Goal: Entertainment & Leisure: Browse casually

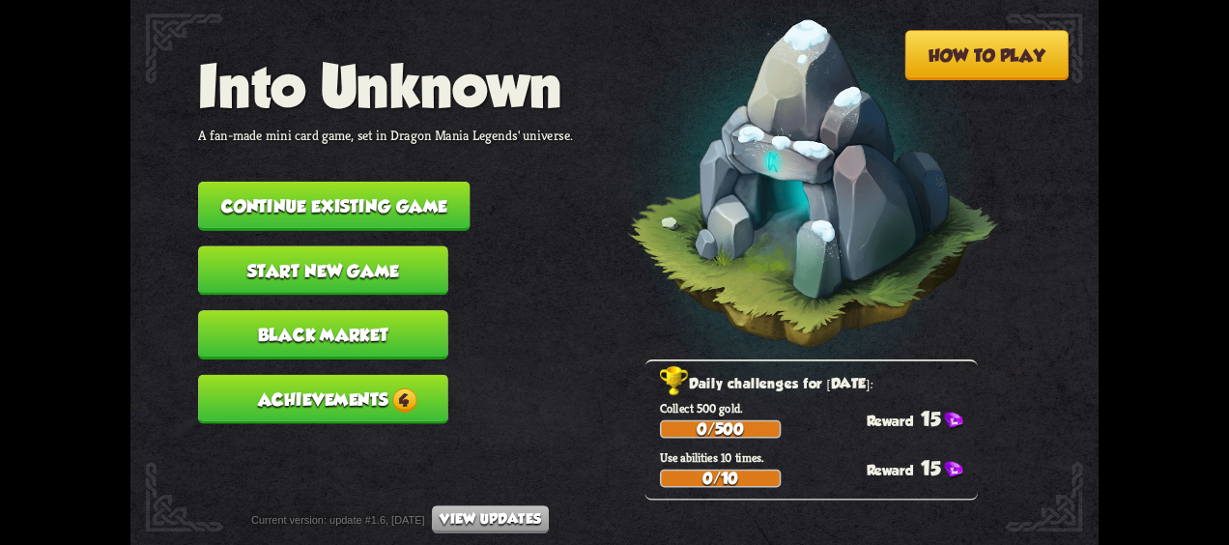
click at [402, 402] on span "4" at bounding box center [404, 400] width 24 height 24
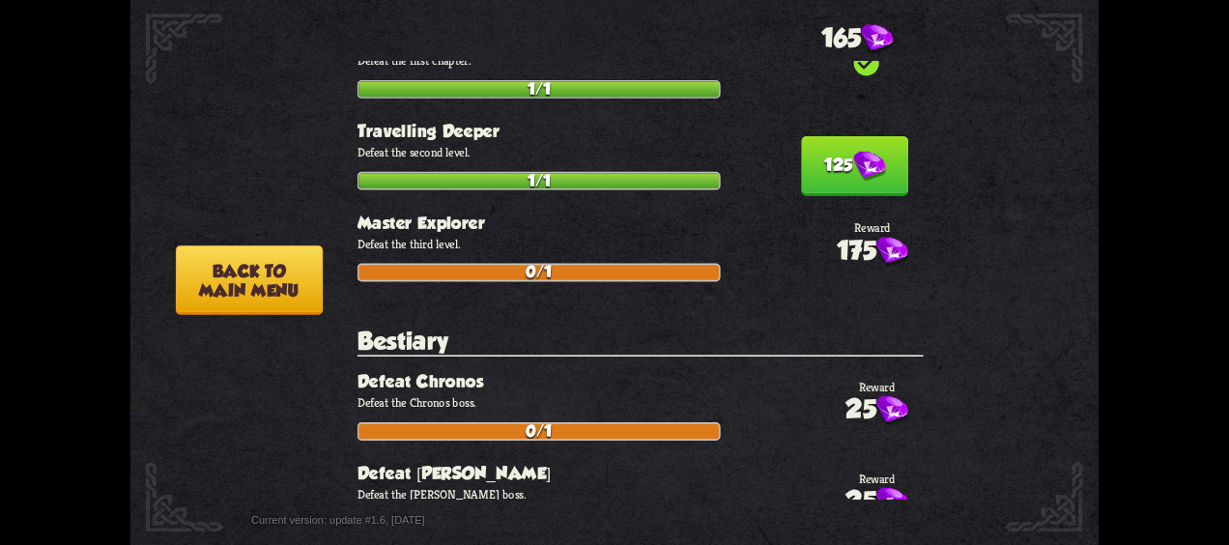
click at [824, 162] on button "125" at bounding box center [855, 166] width 106 height 60
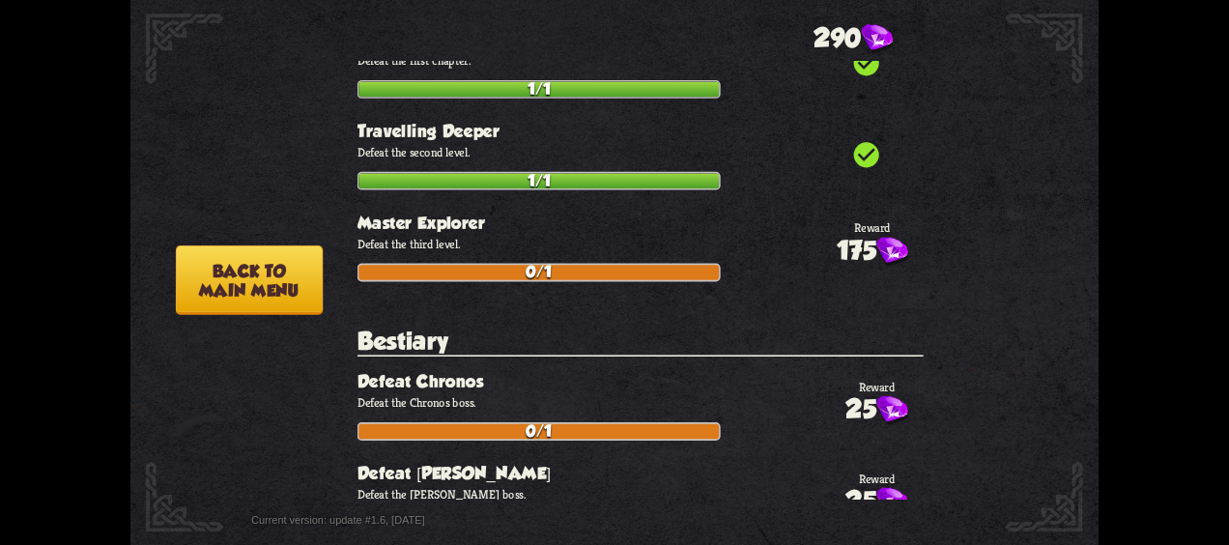
scroll to position [1740, 0]
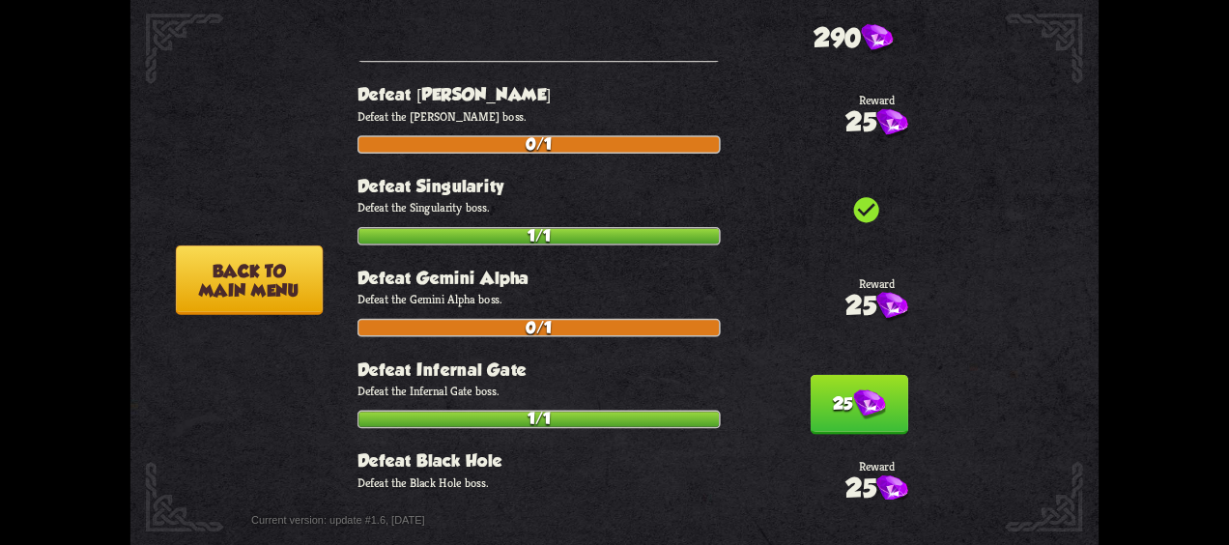
click at [843, 398] on button "25" at bounding box center [860, 405] width 98 height 60
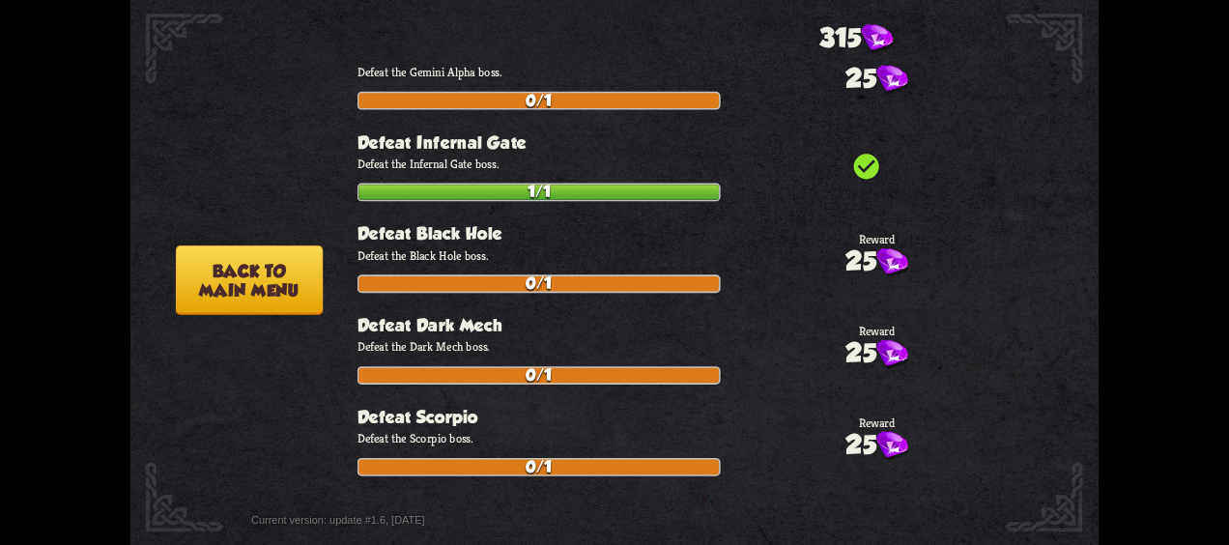
scroll to position [2513, 0]
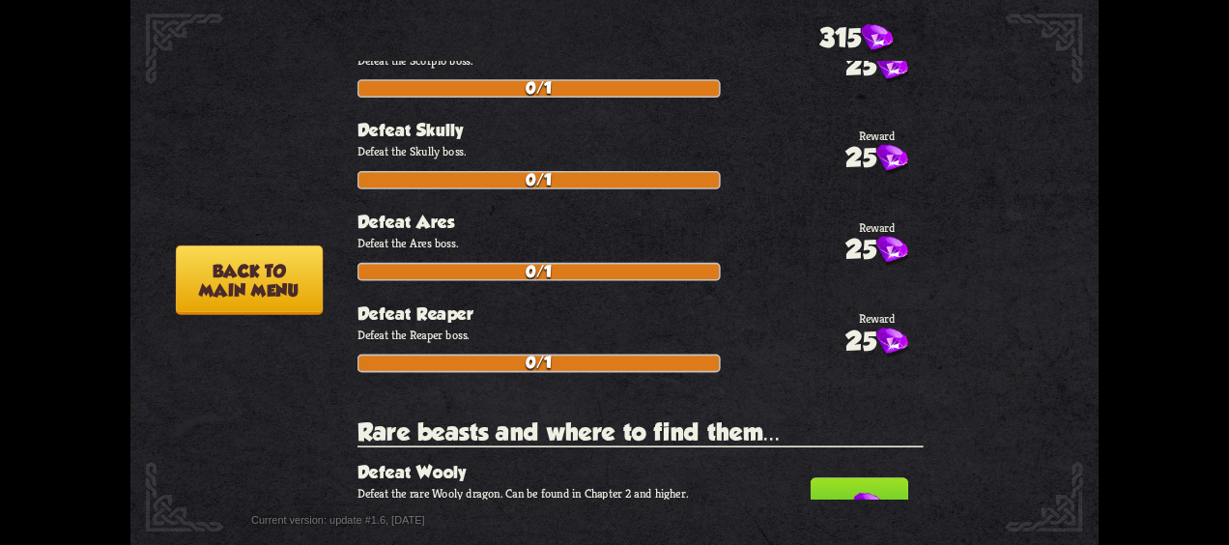
click at [856, 493] on img at bounding box center [869, 508] width 32 height 30
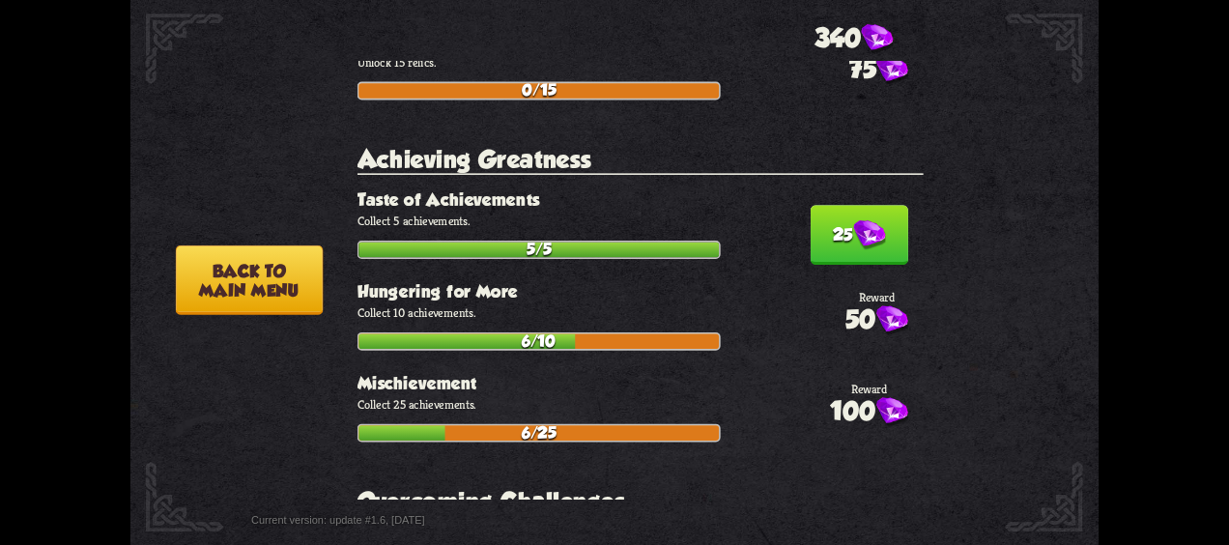
click at [833, 205] on button "25" at bounding box center [860, 235] width 98 height 60
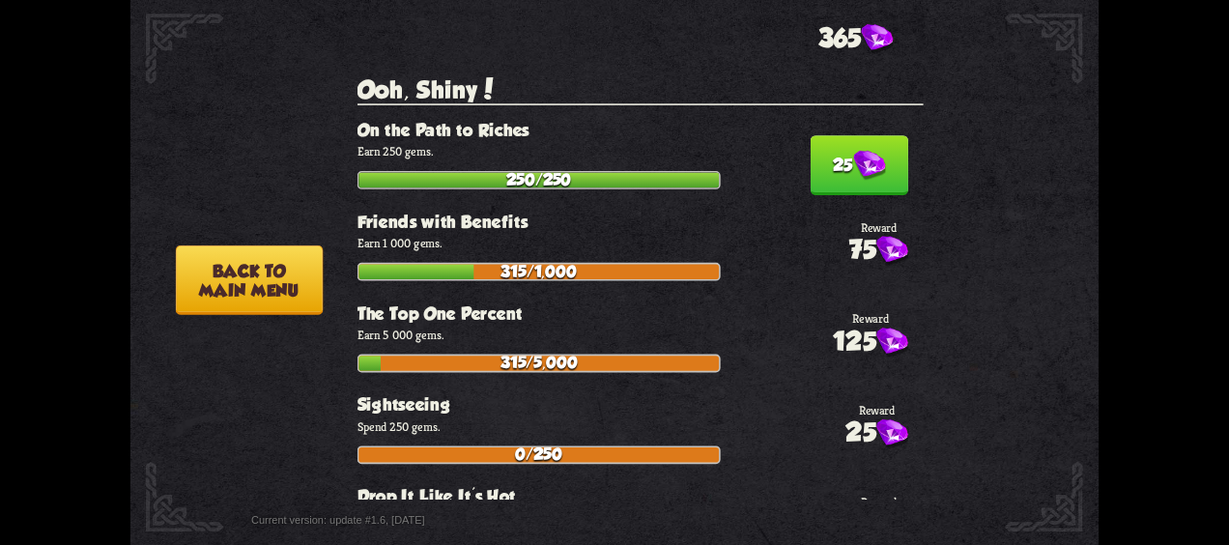
scroll to position [5509, 0]
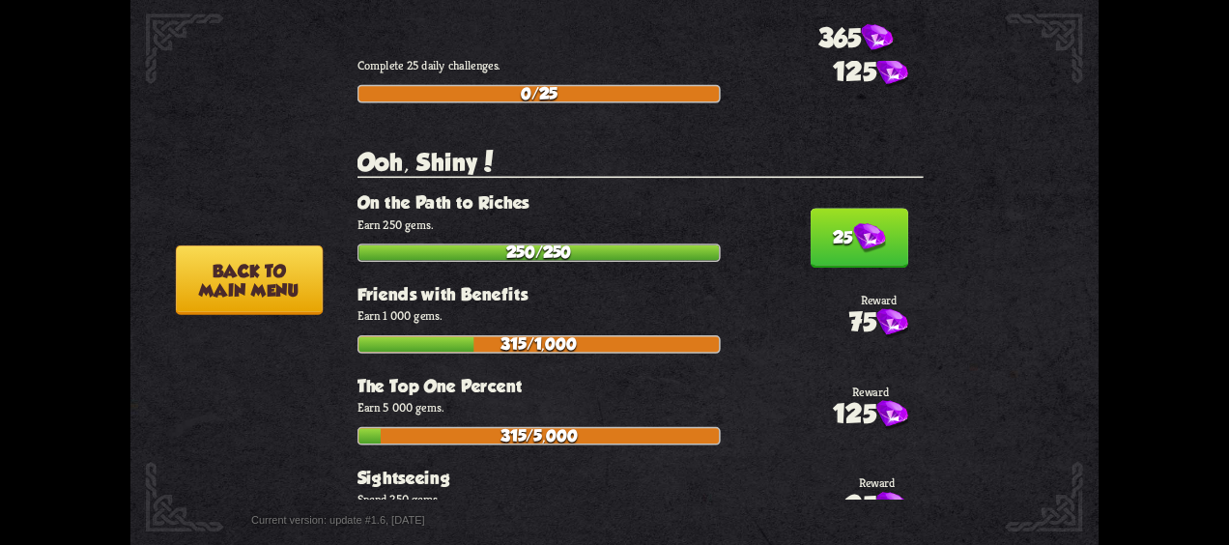
click at [853, 223] on img at bounding box center [869, 238] width 32 height 30
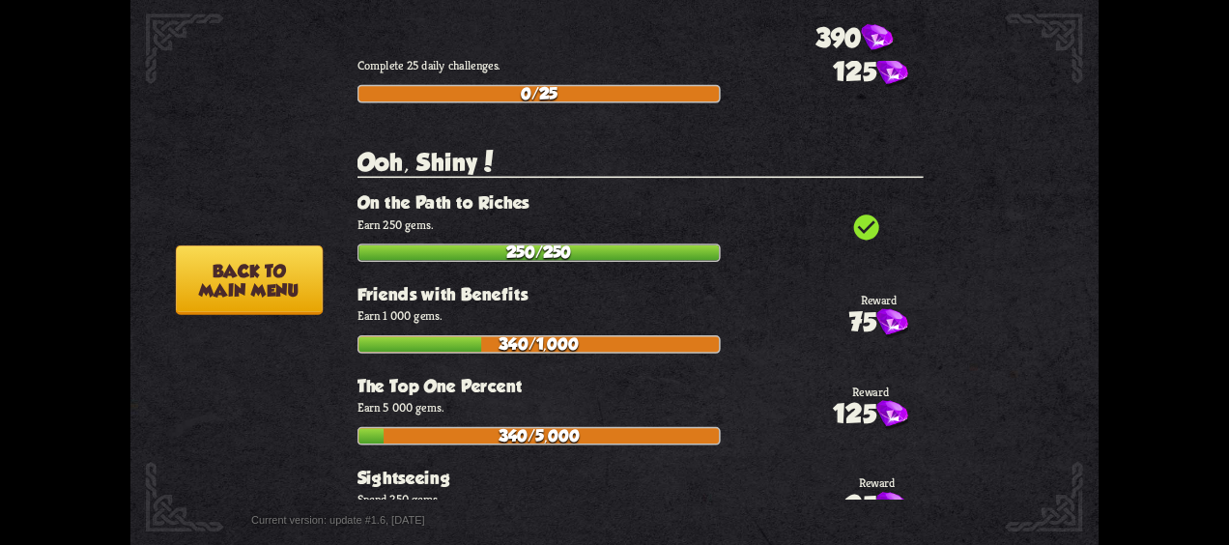
click at [245, 261] on button "Back to main menu" at bounding box center [249, 281] width 147 height 70
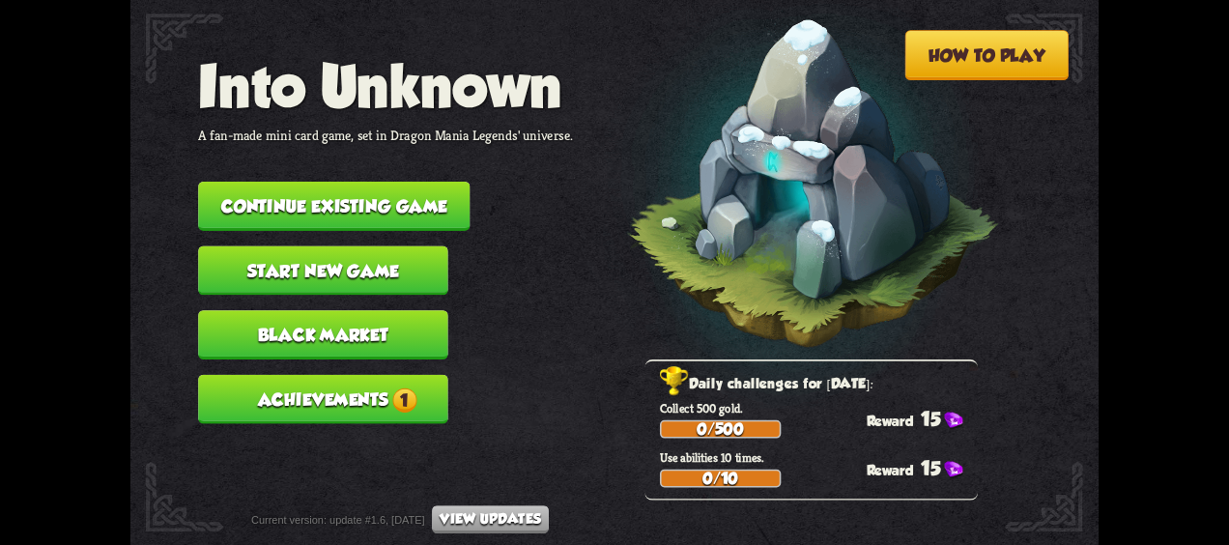
click at [366, 202] on button "Continue existing game" at bounding box center [334, 206] width 272 height 49
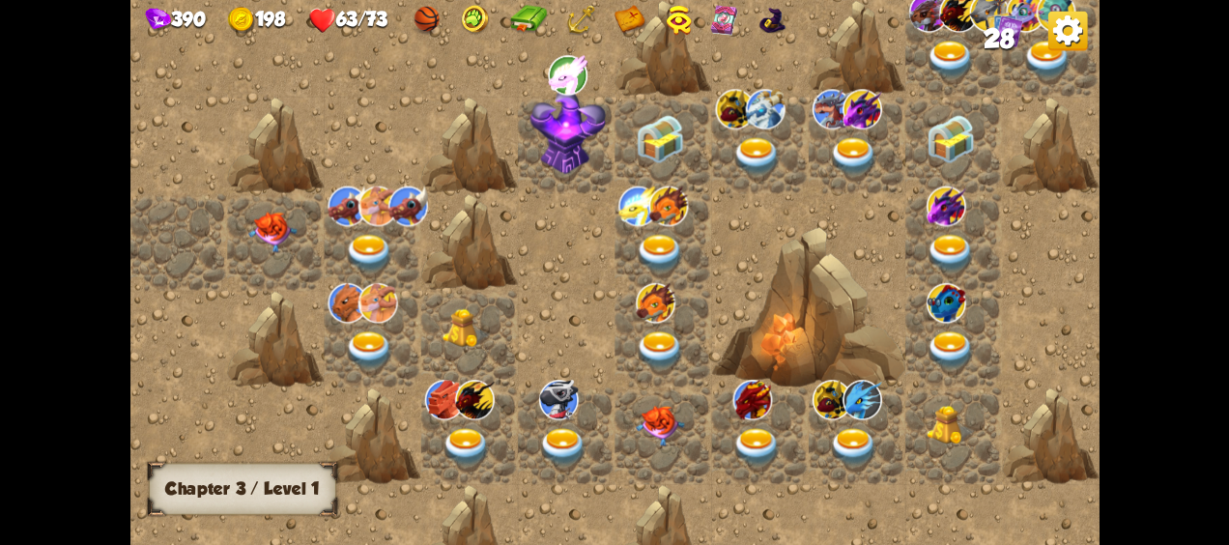
click at [260, 240] on img at bounding box center [272, 232] width 48 height 41
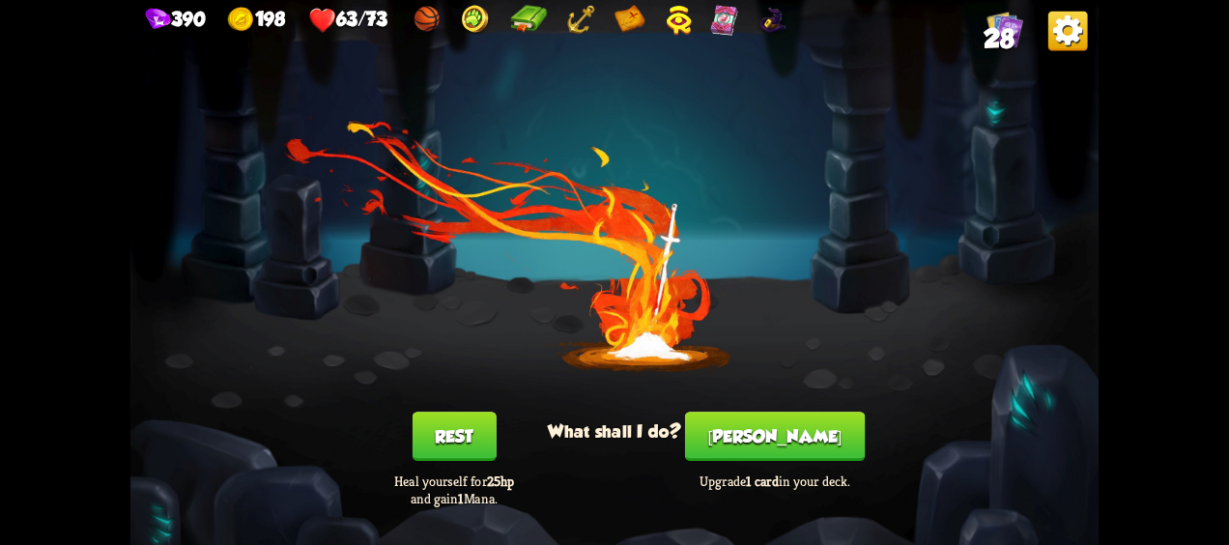
click at [791, 444] on button "[PERSON_NAME]" at bounding box center [775, 436] width 180 height 49
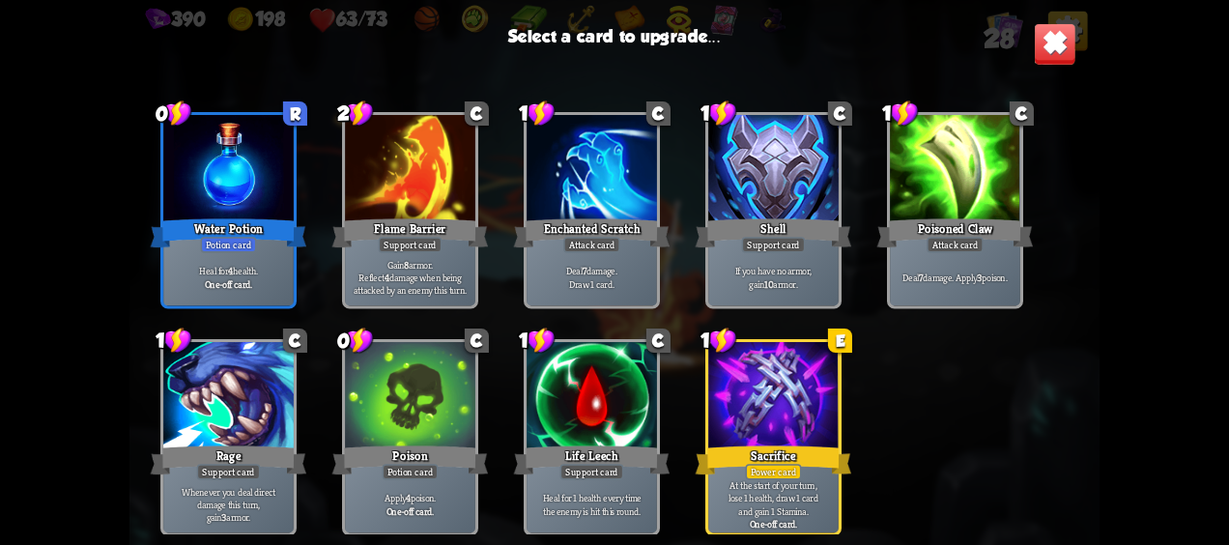
scroll to position [898, 0]
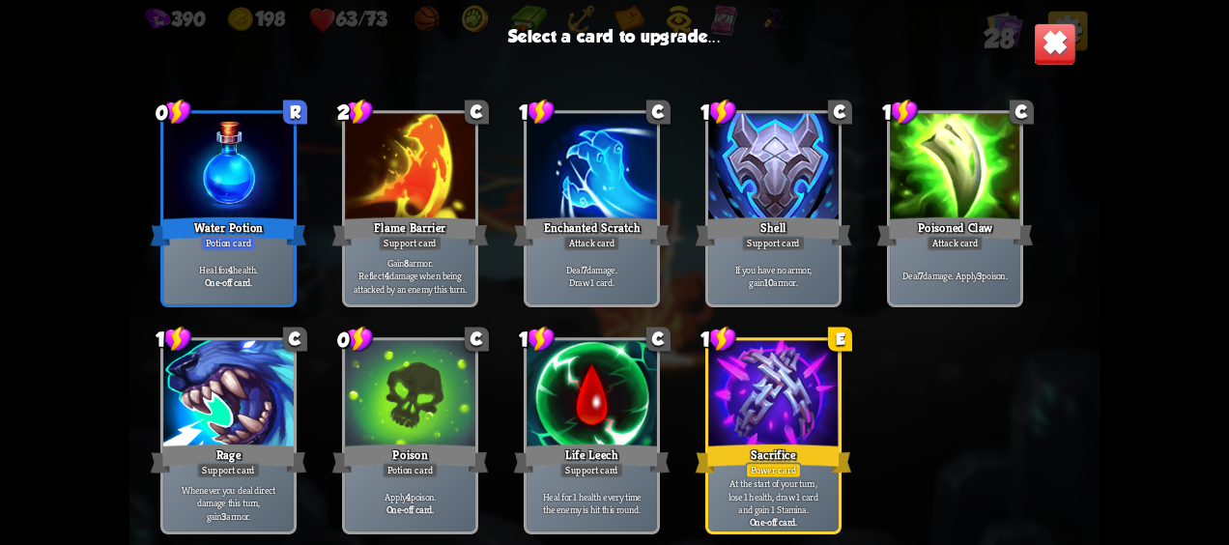
click at [793, 349] on div at bounding box center [773, 396] width 130 height 110
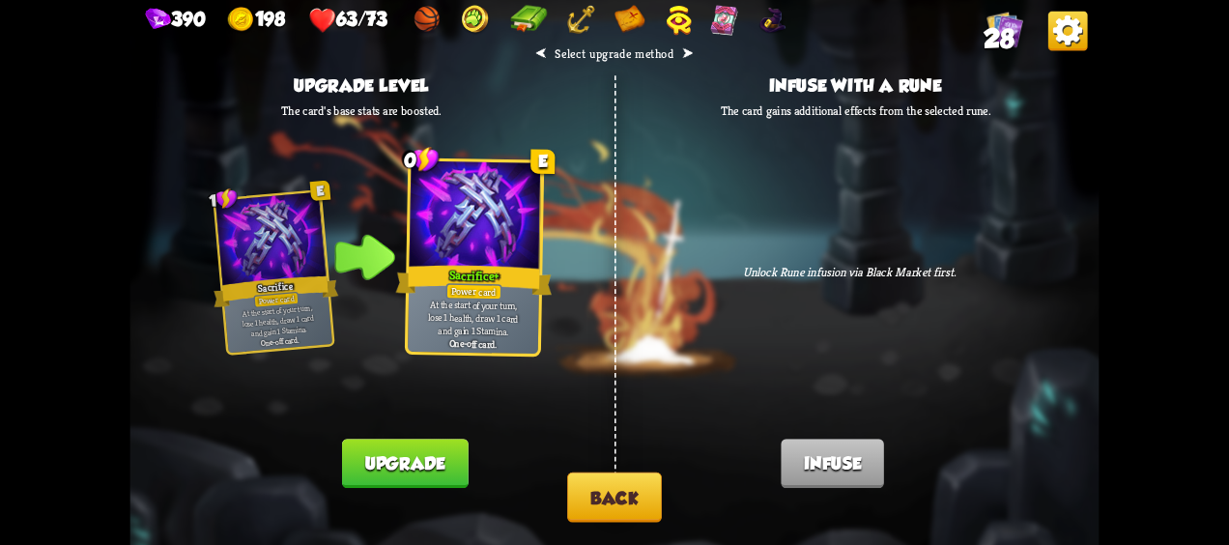
click at [616, 506] on button "Back" at bounding box center [614, 498] width 95 height 50
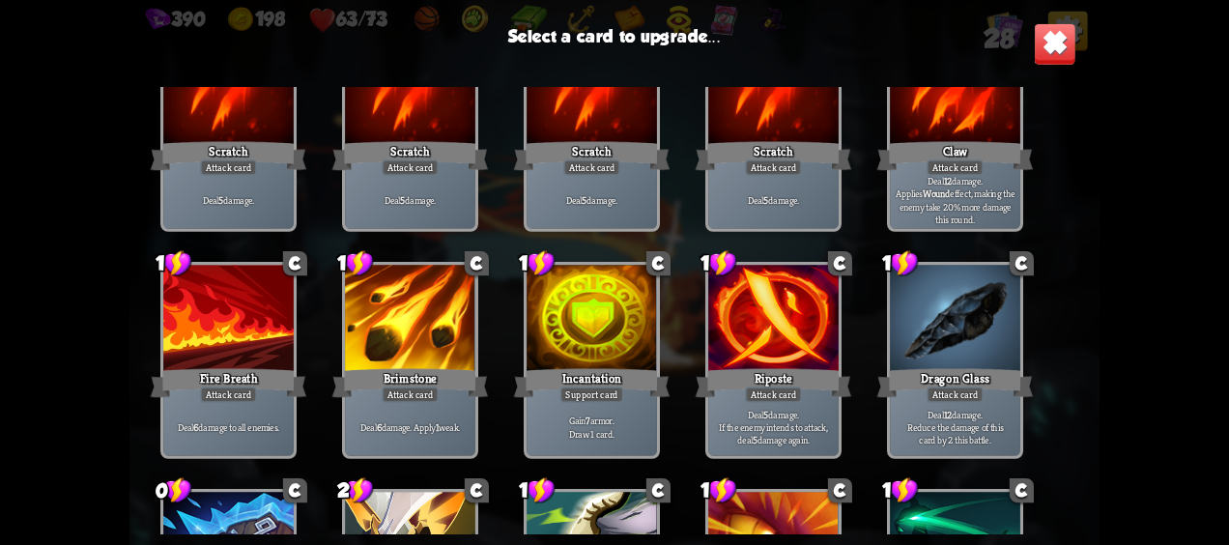
scroll to position [0, 0]
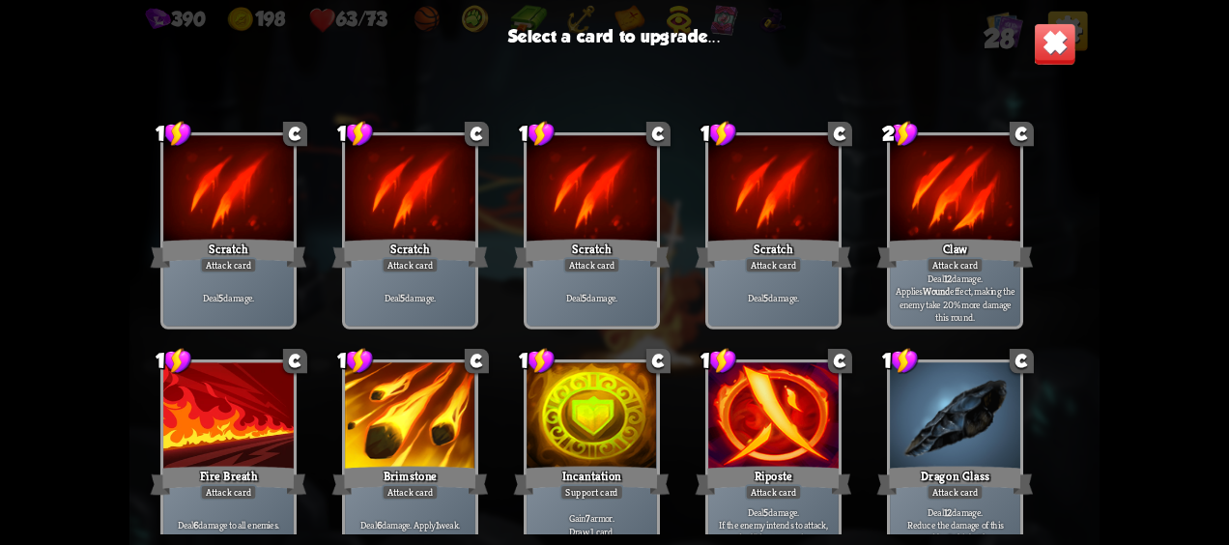
click at [934, 183] on div at bounding box center [955, 190] width 130 height 110
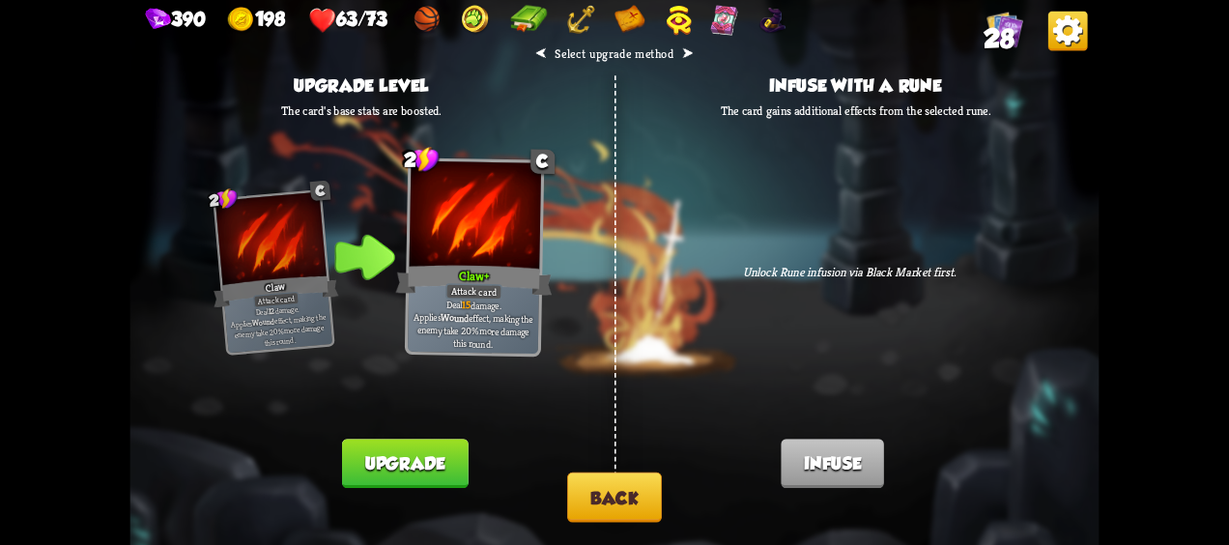
click at [653, 493] on button "Back" at bounding box center [614, 498] width 95 height 50
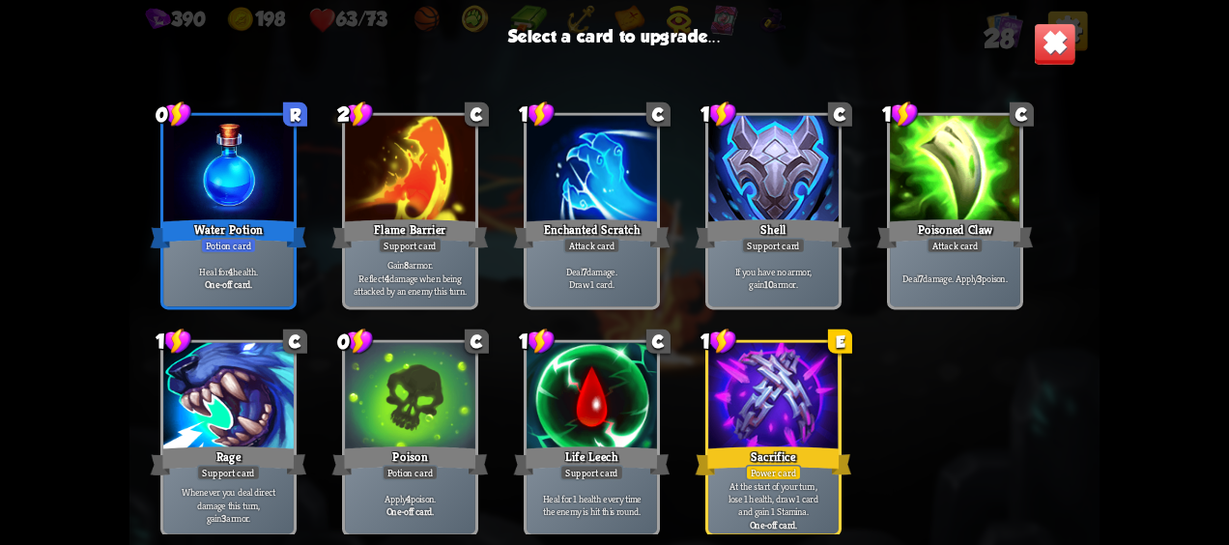
scroll to position [898, 0]
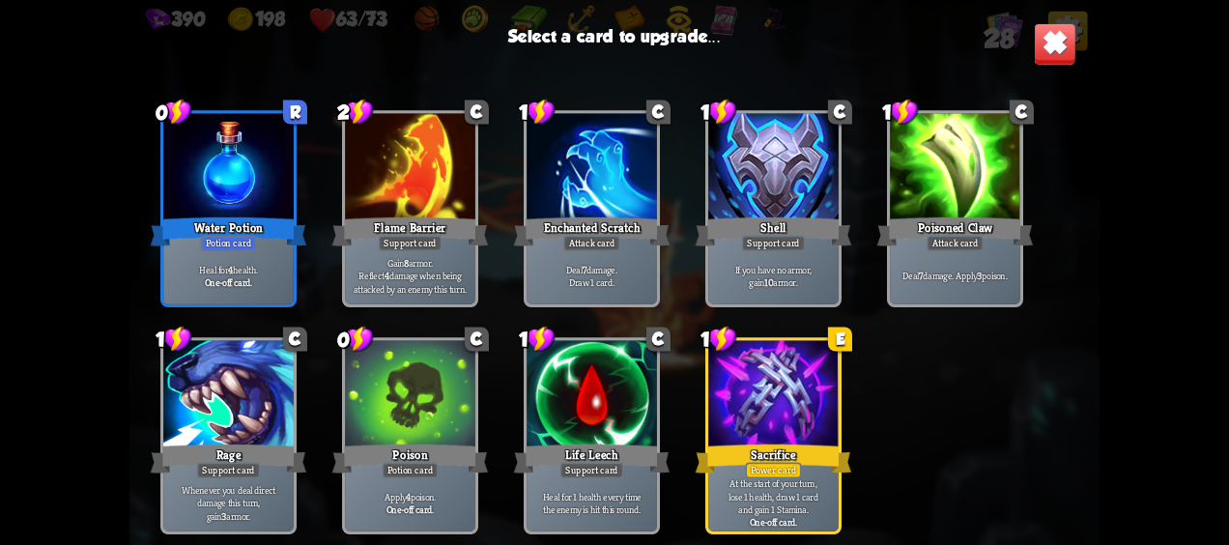
drag, startPoint x: 779, startPoint y: 448, endPoint x: 760, endPoint y: 445, distance: 19.5
click at [778, 448] on div "Sacrifice" at bounding box center [774, 459] width 157 height 35
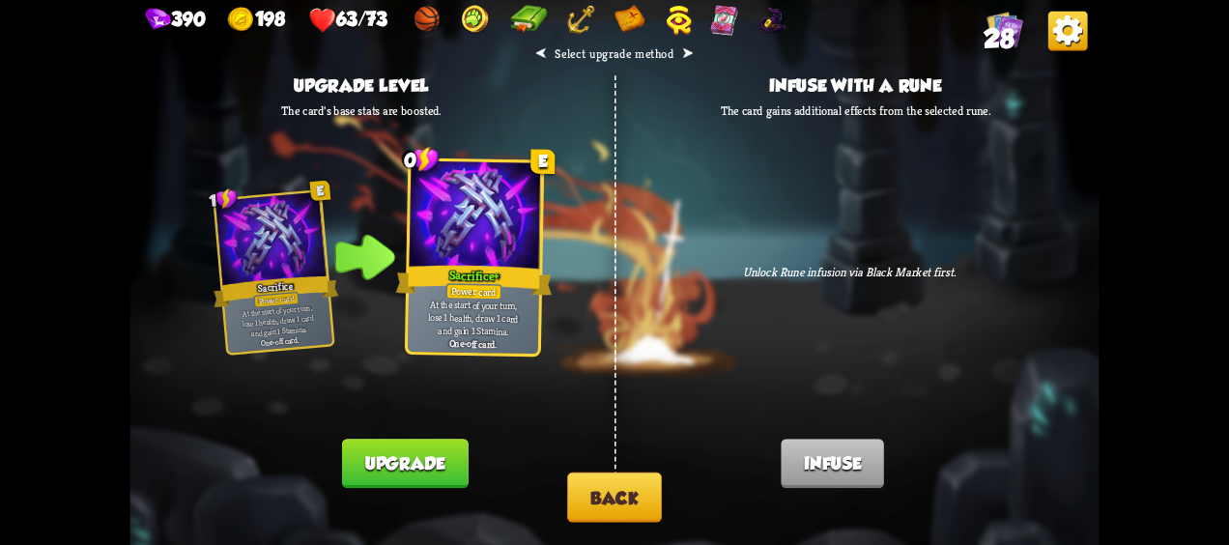
click at [407, 463] on button "Upgrade" at bounding box center [405, 463] width 126 height 49
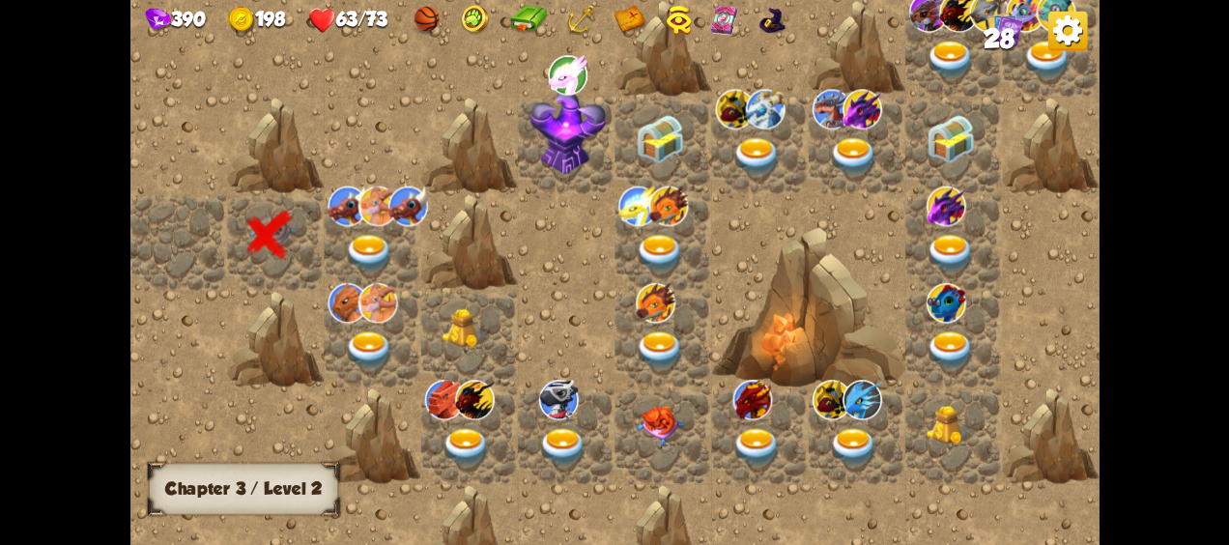
click at [354, 226] on div at bounding box center [372, 242] width 97 height 97
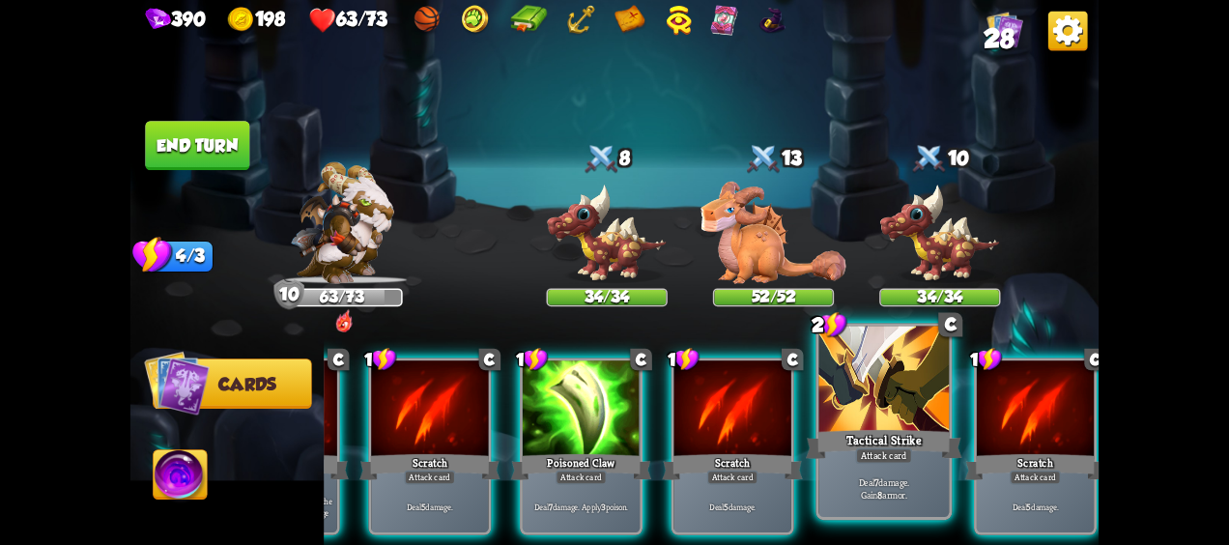
scroll to position [0, 158]
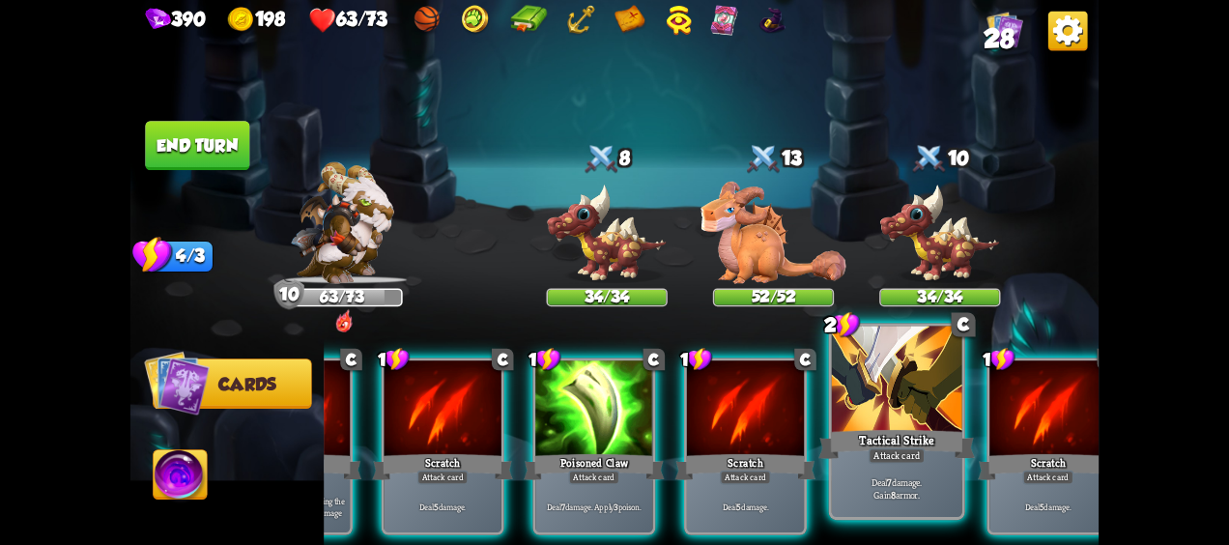
click at [916, 446] on div "Tactical Strike" at bounding box center [897, 444] width 157 height 35
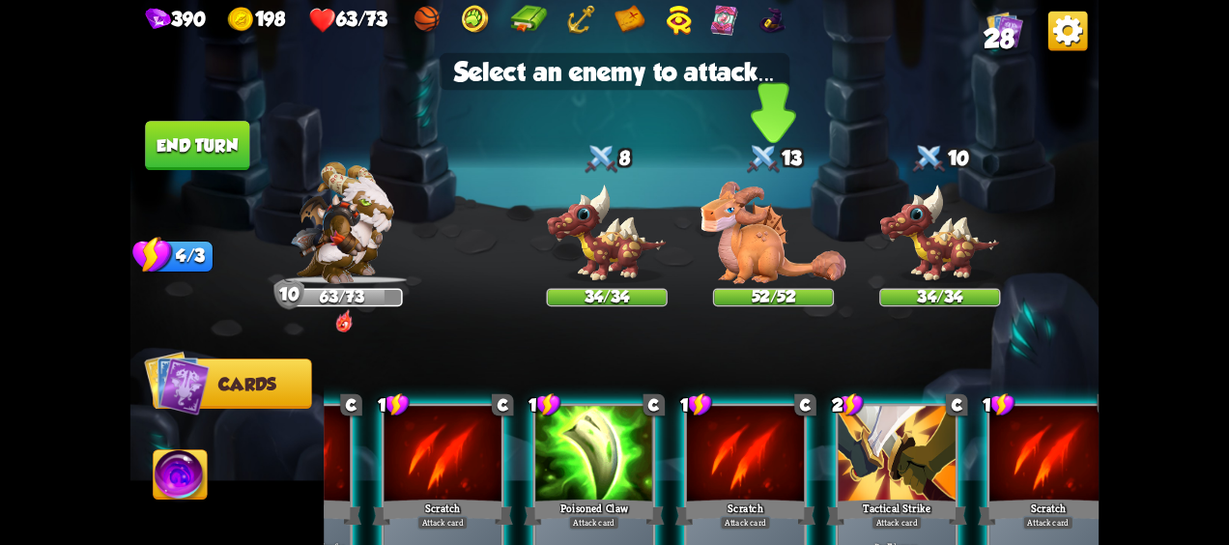
click at [731, 259] on img at bounding box center [773, 233] width 145 height 102
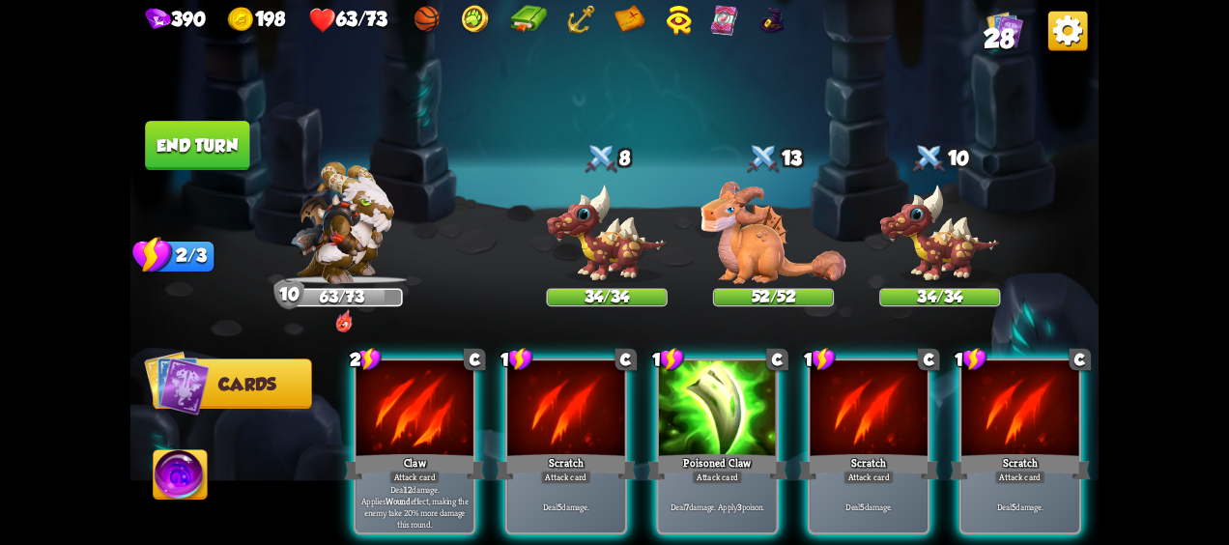
scroll to position [0, 0]
drag, startPoint x: 731, startPoint y: 400, endPoint x: 709, endPoint y: 330, distance: 73.7
click at [721, 389] on div at bounding box center [717, 410] width 117 height 99
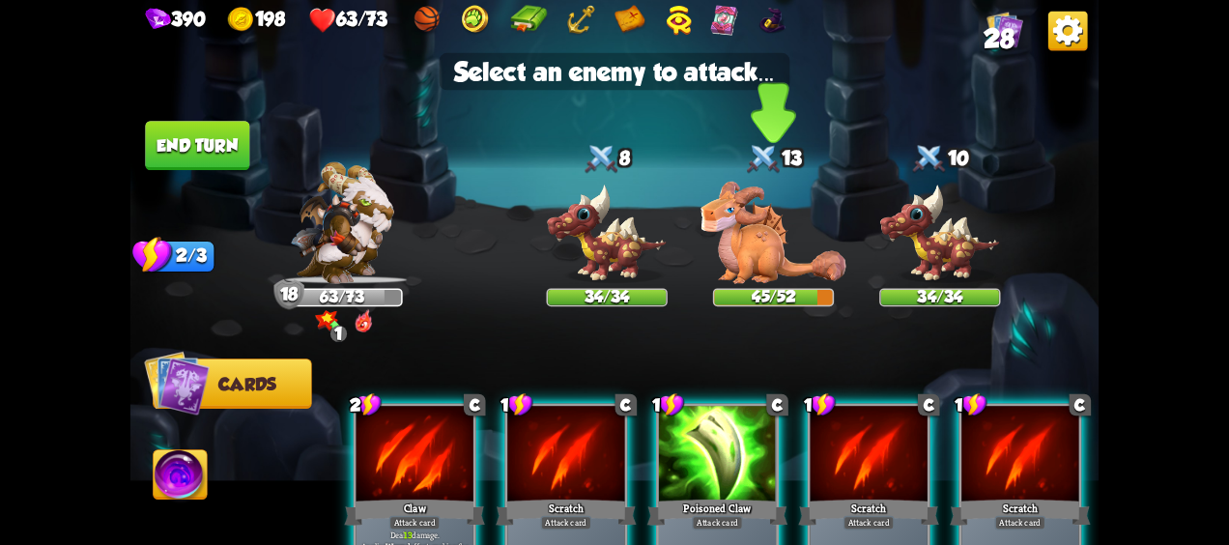
click at [740, 240] on img at bounding box center [773, 233] width 145 height 102
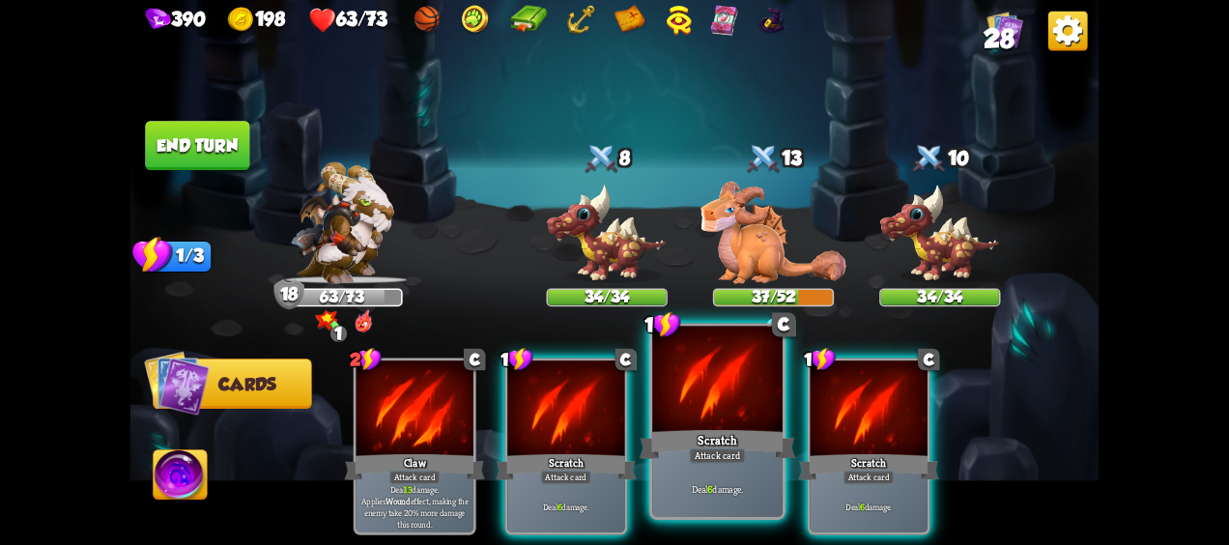
click at [718, 379] on div at bounding box center [717, 382] width 130 height 110
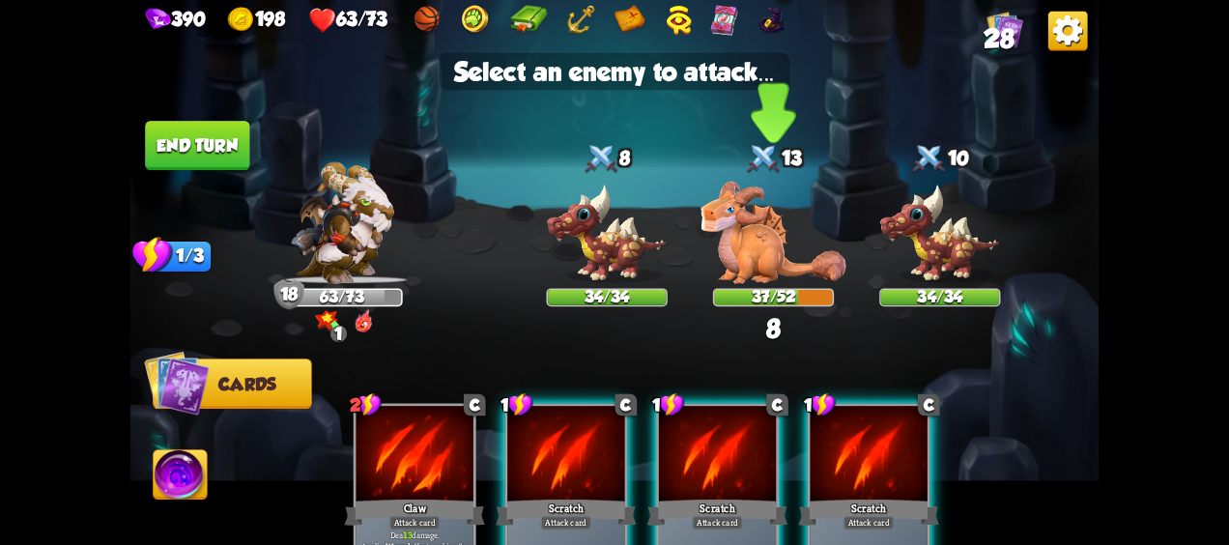
click at [735, 262] on img at bounding box center [773, 233] width 145 height 102
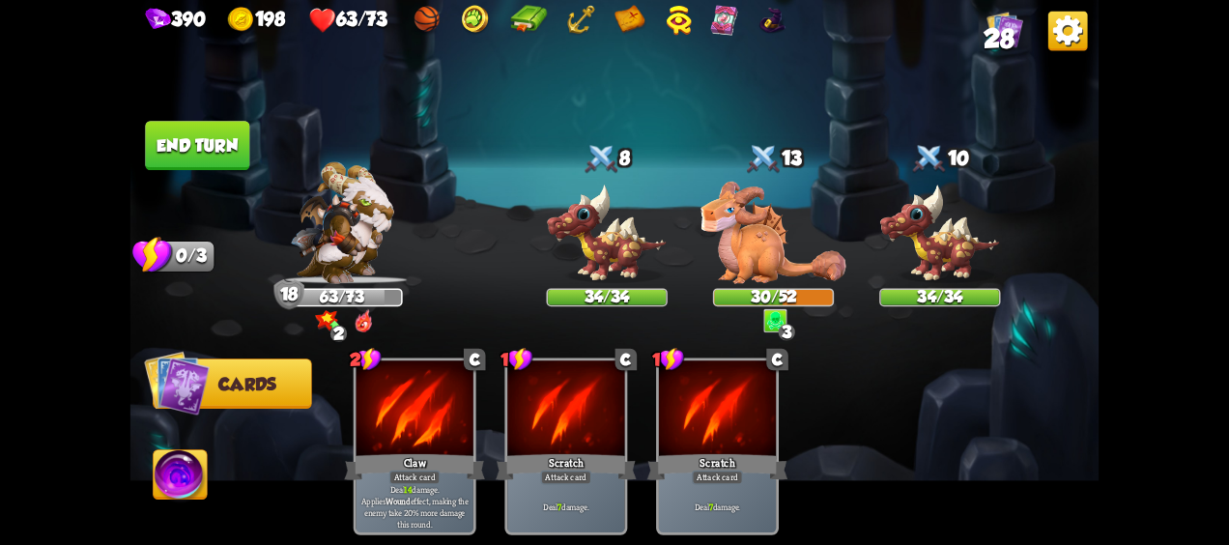
click at [207, 123] on button "End turn" at bounding box center [197, 145] width 104 height 49
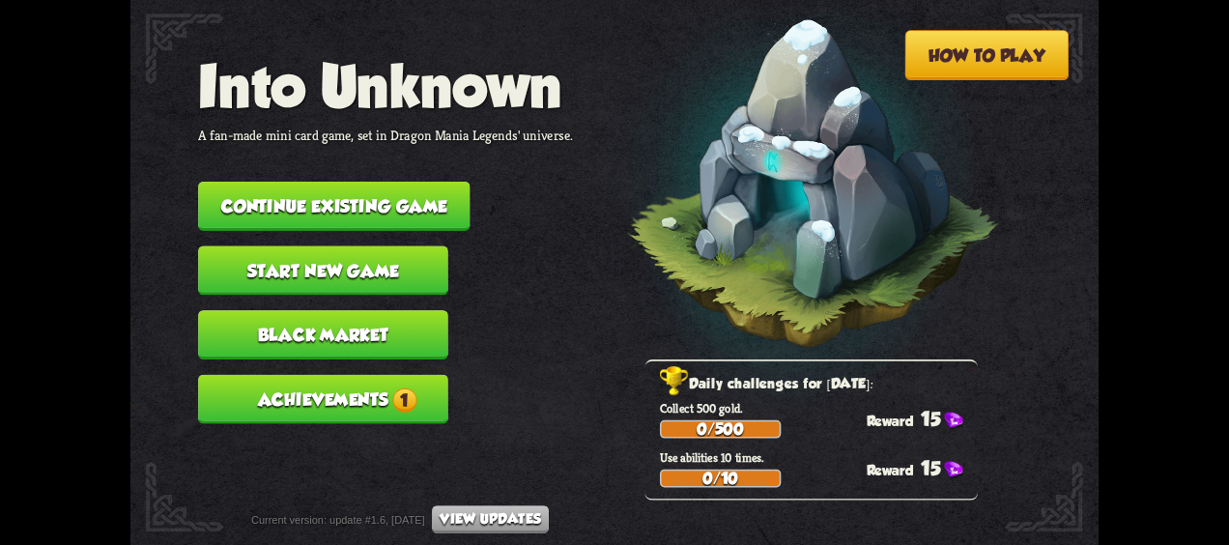
click at [381, 360] on nav "Into Unknown A fan-made mini card game, set in Dragon Mania Legends' universe. …" at bounding box center [385, 246] width 375 height 386
click at [379, 389] on button "Achievements 1" at bounding box center [322, 399] width 249 height 49
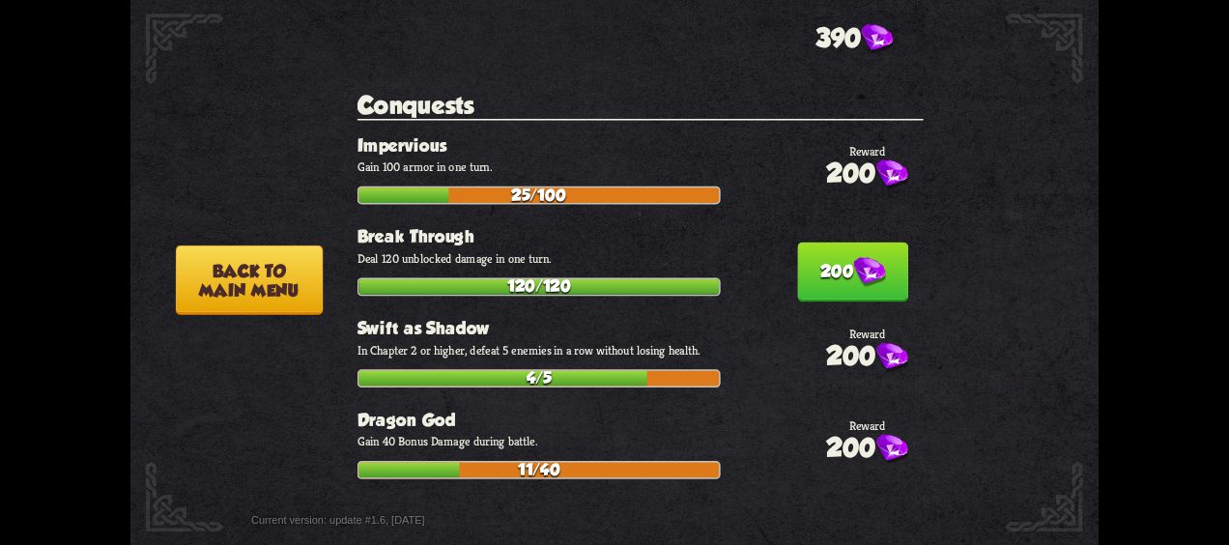
scroll to position [6476, 0]
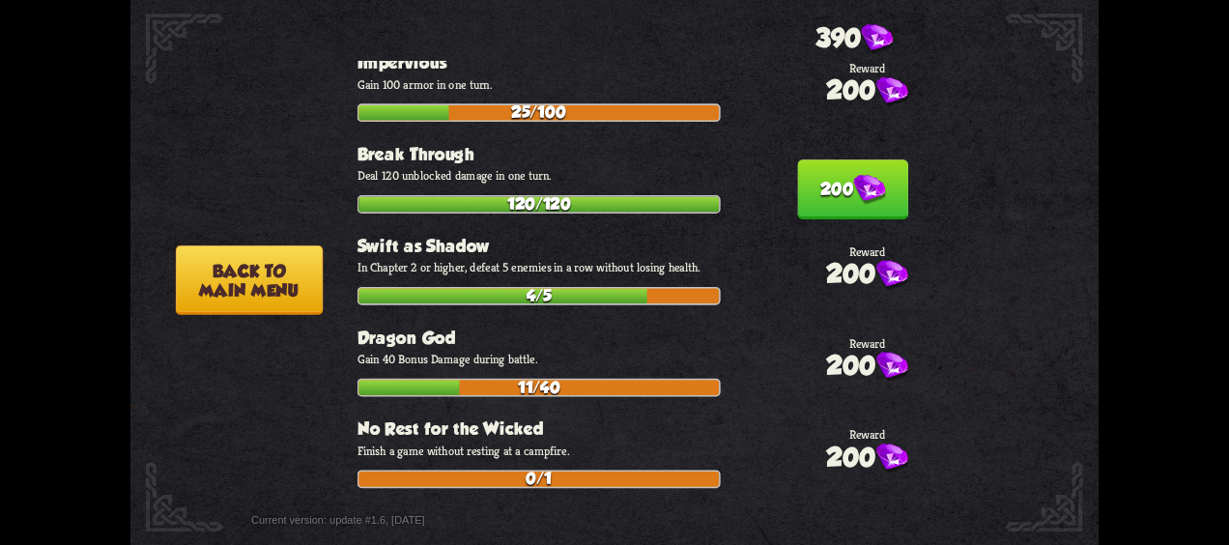
click at [861, 175] on img at bounding box center [869, 190] width 32 height 30
click at [296, 275] on button "Back to main menu" at bounding box center [249, 281] width 147 height 70
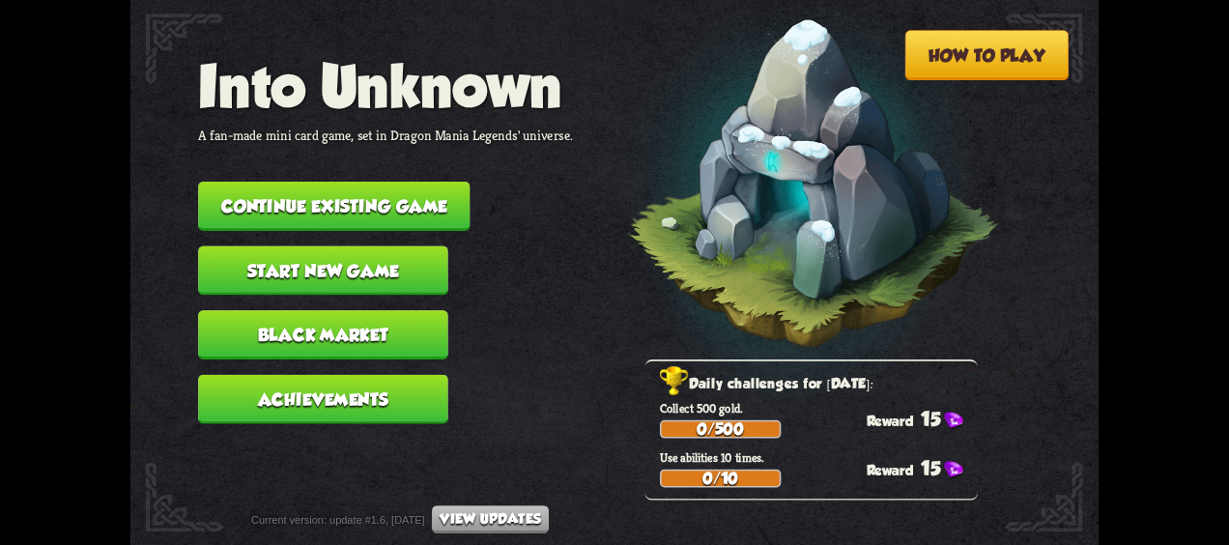
click at [325, 217] on button "Continue existing game" at bounding box center [334, 206] width 272 height 49
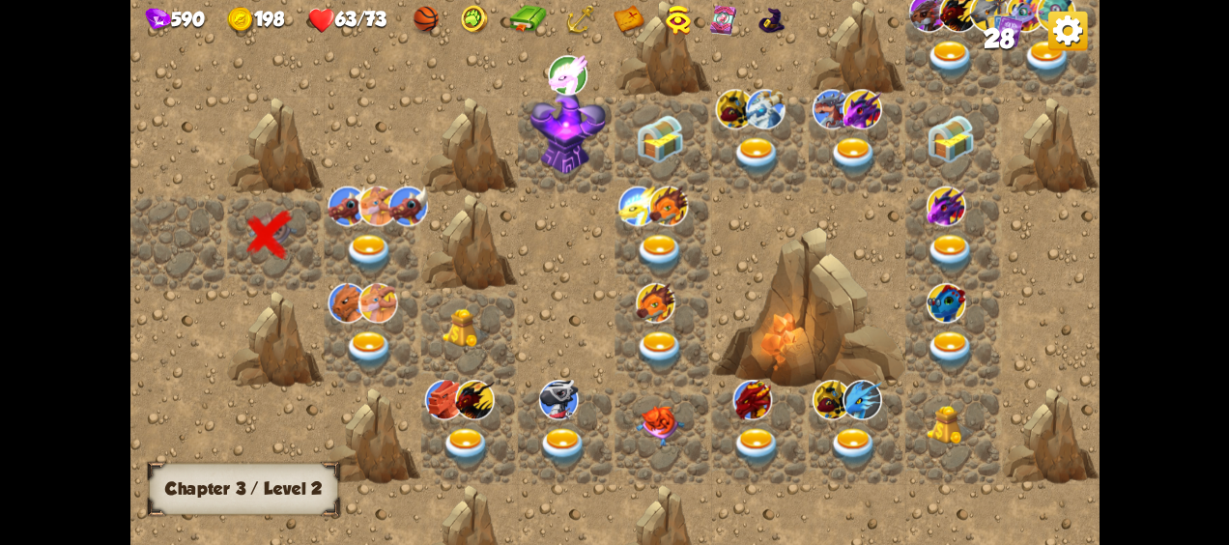
click at [358, 252] on img at bounding box center [369, 254] width 48 height 38
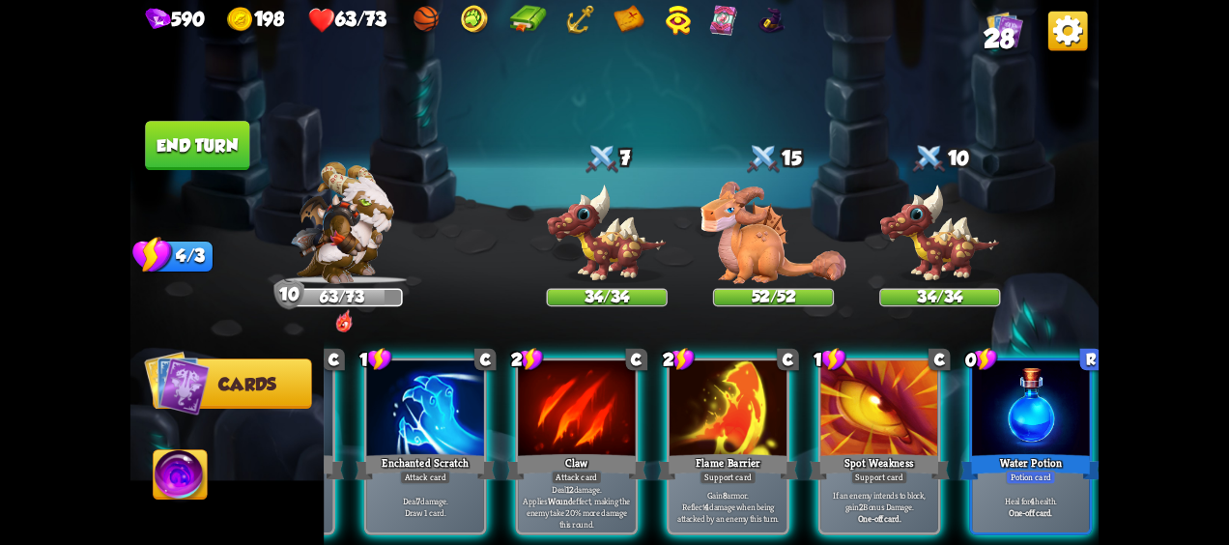
scroll to position [0, 183]
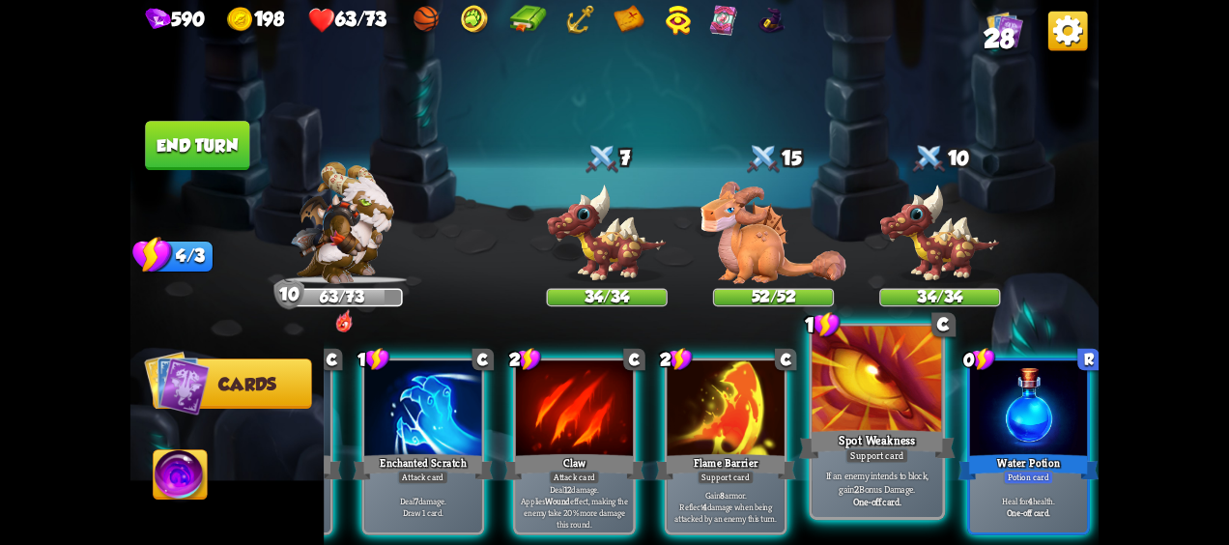
drag, startPoint x: 1022, startPoint y: 441, endPoint x: 998, endPoint y: 402, distance: 45.6
click at [1021, 451] on div "Water Potion" at bounding box center [1029, 466] width 141 height 31
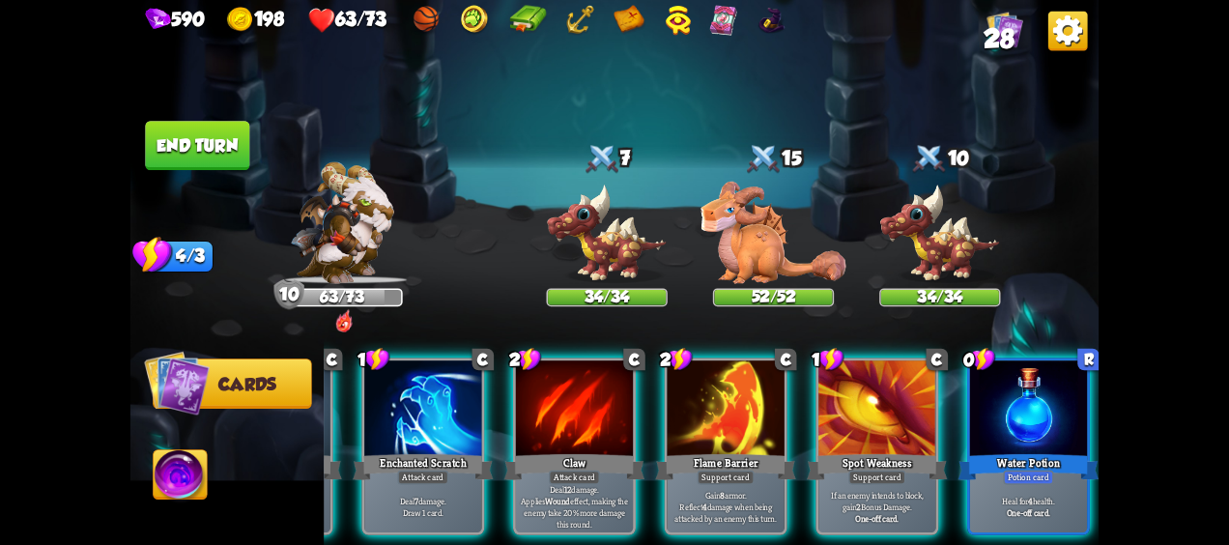
scroll to position [0, 0]
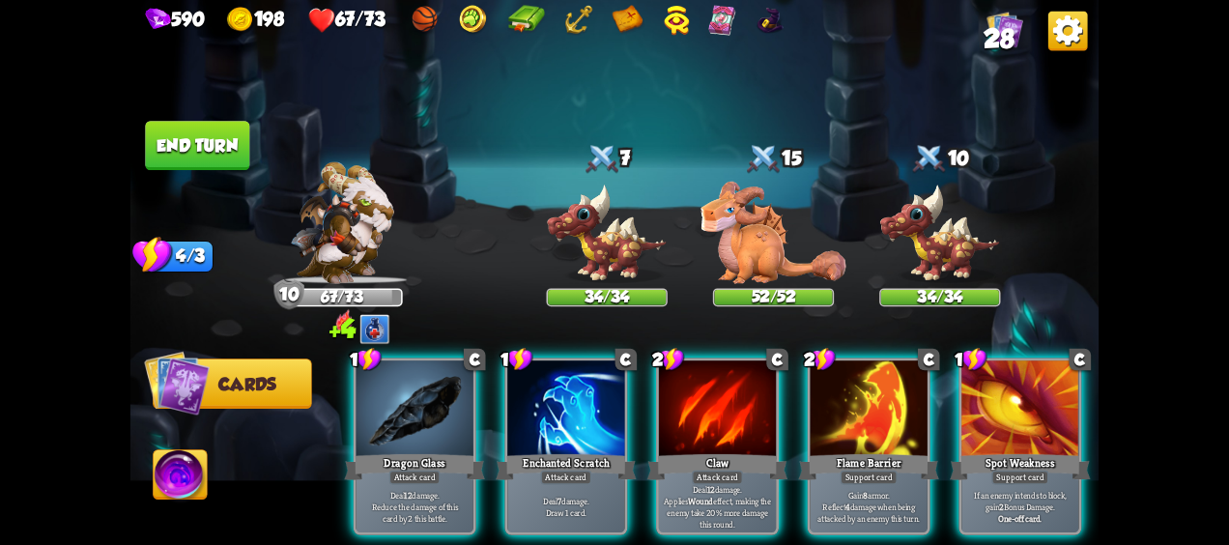
click at [183, 139] on button "End turn" at bounding box center [197, 145] width 104 height 49
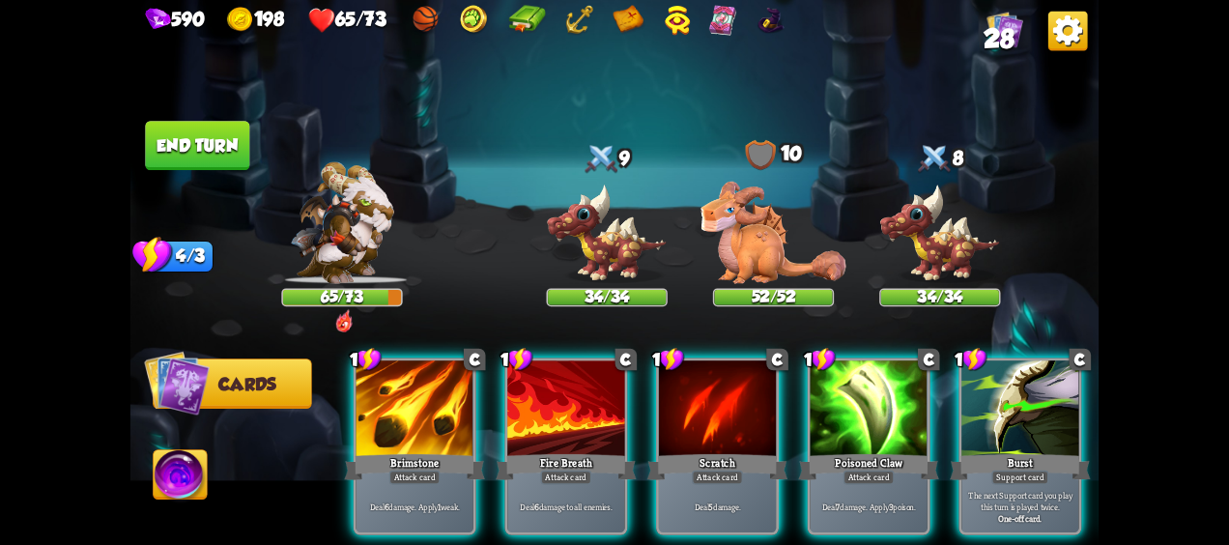
click at [220, 151] on button "End turn" at bounding box center [197, 145] width 104 height 49
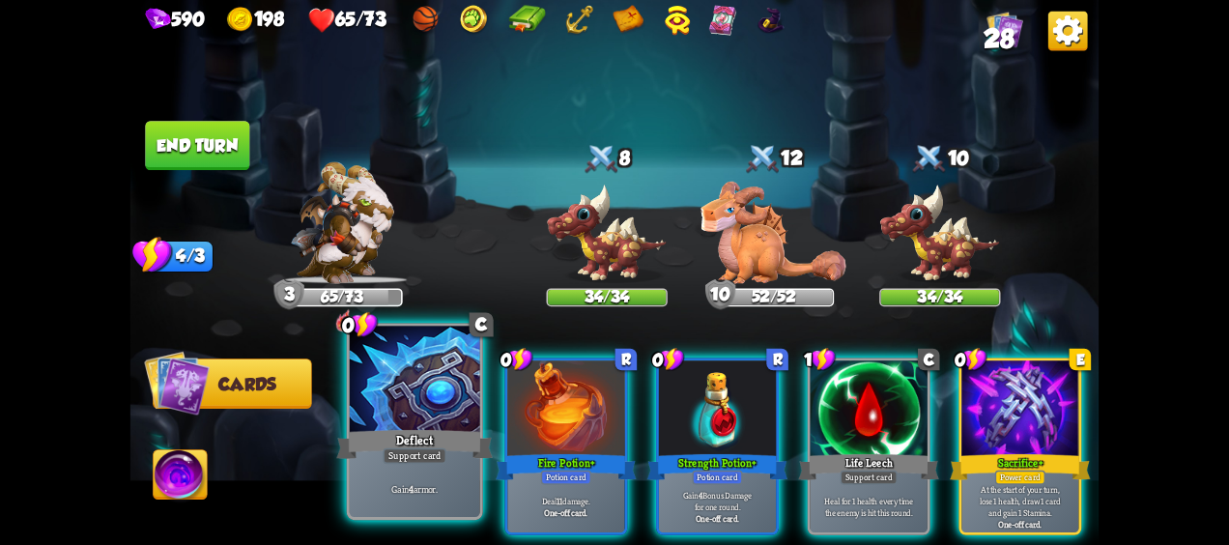
click at [392, 387] on div at bounding box center [415, 382] width 130 height 110
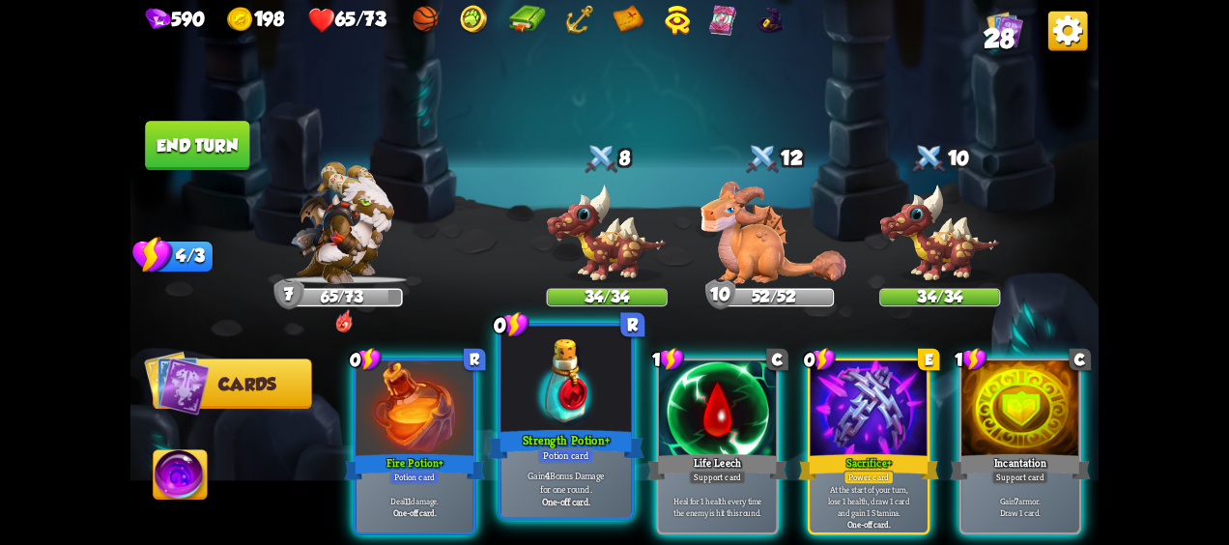
click at [562, 410] on div at bounding box center [567, 382] width 130 height 110
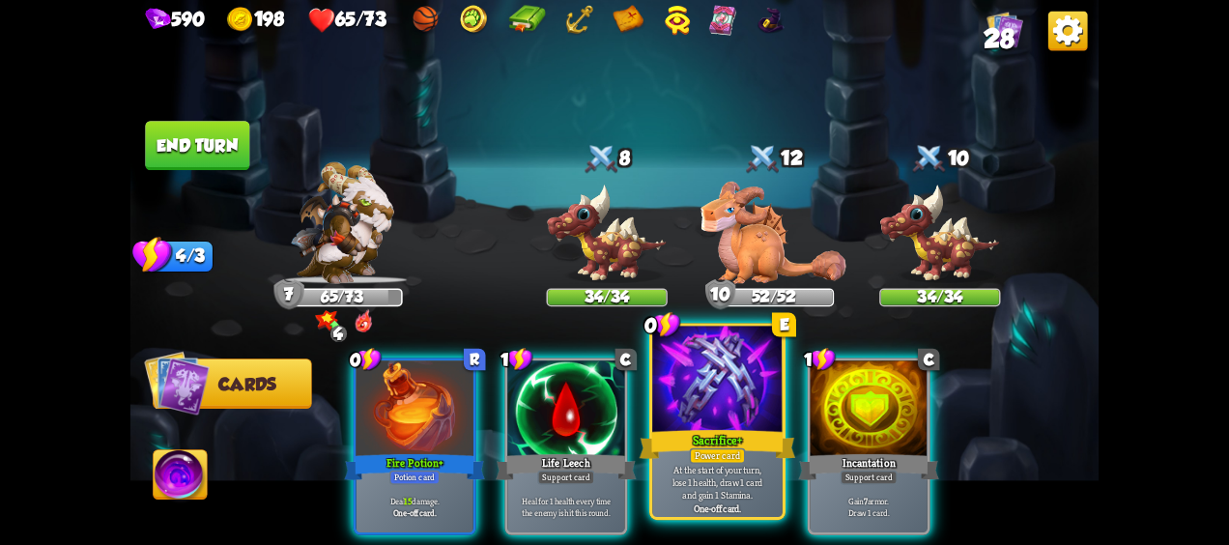
click at [721, 437] on div "Sacrifice +" at bounding box center [718, 444] width 157 height 35
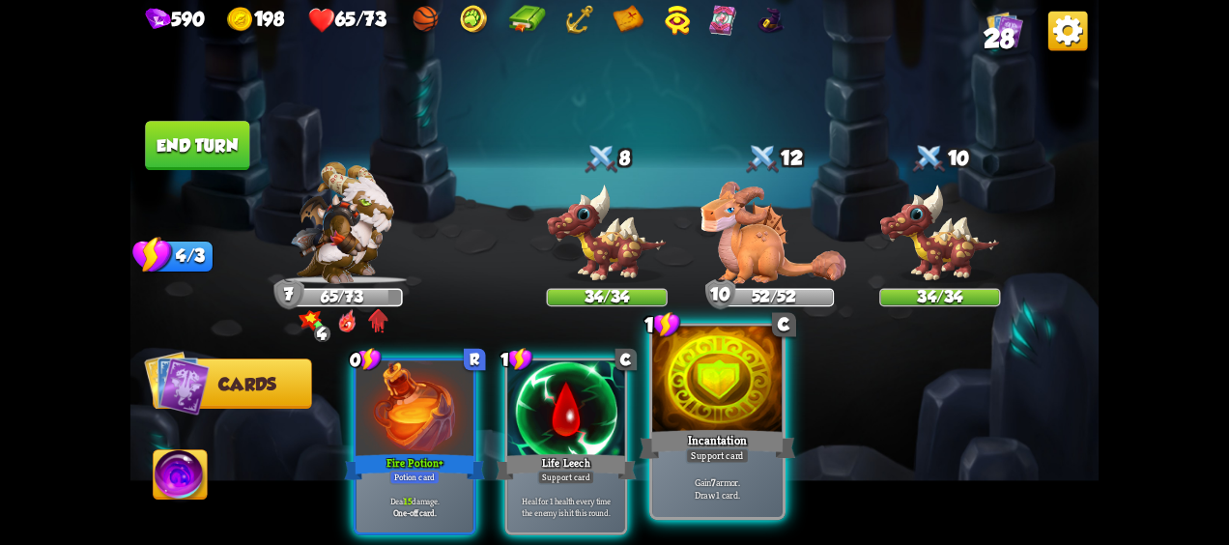
click at [711, 398] on div at bounding box center [717, 382] width 130 height 110
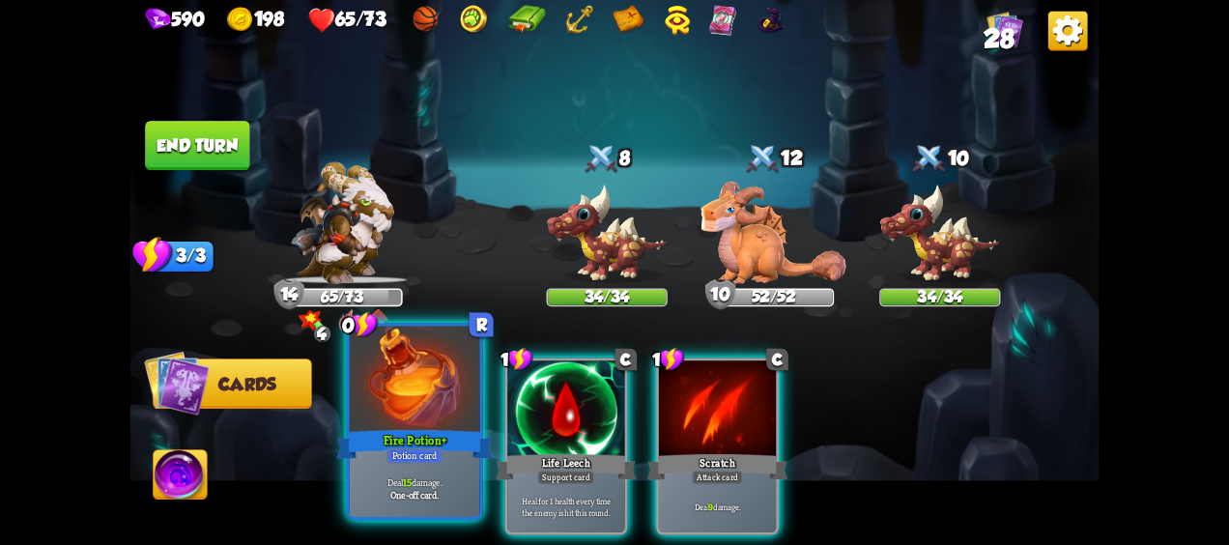
click at [419, 441] on div "Fire Potion +" at bounding box center [414, 444] width 157 height 35
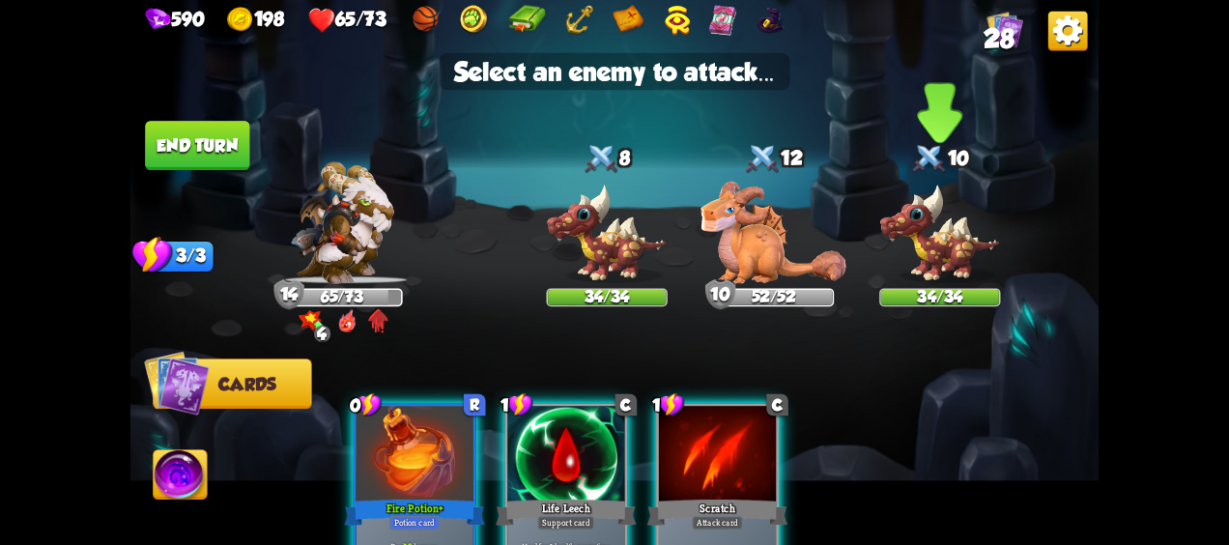
click at [945, 235] on img at bounding box center [940, 234] width 121 height 101
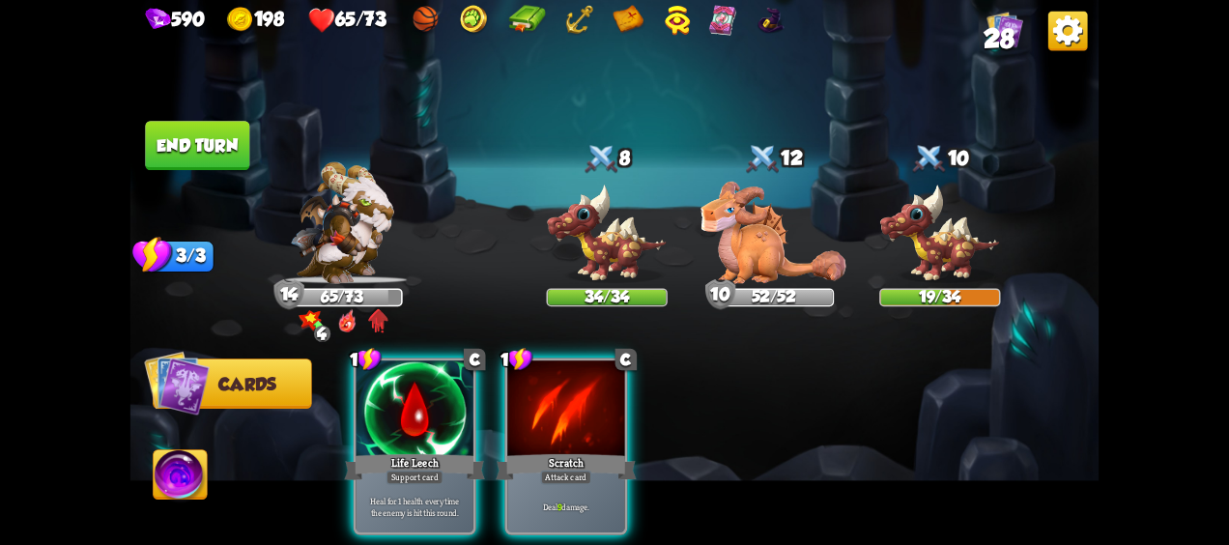
click at [198, 148] on button "End turn" at bounding box center [197, 145] width 104 height 49
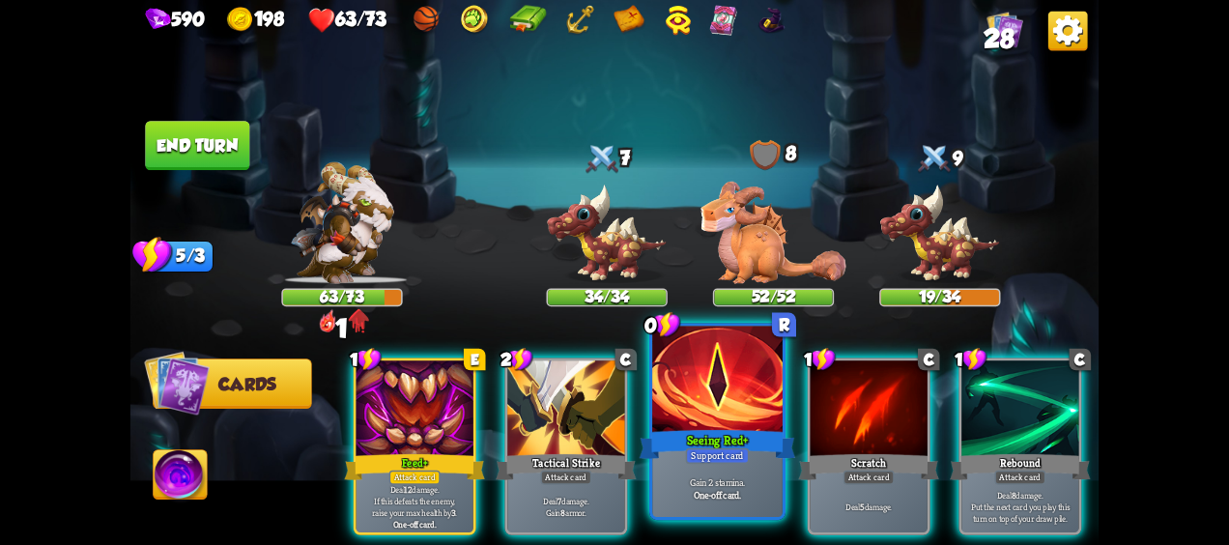
click at [727, 416] on div at bounding box center [717, 382] width 130 height 110
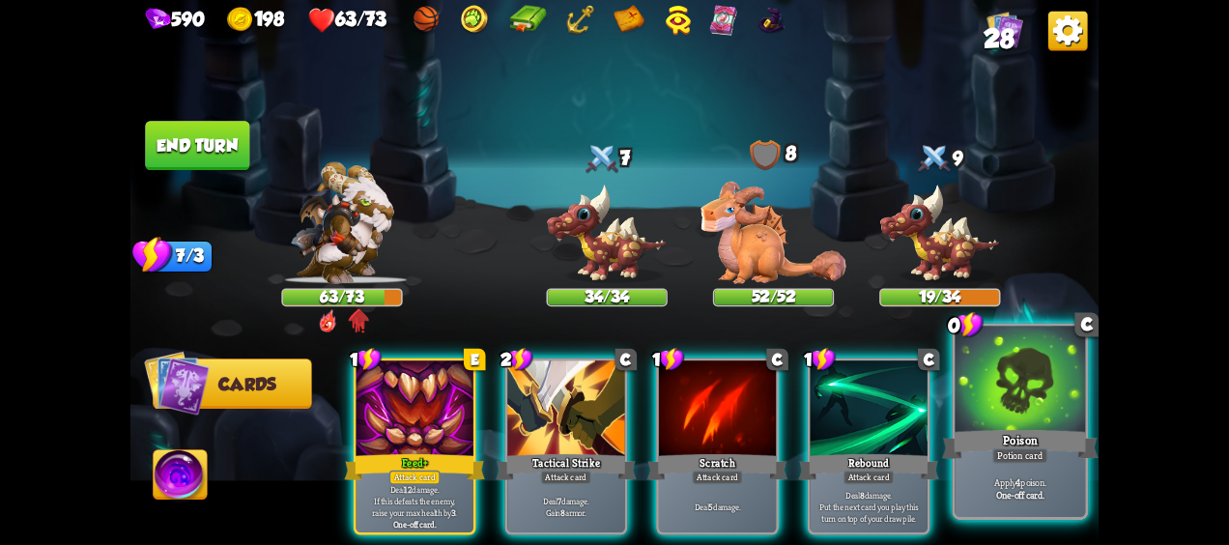
click at [1005, 403] on div at bounding box center [1020, 382] width 130 height 110
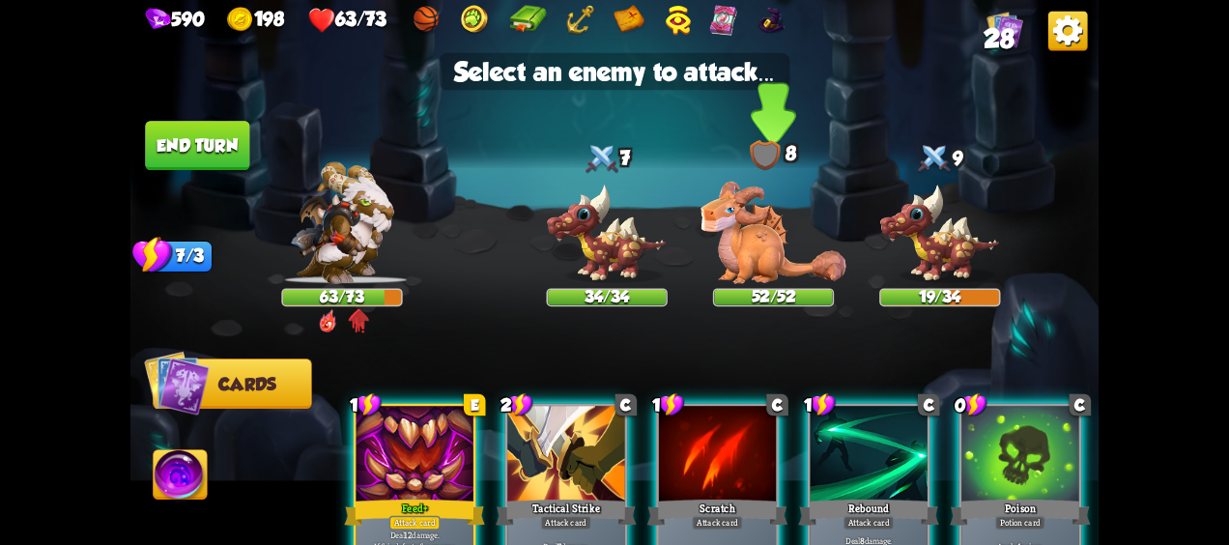
click at [782, 248] on img at bounding box center [773, 233] width 145 height 102
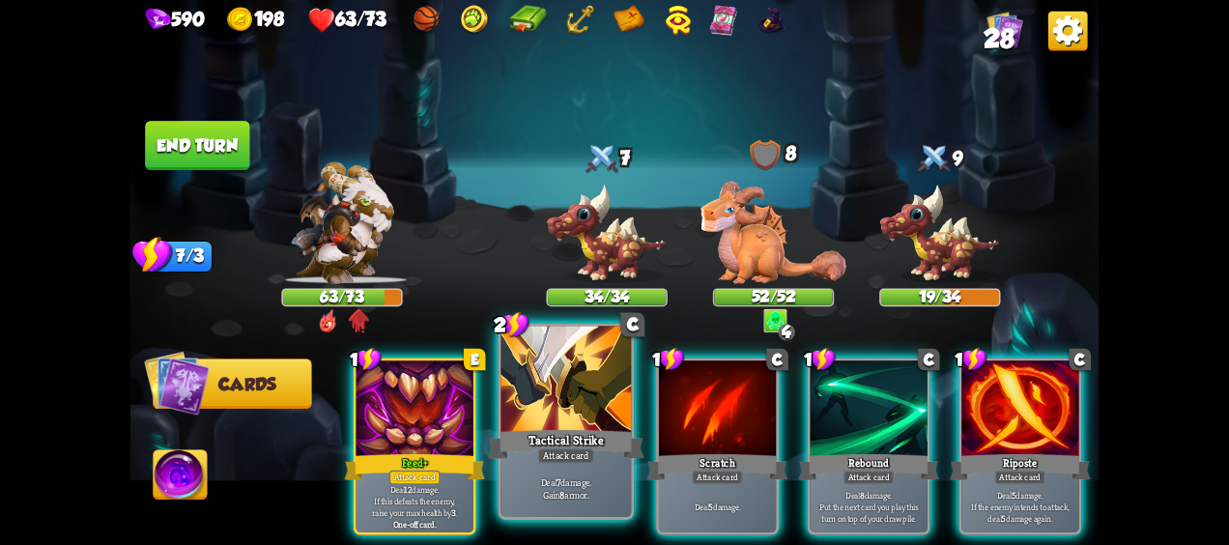
click at [561, 421] on div at bounding box center [567, 382] width 130 height 110
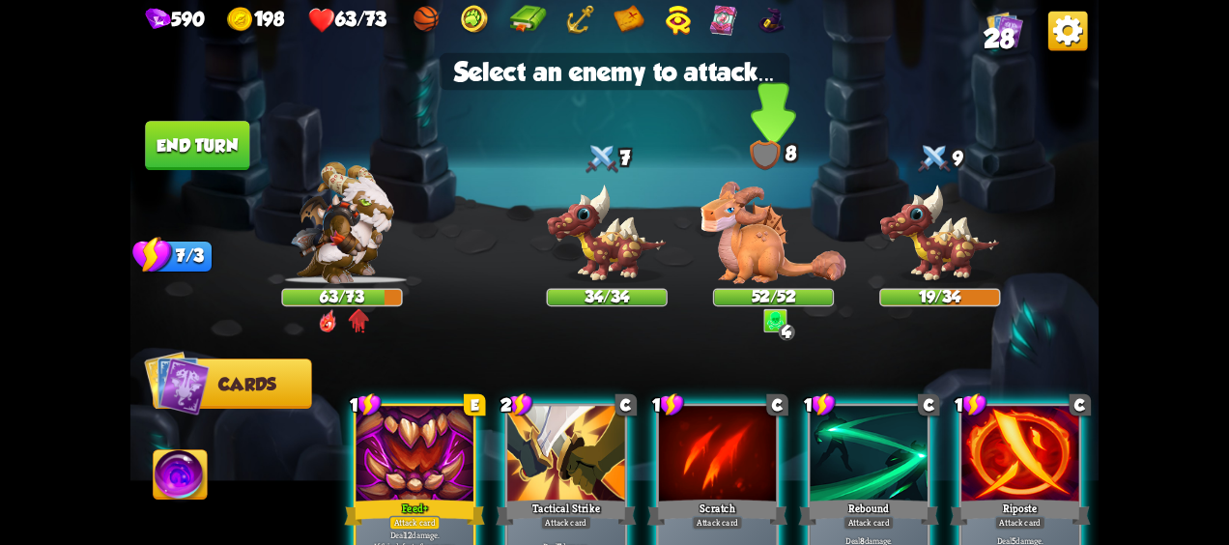
click at [737, 255] on img at bounding box center [773, 233] width 145 height 102
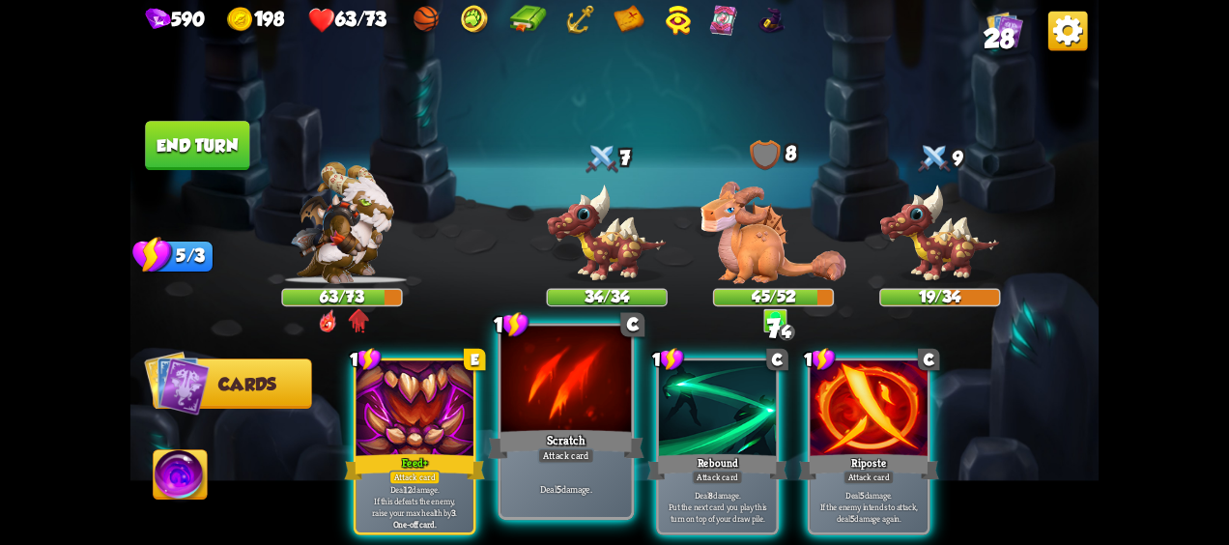
click at [558, 464] on div "Deal 5 damage." at bounding box center [567, 488] width 130 height 57
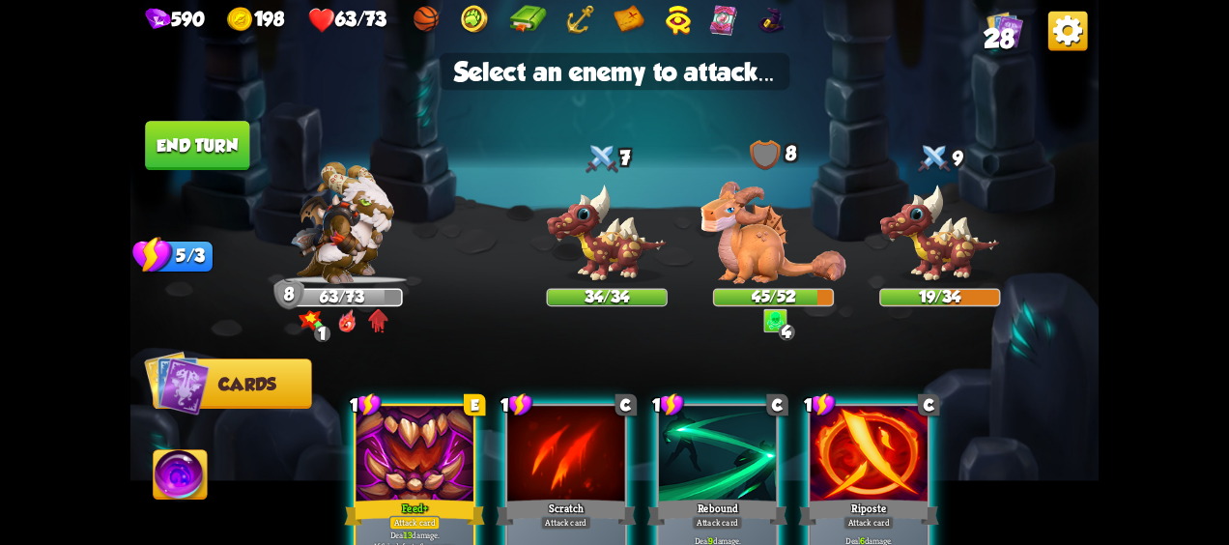
click at [587, 450] on div at bounding box center [565, 455] width 117 height 99
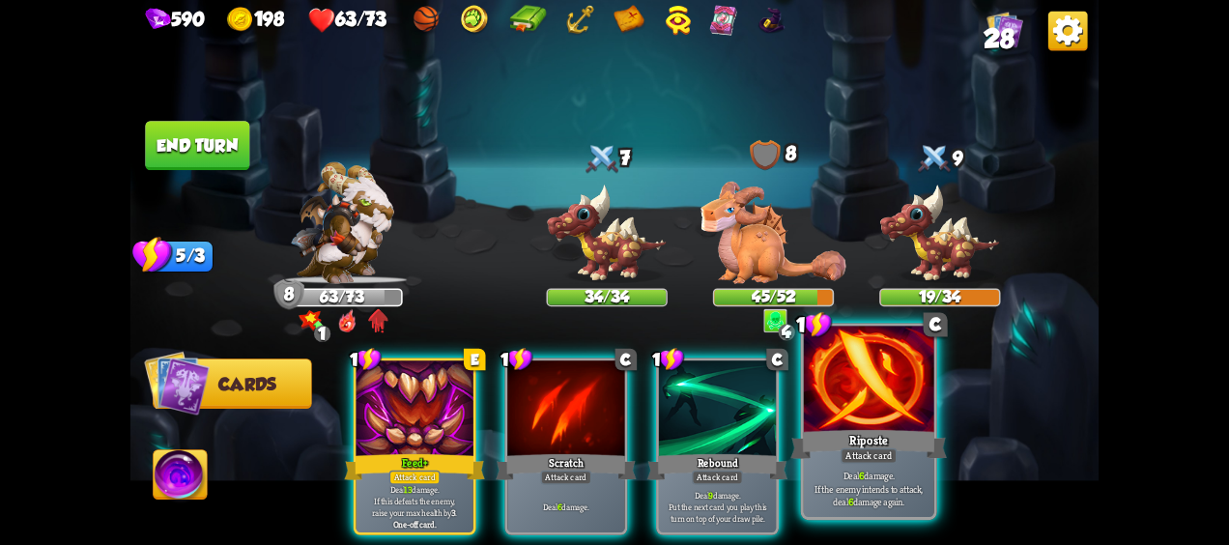
drag, startPoint x: 878, startPoint y: 423, endPoint x: 887, endPoint y: 393, distance: 31.5
click at [879, 416] on div at bounding box center [869, 382] width 130 height 110
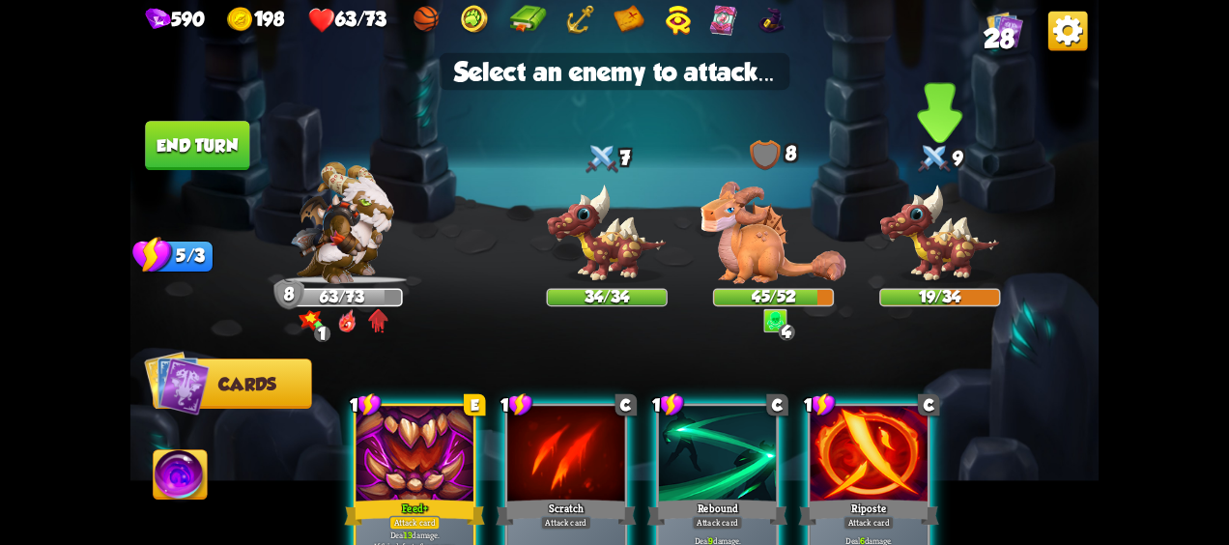
click at [924, 255] on img at bounding box center [940, 234] width 121 height 101
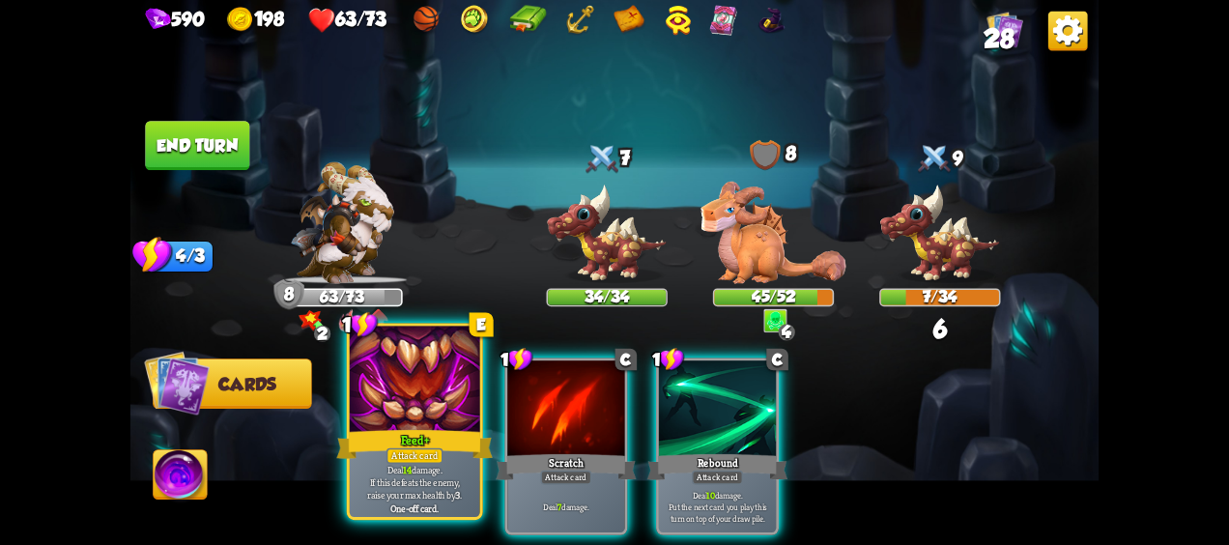
drag, startPoint x: 387, startPoint y: 430, endPoint x: 397, endPoint y: 429, distance: 10.7
click at [390, 429] on div "Feed +" at bounding box center [414, 444] width 157 height 35
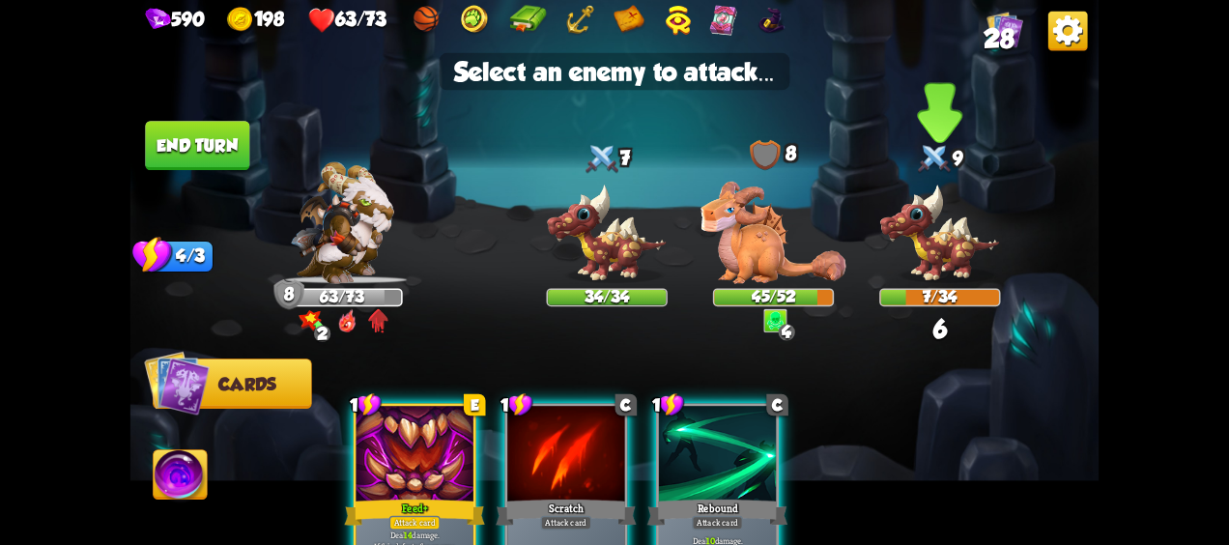
click at [963, 236] on img at bounding box center [940, 234] width 121 height 101
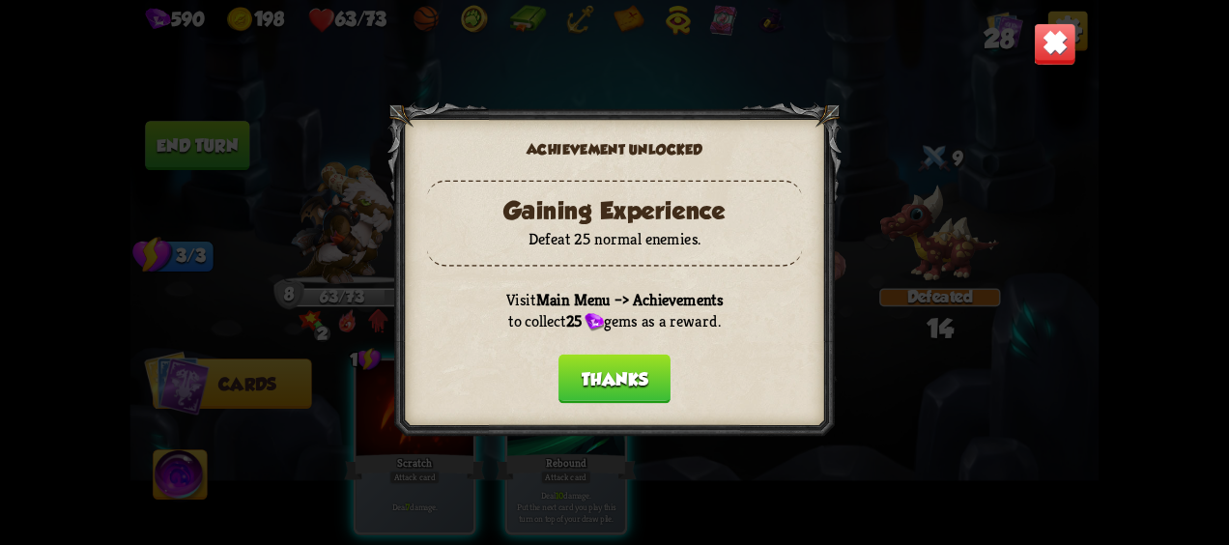
click at [621, 382] on button "Thanks" at bounding box center [615, 379] width 112 height 49
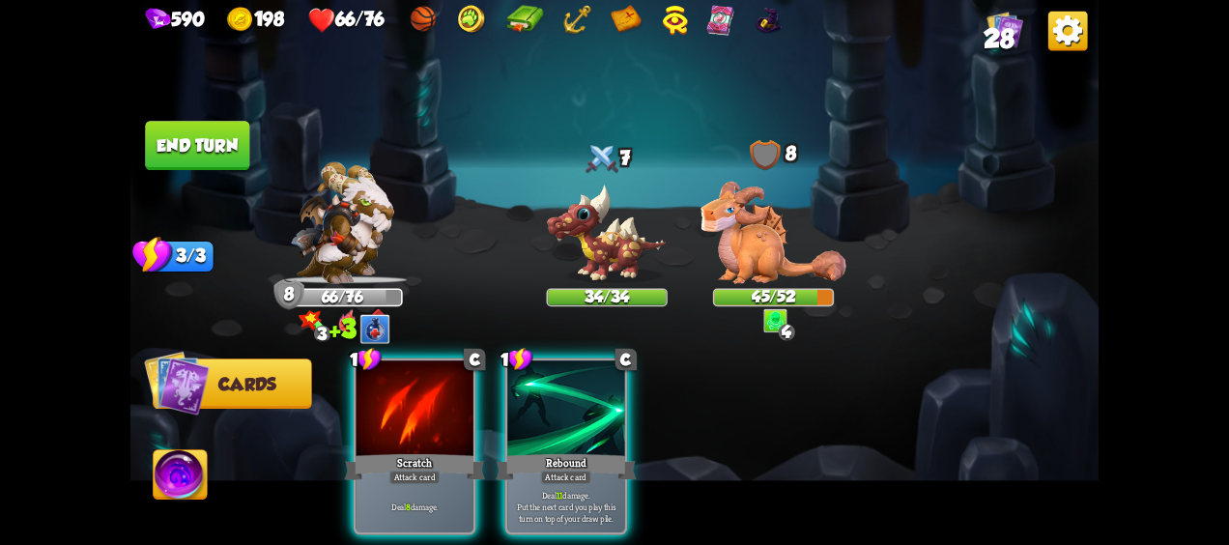
click at [192, 141] on button "End turn" at bounding box center [197, 145] width 104 height 49
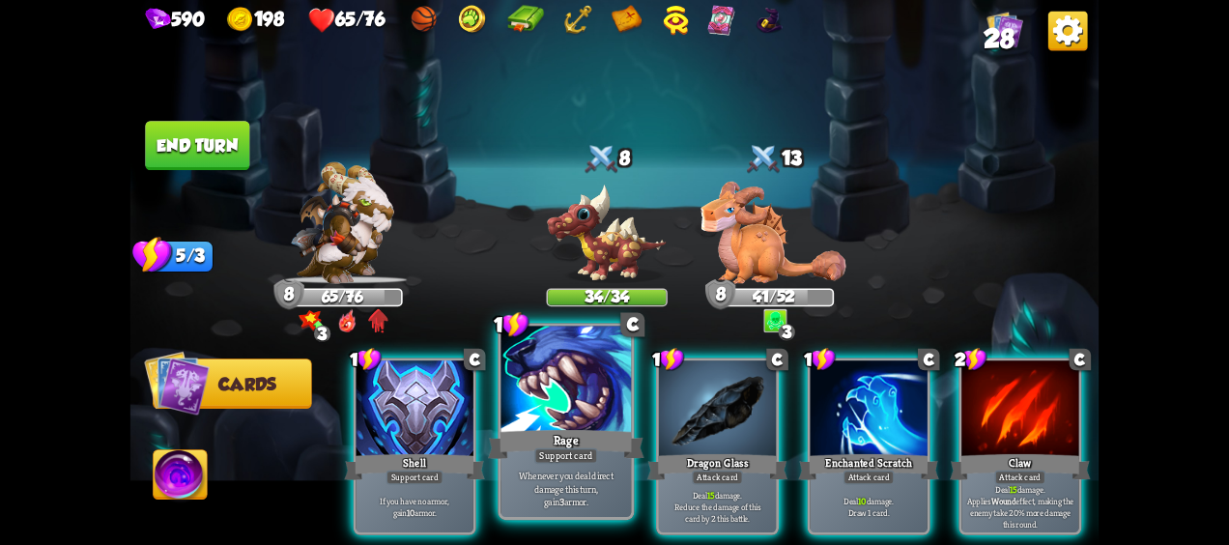
click at [550, 438] on div "Rage" at bounding box center [566, 444] width 157 height 35
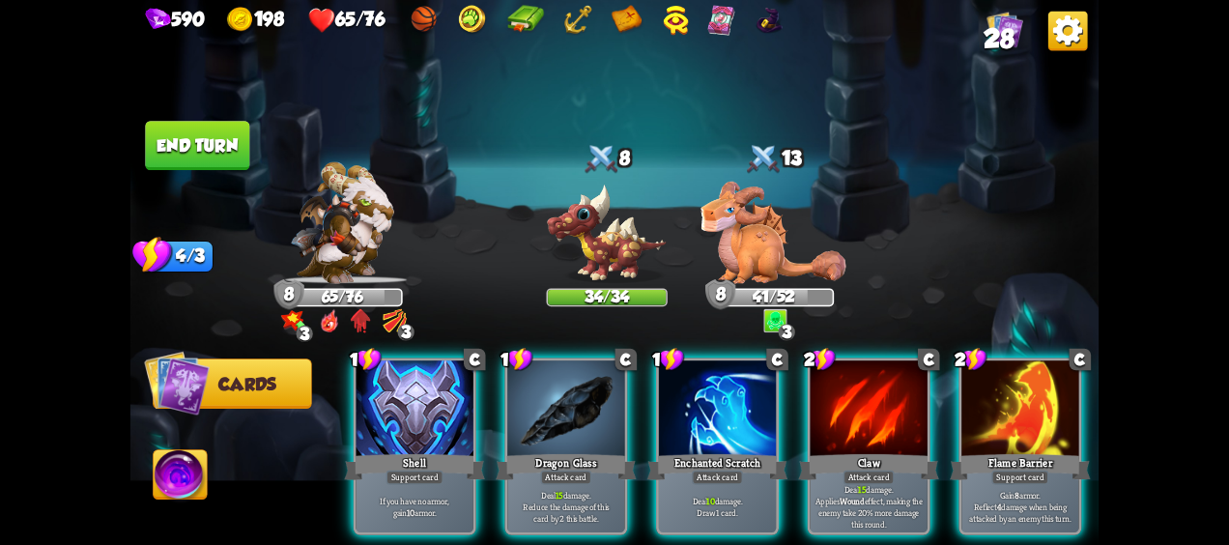
drag, startPoint x: 858, startPoint y: 439, endPoint x: 806, endPoint y: 342, distance: 109.8
click at [852, 451] on div "Claw" at bounding box center [868, 466] width 141 height 31
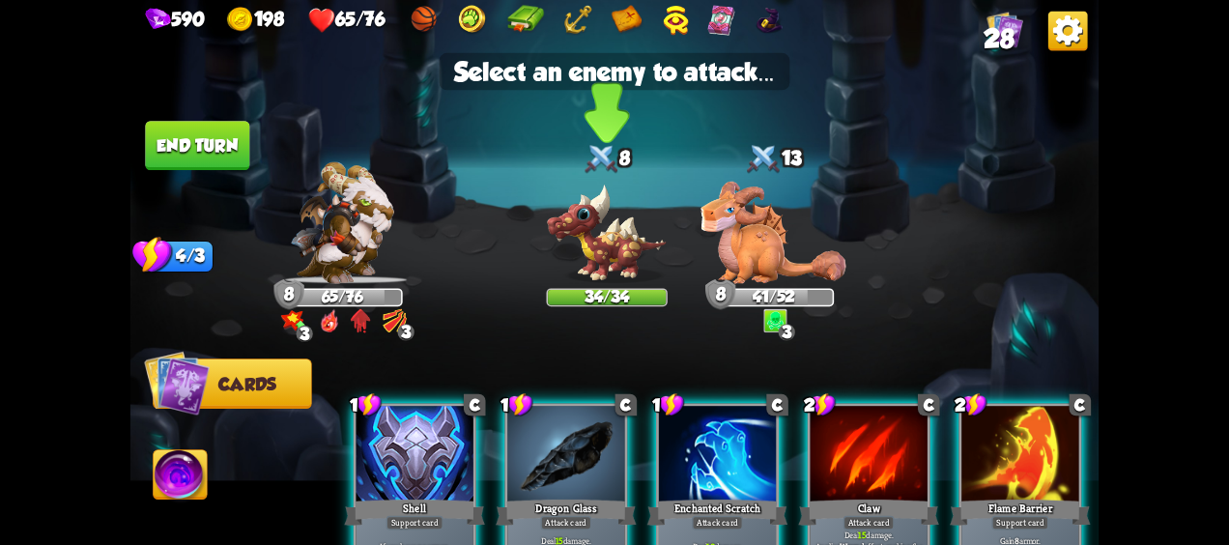
click at [603, 249] on img at bounding box center [607, 234] width 121 height 101
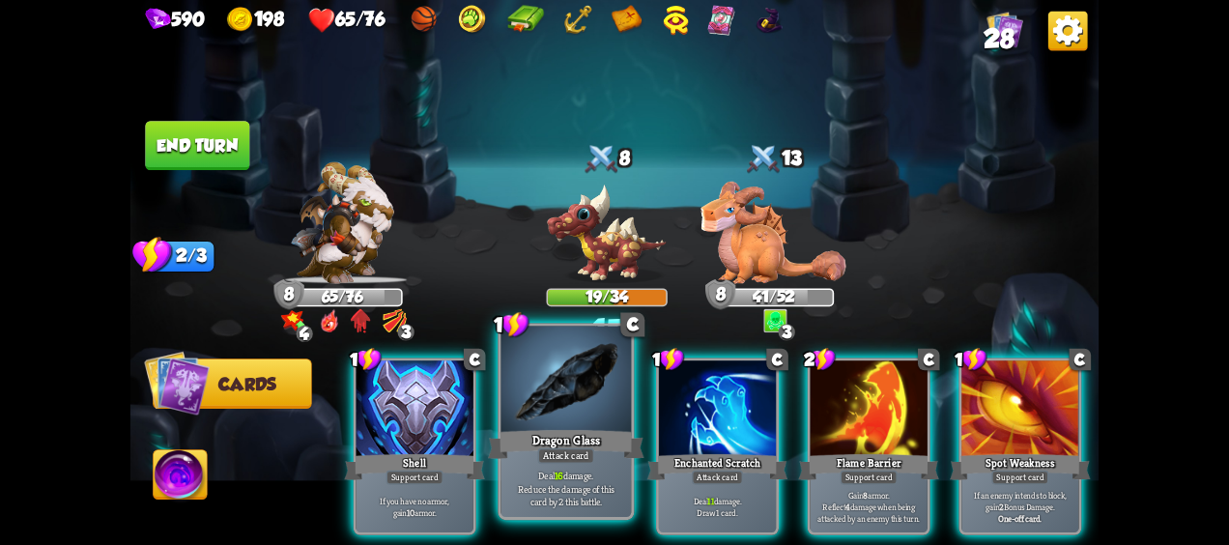
drag, startPoint x: 546, startPoint y: 460, endPoint x: 551, endPoint y: 398, distance: 62.0
click at [545, 459] on div "Attack card" at bounding box center [565, 455] width 57 height 15
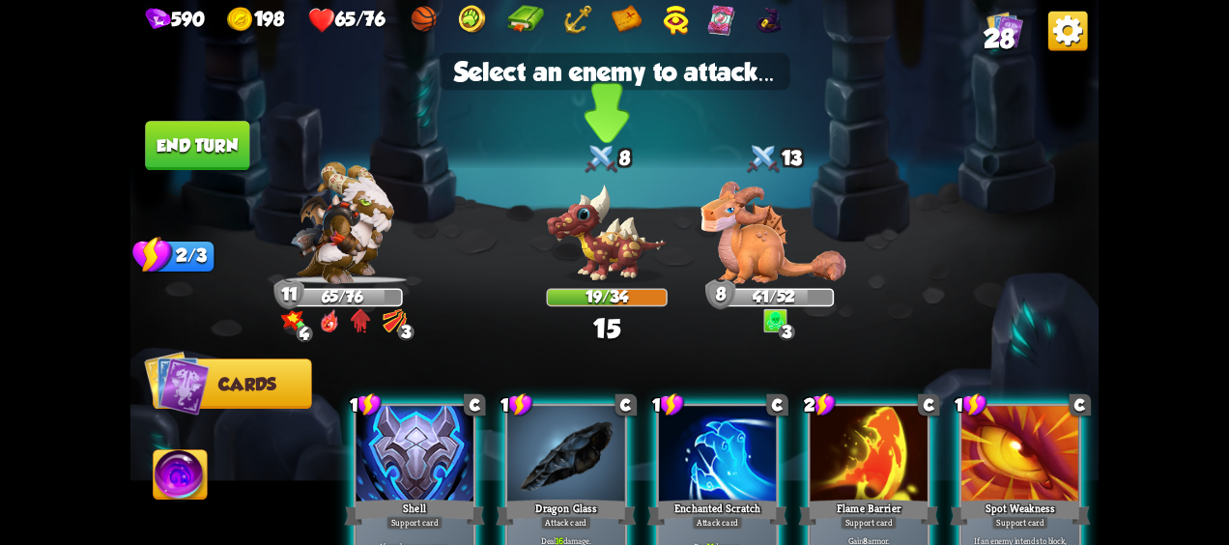
click at [564, 260] on img at bounding box center [607, 234] width 121 height 101
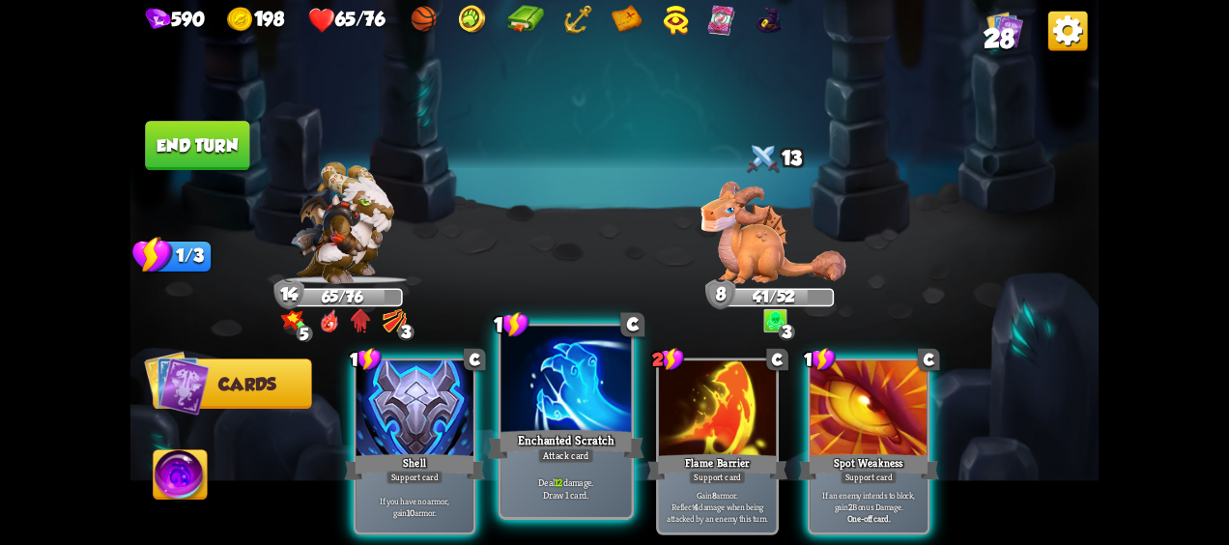
click at [566, 414] on div at bounding box center [567, 382] width 130 height 110
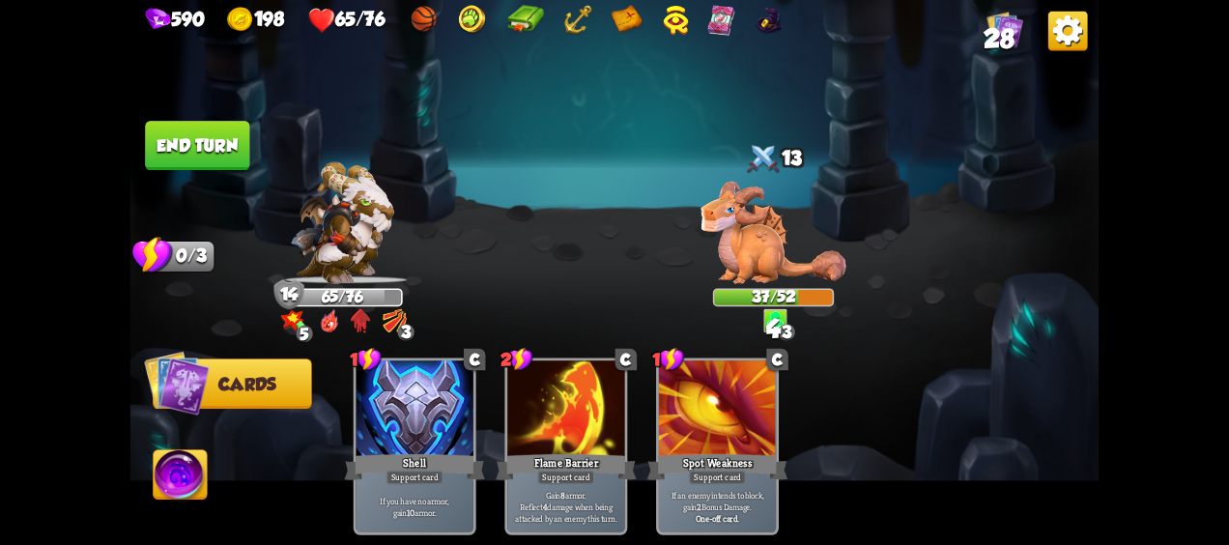
click at [195, 143] on button "End turn" at bounding box center [197, 145] width 104 height 49
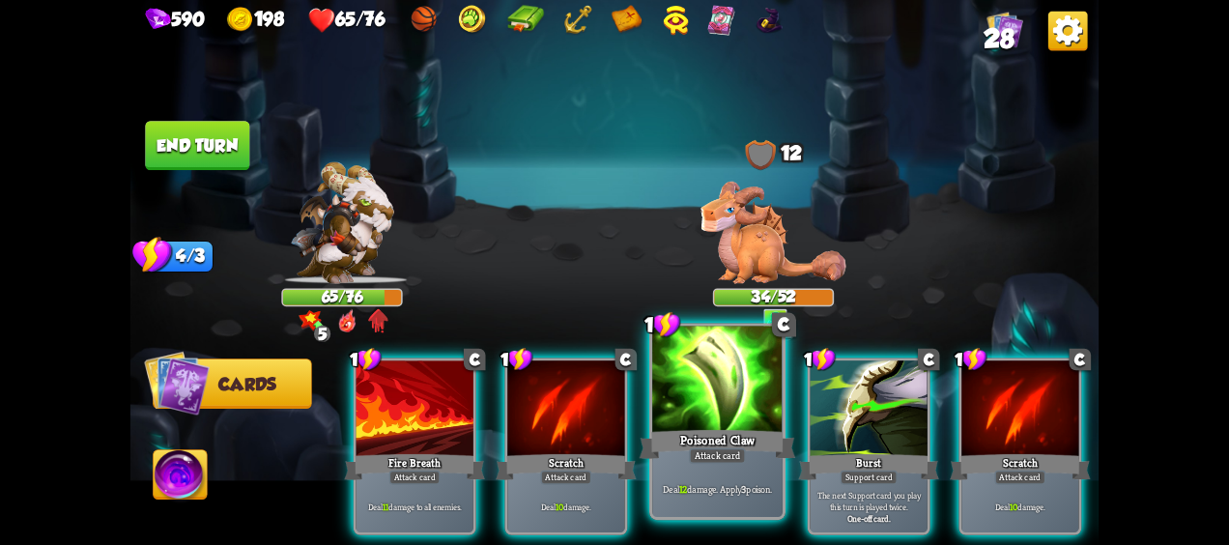
click at [720, 406] on div at bounding box center [717, 382] width 130 height 110
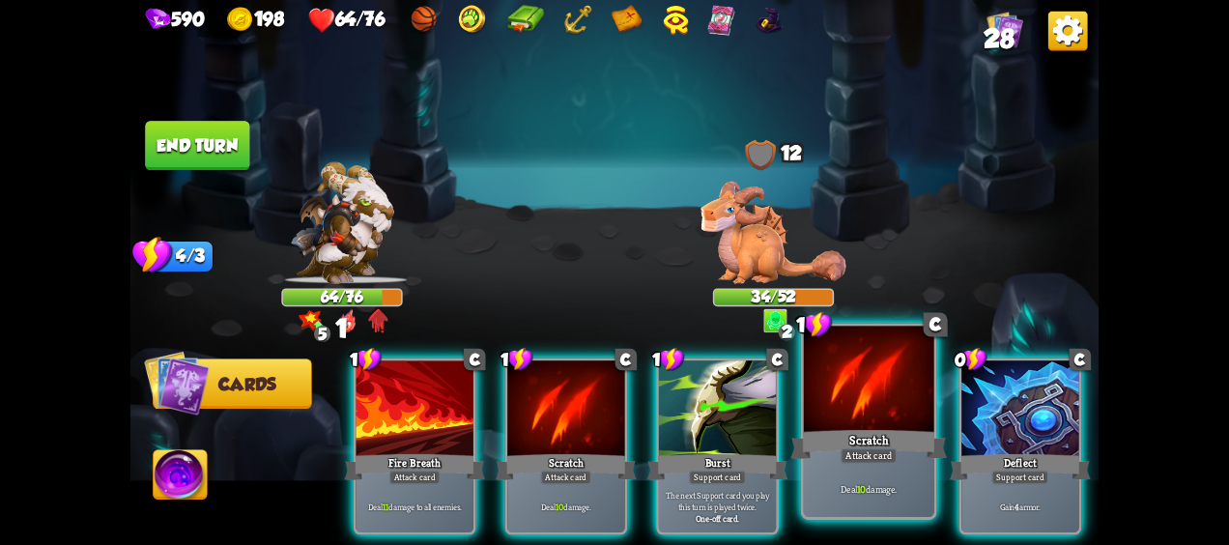
drag, startPoint x: 1009, startPoint y: 431, endPoint x: 896, endPoint y: 424, distance: 113.3
click at [1005, 451] on div "Deflect" at bounding box center [1020, 466] width 141 height 31
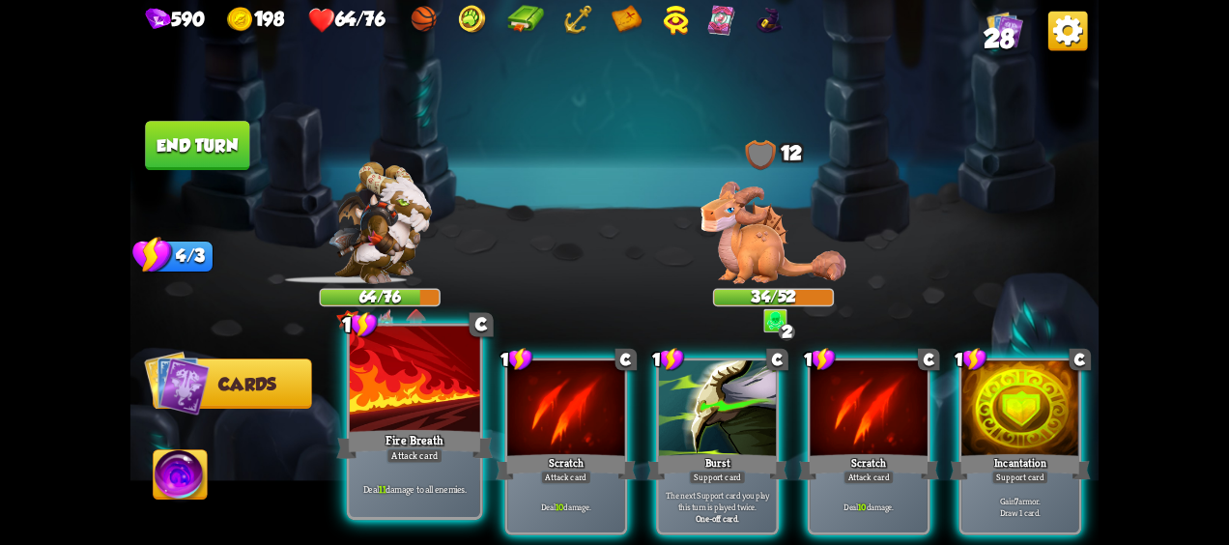
click at [404, 423] on div at bounding box center [415, 382] width 130 height 110
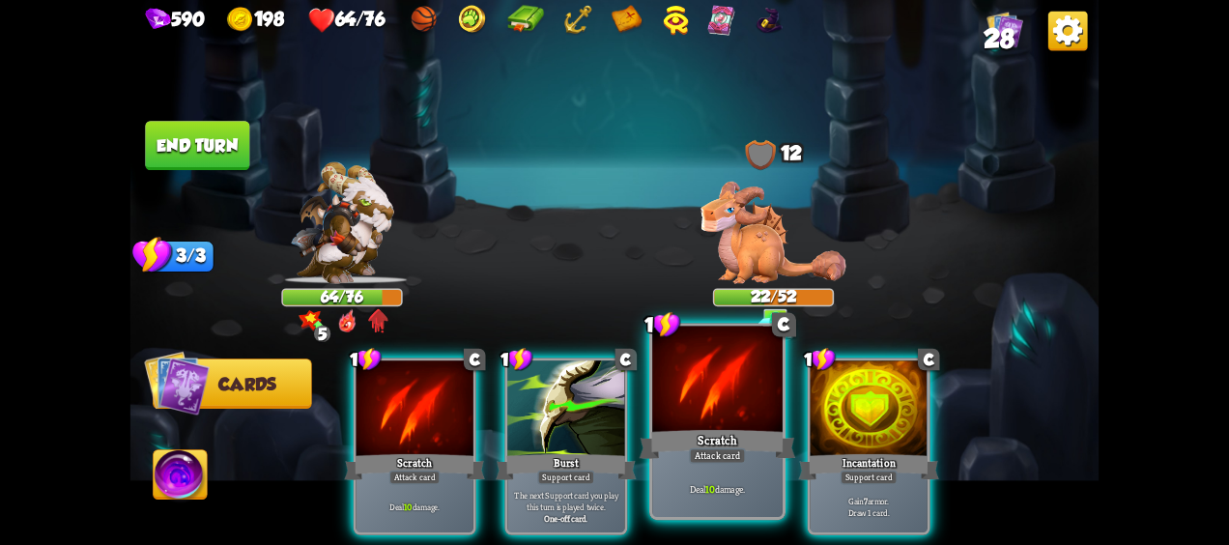
click at [698, 430] on div "Scratch" at bounding box center [718, 444] width 157 height 35
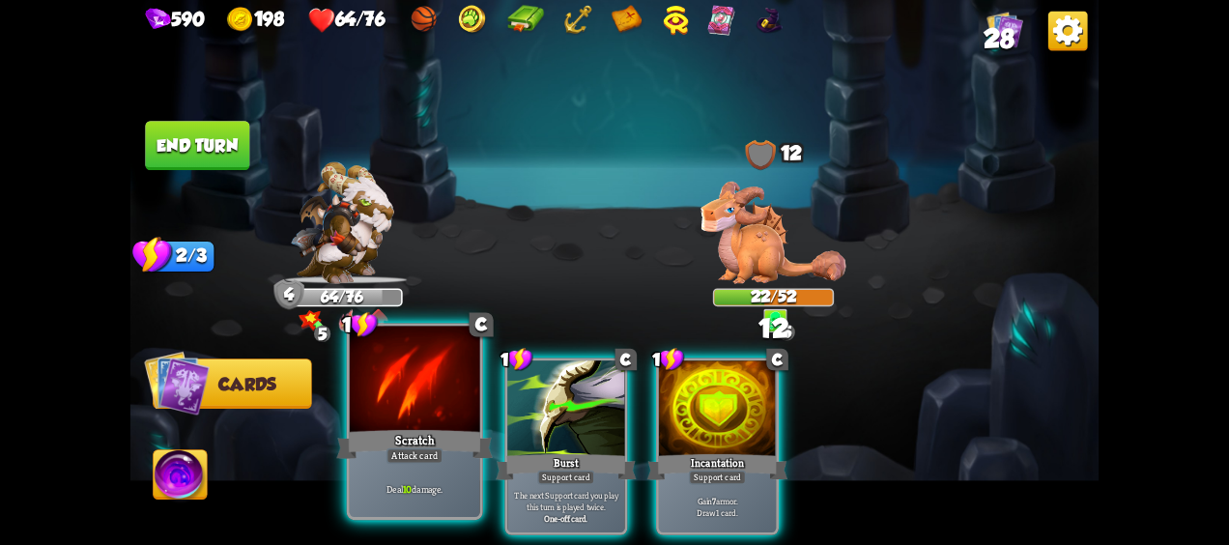
click at [372, 427] on div "Scratch" at bounding box center [414, 444] width 157 height 35
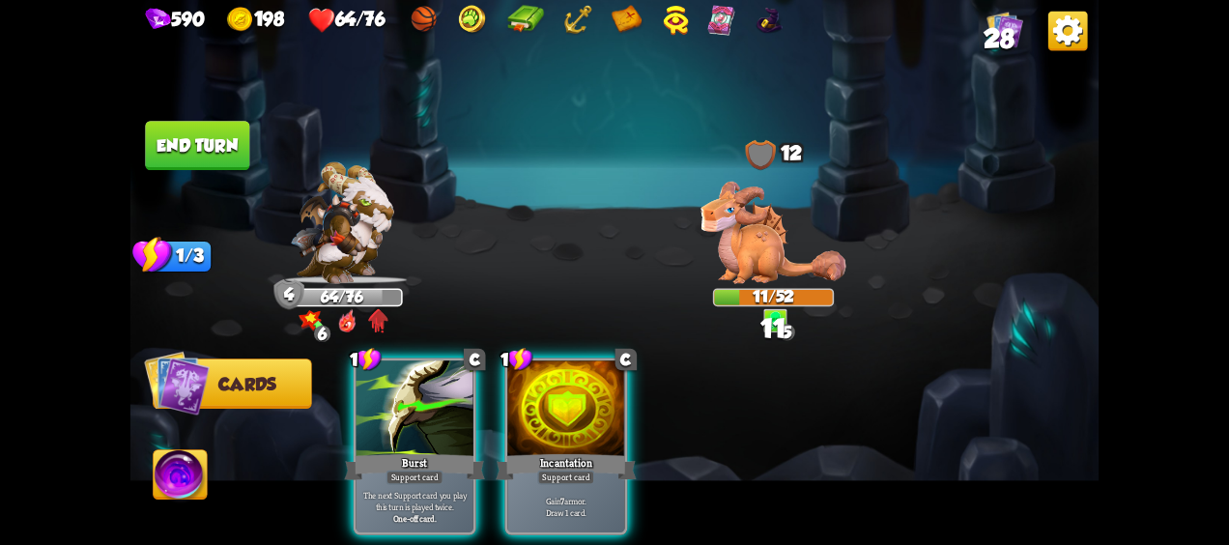
click at [553, 416] on div at bounding box center [565, 410] width 117 height 99
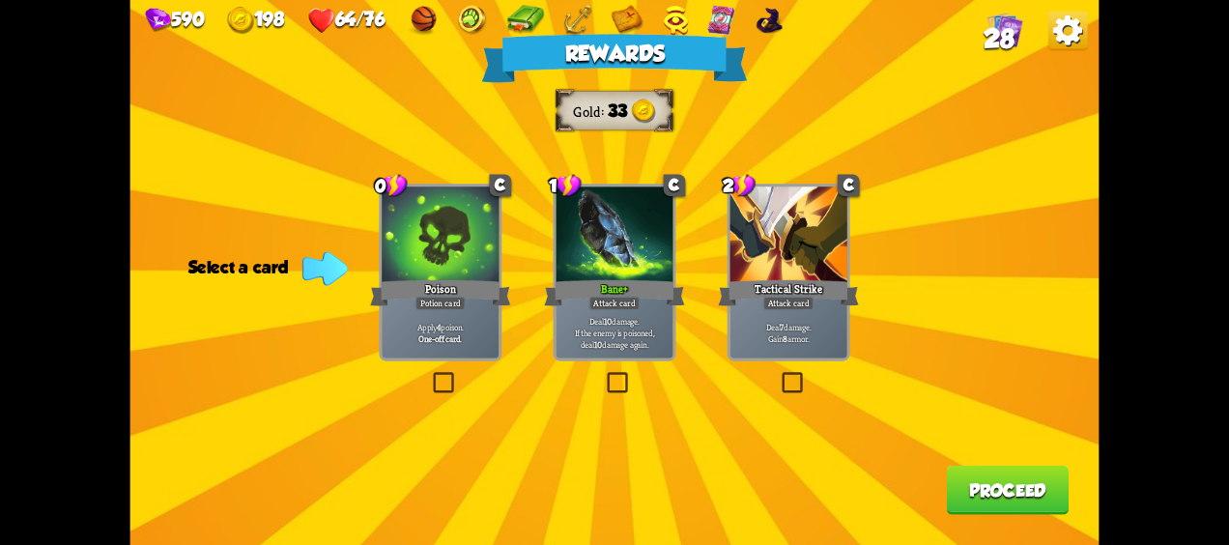
drag, startPoint x: 624, startPoint y: 294, endPoint x: 887, endPoint y: 491, distance: 328.6
click at [626, 294] on b "+" at bounding box center [625, 289] width 5 height 14
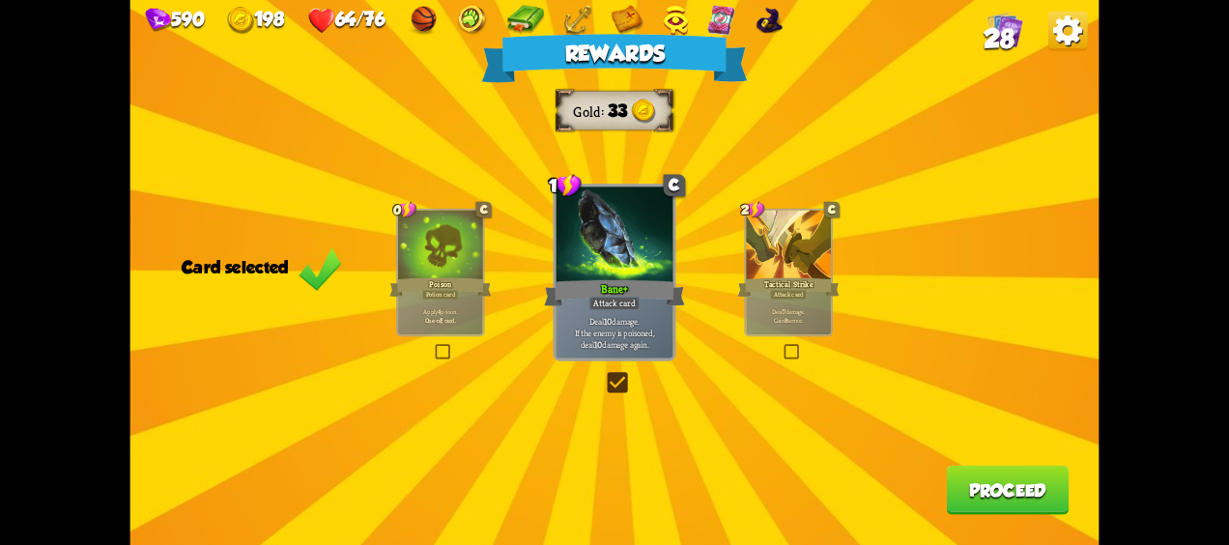
click at [1007, 476] on button "Proceed" at bounding box center [1007, 490] width 123 height 49
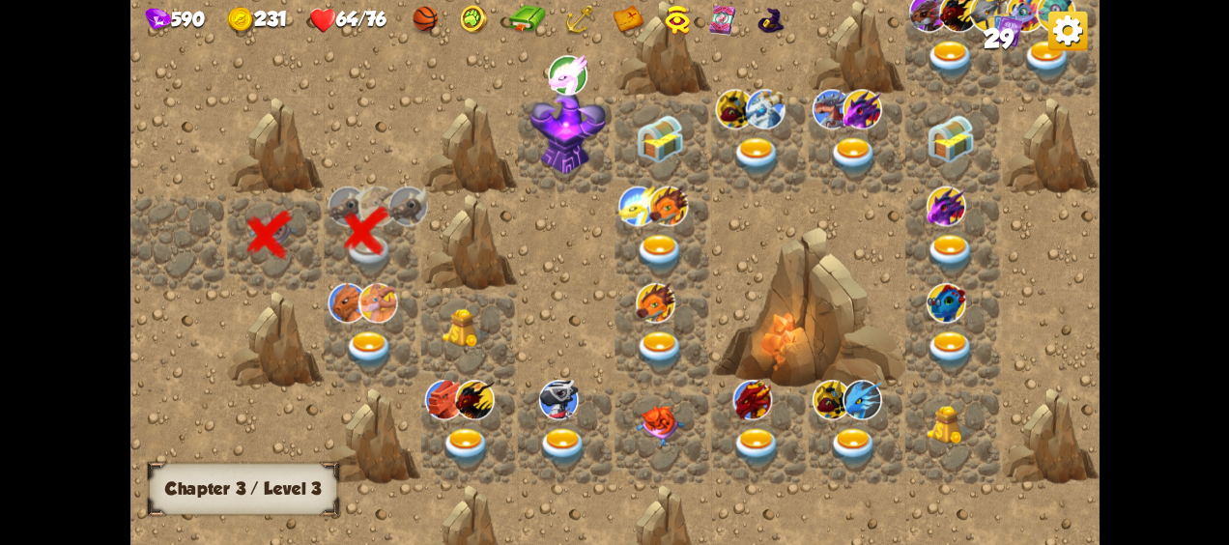
click at [373, 332] on img at bounding box center [369, 351] width 48 height 38
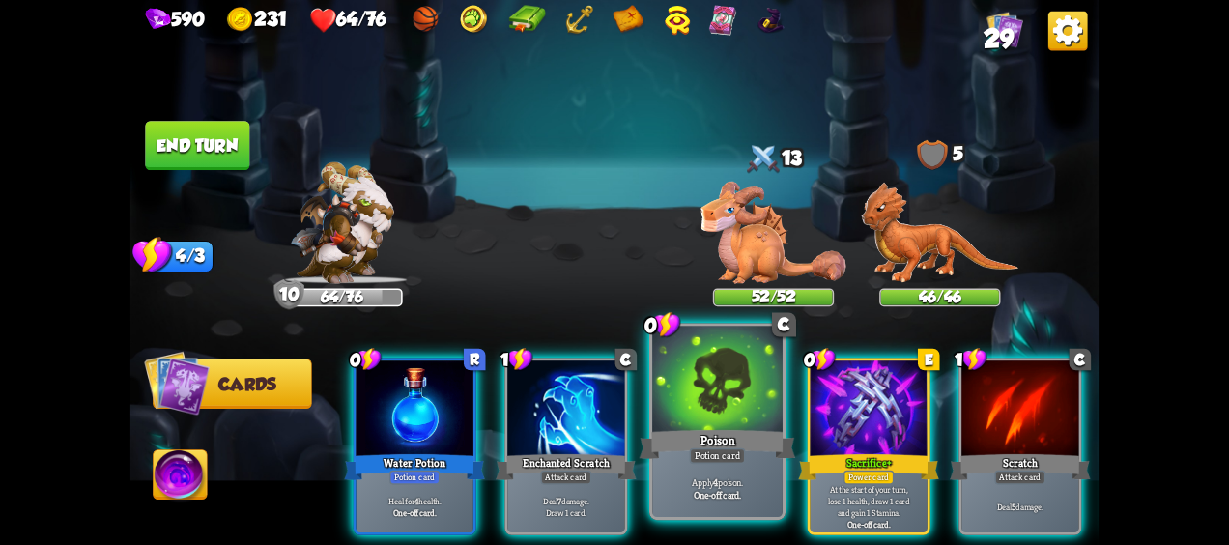
drag, startPoint x: 723, startPoint y: 400, endPoint x: 735, endPoint y: 398, distance: 11.8
click at [723, 400] on div at bounding box center [717, 382] width 130 height 110
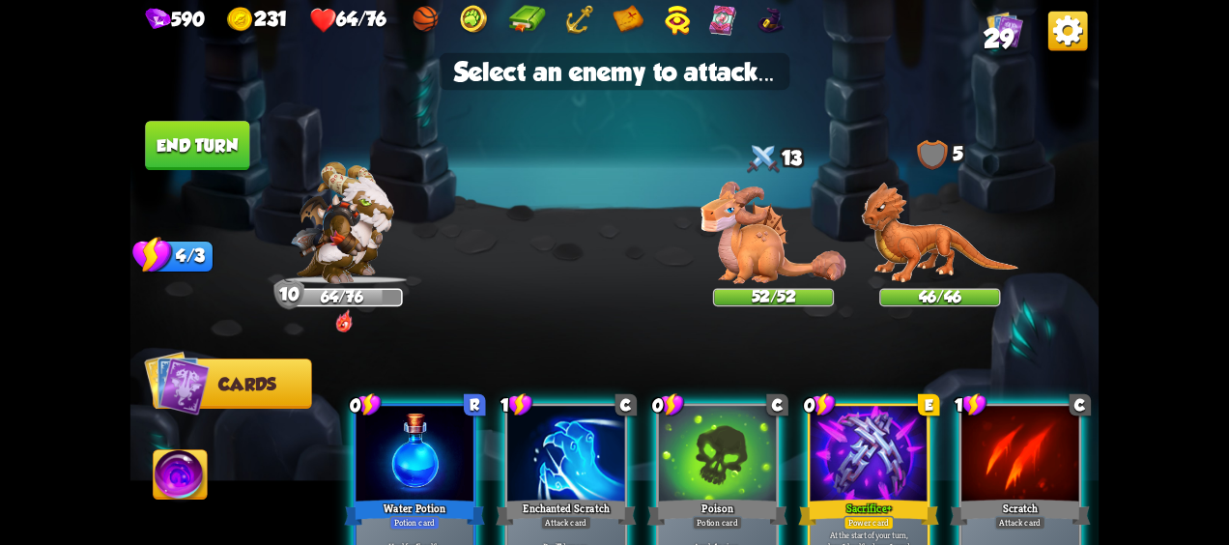
drag, startPoint x: 746, startPoint y: 401, endPoint x: 731, endPoint y: 414, distance: 19.9
click at [741, 406] on div at bounding box center [717, 455] width 117 height 99
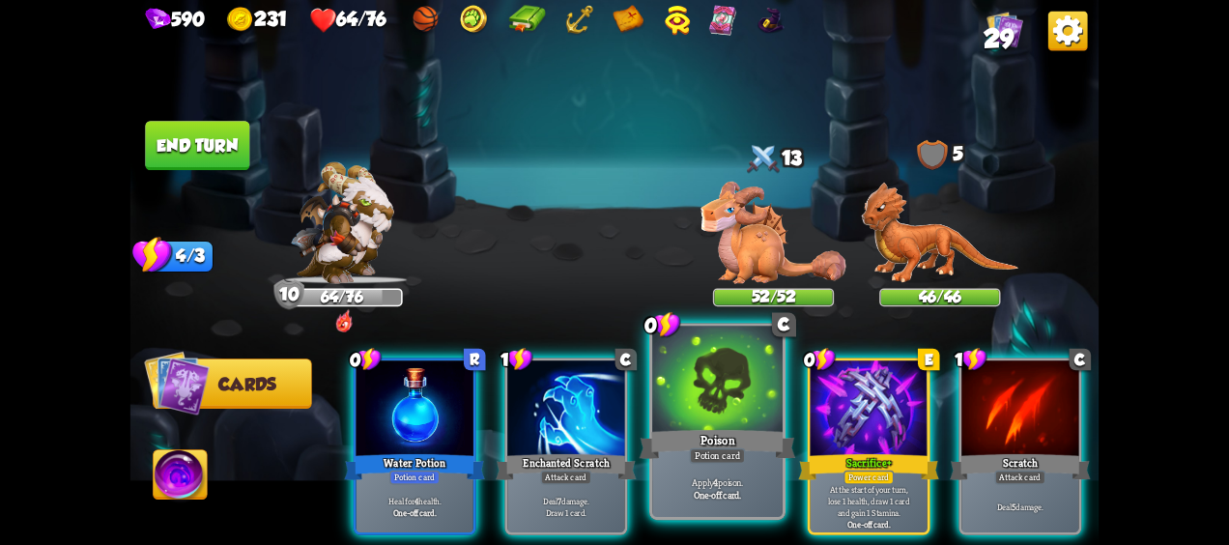
drag, startPoint x: 727, startPoint y: 398, endPoint x: 737, endPoint y: 369, distance: 30.6
click at [726, 396] on div at bounding box center [717, 382] width 130 height 110
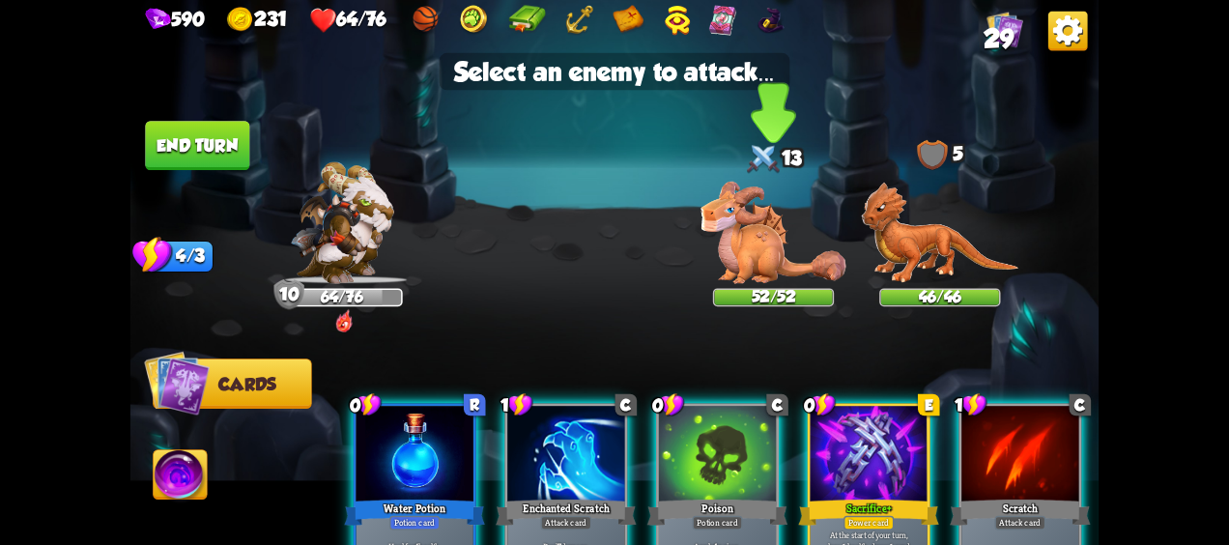
click at [740, 259] on img at bounding box center [773, 233] width 145 height 102
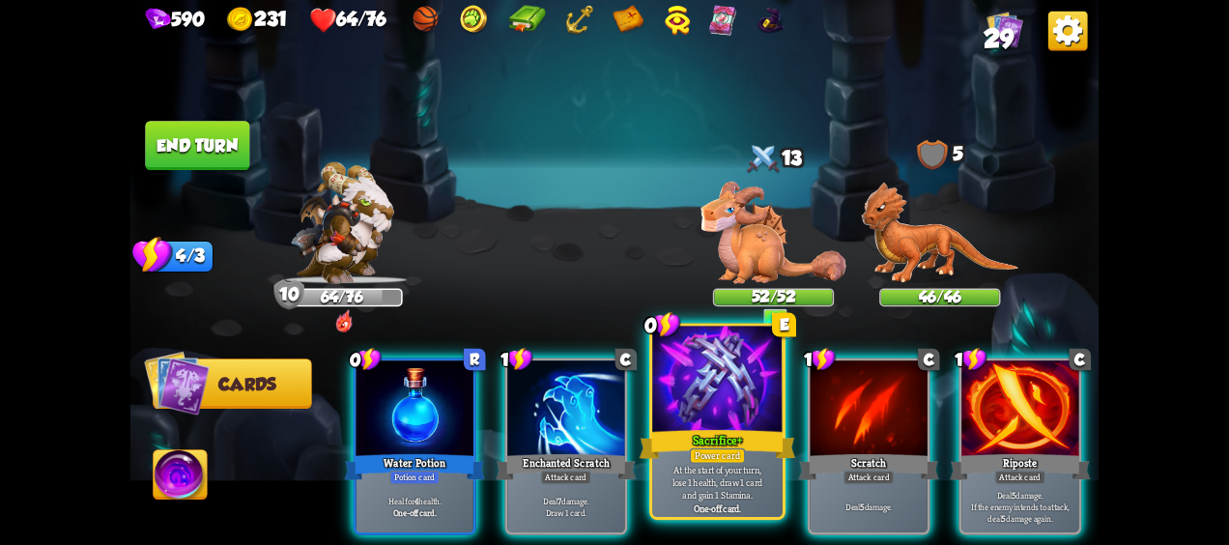
click at [727, 390] on div at bounding box center [717, 382] width 130 height 110
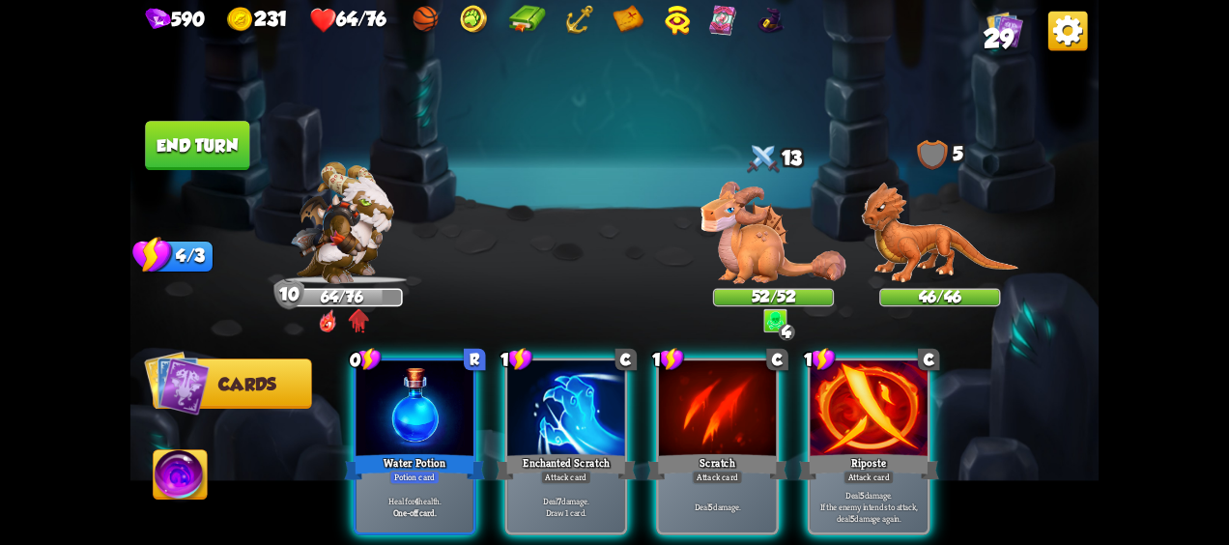
drag, startPoint x: 418, startPoint y: 423, endPoint x: 693, endPoint y: 298, distance: 302.8
click at [419, 423] on div at bounding box center [415, 410] width 117 height 99
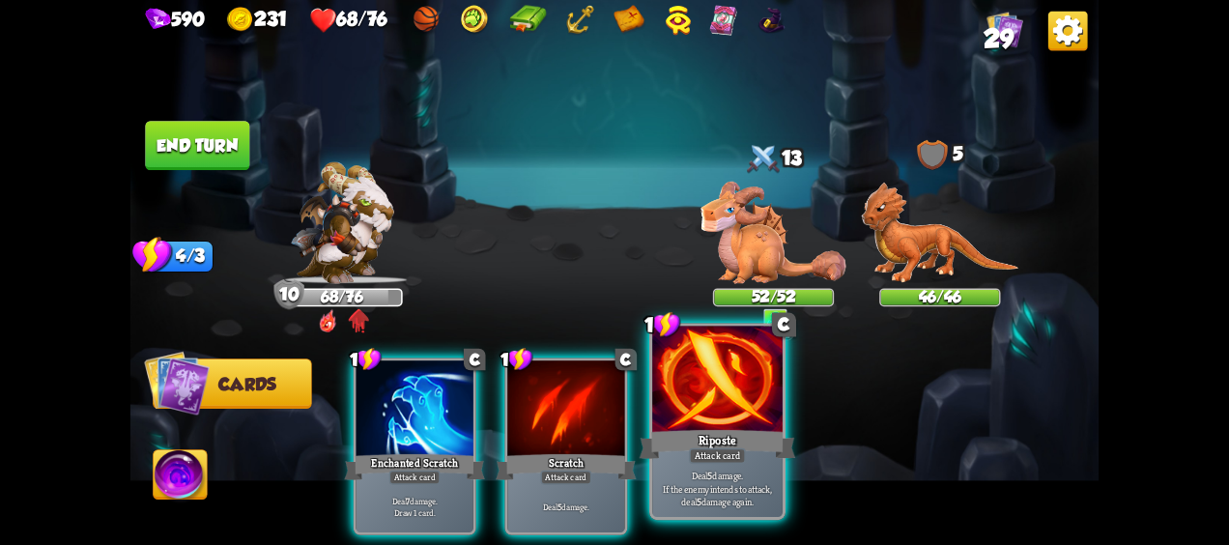
drag, startPoint x: 732, startPoint y: 416, endPoint x: 743, endPoint y: 332, distance: 84.9
click at [735, 381] on div at bounding box center [717, 382] width 130 height 110
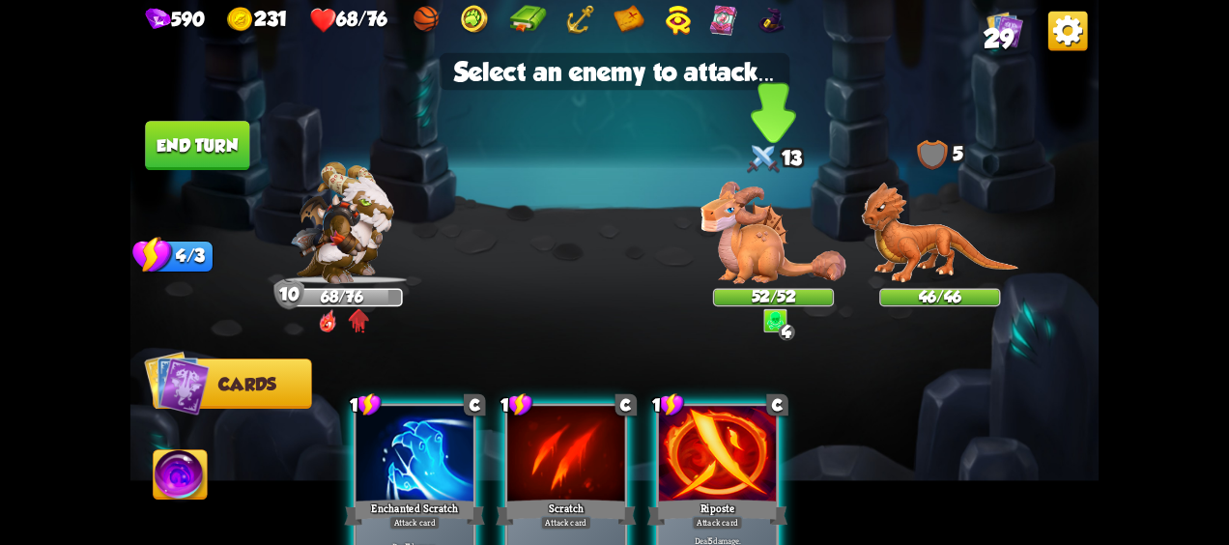
click at [752, 251] on img at bounding box center [773, 233] width 145 height 102
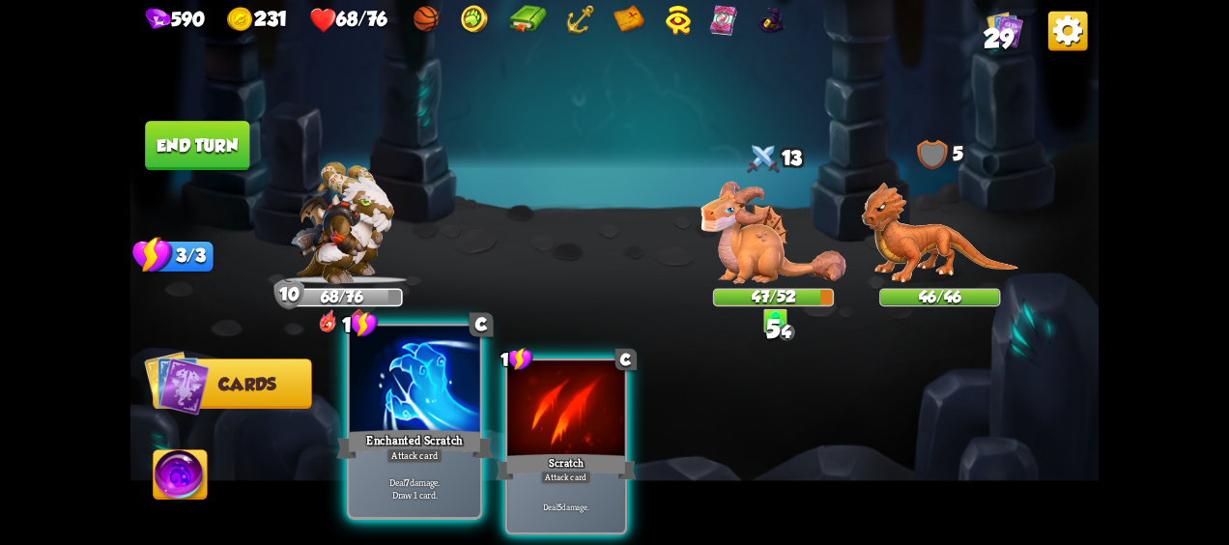
click at [410, 415] on div at bounding box center [415, 382] width 130 height 110
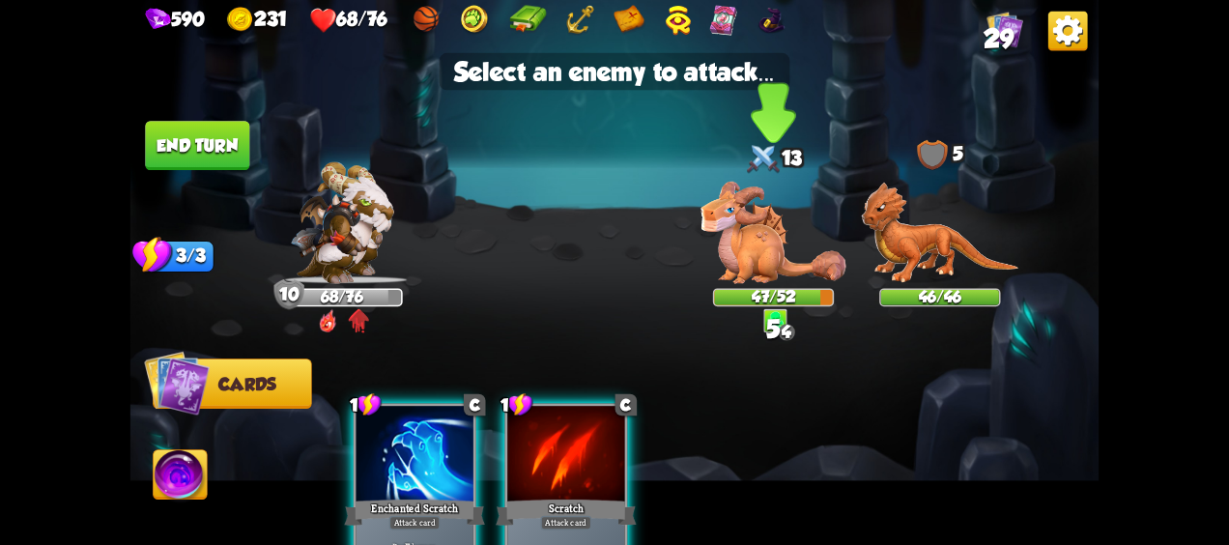
click at [750, 275] on img at bounding box center [773, 233] width 145 height 102
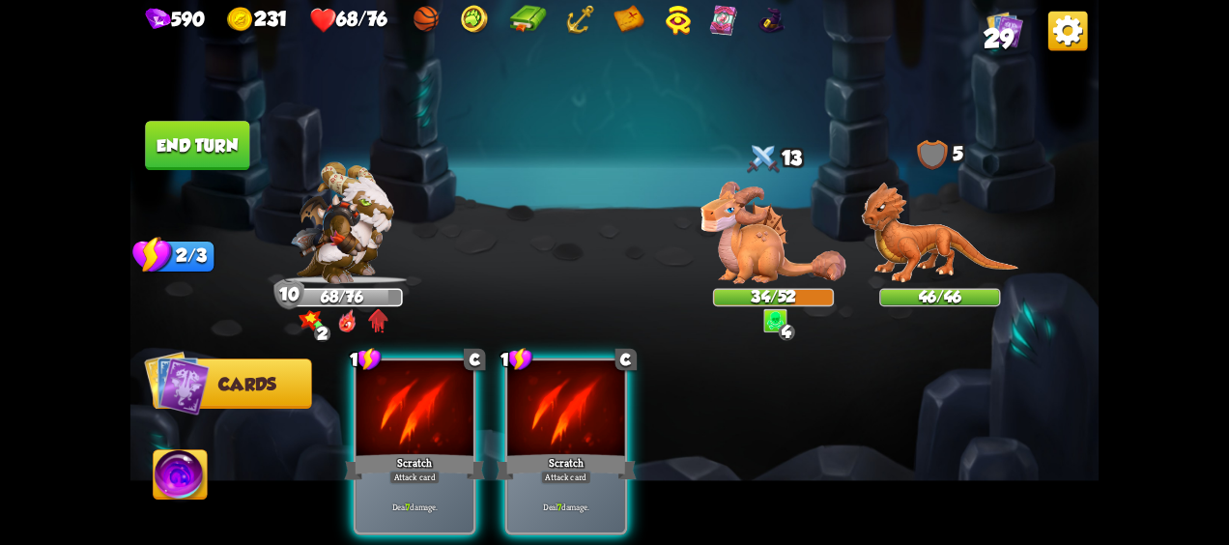
drag, startPoint x: 569, startPoint y: 408, endPoint x: 663, endPoint y: 317, distance: 130.6
click at [574, 400] on div at bounding box center [565, 410] width 117 height 99
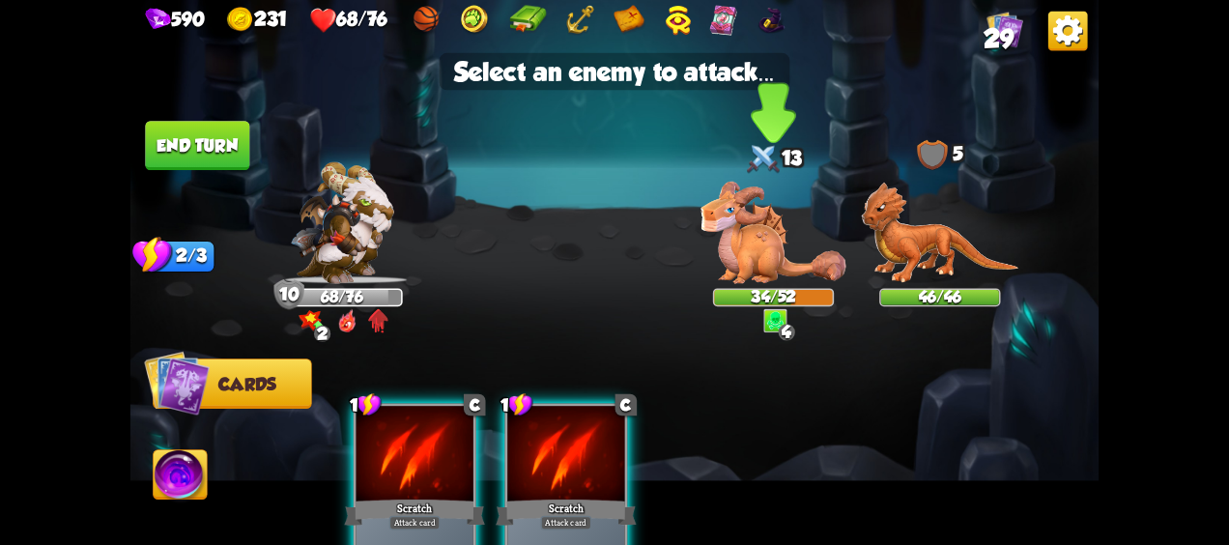
drag, startPoint x: 760, startPoint y: 243, endPoint x: 724, endPoint y: 245, distance: 35.8
click at [761, 244] on img at bounding box center [773, 233] width 145 height 102
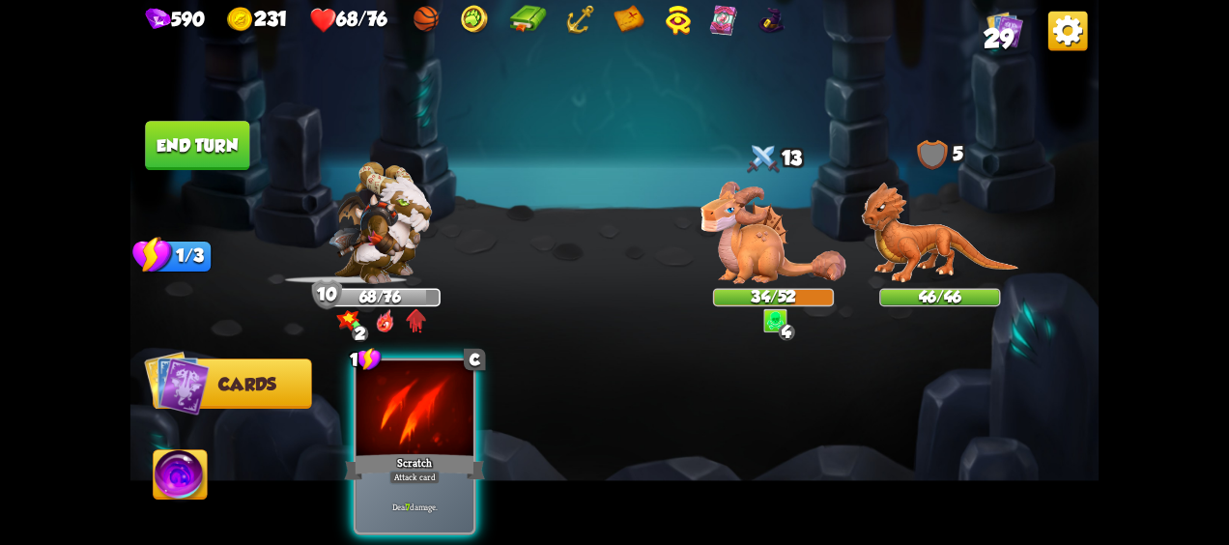
click at [229, 151] on button "End turn" at bounding box center [197, 145] width 104 height 49
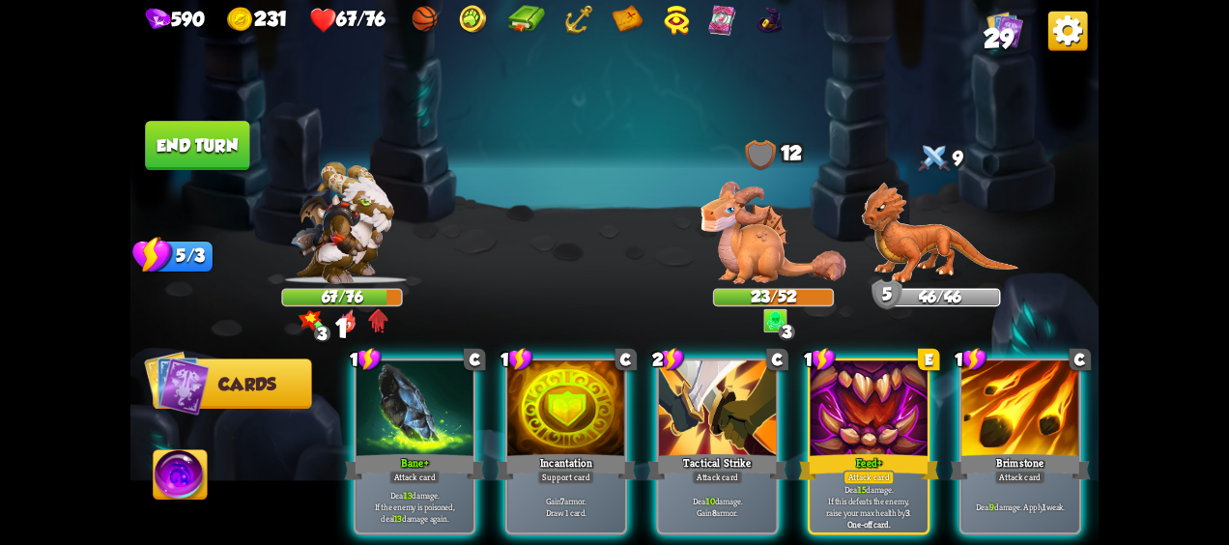
drag, startPoint x: 733, startPoint y: 418, endPoint x: 736, endPoint y: 331, distance: 87.0
click at [731, 414] on div at bounding box center [717, 410] width 117 height 99
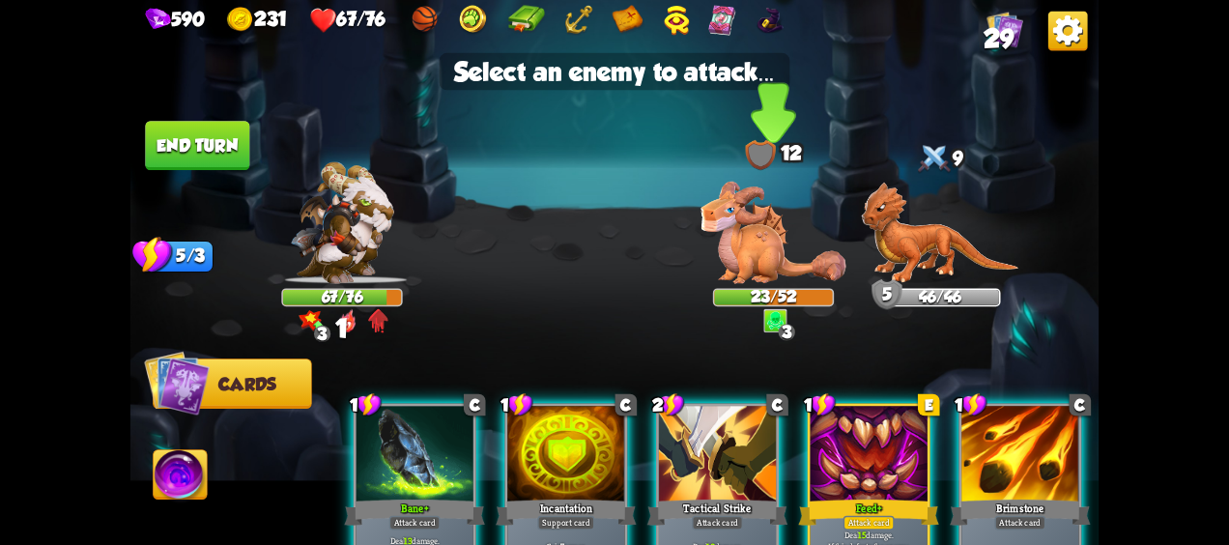
drag, startPoint x: 750, startPoint y: 261, endPoint x: 752, endPoint y: 304, distance: 42.6
click at [750, 260] on img at bounding box center [773, 233] width 145 height 102
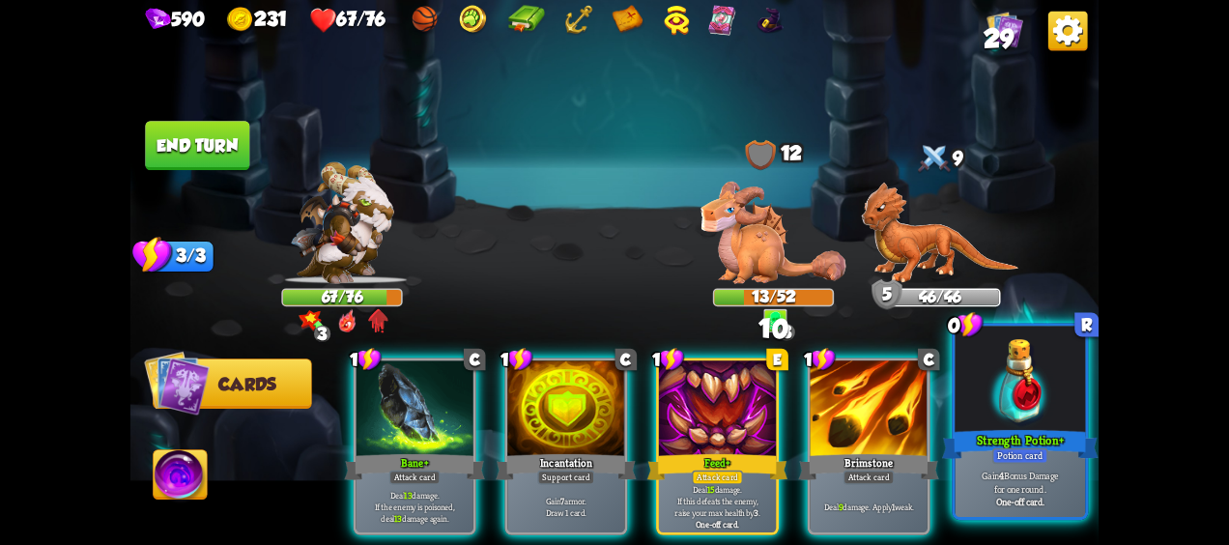
click at [994, 405] on div at bounding box center [1020, 382] width 130 height 110
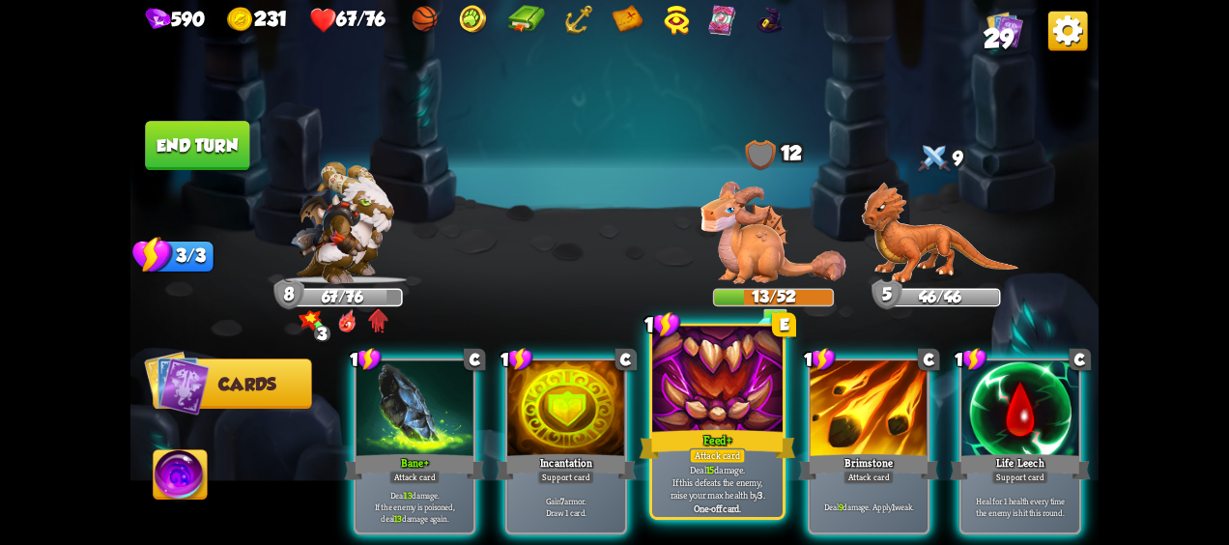
drag, startPoint x: 719, startPoint y: 436, endPoint x: 744, endPoint y: 302, distance: 136.7
click at [719, 434] on div "Feed +" at bounding box center [718, 444] width 157 height 35
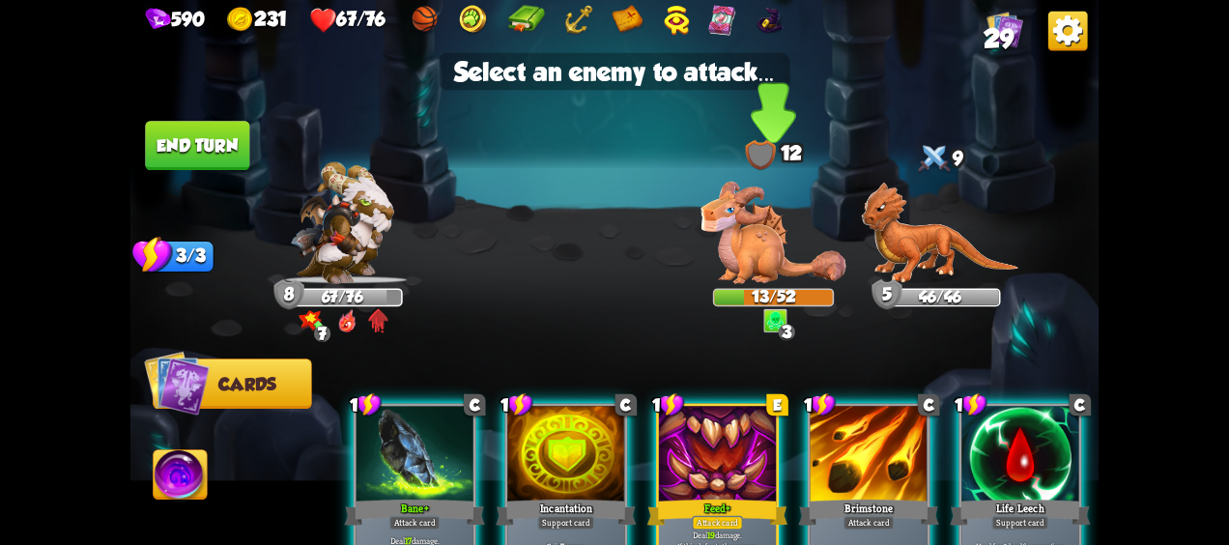
click at [762, 240] on img at bounding box center [773, 233] width 145 height 102
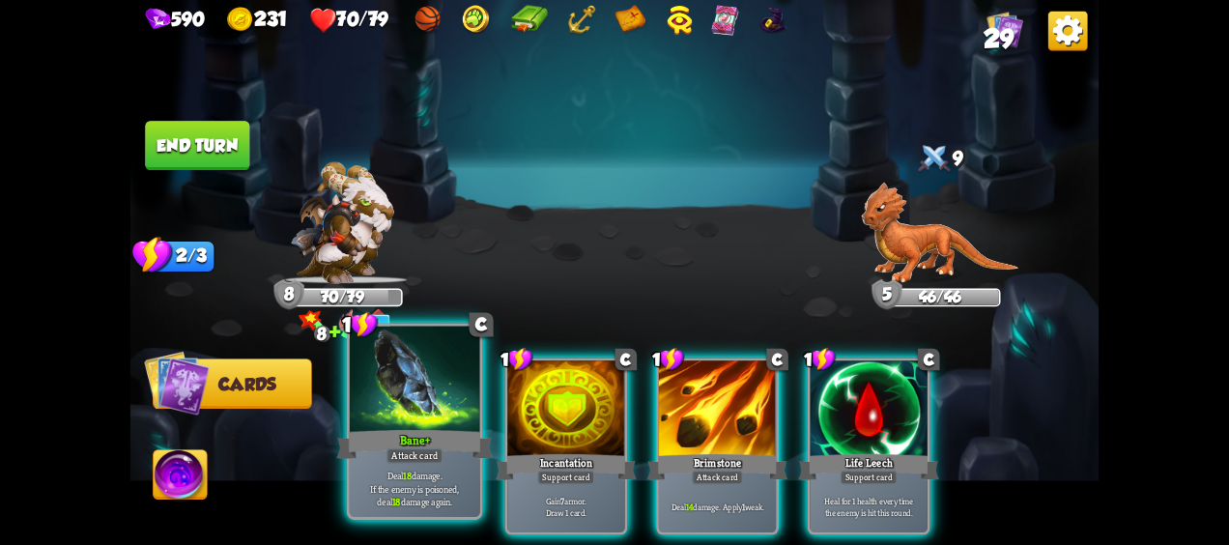
click at [396, 419] on div at bounding box center [415, 382] width 130 height 110
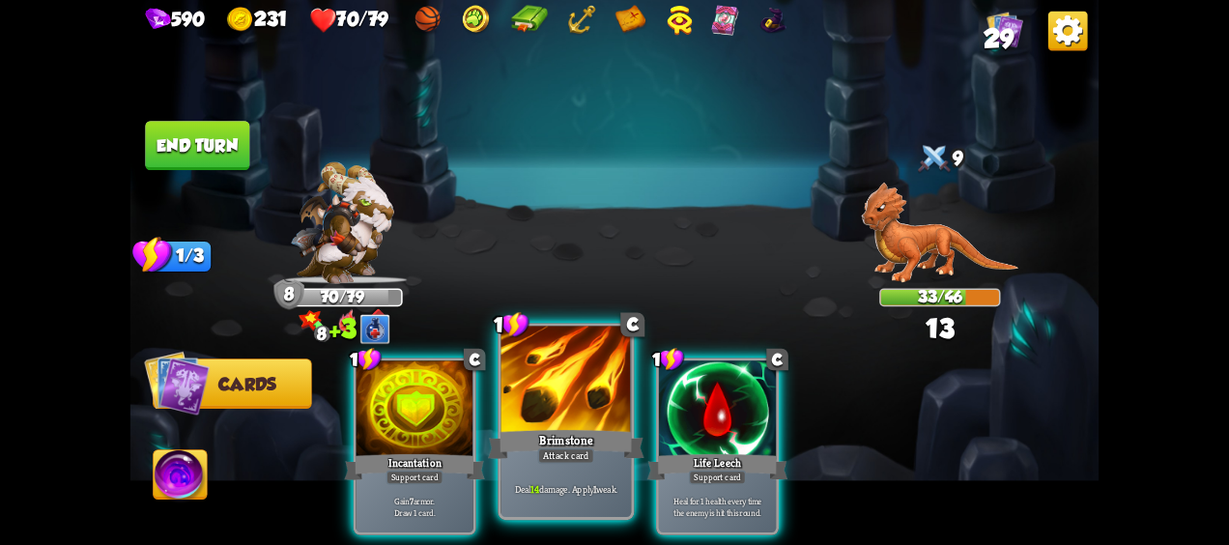
click at [555, 431] on div "Brimstone" at bounding box center [566, 444] width 157 height 35
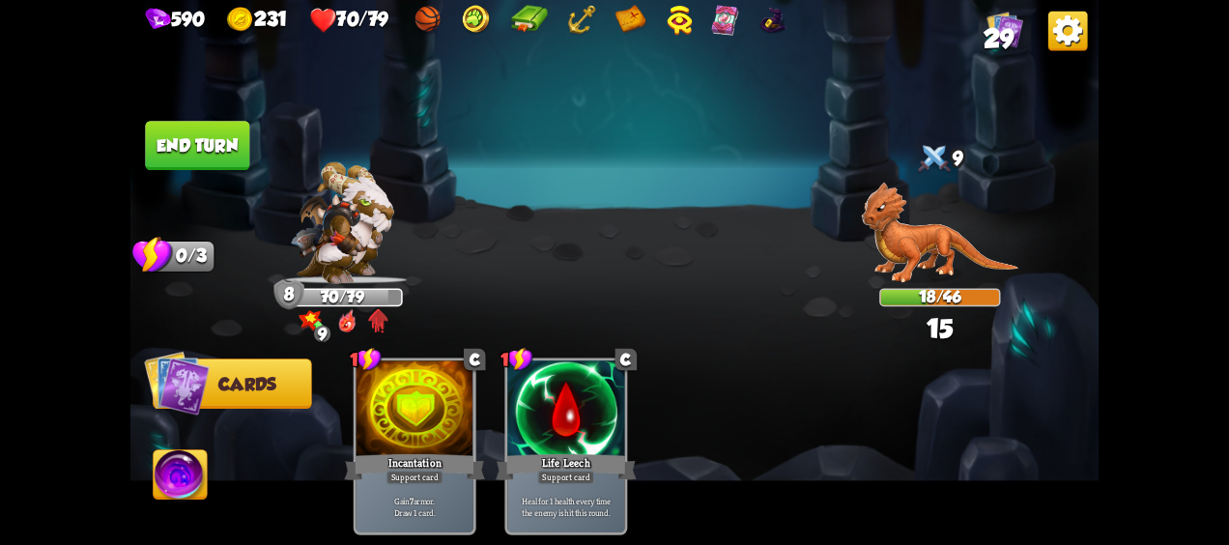
click at [222, 151] on button "End turn" at bounding box center [197, 145] width 104 height 49
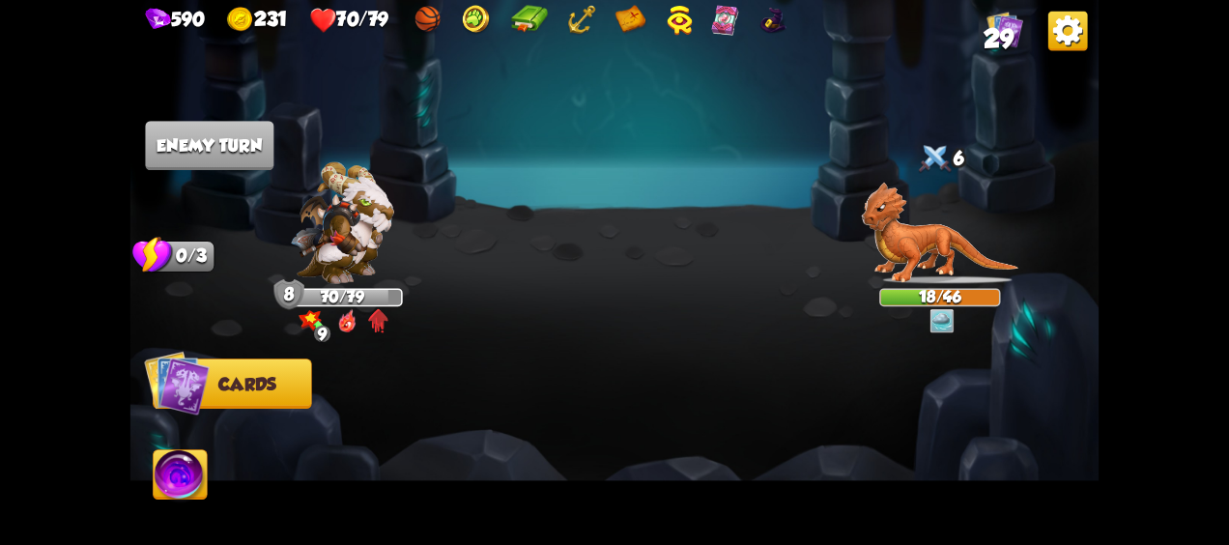
click at [141, 496] on img at bounding box center [614, 272] width 969 height 545
click at [177, 481] on img at bounding box center [181, 477] width 54 height 54
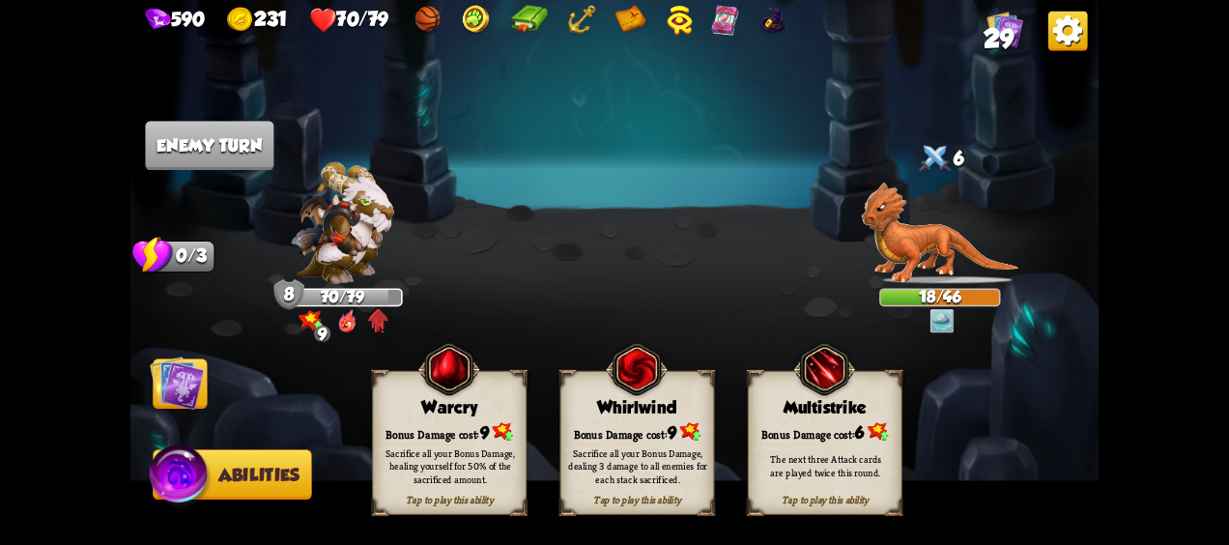
click at [178, 479] on img at bounding box center [180, 478] width 65 height 66
click at [623, 409] on div "Whirlwind" at bounding box center [637, 407] width 153 height 19
click at [625, 412] on div "Whirlwind" at bounding box center [637, 407] width 153 height 19
click at [626, 412] on div "Whirlwind" at bounding box center [637, 407] width 153 height 19
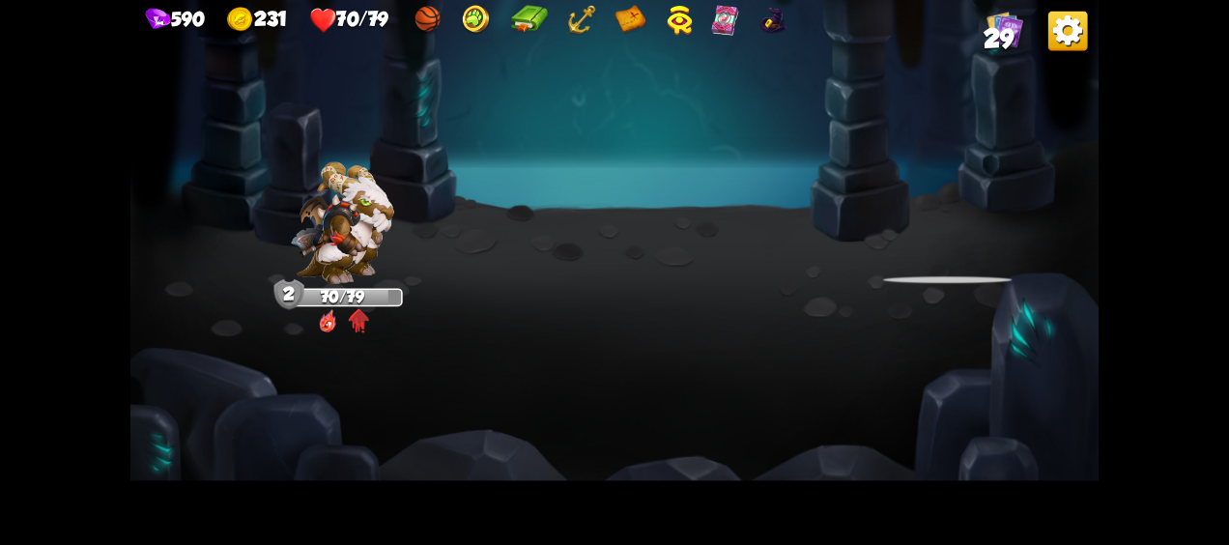
click at [593, 362] on img at bounding box center [614, 272] width 969 height 545
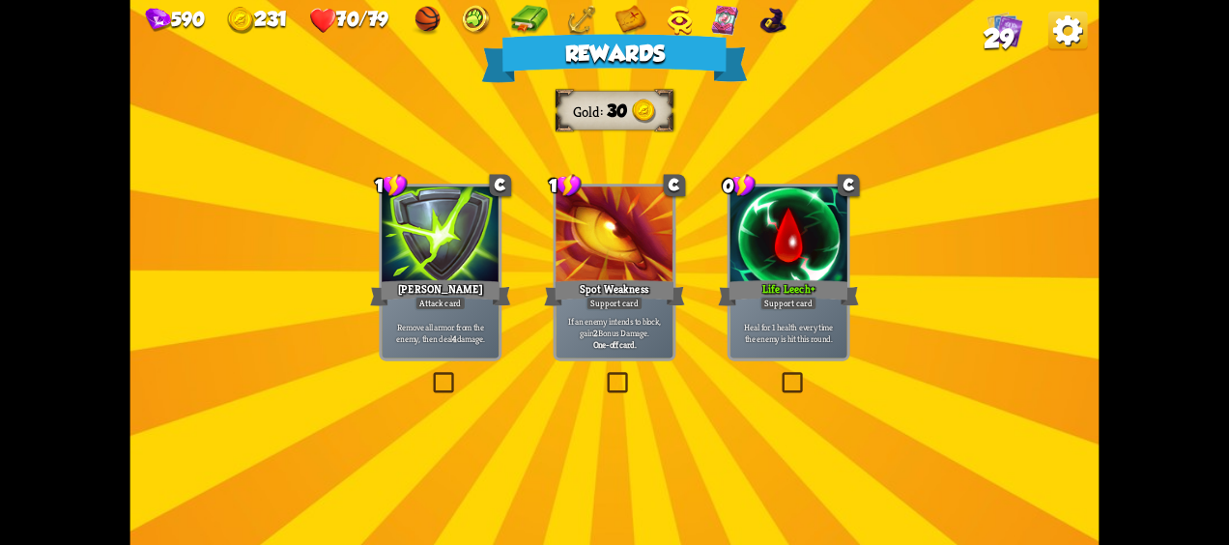
click at [820, 271] on div at bounding box center [789, 236] width 117 height 99
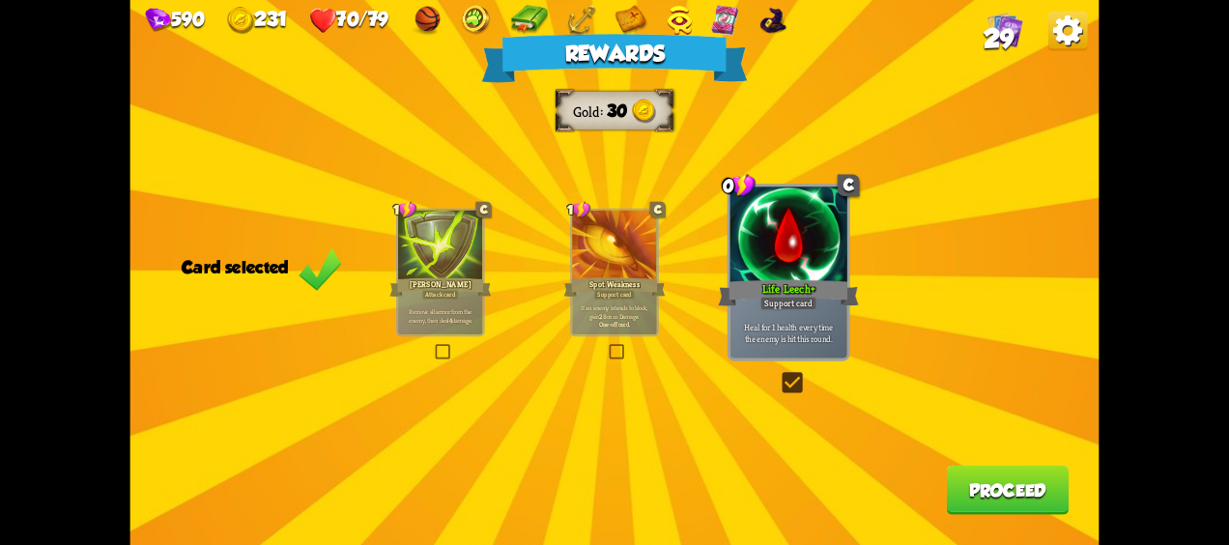
click at [994, 473] on button "Proceed" at bounding box center [1007, 490] width 123 height 49
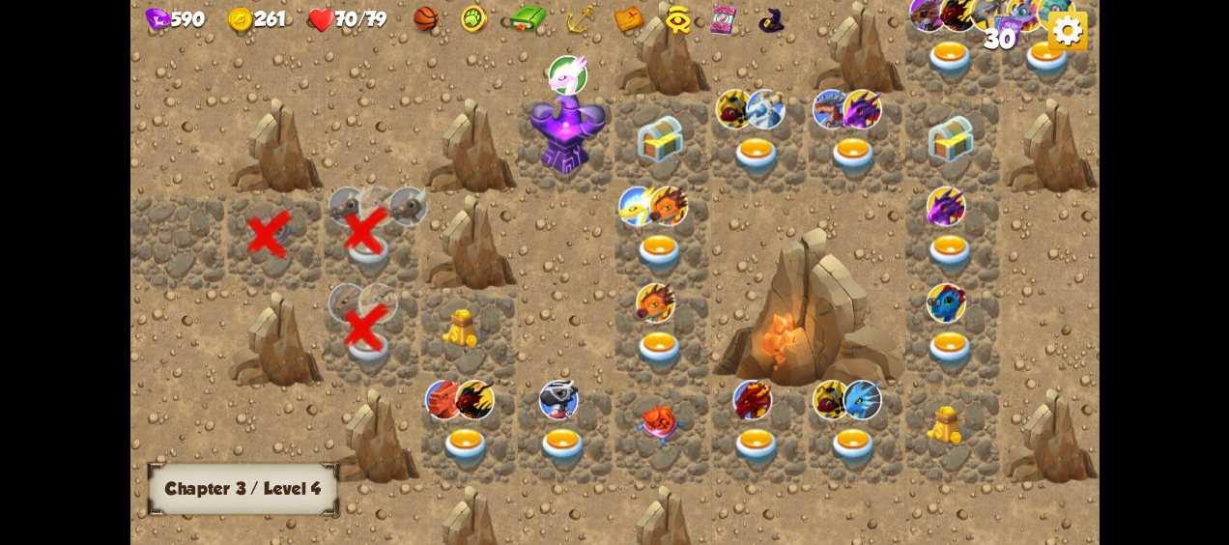
click at [476, 321] on img at bounding box center [466, 329] width 48 height 40
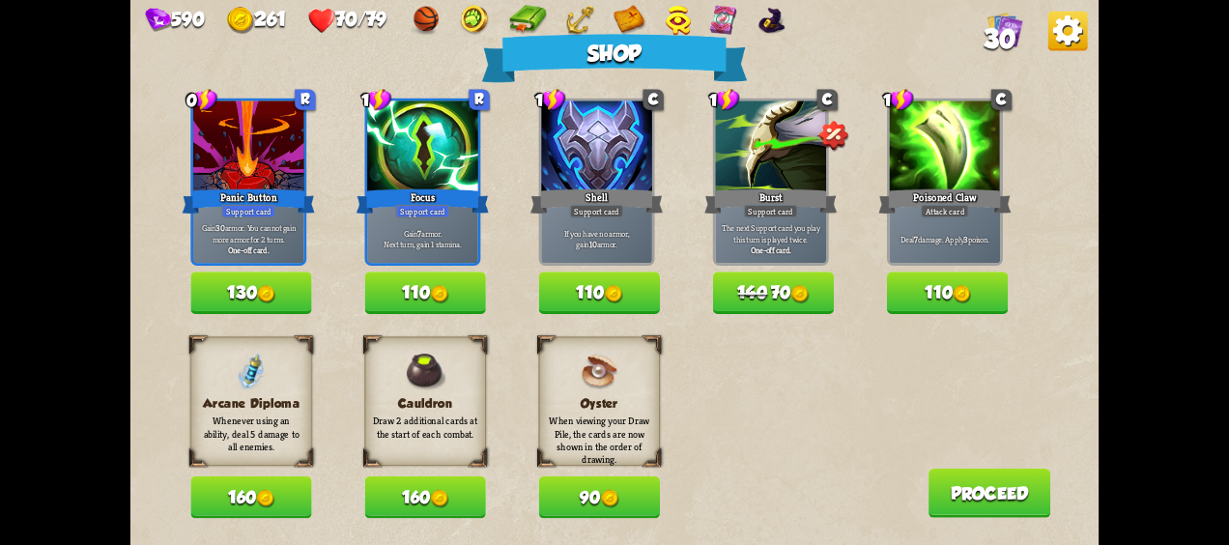
click at [419, 500] on button "160" at bounding box center [425, 498] width 121 height 43
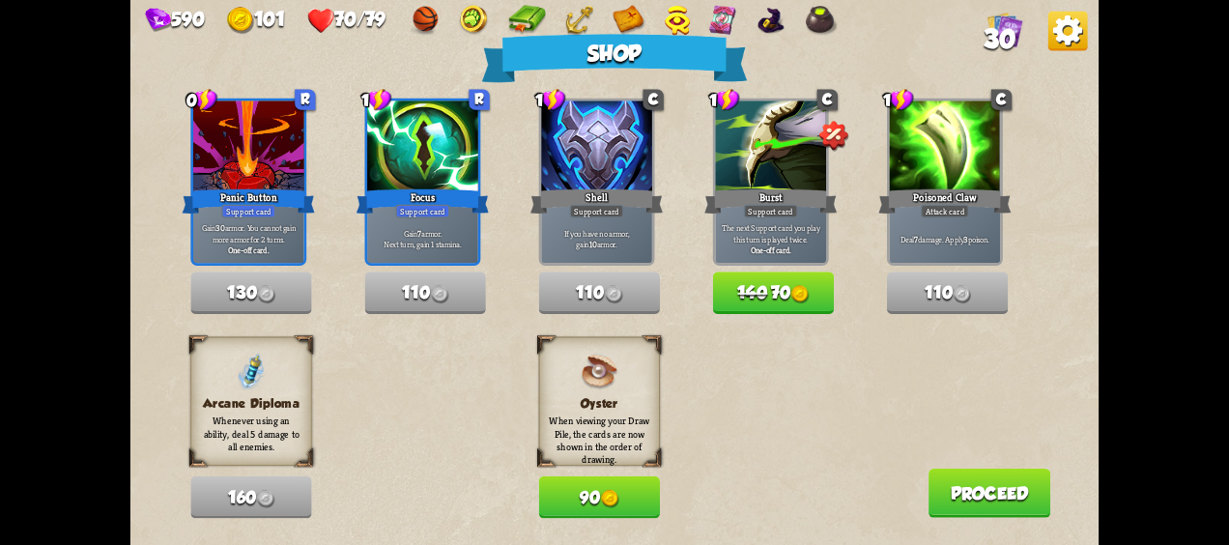
click at [952, 483] on button "Proceed" at bounding box center [990, 493] width 123 height 49
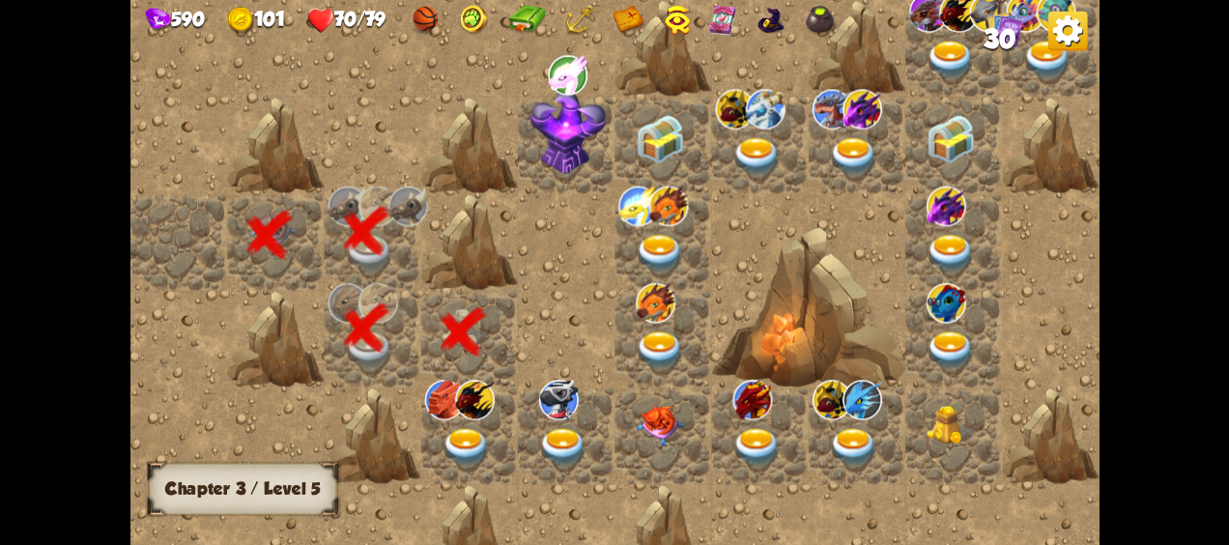
click at [478, 440] on img at bounding box center [466, 447] width 48 height 38
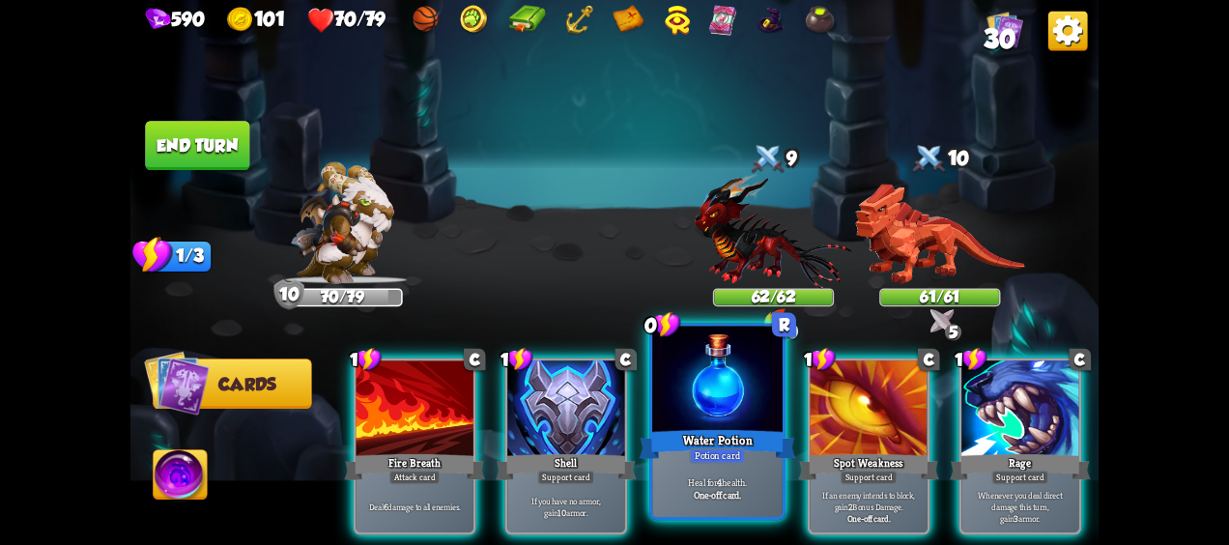
click at [720, 431] on div "Water Potion" at bounding box center [718, 444] width 157 height 35
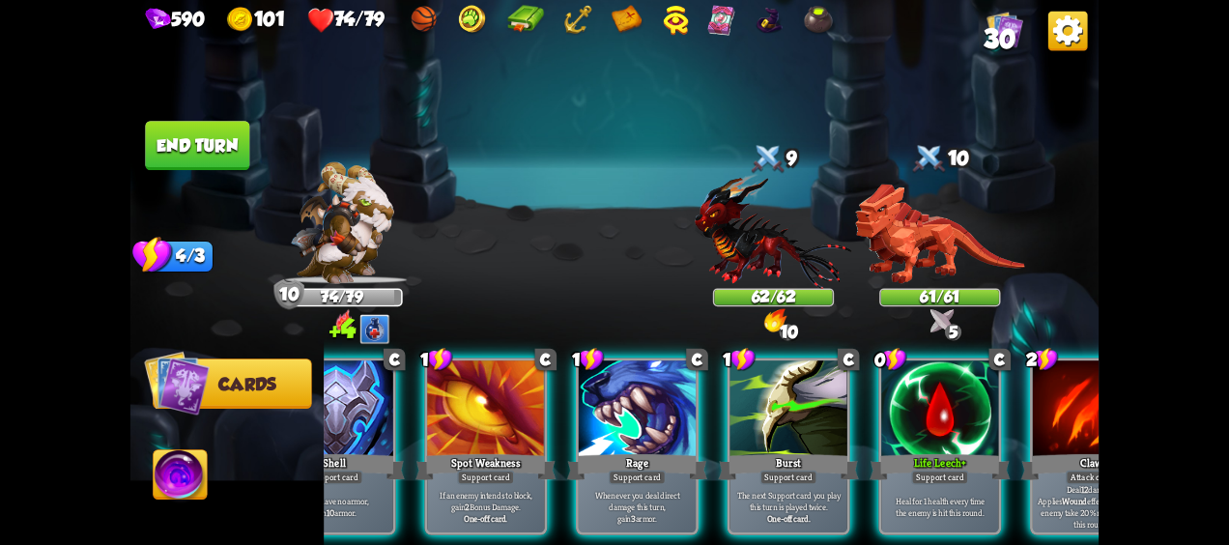
scroll to position [0, 376]
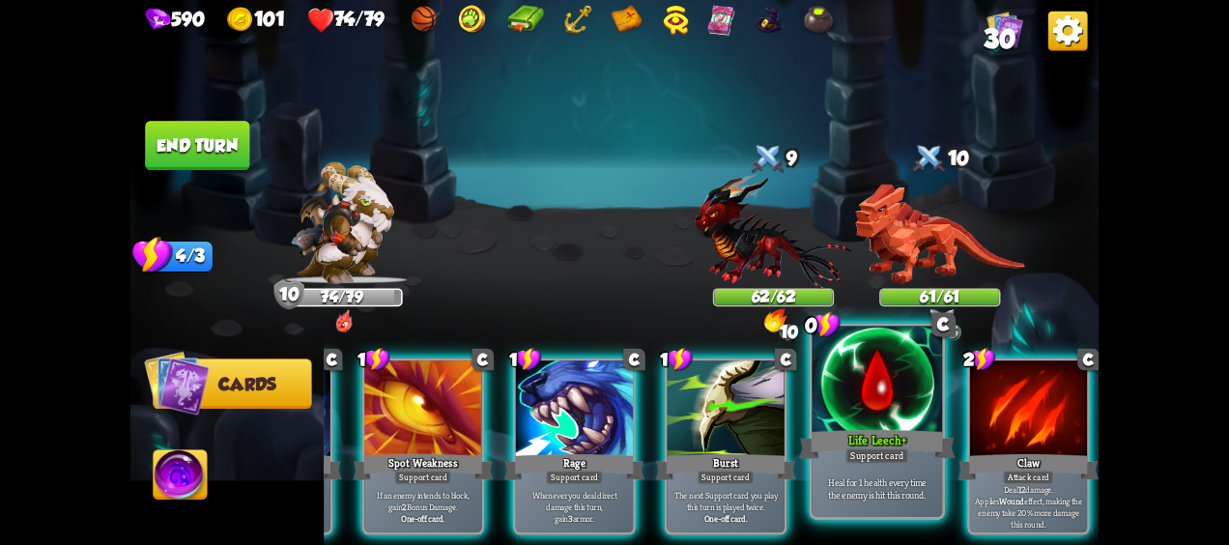
click at [898, 464] on div "Support card" at bounding box center [878, 455] width 64 height 15
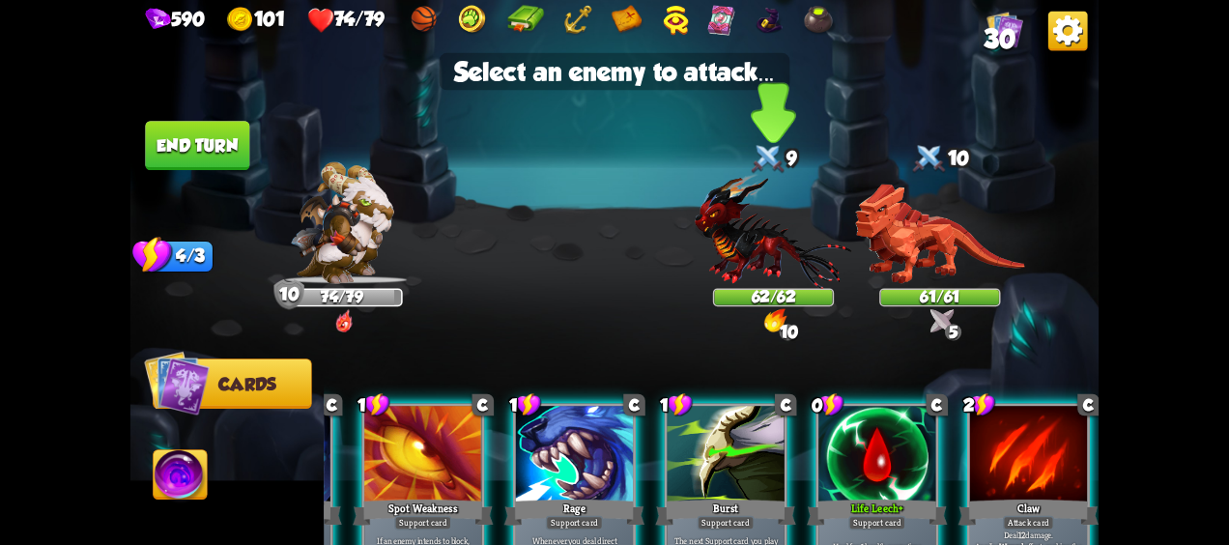
click at [772, 218] on img at bounding box center [774, 231] width 158 height 116
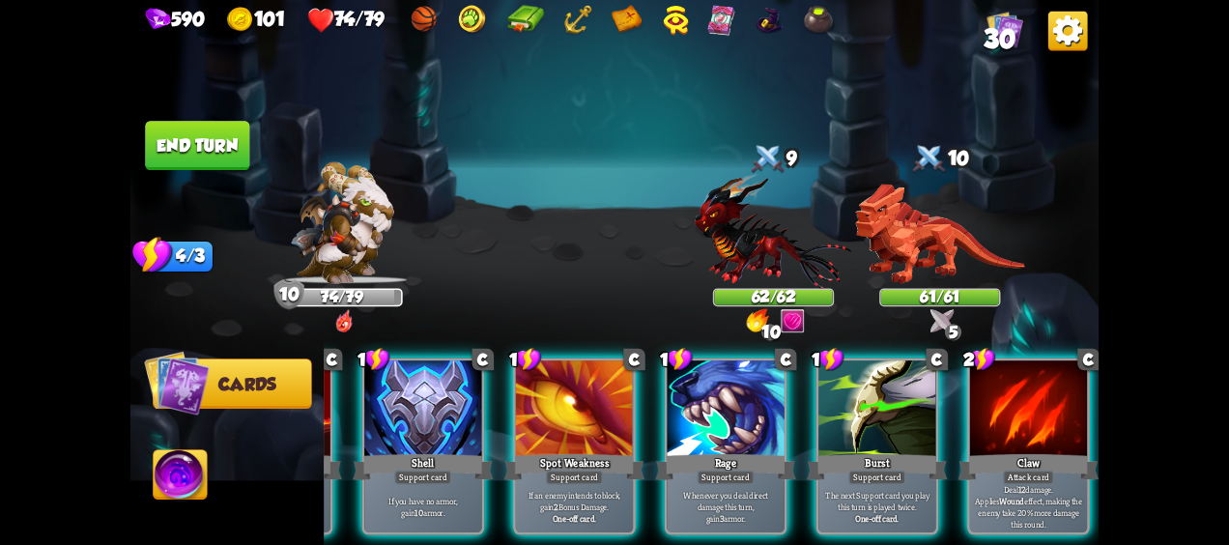
drag, startPoint x: 1044, startPoint y: 425, endPoint x: 868, endPoint y: 271, distance: 234.2
click at [1040, 419] on div at bounding box center [1028, 410] width 117 height 99
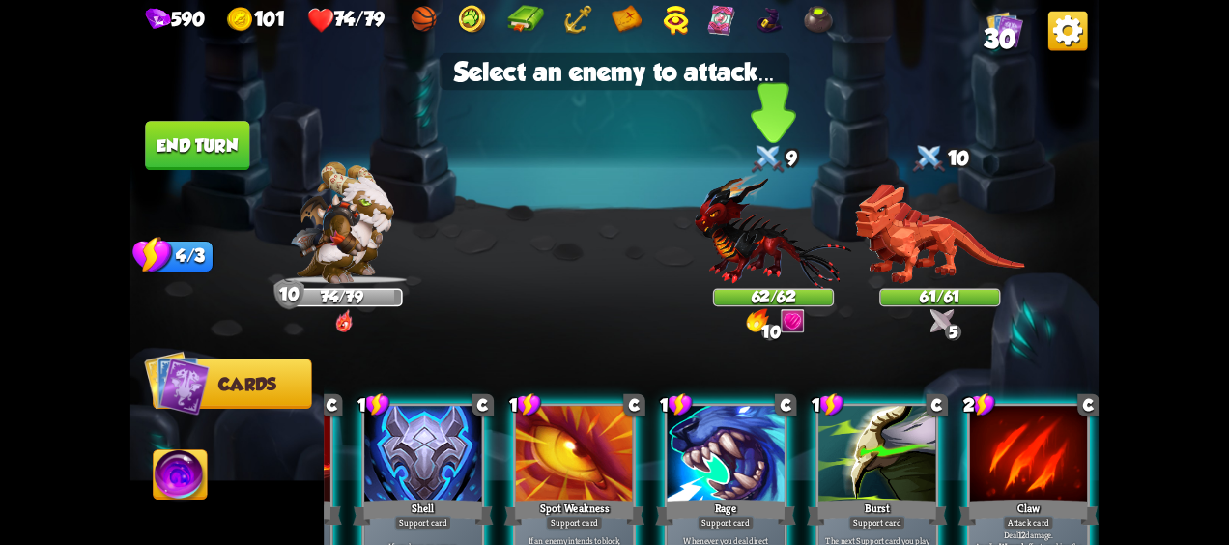
click at [764, 220] on img at bounding box center [774, 231] width 158 height 116
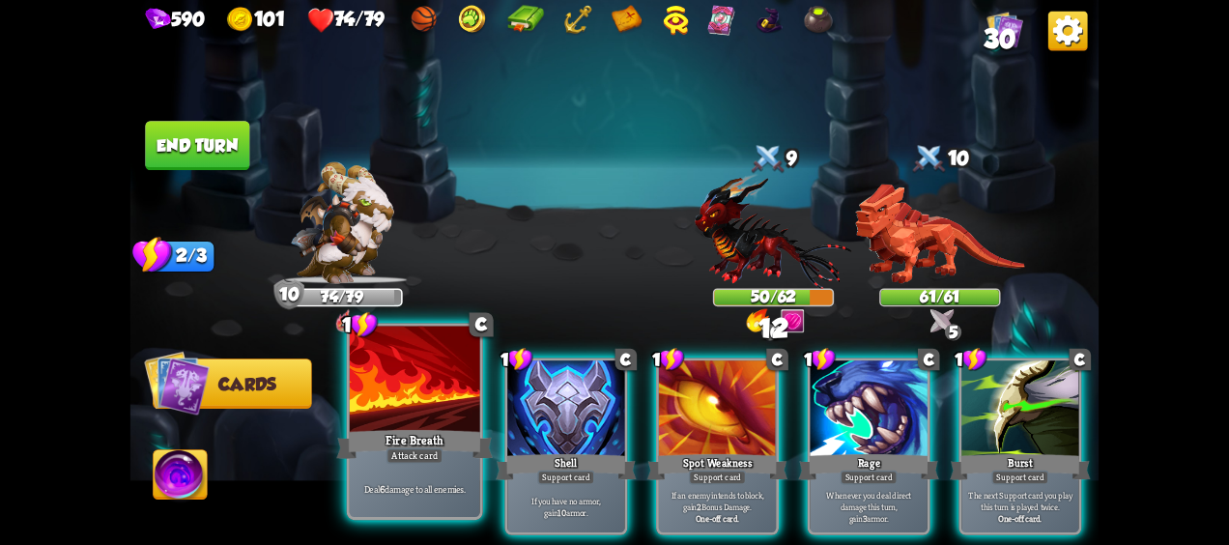
click at [387, 419] on div at bounding box center [415, 382] width 130 height 110
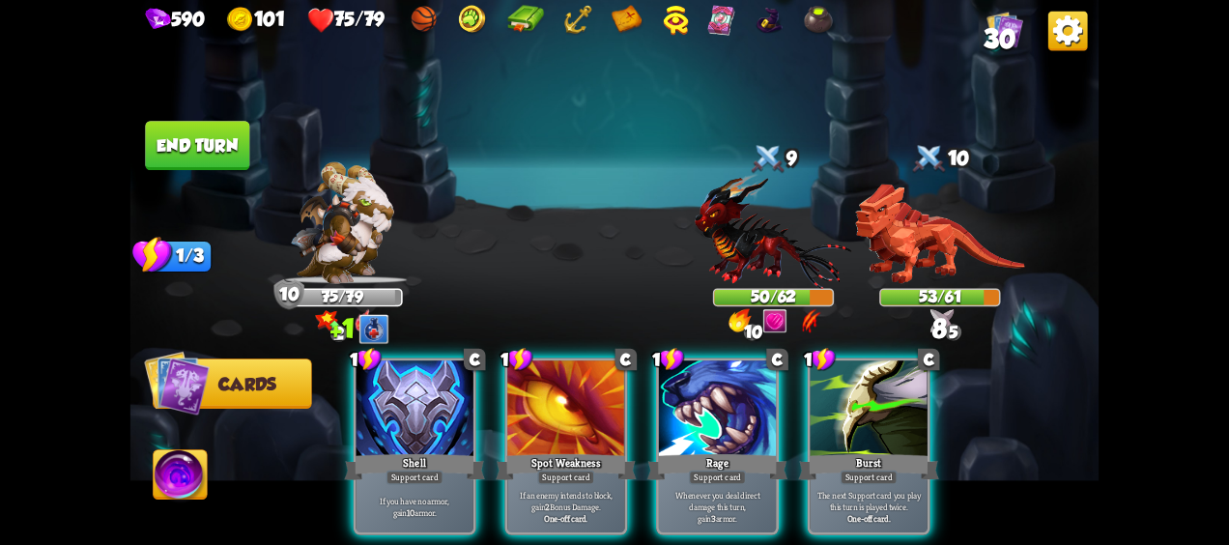
click at [201, 141] on button "End turn" at bounding box center [197, 145] width 104 height 49
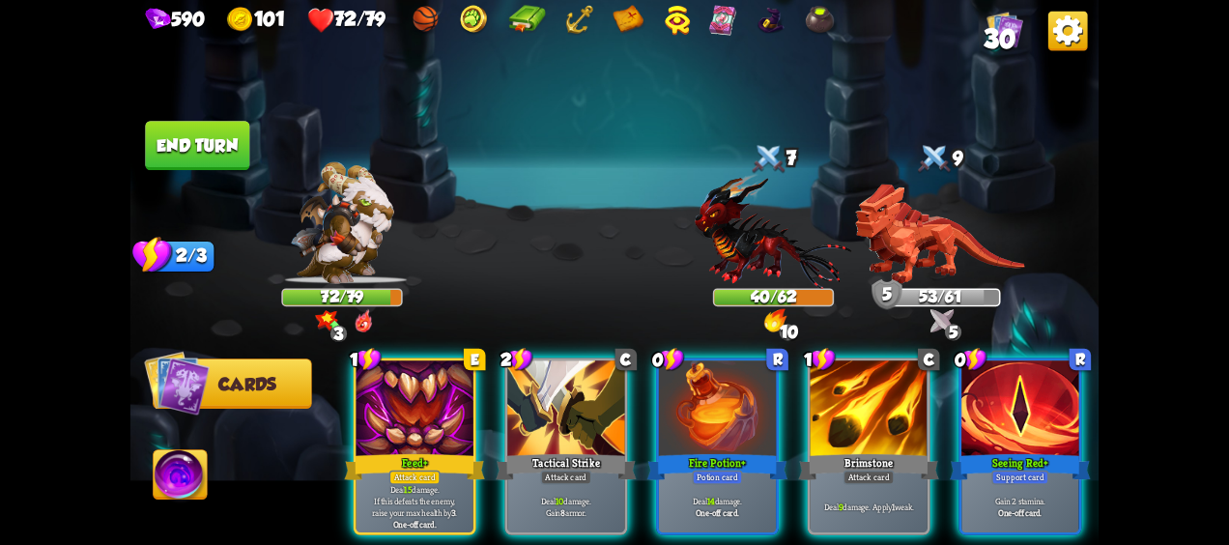
drag, startPoint x: 718, startPoint y: 400, endPoint x: 820, endPoint y: 307, distance: 137.5
click at [720, 393] on div at bounding box center [717, 410] width 117 height 99
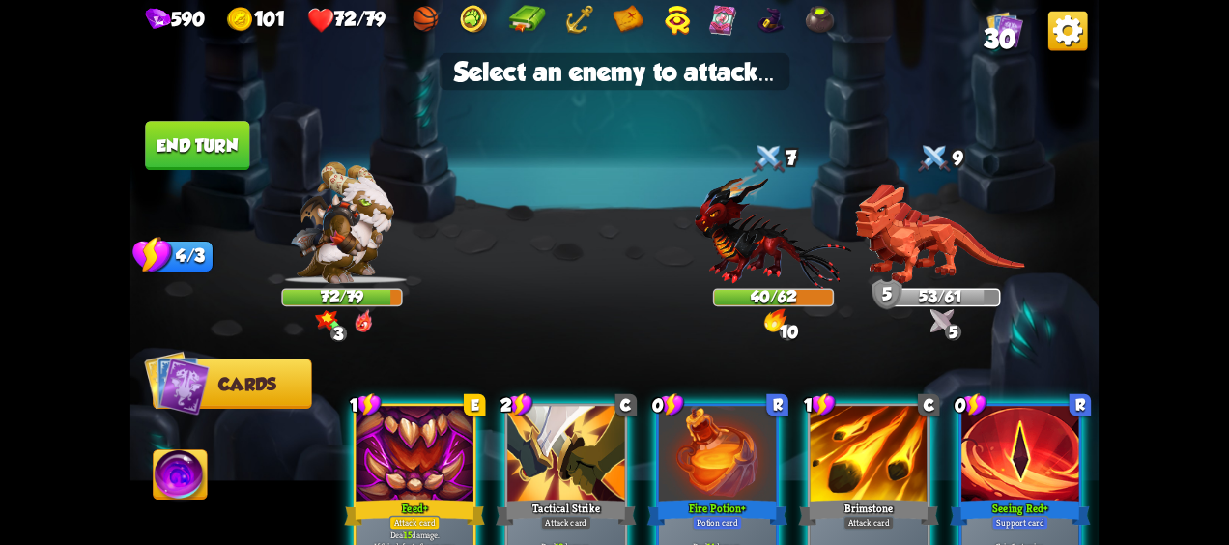
click at [721, 439] on div at bounding box center [717, 455] width 117 height 99
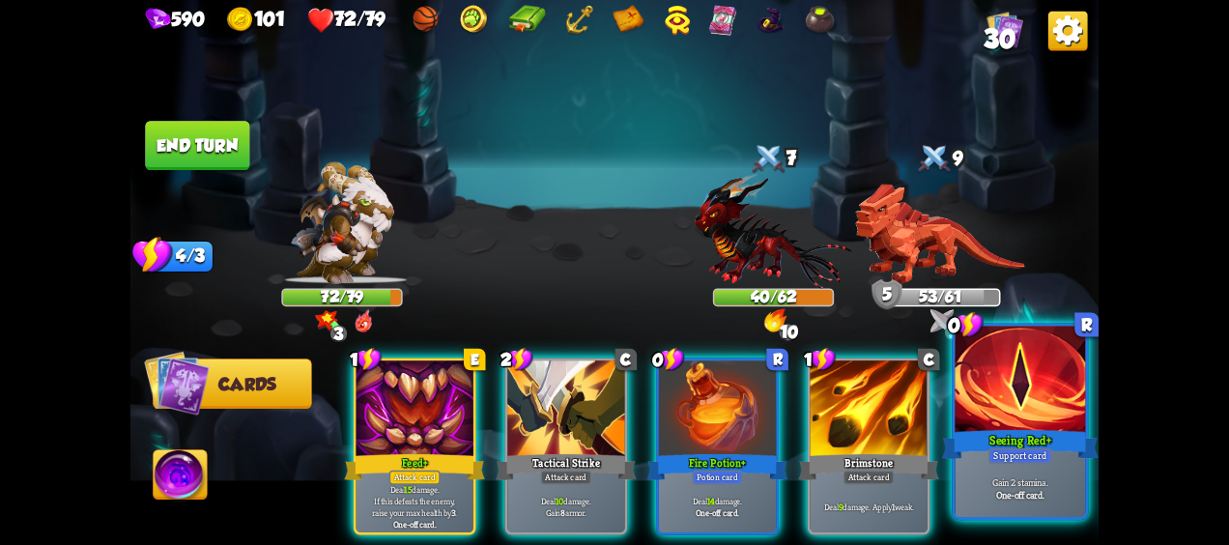
click at [1027, 429] on div "Seeing Red +" at bounding box center [1020, 444] width 157 height 35
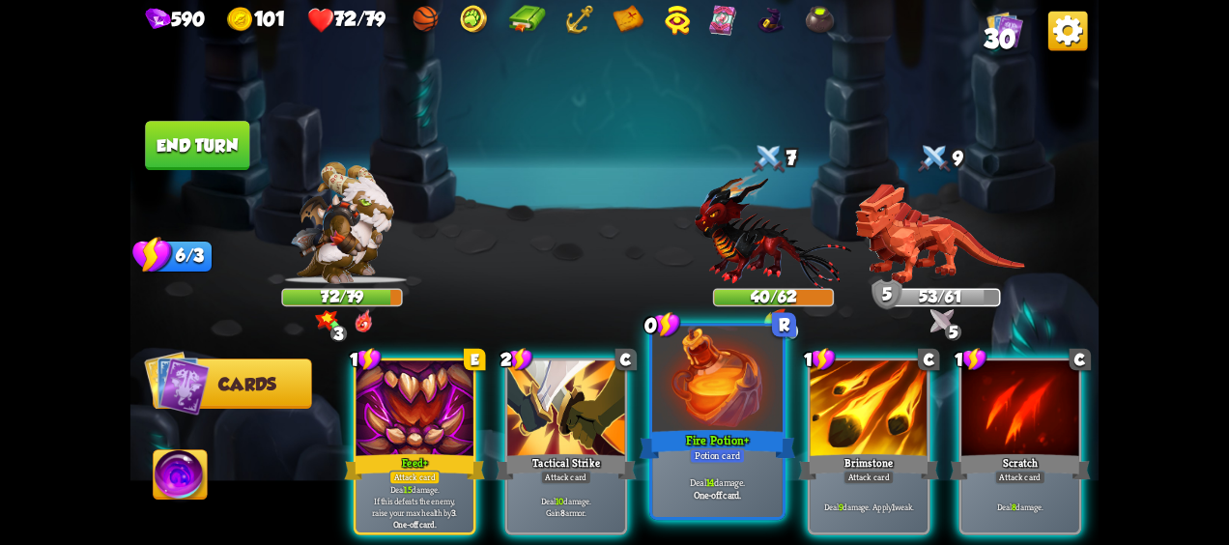
click at [732, 429] on div "Fire Potion +" at bounding box center [718, 444] width 157 height 35
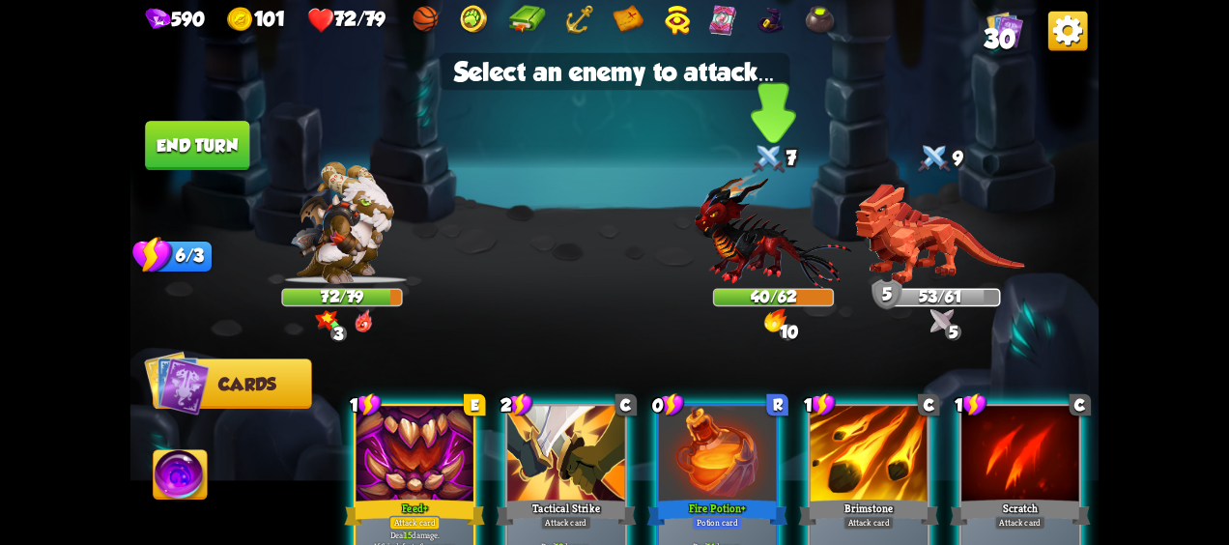
click at [784, 222] on img at bounding box center [774, 231] width 158 height 116
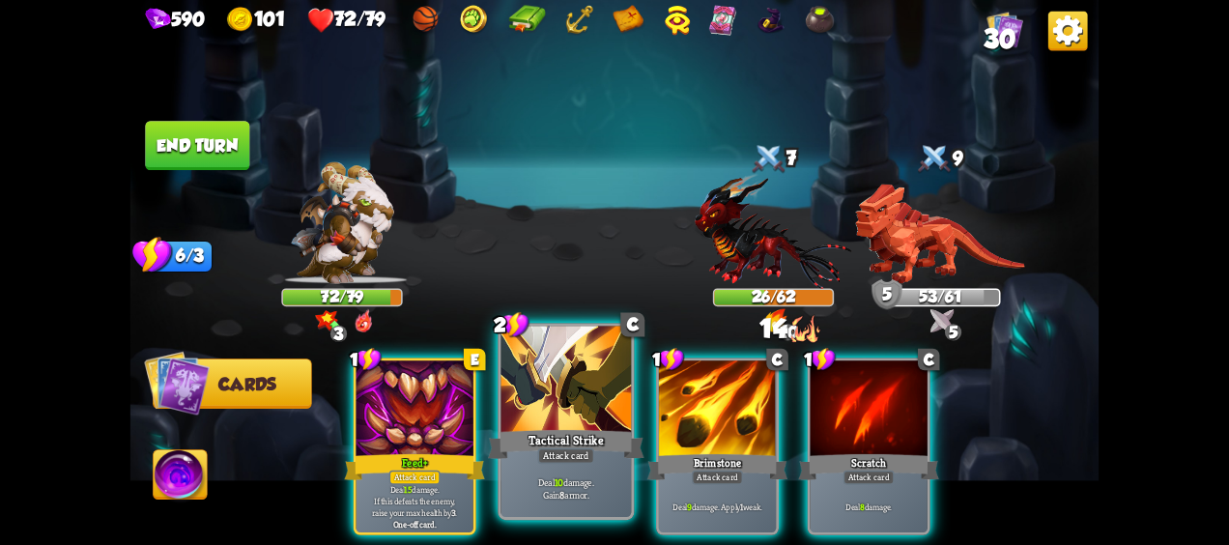
drag, startPoint x: 577, startPoint y: 418, endPoint x: 583, endPoint y: 402, distance: 16.5
click at [578, 416] on div at bounding box center [567, 382] width 130 height 110
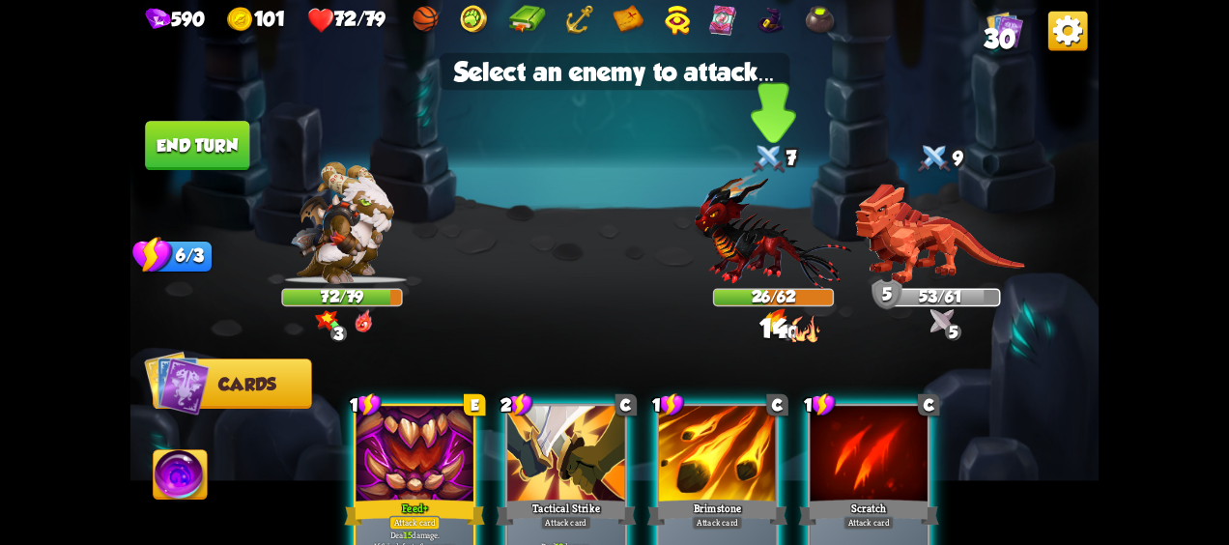
click at [764, 226] on img at bounding box center [774, 231] width 158 height 116
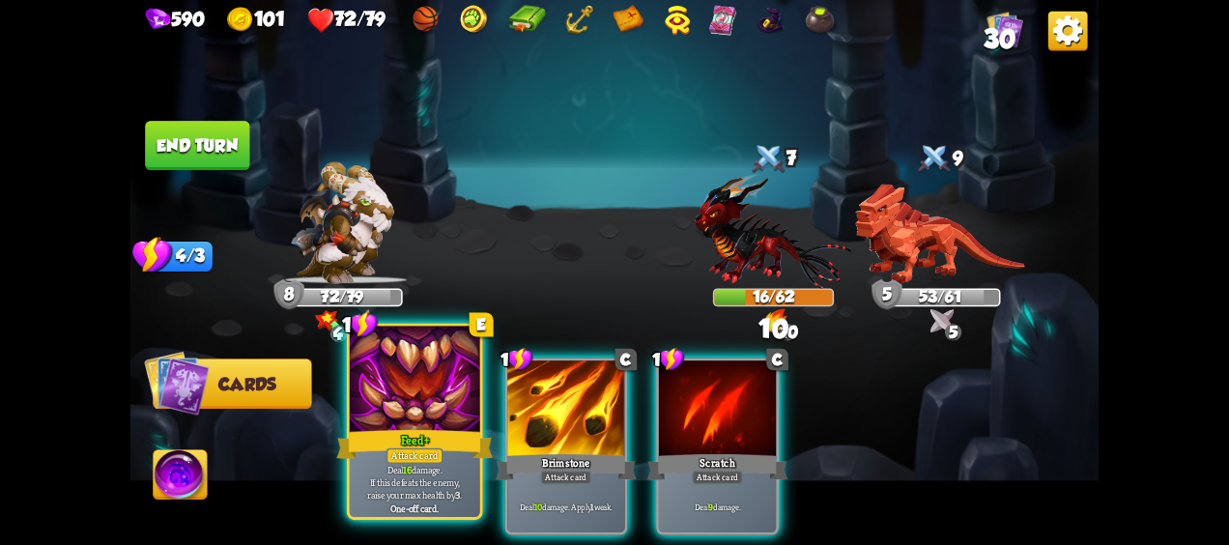
click at [411, 423] on div at bounding box center [415, 382] width 130 height 110
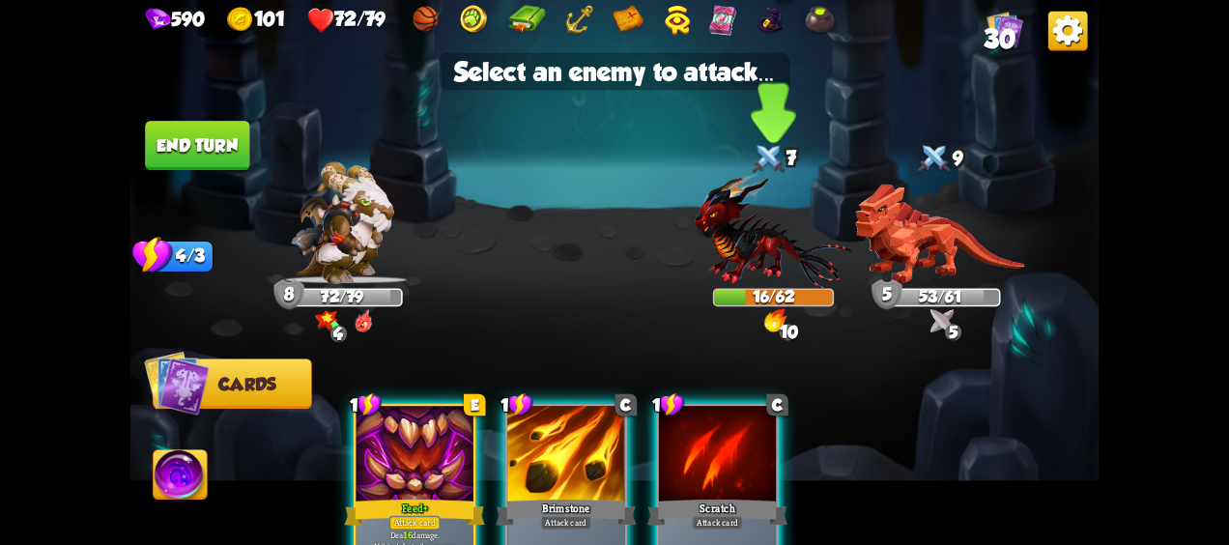
click at [783, 250] on img at bounding box center [774, 231] width 158 height 116
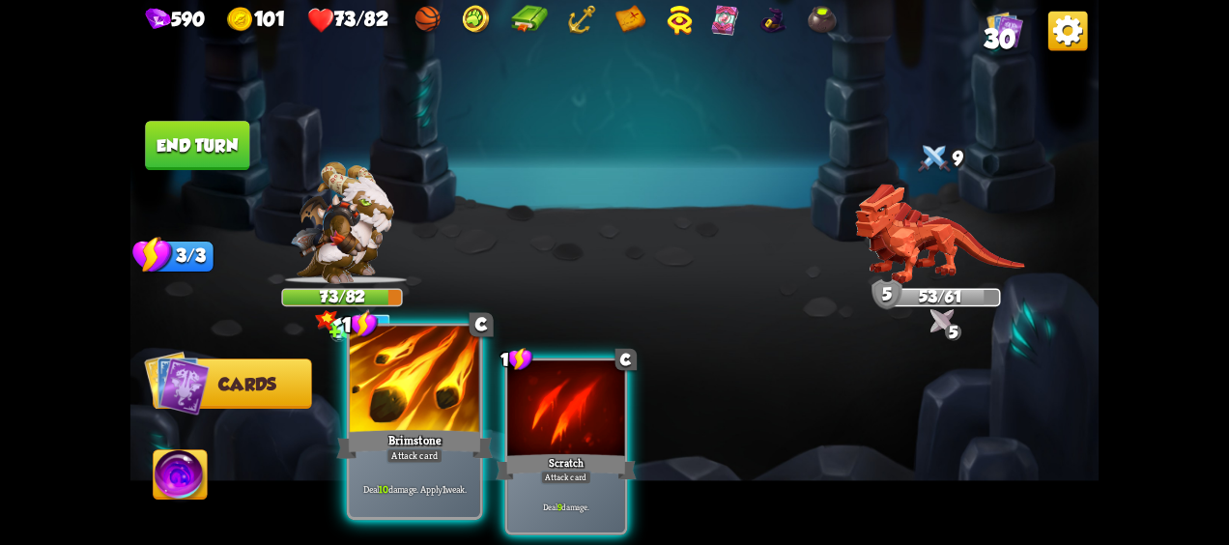
click at [403, 404] on div at bounding box center [415, 382] width 130 height 110
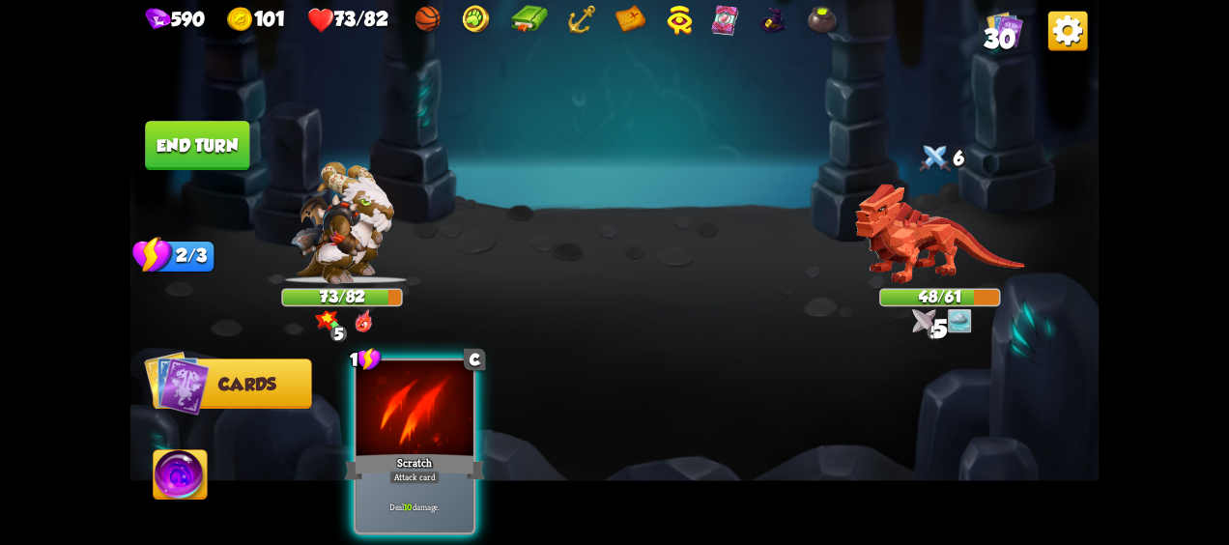
click at [227, 155] on button "End turn" at bounding box center [197, 145] width 104 height 49
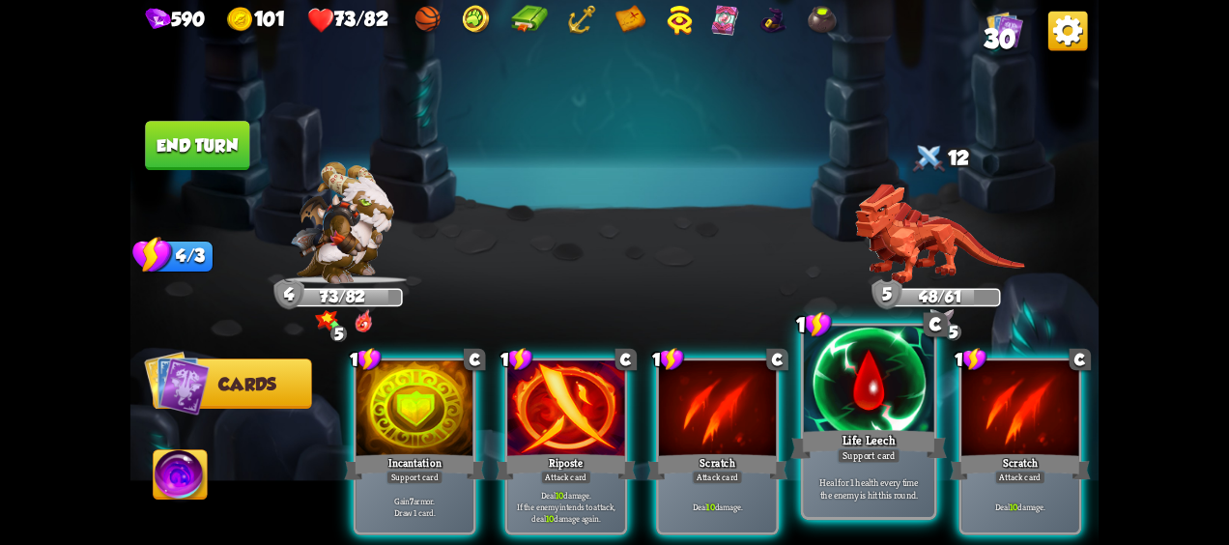
click at [869, 424] on div at bounding box center [869, 382] width 130 height 110
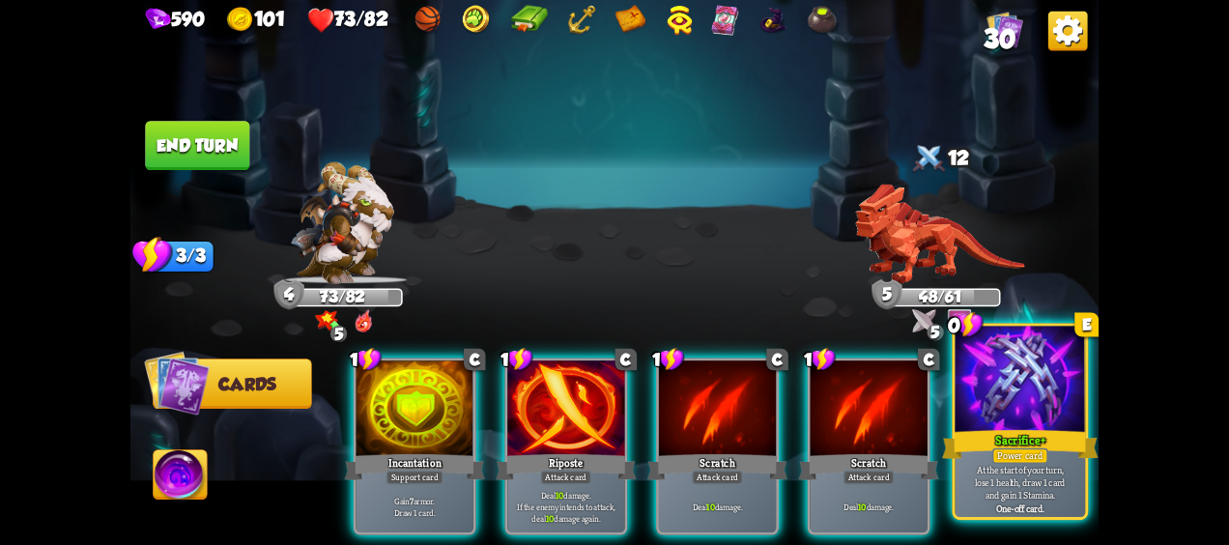
click at [996, 427] on div "Sacrifice +" at bounding box center [1020, 444] width 157 height 35
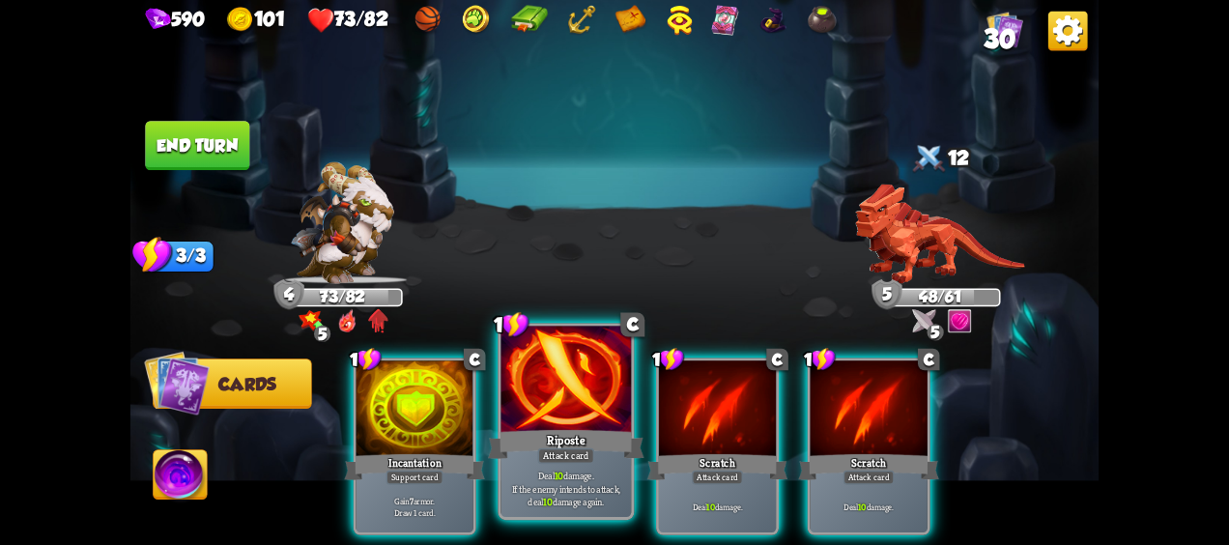
click at [543, 425] on div at bounding box center [567, 382] width 130 height 110
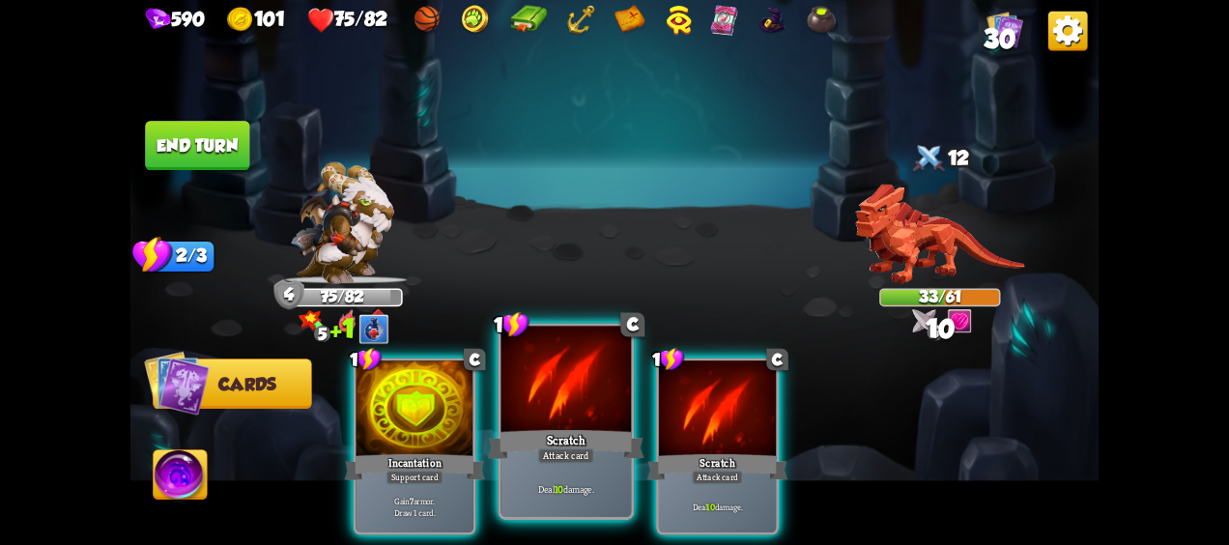
click at [559, 412] on div at bounding box center [567, 382] width 130 height 110
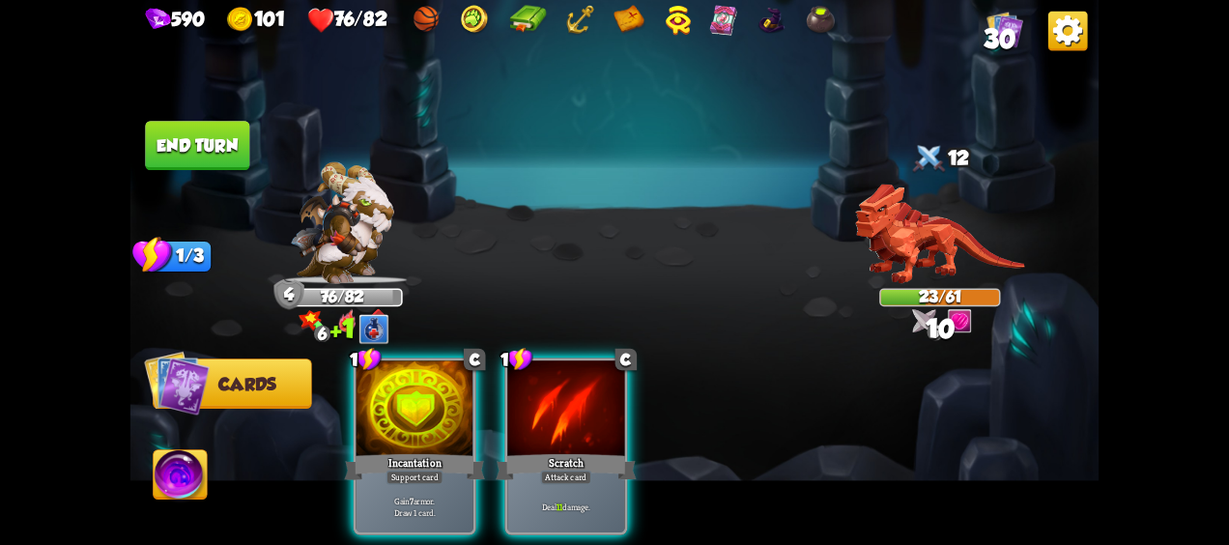
click at [598, 369] on div at bounding box center [565, 410] width 117 height 99
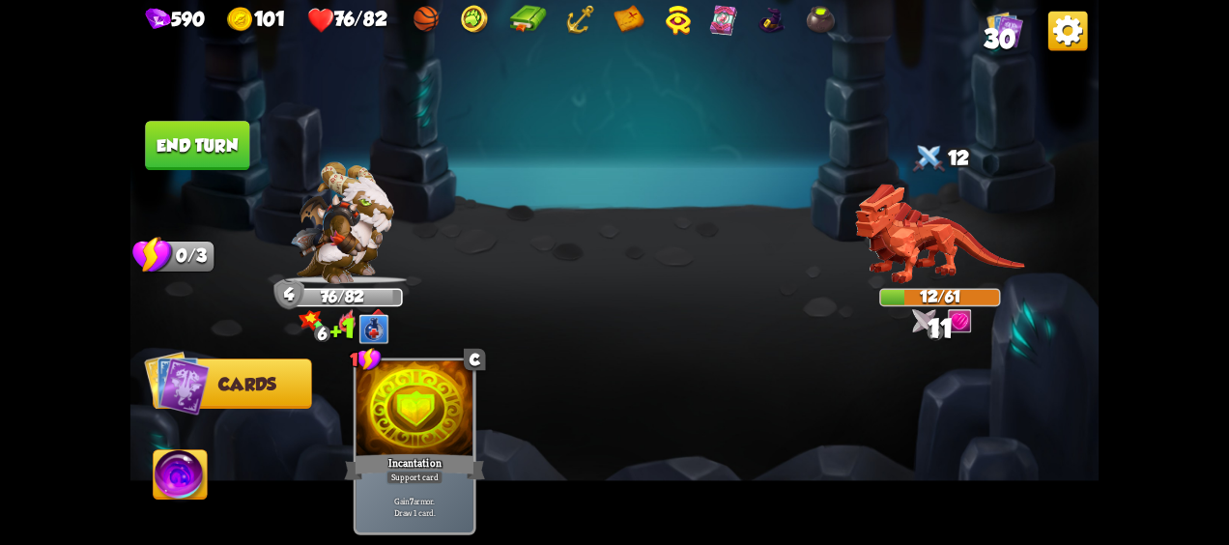
click at [182, 460] on img at bounding box center [181, 477] width 54 height 54
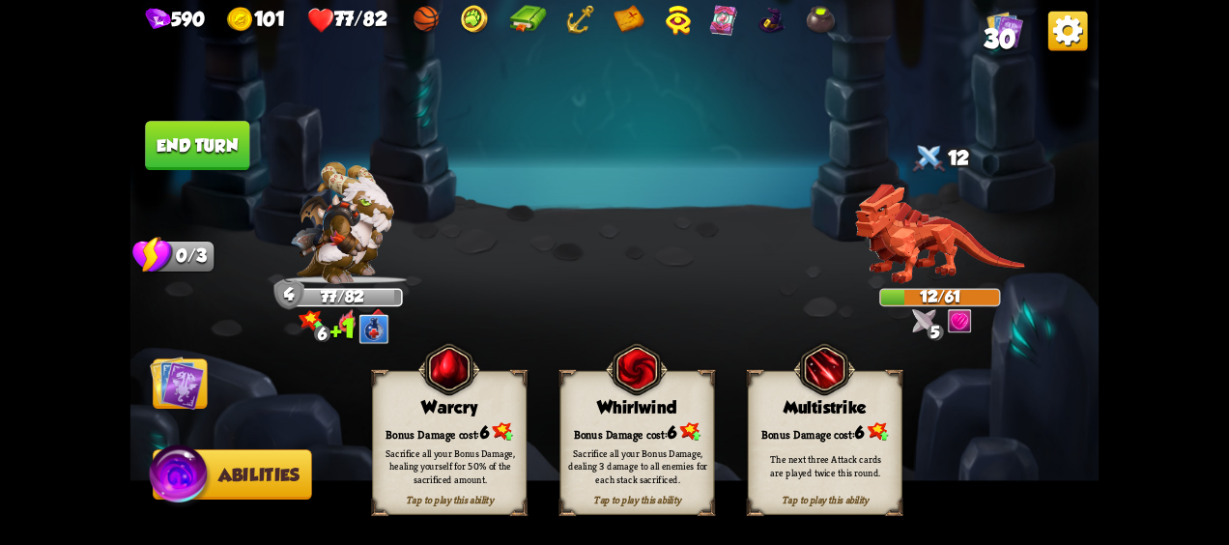
click at [626, 395] on img at bounding box center [637, 369] width 62 height 64
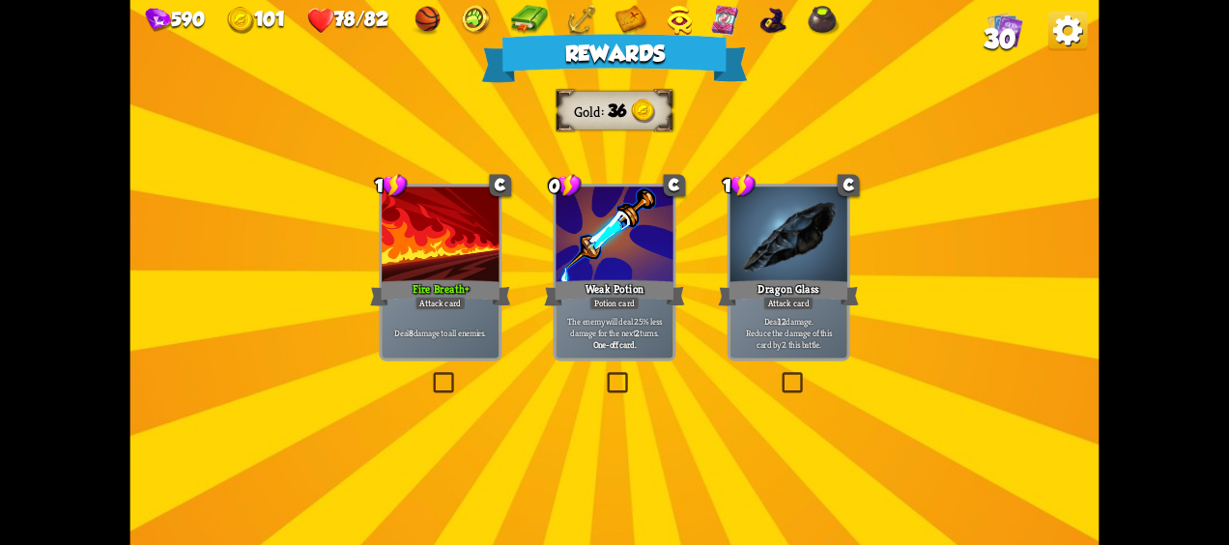
drag, startPoint x: 410, startPoint y: 271, endPoint x: 547, endPoint y: 307, distance: 142.1
click at [411, 272] on div at bounding box center [440, 236] width 117 height 99
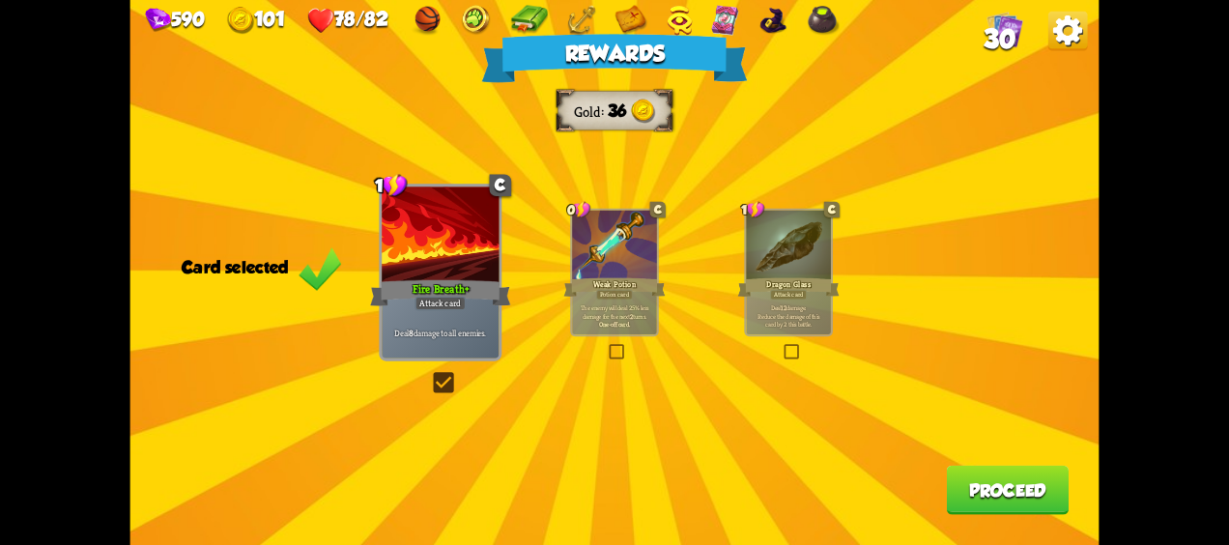
click at [990, 502] on button "Proceed" at bounding box center [1007, 490] width 123 height 49
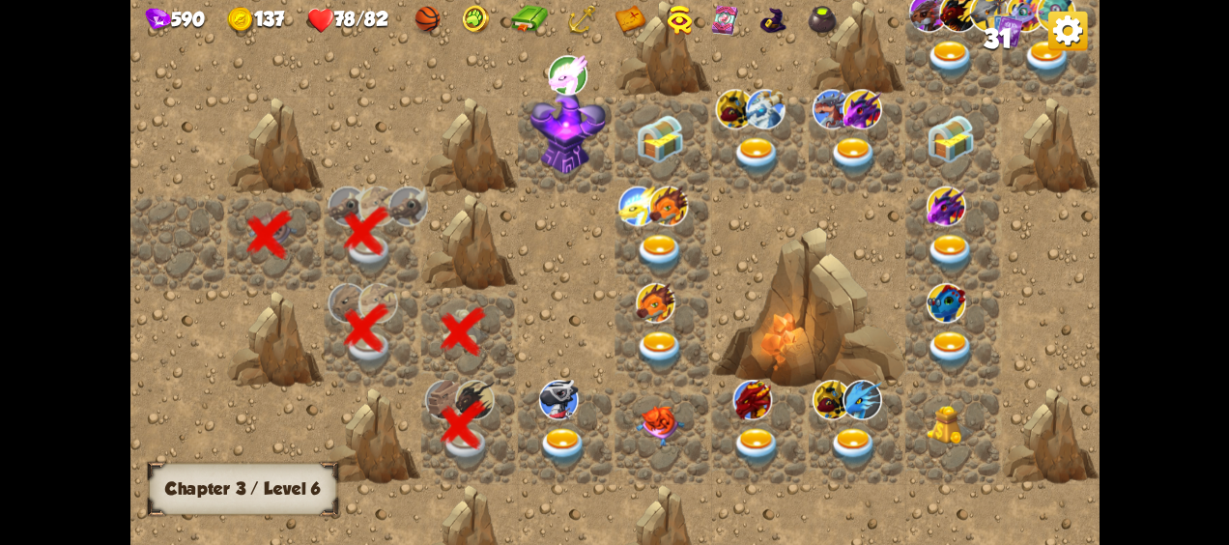
click at [564, 442] on img at bounding box center [563, 447] width 48 height 38
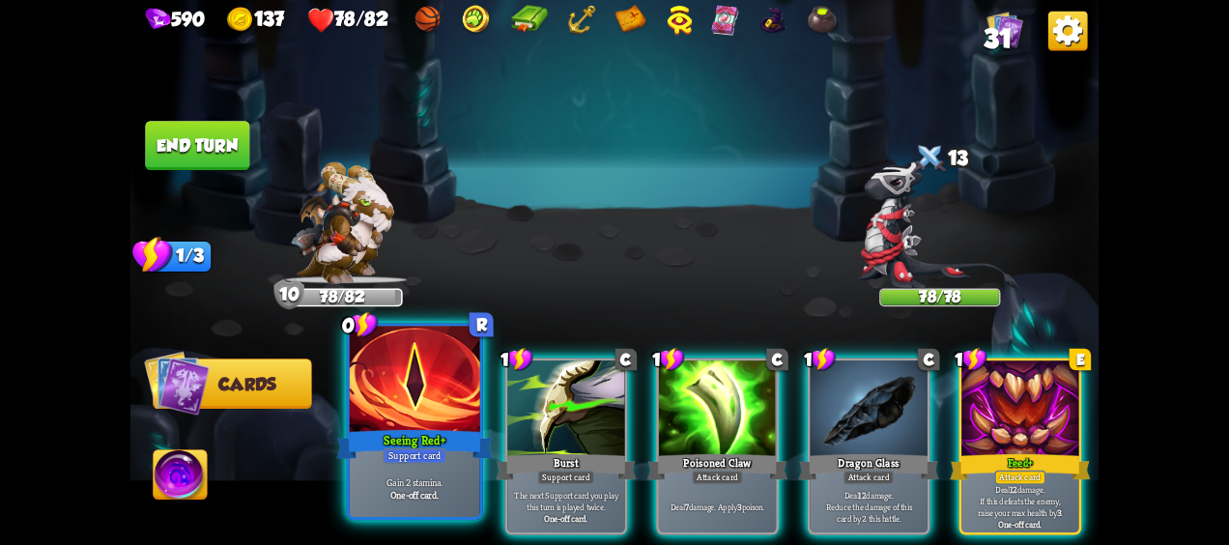
click at [418, 408] on div at bounding box center [415, 382] width 130 height 110
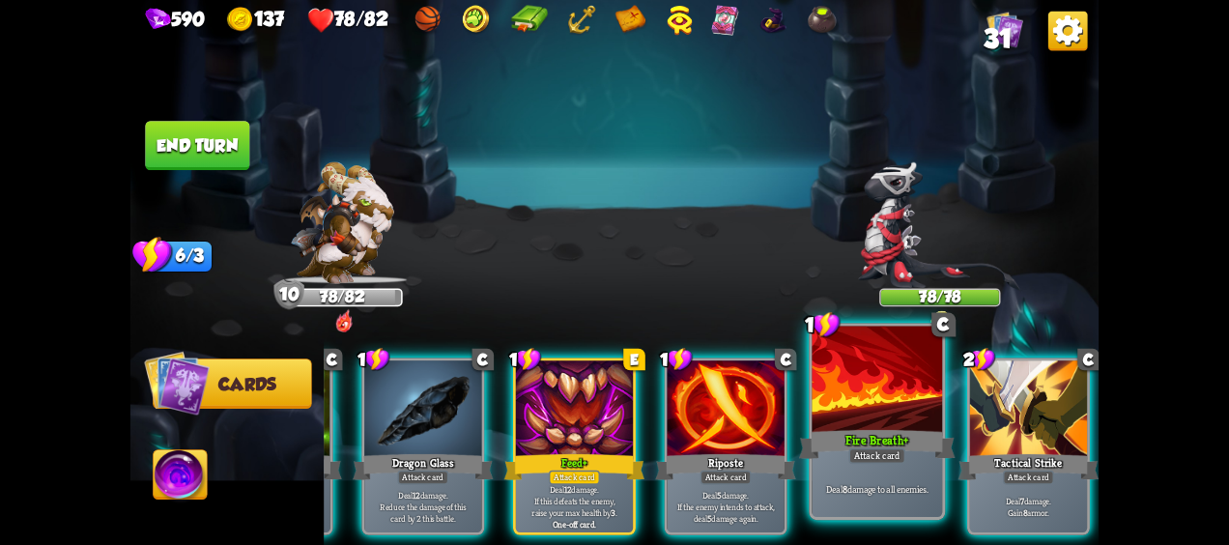
drag, startPoint x: 999, startPoint y: 464, endPoint x: 979, endPoint y: 379, distance: 87.4
click at [999, 481] on div "Deal 7 damage. Gain 8 armor." at bounding box center [1028, 506] width 117 height 51
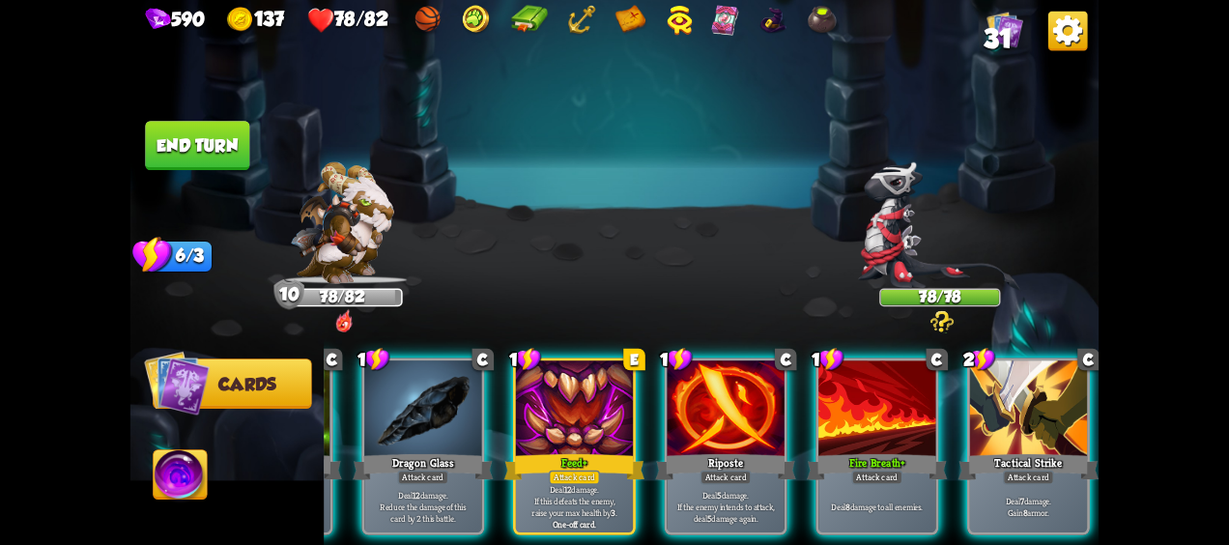
scroll to position [0, 183]
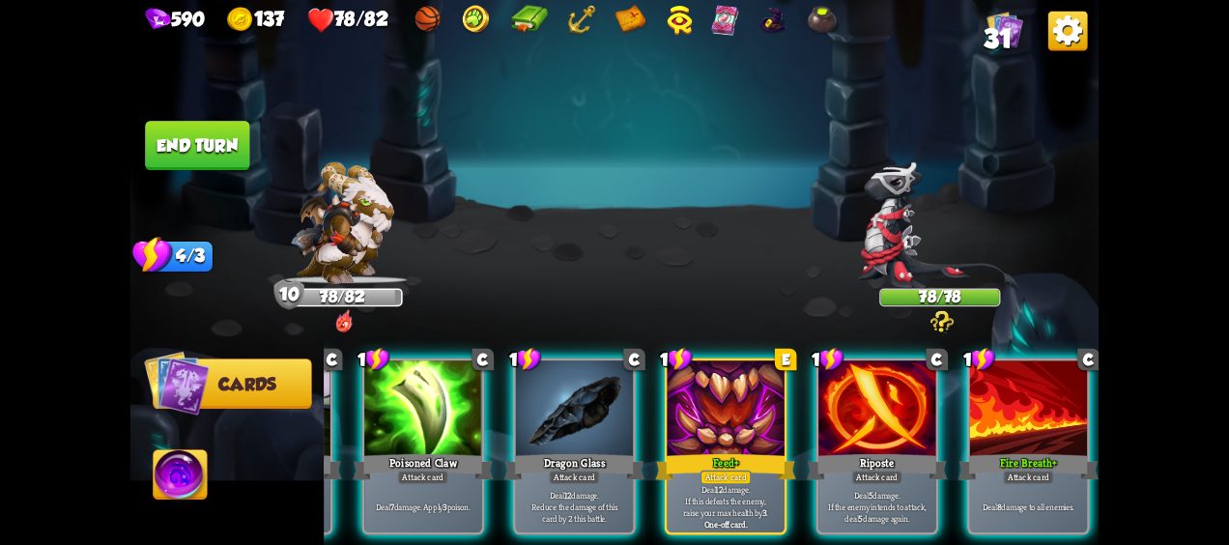
click at [907, 246] on img at bounding box center [939, 226] width 163 height 130
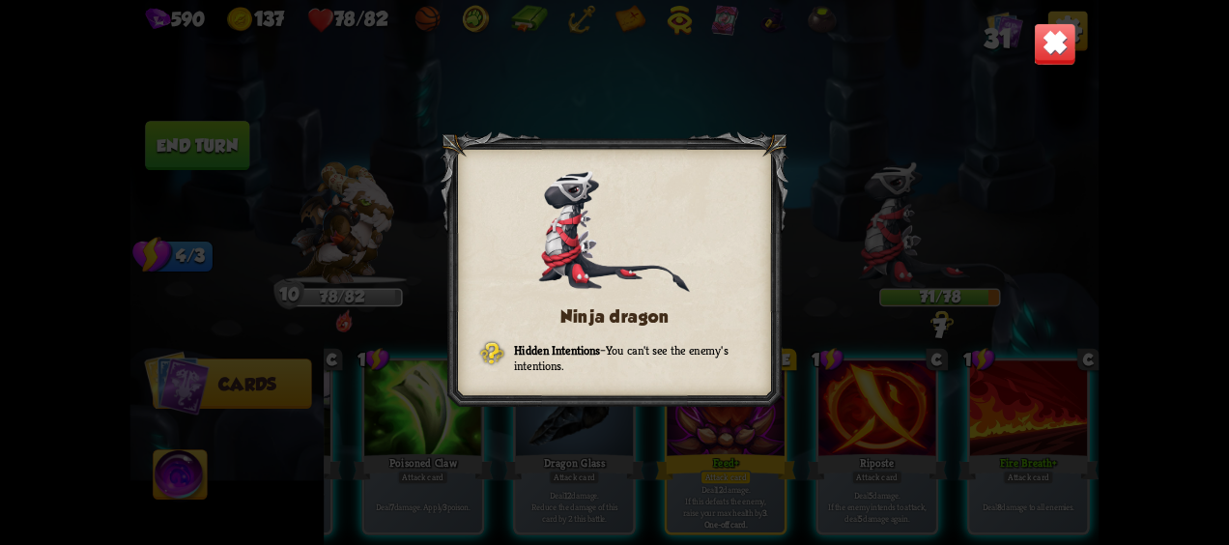
click at [1036, 54] on img at bounding box center [1055, 44] width 43 height 43
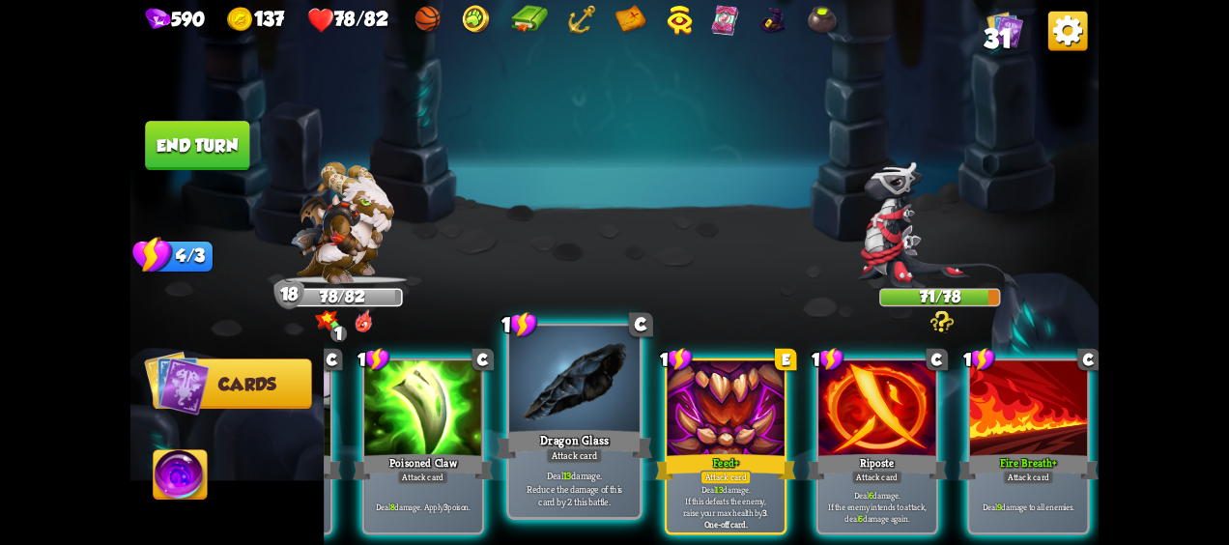
click at [570, 420] on div at bounding box center [574, 382] width 130 height 110
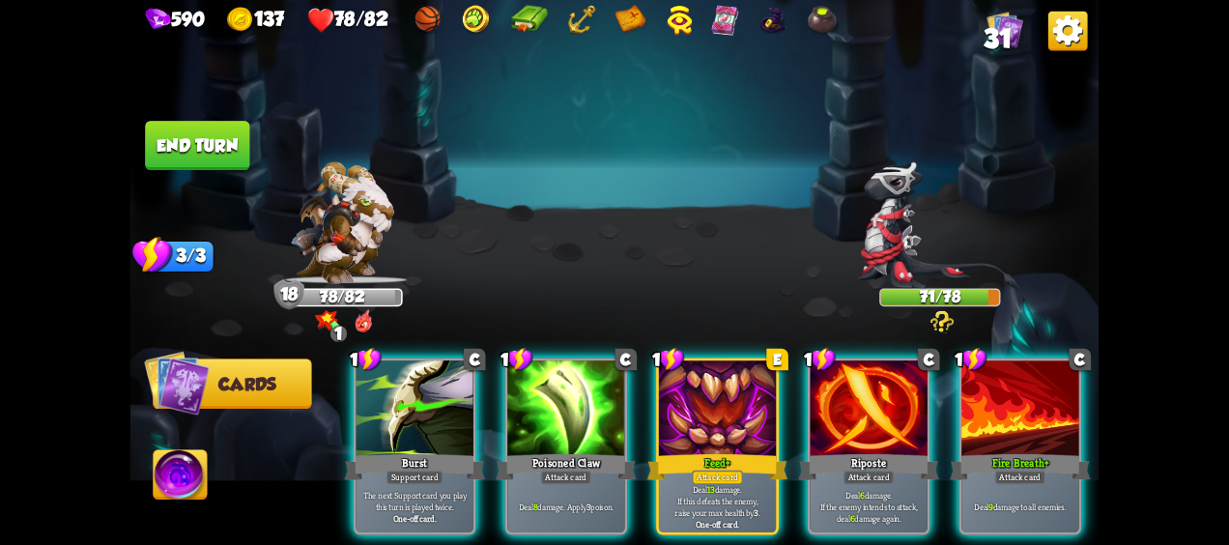
scroll to position [0, 0]
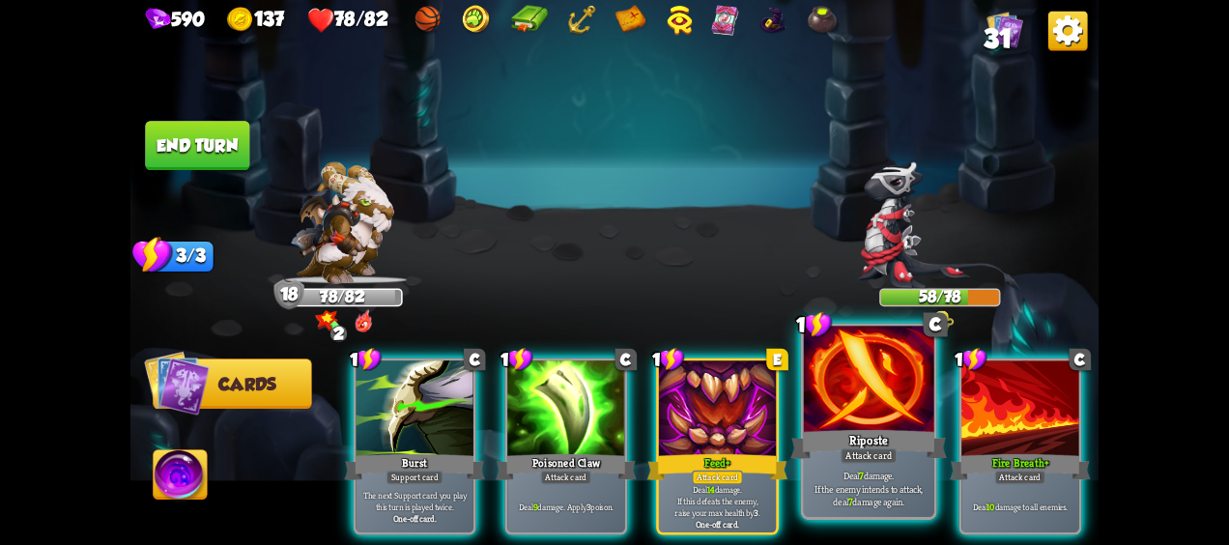
click at [858, 418] on div at bounding box center [869, 382] width 130 height 110
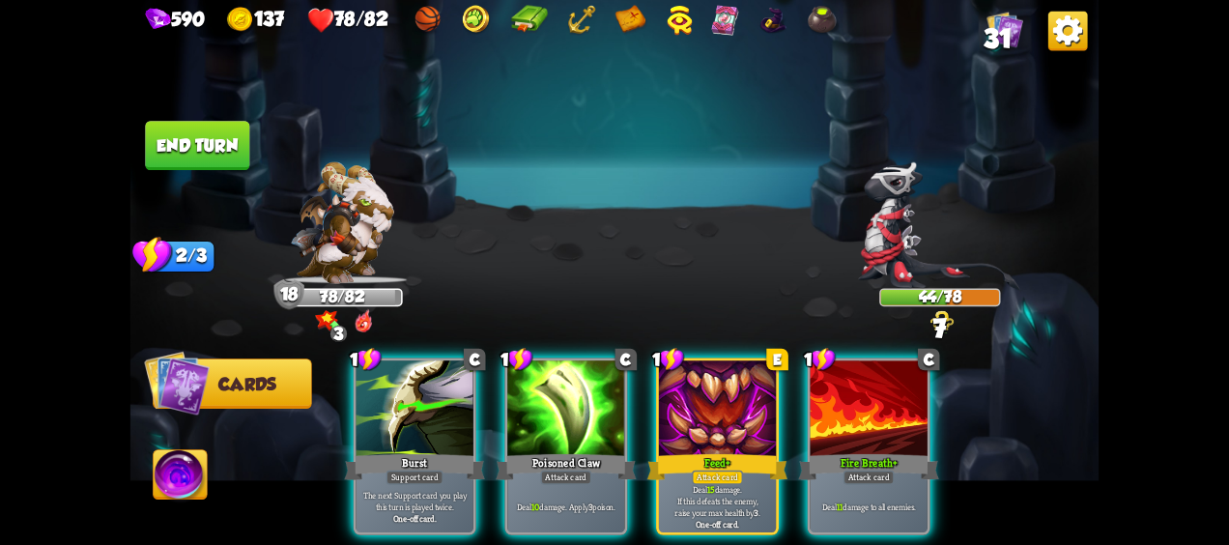
click at [858, 471] on div "Attack card" at bounding box center [869, 478] width 51 height 14
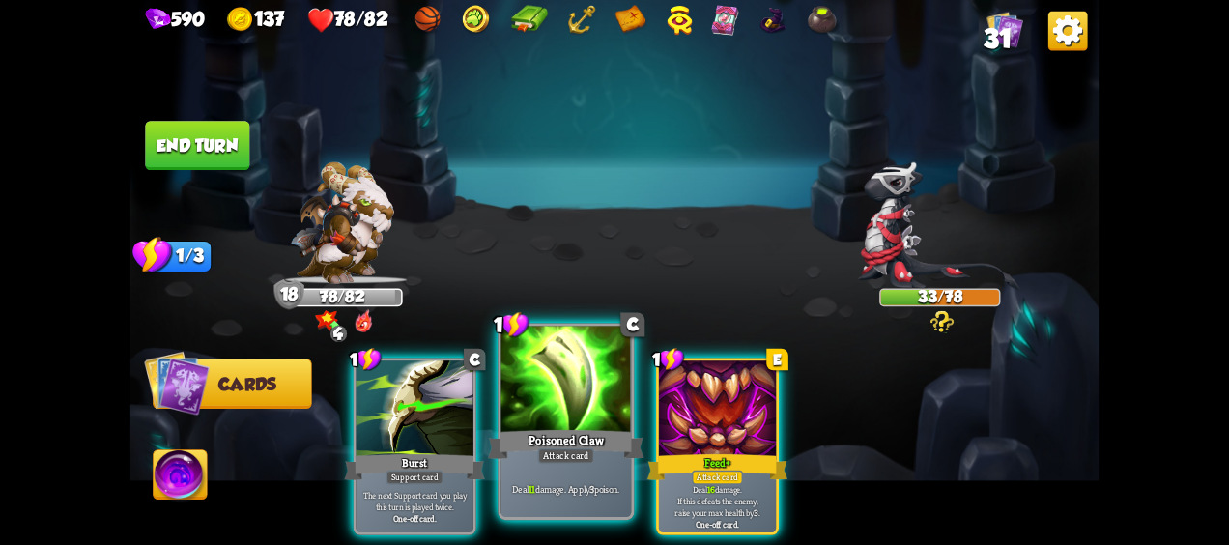
click at [555, 406] on div at bounding box center [567, 382] width 130 height 110
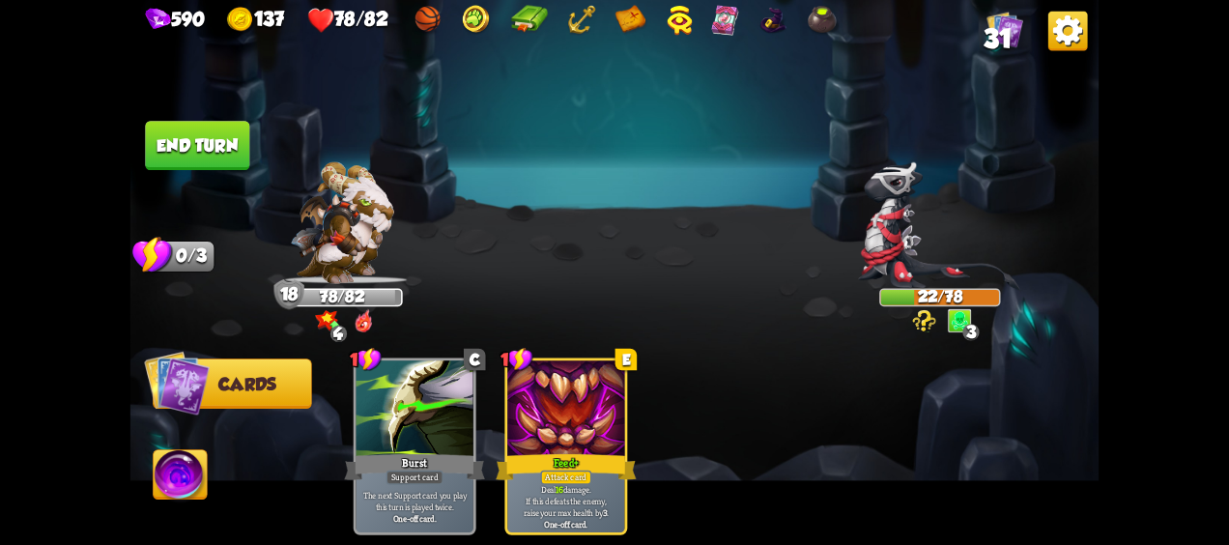
click at [178, 143] on button "End turn" at bounding box center [197, 145] width 104 height 49
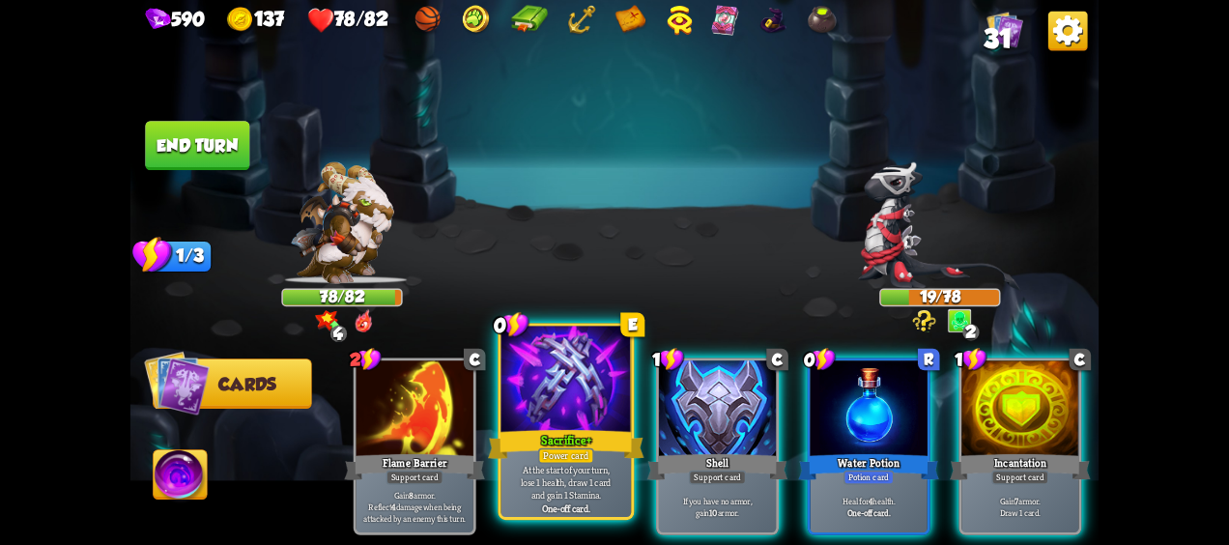
click at [553, 406] on div at bounding box center [567, 382] width 130 height 110
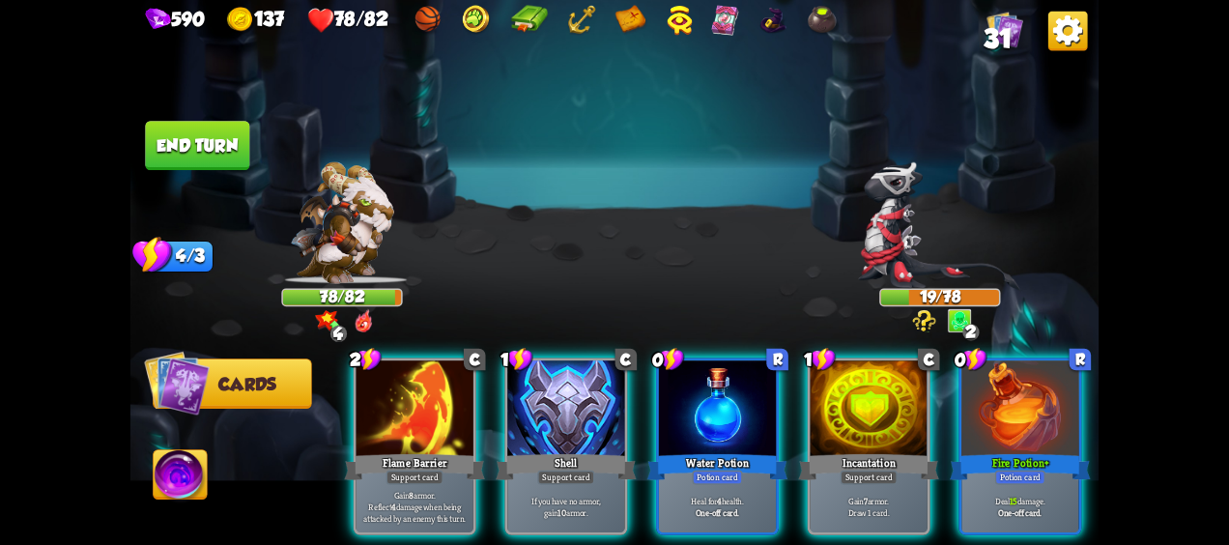
drag, startPoint x: 685, startPoint y: 412, endPoint x: 793, endPoint y: 404, distance: 107.6
click at [687, 412] on div at bounding box center [717, 410] width 117 height 99
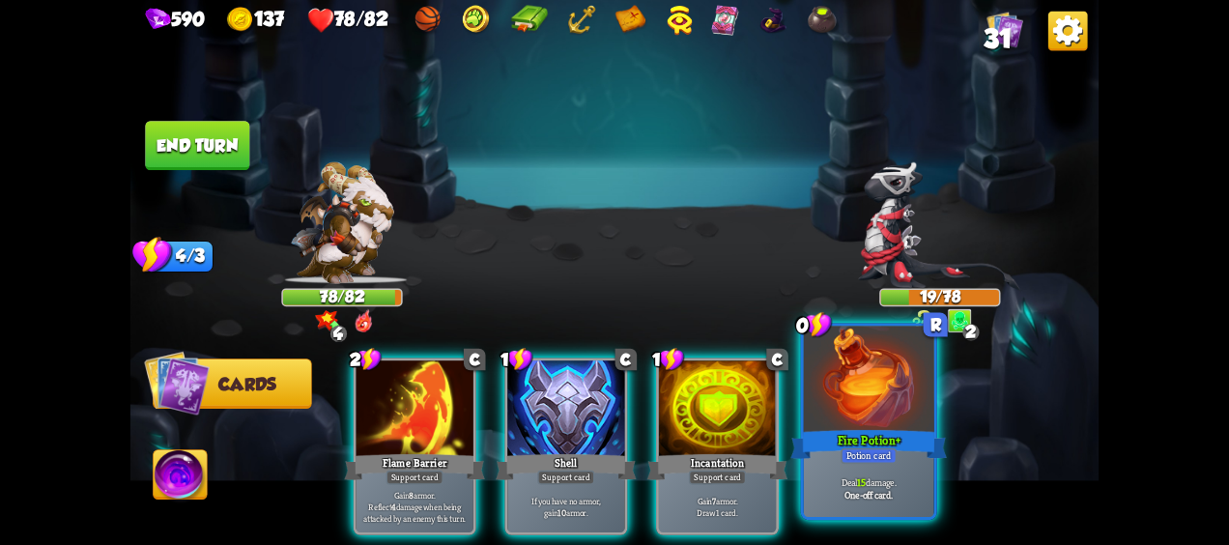
click at [843, 390] on div at bounding box center [869, 382] width 130 height 110
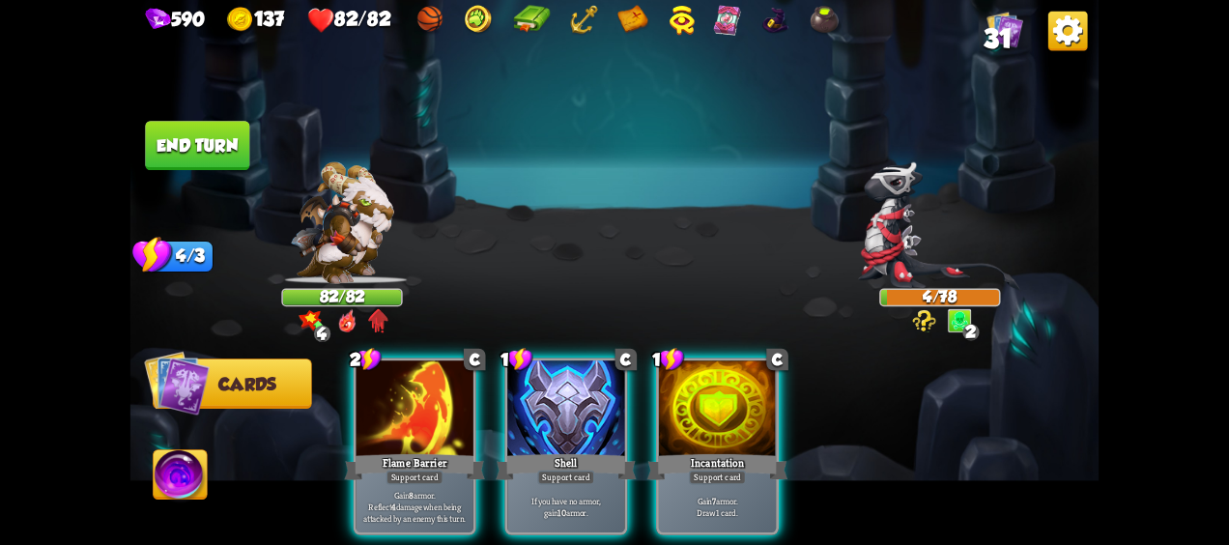
click at [195, 146] on button "End turn" at bounding box center [197, 145] width 104 height 49
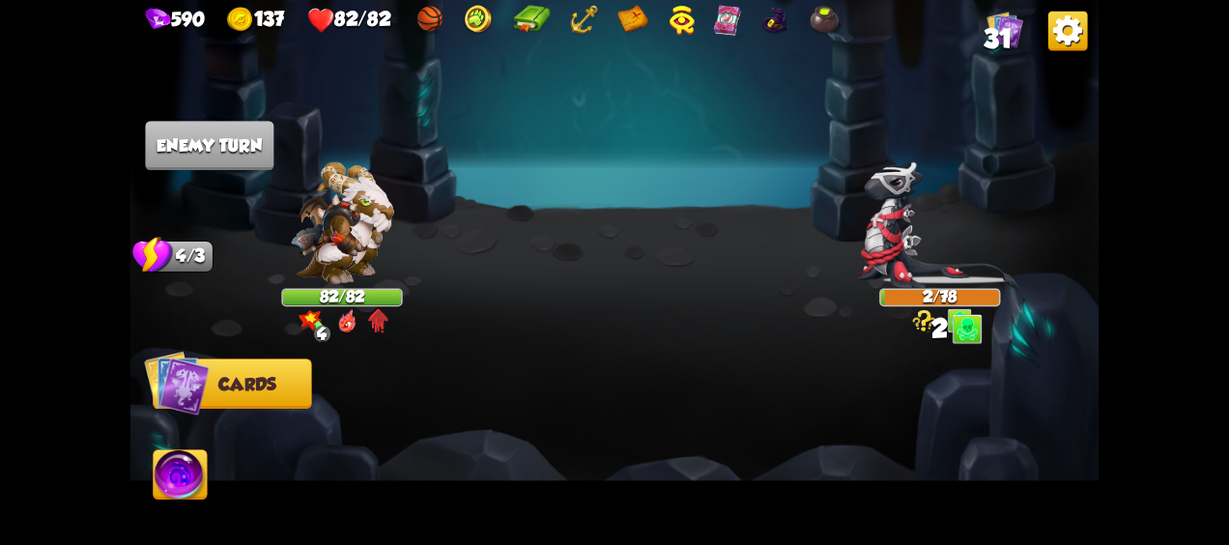
click at [191, 459] on img at bounding box center [181, 477] width 54 height 54
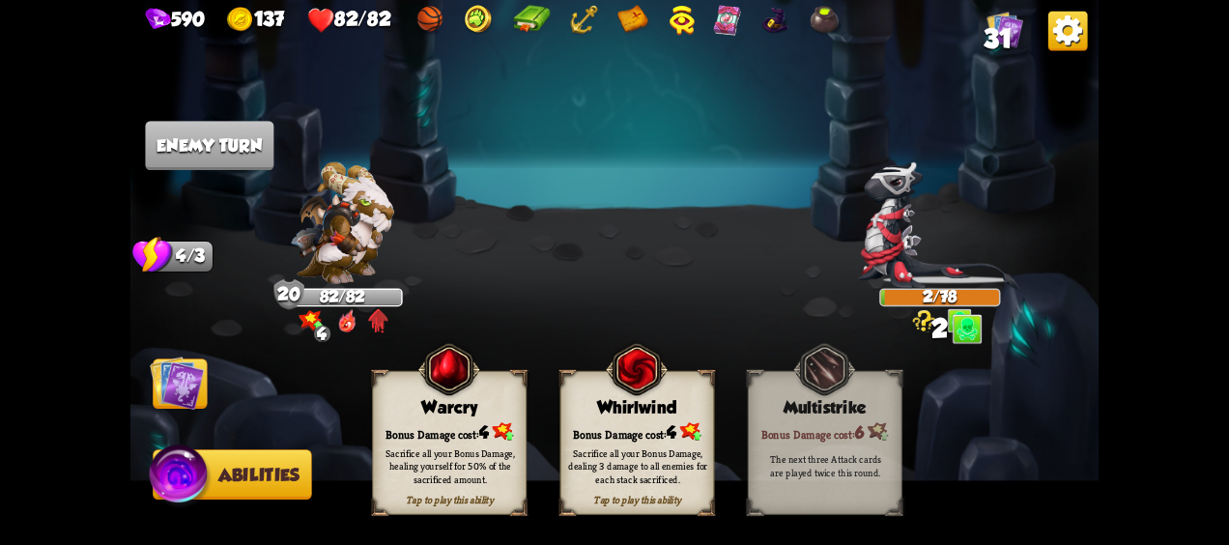
click at [638, 419] on div "Tap to play this ability Whirlwind Bonus Damage cost: 4 Sacrifice all your Bonu…" at bounding box center [638, 443] width 155 height 144
click at [640, 421] on div "Tap to play this ability Whirlwind Bonus Damage cost: 4 Sacrifice all your Bonu…" at bounding box center [638, 443] width 155 height 144
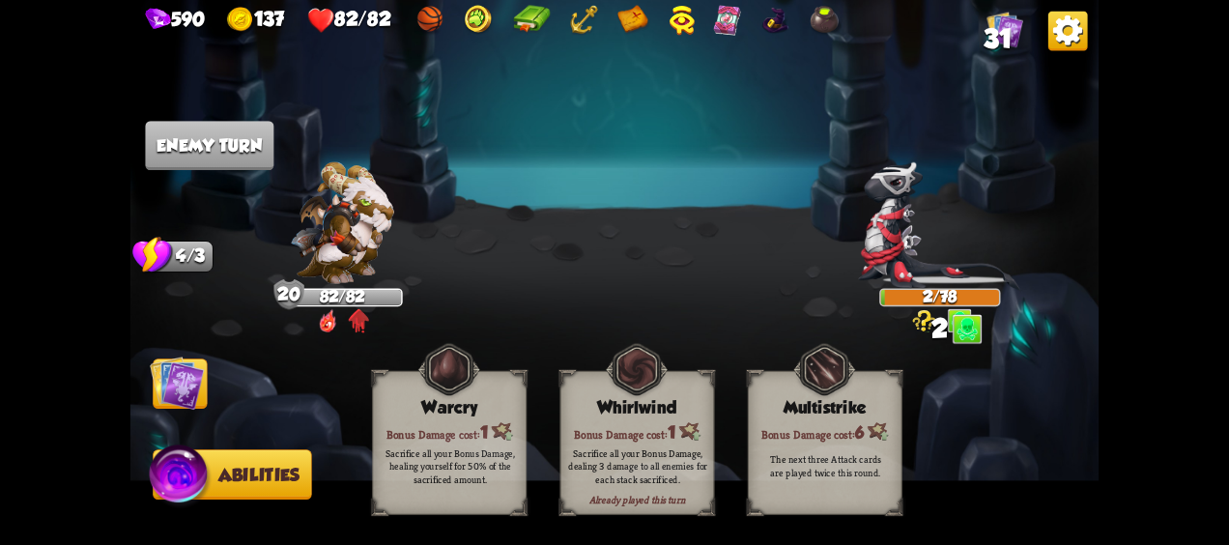
click at [643, 423] on div "Bonus Damage cost: 1" at bounding box center [637, 432] width 153 height 22
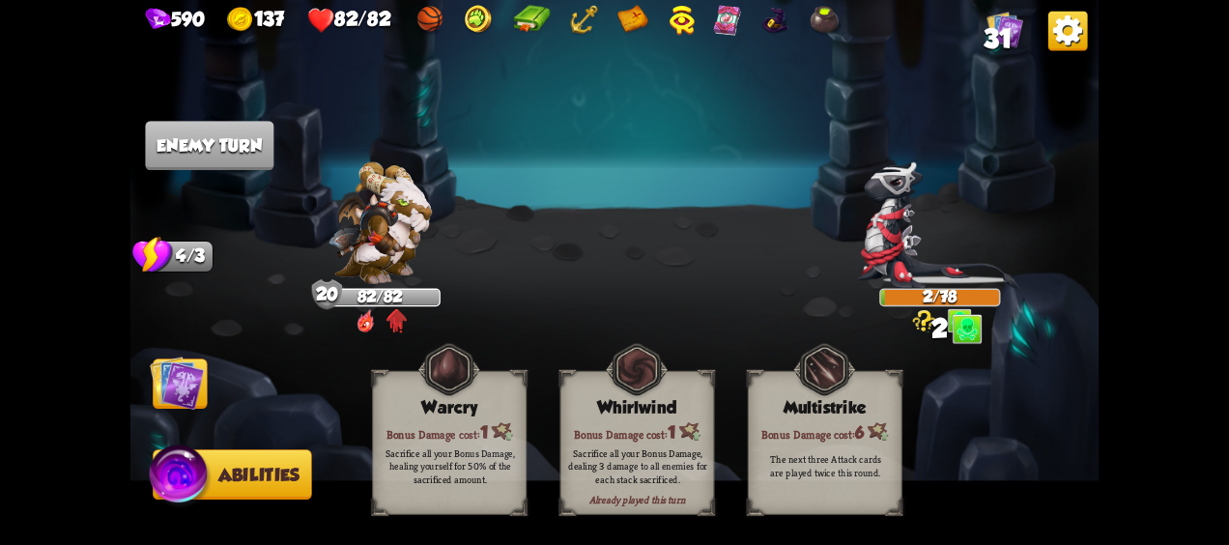
click at [644, 425] on div "Bonus Damage cost: 1" at bounding box center [637, 432] width 153 height 22
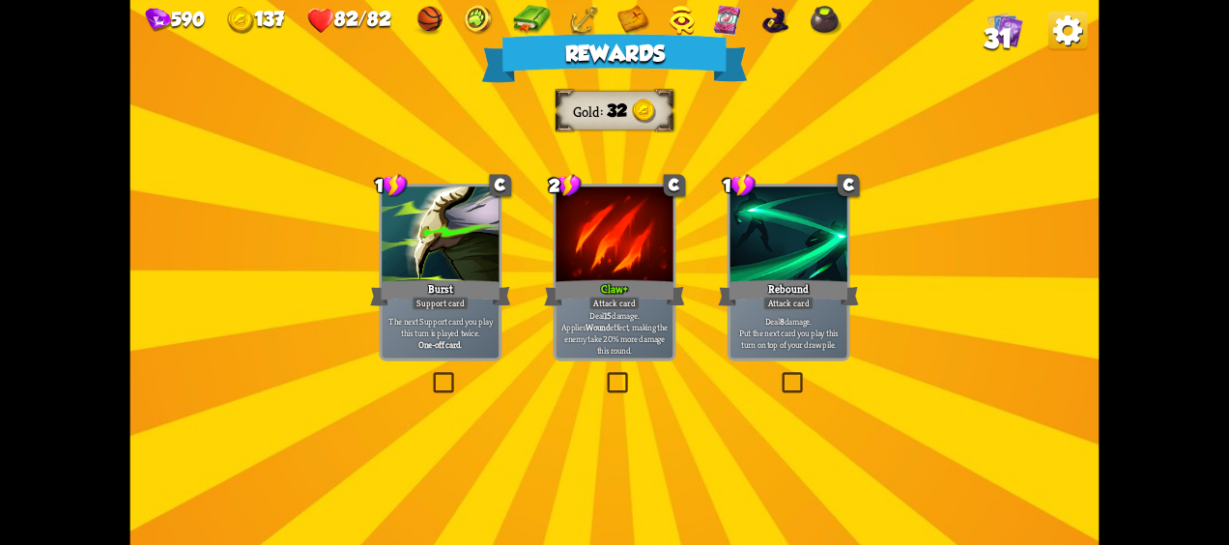
click at [624, 333] on p "Deal 15 damage. Applies Wound effect, making the enemy take 20% more damage thi…" at bounding box center [614, 332] width 111 height 46
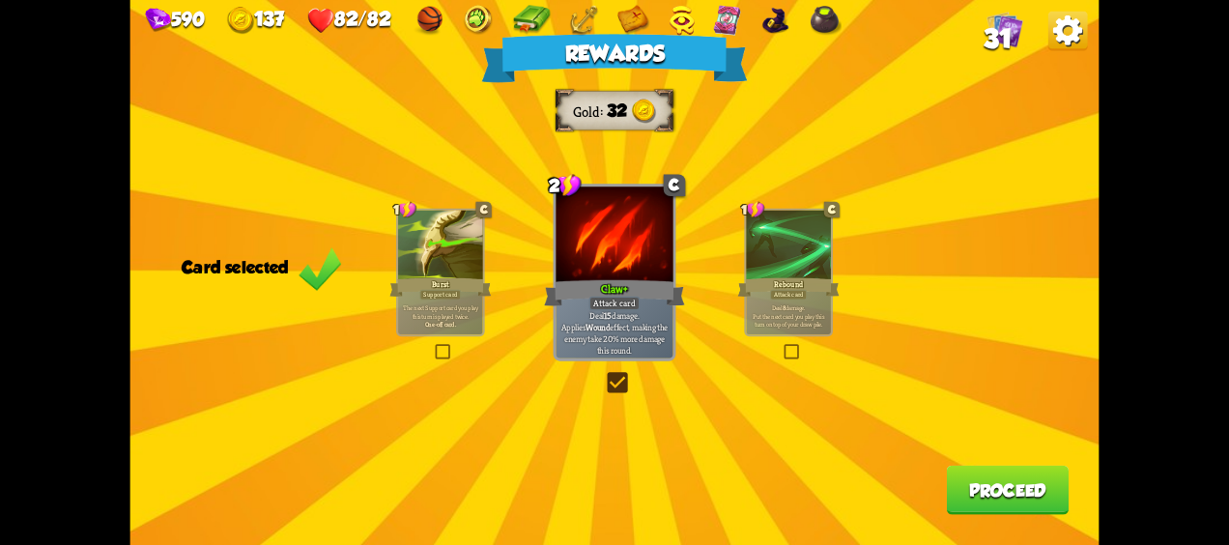
click at [989, 483] on button "Proceed" at bounding box center [1007, 490] width 123 height 49
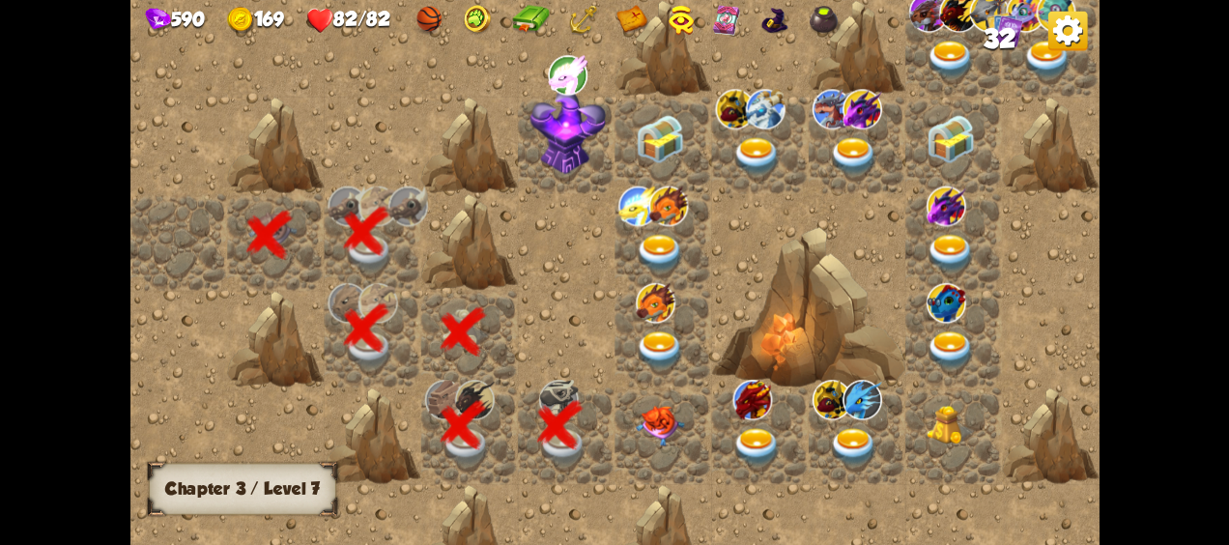
click at [656, 406] on img at bounding box center [660, 426] width 48 height 41
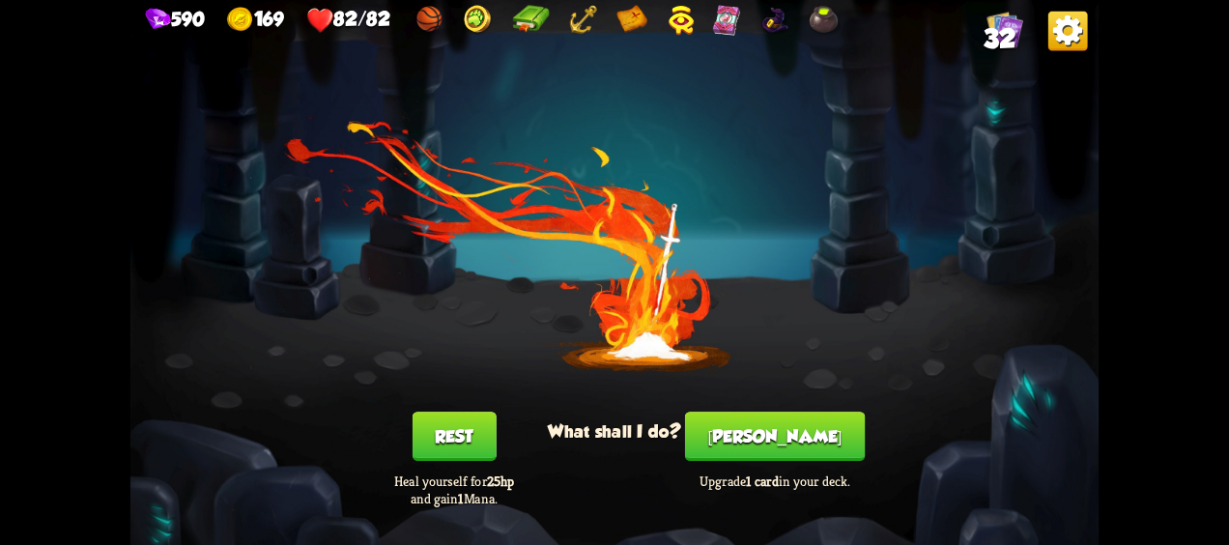
click at [802, 441] on button "[PERSON_NAME]" at bounding box center [775, 436] width 180 height 49
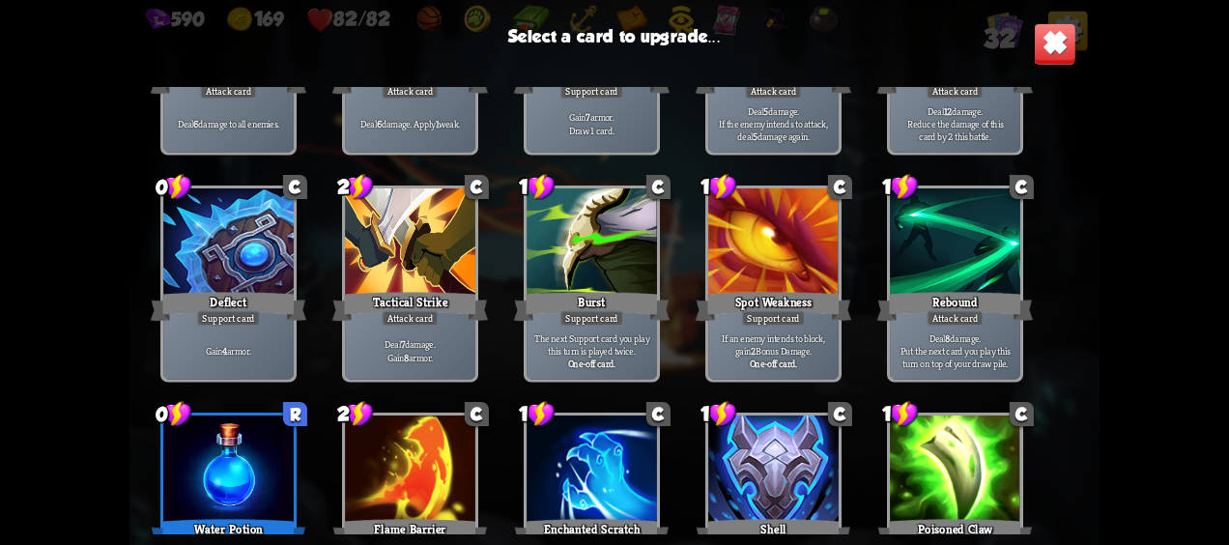
scroll to position [898, 0]
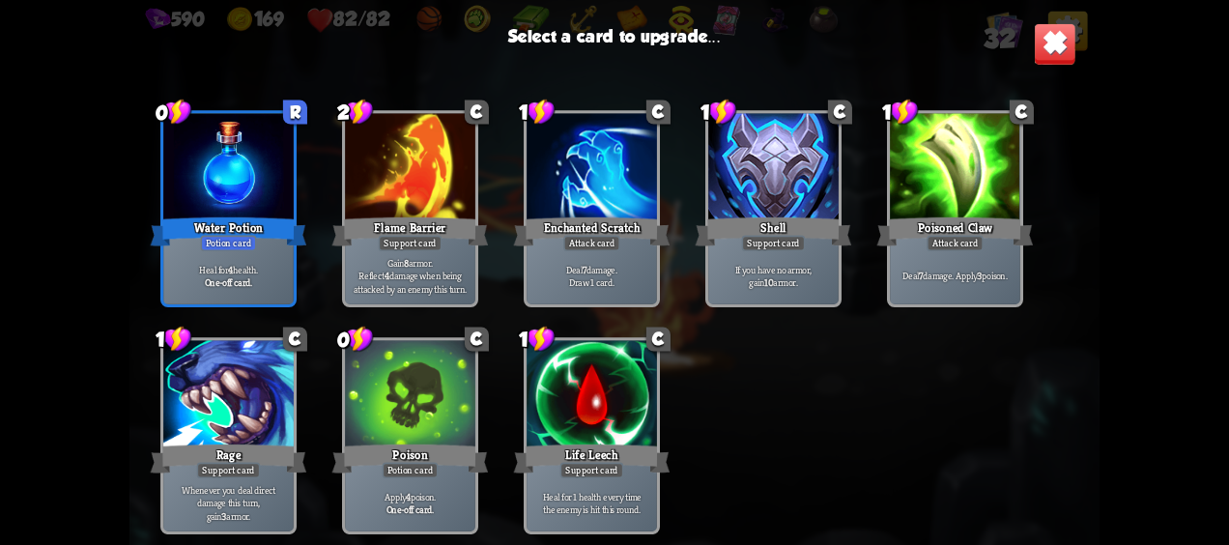
click at [195, 226] on div "Water Potion" at bounding box center [229, 232] width 157 height 35
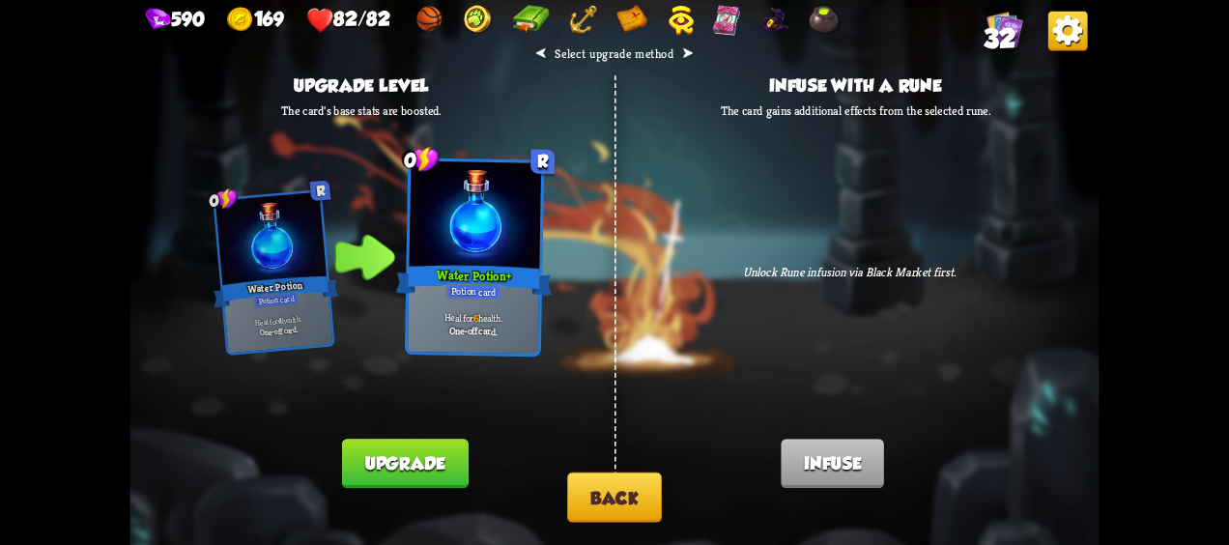
click at [362, 464] on button "Upgrade" at bounding box center [405, 463] width 126 height 49
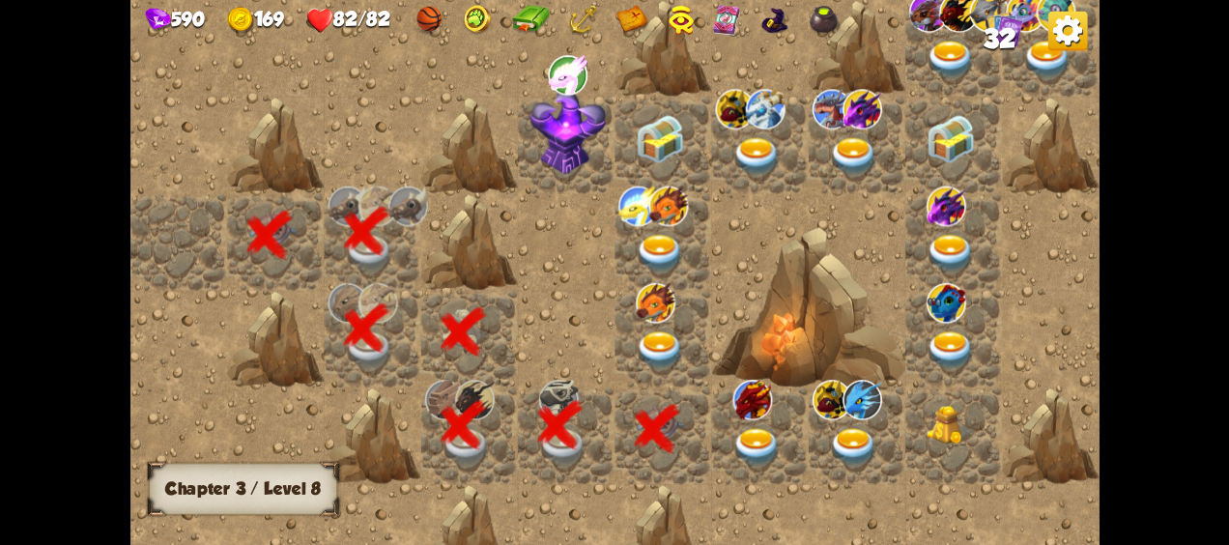
click at [622, 342] on div at bounding box center [663, 339] width 97 height 97
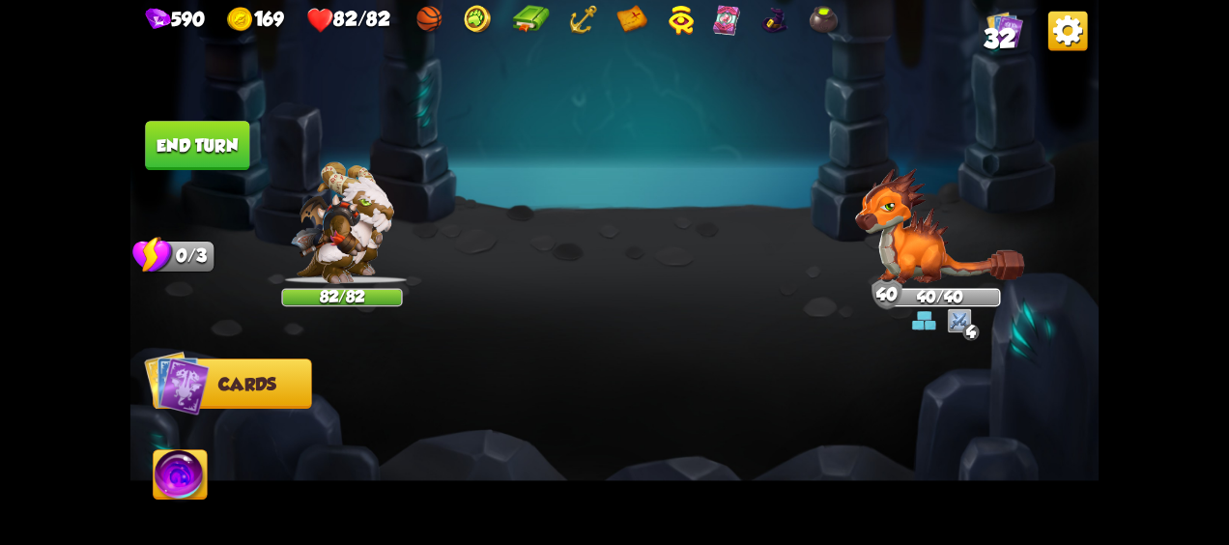
click at [607, 342] on div at bounding box center [711, 424] width 775 height 243
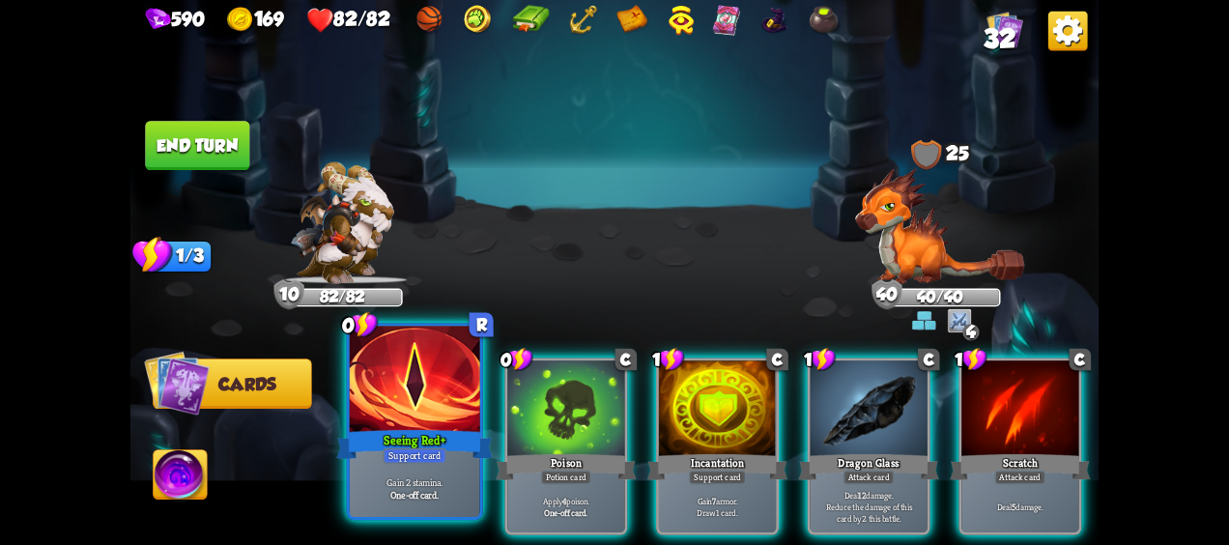
drag, startPoint x: 564, startPoint y: 410, endPoint x: 471, endPoint y: 408, distance: 93.8
click at [526, 403] on div at bounding box center [565, 410] width 117 height 99
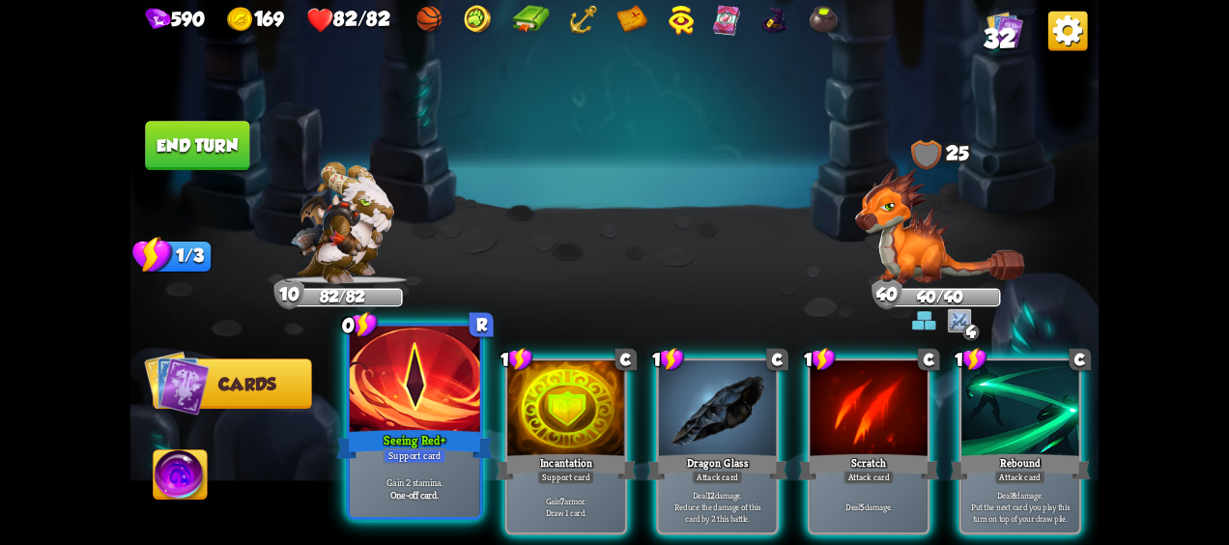
click at [421, 421] on div at bounding box center [415, 382] width 130 height 110
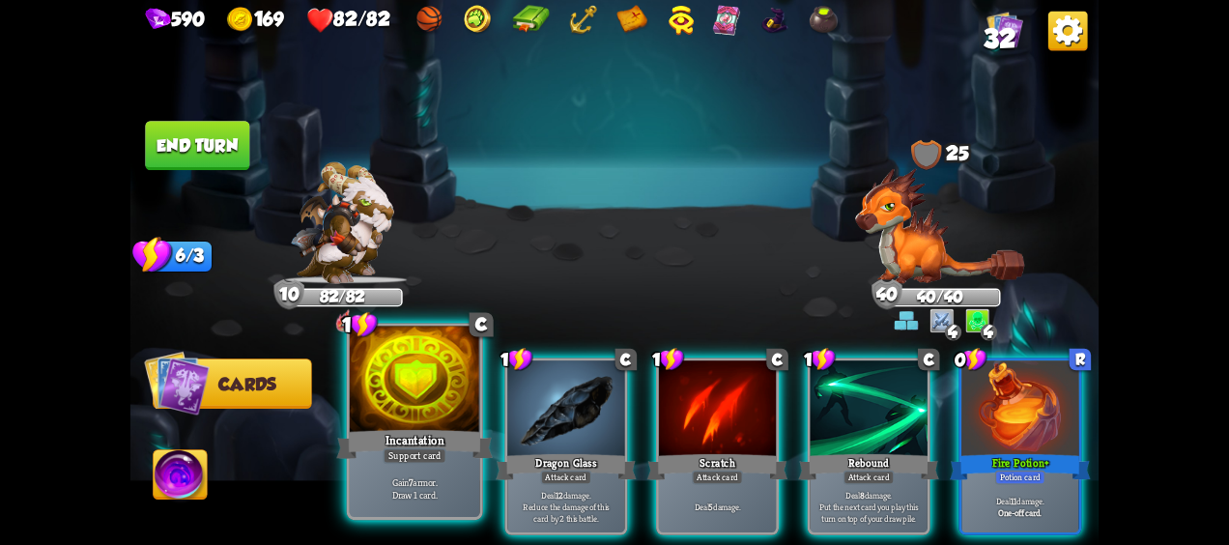
click at [430, 408] on div at bounding box center [415, 382] width 130 height 110
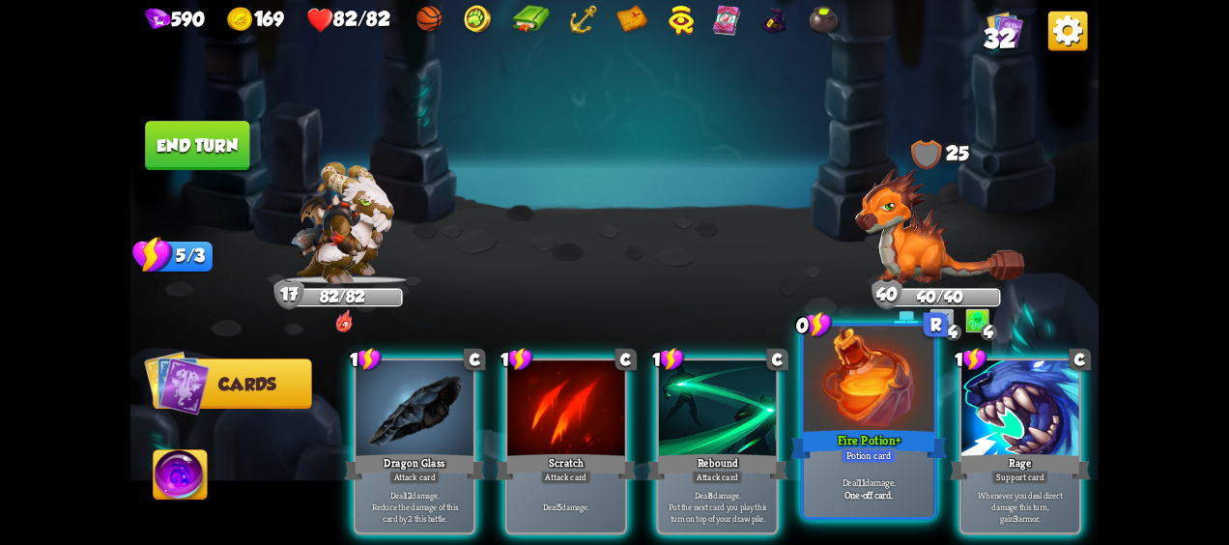
click at [904, 412] on div at bounding box center [869, 382] width 130 height 110
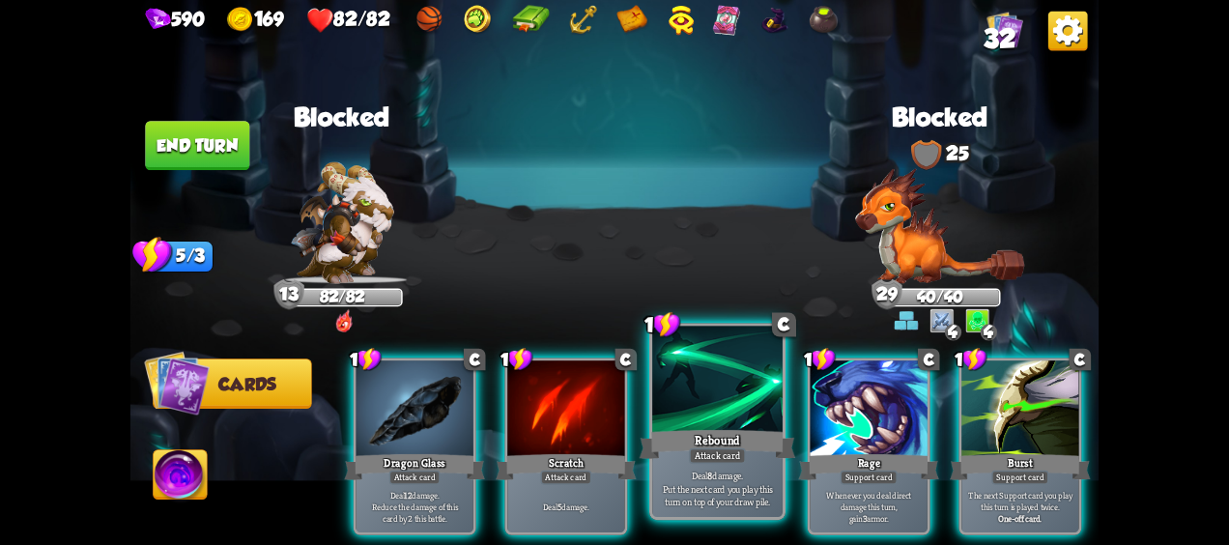
drag, startPoint x: 889, startPoint y: 425, endPoint x: 775, endPoint y: 427, distance: 114.1
click at [836, 429] on div "1 C Rage Support card Whenever you deal direct damage this turn, gain 3 armor." at bounding box center [869, 447] width 123 height 177
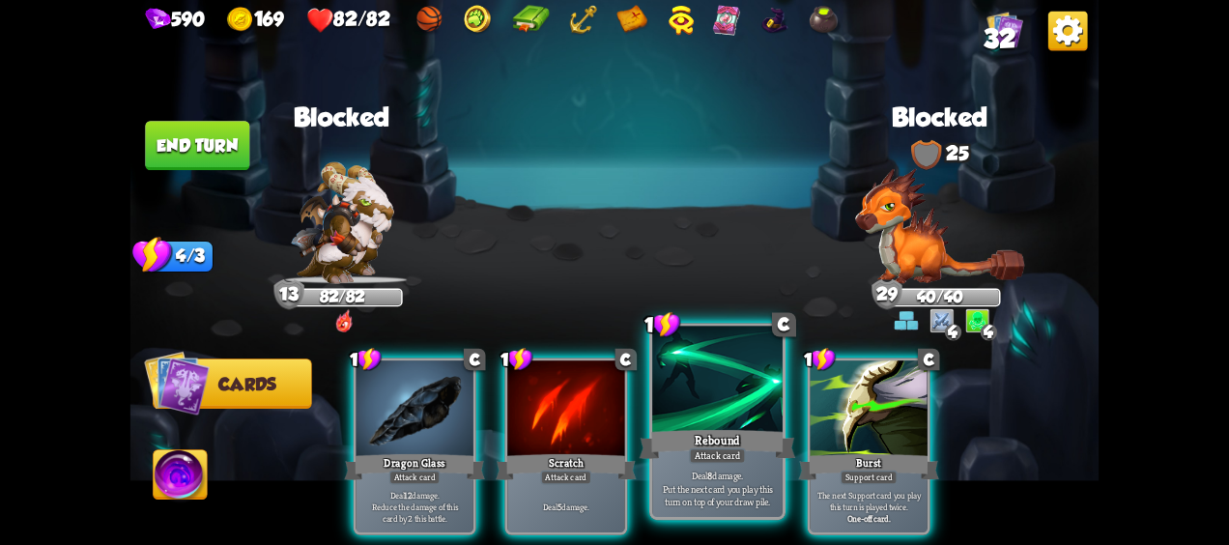
drag, startPoint x: 756, startPoint y: 435, endPoint x: 746, endPoint y: 437, distance: 9.9
click at [746, 437] on div "Rebound" at bounding box center [718, 444] width 157 height 35
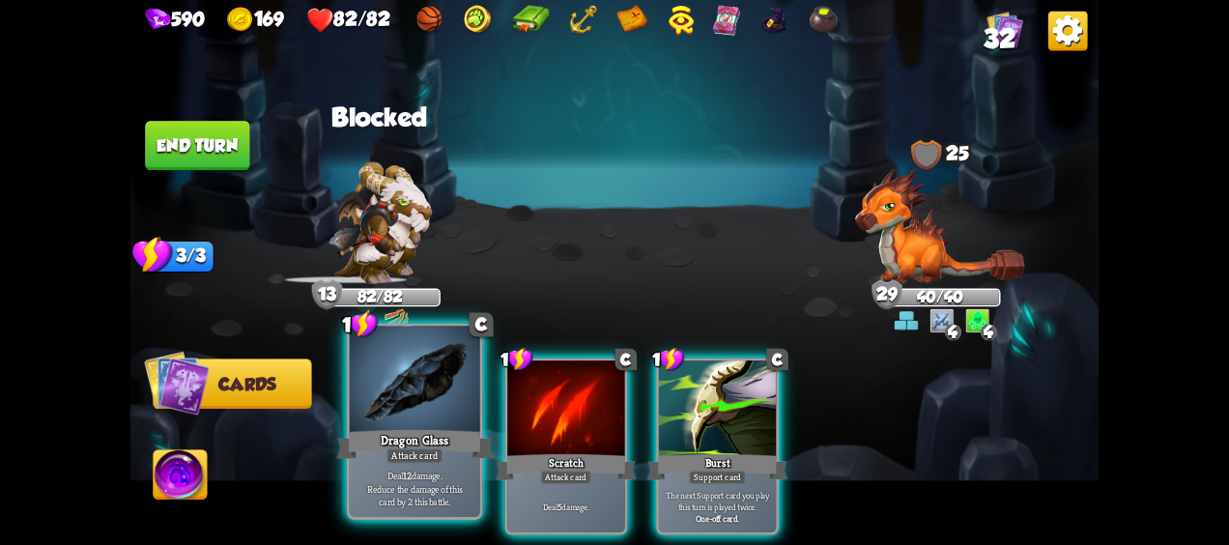
click at [404, 406] on div at bounding box center [415, 382] width 130 height 110
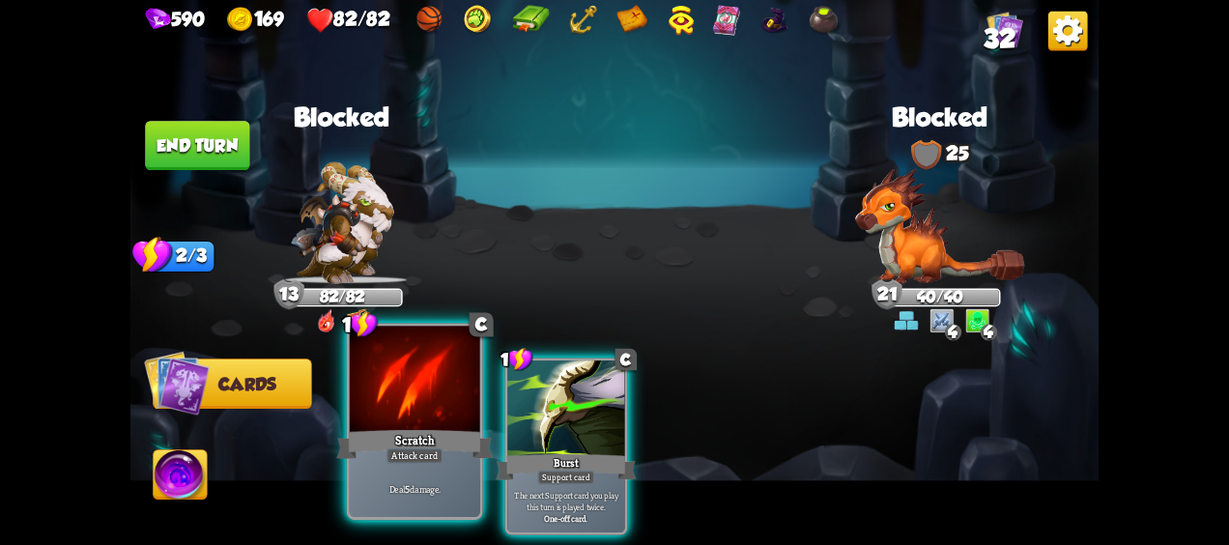
click at [385, 403] on div at bounding box center [415, 382] width 130 height 110
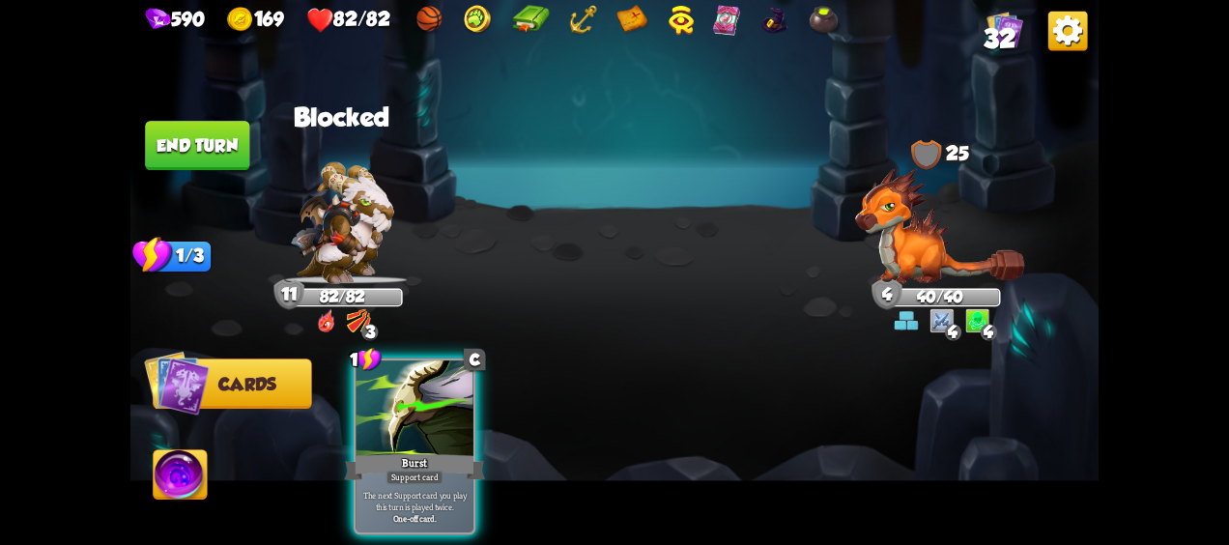
drag, startPoint x: 199, startPoint y: 135, endPoint x: 195, endPoint y: 145, distance: 10.4
click at [195, 144] on button "End turn" at bounding box center [197, 145] width 104 height 49
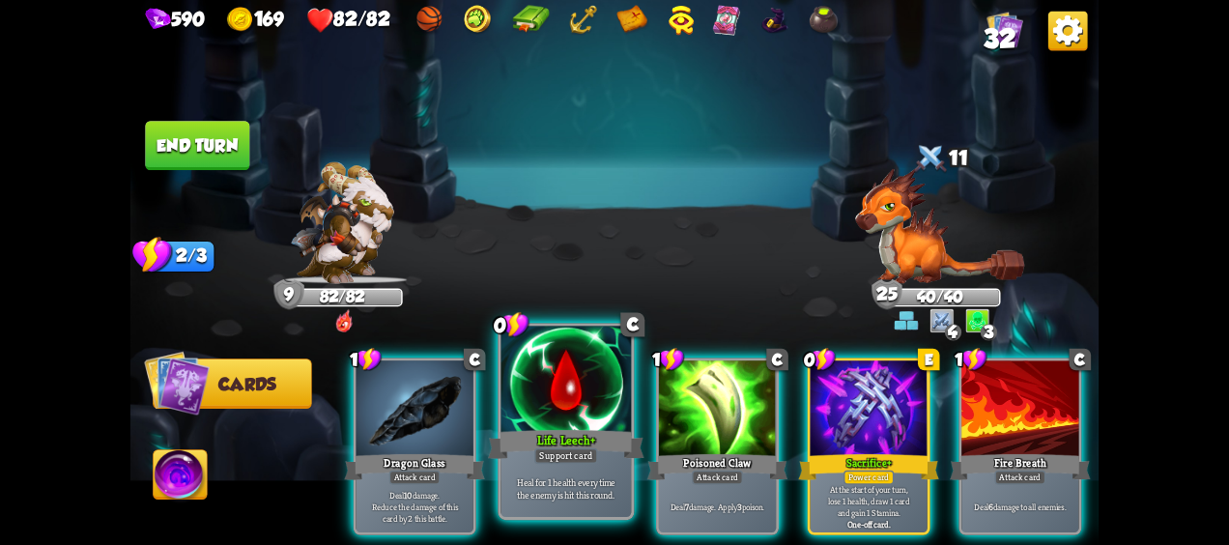
click at [574, 428] on div "Life Leech +" at bounding box center [566, 444] width 157 height 35
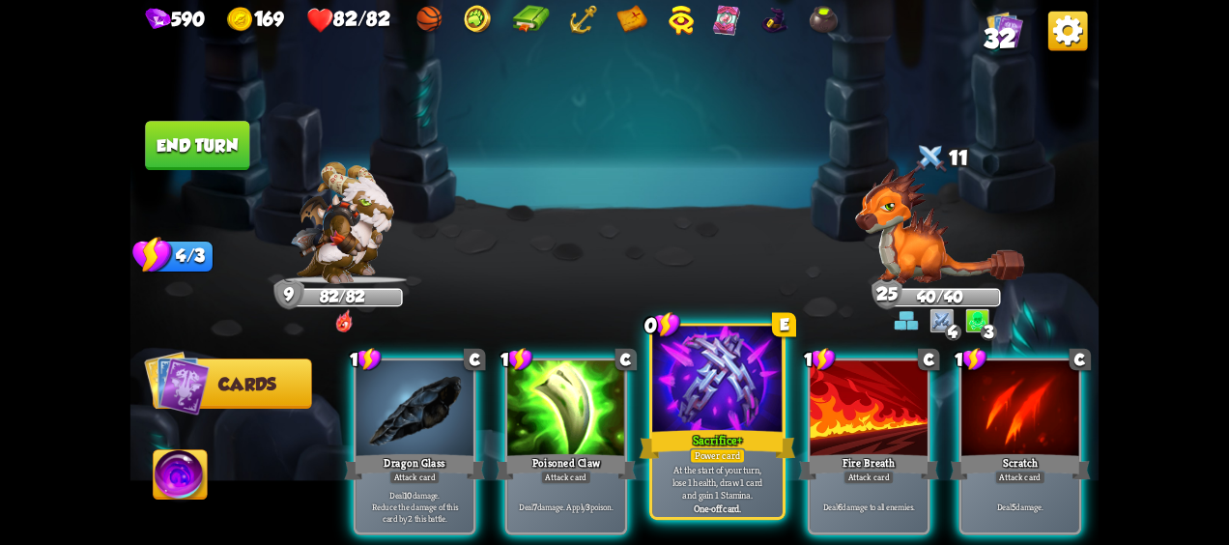
click at [753, 412] on div at bounding box center [717, 382] width 130 height 110
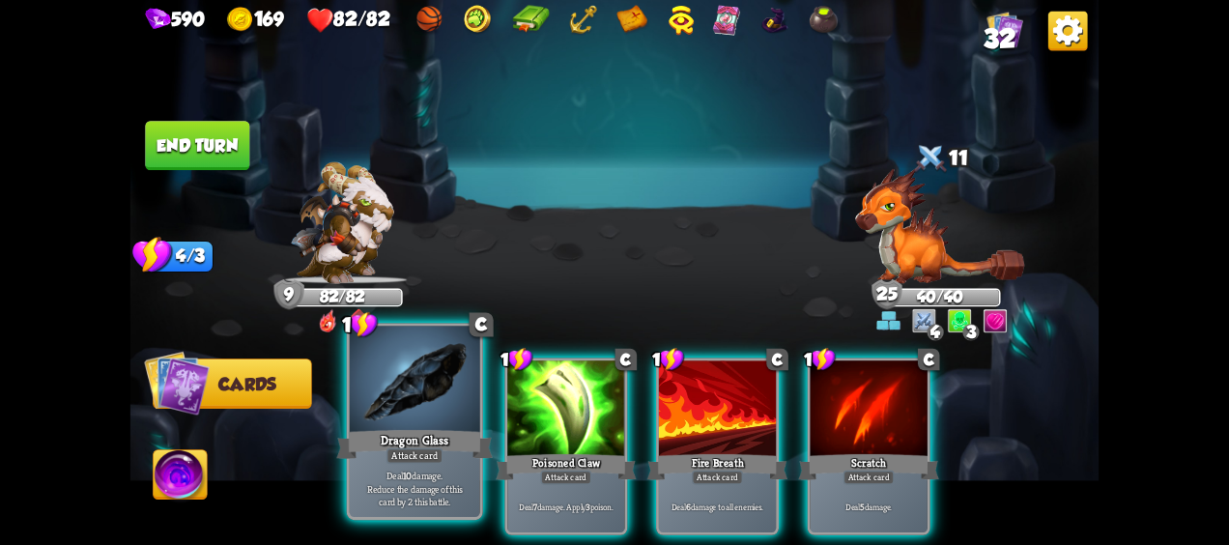
click at [390, 431] on div "Dragon Glass" at bounding box center [414, 444] width 157 height 35
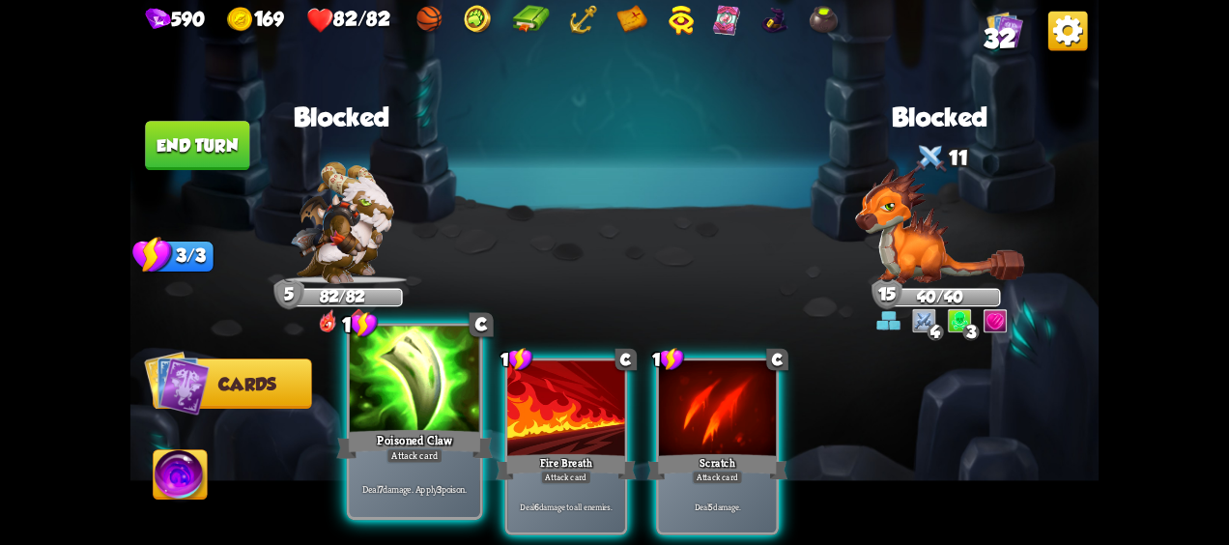
click at [415, 422] on div at bounding box center [415, 382] width 130 height 110
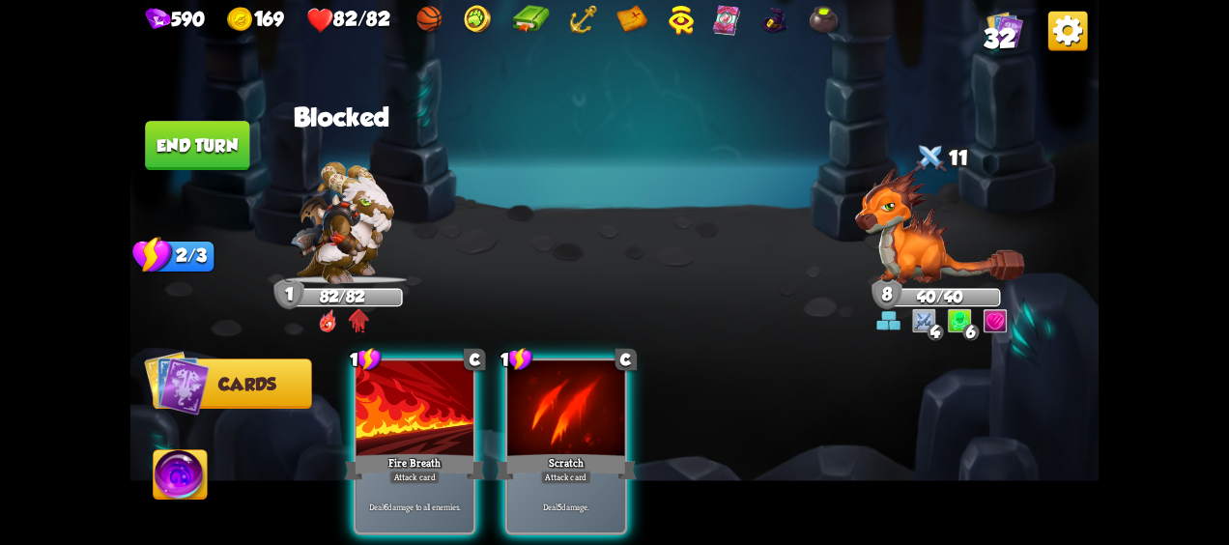
click at [215, 151] on button "End turn" at bounding box center [197, 145] width 104 height 49
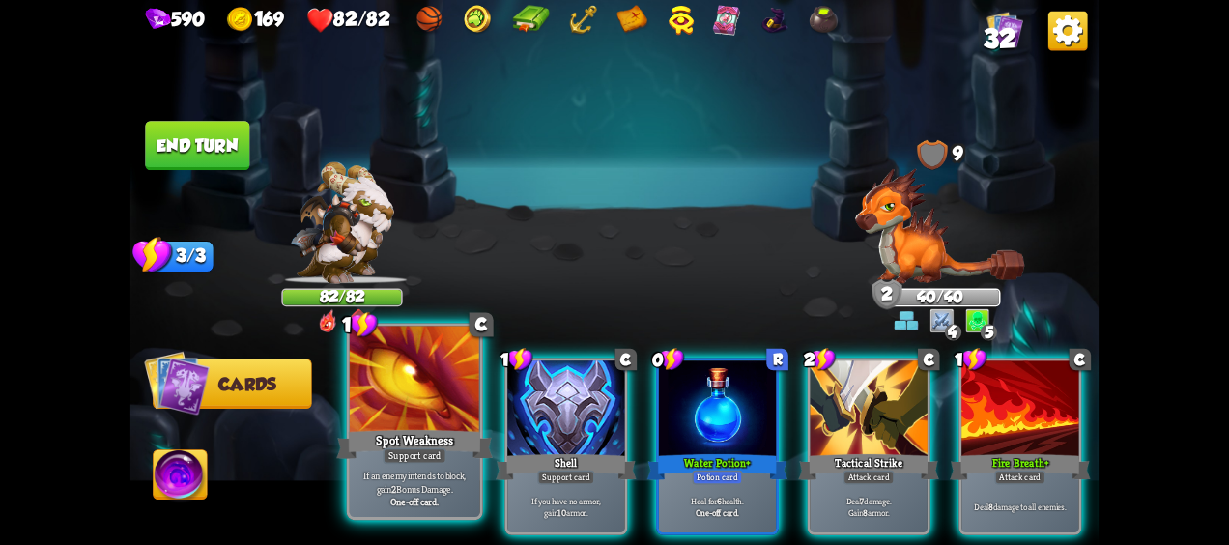
click at [416, 403] on div at bounding box center [415, 382] width 130 height 110
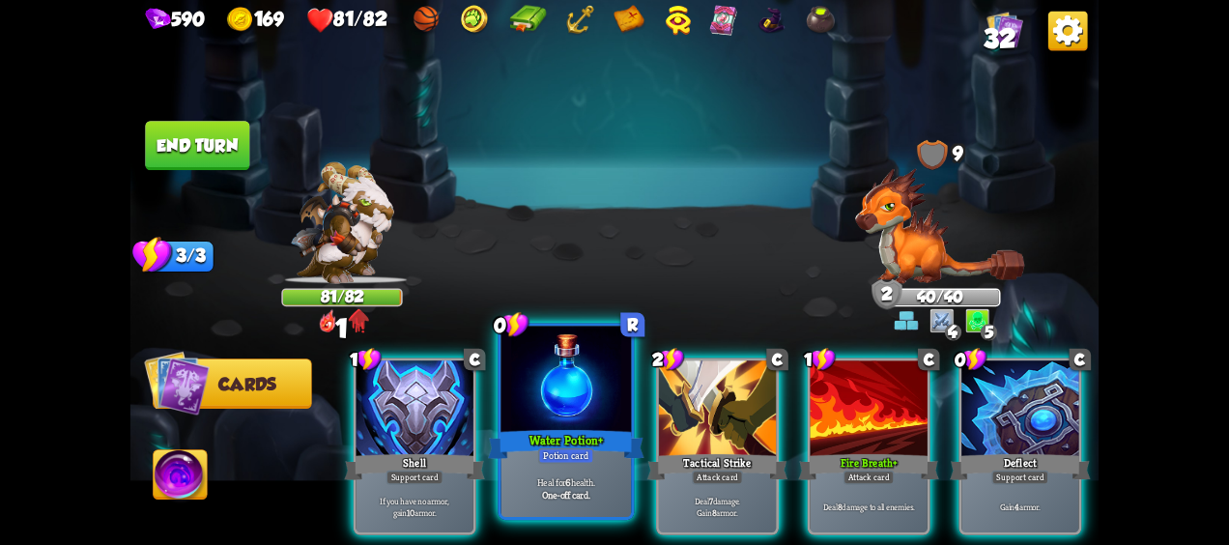
click at [591, 416] on div at bounding box center [567, 382] width 130 height 110
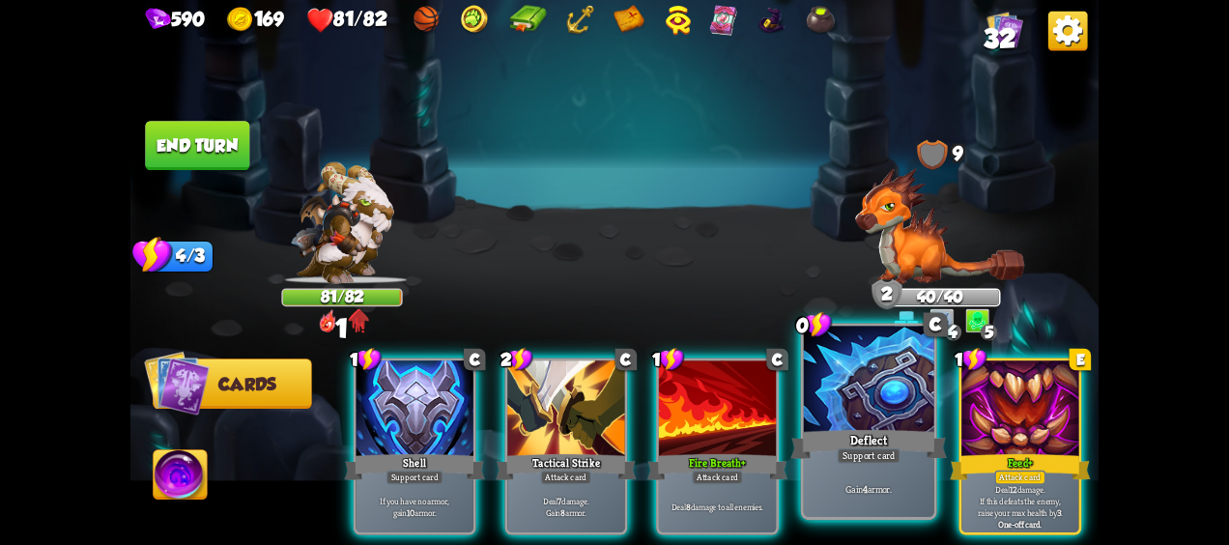
click at [860, 447] on div "Deflect" at bounding box center [869, 444] width 157 height 35
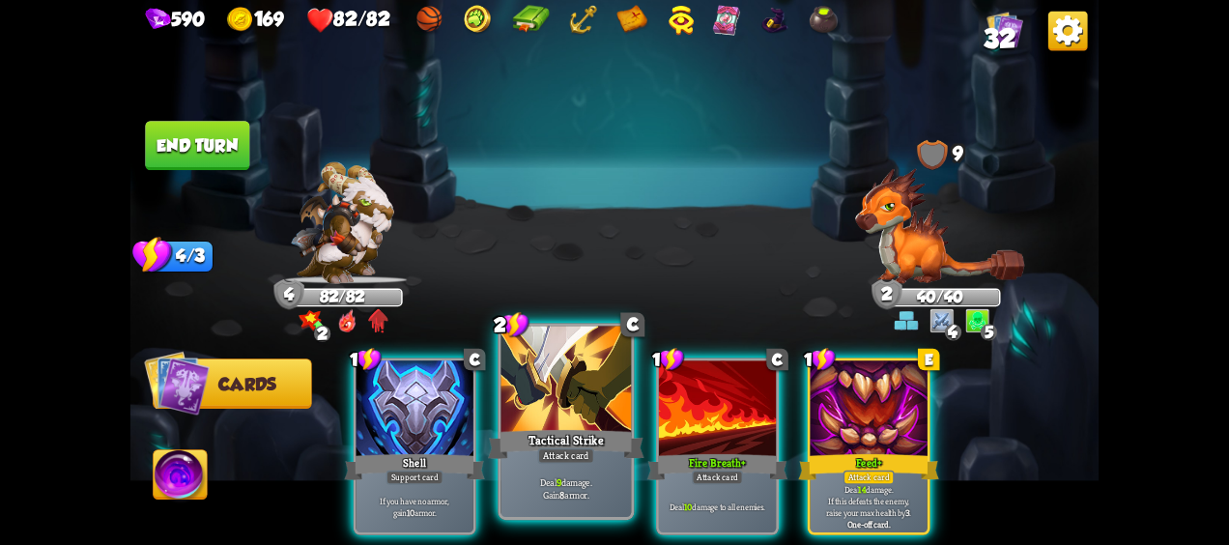
click at [586, 400] on div at bounding box center [567, 382] width 130 height 110
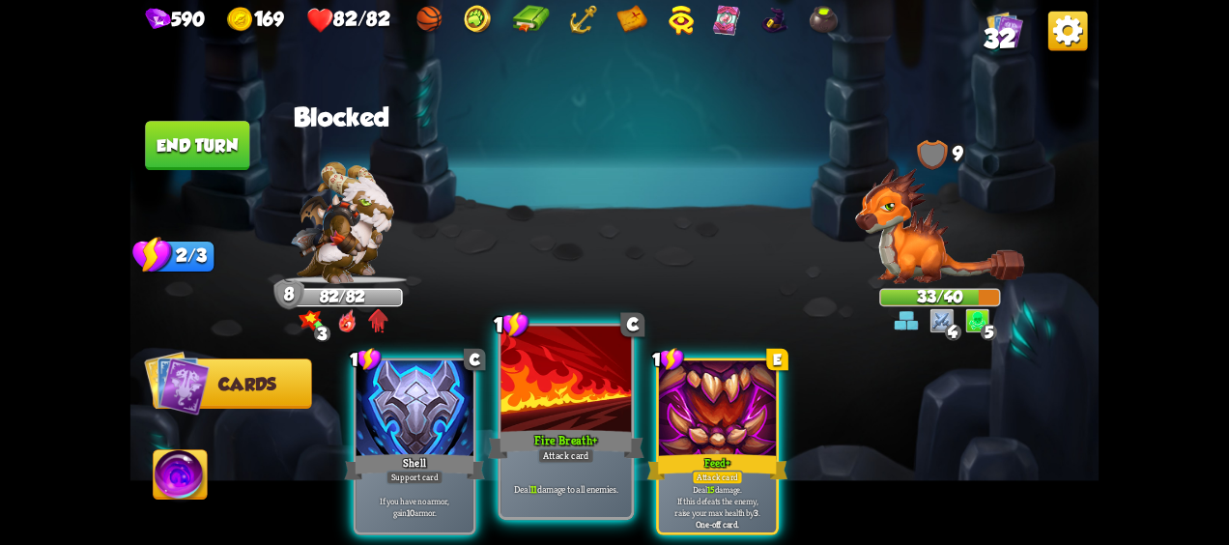
click at [557, 404] on div at bounding box center [567, 382] width 130 height 110
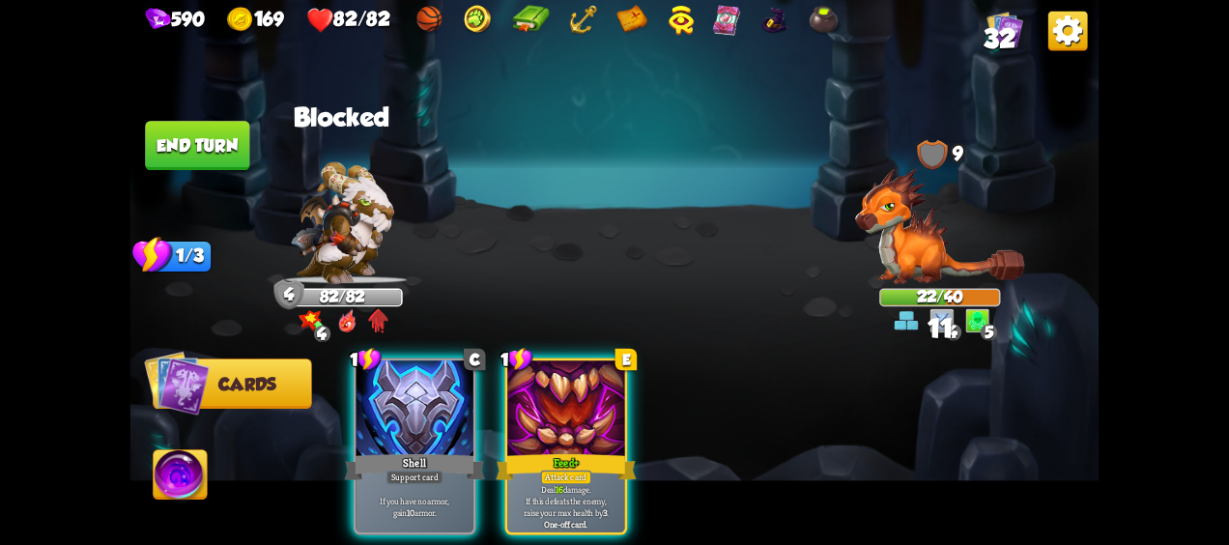
click at [191, 474] on img at bounding box center [181, 477] width 54 height 54
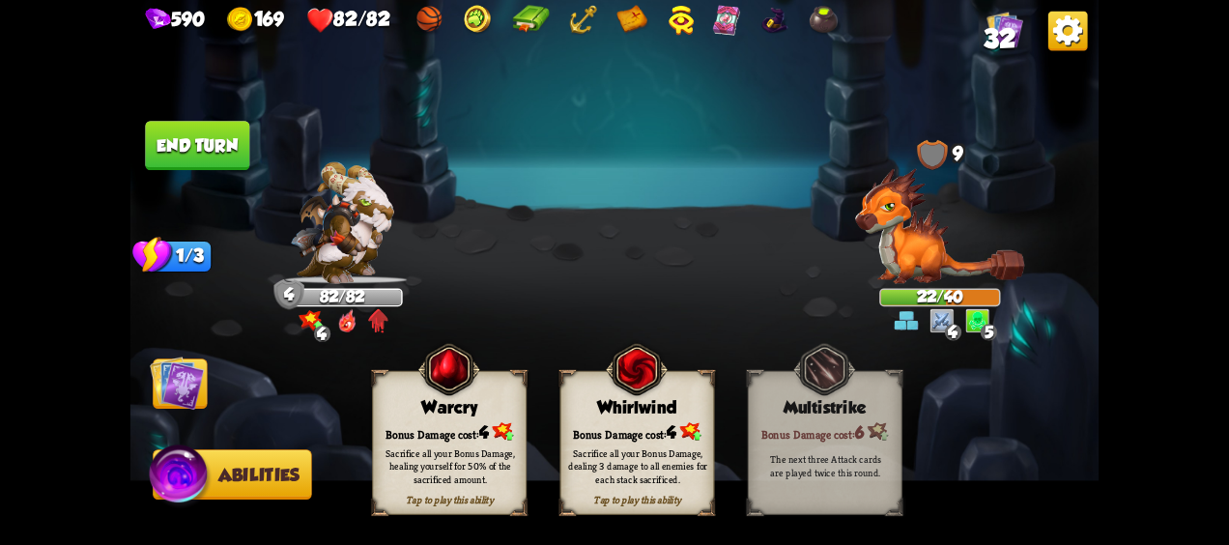
click at [620, 429] on div "Bonus Damage cost: 4" at bounding box center [637, 432] width 153 height 22
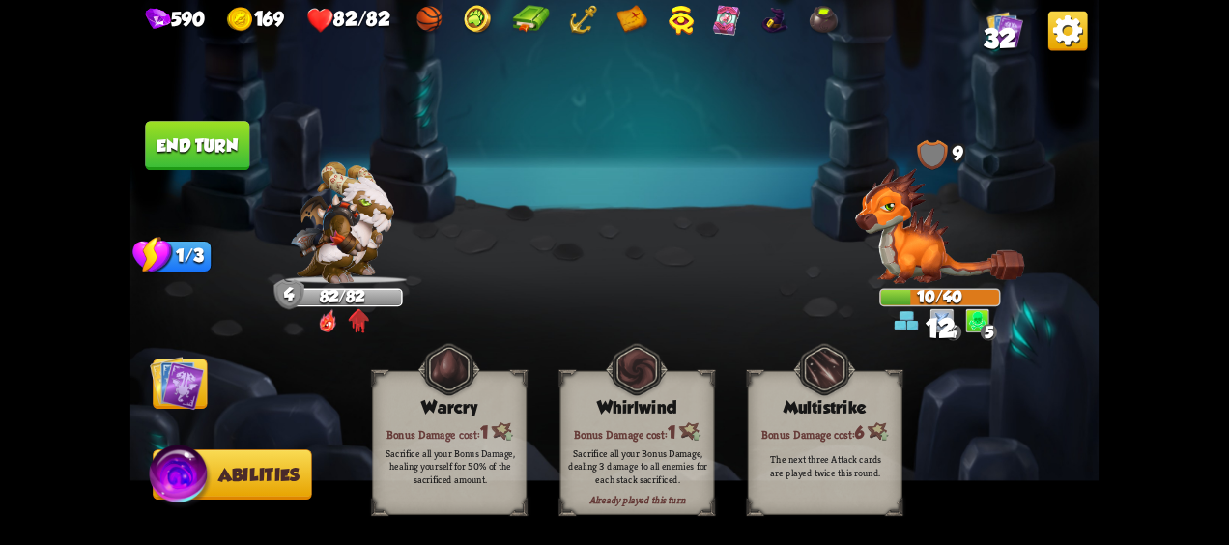
click at [186, 393] on img at bounding box center [177, 383] width 54 height 54
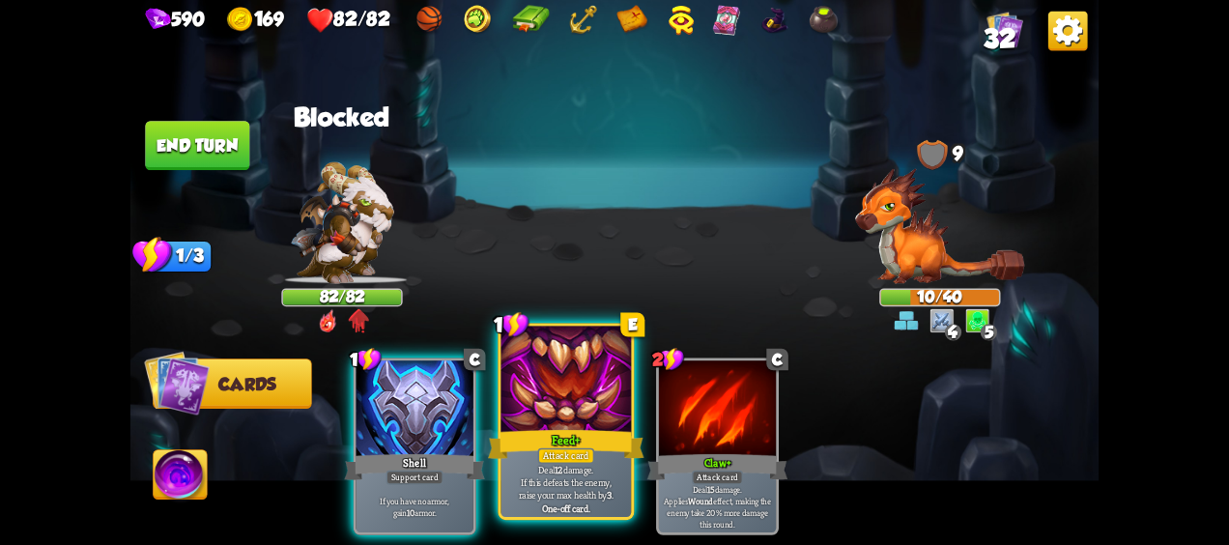
click at [570, 416] on div at bounding box center [567, 382] width 130 height 110
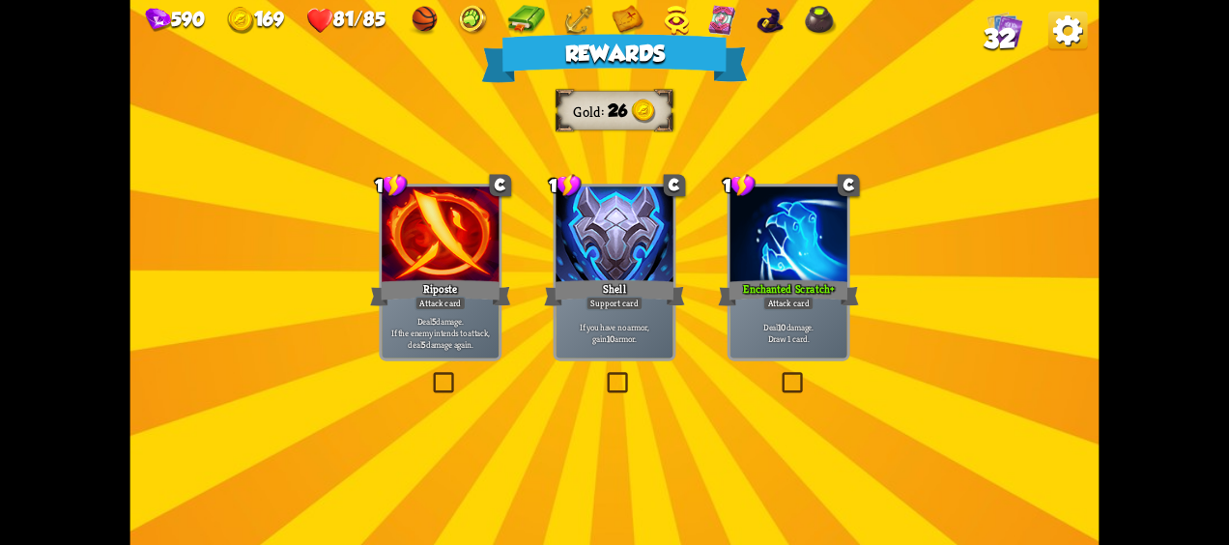
click at [741, 321] on p "Deal 10 damage. Draw 1 card." at bounding box center [789, 332] width 111 height 23
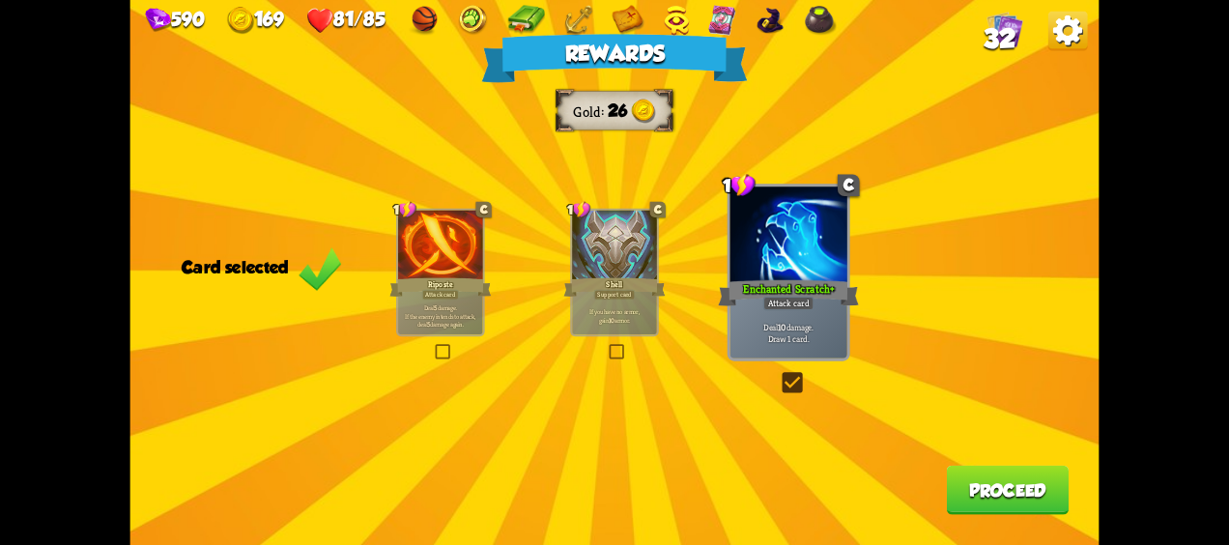
drag, startPoint x: 1021, startPoint y: 466, endPoint x: 1027, endPoint y: 476, distance: 11.3
click at [1022, 467] on div "Rewards Gold 26 Card selected 1 C Riposte Attack card Deal 5 damage. If the ene…" at bounding box center [614, 272] width 969 height 545
click at [1027, 476] on button "Proceed" at bounding box center [1007, 490] width 123 height 49
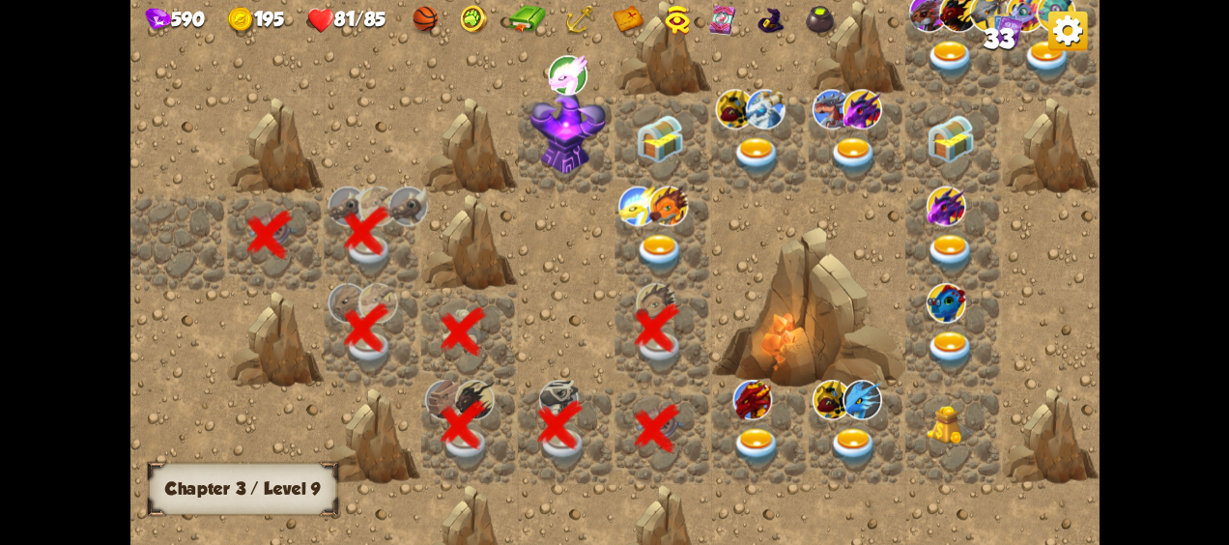
click at [641, 261] on img at bounding box center [660, 254] width 48 height 38
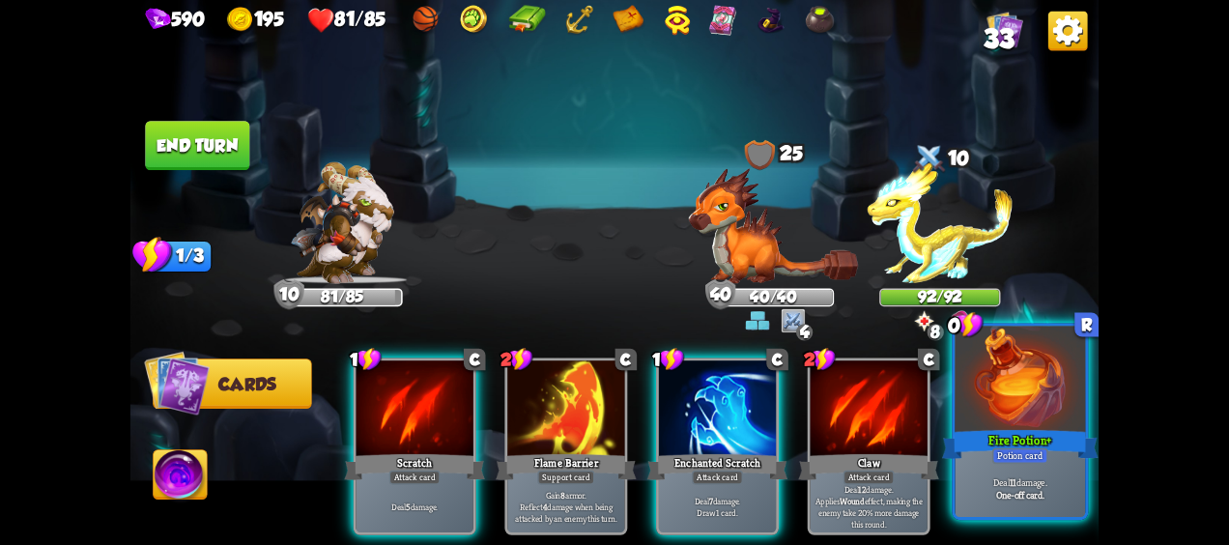
click at [1017, 410] on div at bounding box center [1020, 382] width 130 height 110
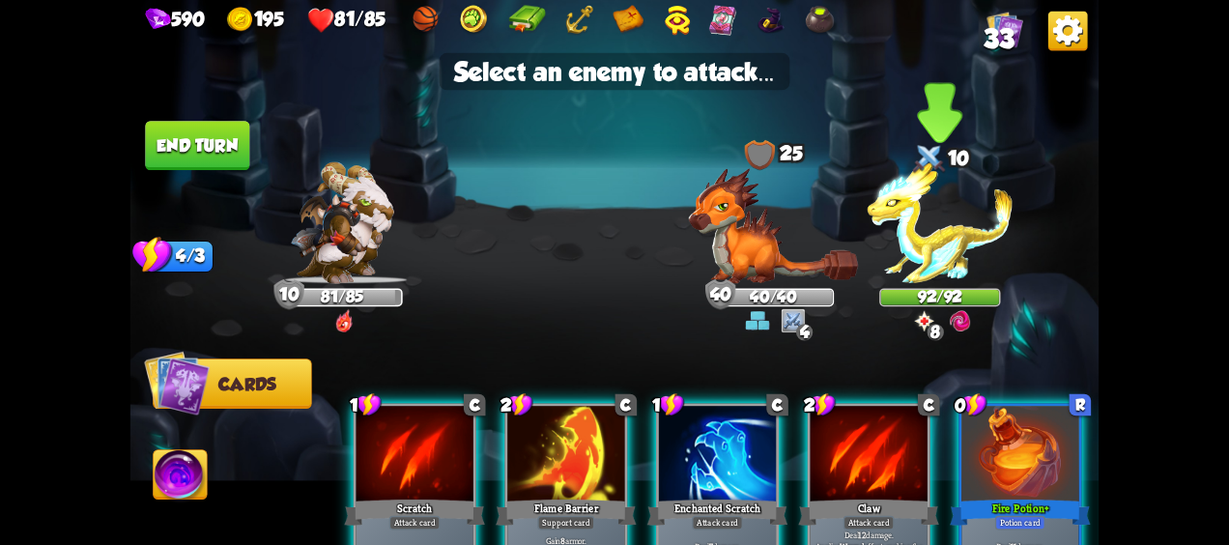
click at [956, 248] on img at bounding box center [940, 223] width 145 height 122
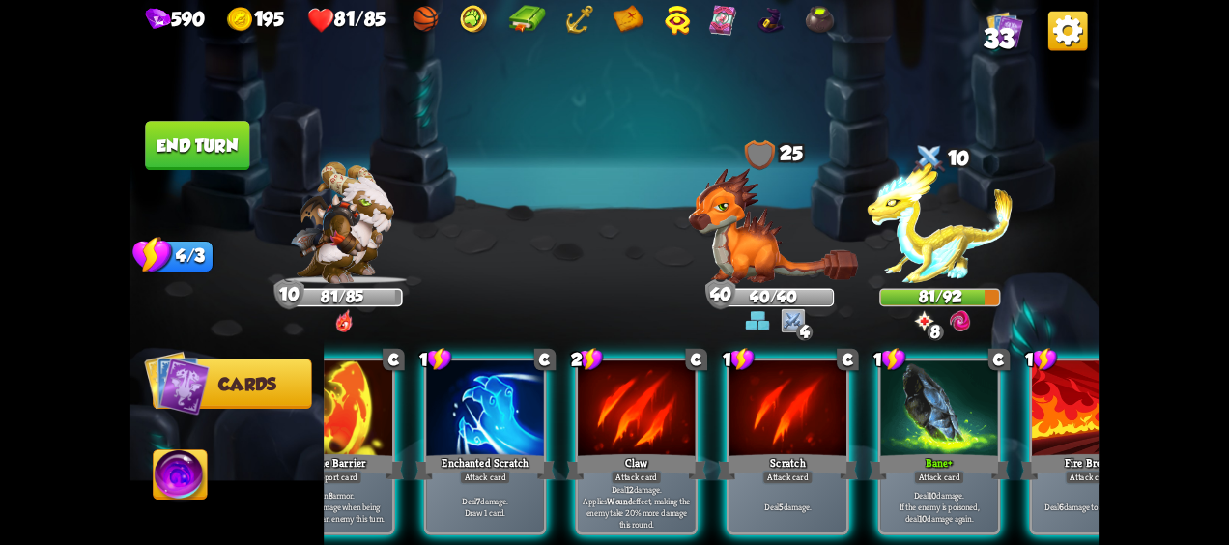
scroll to position [0, 376]
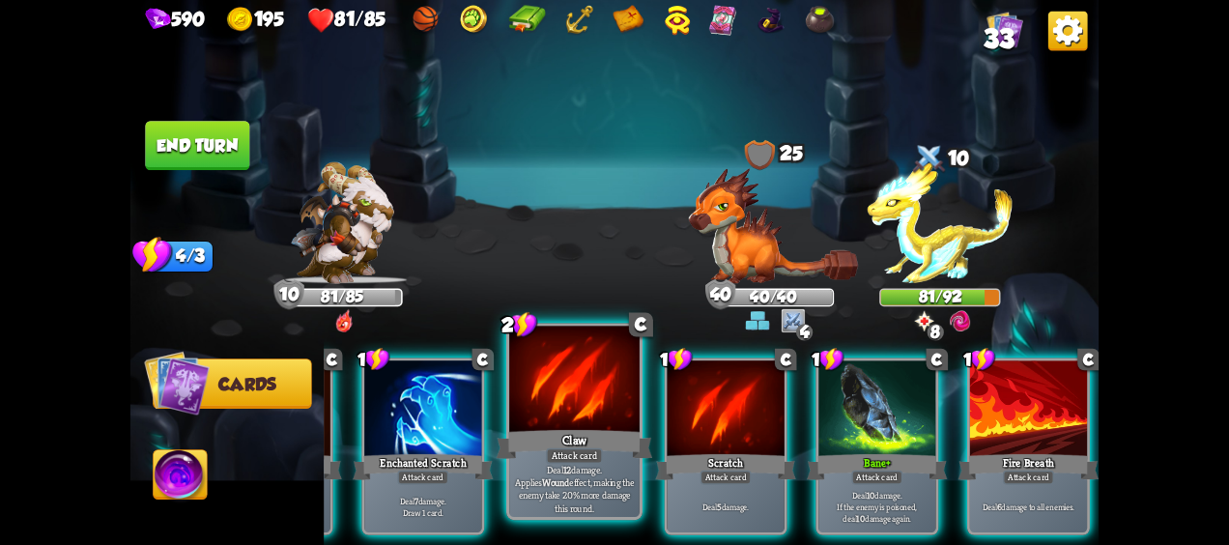
click at [586, 414] on div at bounding box center [574, 382] width 130 height 110
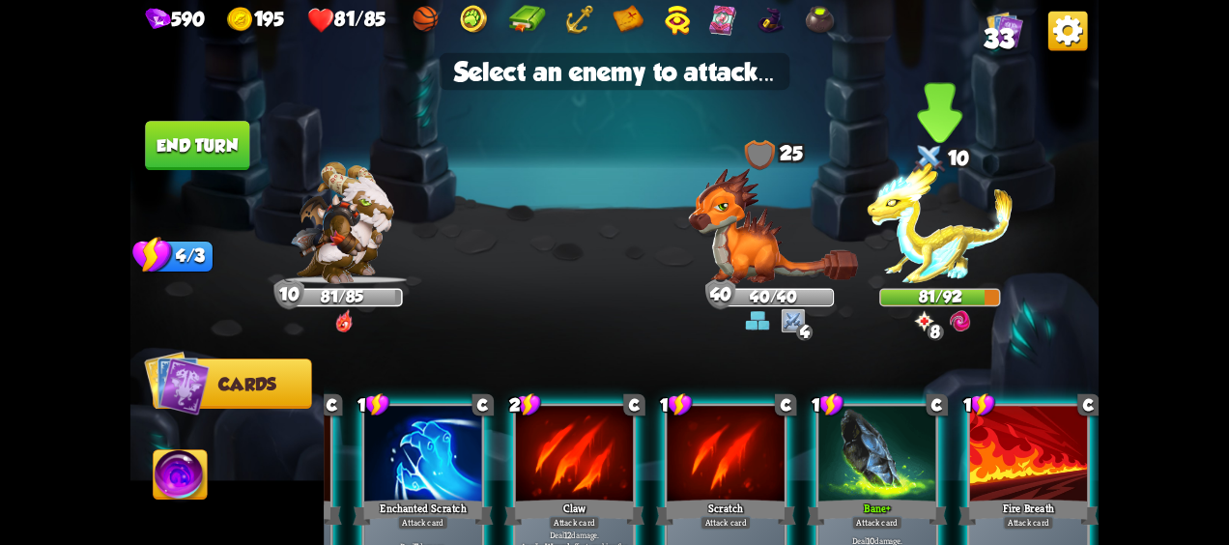
click at [918, 237] on img at bounding box center [940, 223] width 145 height 122
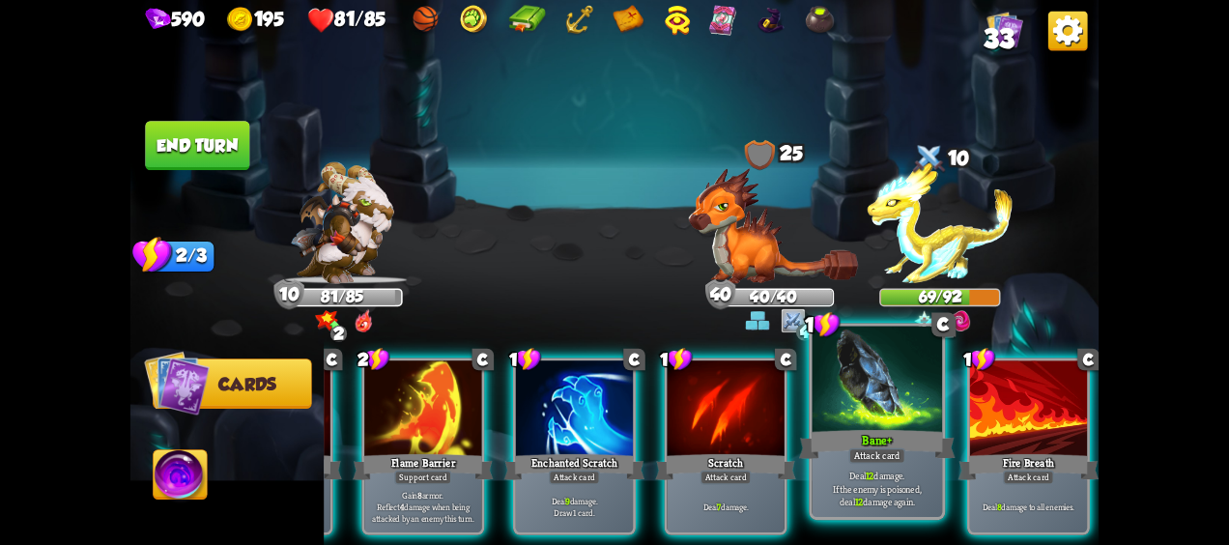
drag, startPoint x: 868, startPoint y: 433, endPoint x: 889, endPoint y: 375, distance: 61.8
click at [867, 430] on div "Bane +" at bounding box center [877, 444] width 157 height 35
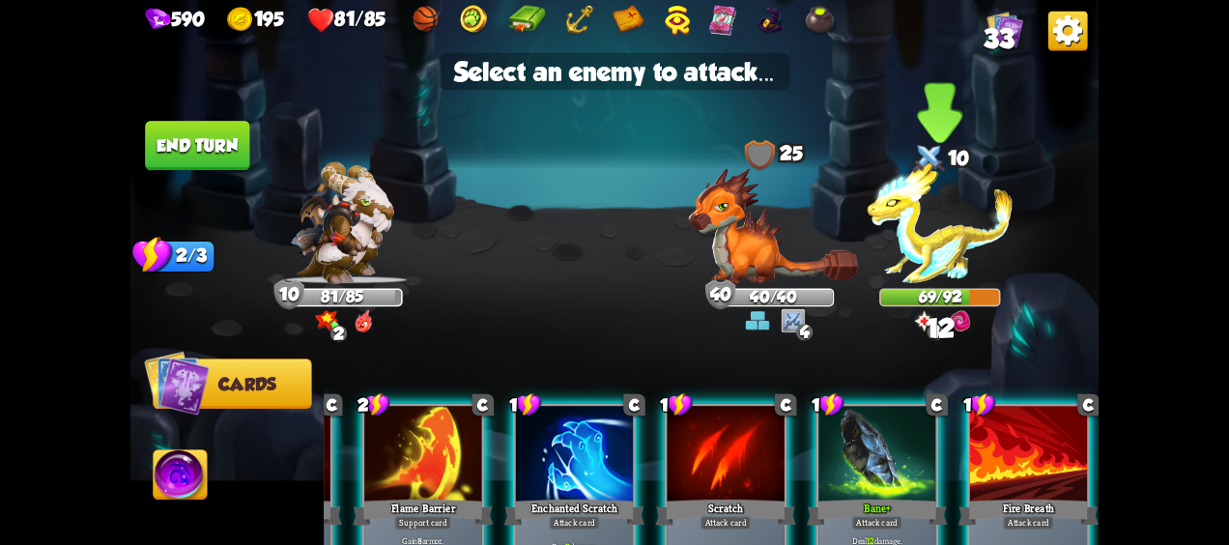
click at [941, 265] on img at bounding box center [940, 223] width 145 height 122
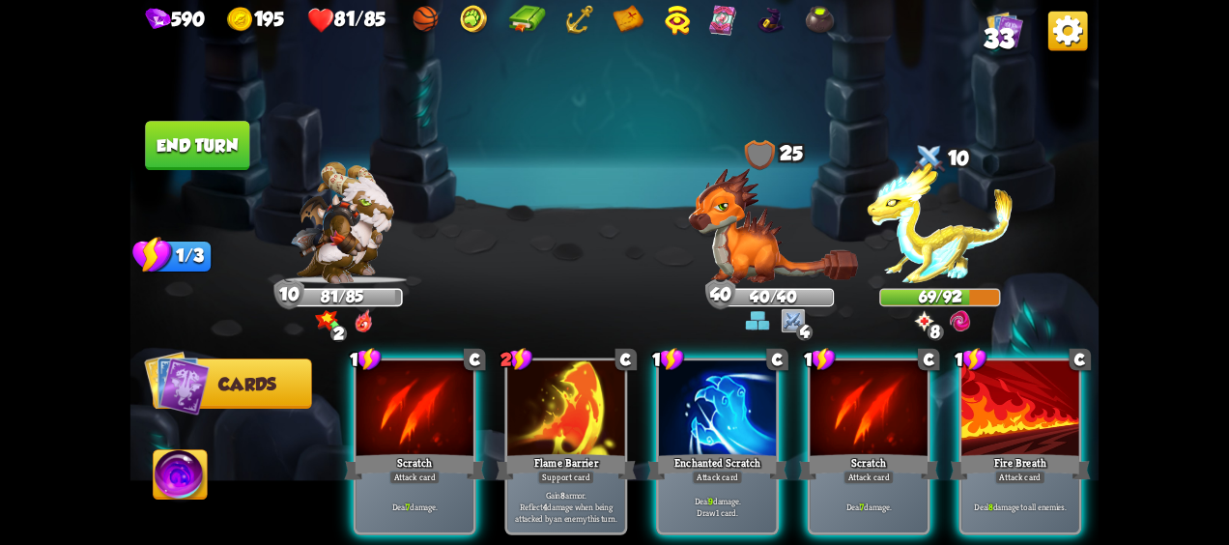
scroll to position [0, 0]
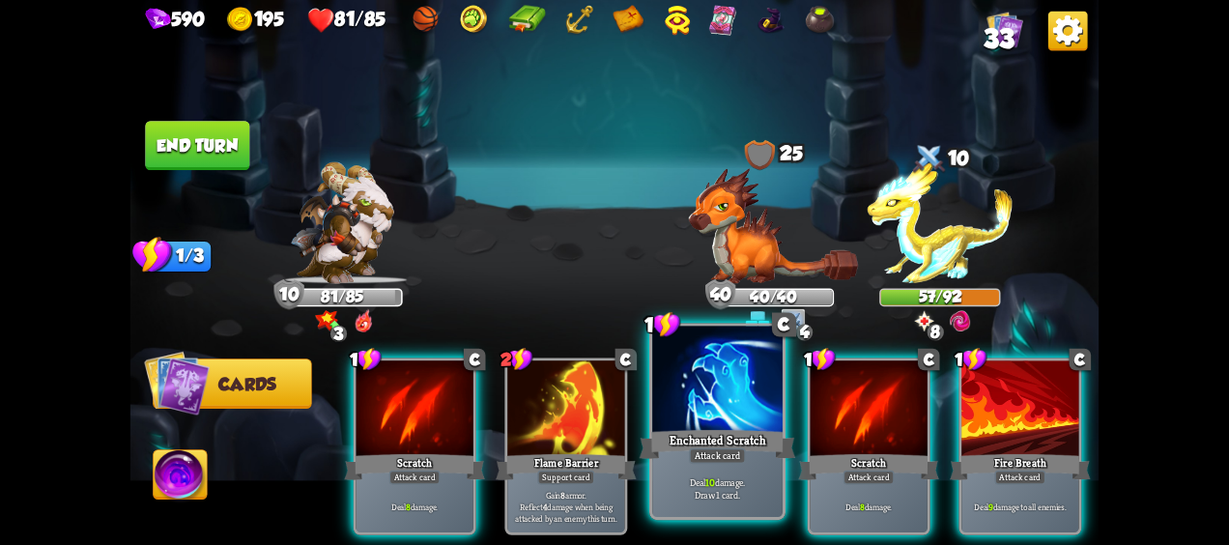
drag, startPoint x: 731, startPoint y: 417, endPoint x: 748, endPoint y: 400, distance: 23.9
click at [731, 418] on div at bounding box center [717, 382] width 130 height 110
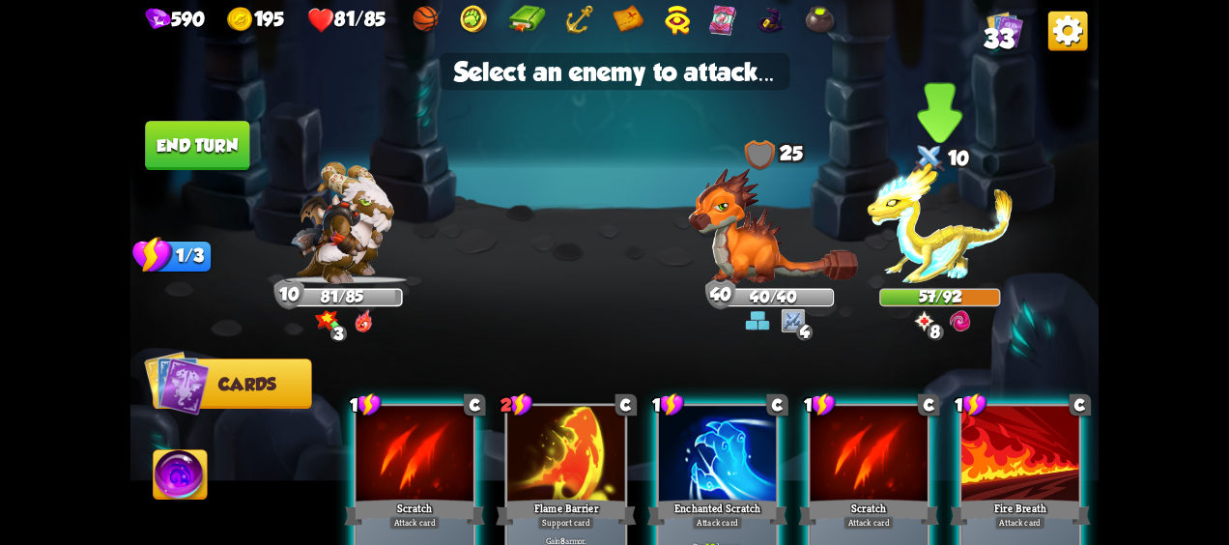
click at [920, 261] on img at bounding box center [940, 223] width 145 height 122
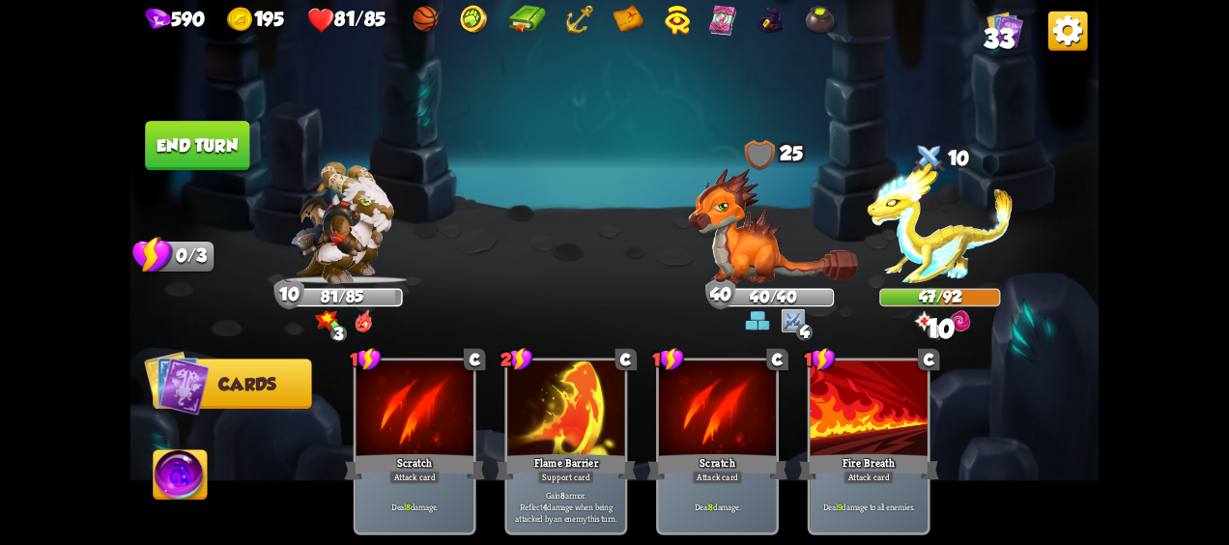
click at [187, 139] on button "End turn" at bounding box center [197, 145] width 104 height 49
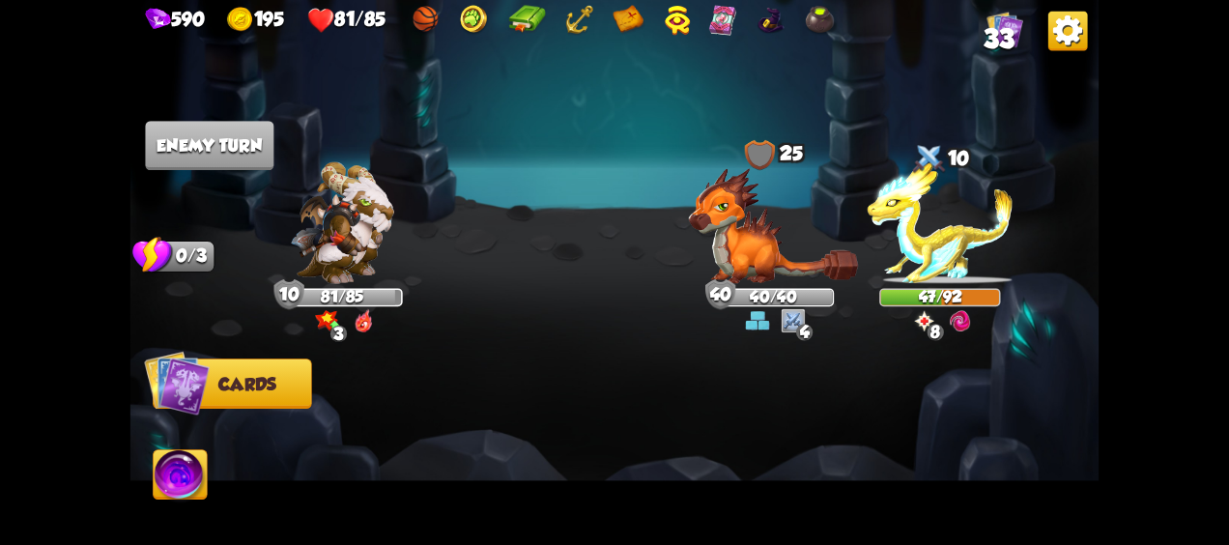
click at [348, 347] on div at bounding box center [711, 424] width 775 height 243
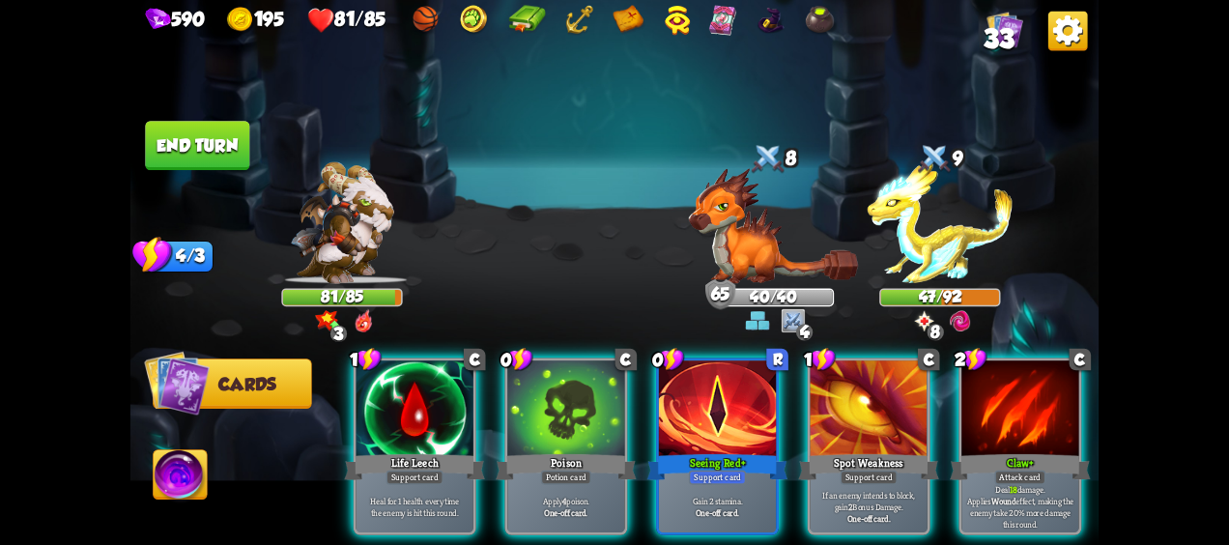
drag, startPoint x: 561, startPoint y: 417, endPoint x: 930, endPoint y: 348, distance: 375.6
click at [560, 419] on div at bounding box center [565, 410] width 117 height 99
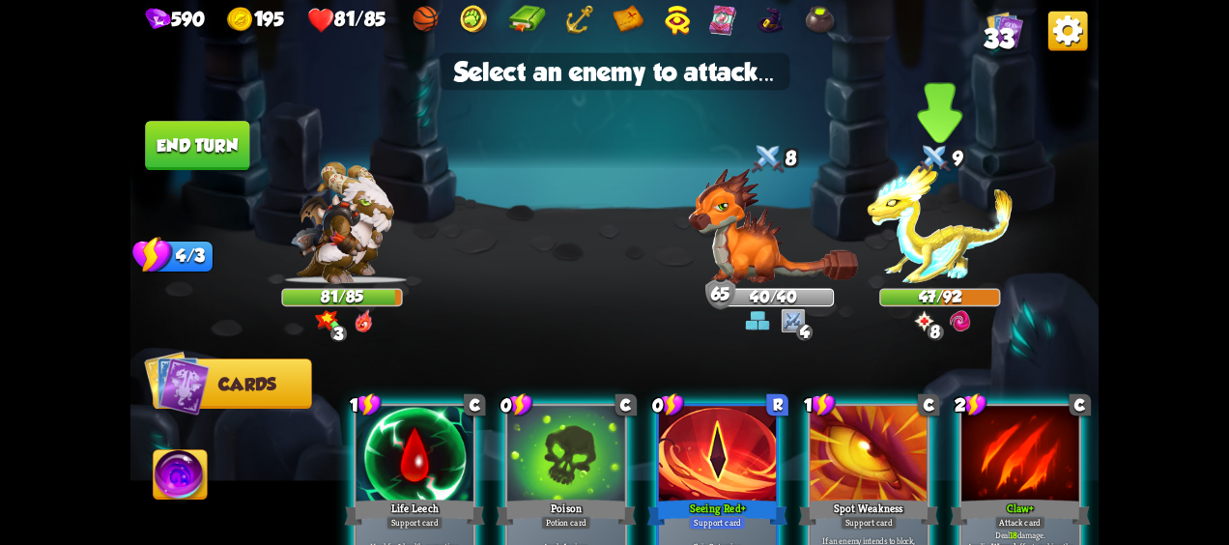
drag, startPoint x: 961, startPoint y: 242, endPoint x: 948, endPoint y: 245, distance: 12.9
click at [960, 241] on img at bounding box center [940, 223] width 145 height 122
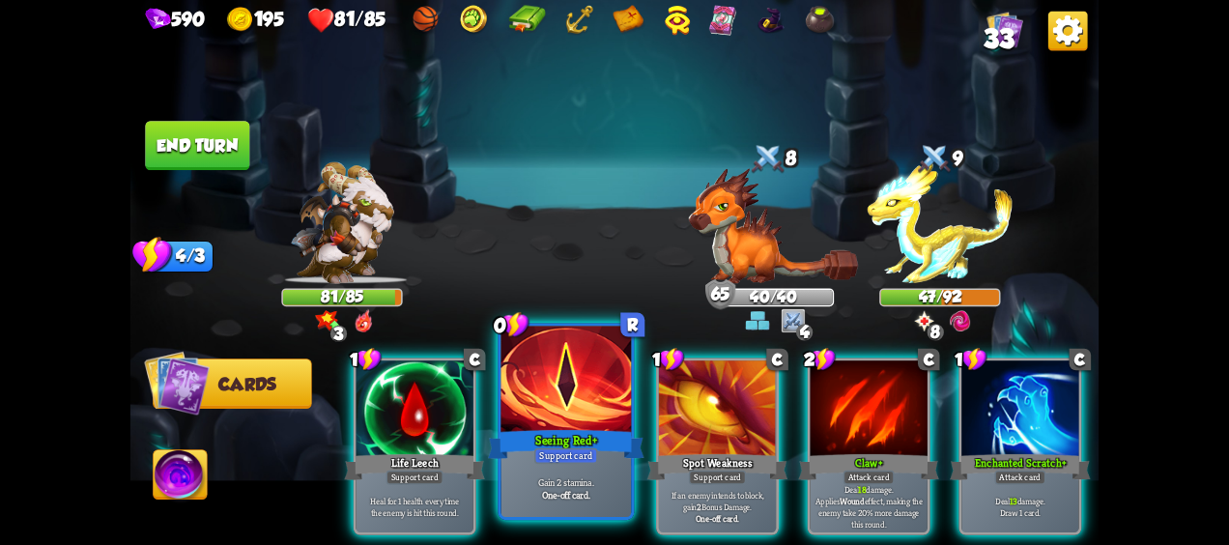
click at [595, 416] on div at bounding box center [567, 382] width 130 height 110
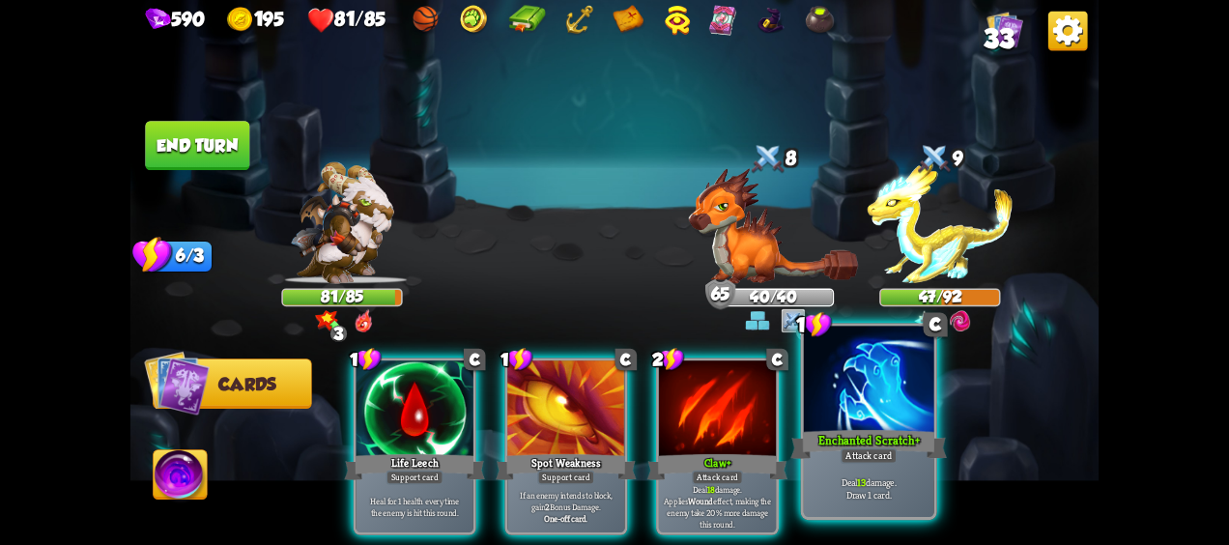
click at [864, 431] on div "Enchanted Scratch +" at bounding box center [869, 444] width 157 height 35
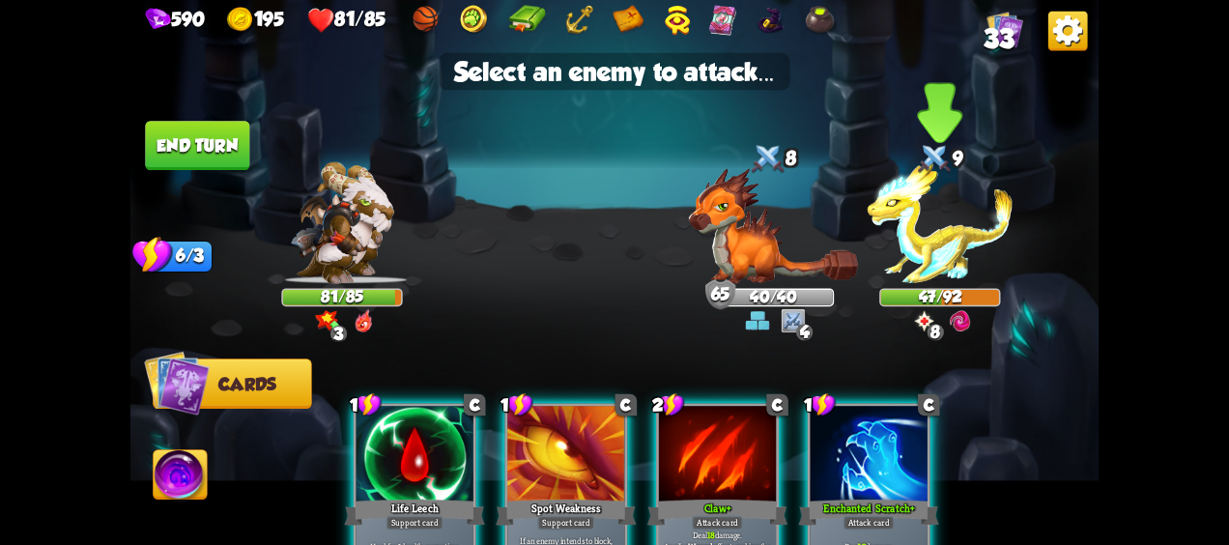
click at [934, 278] on img at bounding box center [940, 223] width 145 height 122
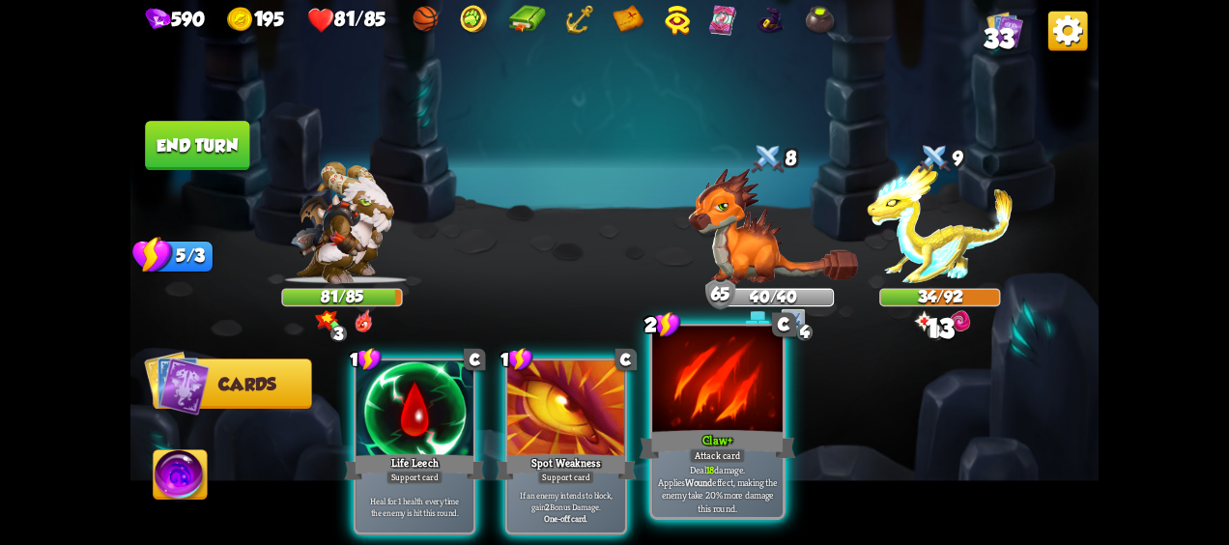
click at [669, 451] on div "Claw +" at bounding box center [718, 444] width 157 height 35
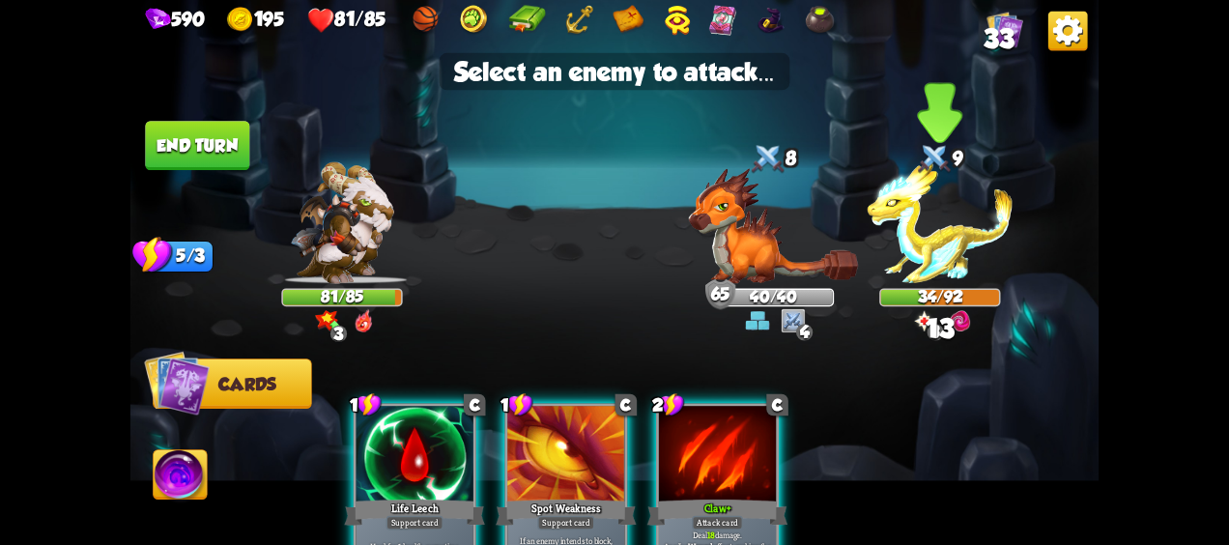
click at [927, 247] on img at bounding box center [940, 223] width 145 height 122
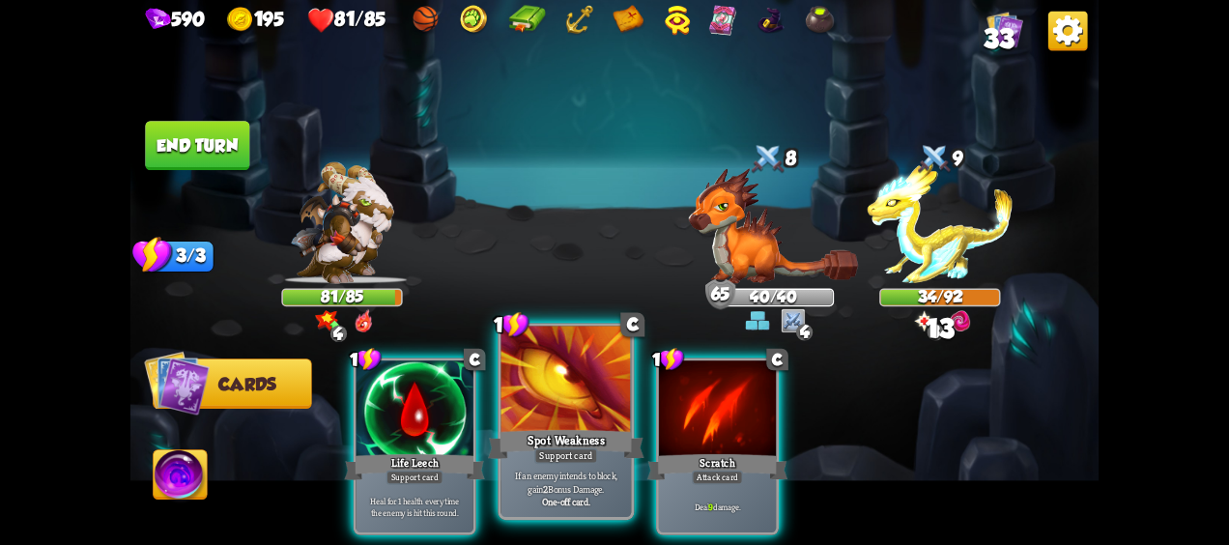
click at [564, 425] on div at bounding box center [567, 382] width 130 height 110
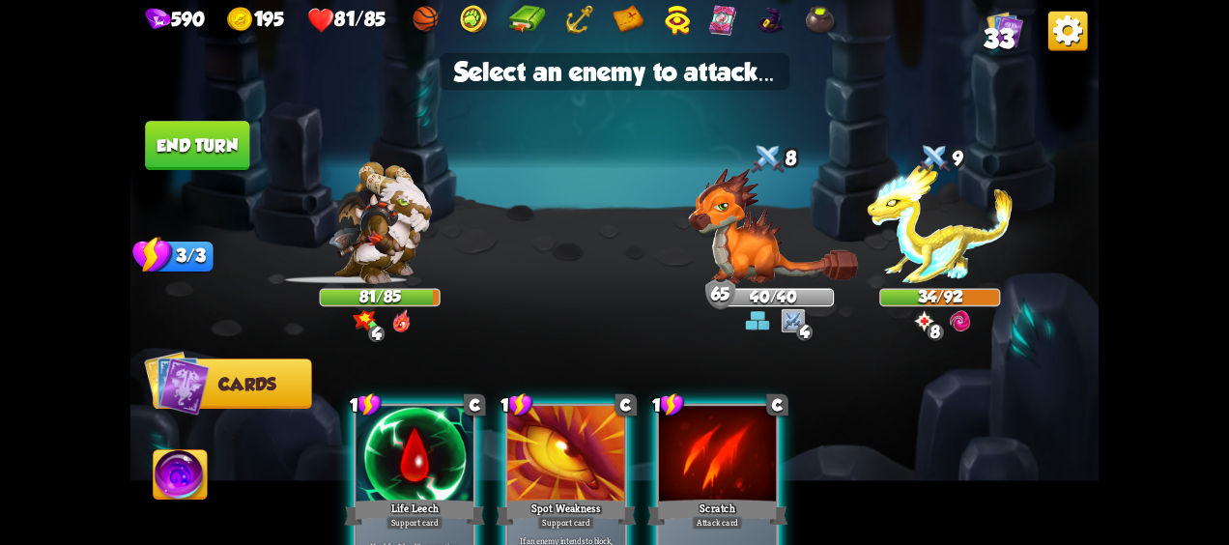
drag, startPoint x: 559, startPoint y: 421, endPoint x: 465, endPoint y: 440, distance: 95.5
click at [559, 421] on div at bounding box center [565, 455] width 117 height 99
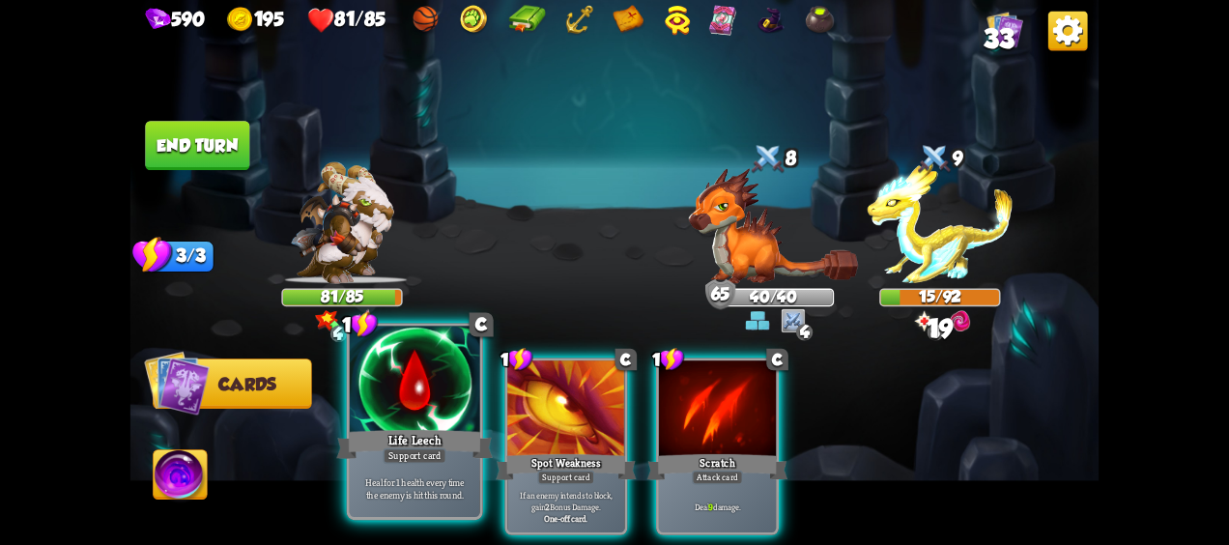
click at [390, 441] on div "Life Leech" at bounding box center [414, 444] width 157 height 35
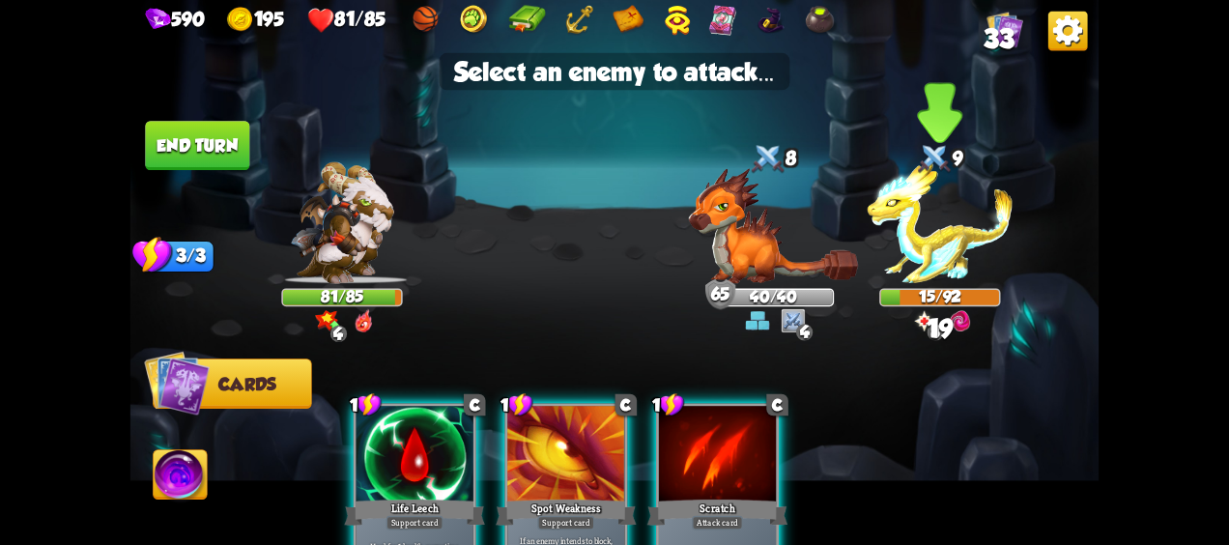
drag, startPoint x: 937, startPoint y: 255, endPoint x: 719, endPoint y: 360, distance: 241.2
click at [936, 256] on img at bounding box center [940, 223] width 145 height 122
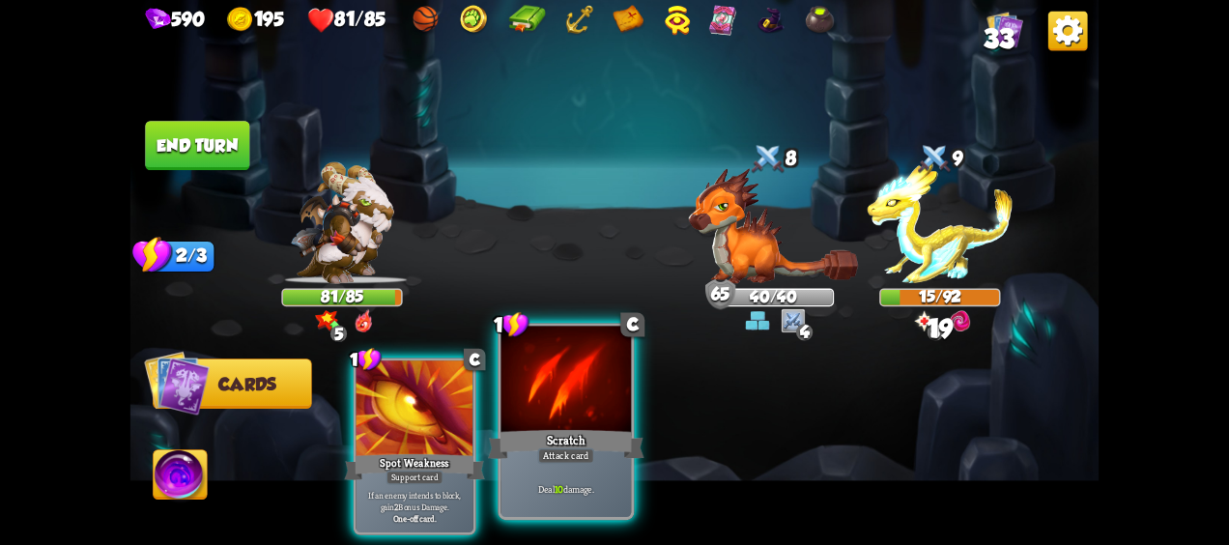
click at [566, 425] on div "1 C Scratch Attack card Deal 10 damage." at bounding box center [566, 421] width 136 height 197
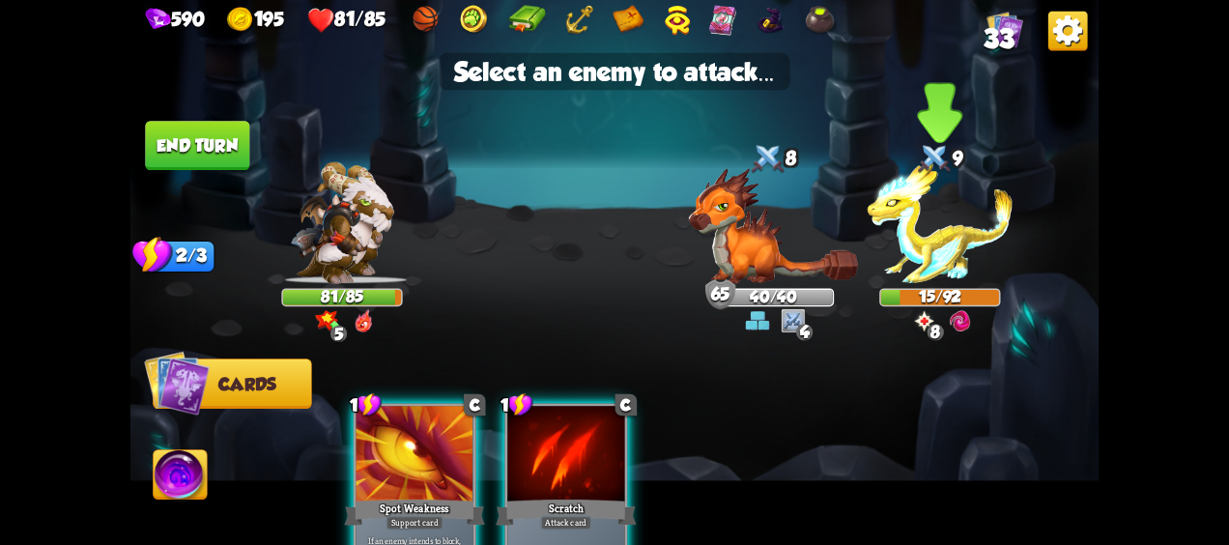
click at [960, 251] on img at bounding box center [940, 223] width 145 height 122
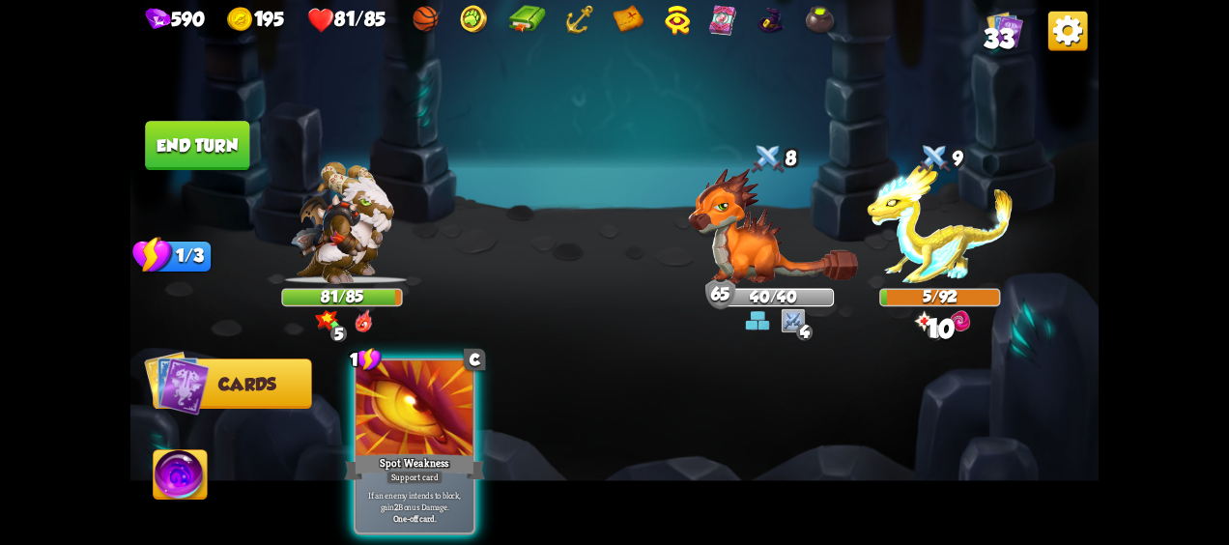
click at [209, 139] on button "End turn" at bounding box center [197, 145] width 104 height 49
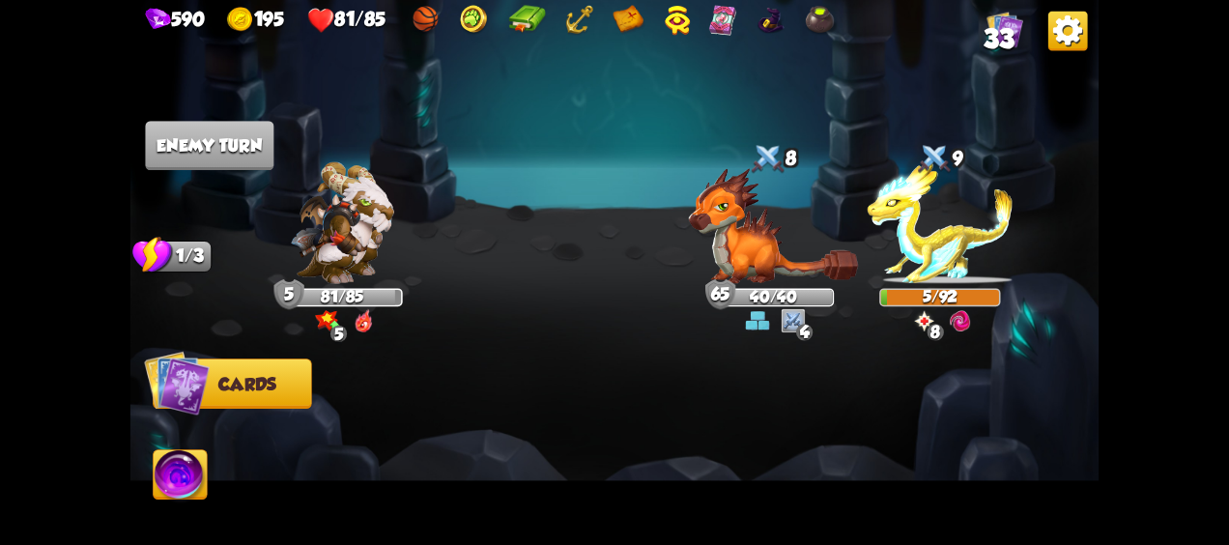
drag, startPoint x: 181, startPoint y: 476, endPoint x: 259, endPoint y: 464, distance: 79.1
click at [180, 476] on img at bounding box center [181, 477] width 54 height 54
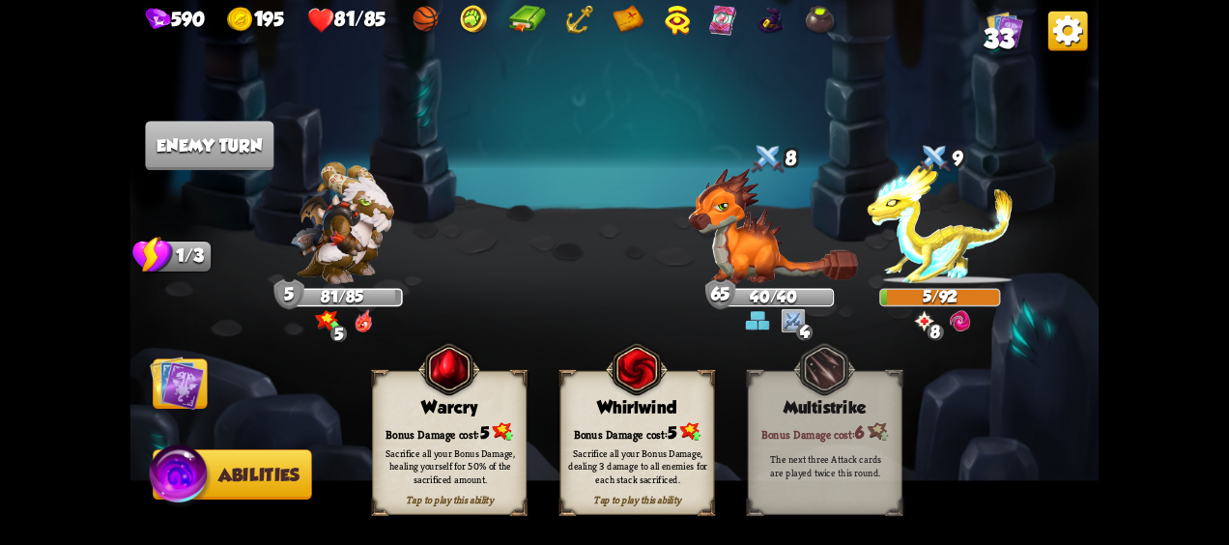
drag, startPoint x: 609, startPoint y: 386, endPoint x: 392, endPoint y: 381, distance: 216.6
click at [607, 387] on img at bounding box center [637, 369] width 62 height 64
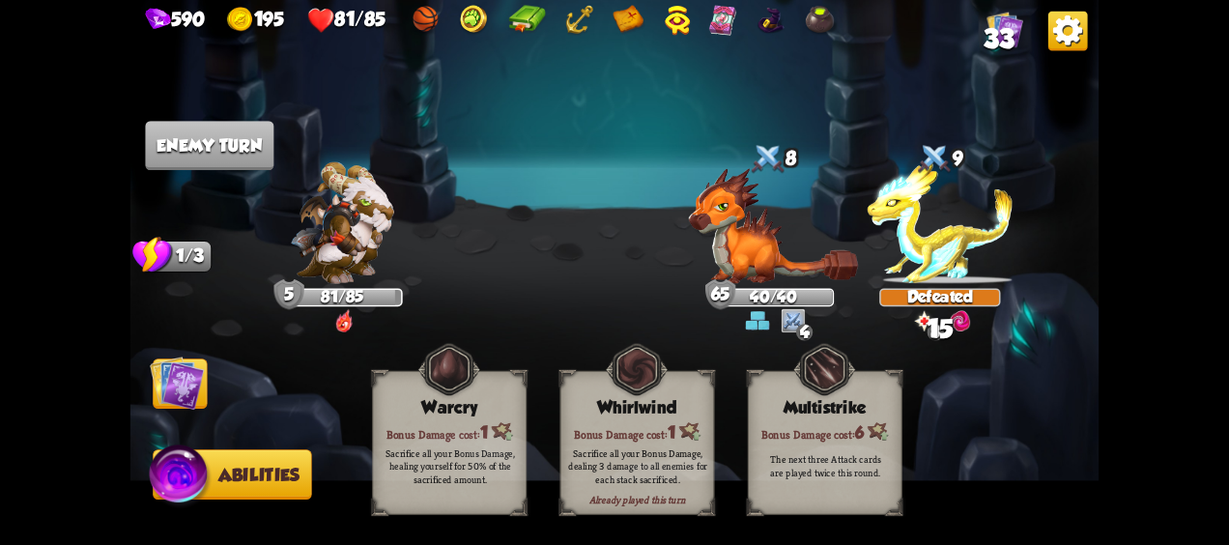
click at [159, 387] on img at bounding box center [177, 383] width 54 height 54
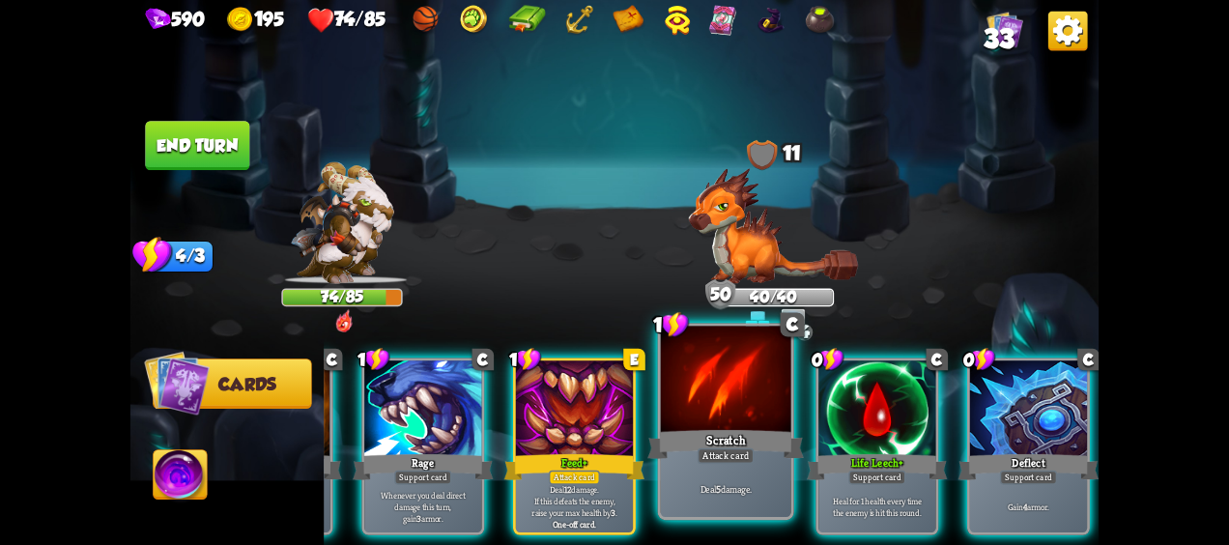
drag, startPoint x: 862, startPoint y: 420, endPoint x: 887, endPoint y: 426, distance: 25.8
click at [862, 421] on div at bounding box center [877, 410] width 117 height 99
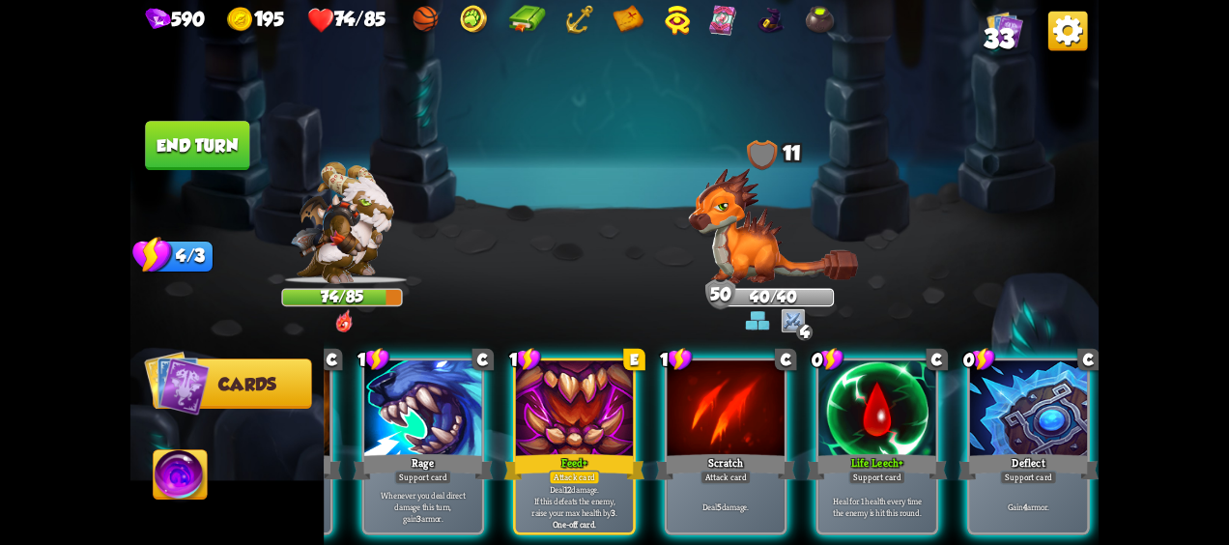
scroll to position [0, 183]
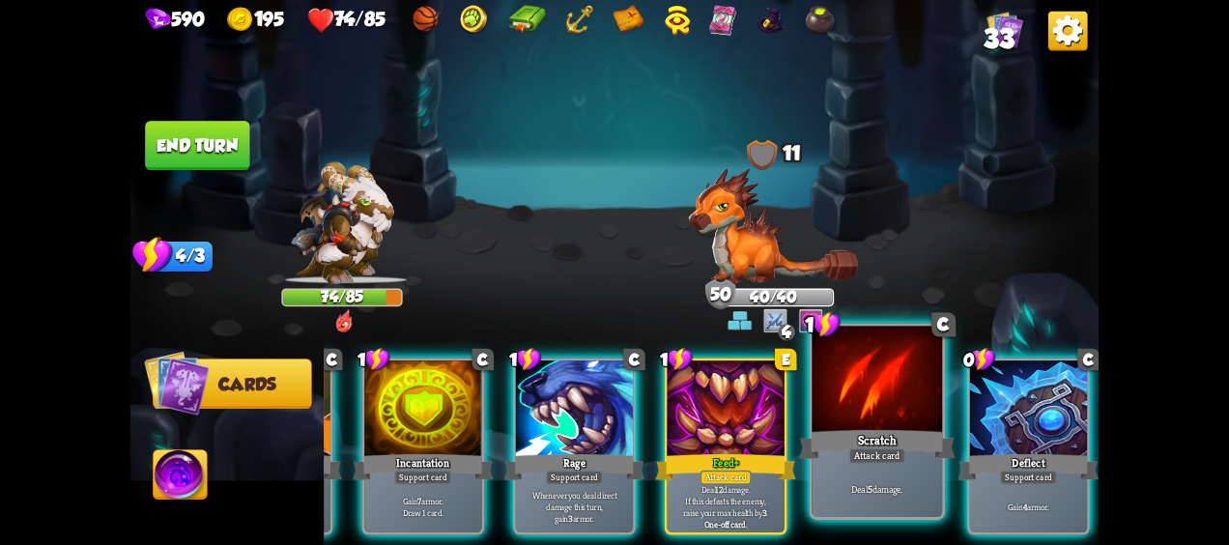
click at [1033, 451] on div "Deflect" at bounding box center [1029, 466] width 141 height 31
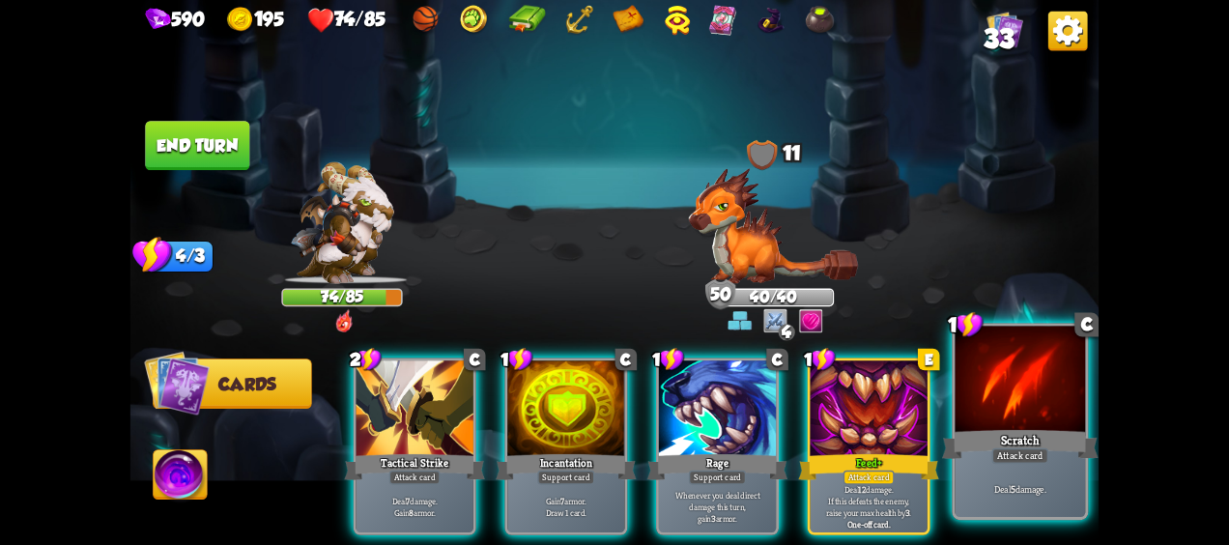
scroll to position [0, 0]
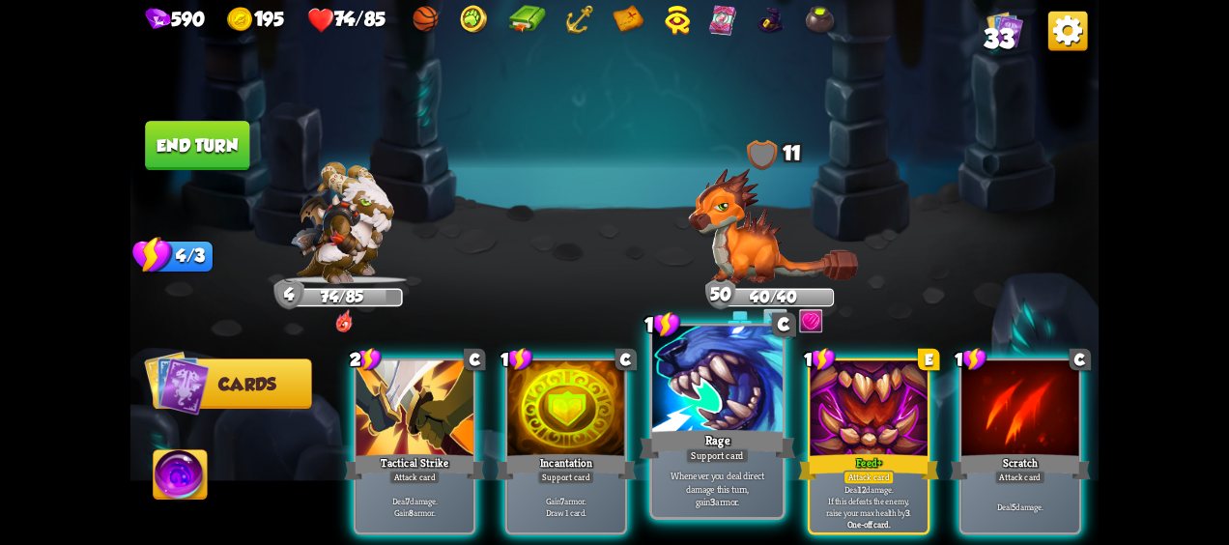
click at [715, 434] on div "Rage" at bounding box center [718, 444] width 157 height 35
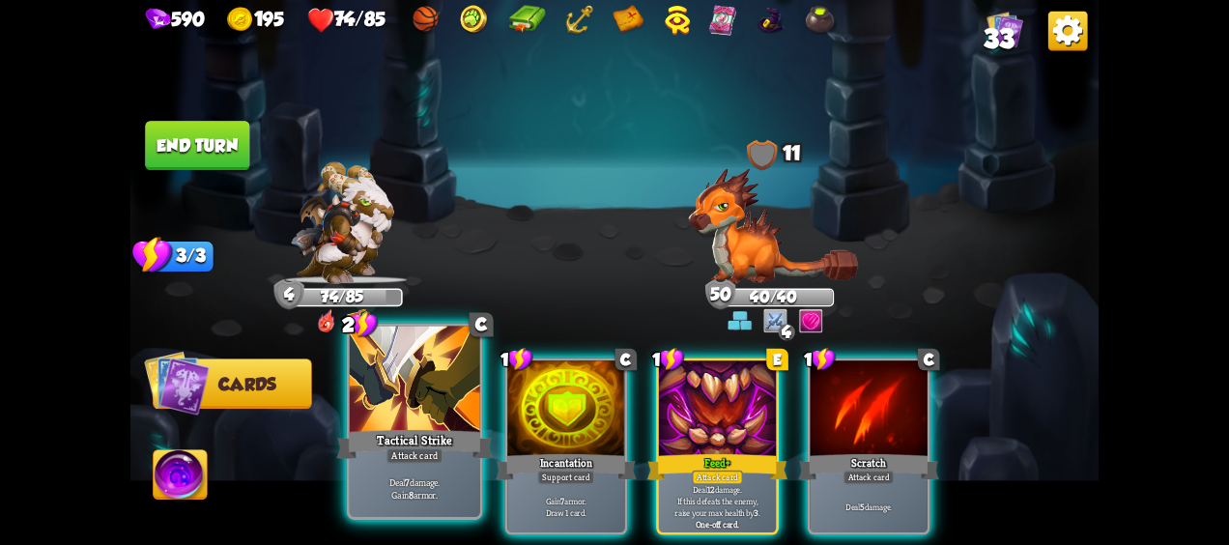
click at [402, 439] on div "Tactical Strike" at bounding box center [414, 444] width 157 height 35
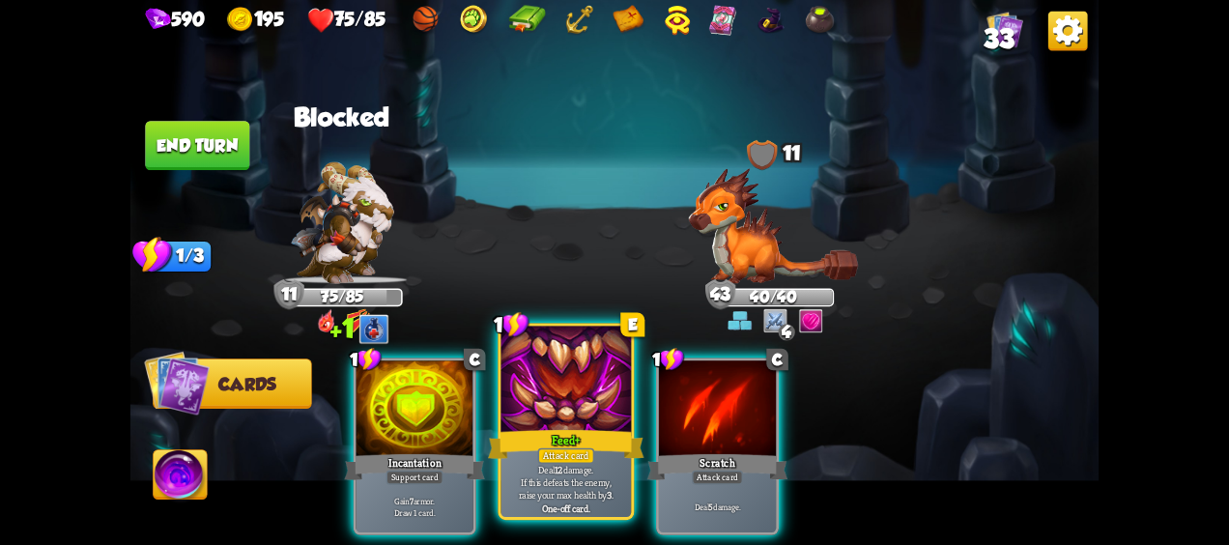
click at [566, 416] on div at bounding box center [567, 382] width 130 height 110
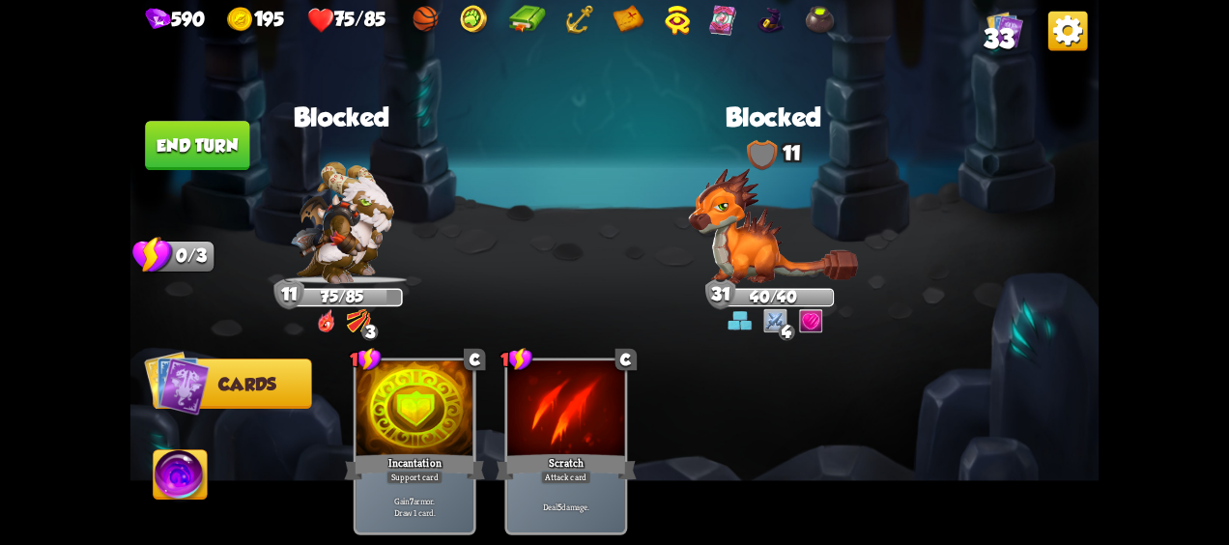
click at [222, 158] on button "End turn" at bounding box center [197, 145] width 104 height 49
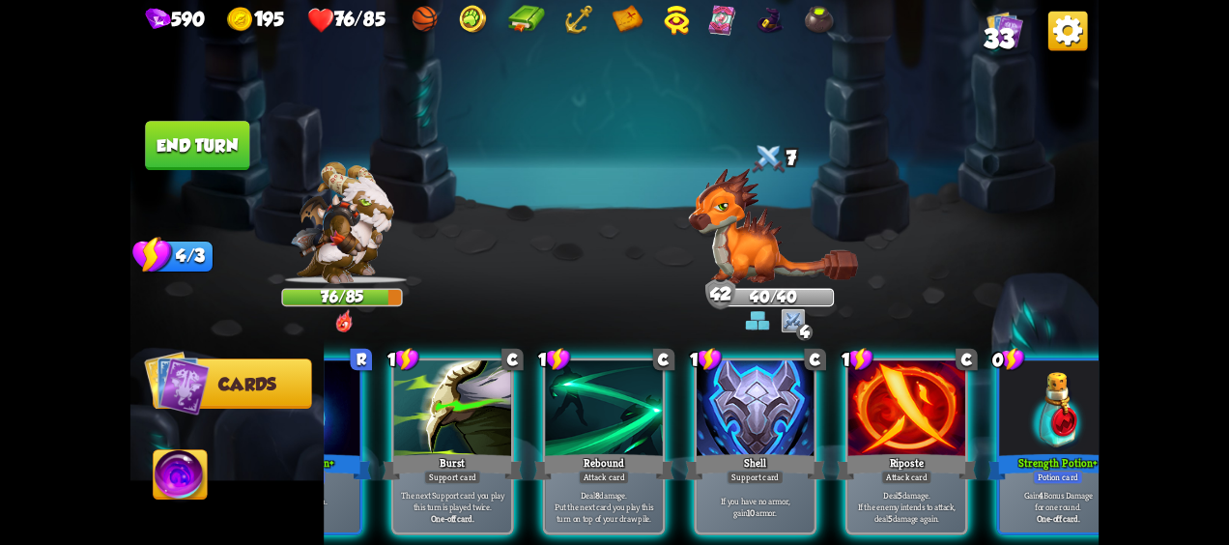
scroll to position [0, 183]
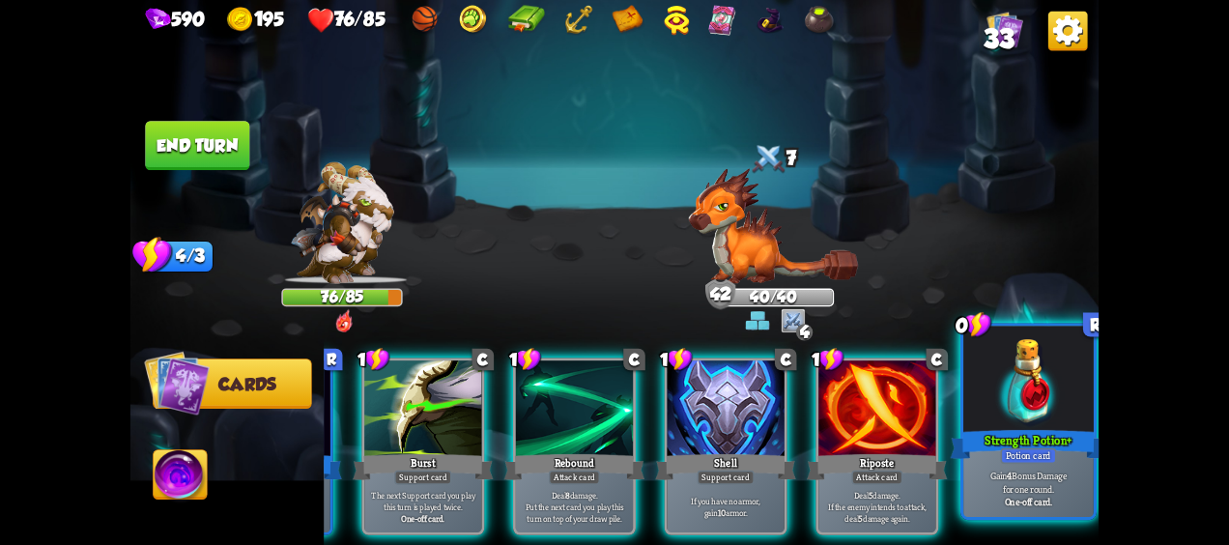
click at [1038, 452] on div "Potion card" at bounding box center [1028, 455] width 56 height 15
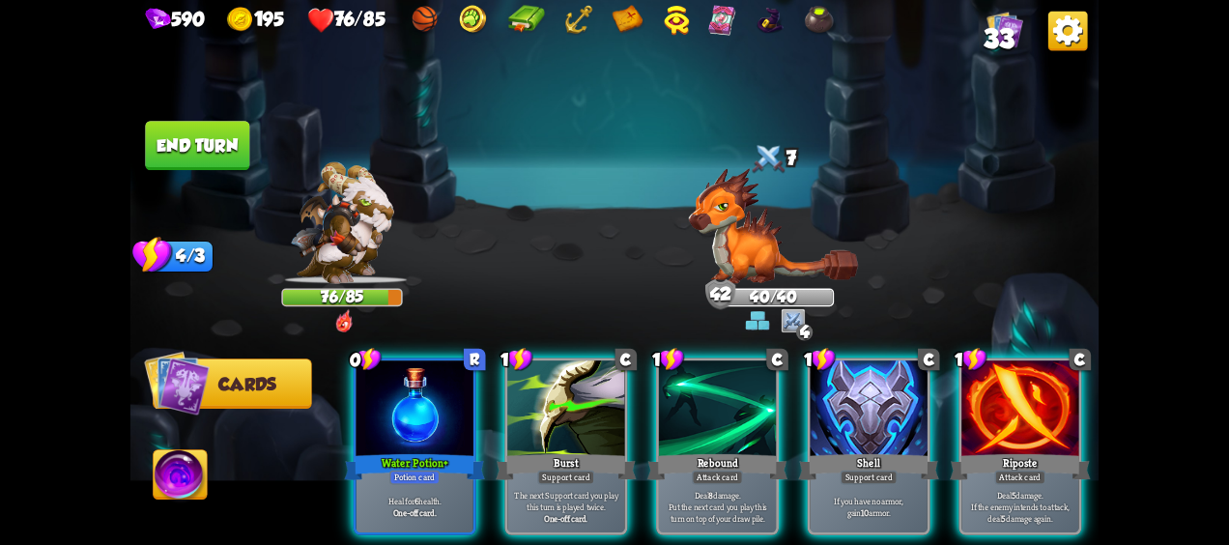
scroll to position [0, 0]
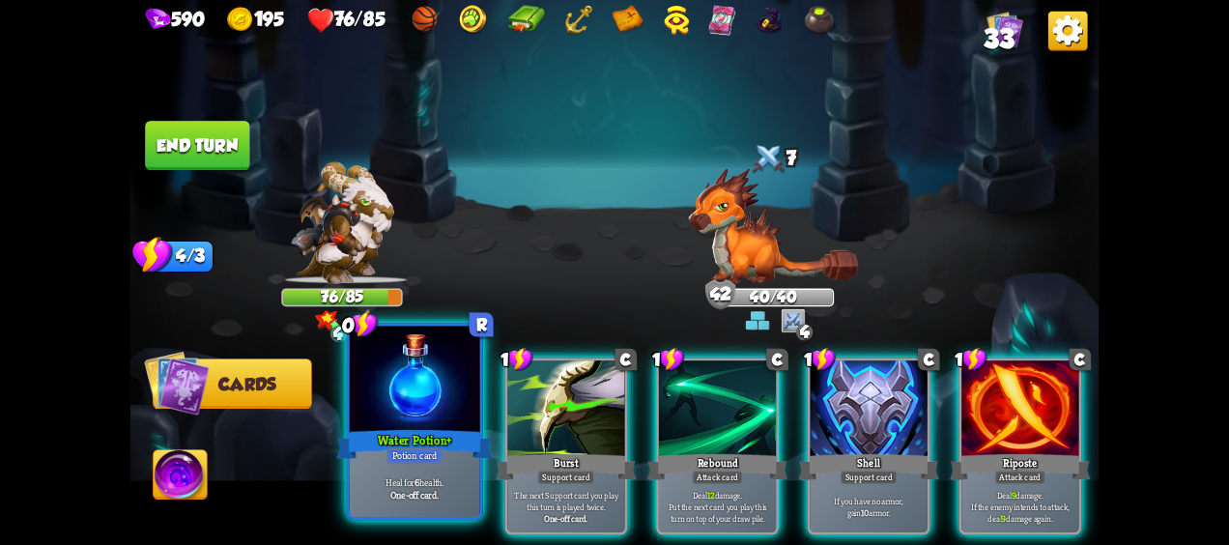
click at [369, 443] on div "Water Potion +" at bounding box center [414, 444] width 157 height 35
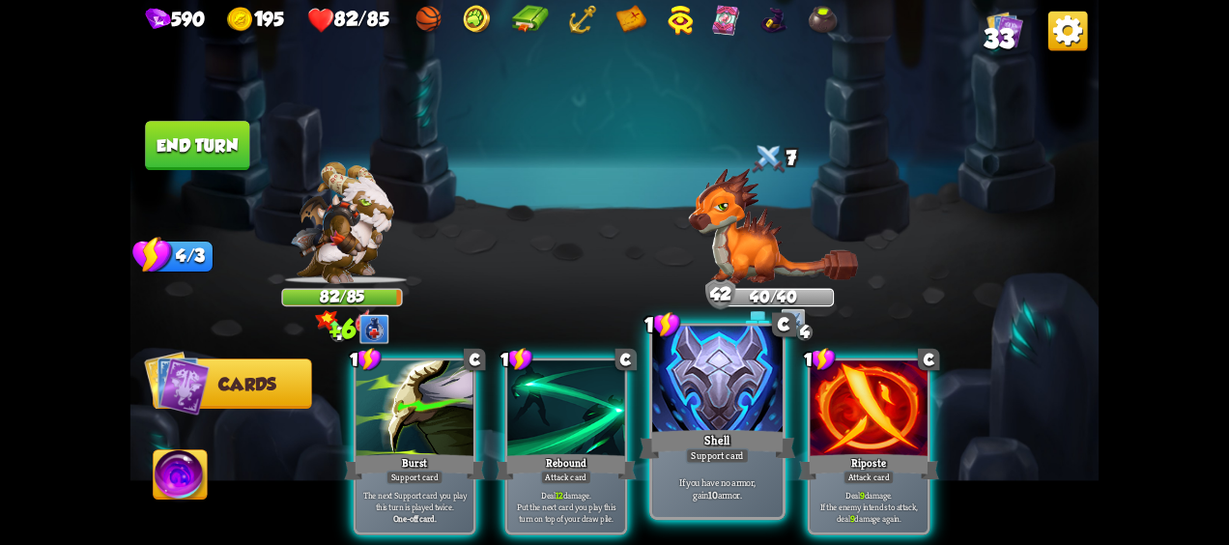
click at [712, 418] on div at bounding box center [717, 382] width 130 height 110
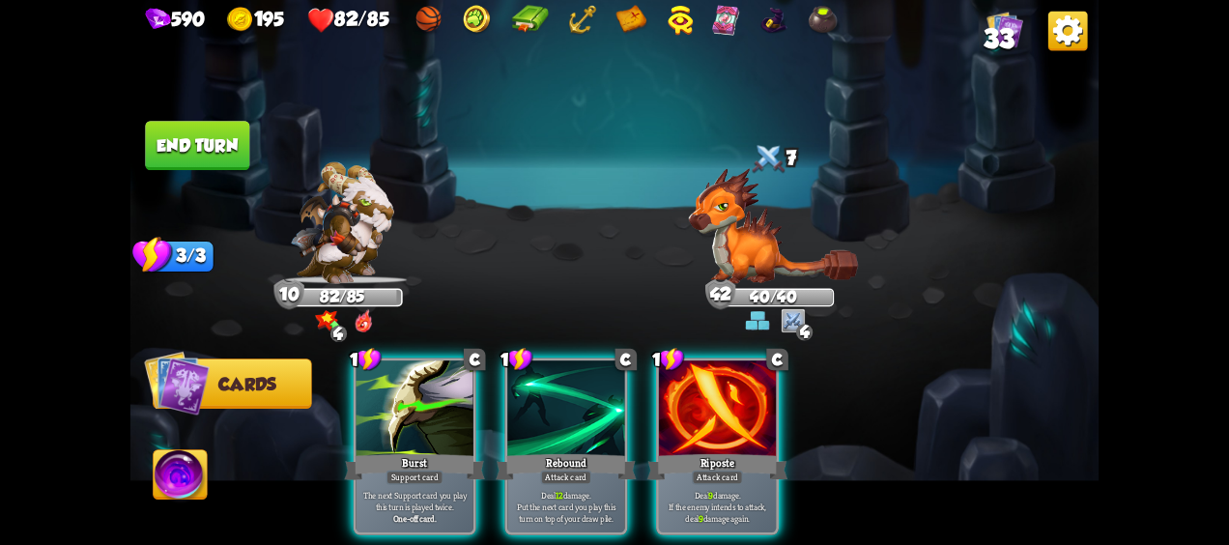
click at [682, 451] on div "Riposte" at bounding box center [718, 466] width 141 height 31
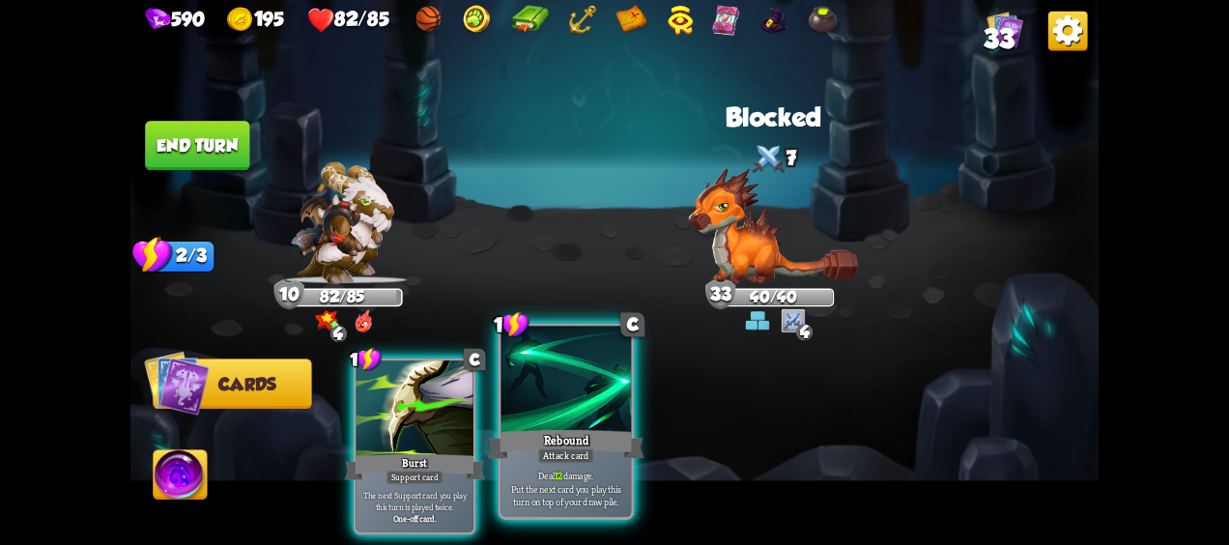
click at [568, 404] on div at bounding box center [567, 382] width 130 height 110
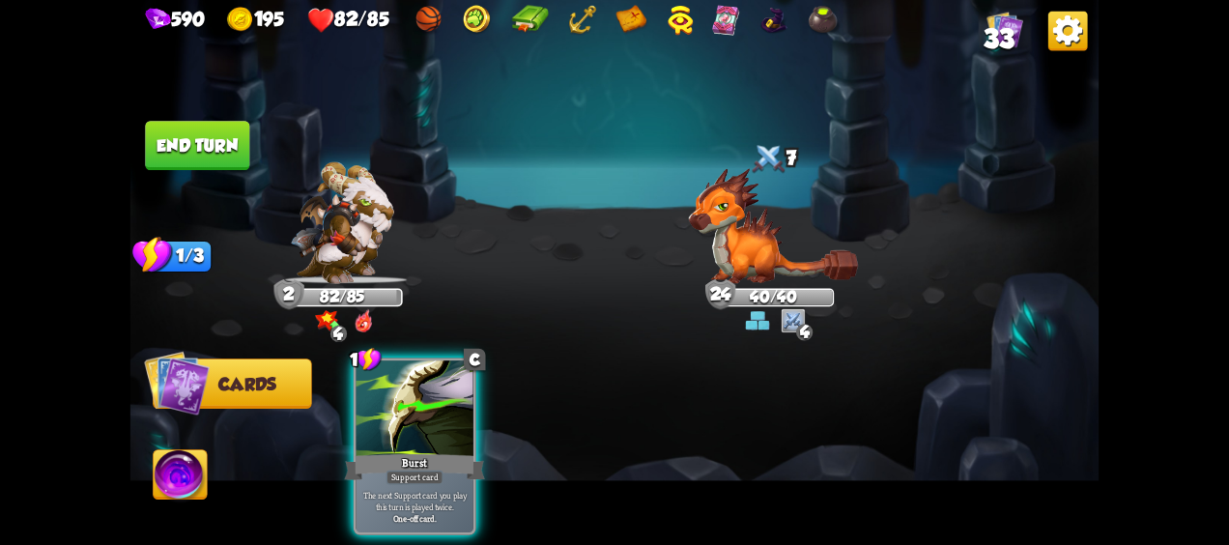
click at [170, 136] on button "End turn" at bounding box center [197, 145] width 104 height 49
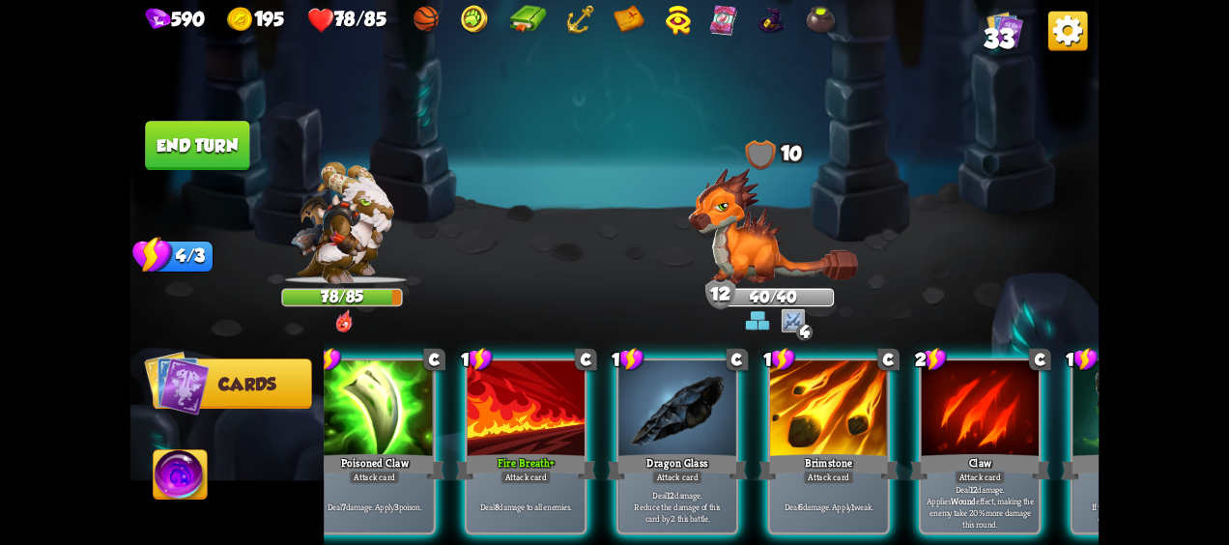
scroll to position [0, 34]
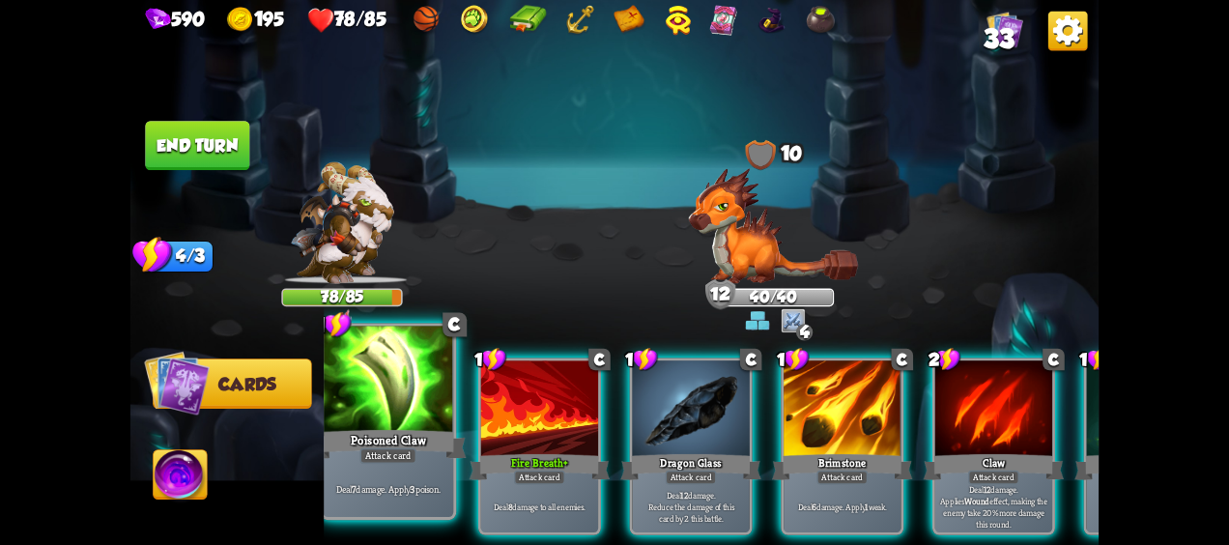
click at [391, 428] on div "Poisoned Claw" at bounding box center [388, 444] width 157 height 35
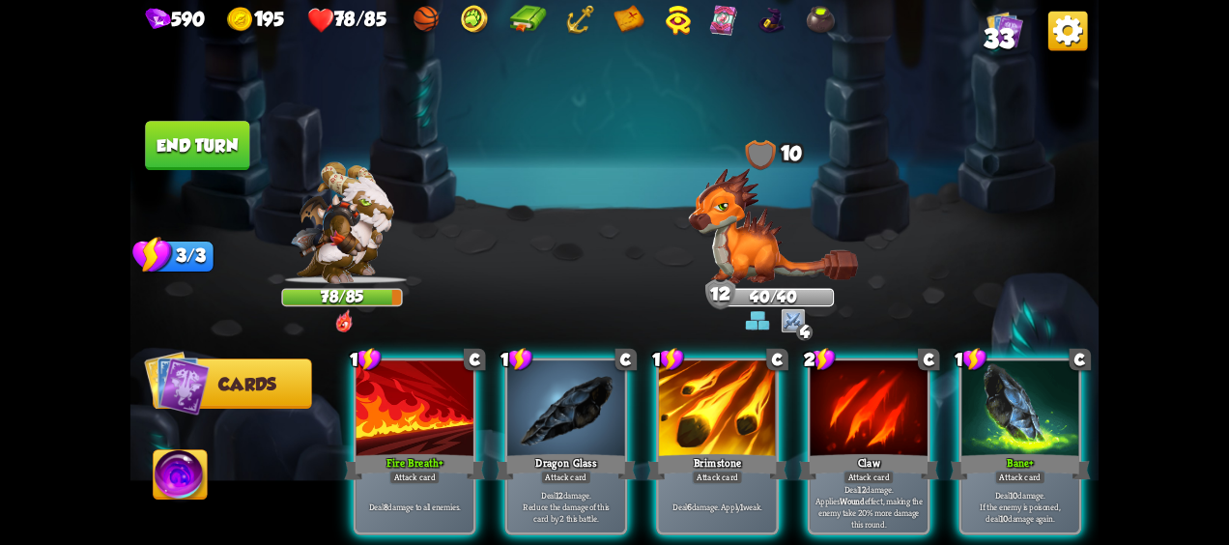
scroll to position [0, 0]
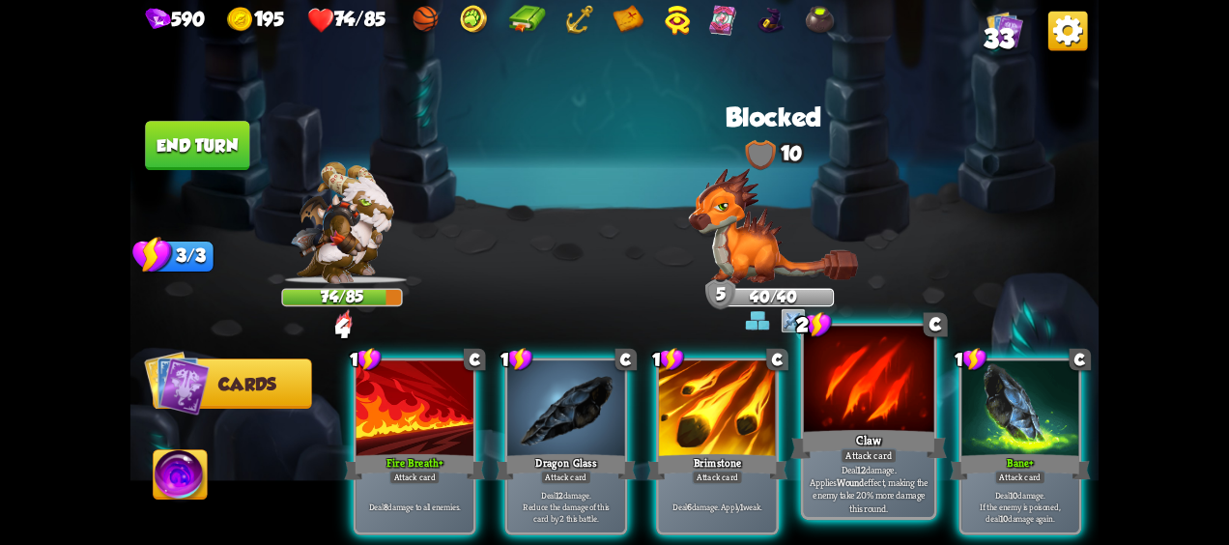
click at [881, 435] on div "Claw" at bounding box center [869, 444] width 157 height 35
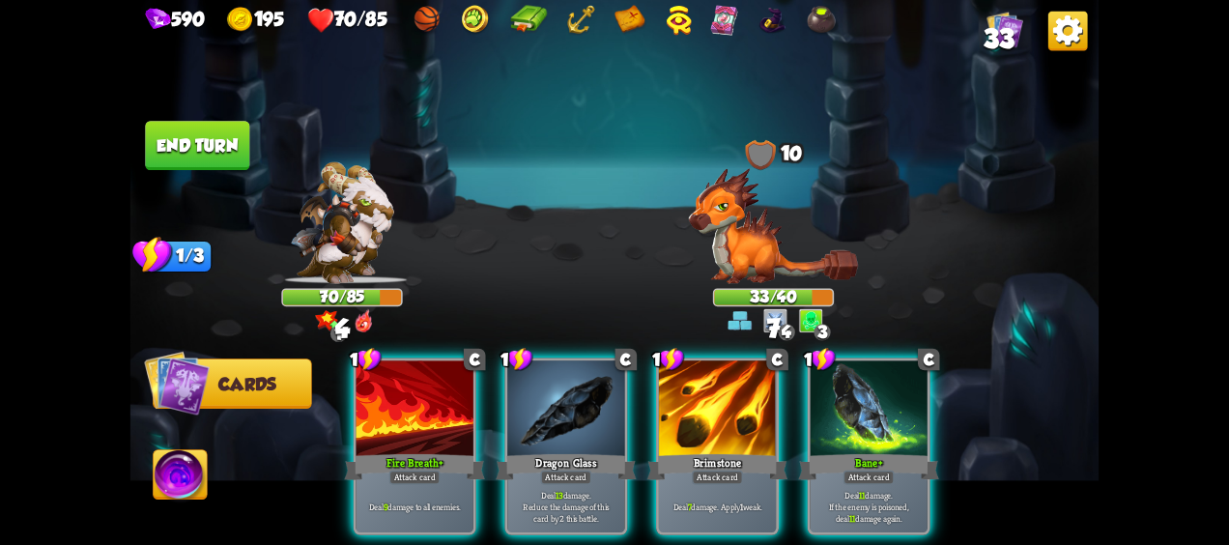
click at [887, 451] on div "Bane +" at bounding box center [868, 466] width 141 height 31
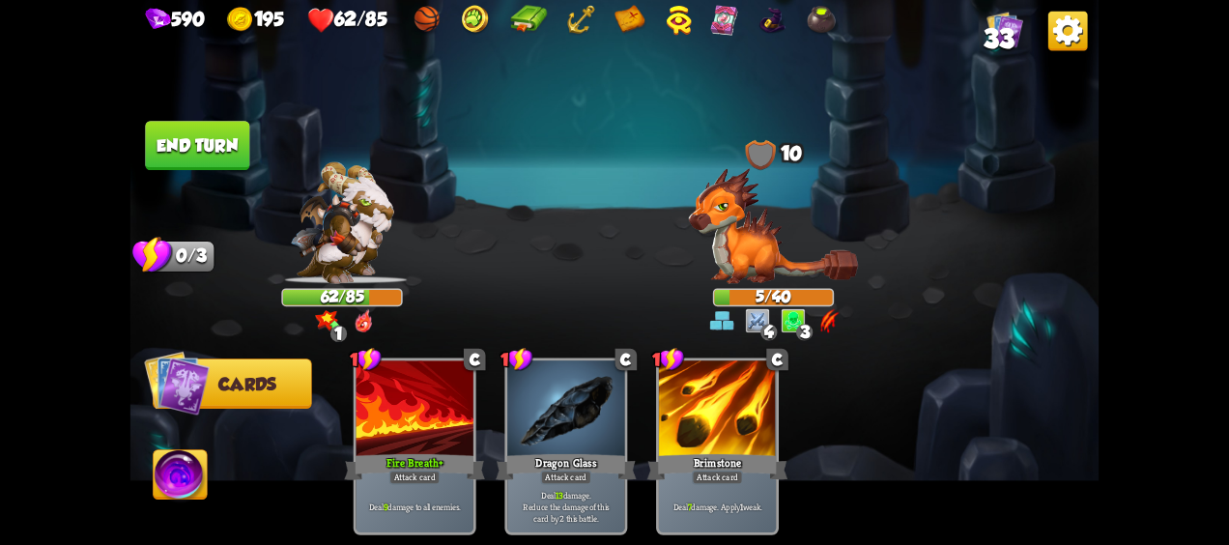
click at [218, 143] on button "End turn" at bounding box center [197, 145] width 104 height 49
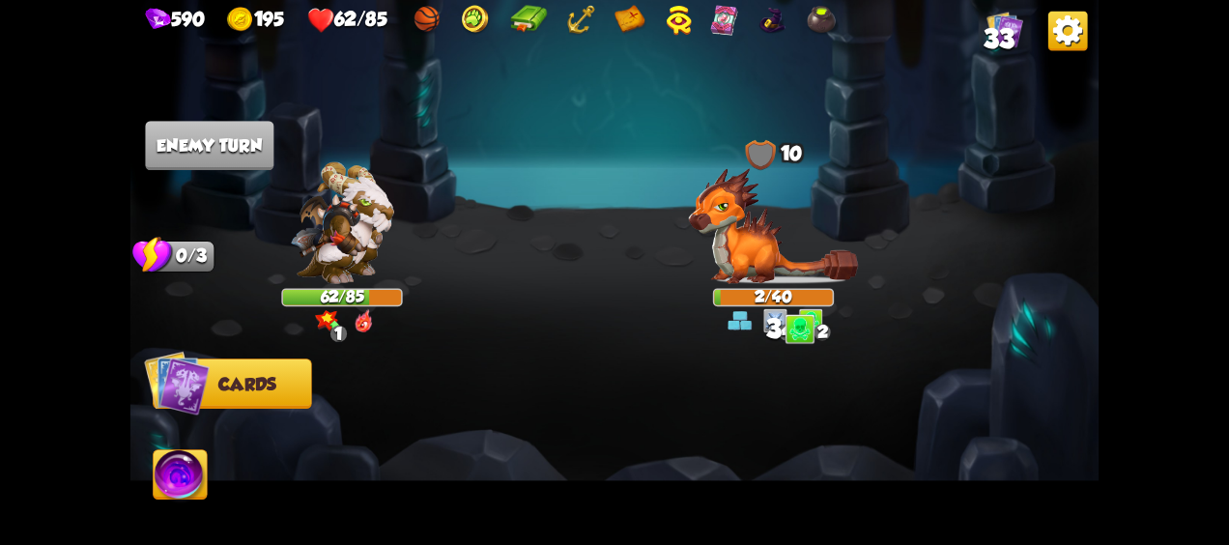
click at [178, 477] on img at bounding box center [181, 477] width 54 height 54
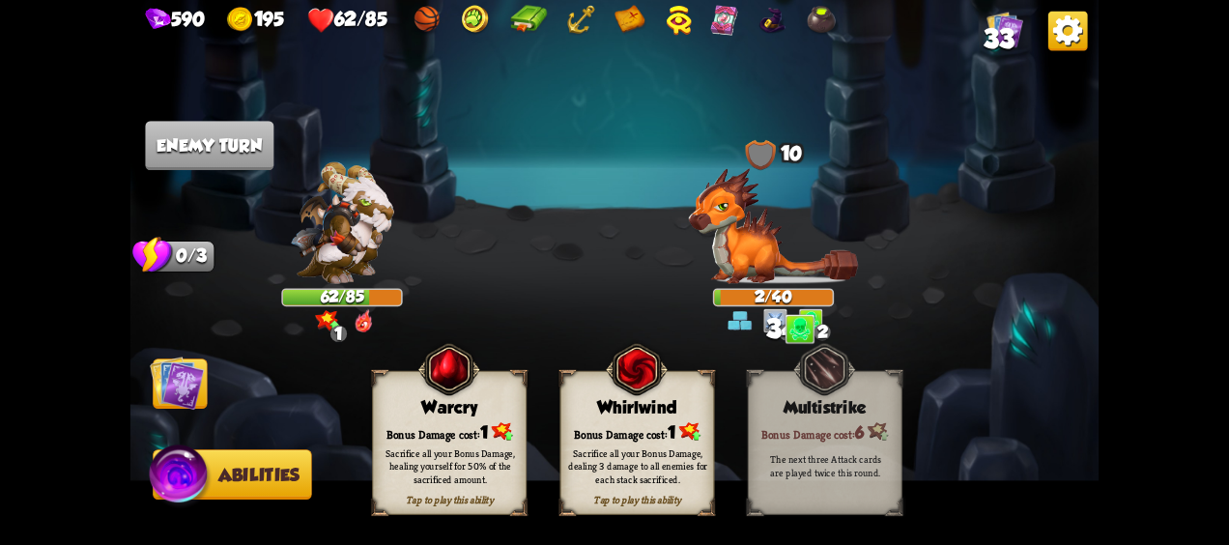
click at [611, 414] on div "Whirlwind" at bounding box center [637, 407] width 153 height 19
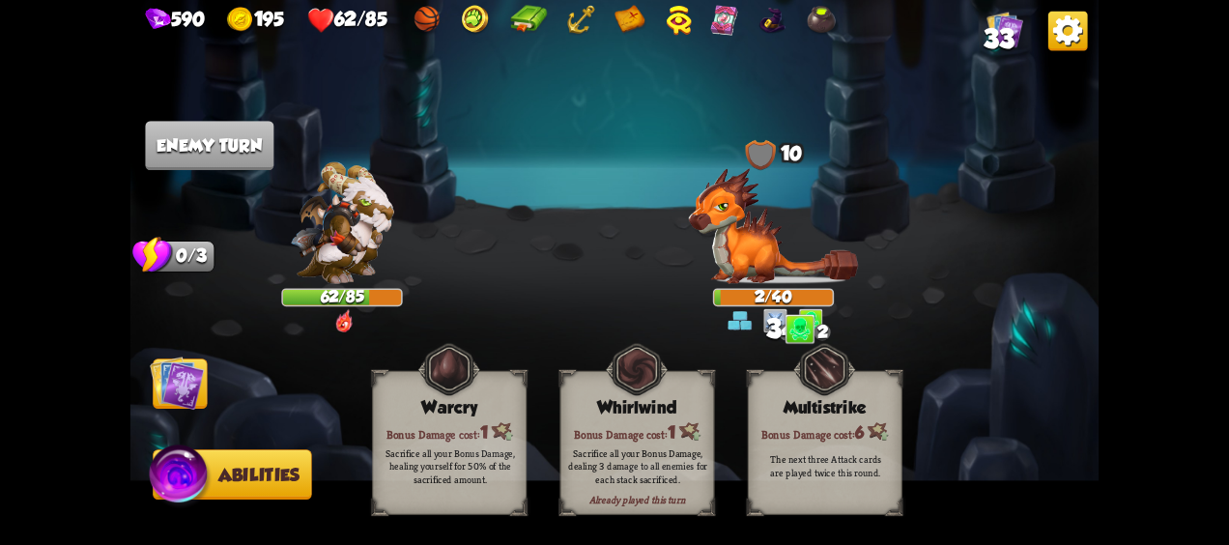
click at [611, 412] on div "Whirlwind" at bounding box center [637, 407] width 153 height 19
click at [610, 412] on div "Whirlwind" at bounding box center [637, 407] width 153 height 19
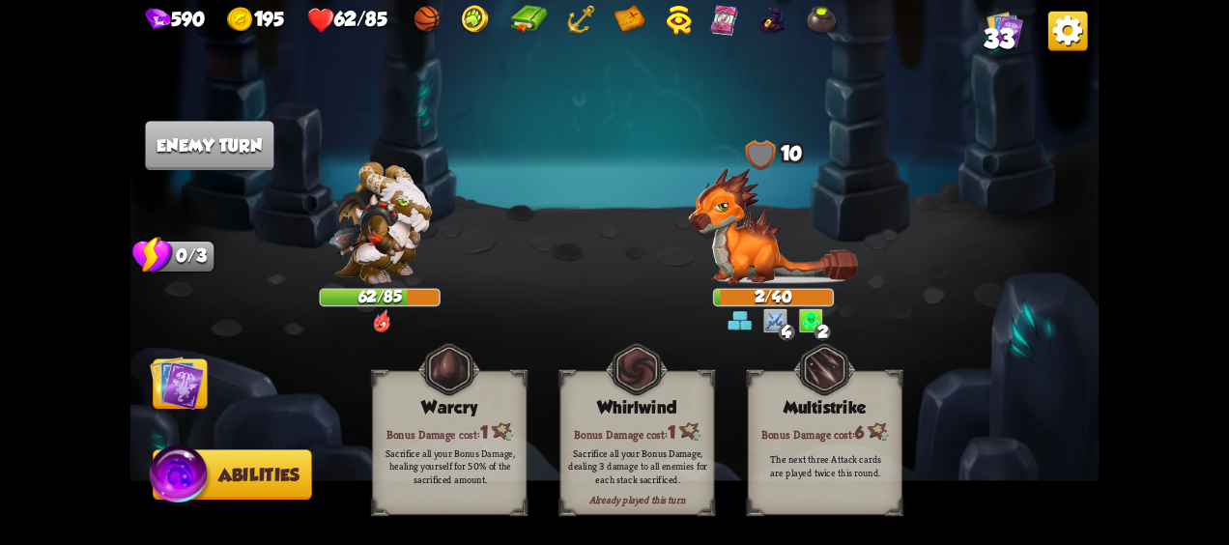
drag, startPoint x: 609, startPoint y: 412, endPoint x: 599, endPoint y: 408, distance: 10.4
click at [602, 412] on div "Select an enemy to attack... You don't have enough stamina to play that card...…" at bounding box center [614, 272] width 969 height 545
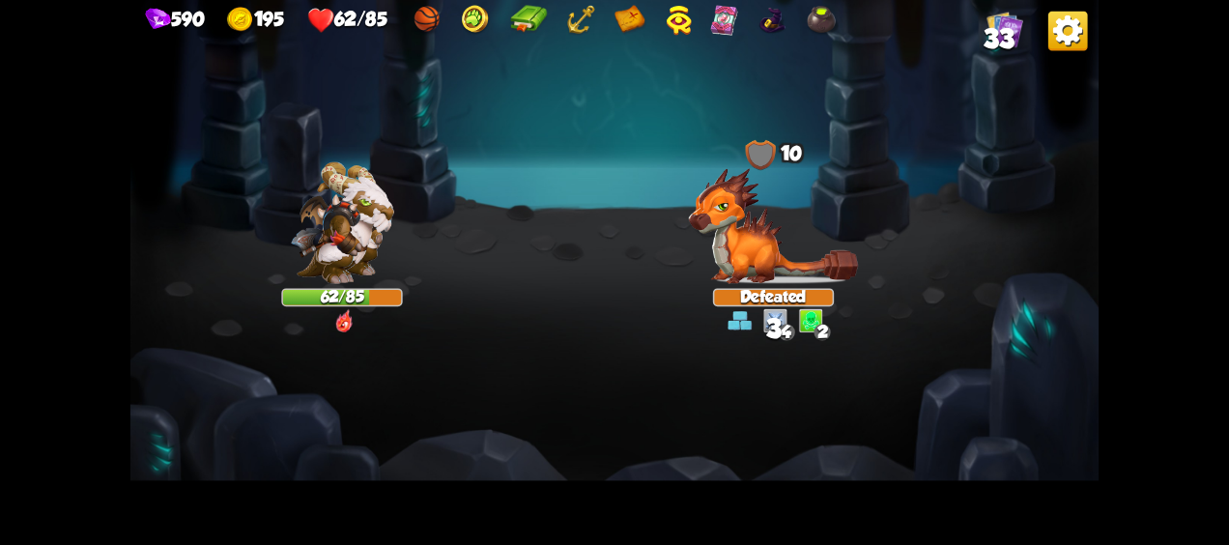
click at [599, 408] on img at bounding box center [614, 272] width 969 height 545
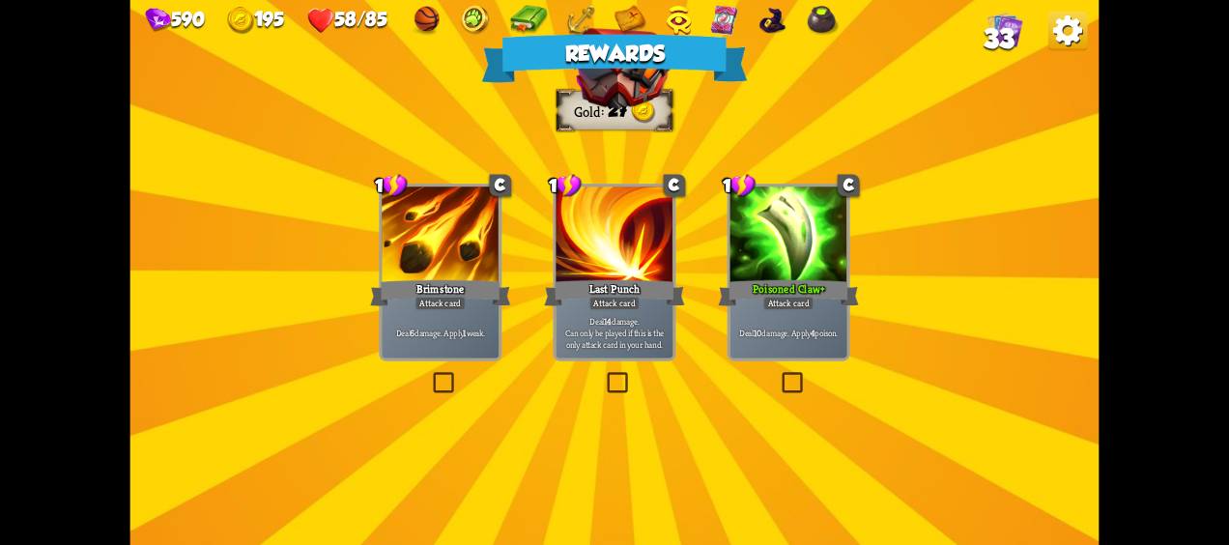
drag, startPoint x: 796, startPoint y: 296, endPoint x: 814, endPoint y: 328, distance: 36.3
click at [794, 296] on div "1 C Poisoned Claw + Attack card Deal 10 damage. Apply 4 poison." at bounding box center [789, 272] width 123 height 177
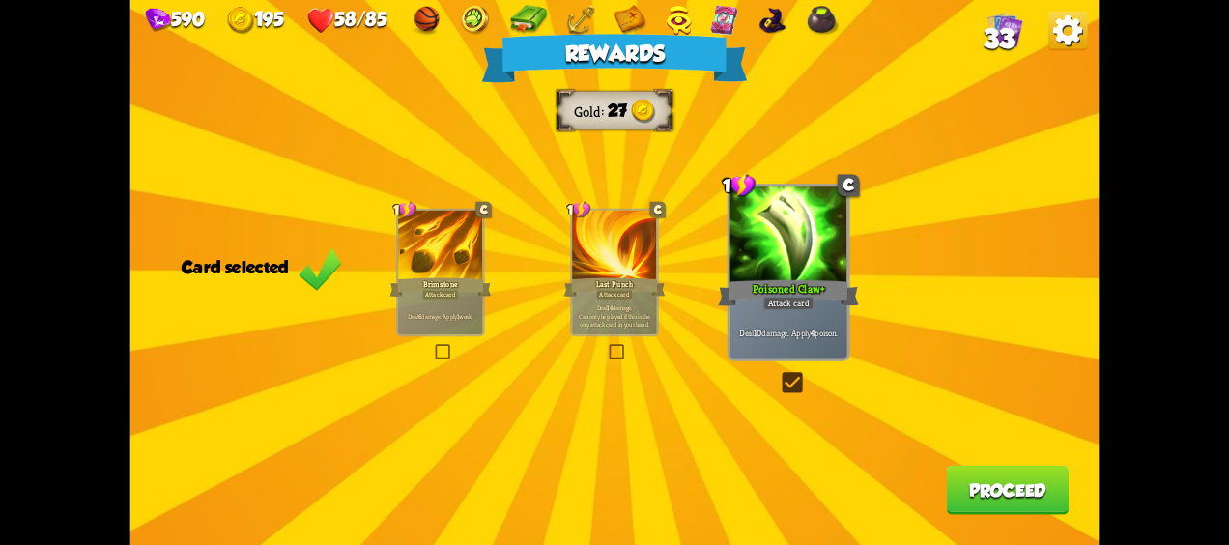
click at [999, 492] on button "Proceed" at bounding box center [1007, 490] width 123 height 49
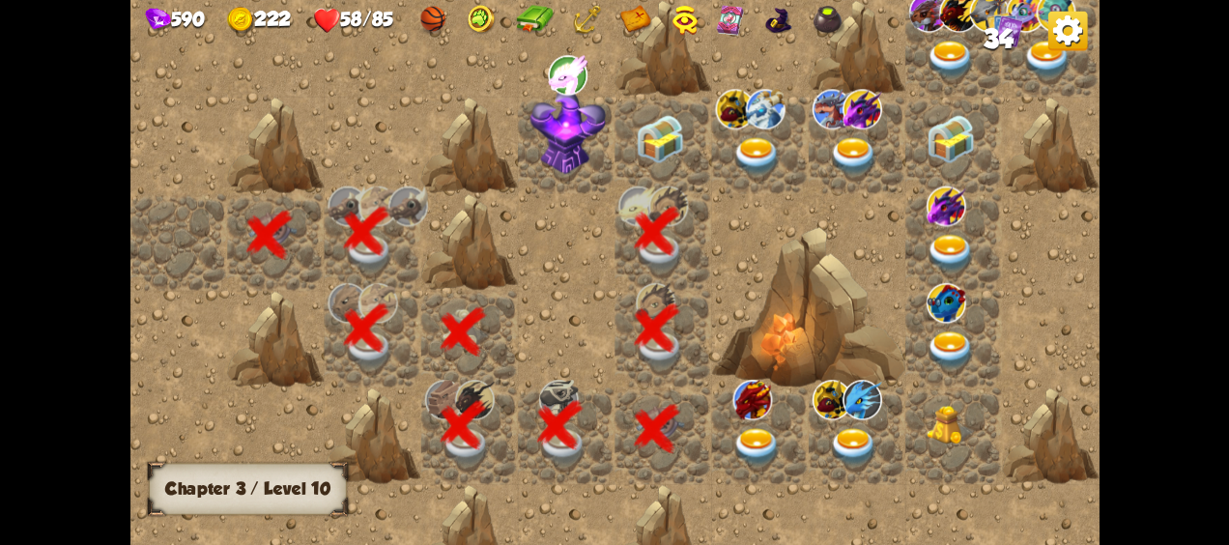
click at [634, 127] on div at bounding box center [663, 145] width 97 height 97
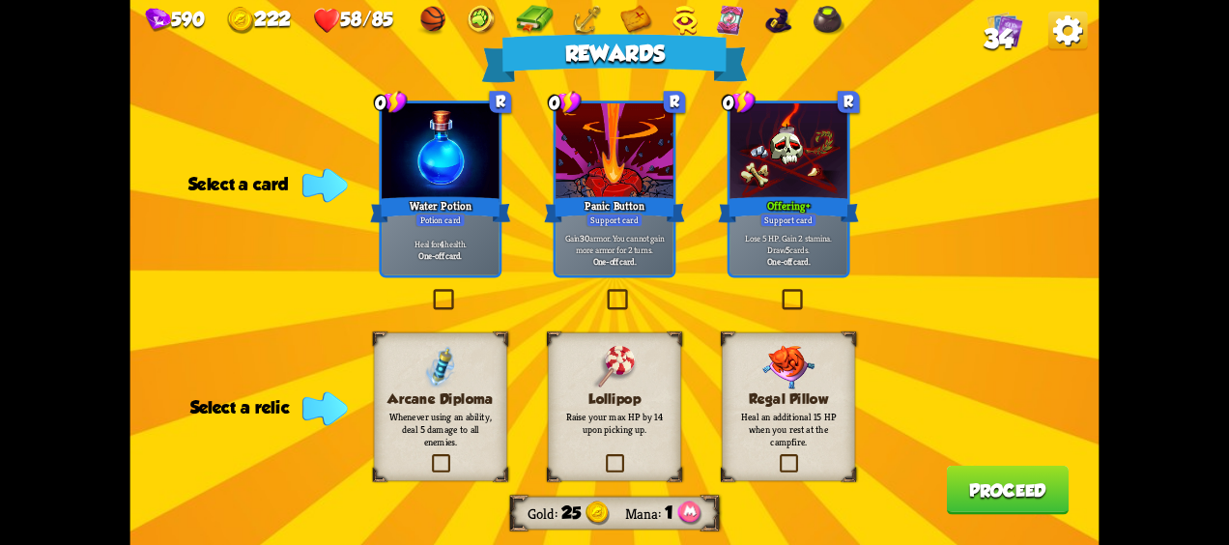
drag, startPoint x: 788, startPoint y: 230, endPoint x: 566, endPoint y: 301, distance: 232.3
click at [784, 229] on div "Lose 5 HP. Gain 2 stamina. Draw 5 cards. One-off card." at bounding box center [789, 249] width 117 height 51
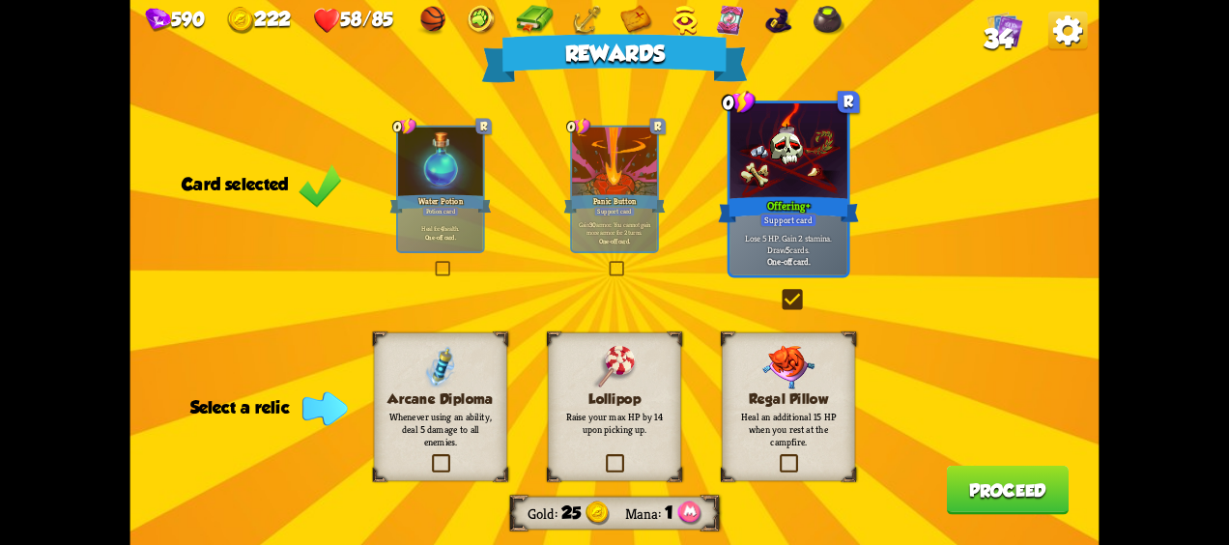
click at [437, 390] on div "Arcane Diploma Whenever using an ability, deal 5 damage to all enemies." at bounding box center [440, 407] width 133 height 149
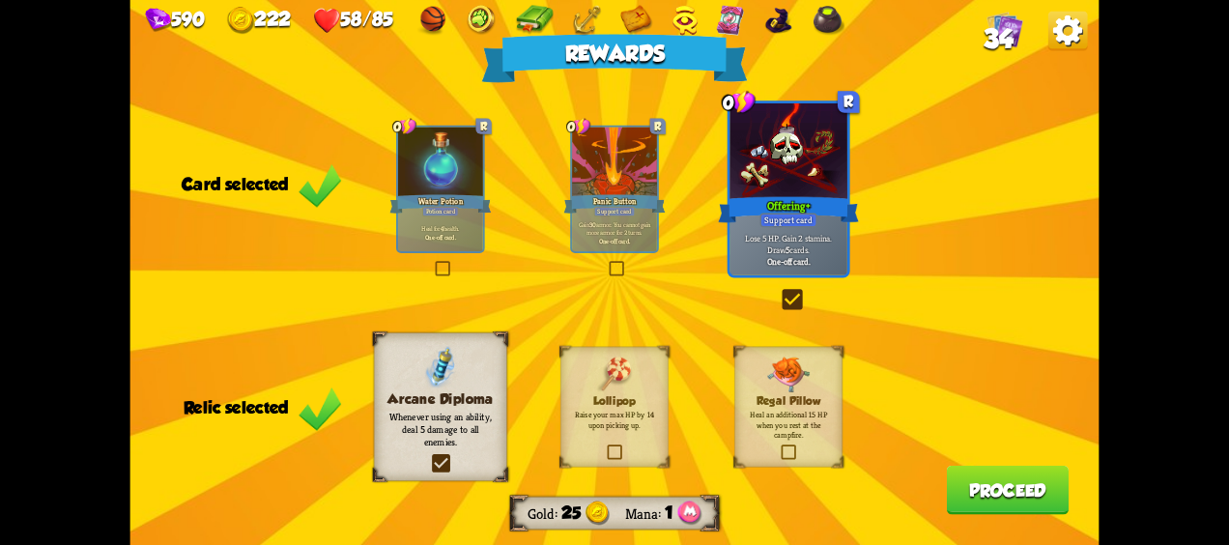
click at [996, 501] on button "Proceed" at bounding box center [1007, 490] width 123 height 49
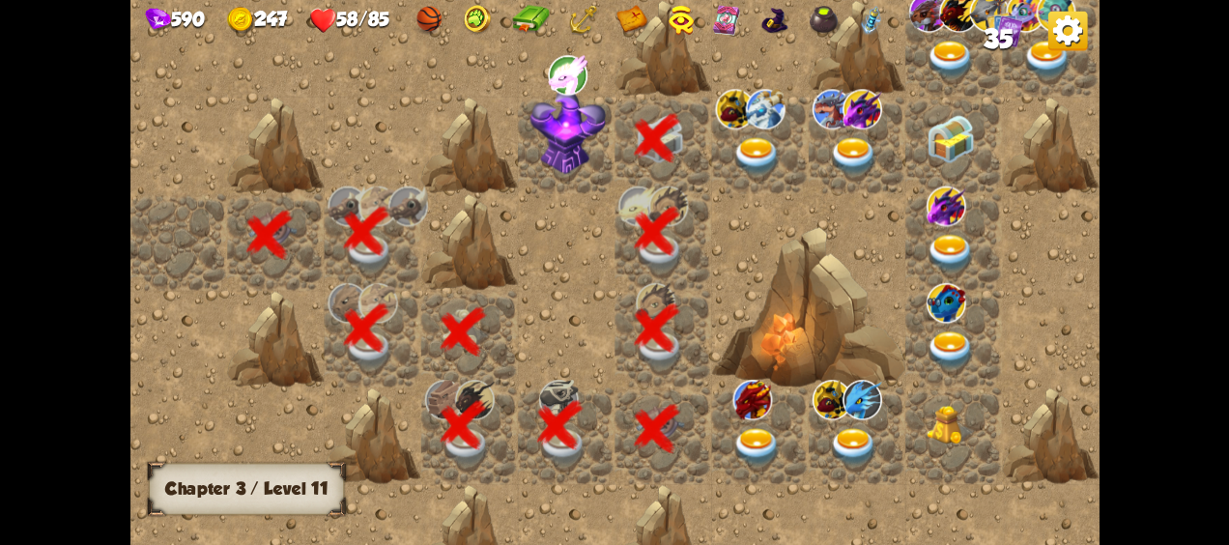
scroll to position [0, 371]
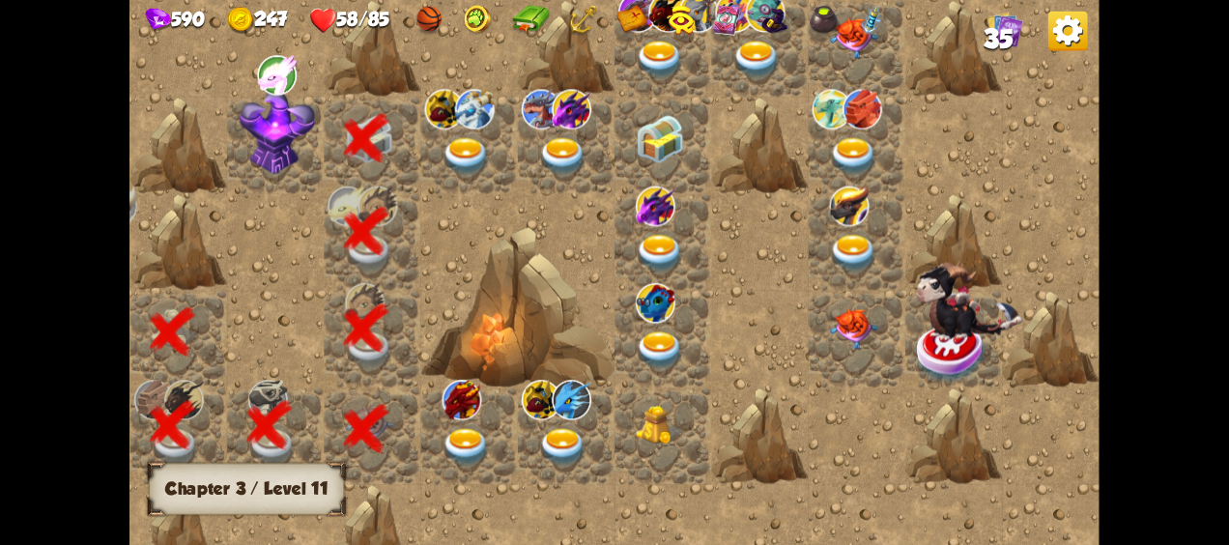
click at [294, 145] on img at bounding box center [276, 131] width 75 height 85
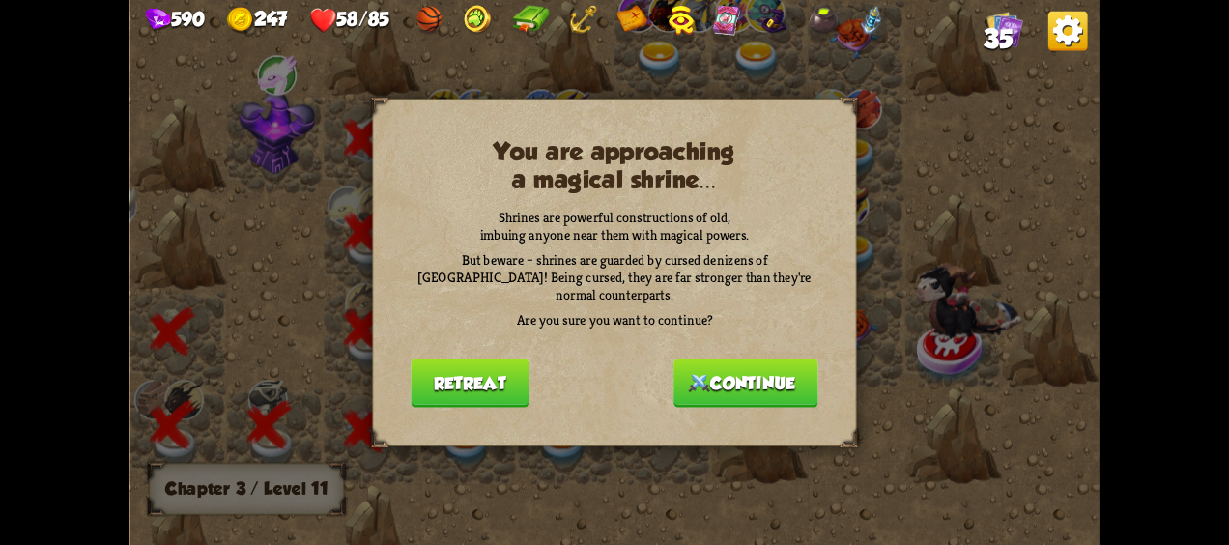
click at [764, 377] on button "Continue" at bounding box center [746, 383] width 145 height 49
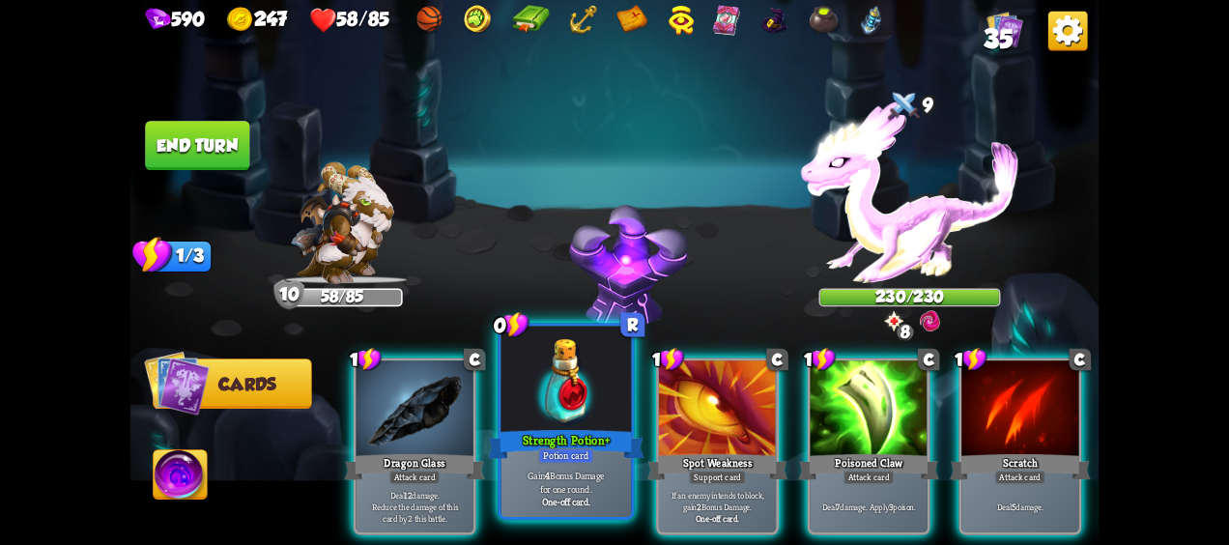
click at [550, 392] on div at bounding box center [567, 382] width 130 height 110
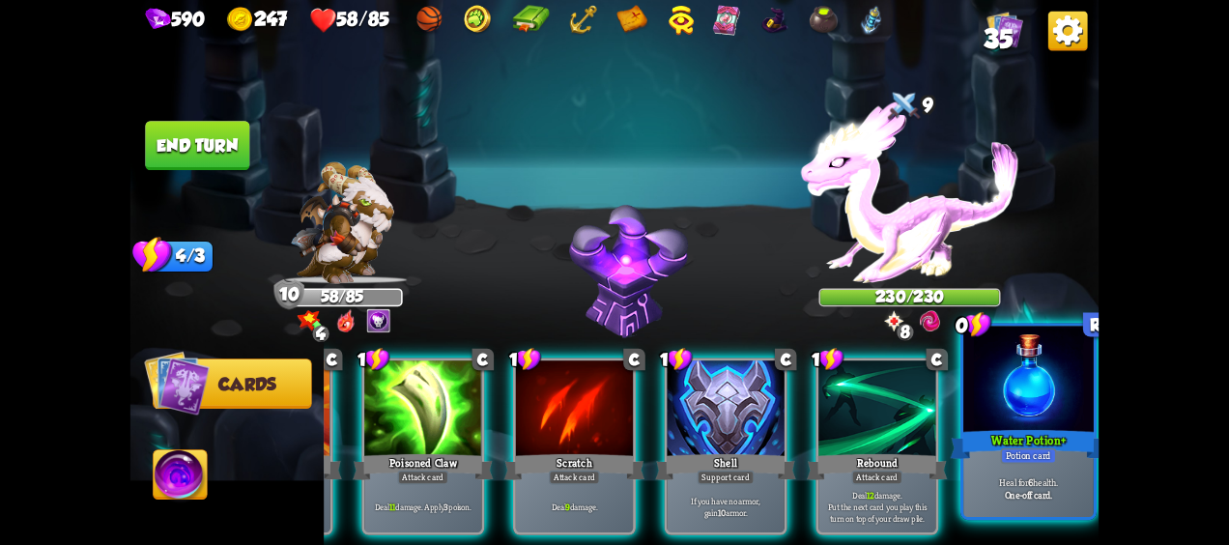
click at [1003, 448] on div "Potion card" at bounding box center [1028, 455] width 56 height 15
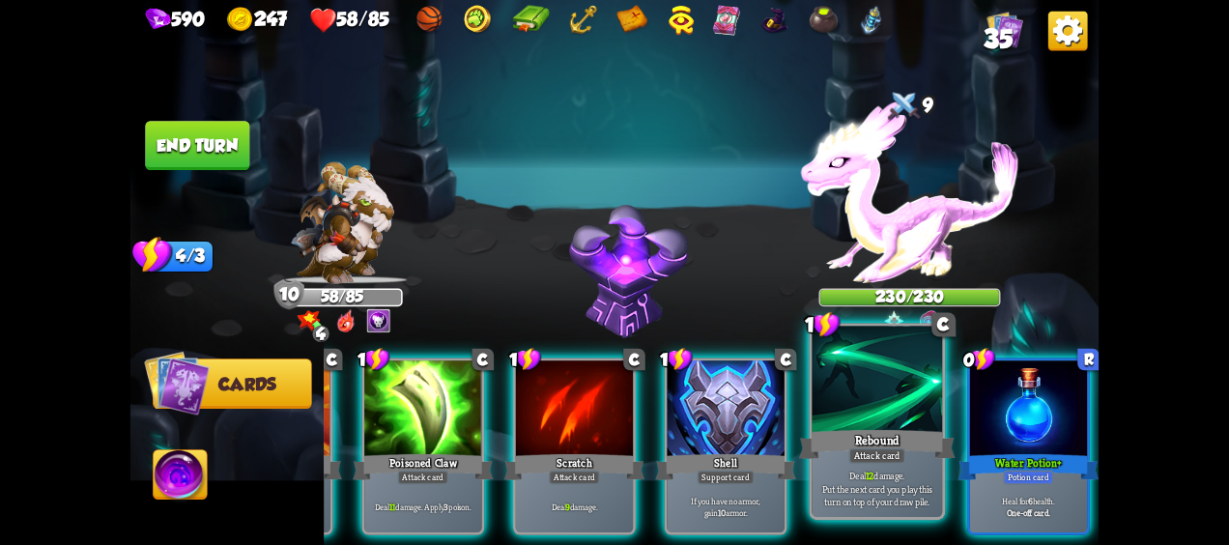
scroll to position [0, 183]
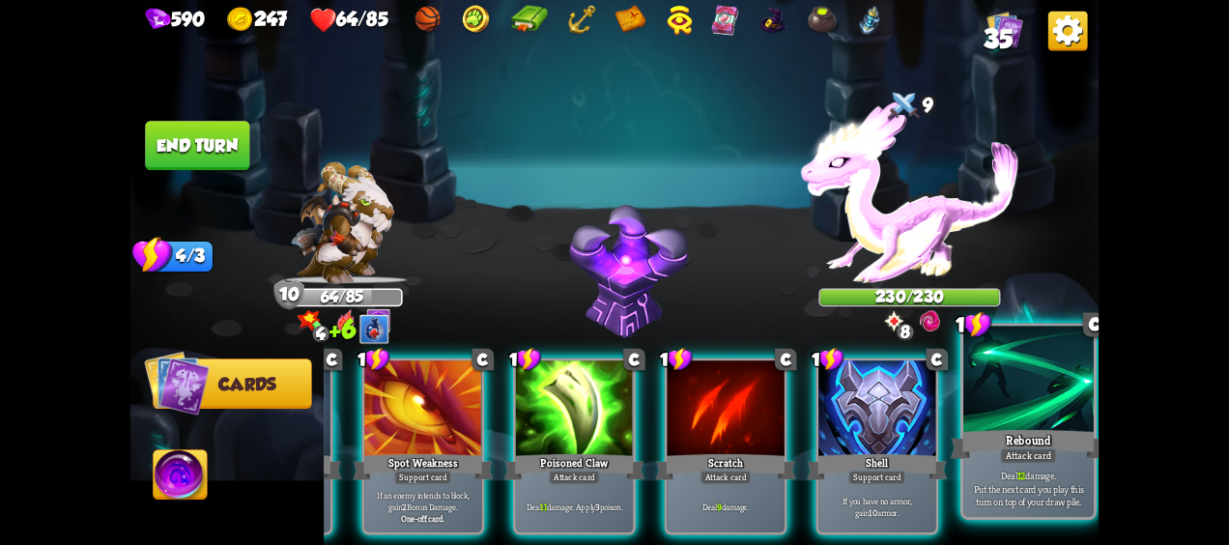
click at [1057, 466] on div "Deal 12 damage. Put the next card you play this turn on top of your draw pile." at bounding box center [1029, 488] width 130 height 57
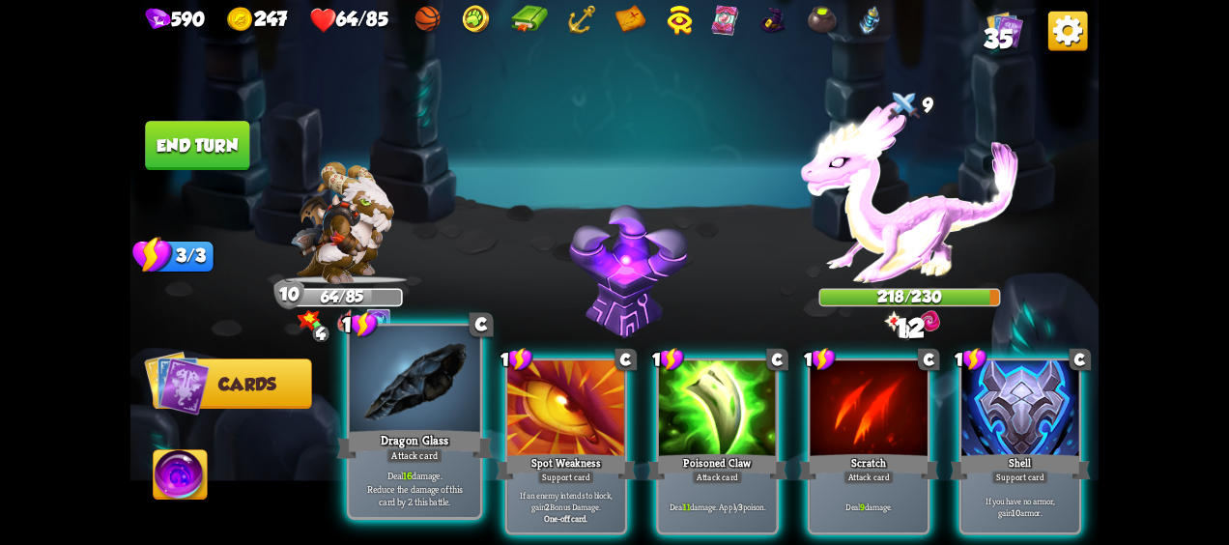
click at [434, 424] on div at bounding box center [415, 382] width 130 height 110
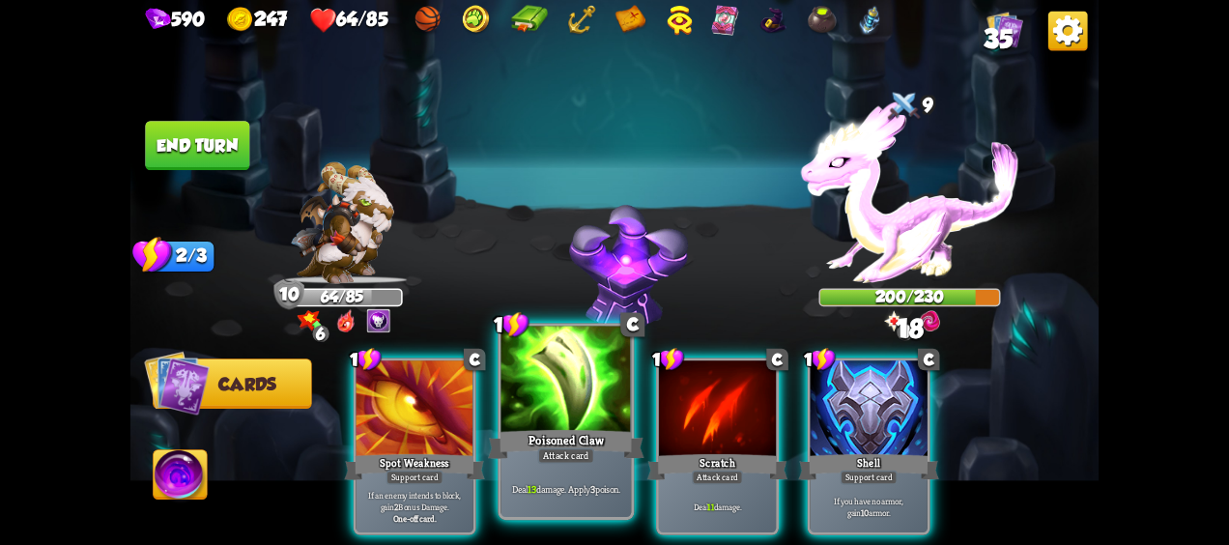
click at [555, 440] on div "Poisoned Claw" at bounding box center [566, 444] width 157 height 35
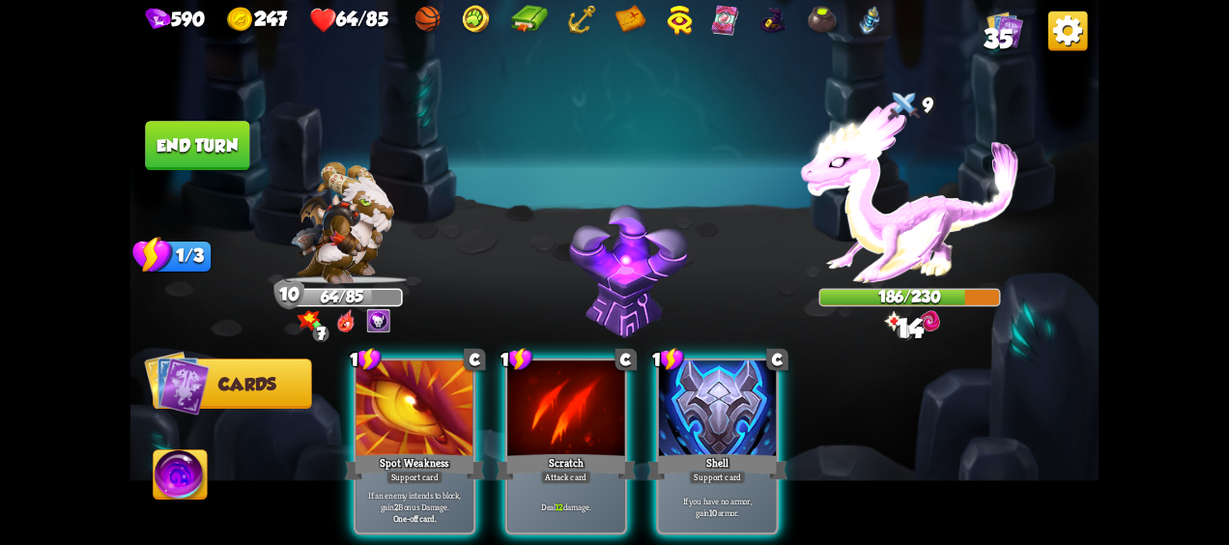
click at [186, 135] on button "End turn" at bounding box center [197, 145] width 104 height 49
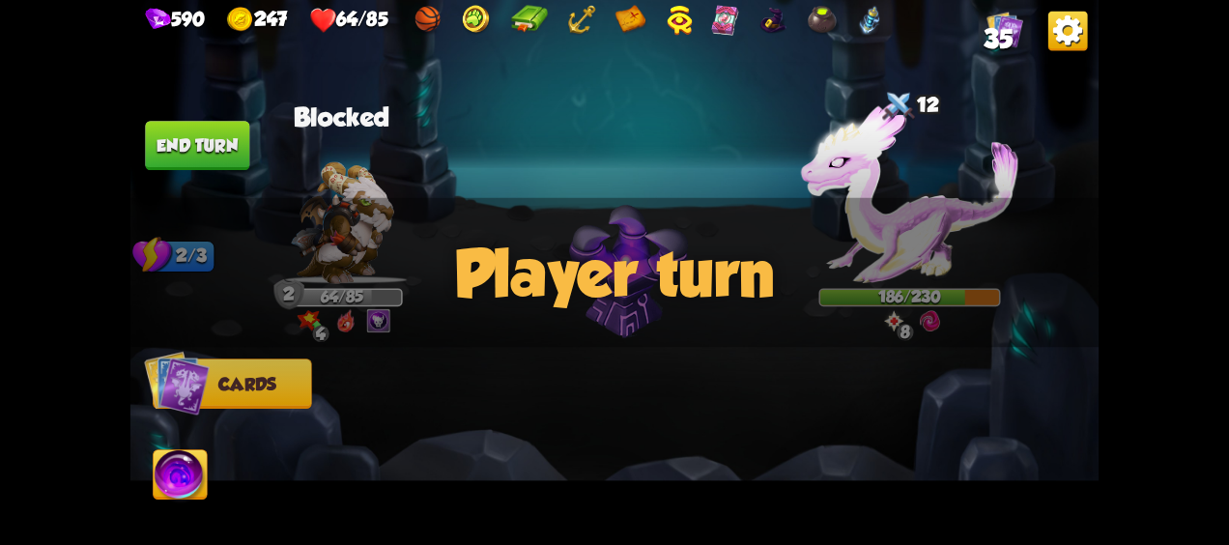
click at [371, 323] on div "Player turn" at bounding box center [614, 272] width 969 height 149
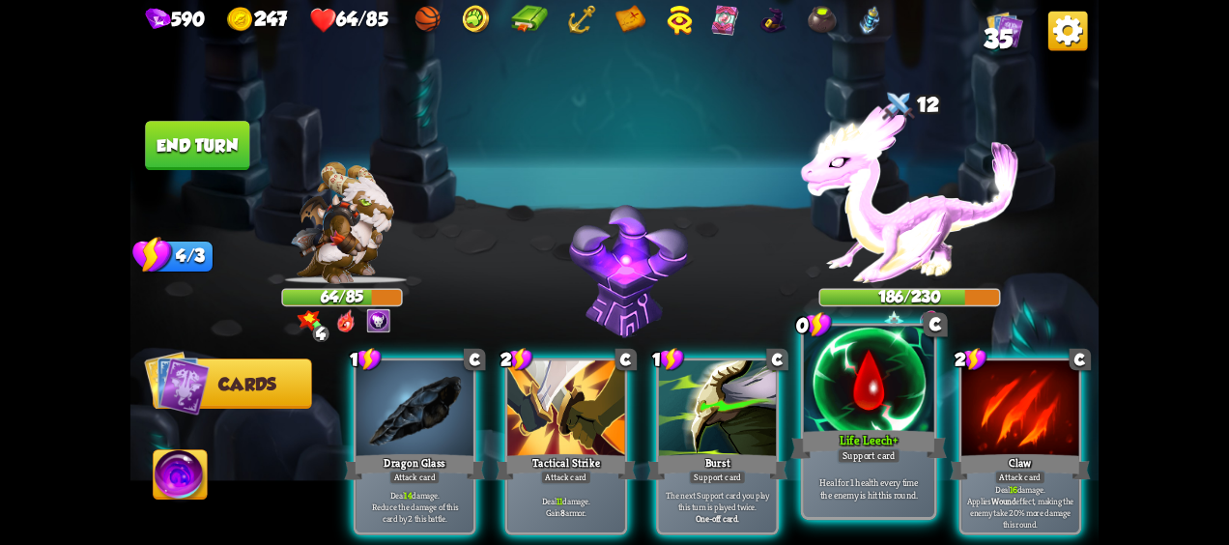
click at [868, 407] on div at bounding box center [869, 382] width 130 height 110
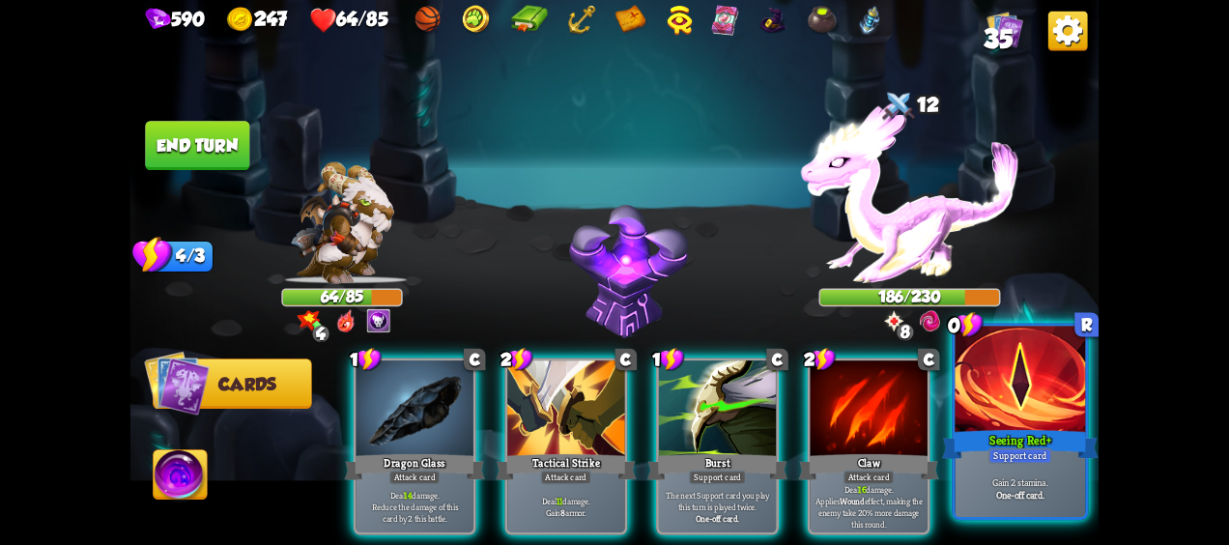
click at [984, 439] on div "Seeing Red +" at bounding box center [1020, 444] width 157 height 35
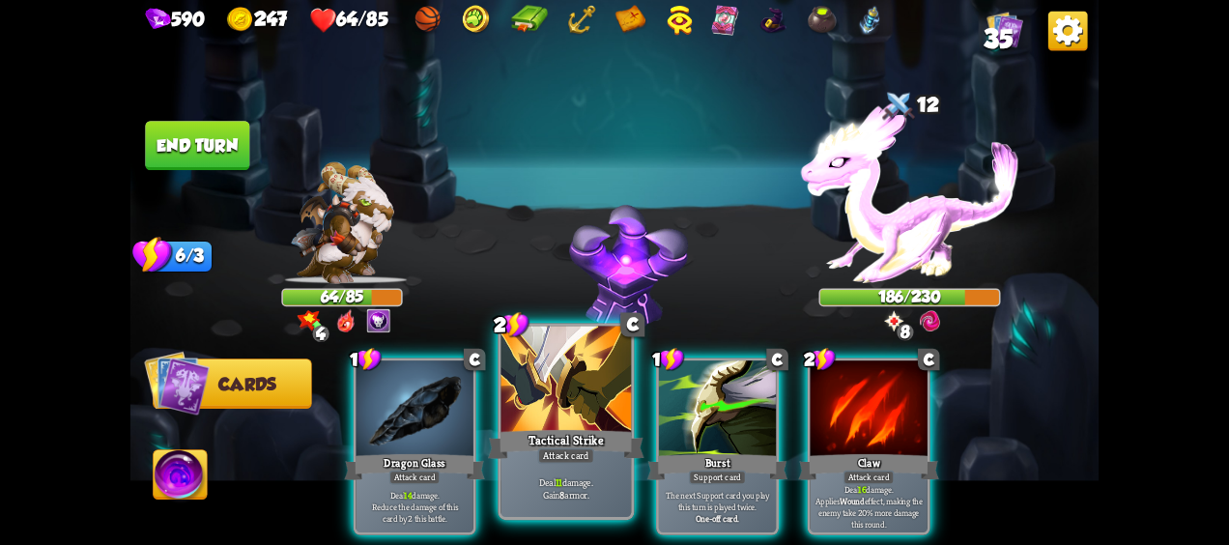
click at [555, 440] on div "Tactical Strike" at bounding box center [566, 444] width 157 height 35
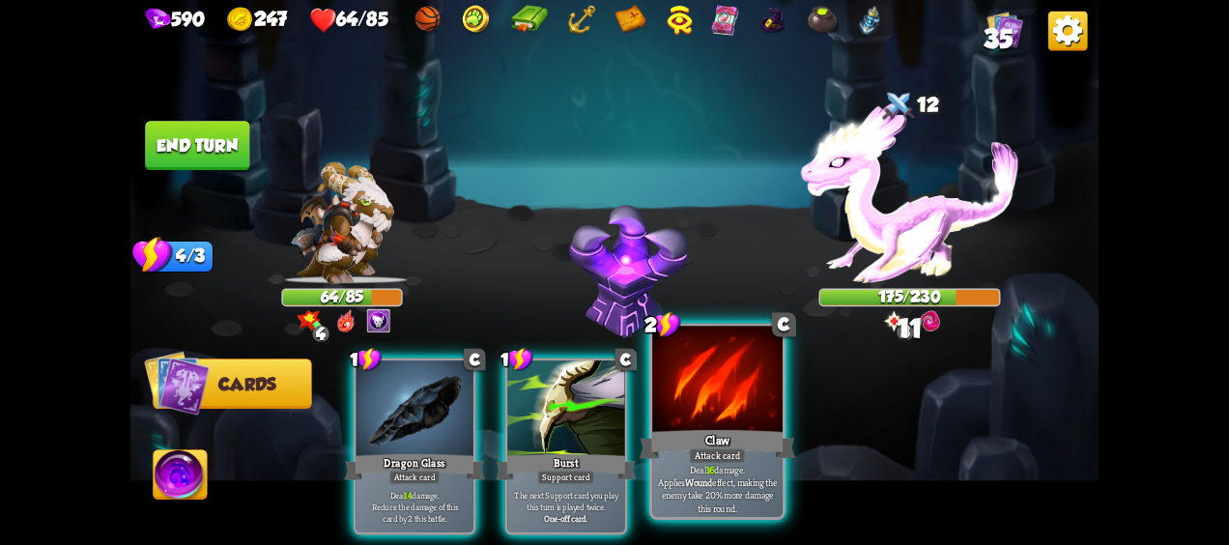
click at [706, 416] on div at bounding box center [717, 382] width 130 height 110
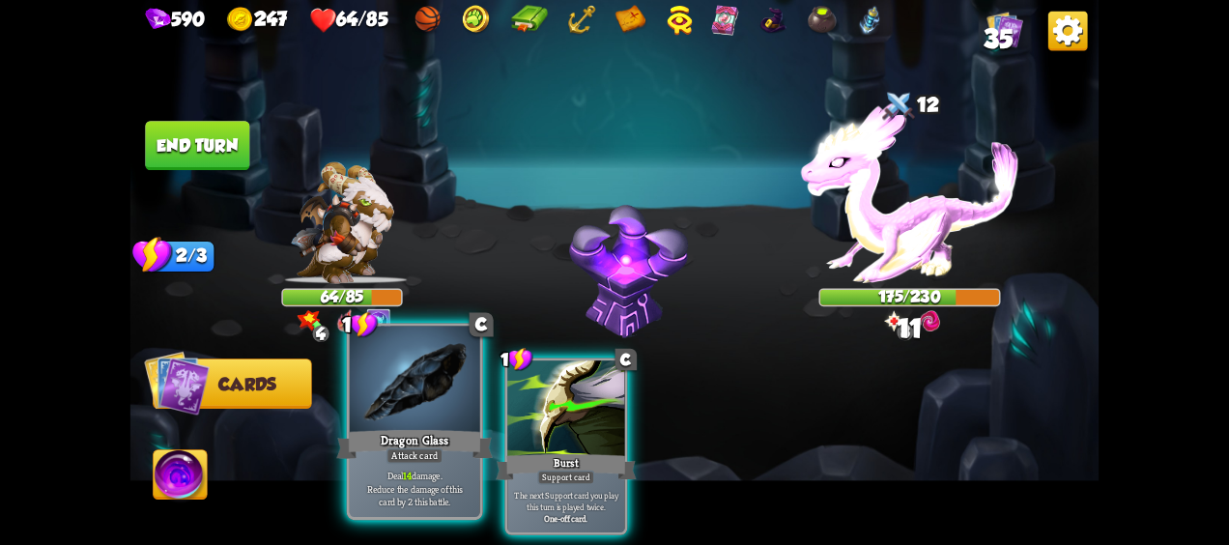
click at [390, 427] on div "1 C Dragon Glass Attack card Deal 14 damage. Reduce the damage of this card by …" at bounding box center [415, 421] width 136 height 197
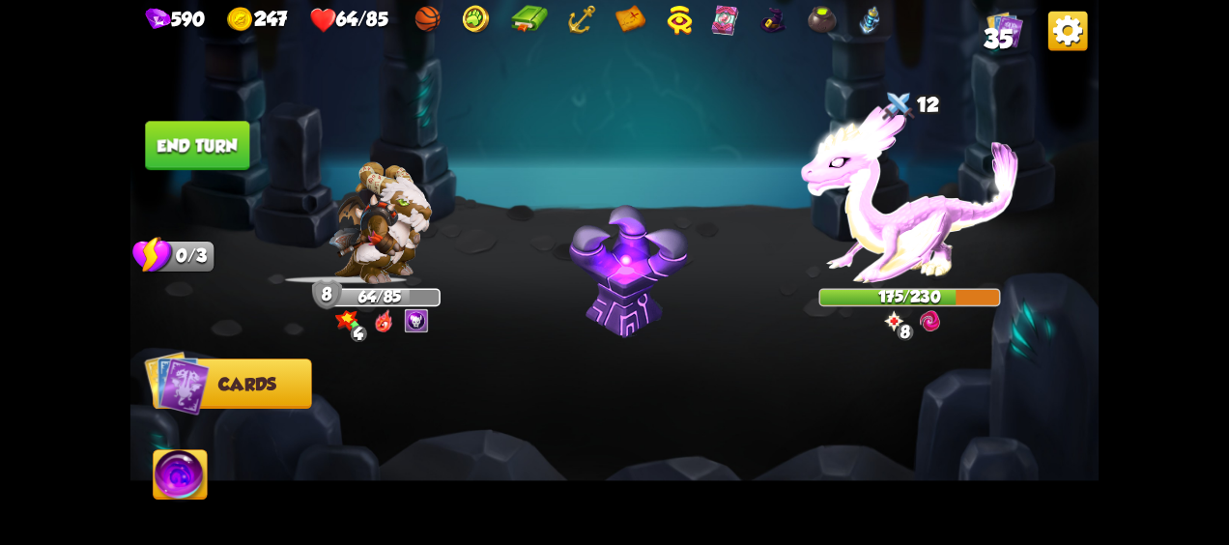
click at [496, 296] on img at bounding box center [614, 272] width 969 height 545
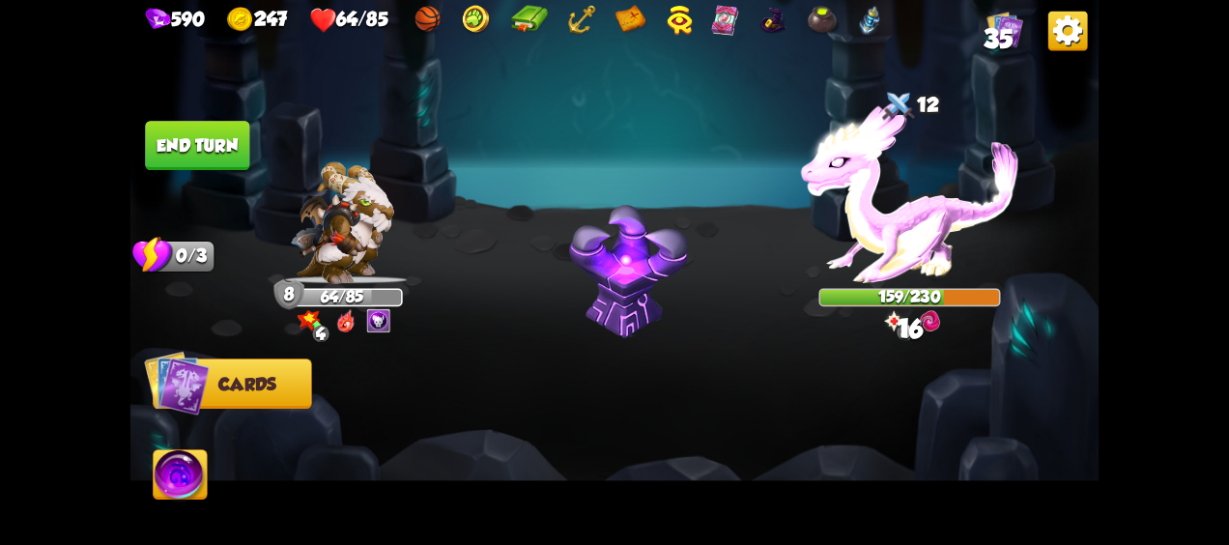
click at [493, 295] on img at bounding box center [614, 272] width 969 height 545
click at [493, 294] on img at bounding box center [614, 272] width 969 height 545
click at [491, 293] on img at bounding box center [614, 272] width 969 height 545
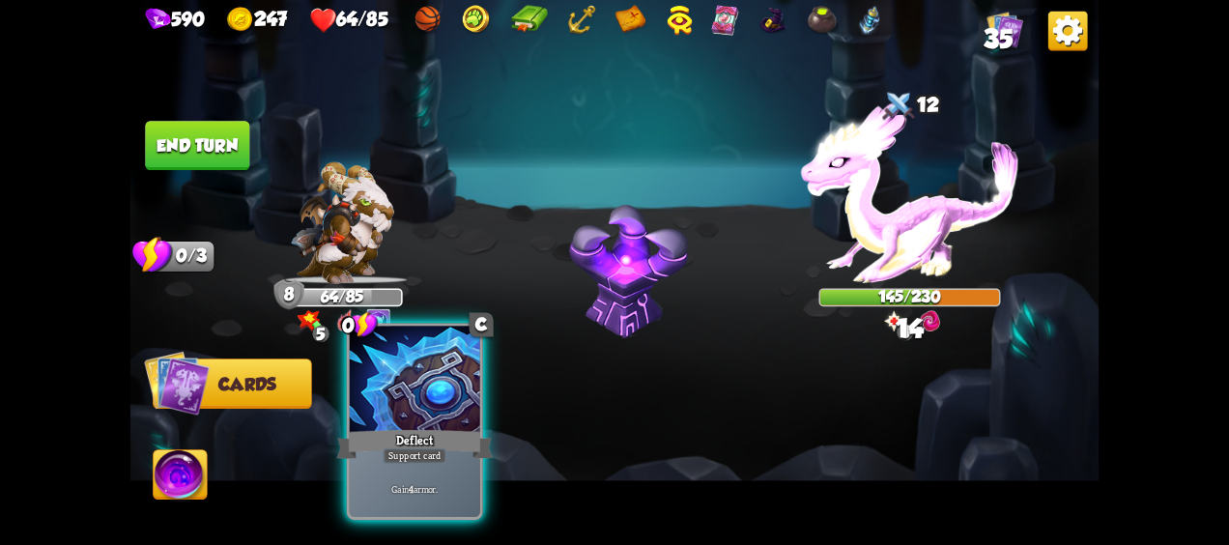
click at [422, 421] on div at bounding box center [415, 382] width 130 height 110
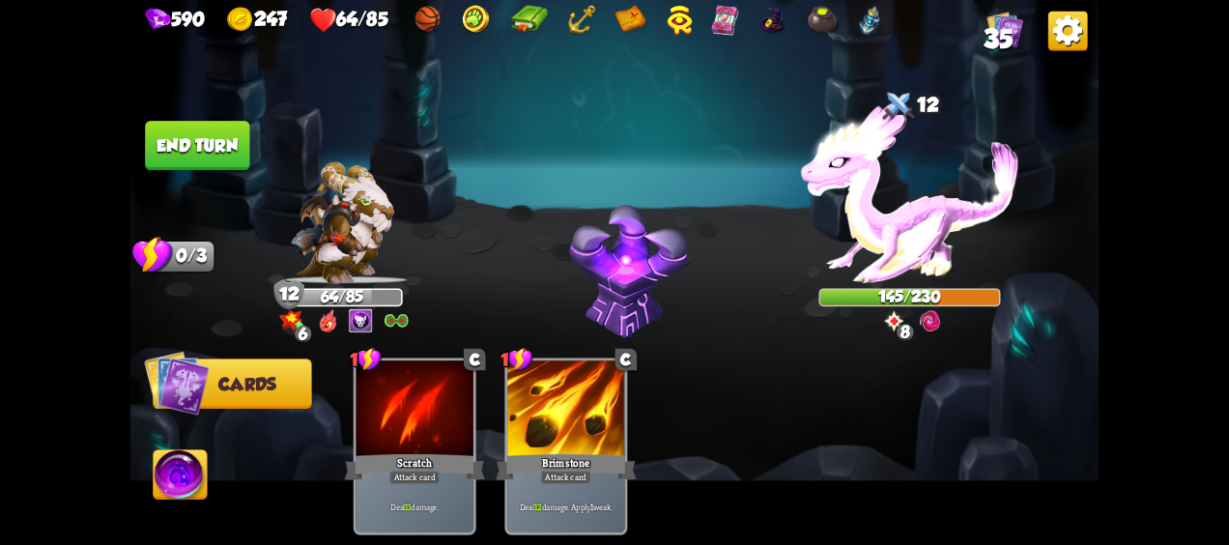
click at [188, 160] on button "End turn" at bounding box center [197, 145] width 104 height 49
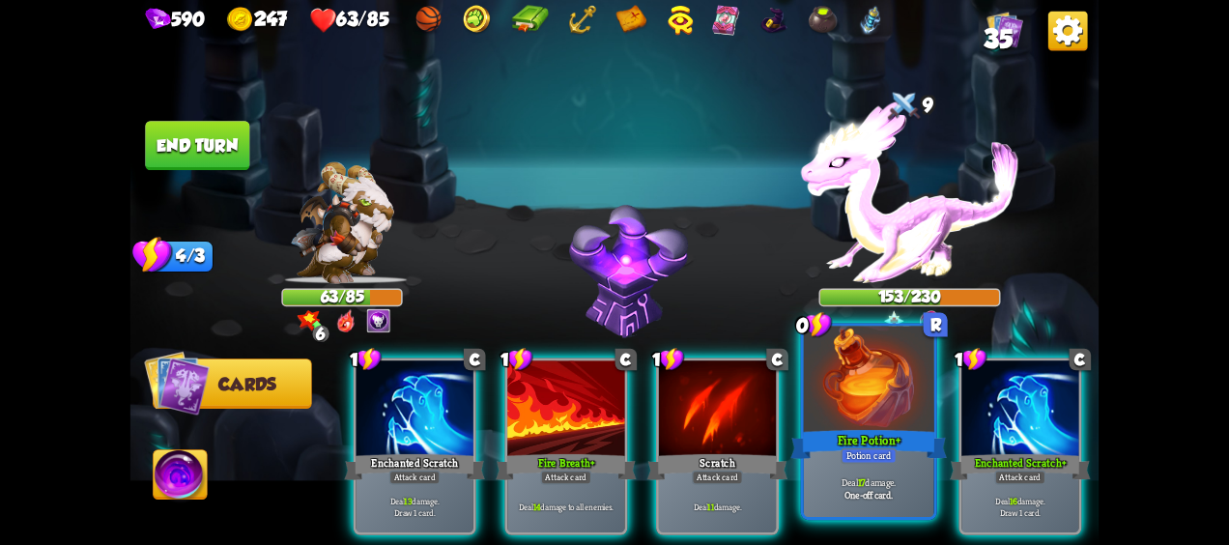
click at [883, 402] on div at bounding box center [869, 382] width 130 height 110
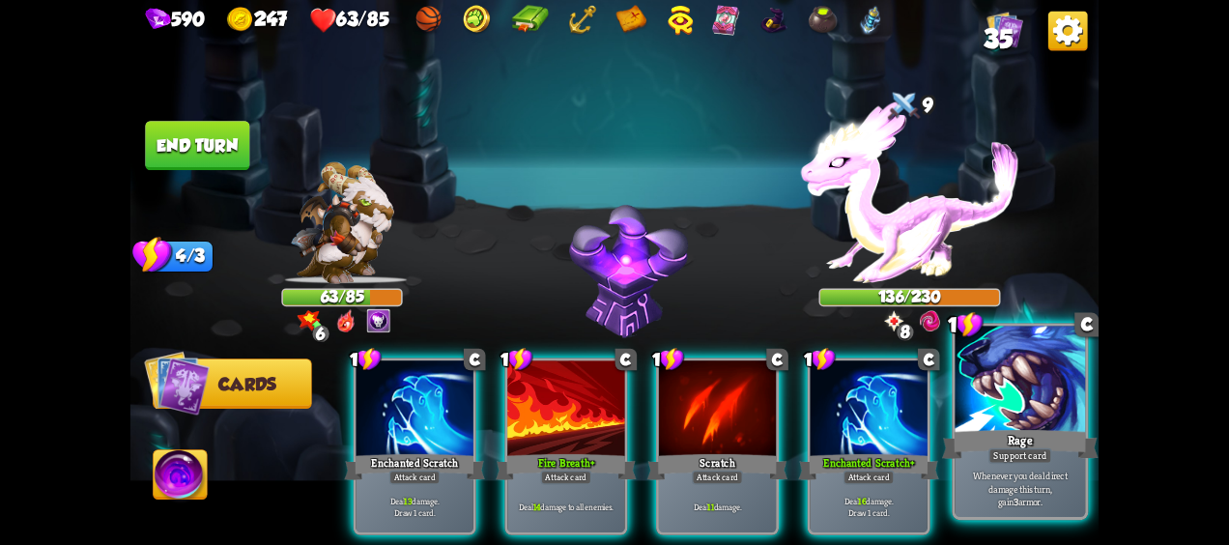
click at [1028, 437] on div "Rage" at bounding box center [1020, 444] width 157 height 35
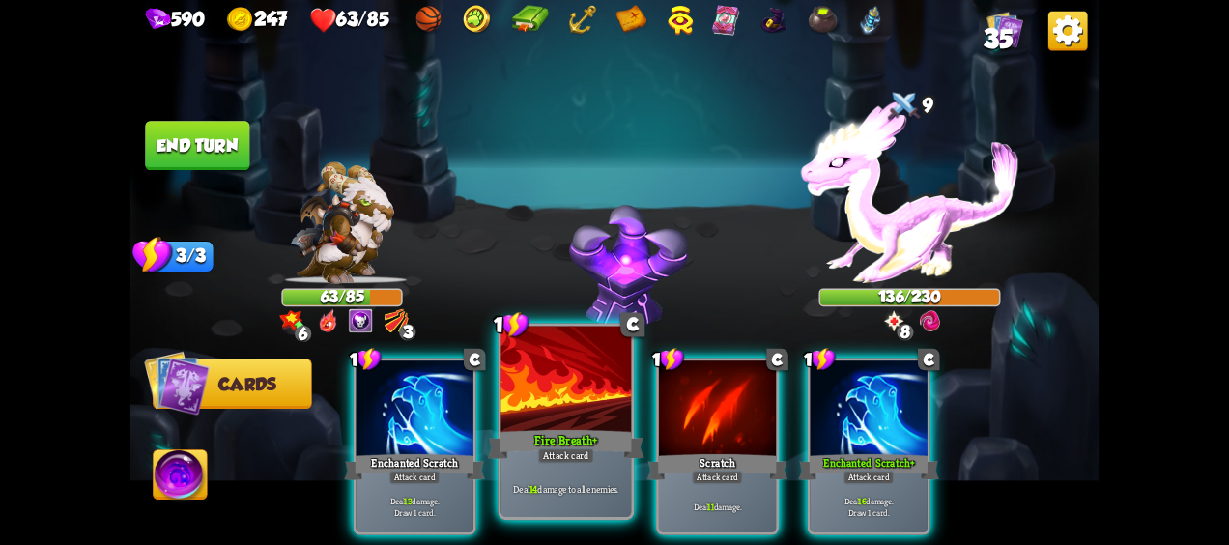
click at [564, 417] on div at bounding box center [567, 382] width 130 height 110
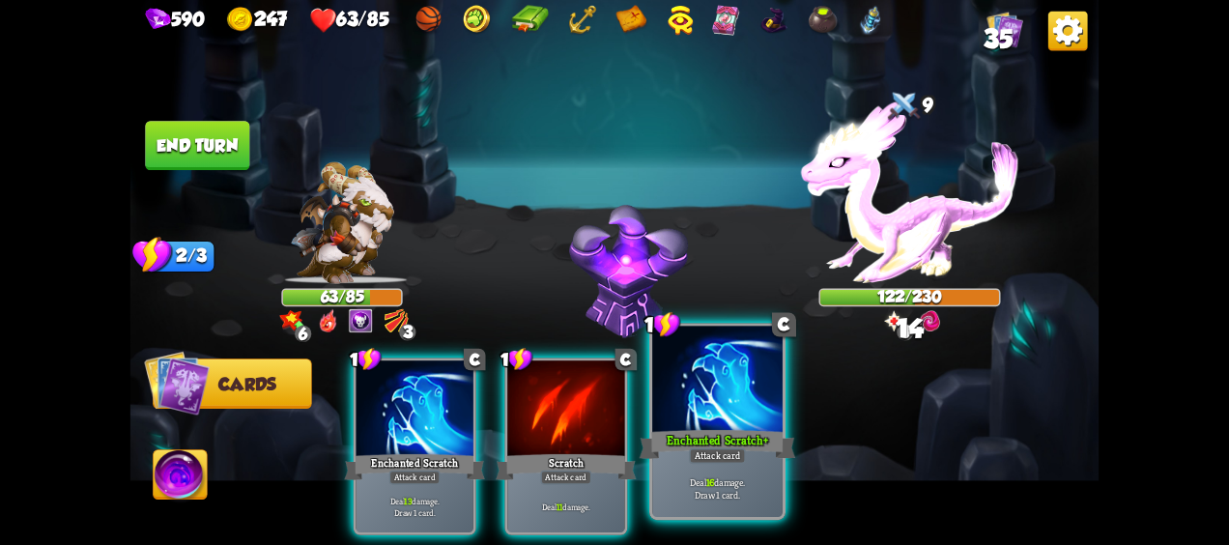
click at [744, 408] on div at bounding box center [717, 382] width 130 height 110
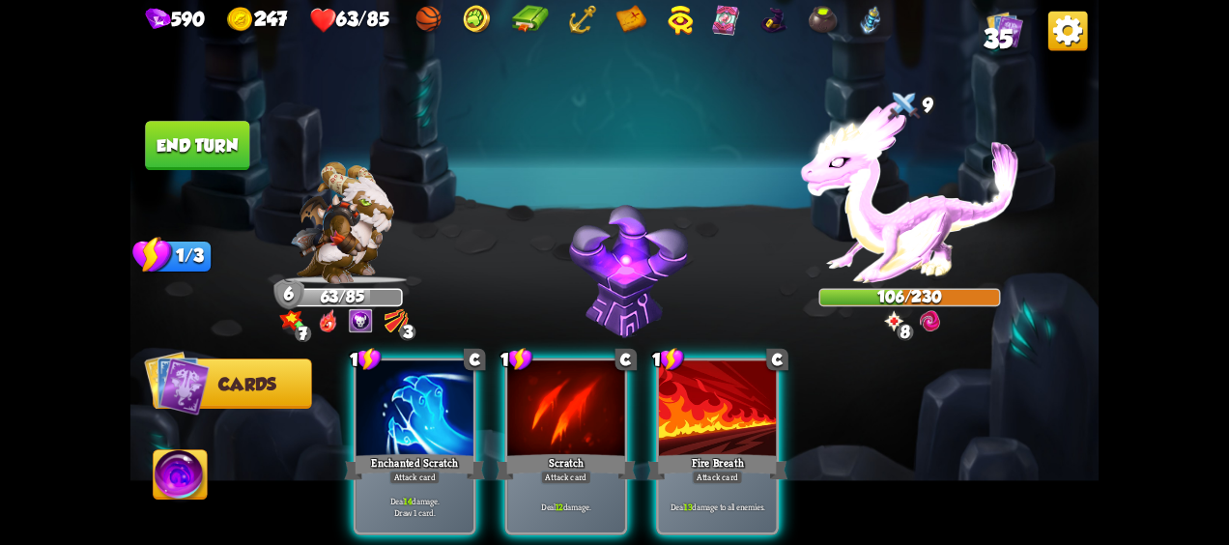
click at [192, 151] on button "End turn" at bounding box center [197, 145] width 104 height 49
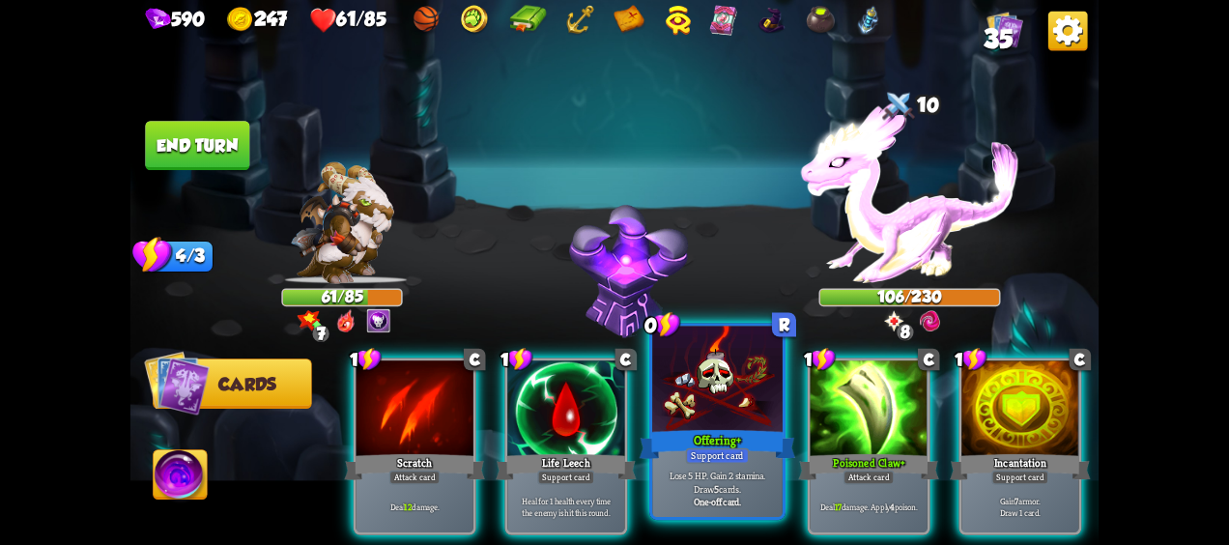
click at [719, 392] on div at bounding box center [717, 382] width 130 height 110
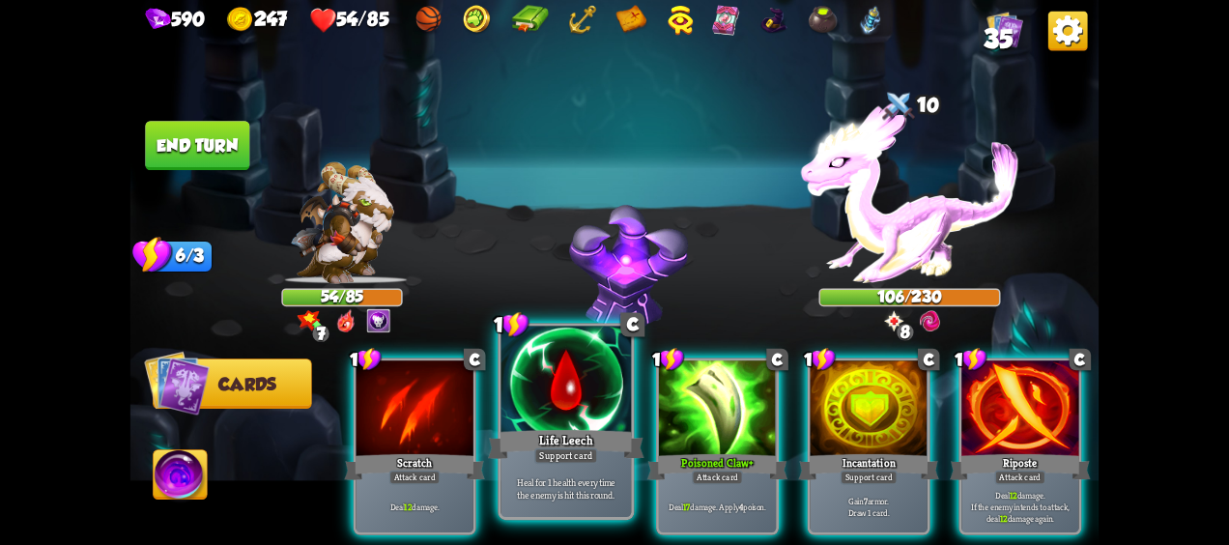
click at [549, 413] on div at bounding box center [567, 382] width 130 height 110
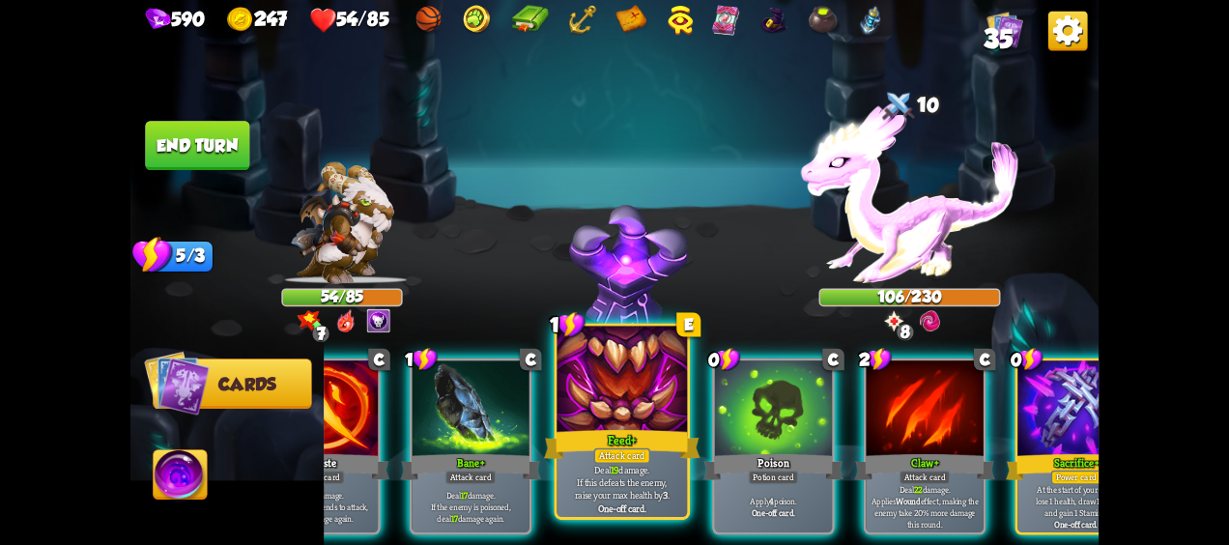
click at [775, 451] on div "Poison" at bounding box center [774, 466] width 141 height 31
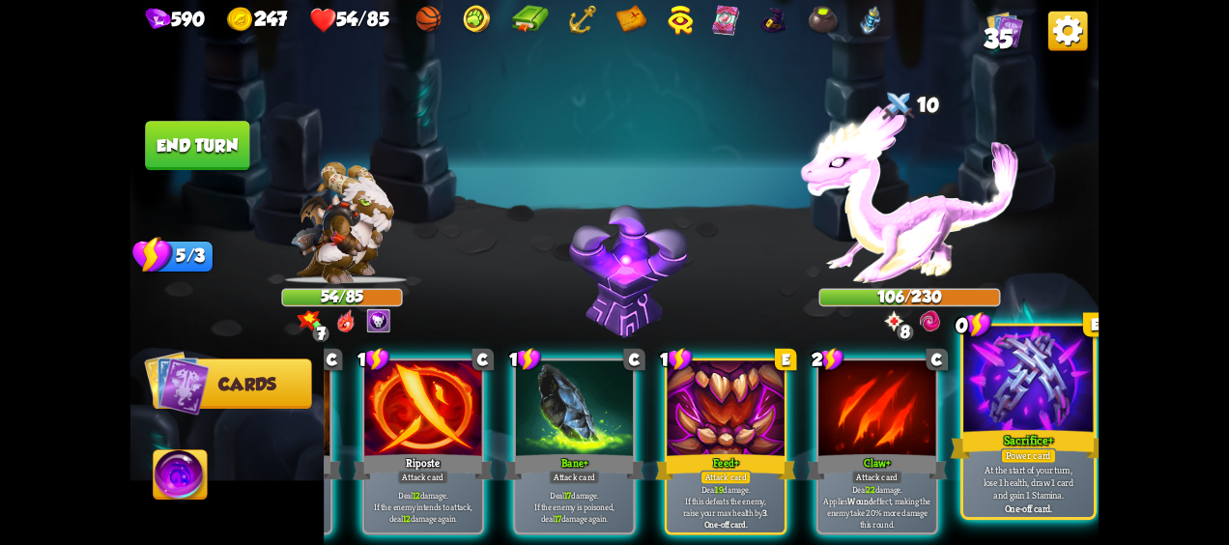
click at [1017, 412] on div at bounding box center [1029, 382] width 130 height 110
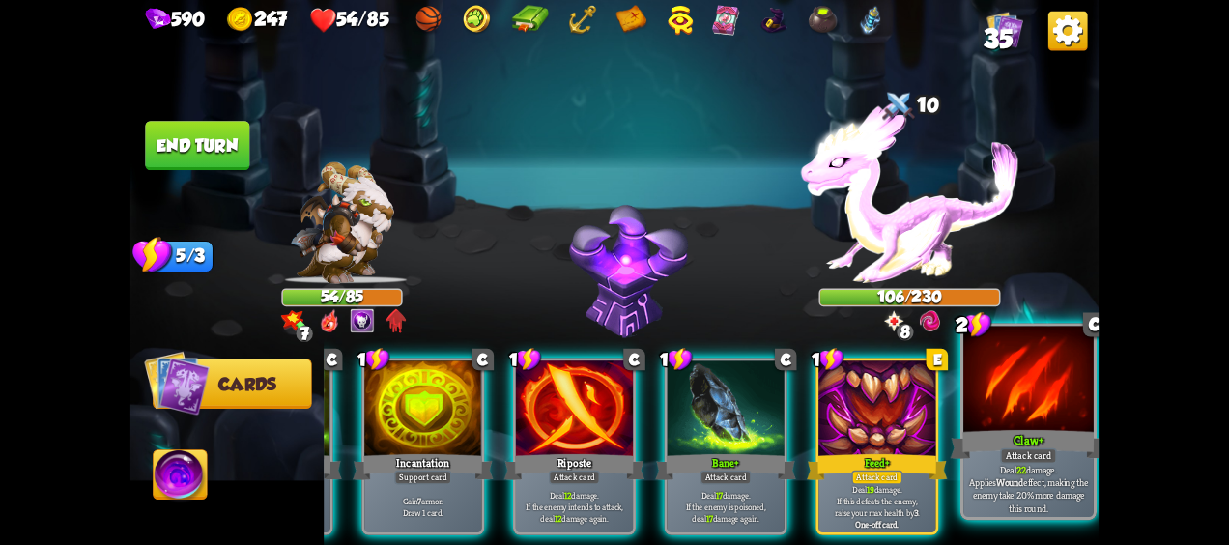
click at [1049, 419] on div at bounding box center [1029, 382] width 130 height 110
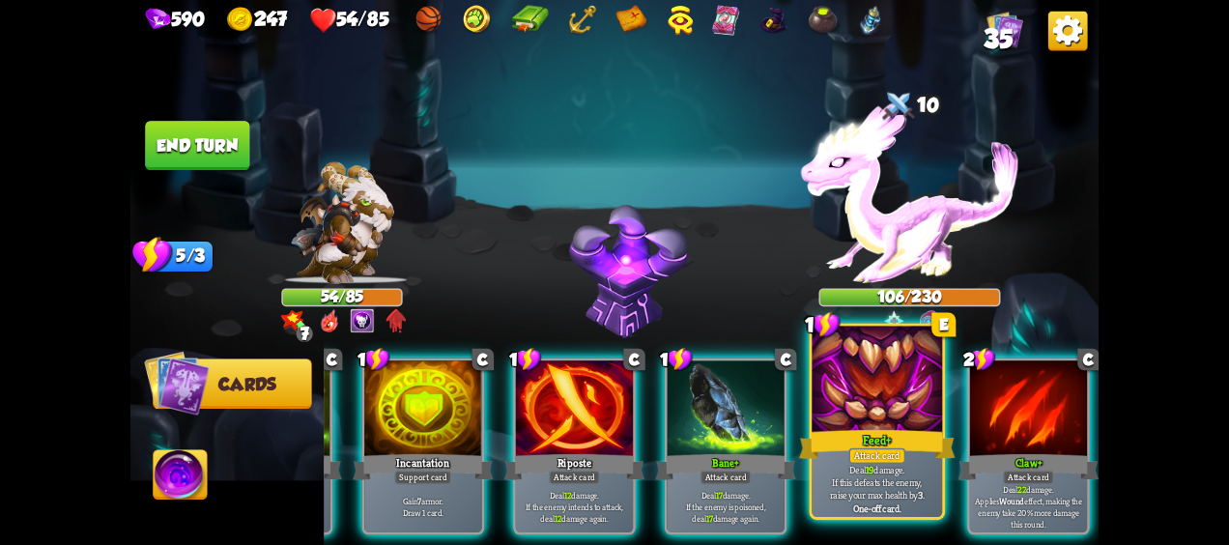
scroll to position [0, 183]
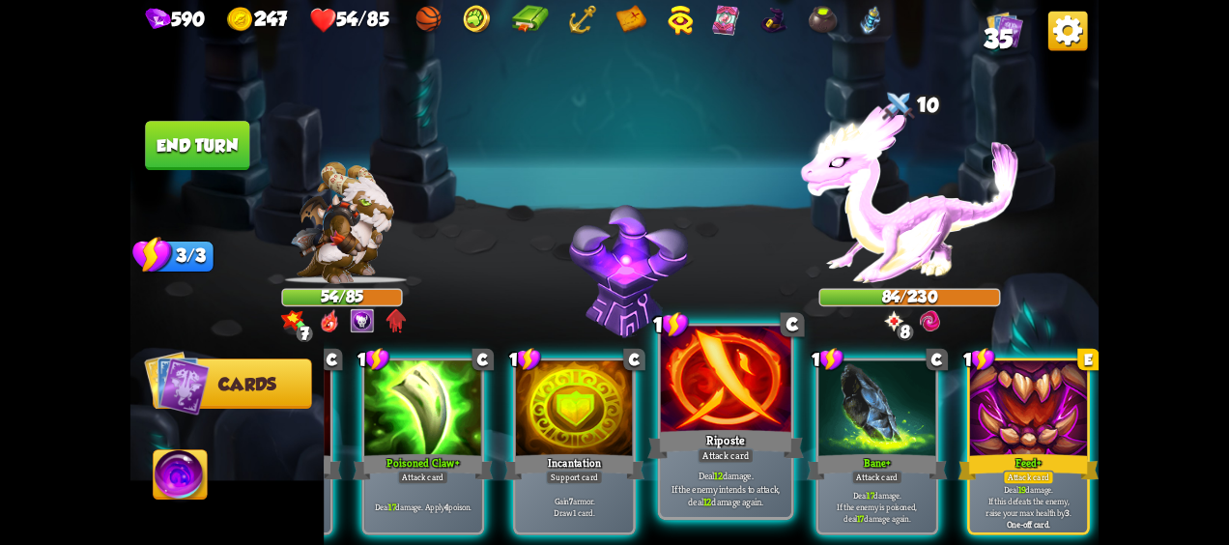
click at [721, 404] on div at bounding box center [726, 382] width 130 height 110
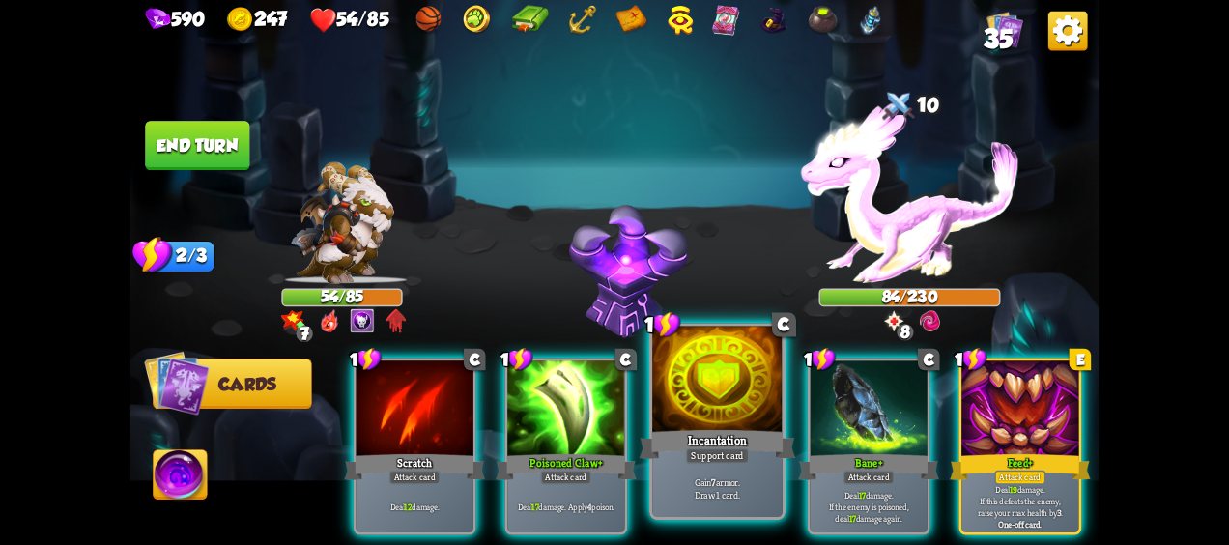
scroll to position [0, 0]
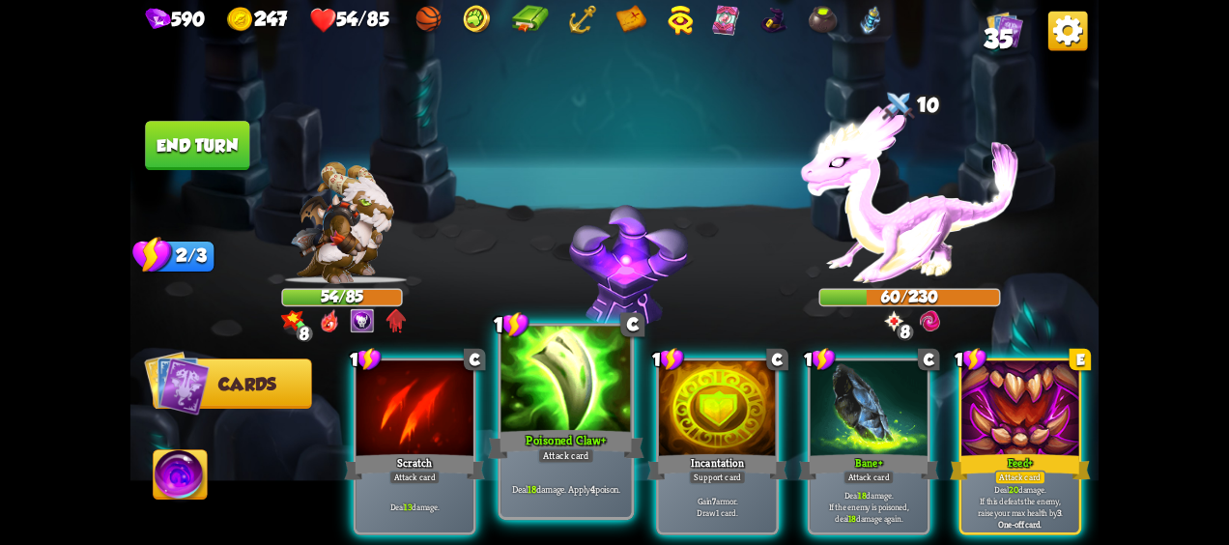
click at [567, 415] on div at bounding box center [567, 382] width 130 height 110
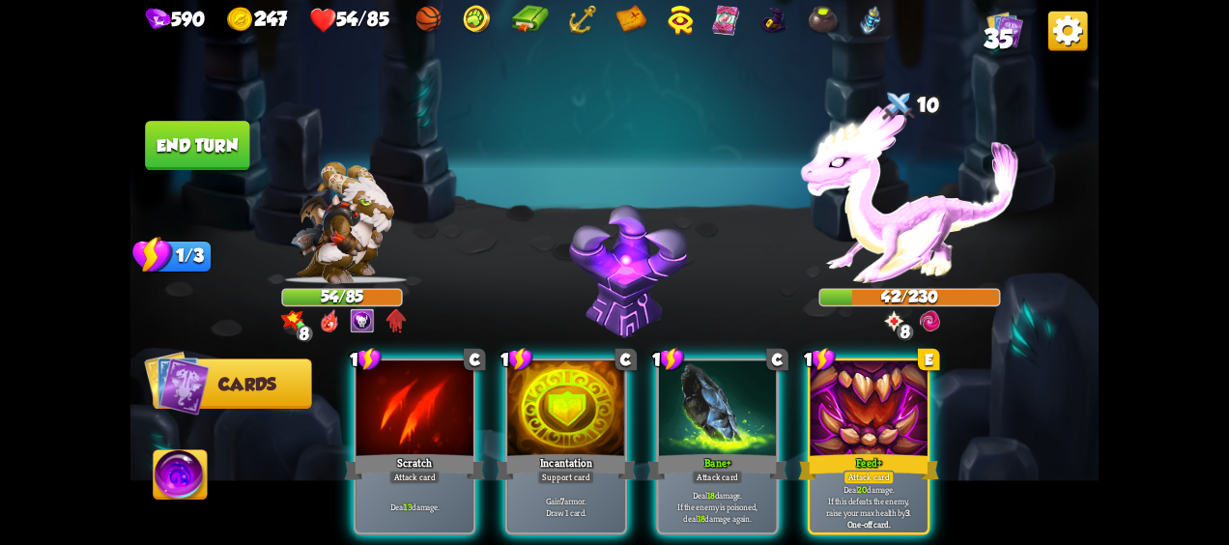
click at [185, 474] on img at bounding box center [181, 477] width 54 height 54
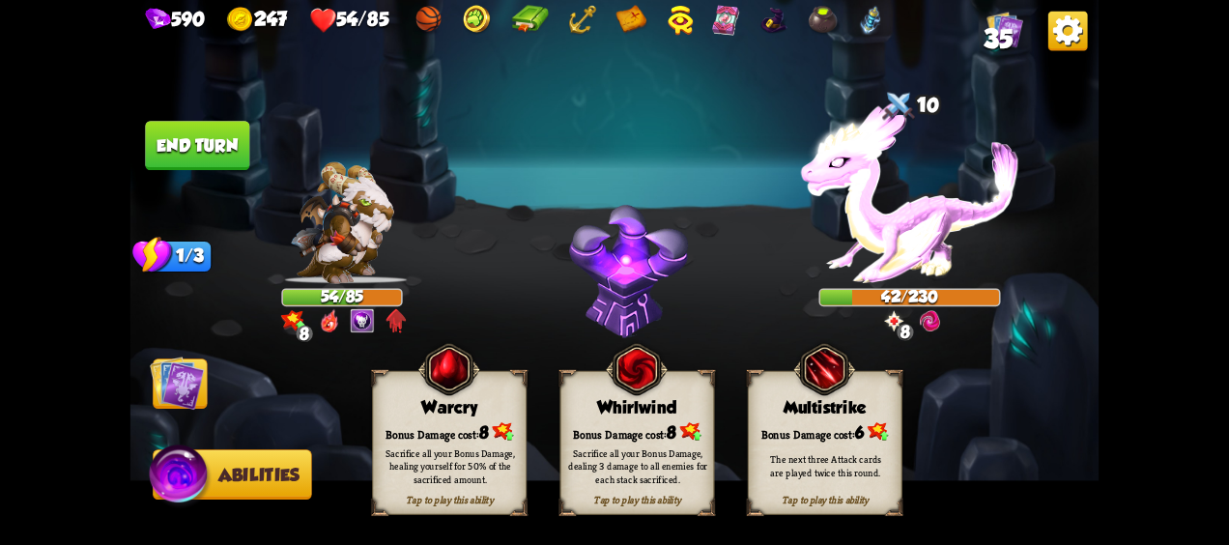
click at [626, 429] on div "Bonus Damage cost: 8" at bounding box center [637, 432] width 153 height 22
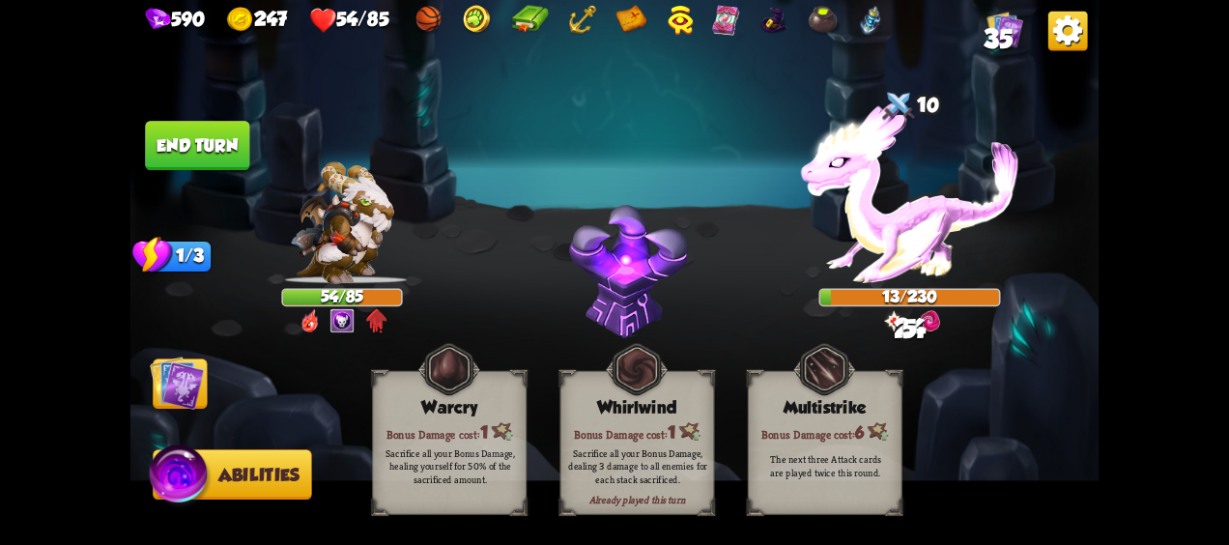
click at [182, 389] on img at bounding box center [177, 383] width 54 height 54
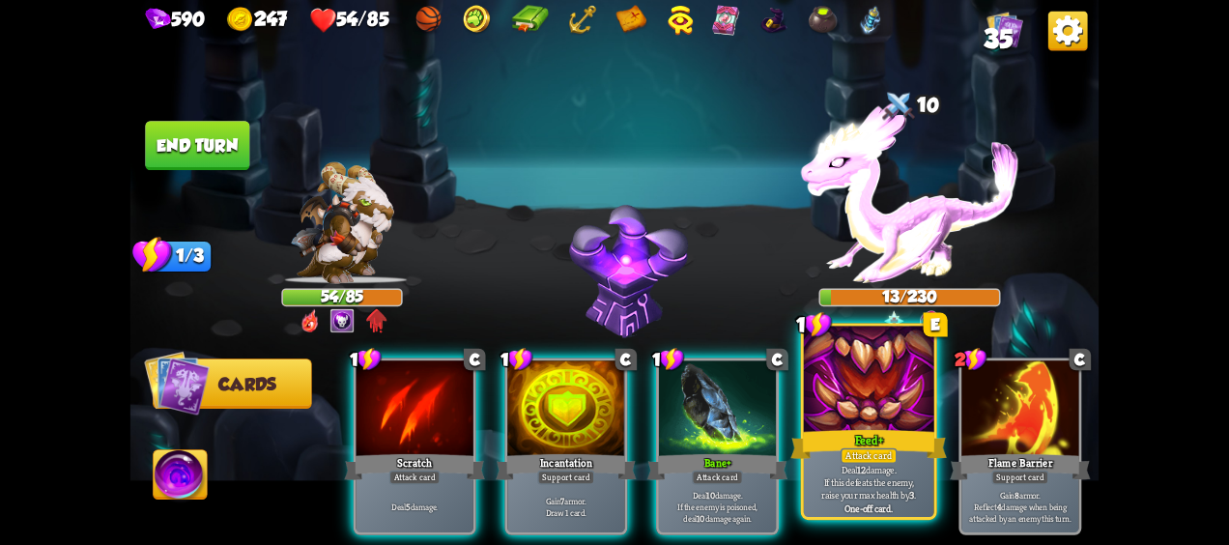
click at [904, 418] on div at bounding box center [869, 382] width 130 height 110
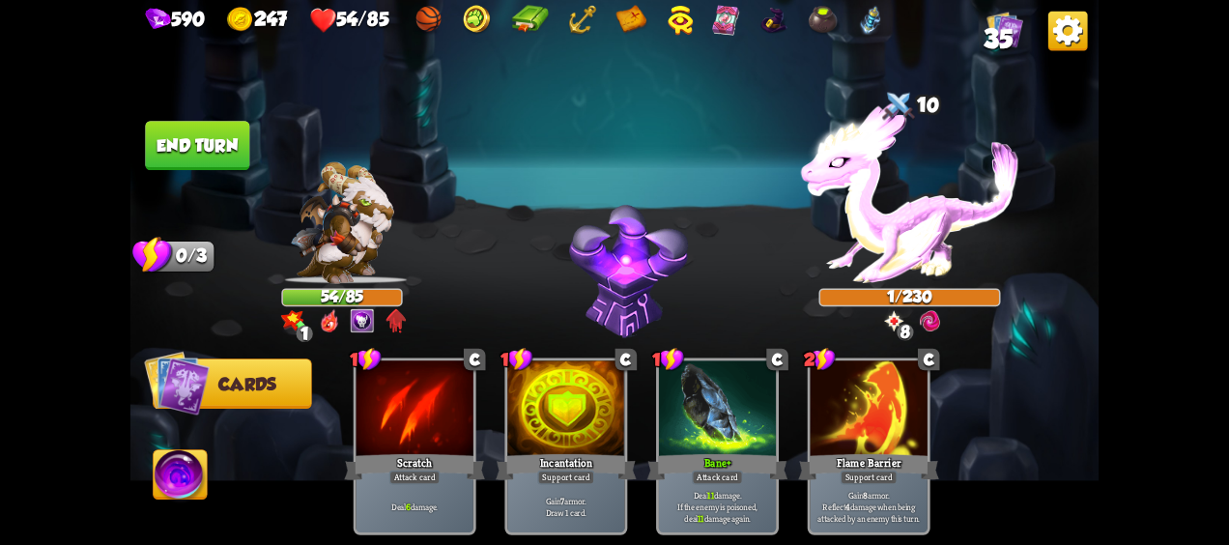
click at [174, 476] on img at bounding box center [181, 477] width 54 height 54
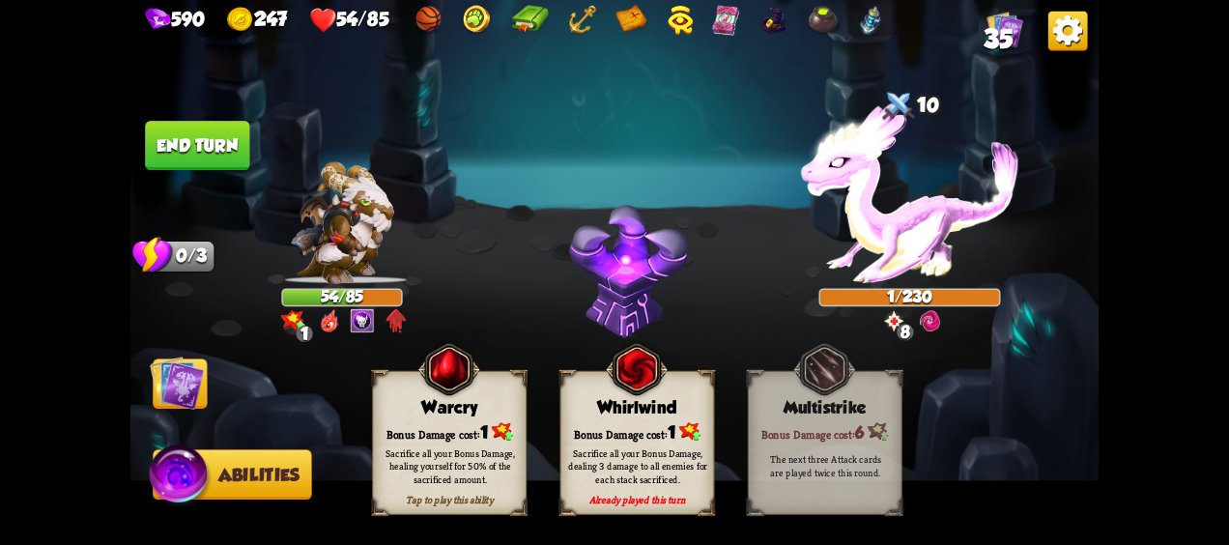
click at [607, 462] on div "Sacrifice all your Bonus Damage, dealing 3 damage to all enemies for each stack…" at bounding box center [637, 467] width 139 height 39
click at [636, 439] on div "Sacrifice all your Bonus Damage, dealing 3 damage to all enemies for each stack…" at bounding box center [638, 466] width 155 height 61
click at [638, 441] on div "Sacrifice all your Bonus Damage, dealing 3 damage to all enemies for each stack…" at bounding box center [638, 466] width 155 height 61
click at [642, 444] on div "Sacrifice all your Bonus Damage, dealing 3 damage to all enemies for each stack…" at bounding box center [638, 466] width 155 height 61
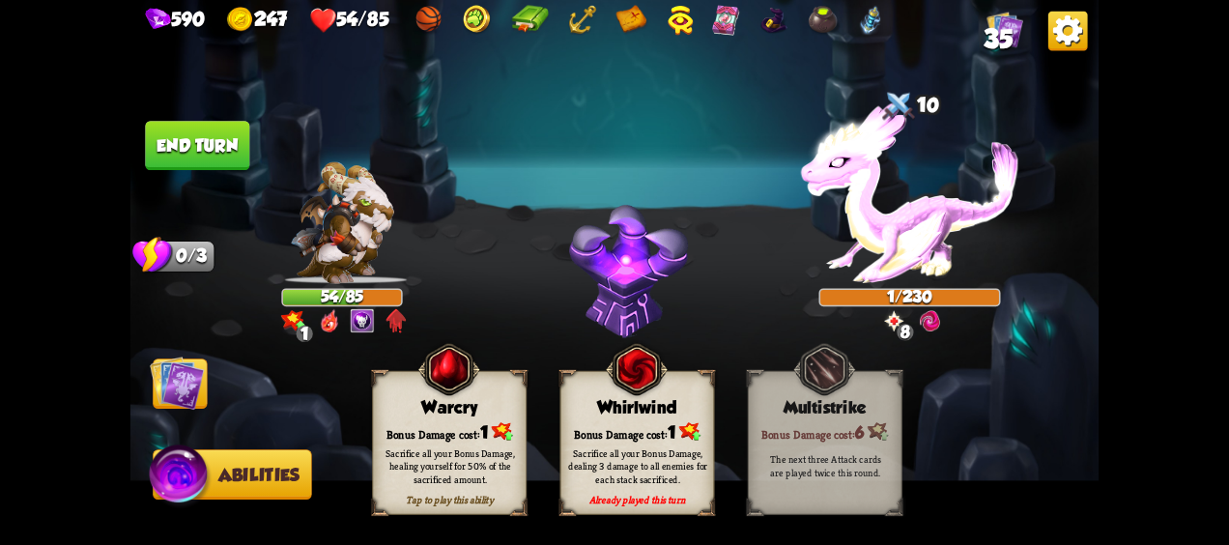
click at [647, 448] on div "Sacrifice all your Bonus Damage, dealing 3 damage to all enemies for each stack…" at bounding box center [637, 467] width 139 height 39
click at [646, 441] on div "Sacrifice all your Bonus Damage, dealing 3 damage to all enemies for each stack…" at bounding box center [638, 466] width 155 height 61
click at [646, 445] on div "Sacrifice all your Bonus Damage, dealing 3 damage to all enemies for each stack…" at bounding box center [638, 466] width 155 height 61
click at [646, 444] on div "Sacrifice all your Bonus Damage, dealing 3 damage to all enemies for each stack…" at bounding box center [638, 466] width 155 height 61
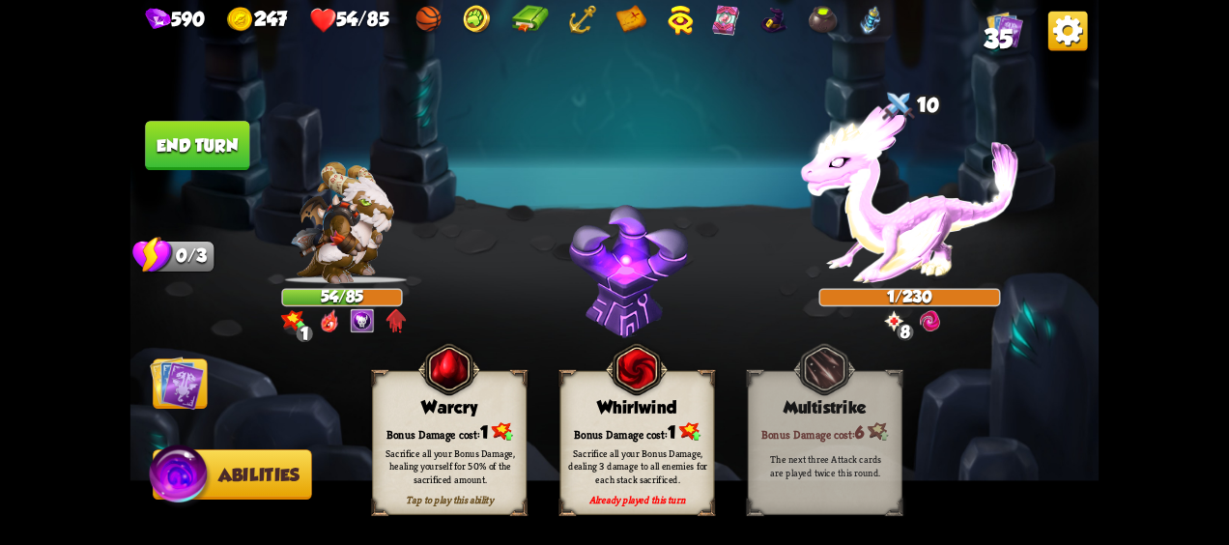
drag, startPoint x: 646, startPoint y: 445, endPoint x: 192, endPoint y: 371, distance: 459.2
click at [607, 437] on div "Sacrifice all your Bonus Damage, dealing 3 damage to all enemies for each stack…" at bounding box center [638, 466] width 155 height 61
click at [180, 386] on img at bounding box center [177, 383] width 54 height 54
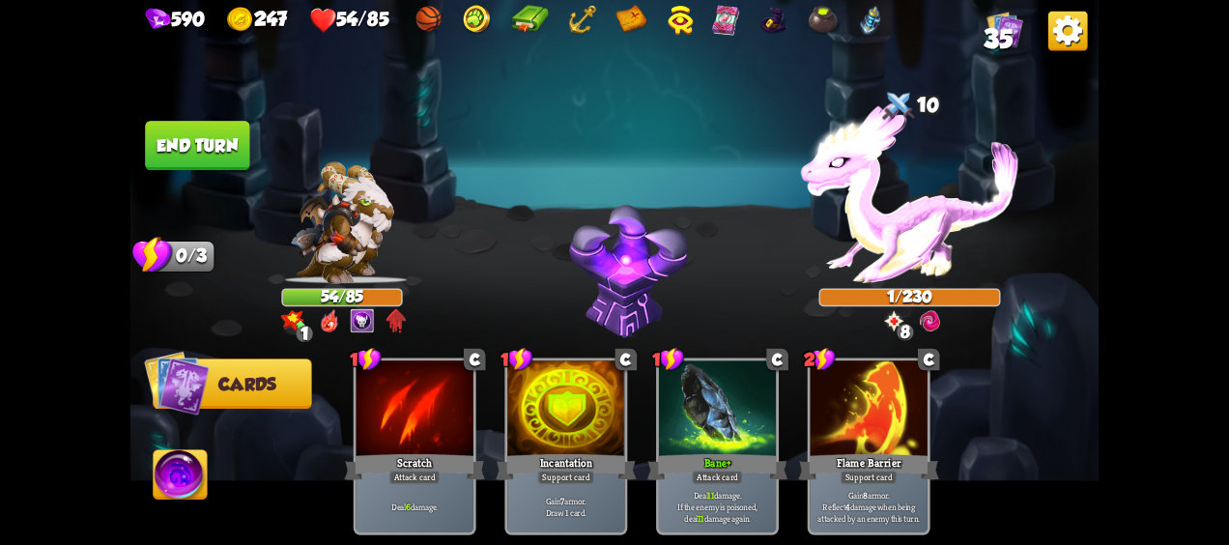
click at [182, 480] on img at bounding box center [181, 477] width 54 height 54
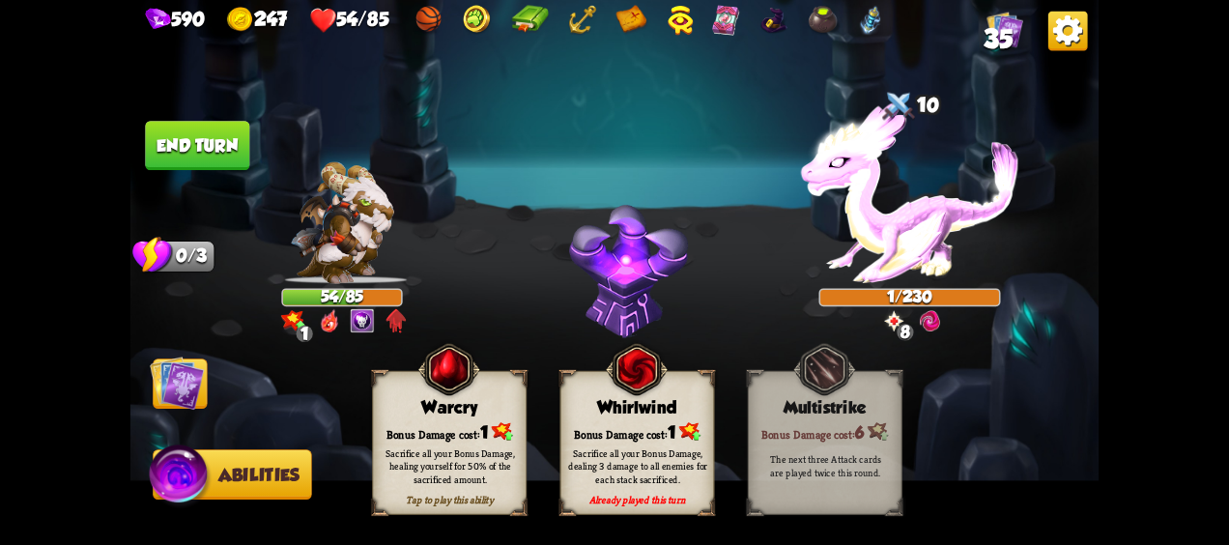
click at [434, 443] on div "Sacrifice all your Bonus Damage, healing yourself for 50% of the sacrificed amo…" at bounding box center [450, 466] width 155 height 61
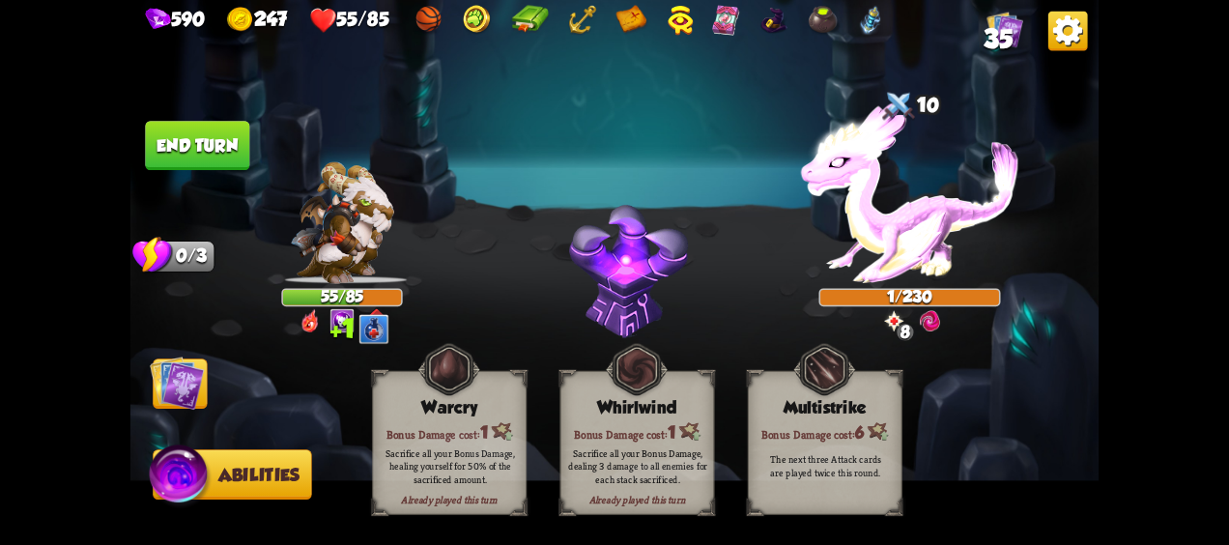
click at [217, 152] on button "End turn" at bounding box center [197, 145] width 104 height 49
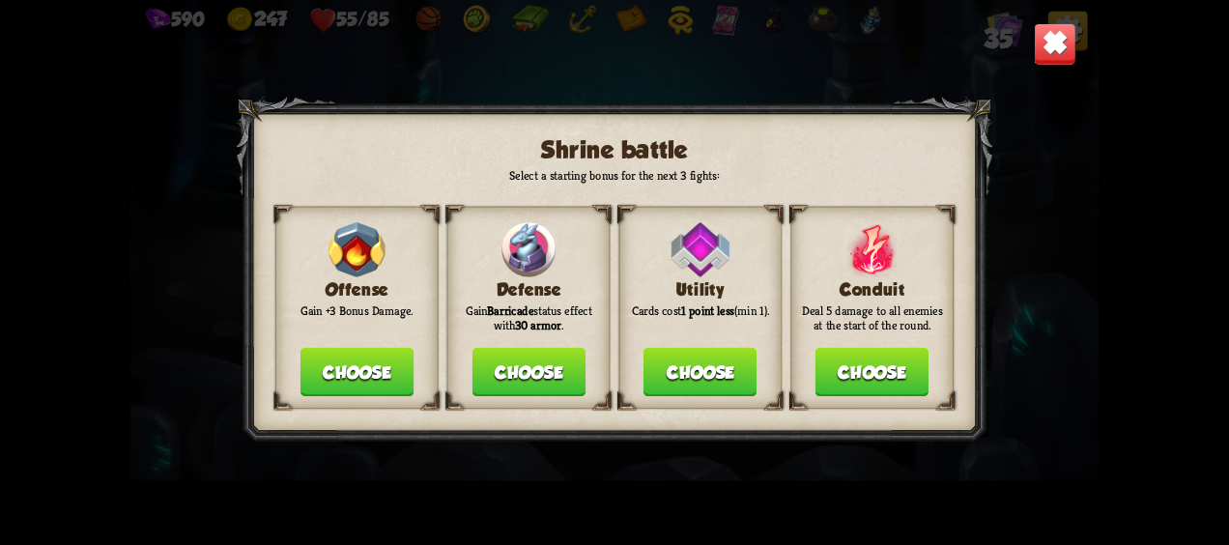
click at [345, 367] on button "Choose" at bounding box center [357, 372] width 113 height 49
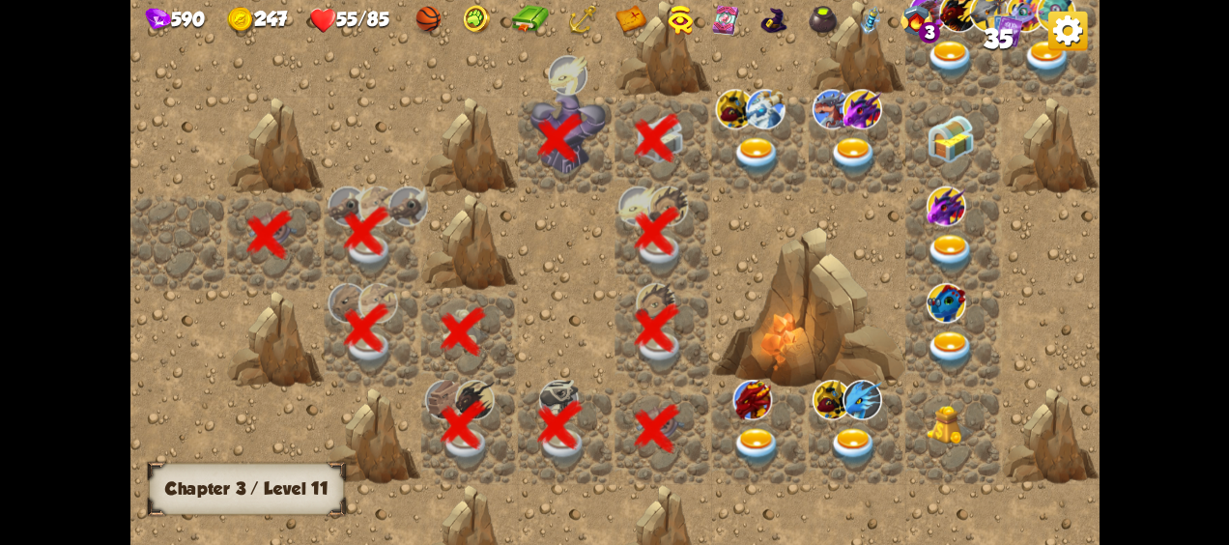
scroll to position [0, 371]
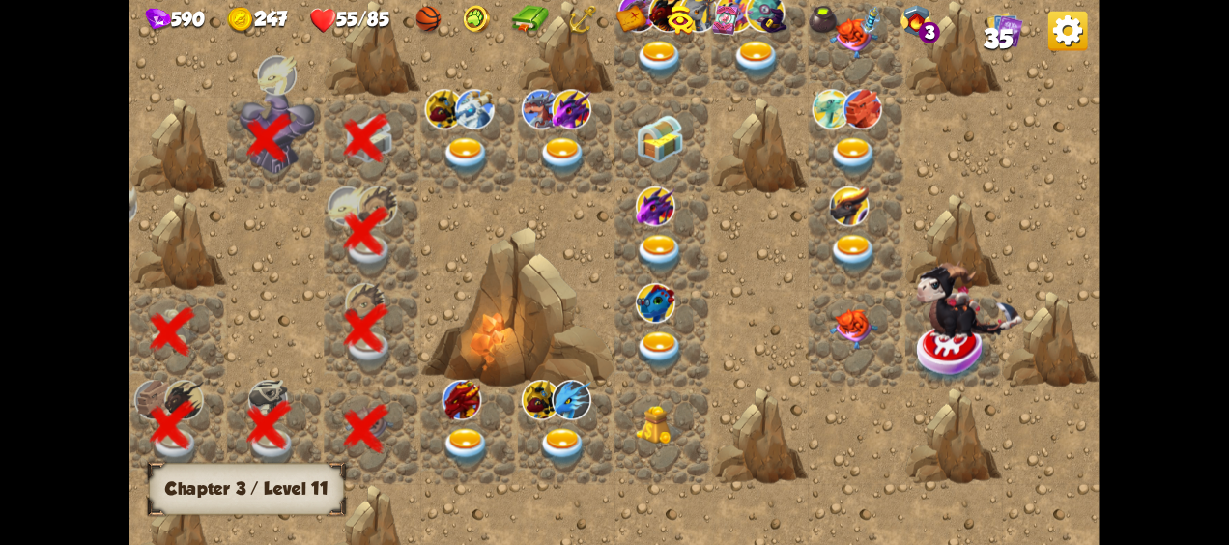
click at [454, 141] on img at bounding box center [466, 157] width 48 height 38
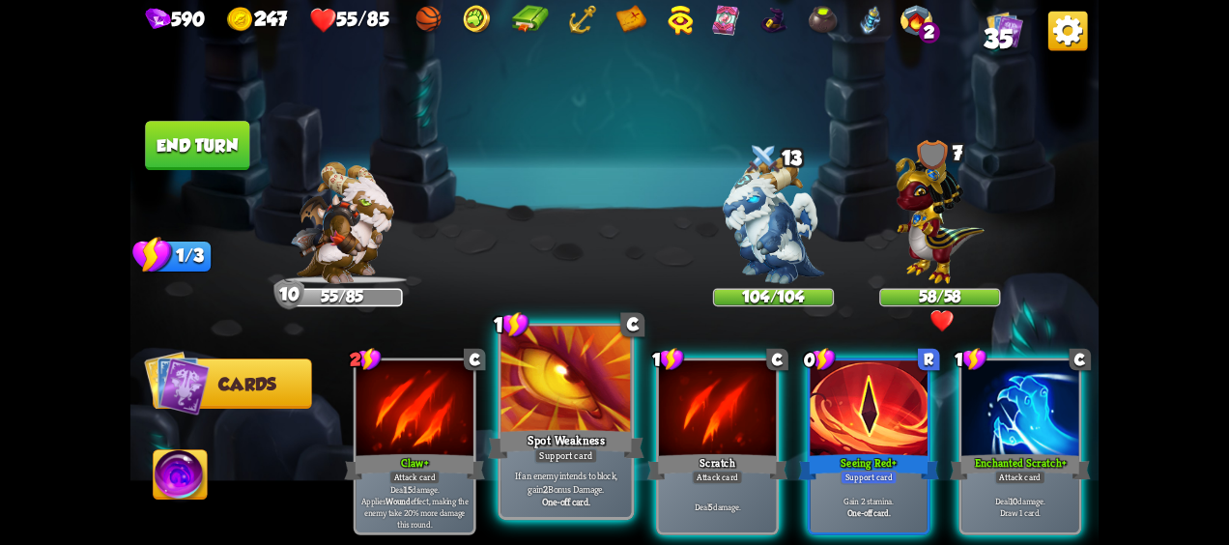
click at [570, 413] on div at bounding box center [567, 382] width 130 height 110
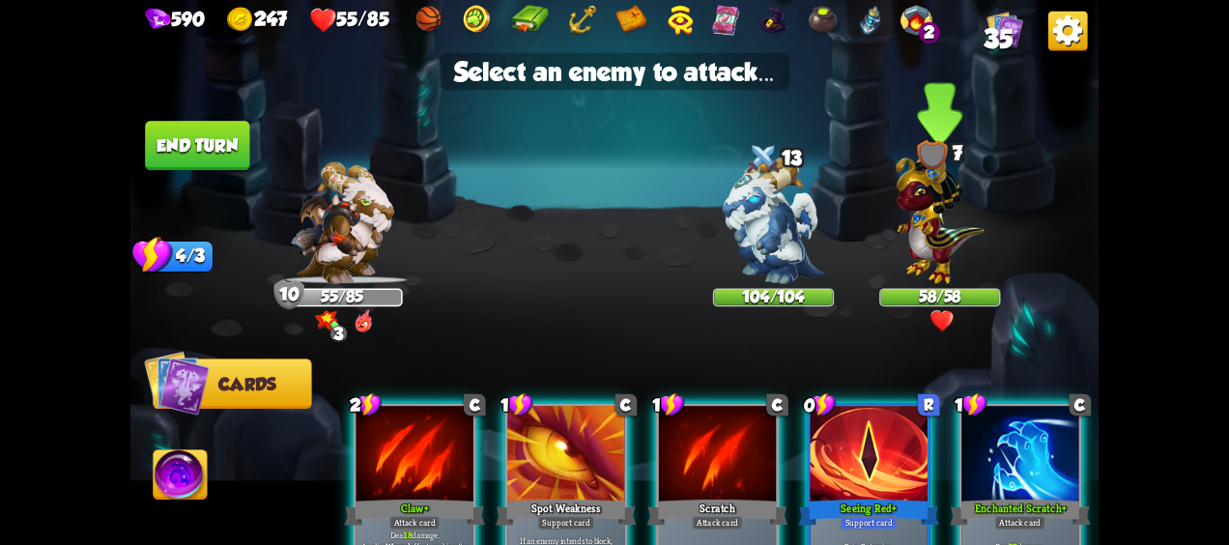
click at [933, 218] on img at bounding box center [940, 215] width 89 height 138
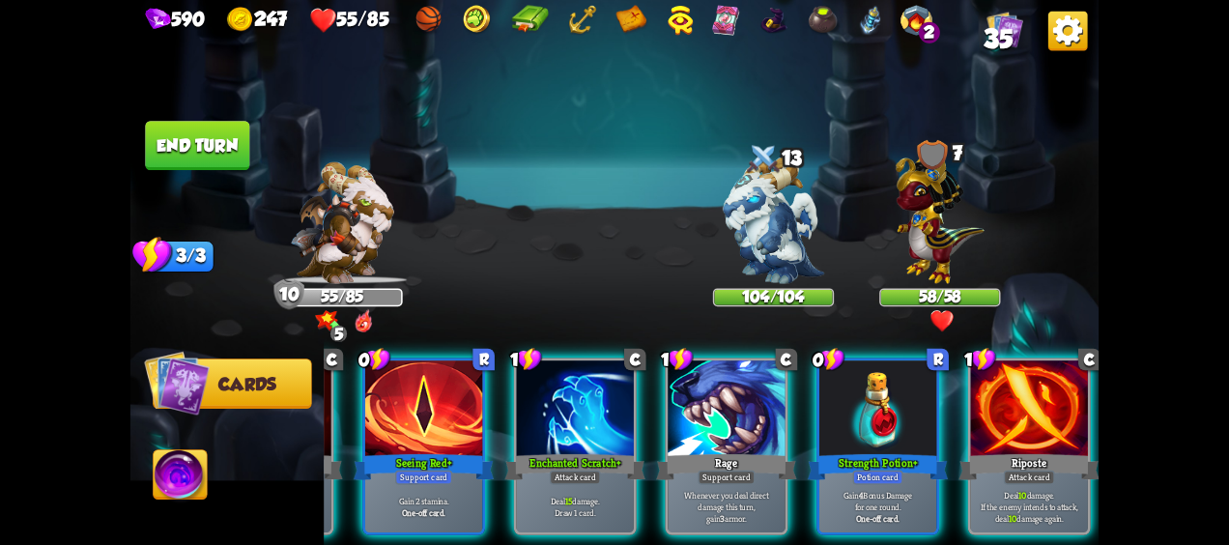
scroll to position [0, 376]
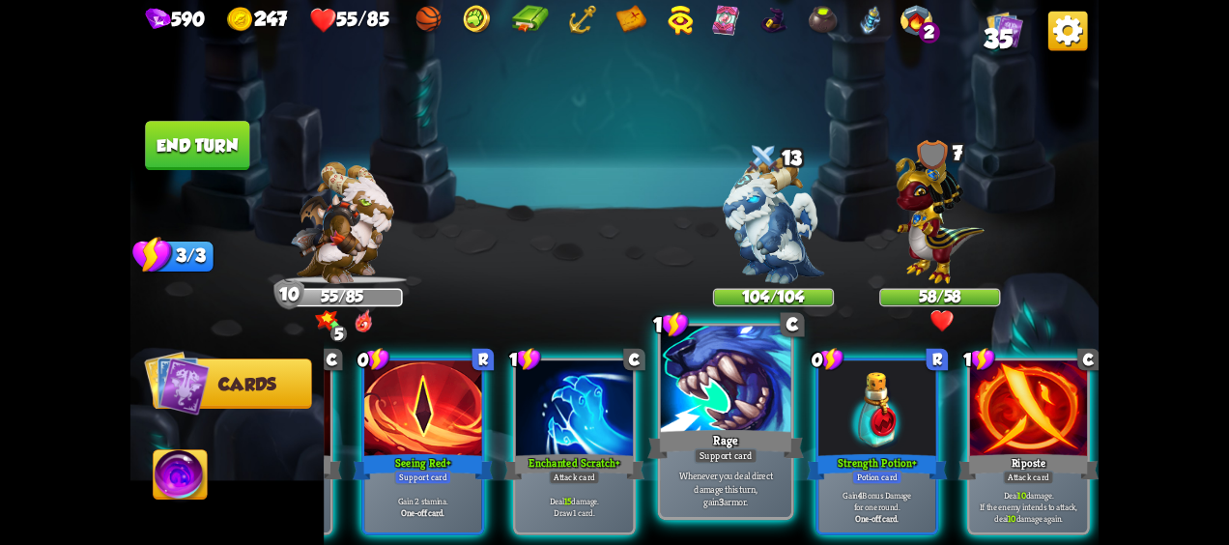
click at [880, 451] on div "Strength Potion +" at bounding box center [877, 466] width 141 height 31
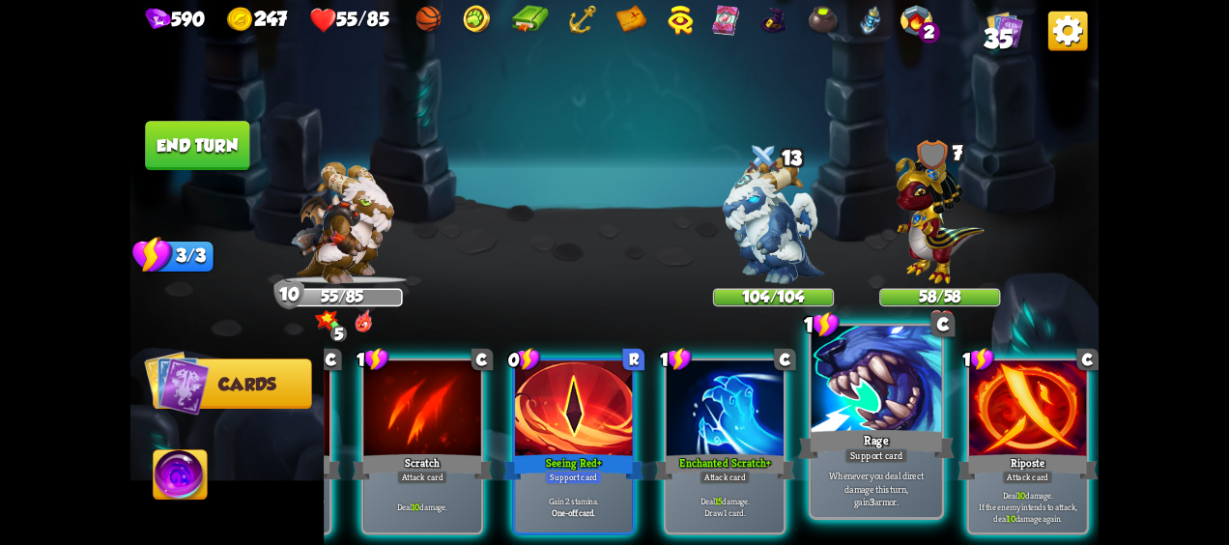
scroll to position [0, 183]
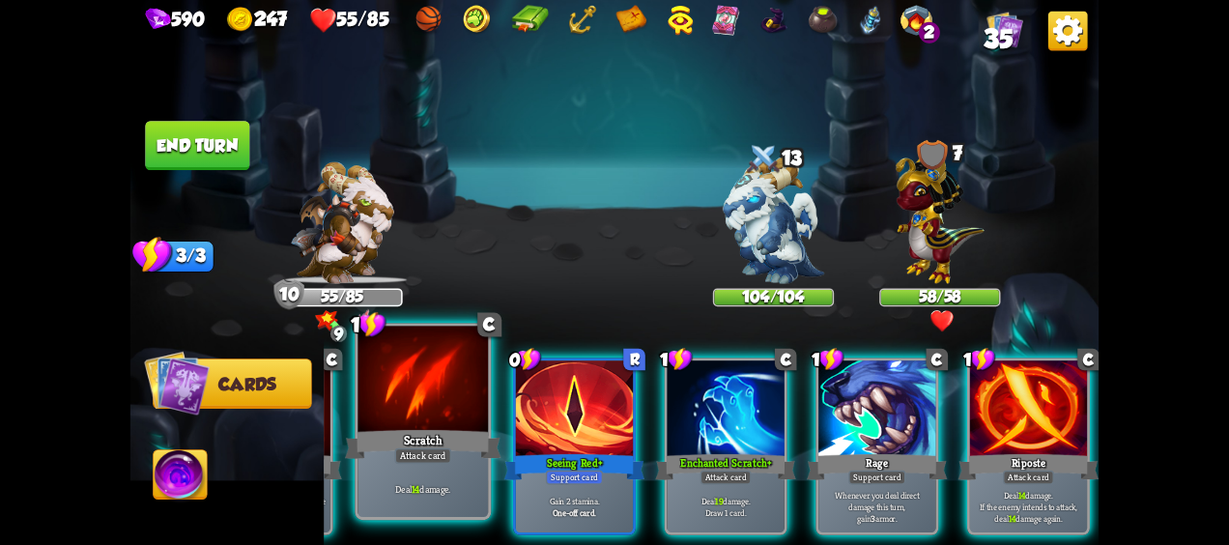
click at [587, 425] on div at bounding box center [574, 410] width 117 height 99
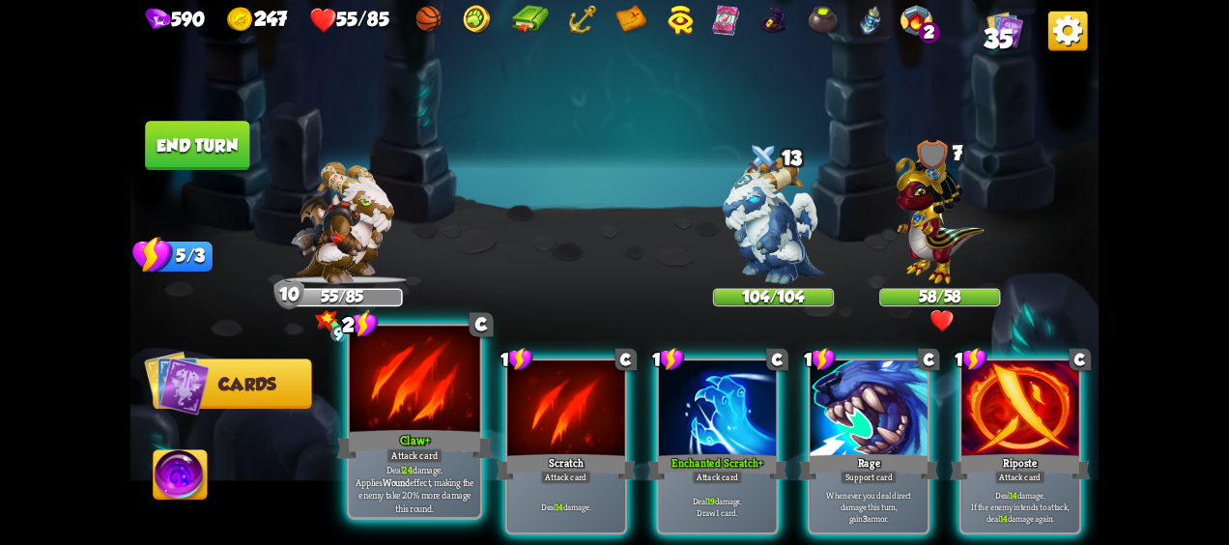
drag, startPoint x: 431, startPoint y: 437, endPoint x: 447, endPoint y: 425, distance: 19.3
click at [430, 437] on div "Claw +" at bounding box center [414, 444] width 157 height 35
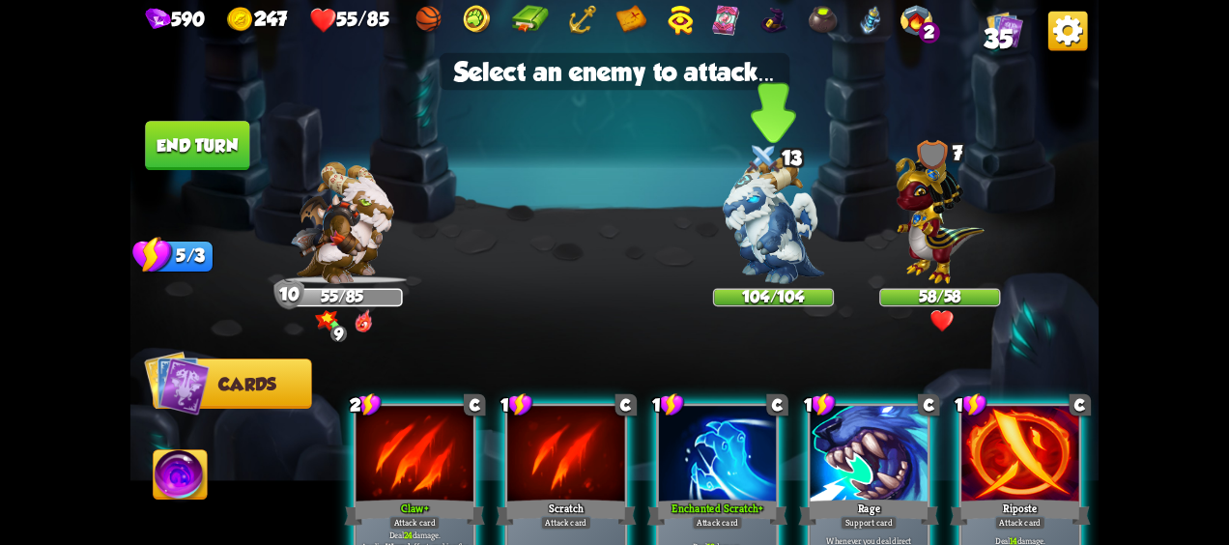
click at [788, 226] on img at bounding box center [773, 221] width 101 height 128
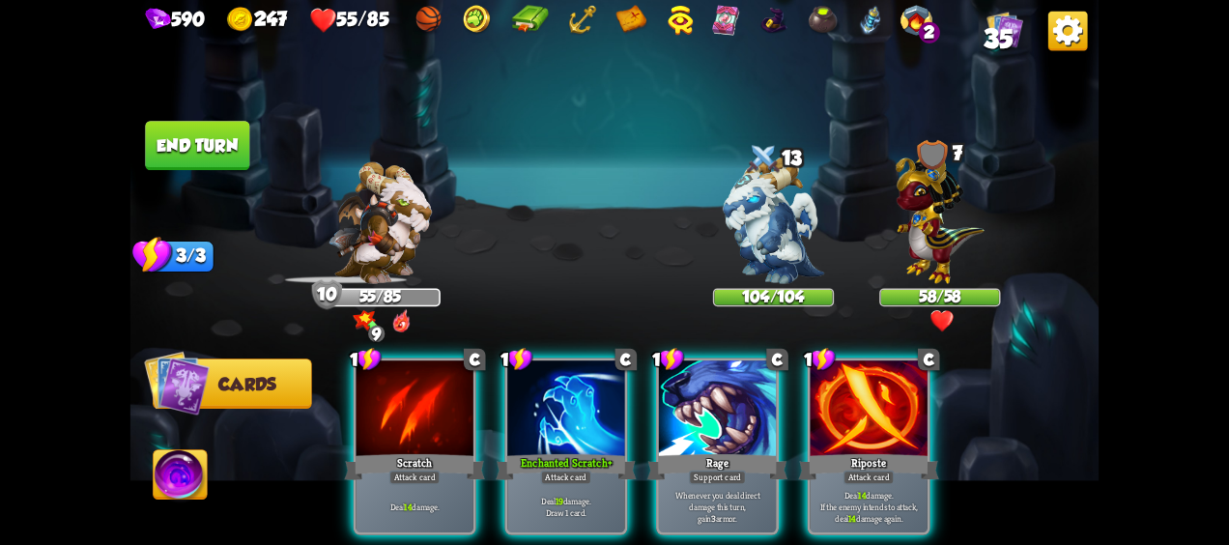
drag, startPoint x: 882, startPoint y: 398, endPoint x: 847, endPoint y: 328, distance: 78.7
click at [880, 394] on div at bounding box center [869, 410] width 117 height 99
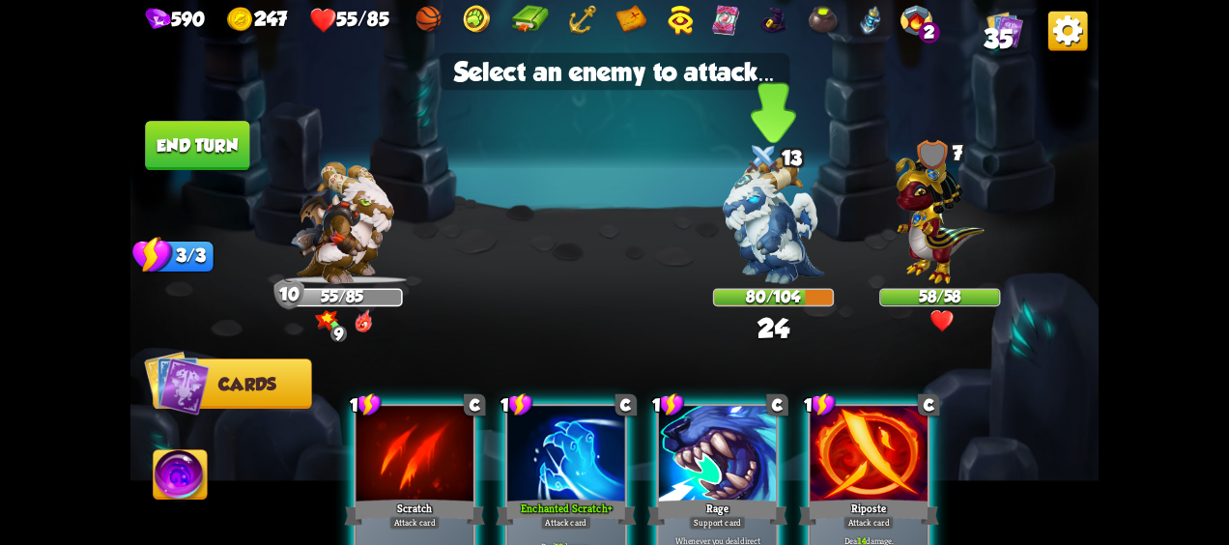
click at [802, 271] on img at bounding box center [773, 221] width 101 height 128
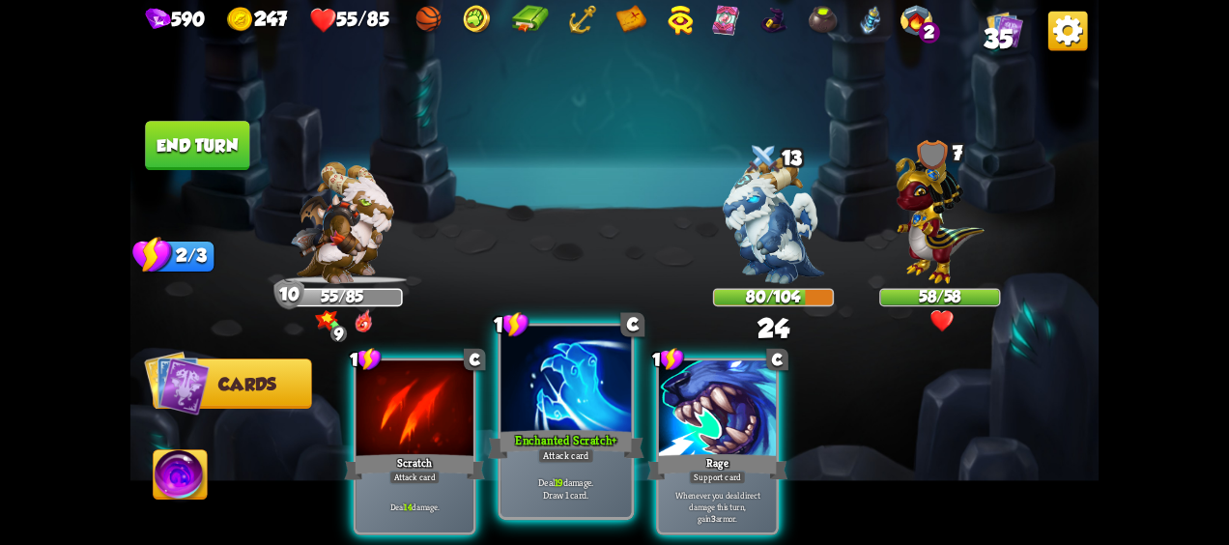
drag, startPoint x: 592, startPoint y: 397, endPoint x: 626, endPoint y: 354, distance: 55.7
click at [592, 394] on div at bounding box center [567, 382] width 130 height 110
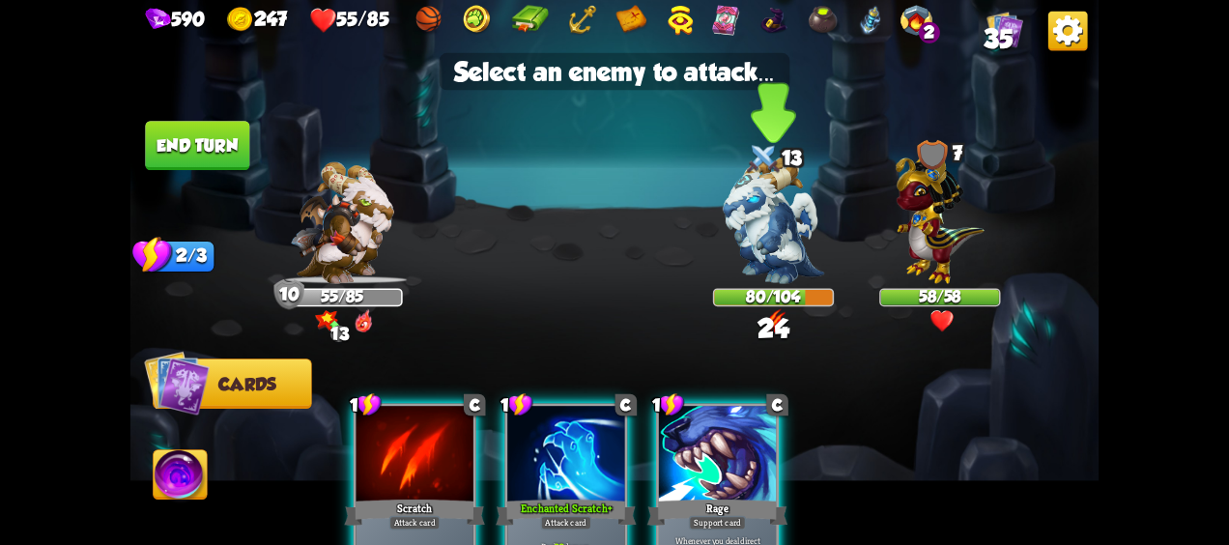
drag, startPoint x: 775, startPoint y: 232, endPoint x: 564, endPoint y: 290, distance: 219.5
click at [775, 232] on img at bounding box center [773, 221] width 101 height 128
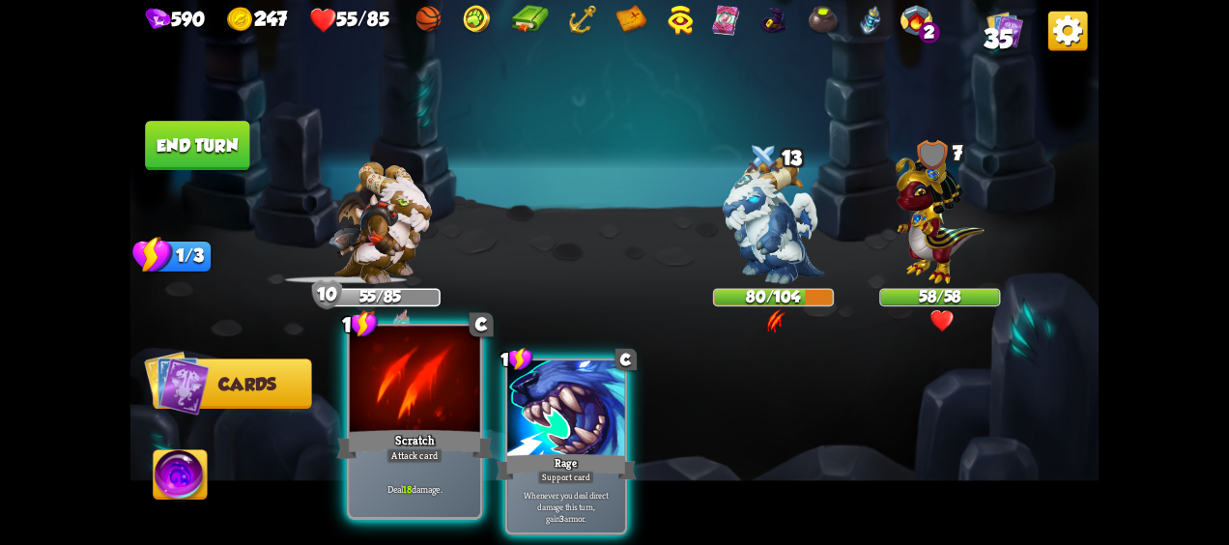
click at [432, 396] on div at bounding box center [415, 382] width 130 height 110
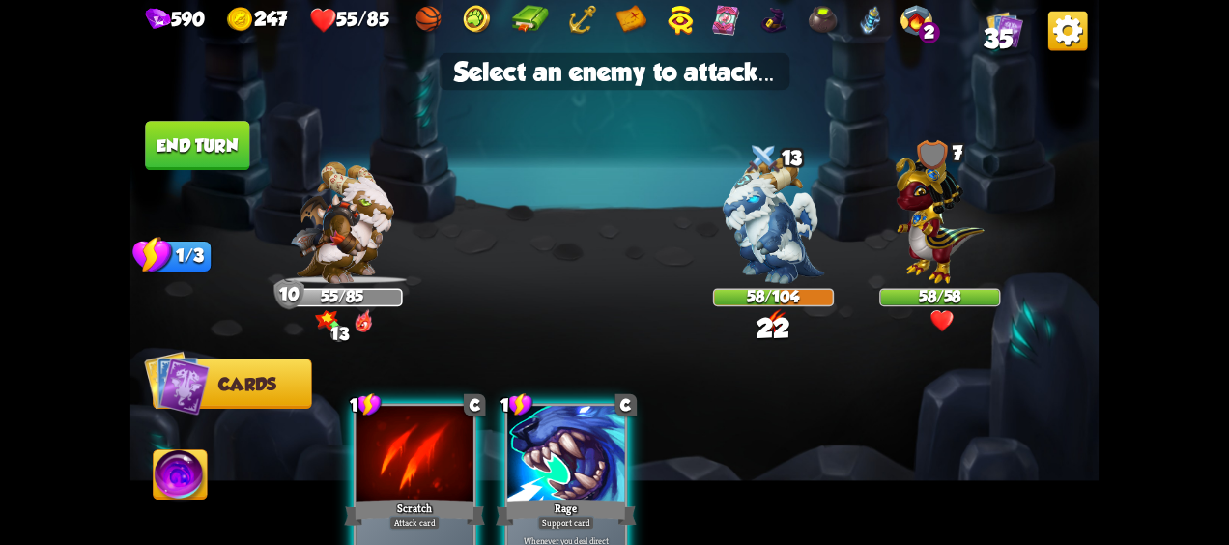
click at [390, 416] on div at bounding box center [415, 455] width 117 height 99
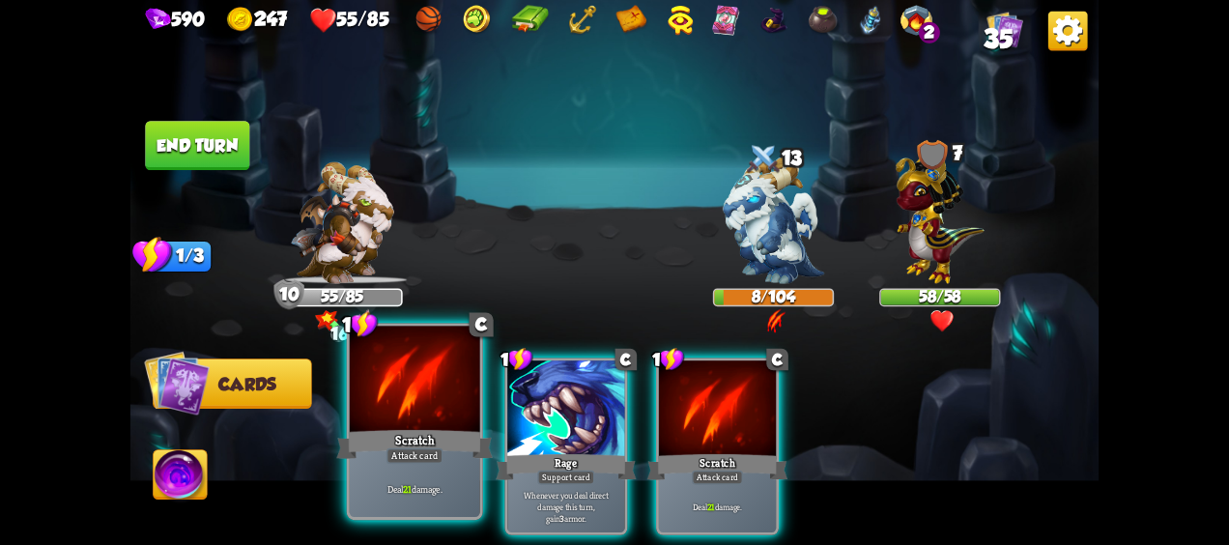
click at [388, 419] on div at bounding box center [415, 382] width 130 height 110
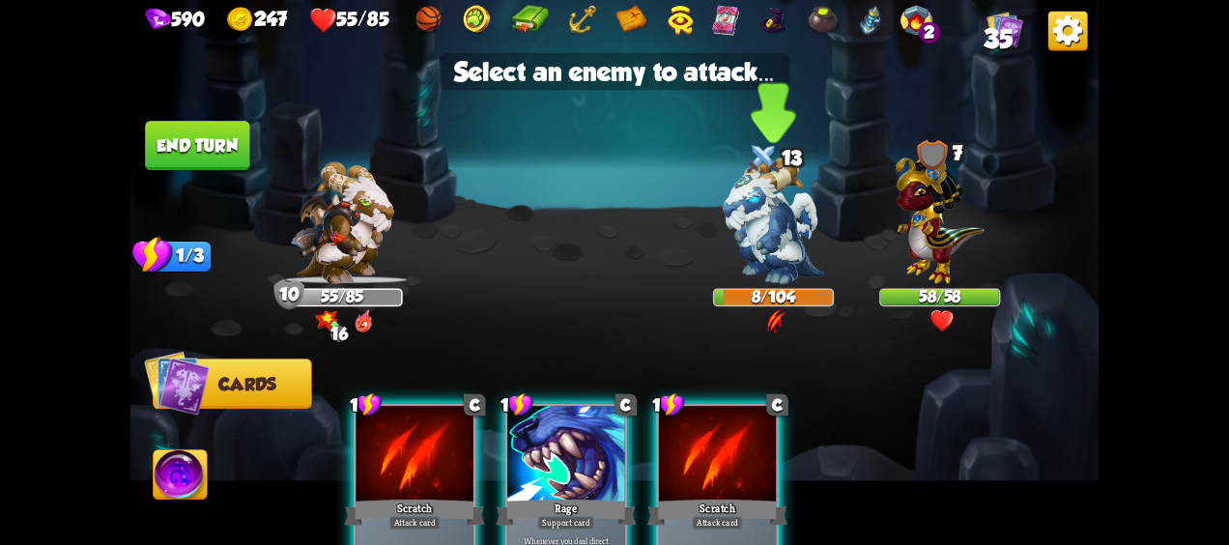
click at [736, 221] on img at bounding box center [773, 221] width 101 height 128
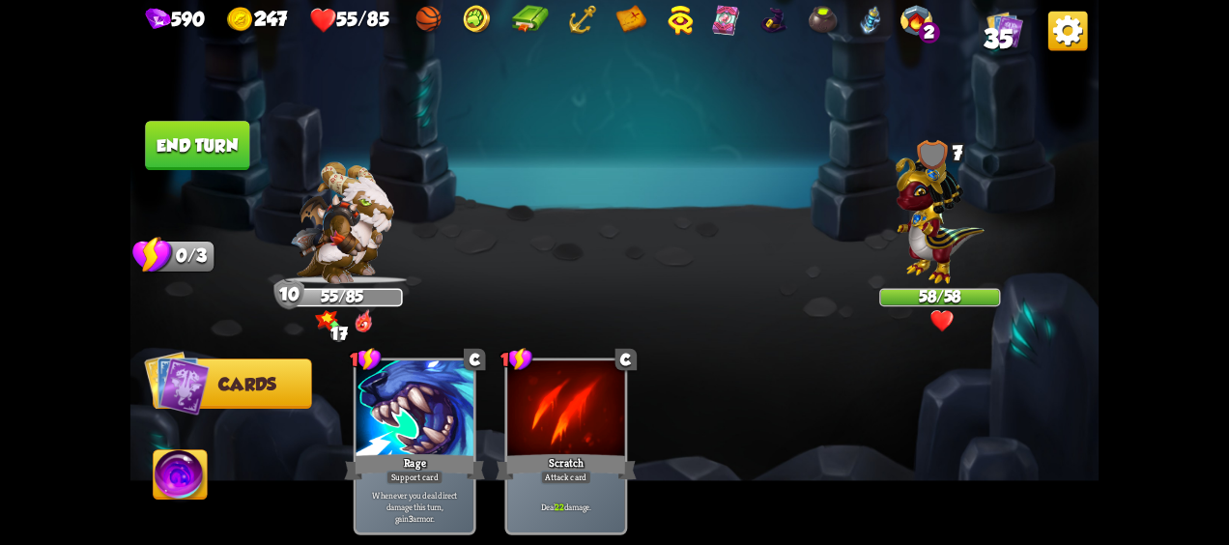
click at [217, 145] on button "End turn" at bounding box center [197, 145] width 104 height 49
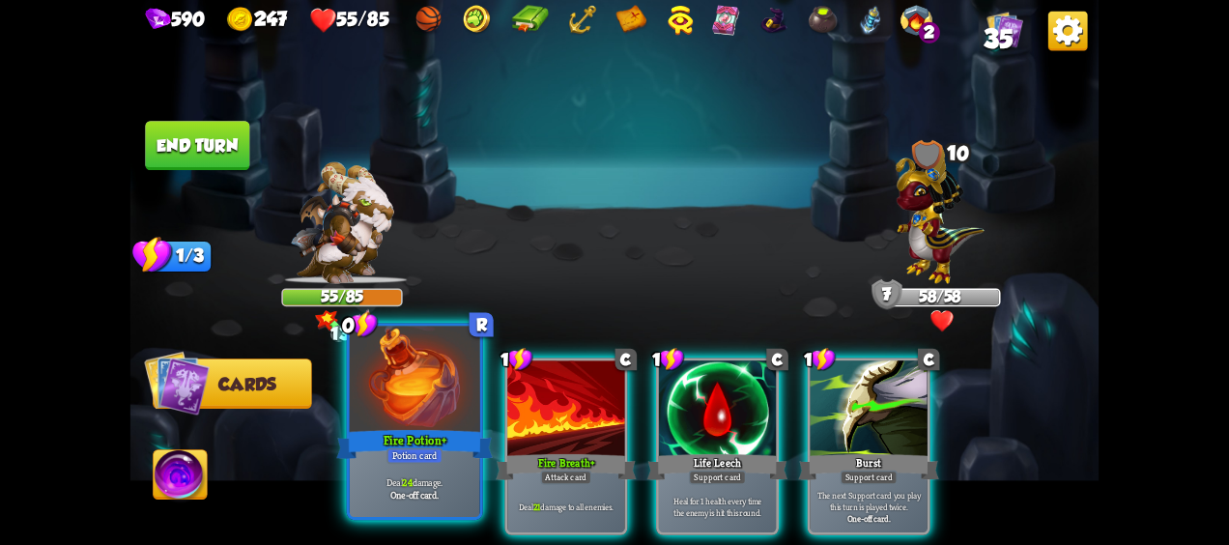
click at [425, 390] on div at bounding box center [415, 382] width 130 height 110
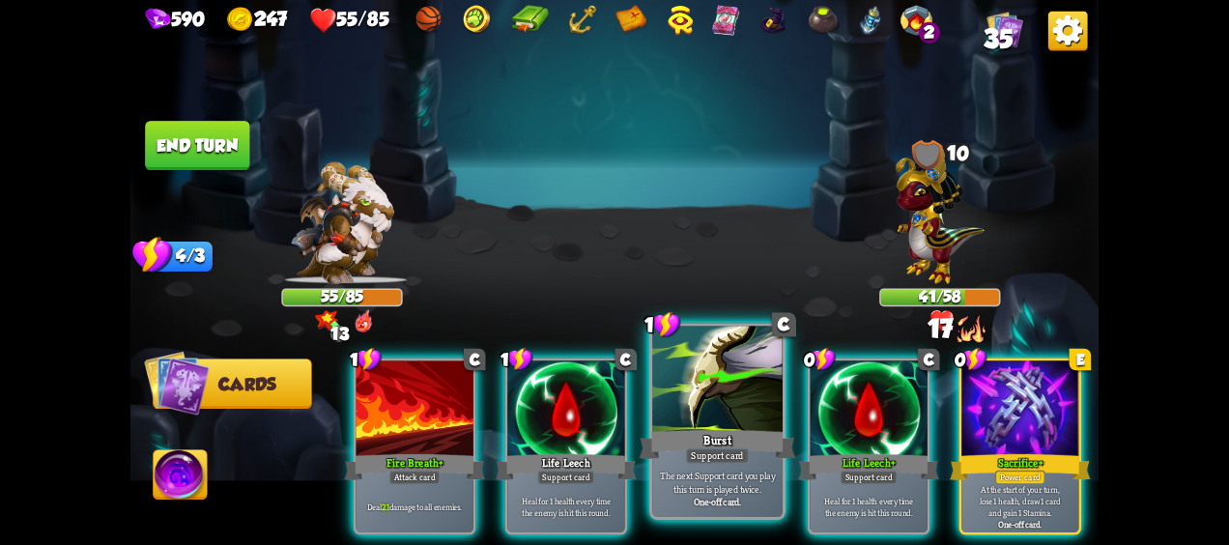
click at [708, 423] on div at bounding box center [717, 382] width 130 height 110
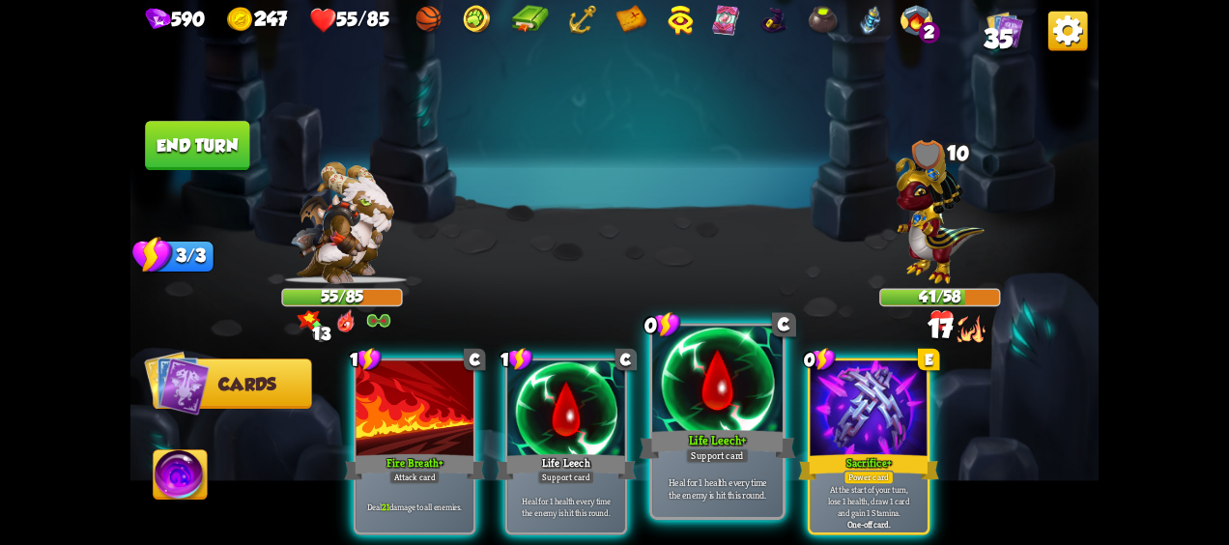
click at [732, 426] on div "0 C Life Leech + Support card Heal for 1 health every time the enemy is hit thi…" at bounding box center [718, 421] width 136 height 197
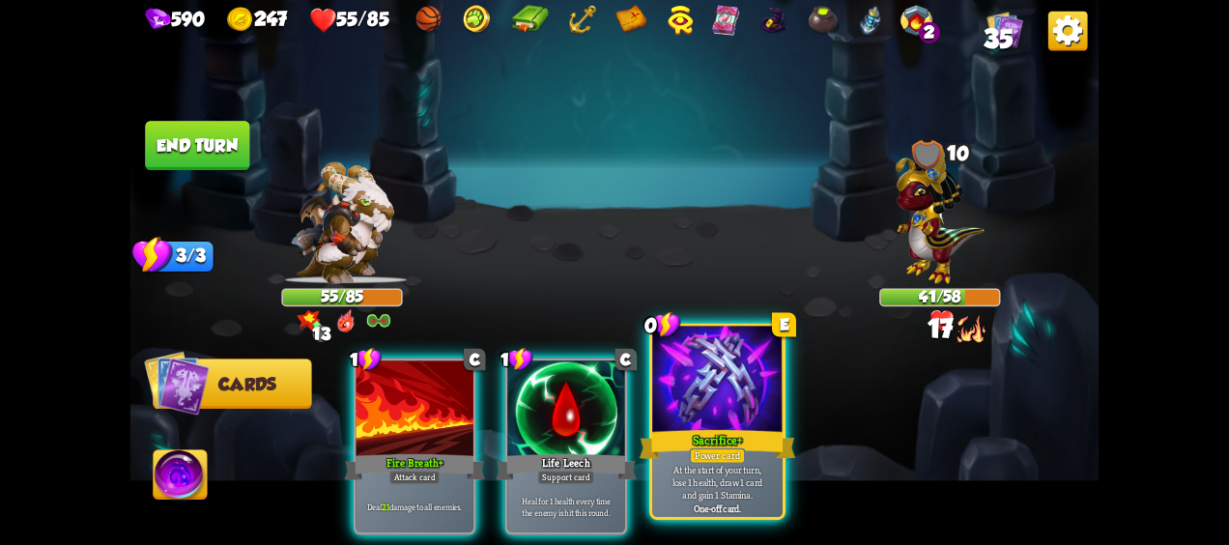
click at [731, 433] on div "Sacrifice +" at bounding box center [718, 444] width 157 height 35
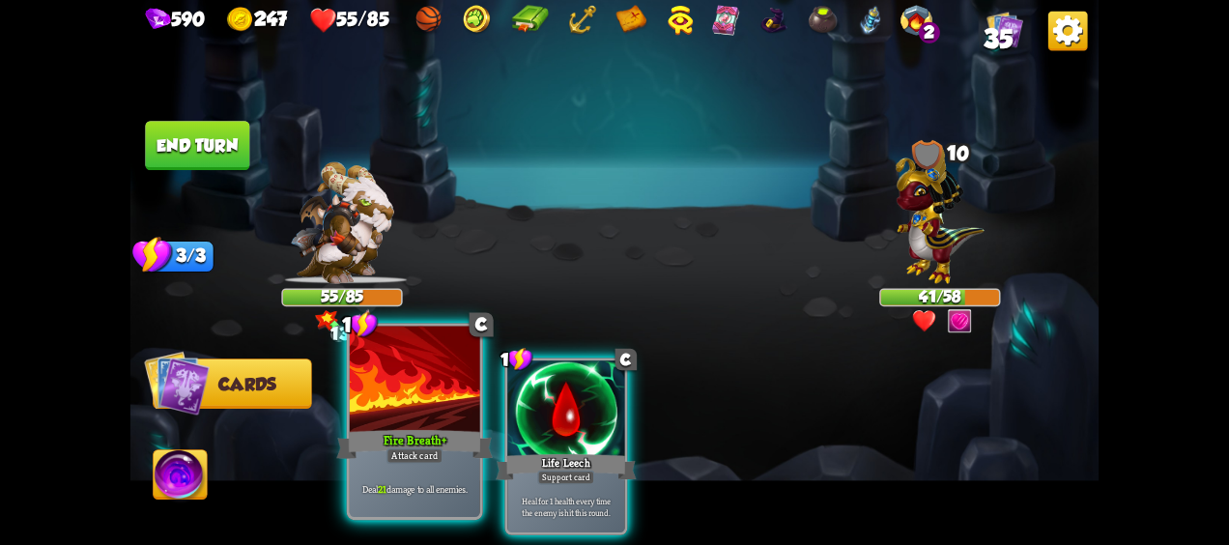
click at [427, 435] on div "Fire Breath +" at bounding box center [414, 444] width 157 height 35
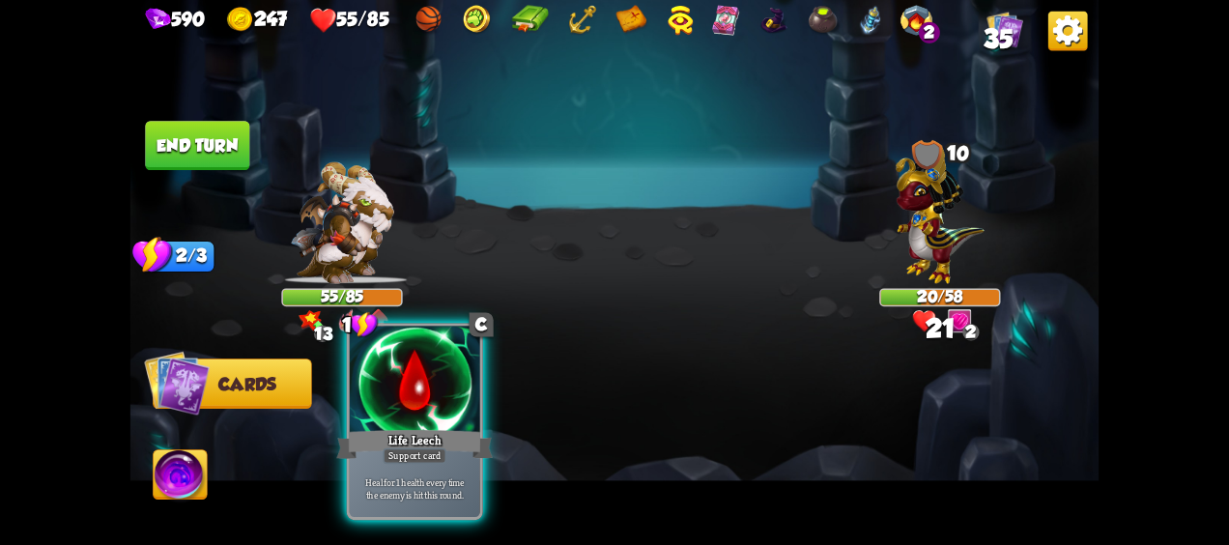
click at [402, 394] on div at bounding box center [415, 382] width 130 height 110
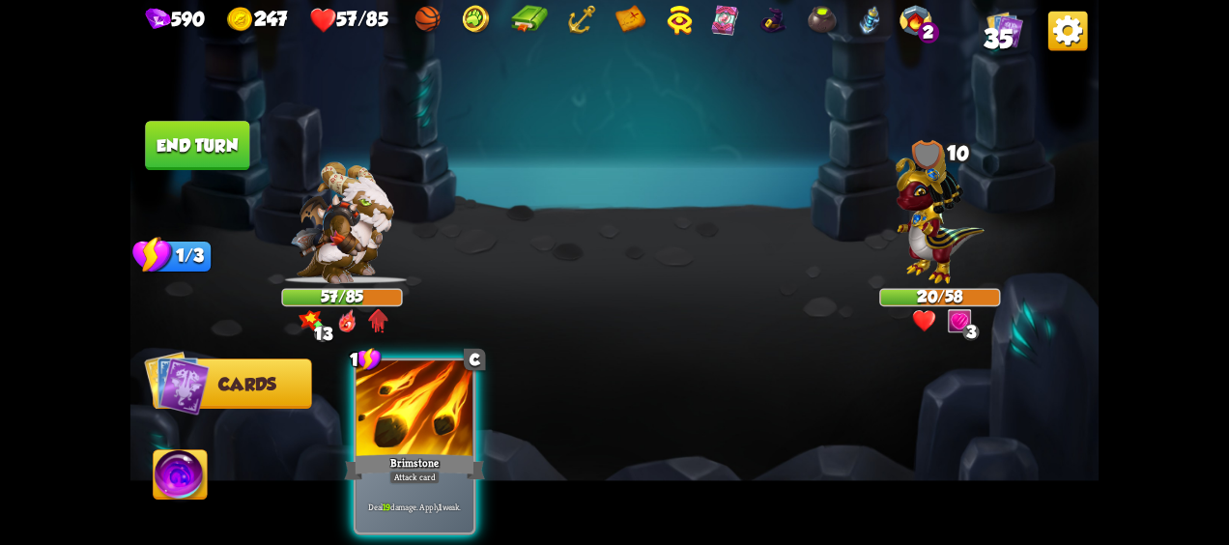
drag, startPoint x: 437, startPoint y: 412, endPoint x: 405, endPoint y: 414, distance: 32.0
click at [427, 412] on div at bounding box center [415, 410] width 117 height 99
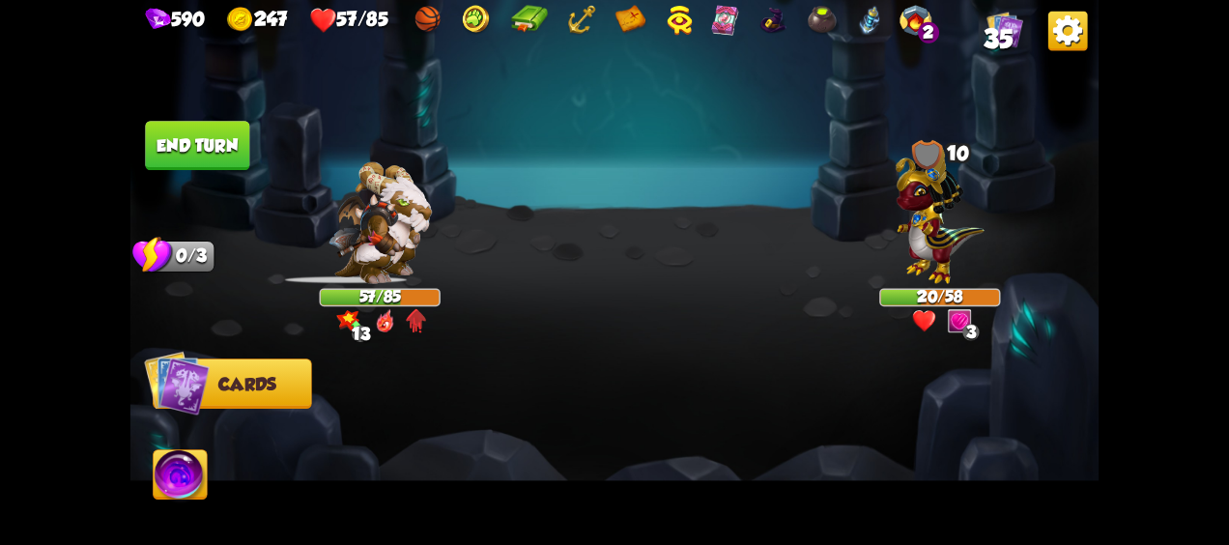
click at [190, 477] on img at bounding box center [181, 477] width 54 height 54
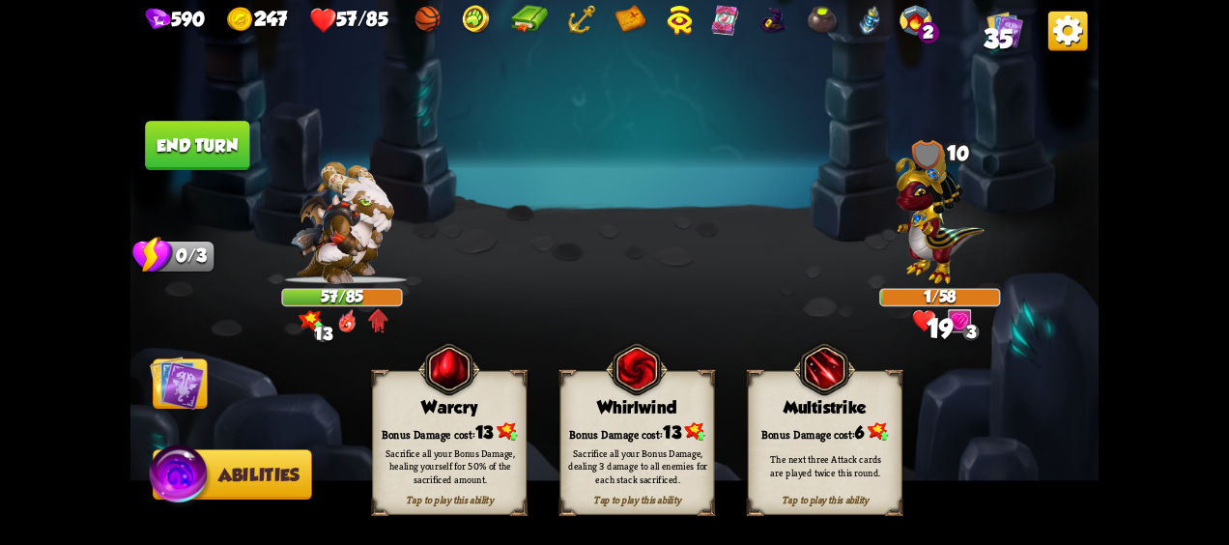
click at [467, 436] on div "Sacrifice all your Bonus Damage, healing yourself for 50% of the sacrificed amo…" at bounding box center [450, 466] width 155 height 61
click at [468, 436] on div "Sacrifice all your Bonus Damage, healing yourself for 50% of the sacrificed amo…" at bounding box center [450, 466] width 155 height 61
click at [469, 437] on div "Sacrifice all your Bonus Damage, healing yourself for 50% of the sacrificed amo…" at bounding box center [450, 466] width 155 height 61
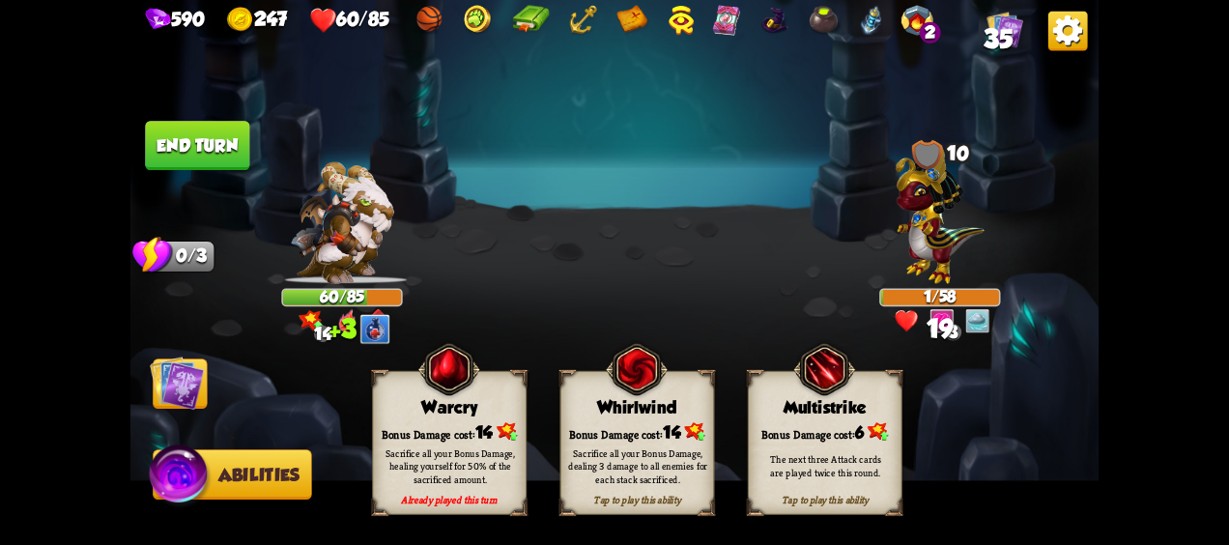
click at [468, 438] on div "Sacrifice all your Bonus Damage, healing yourself for 50% of the sacrificed amo…" at bounding box center [450, 466] width 155 height 61
click at [467, 439] on div "Sacrifice all your Bonus Damage, healing yourself for 50% of the sacrificed amo…" at bounding box center [450, 466] width 155 height 61
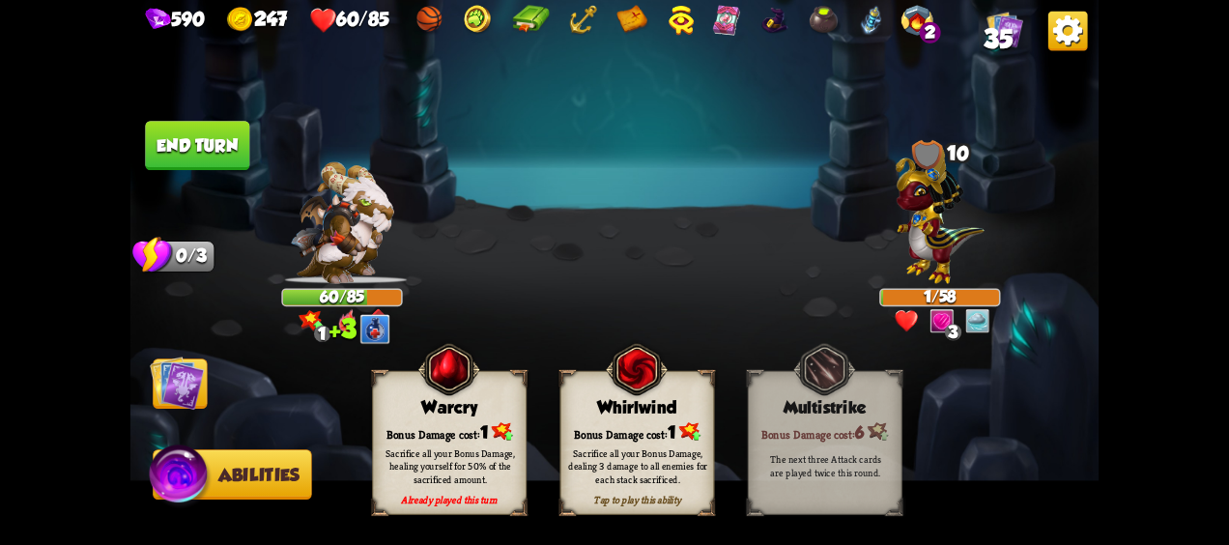
click at [467, 439] on div "Sacrifice all your Bonus Damage, healing yourself for 50% of the sacrificed amo…" at bounding box center [450, 466] width 155 height 61
click at [467, 440] on div "Sacrifice all your Bonus Damage, healing yourself for 50% of the sacrificed amo…" at bounding box center [450, 466] width 155 height 61
click at [463, 441] on div "Sacrifice all your Bonus Damage, healing yourself for 50% of the sacrificed amo…" at bounding box center [450, 466] width 155 height 61
click at [464, 441] on div "Sacrifice all your Bonus Damage, healing yourself for 50% of the sacrificed amo…" at bounding box center [450, 466] width 155 height 61
click at [462, 441] on div "Sacrifice all your Bonus Damage, healing yourself for 50% of the sacrificed amo…" at bounding box center [450, 466] width 155 height 61
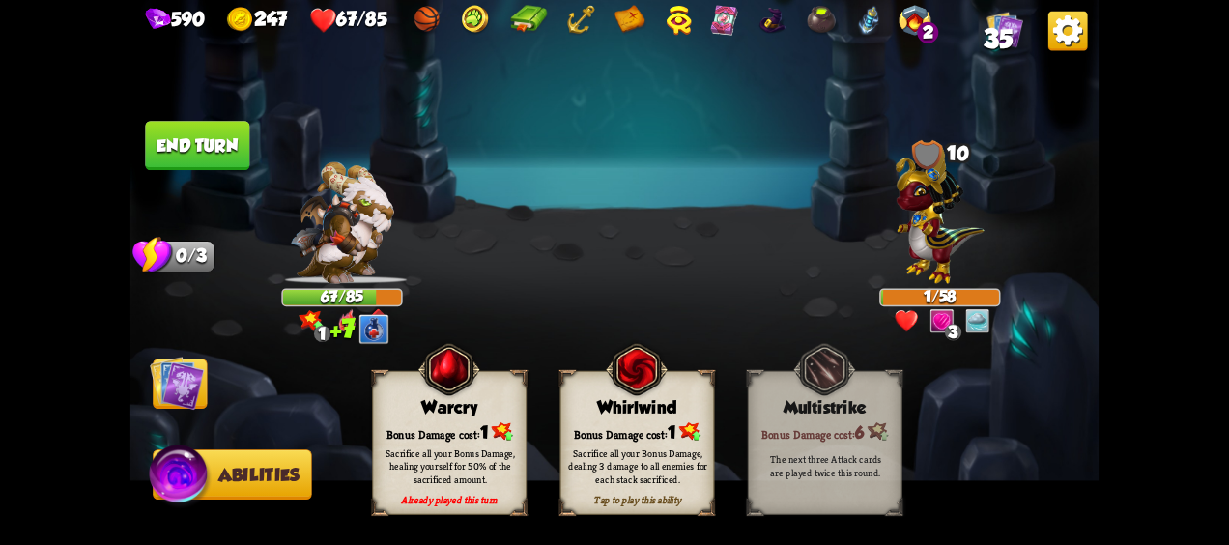
click at [462, 442] on div "Already played this turn Warcry Bonus Damage cost: 1 Sacrifice all your Bonus D…" at bounding box center [449, 443] width 155 height 144
click at [462, 442] on div "Select an enemy to attack... You don't have enough stamina to play that card...…" at bounding box center [614, 272] width 969 height 545
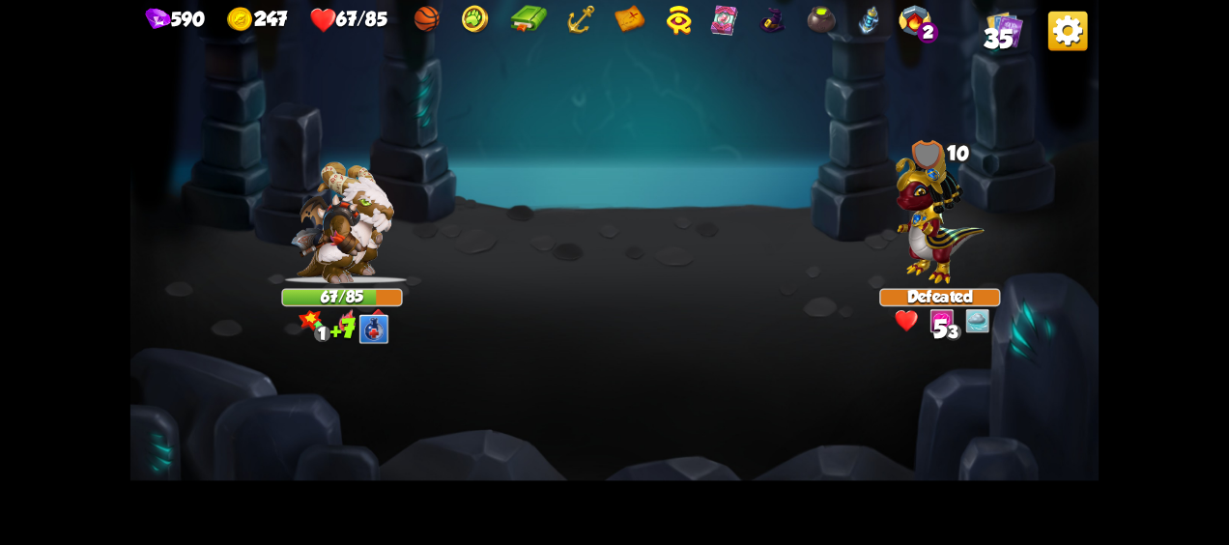
click at [462, 442] on img at bounding box center [614, 272] width 969 height 545
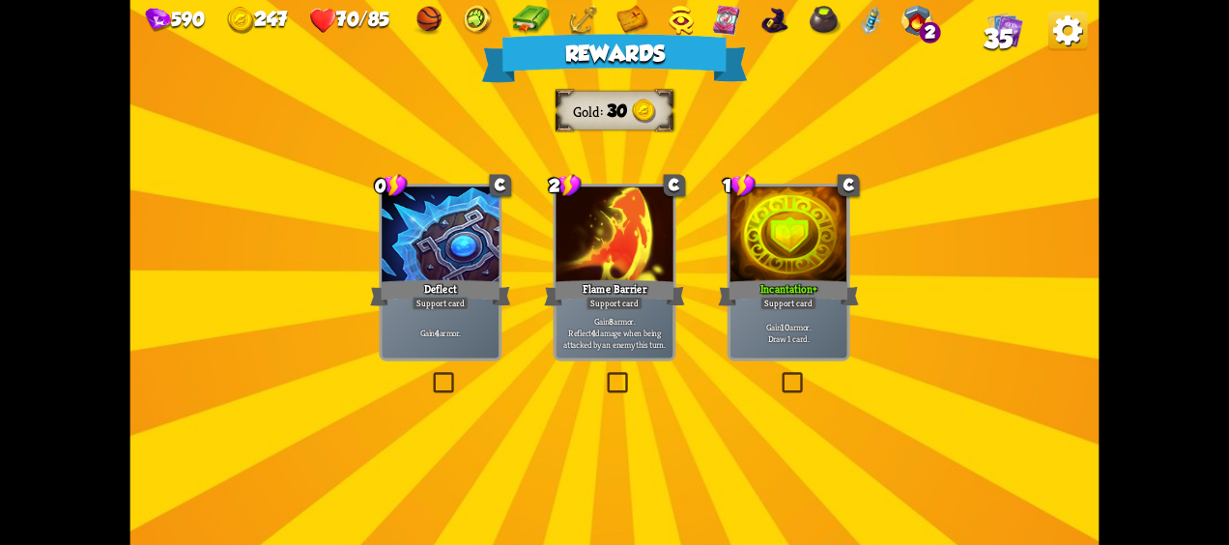
click at [803, 302] on div "Support card" at bounding box center [789, 304] width 57 height 14
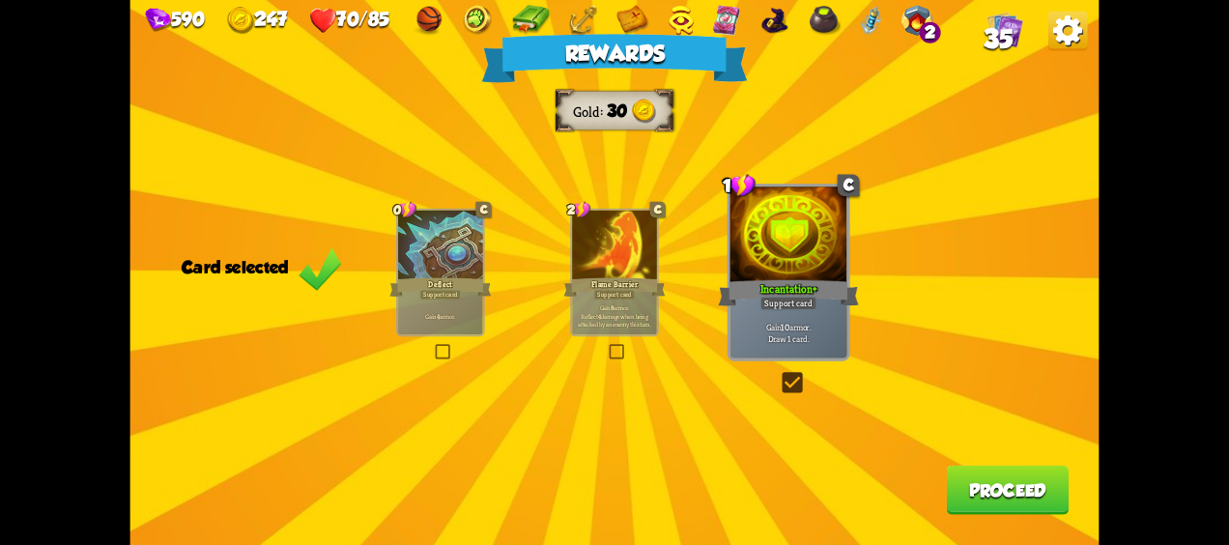
click at [1015, 484] on button "Proceed" at bounding box center [1007, 490] width 123 height 49
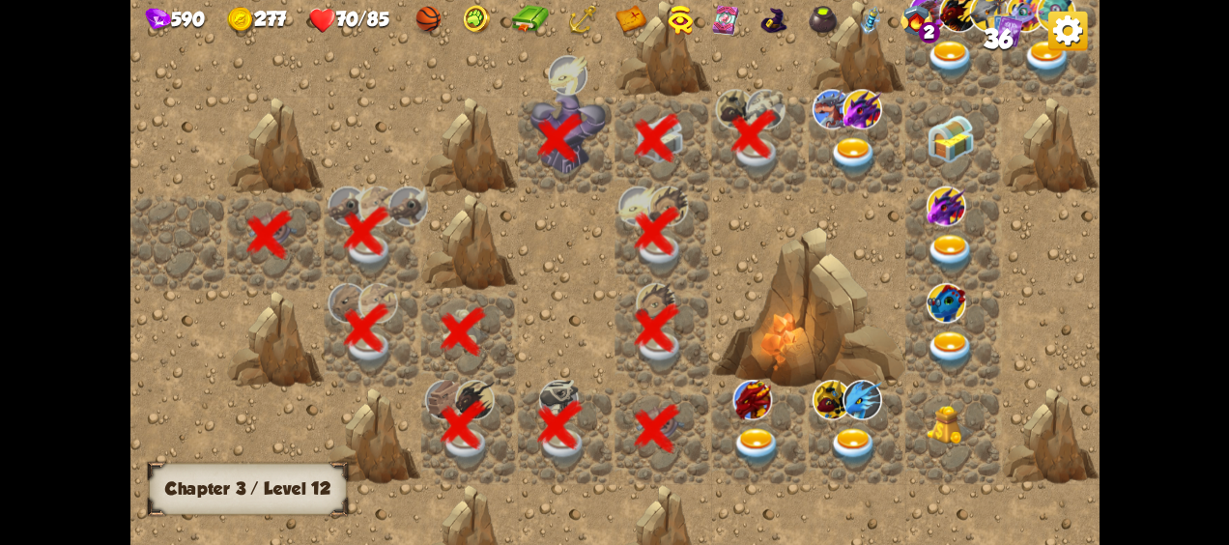
scroll to position [0, 371]
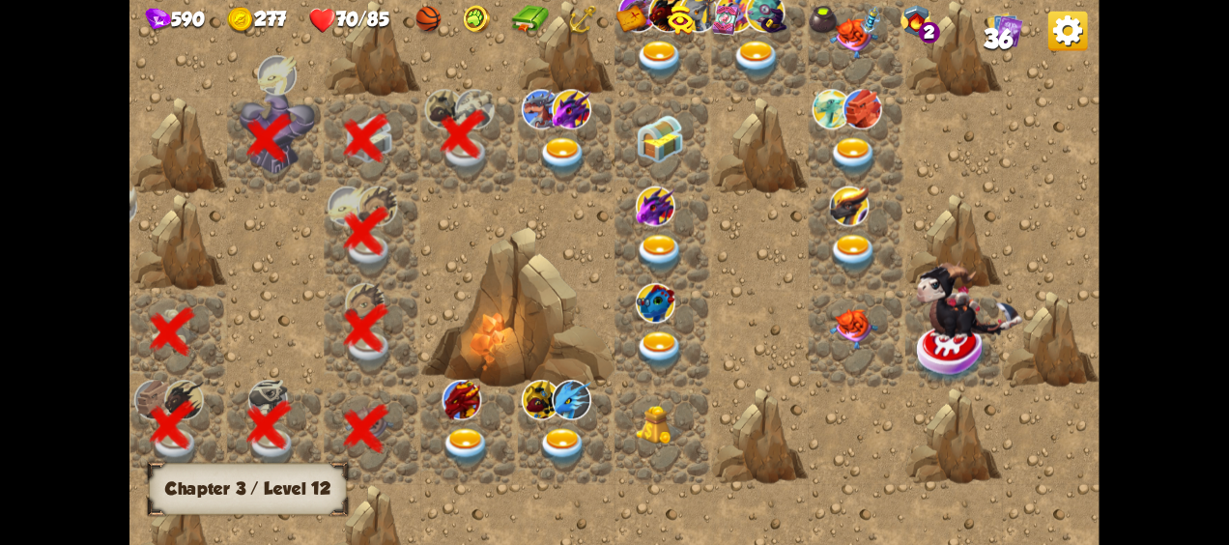
click at [549, 138] on img at bounding box center [563, 157] width 48 height 38
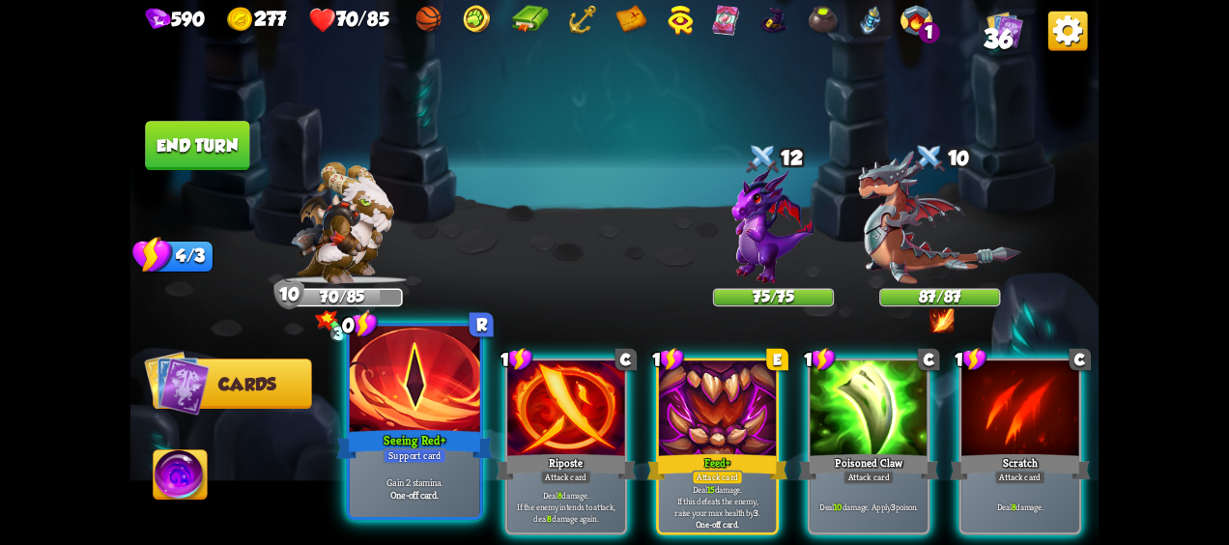
click at [414, 474] on div "Gain 2 stamina. One-off card." at bounding box center [415, 488] width 130 height 57
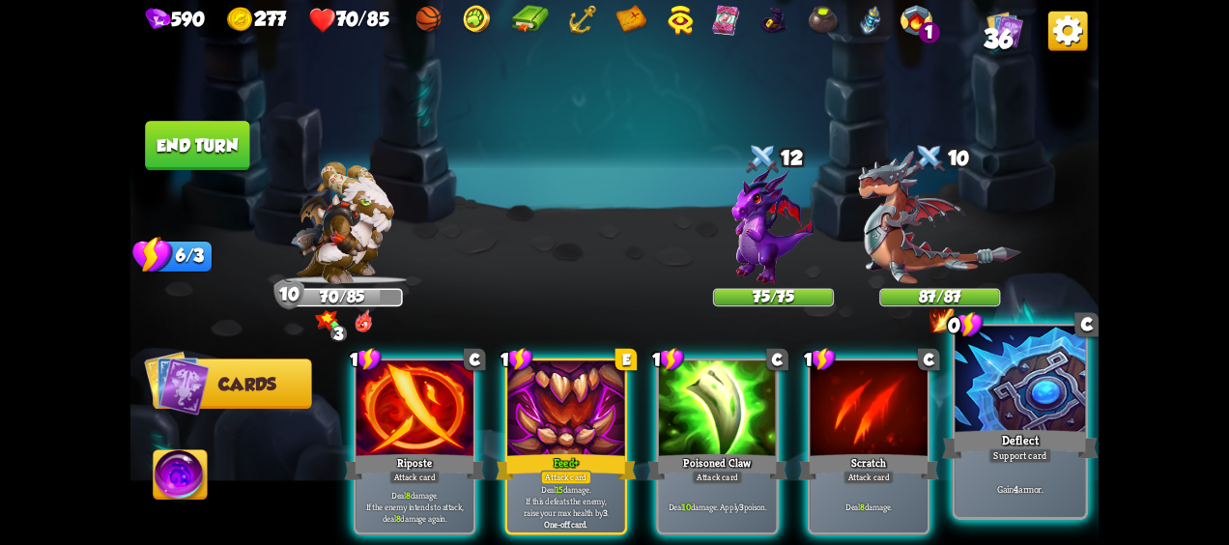
click at [1006, 443] on div "Deflect" at bounding box center [1020, 444] width 157 height 35
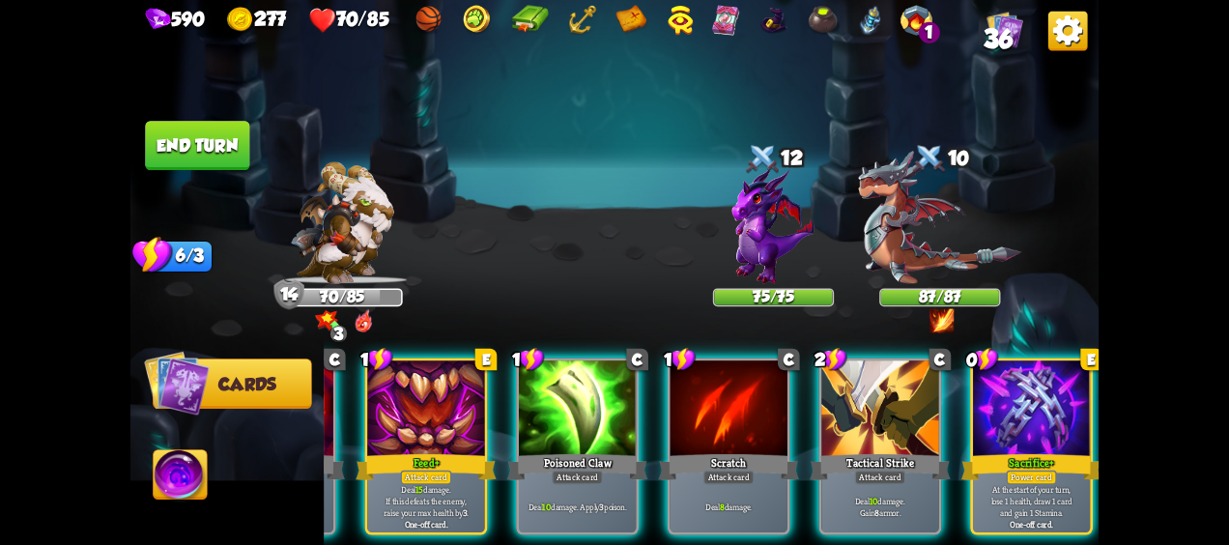
scroll to position [0, 183]
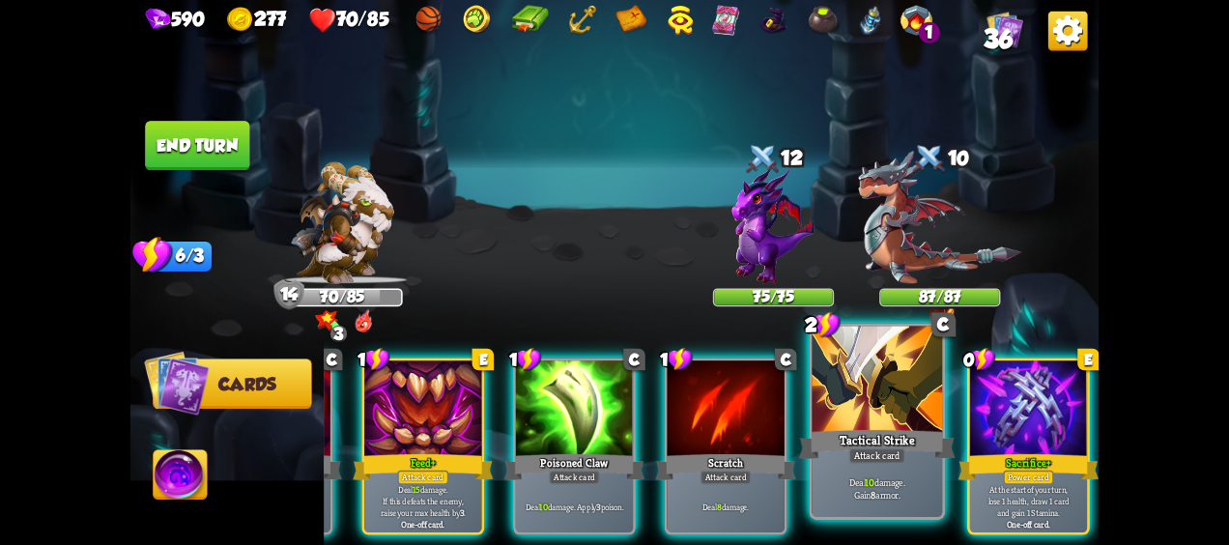
click at [990, 454] on div "Sacrifice +" at bounding box center [1029, 466] width 141 height 31
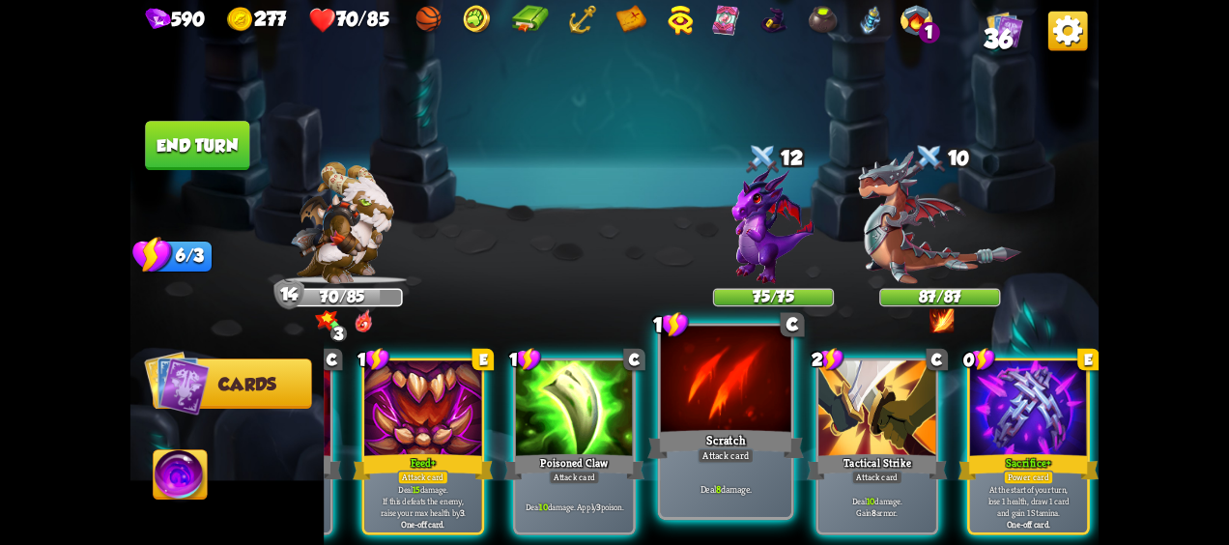
scroll to position [0, 0]
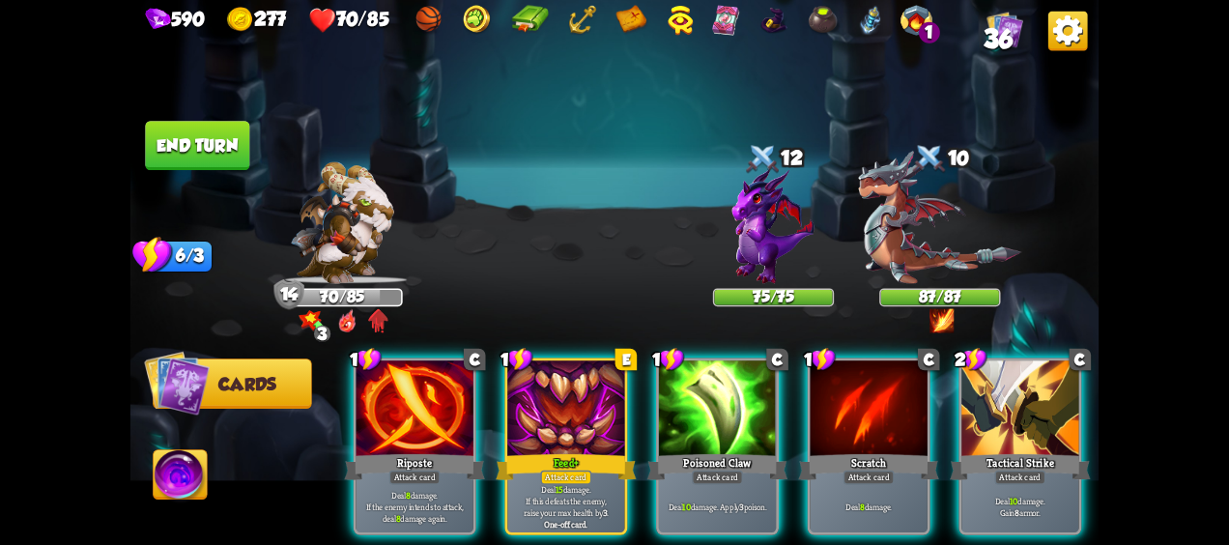
drag, startPoint x: 1016, startPoint y: 409, endPoint x: 715, endPoint y: 207, distance: 362.2
click at [941, 356] on div "1 C Riposte Attack card Deal 8 damage. If the enemy intends to attack, deal 8 d…" at bounding box center [711, 424] width 775 height 243
drag, startPoint x: 704, startPoint y: 196, endPoint x: 748, endPoint y: 213, distance: 47.4
click at [706, 196] on img at bounding box center [614, 272] width 969 height 545
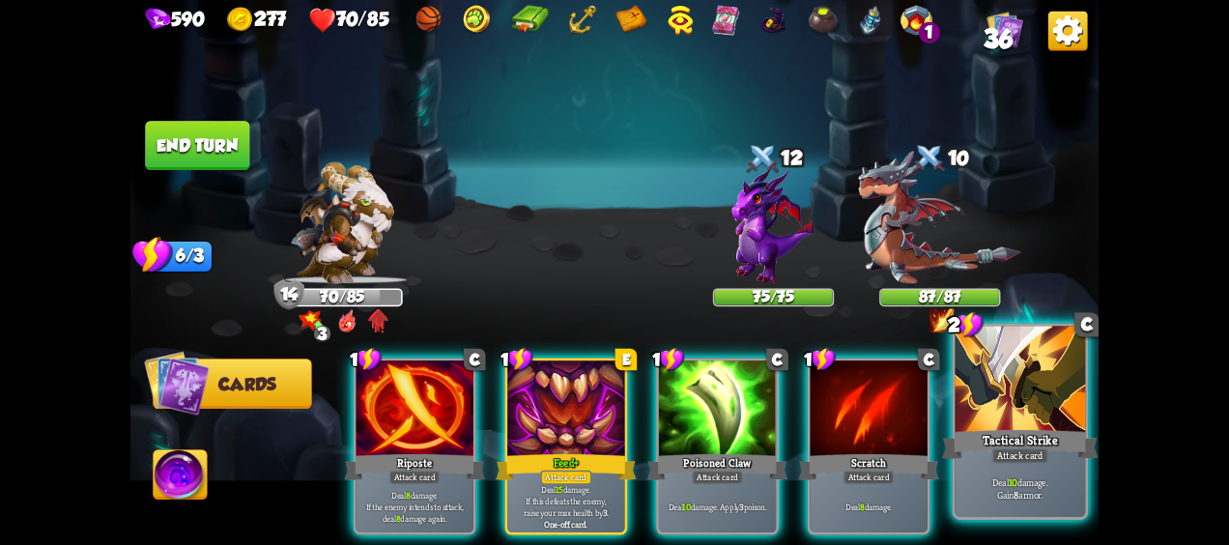
click at [995, 390] on div at bounding box center [1020, 382] width 130 height 110
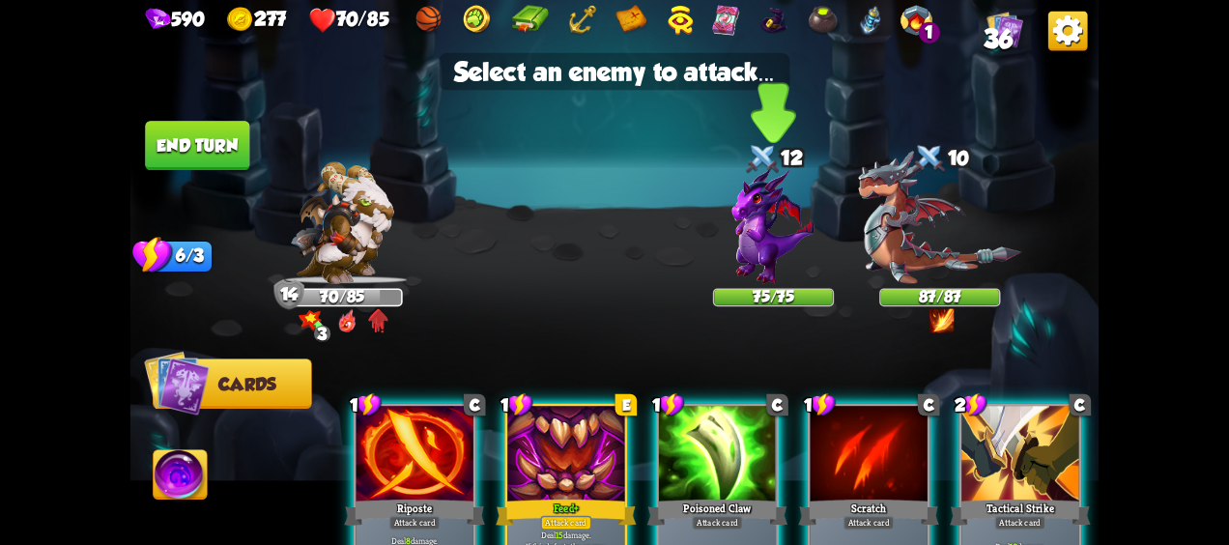
click at [766, 215] on img at bounding box center [774, 225] width 82 height 117
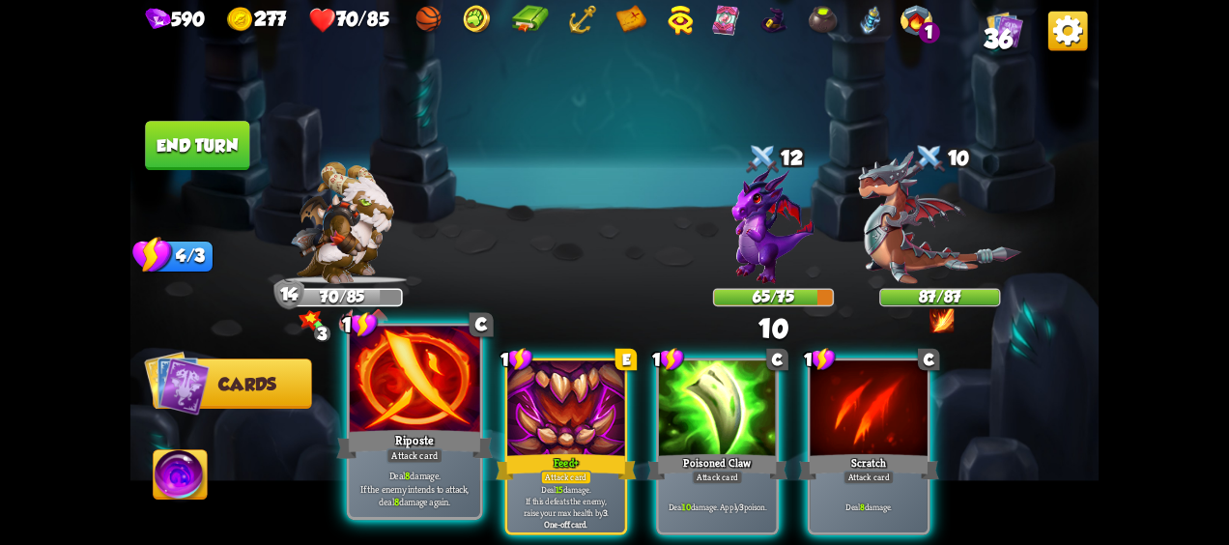
click at [433, 427] on div "Riposte" at bounding box center [414, 444] width 157 height 35
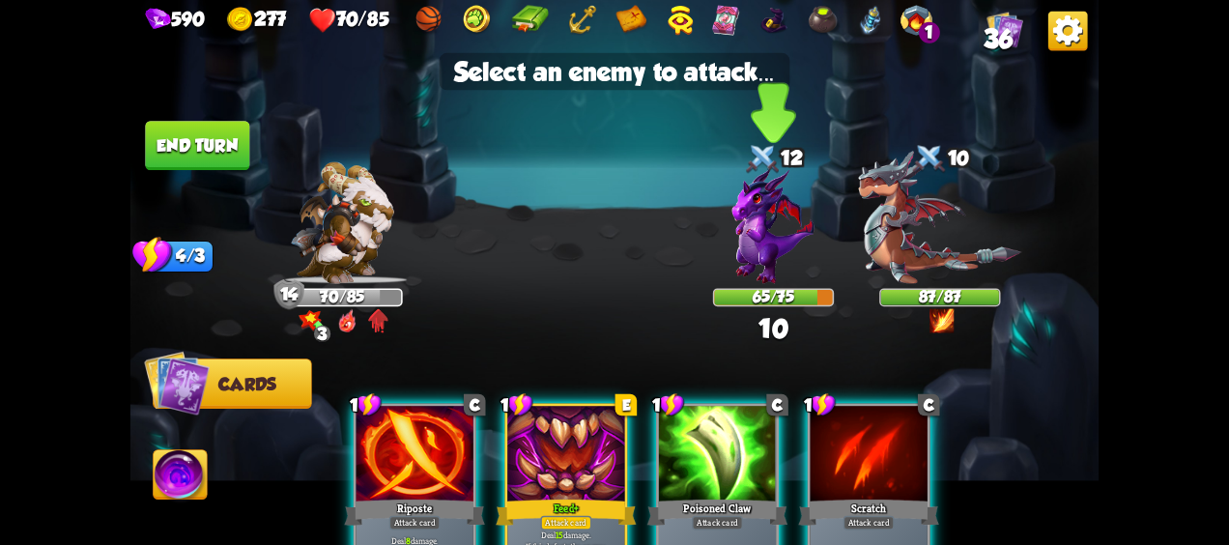
click at [788, 224] on img at bounding box center [774, 225] width 82 height 117
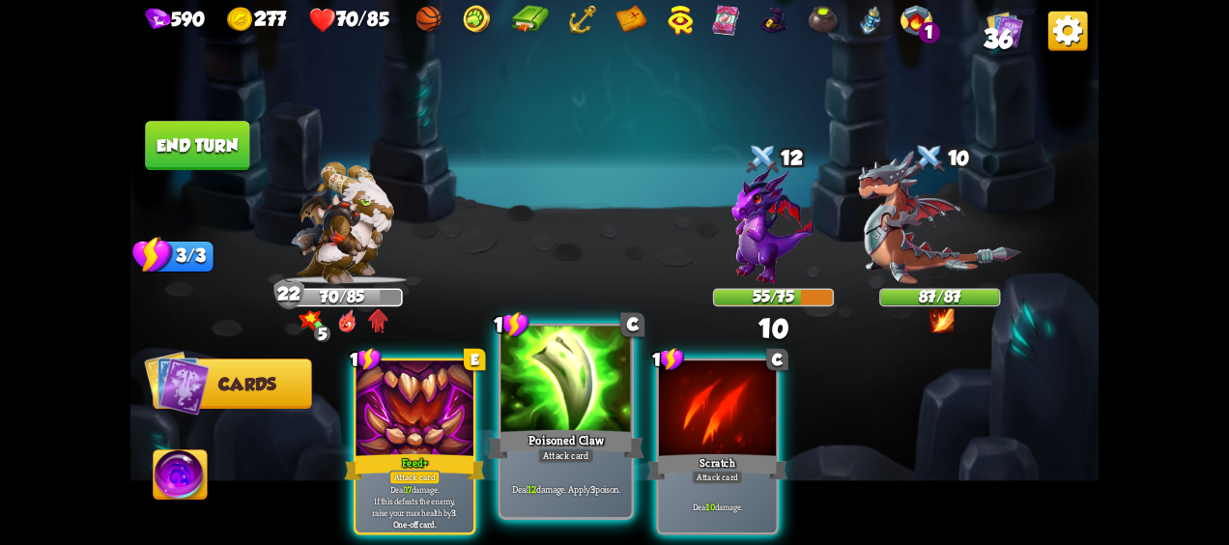
drag, startPoint x: 574, startPoint y: 390, endPoint x: 593, endPoint y: 378, distance: 23.1
click at [574, 390] on div at bounding box center [567, 382] width 130 height 110
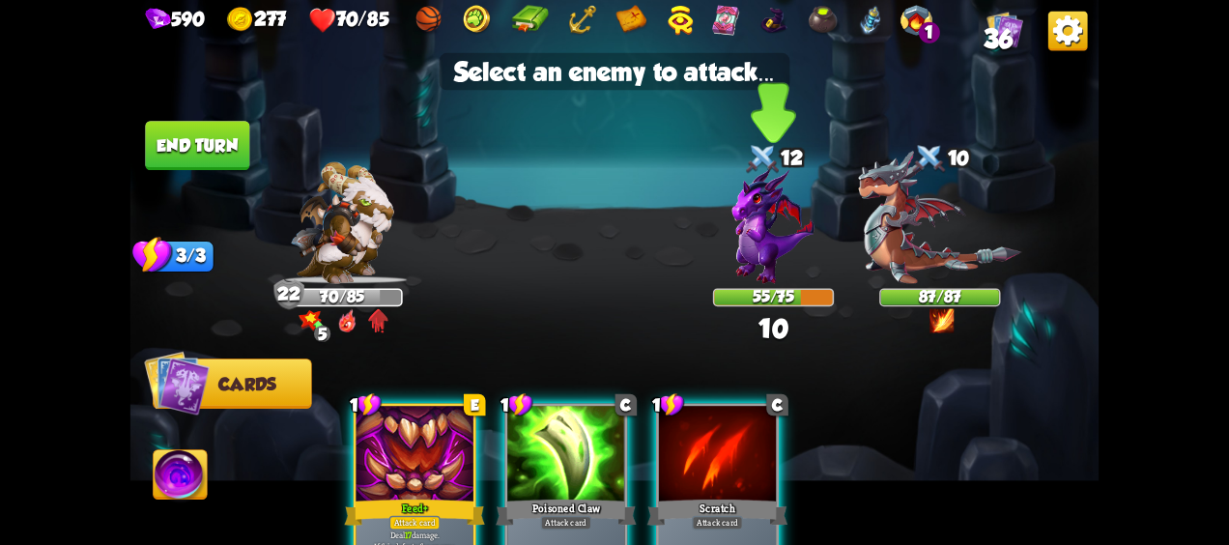
click at [746, 234] on img at bounding box center [774, 225] width 82 height 117
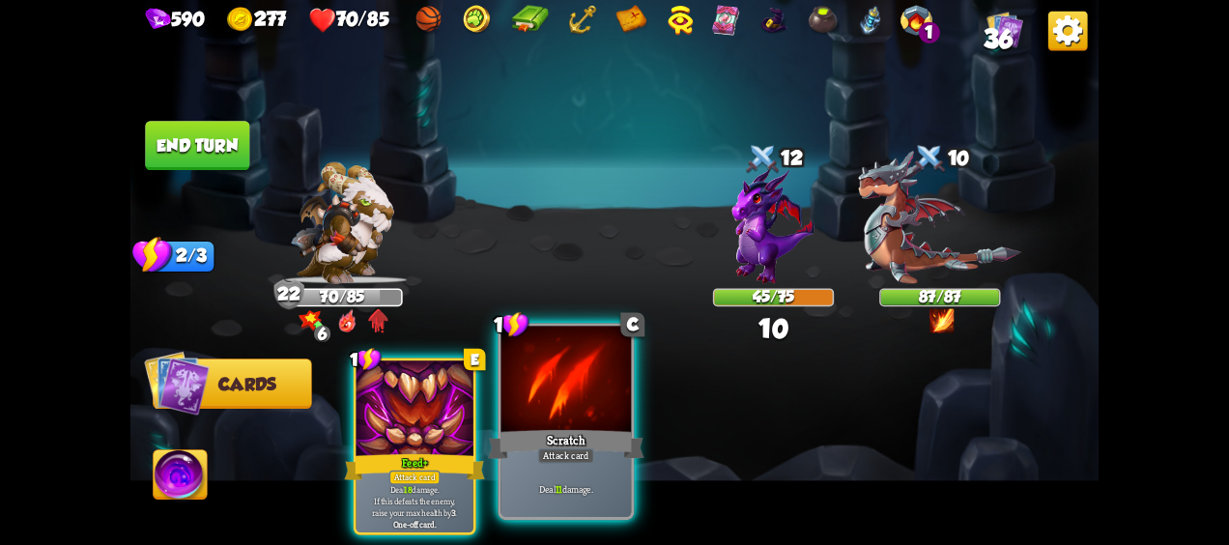
click at [573, 432] on div "Scratch" at bounding box center [566, 444] width 157 height 35
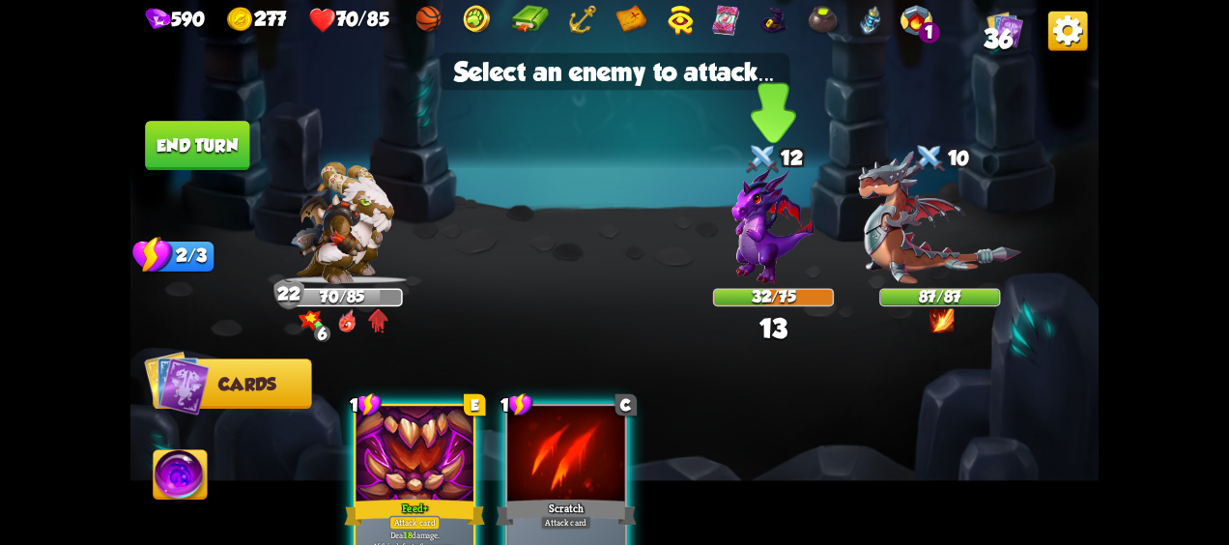
click at [763, 262] on img at bounding box center [774, 225] width 82 height 117
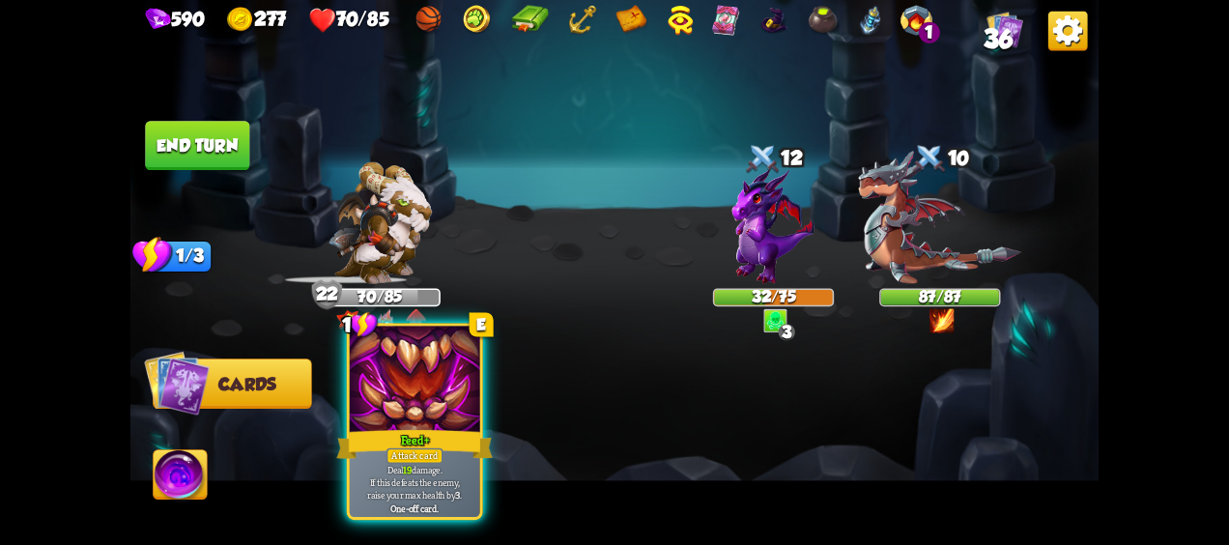
click at [403, 413] on div at bounding box center [415, 382] width 130 height 110
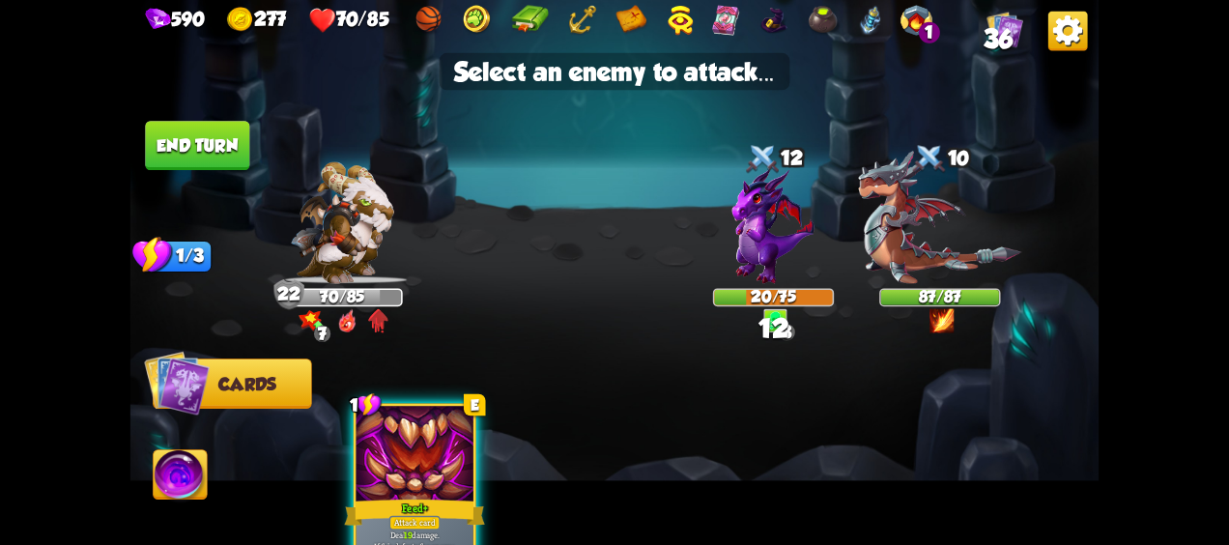
click at [350, 460] on div "1 E Feed + Attack card Deal 19 damage. If this defeats the enemy, raise your ma…" at bounding box center [711, 469] width 775 height 243
click at [400, 451] on div at bounding box center [415, 455] width 117 height 99
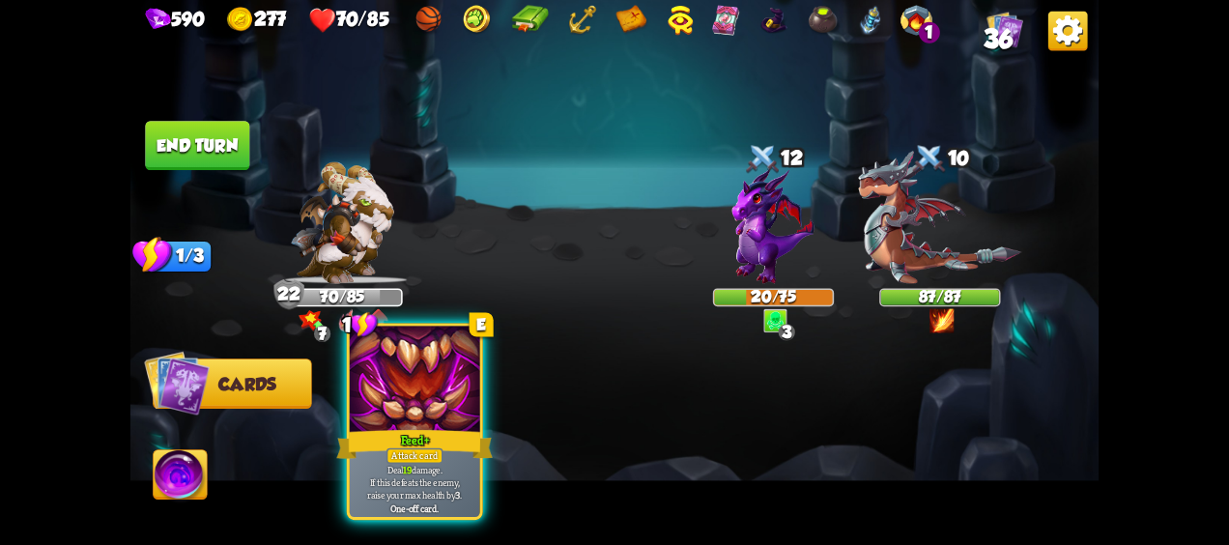
click at [422, 443] on div "Feed +" at bounding box center [414, 444] width 157 height 35
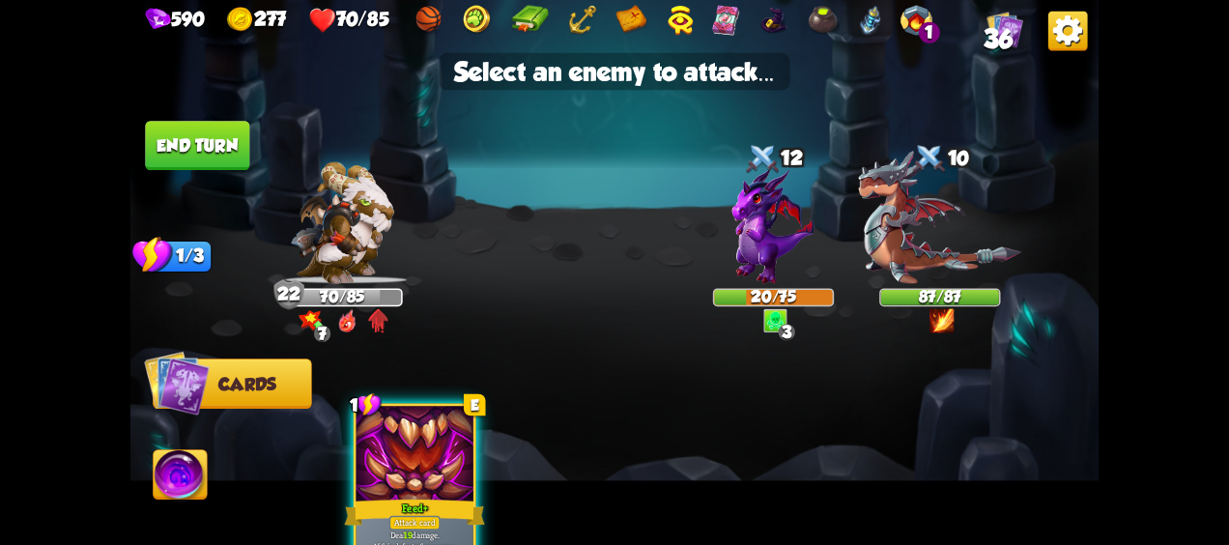
click at [422, 443] on div at bounding box center [415, 455] width 117 height 99
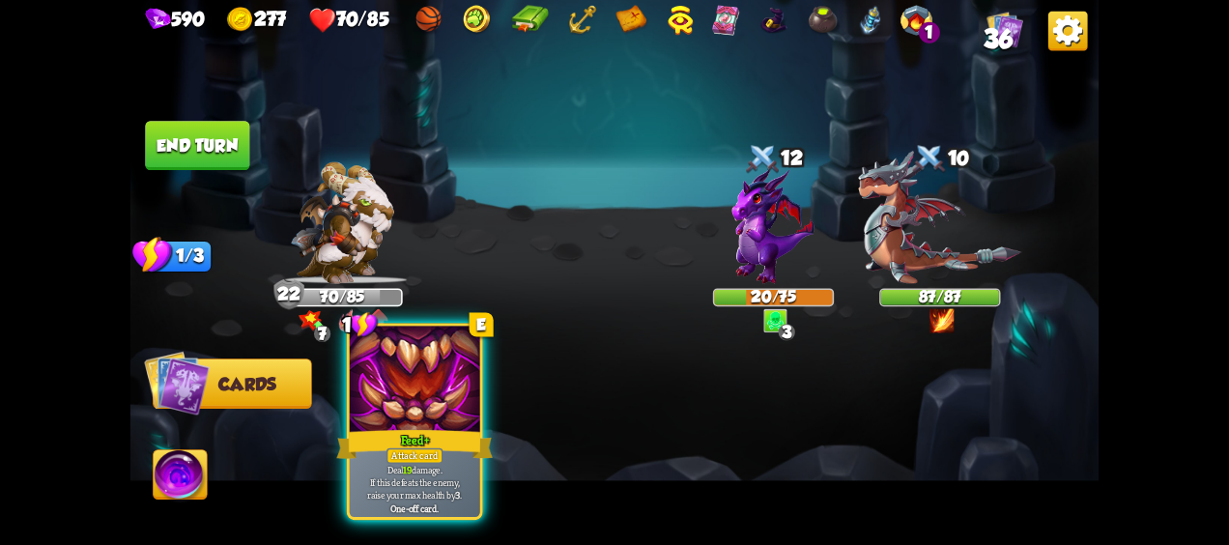
click at [422, 443] on div "Feed +" at bounding box center [414, 444] width 157 height 35
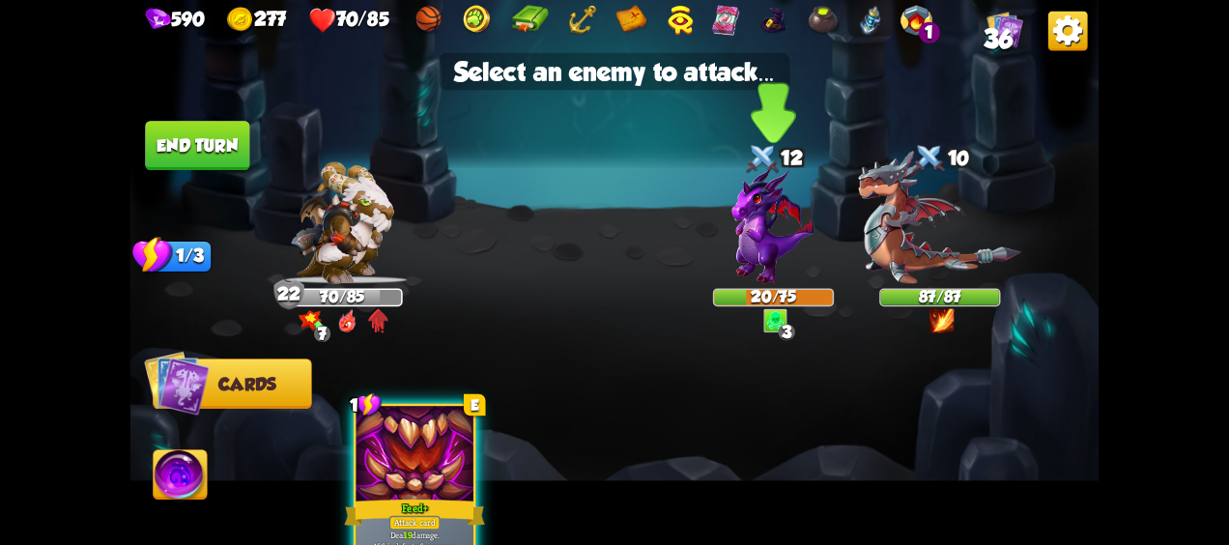
click at [762, 220] on img at bounding box center [774, 225] width 82 height 117
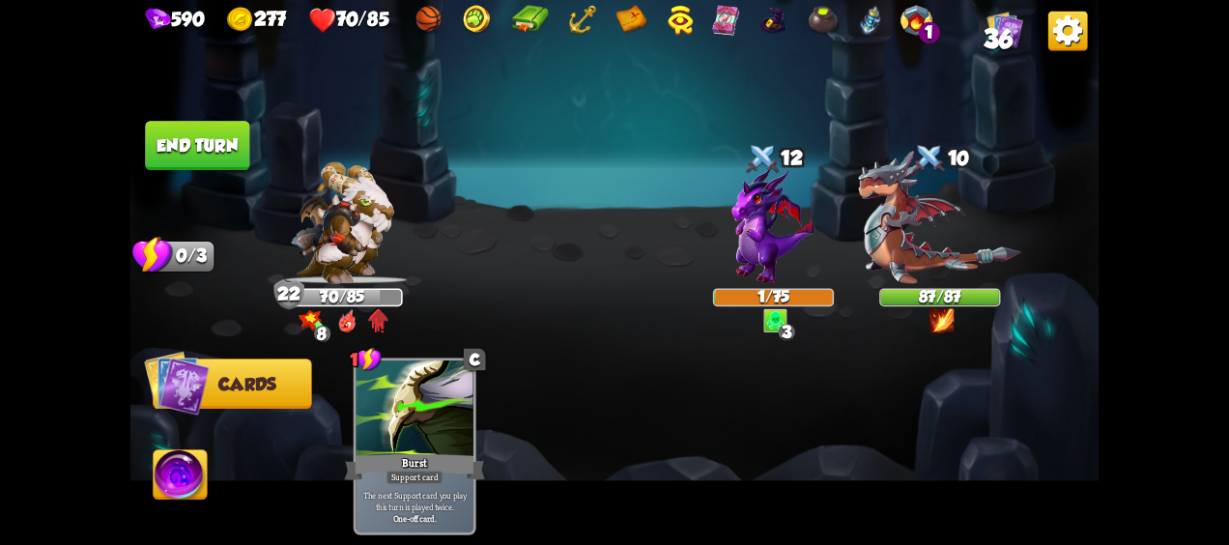
click at [218, 145] on button "End turn" at bounding box center [197, 145] width 104 height 49
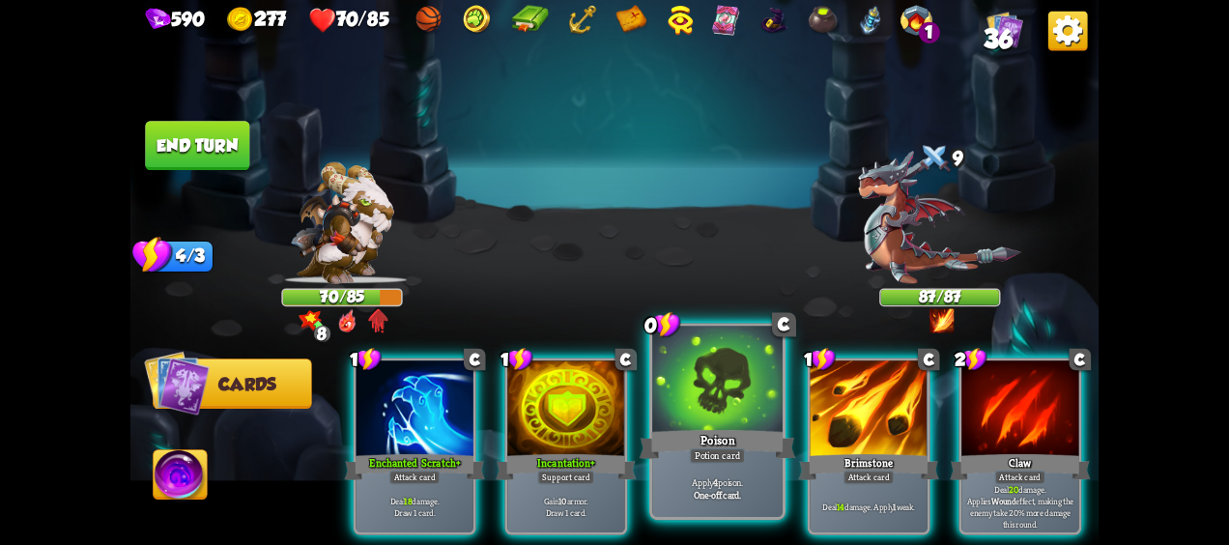
click at [708, 383] on div at bounding box center [717, 382] width 130 height 110
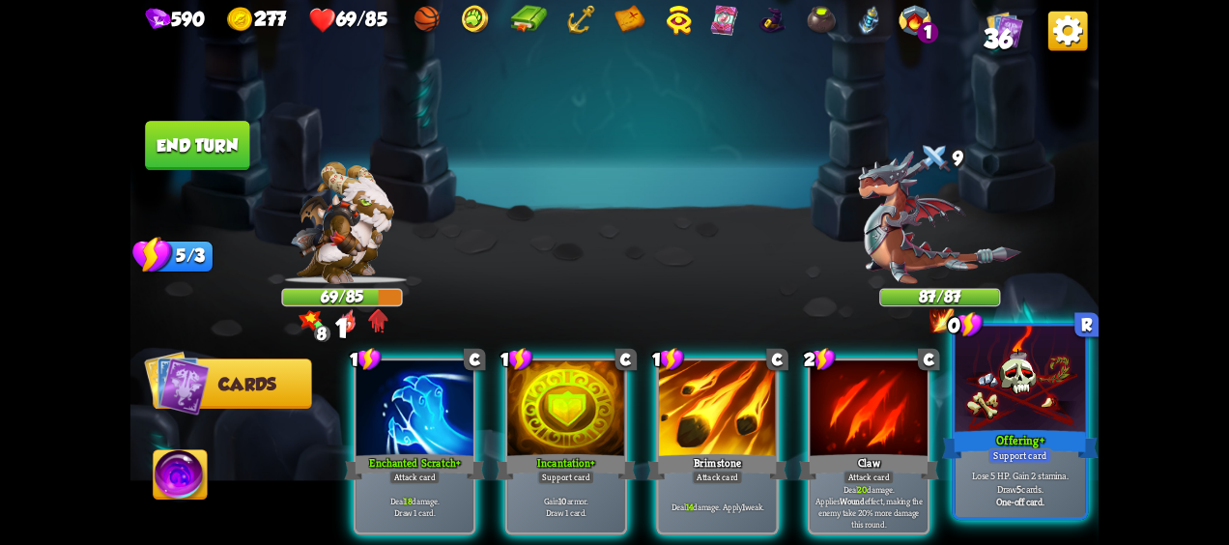
click at [1034, 459] on div "Support card" at bounding box center [1021, 455] width 64 height 15
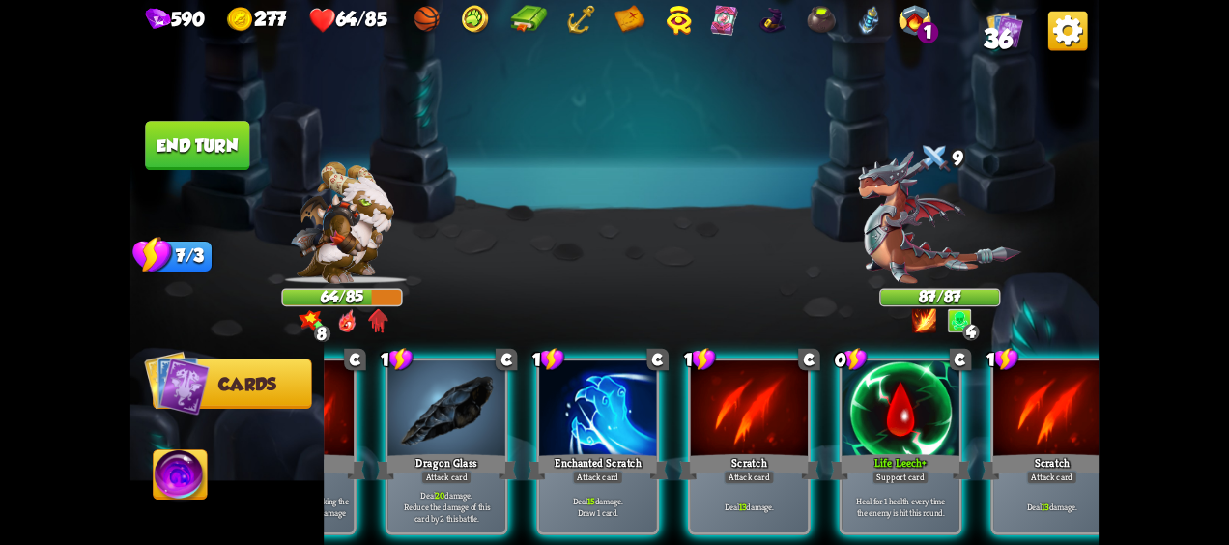
scroll to position [0, 956]
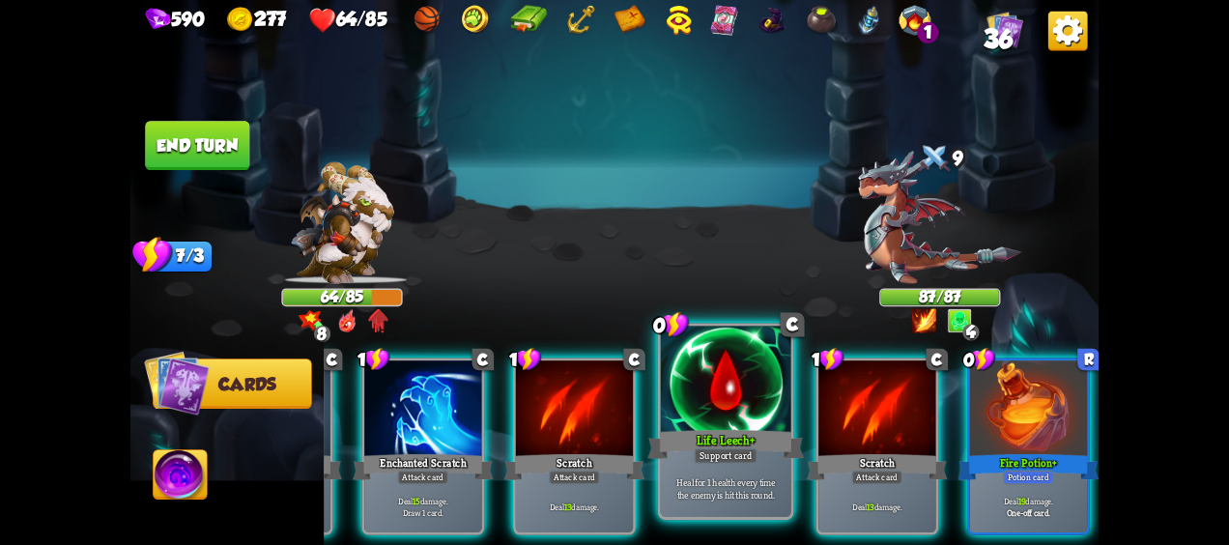
click at [733, 467] on div "Heal for 1 health every time the enemy is hit this round." at bounding box center [726, 488] width 130 height 57
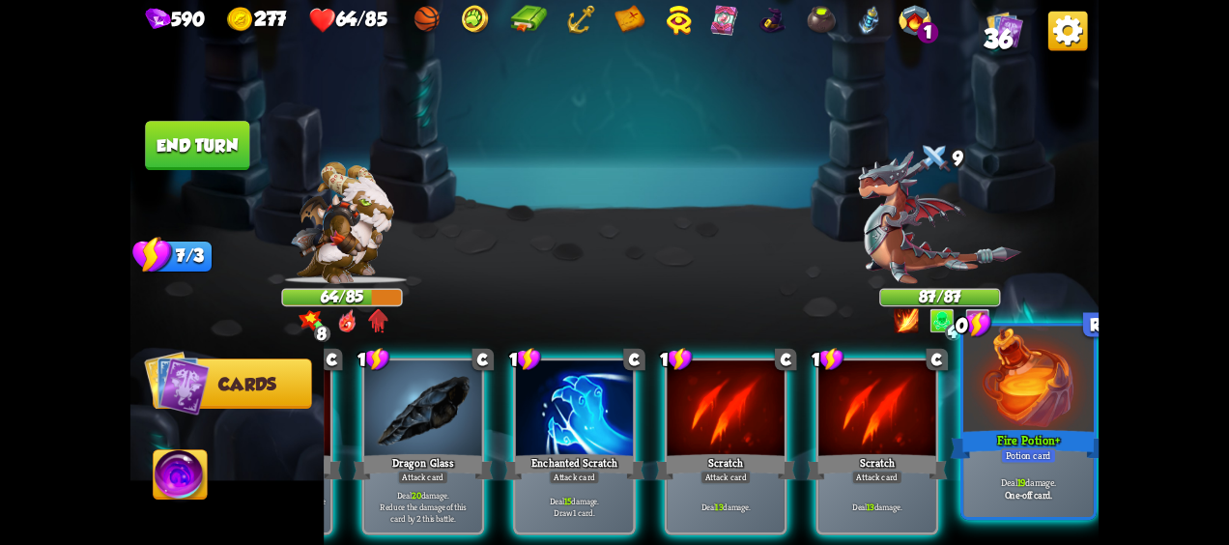
click at [1033, 438] on div "Fire Potion +" at bounding box center [1029, 444] width 157 height 35
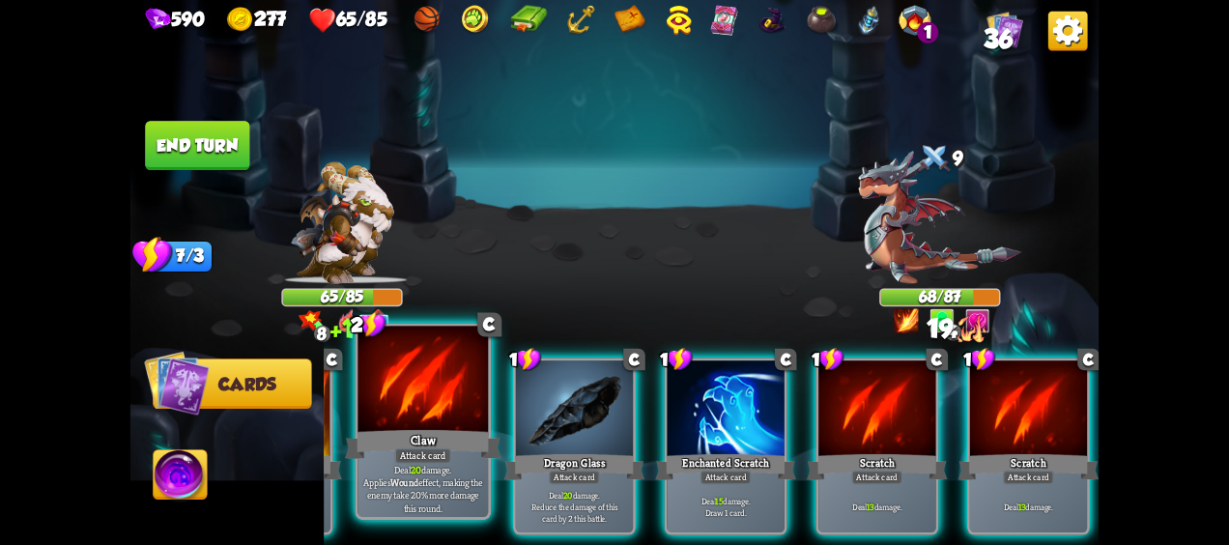
click at [425, 479] on p "Deal 20 damage. Applies Wound effect, making the enemy take 20% more damage thi…" at bounding box center [423, 488] width 124 height 51
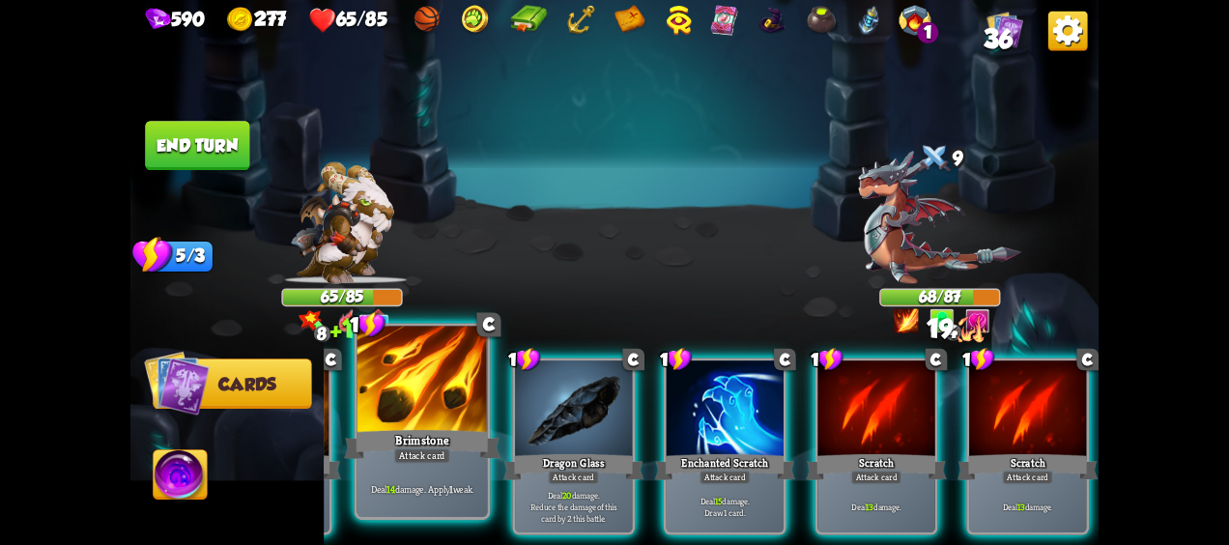
scroll to position [0, 376]
click at [577, 418] on div at bounding box center [574, 410] width 117 height 99
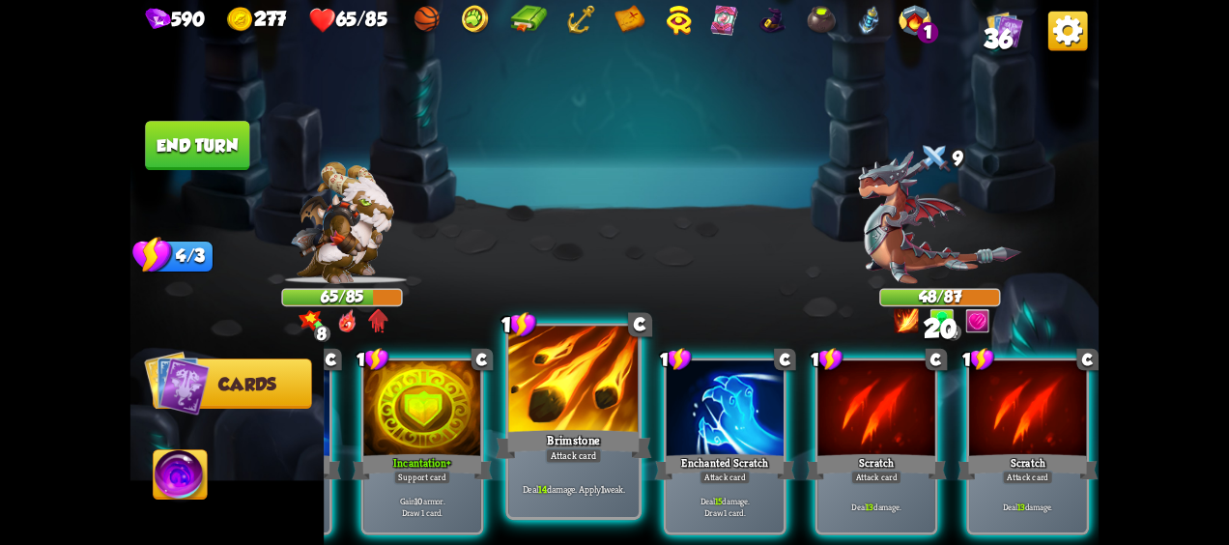
scroll to position [0, 183]
click at [584, 406] on div at bounding box center [574, 382] width 130 height 110
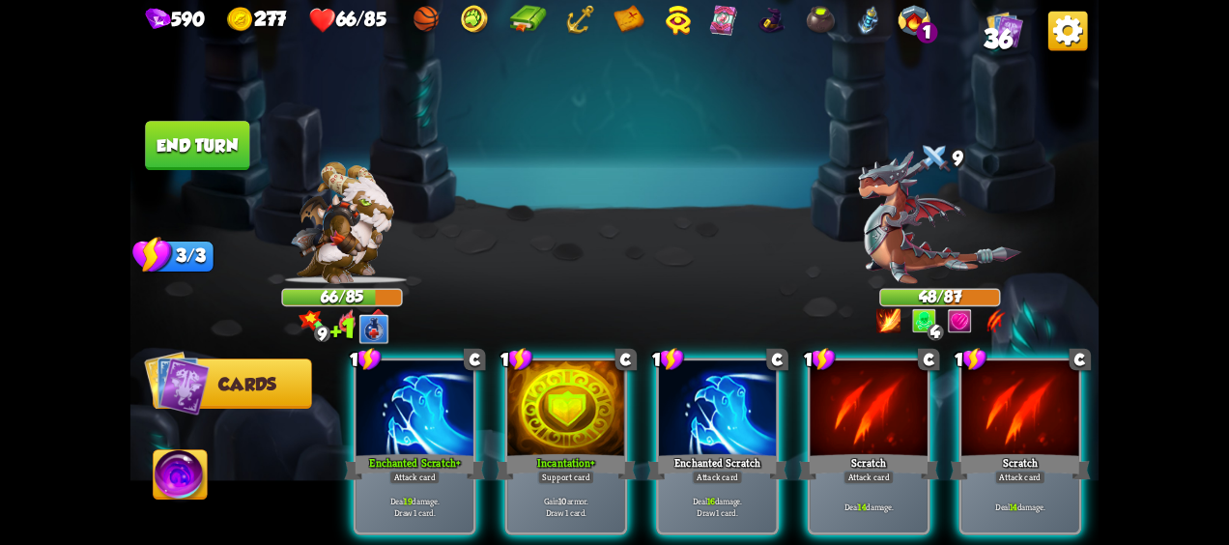
scroll to position [0, 0]
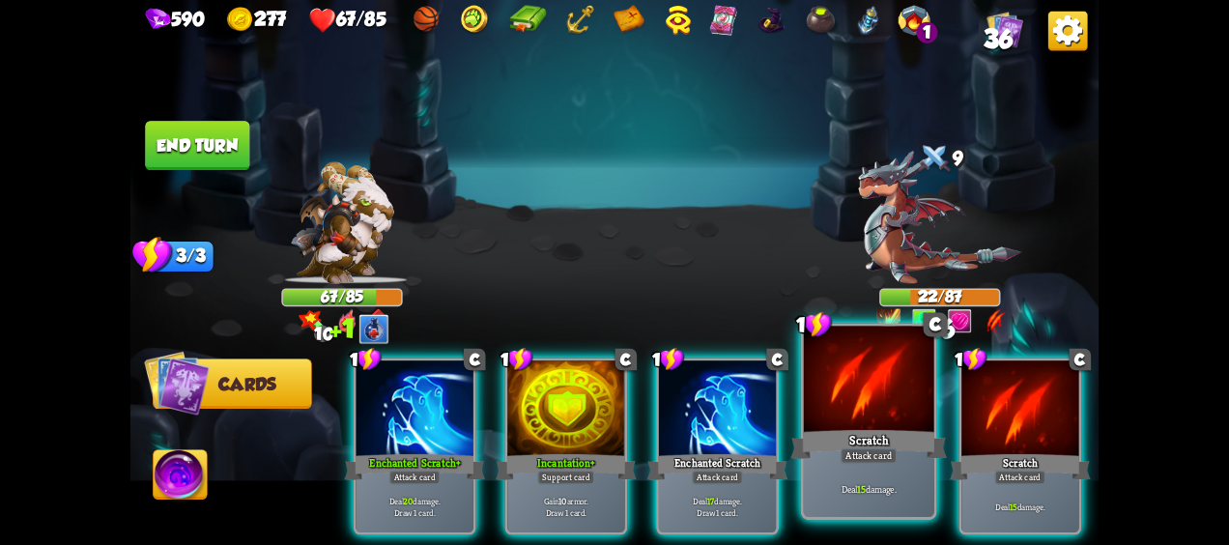
click at [874, 385] on div at bounding box center [869, 382] width 130 height 110
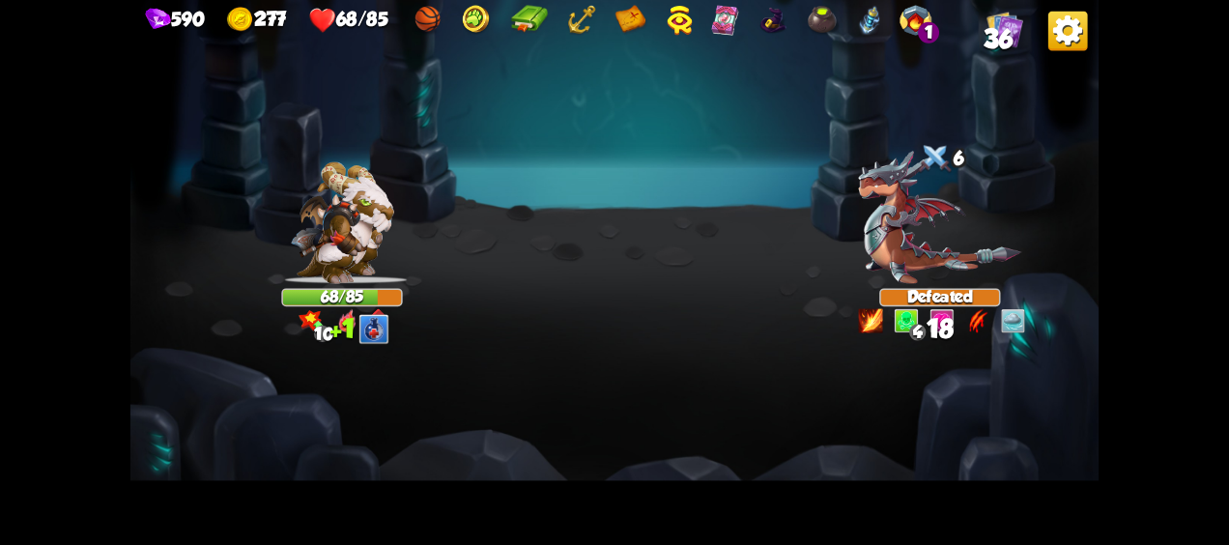
click at [179, 475] on div "Select an enemy to attack... You don't have enough stamina to play that card...…" at bounding box center [614, 272] width 969 height 545
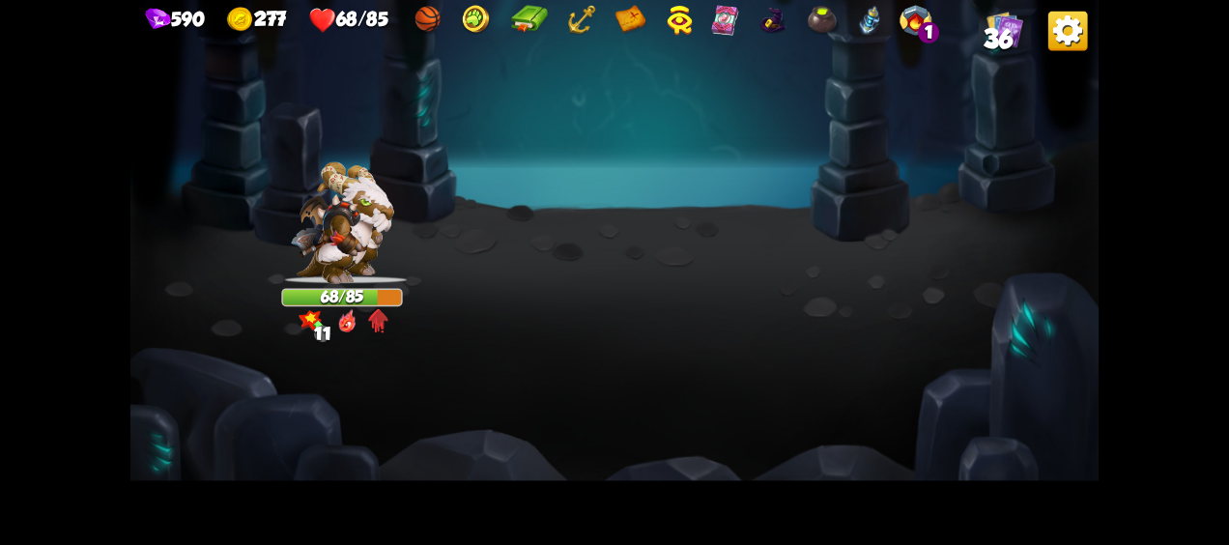
drag, startPoint x: 262, startPoint y: 472, endPoint x: 269, endPoint y: 481, distance: 11.8
click at [265, 473] on img at bounding box center [614, 272] width 969 height 545
click at [269, 481] on img at bounding box center [614, 272] width 969 height 545
click at [267, 481] on img at bounding box center [614, 272] width 969 height 545
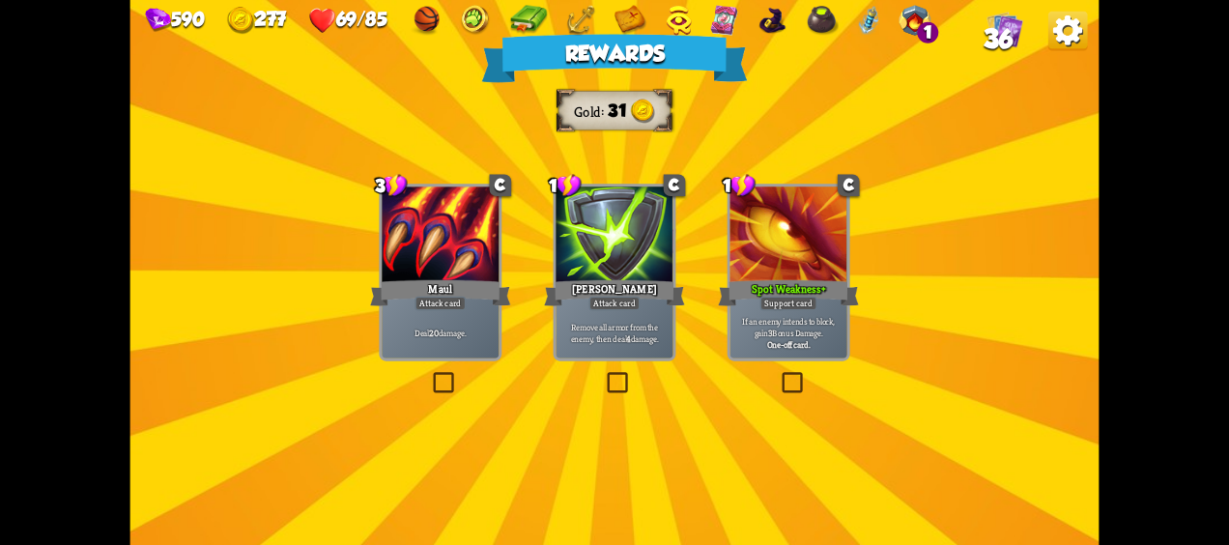
click at [767, 304] on div "Support card" at bounding box center [789, 304] width 57 height 14
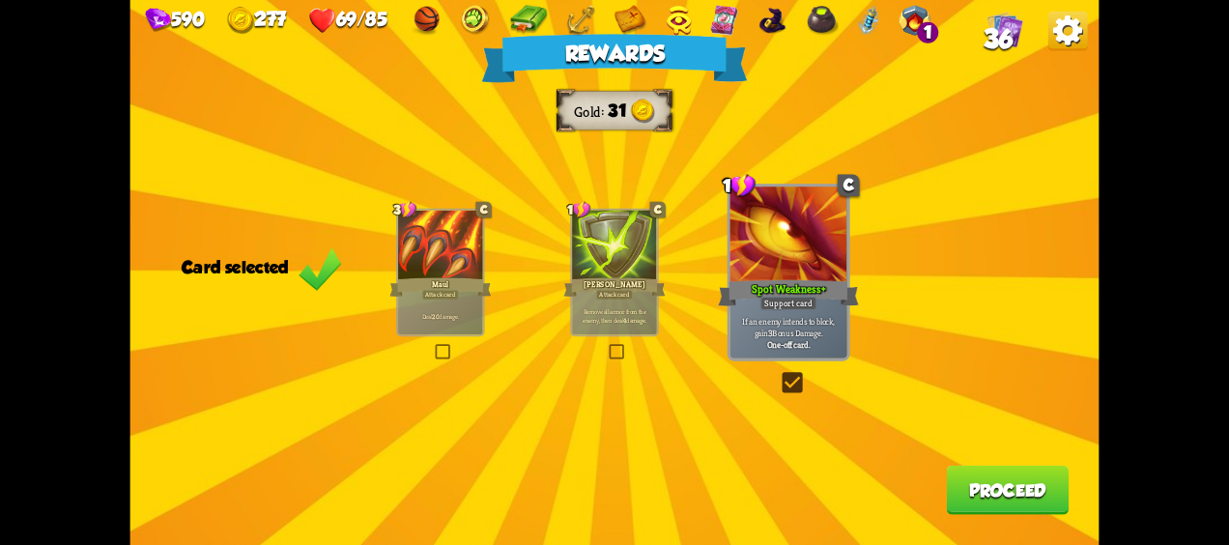
click at [999, 490] on button "Proceed" at bounding box center [1007, 490] width 123 height 49
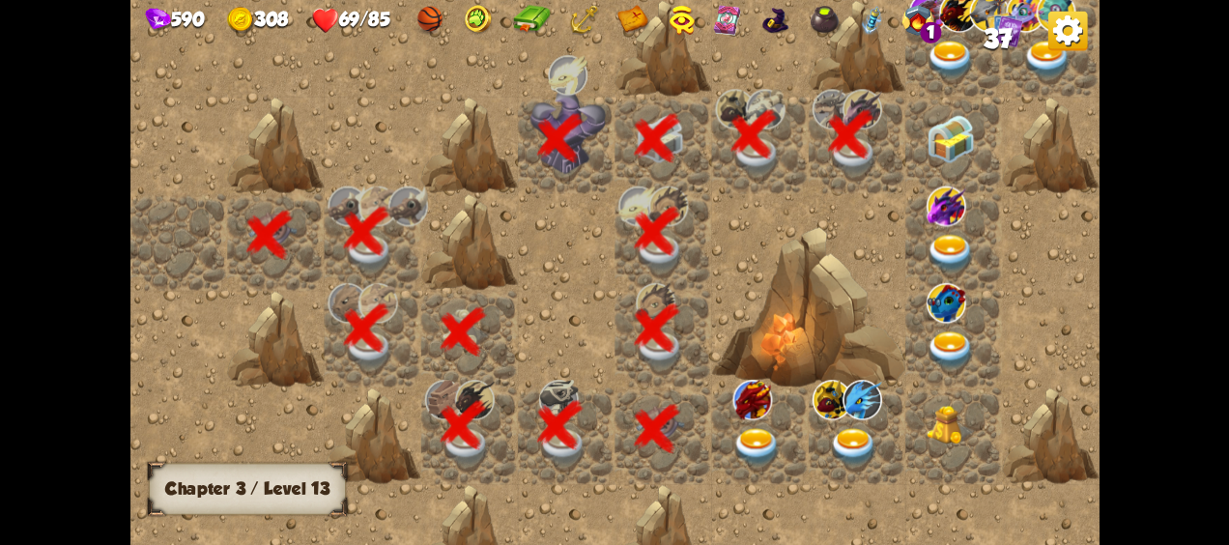
scroll to position [0, 371]
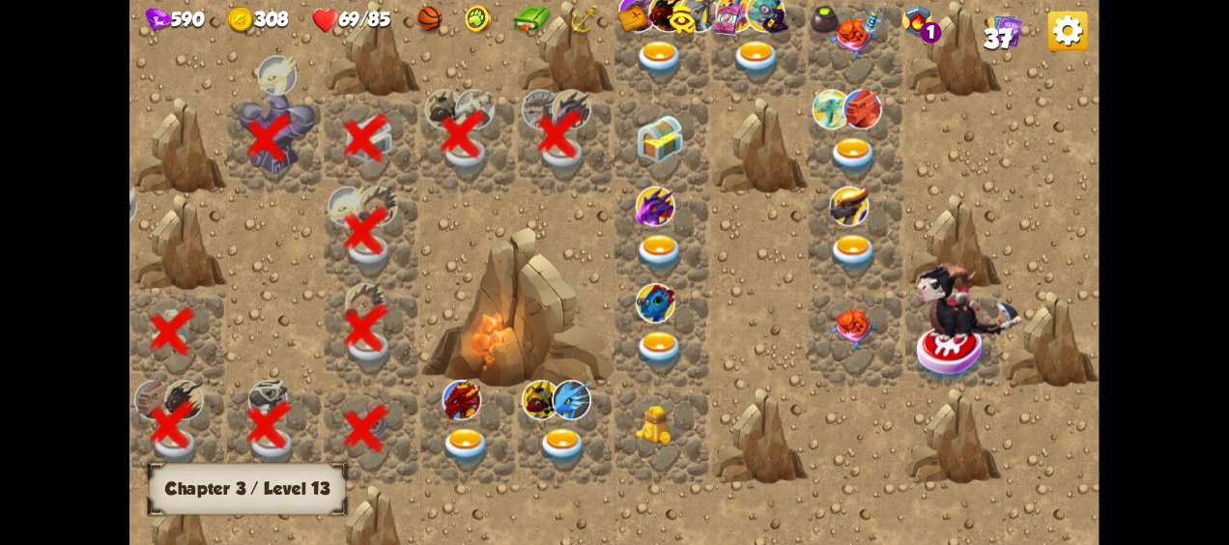
click at [632, 141] on div at bounding box center [663, 145] width 97 height 97
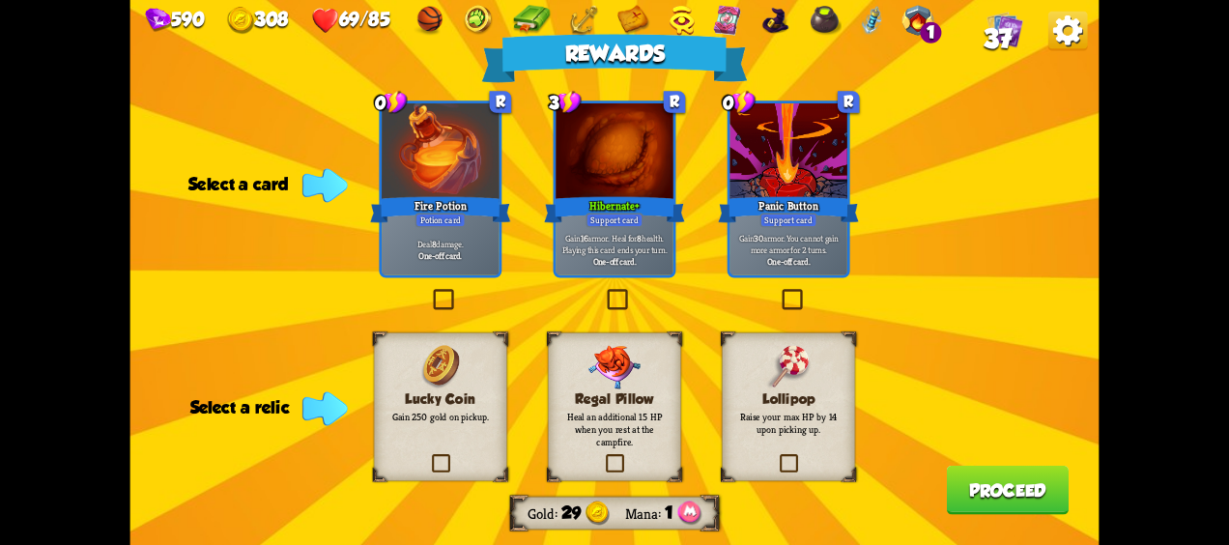
click at [618, 214] on div "Support card" at bounding box center [614, 221] width 57 height 14
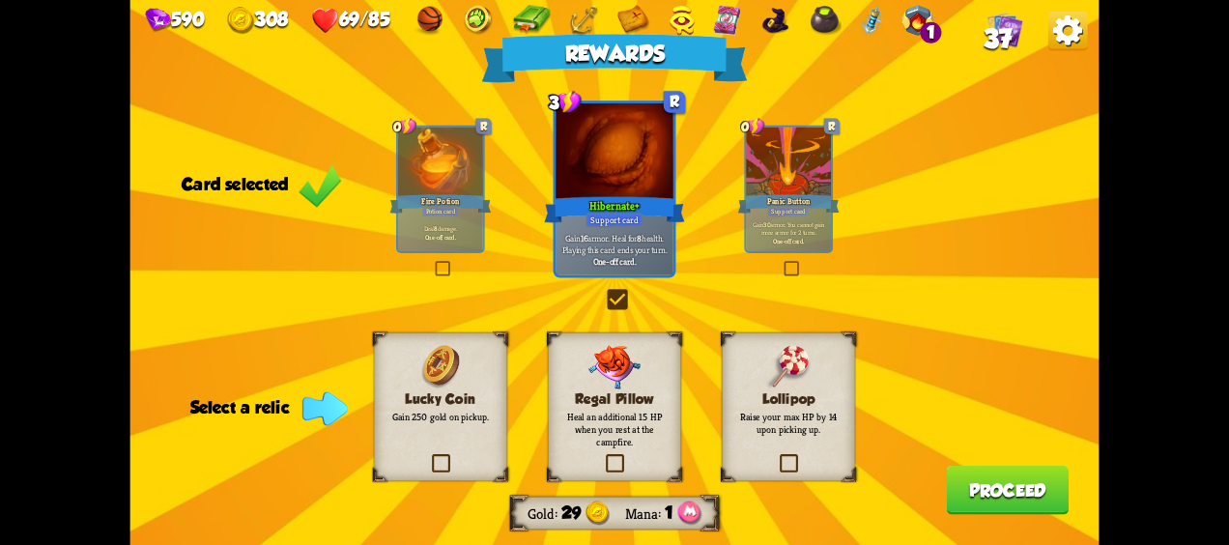
click at [450, 393] on h3 "Lucky Coin" at bounding box center [441, 398] width 108 height 15
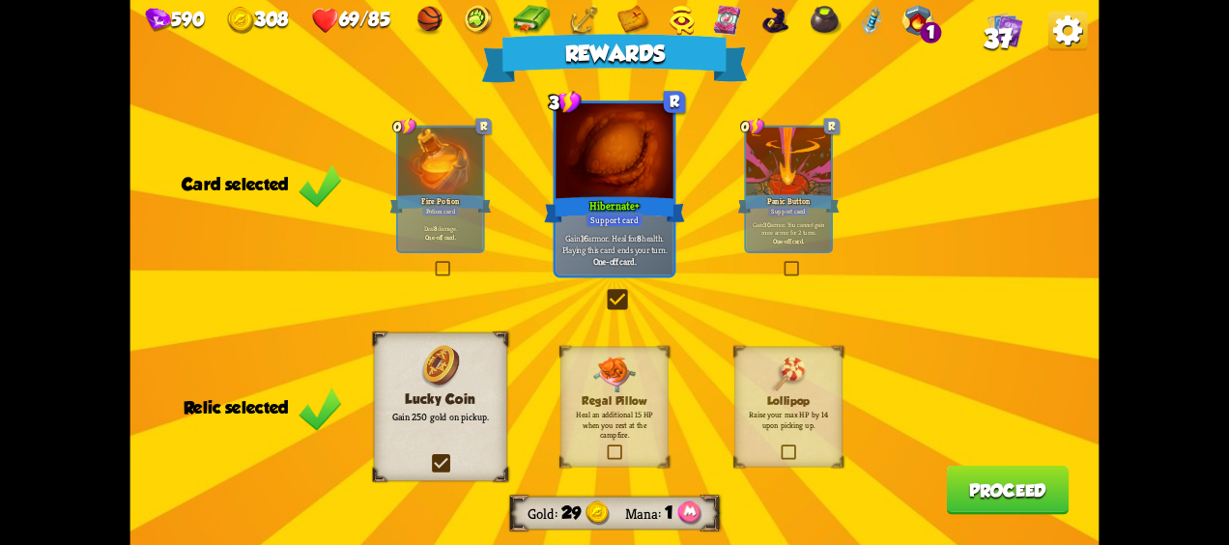
click at [439, 414] on p "Gain 250 gold on pickup." at bounding box center [441, 416] width 108 height 13
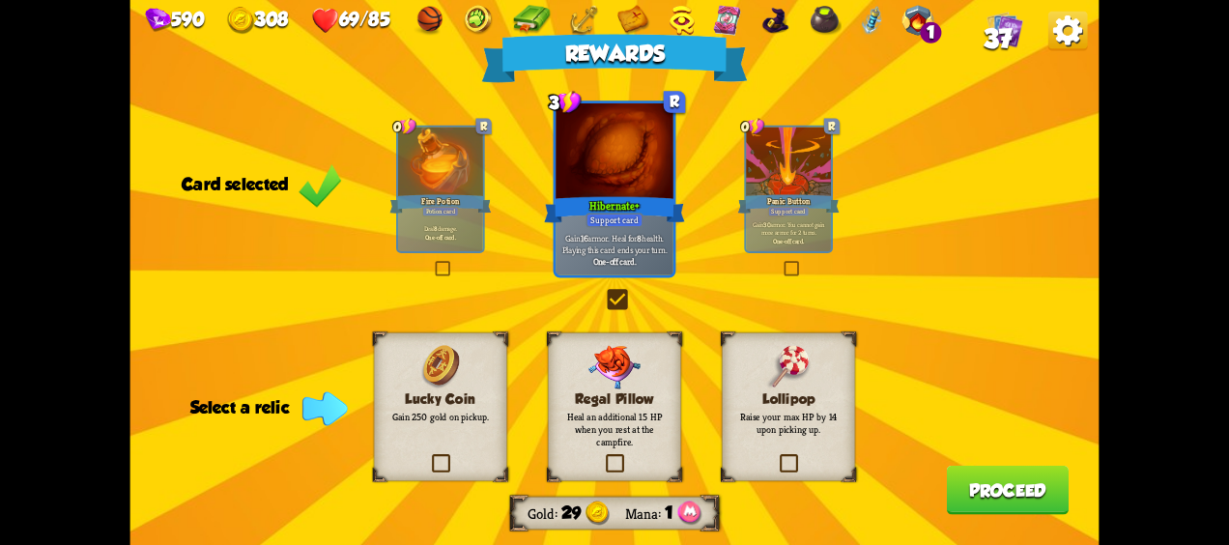
click at [613, 403] on h3 "Regal Pillow" at bounding box center [615, 398] width 108 height 15
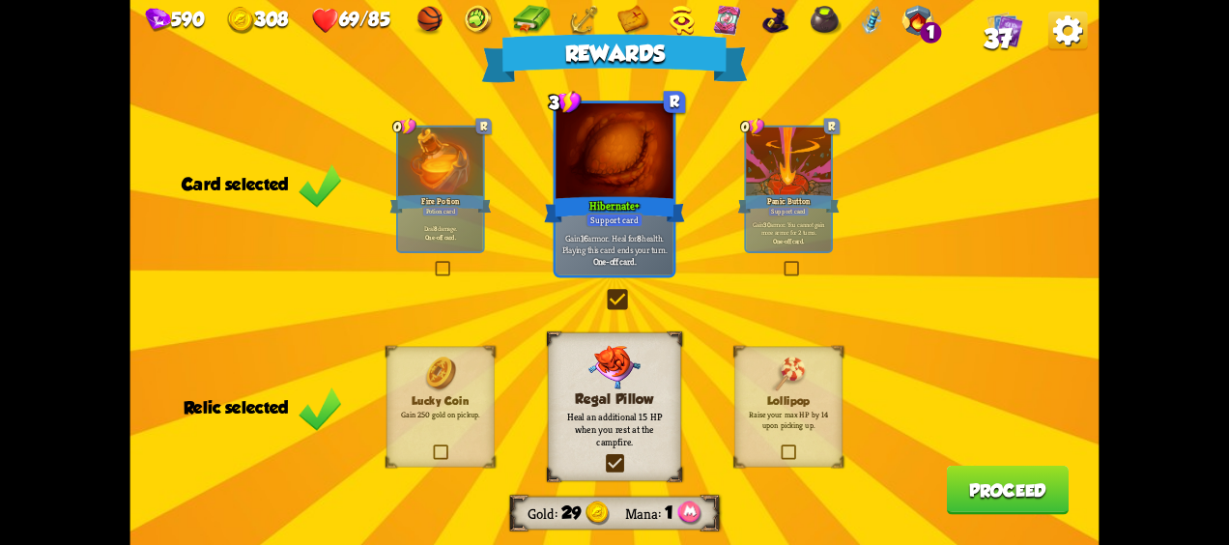
click at [818, 431] on div "Lollipop Raise your max HP by 14 upon picking up." at bounding box center [789, 407] width 108 height 121
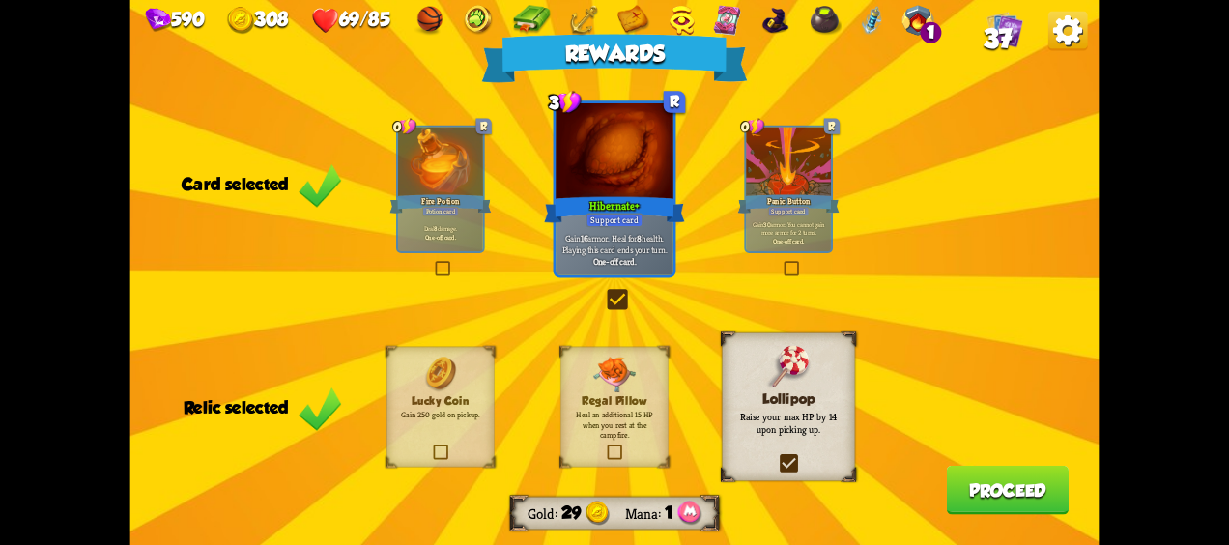
click at [957, 487] on button "Proceed" at bounding box center [1007, 490] width 123 height 49
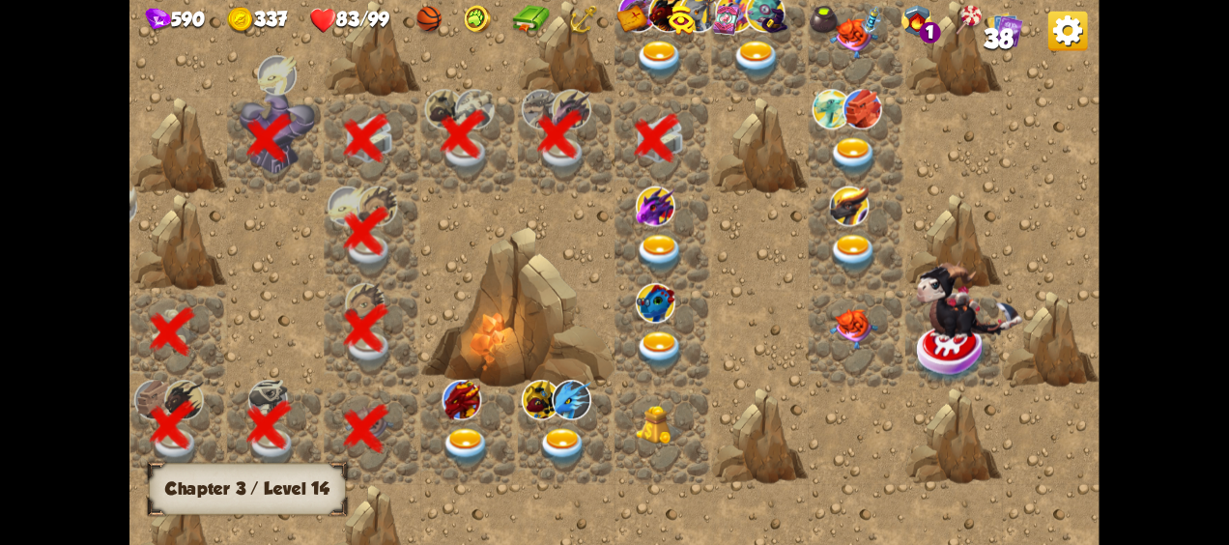
click at [650, 53] on img at bounding box center [660, 60] width 48 height 38
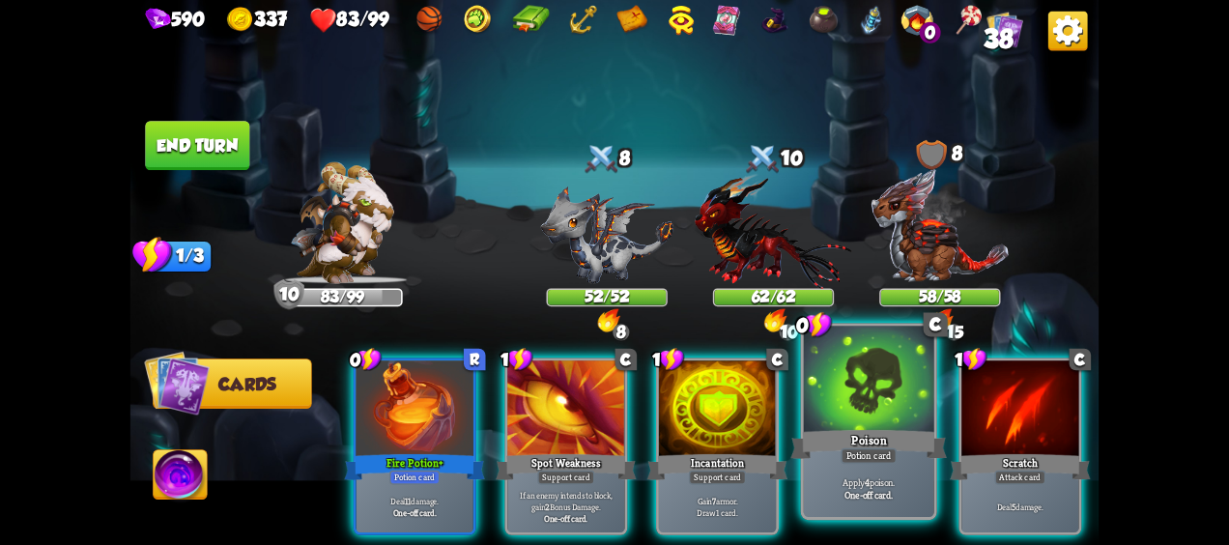
drag, startPoint x: 868, startPoint y: 412, endPoint x: 862, endPoint y: 402, distance: 11.3
click at [868, 411] on div at bounding box center [869, 382] width 130 height 110
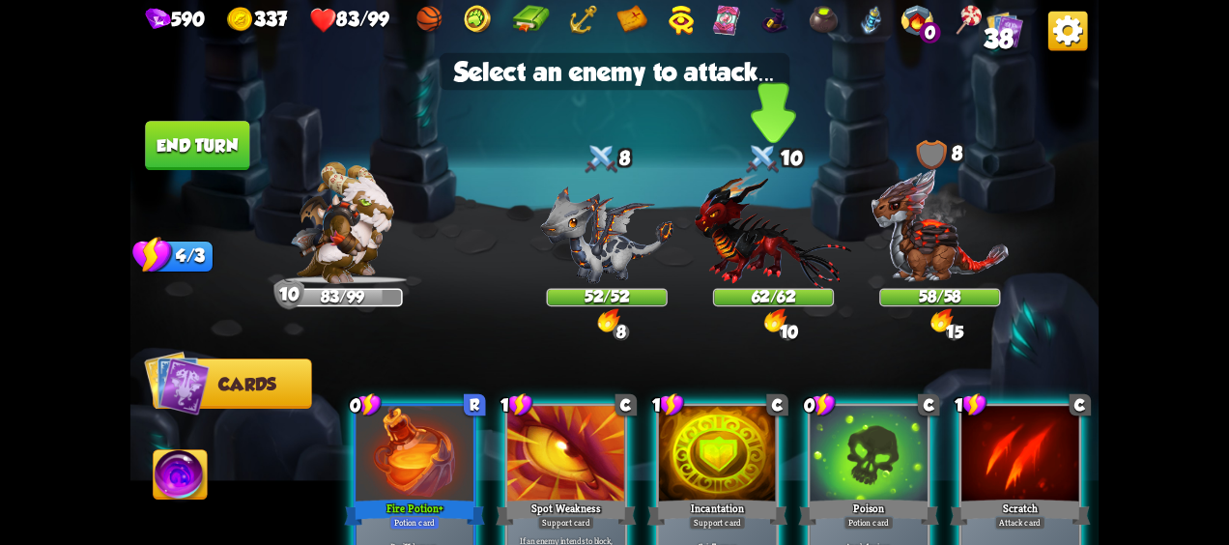
drag, startPoint x: 781, startPoint y: 253, endPoint x: 825, endPoint y: 319, distance: 79.4
click at [782, 253] on img at bounding box center [774, 231] width 158 height 116
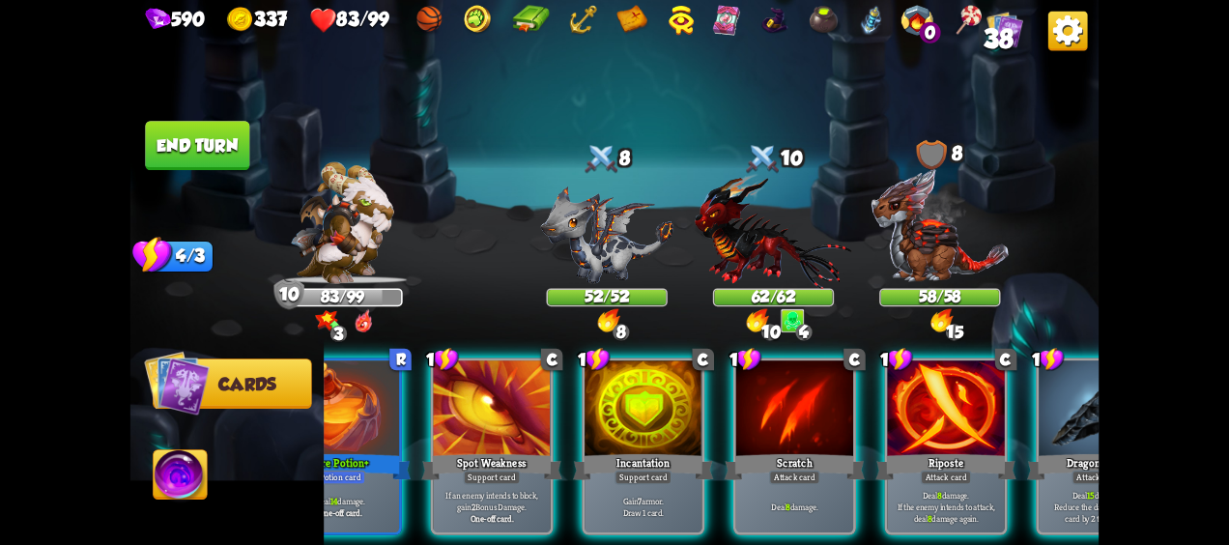
scroll to position [0, 0]
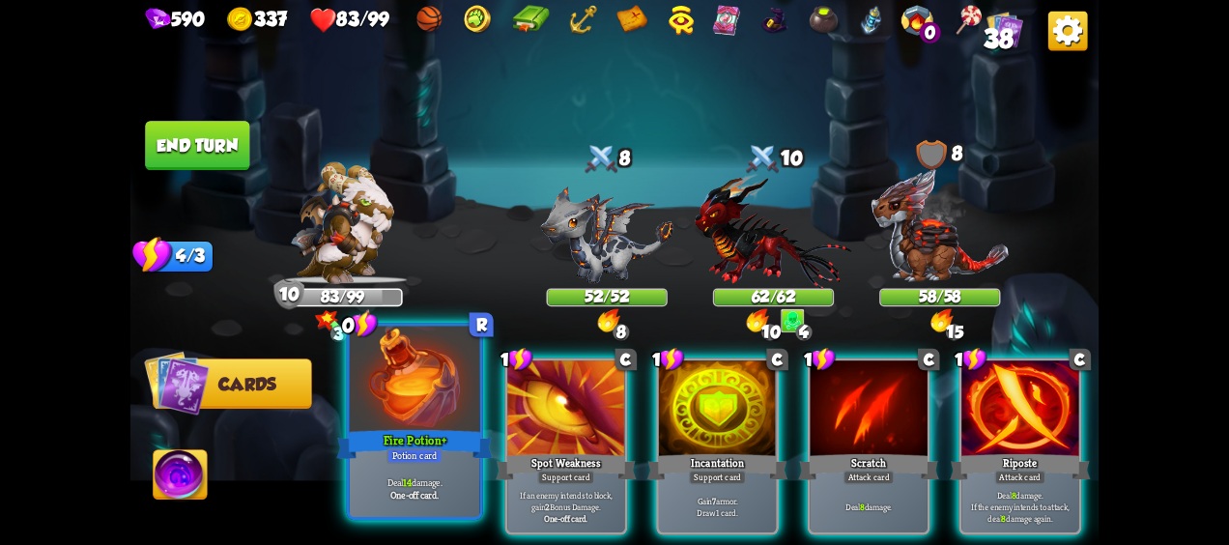
click at [387, 460] on div "0 R Fire Potion + Potion card Deal 14 damage. One-off card." at bounding box center [415, 421] width 136 height 197
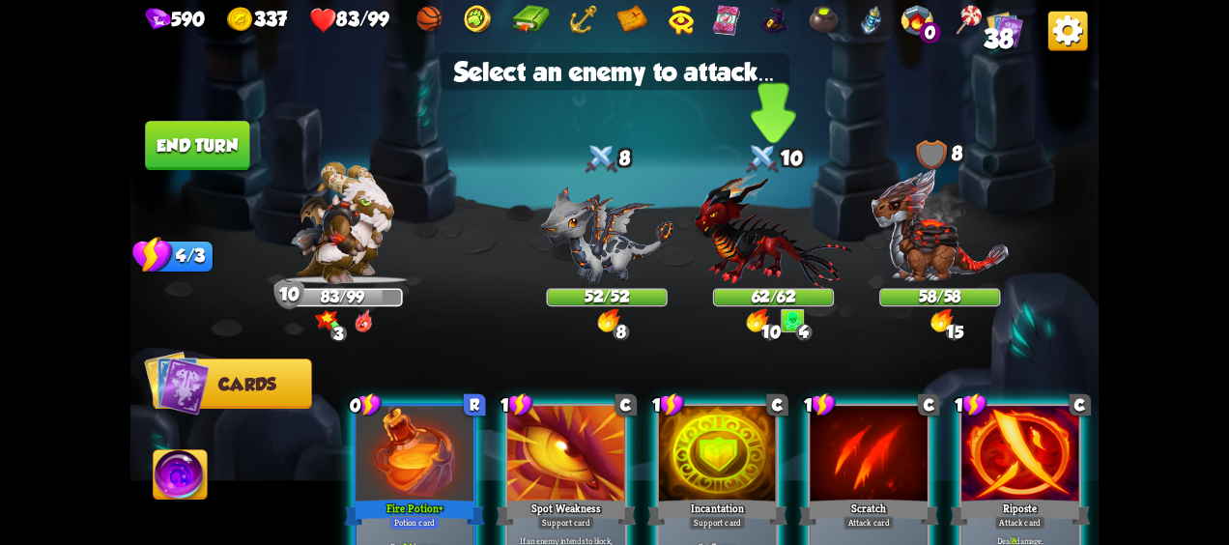
click at [744, 269] on img at bounding box center [774, 231] width 158 height 116
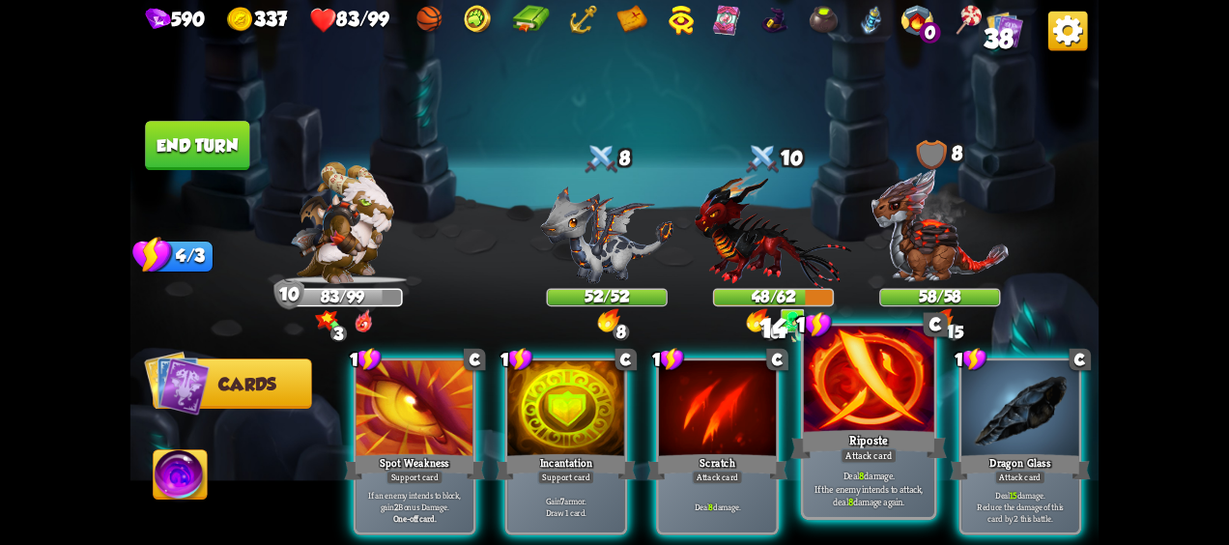
drag, startPoint x: 907, startPoint y: 429, endPoint x: 835, endPoint y: 335, distance: 117.9
click at [869, 385] on div "1 C Riposte Attack card Deal 8 damage. If the enemy intends to attack, deal 8 d…" at bounding box center [869, 421] width 136 height 197
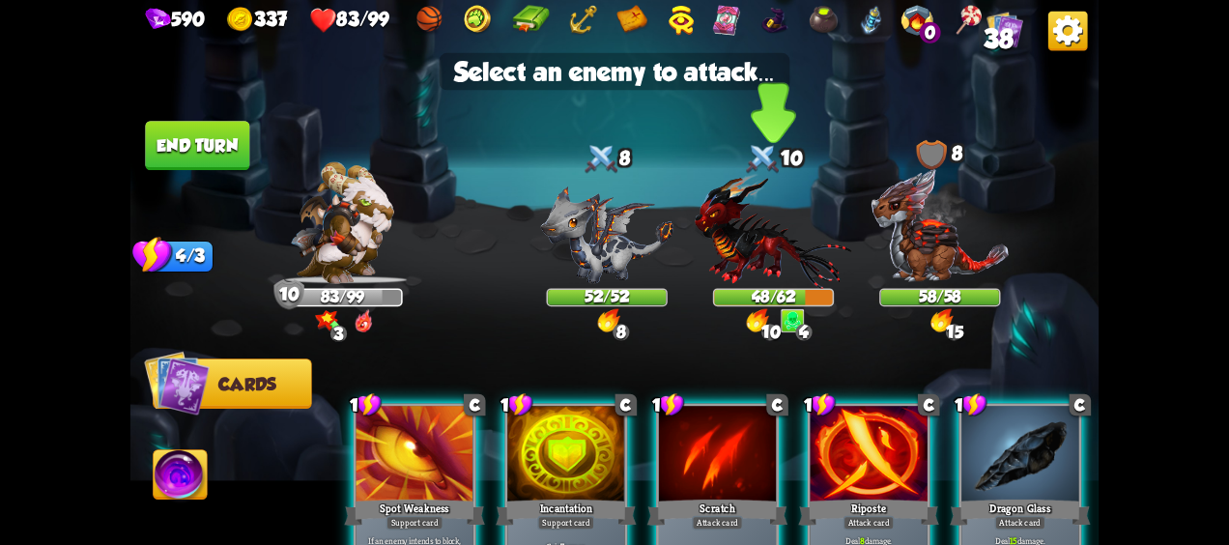
click at [791, 243] on img at bounding box center [774, 231] width 158 height 116
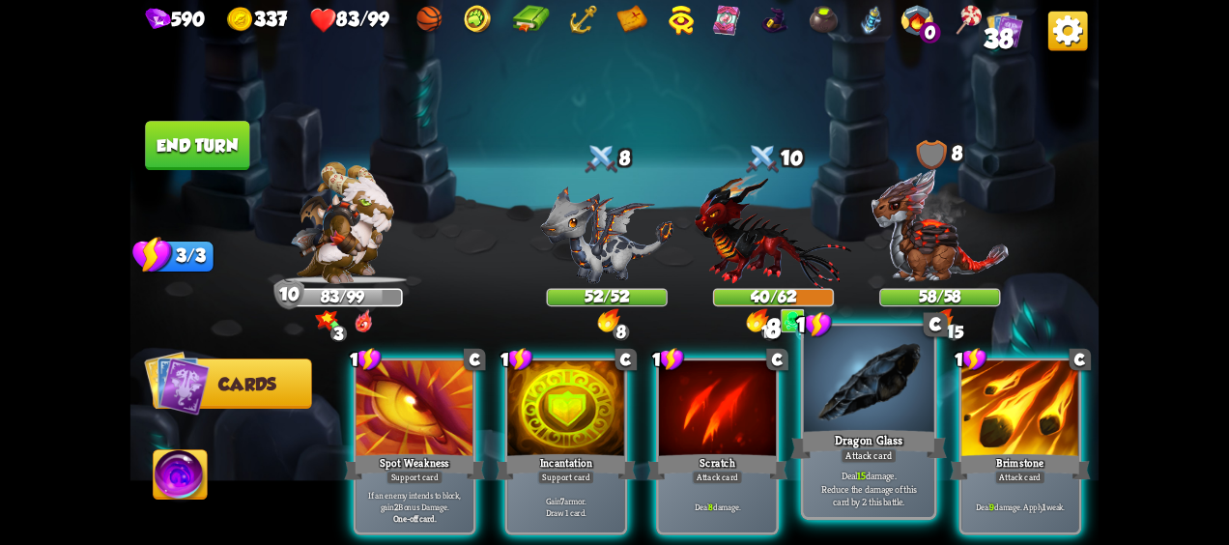
drag, startPoint x: 912, startPoint y: 464, endPoint x: 756, endPoint y: 274, distance: 246.5
click at [903, 447] on div "1 C Dragon Glass Attack card Deal 15 damage. Reduce the damage of this card by …" at bounding box center [869, 421] width 136 height 197
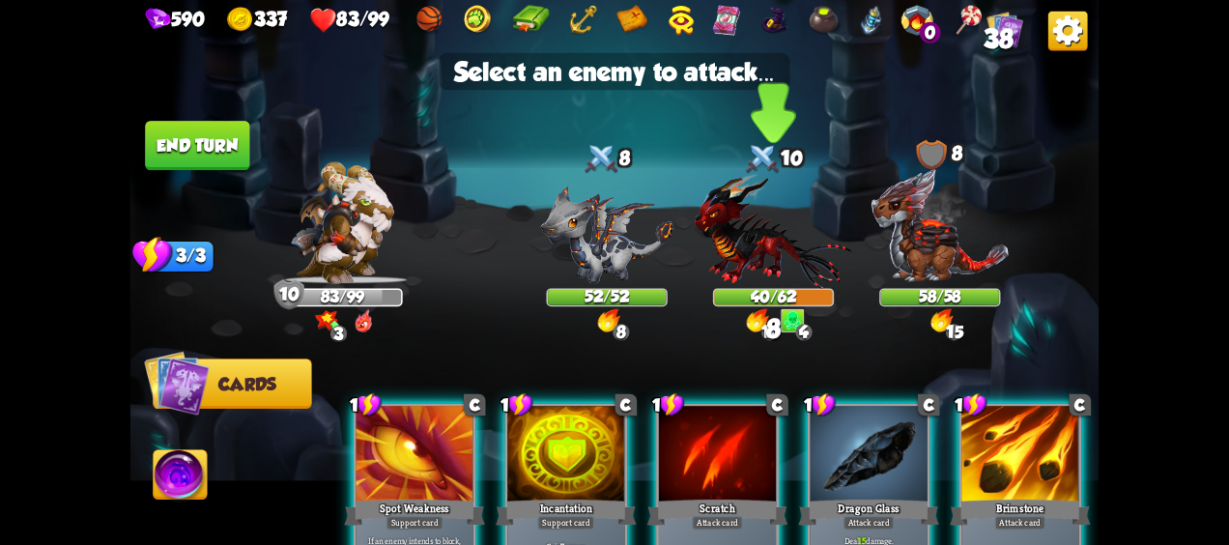
click at [737, 247] on img at bounding box center [774, 231] width 158 height 116
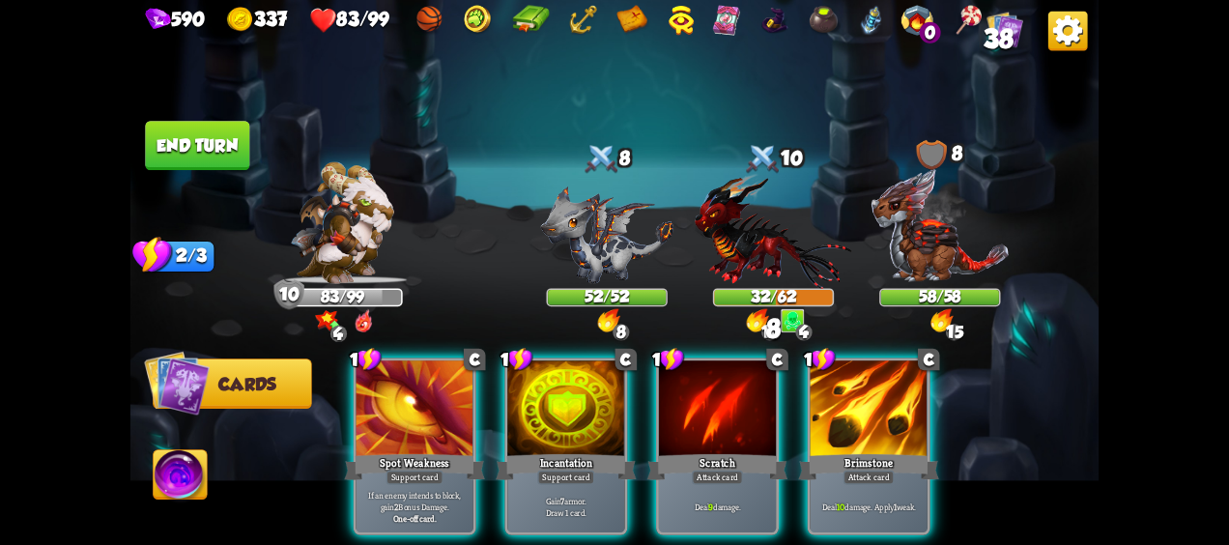
drag, startPoint x: 903, startPoint y: 447, endPoint x: 778, endPoint y: 269, distance: 217.2
click at [901, 451] on div "Brimstone" at bounding box center [868, 466] width 141 height 31
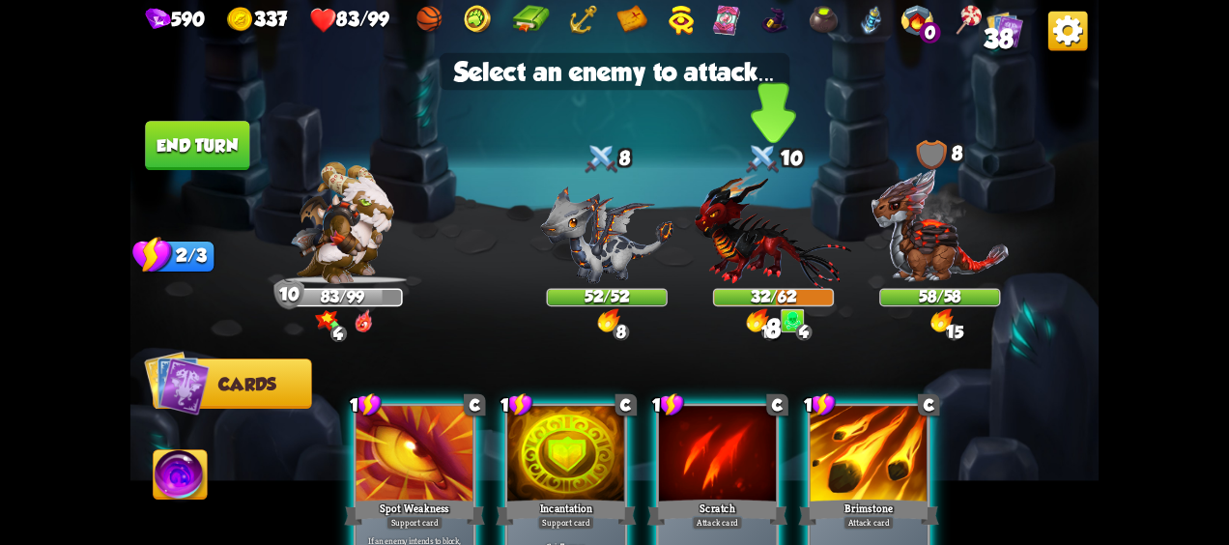
drag, startPoint x: 751, startPoint y: 233, endPoint x: 751, endPoint y: 244, distance: 10.6
click at [750, 233] on img at bounding box center [774, 231] width 158 height 116
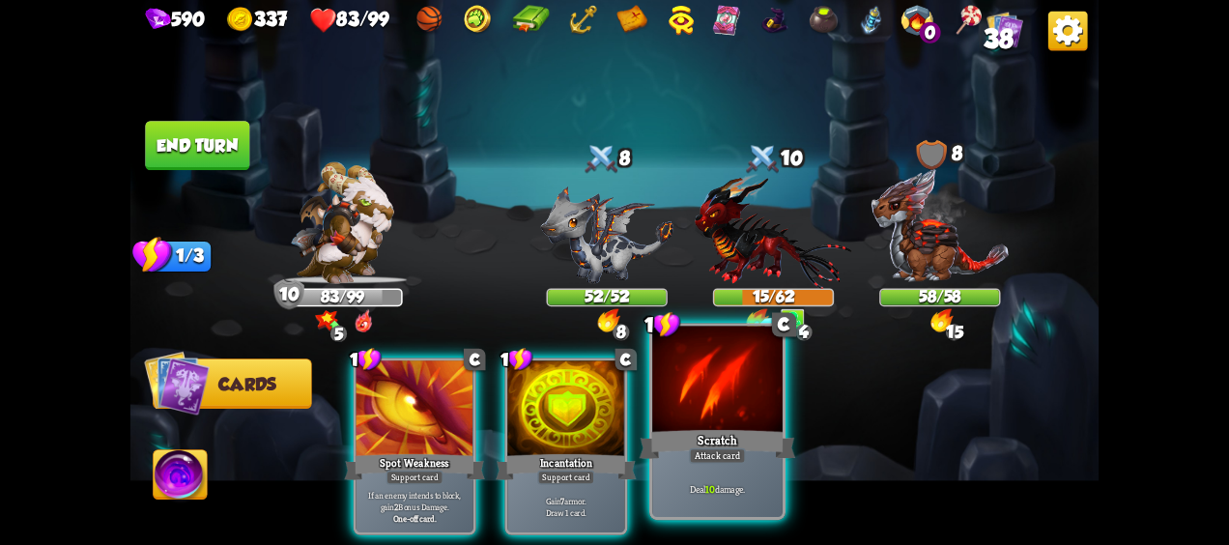
click at [727, 408] on div at bounding box center [717, 382] width 130 height 110
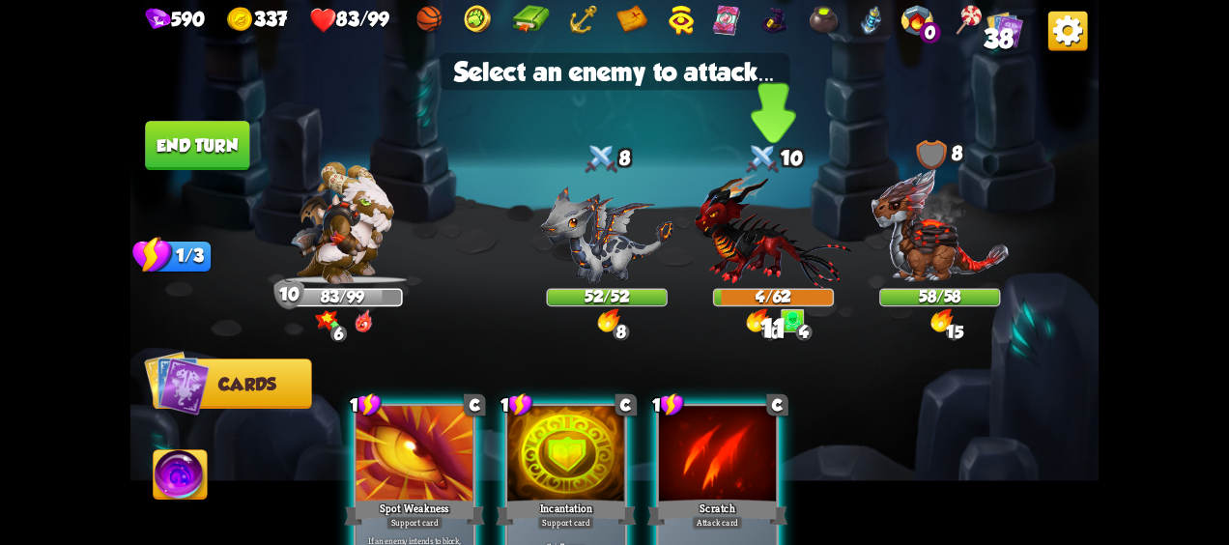
click at [762, 236] on img at bounding box center [774, 231] width 158 height 116
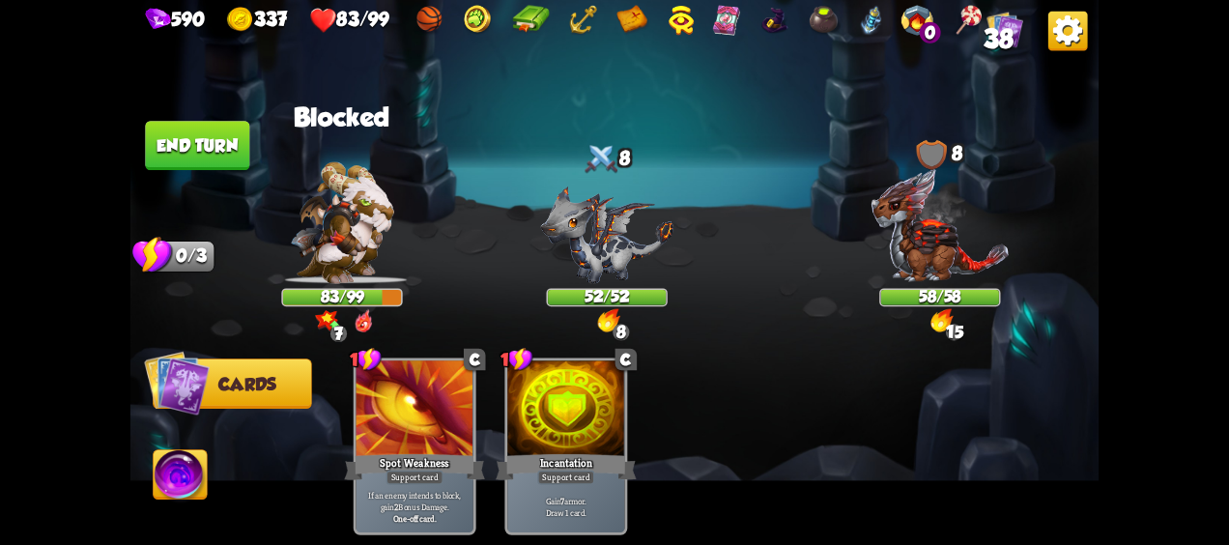
click at [209, 162] on button "End turn" at bounding box center [197, 145] width 104 height 49
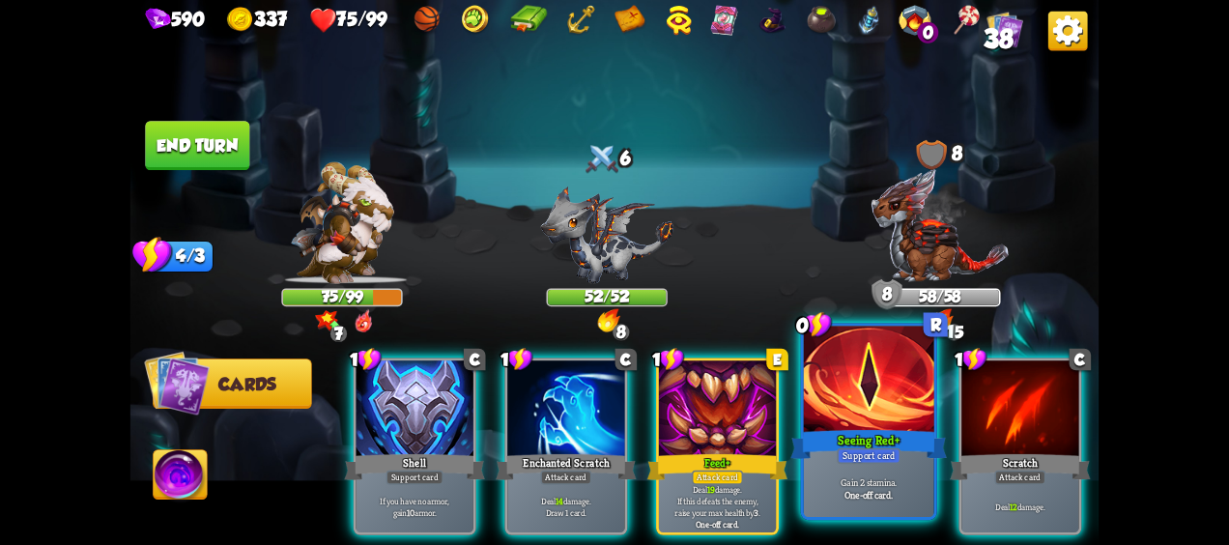
click at [907, 447] on div "Seeing Red +" at bounding box center [869, 444] width 157 height 35
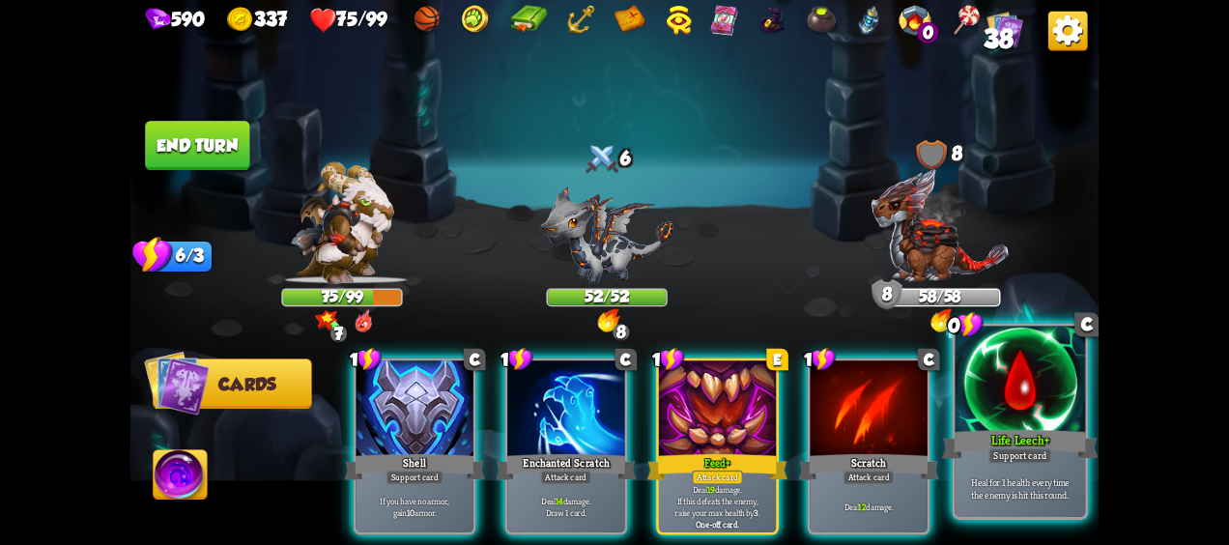
click at [1017, 467] on div "Heal for 1 health every time the enemy is hit this round." at bounding box center [1020, 488] width 130 height 57
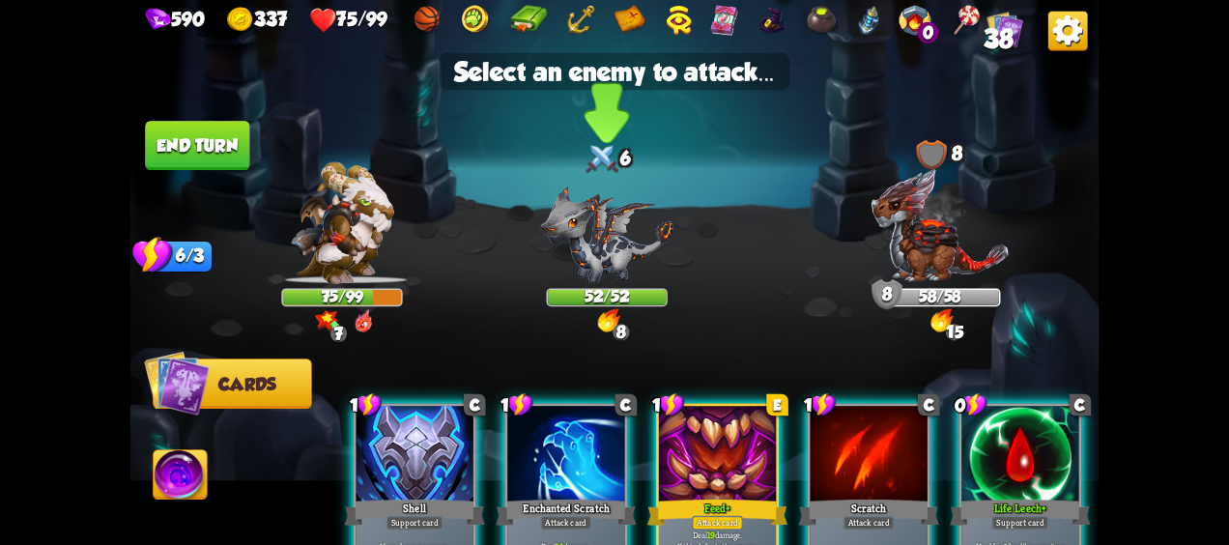
click at [573, 234] on img at bounding box center [606, 236] width 133 height 98
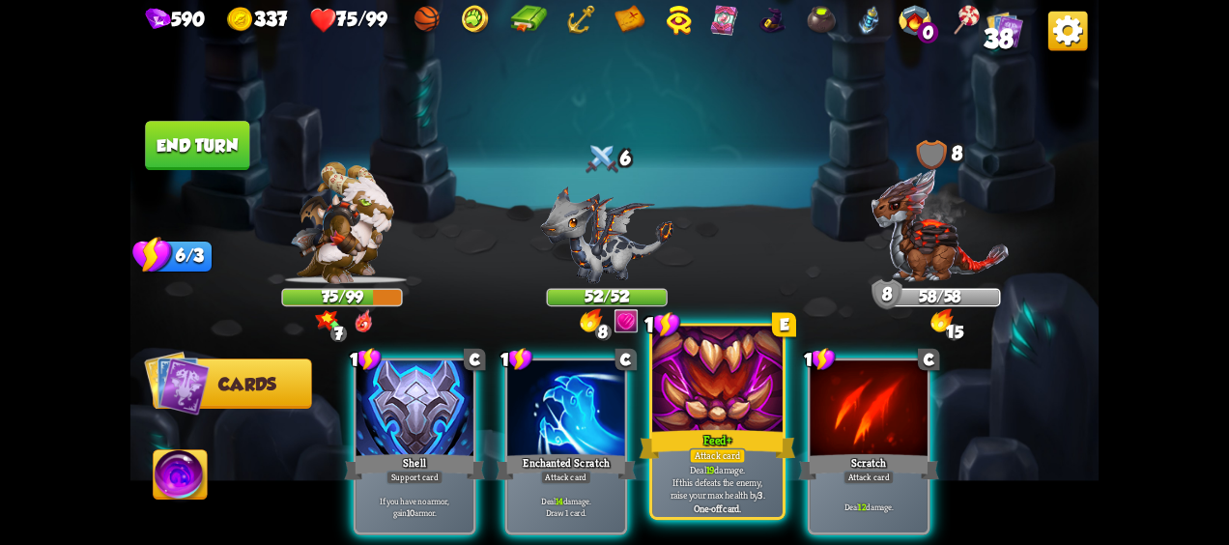
click at [725, 415] on div "1 E Feed + Attack card Deal 19 damage. If this defeats the enemy, raise your ma…" at bounding box center [718, 421] width 136 height 197
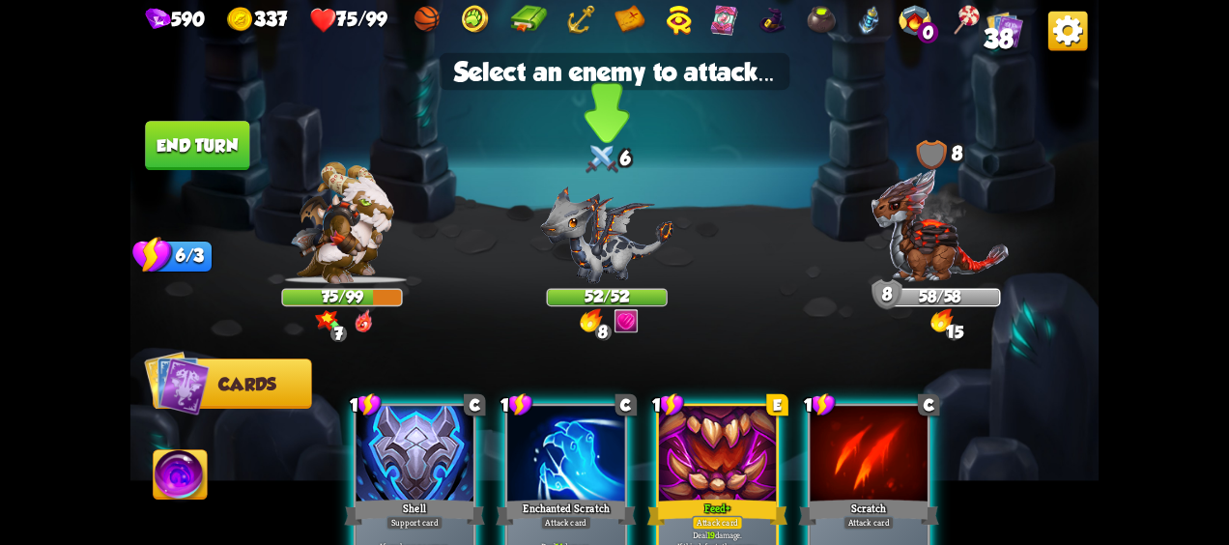
click at [621, 270] on img at bounding box center [606, 236] width 133 height 98
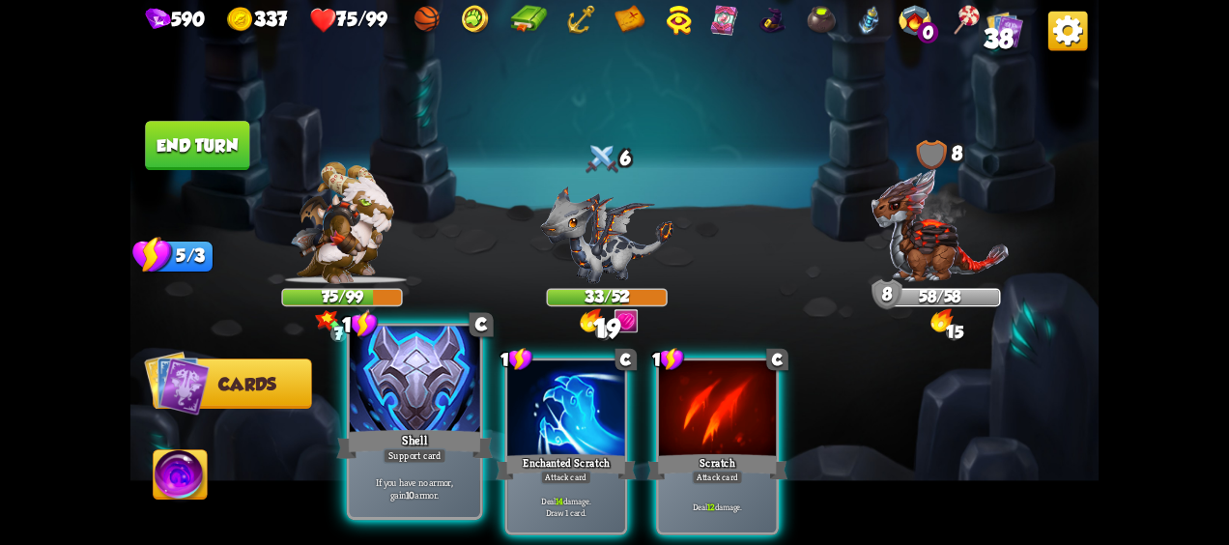
click at [429, 460] on div "Support card" at bounding box center [415, 455] width 64 height 15
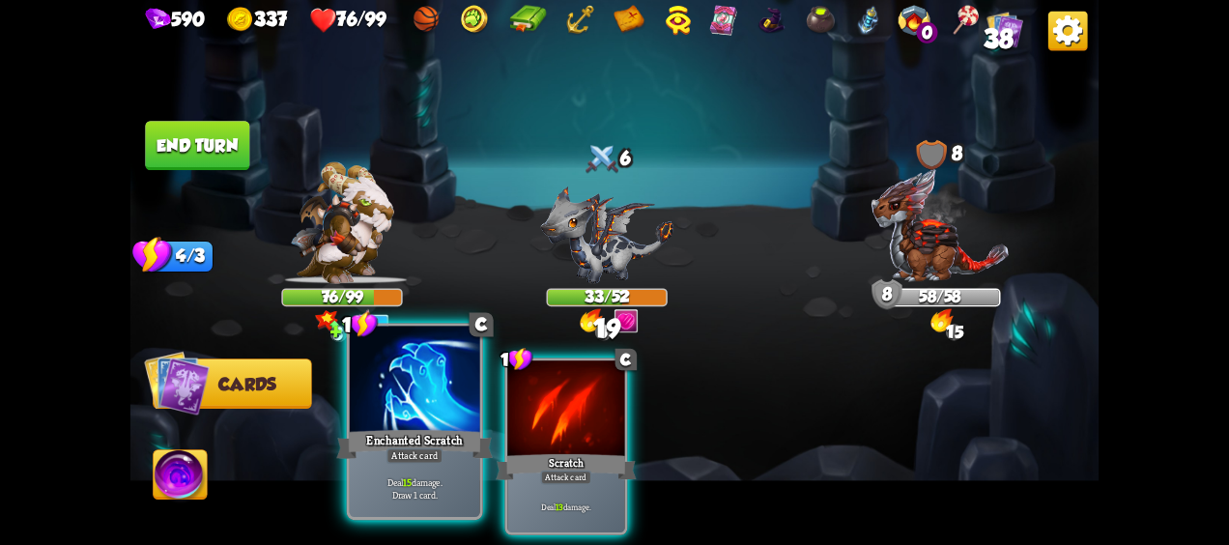
click at [433, 431] on div "Enchanted Scratch" at bounding box center [414, 444] width 157 height 35
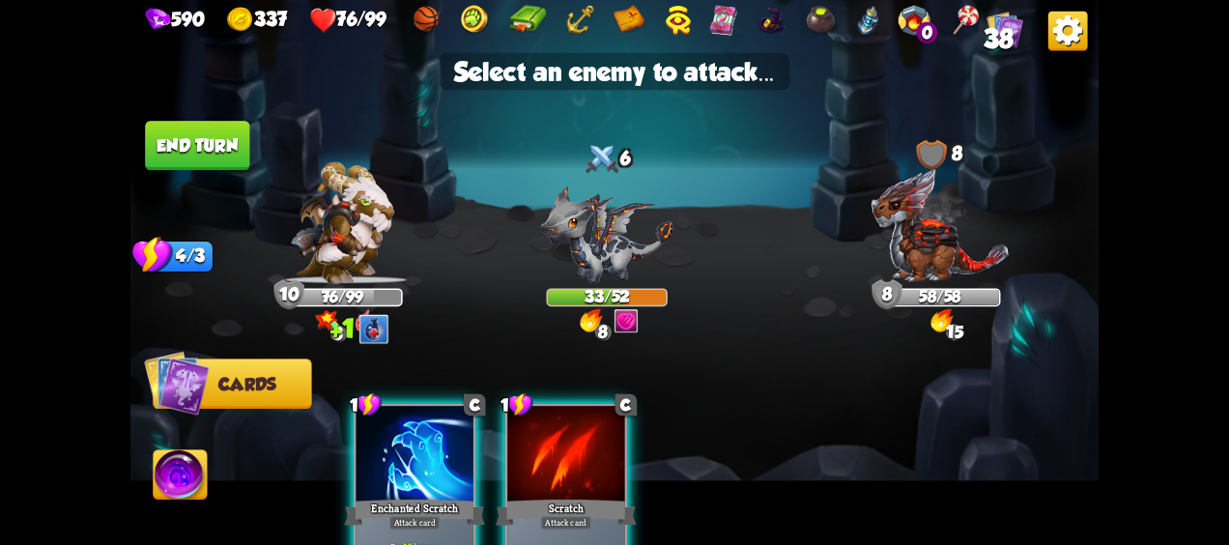
drag, startPoint x: 435, startPoint y: 421, endPoint x: 470, endPoint y: 397, distance: 42.4
click at [435, 423] on div at bounding box center [415, 455] width 117 height 99
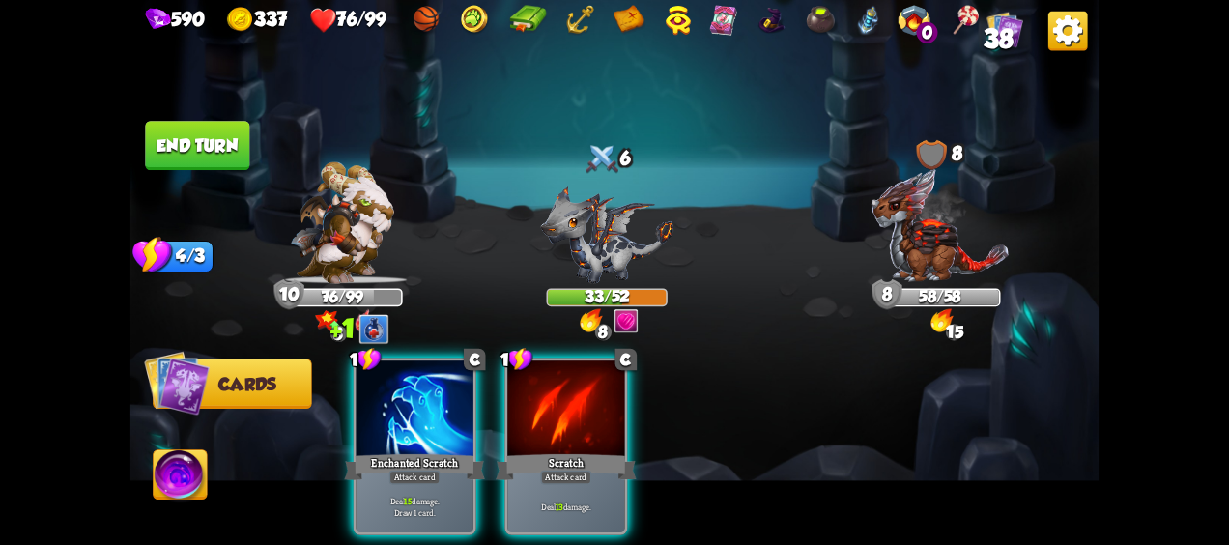
drag, startPoint x: 445, startPoint y: 400, endPoint x: 503, endPoint y: 319, distance: 99.8
click at [445, 399] on div at bounding box center [415, 410] width 117 height 99
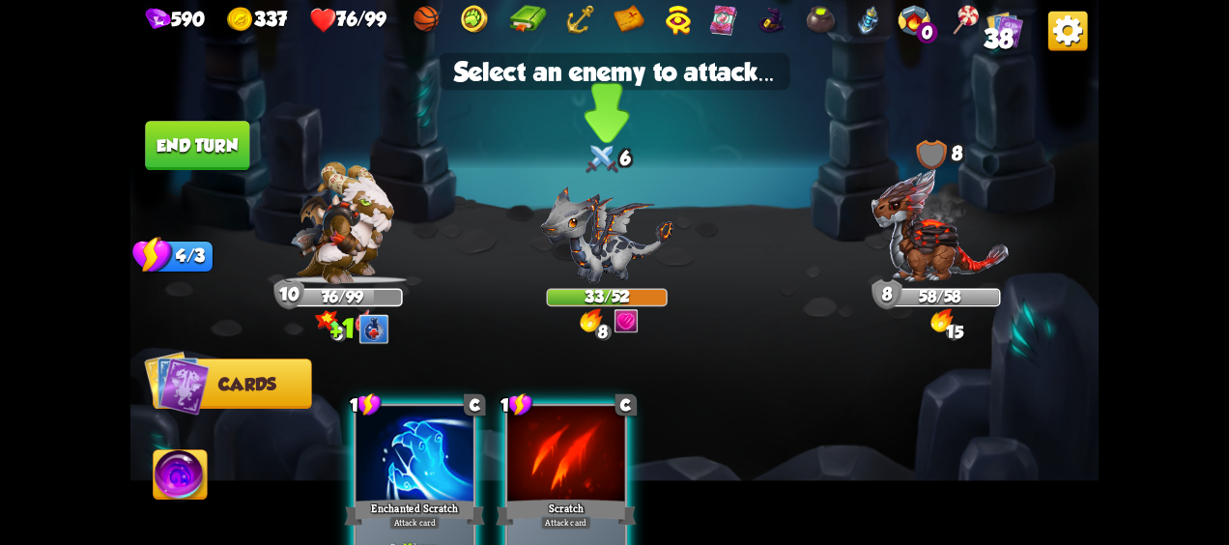
click at [565, 261] on img at bounding box center [606, 236] width 133 height 98
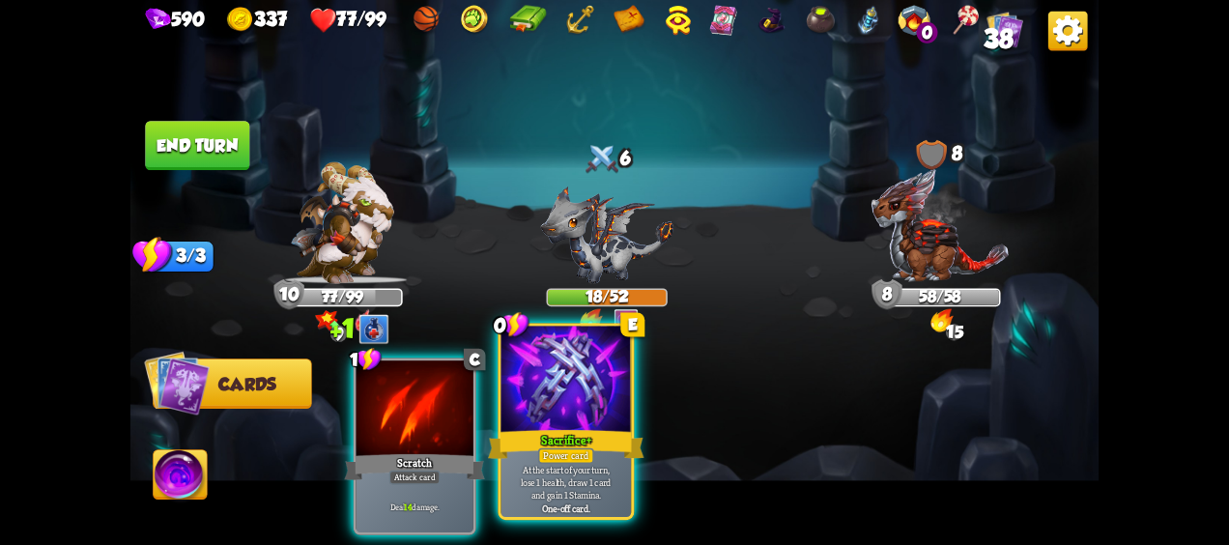
click at [576, 416] on div at bounding box center [567, 382] width 130 height 110
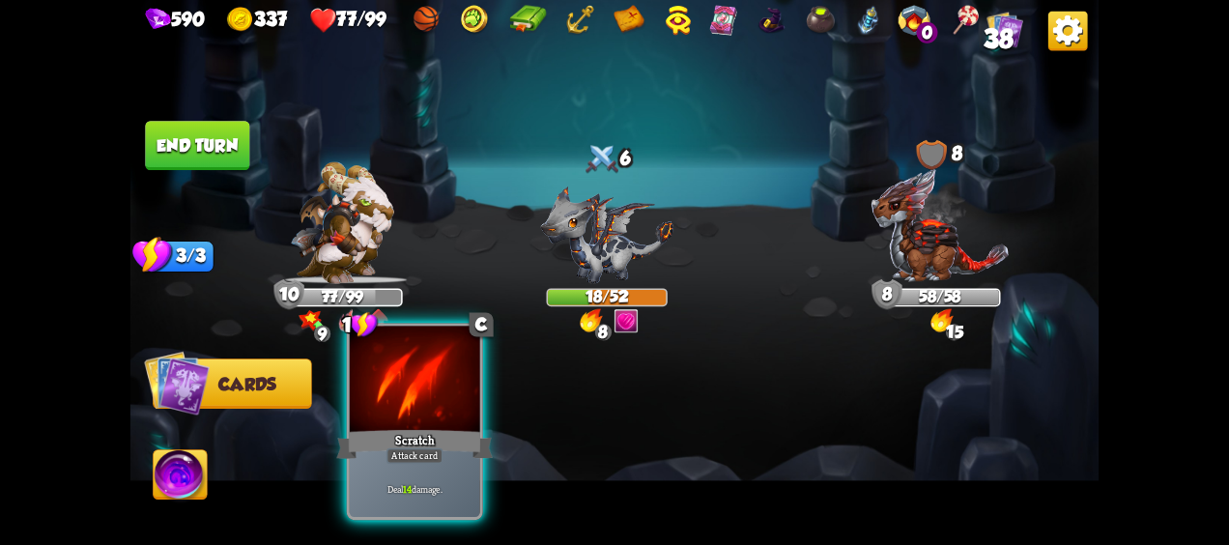
click at [414, 414] on div at bounding box center [415, 382] width 130 height 110
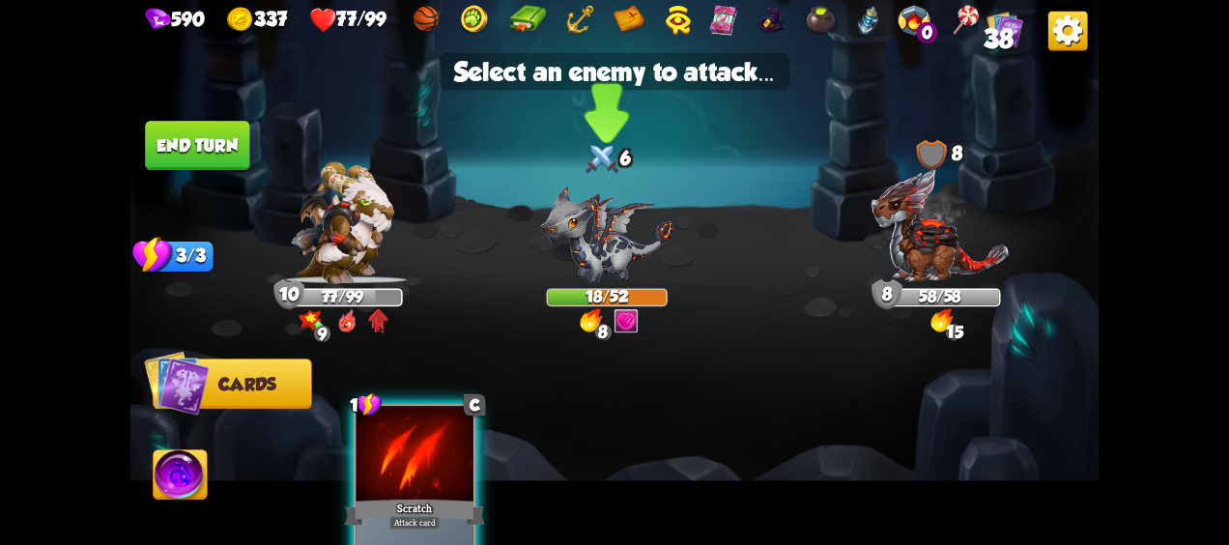
click at [564, 273] on img at bounding box center [606, 236] width 133 height 98
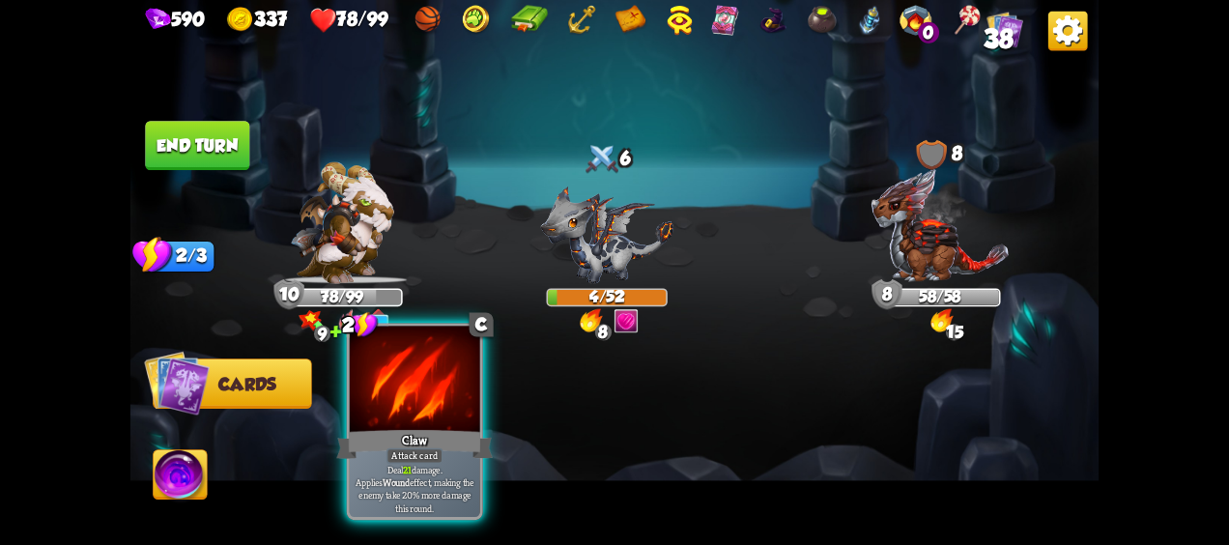
click at [395, 383] on div at bounding box center [415, 382] width 130 height 110
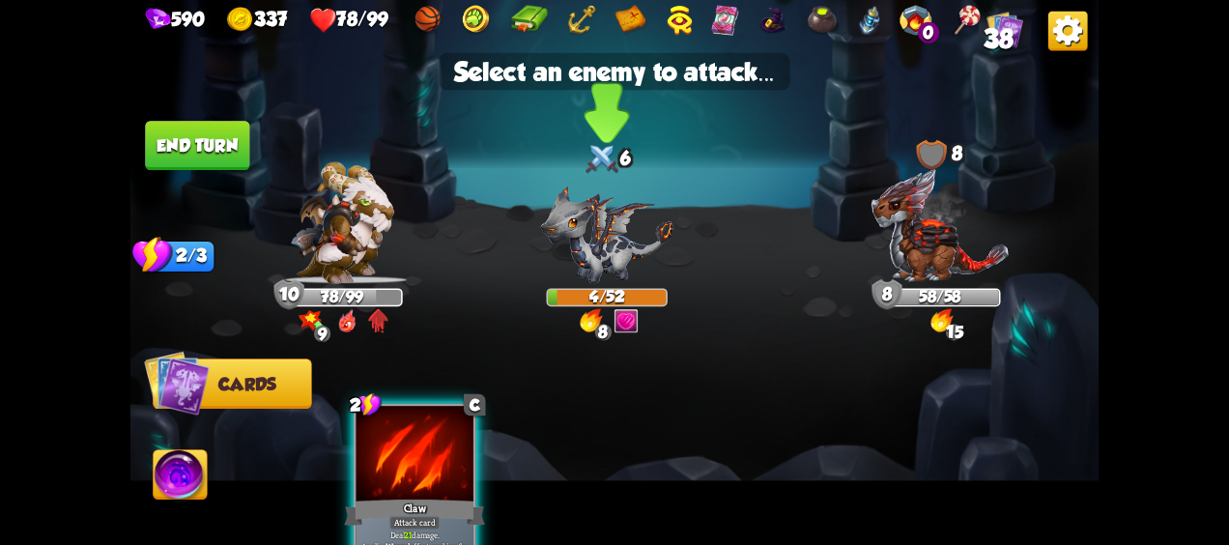
click at [592, 255] on img at bounding box center [606, 236] width 133 height 98
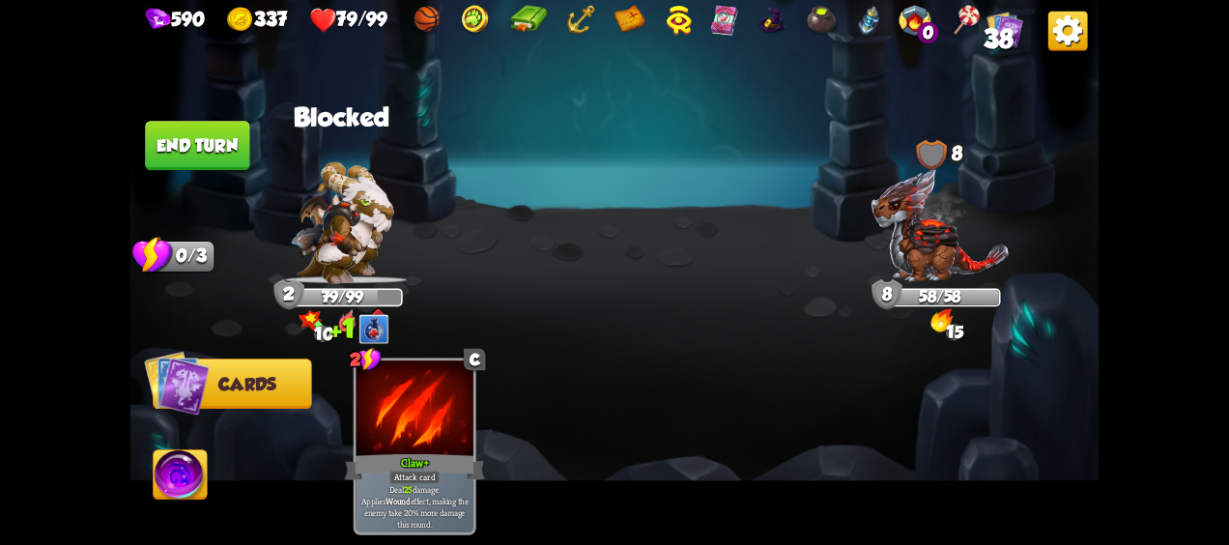
click at [220, 145] on button "End turn" at bounding box center [197, 145] width 104 height 49
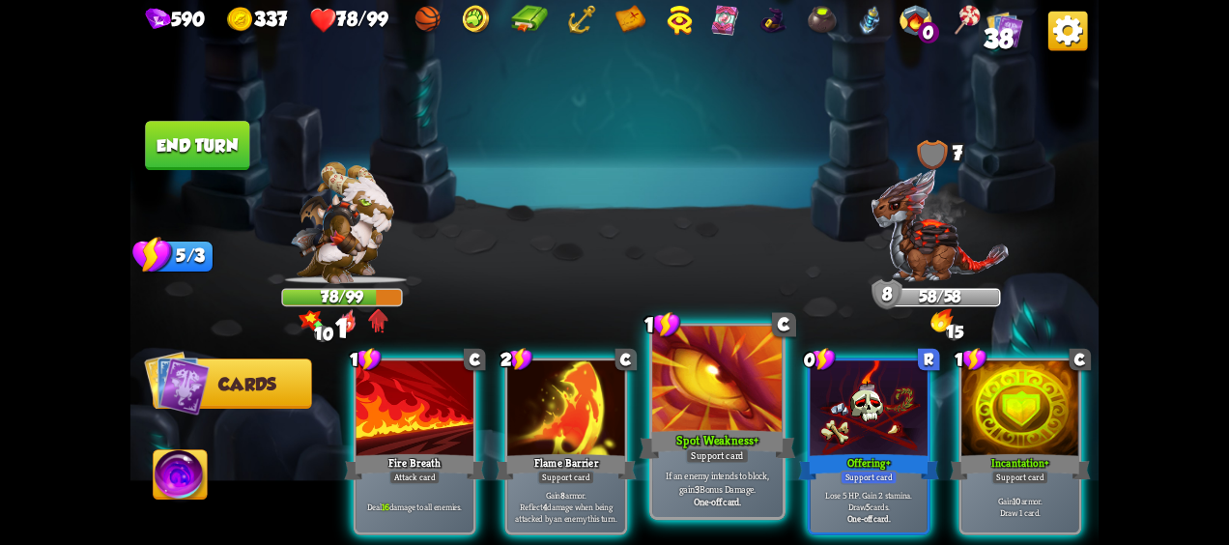
click at [715, 417] on div at bounding box center [717, 382] width 130 height 110
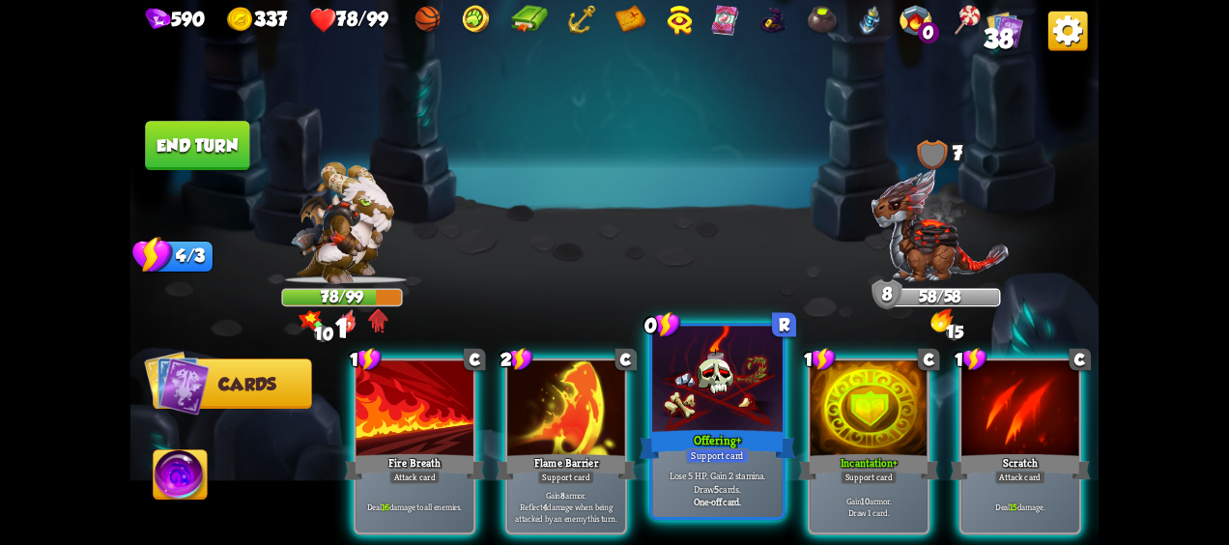
click at [708, 416] on div at bounding box center [717, 382] width 130 height 110
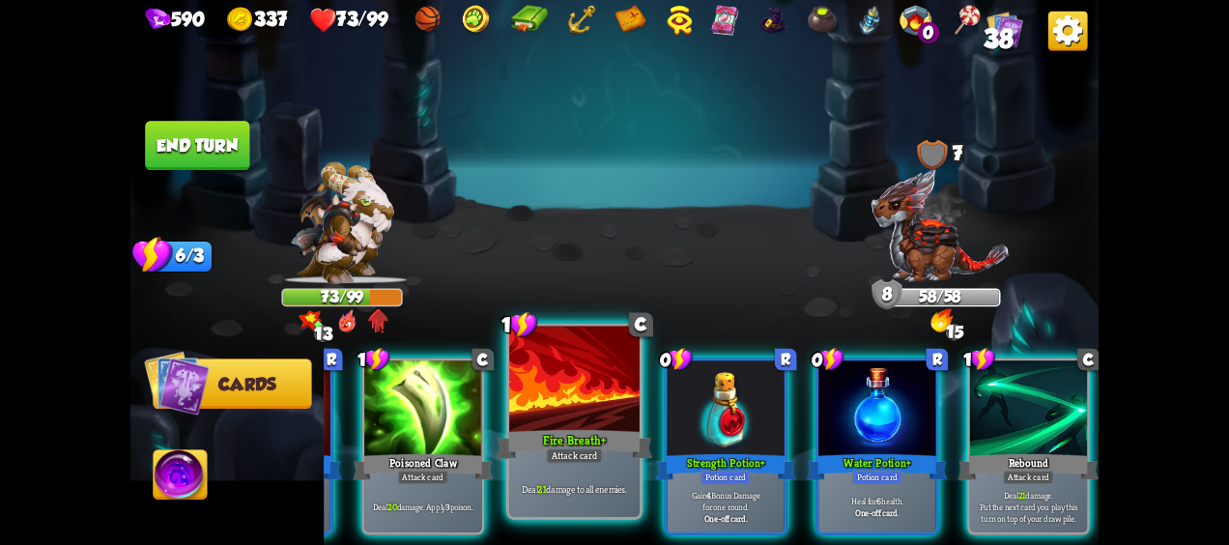
drag, startPoint x: 734, startPoint y: 457, endPoint x: 749, endPoint y: 461, distance: 15.9
click at [737, 471] on div "Potion card" at bounding box center [726, 478] width 50 height 14
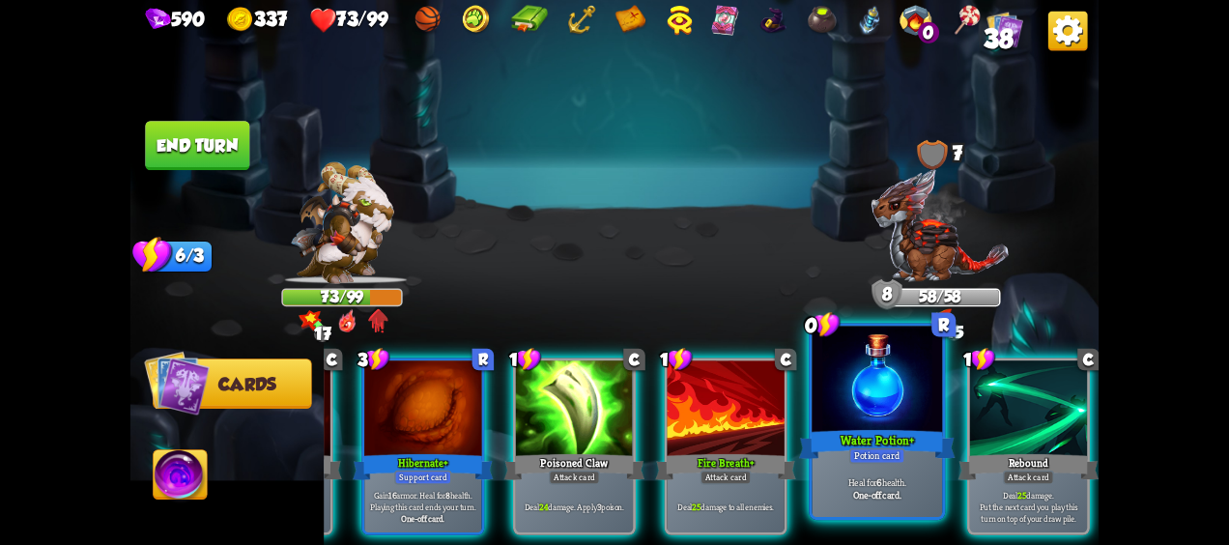
click at [889, 439] on div "Water Potion +" at bounding box center [877, 444] width 157 height 35
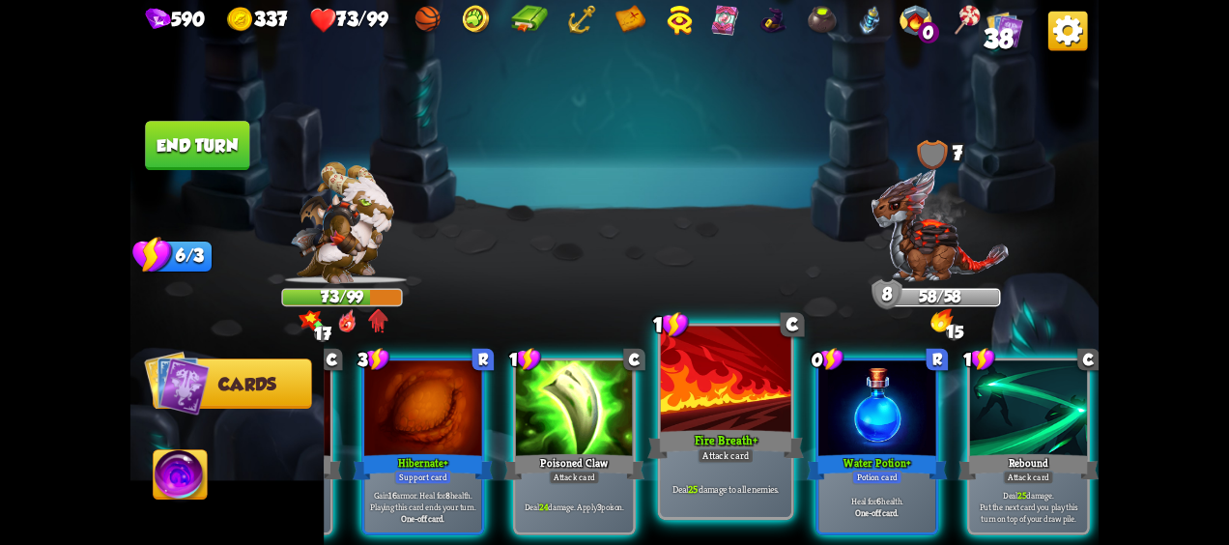
scroll to position [0, 569]
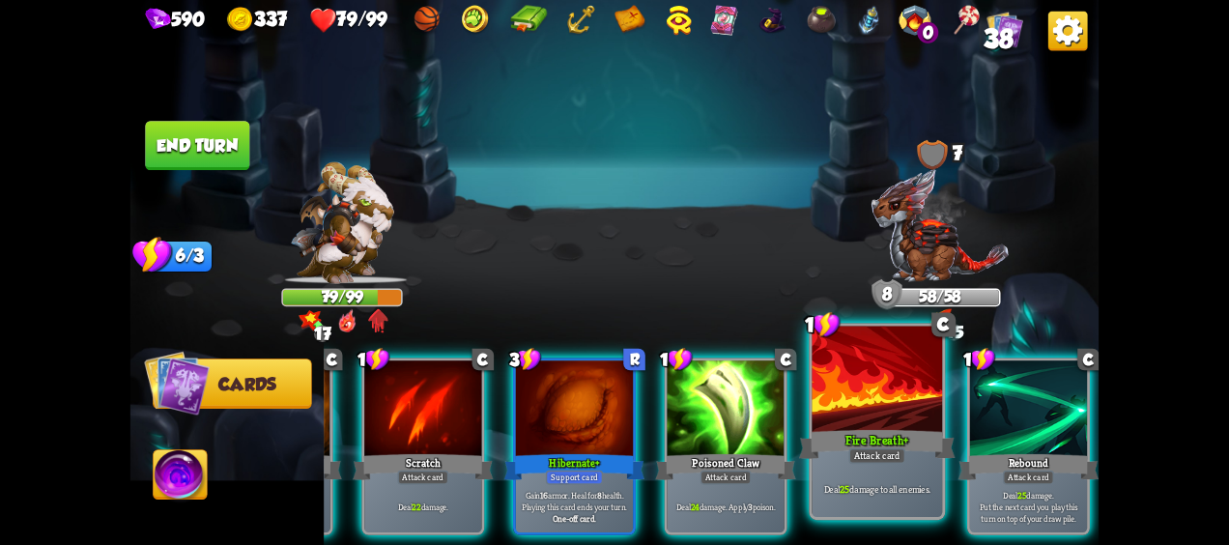
click at [1056, 451] on div "Rebound" at bounding box center [1029, 466] width 141 height 31
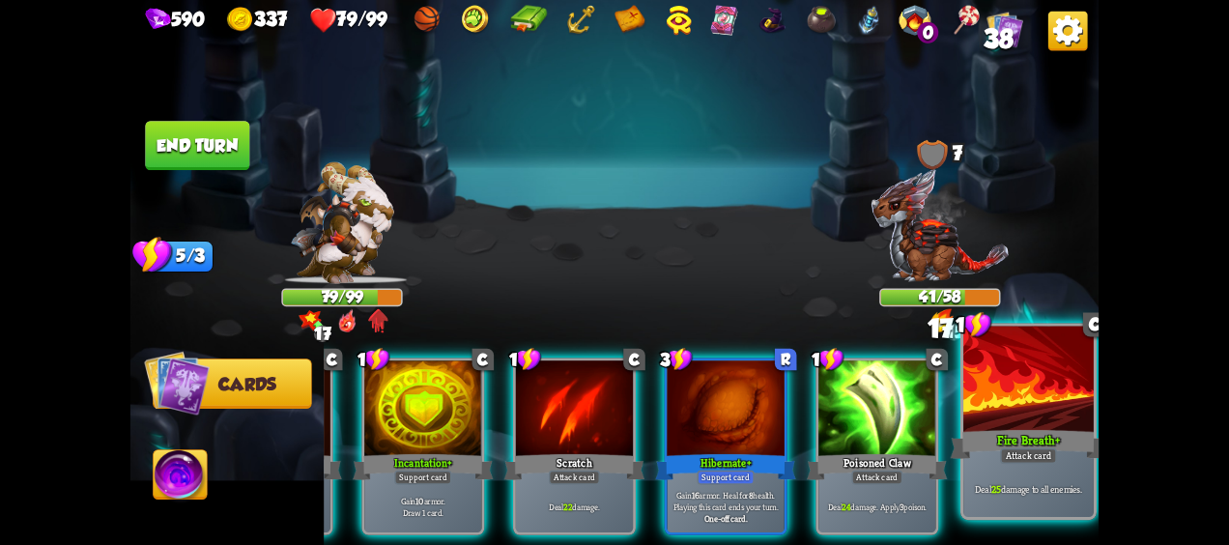
click at [1028, 444] on div "Fire Breath +" at bounding box center [1029, 444] width 157 height 35
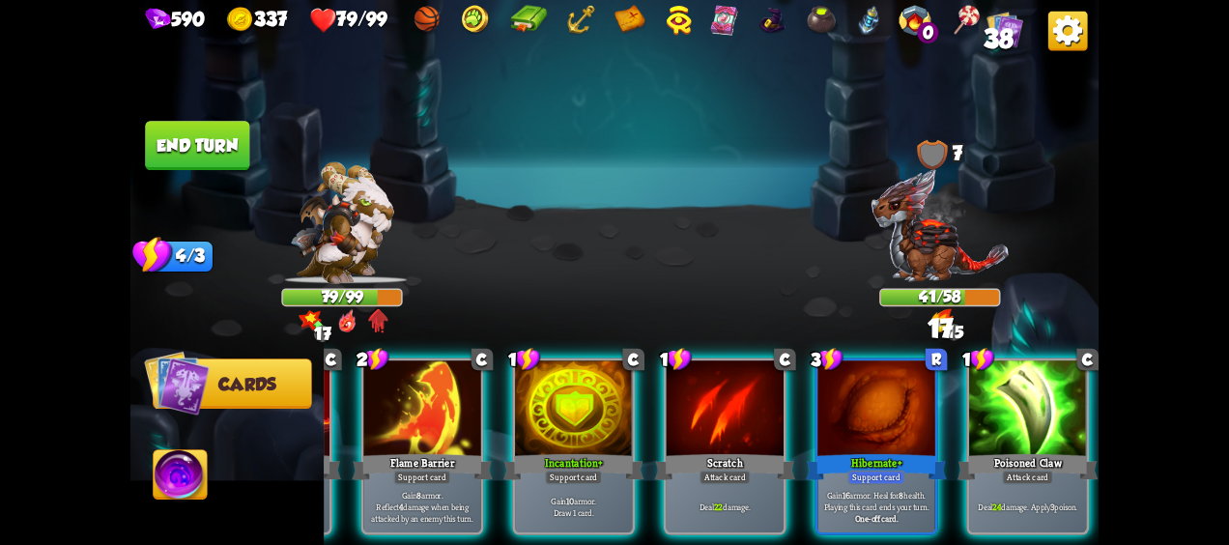
scroll to position [0, 183]
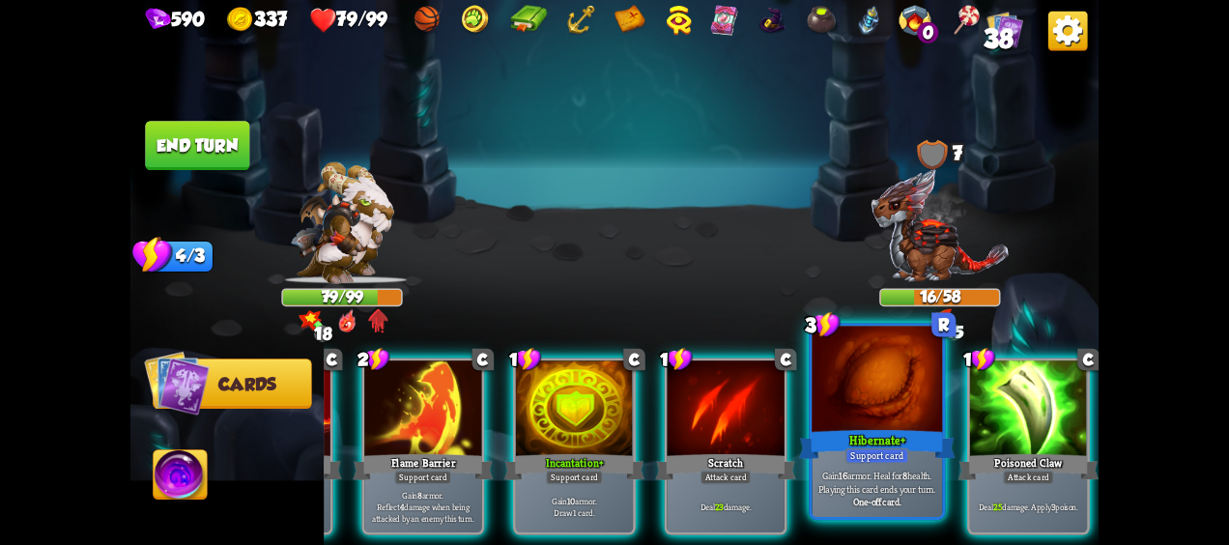
click at [869, 446] on div "Hibernate +" at bounding box center [877, 444] width 157 height 35
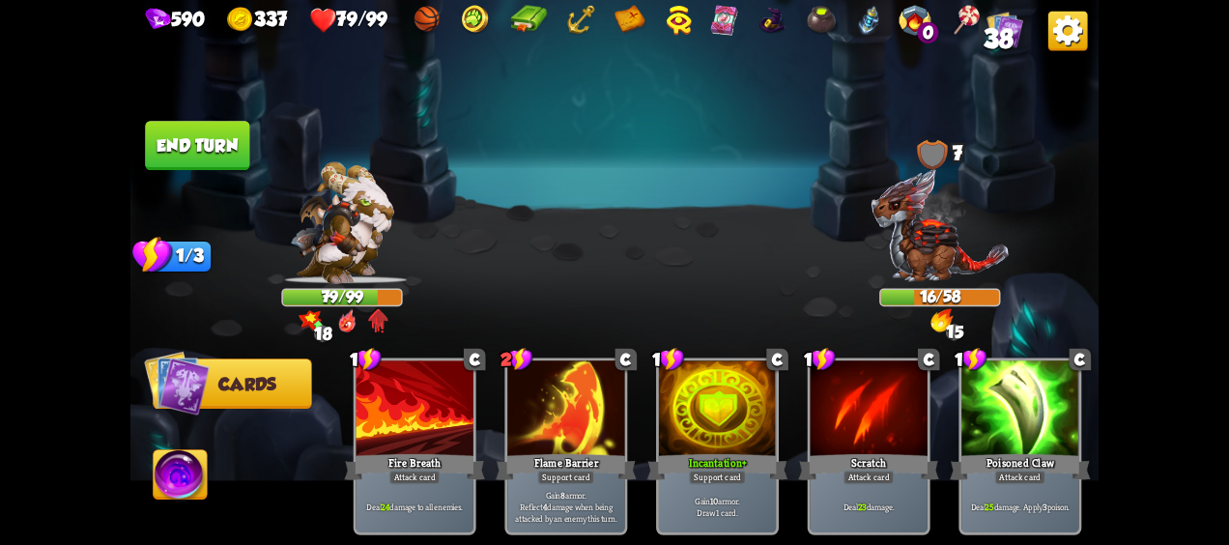
scroll to position [0, 0]
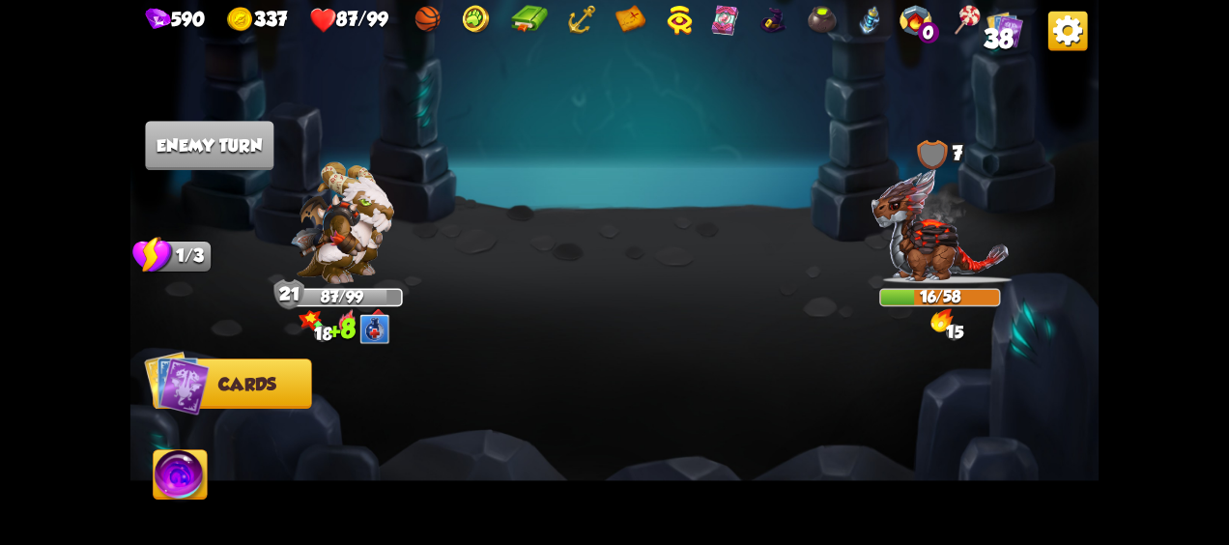
click at [186, 474] on img at bounding box center [181, 477] width 54 height 54
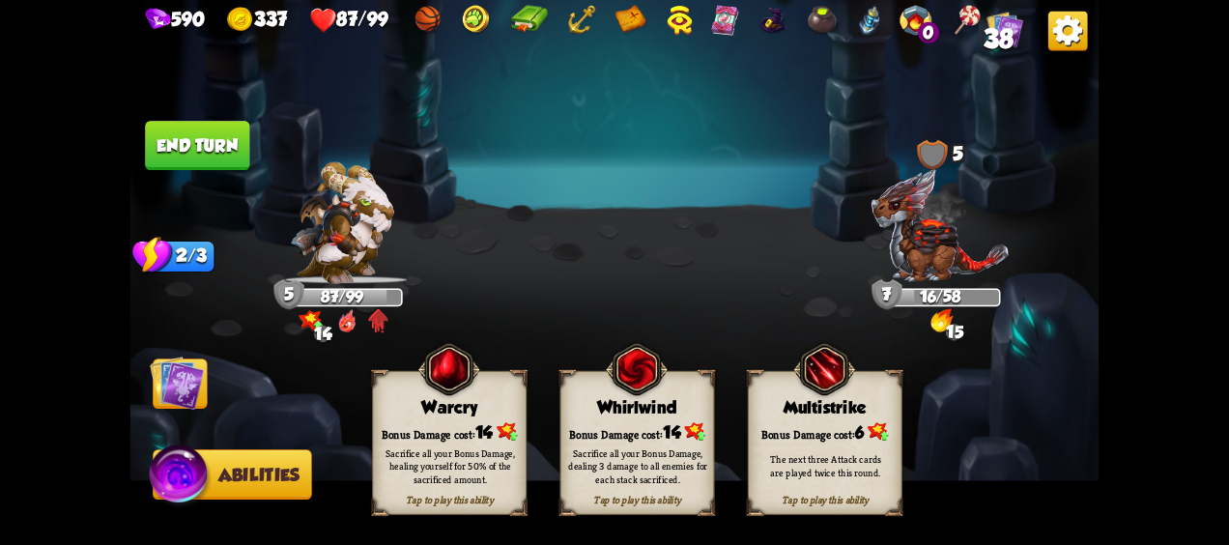
click at [188, 382] on img at bounding box center [177, 383] width 54 height 54
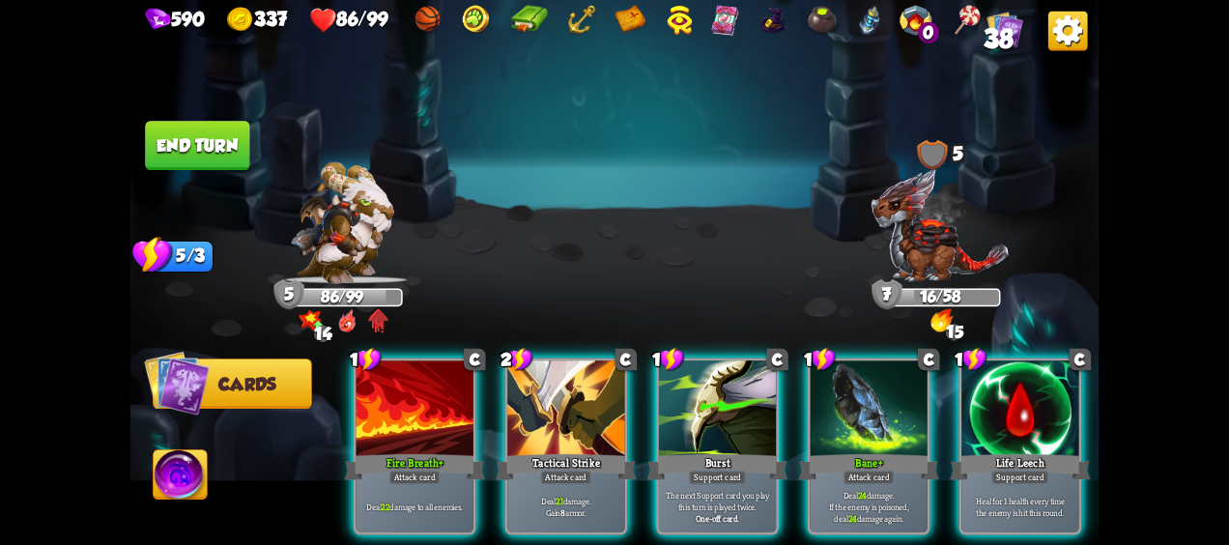
scroll to position [0, 376]
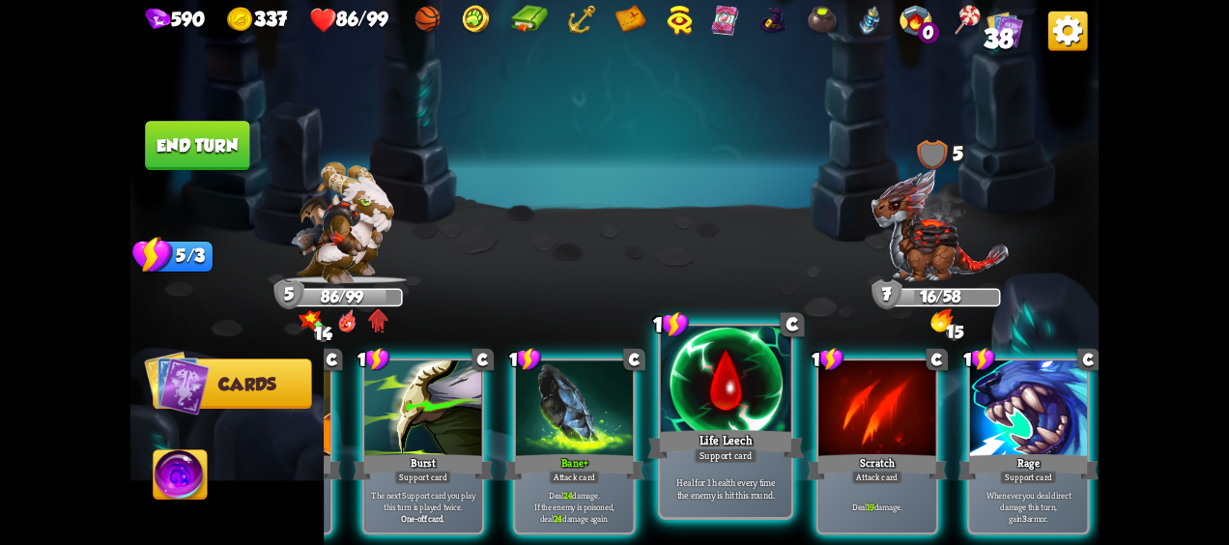
click at [746, 447] on div "Life Leech" at bounding box center [726, 444] width 157 height 35
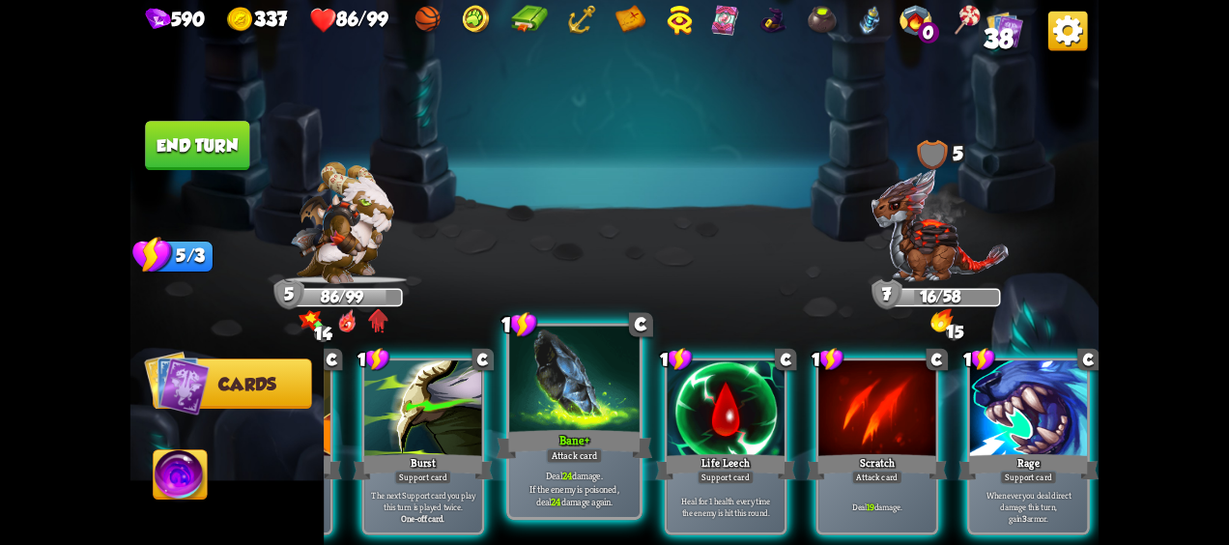
scroll to position [0, 183]
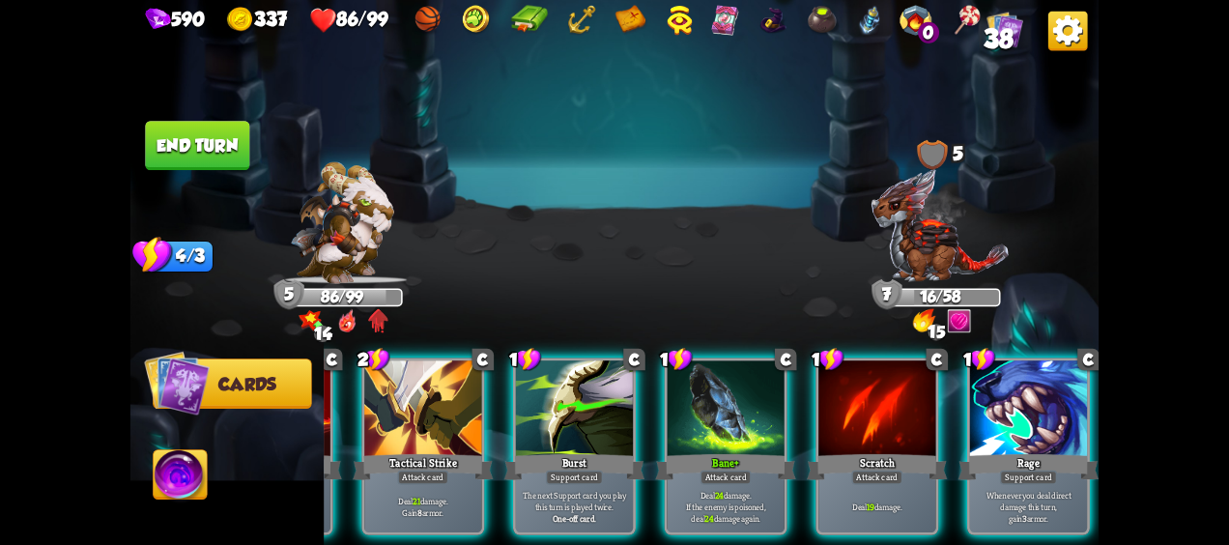
click at [180, 458] on img at bounding box center [181, 477] width 54 height 54
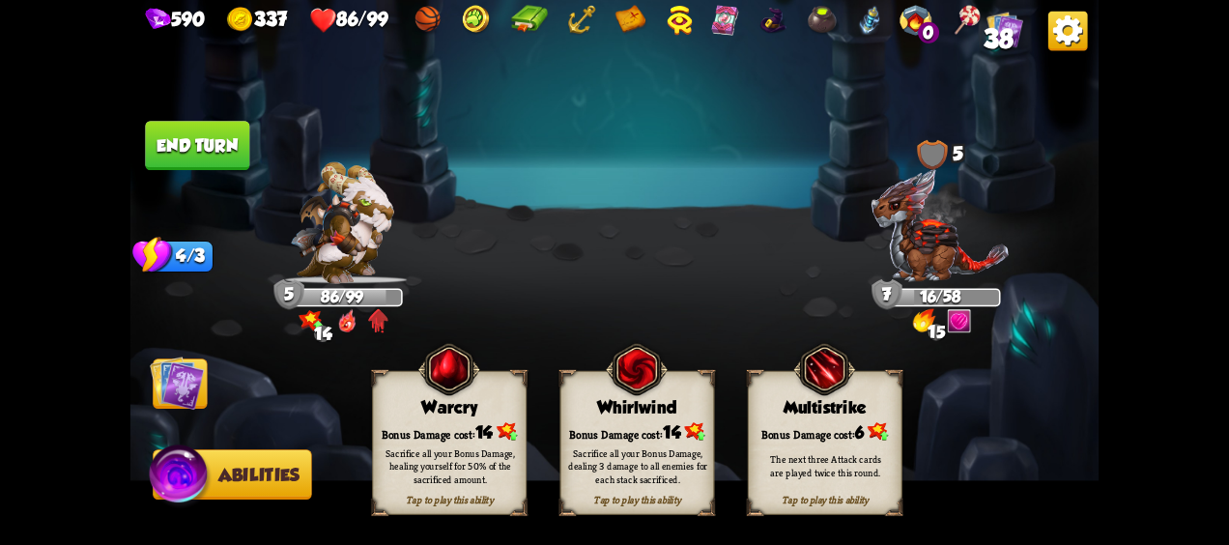
click at [209, 141] on button "End turn" at bounding box center [197, 145] width 104 height 49
click at [209, 375] on span "Cards" at bounding box center [183, 384] width 59 height 19
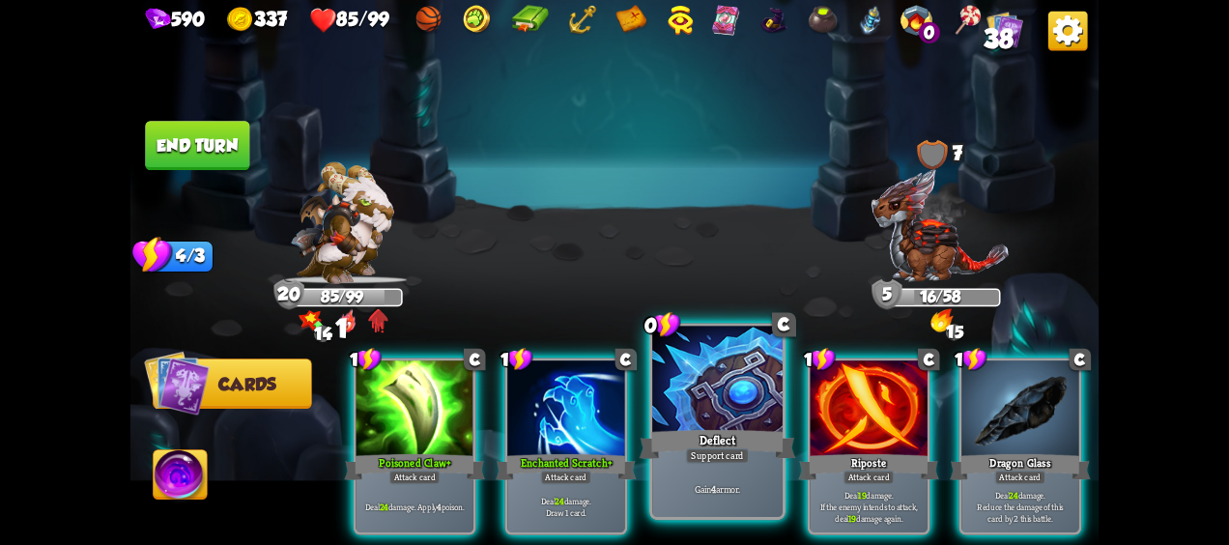
click at [717, 435] on div "Deflect" at bounding box center [718, 444] width 157 height 35
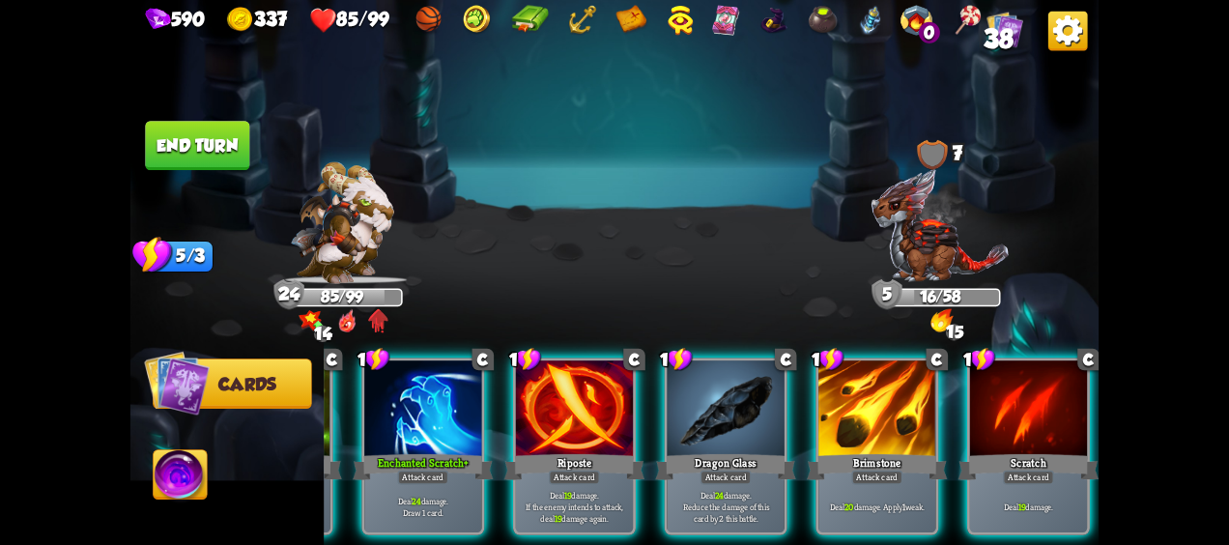
click at [188, 470] on img at bounding box center [181, 477] width 54 height 54
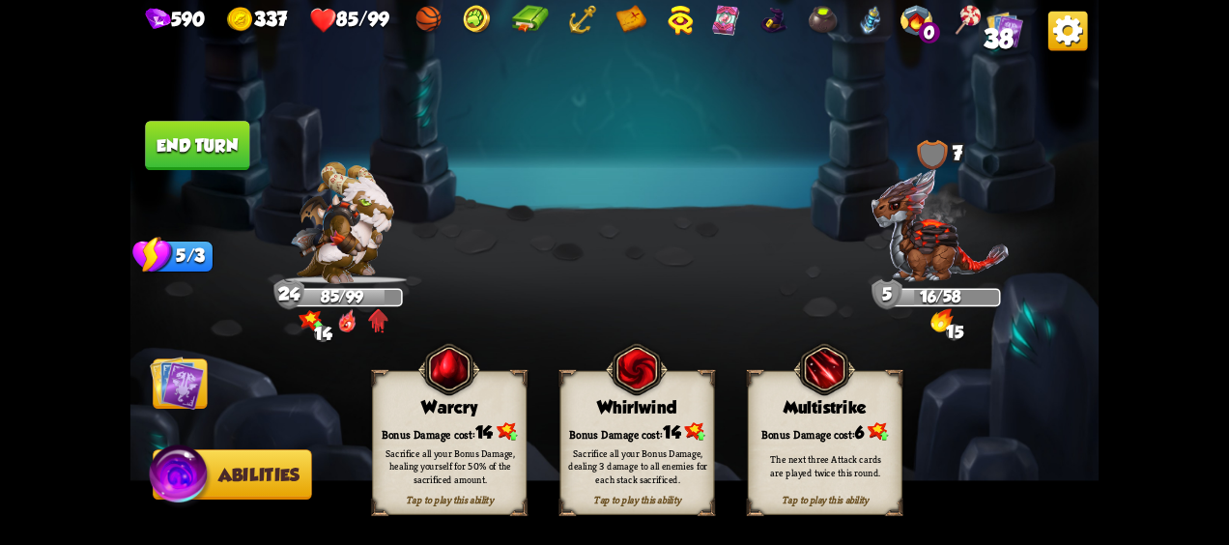
click at [486, 412] on div "Warcry" at bounding box center [449, 407] width 153 height 19
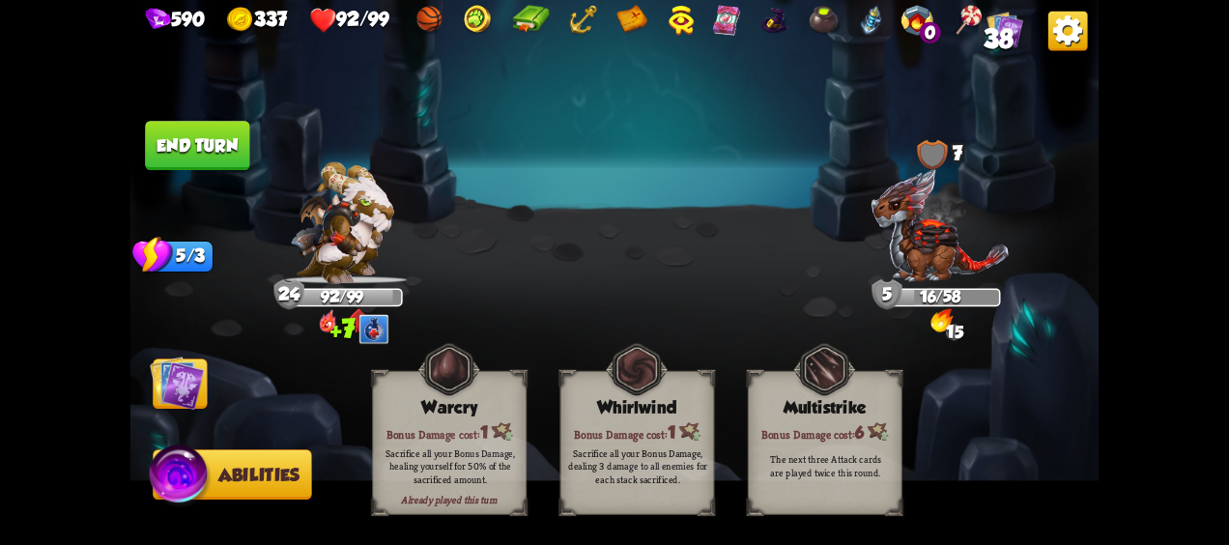
click at [171, 385] on img at bounding box center [177, 383] width 54 height 54
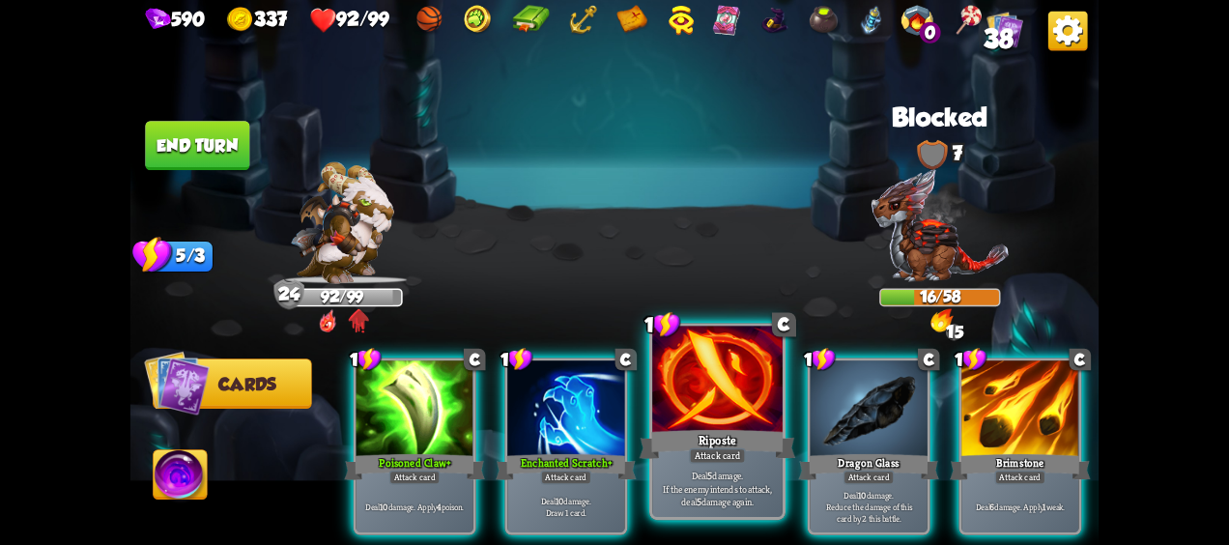
click at [708, 412] on div at bounding box center [717, 382] width 130 height 110
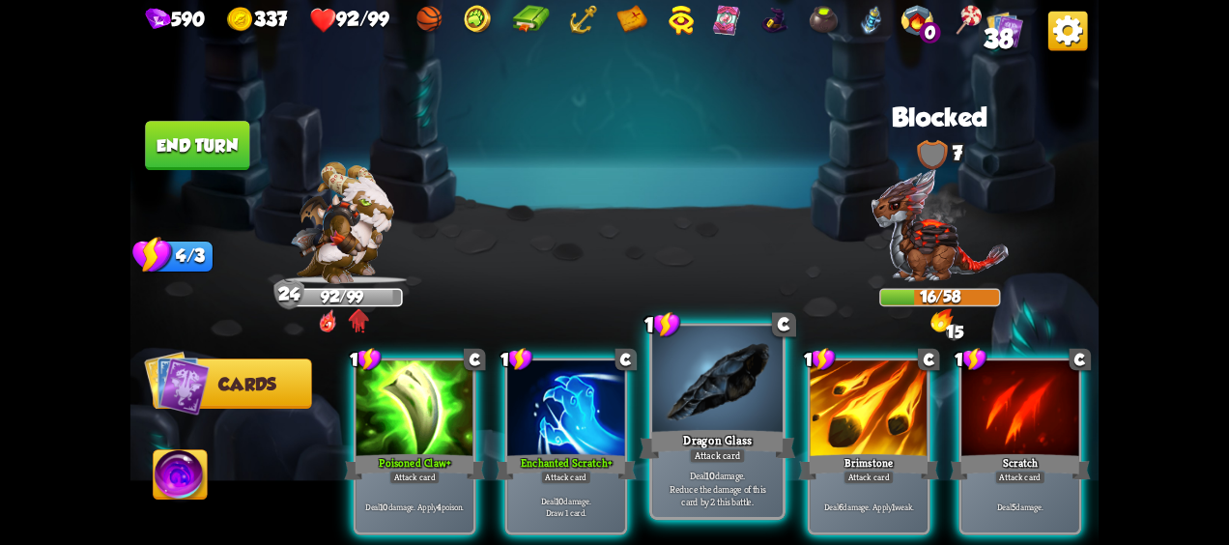
click at [731, 423] on div at bounding box center [717, 382] width 130 height 110
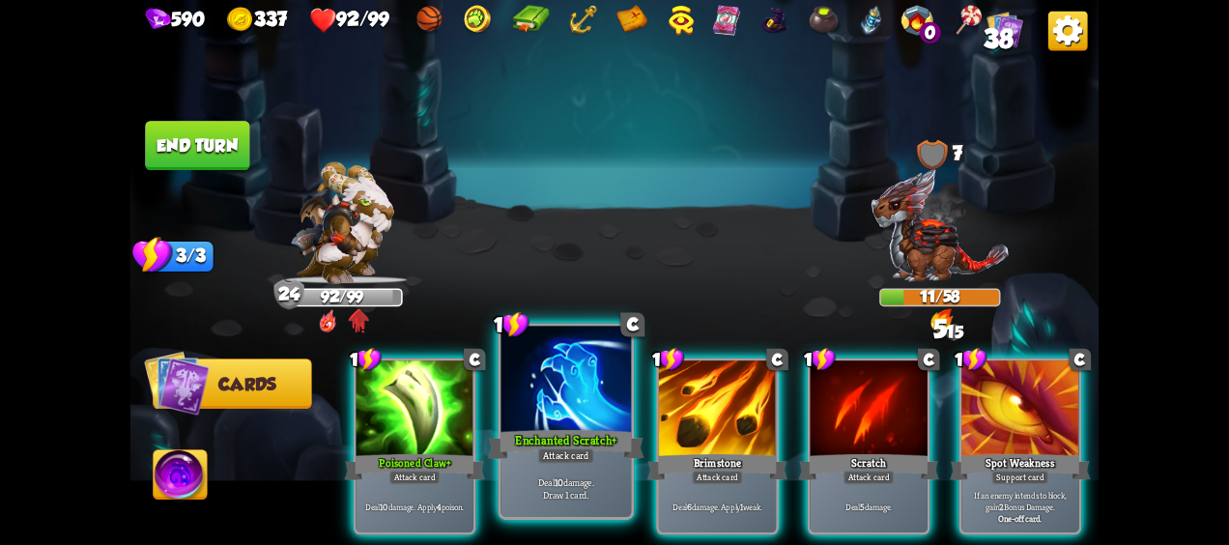
click at [552, 445] on div "Enchanted Scratch +" at bounding box center [566, 444] width 157 height 35
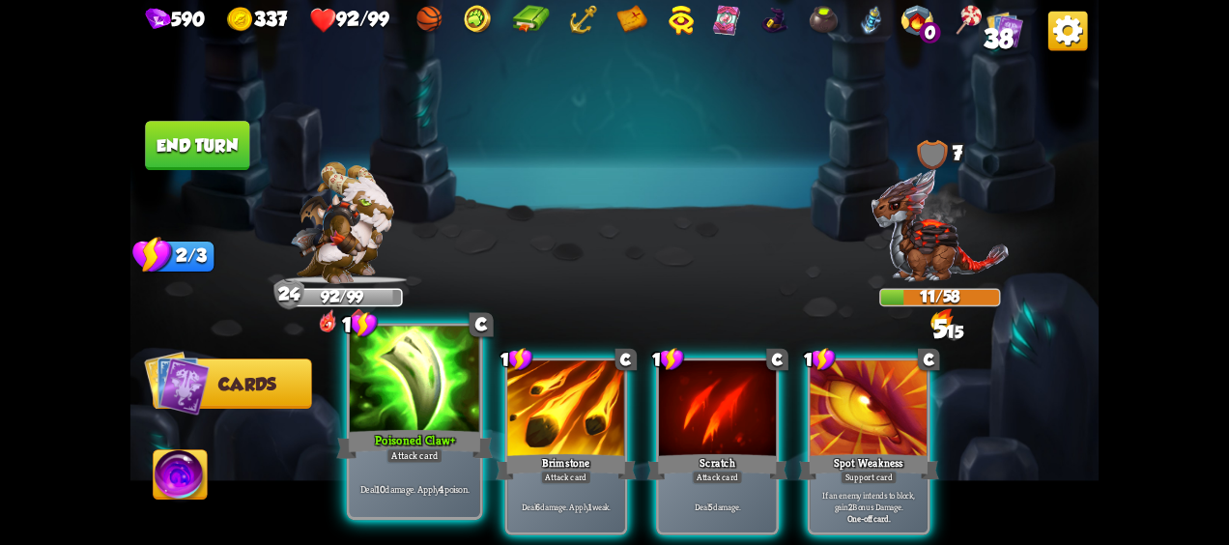
click at [358, 452] on div "Poisoned Claw +" at bounding box center [414, 444] width 157 height 35
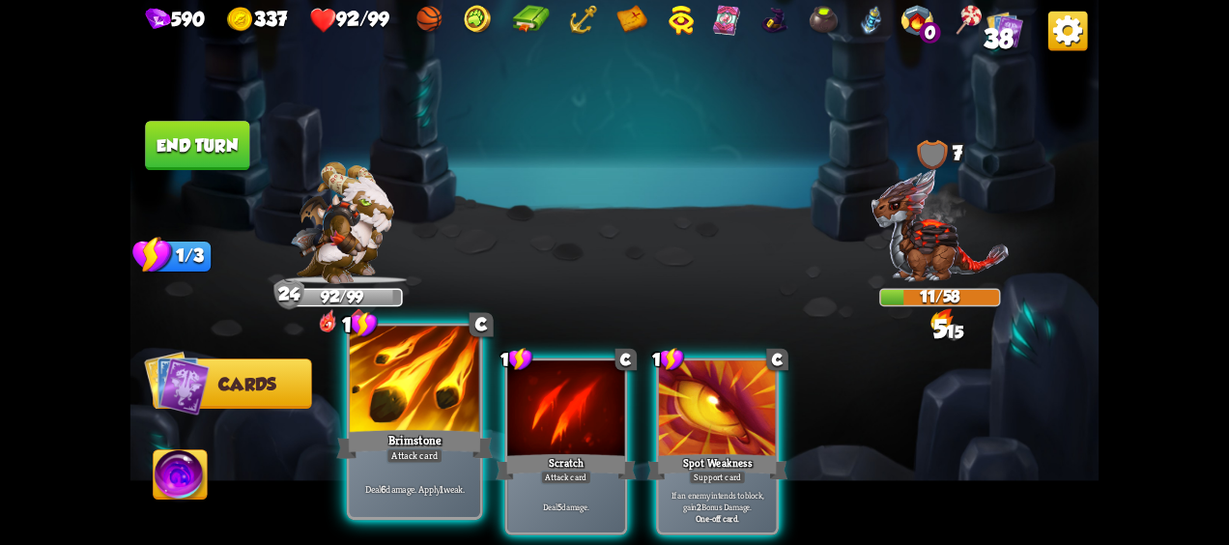
click at [472, 441] on div "Brimstone" at bounding box center [414, 444] width 157 height 35
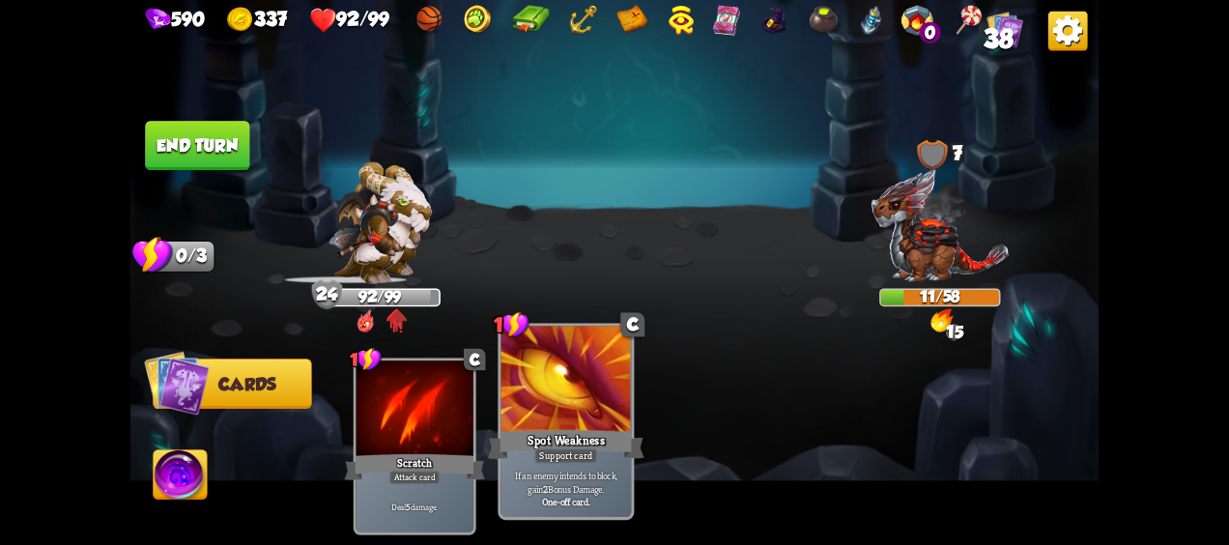
click at [615, 419] on div at bounding box center [567, 382] width 130 height 110
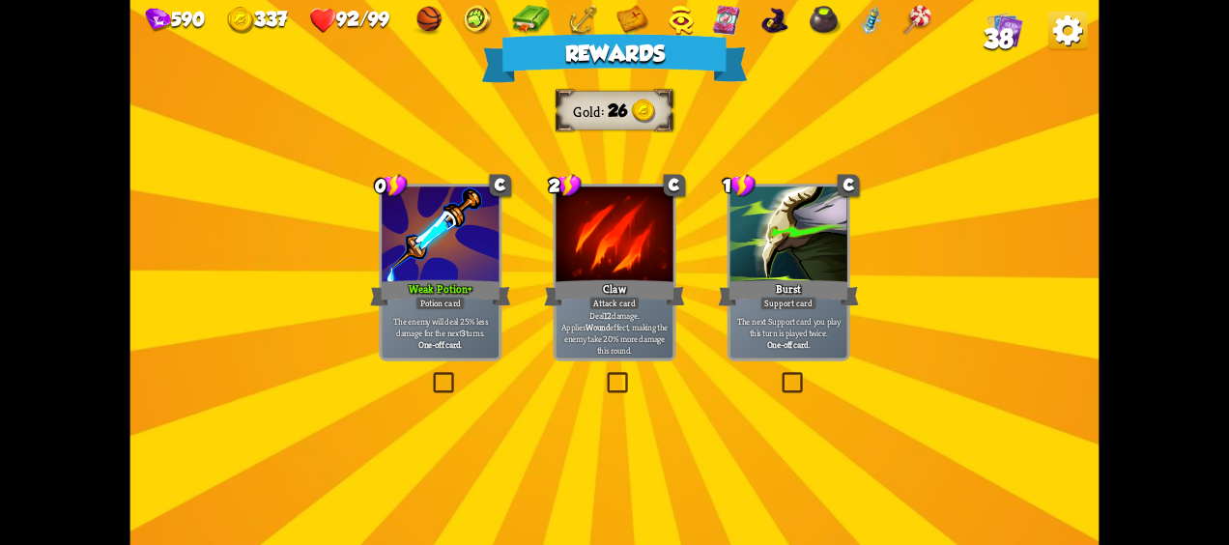
click at [439, 333] on p "The enemy will deal 25% less damage for the next 3 turns." at bounding box center [440, 326] width 111 height 23
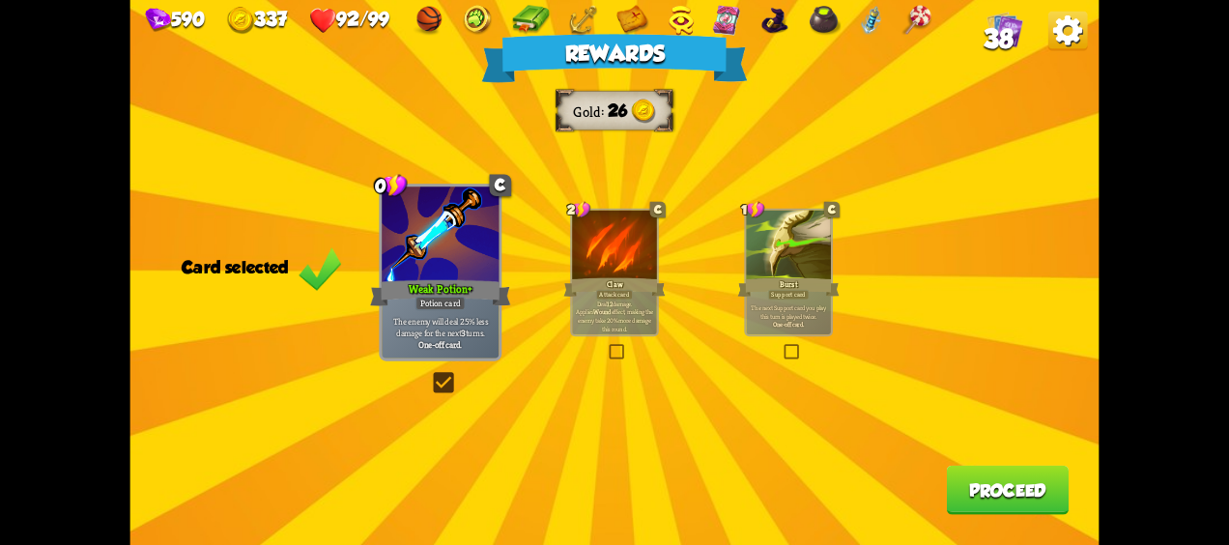
click at [961, 506] on div "Rewards Gold 26 Card selected 0 C Weak Potion + Potion card The enemy will deal…" at bounding box center [614, 272] width 969 height 545
click at [998, 504] on button "Proceed" at bounding box center [1007, 490] width 123 height 49
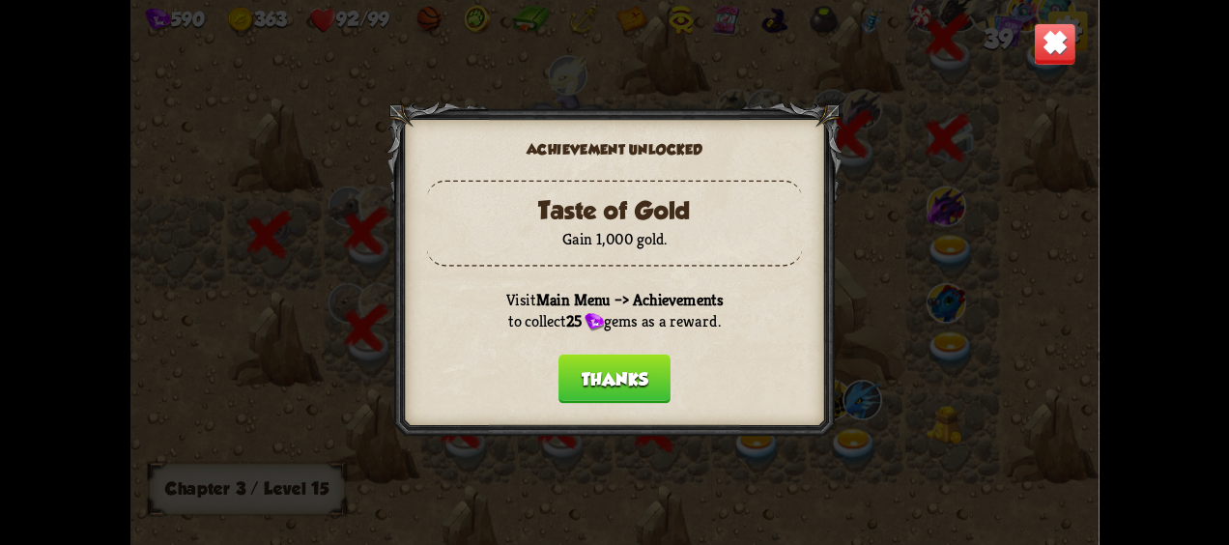
click at [994, 497] on div "Achievement unlocked Taste of Gold Gain 1,000 gold. Visit Main Menu –> Achievem…" at bounding box center [614, 272] width 969 height 545
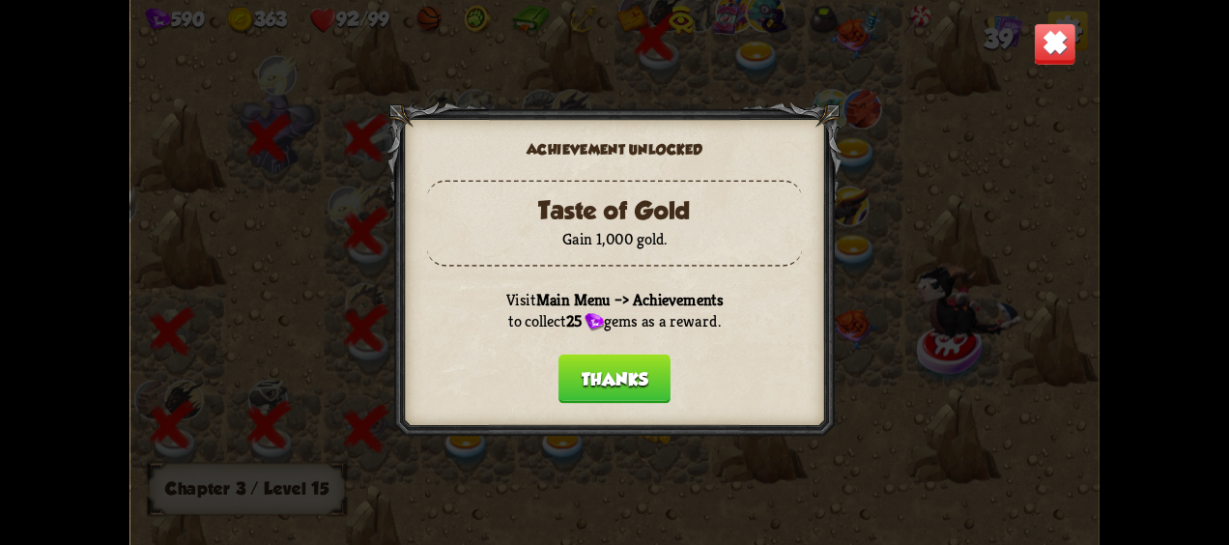
click at [606, 361] on button "Thanks" at bounding box center [615, 379] width 112 height 49
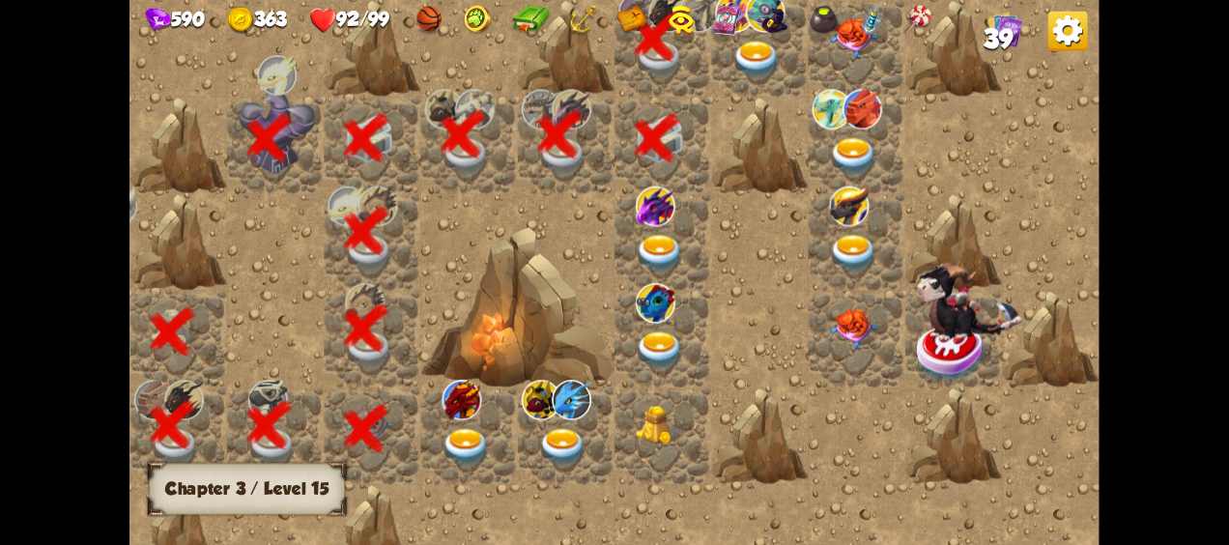
click at [759, 63] on img at bounding box center [757, 60] width 48 height 38
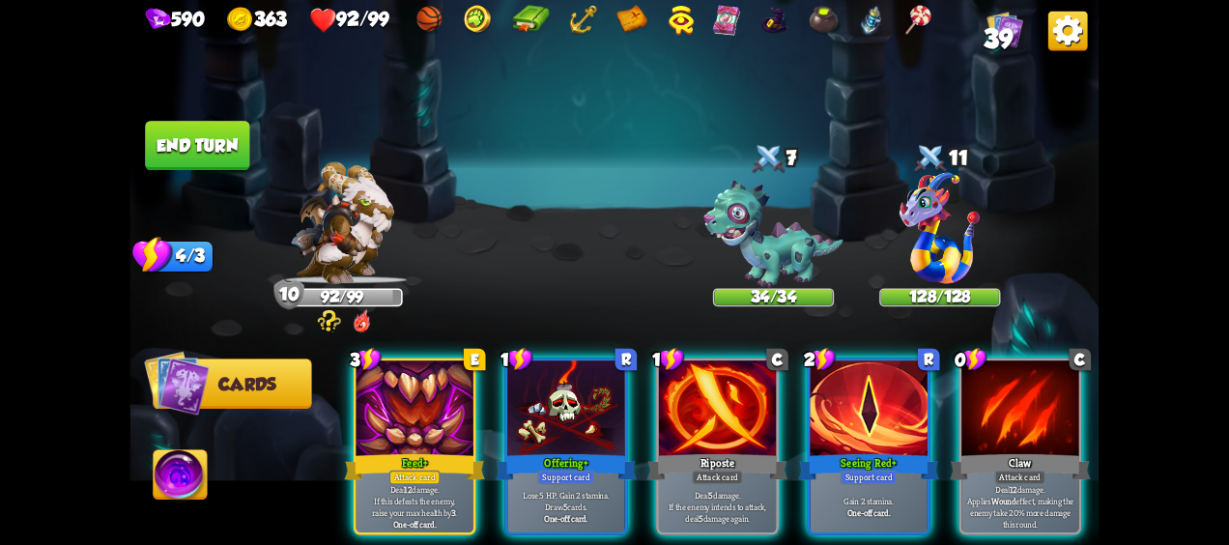
drag, startPoint x: 1032, startPoint y: 397, endPoint x: 973, endPoint y: 310, distance: 105.1
click at [1031, 396] on div at bounding box center [1020, 410] width 117 height 99
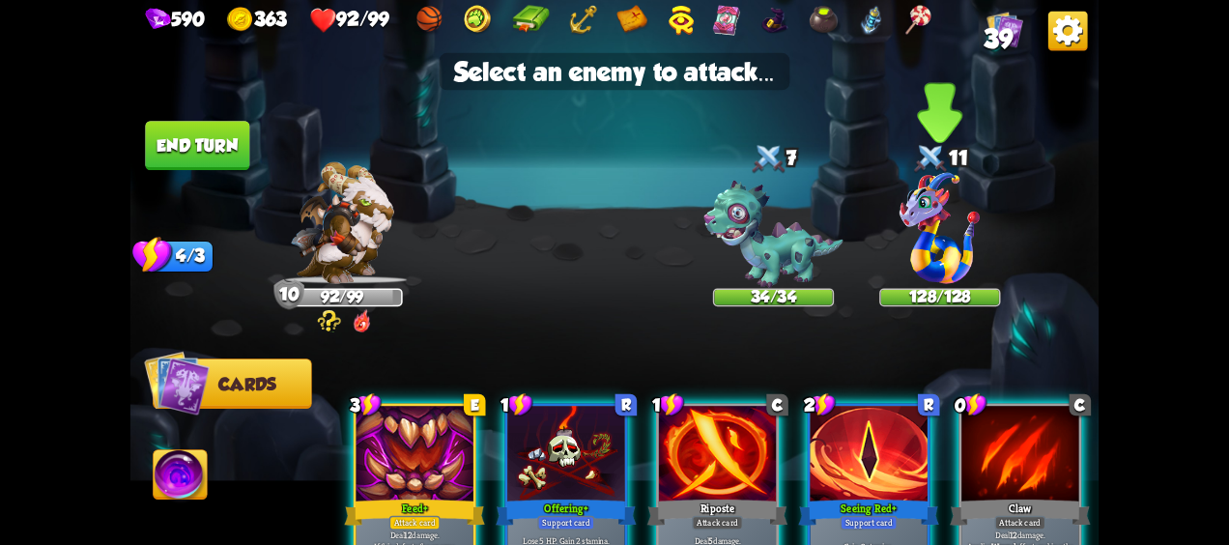
click at [931, 251] on img at bounding box center [940, 228] width 80 height 111
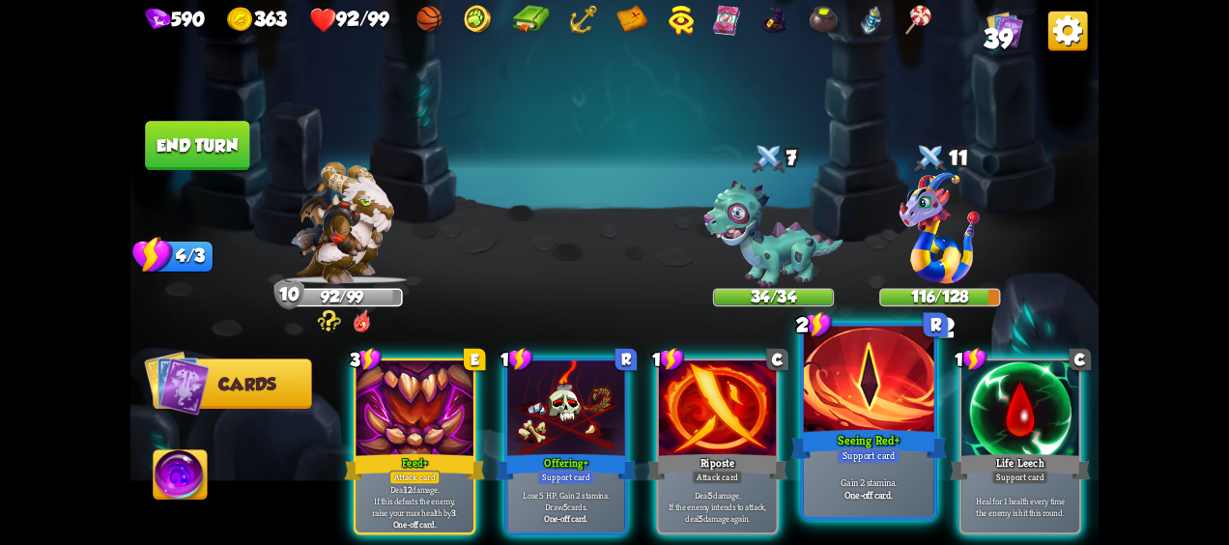
click at [850, 454] on div "Support card" at bounding box center [869, 455] width 64 height 15
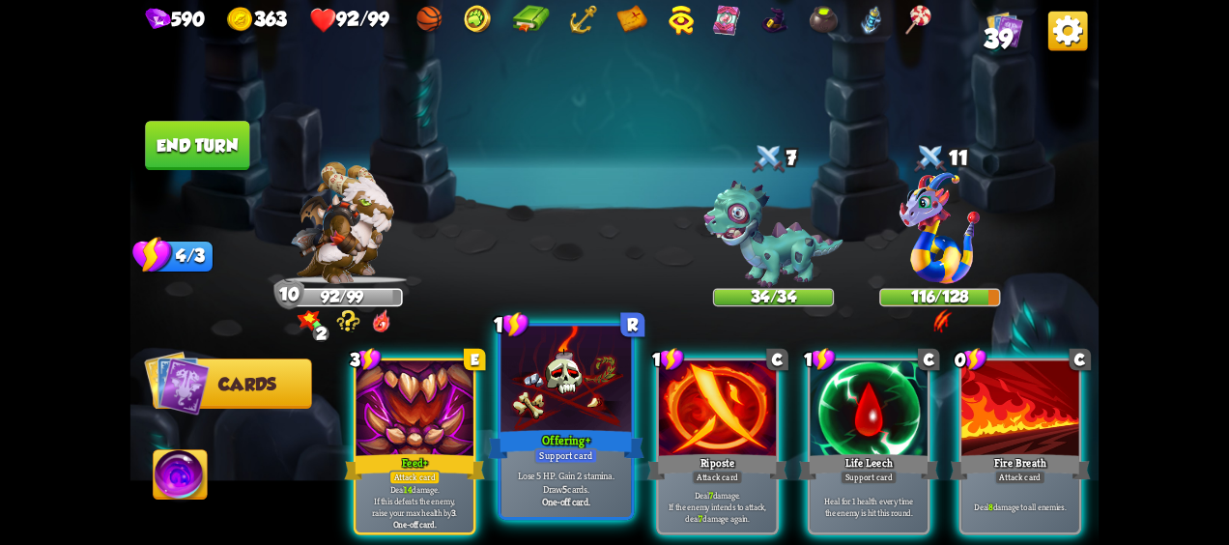
click at [564, 418] on div at bounding box center [567, 382] width 130 height 110
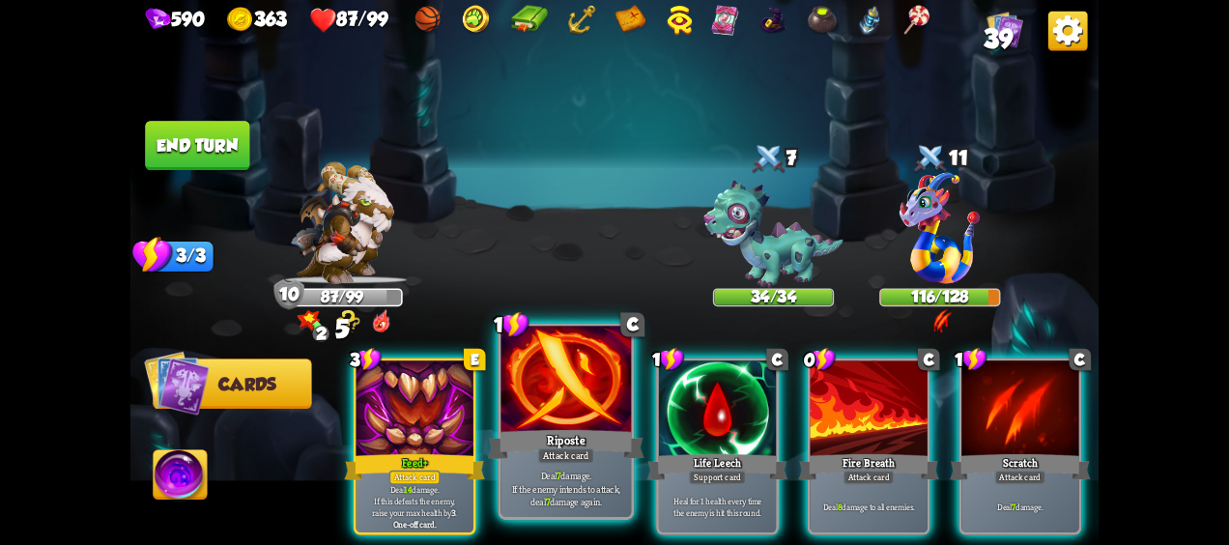
click at [548, 401] on div at bounding box center [567, 382] width 130 height 110
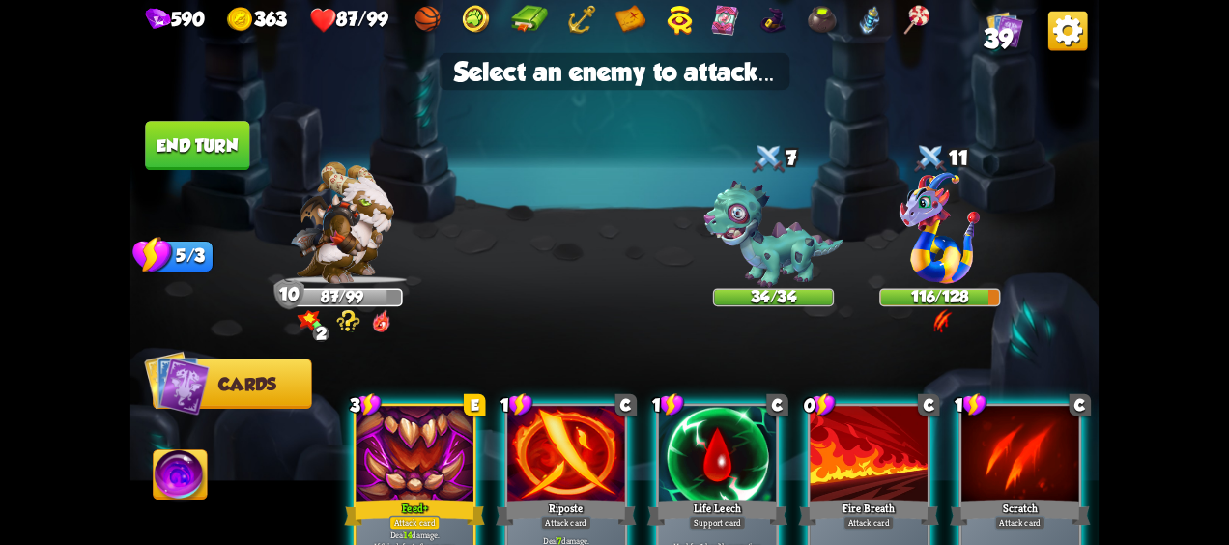
click at [572, 420] on div at bounding box center [565, 455] width 117 height 99
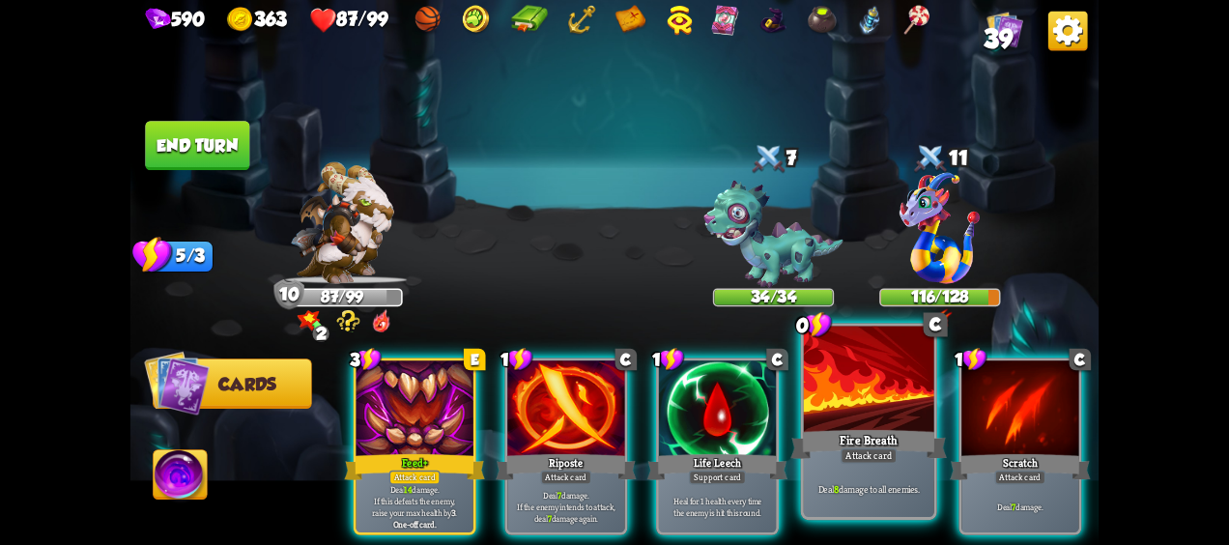
click at [854, 405] on div at bounding box center [869, 382] width 130 height 110
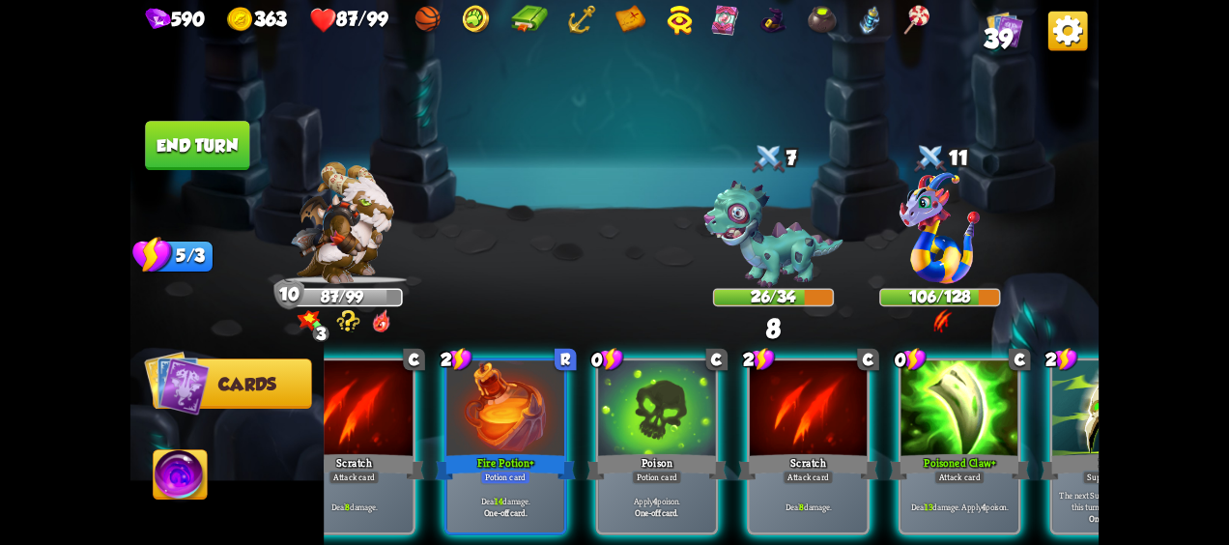
scroll to position [0, 763]
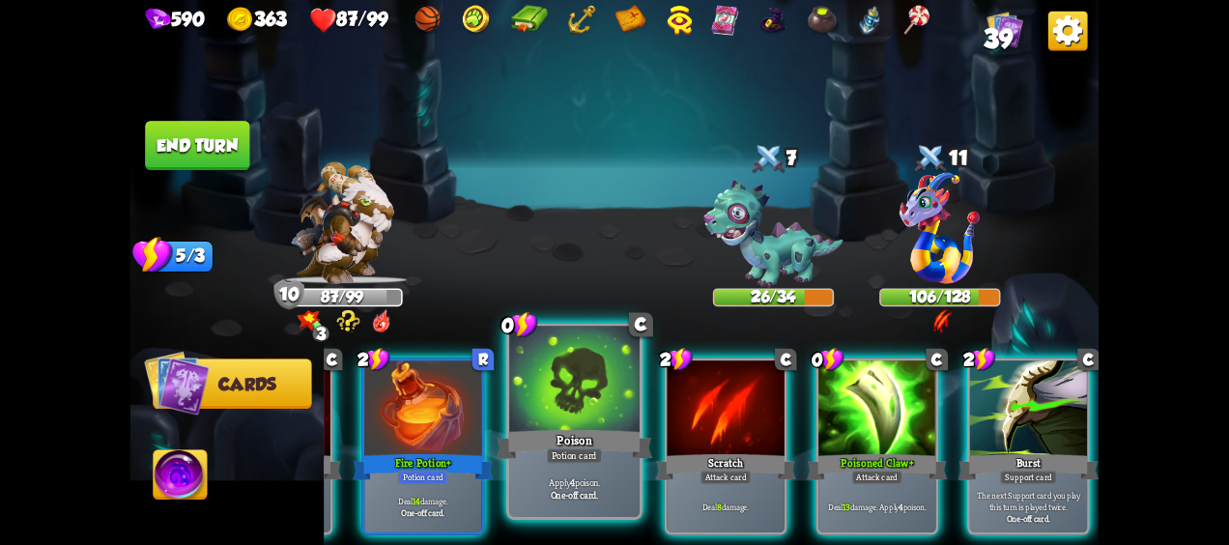
click at [549, 431] on div "Poison" at bounding box center [575, 444] width 157 height 35
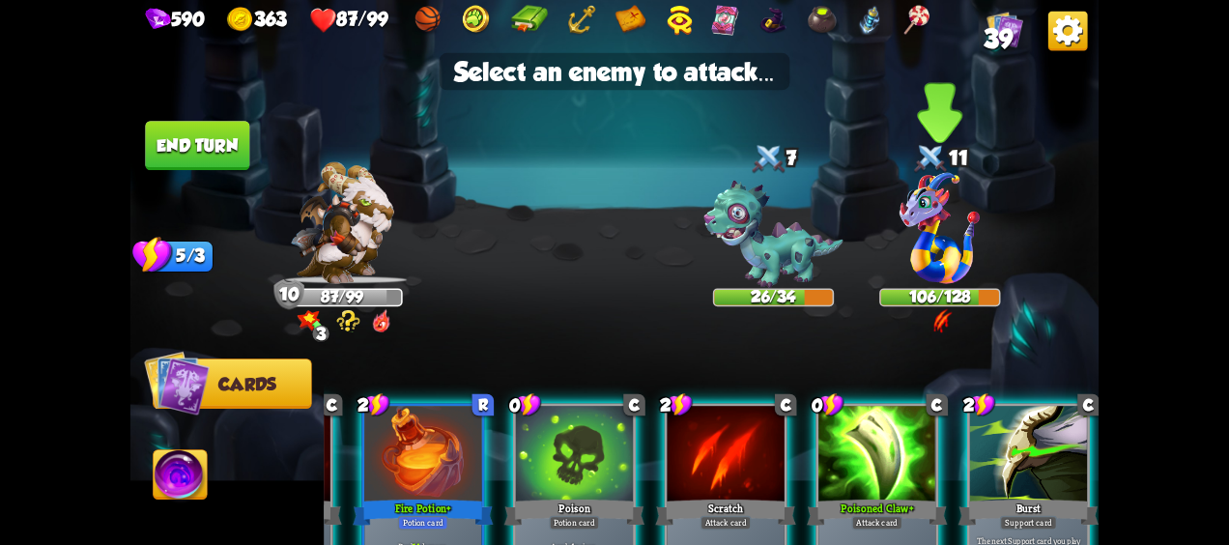
click at [934, 244] on img at bounding box center [940, 228] width 80 height 111
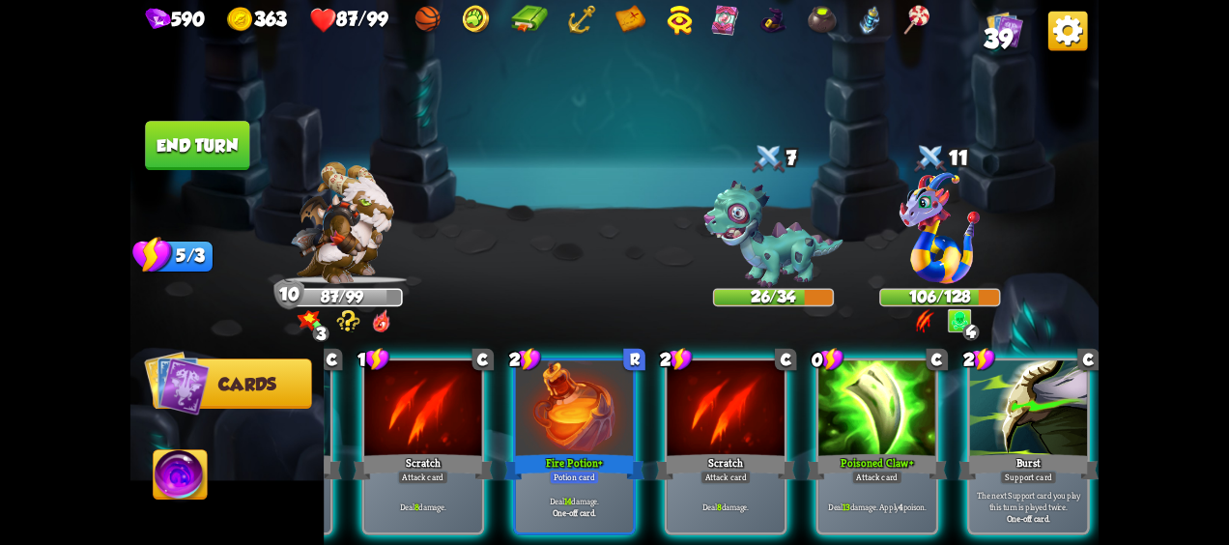
drag, startPoint x: 883, startPoint y: 410, endPoint x: 915, endPoint y: 323, distance: 92.7
click at [883, 409] on div at bounding box center [877, 410] width 117 height 99
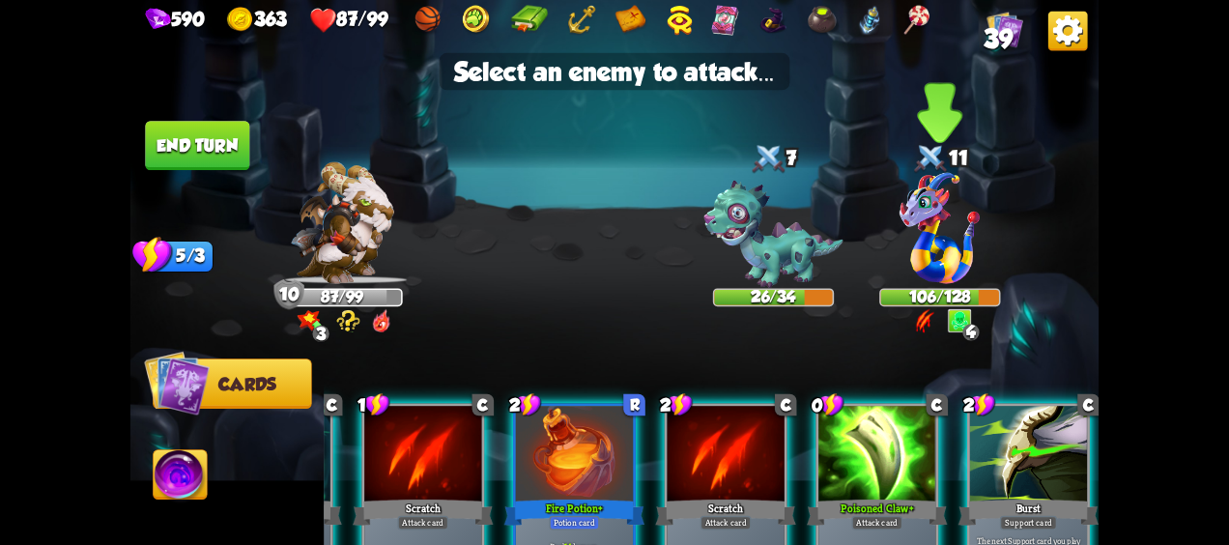
click at [933, 264] on img at bounding box center [940, 228] width 80 height 111
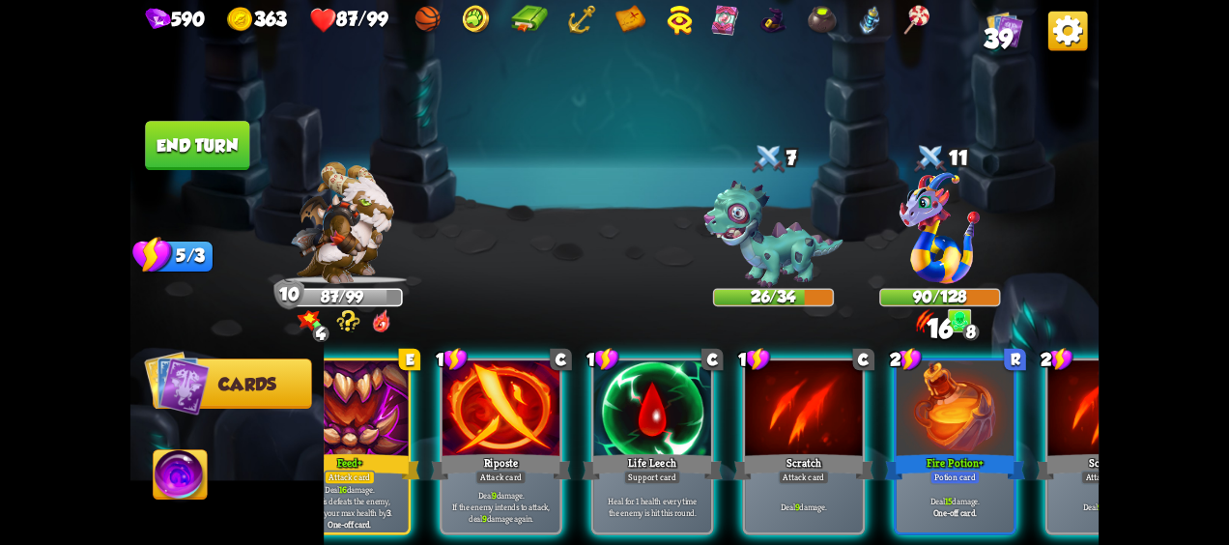
scroll to position [0, 0]
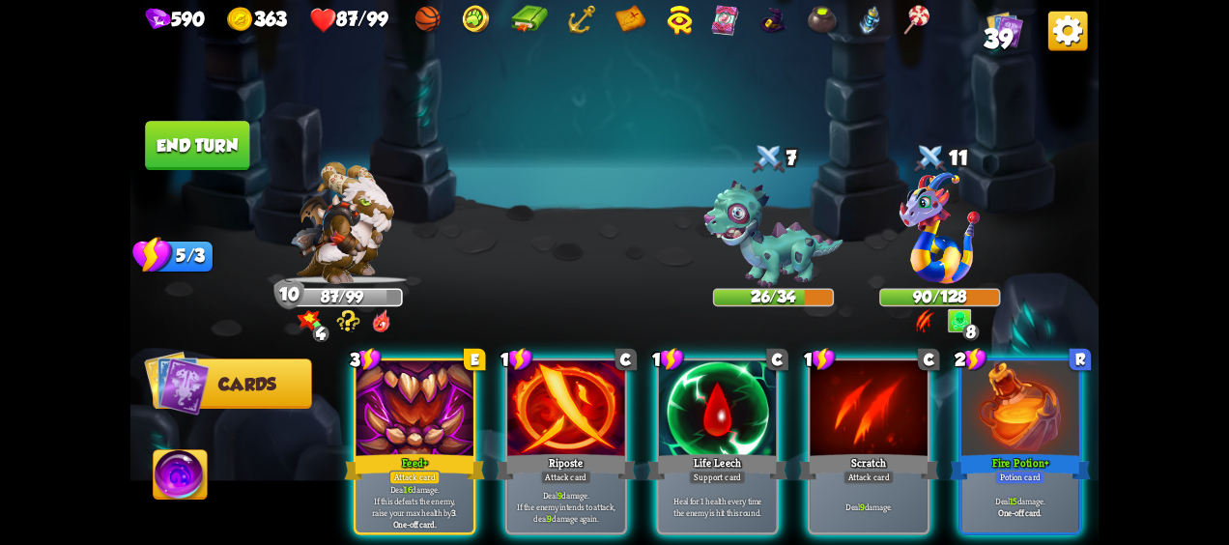
drag, startPoint x: 563, startPoint y: 442, endPoint x: 648, endPoint y: 414, distance: 89.6
click at [561, 451] on div "Riposte" at bounding box center [566, 466] width 141 height 31
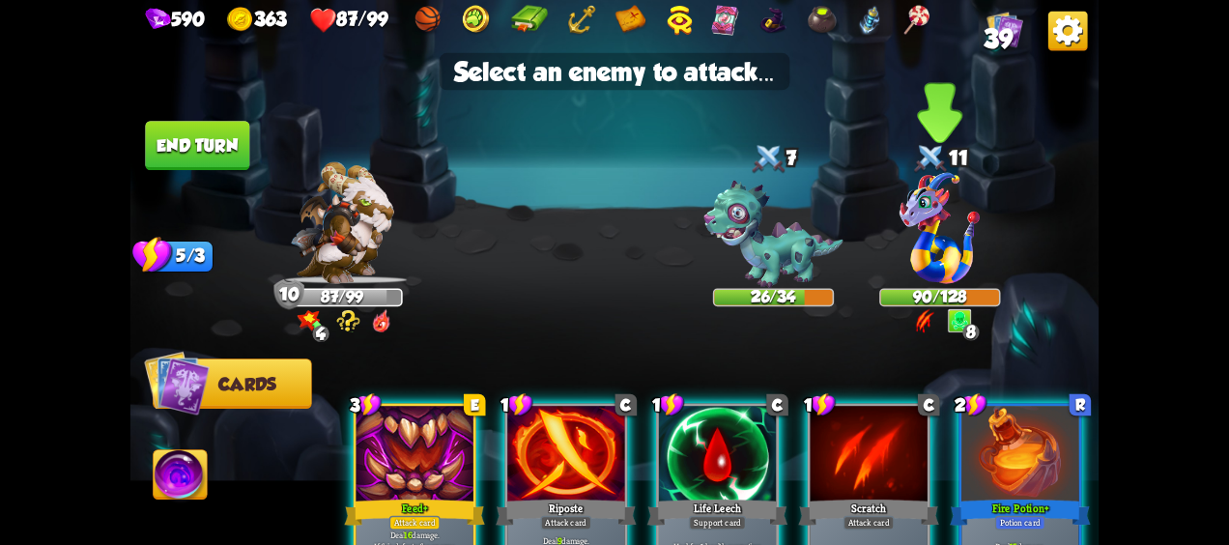
click at [912, 275] on img at bounding box center [940, 228] width 80 height 111
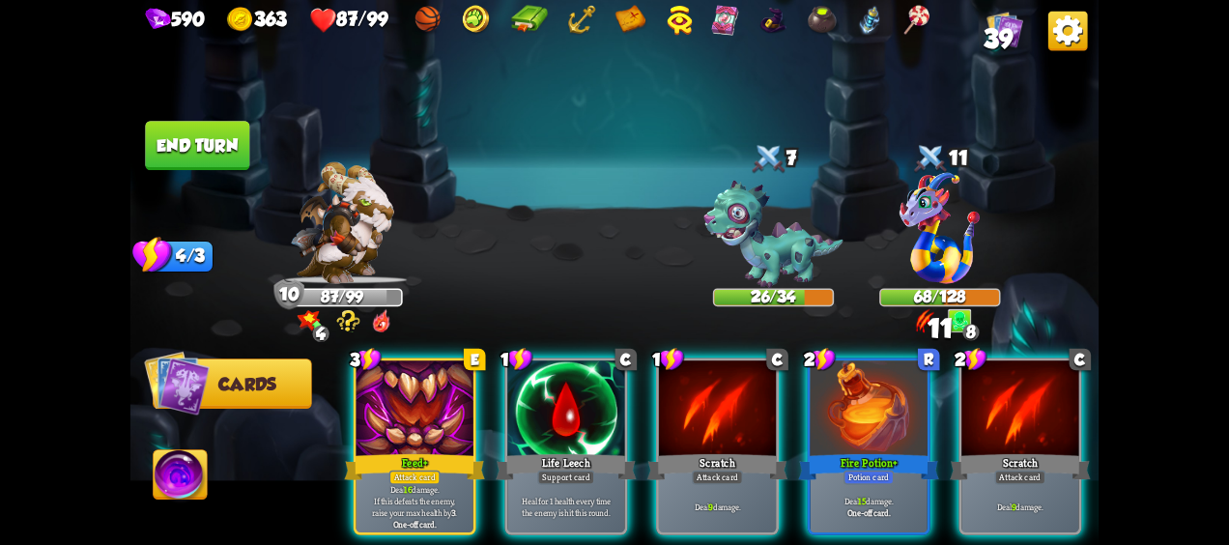
scroll to position [0, 183]
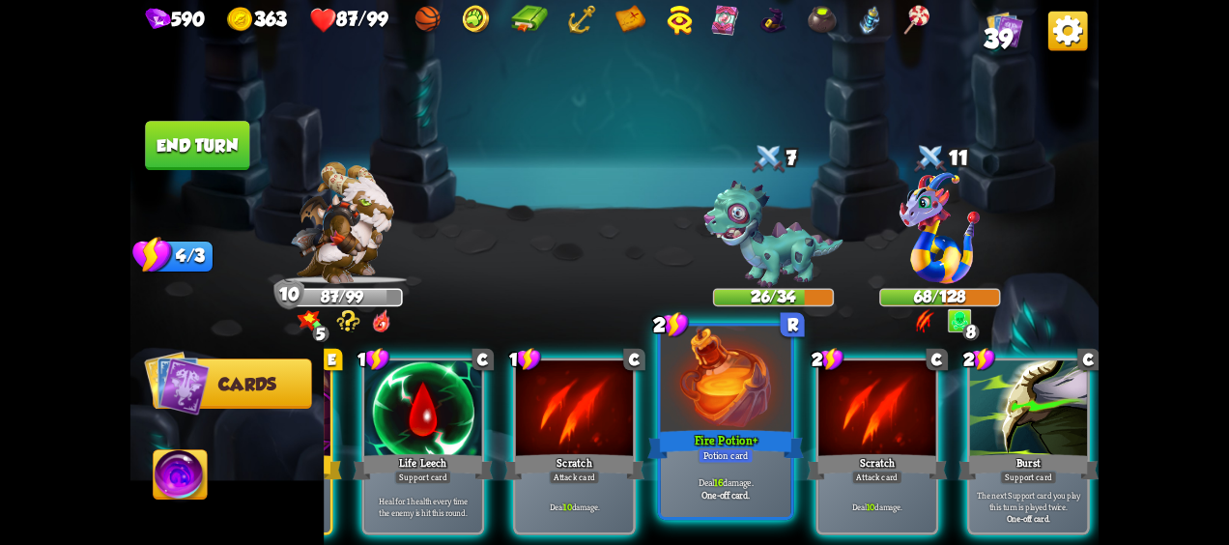
click at [700, 431] on div "Fire Potion +" at bounding box center [726, 444] width 157 height 35
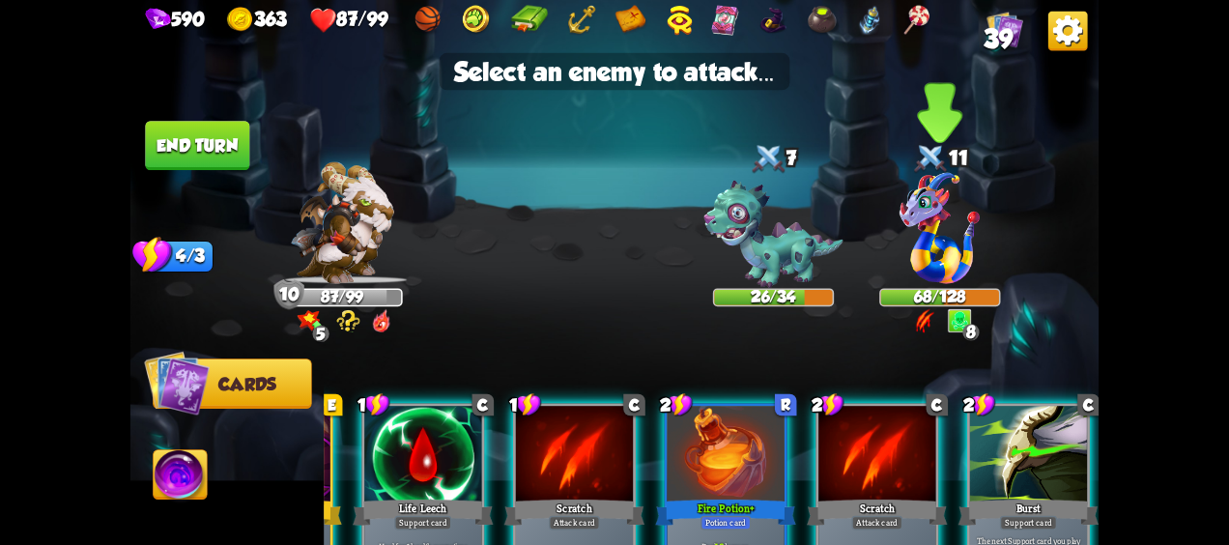
click at [928, 273] on img at bounding box center [940, 228] width 80 height 111
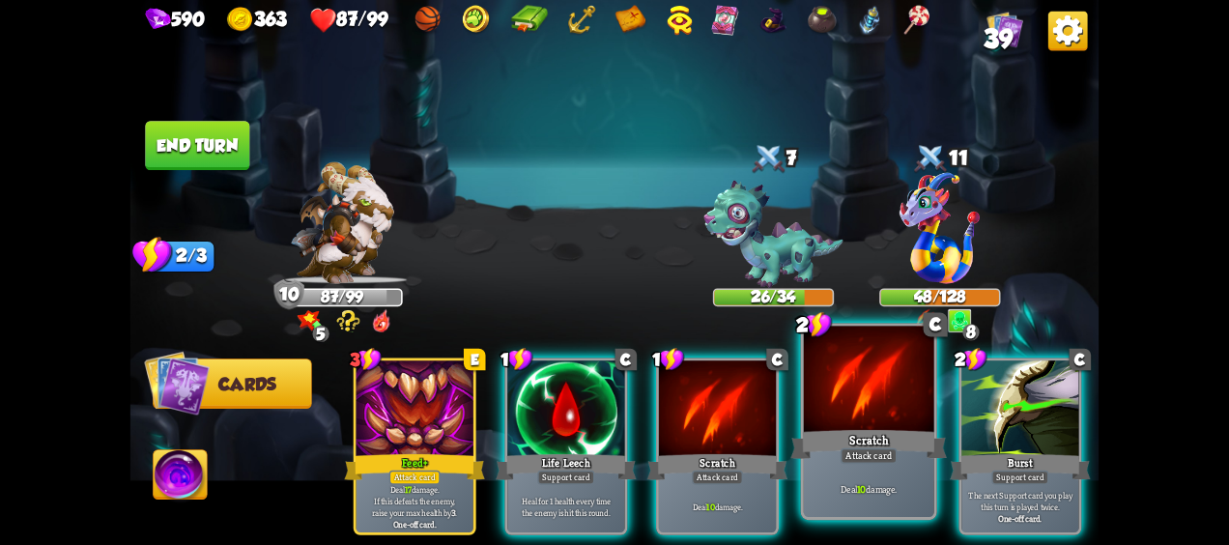
click at [851, 464] on div "2 C Scratch Attack card Deal 10 damage." at bounding box center [869, 421] width 136 height 197
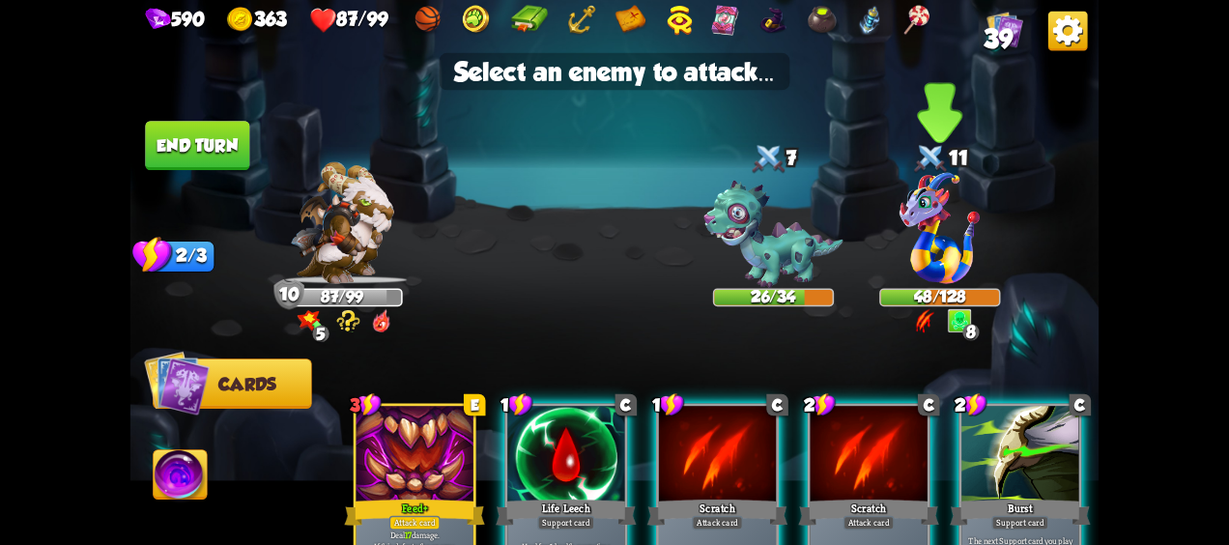
click at [930, 253] on img at bounding box center [940, 228] width 80 height 111
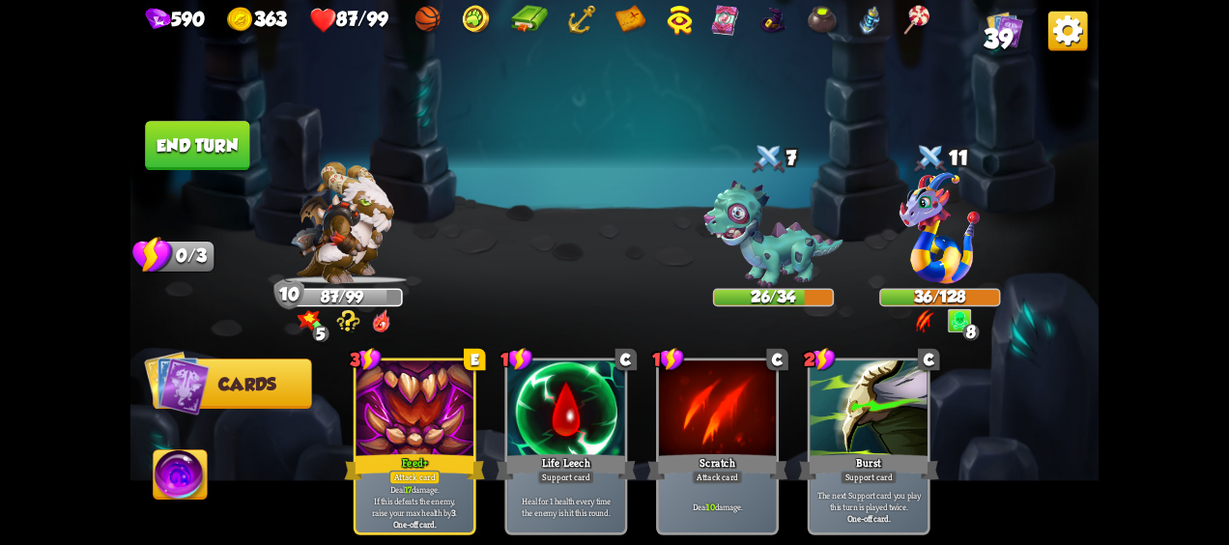
click at [215, 149] on button "End turn" at bounding box center [197, 145] width 104 height 49
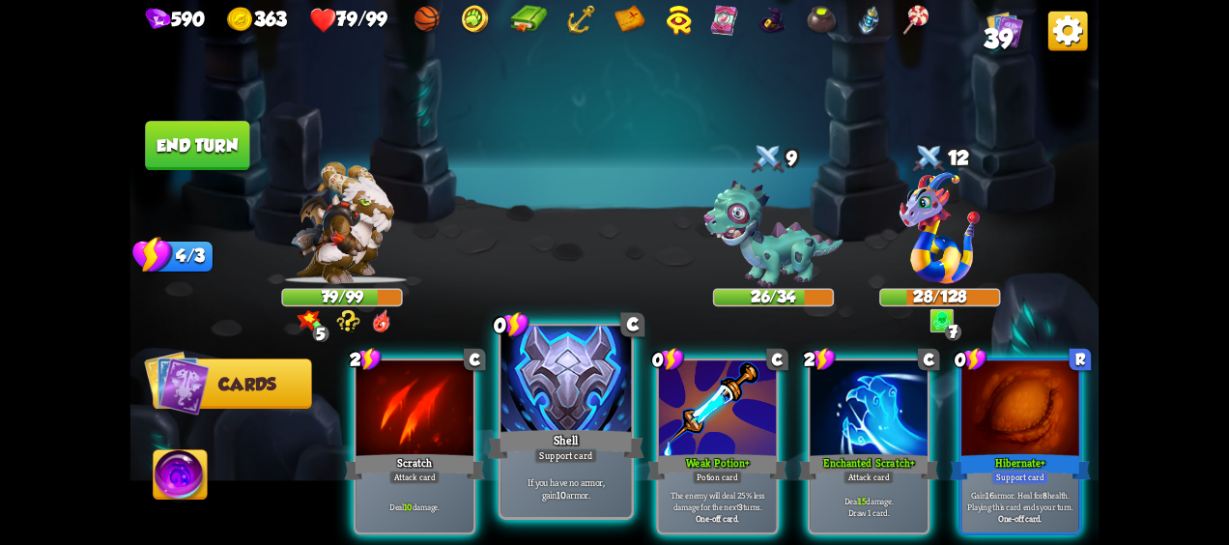
click at [556, 406] on div at bounding box center [567, 382] width 130 height 110
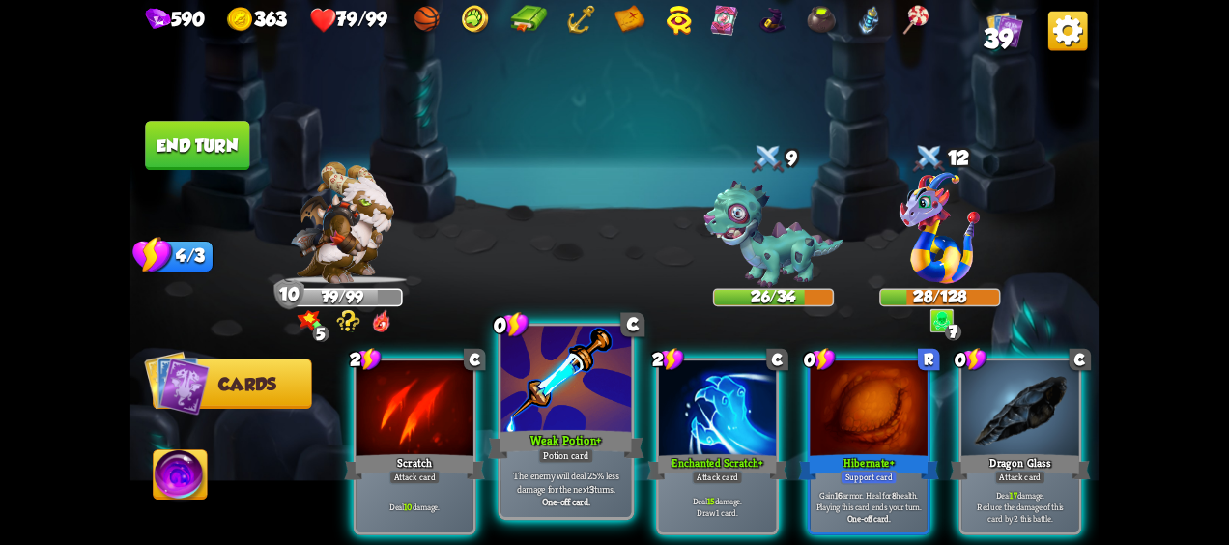
click at [555, 406] on div at bounding box center [567, 382] width 130 height 110
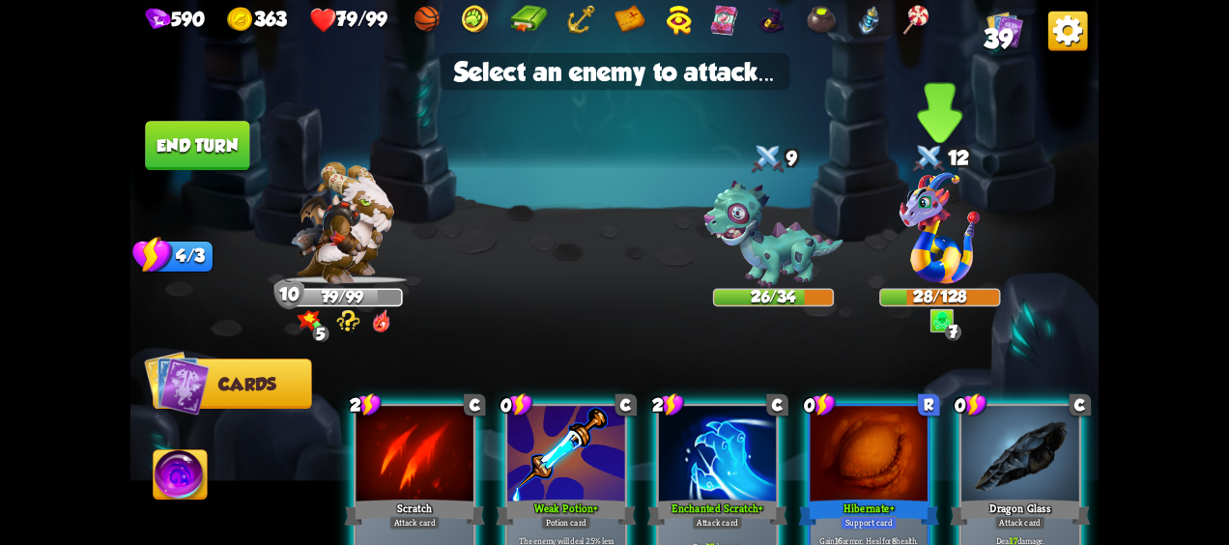
click at [930, 241] on img at bounding box center [940, 228] width 80 height 111
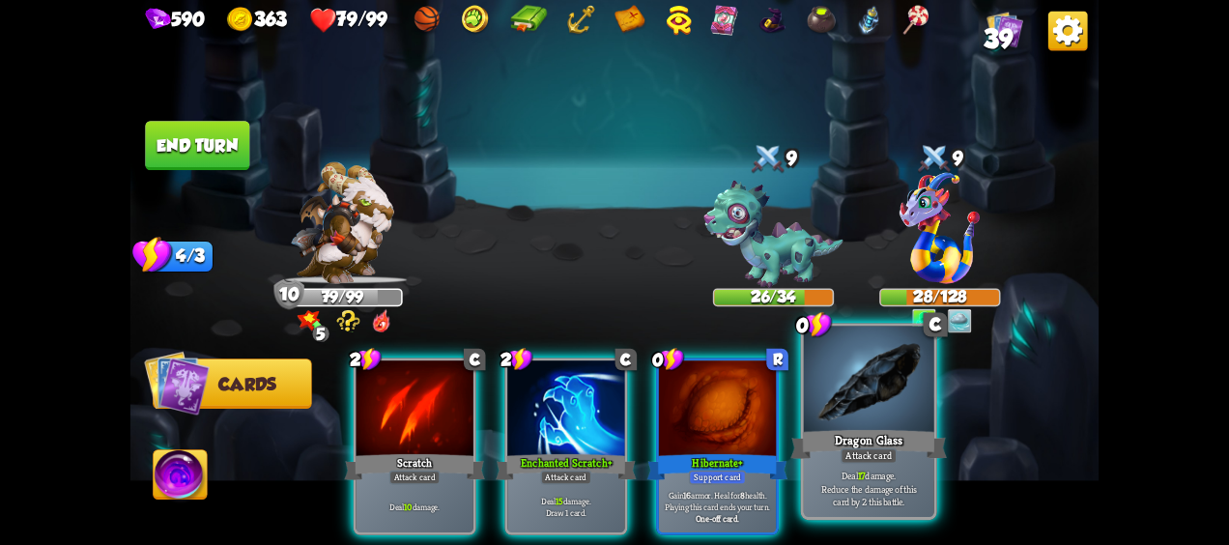
drag, startPoint x: 833, startPoint y: 419, endPoint x: 838, endPoint y: 383, distance: 36.1
click at [833, 418] on div at bounding box center [869, 382] width 130 height 110
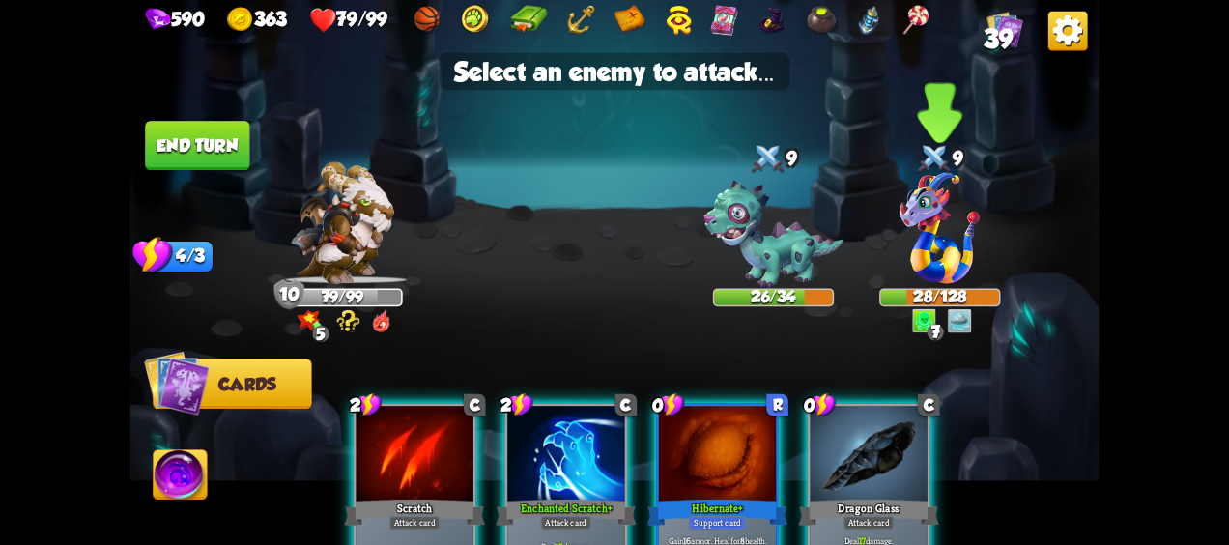
click at [903, 262] on img at bounding box center [940, 228] width 80 height 111
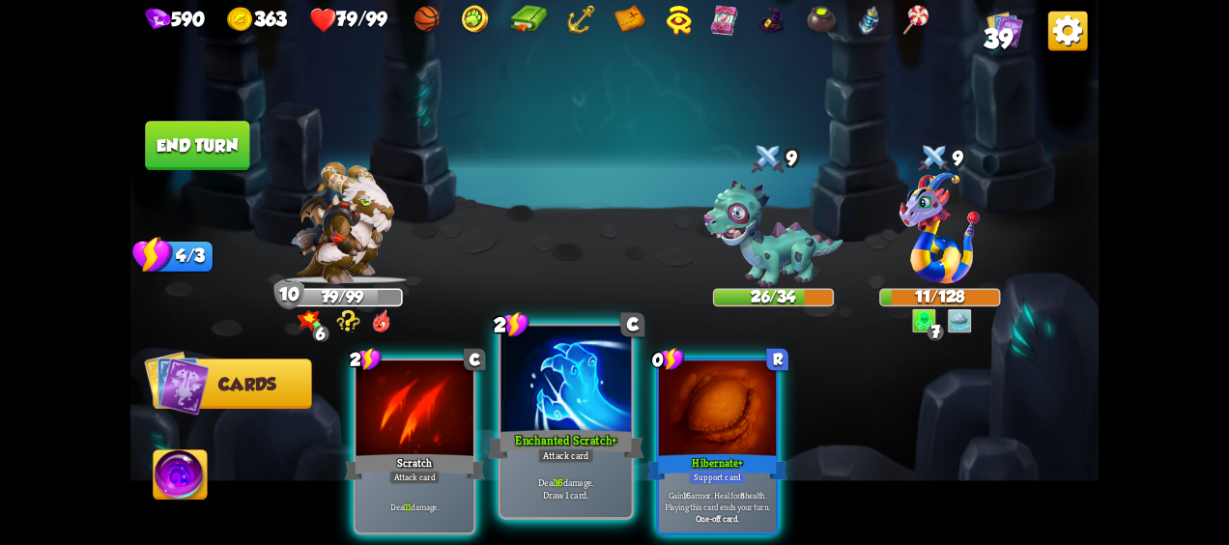
click at [559, 409] on div at bounding box center [567, 382] width 130 height 110
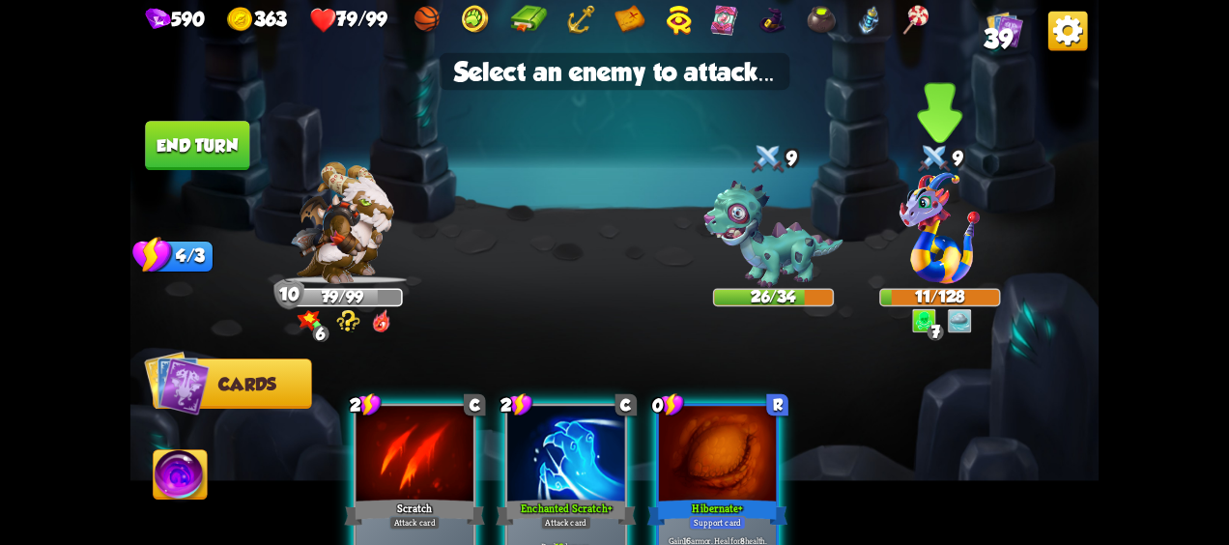
click at [957, 240] on img at bounding box center [940, 228] width 80 height 111
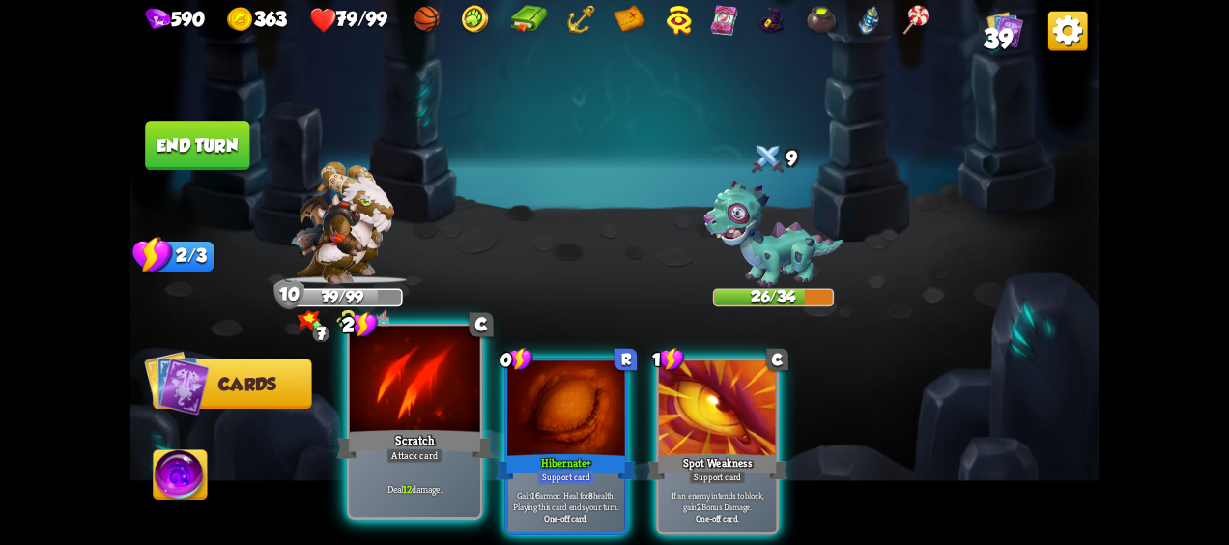
click at [414, 415] on div at bounding box center [415, 382] width 130 height 110
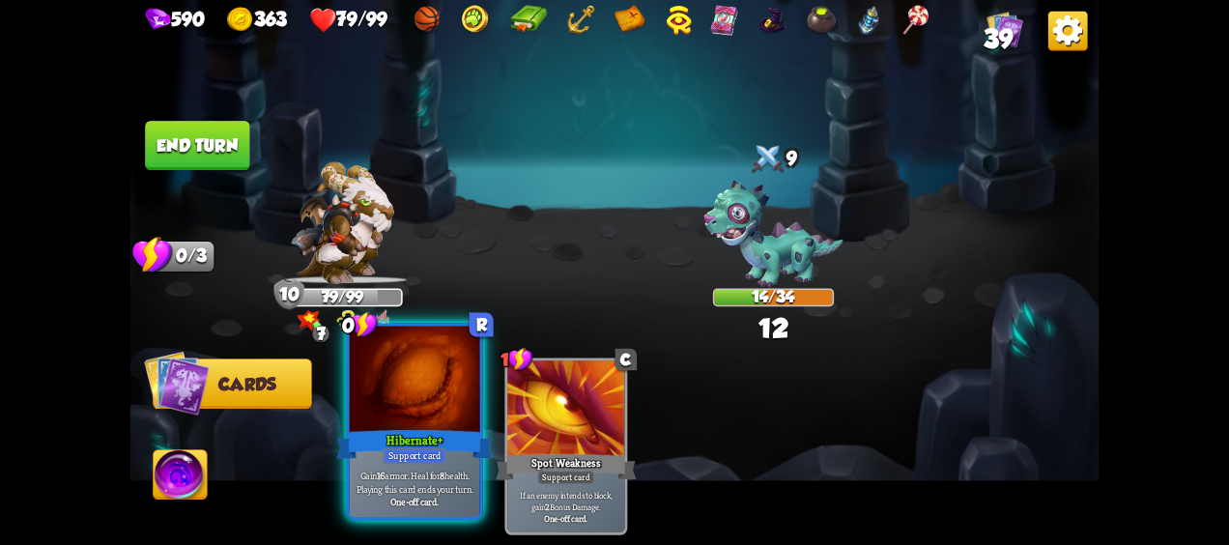
click at [414, 415] on div at bounding box center [415, 382] width 130 height 110
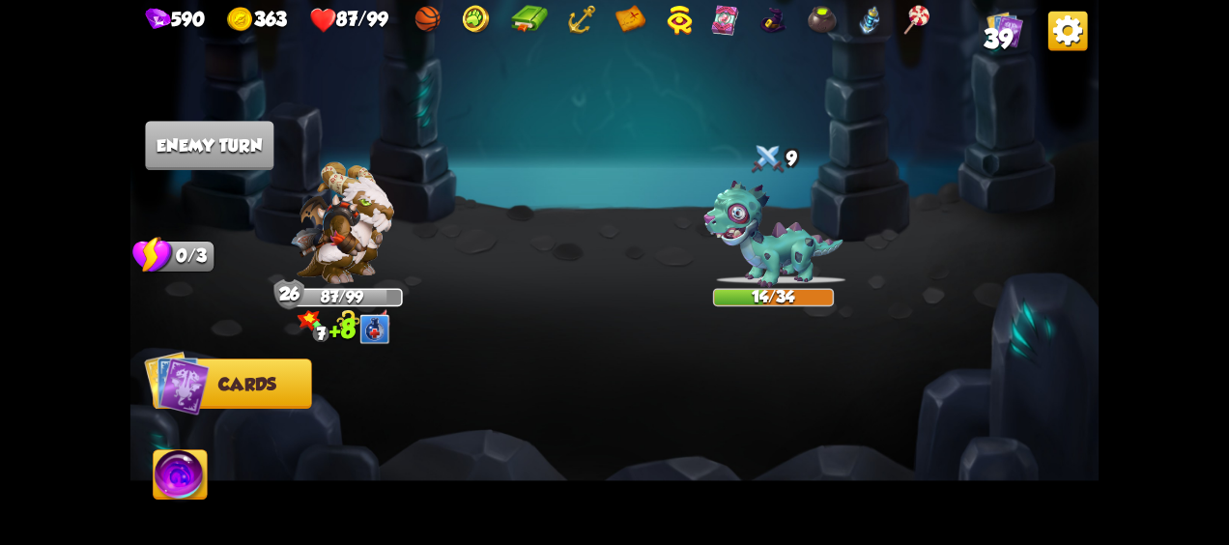
click at [184, 466] on img at bounding box center [181, 477] width 54 height 54
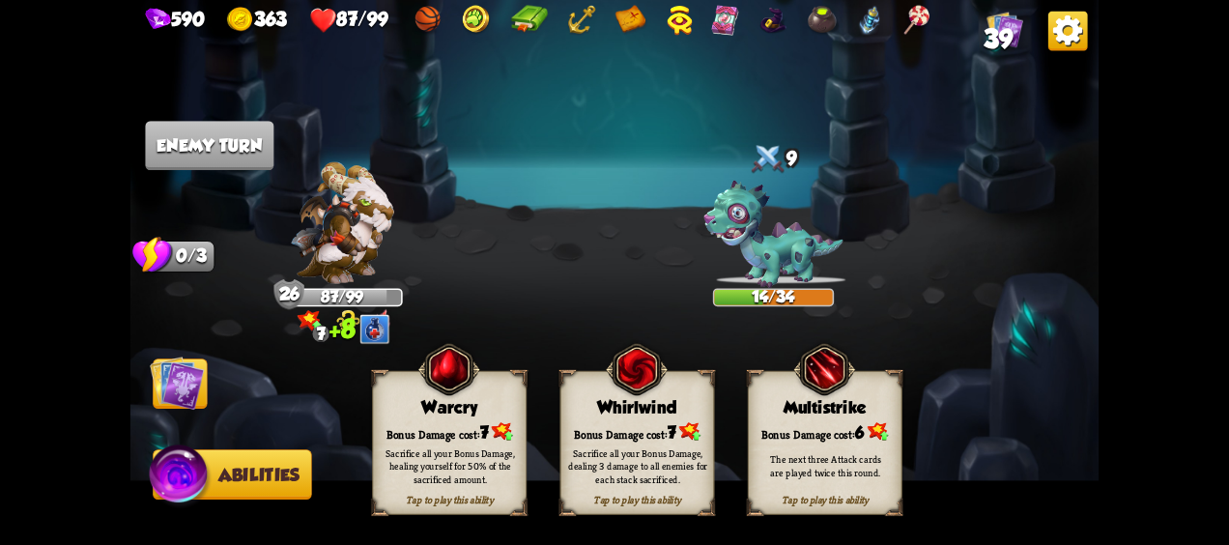
click at [470, 394] on img at bounding box center [449, 369] width 62 height 64
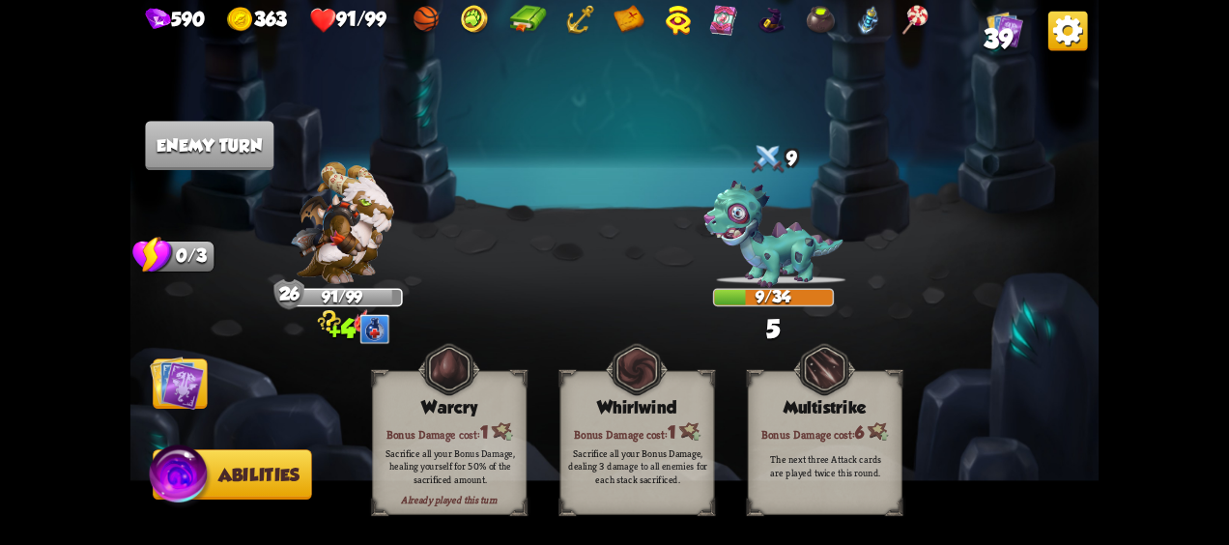
click at [172, 382] on img at bounding box center [177, 383] width 54 height 54
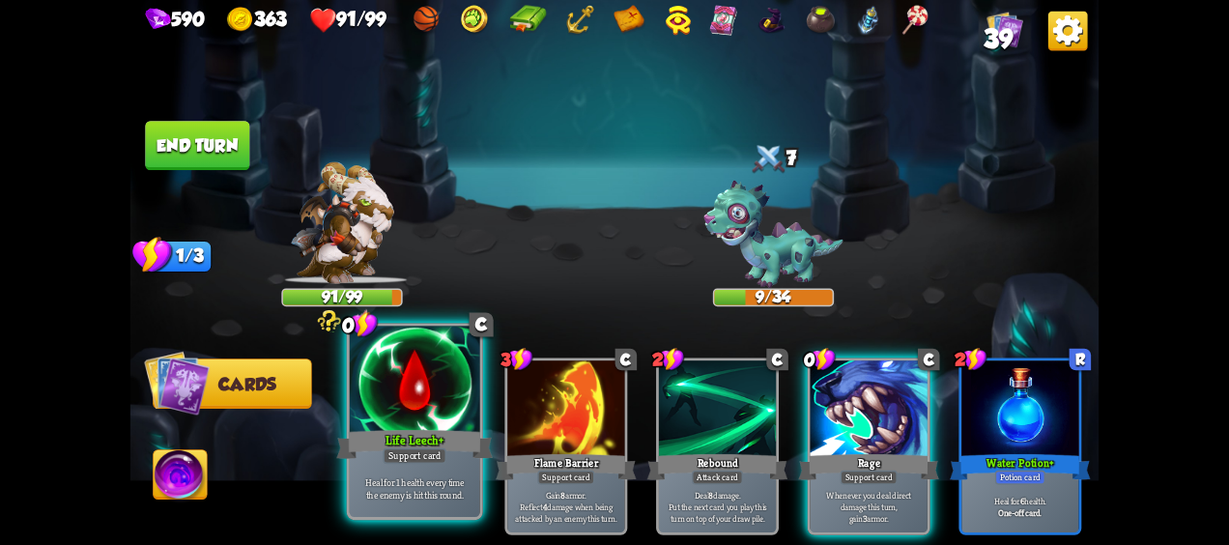
click at [414, 403] on div at bounding box center [415, 382] width 130 height 110
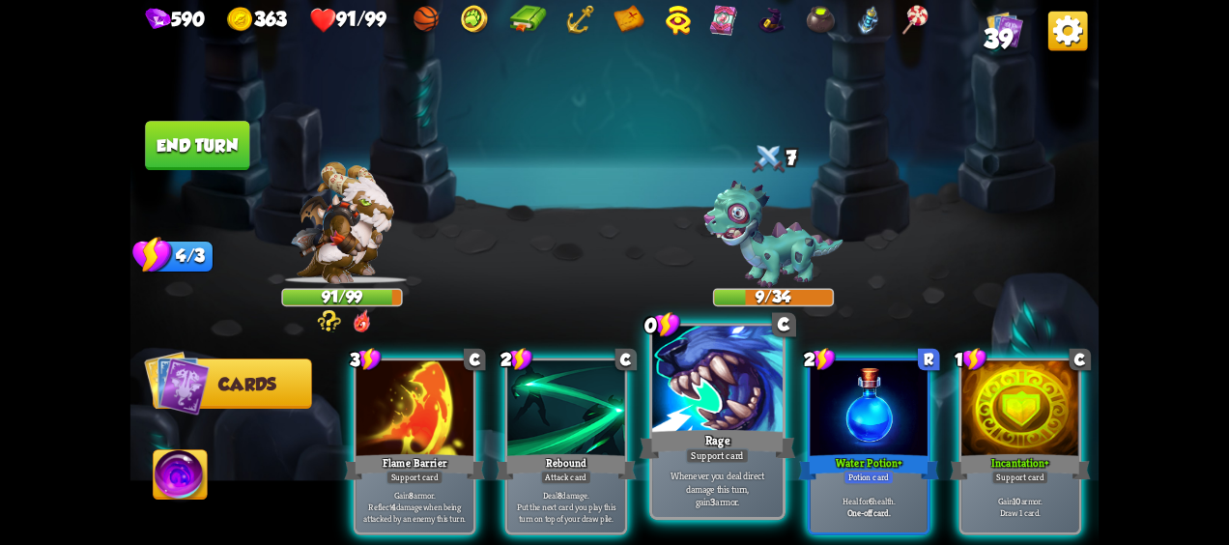
click at [721, 429] on div "Rage" at bounding box center [718, 444] width 157 height 35
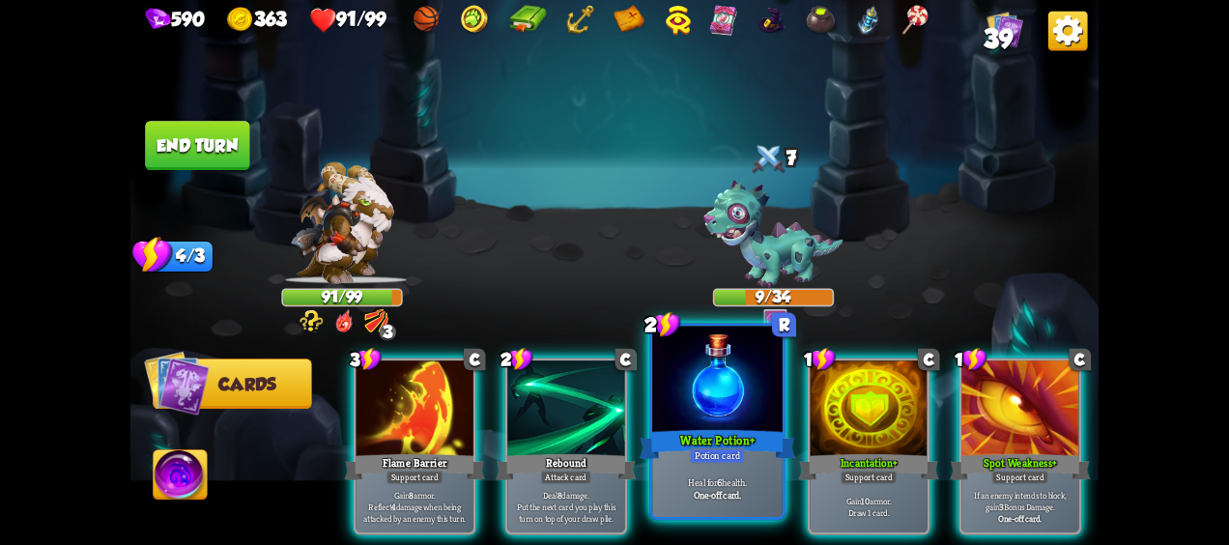
click at [722, 430] on div "Water Potion +" at bounding box center [718, 444] width 157 height 35
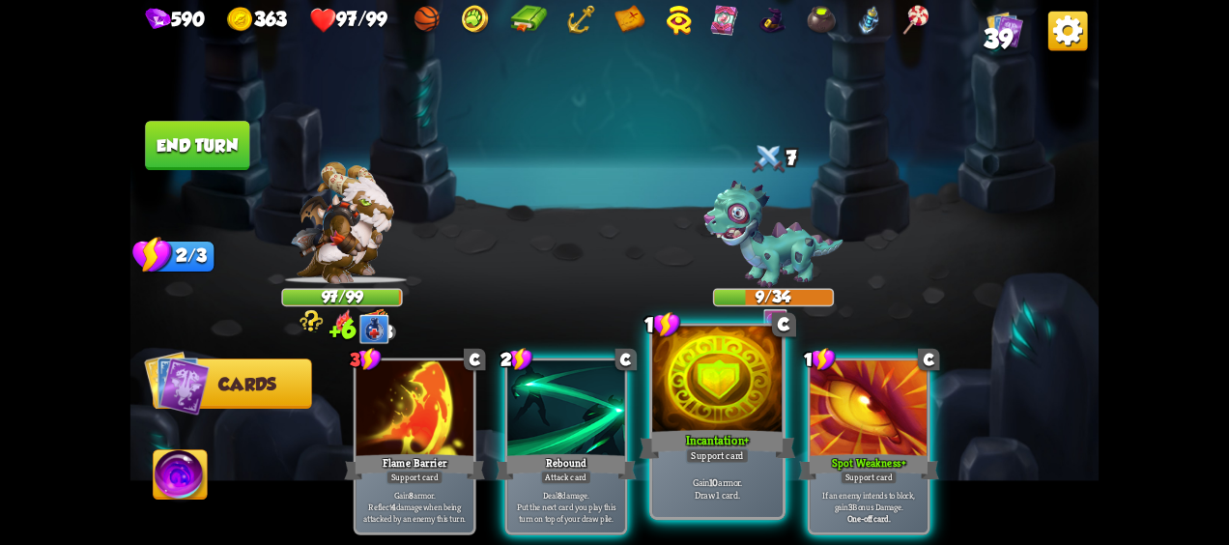
click at [717, 431] on div "Incantation +" at bounding box center [718, 444] width 157 height 35
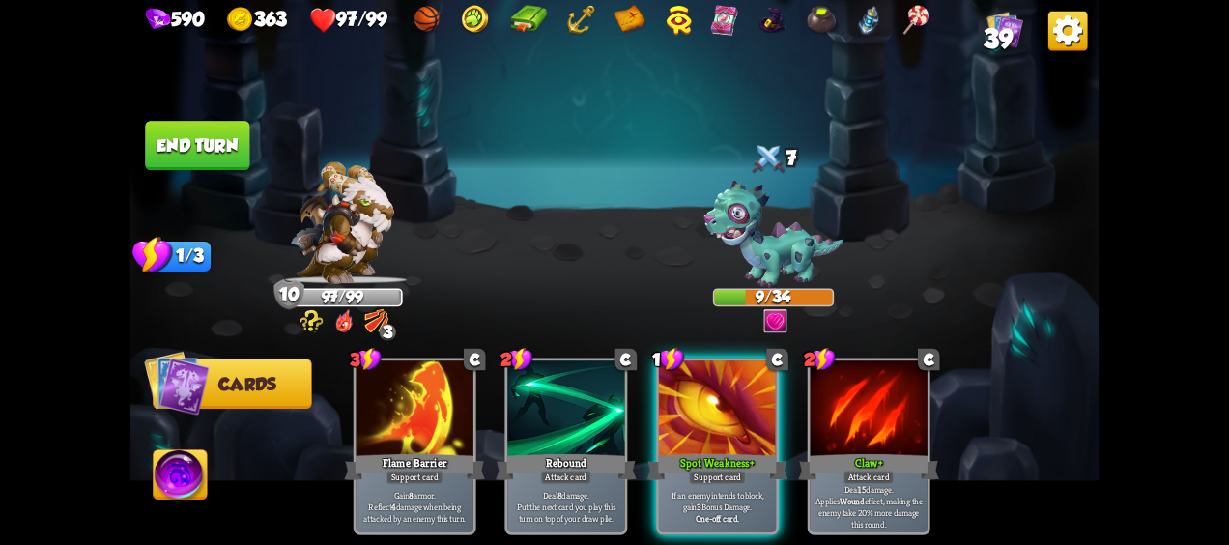
click at [217, 145] on button "End turn" at bounding box center [197, 145] width 104 height 49
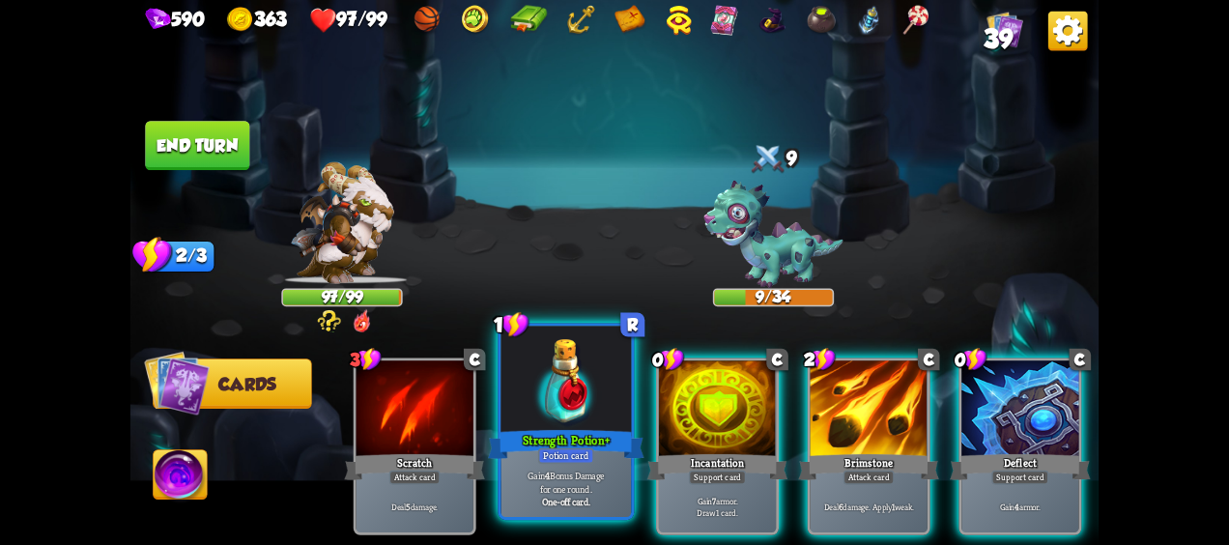
click at [582, 408] on div at bounding box center [567, 382] width 130 height 110
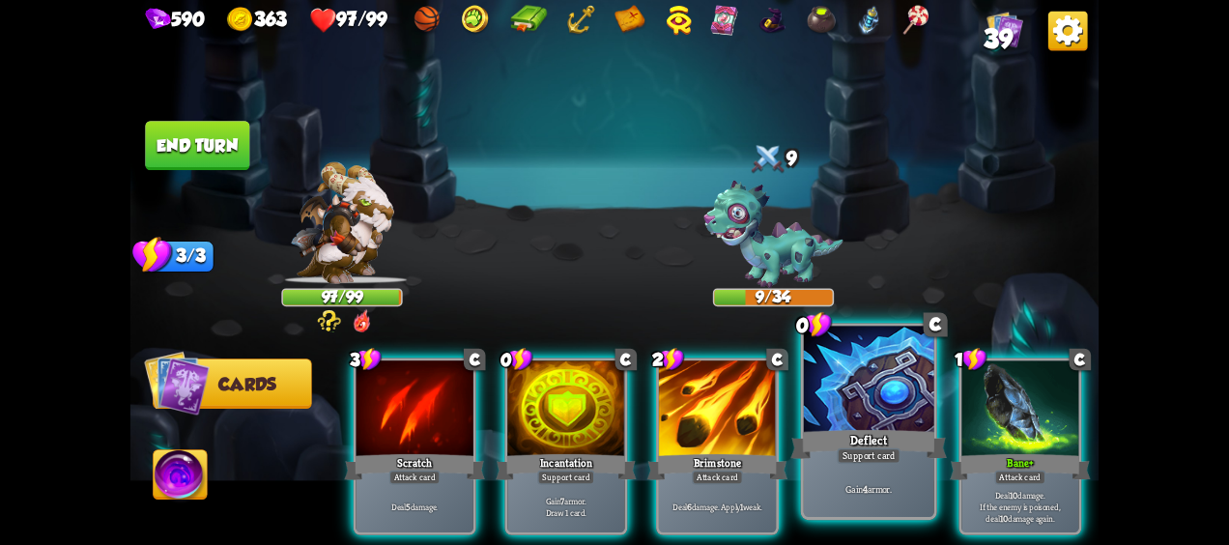
click at [853, 432] on div "Deflect" at bounding box center [869, 444] width 157 height 35
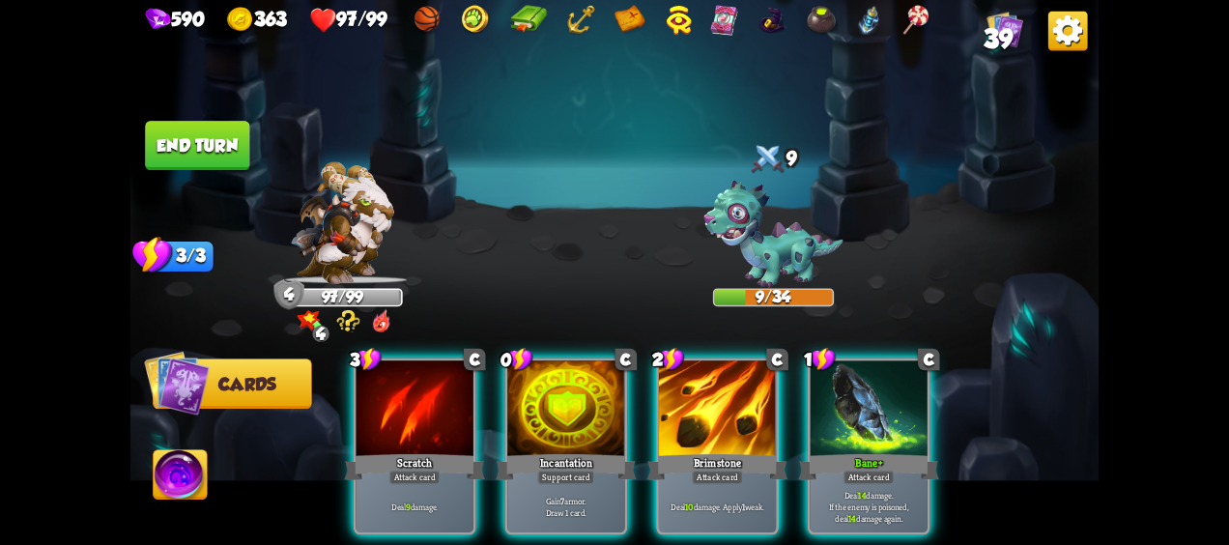
click at [891, 414] on div at bounding box center [869, 410] width 117 height 99
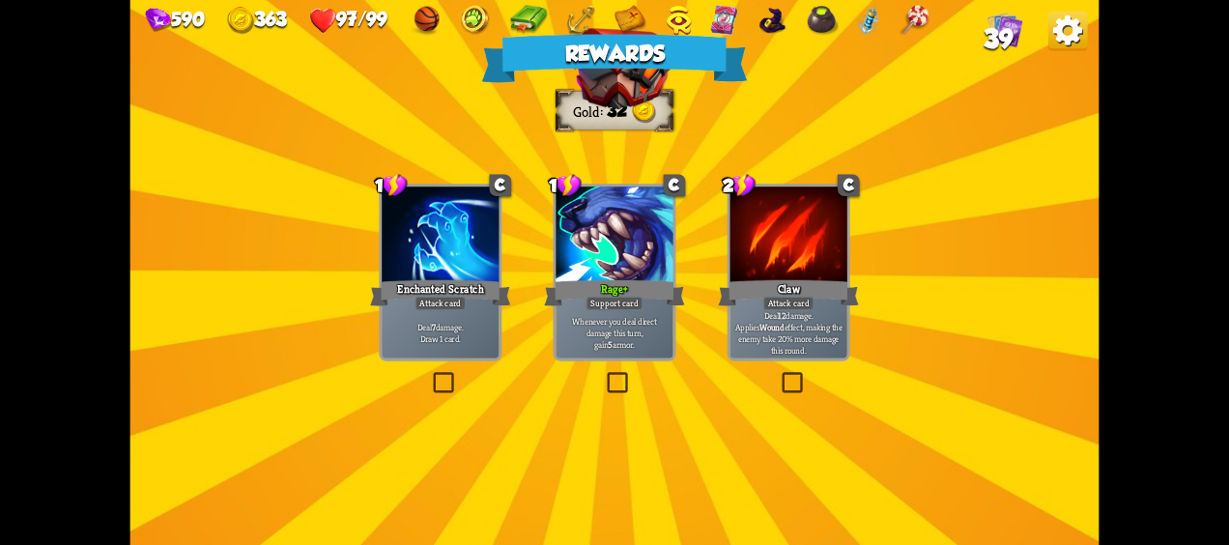
click at [646, 324] on p "Whenever you deal direct damage this turn, gain 5 armor." at bounding box center [614, 332] width 111 height 35
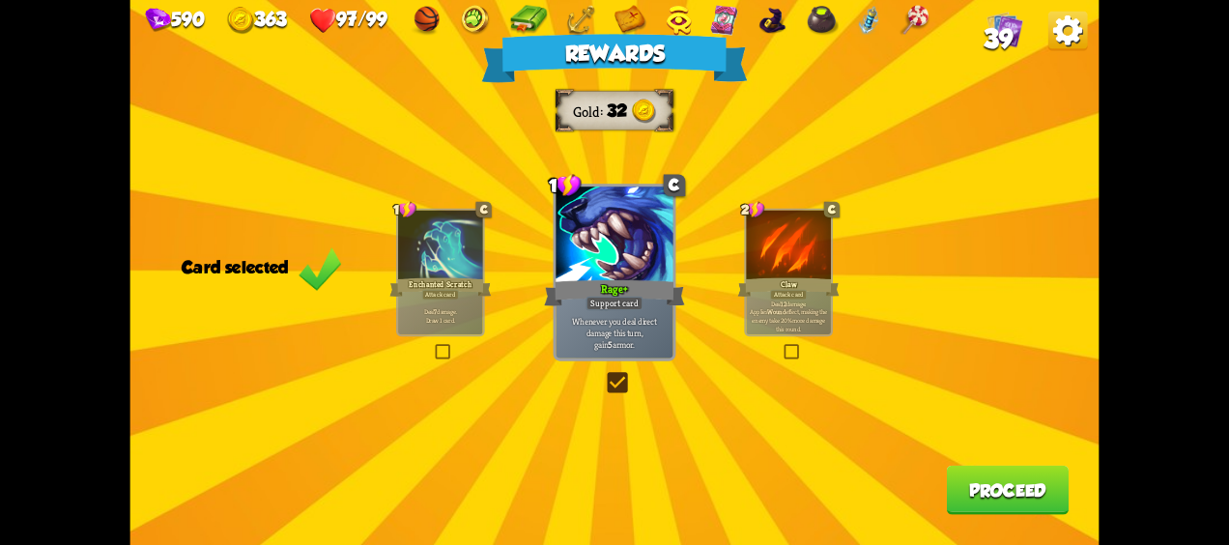
click at [1005, 489] on button "Proceed" at bounding box center [1007, 490] width 123 height 49
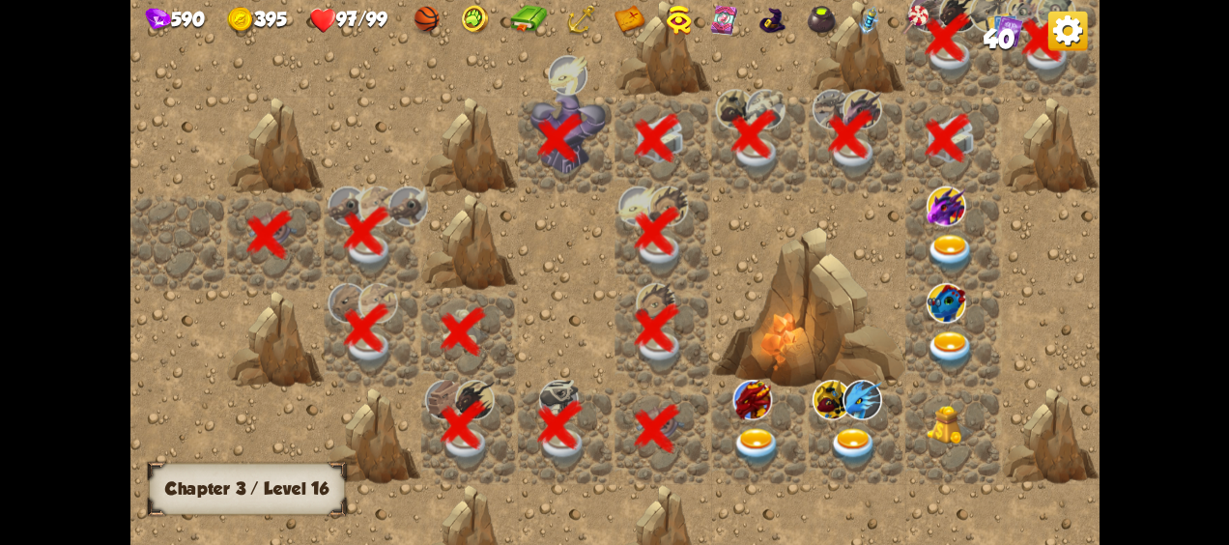
scroll to position [0, 371]
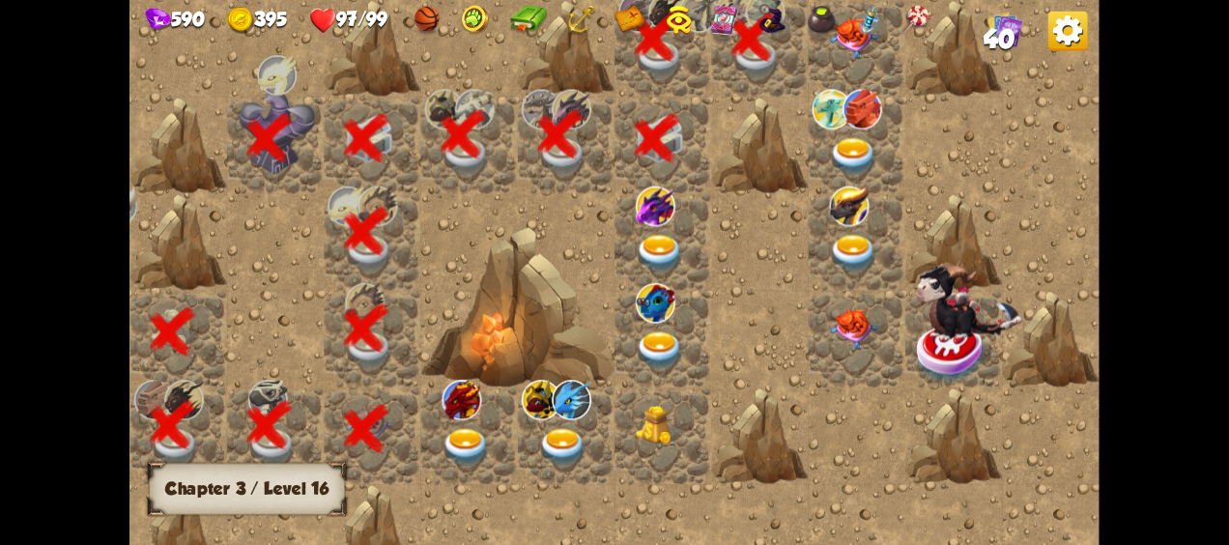
click at [843, 58] on div at bounding box center [857, 48] width 97 height 97
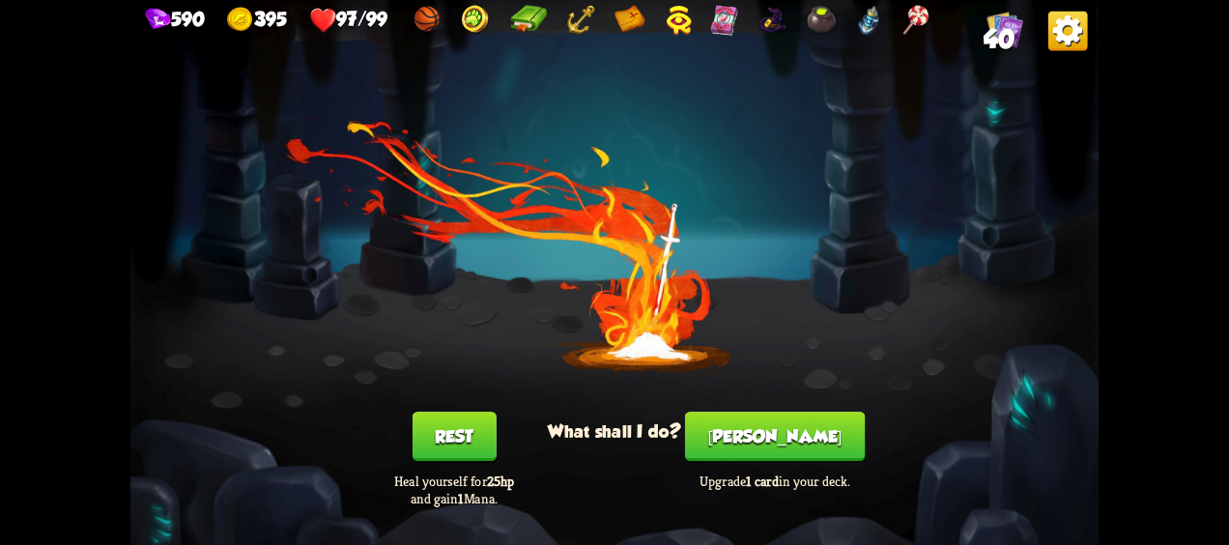
click at [796, 416] on button "[PERSON_NAME]" at bounding box center [775, 436] width 180 height 49
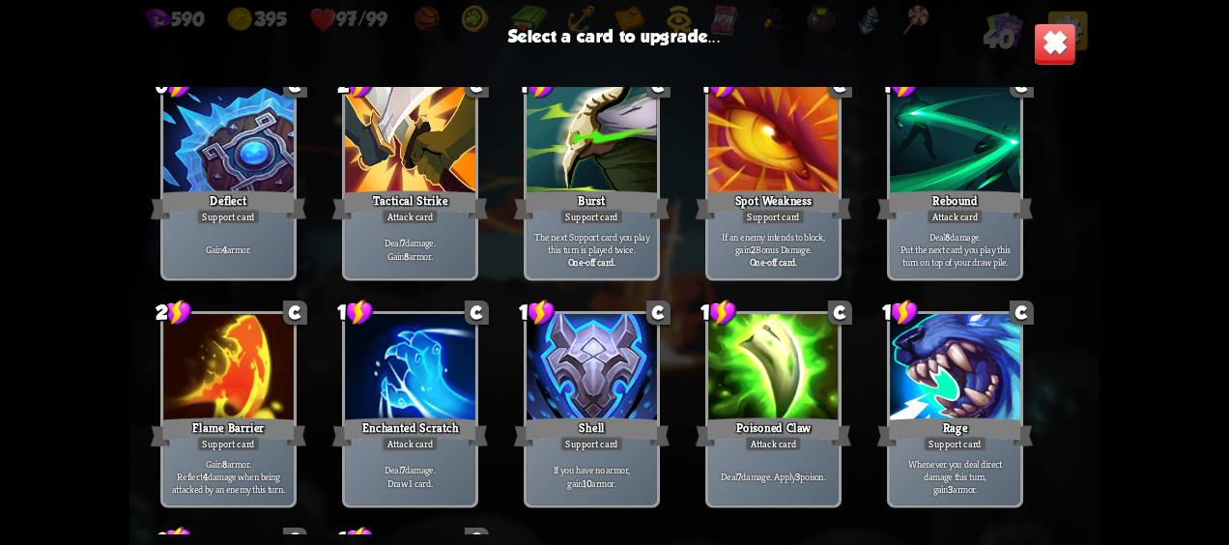
scroll to position [608, 0]
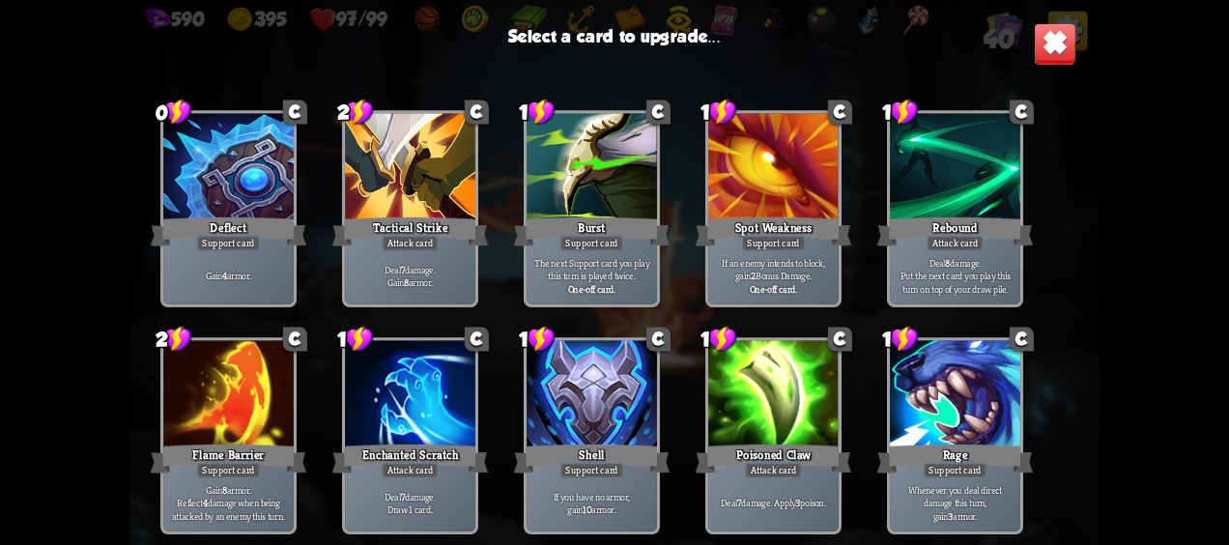
click at [437, 253] on div "Deal 7 damage. Gain 8 armor." at bounding box center [410, 275] width 130 height 57
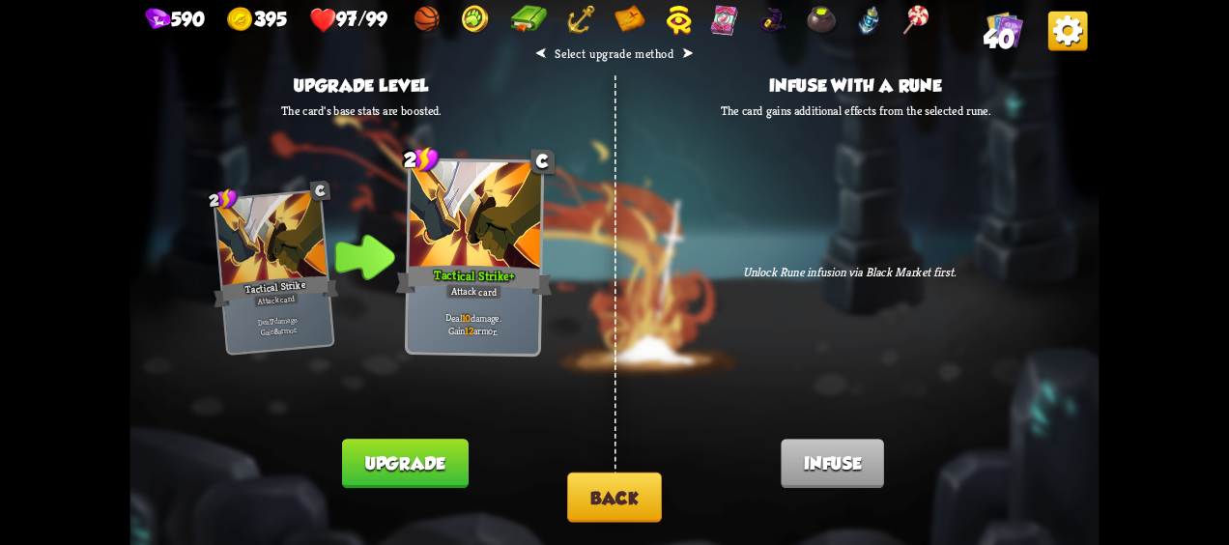
click at [448, 455] on button "Upgrade" at bounding box center [405, 463] width 126 height 49
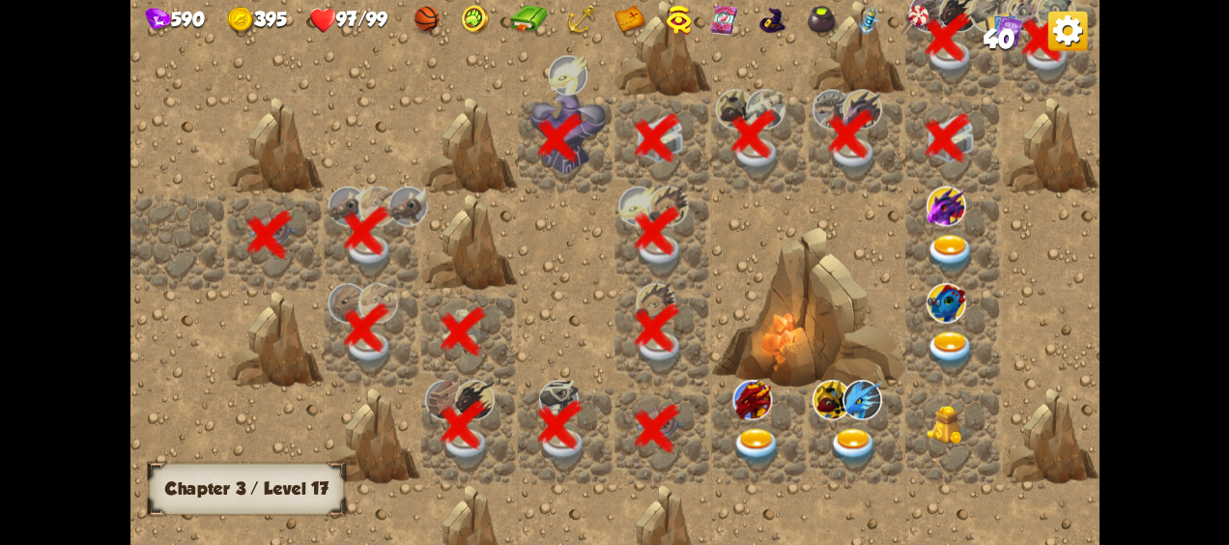
scroll to position [0, 371]
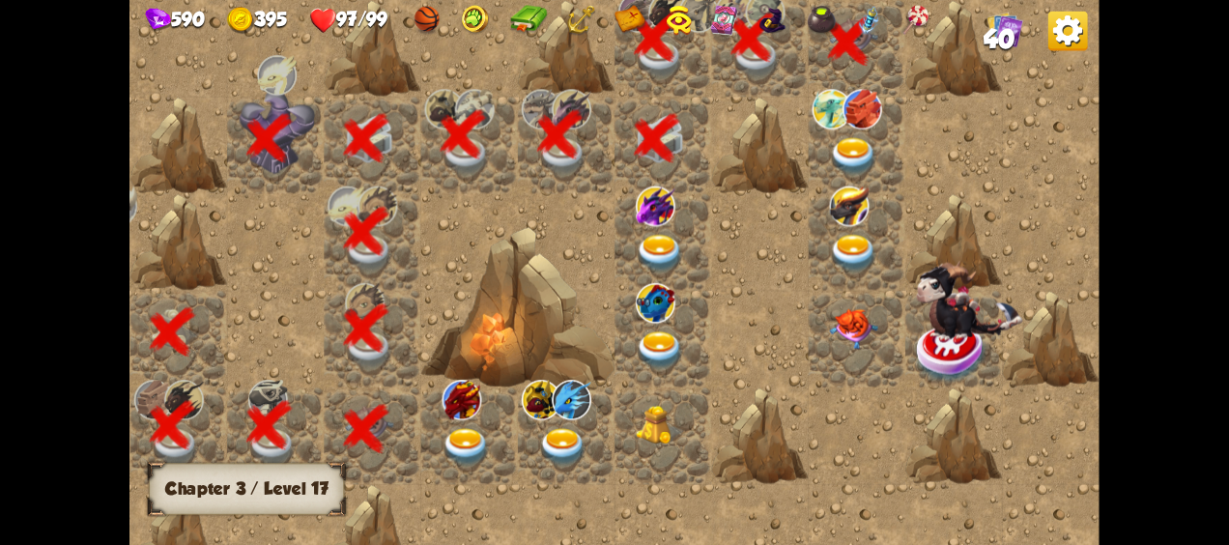
click at [849, 145] on img at bounding box center [853, 157] width 48 height 38
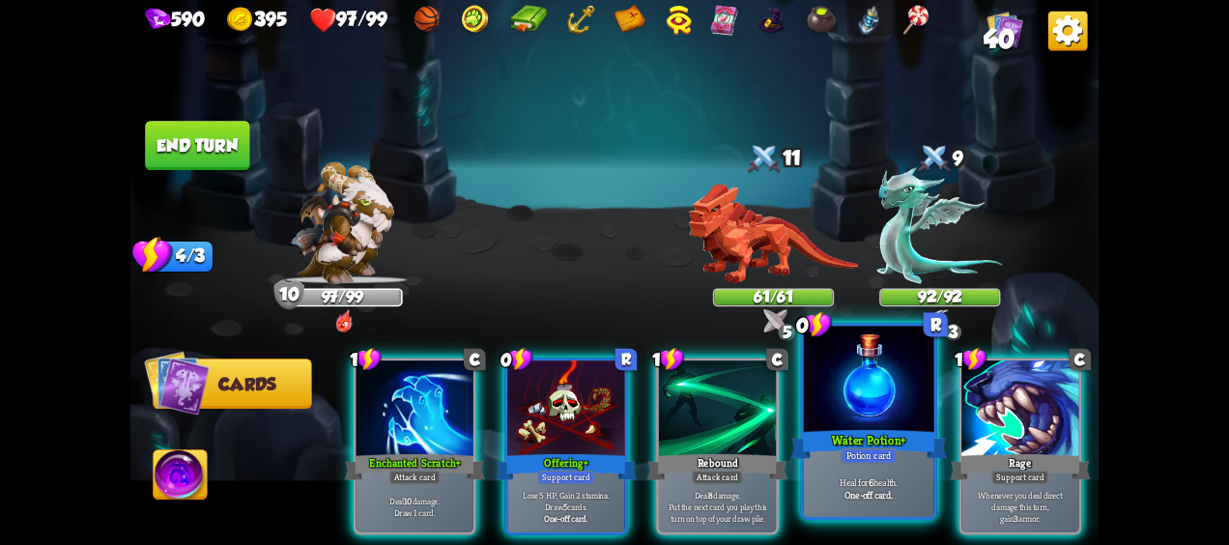
click at [864, 404] on div at bounding box center [869, 382] width 130 height 110
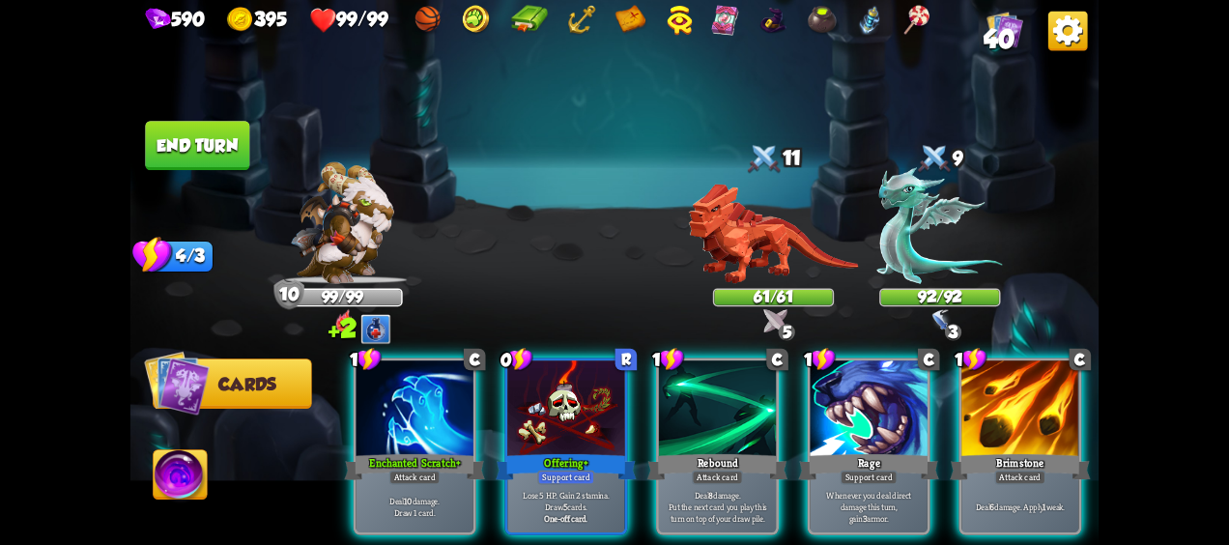
click at [491, 397] on div "1 C Enchanted Scratch + Attack card Deal 10 damage. Draw 1 card. 0 R Offering +…" at bounding box center [711, 424] width 775 height 243
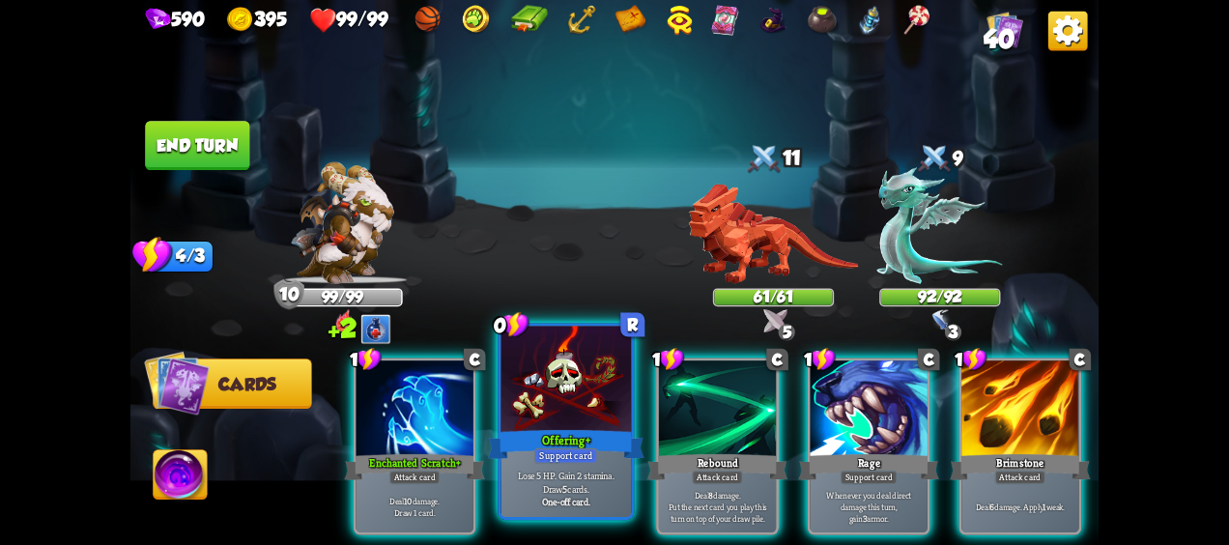
click at [548, 398] on div at bounding box center [567, 382] width 130 height 110
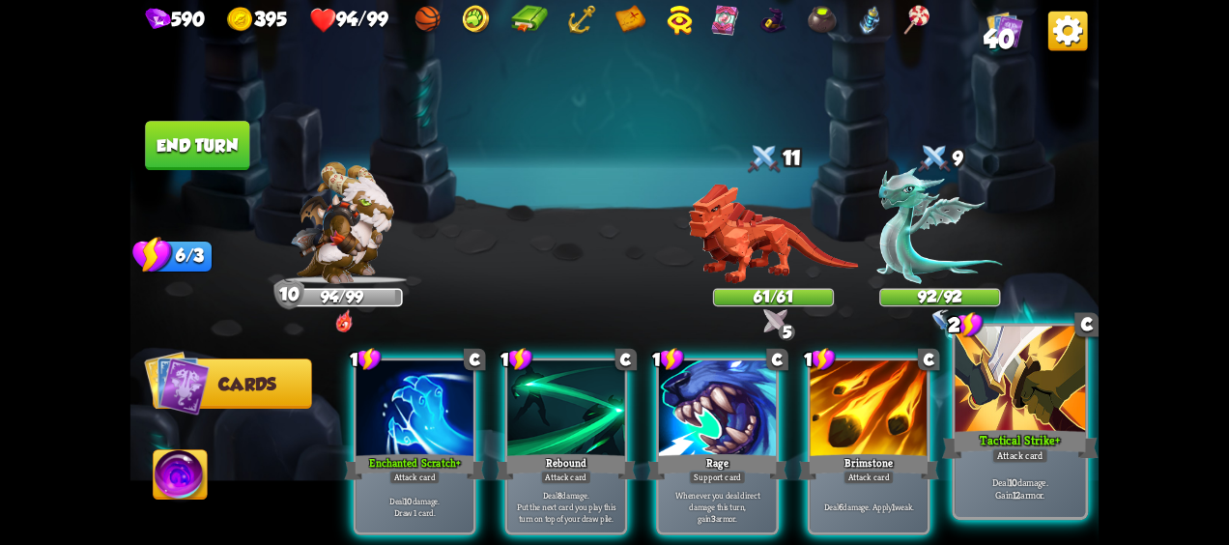
click at [1023, 425] on div at bounding box center [1020, 382] width 130 height 110
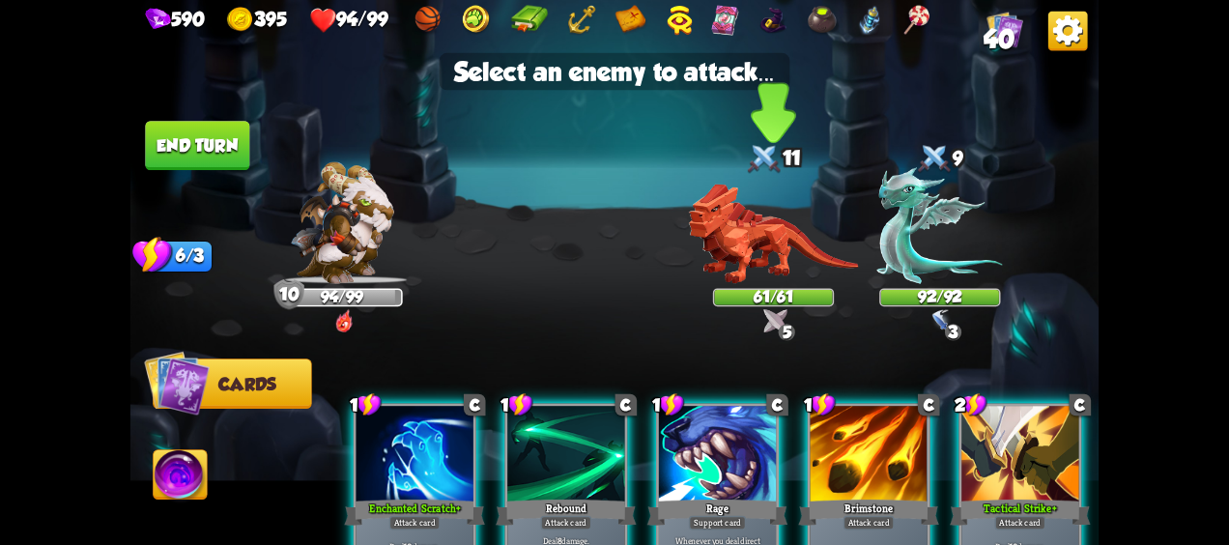
click at [767, 247] on img at bounding box center [773, 234] width 169 height 100
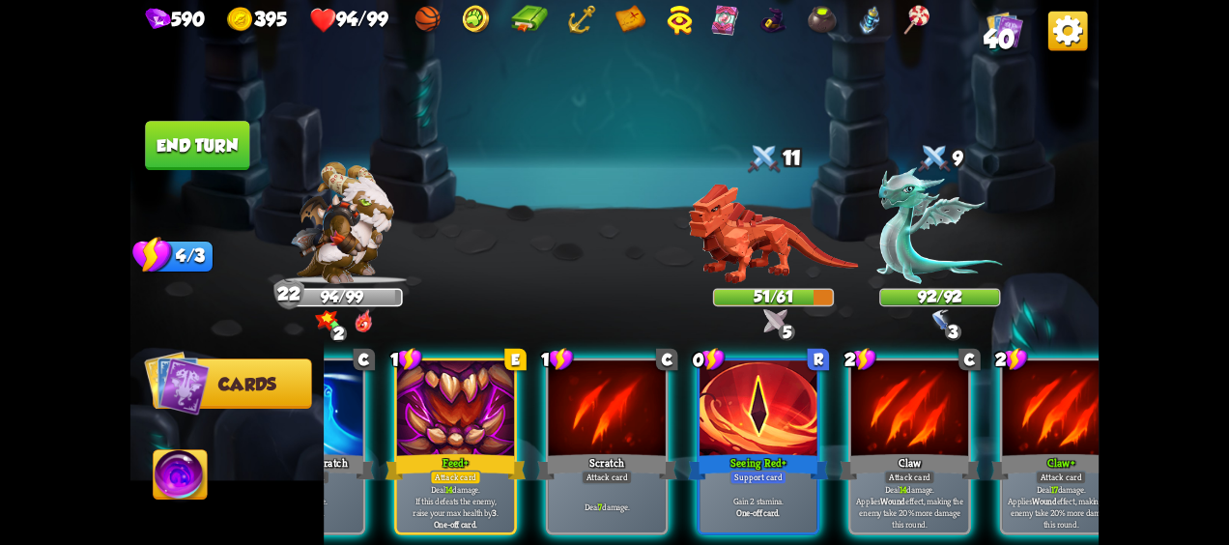
scroll to position [0, 956]
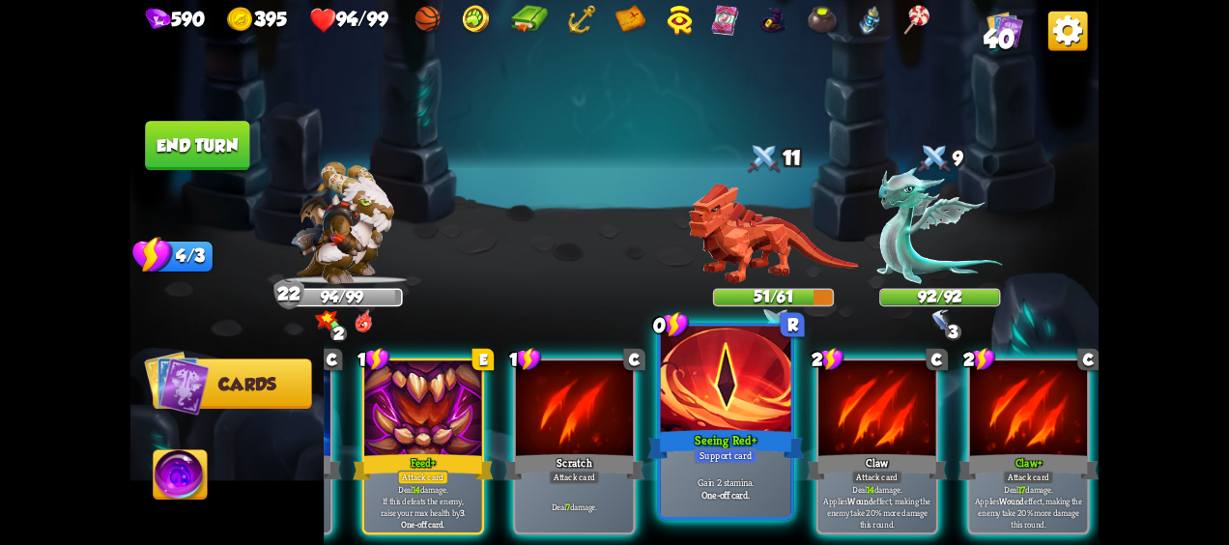
click at [707, 437] on div "Seeing Red +" at bounding box center [726, 444] width 157 height 35
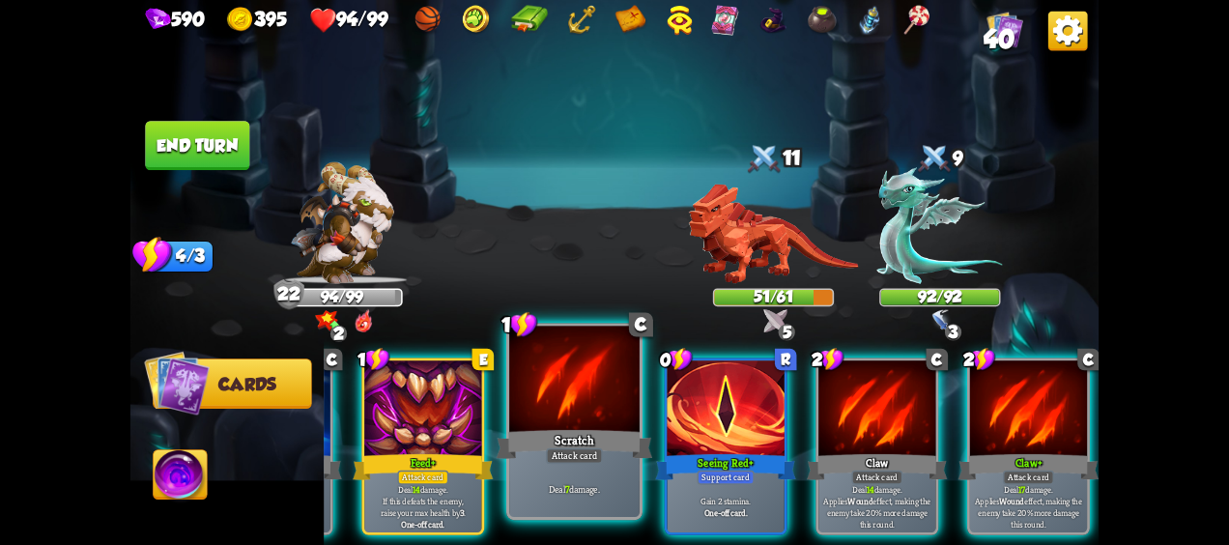
scroll to position [0, 763]
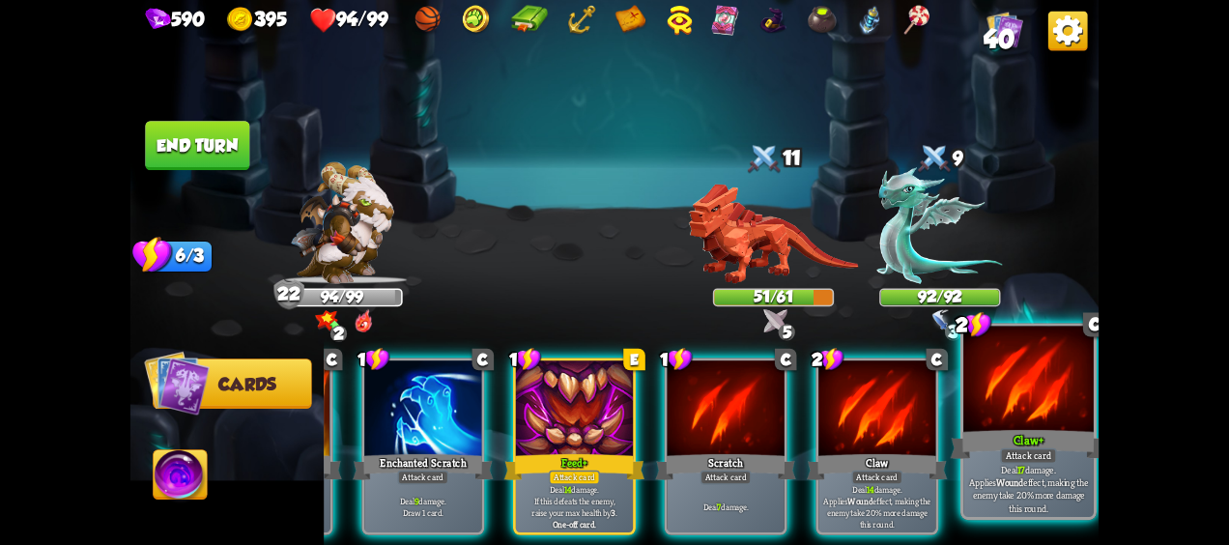
click at [1037, 436] on div "Claw +" at bounding box center [1029, 444] width 157 height 35
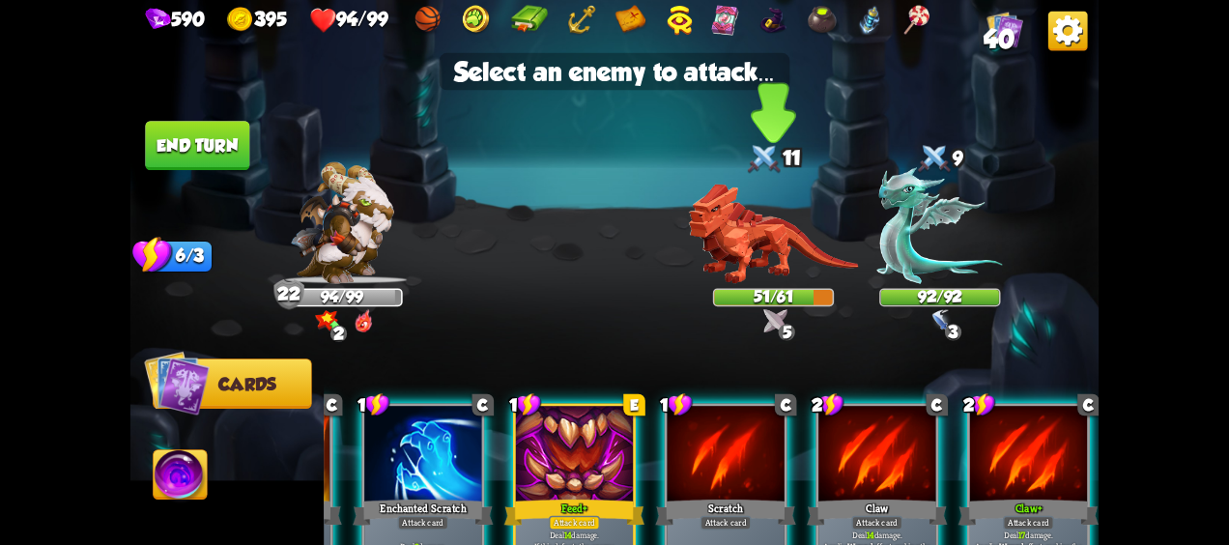
click at [761, 235] on img at bounding box center [773, 234] width 169 height 100
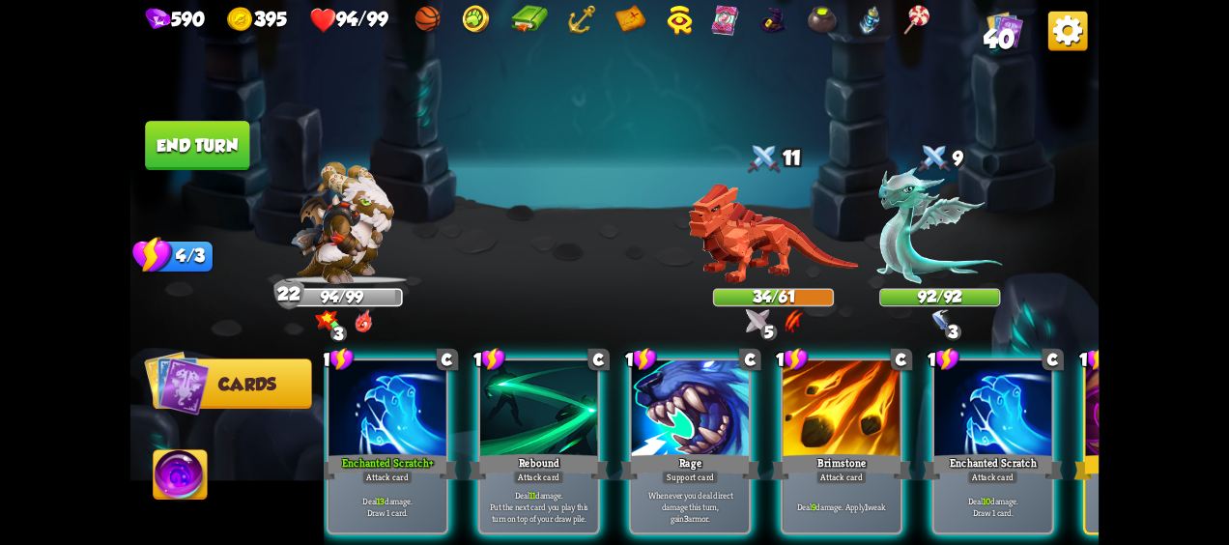
scroll to position [0, 0]
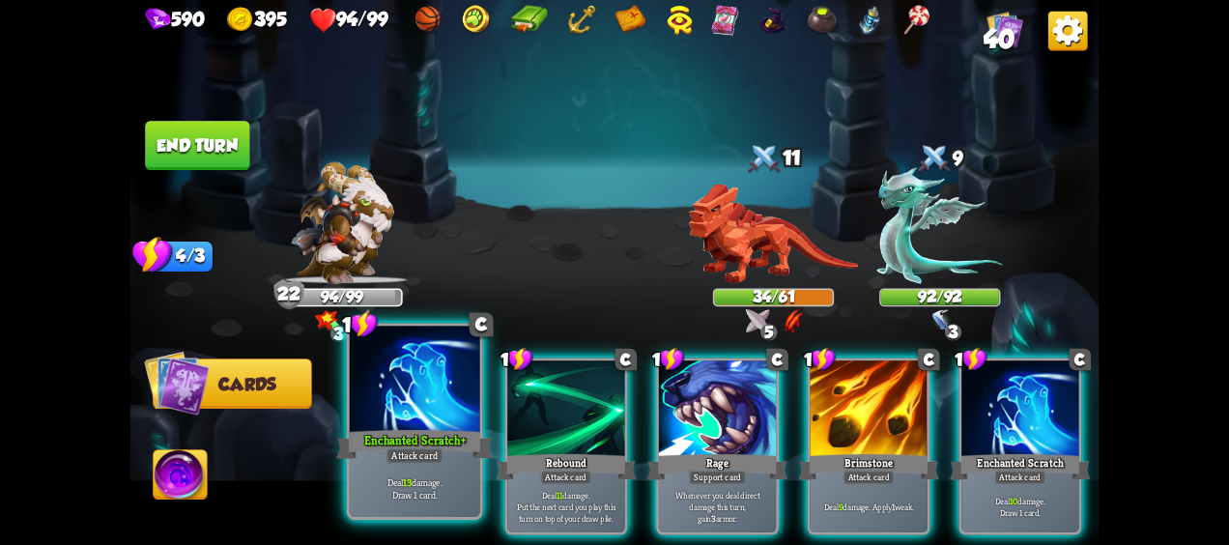
drag, startPoint x: 377, startPoint y: 479, endPoint x: 416, endPoint y: 437, distance: 57.5
click at [377, 479] on p "Deal 13 damage. Draw 1 card." at bounding box center [415, 489] width 124 height 26
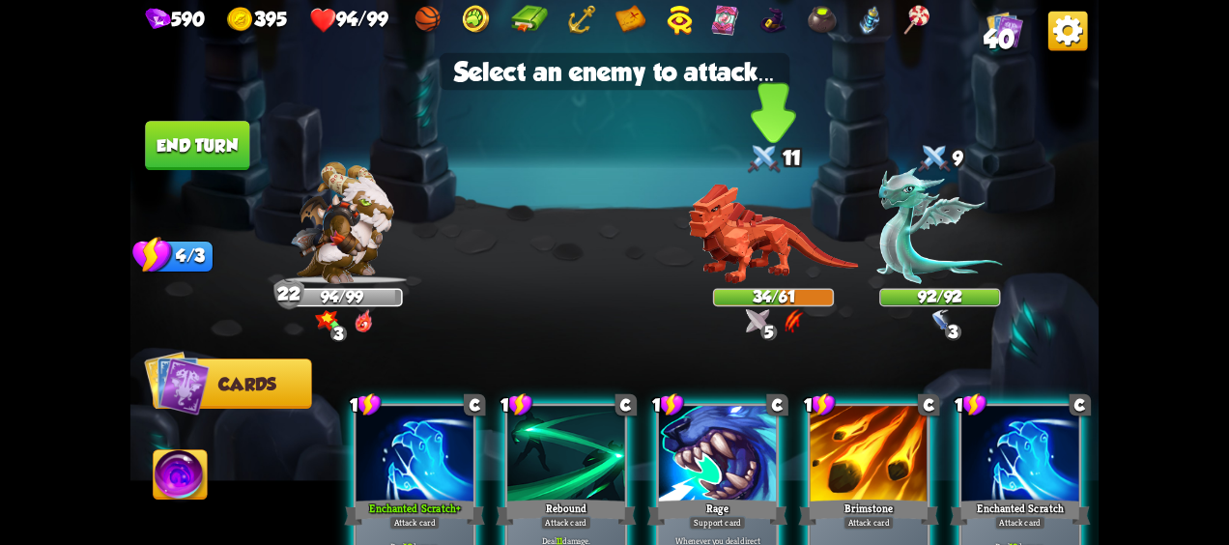
click at [727, 264] on img at bounding box center [773, 234] width 169 height 100
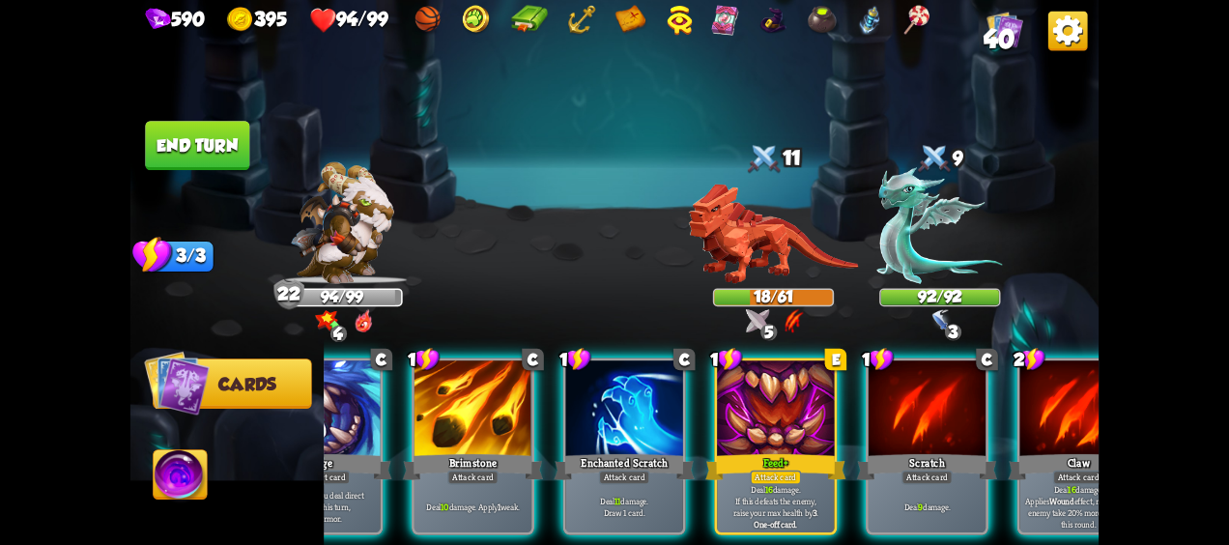
scroll to position [0, 304]
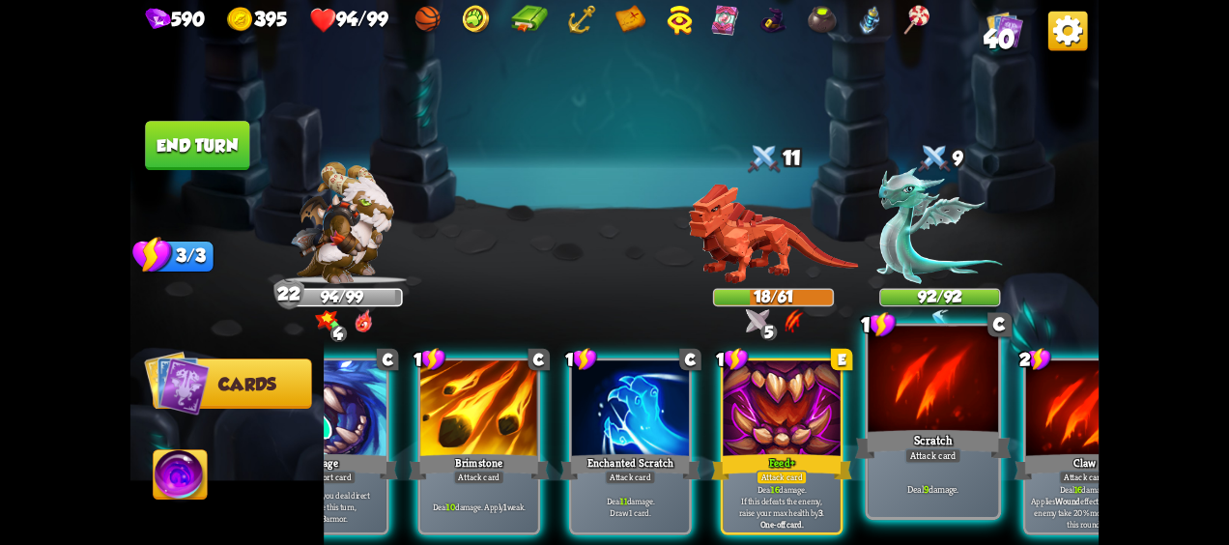
click at [893, 452] on div "Scratch" at bounding box center [933, 444] width 157 height 35
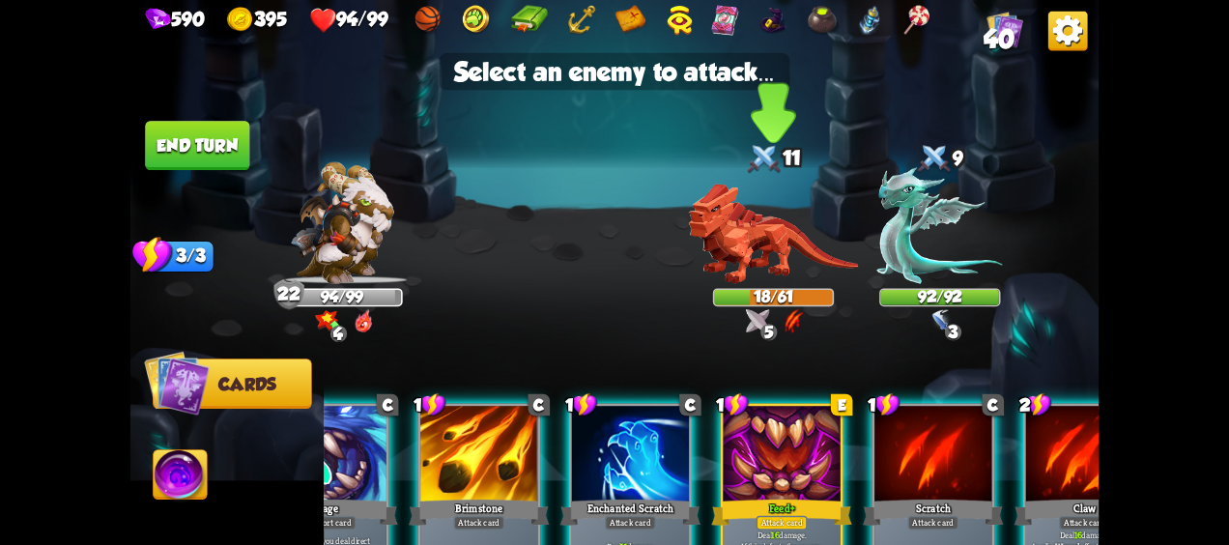
click at [758, 275] on img at bounding box center [773, 234] width 169 height 100
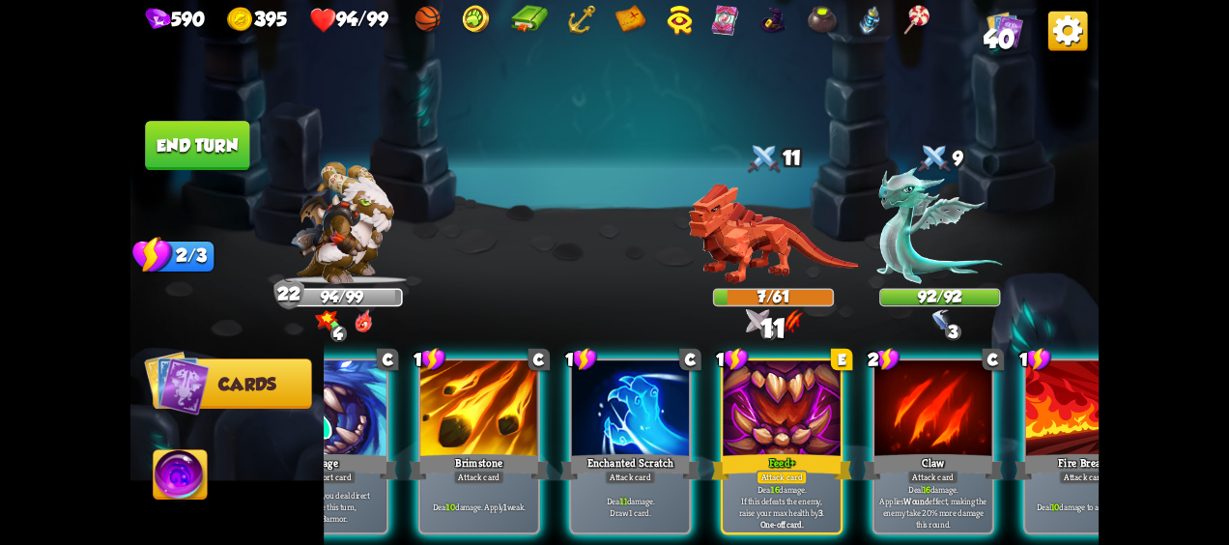
drag, startPoint x: 798, startPoint y: 404, endPoint x: 720, endPoint y: 167, distance: 249.4
click at [797, 403] on div at bounding box center [781, 410] width 117 height 99
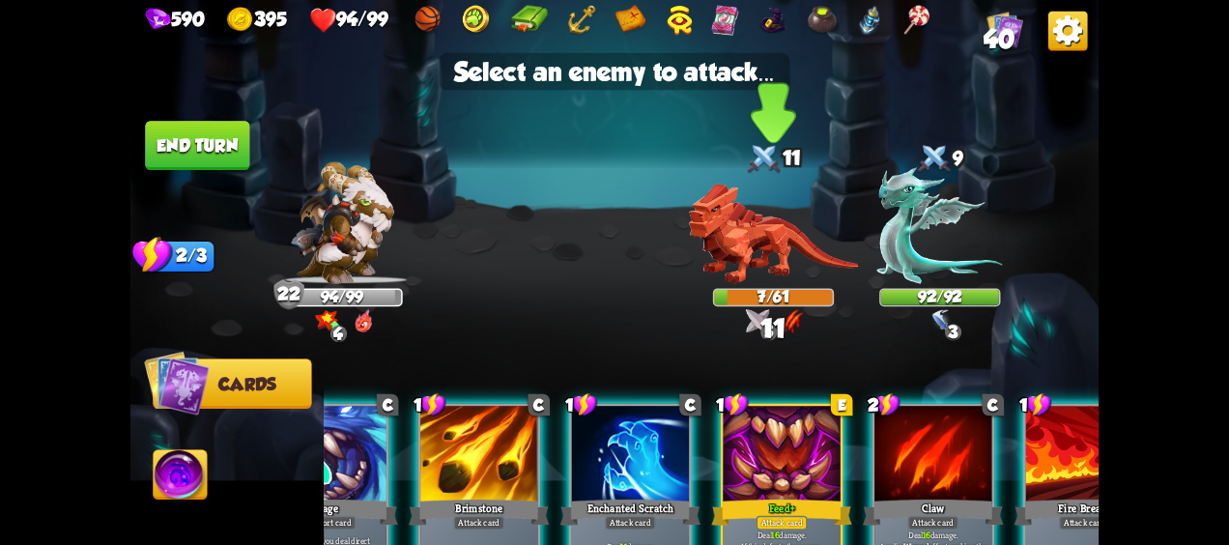
click at [719, 164] on div "11" at bounding box center [773, 160] width 121 height 40
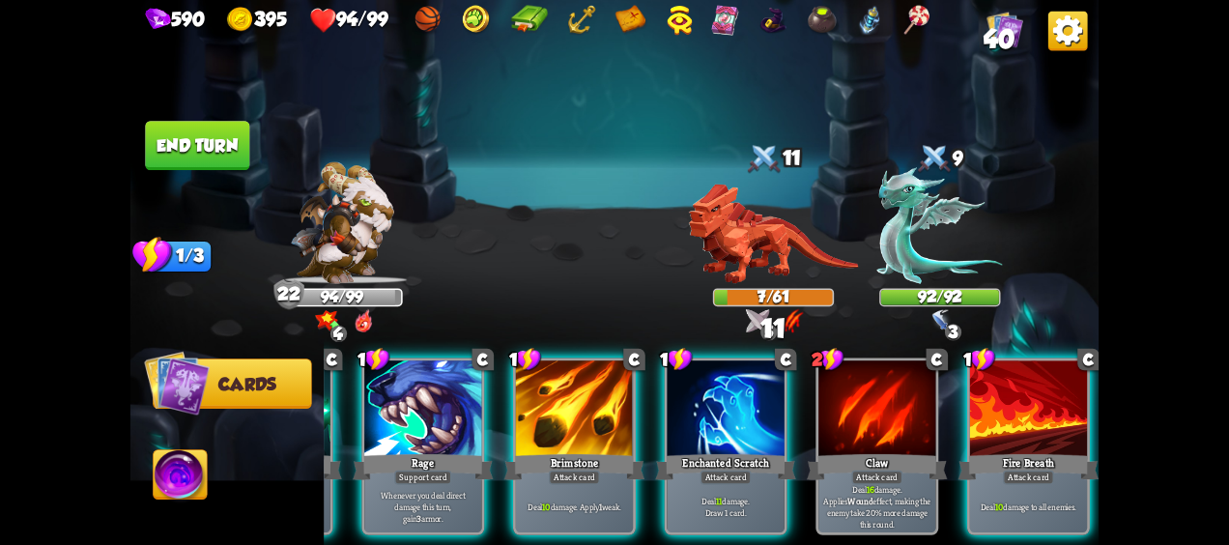
click at [750, 230] on img at bounding box center [773, 234] width 169 height 100
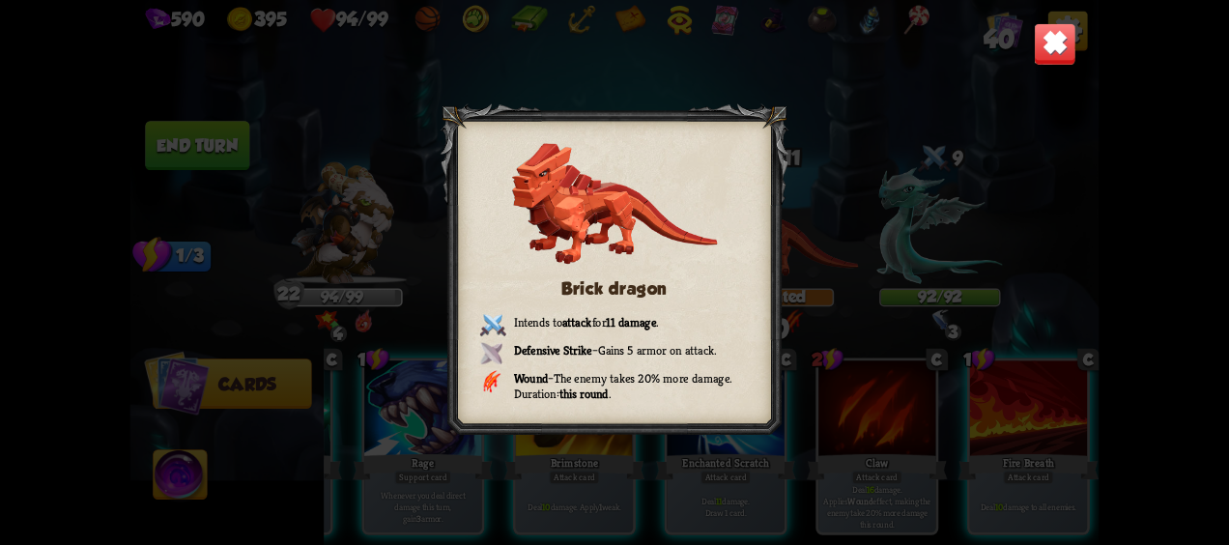
click at [1046, 46] on img at bounding box center [1055, 44] width 43 height 43
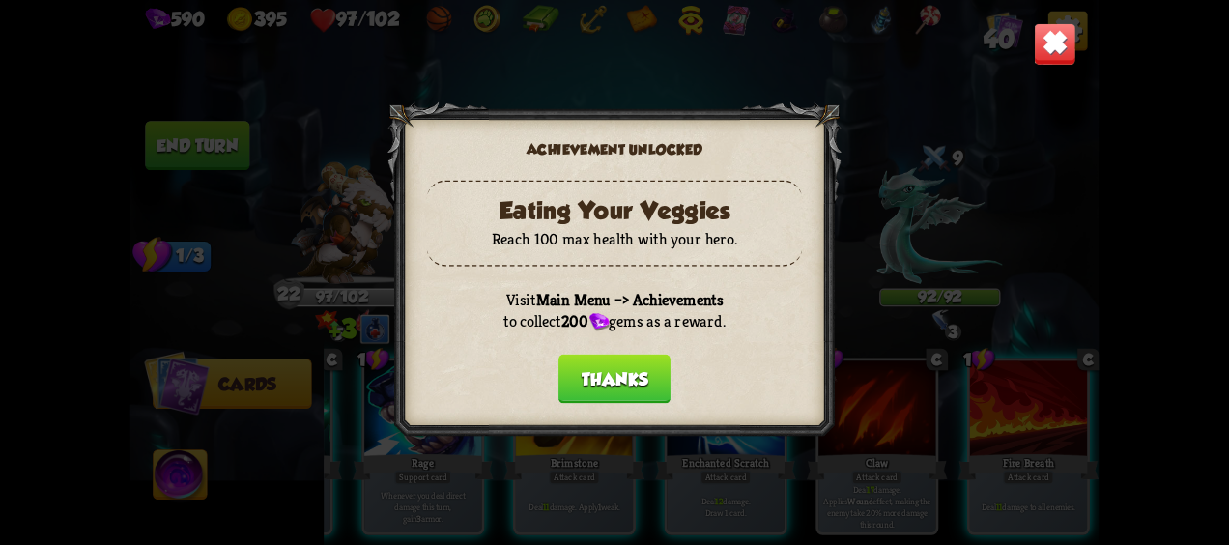
click at [638, 374] on button "Thanks" at bounding box center [615, 379] width 112 height 49
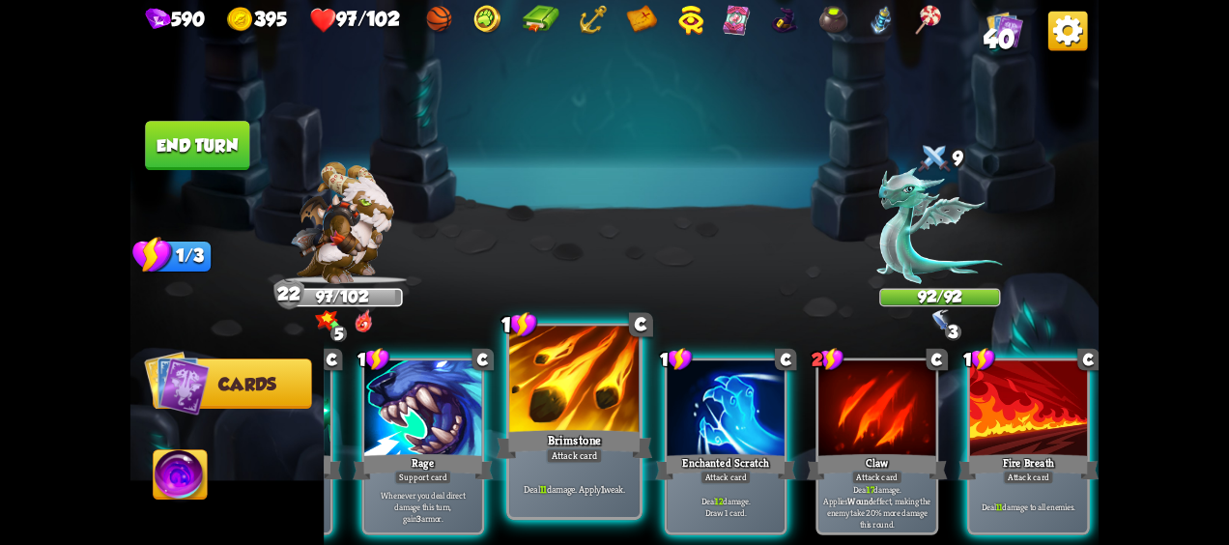
click at [584, 425] on div at bounding box center [574, 382] width 130 height 110
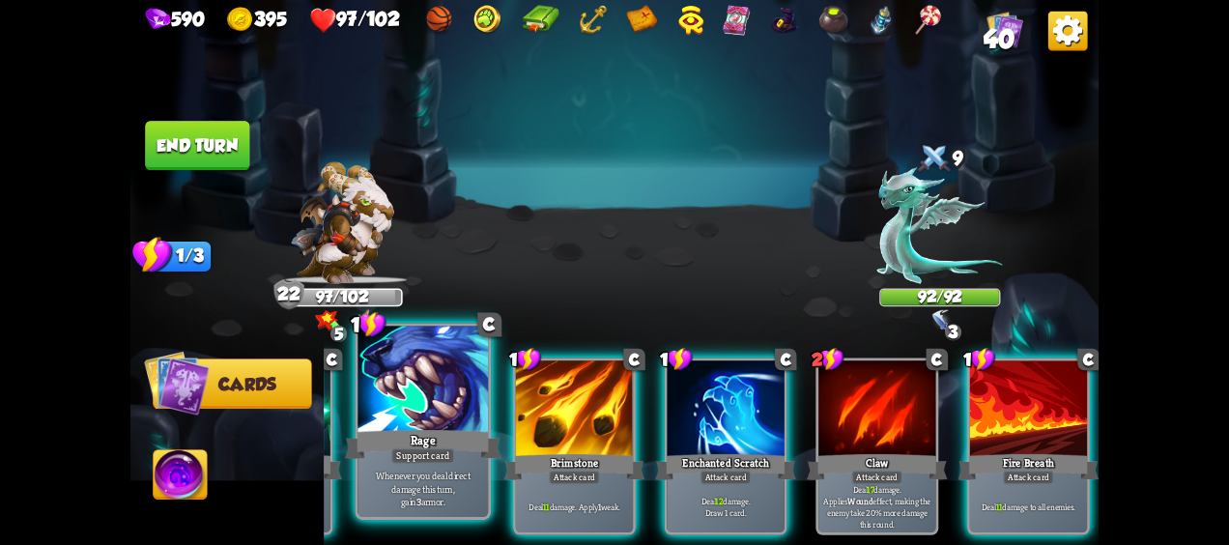
scroll to position [0, 0]
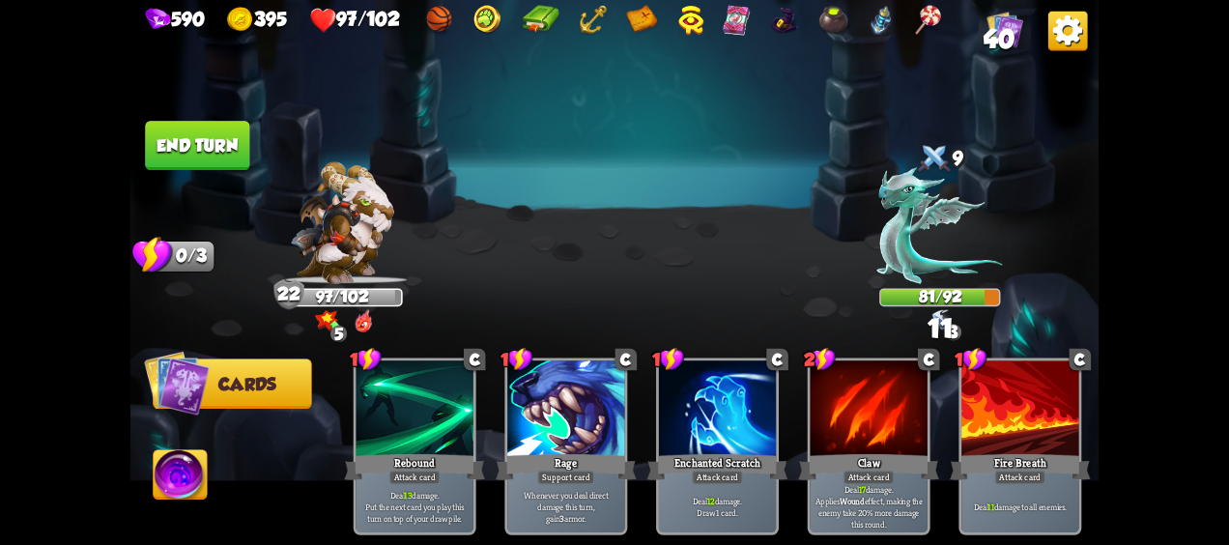
click at [217, 147] on button "End turn" at bounding box center [197, 145] width 104 height 49
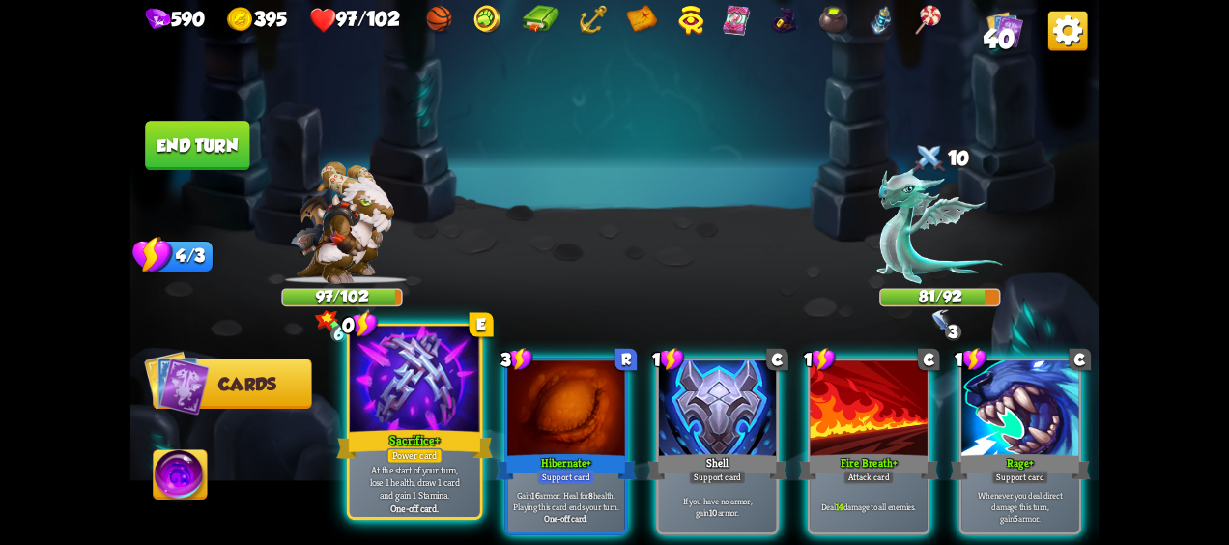
click at [416, 423] on div at bounding box center [415, 382] width 130 height 110
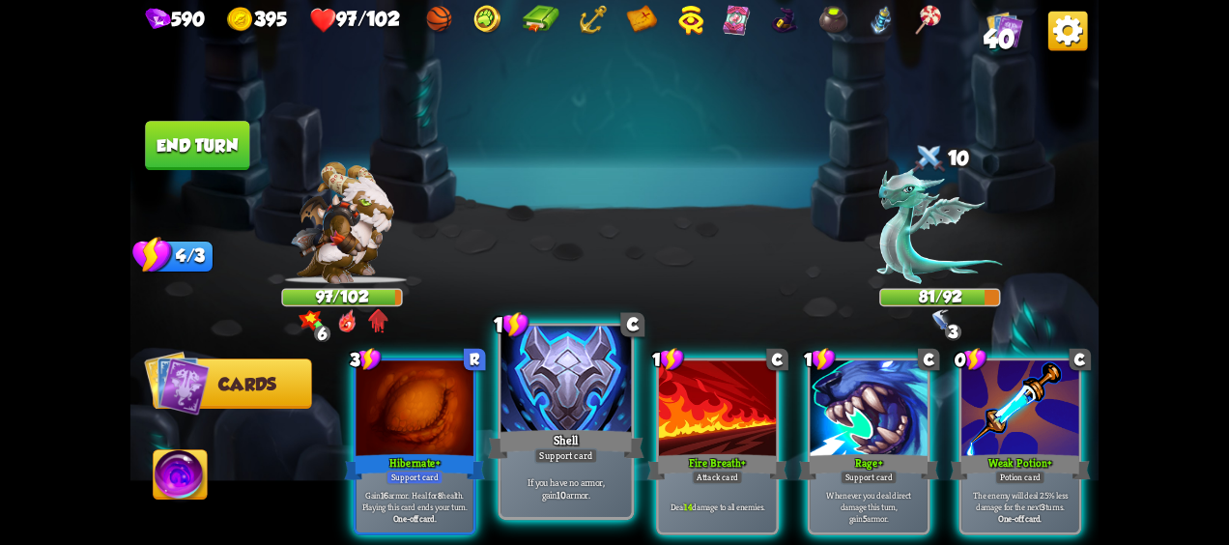
click at [553, 420] on div at bounding box center [567, 382] width 130 height 110
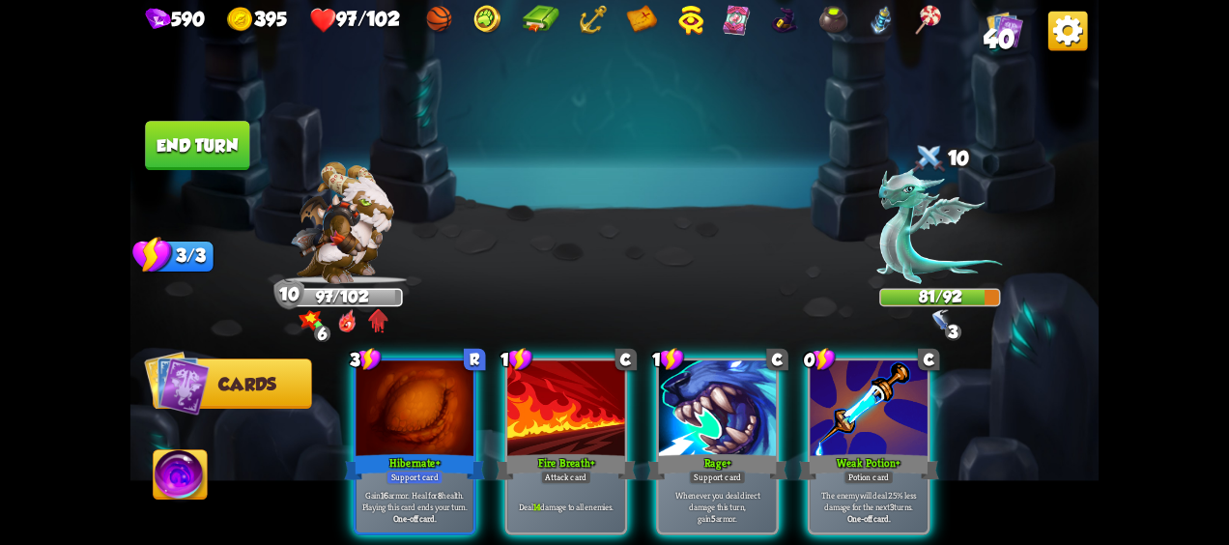
click at [884, 451] on div "Weak Potion +" at bounding box center [868, 466] width 141 height 31
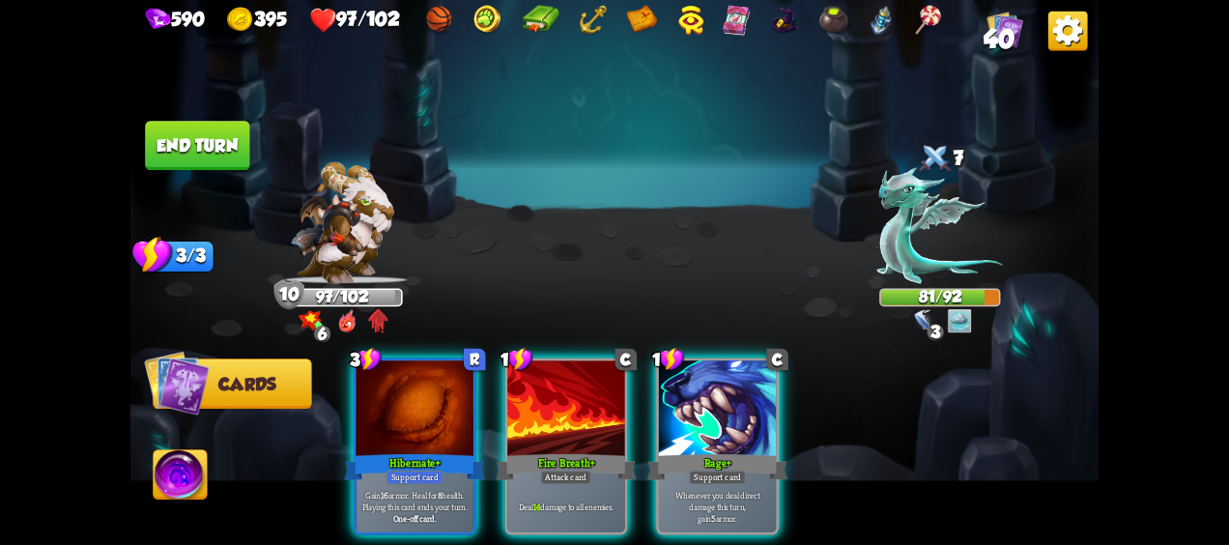
click at [742, 451] on div "Rage +" at bounding box center [718, 466] width 141 height 31
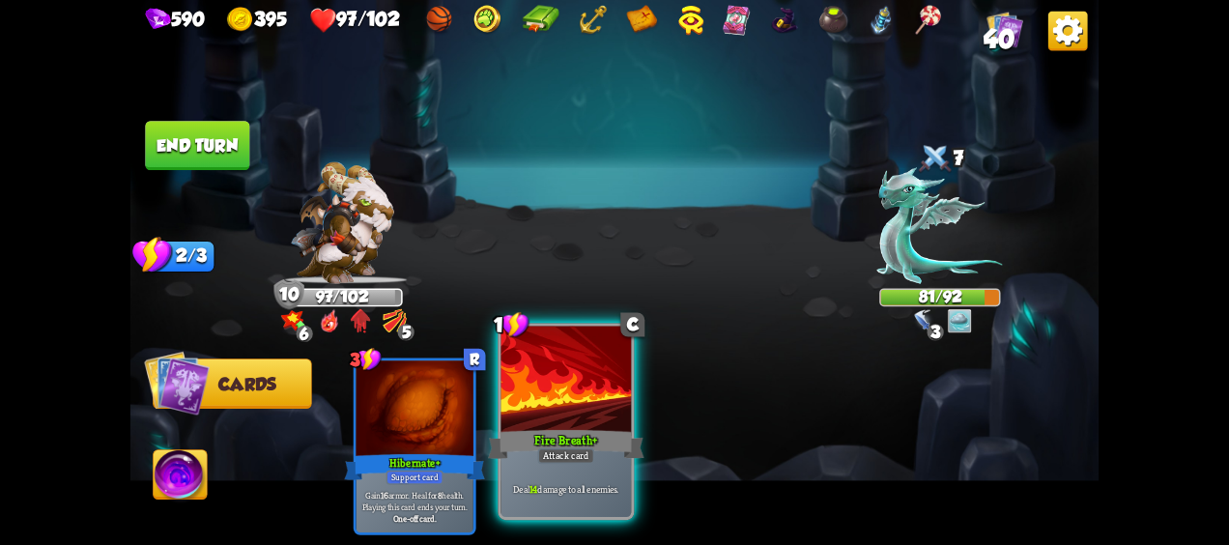
click at [553, 436] on div "Fire Breath +" at bounding box center [566, 444] width 157 height 35
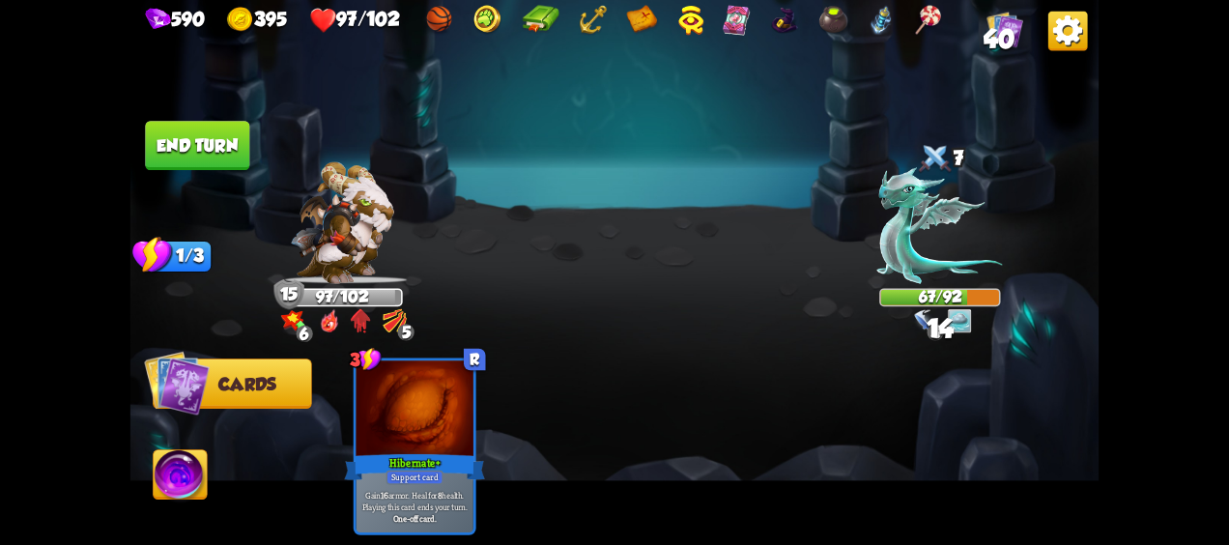
click at [151, 128] on button "End turn" at bounding box center [197, 145] width 104 height 49
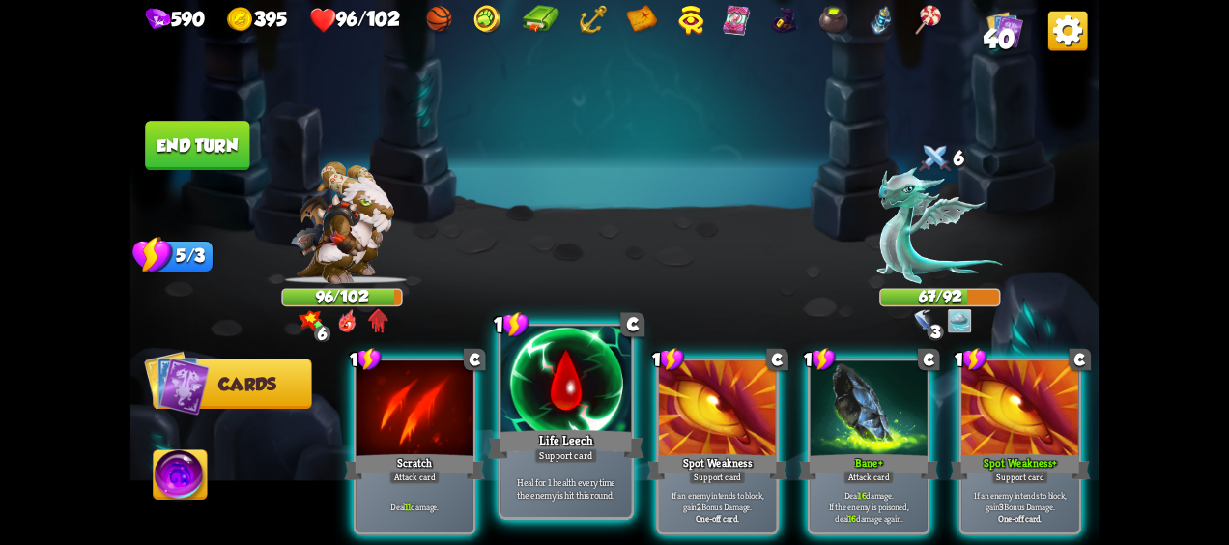
click at [590, 406] on div at bounding box center [567, 382] width 130 height 110
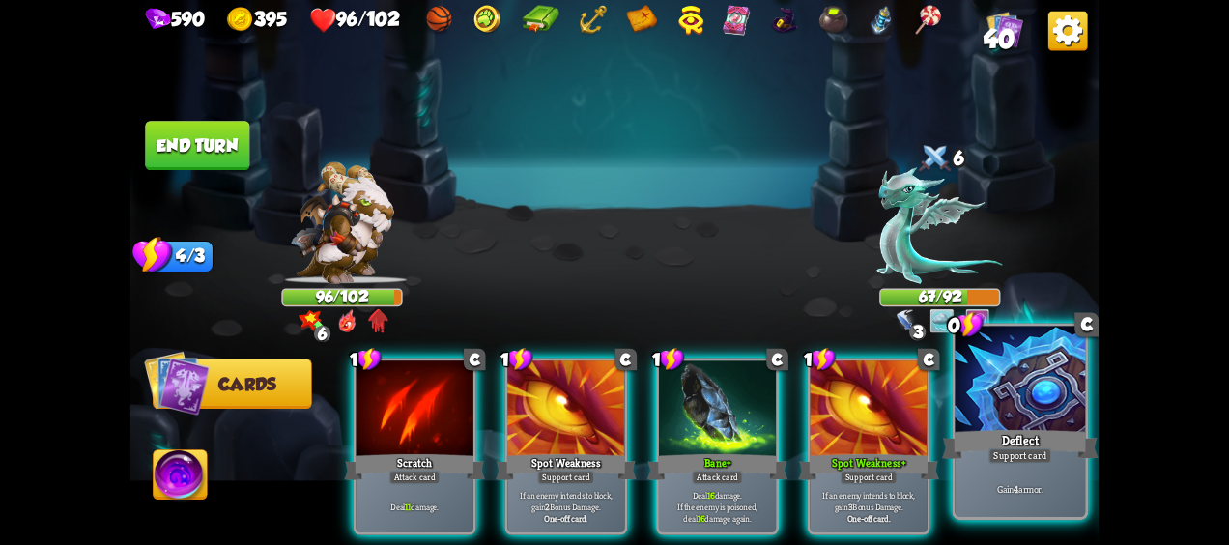
click at [1022, 425] on div at bounding box center [1020, 382] width 130 height 110
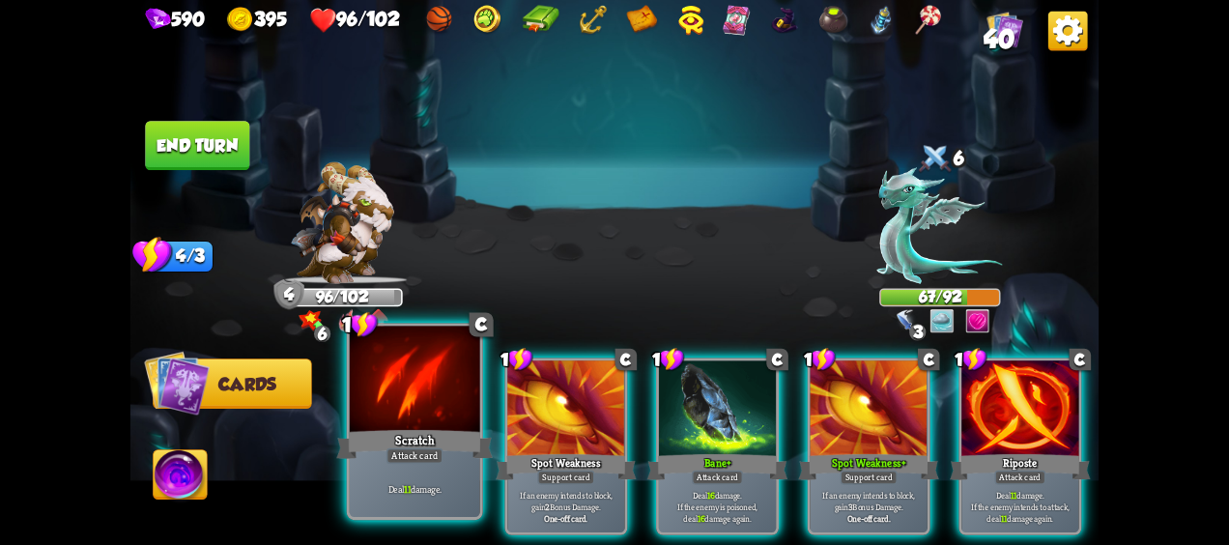
click at [402, 435] on div "Scratch" at bounding box center [414, 444] width 157 height 35
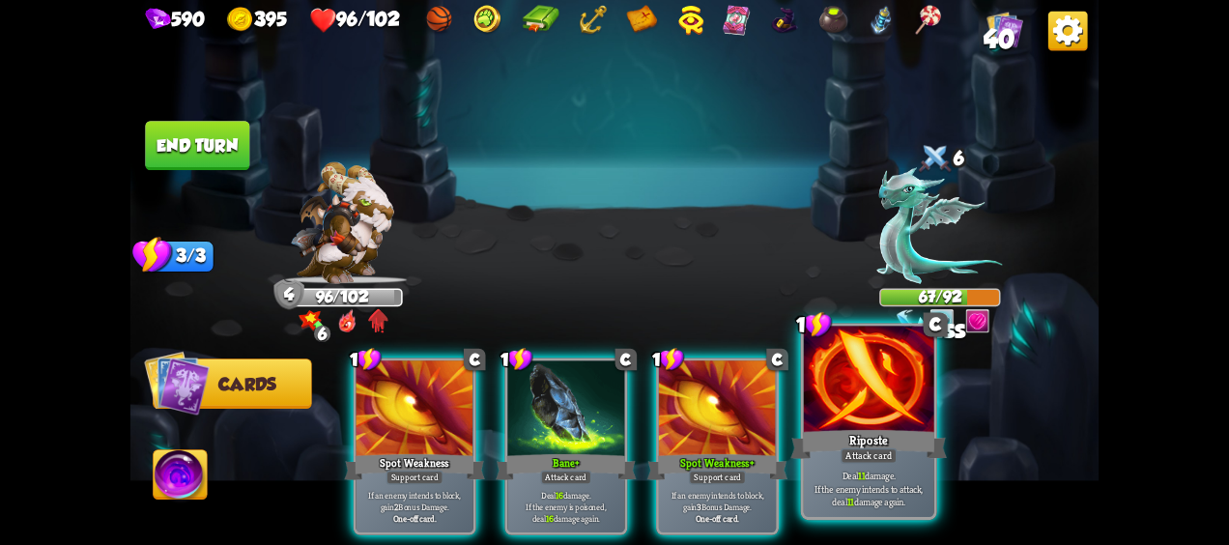
click at [858, 414] on div at bounding box center [869, 382] width 130 height 110
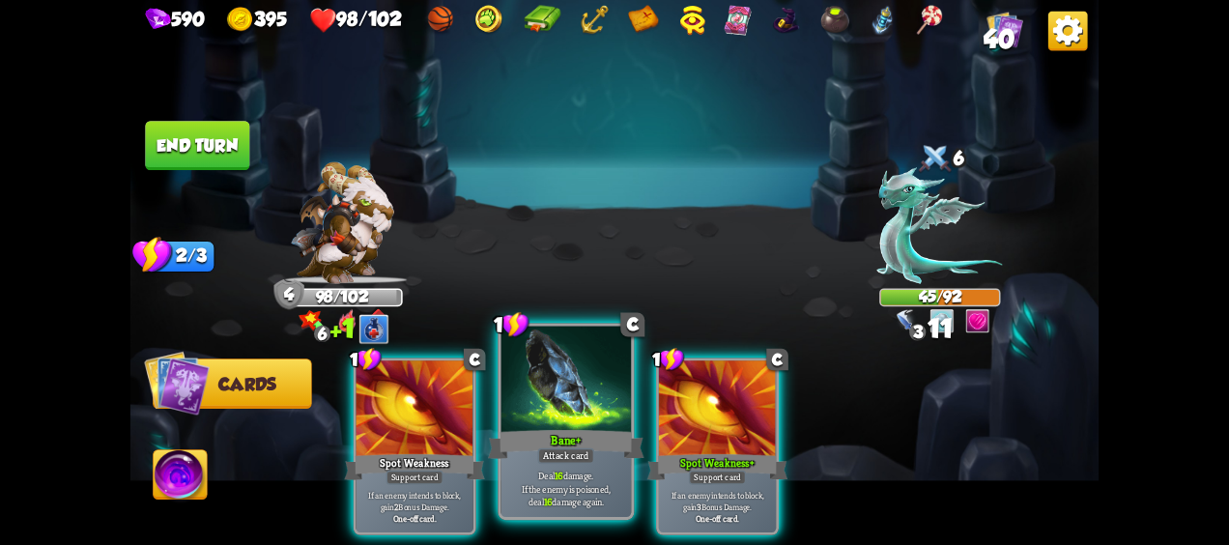
click at [563, 381] on div at bounding box center [567, 382] width 130 height 110
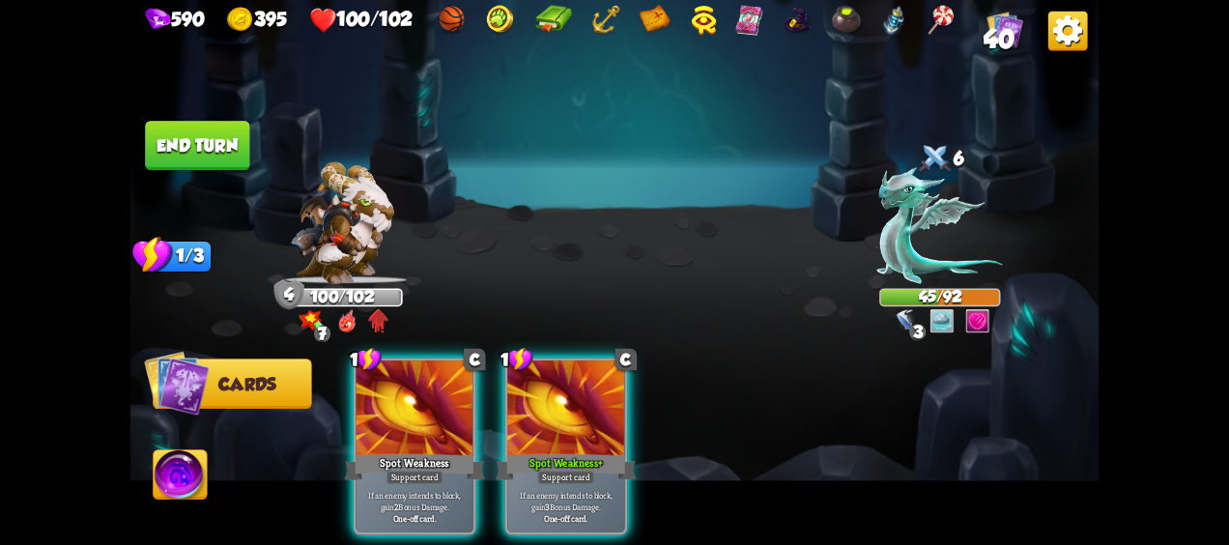
click at [168, 148] on button "End turn" at bounding box center [197, 145] width 104 height 49
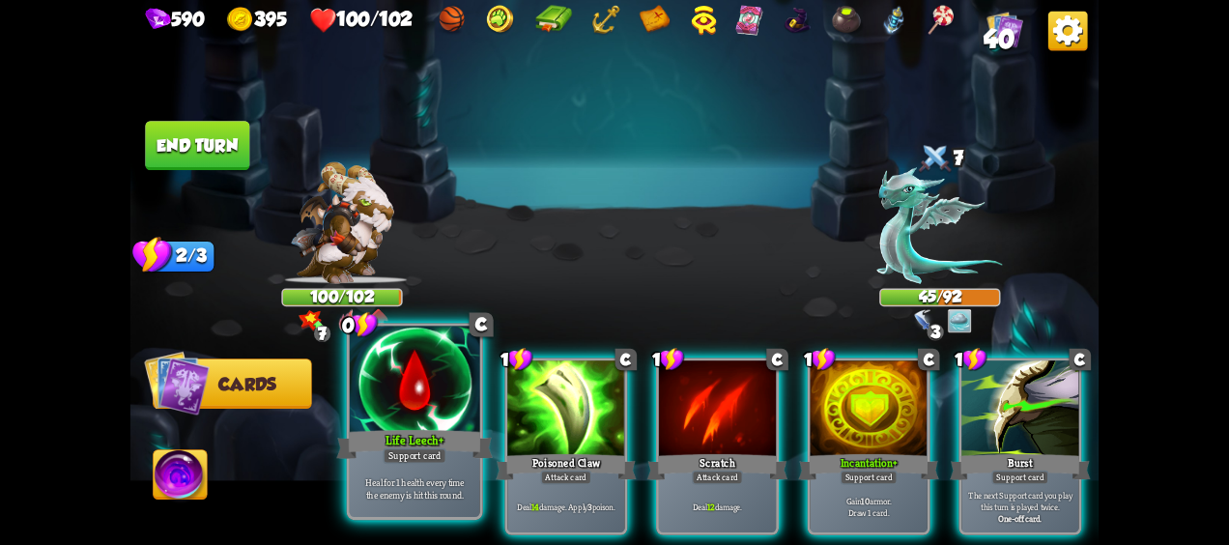
click at [418, 404] on div at bounding box center [415, 382] width 130 height 110
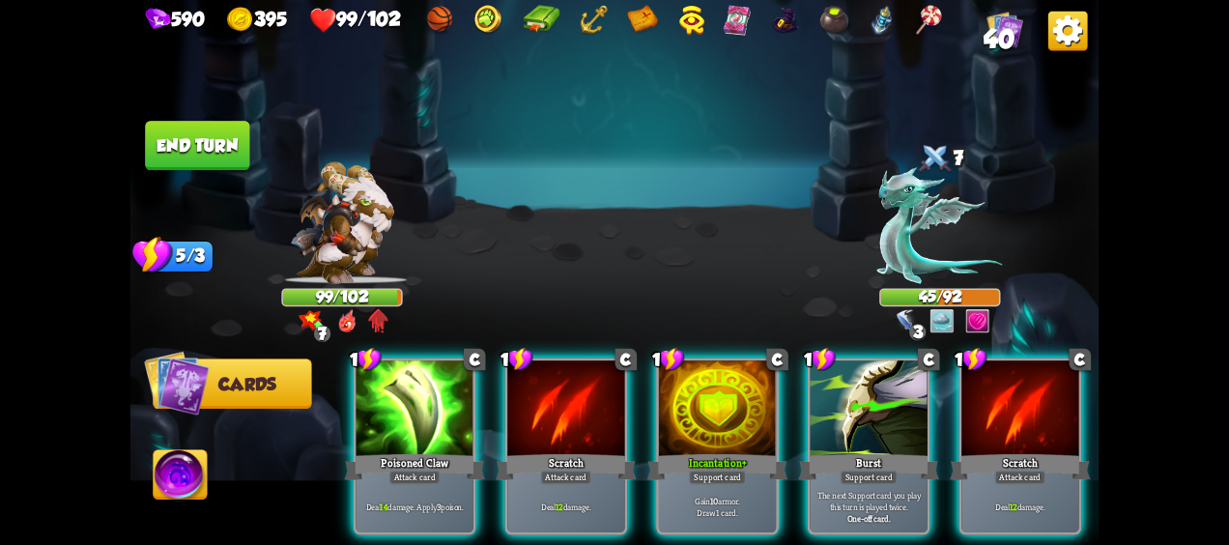
scroll to position [0, 183]
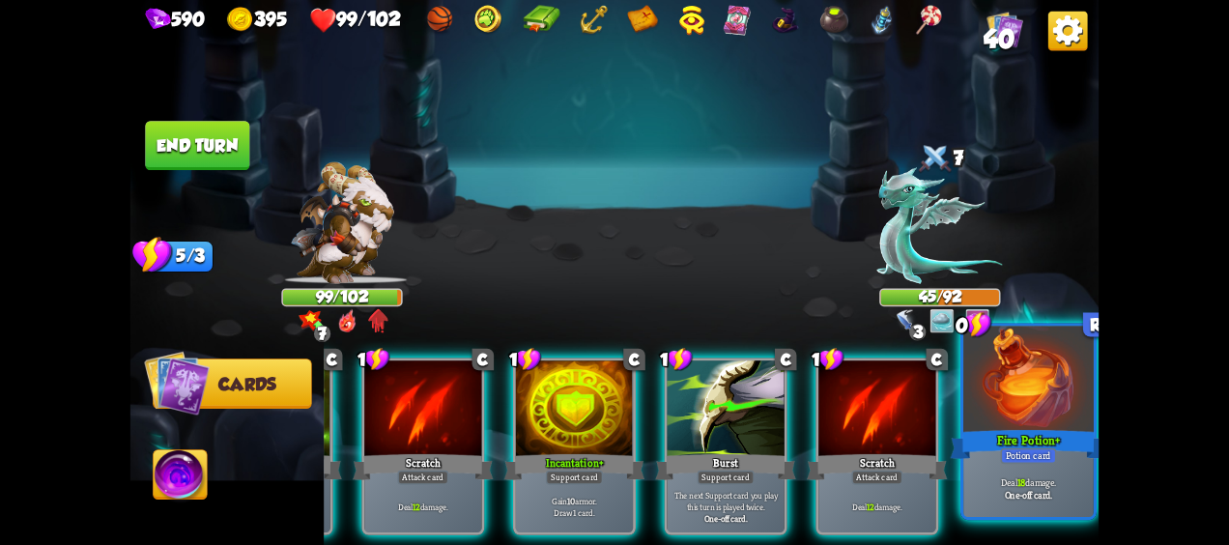
click at [1061, 443] on div "Fire Potion +" at bounding box center [1029, 444] width 157 height 35
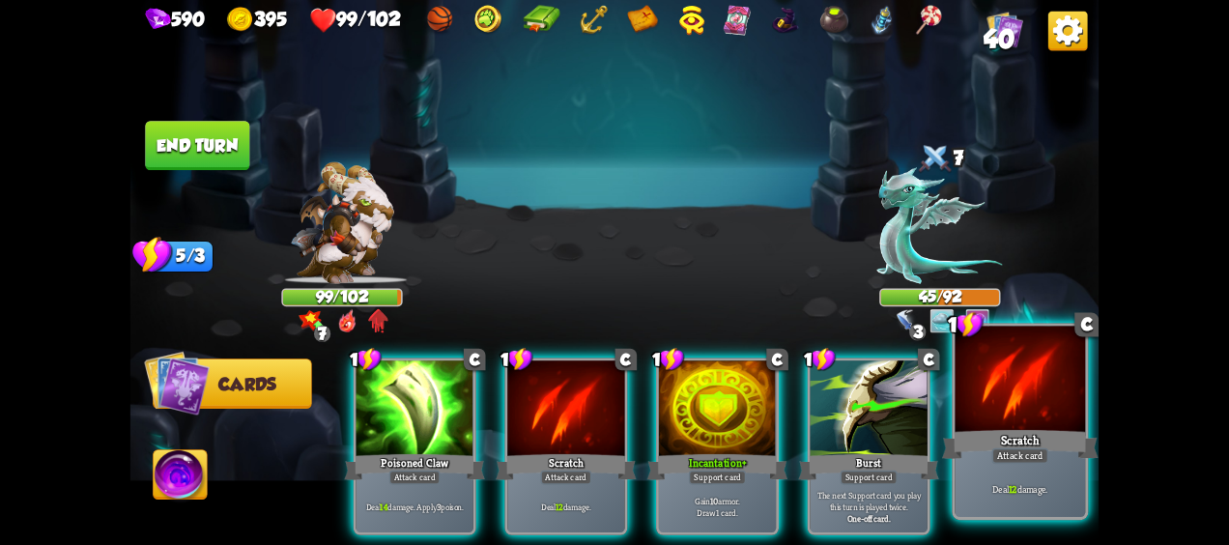
scroll to position [0, 0]
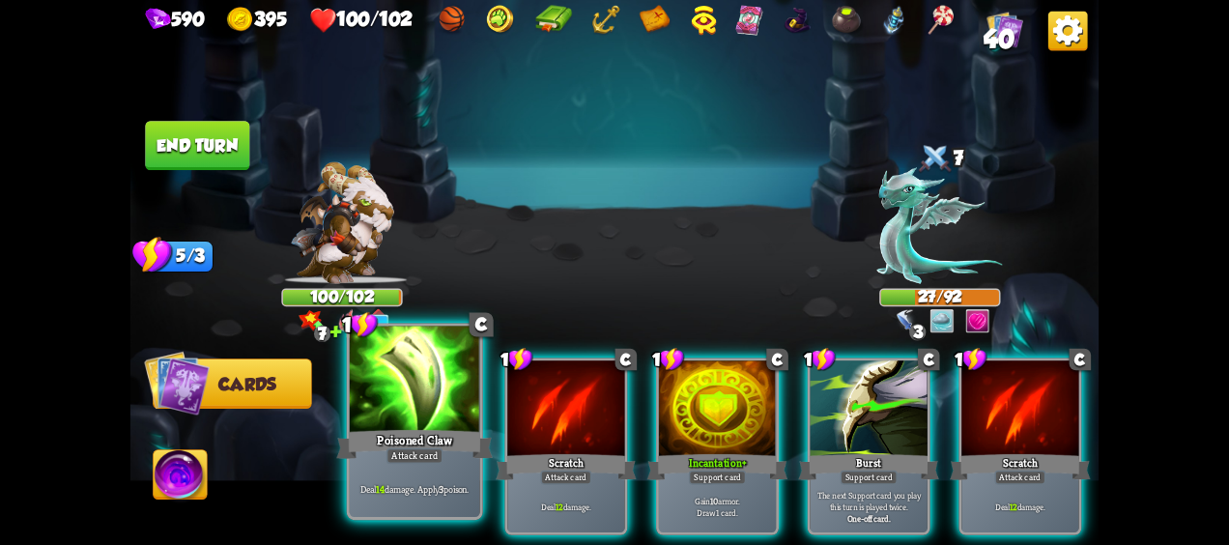
click at [416, 399] on div at bounding box center [415, 382] width 130 height 110
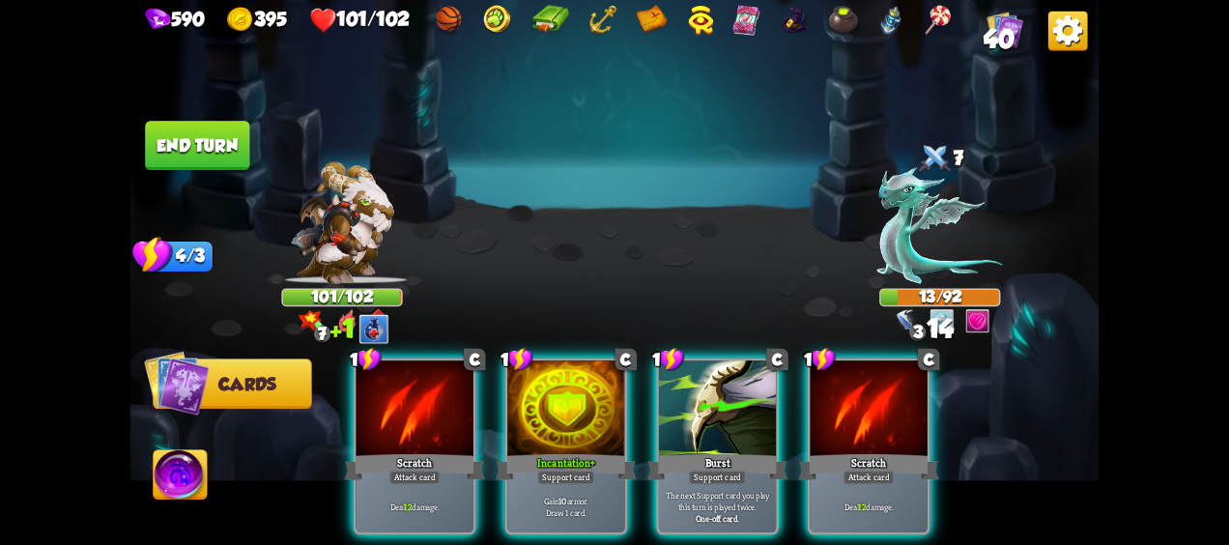
click at [860, 390] on div at bounding box center [869, 410] width 117 height 99
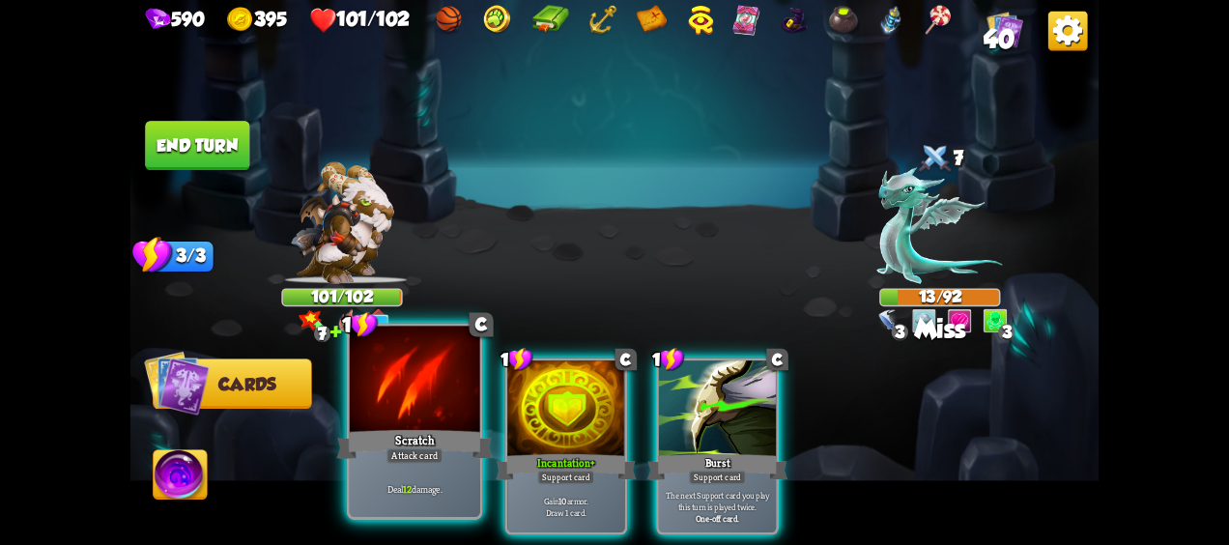
click at [390, 424] on div at bounding box center [415, 382] width 130 height 110
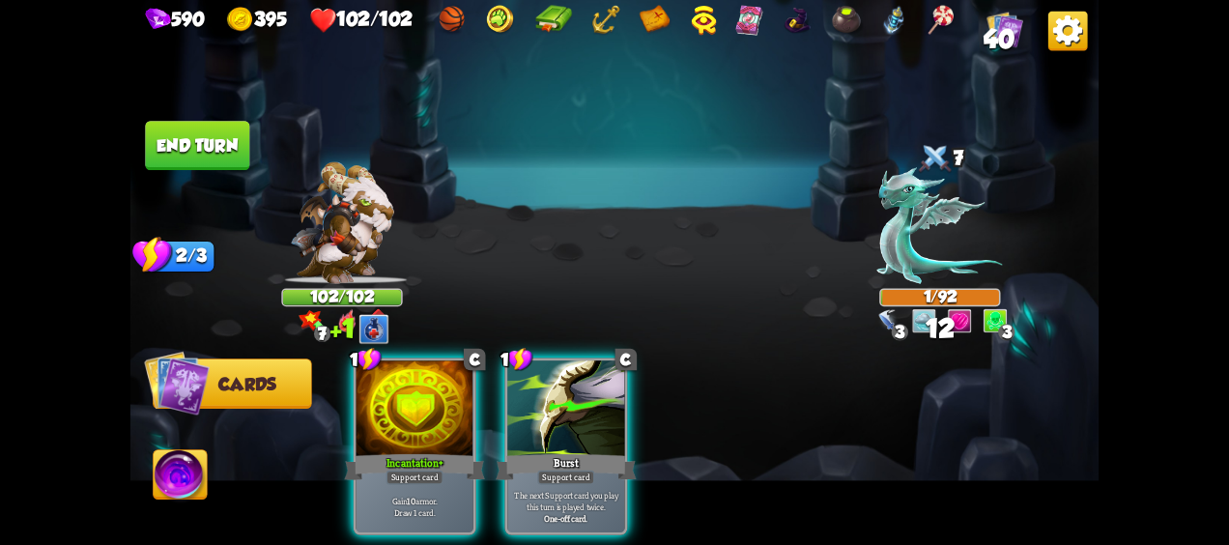
click at [205, 152] on button "End turn" at bounding box center [197, 145] width 104 height 49
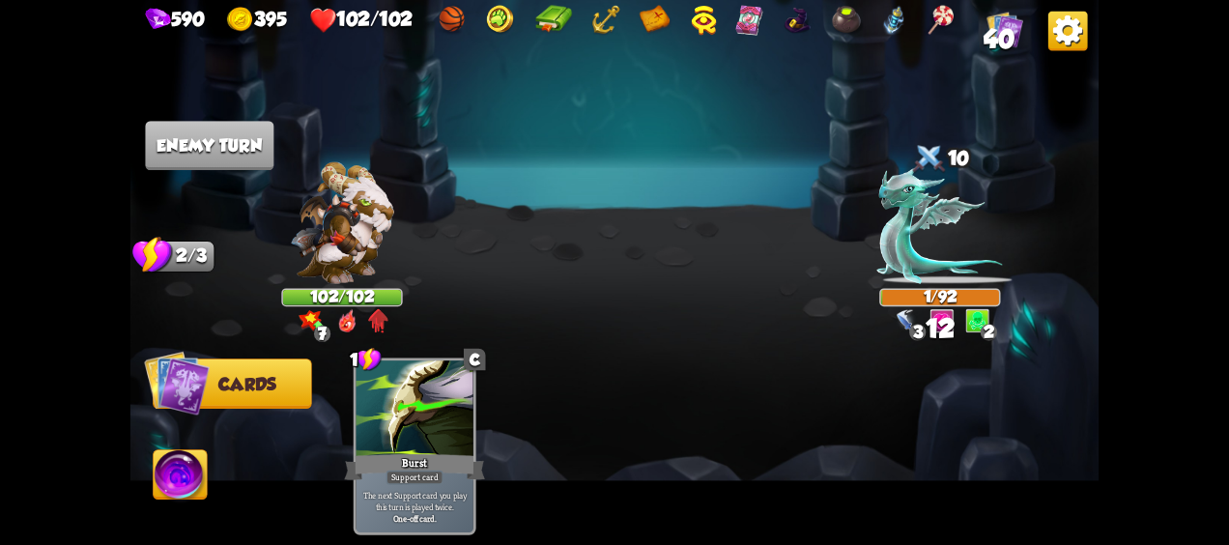
click at [192, 472] on img at bounding box center [181, 477] width 54 height 54
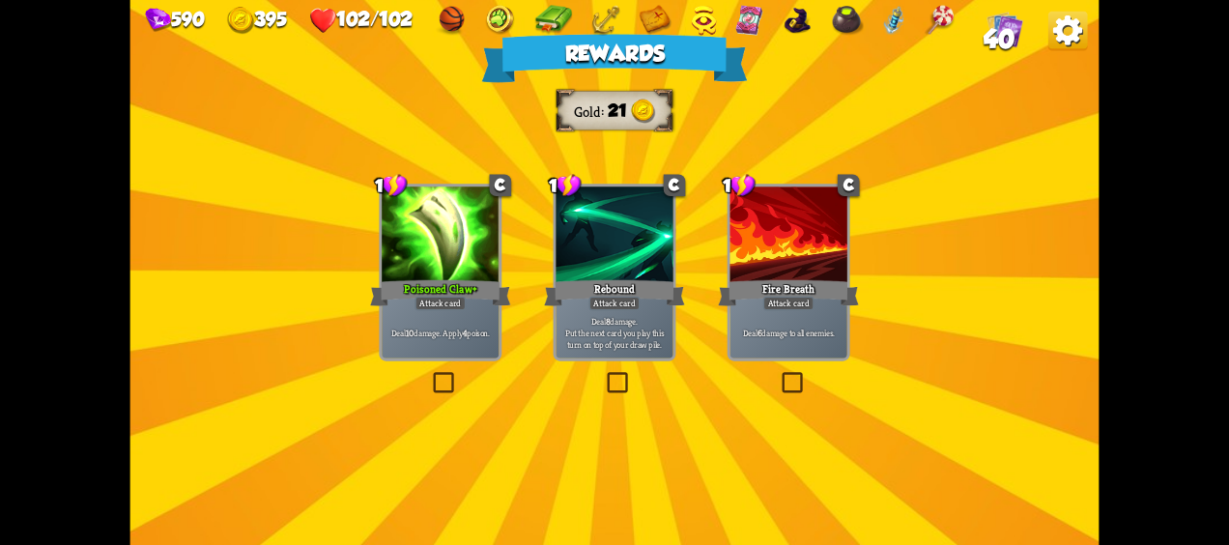
drag, startPoint x: 443, startPoint y: 299, endPoint x: 867, endPoint y: 427, distance: 443.4
click at [444, 300] on div "Attack card" at bounding box center [440, 304] width 51 height 14
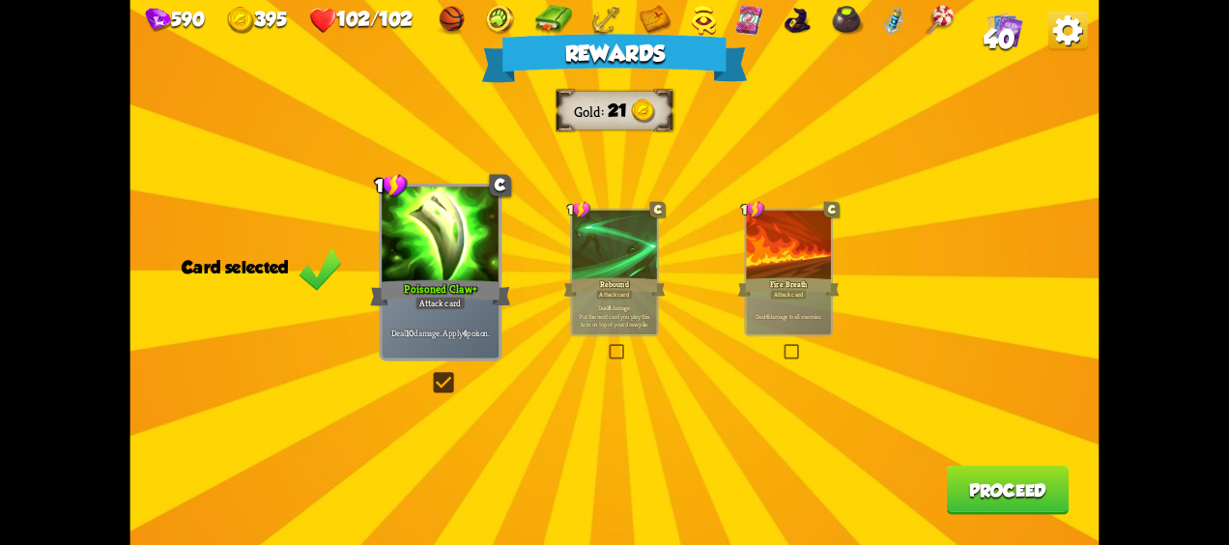
click at [1011, 479] on button "Proceed" at bounding box center [1007, 490] width 123 height 49
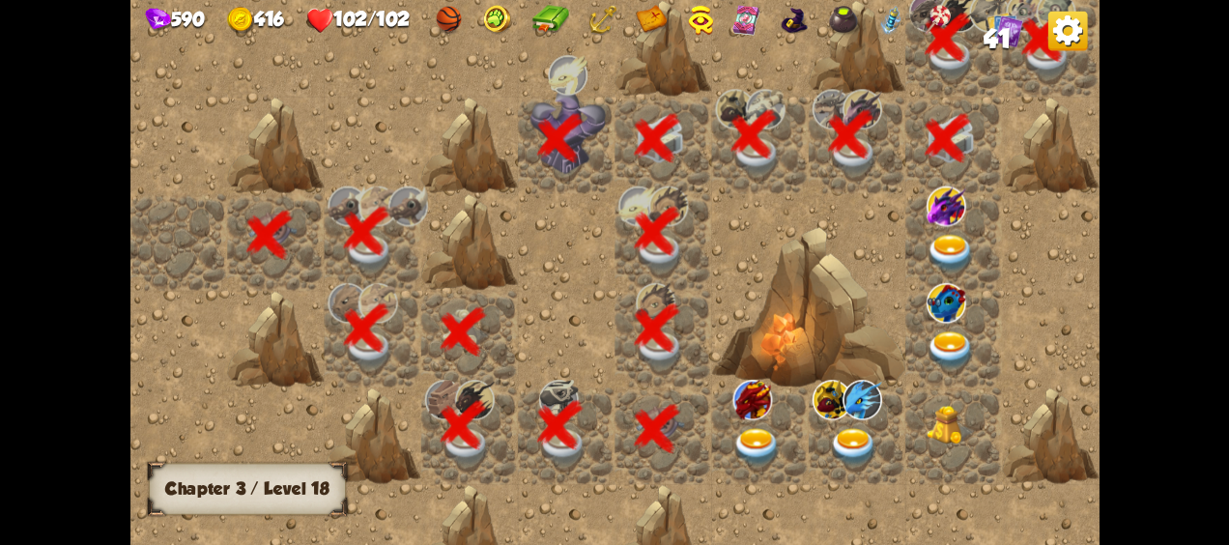
scroll to position [0, 371]
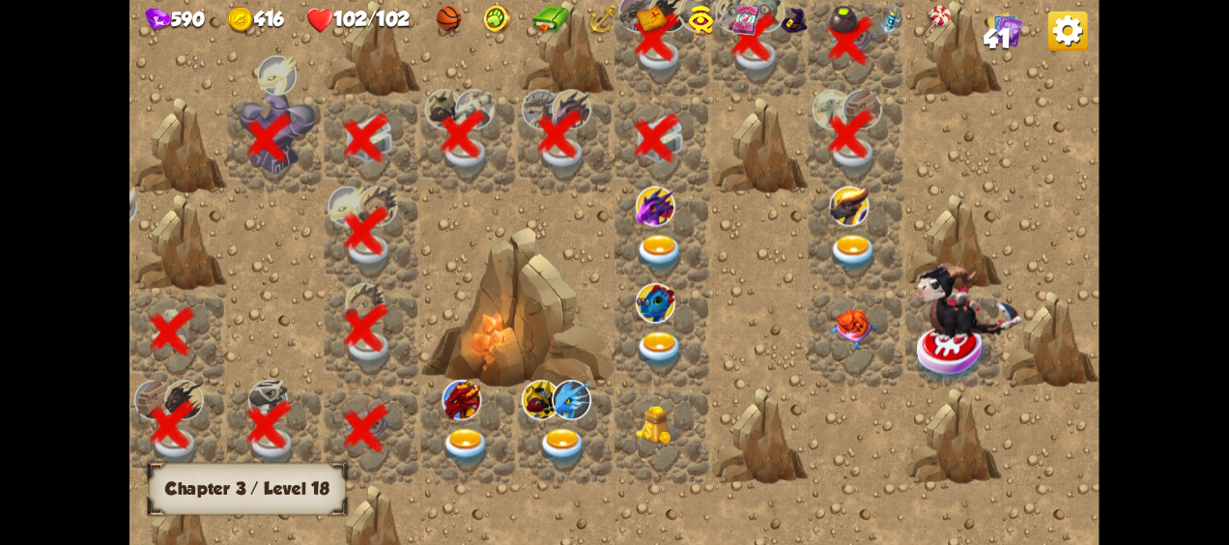
click at [854, 227] on div at bounding box center [857, 242] width 97 height 97
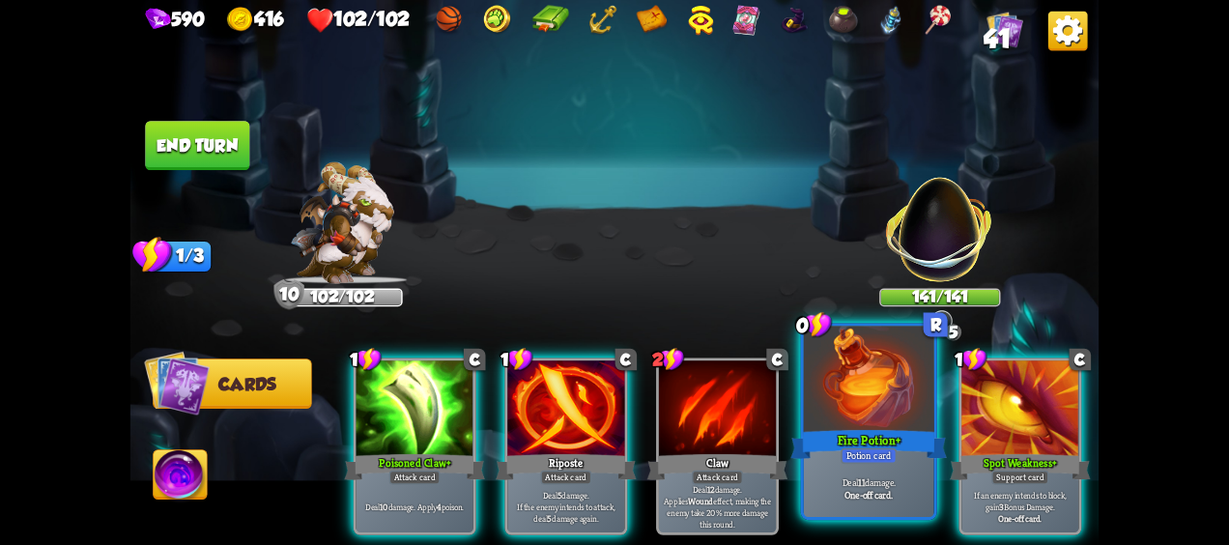
click at [880, 400] on div at bounding box center [869, 382] width 130 height 110
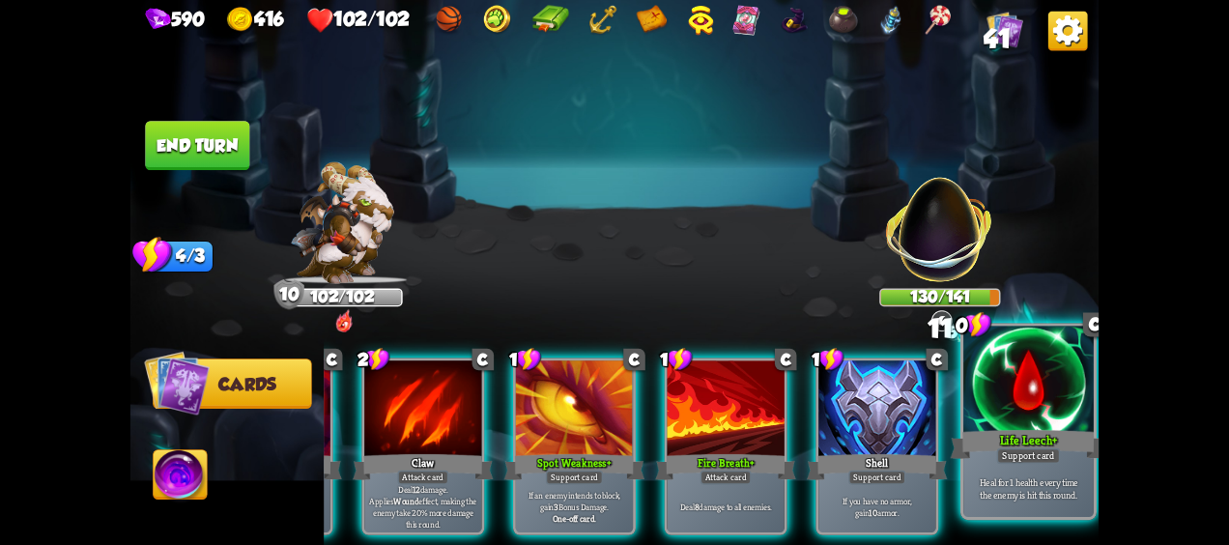
click at [1036, 468] on div "Heal for 1 health every time the enemy is hit this round." at bounding box center [1029, 488] width 130 height 57
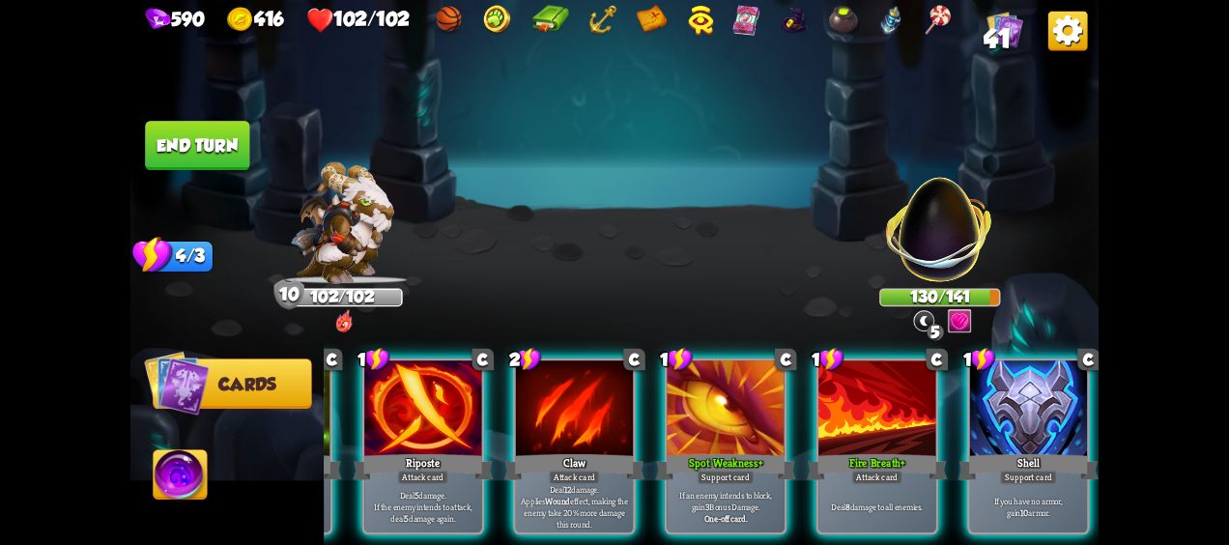
scroll to position [0, 0]
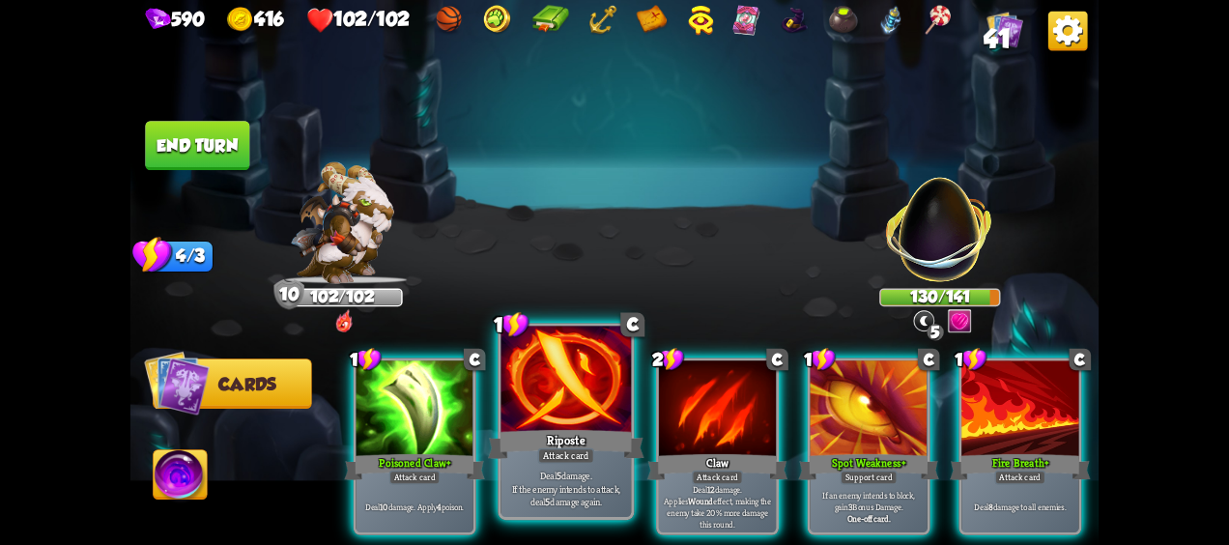
drag, startPoint x: 732, startPoint y: 464, endPoint x: 614, endPoint y: 452, distance: 118.5
click at [729, 481] on div "Deal 12 damage. Applies Wound effect, making the enemy take 20% more damage thi…" at bounding box center [717, 506] width 117 height 51
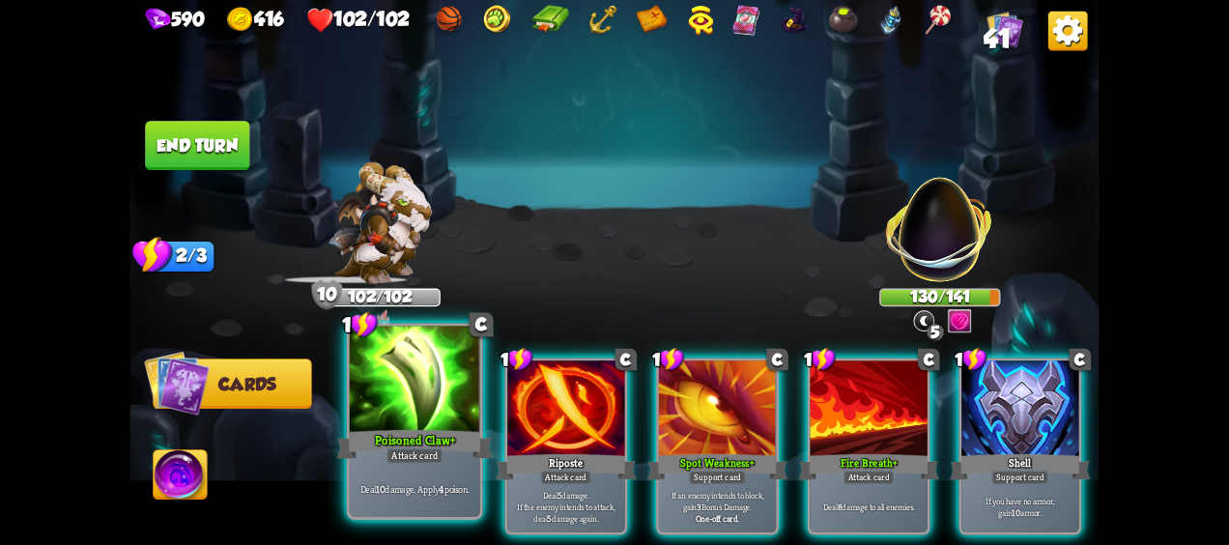
click at [429, 437] on div "Poisoned Claw +" at bounding box center [414, 444] width 157 height 35
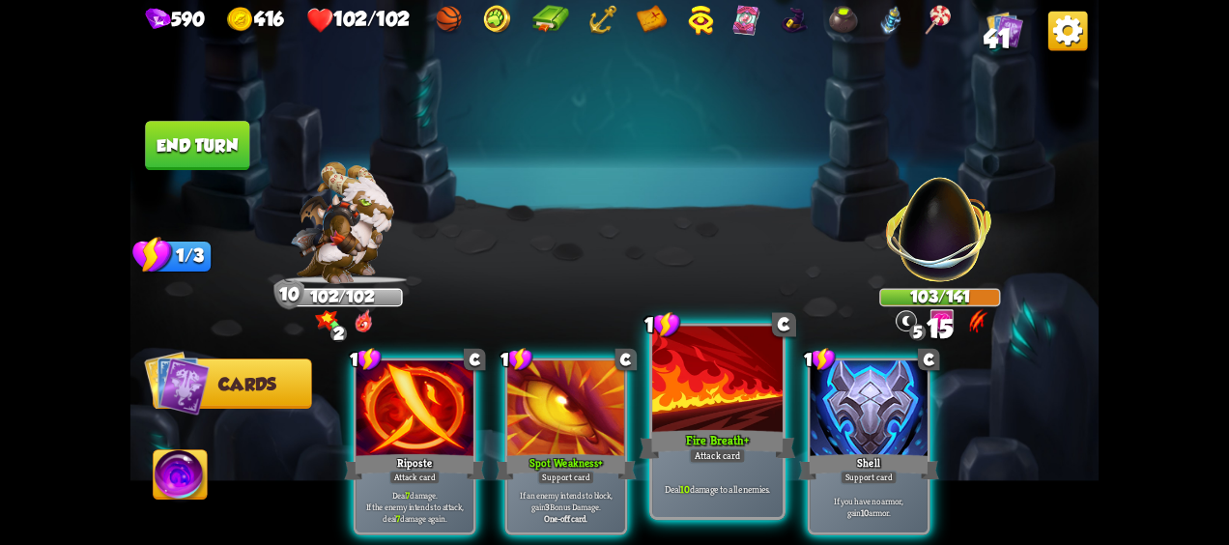
click at [707, 419] on div at bounding box center [717, 382] width 130 height 110
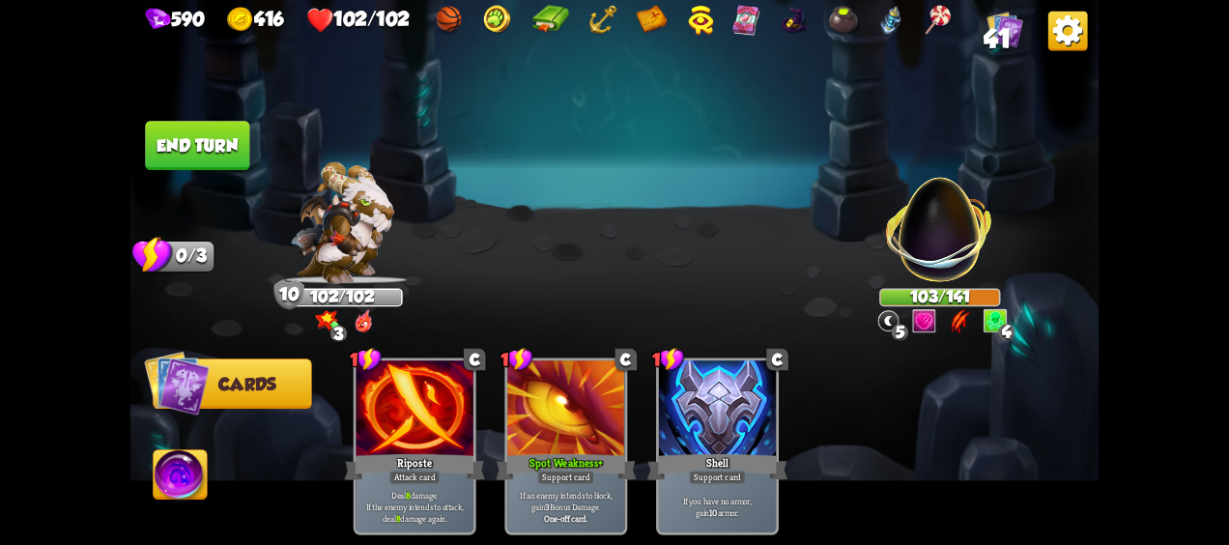
click at [209, 146] on button "End turn" at bounding box center [197, 145] width 104 height 49
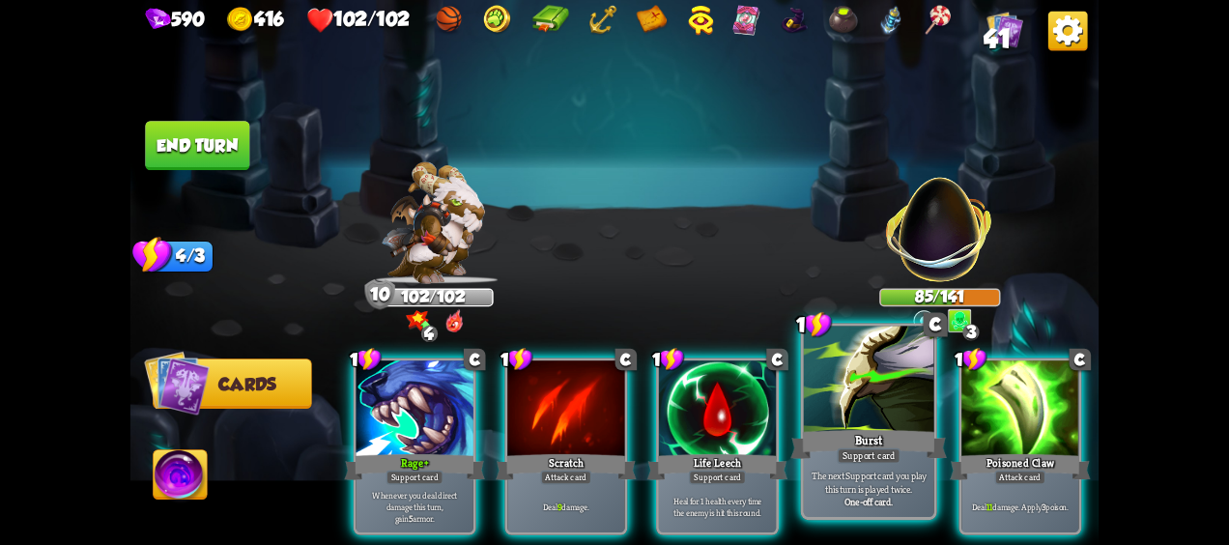
click at [890, 472] on p "The next Support card you play this turn is played twice." at bounding box center [869, 483] width 124 height 26
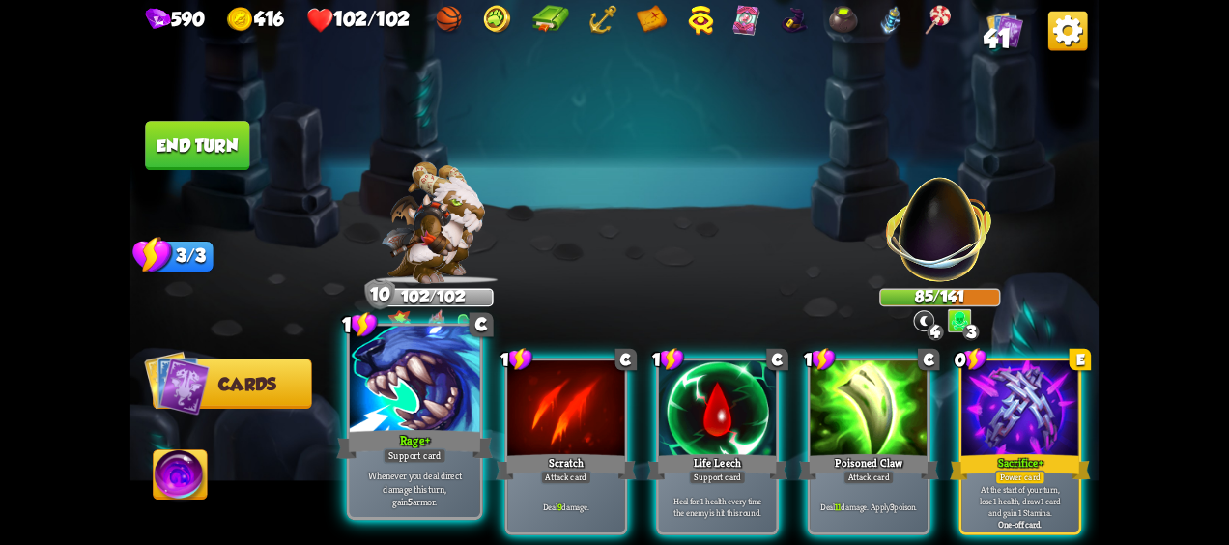
click at [416, 433] on div "Rage +" at bounding box center [414, 444] width 157 height 35
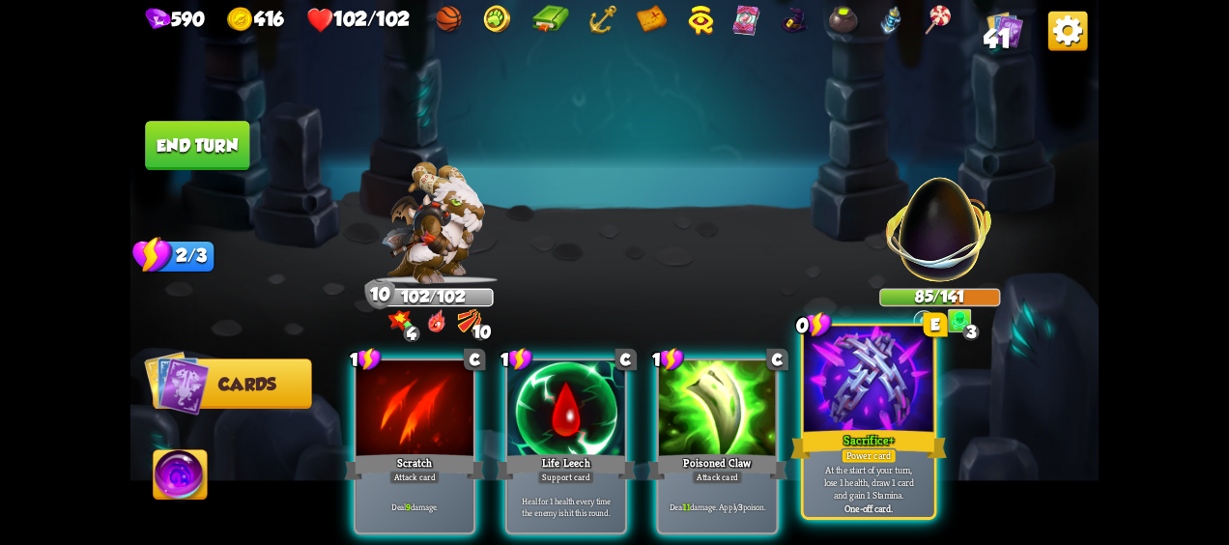
click at [886, 404] on div at bounding box center [869, 382] width 130 height 110
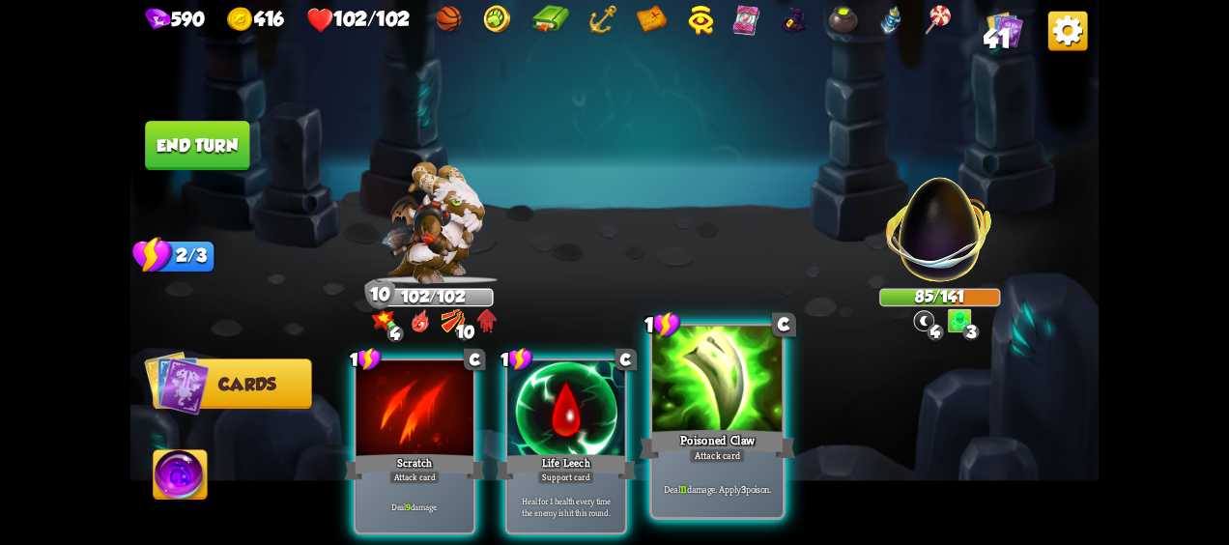
click at [715, 437] on div "Poisoned Claw" at bounding box center [718, 444] width 157 height 35
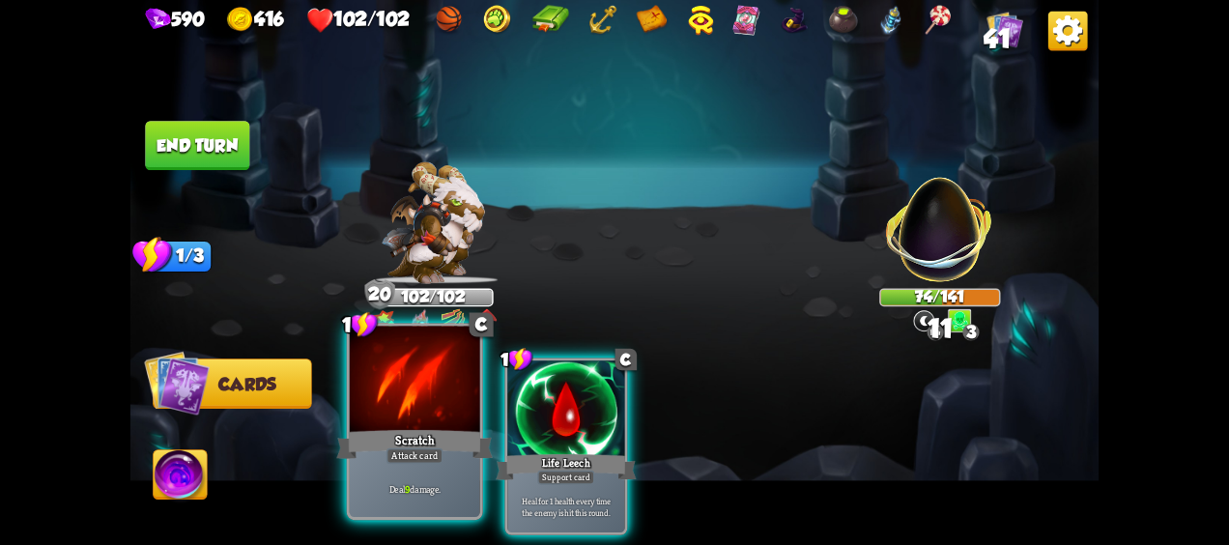
click at [383, 419] on div at bounding box center [415, 382] width 130 height 110
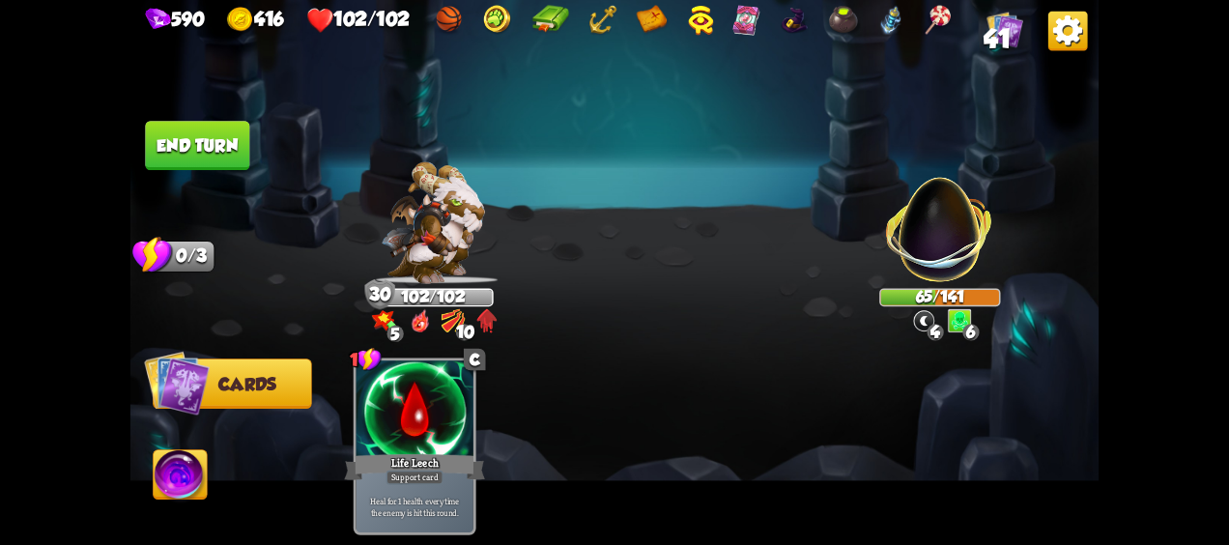
click at [191, 152] on button "End turn" at bounding box center [197, 145] width 104 height 49
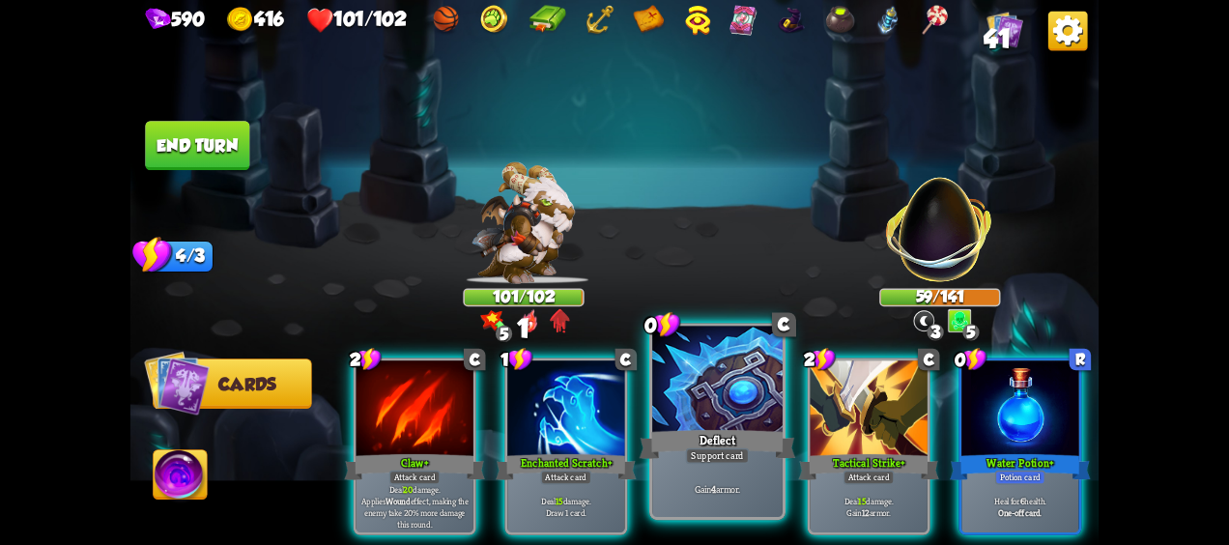
click at [723, 424] on div at bounding box center [717, 382] width 130 height 110
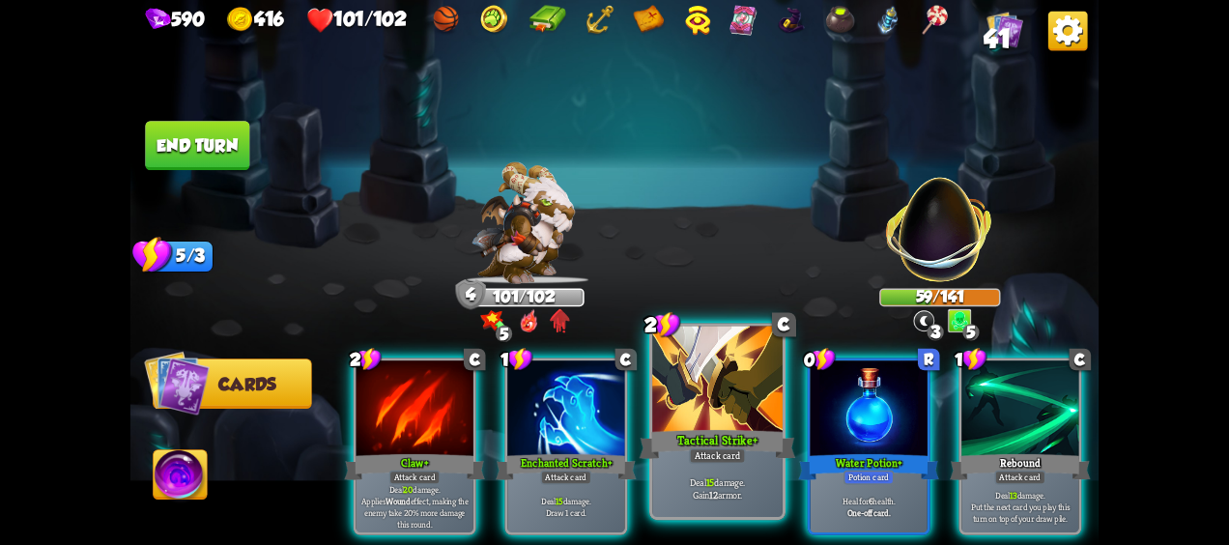
click at [740, 413] on div at bounding box center [717, 382] width 130 height 110
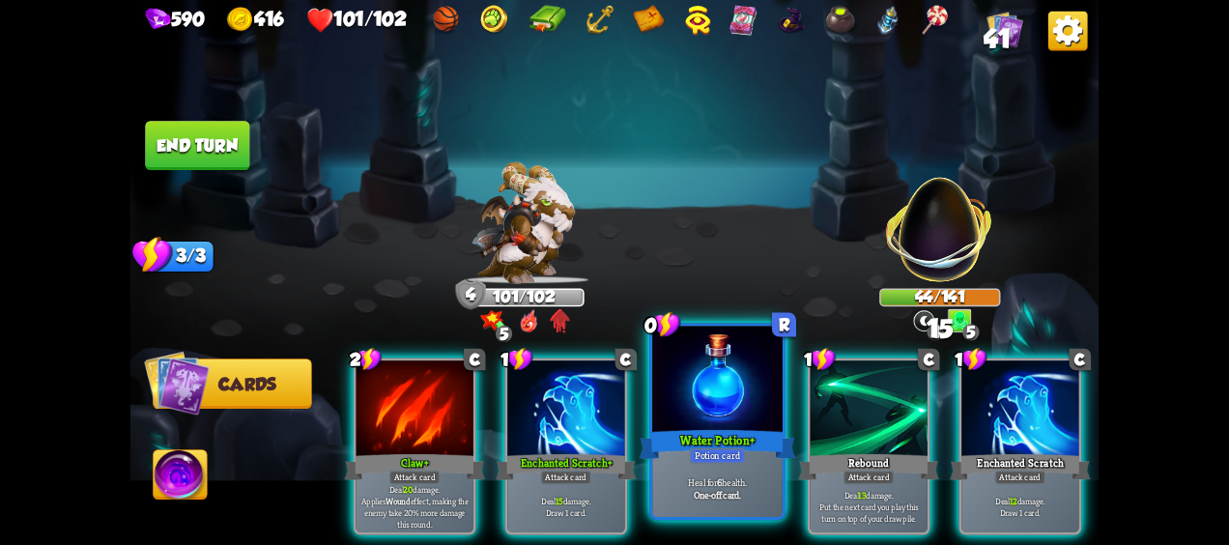
click at [739, 416] on div at bounding box center [717, 382] width 130 height 110
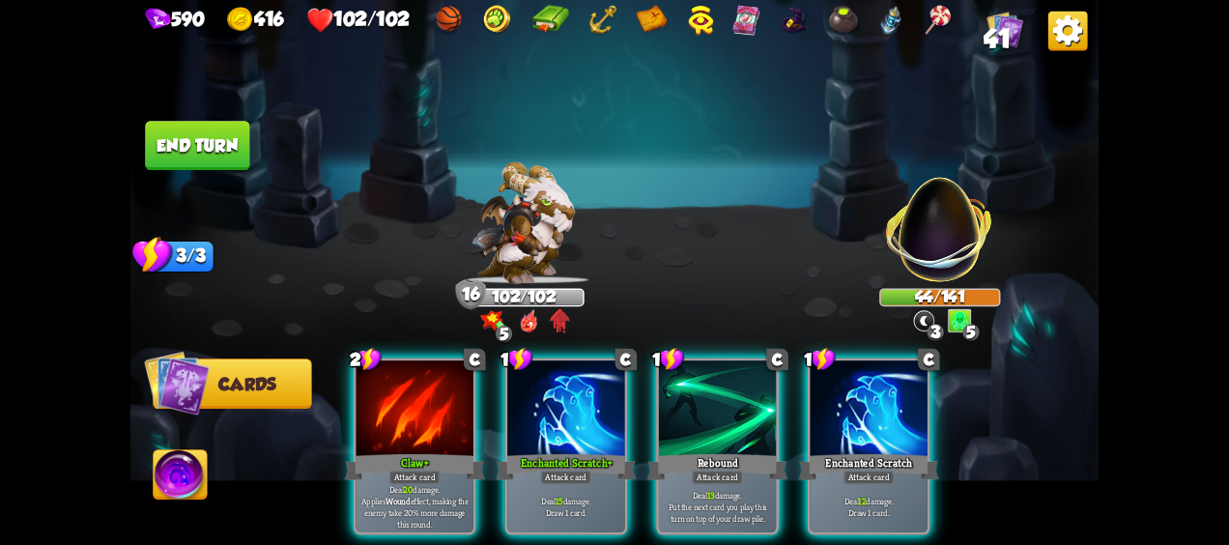
click at [215, 152] on button "End turn" at bounding box center [197, 145] width 104 height 49
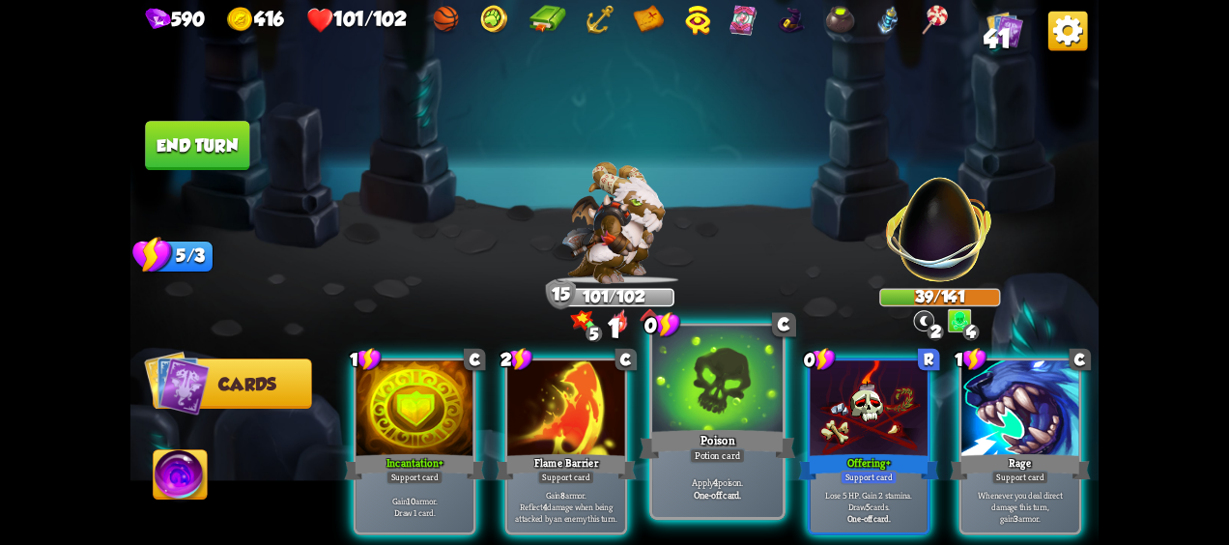
click at [729, 410] on div at bounding box center [717, 382] width 130 height 110
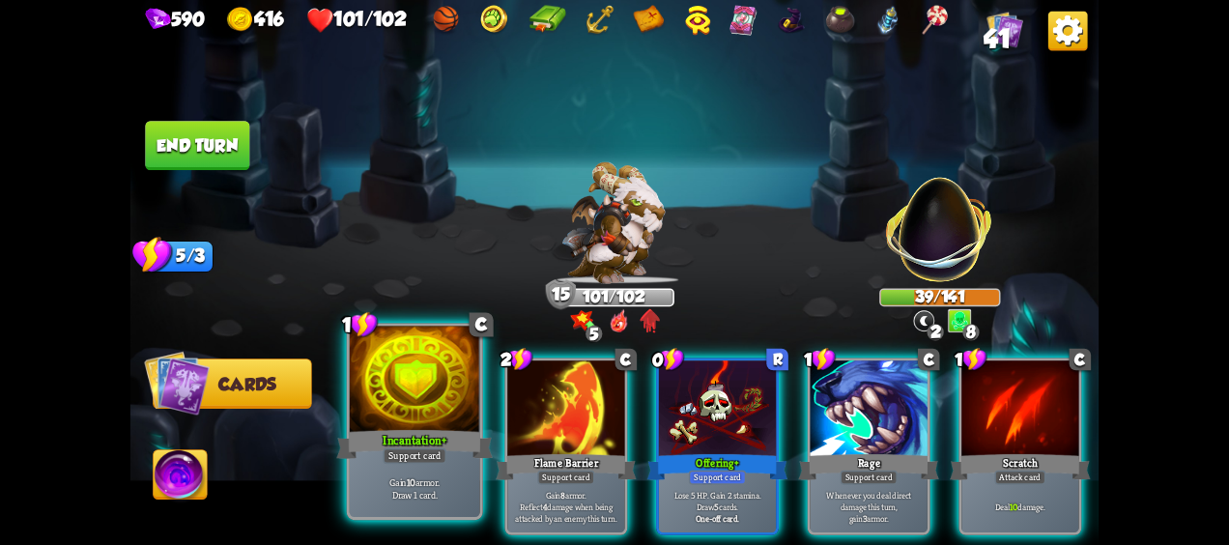
click at [375, 414] on div at bounding box center [415, 382] width 130 height 110
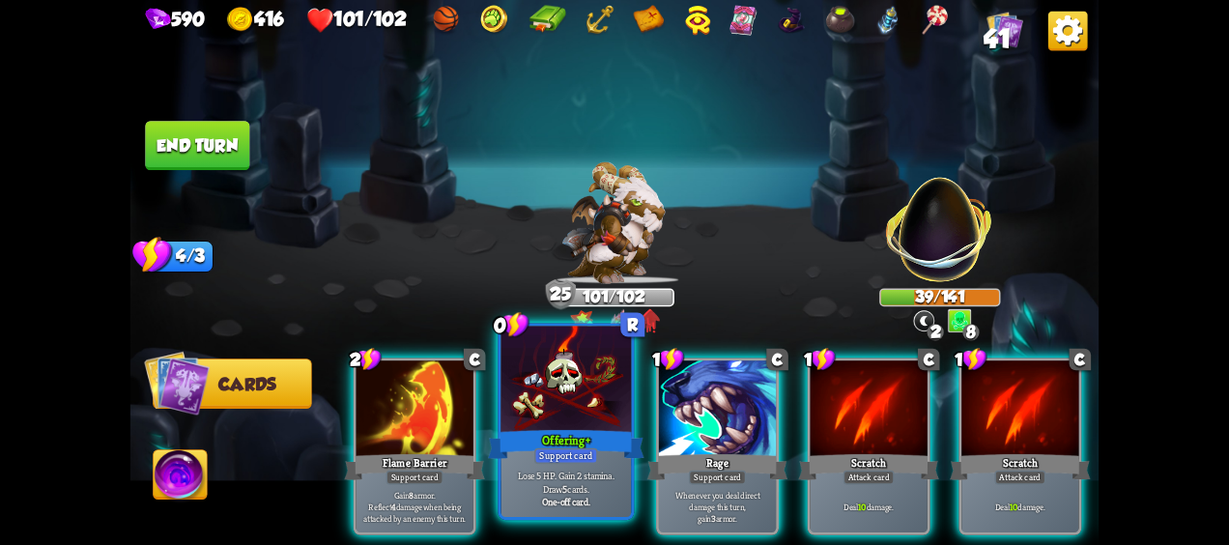
click at [563, 410] on div at bounding box center [567, 382] width 130 height 110
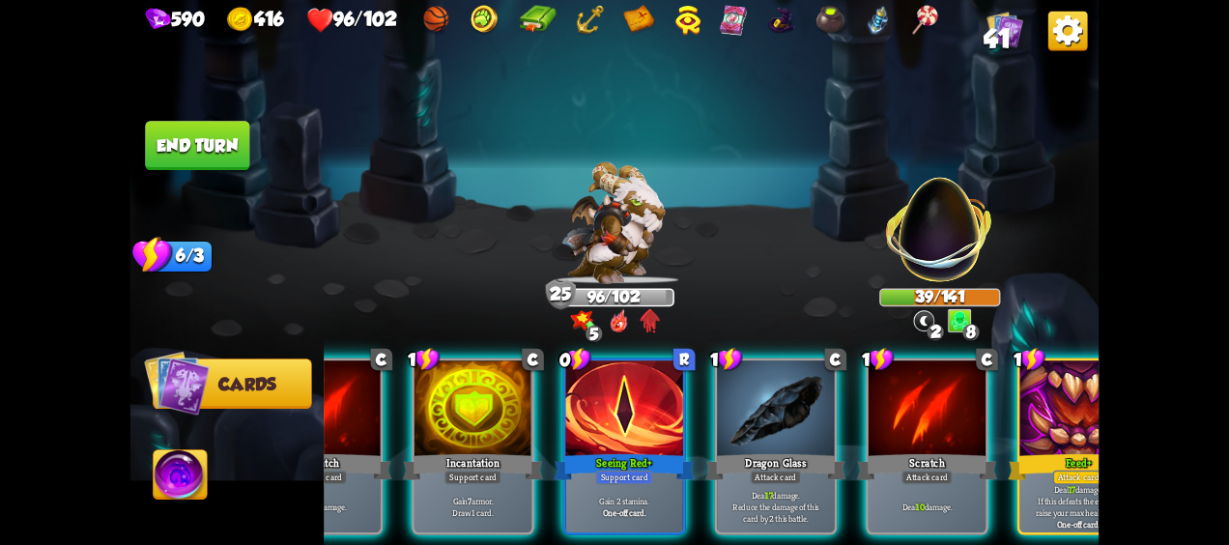
scroll to position [0, 956]
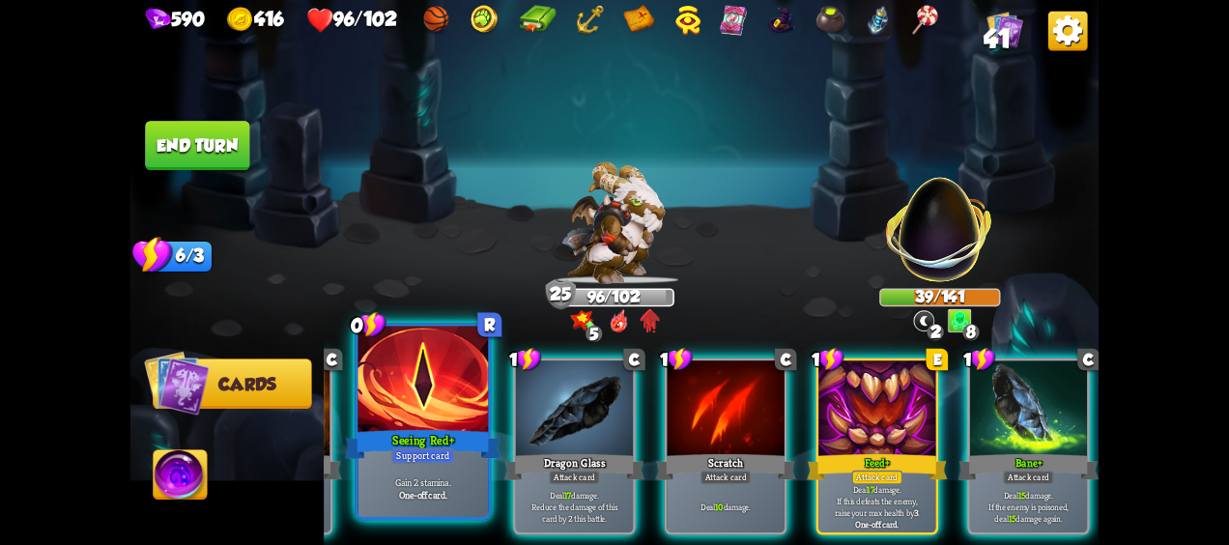
click at [443, 452] on div "Support card" at bounding box center [423, 455] width 64 height 15
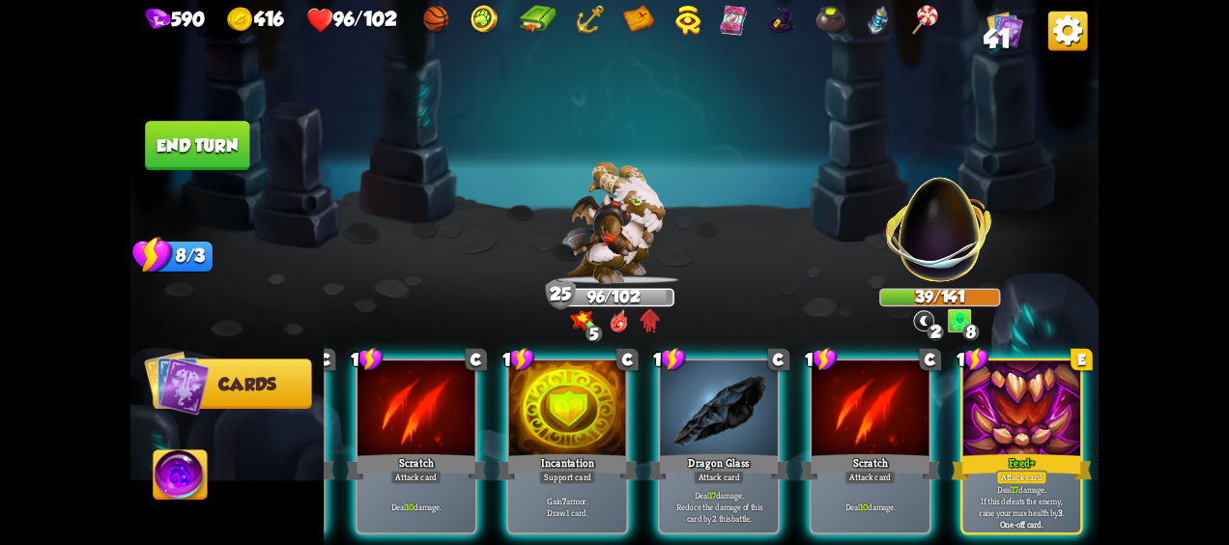
scroll to position [0, 763]
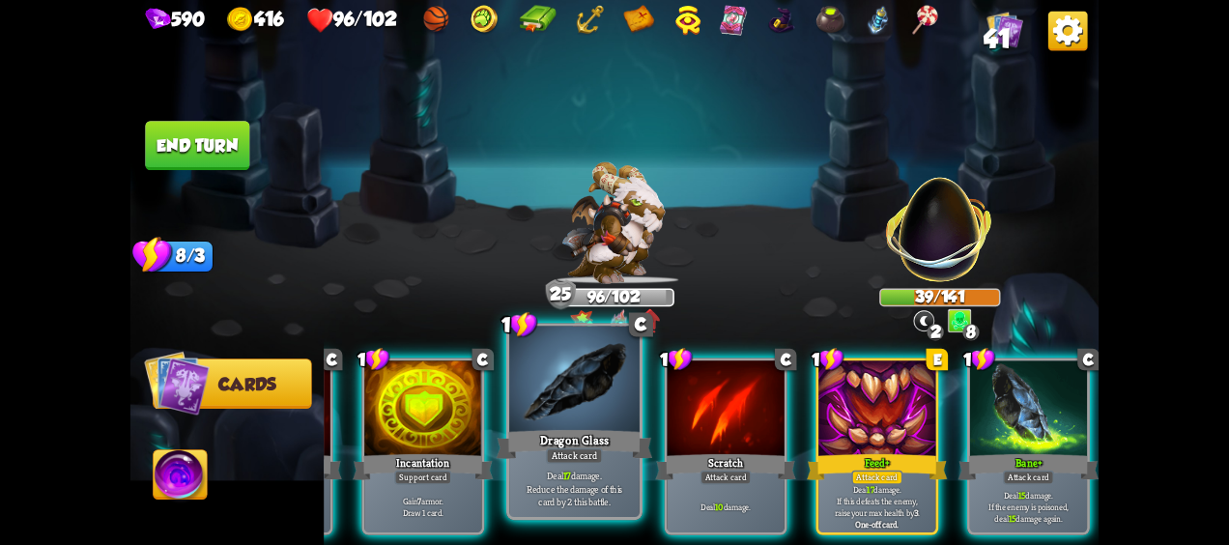
click at [549, 427] on div "Dragon Glass" at bounding box center [575, 444] width 157 height 35
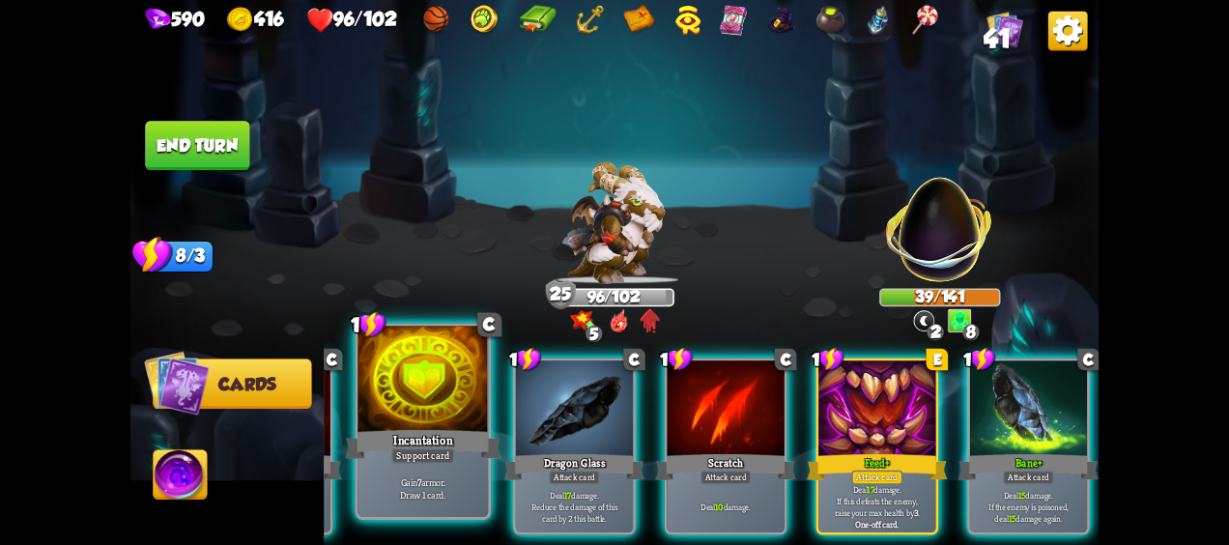
scroll to position [0, 569]
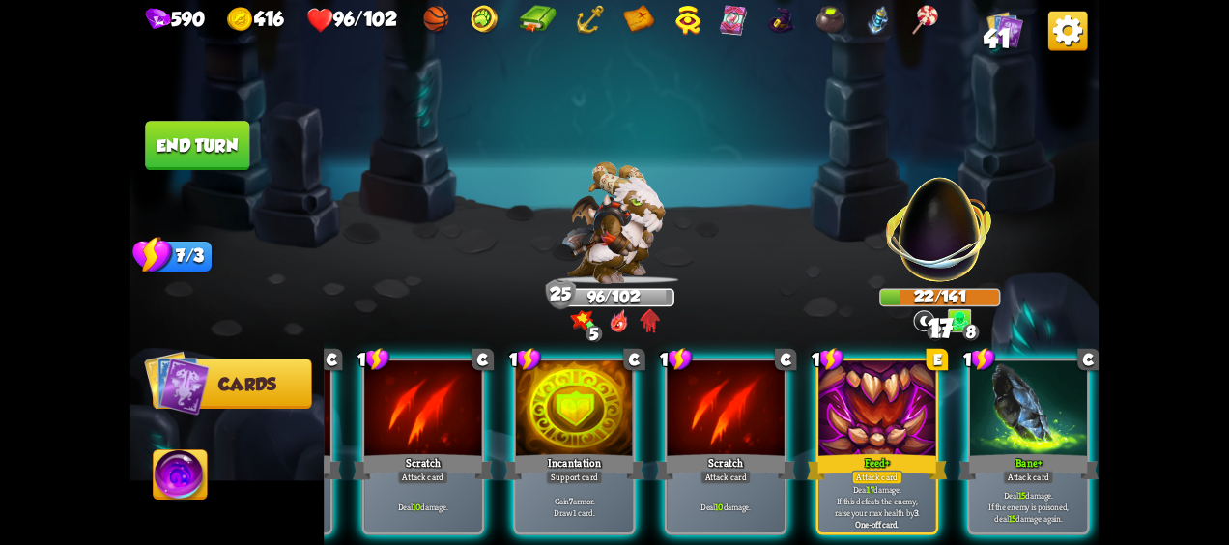
click at [193, 156] on button "End turn" at bounding box center [197, 145] width 104 height 49
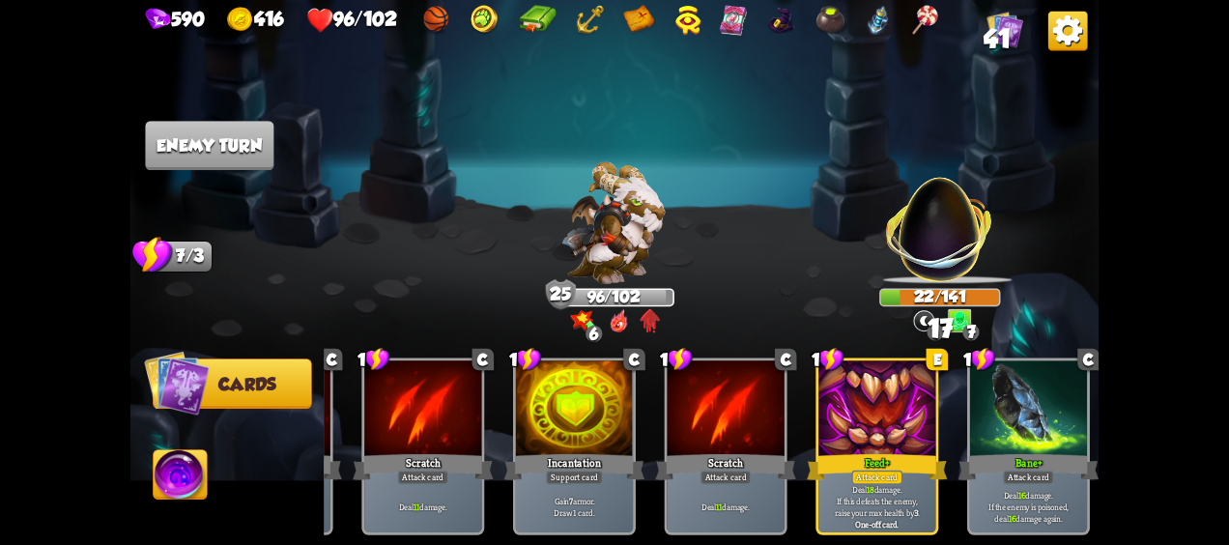
scroll to position [0, 0]
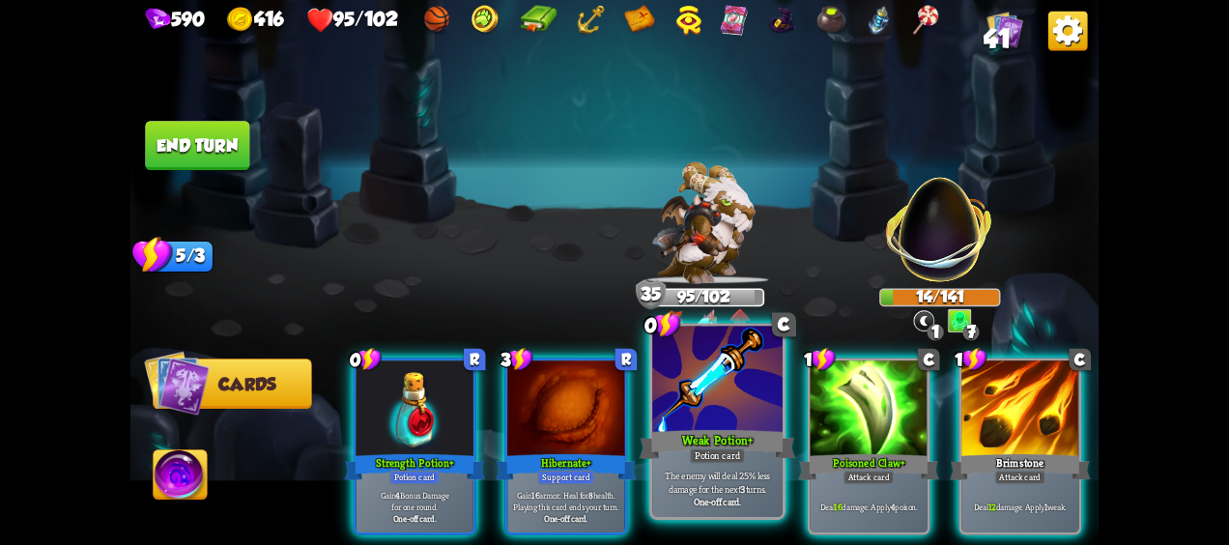
click at [737, 417] on div at bounding box center [717, 382] width 130 height 110
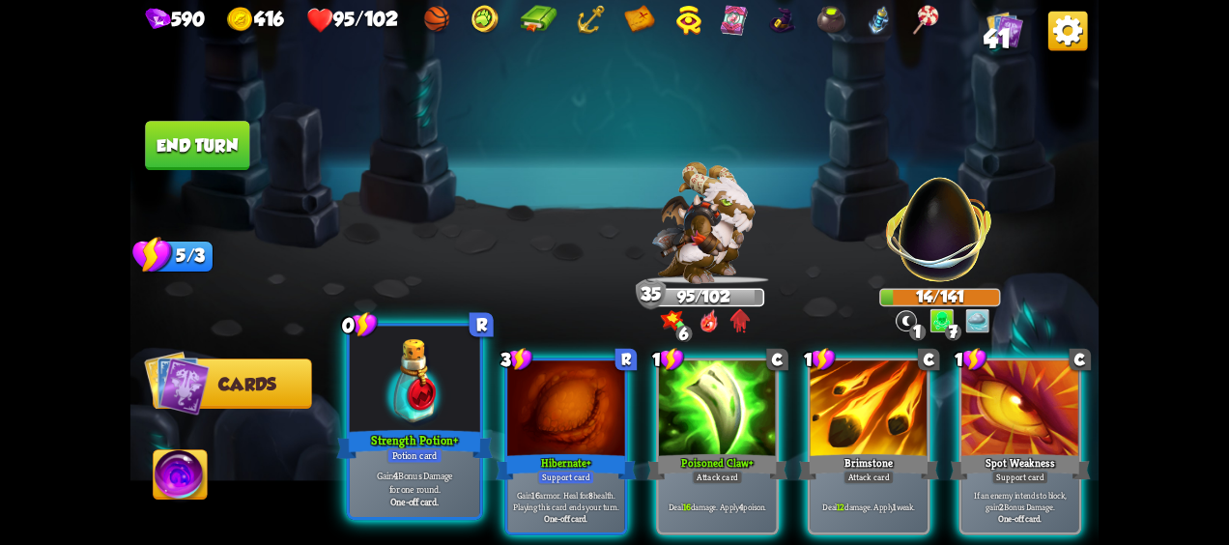
click at [399, 409] on div at bounding box center [415, 382] width 130 height 110
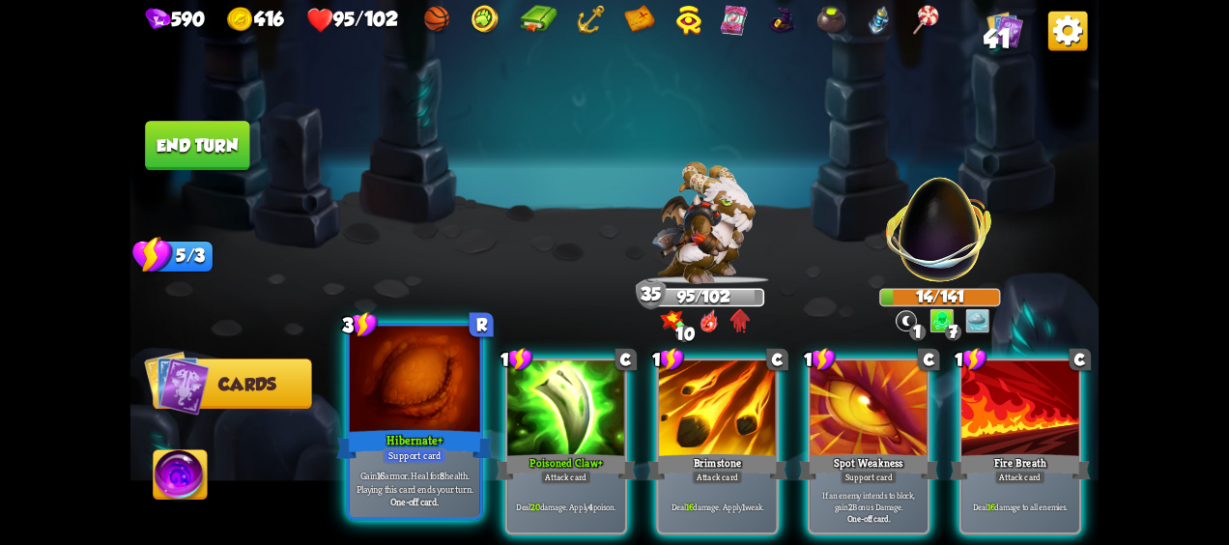
click at [428, 389] on div at bounding box center [415, 382] width 130 height 110
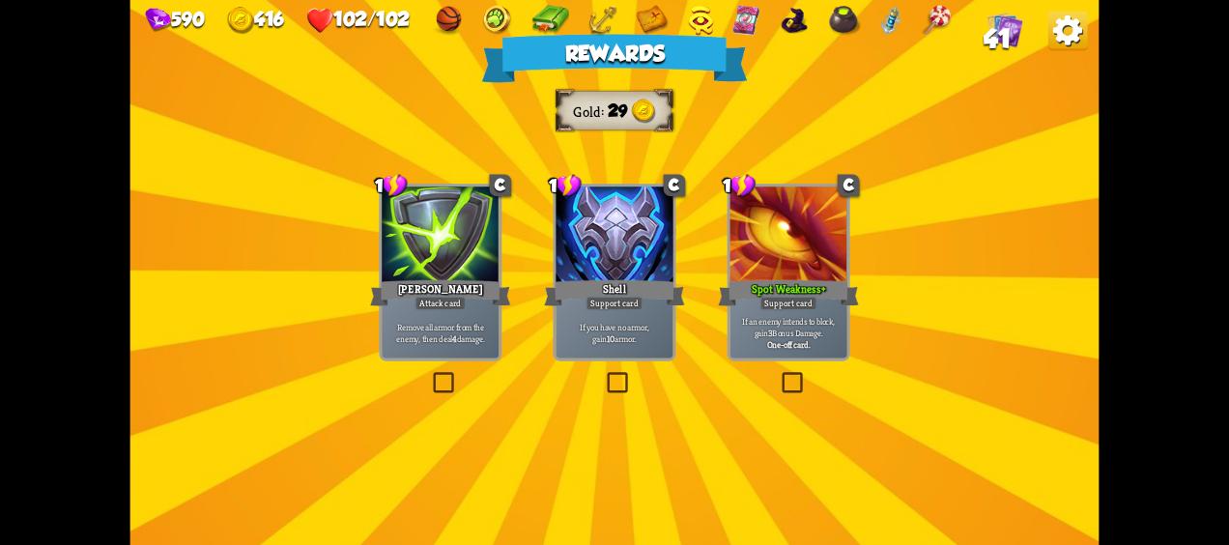
click at [808, 280] on div "Spot Weakness +" at bounding box center [788, 292] width 141 height 31
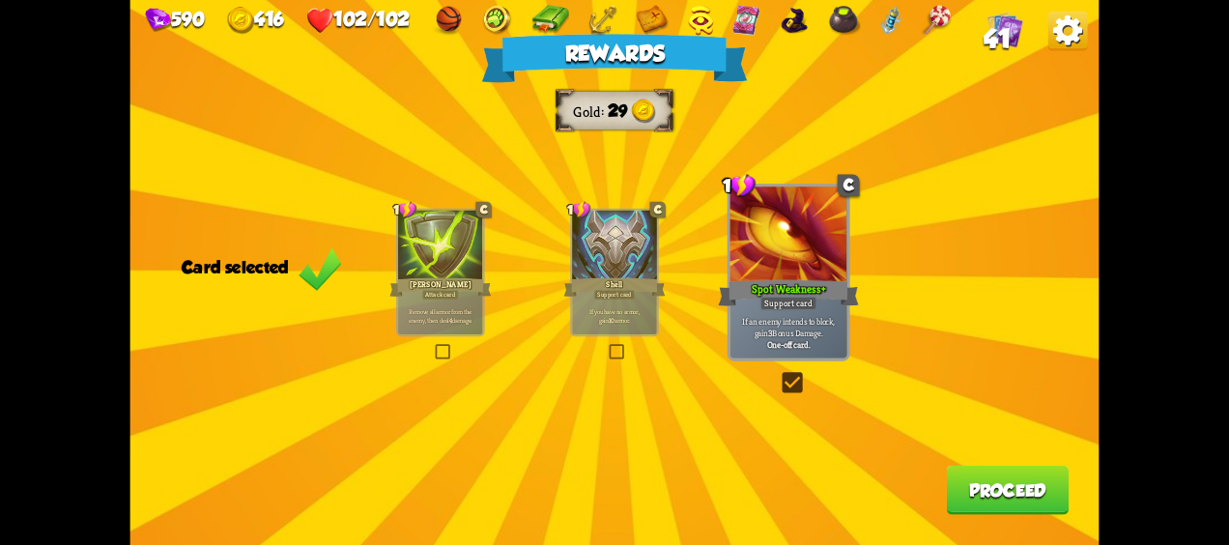
click at [1032, 477] on button "Proceed" at bounding box center [1007, 490] width 123 height 49
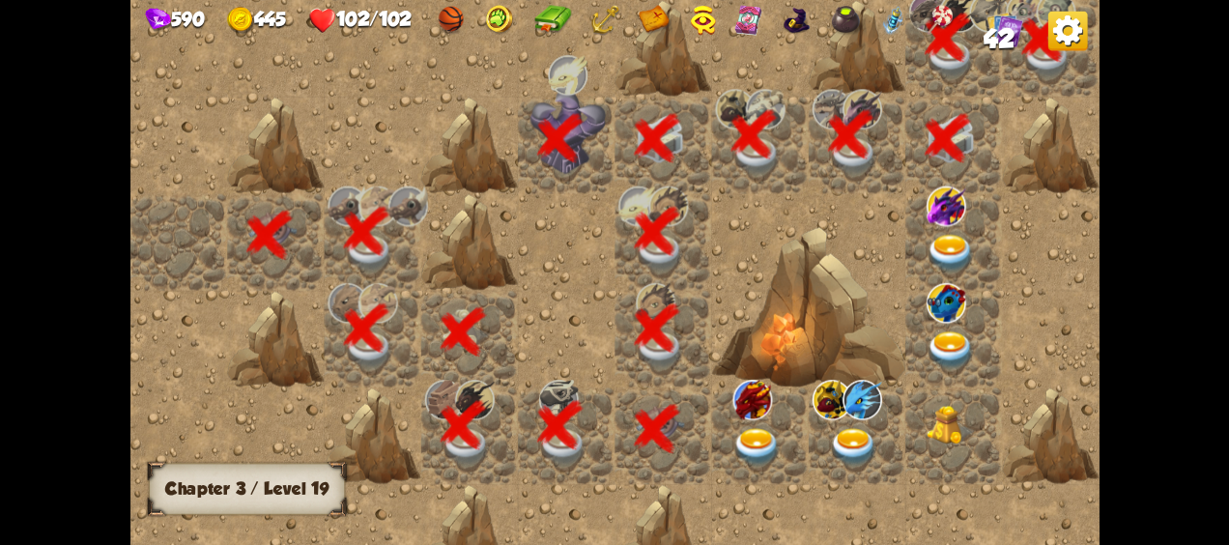
scroll to position [0, 371]
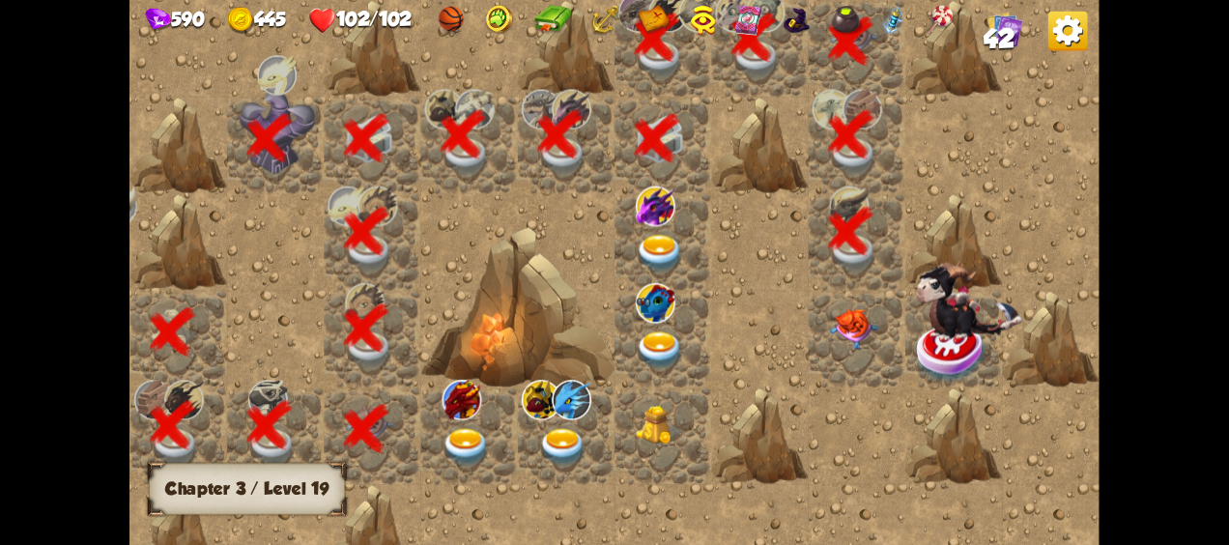
click at [858, 340] on img at bounding box center [853, 329] width 48 height 41
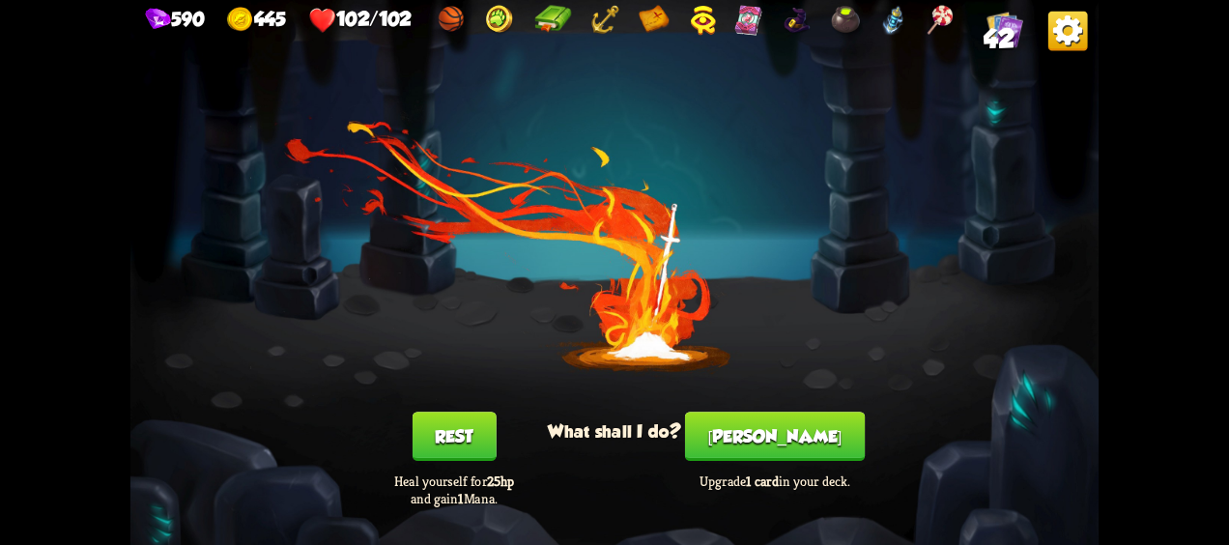
click at [825, 428] on div "[PERSON_NAME] Upgrade 1 card in your deck." at bounding box center [776, 460] width 194 height 96
click at [806, 442] on button "[PERSON_NAME]" at bounding box center [775, 436] width 180 height 49
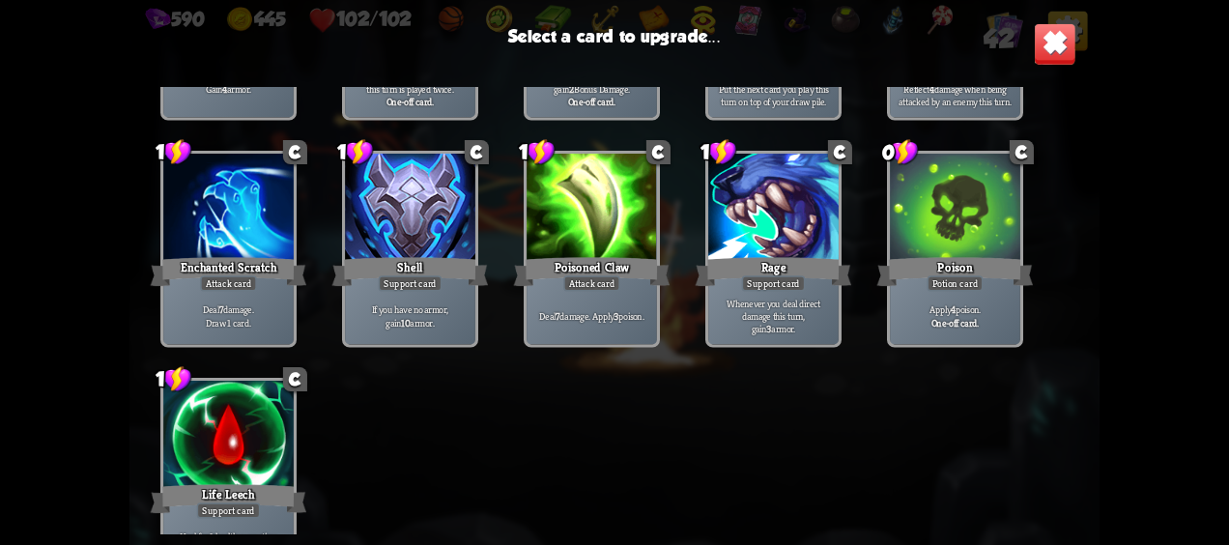
scroll to position [898, 0]
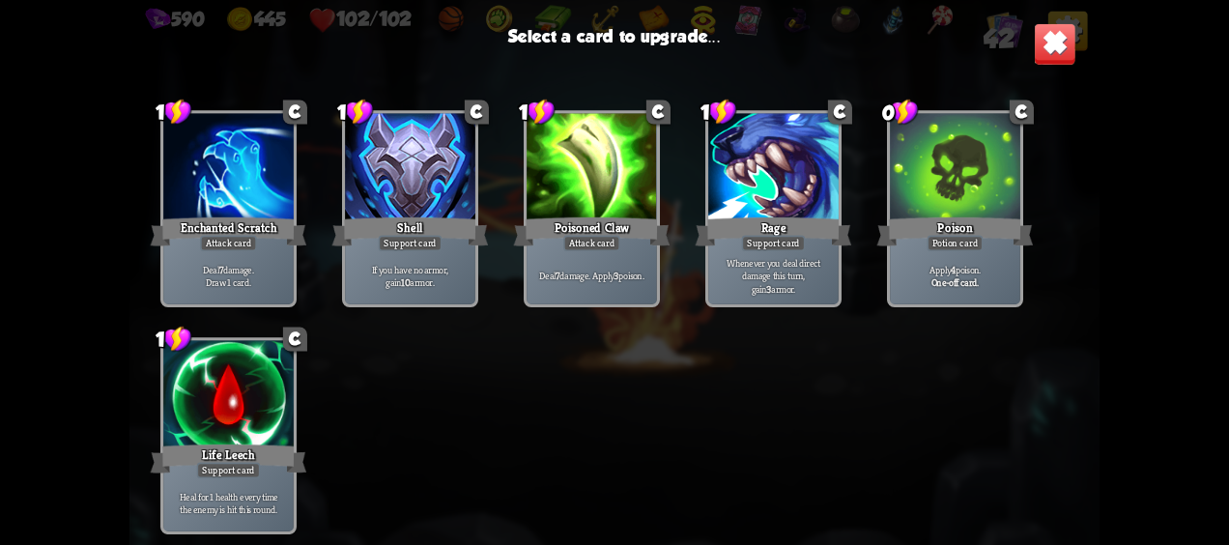
click at [953, 276] on b "One-off card." at bounding box center [956, 282] width 48 height 13
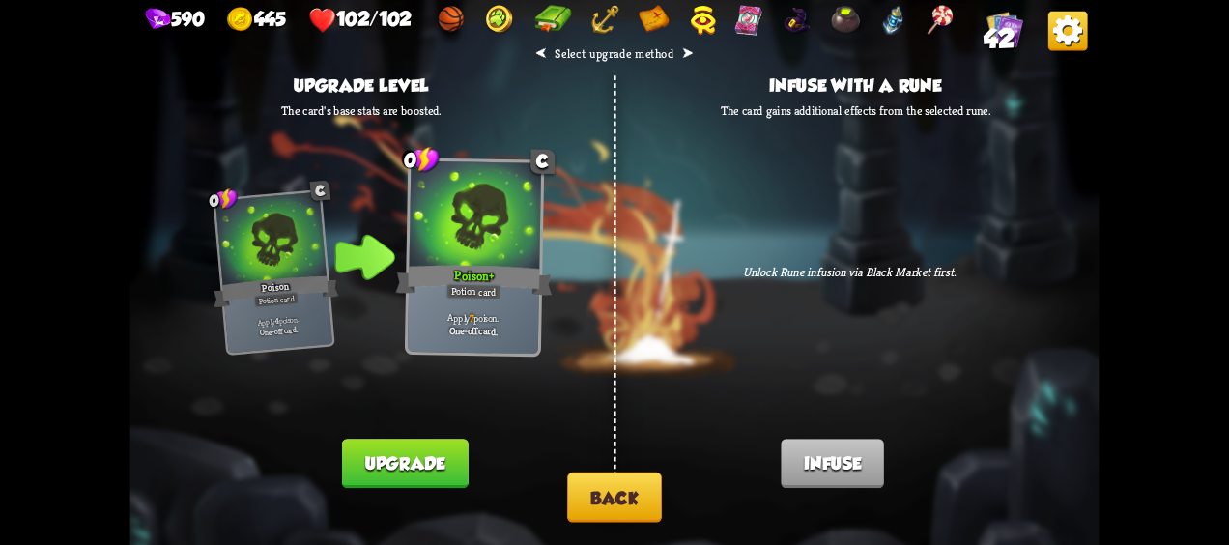
click at [443, 447] on button "Upgrade" at bounding box center [405, 463] width 126 height 49
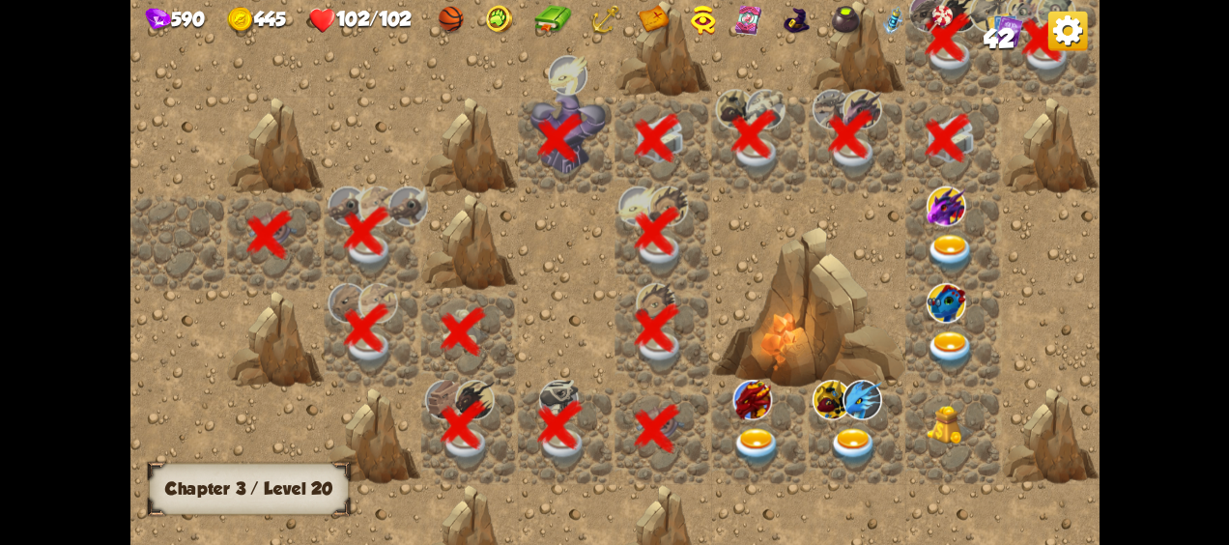
scroll to position [0, 371]
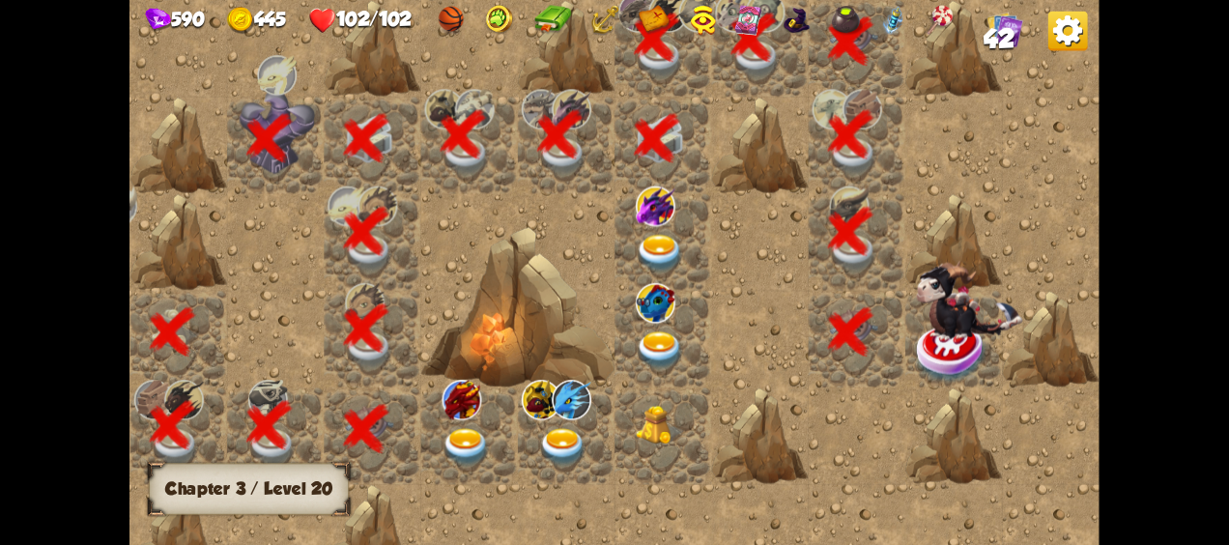
click at [955, 347] on img at bounding box center [952, 352] width 72 height 63
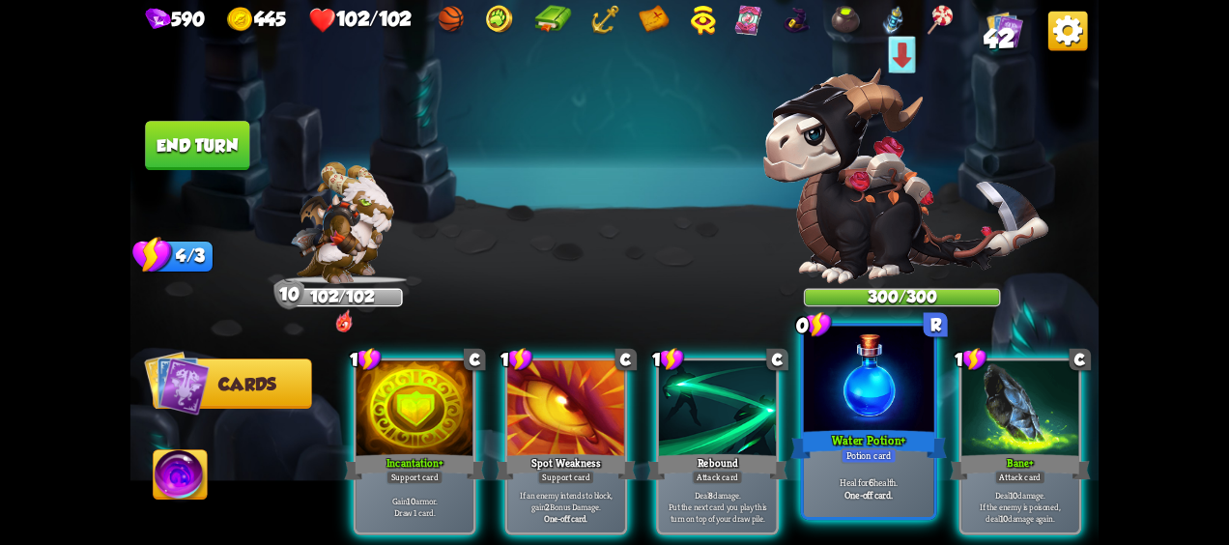
click at [898, 422] on div at bounding box center [869, 382] width 130 height 110
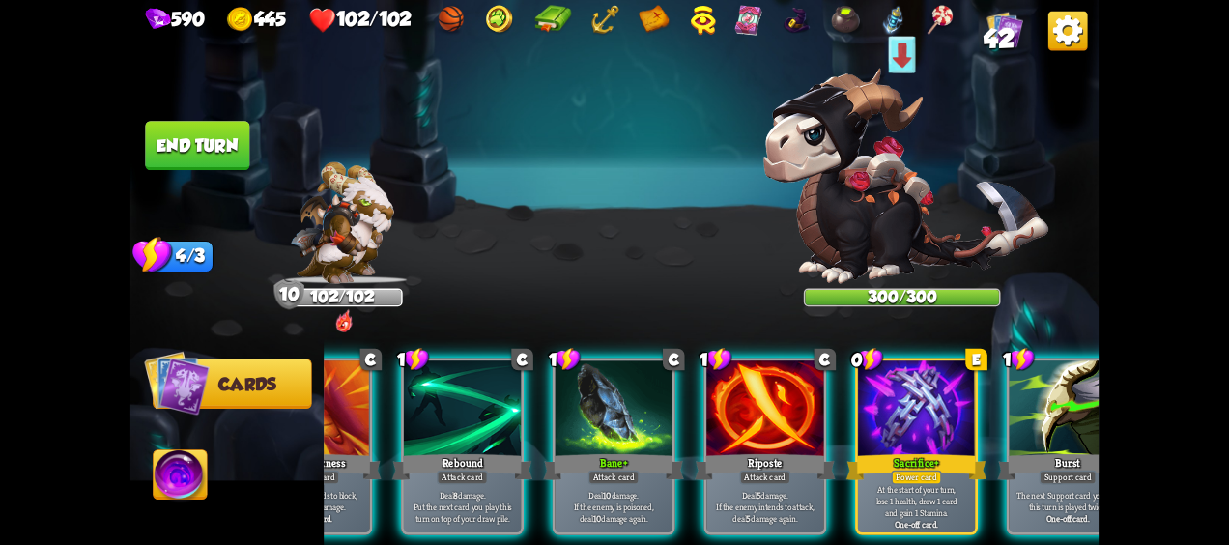
scroll to position [0, 373]
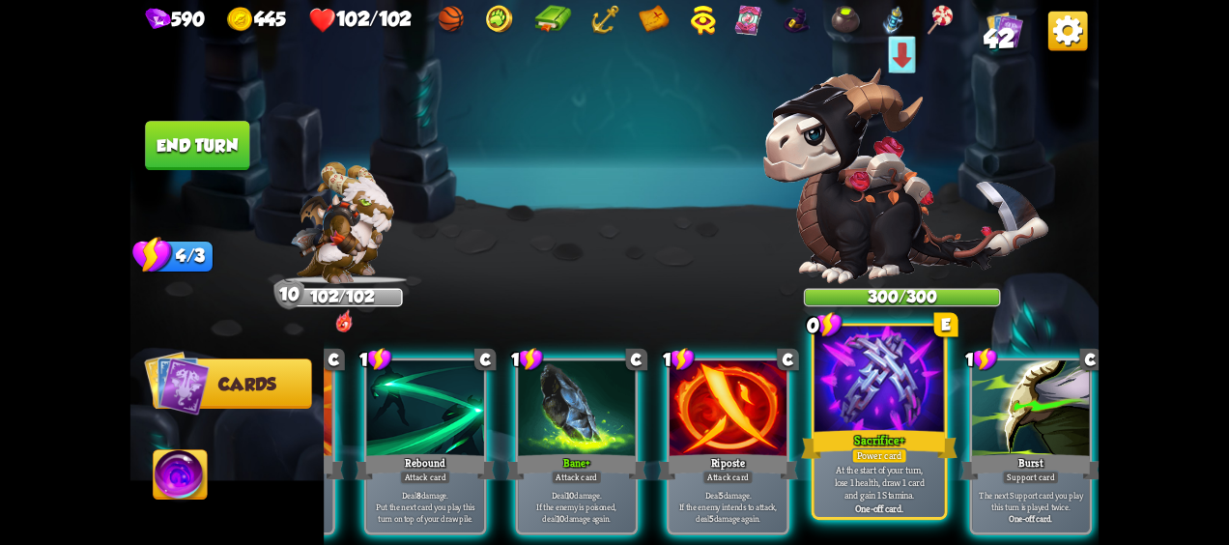
click at [895, 437] on div "Sacrifice +" at bounding box center [879, 444] width 157 height 35
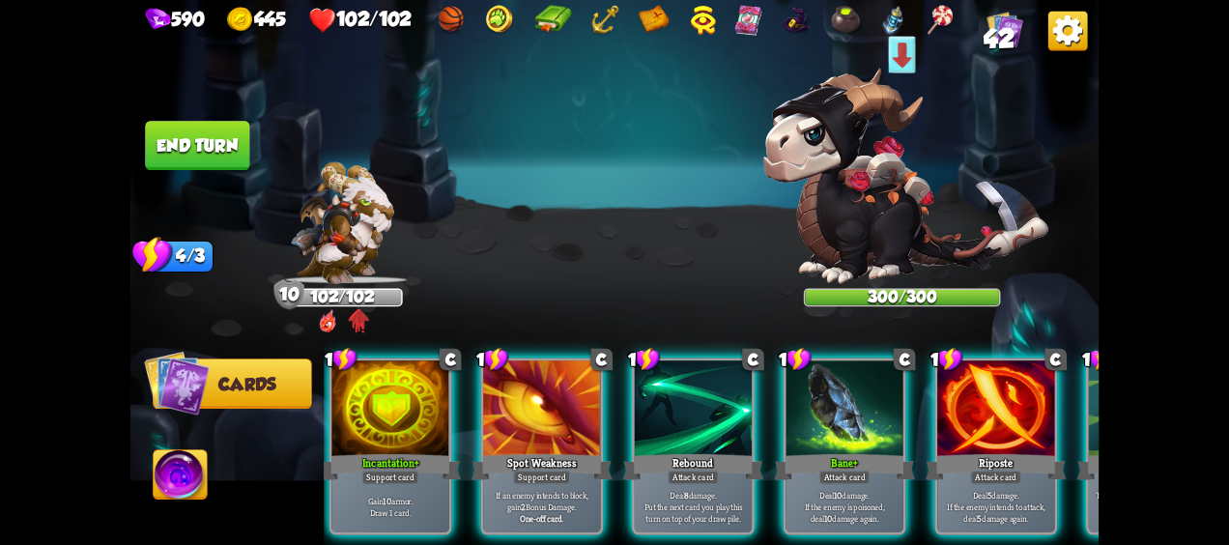
scroll to position [0, 0]
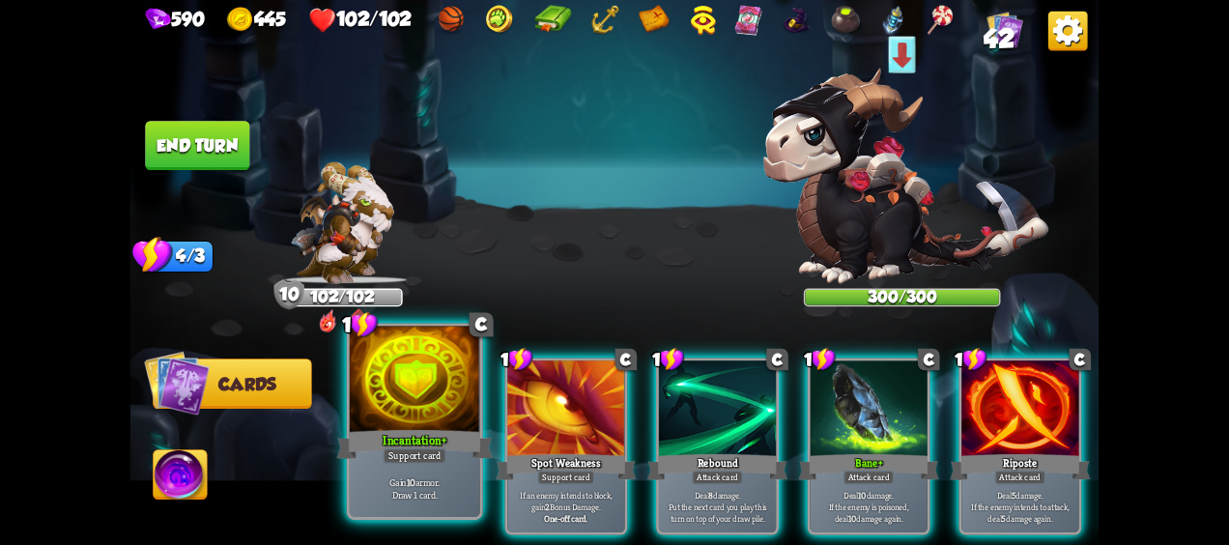
click at [411, 415] on div at bounding box center [415, 382] width 130 height 110
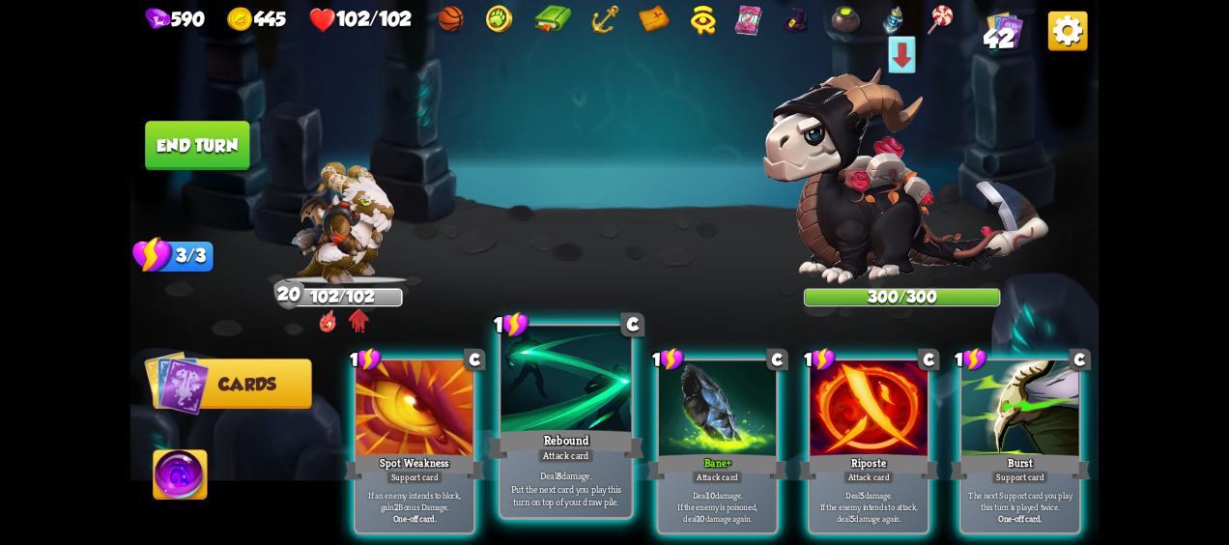
click at [592, 422] on div at bounding box center [567, 382] width 130 height 110
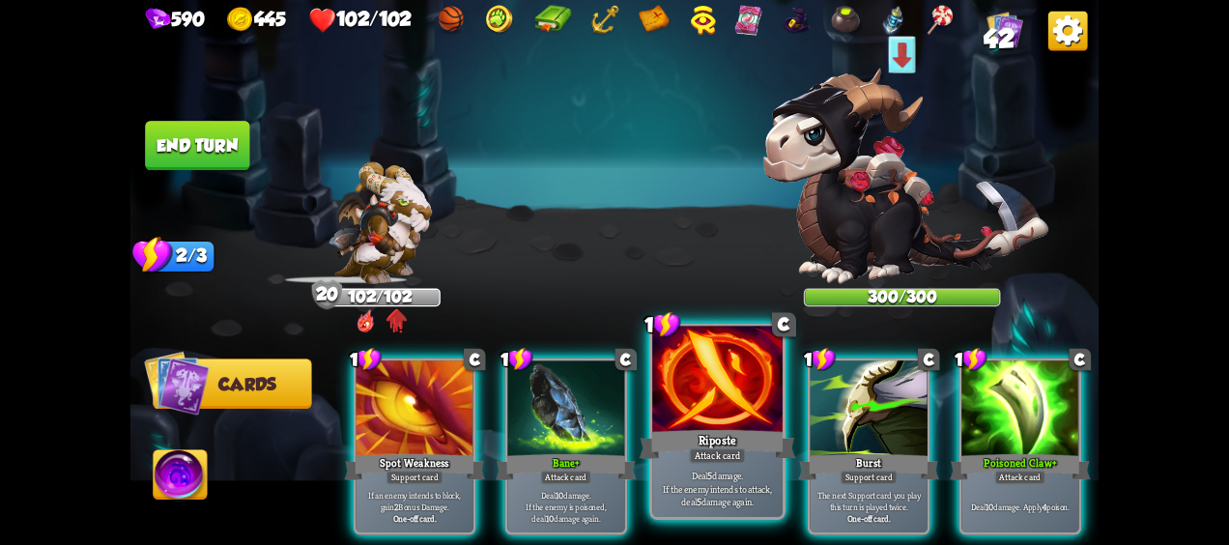
click at [744, 423] on div at bounding box center [717, 382] width 130 height 110
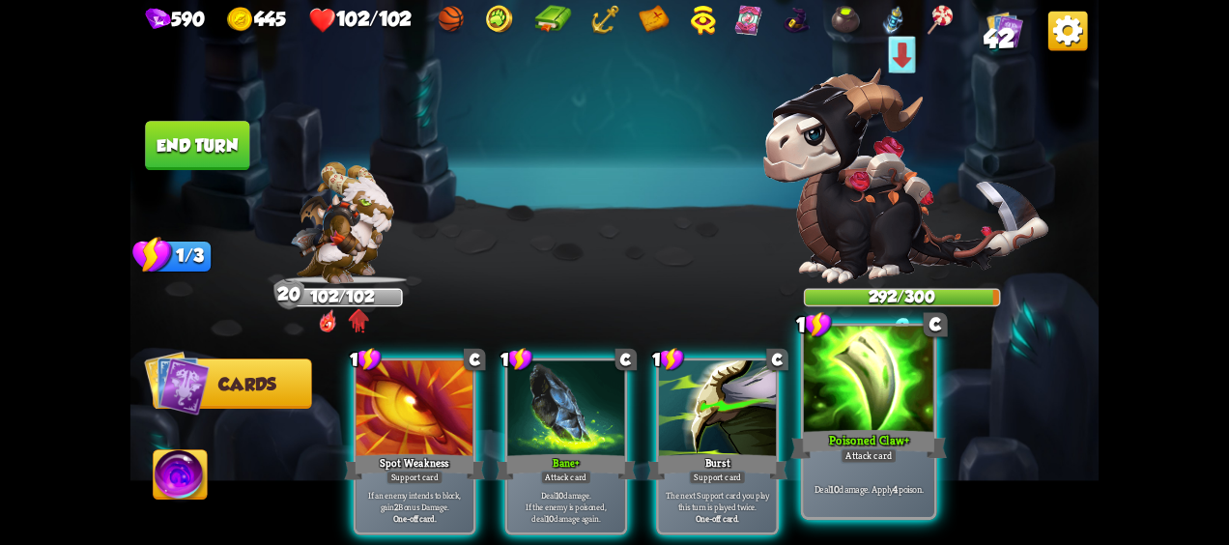
click at [920, 438] on div "Poisoned Claw +" at bounding box center [869, 444] width 157 height 35
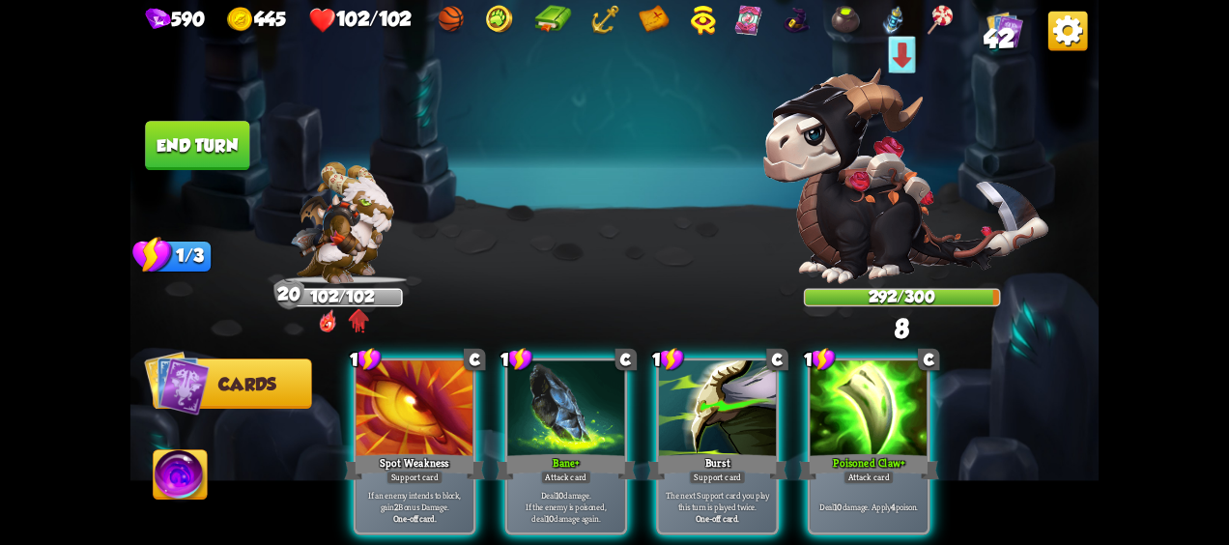
click at [920, 439] on div "1 C Spot Weakness Support card If an enemy intends to block, gain 2 Bonus Damag…" at bounding box center [711, 424] width 775 height 243
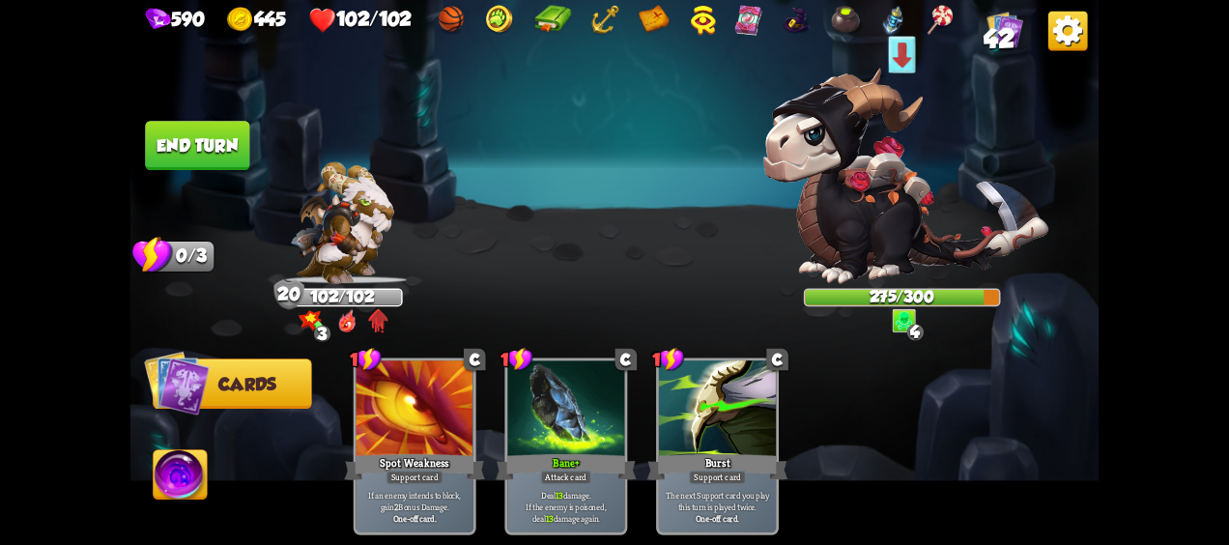
click at [179, 143] on button "End turn" at bounding box center [197, 145] width 104 height 49
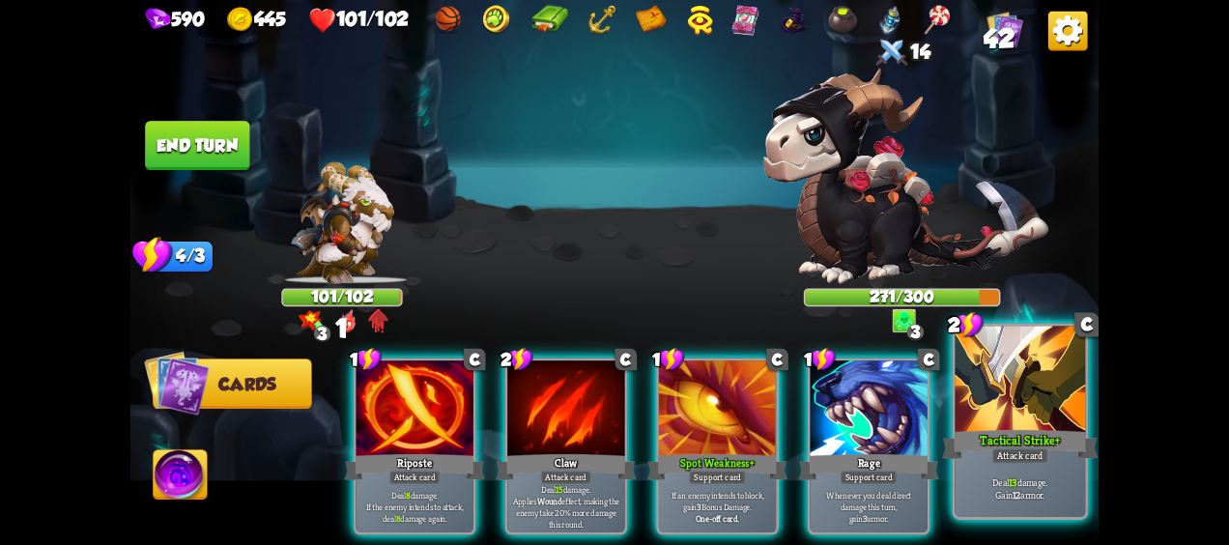
click at [1041, 439] on div "Tactical Strike +" at bounding box center [1020, 444] width 157 height 35
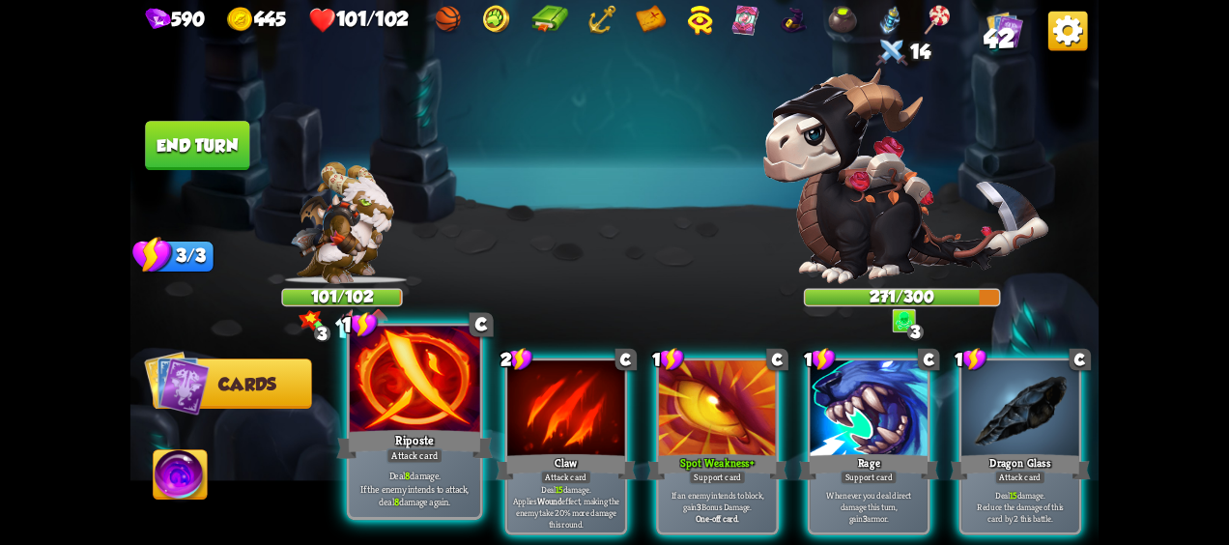
click at [406, 435] on div "Riposte" at bounding box center [414, 444] width 157 height 35
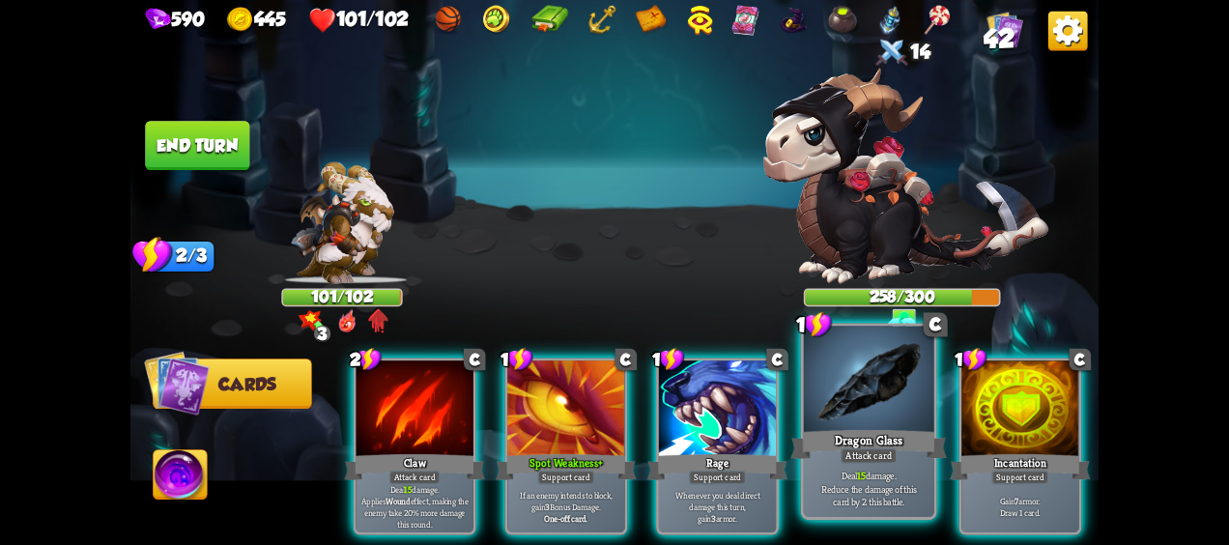
click at [849, 435] on div "Dragon Glass" at bounding box center [869, 444] width 157 height 35
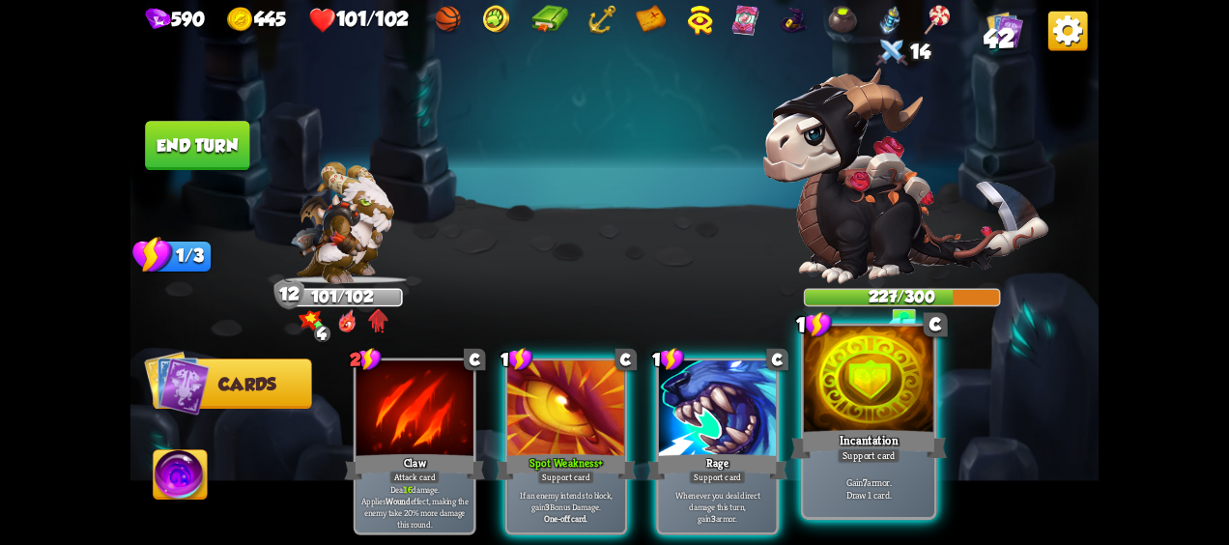
click at [874, 434] on div "Incantation" at bounding box center [869, 444] width 157 height 35
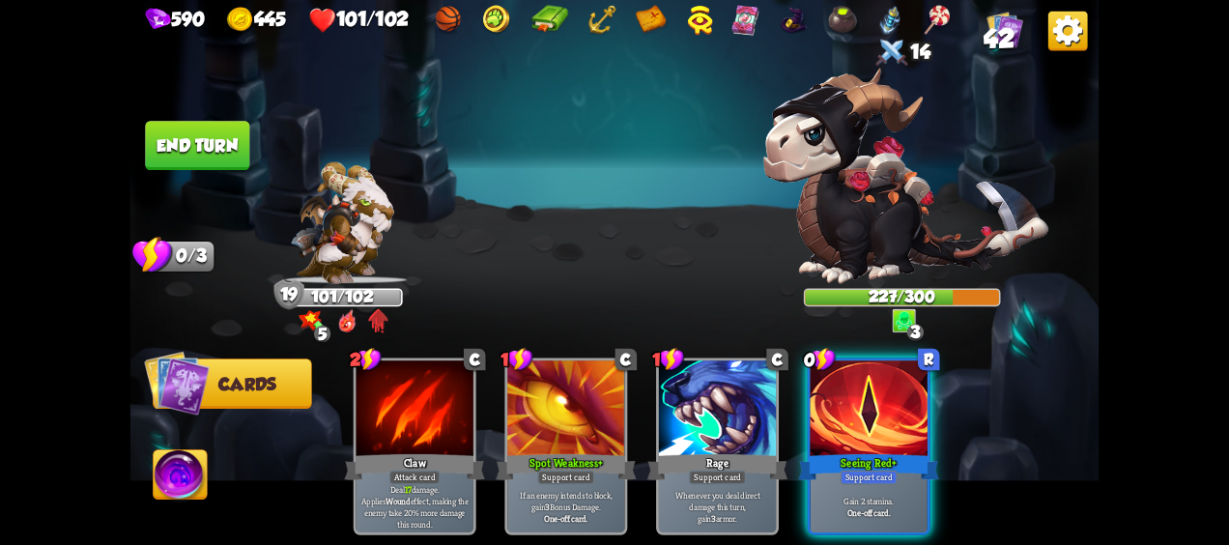
click at [191, 152] on button "End turn" at bounding box center [197, 145] width 104 height 49
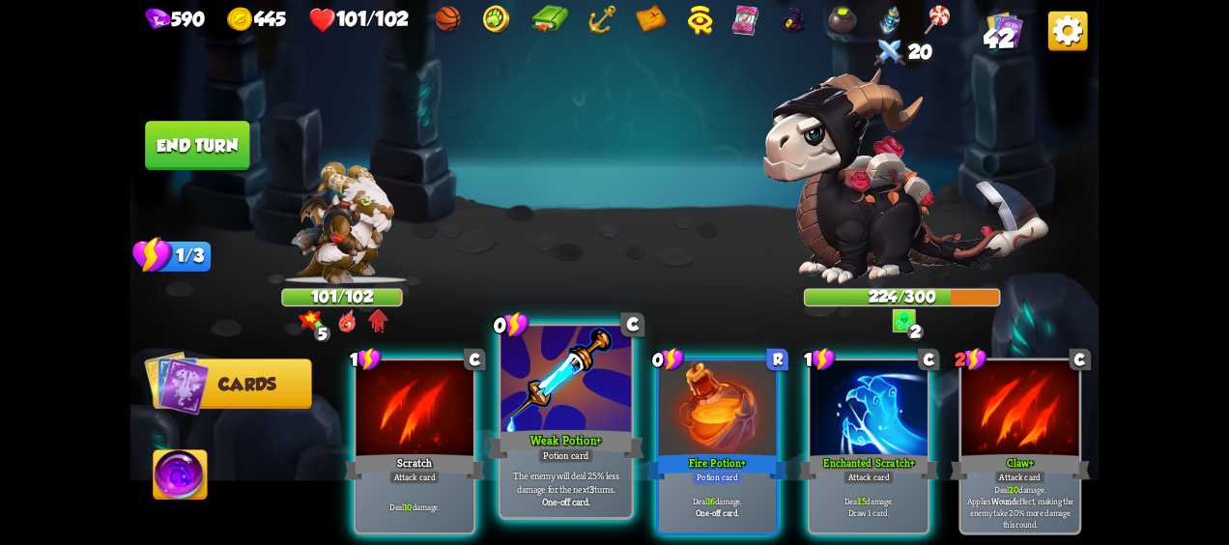
drag, startPoint x: 634, startPoint y: 410, endPoint x: 622, endPoint y: 407, distance: 12.0
click at [630, 407] on div "1 C Scratch Attack card Deal 10 damage. 0 C Weak Potion + Potion card The enemy…" at bounding box center [711, 424] width 775 height 243
click at [578, 410] on div at bounding box center [567, 382] width 130 height 110
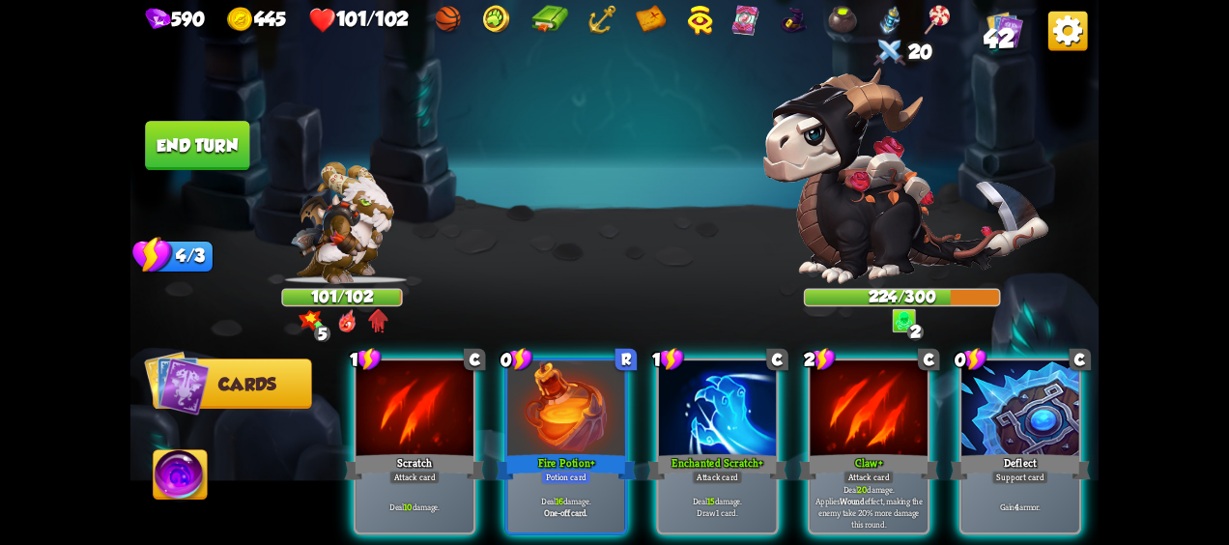
click at [578, 410] on div at bounding box center [565, 410] width 117 height 99
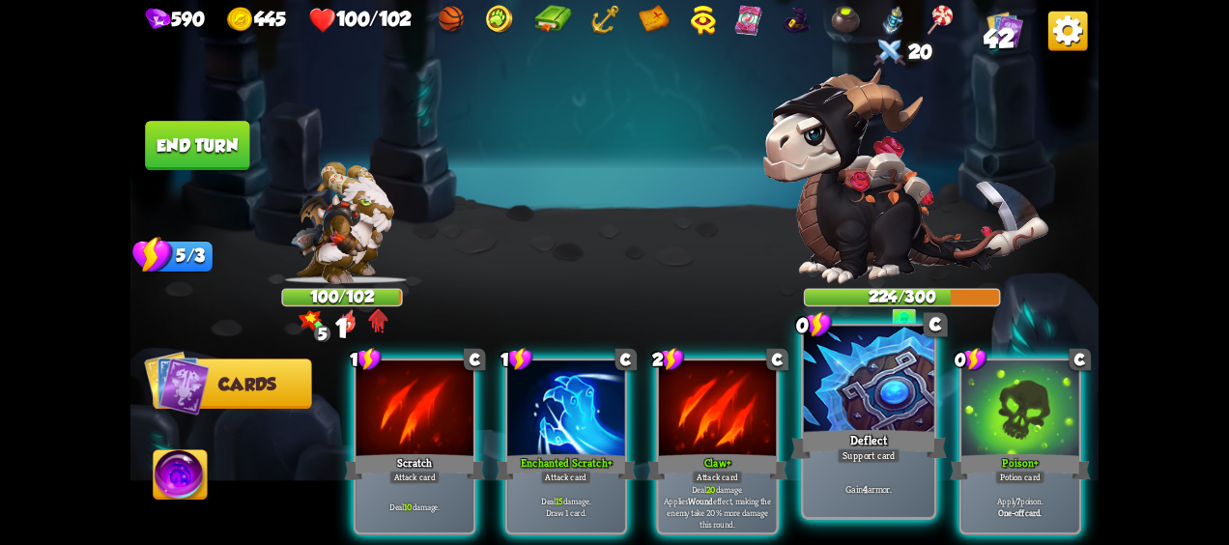
click at [837, 433] on div "Deflect" at bounding box center [869, 444] width 157 height 35
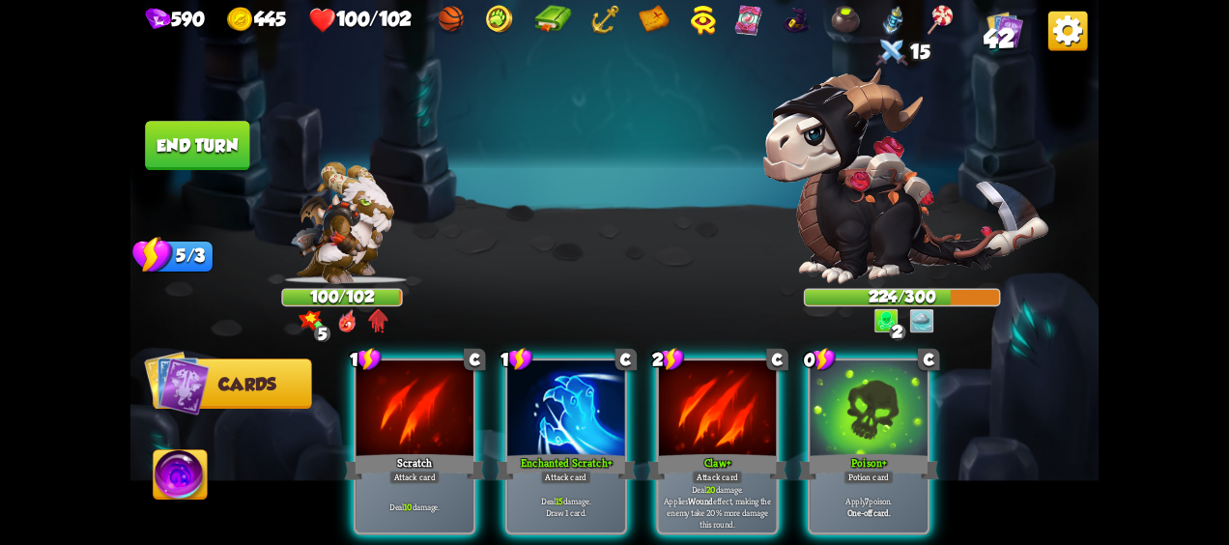
click at [910, 451] on div "Poison +" at bounding box center [868, 466] width 141 height 31
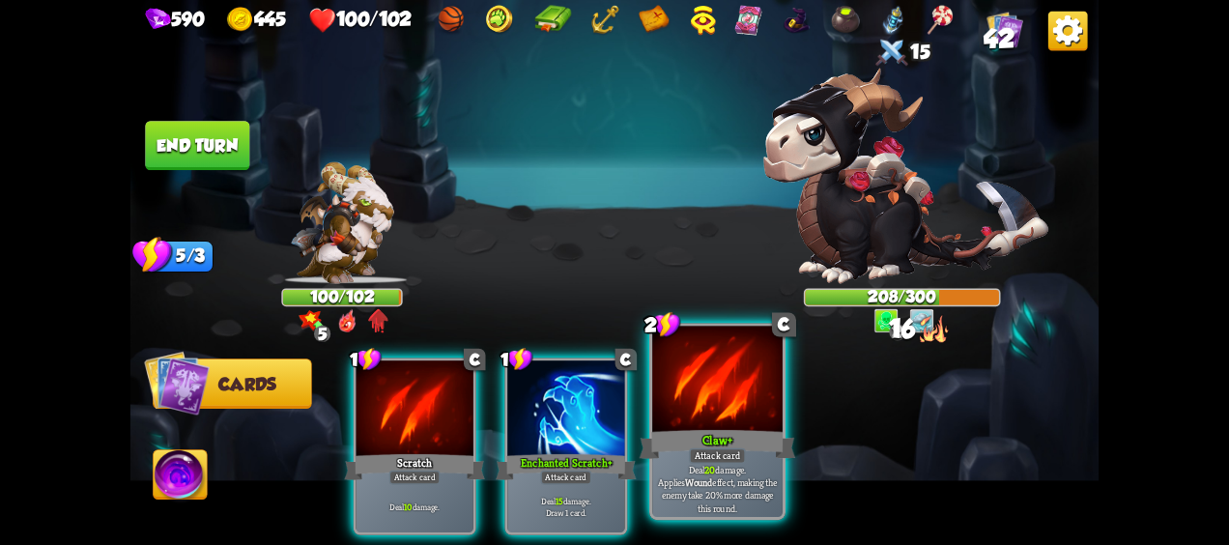
click at [696, 436] on div "Claw +" at bounding box center [718, 444] width 157 height 35
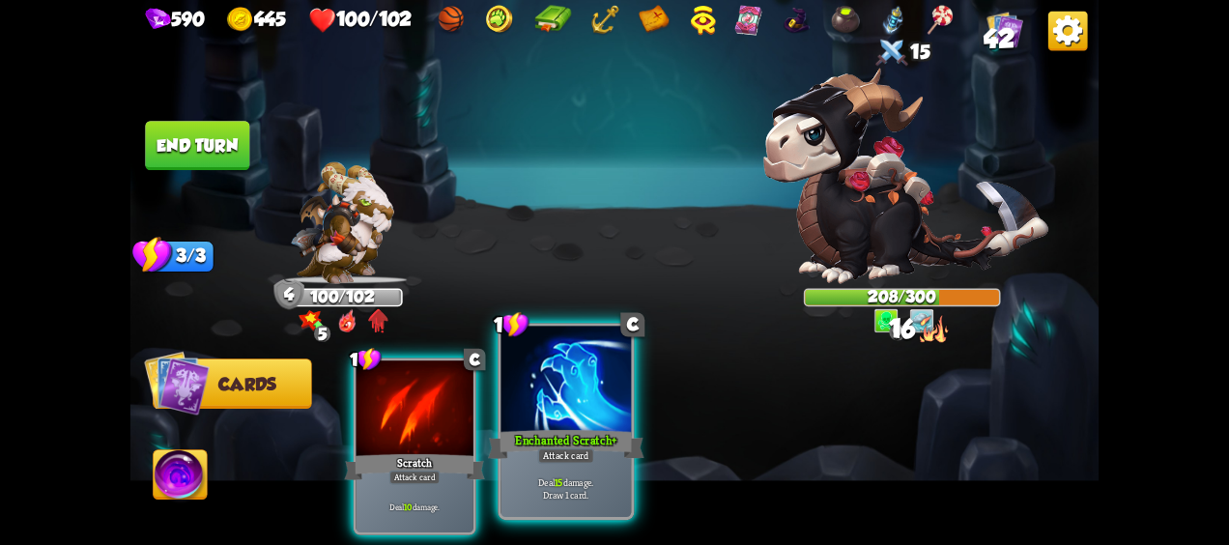
click at [567, 444] on div "Enchanted Scratch +" at bounding box center [566, 444] width 157 height 35
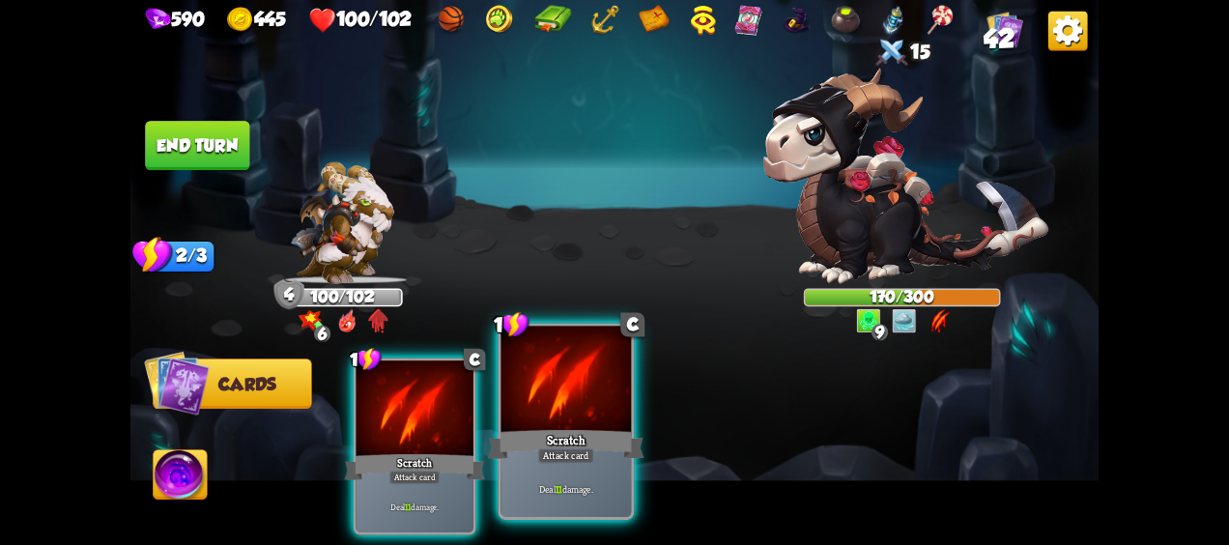
click at [575, 437] on div "Scratch" at bounding box center [566, 444] width 157 height 35
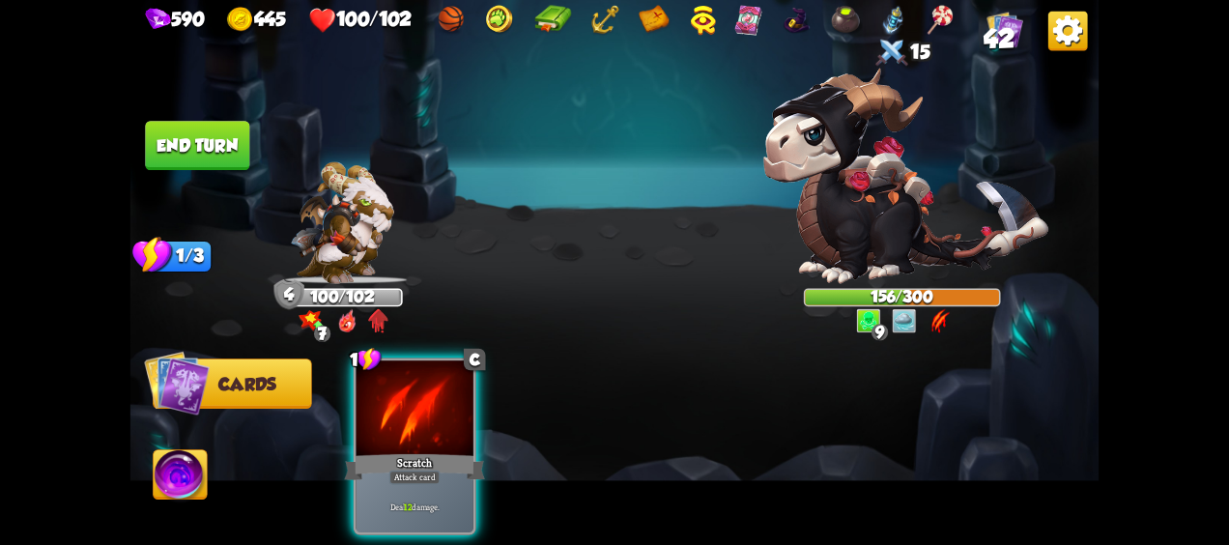
click at [194, 144] on button "End turn" at bounding box center [197, 145] width 104 height 49
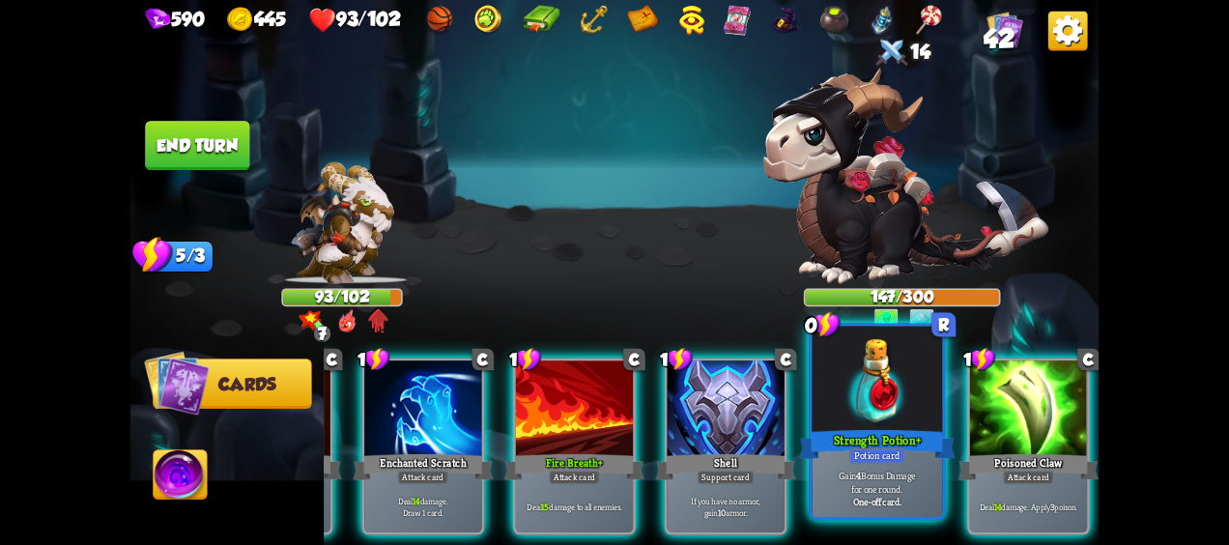
click at [843, 481] on p "Gain 4 Bonus Damage for one round." at bounding box center [878, 483] width 124 height 26
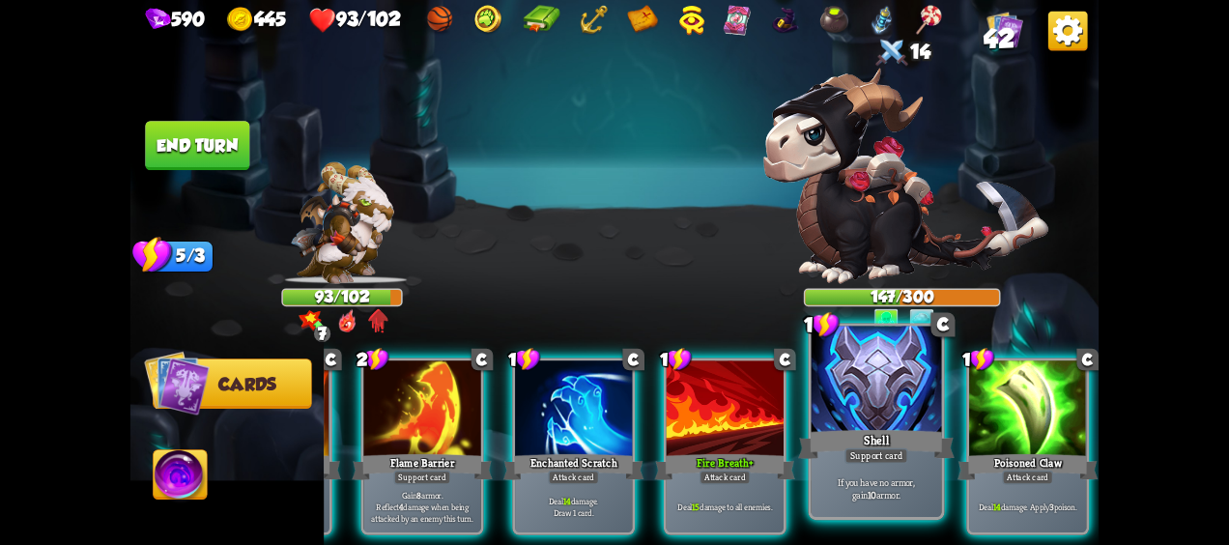
scroll to position [0, 183]
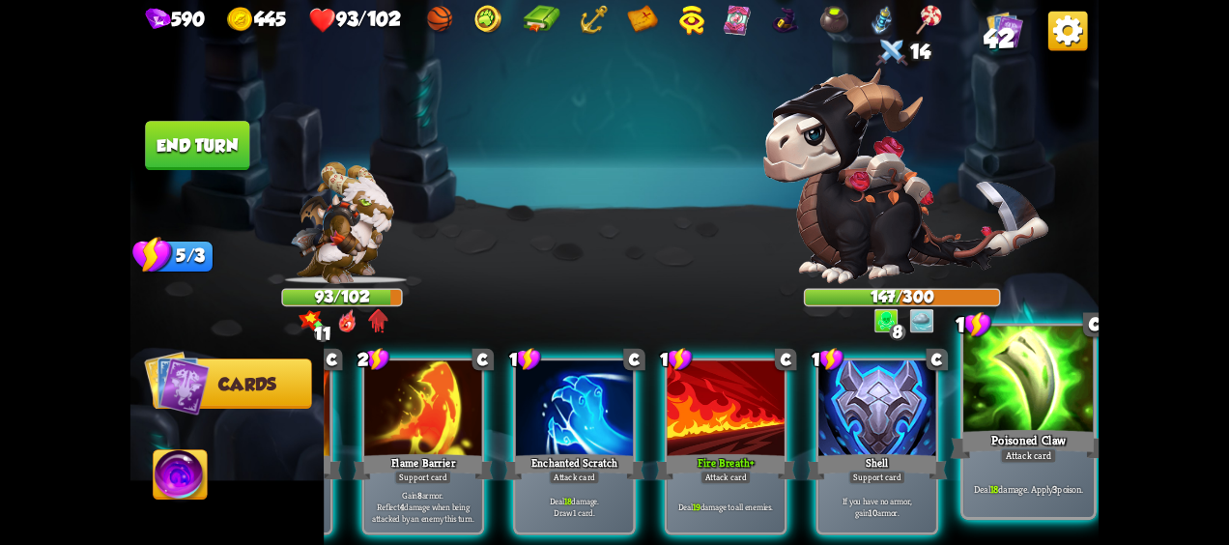
click at [1089, 438] on div "Poisoned Claw" at bounding box center [1029, 444] width 157 height 35
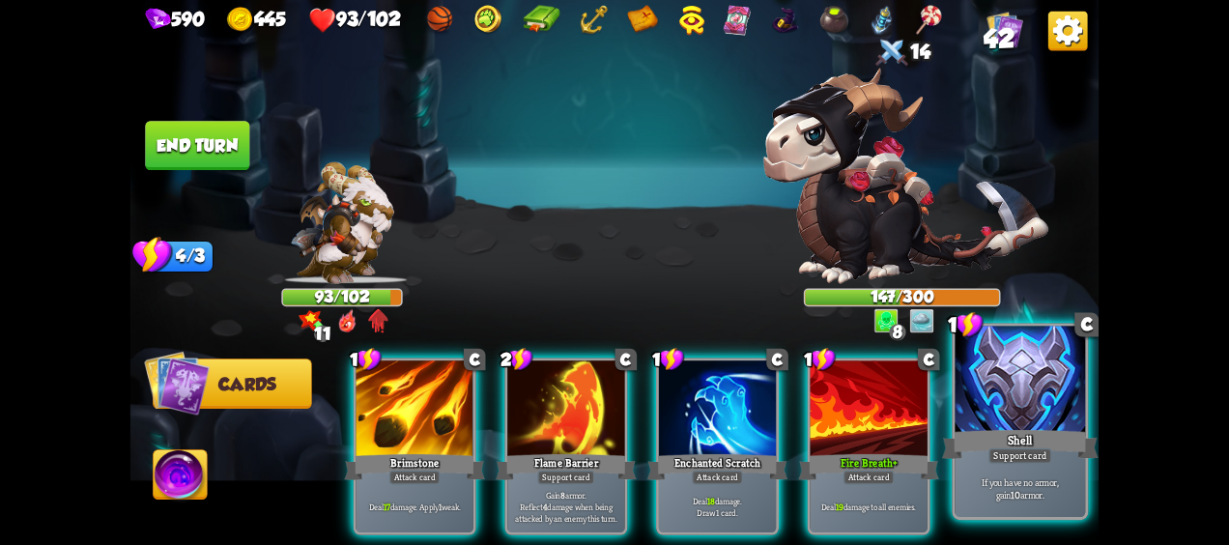
scroll to position [0, 0]
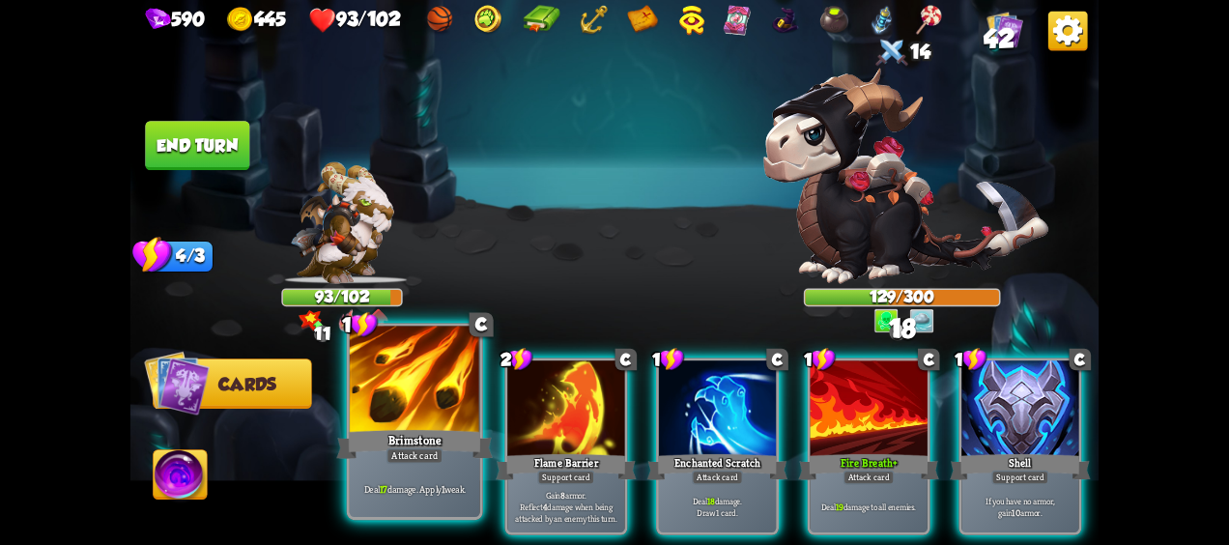
click at [425, 431] on div "Brimstone" at bounding box center [414, 444] width 157 height 35
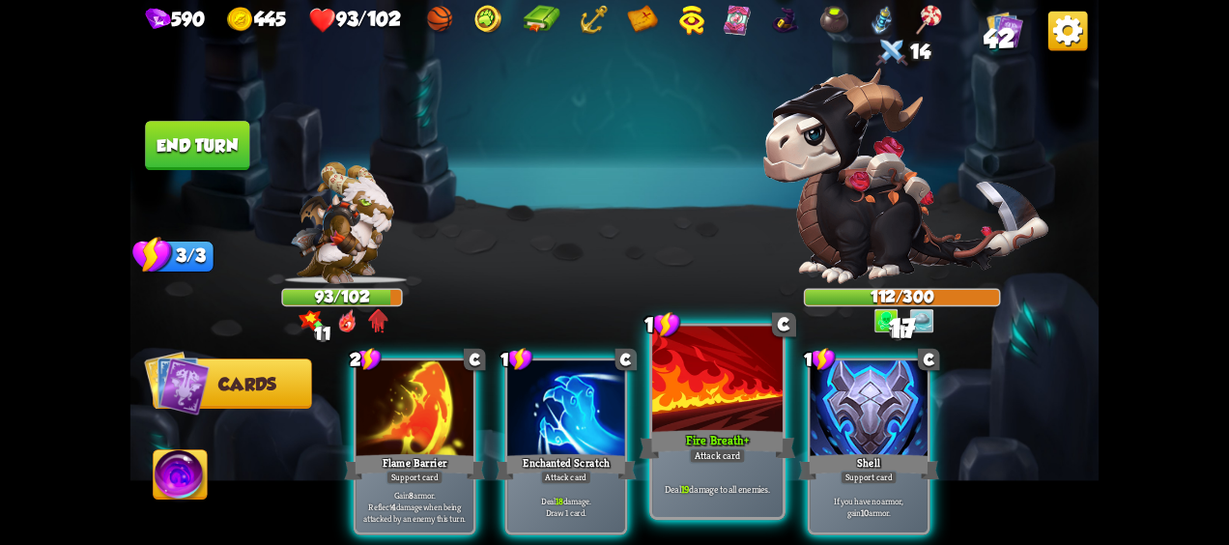
click at [723, 445] on div "Fire Breath +" at bounding box center [718, 444] width 157 height 35
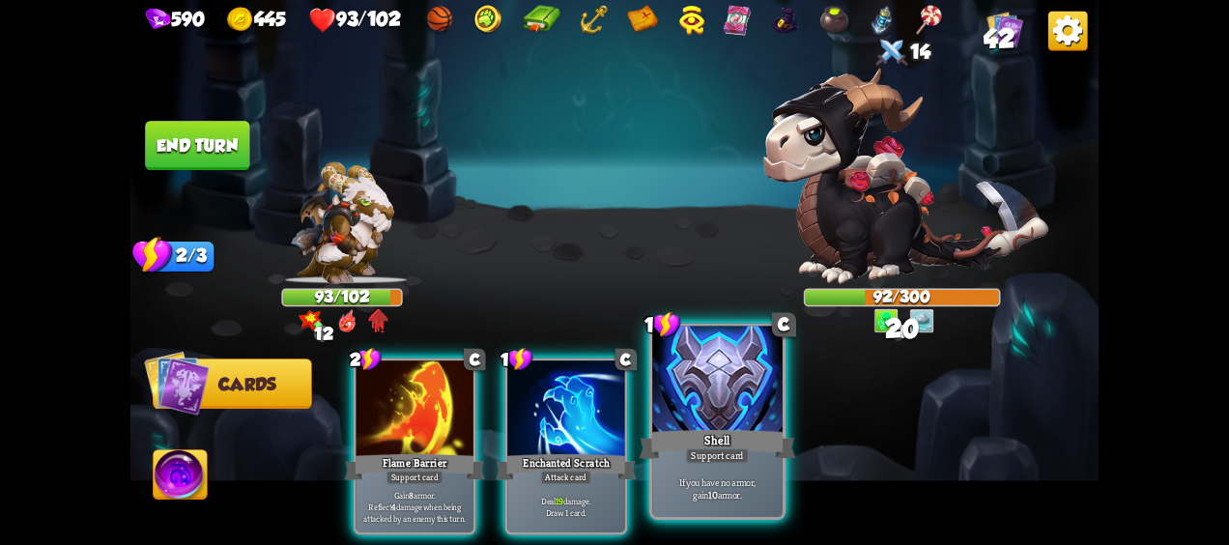
click at [727, 445] on div "Shell" at bounding box center [718, 444] width 157 height 35
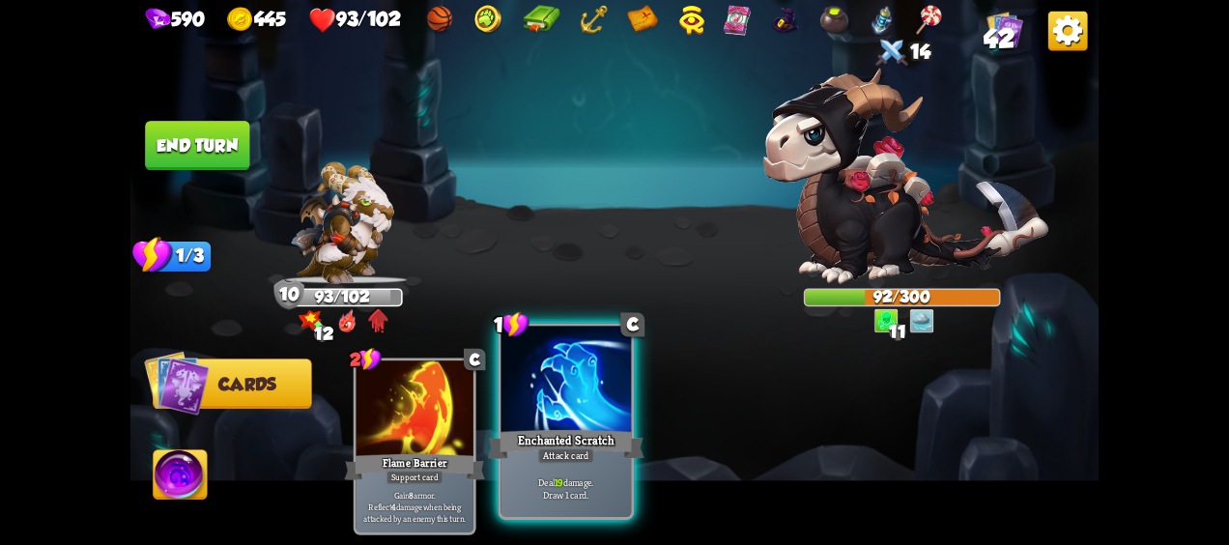
click at [541, 437] on div "Enchanted Scratch" at bounding box center [566, 444] width 157 height 35
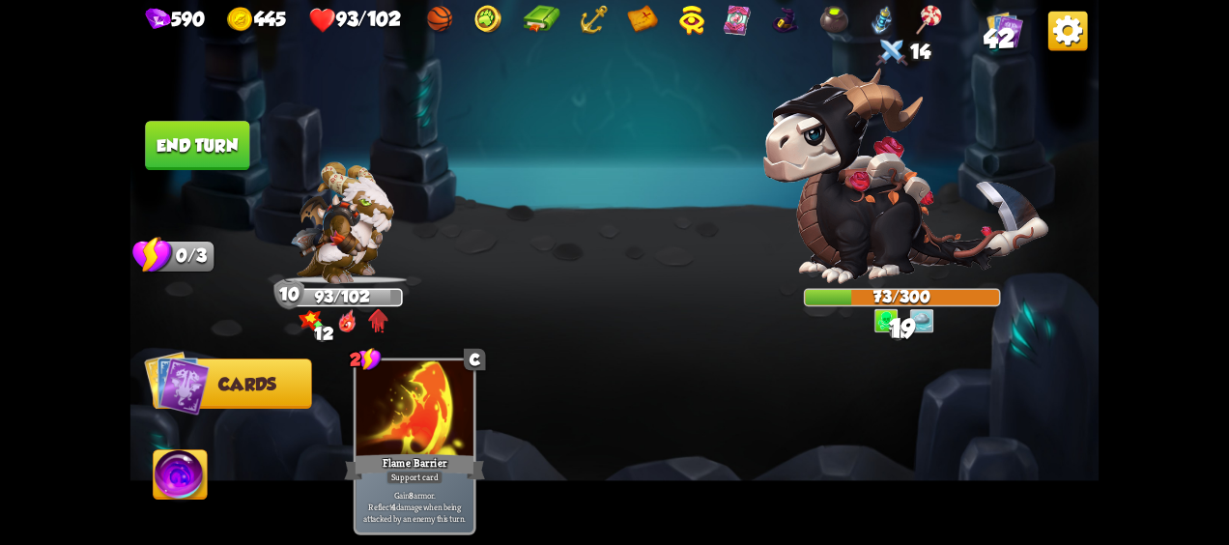
click at [187, 138] on button "End turn" at bounding box center [197, 145] width 104 height 49
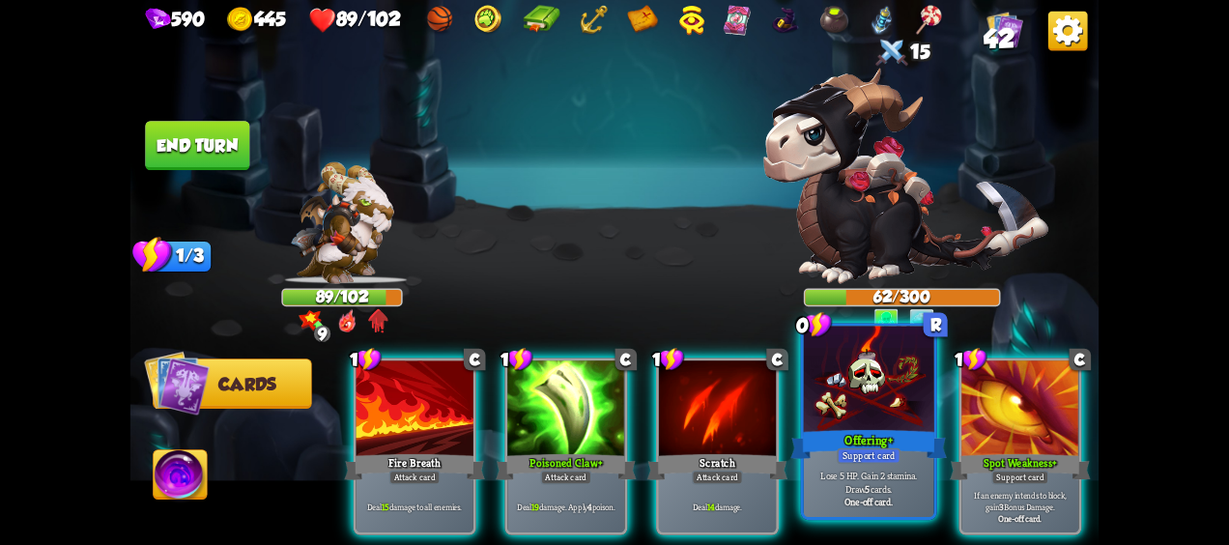
click at [847, 431] on div "Offering +" at bounding box center [869, 444] width 157 height 35
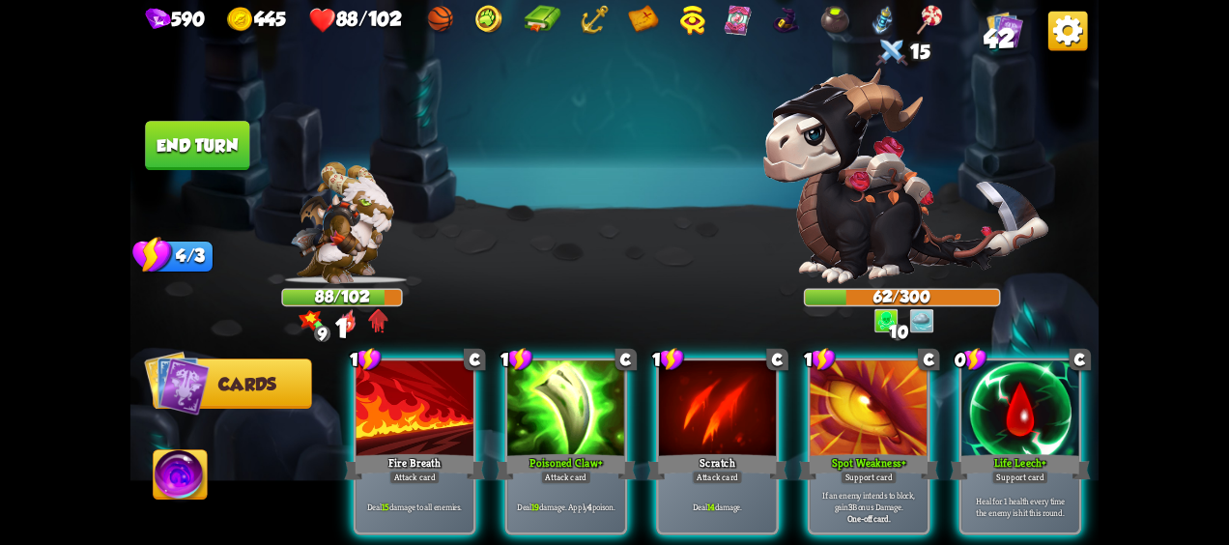
click at [1015, 407] on div at bounding box center [1020, 410] width 117 height 99
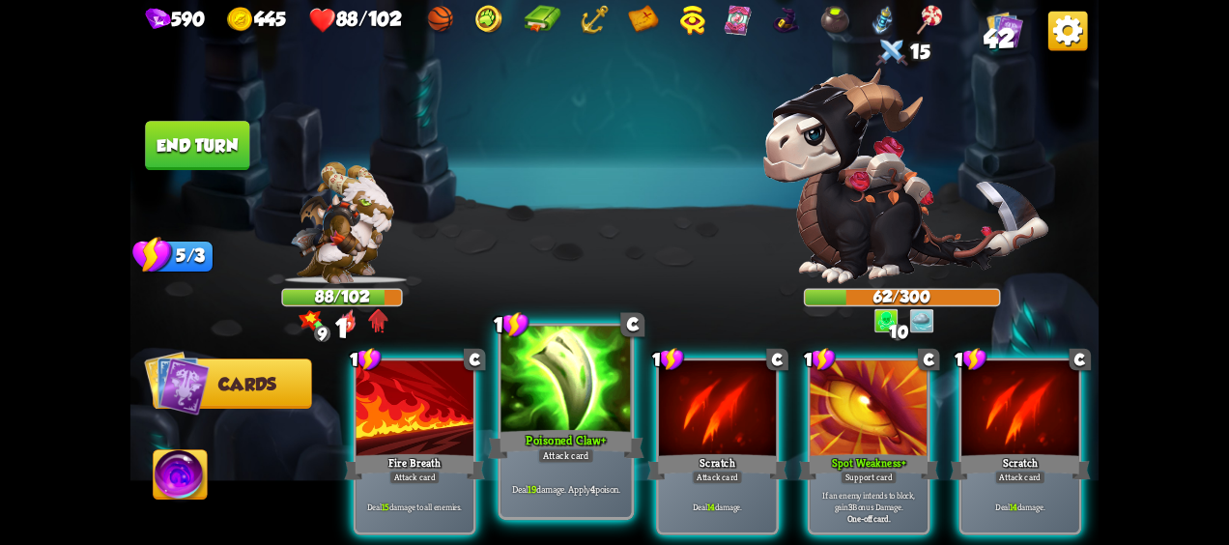
click at [511, 464] on div "Deal 19 damage. Apply 4 poison." at bounding box center [567, 488] width 130 height 57
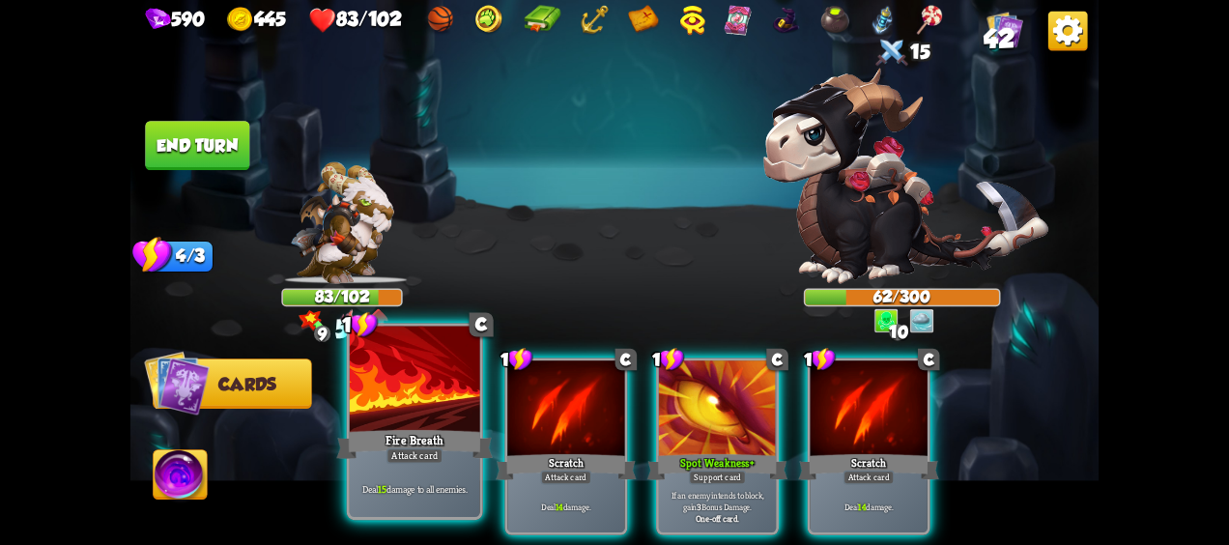
click at [366, 443] on div "Fire Breath" at bounding box center [414, 444] width 157 height 35
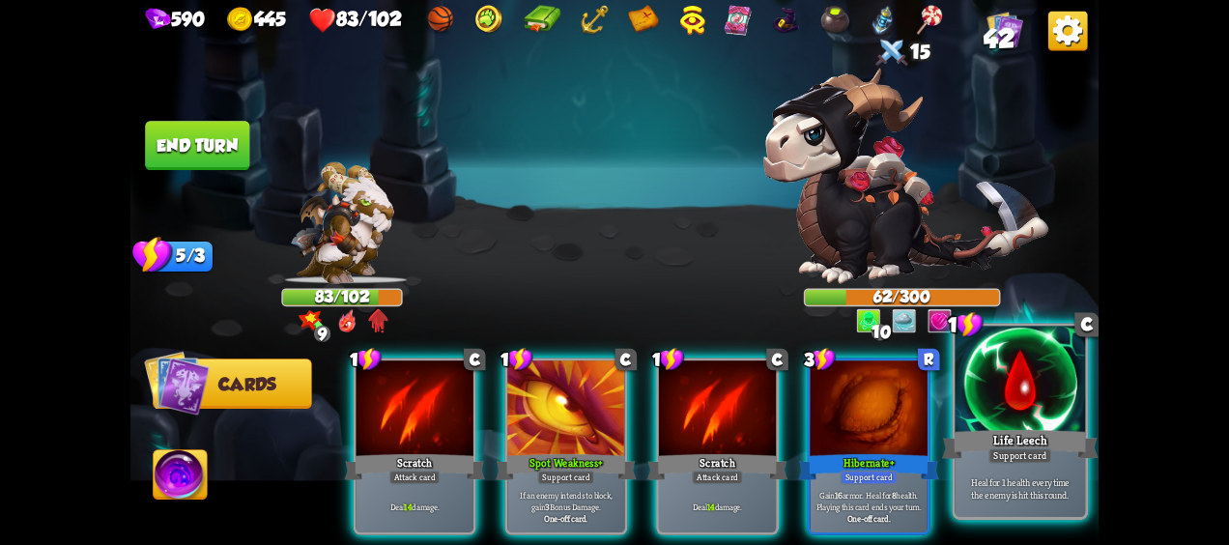
click at [1050, 447] on div "Life Leech" at bounding box center [1020, 444] width 157 height 35
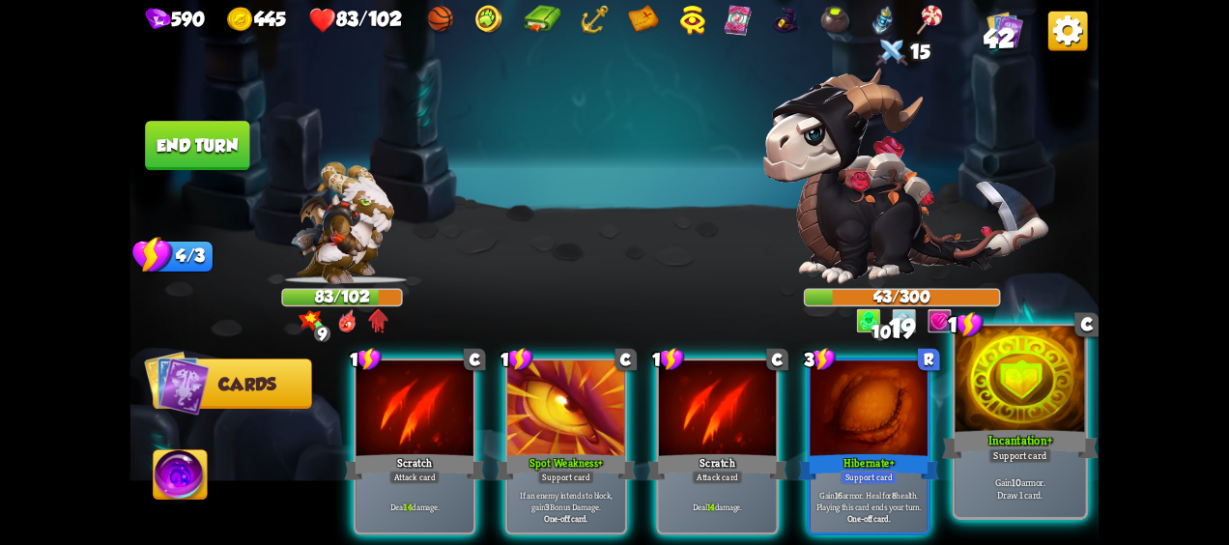
click at [1028, 477] on p "Gain 10 armor. Draw 1 card." at bounding box center [1021, 489] width 124 height 26
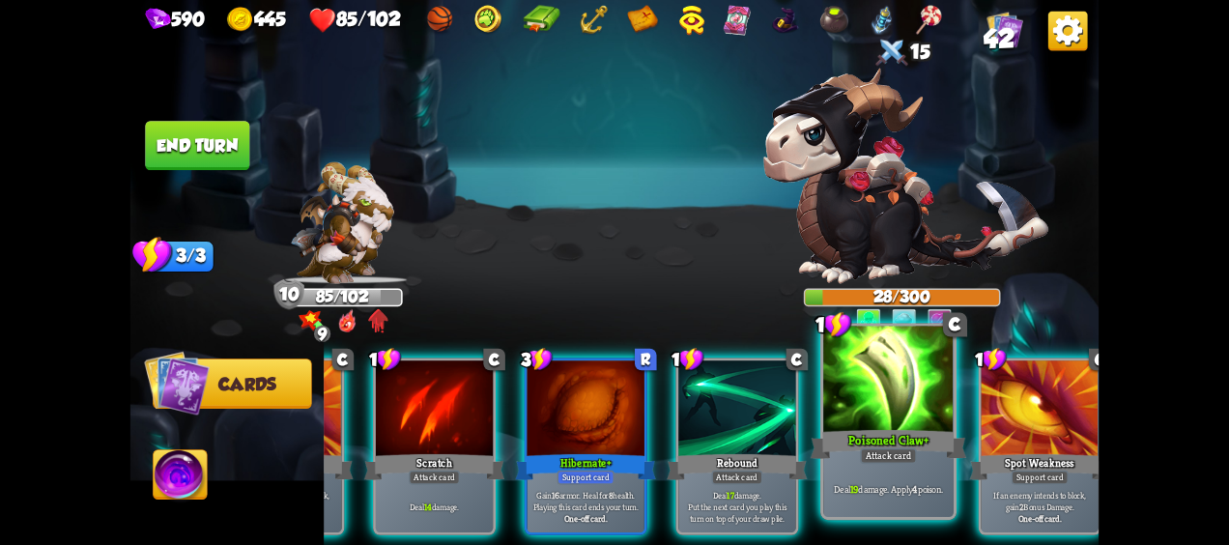
scroll to position [0, 354]
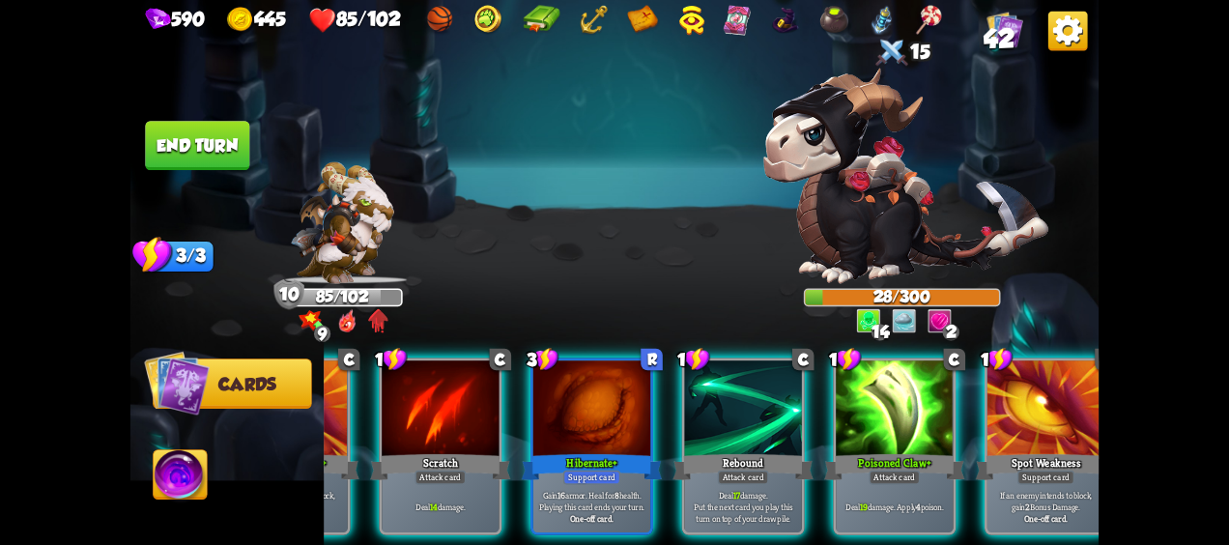
click at [940, 416] on div at bounding box center [894, 410] width 117 height 99
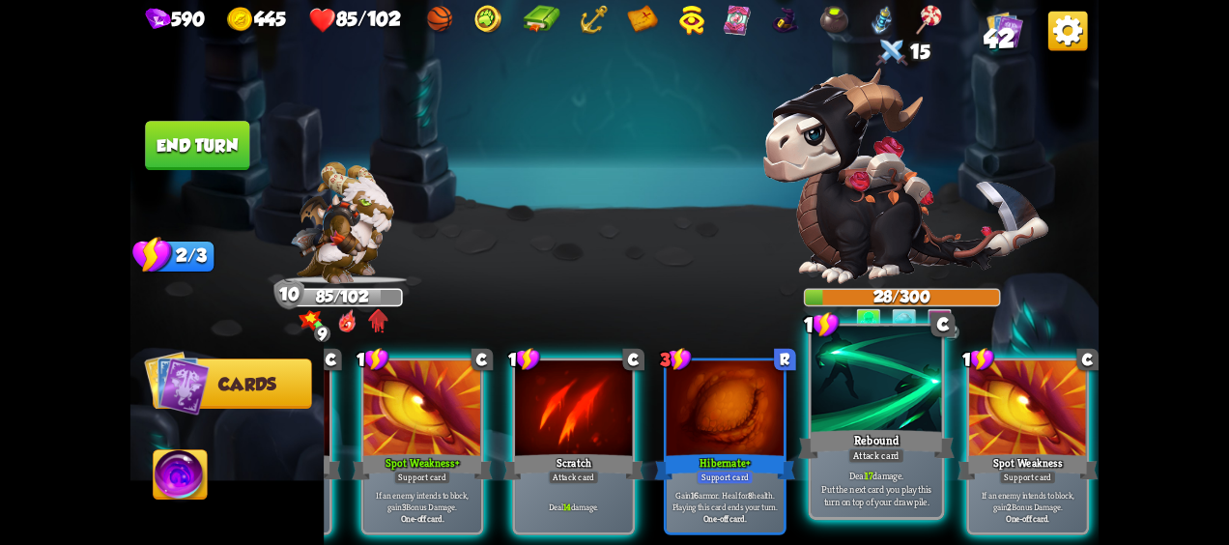
scroll to position [0, 183]
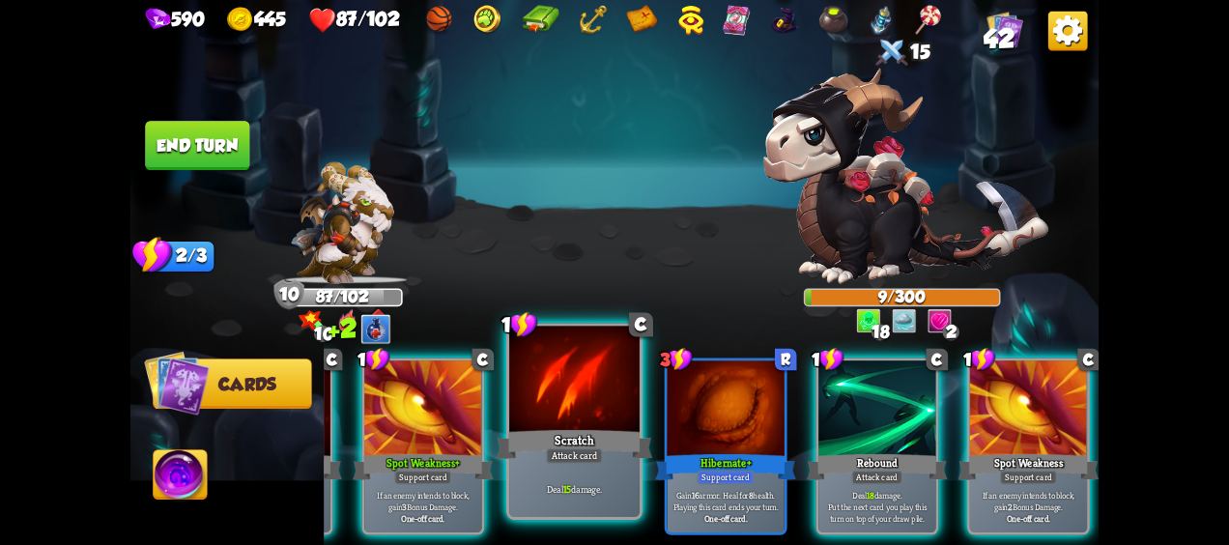
click at [549, 408] on div at bounding box center [574, 382] width 130 height 110
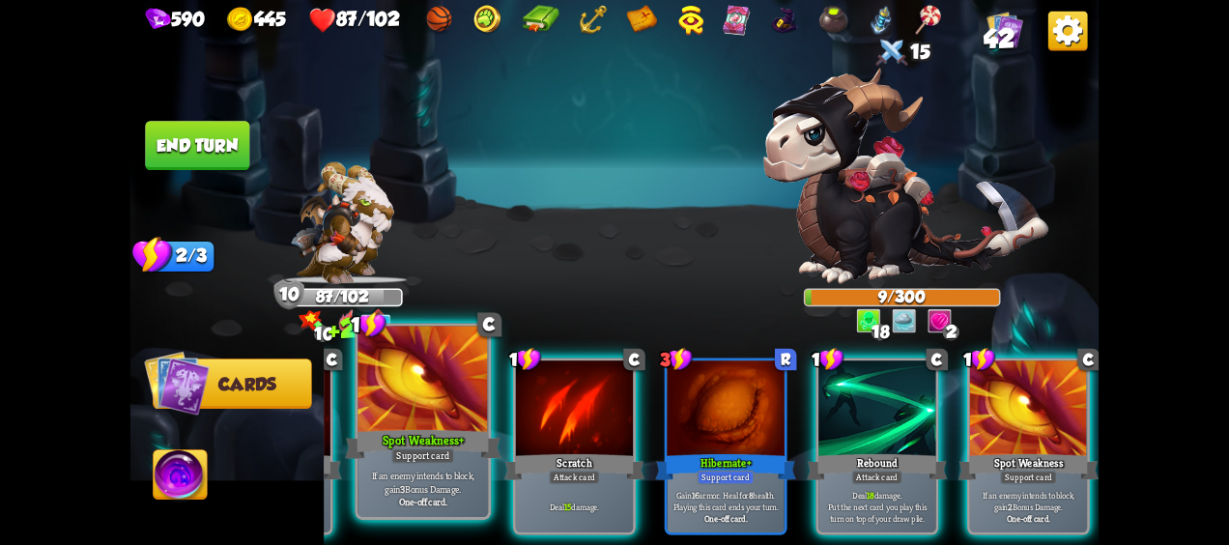
scroll to position [0, 0]
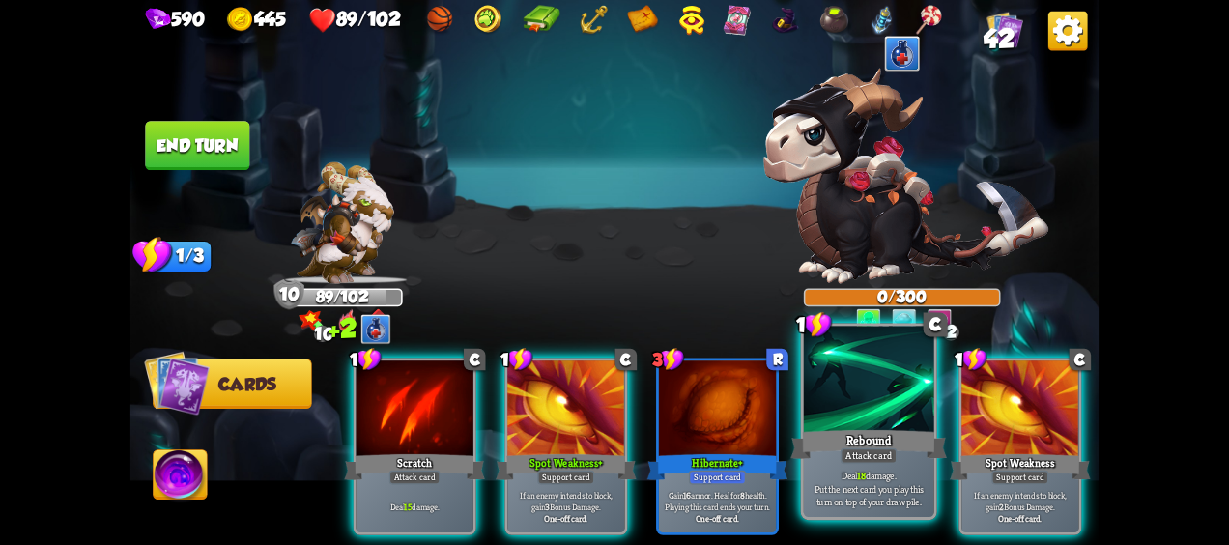
click at [858, 439] on div "Rebound" at bounding box center [869, 444] width 157 height 35
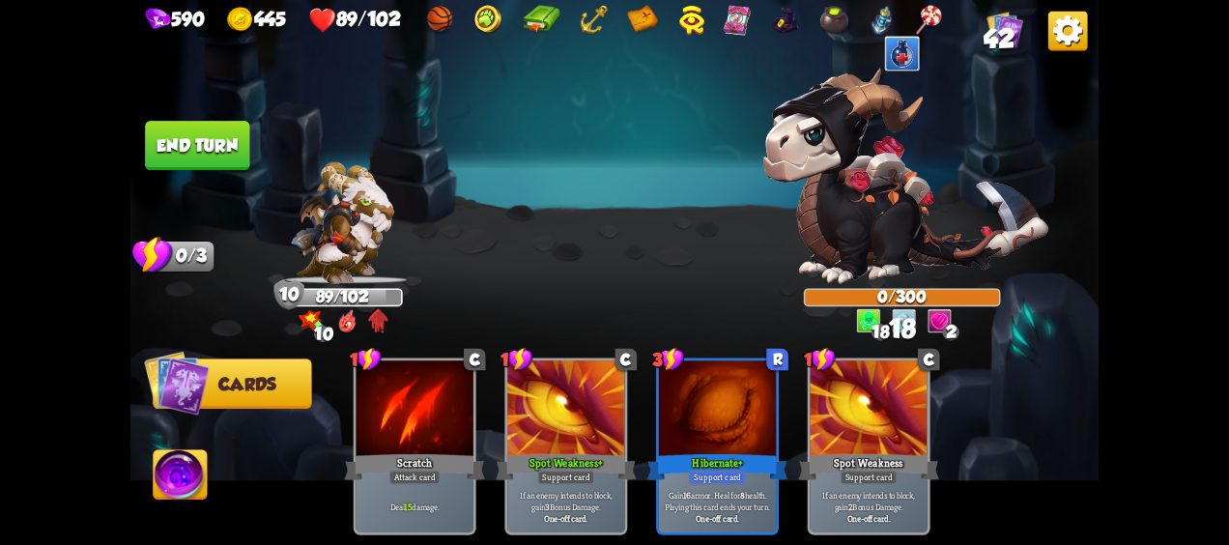
click at [178, 130] on button "End turn" at bounding box center [197, 145] width 104 height 49
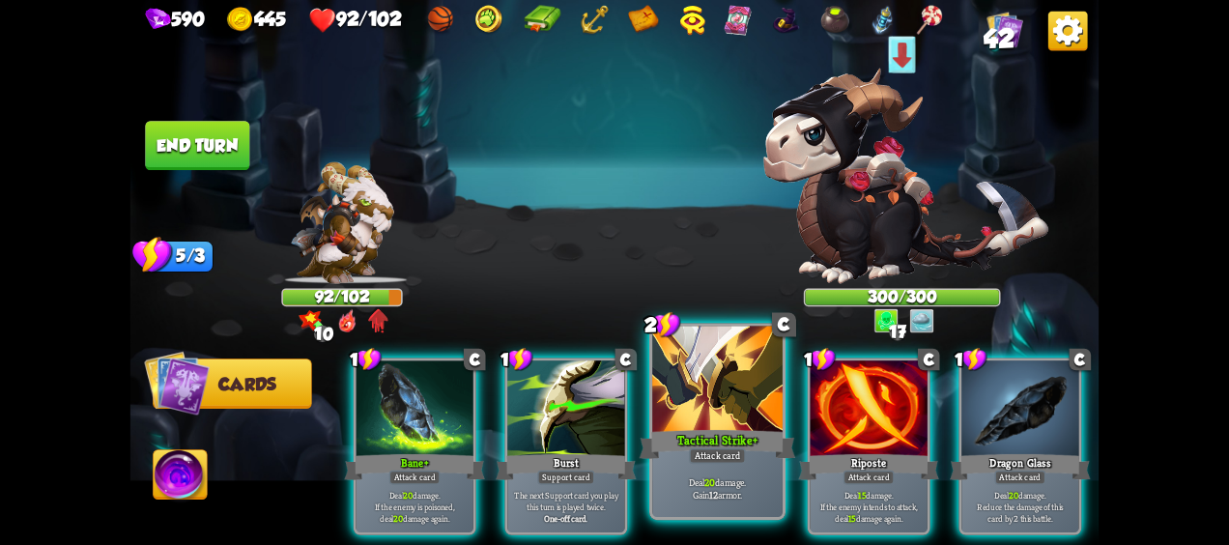
click at [684, 409] on div at bounding box center [717, 382] width 130 height 110
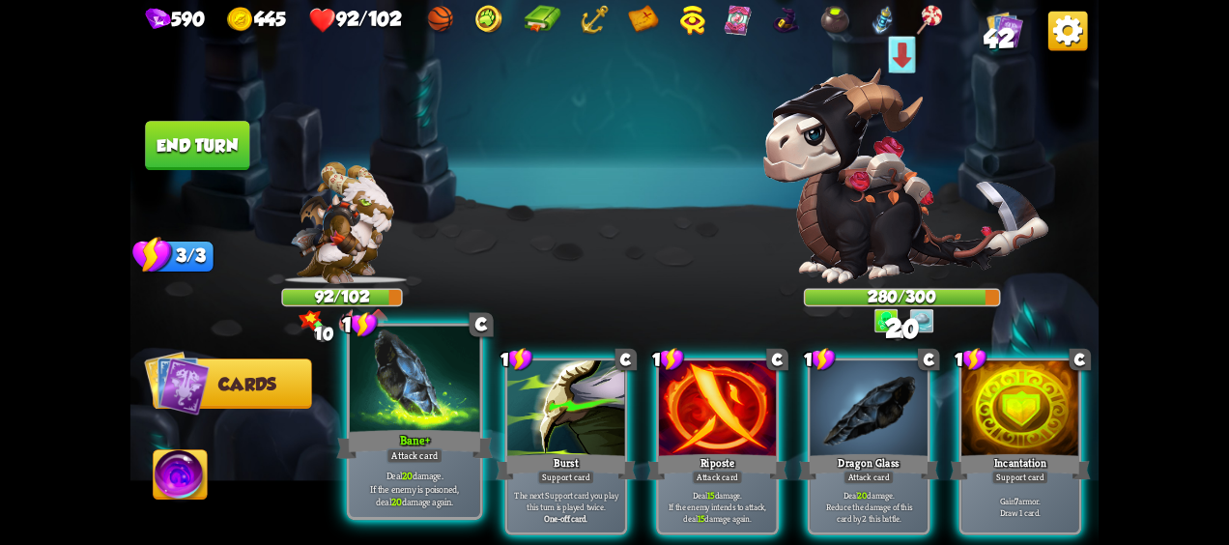
click at [416, 438] on div "Bane +" at bounding box center [414, 444] width 157 height 35
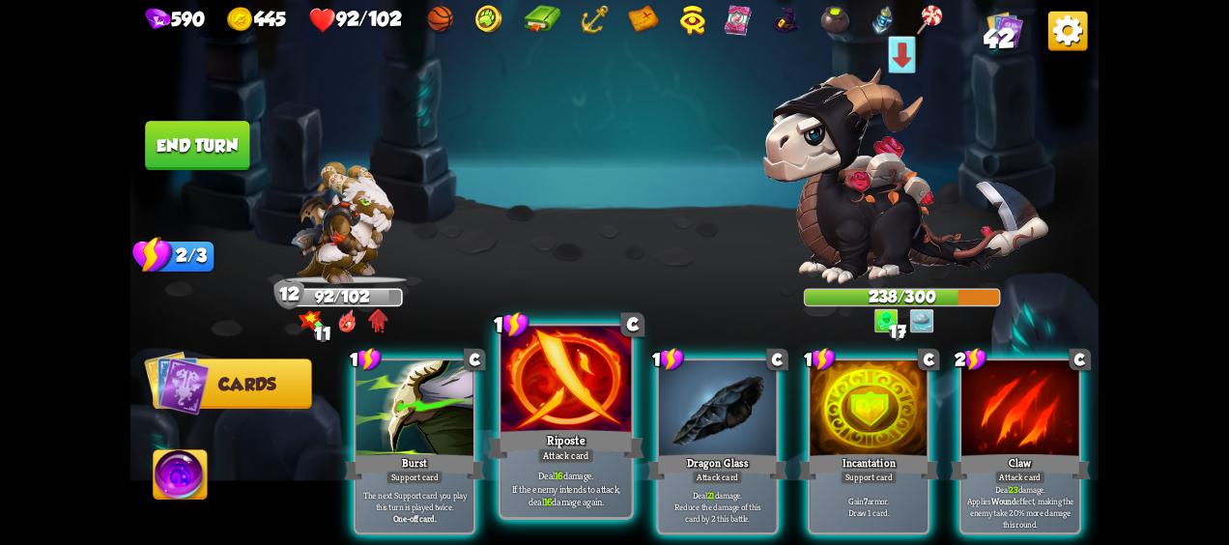
click at [576, 428] on div "Riposte" at bounding box center [566, 444] width 157 height 35
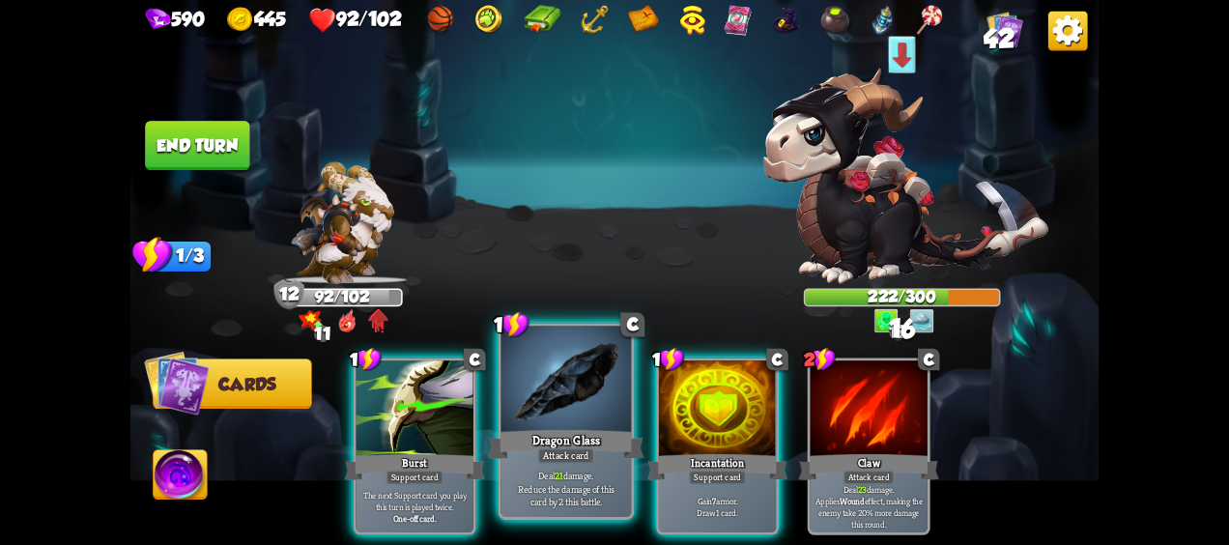
click at [572, 431] on div "Dragon Glass" at bounding box center [566, 444] width 157 height 35
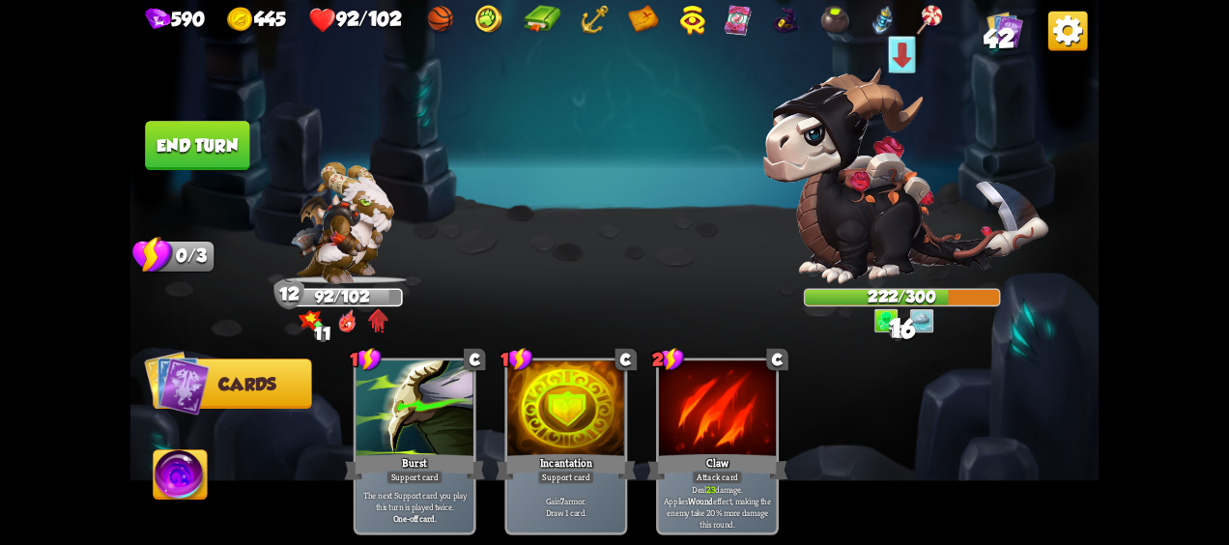
click at [572, 451] on div "Incantation" at bounding box center [566, 466] width 141 height 31
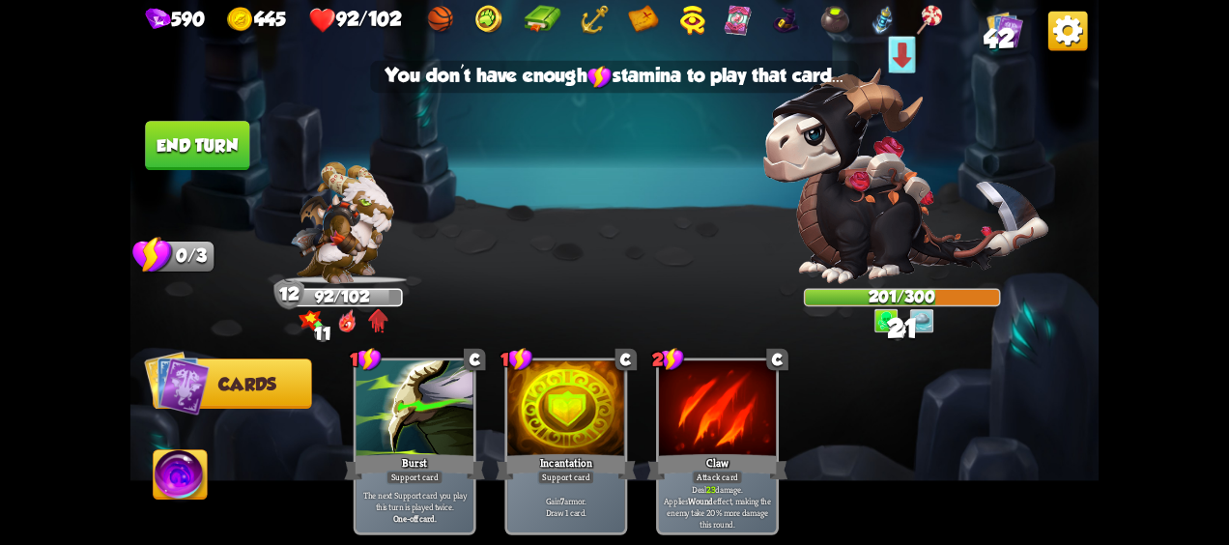
click at [175, 142] on button "End turn" at bounding box center [197, 145] width 104 height 49
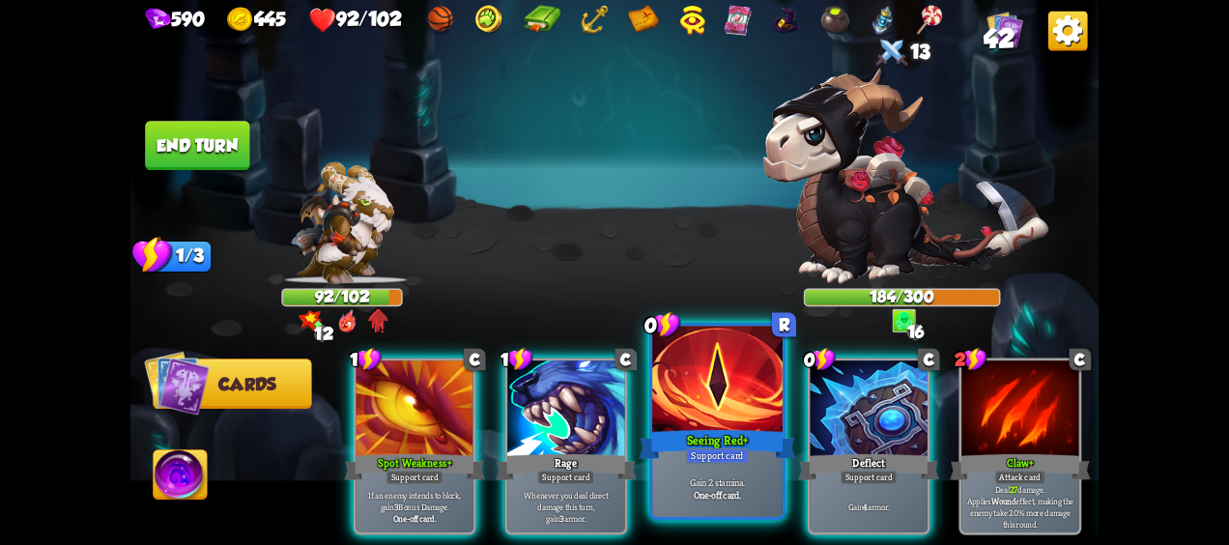
click at [693, 396] on div at bounding box center [717, 382] width 130 height 110
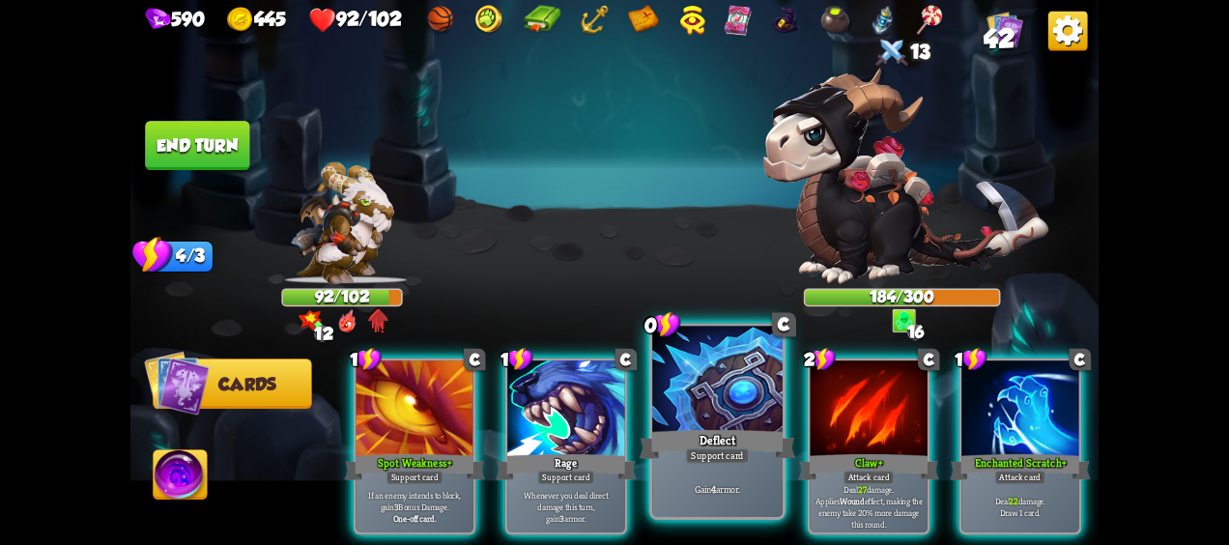
click at [694, 397] on div at bounding box center [717, 382] width 130 height 110
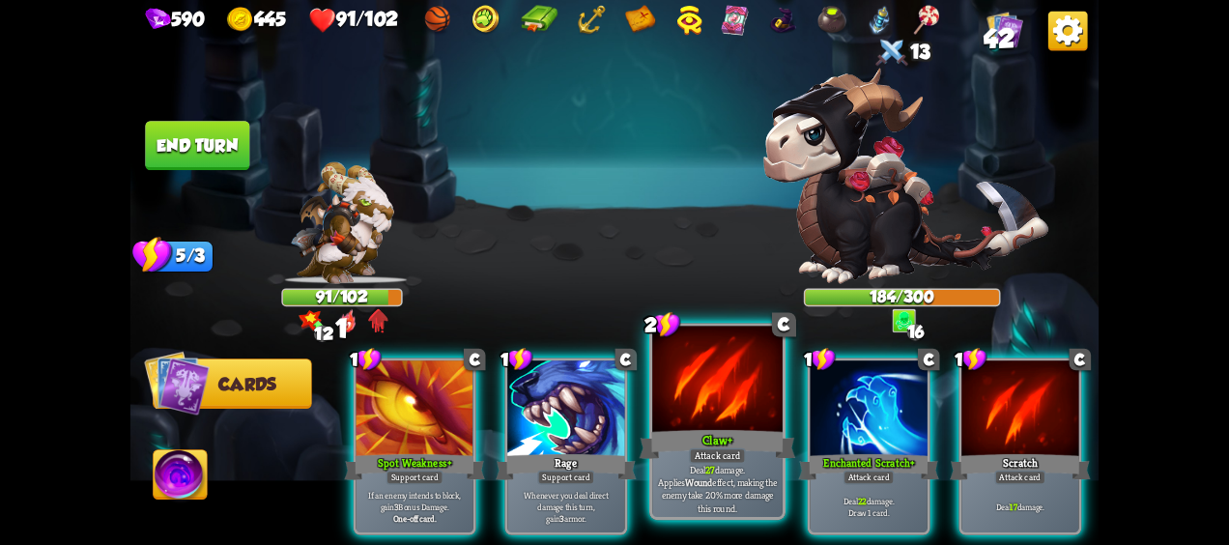
click at [704, 462] on div "Attack card" at bounding box center [717, 455] width 57 height 15
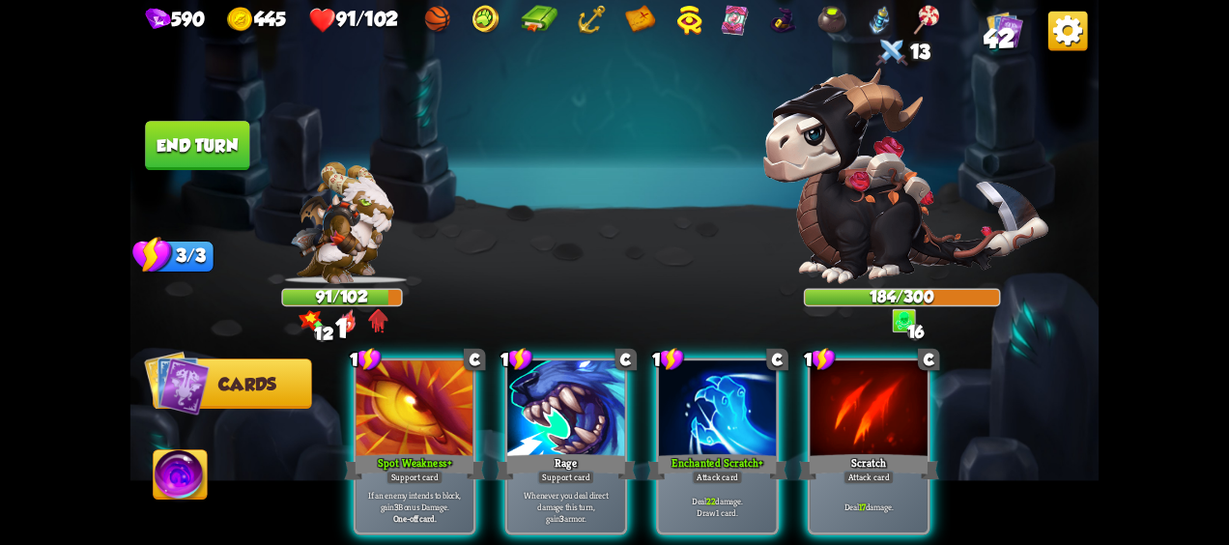
click at [713, 481] on div "Deal 22 damage. Draw 1 card." at bounding box center [717, 506] width 117 height 51
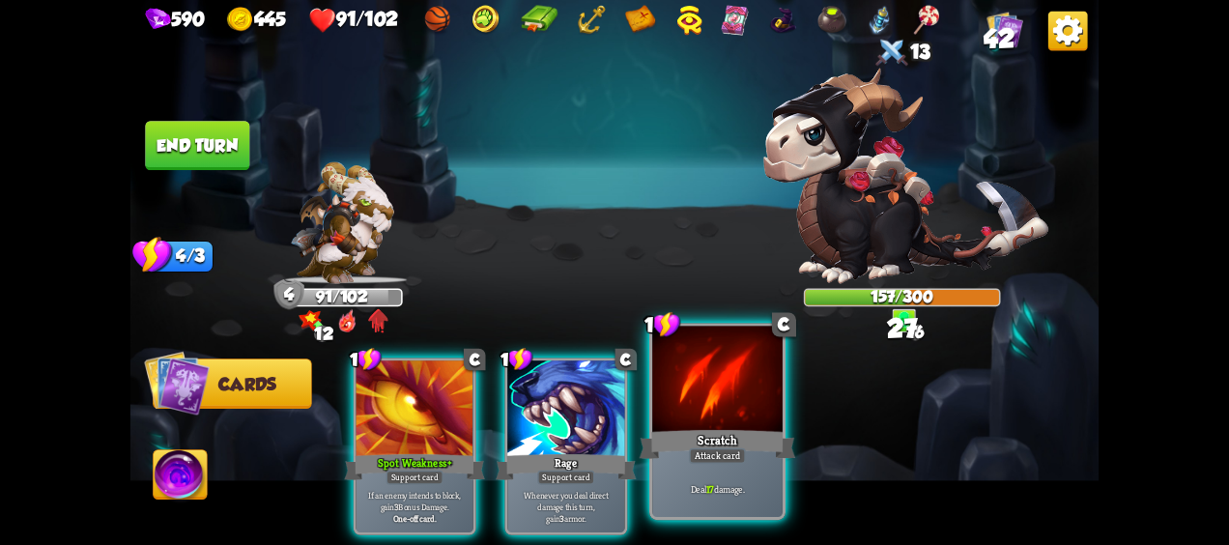
drag, startPoint x: 715, startPoint y: 443, endPoint x: 674, endPoint y: 447, distance: 41.7
click at [715, 443] on div "Scratch" at bounding box center [718, 444] width 157 height 35
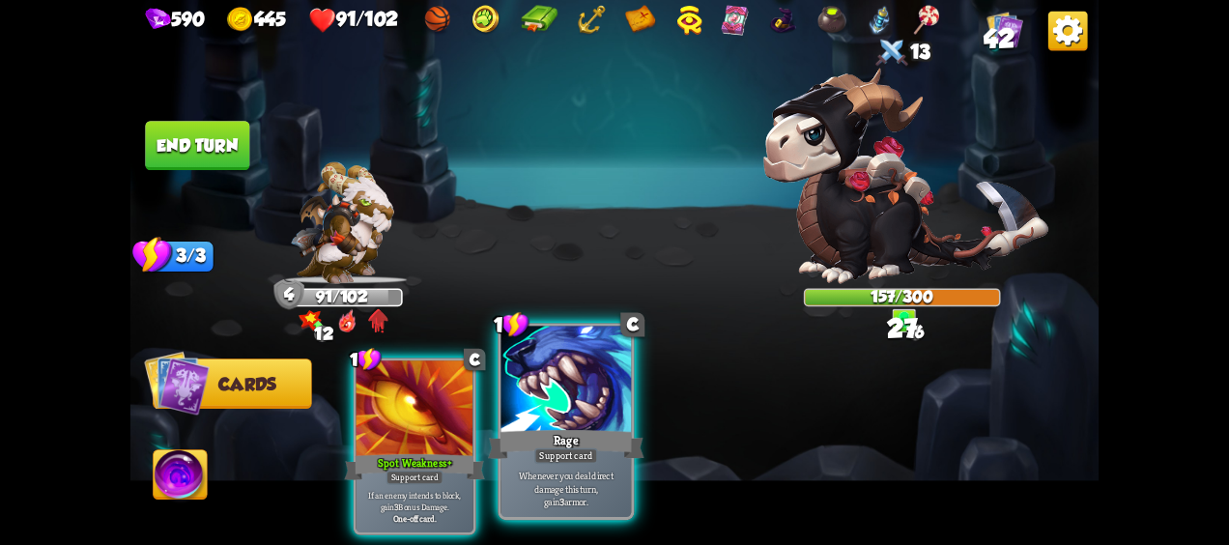
click at [561, 456] on div "Support card" at bounding box center [567, 455] width 64 height 15
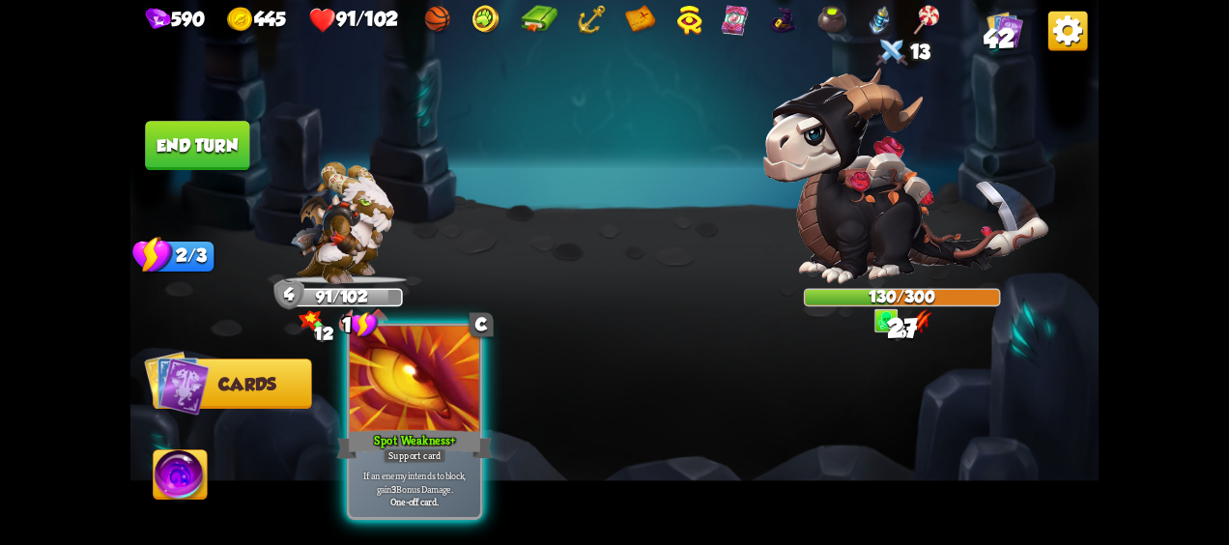
click at [456, 430] on div "Spot Weakness +" at bounding box center [414, 444] width 157 height 35
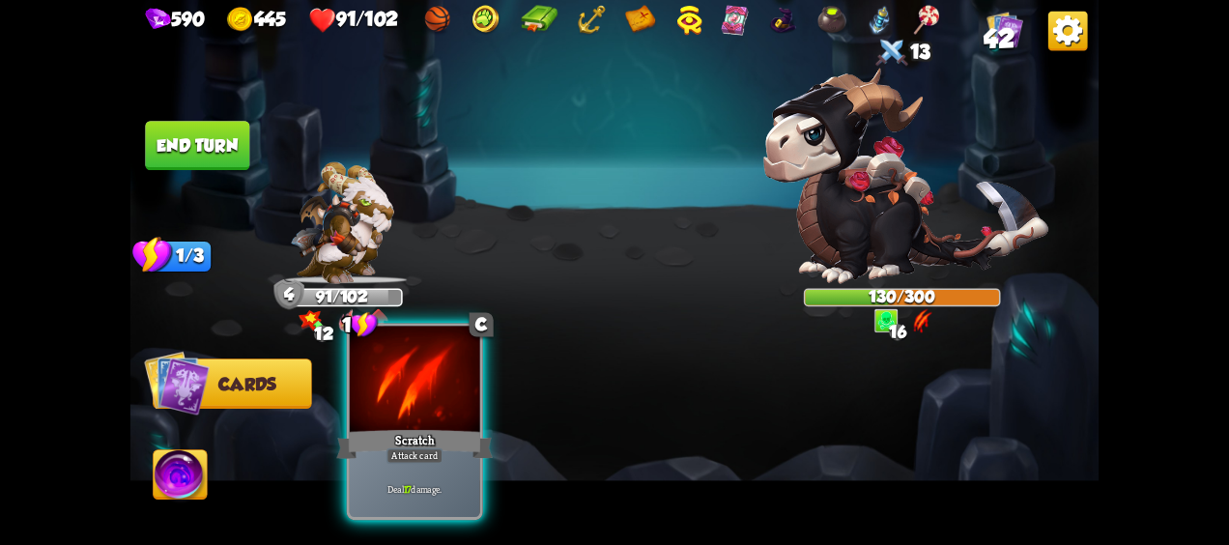
click at [451, 436] on div "Scratch" at bounding box center [414, 444] width 157 height 35
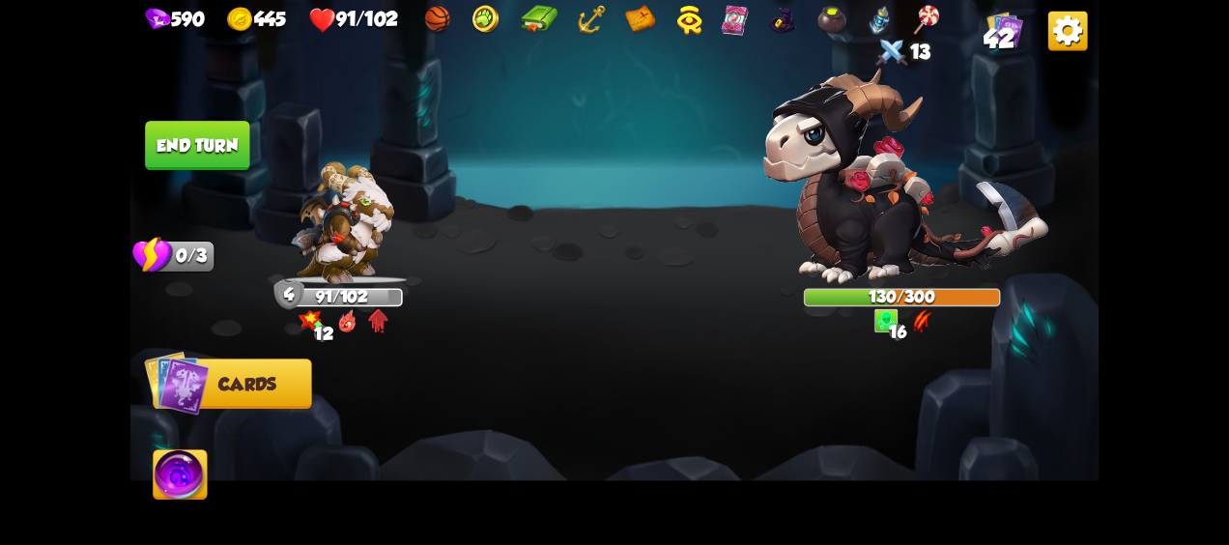
click at [449, 438] on div at bounding box center [711, 424] width 775 height 243
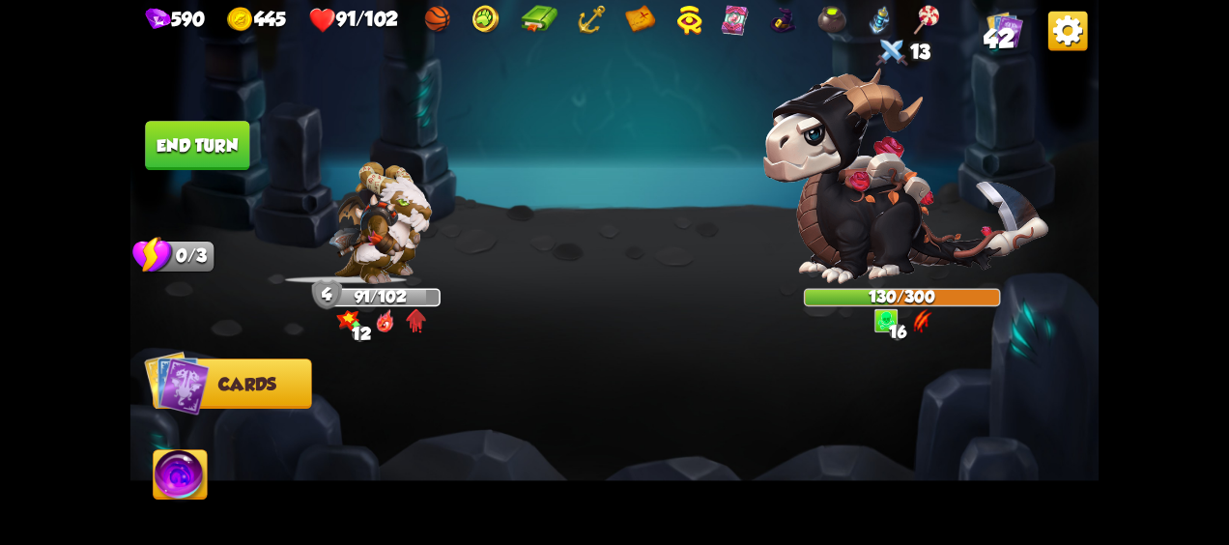
drag, startPoint x: 451, startPoint y: 438, endPoint x: 462, endPoint y: 438, distance: 10.6
click at [452, 433] on div at bounding box center [711, 424] width 775 height 243
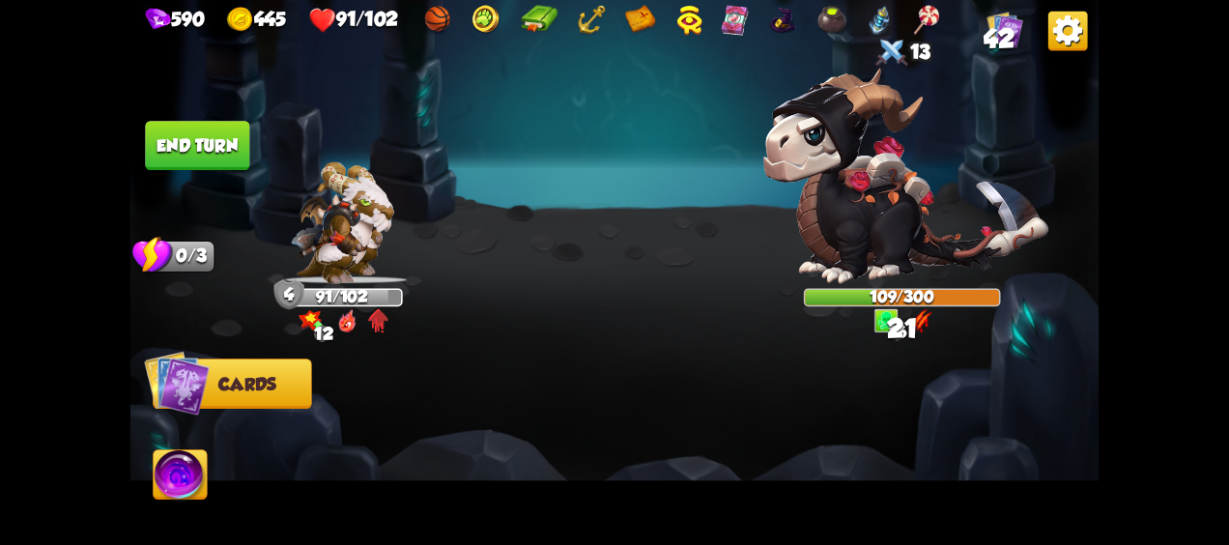
drag, startPoint x: 462, startPoint y: 438, endPoint x: 474, endPoint y: 440, distance: 11.8
click at [462, 437] on div at bounding box center [711, 424] width 775 height 243
drag, startPoint x: 474, startPoint y: 440, endPoint x: 491, endPoint y: 435, distance: 18.1
click at [479, 435] on div at bounding box center [711, 424] width 775 height 243
click at [494, 431] on div at bounding box center [711, 424] width 775 height 243
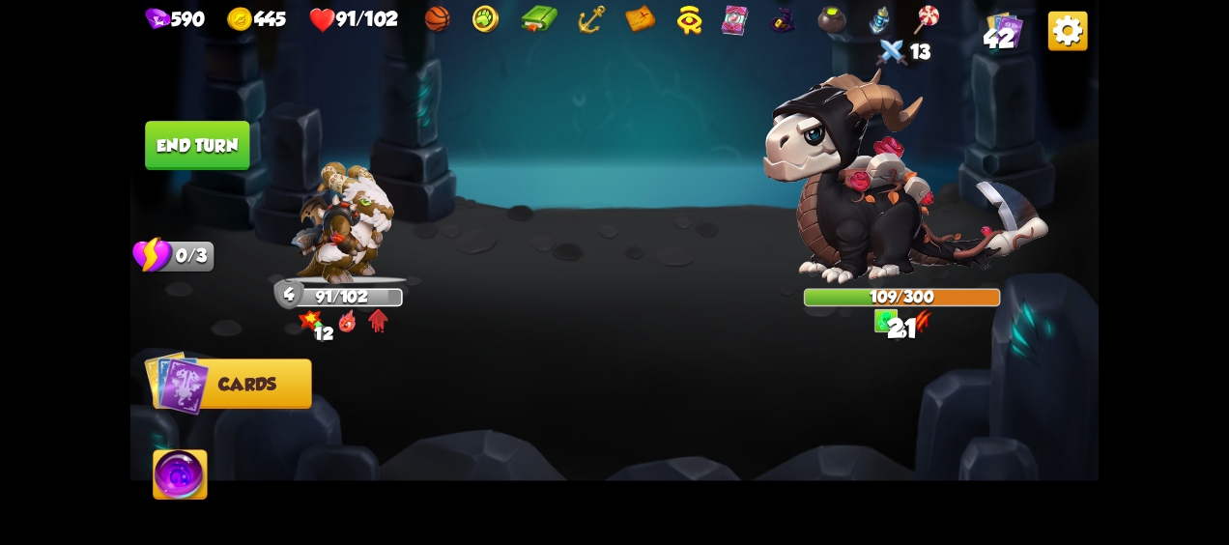
drag, startPoint x: 497, startPoint y: 434, endPoint x: 549, endPoint y: 406, distance: 59.2
click at [506, 429] on div at bounding box center [711, 424] width 775 height 243
drag, startPoint x: 549, startPoint y: 406, endPoint x: 641, endPoint y: 361, distance: 102.4
click at [582, 374] on div at bounding box center [711, 424] width 775 height 243
drag, startPoint x: 641, startPoint y: 361, endPoint x: 650, endPoint y: 351, distance: 13.0
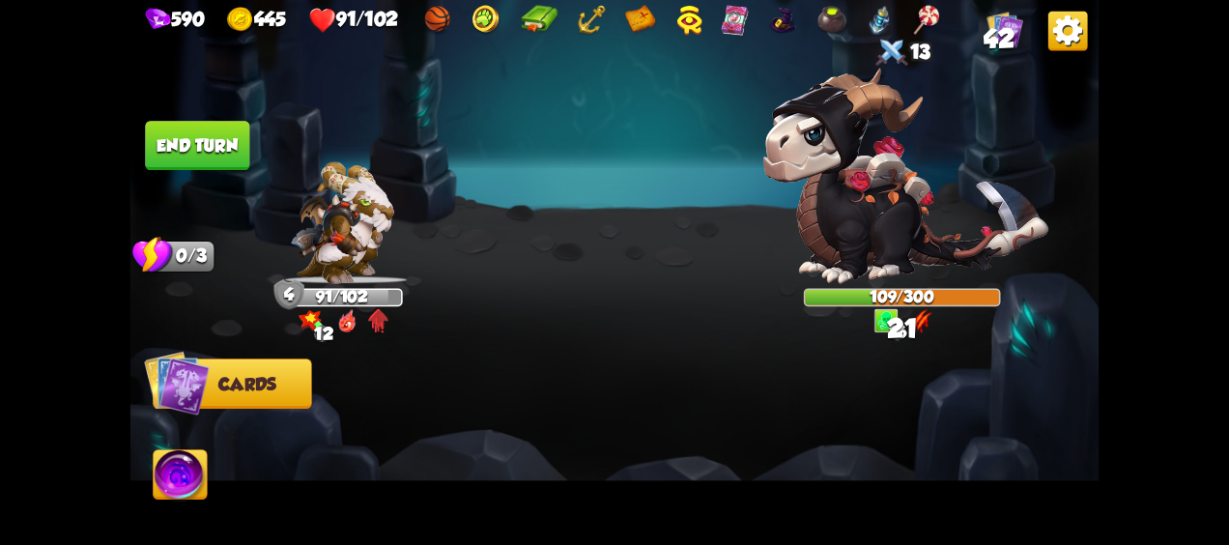
click at [638, 356] on div at bounding box center [711, 424] width 775 height 243
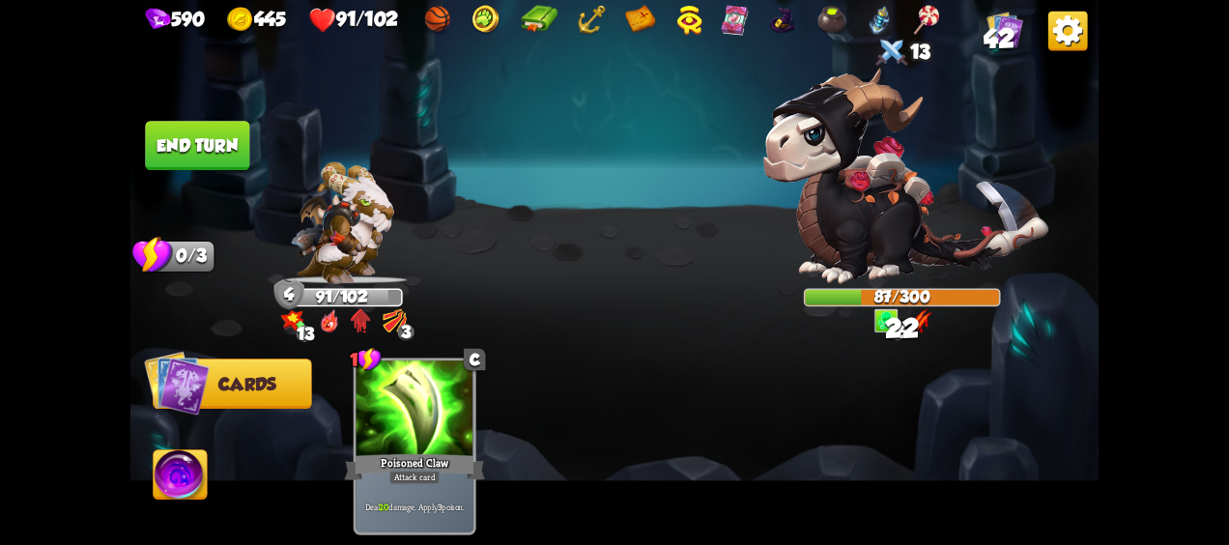
click at [207, 148] on button "End turn" at bounding box center [197, 145] width 104 height 49
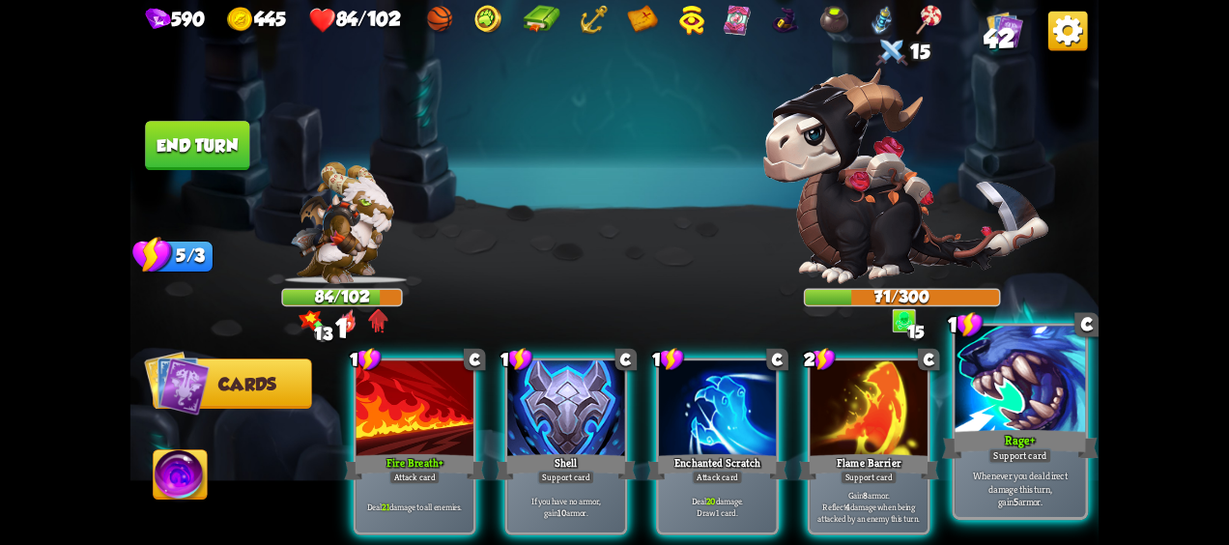
click at [1037, 419] on div at bounding box center [1020, 382] width 130 height 110
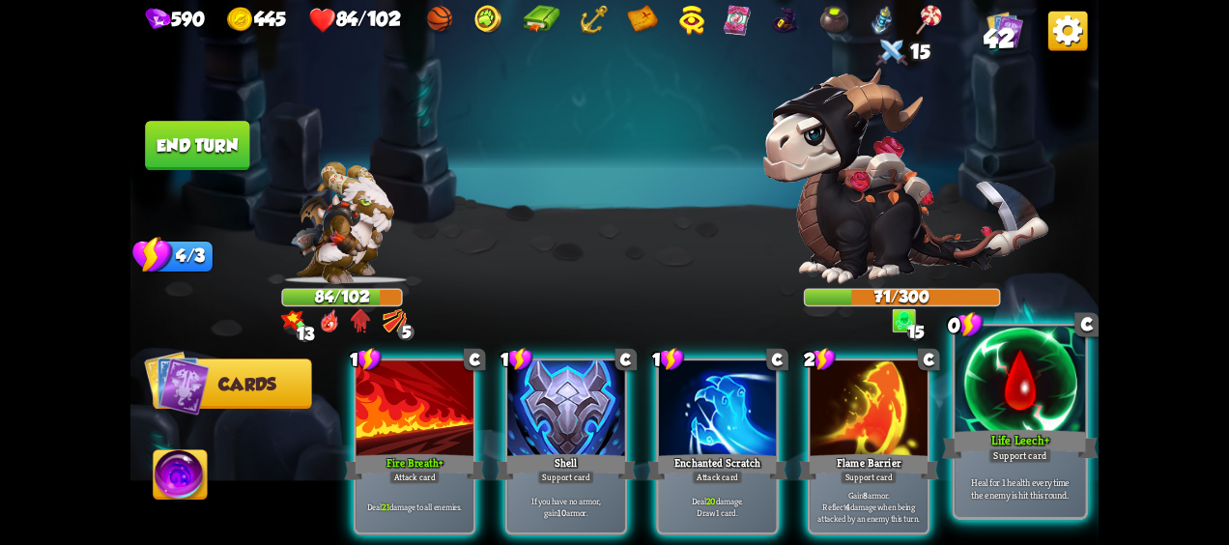
click at [984, 424] on div at bounding box center [1020, 382] width 130 height 110
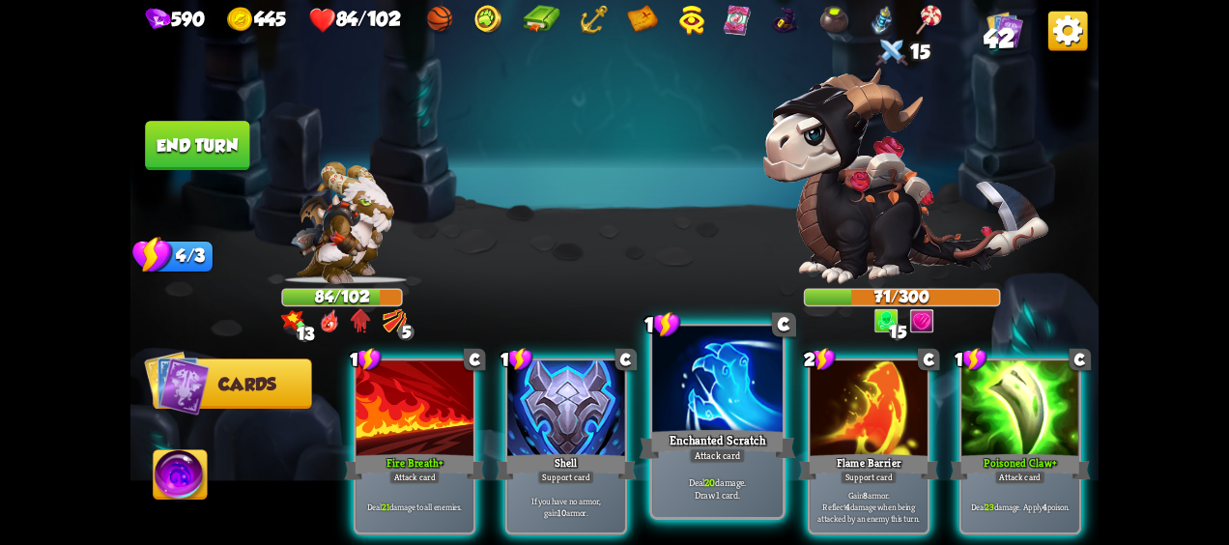
click at [697, 447] on div "Enchanted Scratch" at bounding box center [718, 444] width 157 height 35
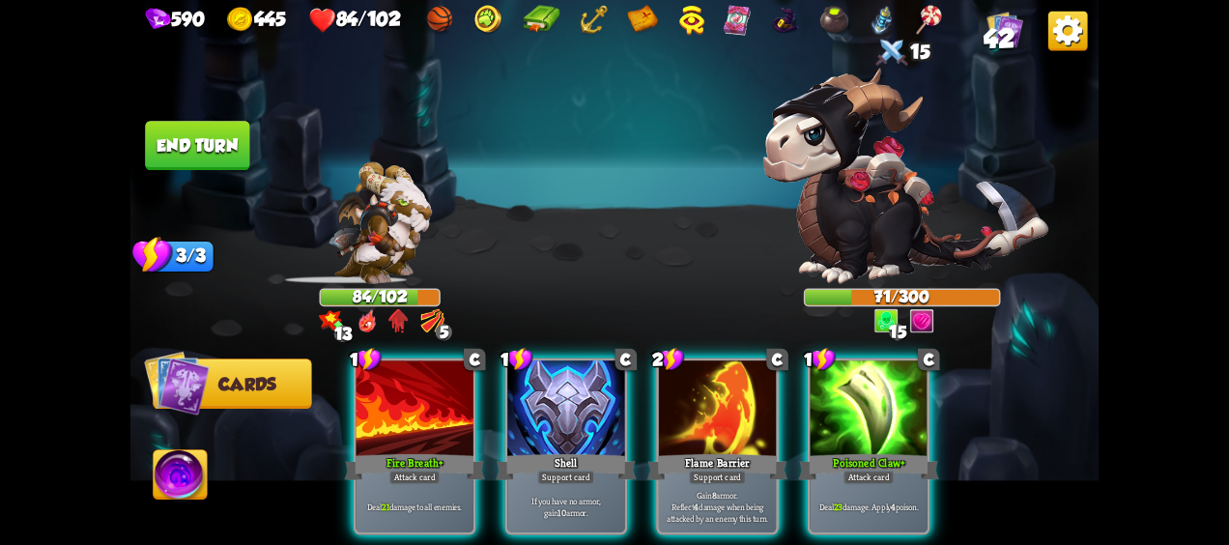
click at [335, 412] on div "1 C Fire Breath + Attack card Deal 21 damage to all enemies. 1 C Shell Support …" at bounding box center [711, 424] width 775 height 243
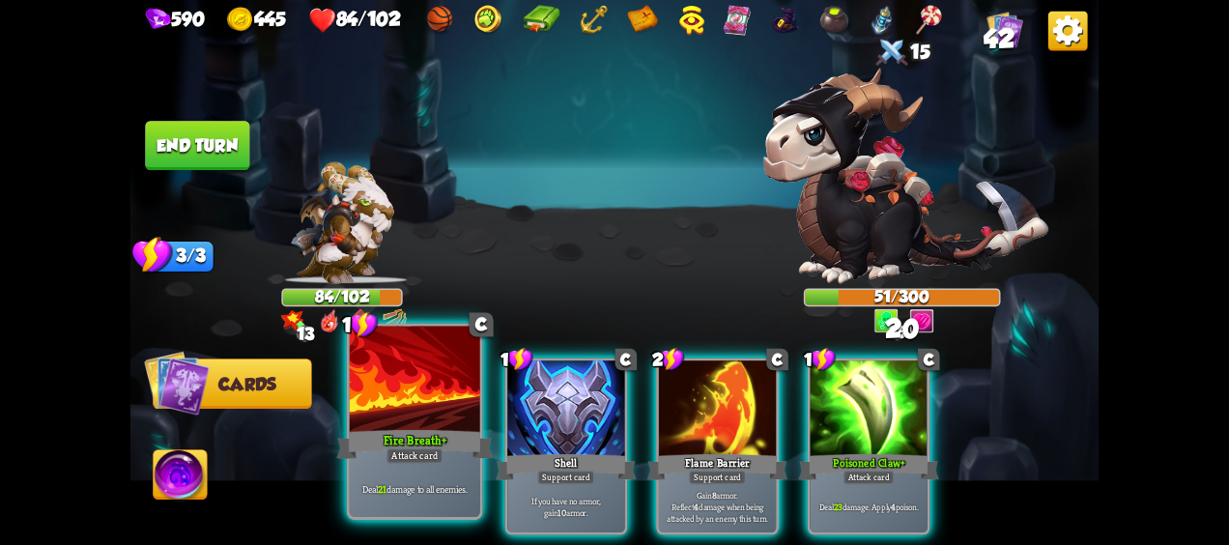
click at [396, 418] on div "1 C Fire Breath + Attack card Deal 21 damage to all enemies." at bounding box center [415, 421] width 136 height 197
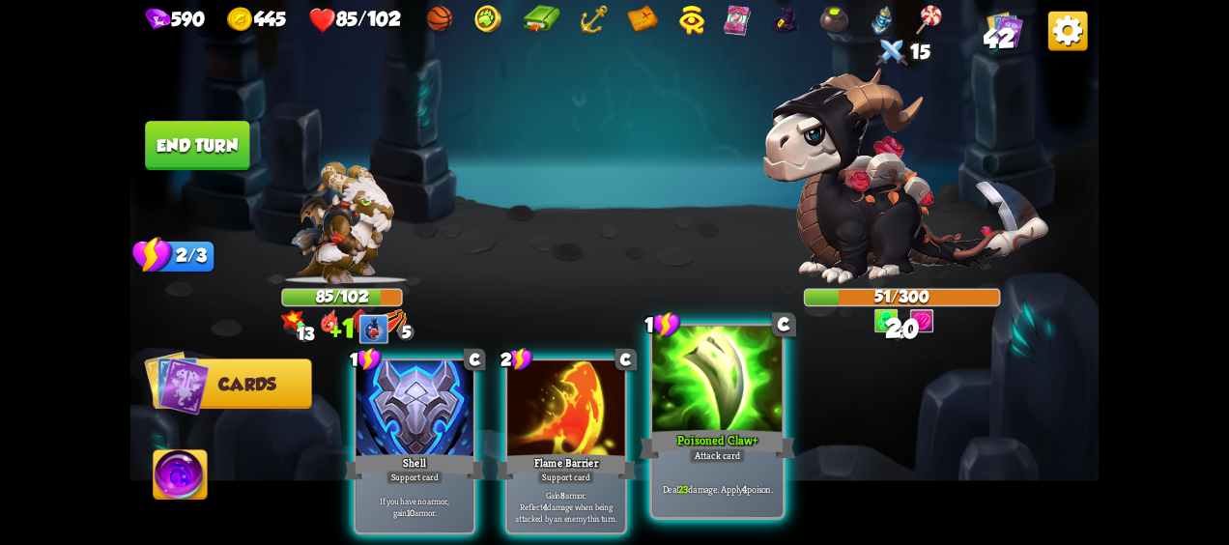
click at [717, 434] on div "Poisoned Claw +" at bounding box center [718, 444] width 157 height 35
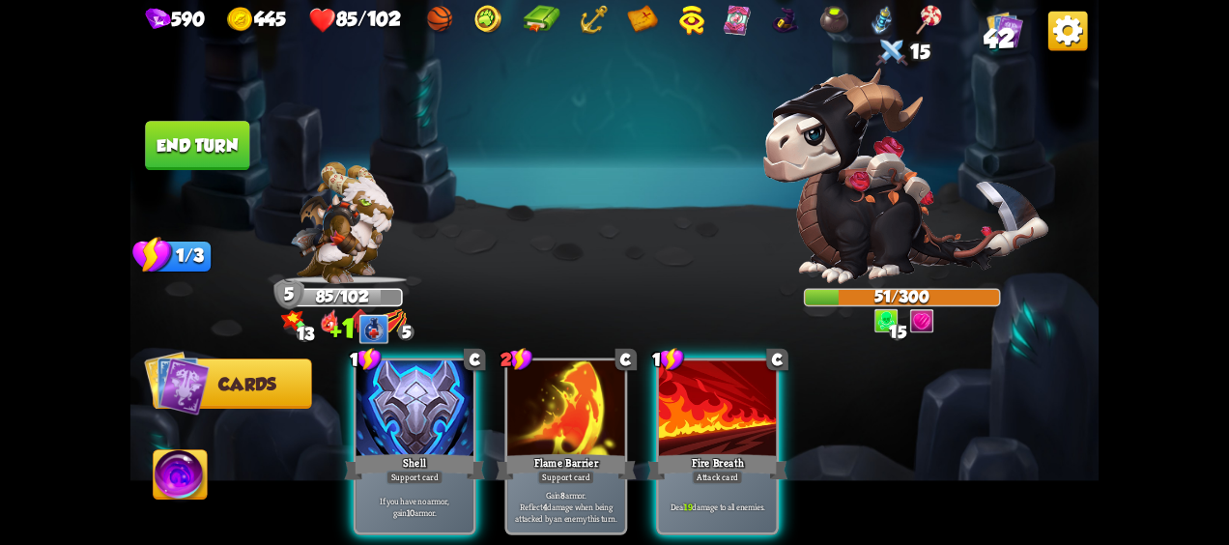
click at [717, 451] on div "Fire Breath" at bounding box center [718, 466] width 141 height 31
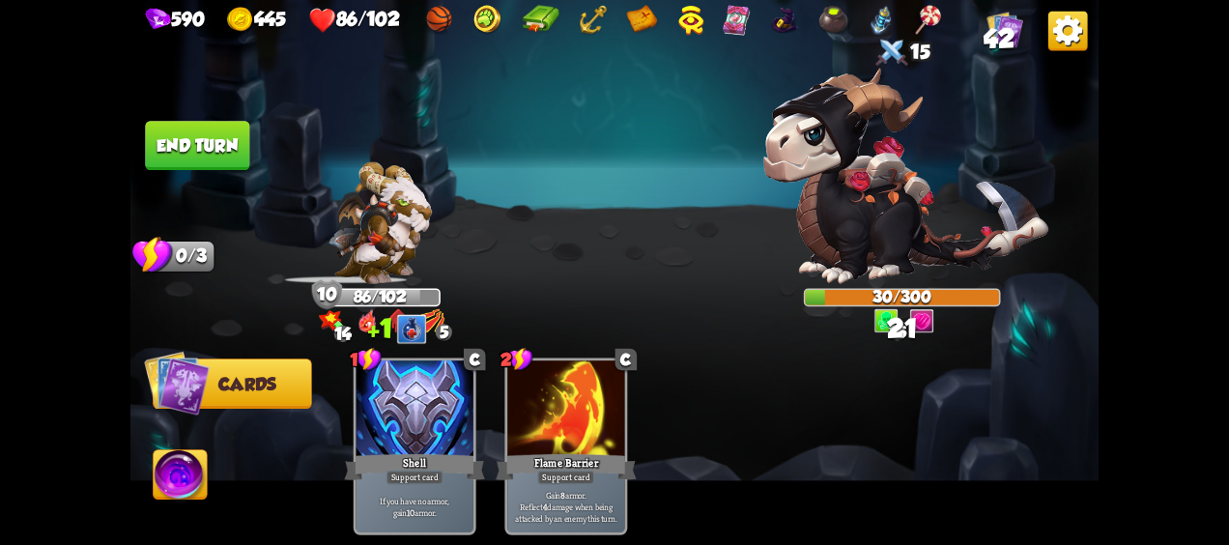
click at [164, 467] on img at bounding box center [181, 477] width 54 height 54
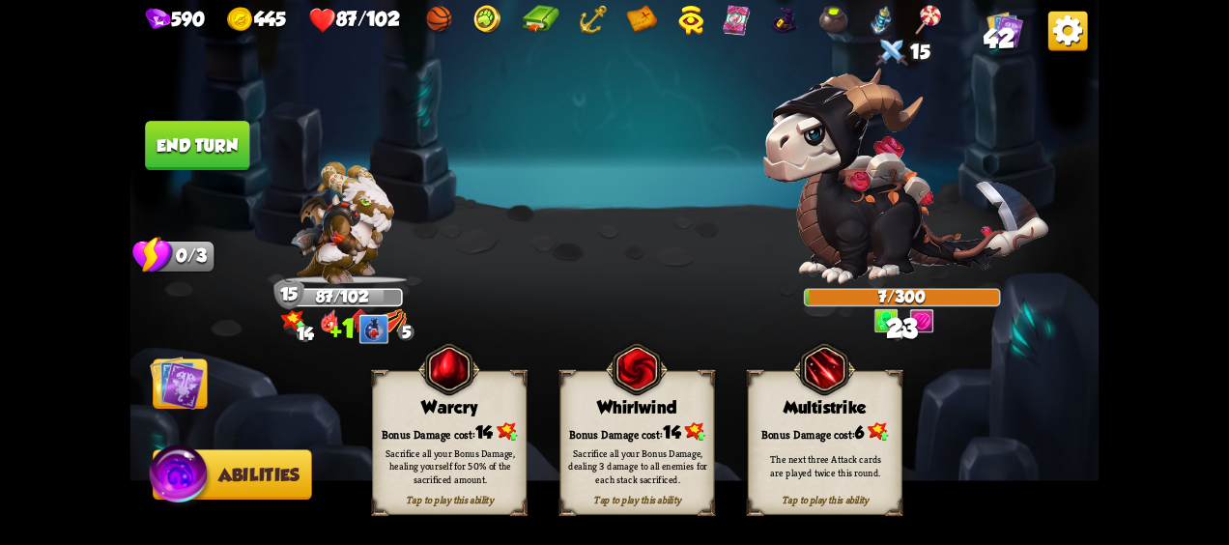
click at [460, 433] on div "Bonus Damage cost: 14" at bounding box center [449, 432] width 153 height 22
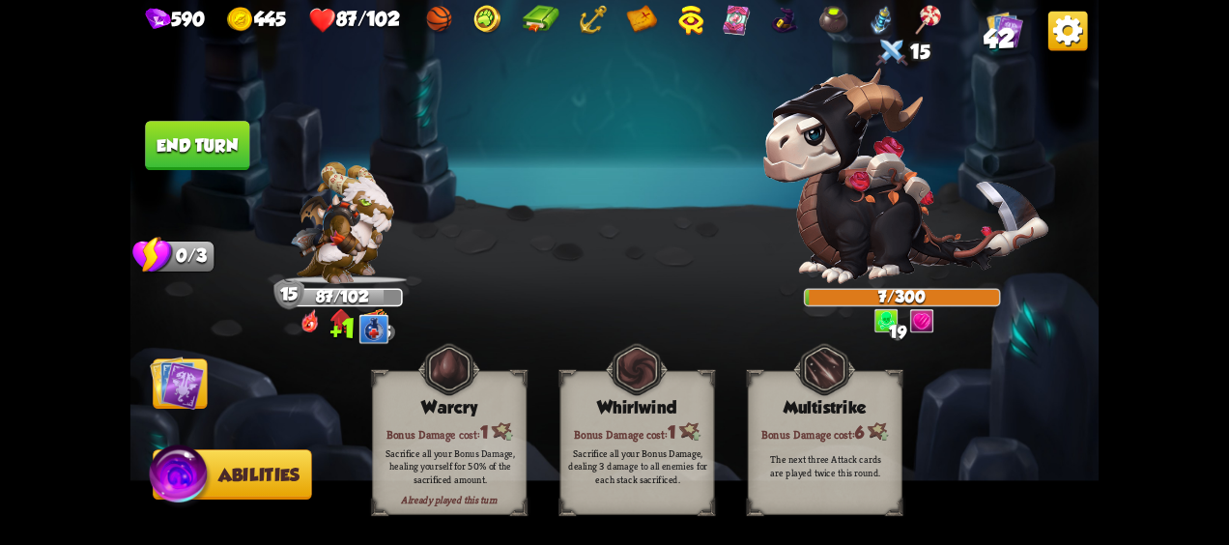
click at [460, 434] on div "Bonus Damage cost: 1" at bounding box center [449, 432] width 153 height 22
click at [220, 140] on button "End turn" at bounding box center [197, 145] width 104 height 49
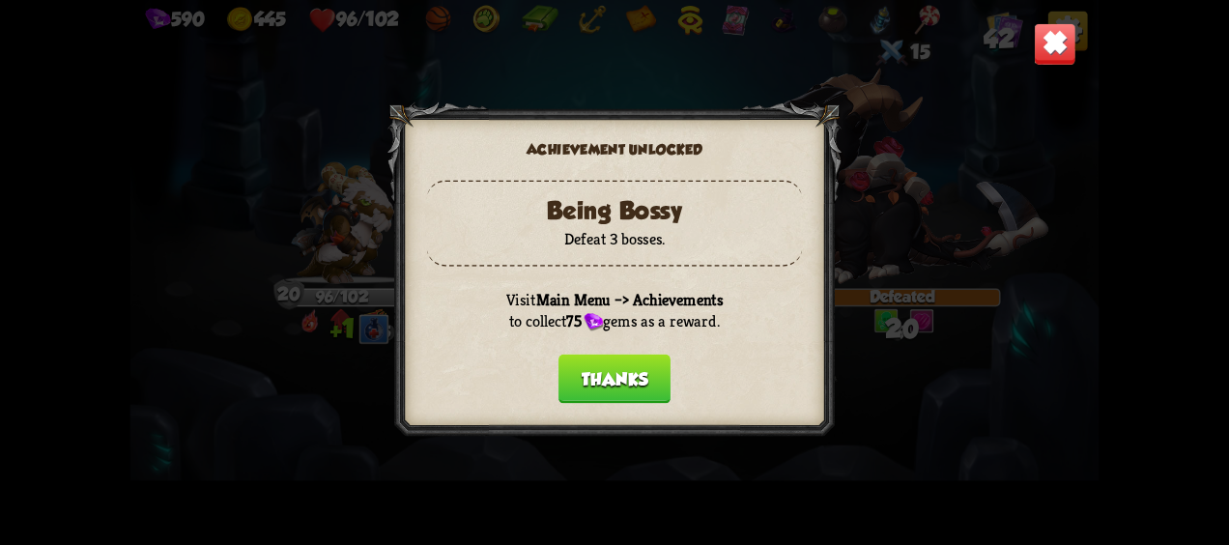
click at [646, 365] on button "Thanks" at bounding box center [615, 379] width 112 height 49
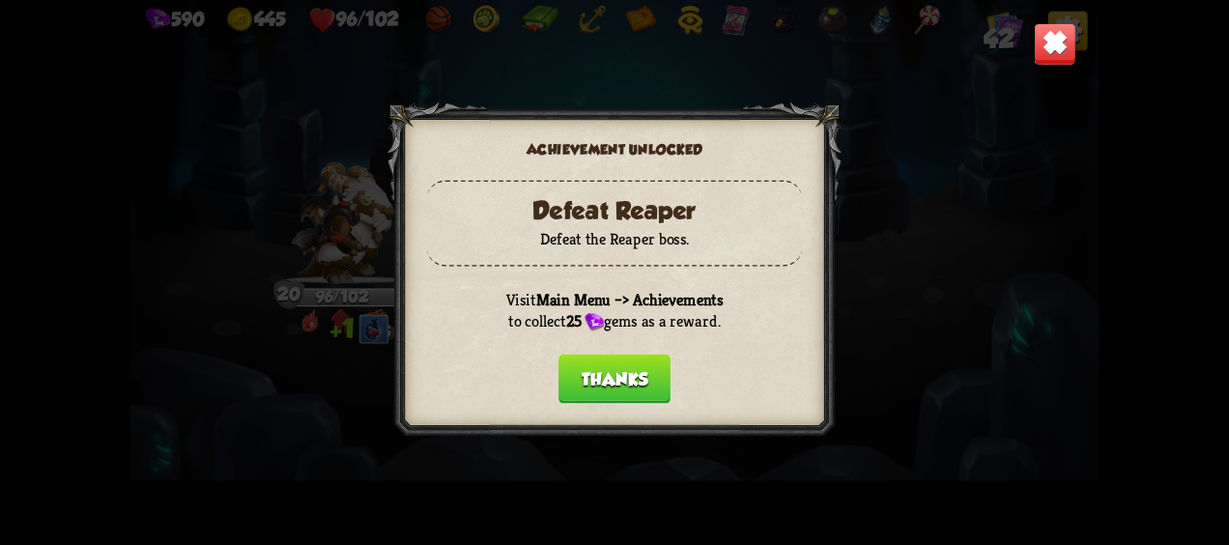
click at [616, 376] on button "Thanks" at bounding box center [615, 379] width 112 height 49
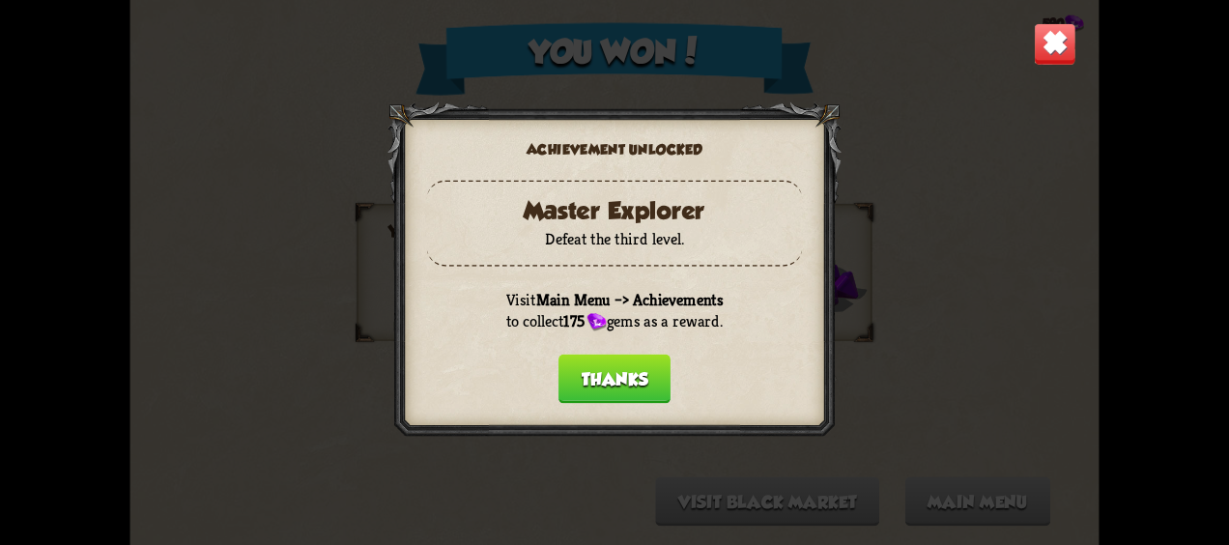
click at [601, 374] on button "Thanks" at bounding box center [615, 379] width 112 height 49
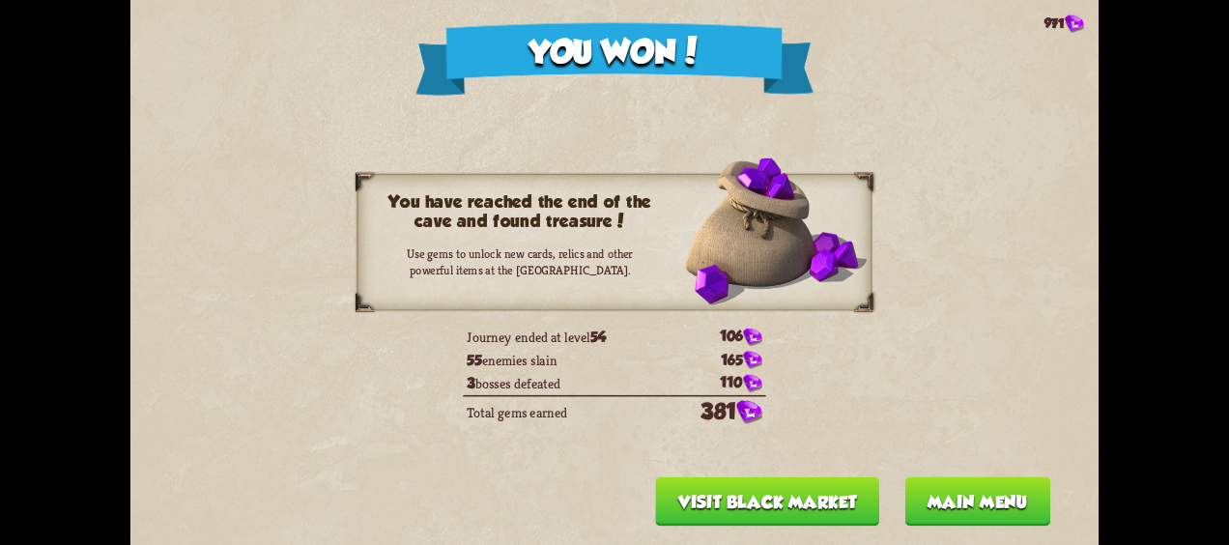
click at [985, 504] on button "Main menu" at bounding box center [978, 501] width 146 height 49
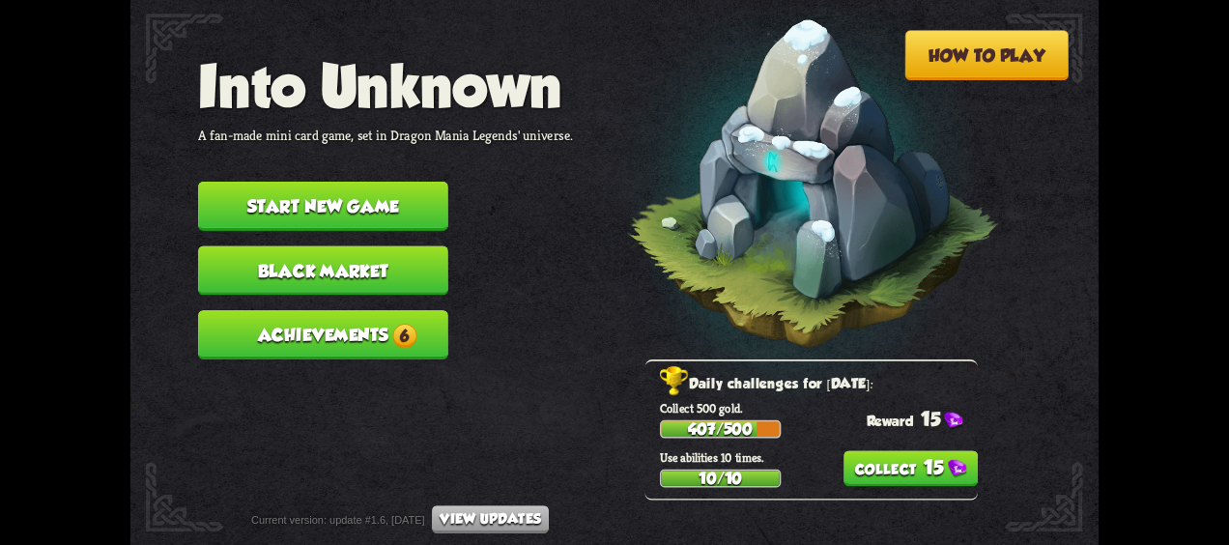
click at [902, 466] on button "15" at bounding box center [911, 468] width 134 height 36
click at [395, 318] on button "Achievements 6" at bounding box center [322, 334] width 249 height 49
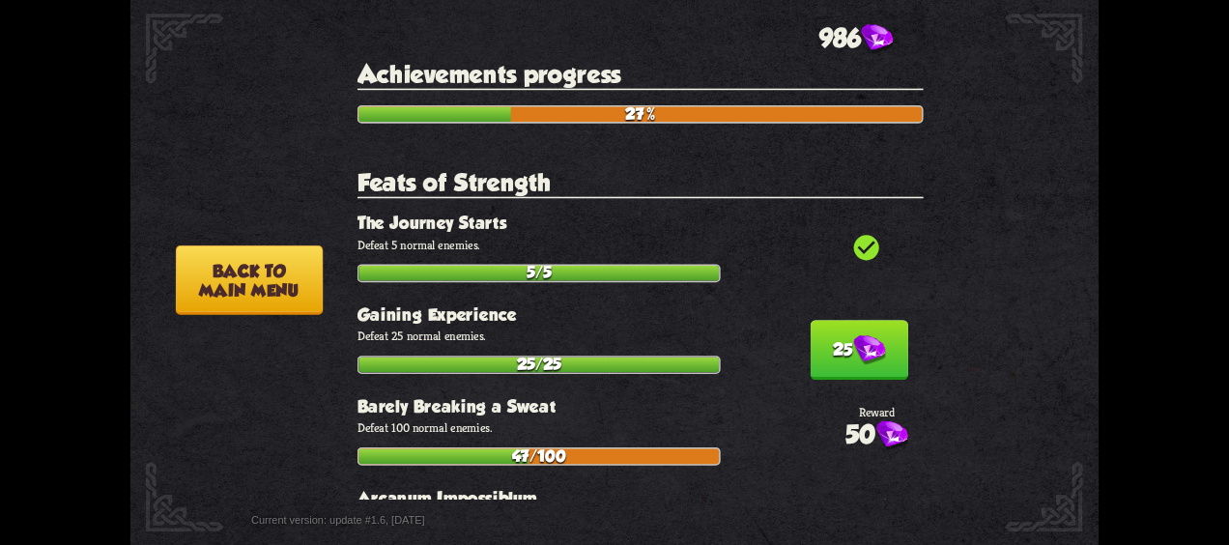
drag, startPoint x: 834, startPoint y: 319, endPoint x: 827, endPoint y: 335, distance: 17.8
click at [831, 329] on button "25" at bounding box center [860, 350] width 98 height 60
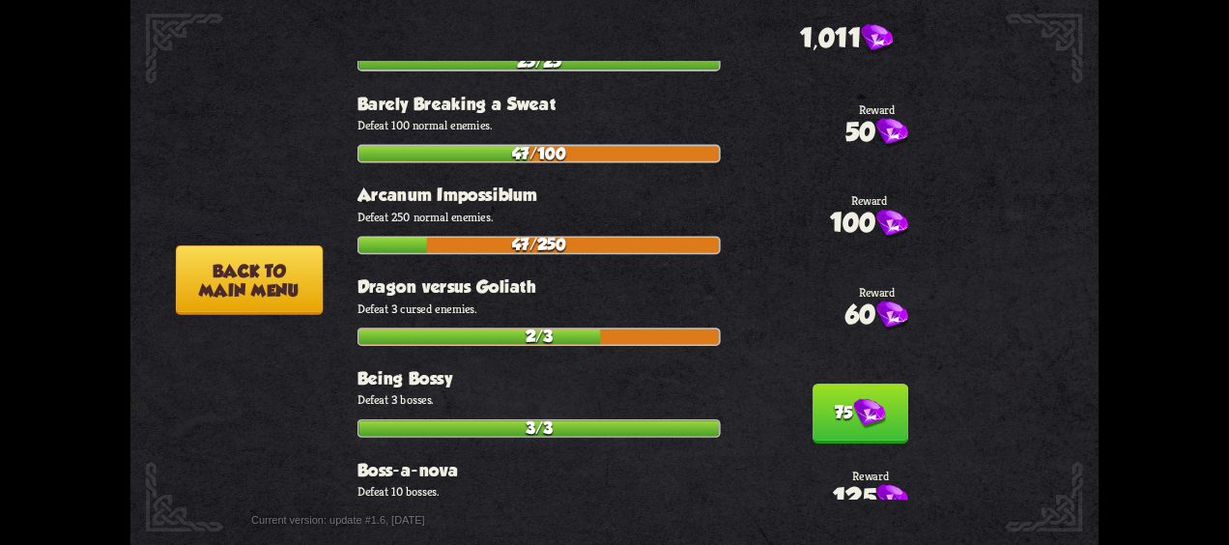
click at [828, 384] on button "75" at bounding box center [861, 414] width 96 height 60
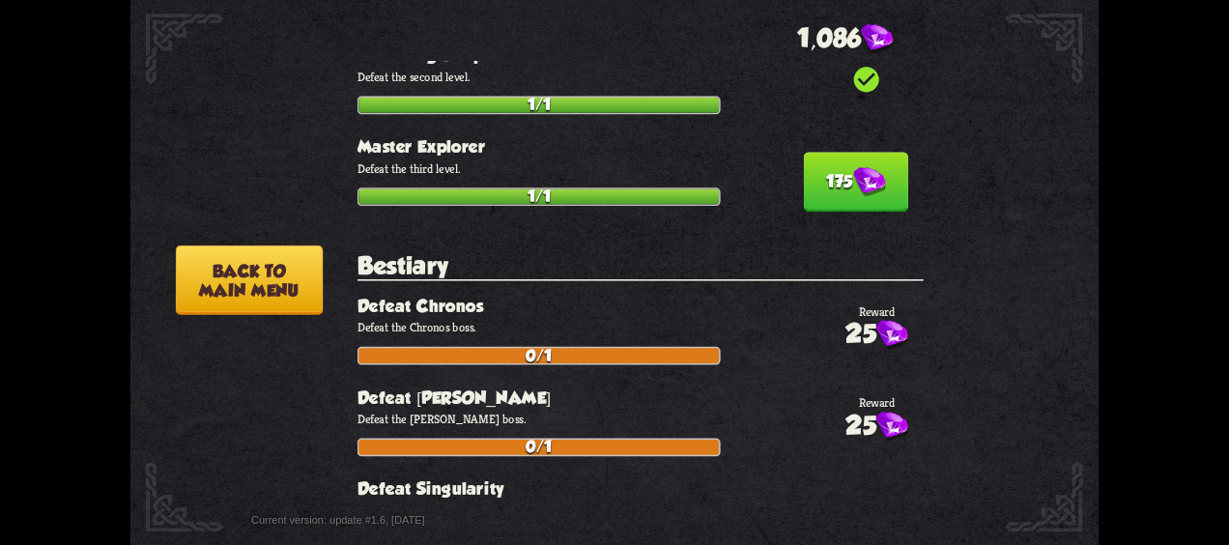
click at [827, 162] on button "175" at bounding box center [856, 182] width 104 height 60
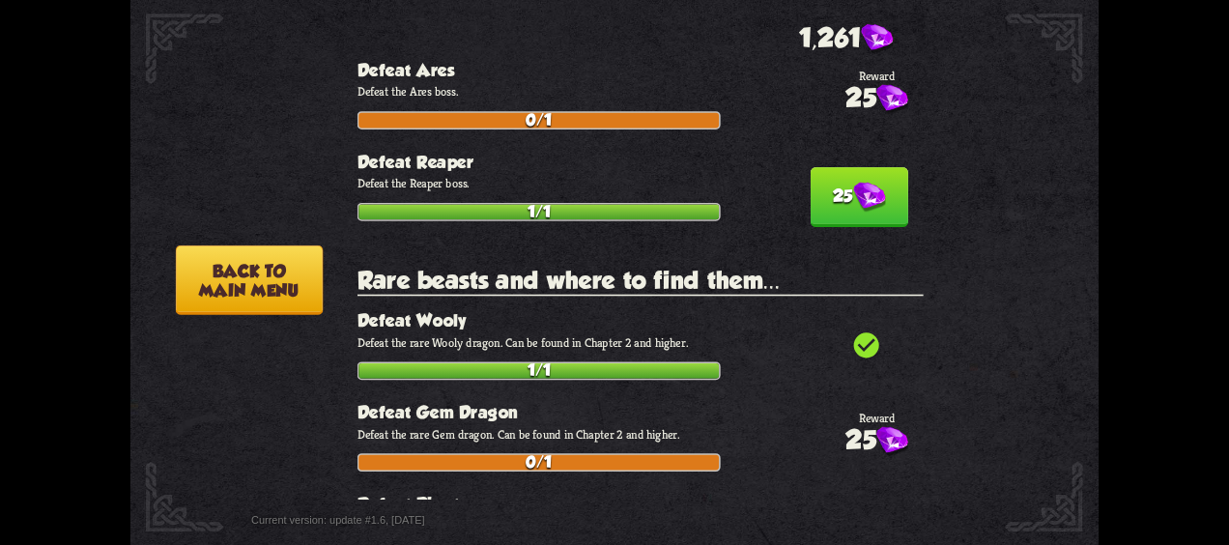
click at [853, 183] on img at bounding box center [869, 198] width 32 height 30
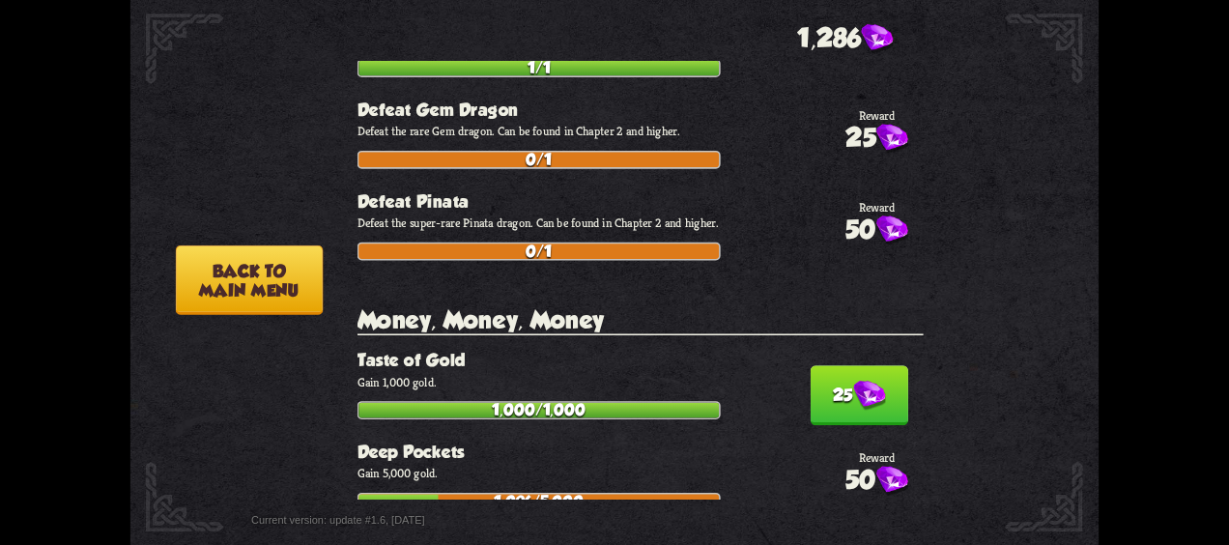
click at [829, 365] on button "25" at bounding box center [860, 395] width 98 height 60
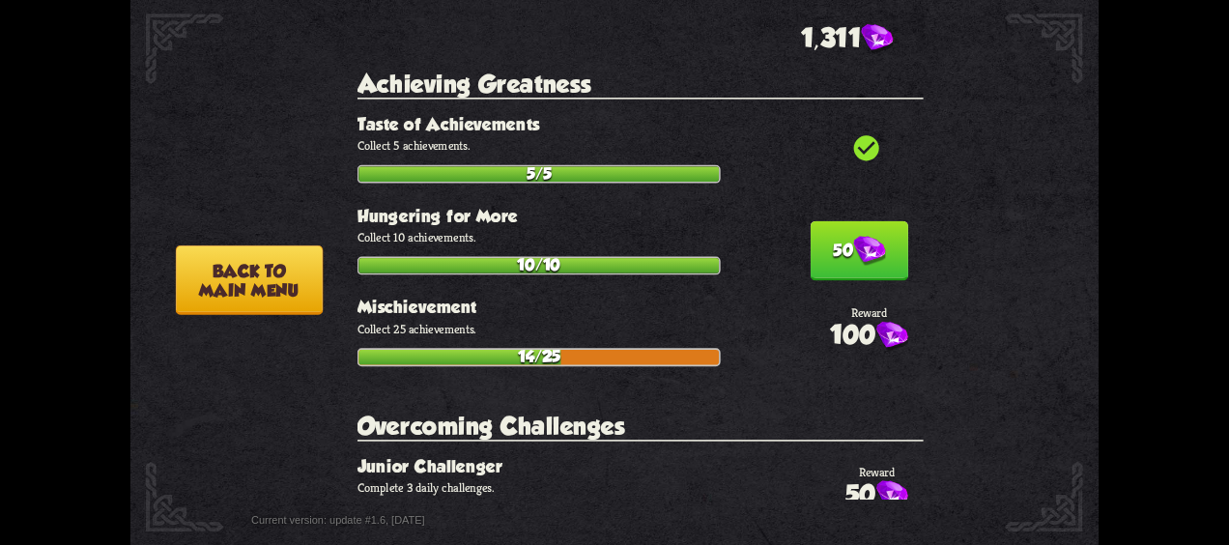
drag, startPoint x: 806, startPoint y: 242, endPoint x: 814, endPoint y: 203, distance: 39.4
click at [804, 298] on h3 "Mischievement" at bounding box center [641, 307] width 566 height 19
click at [820, 221] on button "50" at bounding box center [860, 251] width 98 height 60
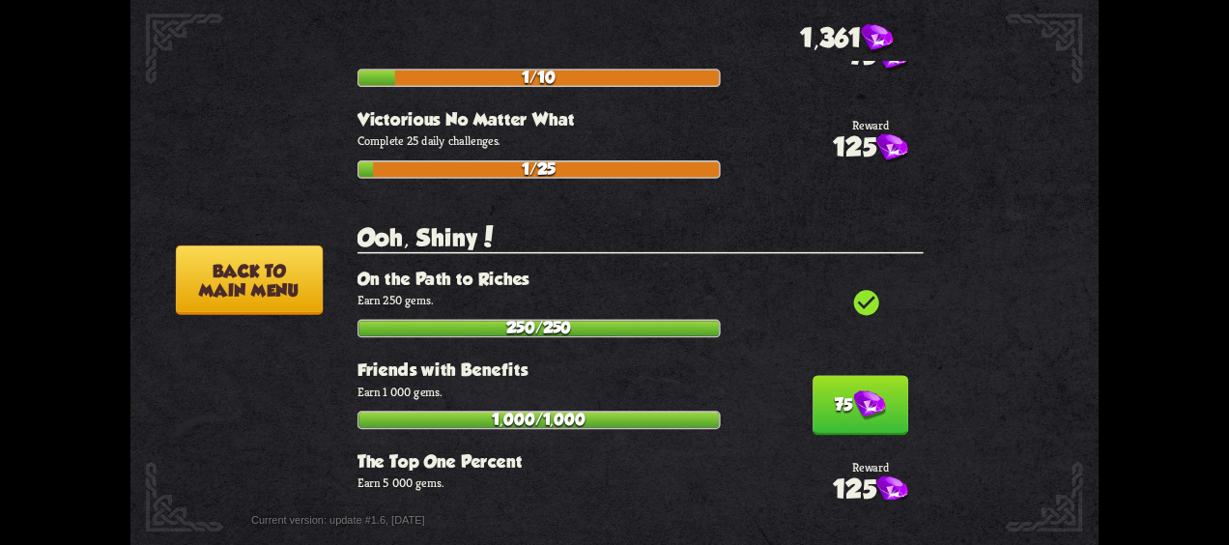
click at [827, 376] on button "75" at bounding box center [861, 406] width 96 height 60
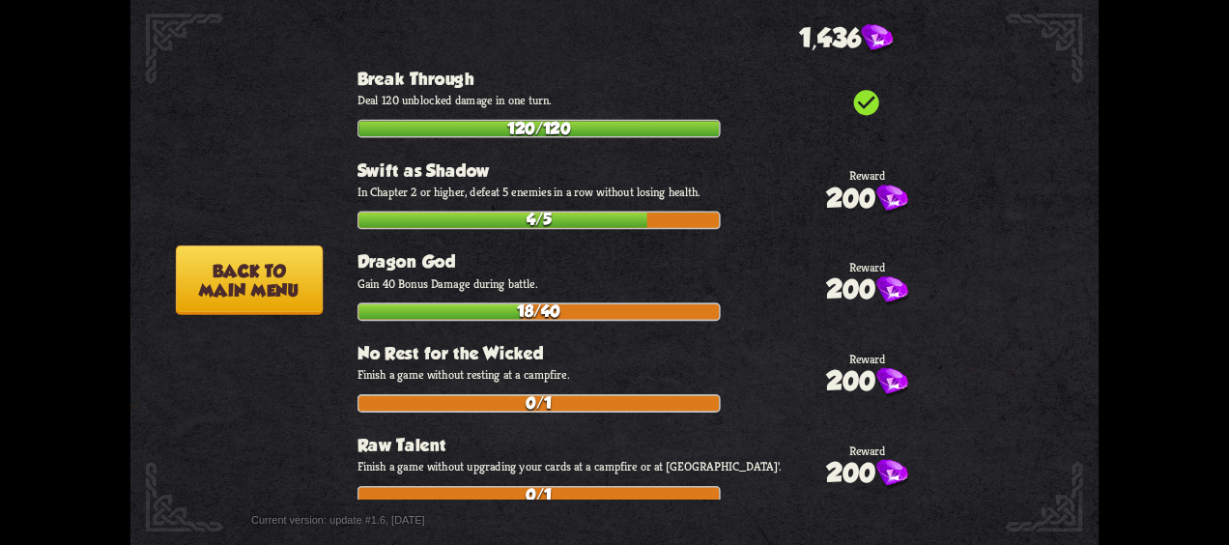
scroll to position [6669, 0]
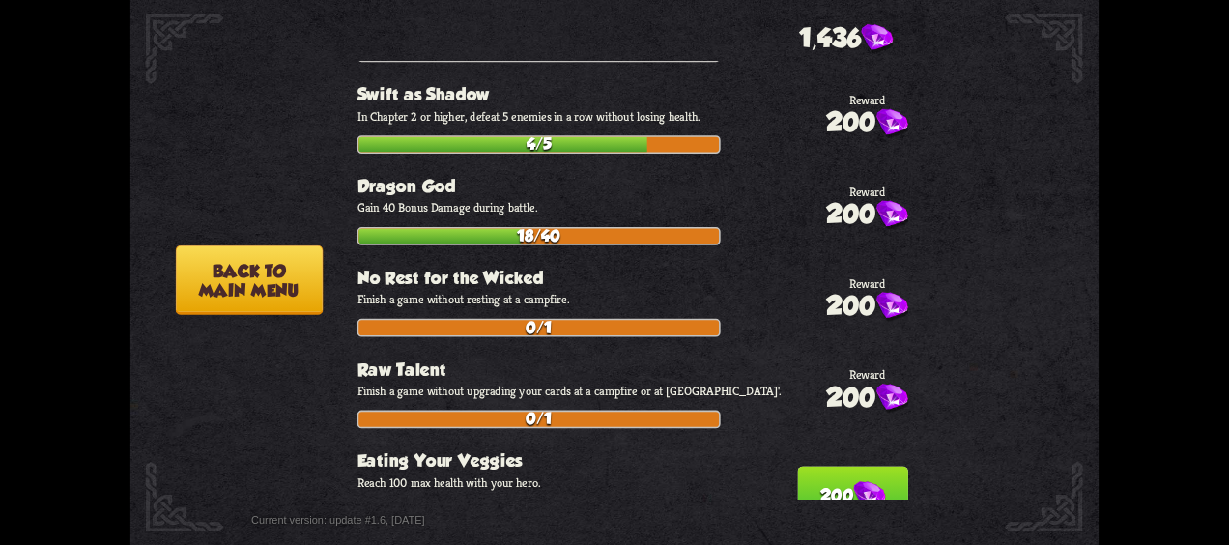
click at [853, 481] on img at bounding box center [869, 496] width 32 height 30
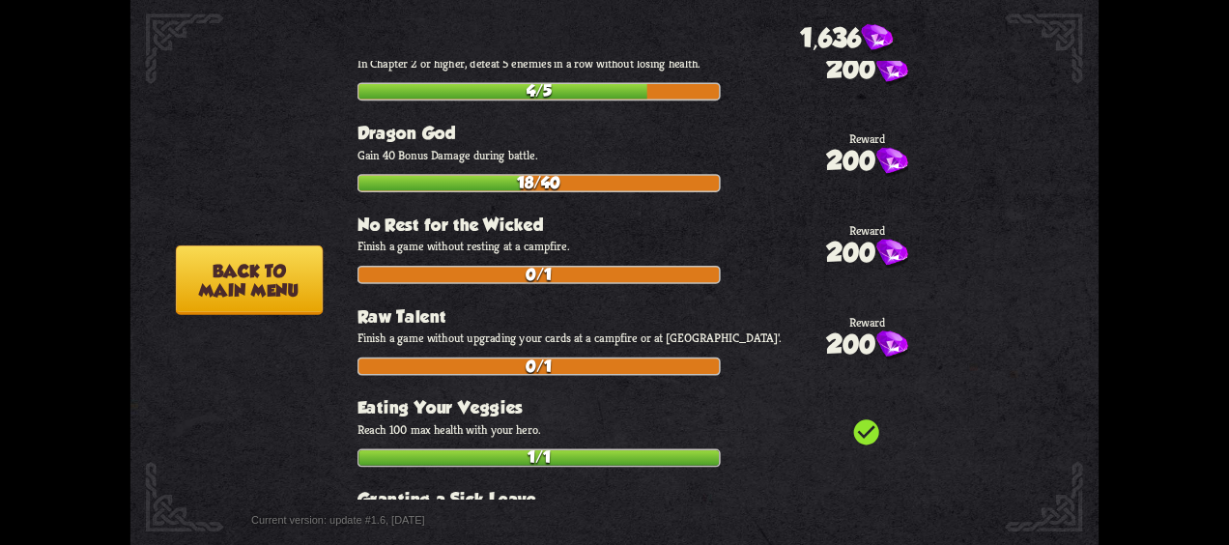
scroll to position [6792, 0]
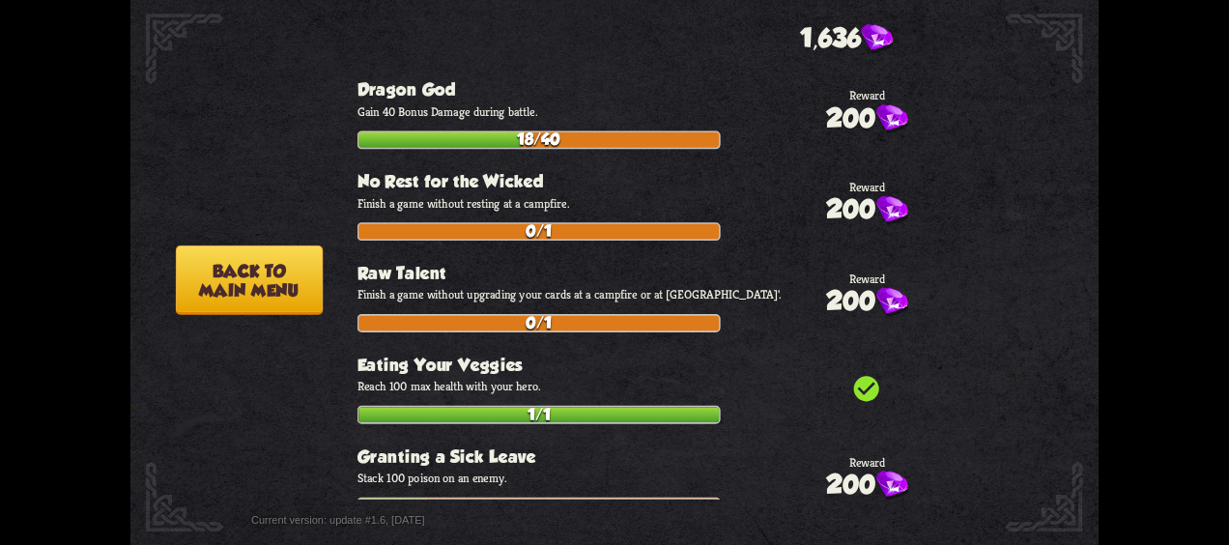
click at [251, 251] on button "Back to main menu" at bounding box center [249, 281] width 147 height 70
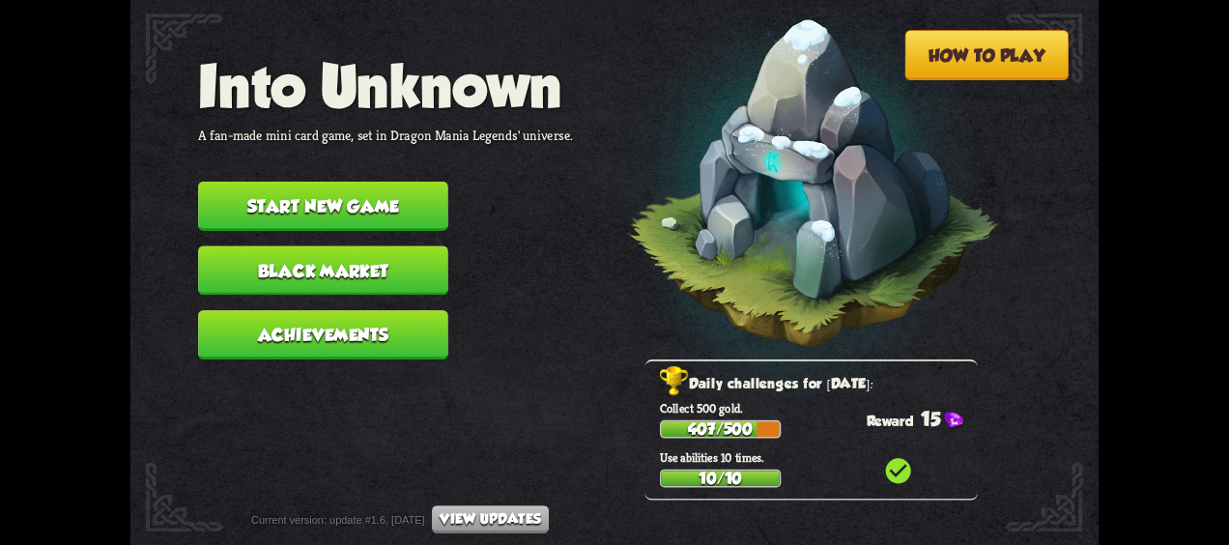
click at [288, 288] on button "Black Market" at bounding box center [322, 270] width 249 height 49
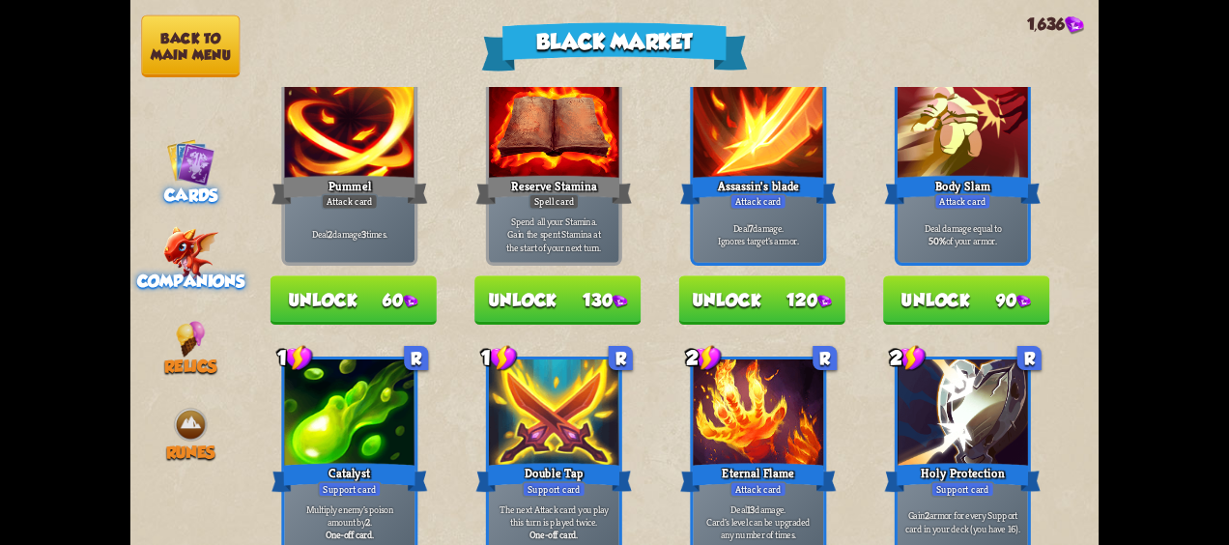
scroll to position [97, 0]
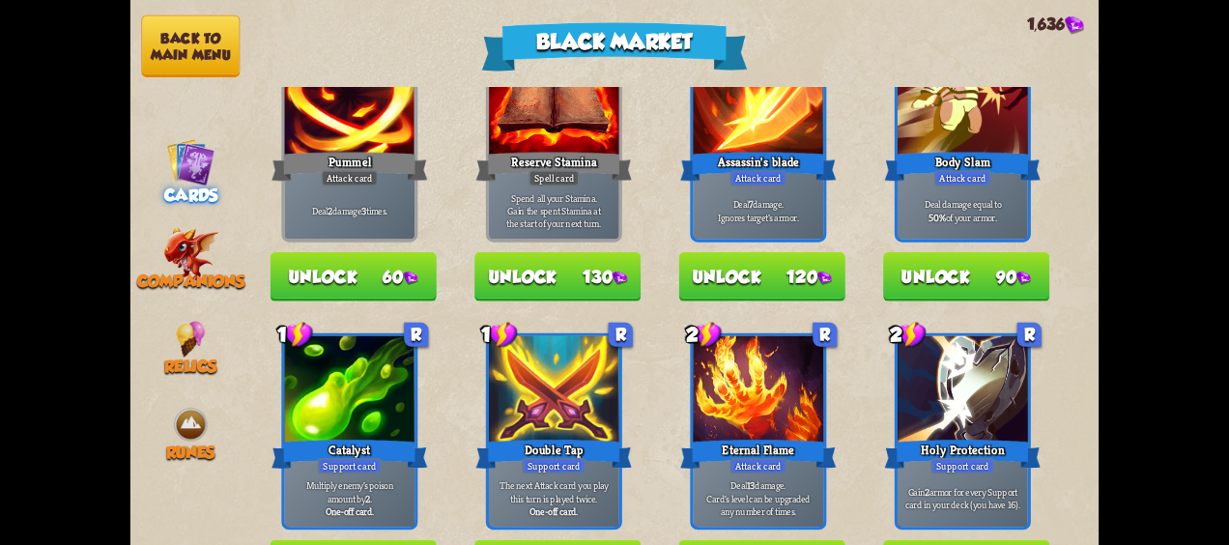
click at [400, 276] on button "Unlock 60" at bounding box center [354, 276] width 166 height 49
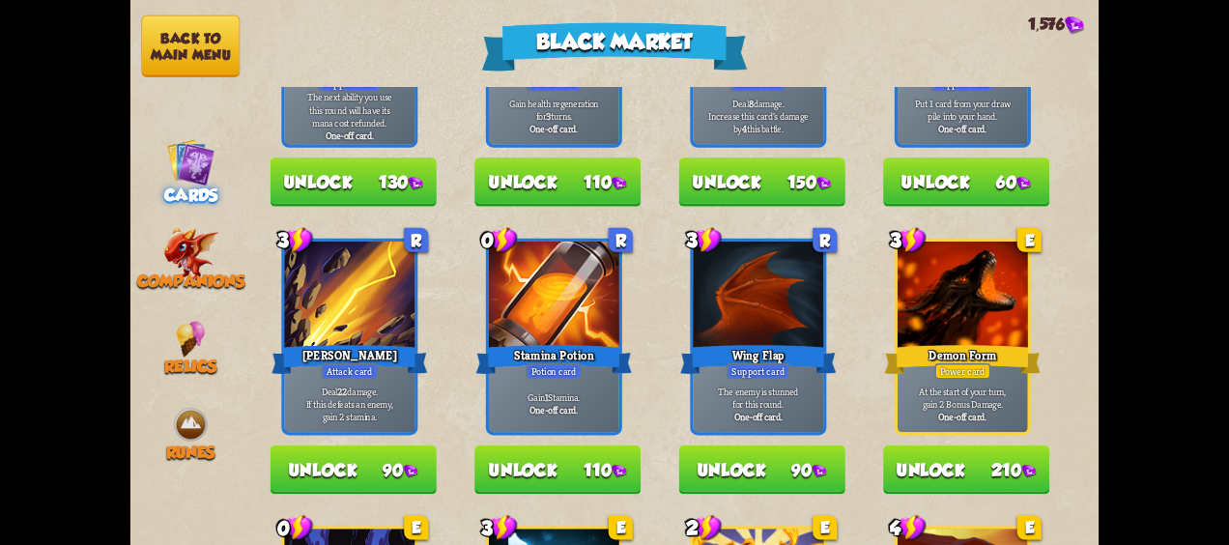
scroll to position [1063, 0]
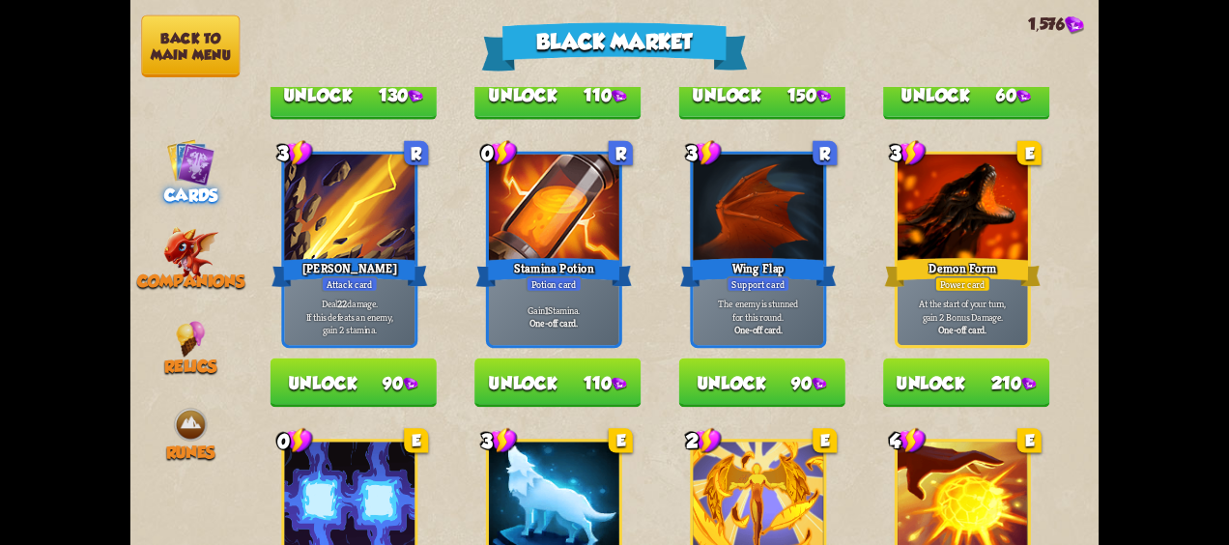
click at [564, 390] on button "Unlock 110" at bounding box center [558, 383] width 166 height 49
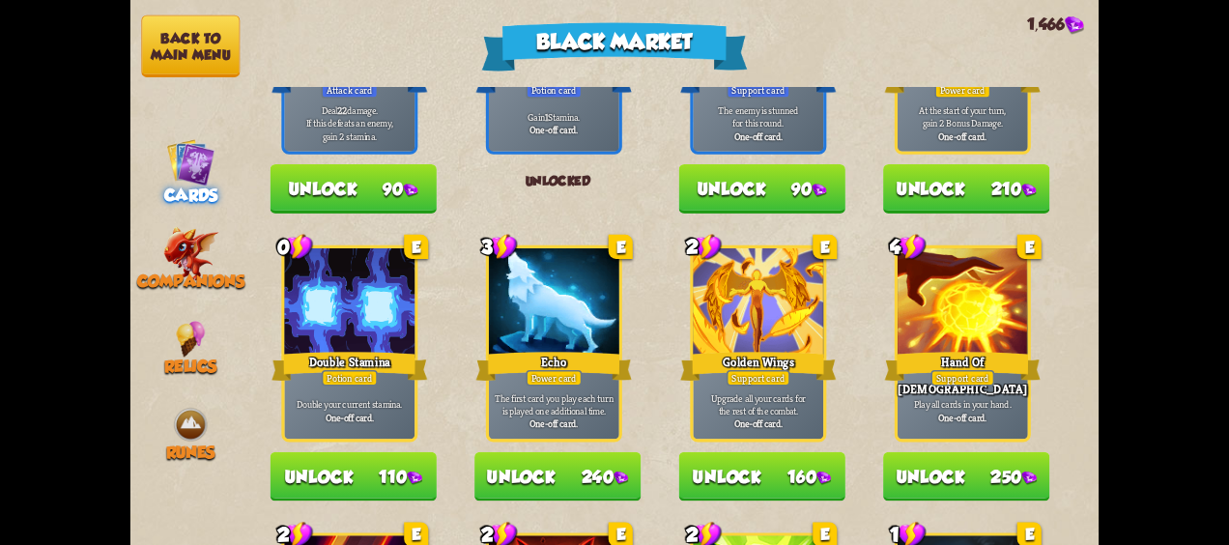
scroll to position [1353, 0]
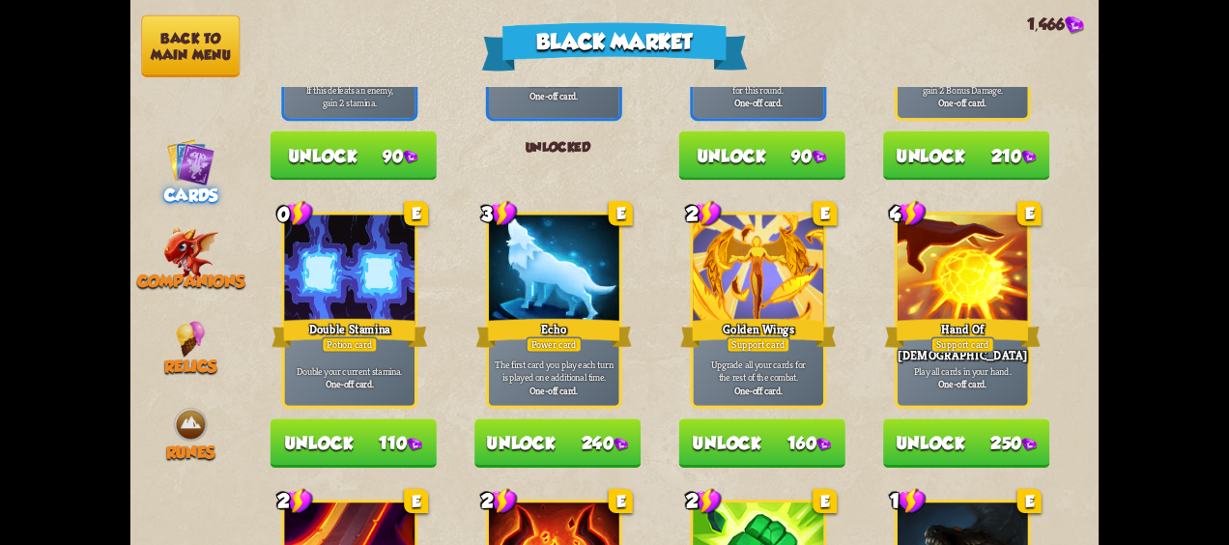
click at [389, 453] on button "Unlock 110" at bounding box center [354, 443] width 166 height 49
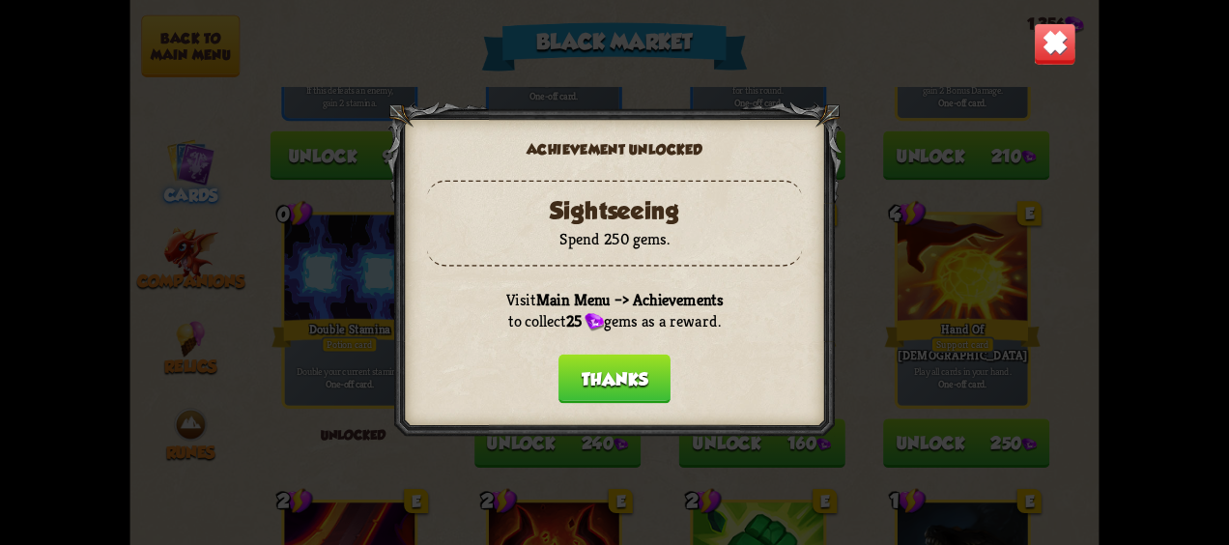
click at [626, 390] on button "Thanks" at bounding box center [615, 379] width 112 height 49
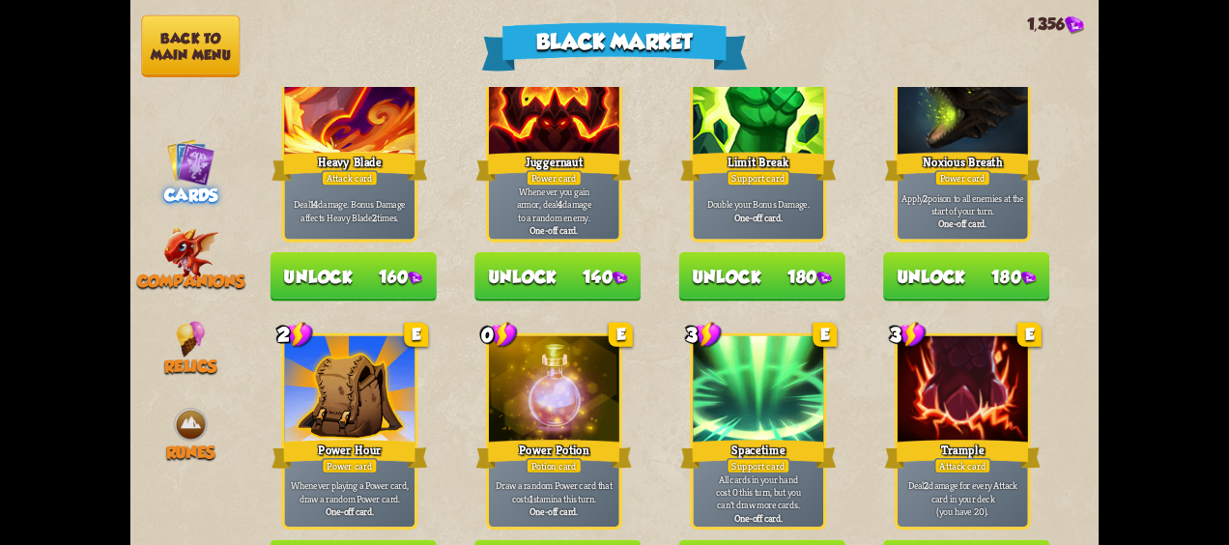
scroll to position [2010, 0]
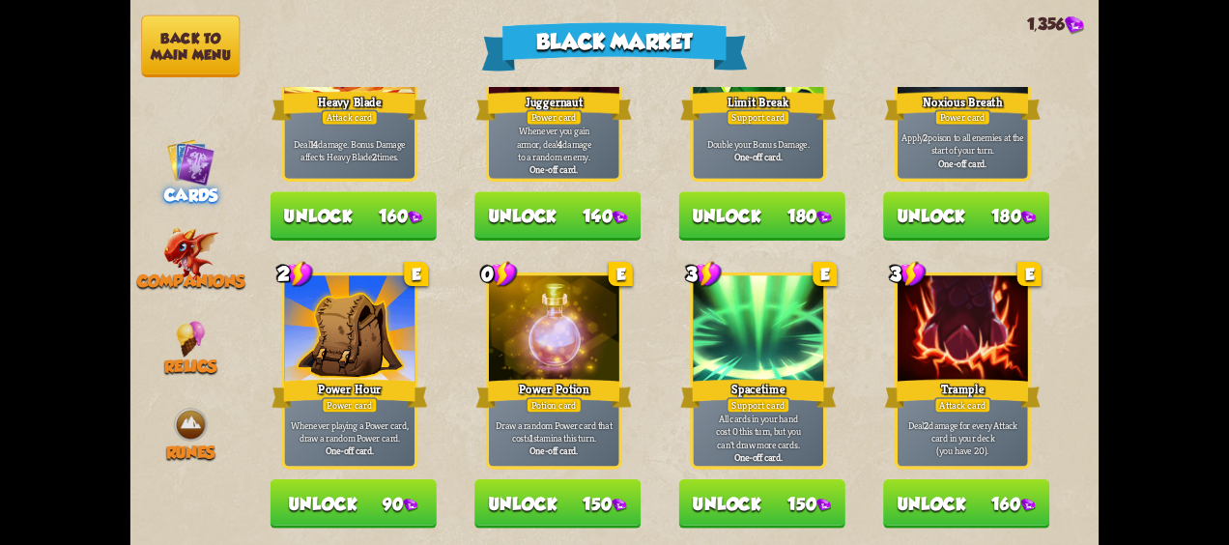
click at [1021, 516] on button "Unlock 160" at bounding box center [966, 503] width 166 height 49
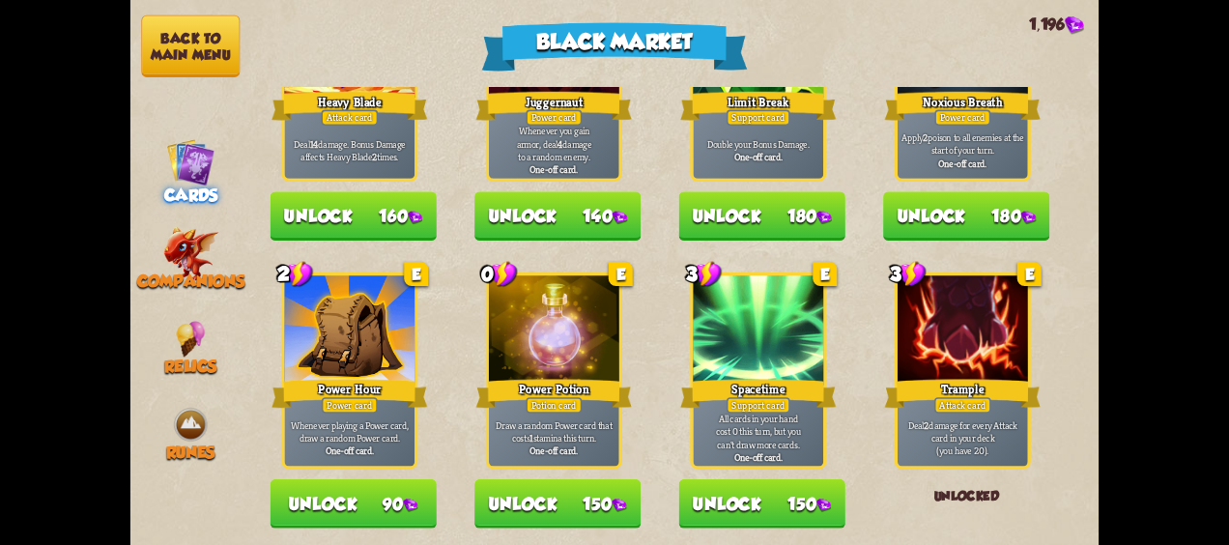
scroll to position [1721, 0]
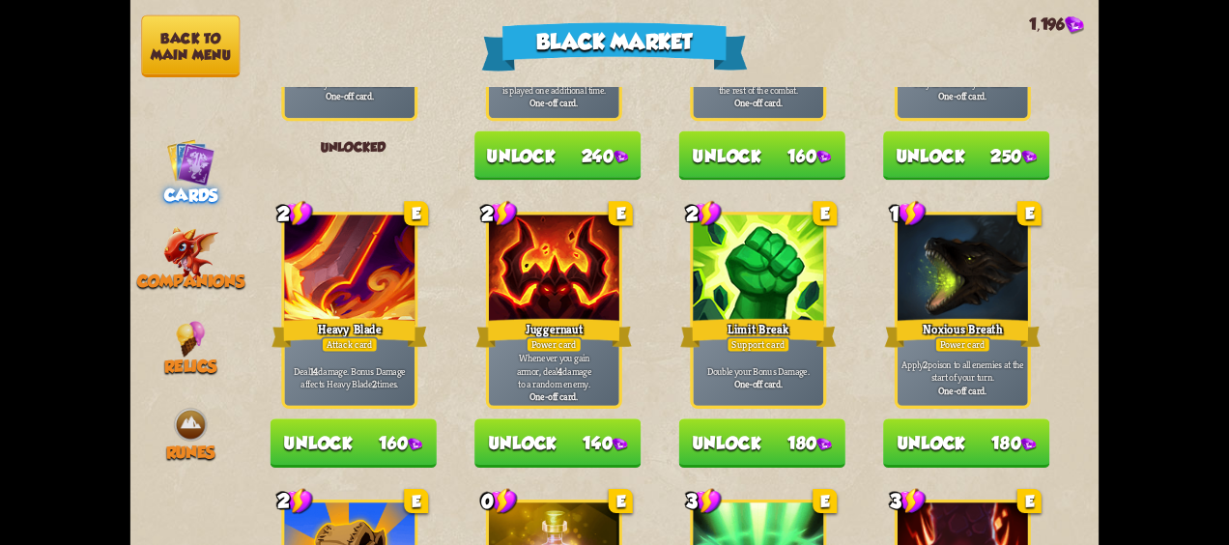
click at [989, 454] on button "Unlock 180" at bounding box center [966, 443] width 166 height 49
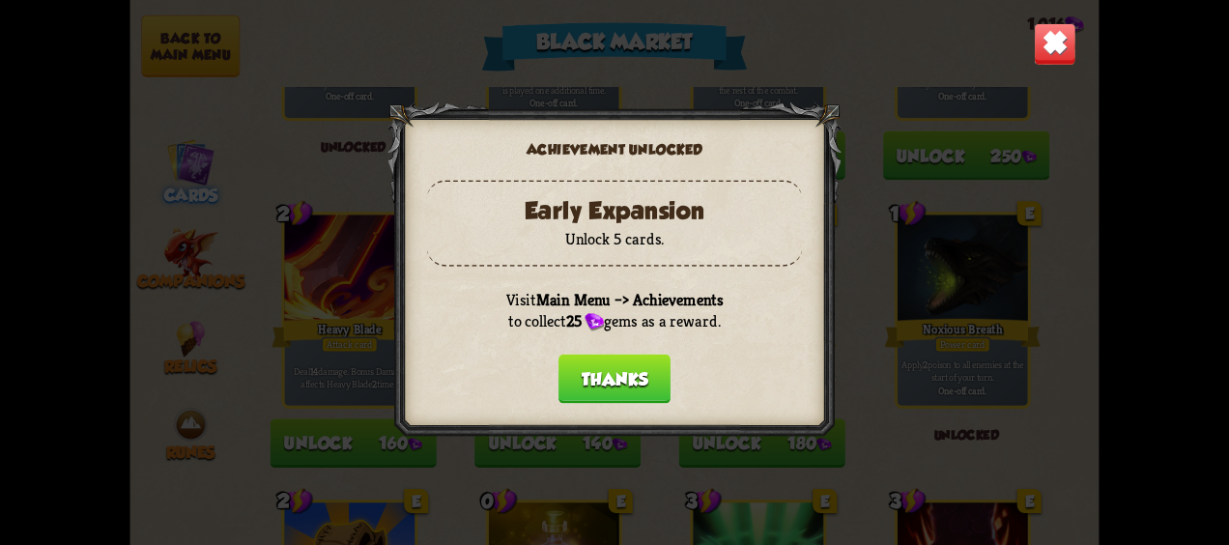
click at [620, 350] on div at bounding box center [615, 272] width 454 height 340
drag, startPoint x: 595, startPoint y: 362, endPoint x: 452, endPoint y: 307, distance: 153.3
click at [584, 355] on button "Thanks" at bounding box center [615, 379] width 112 height 49
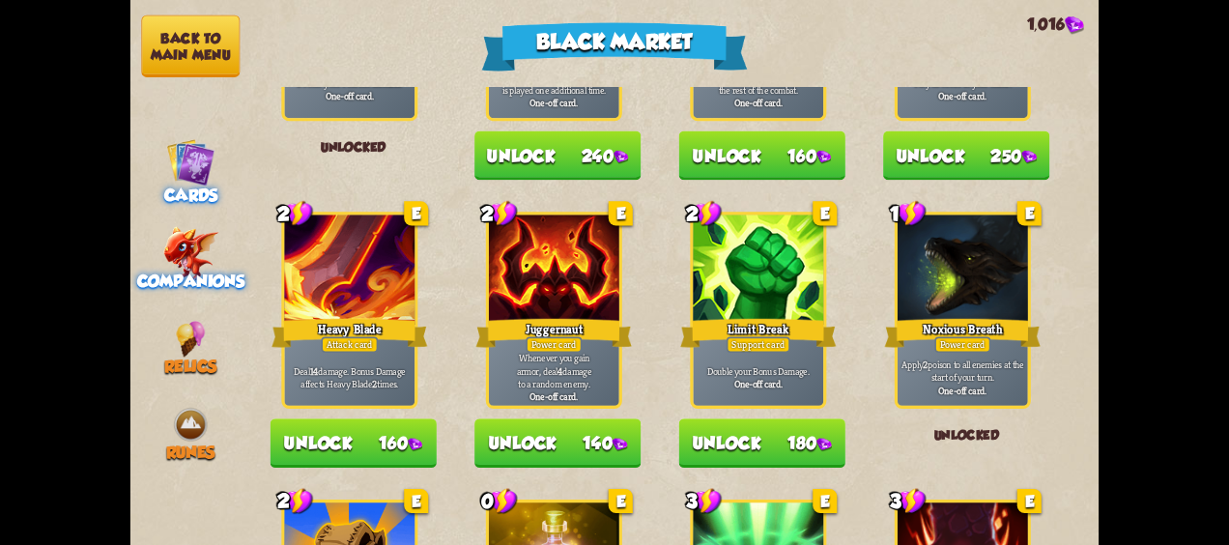
click at [193, 238] on img at bounding box center [191, 253] width 56 height 54
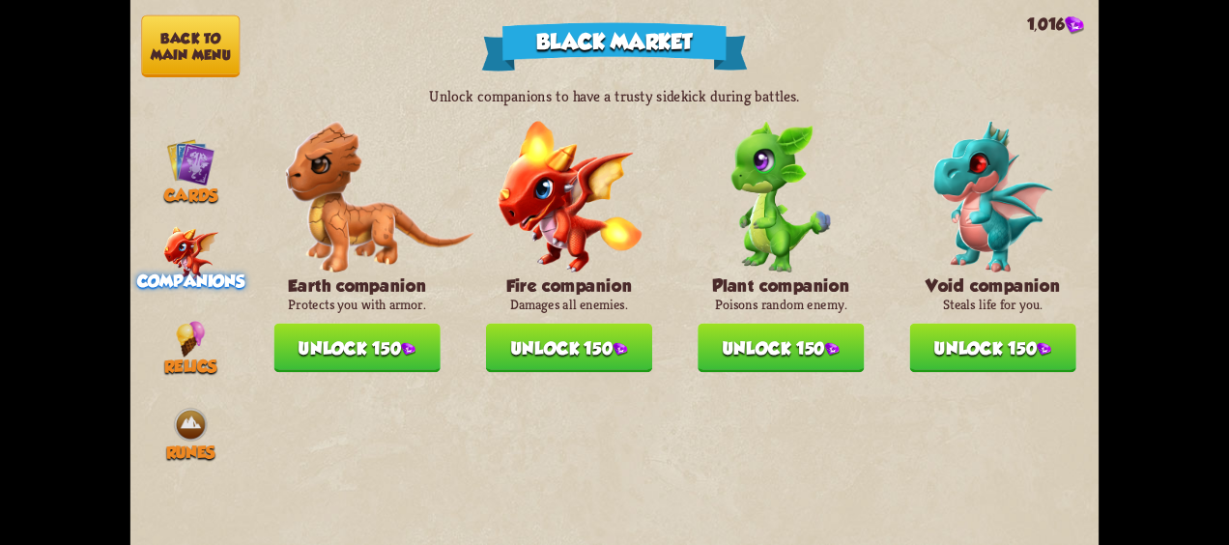
drag, startPoint x: 814, startPoint y: 344, endPoint x: 1077, endPoint y: 342, distance: 262.9
click at [837, 344] on button "Unlock 150" at bounding box center [781, 347] width 166 height 49
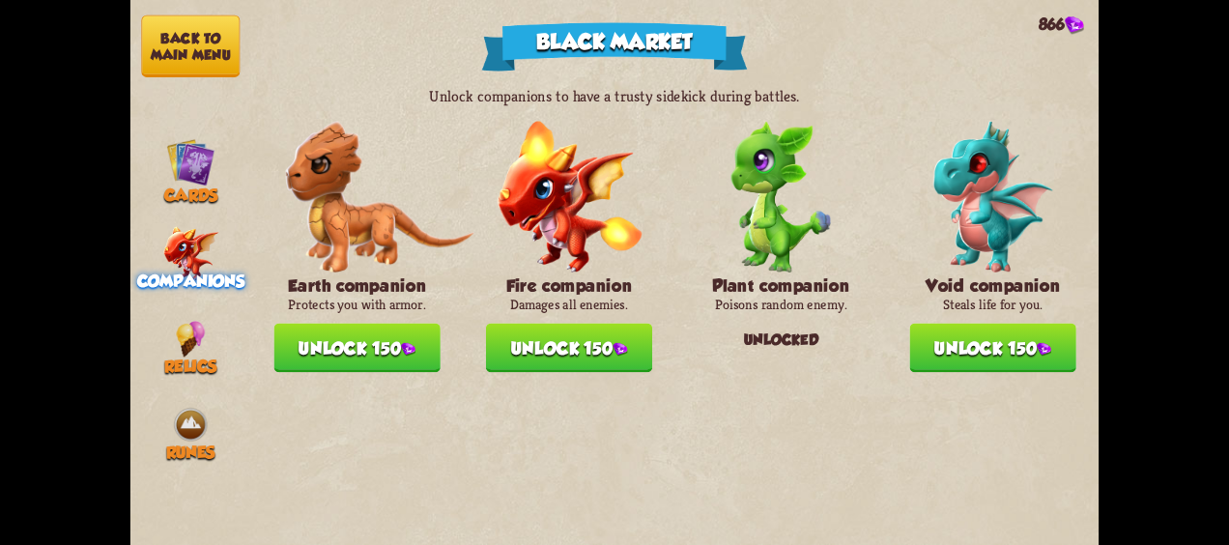
click at [1012, 337] on button "Unlock 150" at bounding box center [993, 347] width 166 height 49
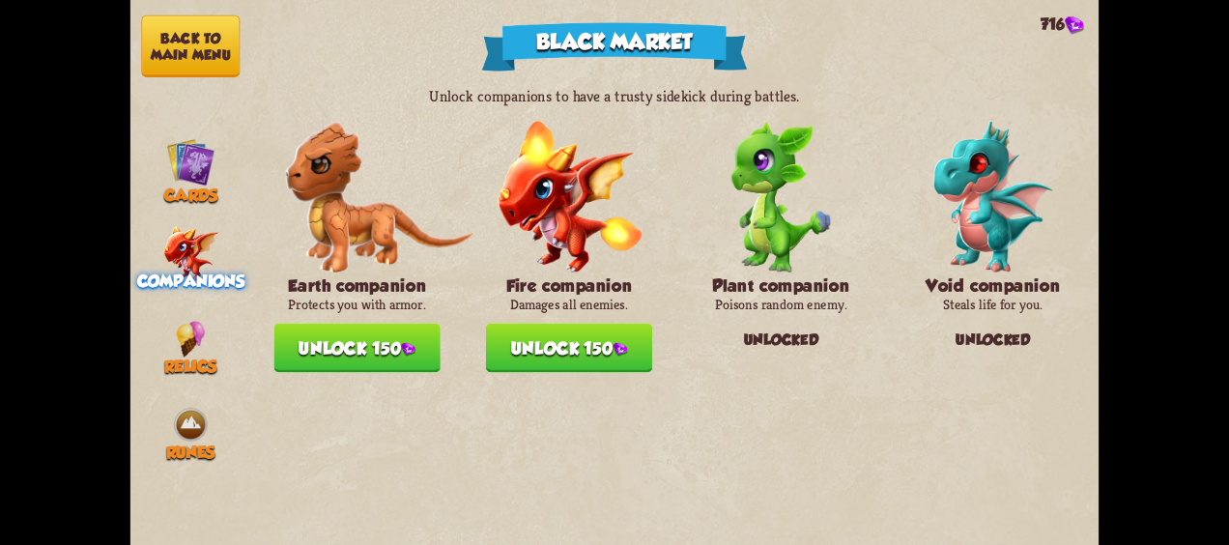
click at [1001, 271] on div "Void companion Steals life for you. Unlocked" at bounding box center [993, 217] width 144 height 192
click at [194, 339] on img at bounding box center [190, 339] width 29 height 37
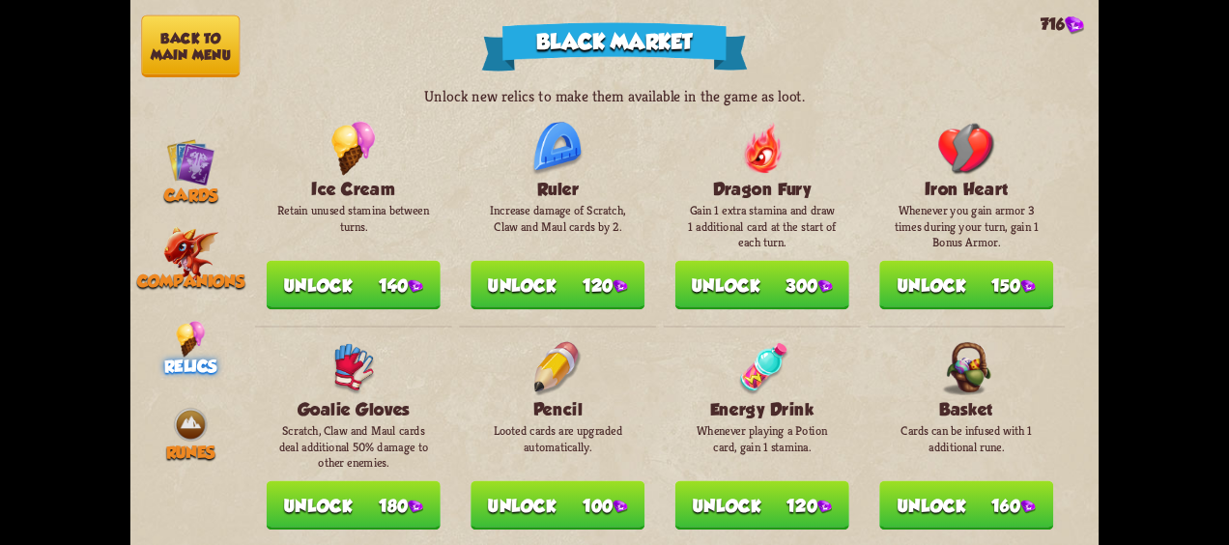
click at [352, 281] on button "Unlock 140" at bounding box center [354, 284] width 174 height 49
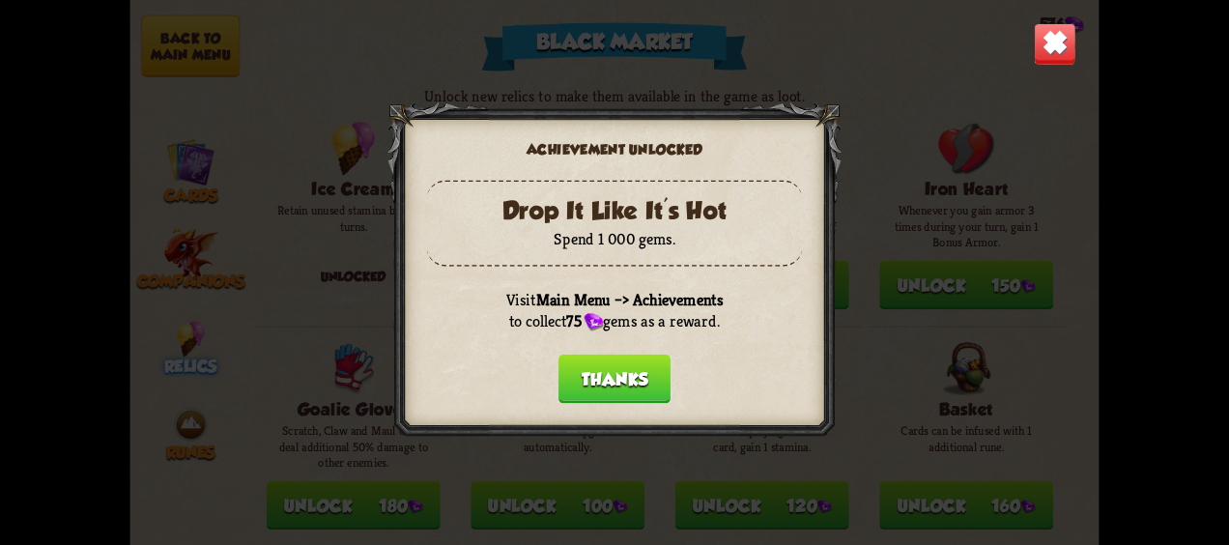
click at [649, 365] on button "Thanks" at bounding box center [615, 379] width 112 height 49
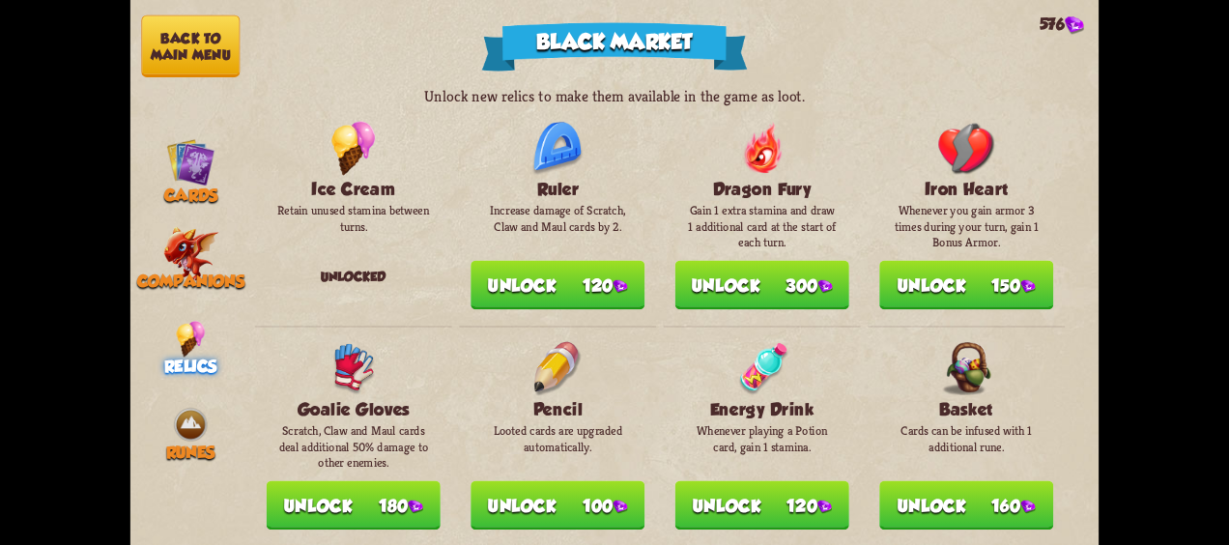
click at [794, 480] on button "Unlock 120" at bounding box center [763, 504] width 174 height 49
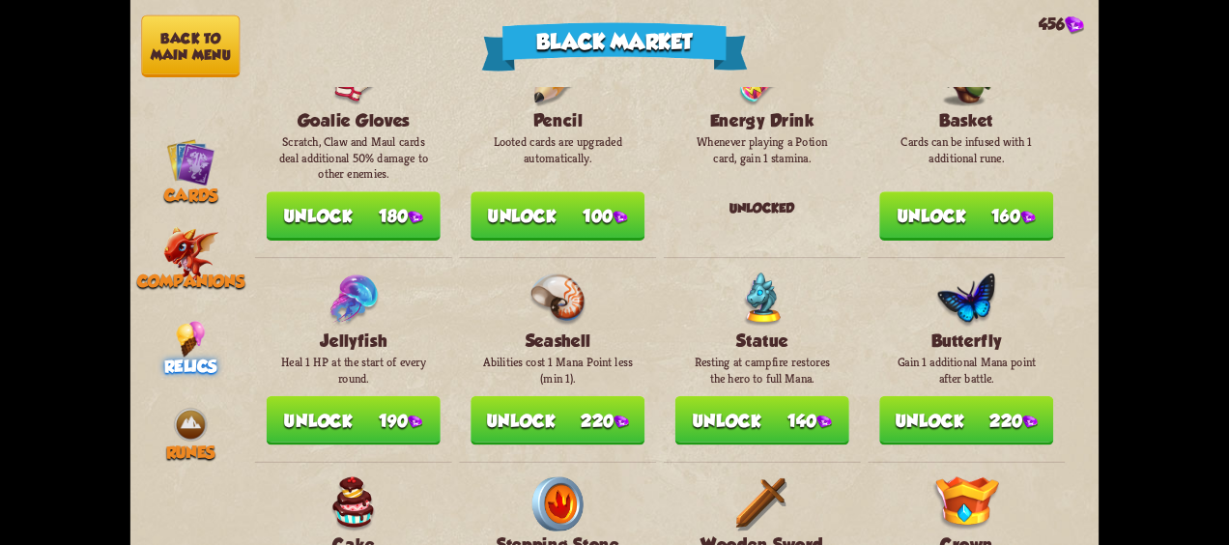
scroll to position [387, 0]
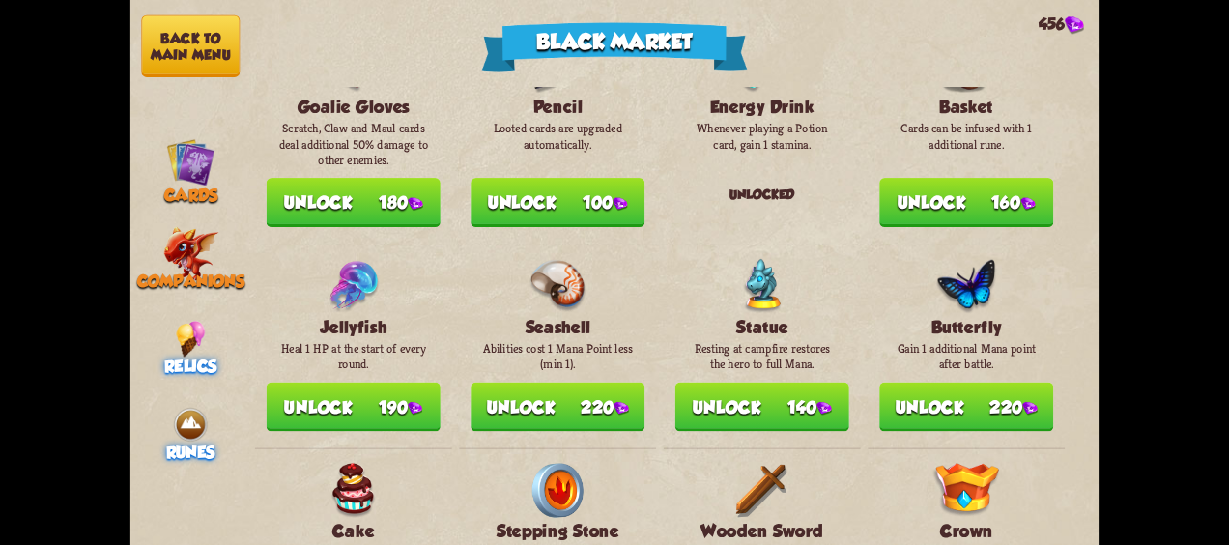
click at [184, 435] on img at bounding box center [191, 425] width 37 height 37
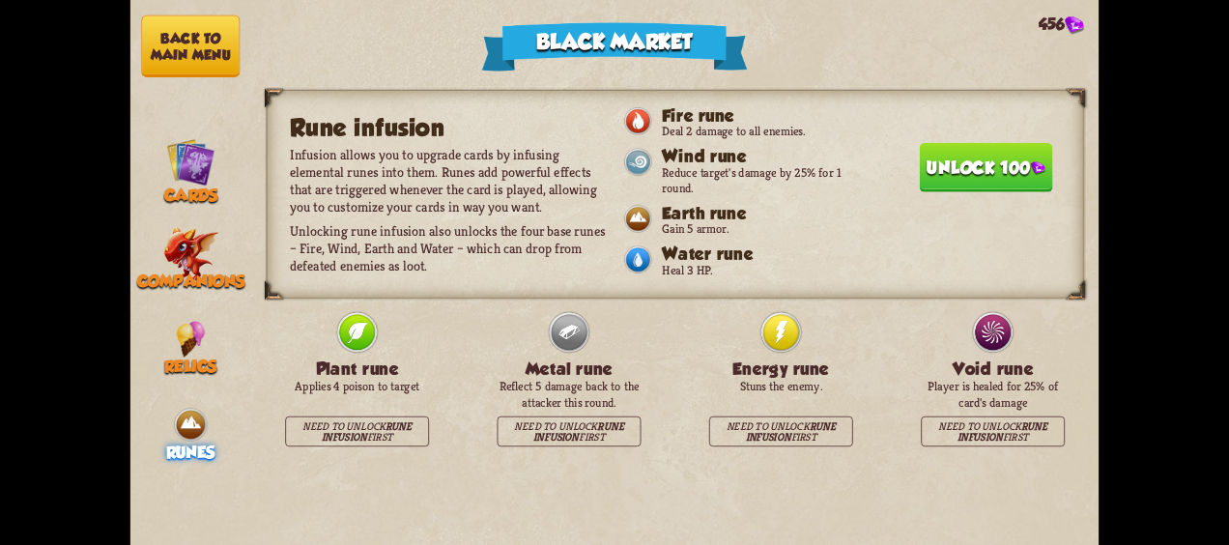
drag, startPoint x: 806, startPoint y: 339, endPoint x: 854, endPoint y: 271, distance: 83.9
click at [805, 340] on div "Energy rune Stuns the enemy. Need to unlock Rune infusion first" at bounding box center [781, 359] width 144 height 101
click at [920, 176] on button "Unlock 100" at bounding box center [986, 166] width 133 height 49
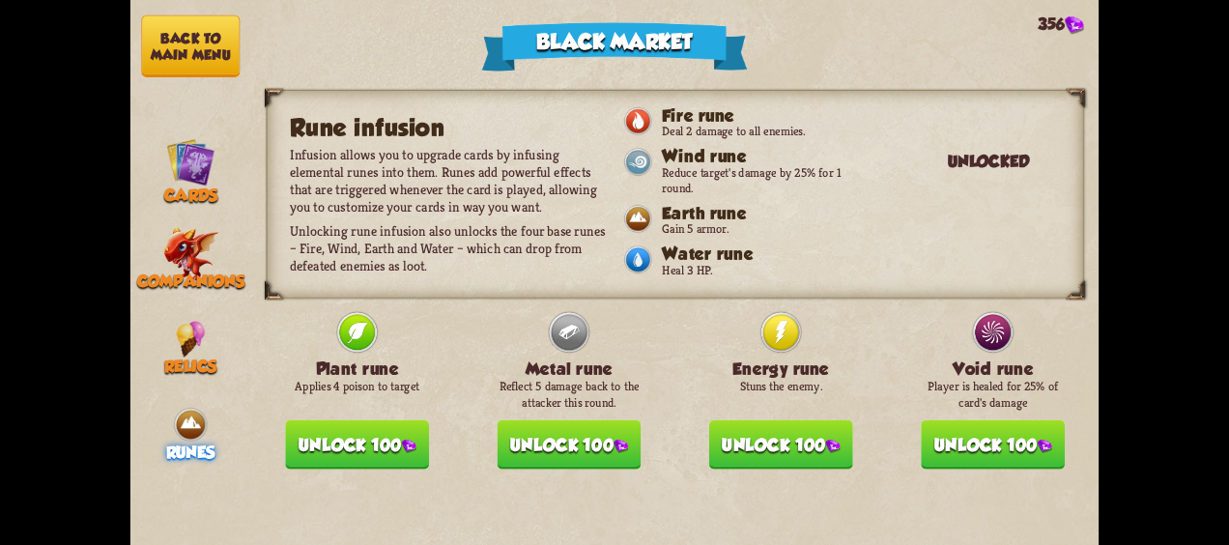
click at [816, 426] on button "Unlock 100" at bounding box center [781, 444] width 144 height 49
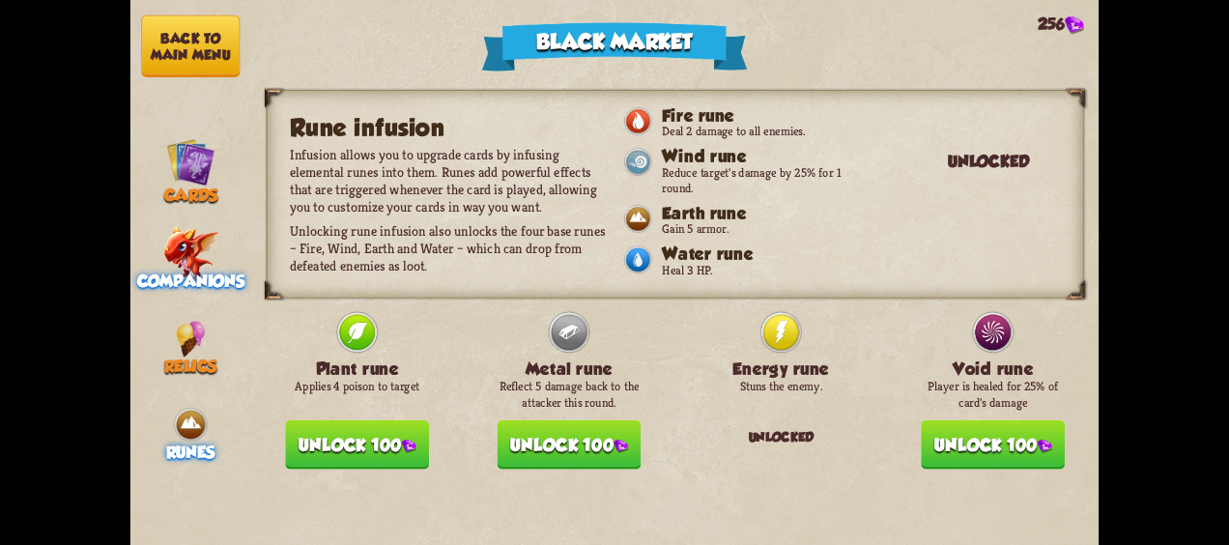
click at [190, 255] on img at bounding box center [191, 253] width 56 height 54
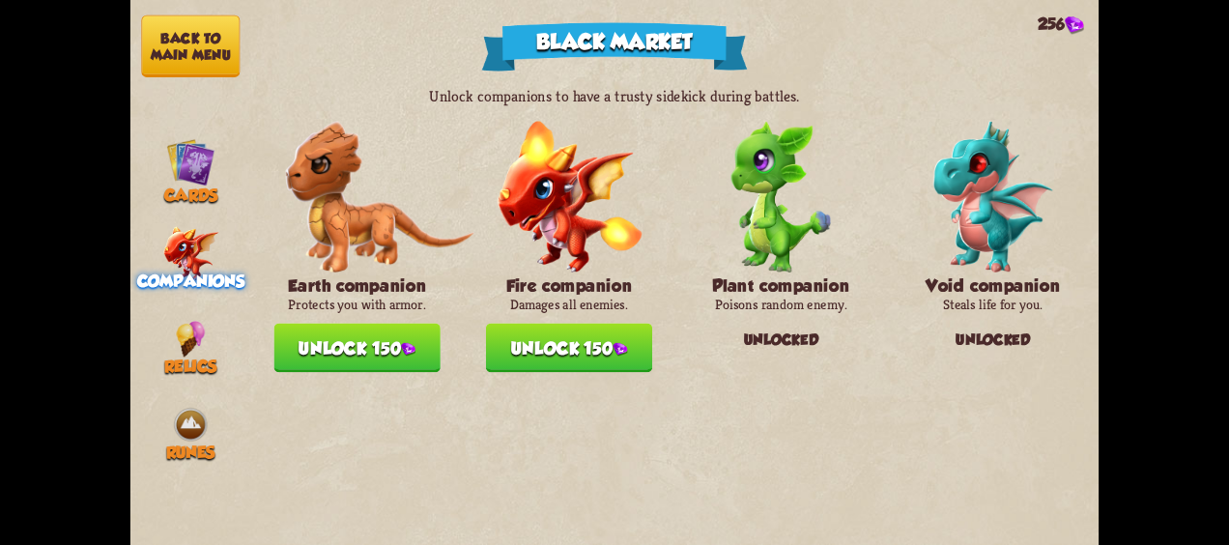
click at [188, 317] on nav "Back to main menu Cards Companions Relics Runes" at bounding box center [190, 272] width 121 height 545
click at [188, 348] on img at bounding box center [190, 339] width 29 height 37
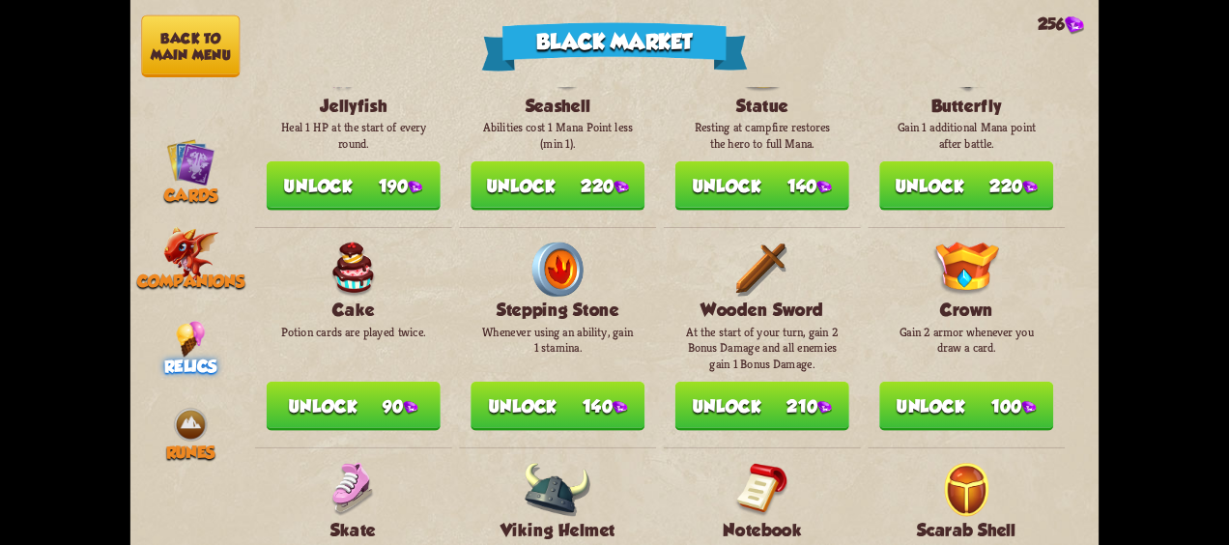
scroll to position [677, 0]
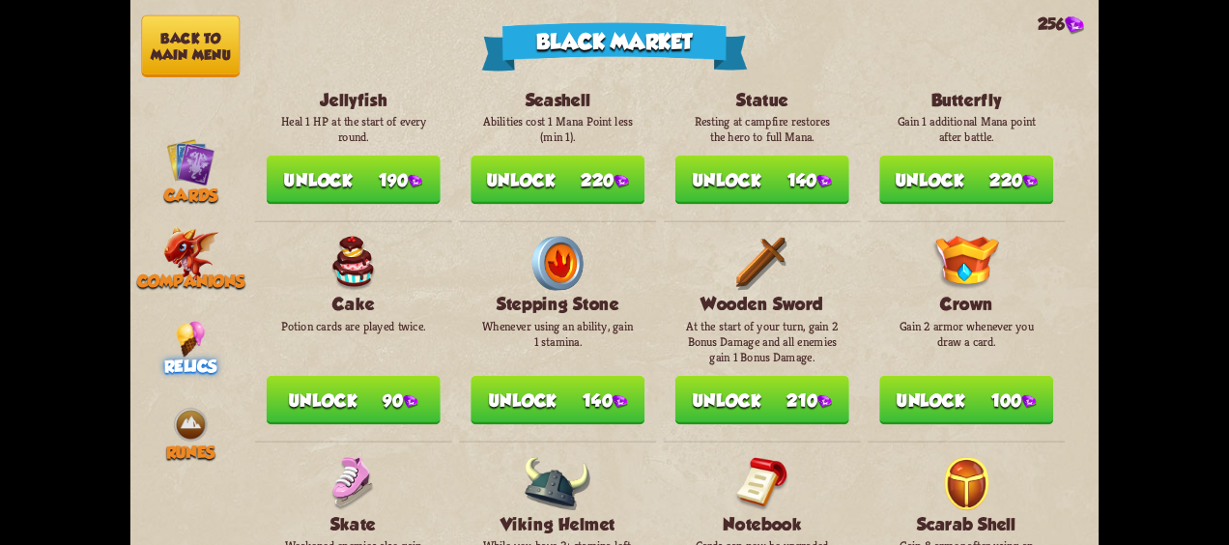
click at [390, 379] on button "Unlock 90" at bounding box center [354, 400] width 174 height 49
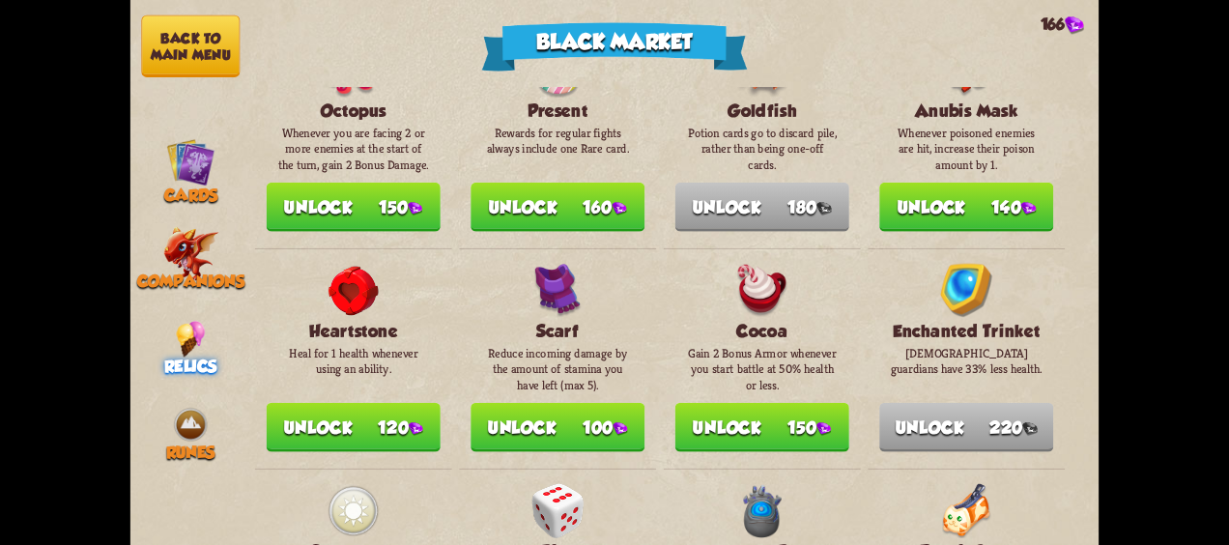
scroll to position [1052, 0]
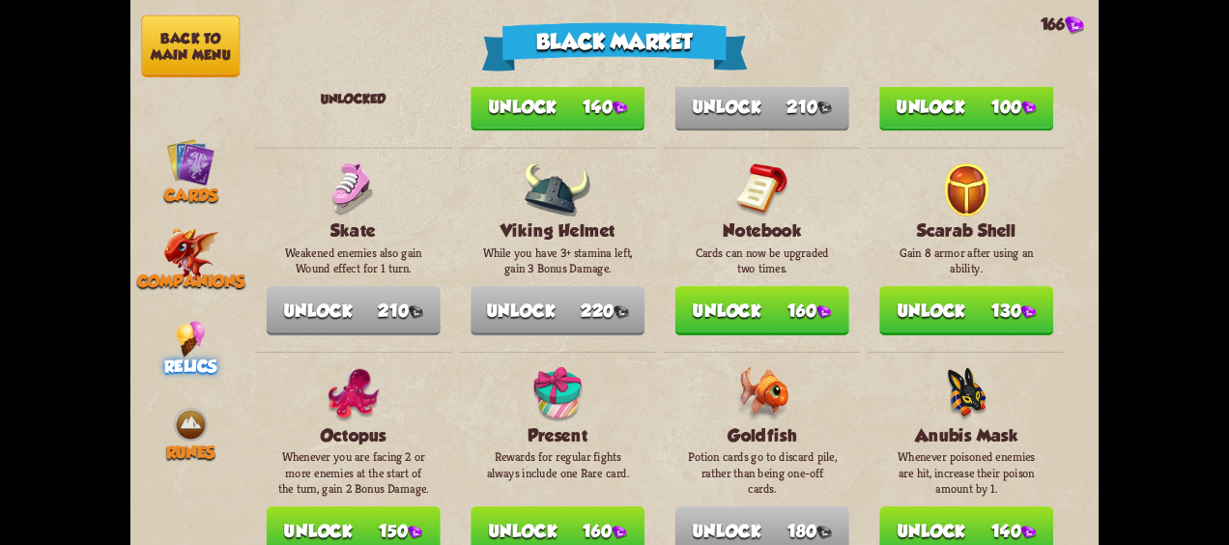
click at [976, 519] on button "Unlock 140" at bounding box center [967, 530] width 174 height 49
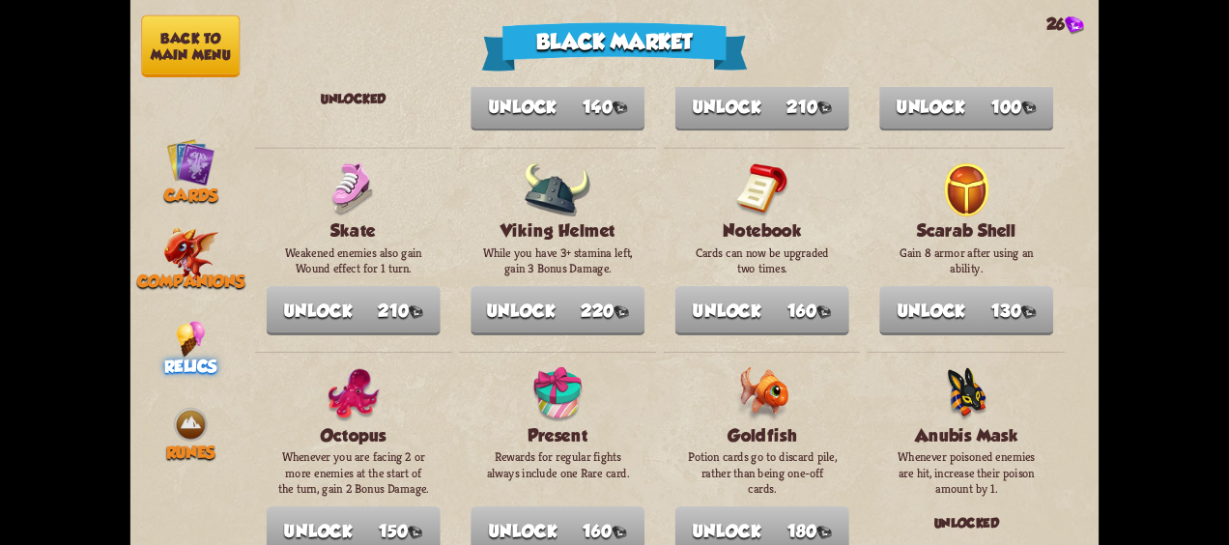
click at [164, 58] on button "Back to main menu" at bounding box center [190, 46] width 99 height 62
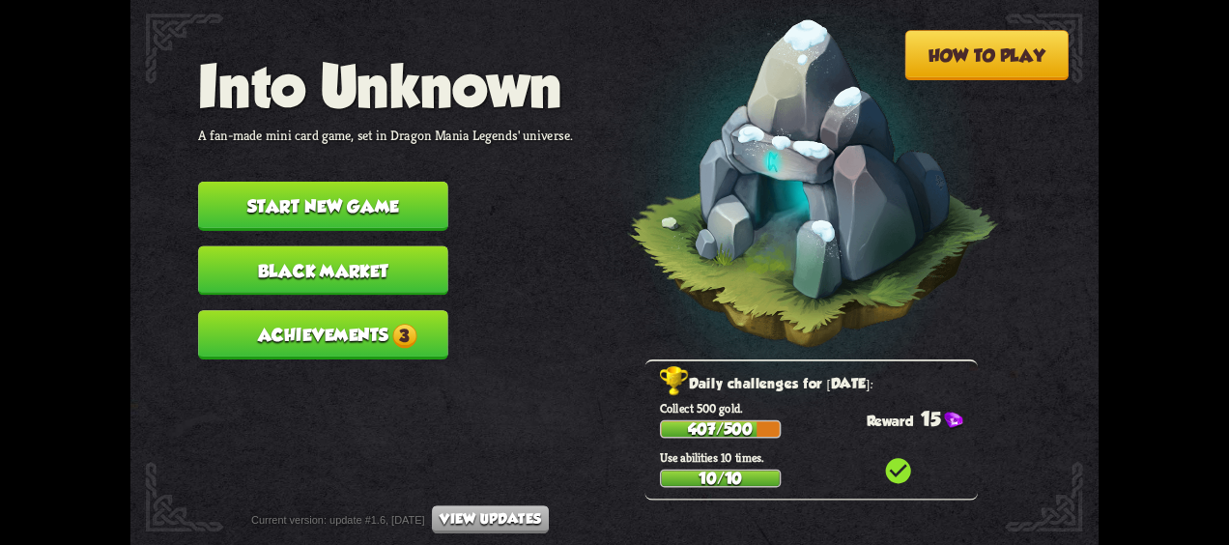
click at [390, 315] on button "Achievements 3" at bounding box center [322, 334] width 249 height 49
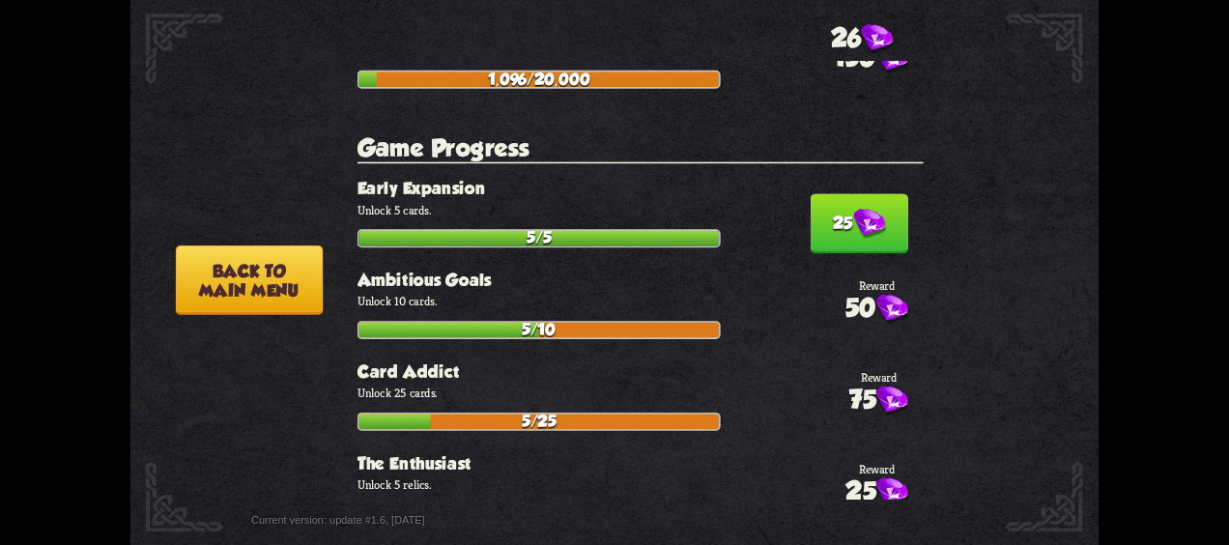
drag, startPoint x: 851, startPoint y: 126, endPoint x: 845, endPoint y: 154, distance: 28.6
click at [851, 179] on h3 "Early Expansion" at bounding box center [641, 188] width 566 height 19
click at [853, 209] on img at bounding box center [869, 224] width 32 height 30
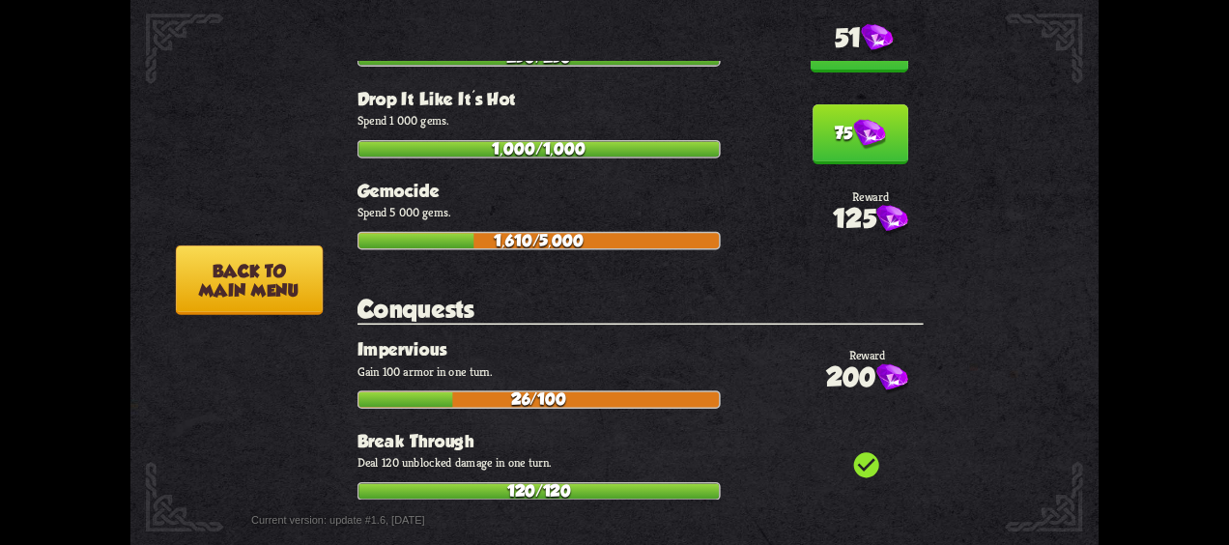
scroll to position [5993, 0]
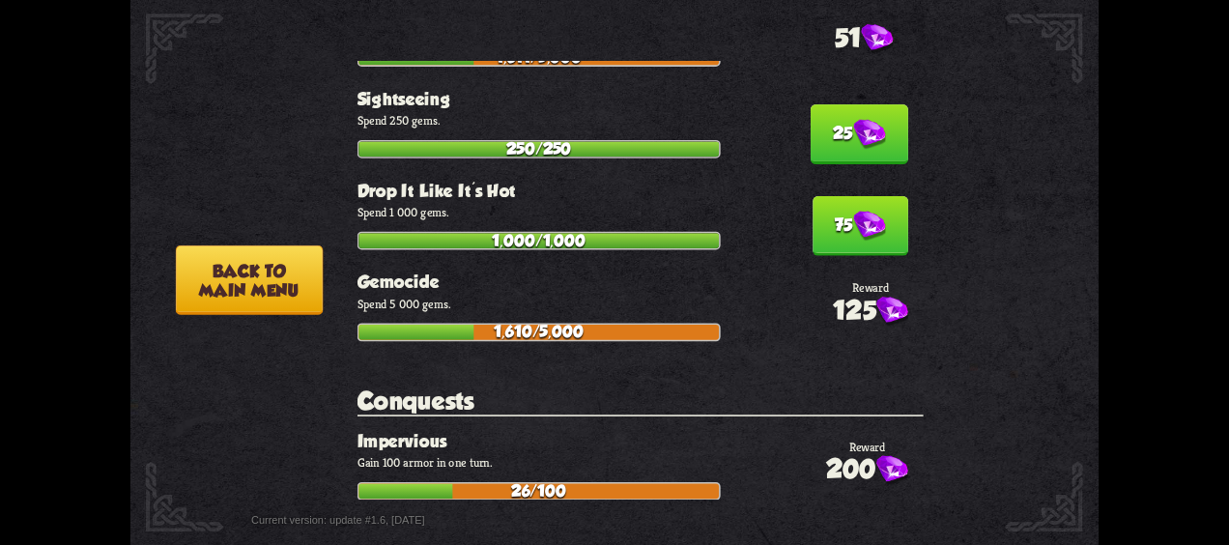
click at [862, 212] on img at bounding box center [869, 227] width 32 height 30
click at [862, 120] on img at bounding box center [869, 135] width 32 height 30
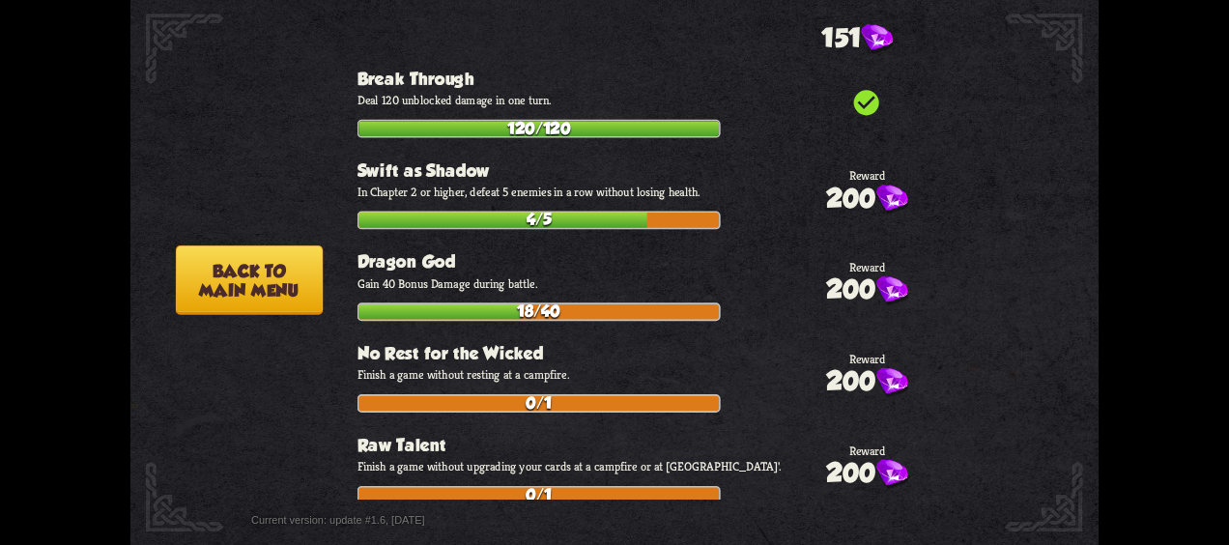
scroll to position [6792, 0]
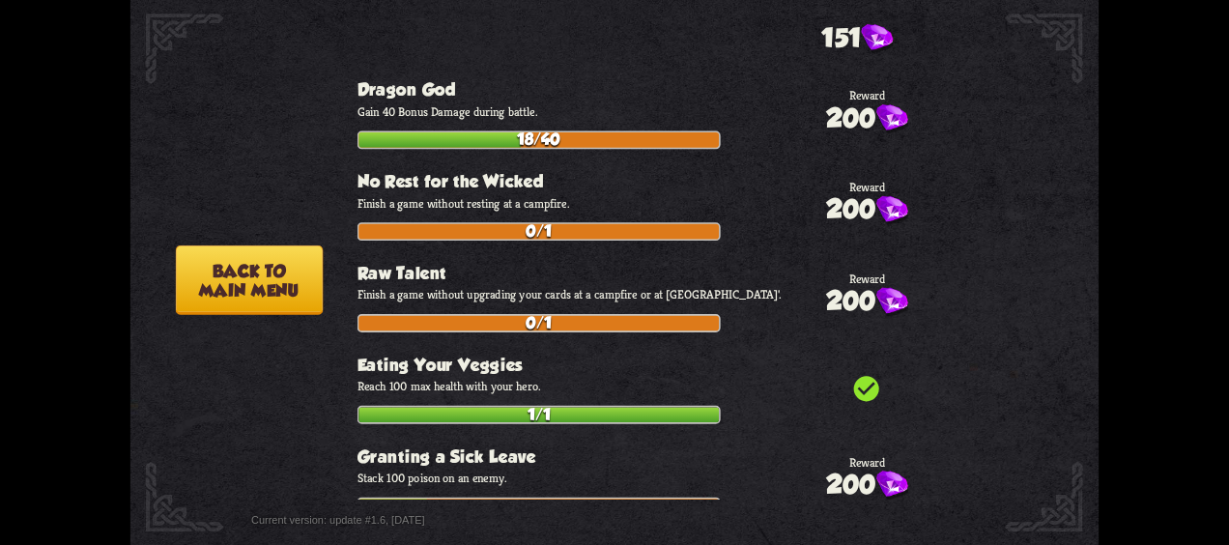
click at [246, 270] on button "Back to main menu" at bounding box center [249, 281] width 147 height 70
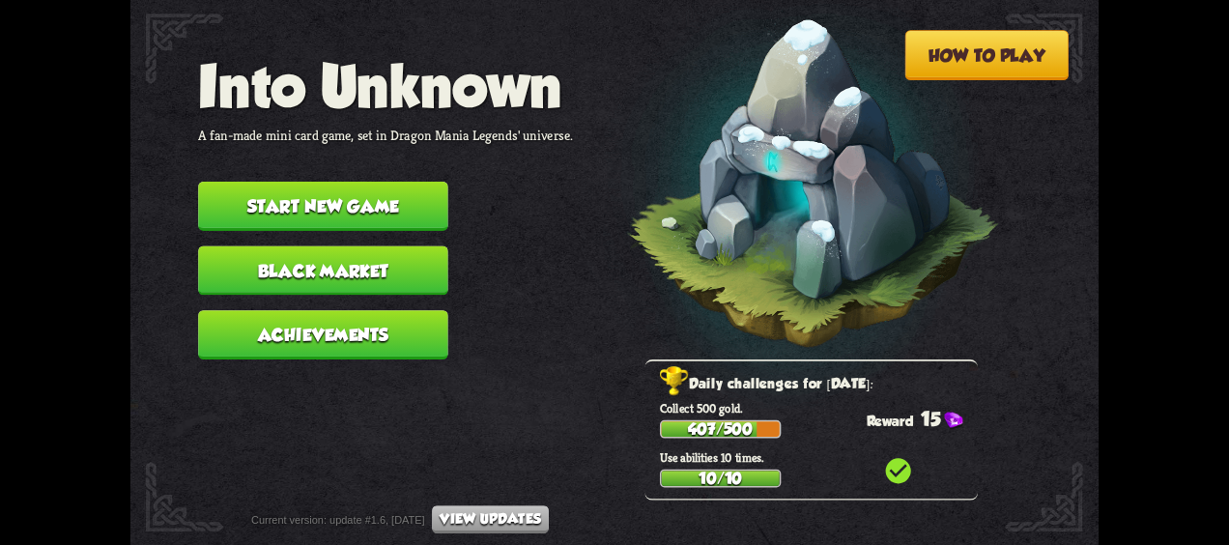
click at [313, 218] on button "Start new game" at bounding box center [322, 206] width 249 height 49
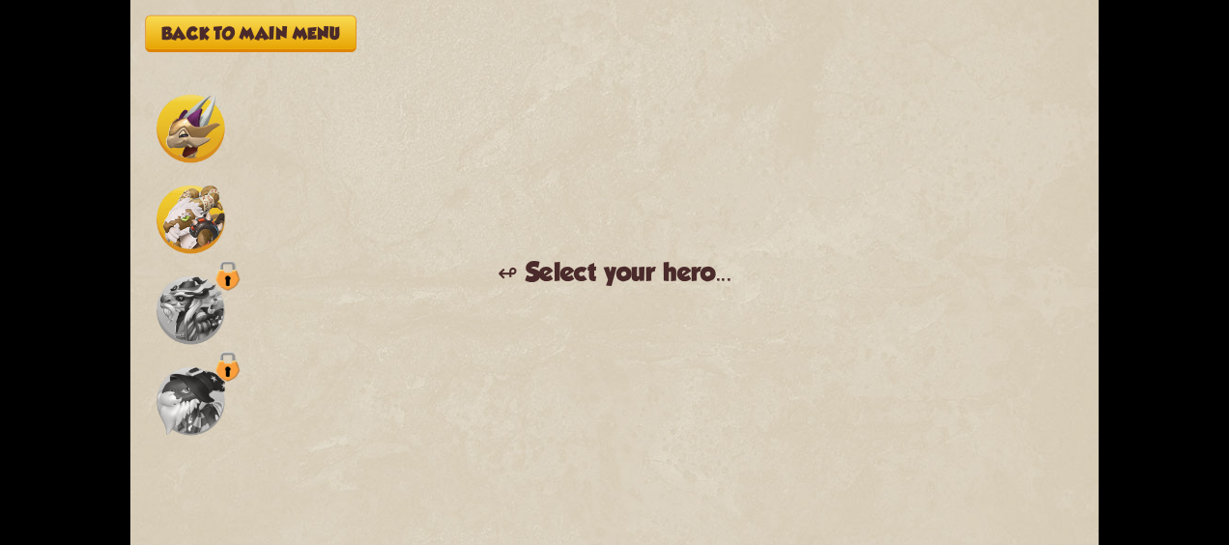
click at [199, 204] on img at bounding box center [191, 220] width 68 height 68
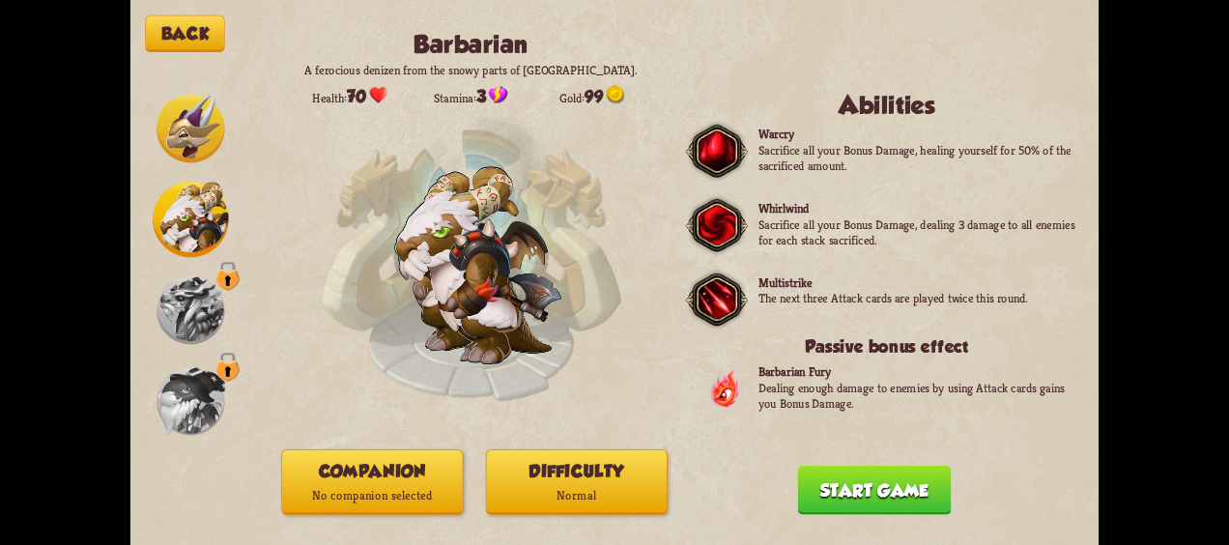
click at [417, 481] on button "Companion No companion selected" at bounding box center [372, 481] width 182 height 65
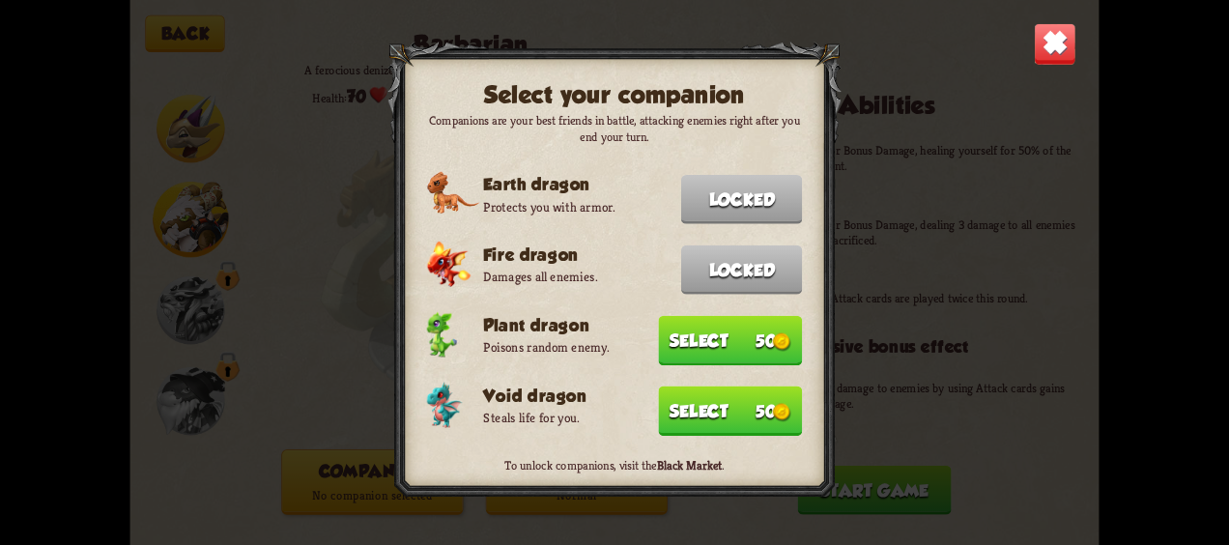
click at [746, 412] on button "Select 50" at bounding box center [730, 410] width 144 height 49
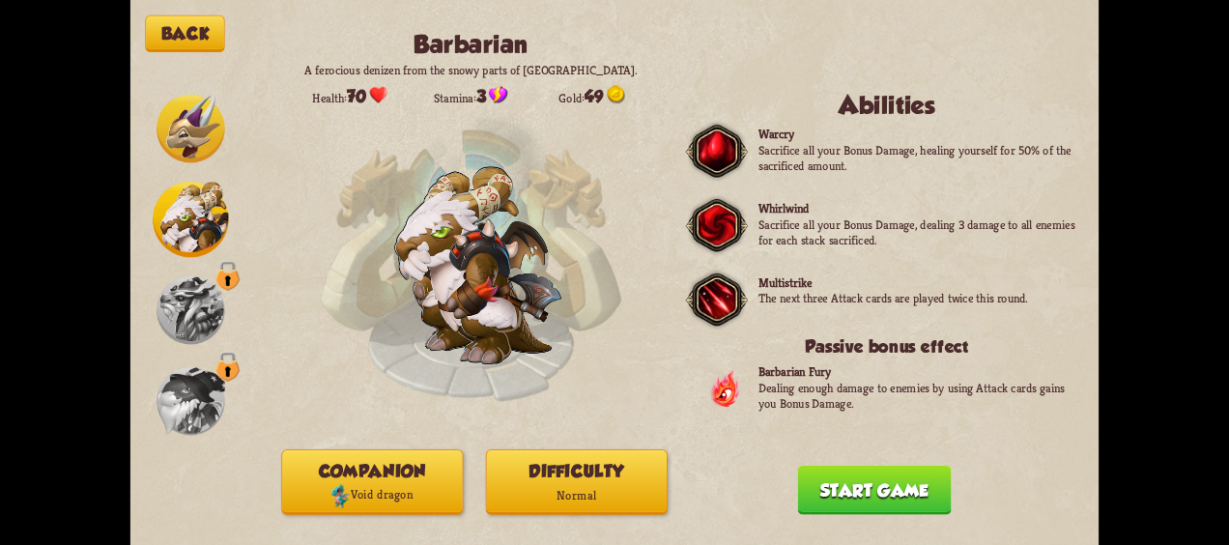
click at [615, 495] on p "Normal" at bounding box center [577, 496] width 180 height 24
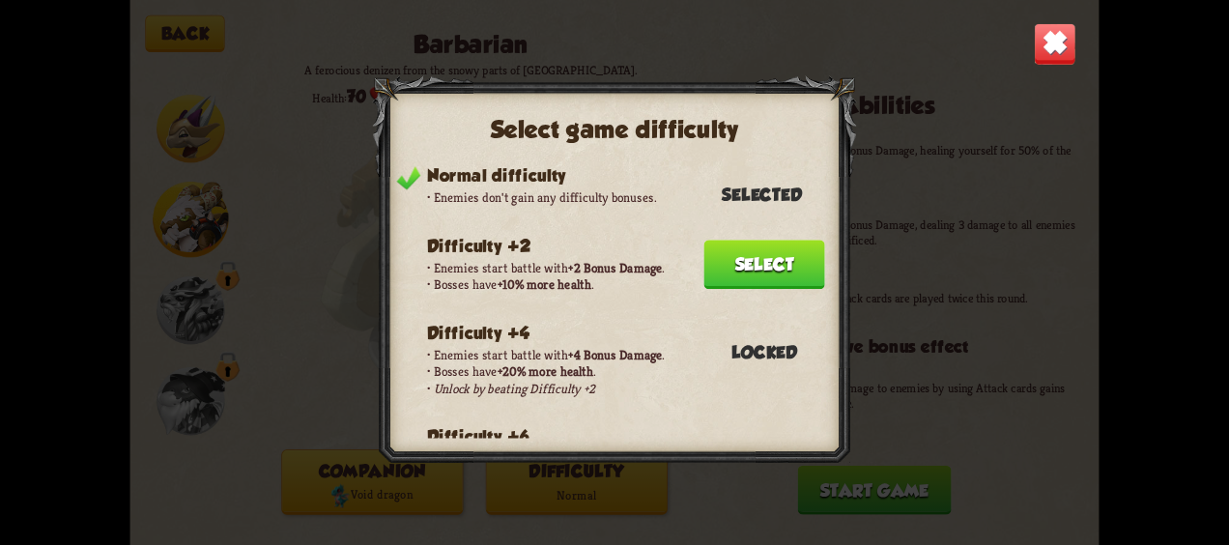
click at [777, 259] on button "Select" at bounding box center [764, 264] width 121 height 49
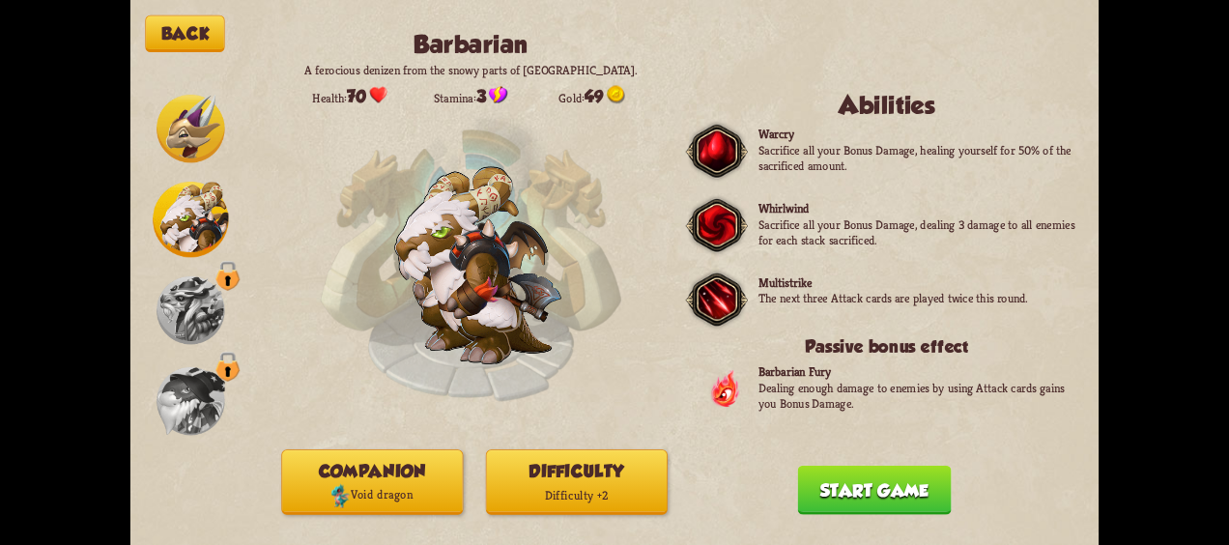
click at [859, 465] on div "Back Barbarian A ferocious denizen from the snowy parts of [GEOGRAPHIC_DATA]. H…" at bounding box center [614, 272] width 969 height 545
click at [880, 506] on button "Start game" at bounding box center [875, 490] width 154 height 49
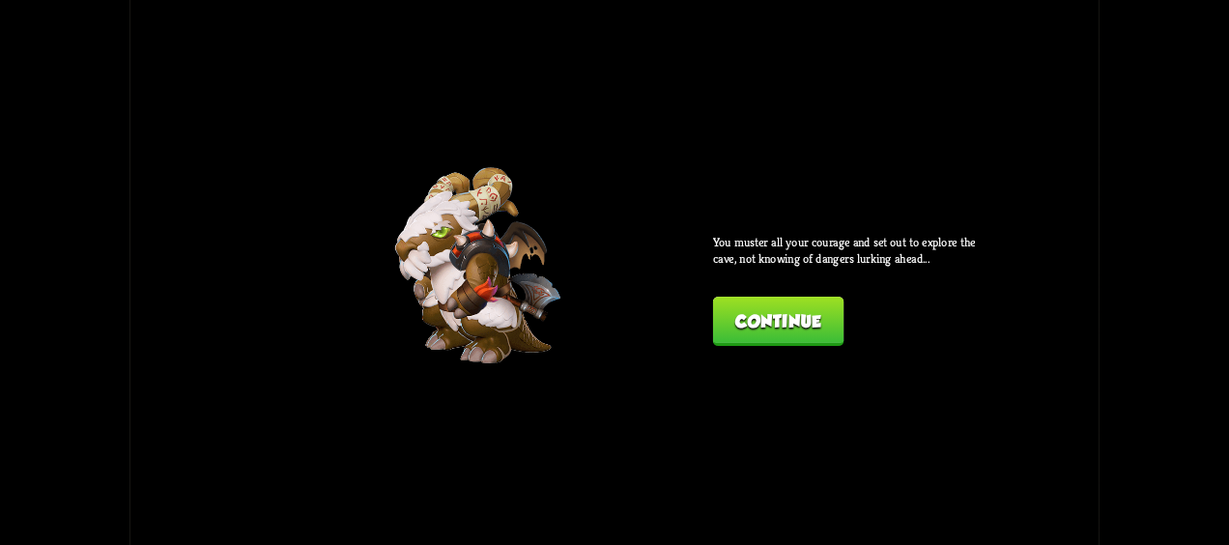
drag, startPoint x: 777, startPoint y: 373, endPoint x: 770, endPoint y: 361, distance: 13.4
click at [771, 361] on div "Back Barbarian A ferocious denizen from the snowy parts of [GEOGRAPHIC_DATA]. H…" at bounding box center [614, 272] width 969 height 545
click at [770, 335] on button "Continue" at bounding box center [778, 321] width 131 height 49
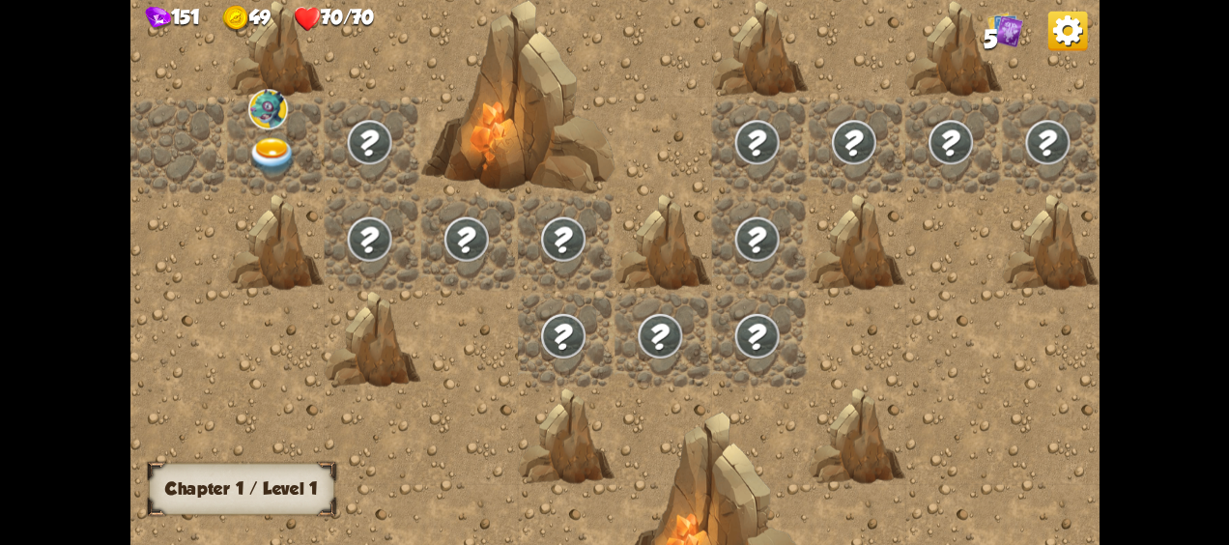
click at [249, 147] on img at bounding box center [272, 157] width 48 height 38
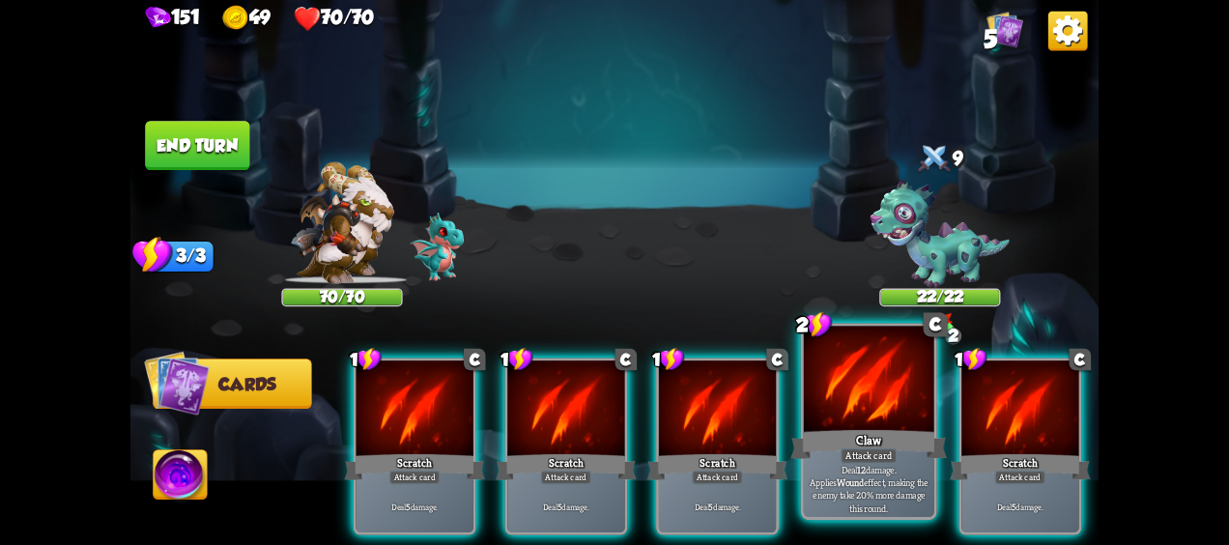
click at [886, 431] on div "Claw" at bounding box center [869, 444] width 157 height 35
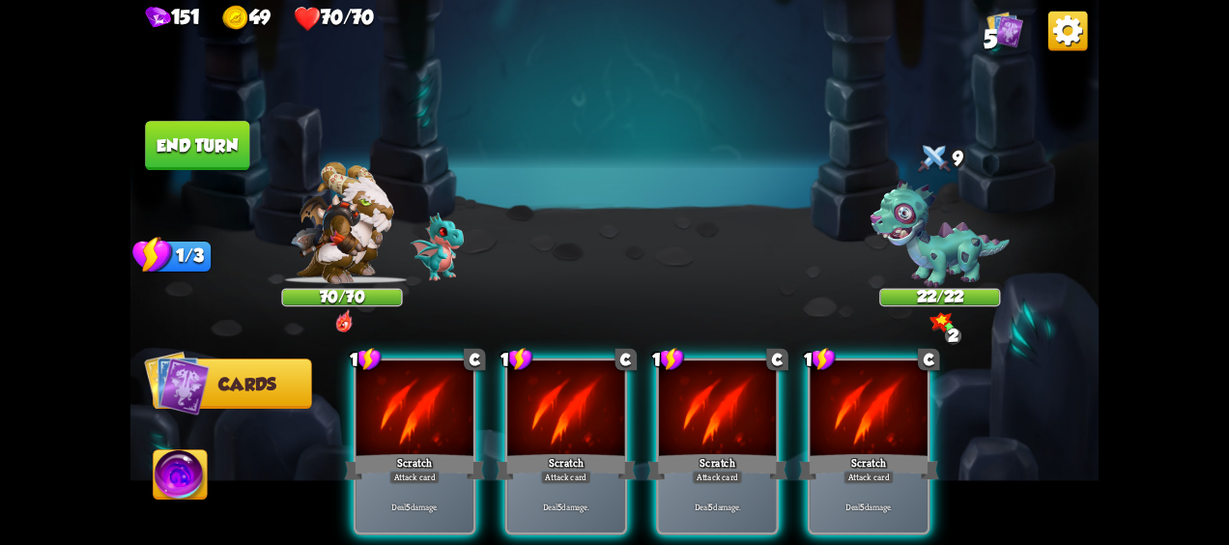
click at [892, 451] on div "Scratch" at bounding box center [868, 466] width 141 height 31
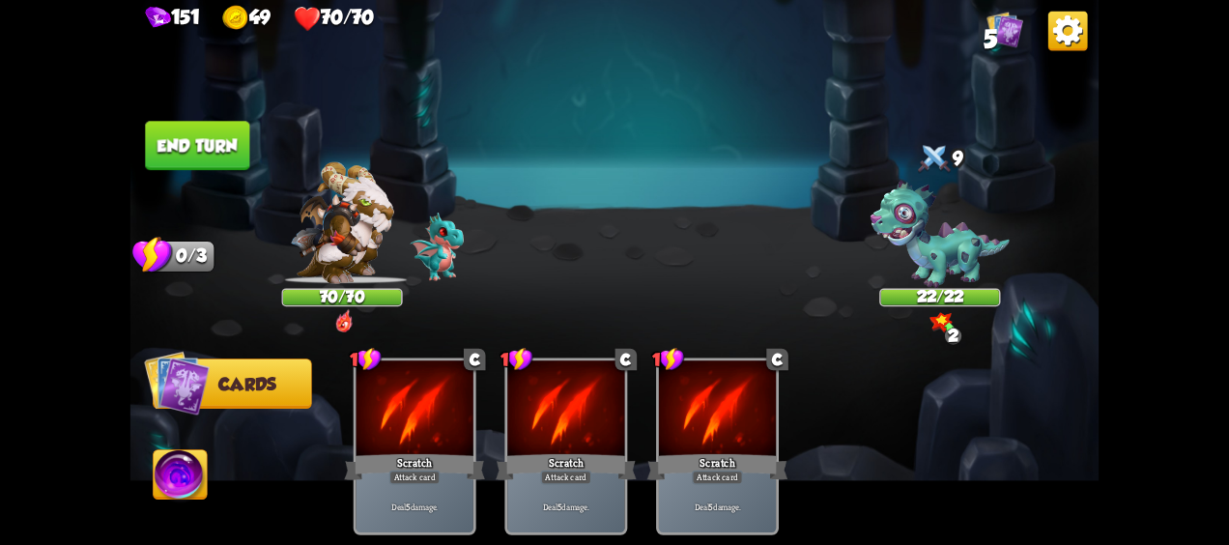
click at [892, 443] on div "1 C Scratch Attack card Deal 5 damage. 1 C Scratch Attack card Deal 5 damage. 1…" at bounding box center [711, 424] width 775 height 243
click at [167, 472] on img at bounding box center [181, 477] width 54 height 54
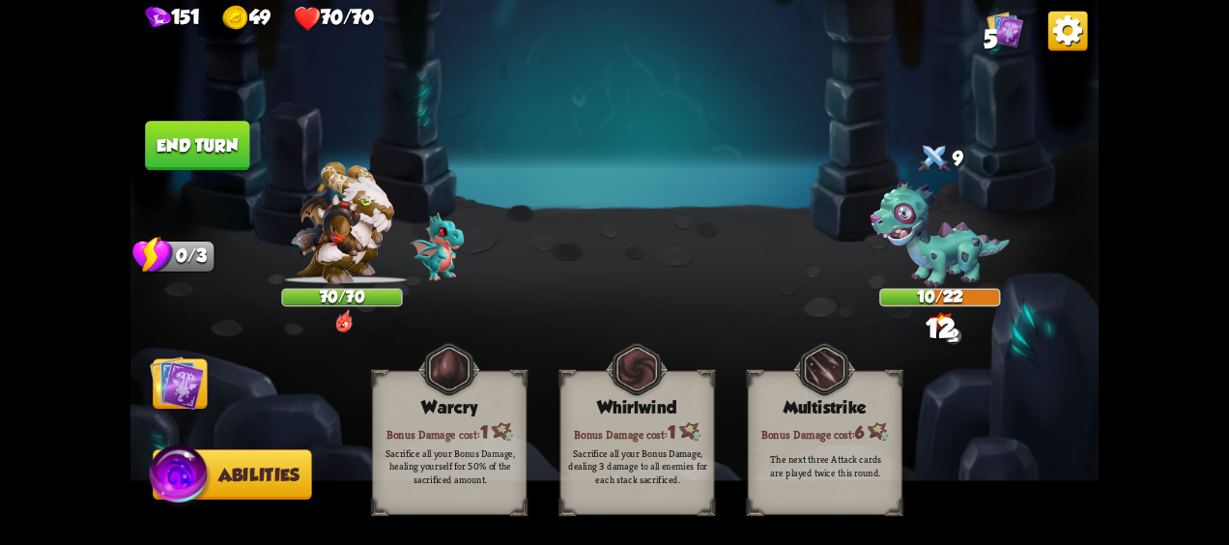
click at [169, 474] on img at bounding box center [180, 478] width 65 height 66
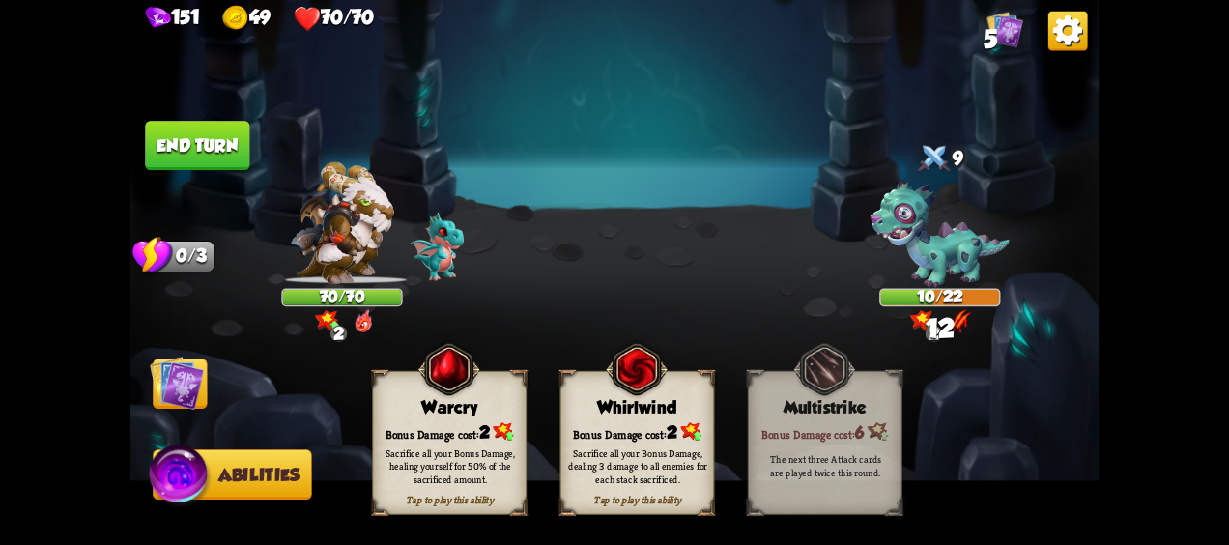
click at [638, 431] on div "Bonus Damage cost: 2" at bounding box center [637, 432] width 153 height 22
drag, startPoint x: 640, startPoint y: 434, endPoint x: 576, endPoint y: 421, distance: 65.0
click at [576, 421] on div "Bonus Damage cost: 2" at bounding box center [637, 432] width 153 height 22
click at [191, 139] on button "End turn" at bounding box center [197, 145] width 104 height 49
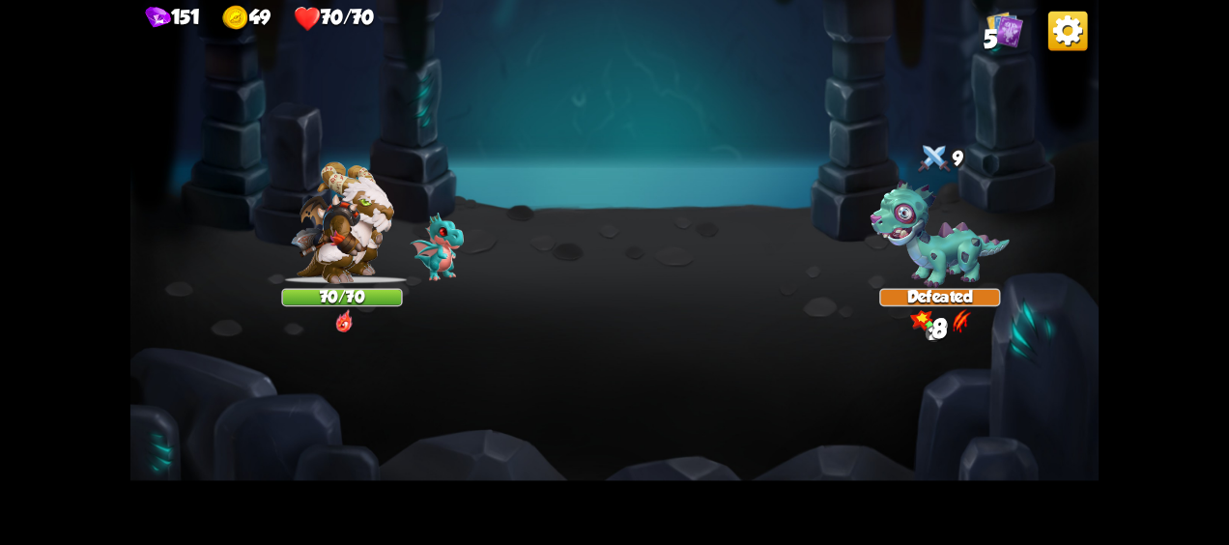
click at [205, 161] on img at bounding box center [614, 272] width 969 height 545
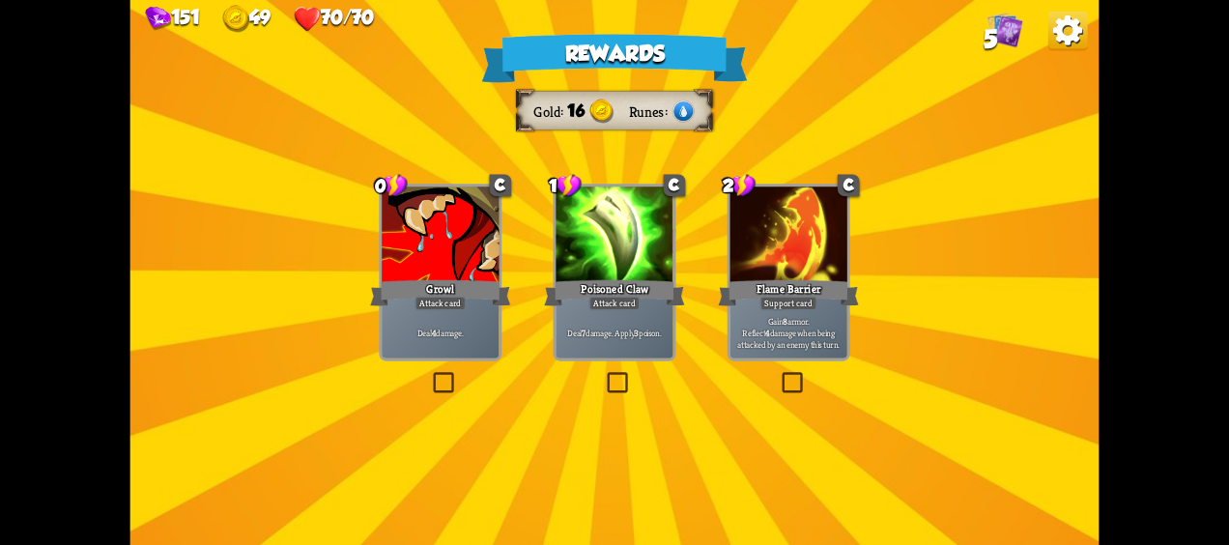
click at [450, 322] on div "Deal 4 damage." at bounding box center [440, 332] width 117 height 51
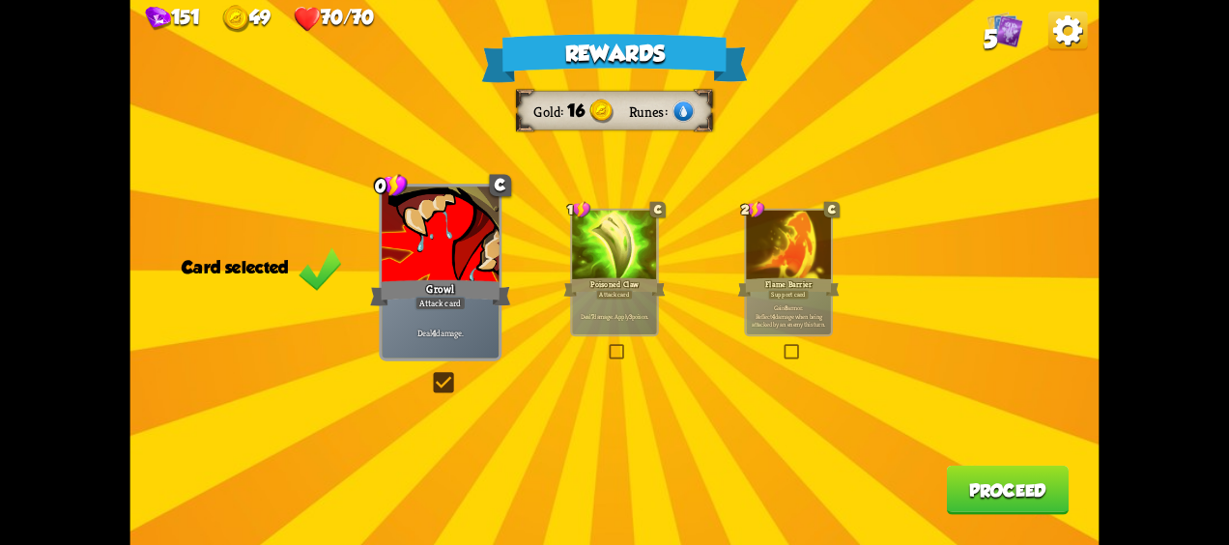
click at [1017, 500] on button "Proceed" at bounding box center [1007, 490] width 123 height 49
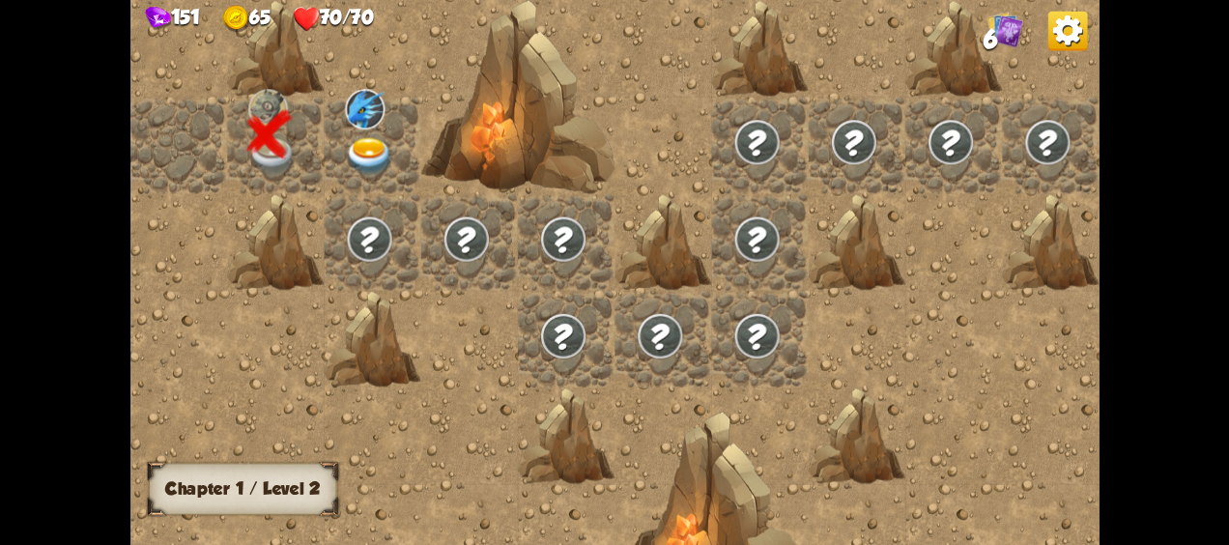
click at [364, 125] on img at bounding box center [365, 109] width 40 height 40
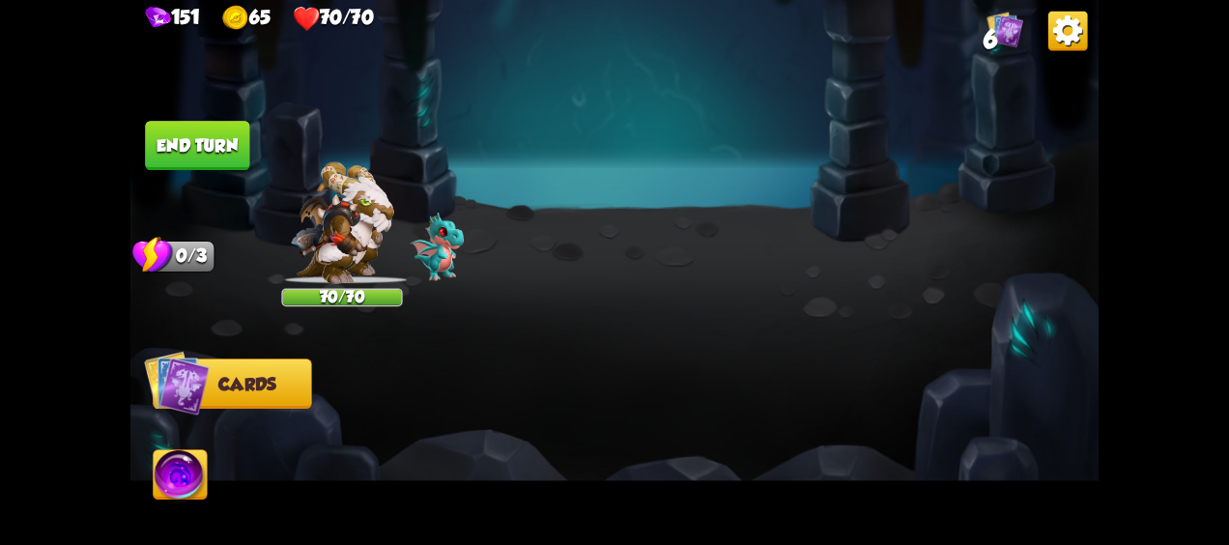
click at [363, 140] on div at bounding box center [341, 160] width 121 height 40
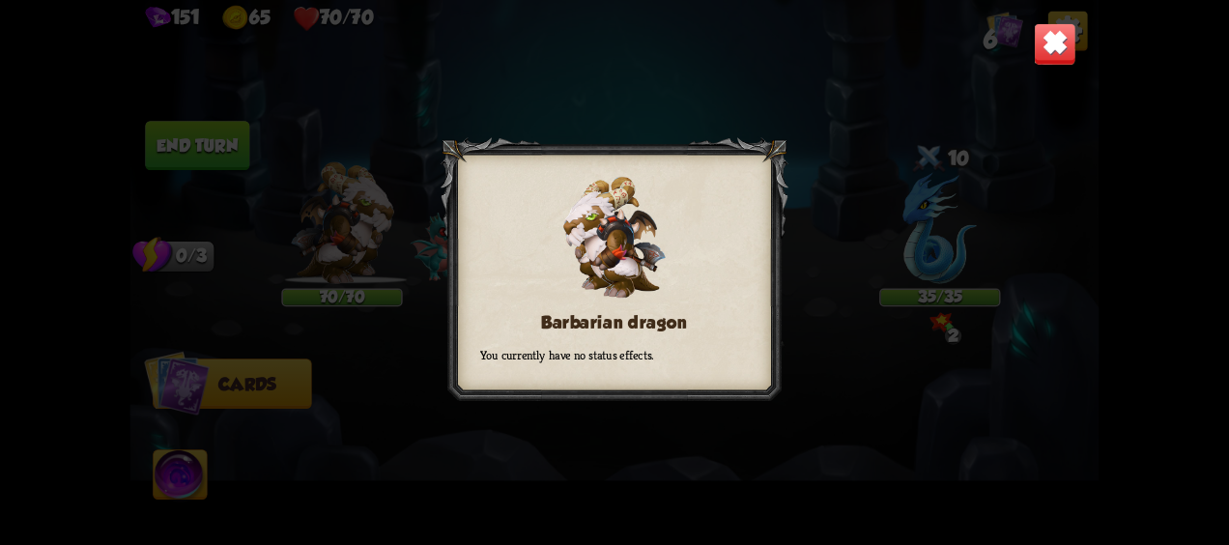
click at [1047, 52] on img at bounding box center [1055, 44] width 43 height 43
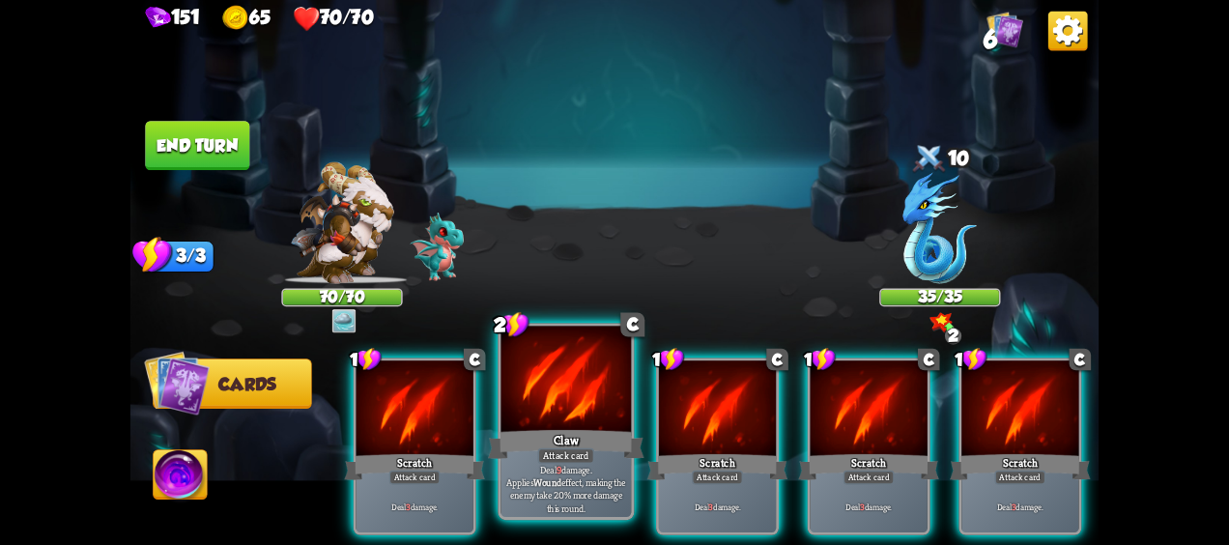
click at [580, 421] on div at bounding box center [567, 382] width 130 height 110
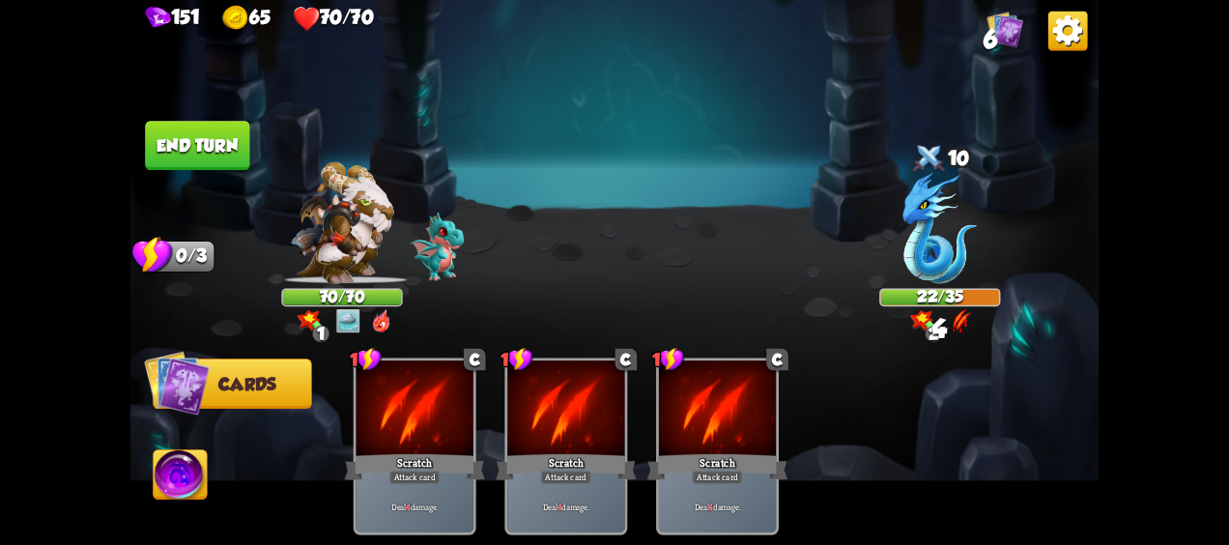
click at [193, 482] on img at bounding box center [181, 477] width 54 height 54
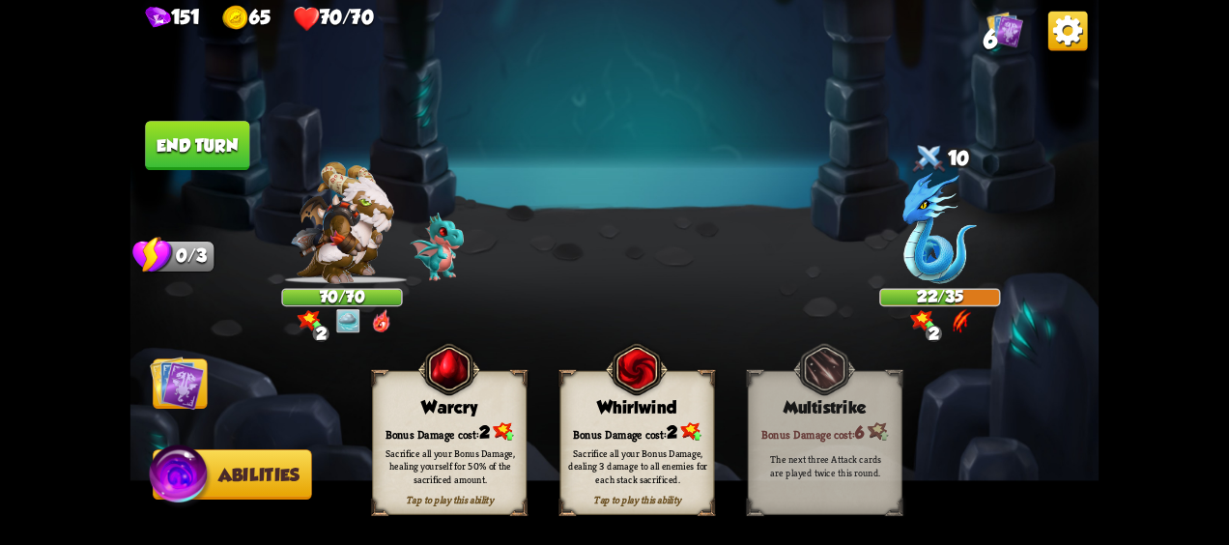
drag, startPoint x: 222, startPoint y: 164, endPoint x: 221, endPoint y: 174, distance: 9.7
click at [222, 165] on button "End turn" at bounding box center [197, 145] width 104 height 49
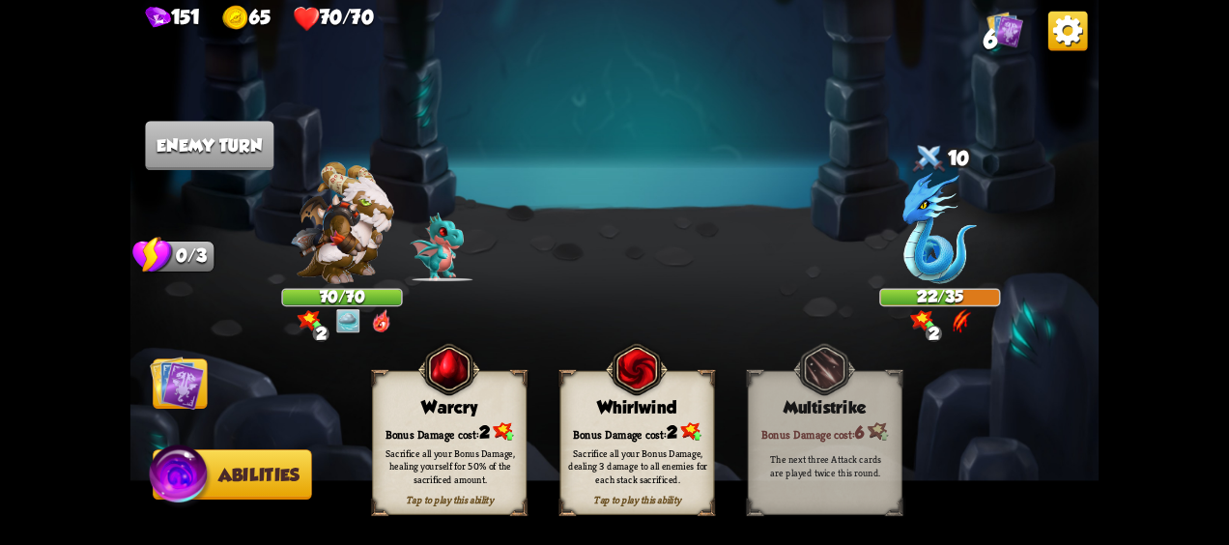
click at [178, 377] on img at bounding box center [177, 383] width 54 height 54
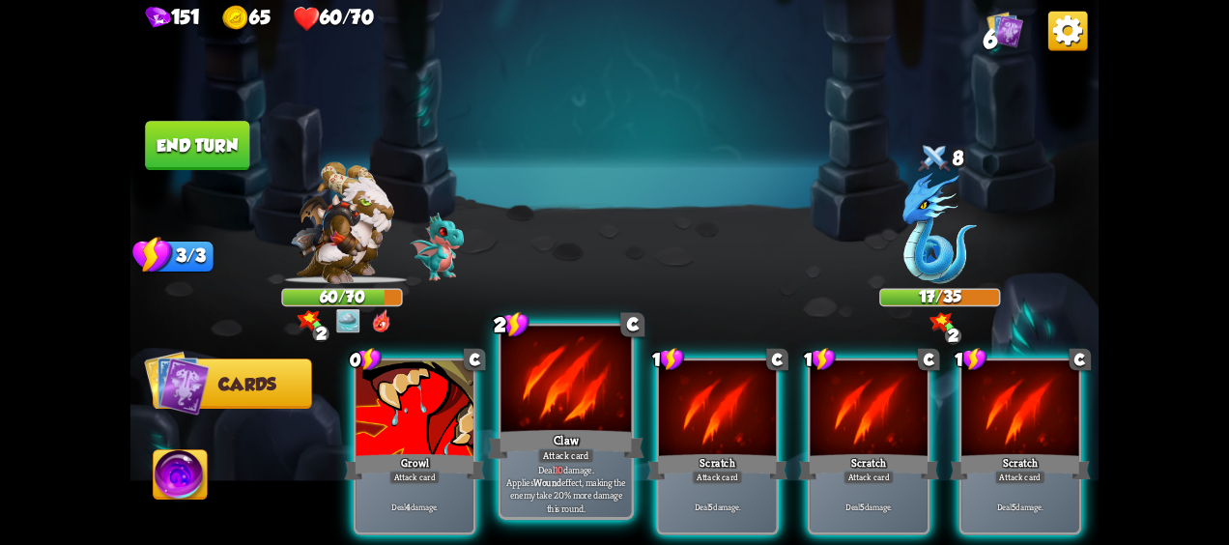
click at [591, 422] on div at bounding box center [567, 382] width 130 height 110
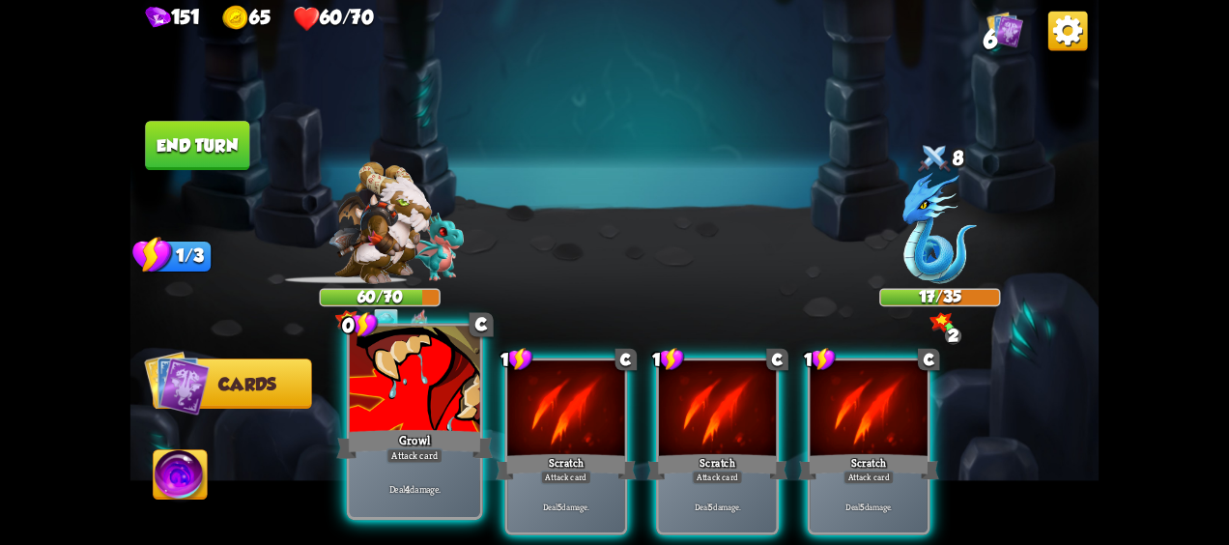
click at [435, 439] on div "Growl" at bounding box center [414, 444] width 157 height 35
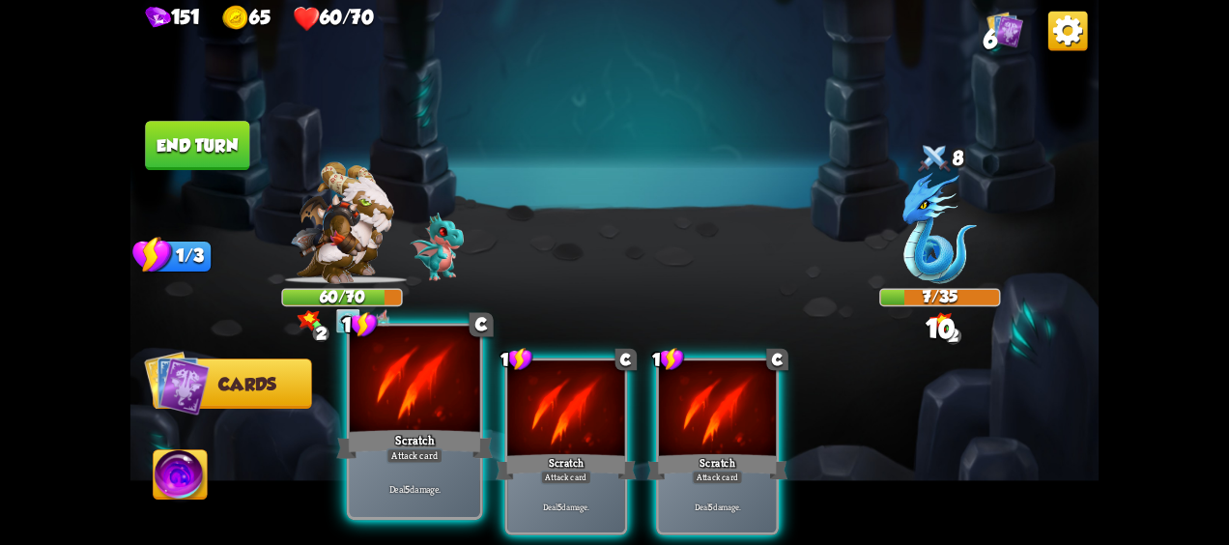
click at [464, 437] on div "Scratch" at bounding box center [414, 444] width 157 height 35
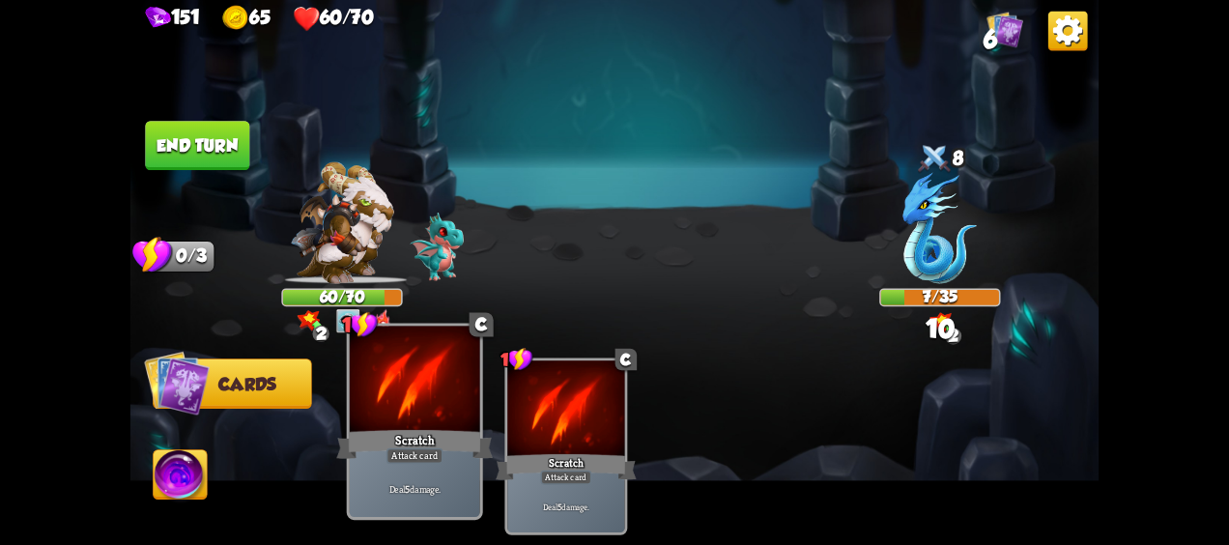
click at [448, 443] on div "Scratch" at bounding box center [414, 444] width 157 height 35
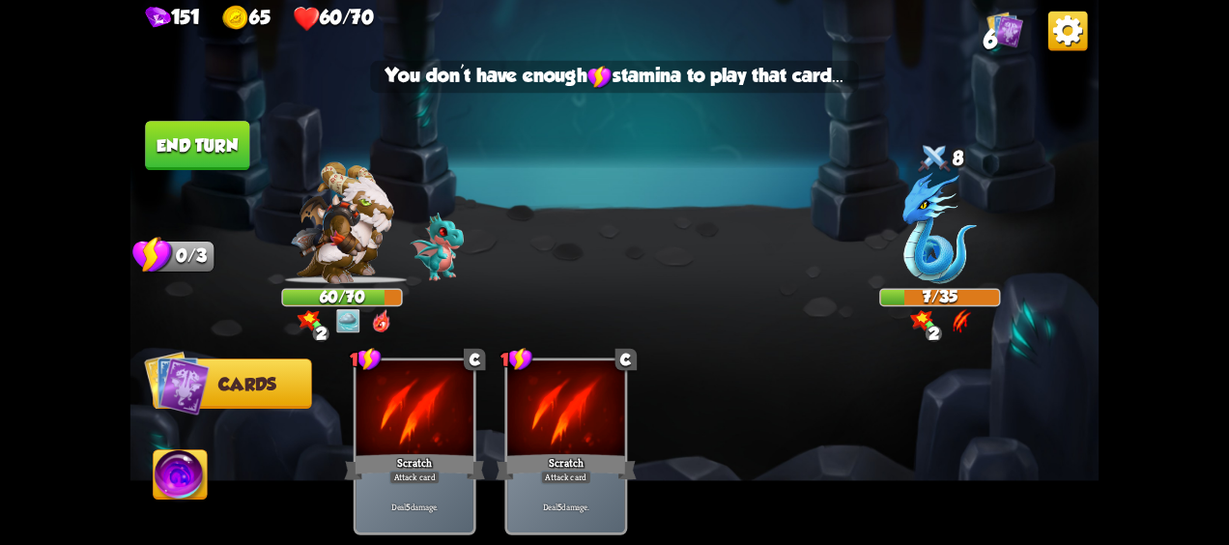
click at [175, 478] on img at bounding box center [181, 477] width 54 height 54
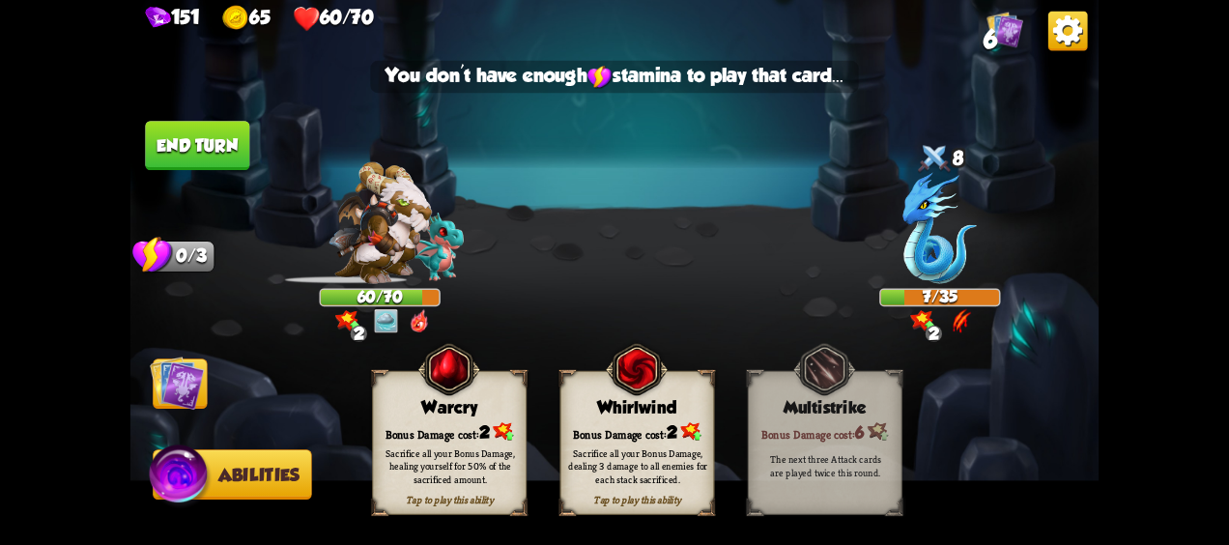
click at [389, 456] on div "Sacrifice all your Bonus Damage, healing yourself for 50% of the sacrificed amo…" at bounding box center [450, 467] width 139 height 39
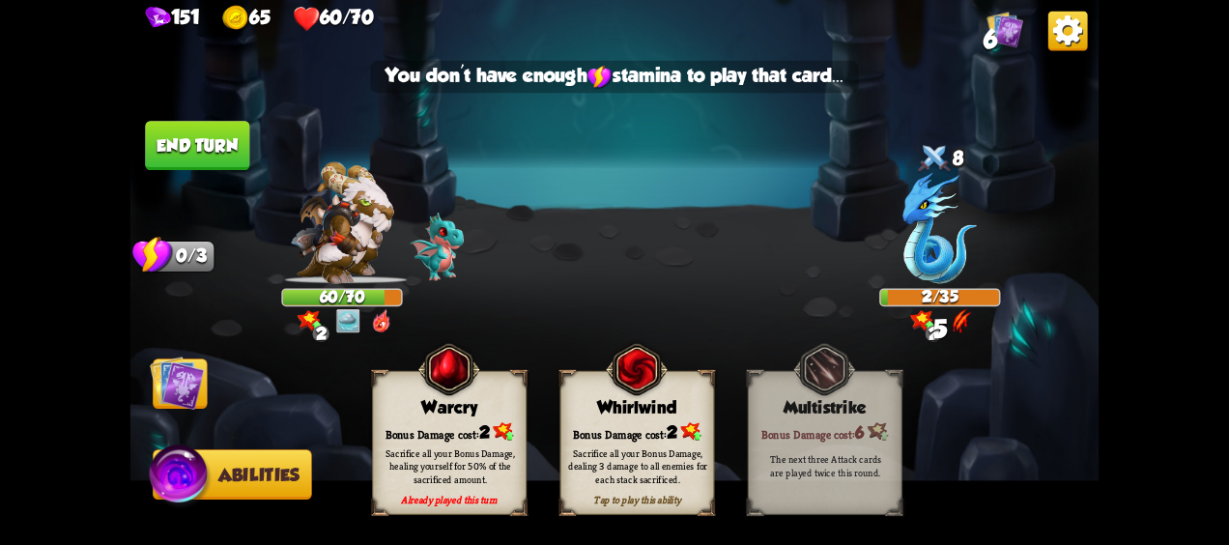
click at [391, 456] on div "Sacrifice all your Bonus Damage, healing yourself for 50% of the sacrificed amo…" at bounding box center [450, 467] width 139 height 39
click at [396, 460] on div "Sacrifice all your Bonus Damage, healing yourself for 50% of the sacrificed amo…" at bounding box center [450, 467] width 139 height 39
click at [399, 456] on div "Sacrifice all your Bonus Damage, healing yourself for 50% of the sacrificed amo…" at bounding box center [450, 467] width 139 height 39
click at [396, 458] on div "Sacrifice all your Bonus Damage, healing yourself for 50% of the sacrificed amo…" at bounding box center [450, 467] width 139 height 39
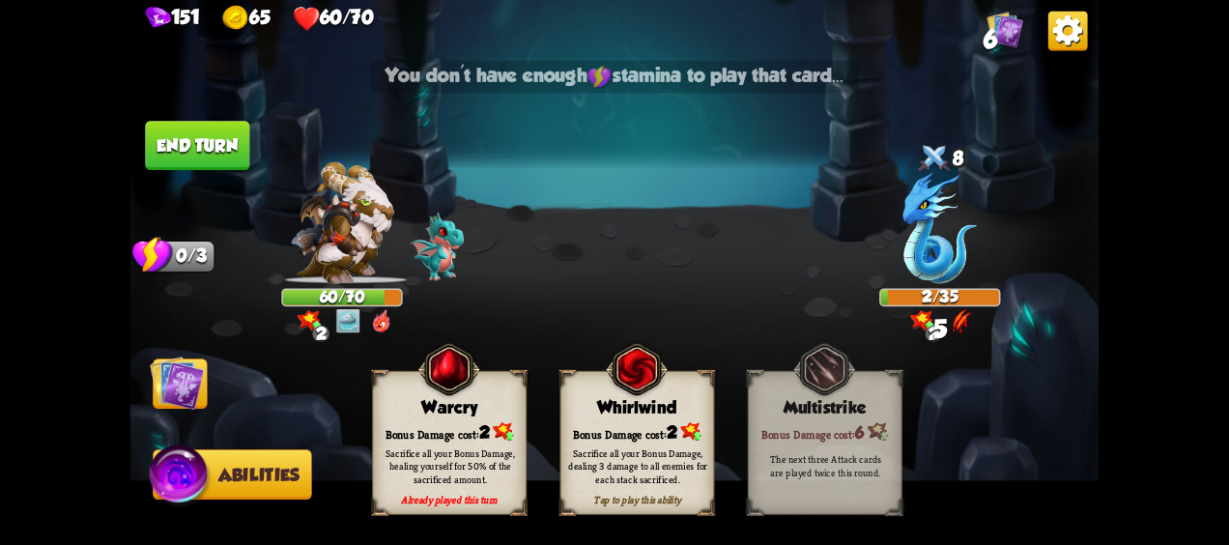
click at [394, 463] on div "Sacrifice all your Bonus Damage, healing yourself for 50% of the sacrificed amo…" at bounding box center [450, 467] width 139 height 39
click at [396, 472] on div "Sacrifice all your Bonus Damage, healing yourself for 50% of the sacrificed amo…" at bounding box center [450, 467] width 139 height 39
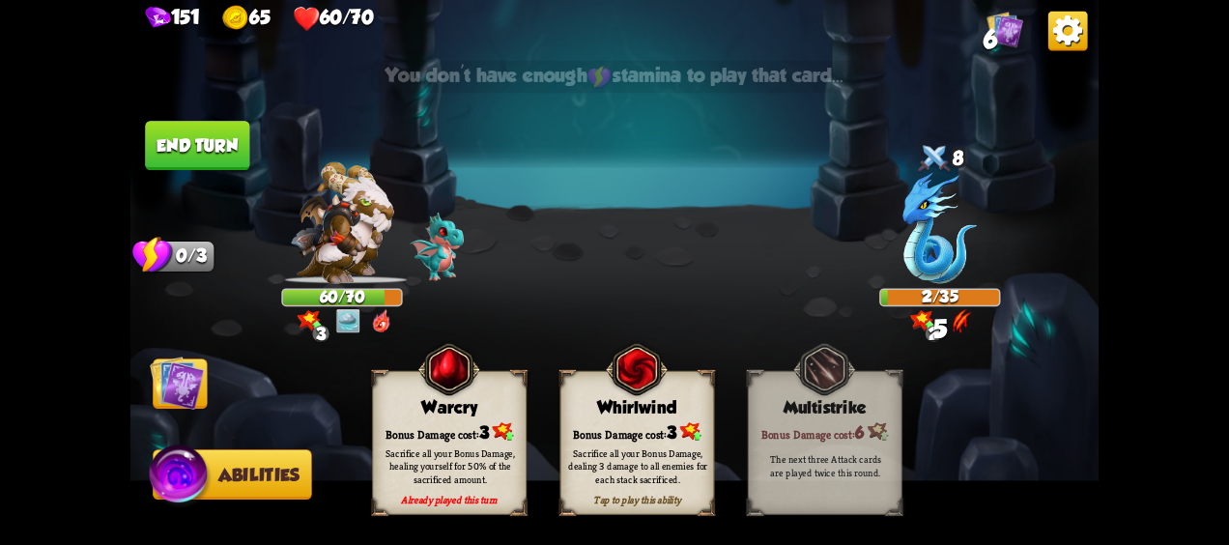
click at [396, 471] on div "Sacrifice all your Bonus Damage, healing yourself for 50% of the sacrificed amo…" at bounding box center [450, 467] width 139 height 39
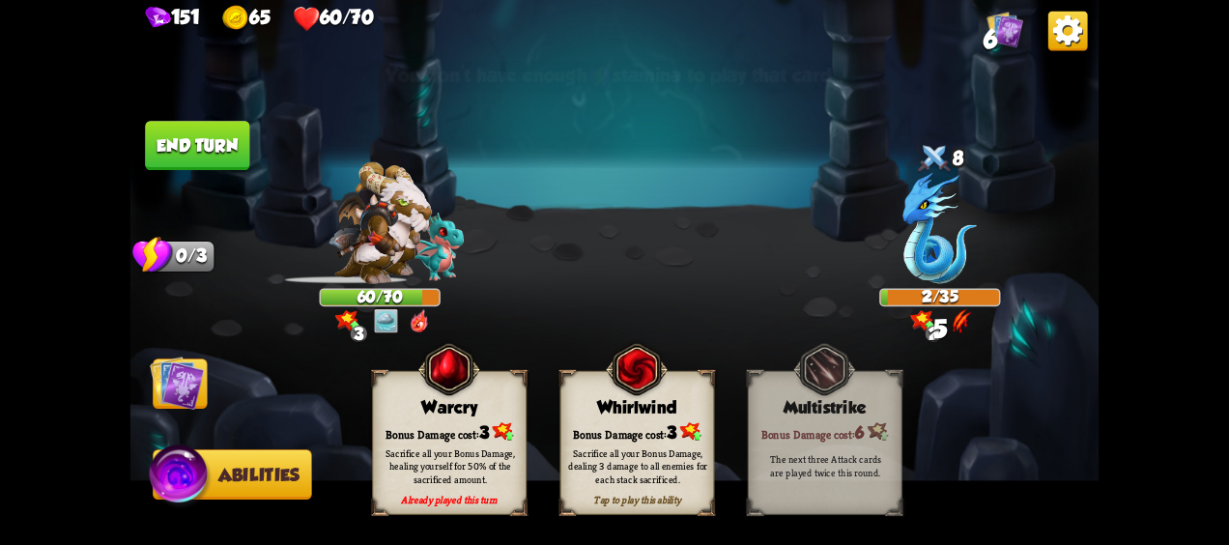
click at [398, 460] on div "Select an enemy to attack... You don't have enough stamina to play that card...…" at bounding box center [614, 272] width 969 height 545
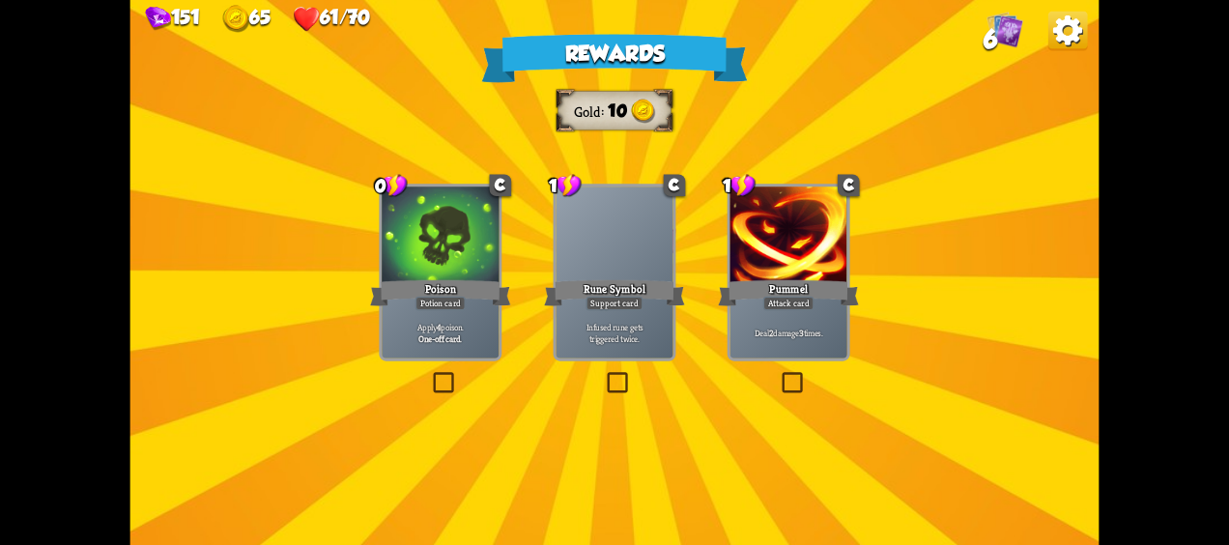
click at [470, 305] on div "Poison" at bounding box center [440, 292] width 141 height 31
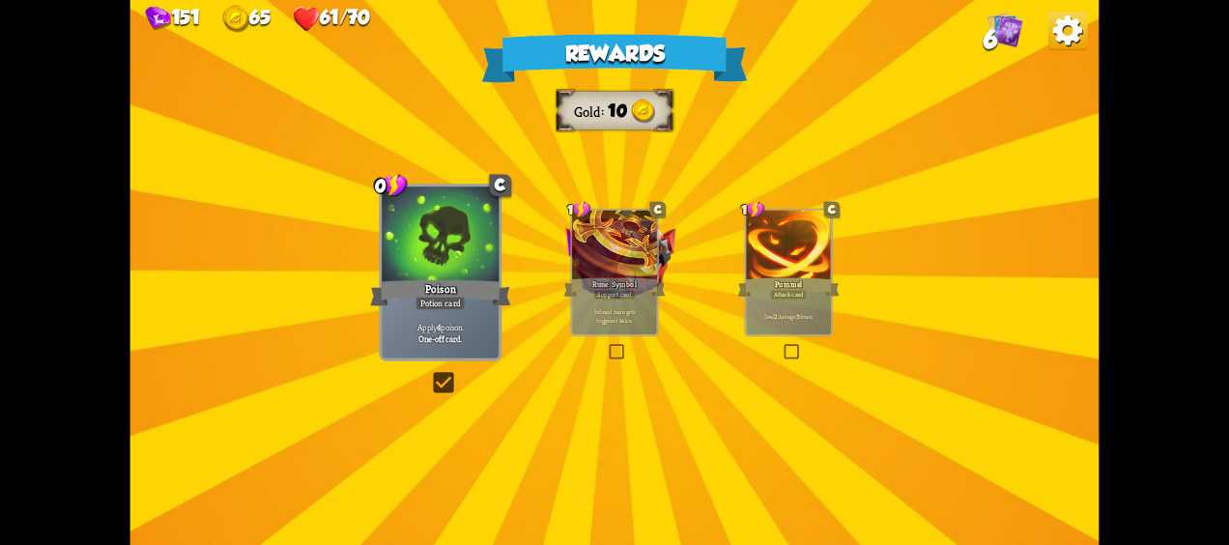
click at [787, 324] on div "Deal 2 damage 3 times." at bounding box center [788, 316] width 85 height 37
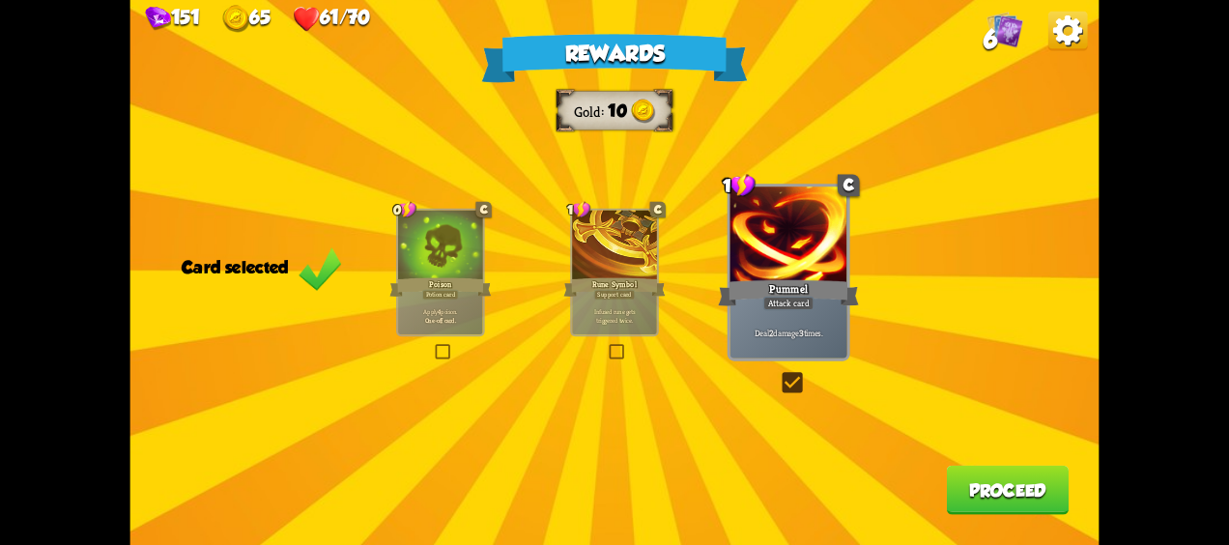
drag, startPoint x: 371, startPoint y: 323, endPoint x: 403, endPoint y: 323, distance: 31.9
click at [383, 321] on div "Rewards Gold 10 Card selected 0 C Poison Potion card Apply 4 poison. One-off ca…" at bounding box center [614, 272] width 969 height 545
click at [410, 323] on div "One-off card." at bounding box center [440, 320] width 80 height 9
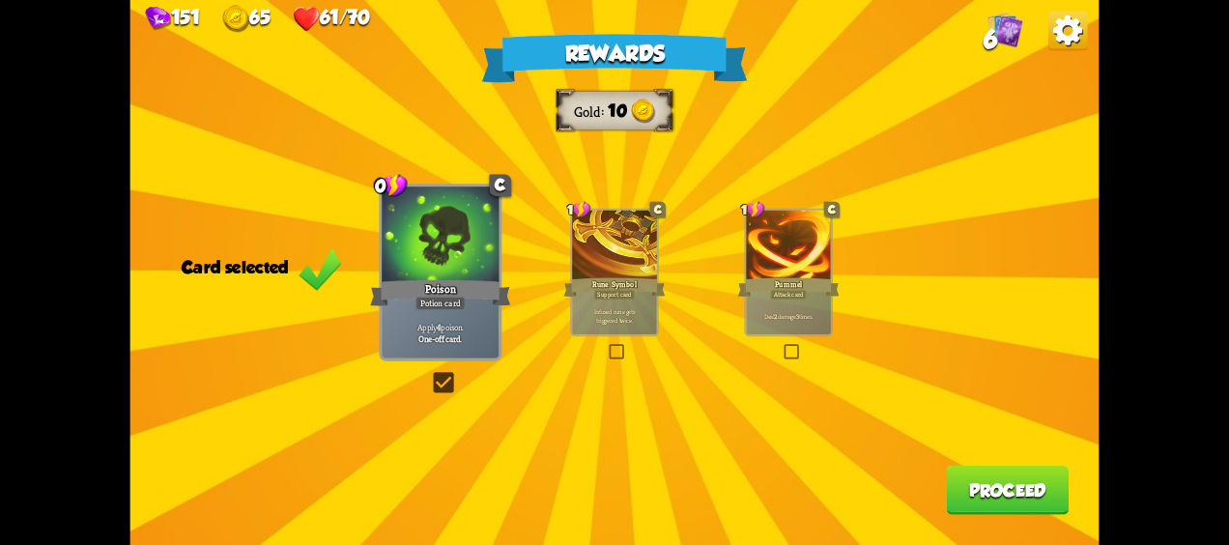
click at [1005, 493] on button "Proceed" at bounding box center [1007, 490] width 123 height 49
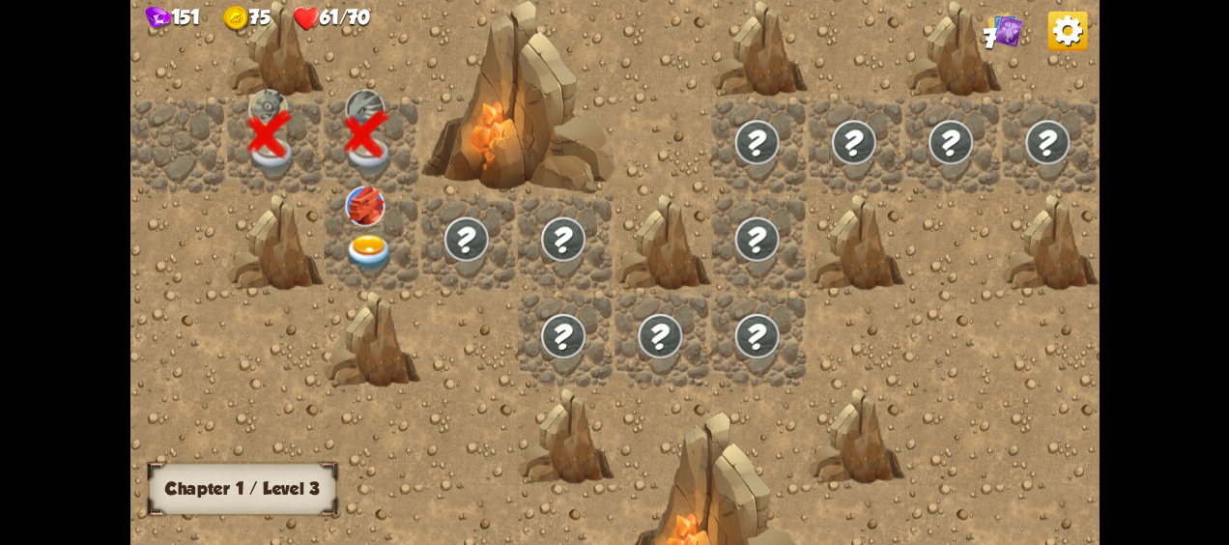
click at [383, 247] on img at bounding box center [369, 254] width 48 height 38
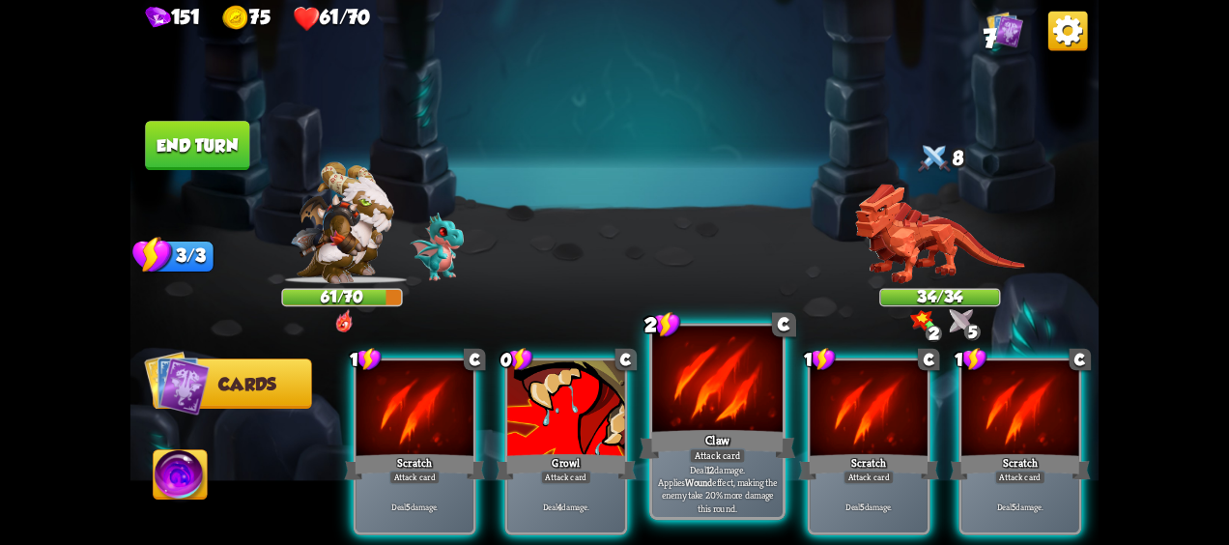
click at [711, 419] on div at bounding box center [717, 382] width 130 height 110
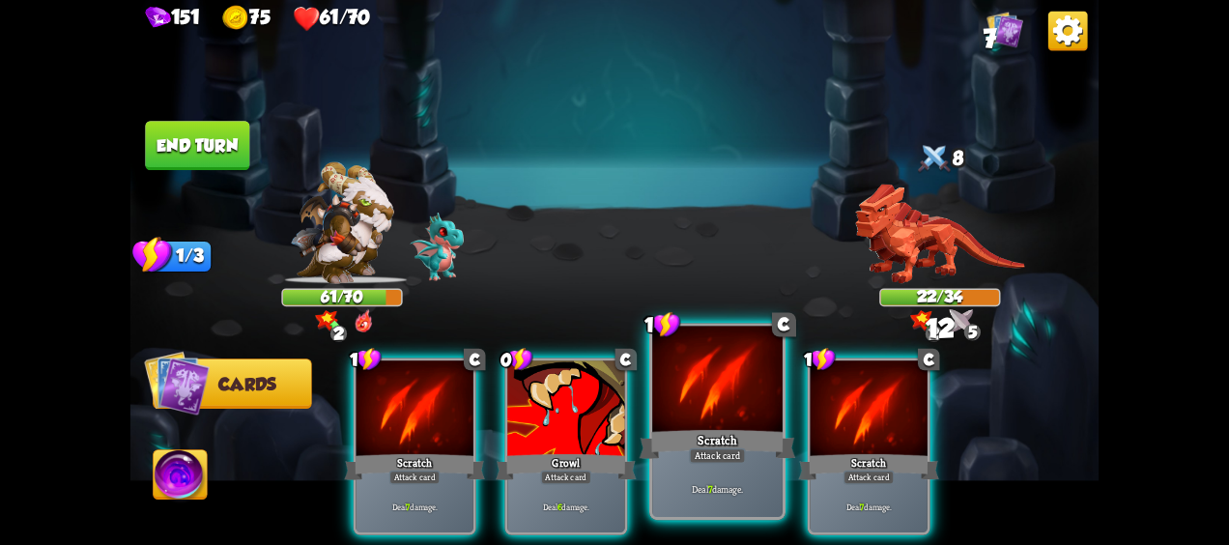
click at [710, 410] on div at bounding box center [717, 382] width 130 height 110
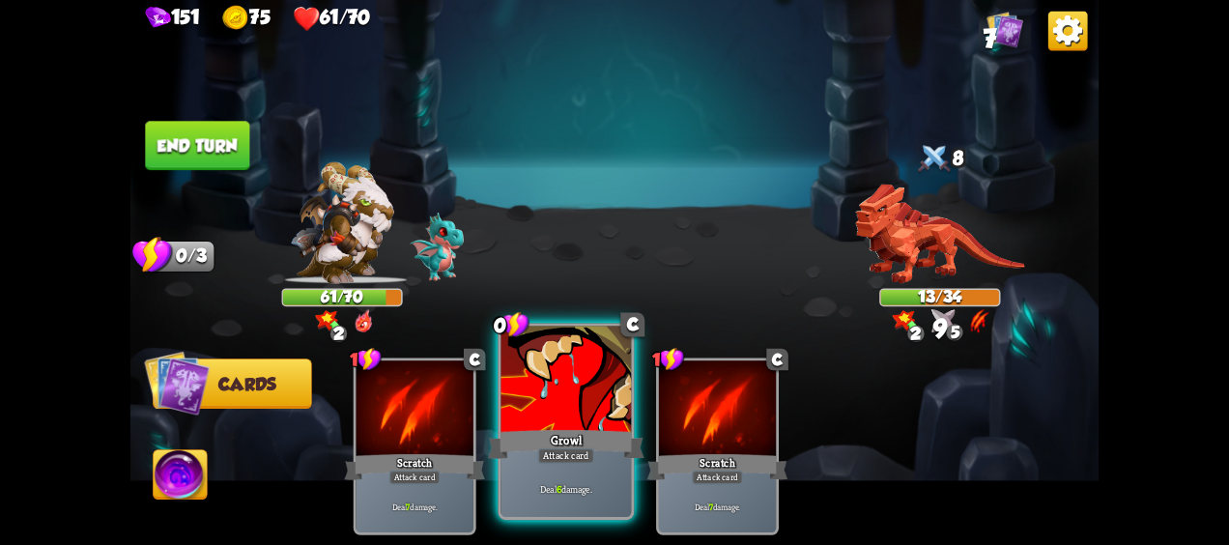
click at [520, 470] on div "Deal 6 damage." at bounding box center [567, 488] width 130 height 57
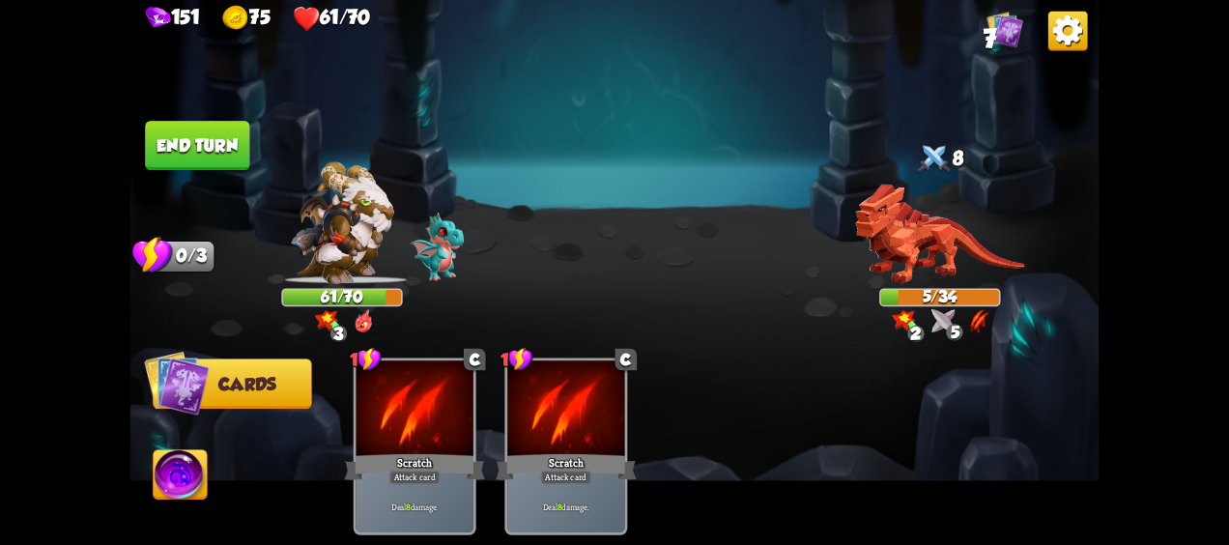
click at [194, 469] on img at bounding box center [181, 477] width 54 height 54
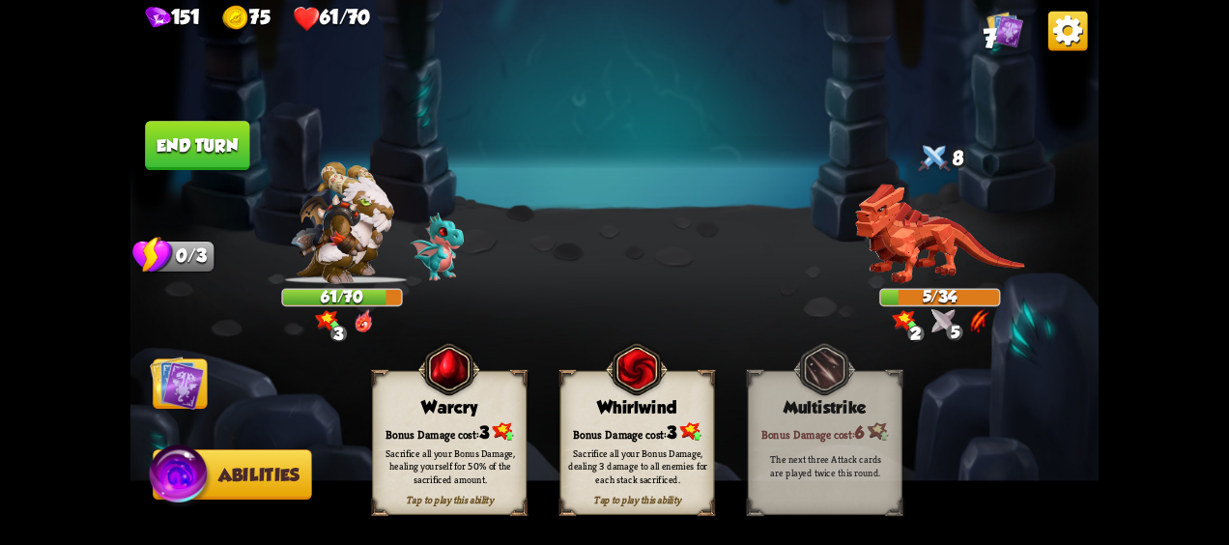
click at [442, 468] on div "Sacrifice all your Bonus Damage, healing yourself for 50% of the sacrificed amo…" at bounding box center [450, 467] width 139 height 39
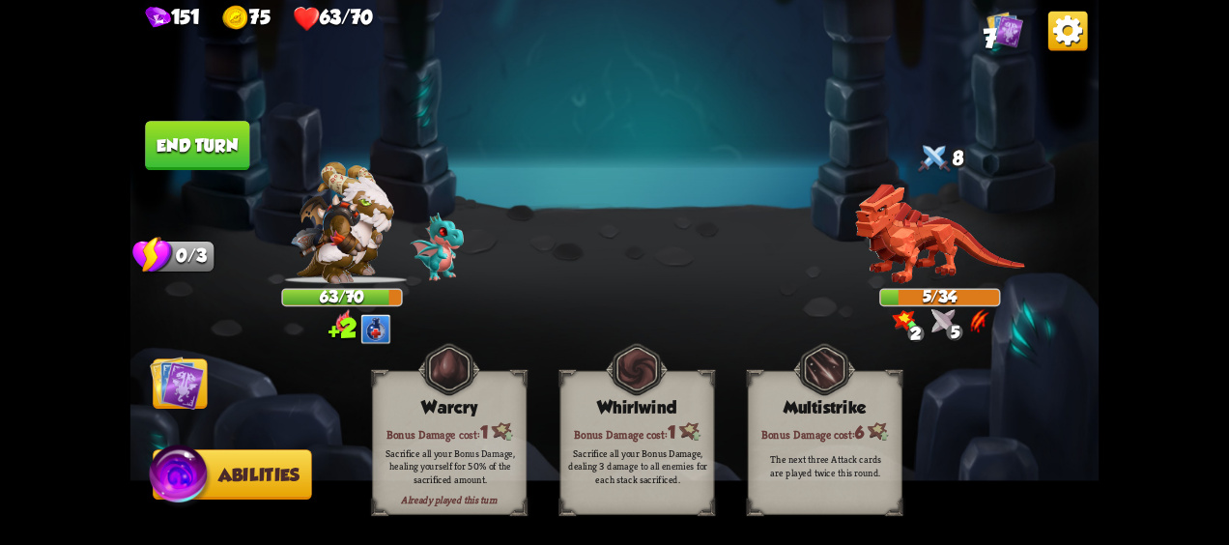
click at [186, 159] on button "End turn" at bounding box center [197, 145] width 104 height 49
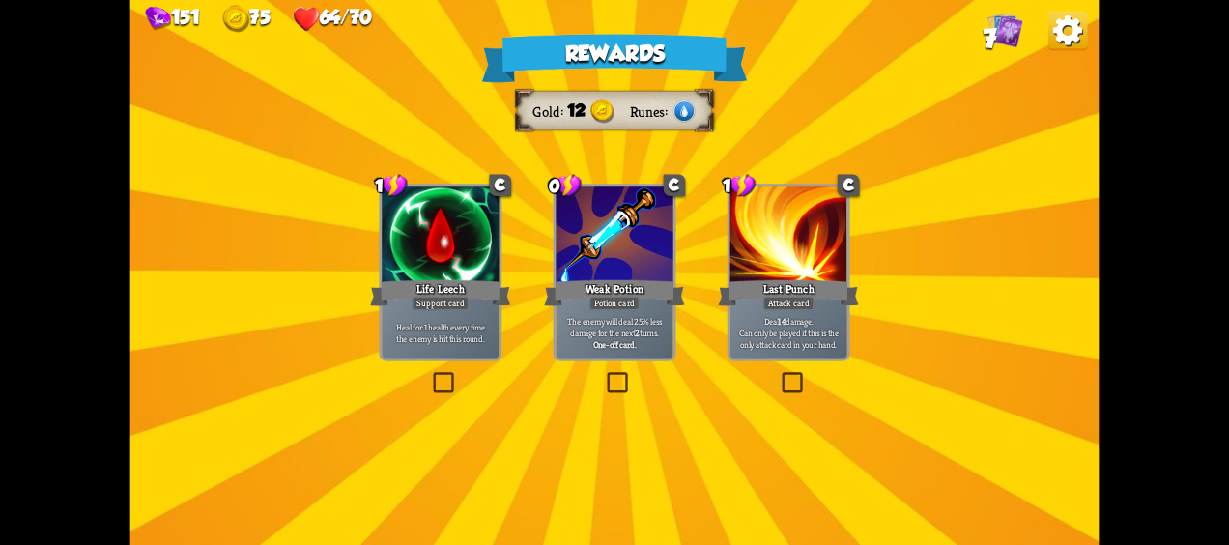
click at [587, 262] on div at bounding box center [614, 236] width 117 height 99
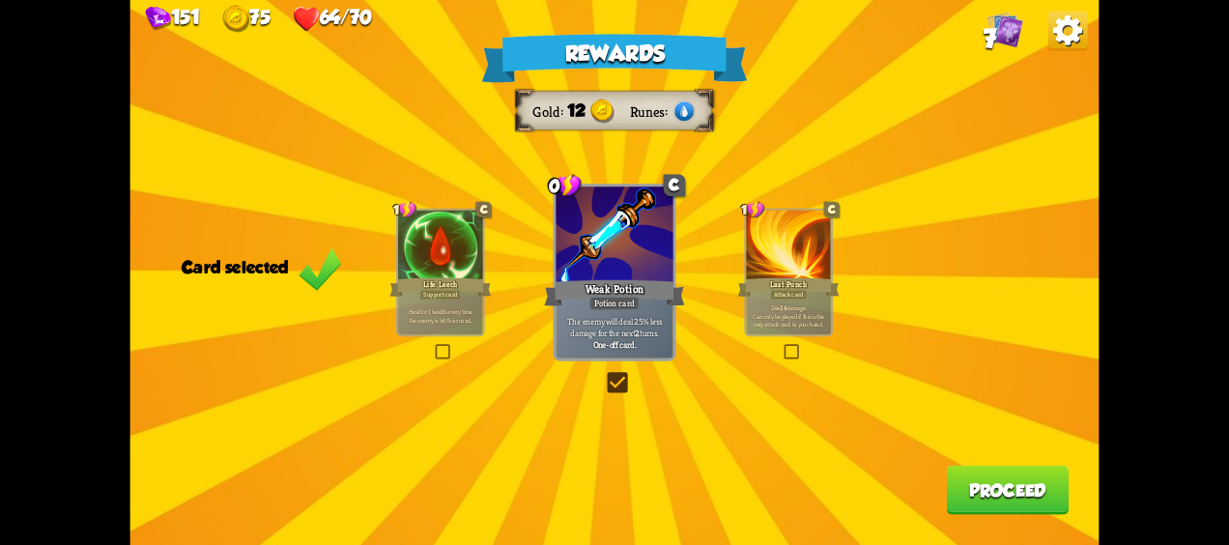
click at [1038, 487] on button "Proceed" at bounding box center [1007, 490] width 123 height 49
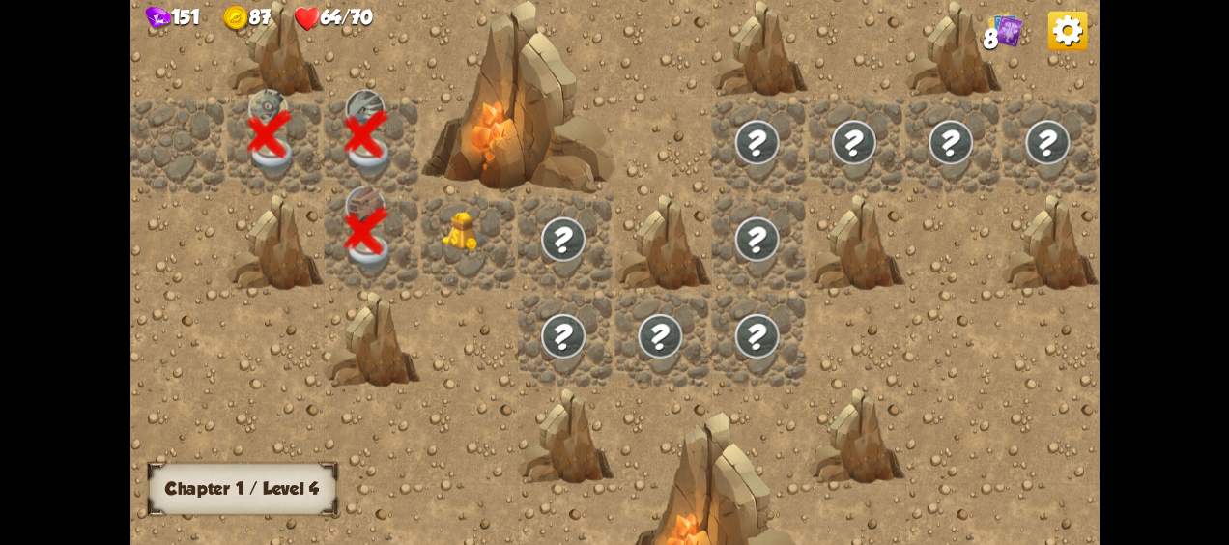
click at [454, 253] on div at bounding box center [468, 242] width 97 height 97
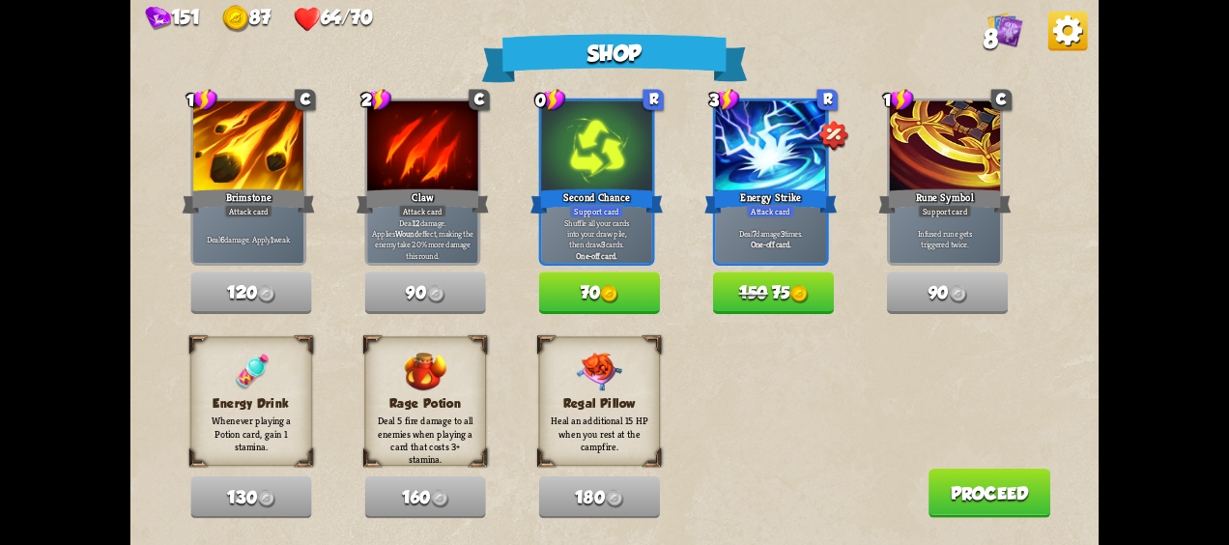
click at [754, 294] on span "150" at bounding box center [753, 292] width 29 height 19
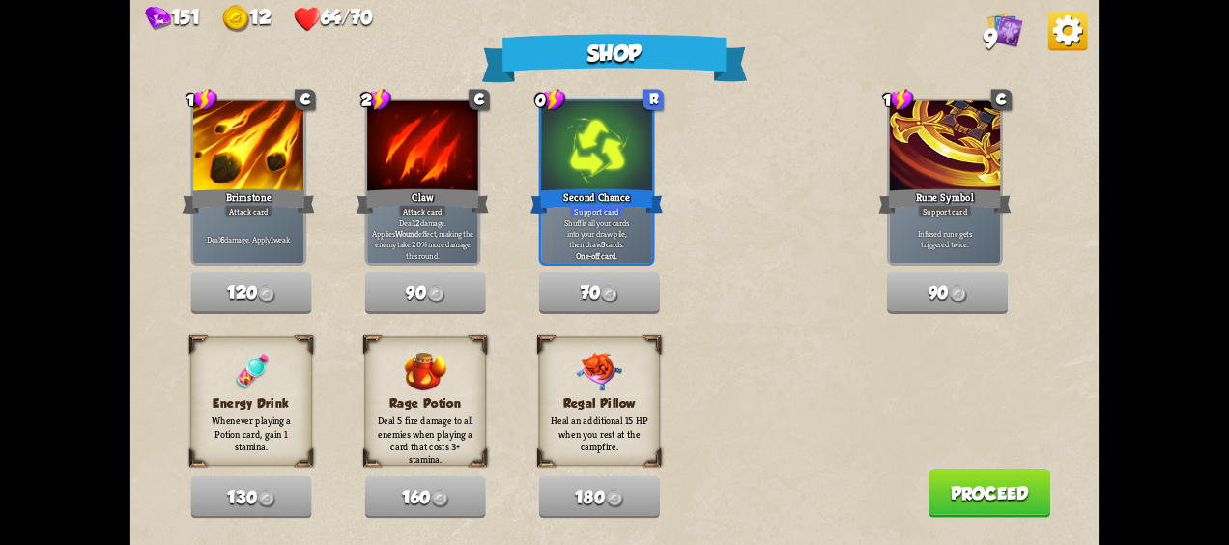
click at [960, 501] on button "Proceed" at bounding box center [990, 493] width 123 height 49
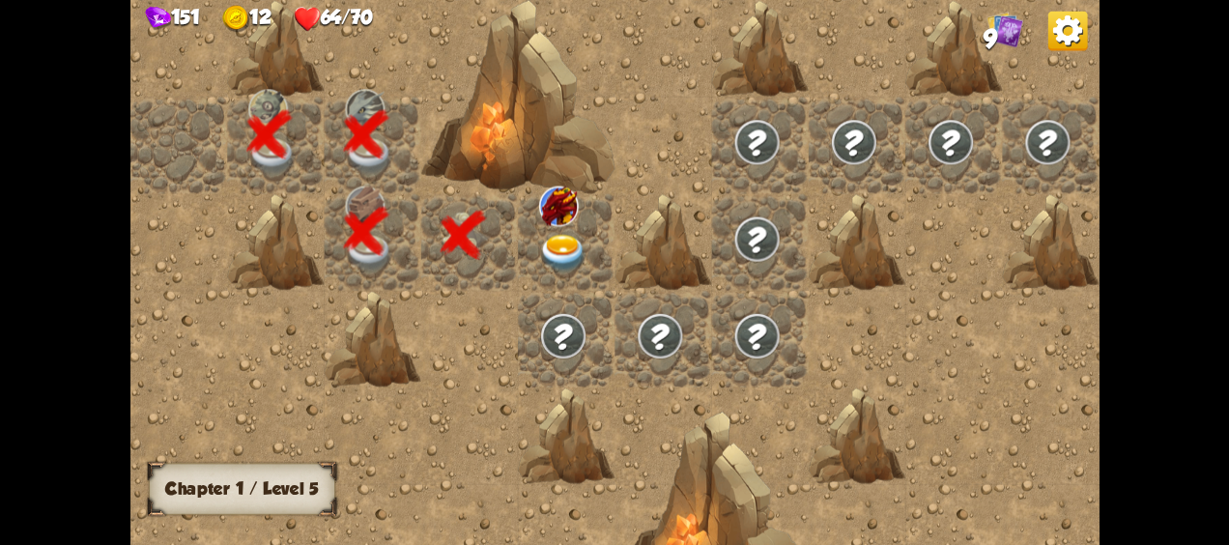
click at [565, 254] on img at bounding box center [563, 254] width 48 height 38
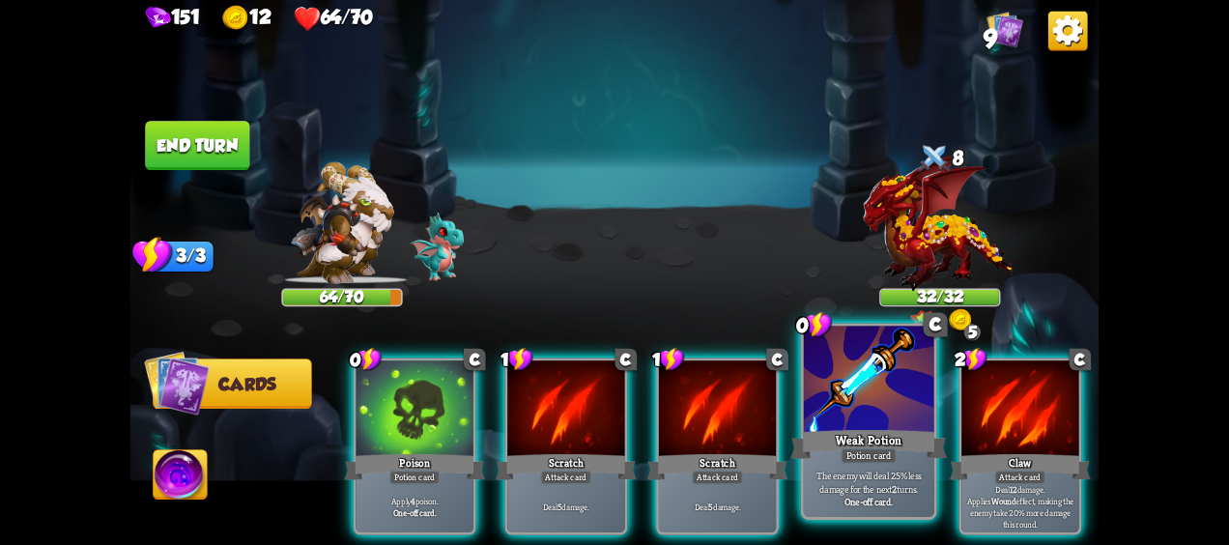
click at [906, 450] on div "Weak Potion" at bounding box center [869, 444] width 157 height 35
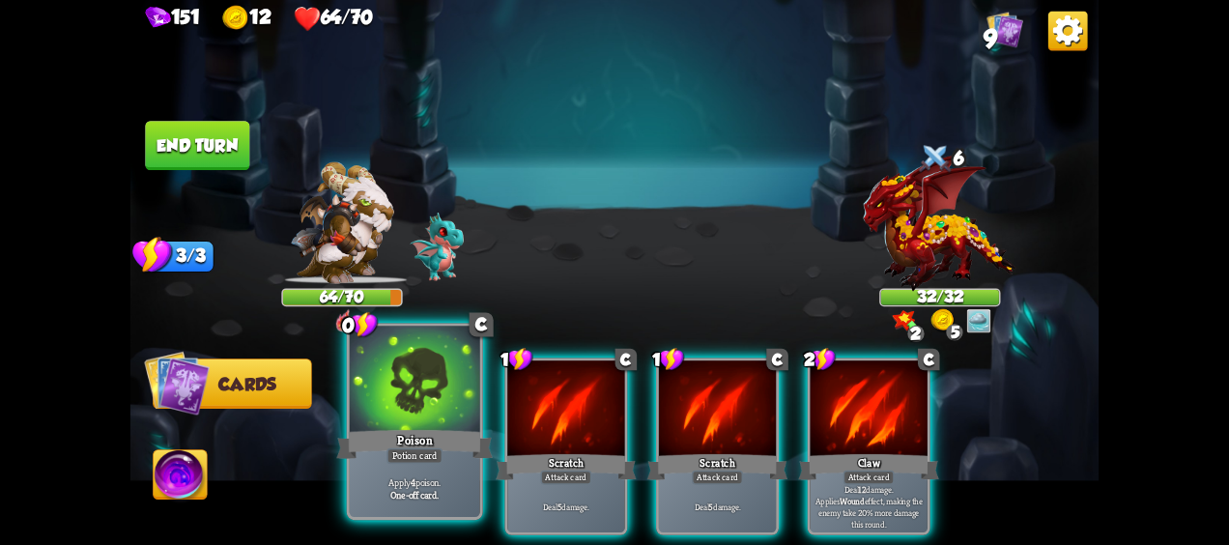
click at [367, 434] on div "Poison" at bounding box center [414, 444] width 157 height 35
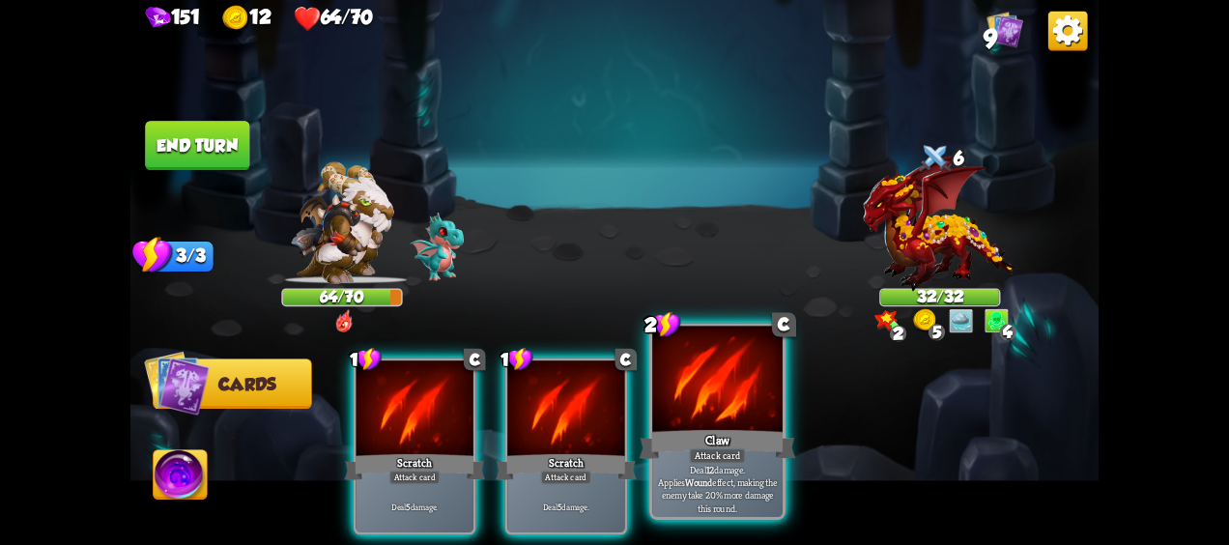
click at [724, 460] on div "Attack card" at bounding box center [717, 455] width 57 height 15
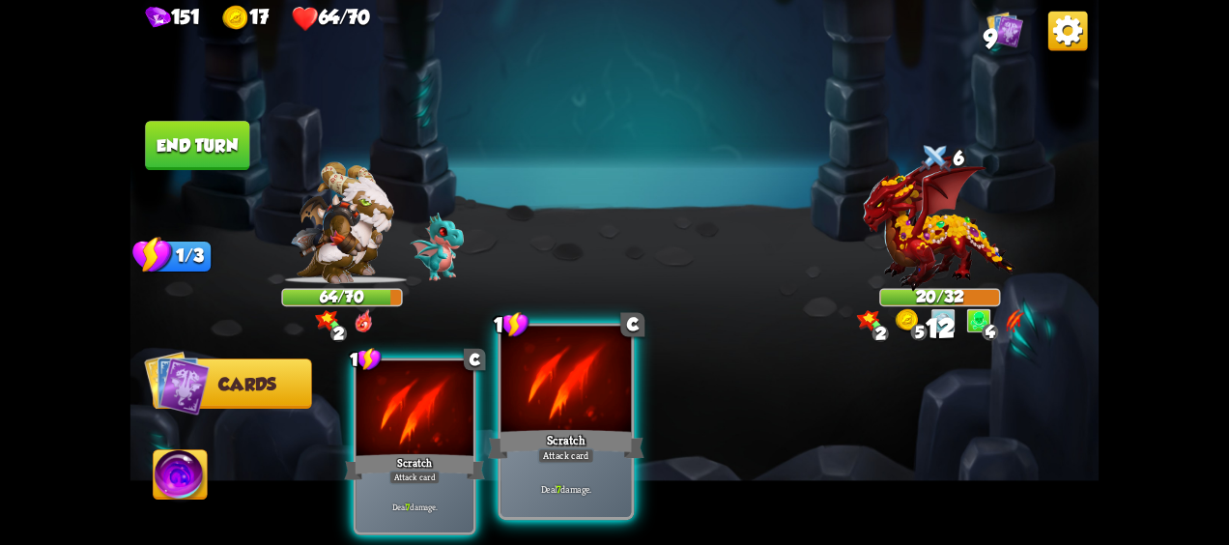
click at [591, 428] on div "Scratch" at bounding box center [566, 444] width 157 height 35
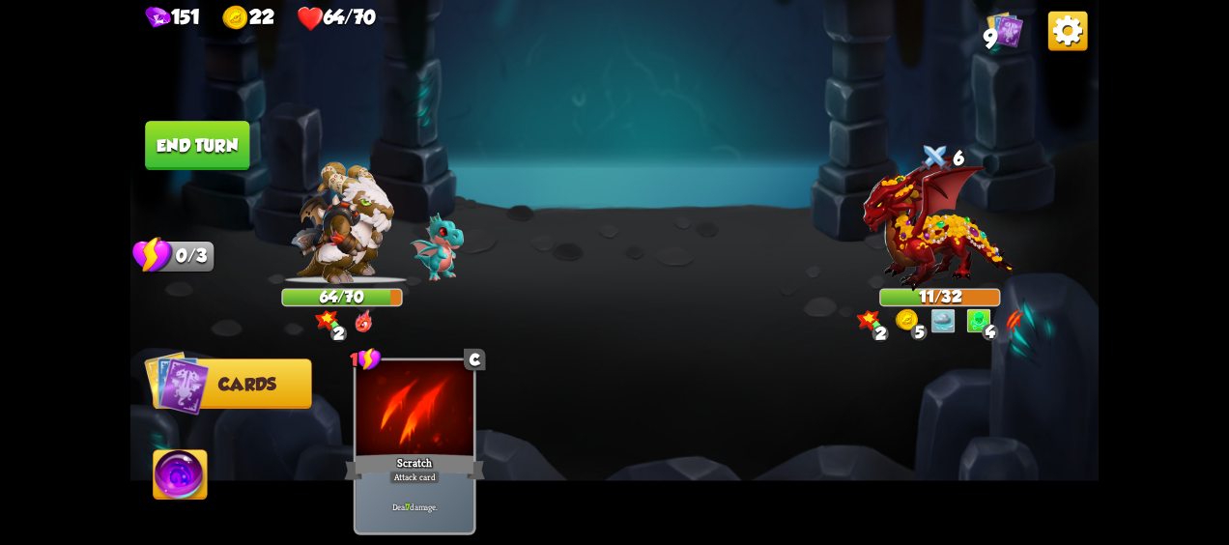
click at [174, 487] on img at bounding box center [181, 477] width 54 height 54
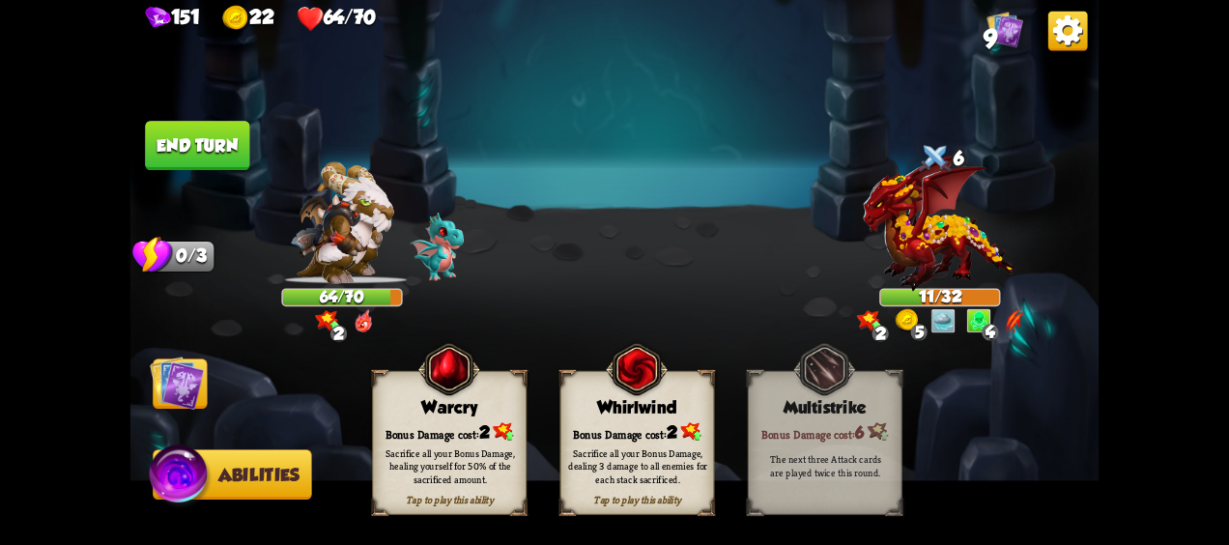
click at [443, 431] on div "Bonus Damage cost: 2" at bounding box center [449, 432] width 153 height 22
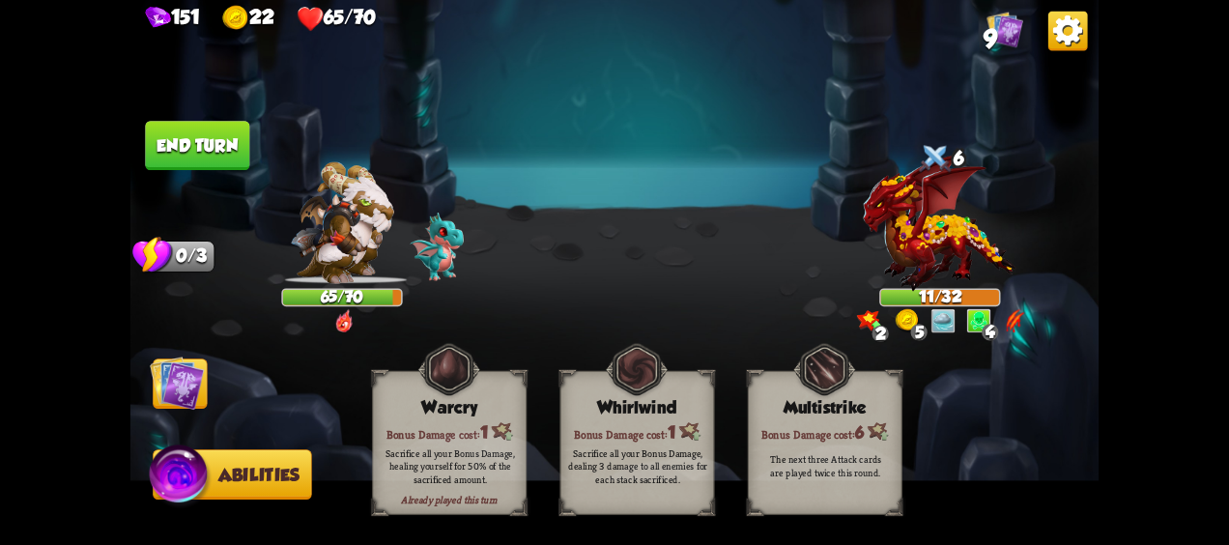
click at [218, 148] on button "End turn" at bounding box center [197, 145] width 104 height 49
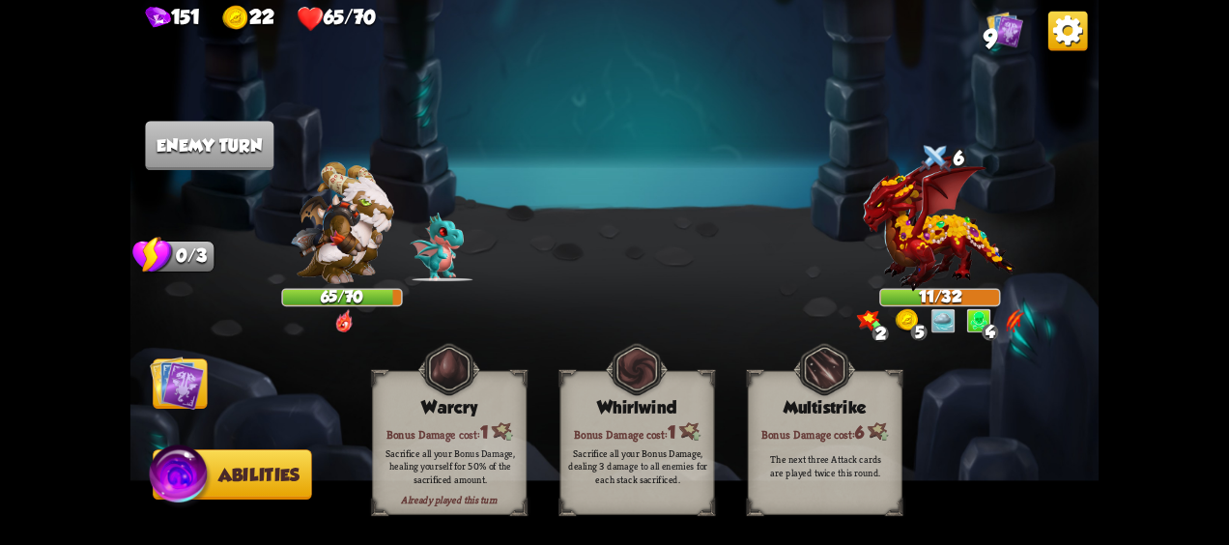
click at [166, 399] on img at bounding box center [177, 383] width 54 height 54
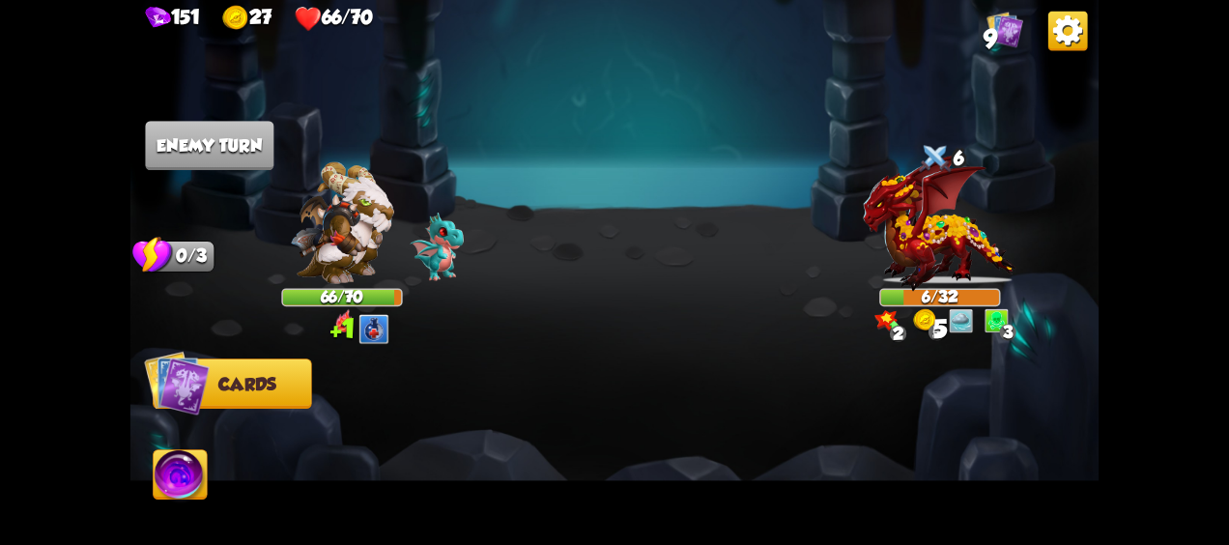
click at [178, 482] on img at bounding box center [181, 477] width 54 height 54
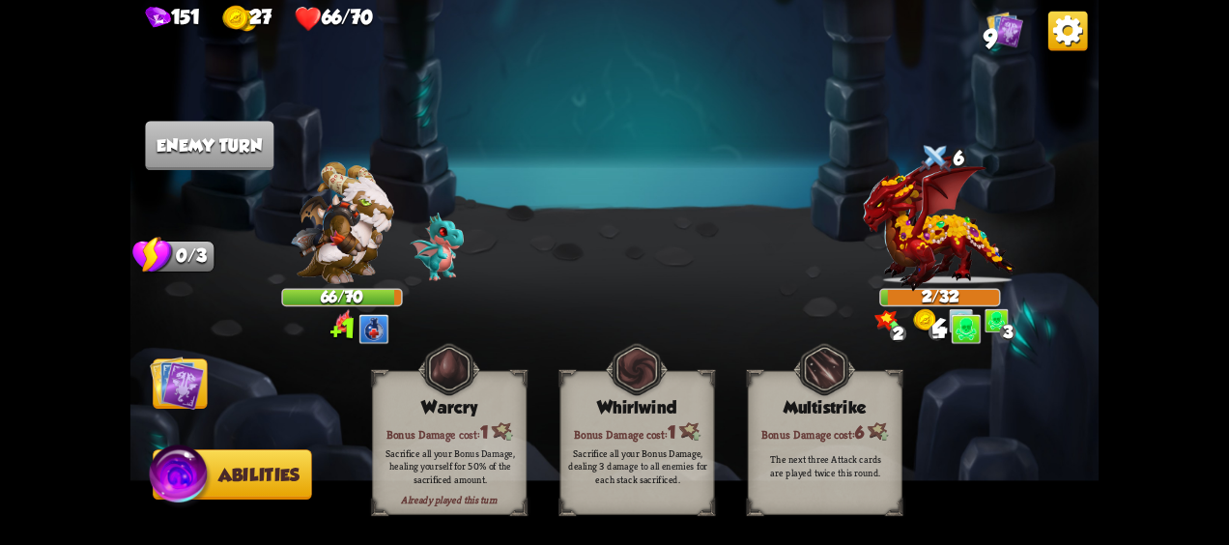
click at [189, 386] on img at bounding box center [177, 383] width 54 height 54
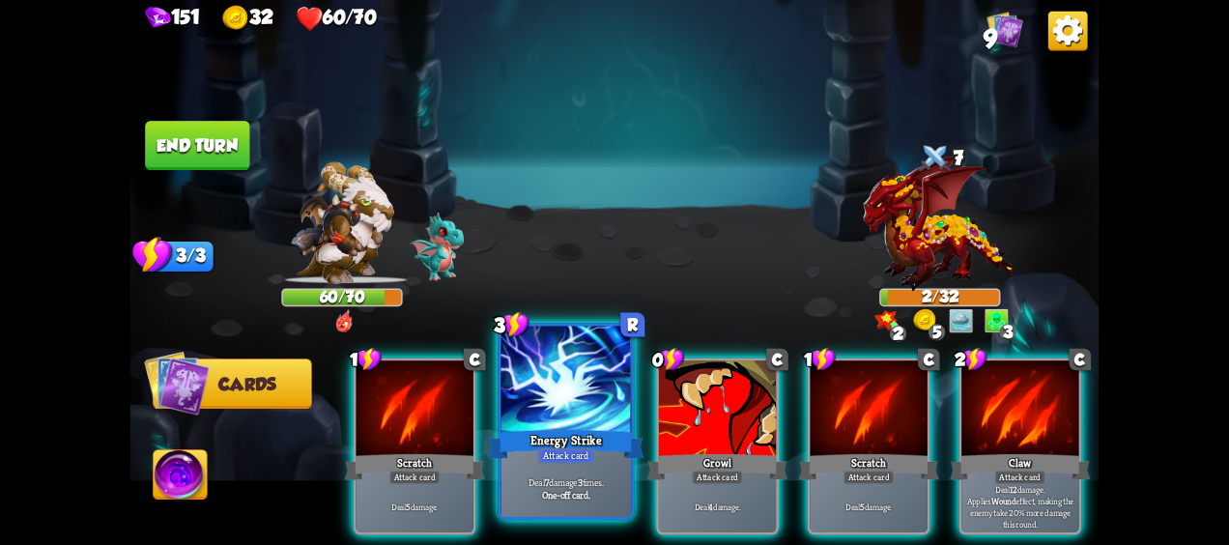
click at [566, 448] on div "3 R Energy Strike Attack card Deal 7 damage 3 times. One-off card." at bounding box center [566, 421] width 136 height 197
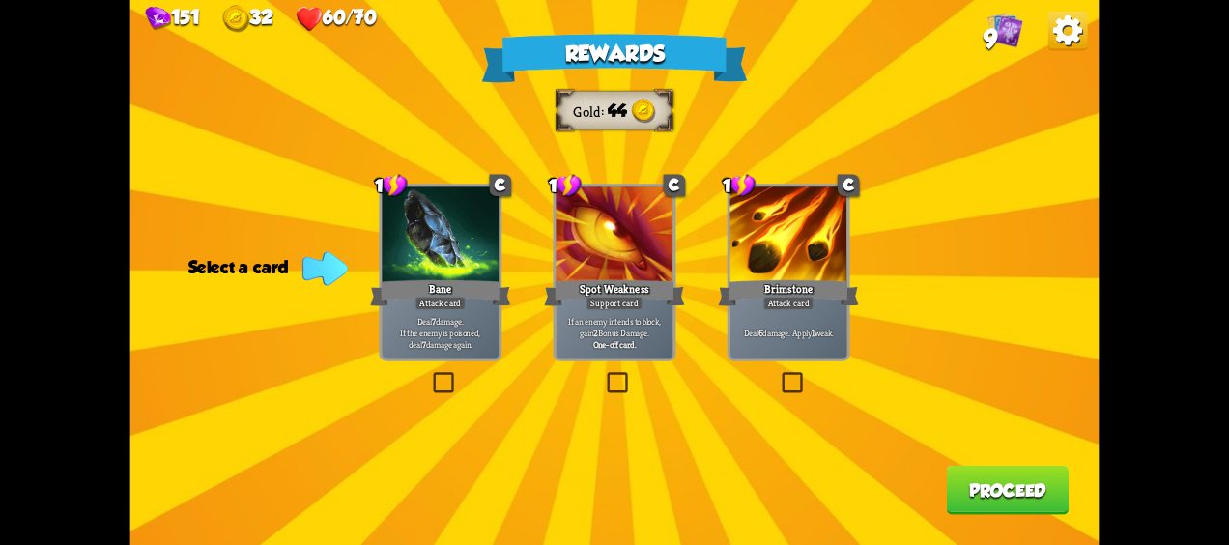
drag, startPoint x: 782, startPoint y: 297, endPoint x: 846, endPoint y: 351, distance: 83.7
click at [781, 298] on div "Attack card" at bounding box center [789, 304] width 51 height 14
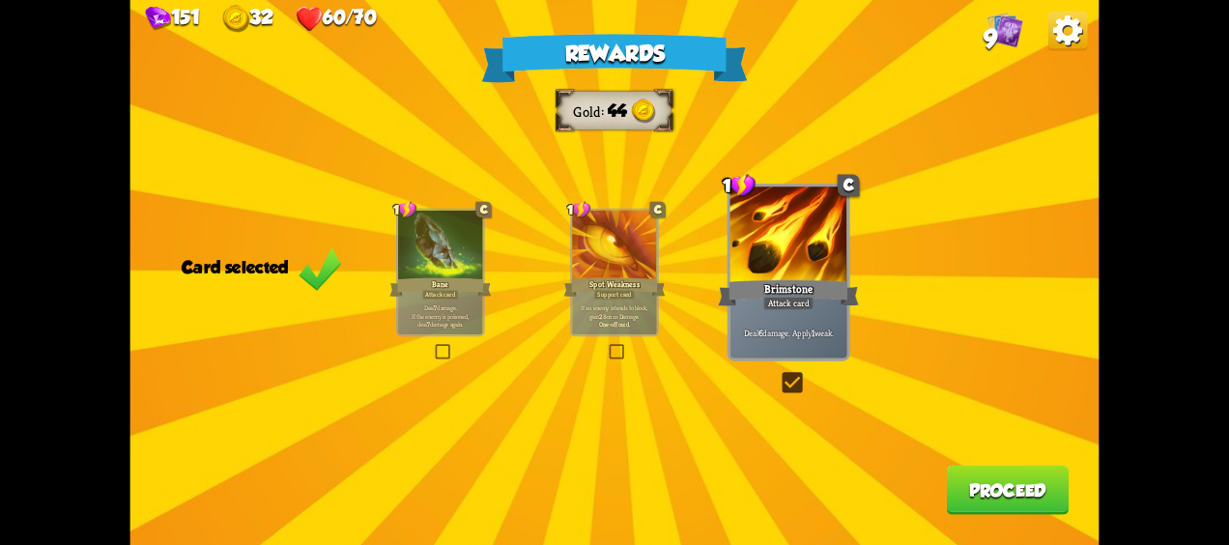
click at [986, 472] on button "Proceed" at bounding box center [1007, 490] width 123 height 49
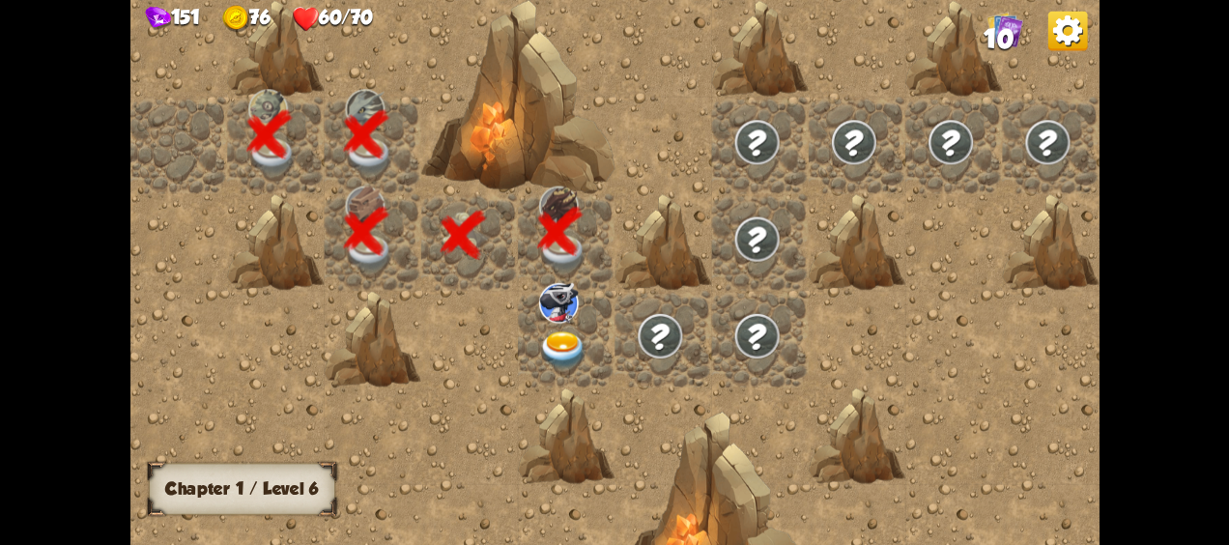
click at [557, 333] on img at bounding box center [563, 351] width 48 height 38
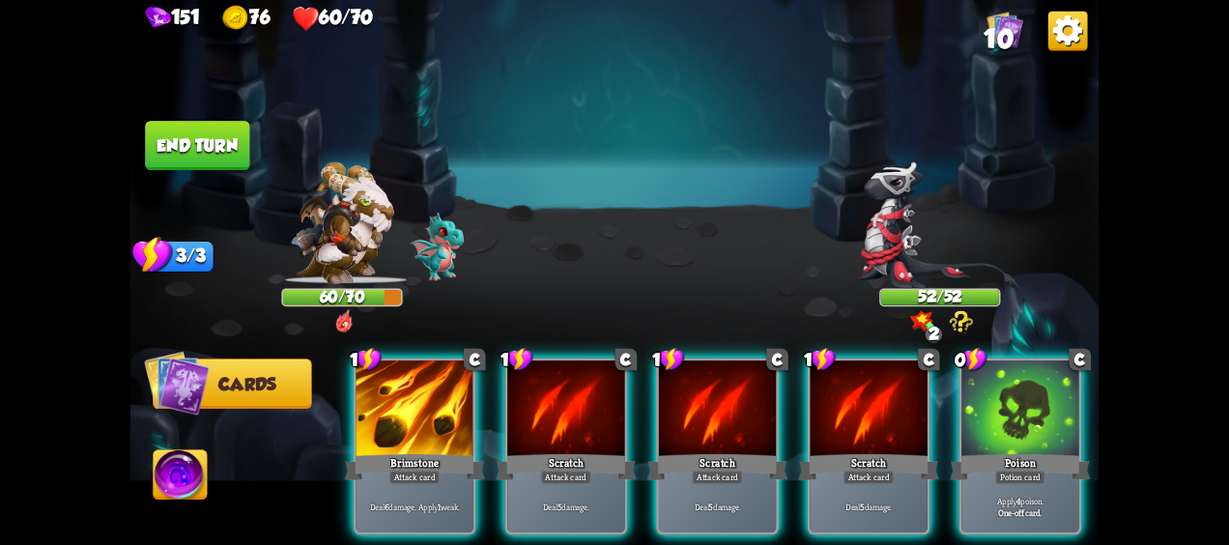
click at [1040, 423] on div at bounding box center [1020, 410] width 117 height 99
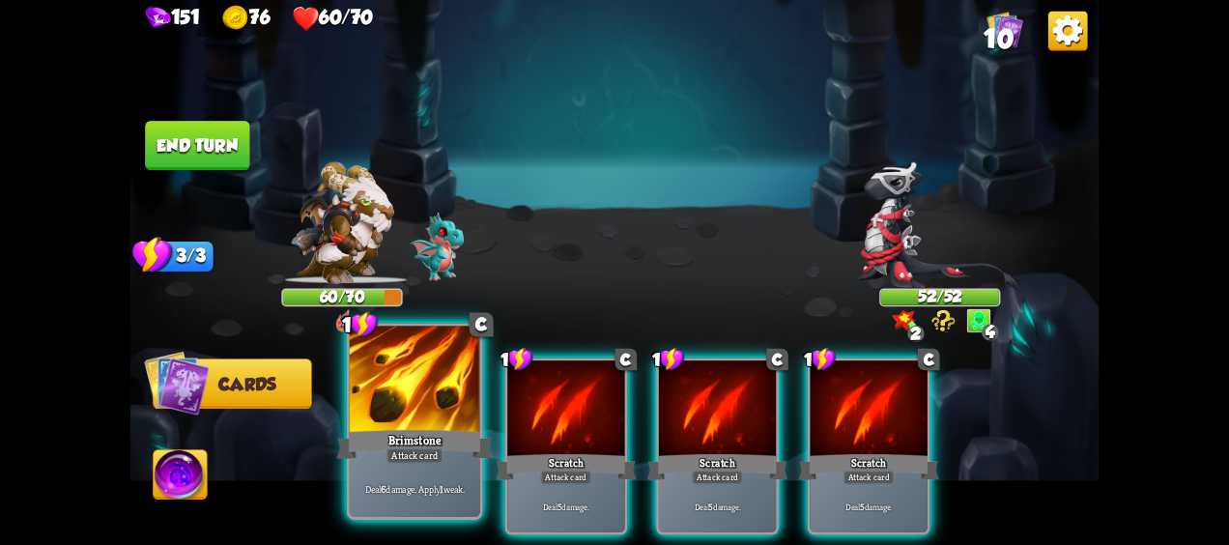
click at [419, 433] on div "Brimstone" at bounding box center [414, 444] width 157 height 35
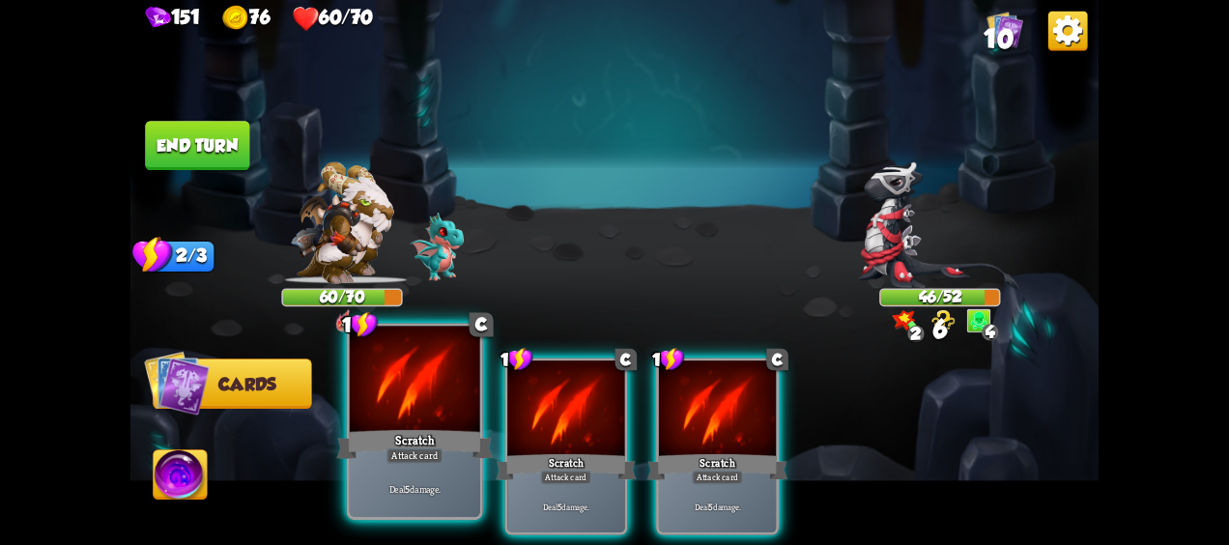
click at [412, 431] on div "Scratch" at bounding box center [414, 444] width 157 height 35
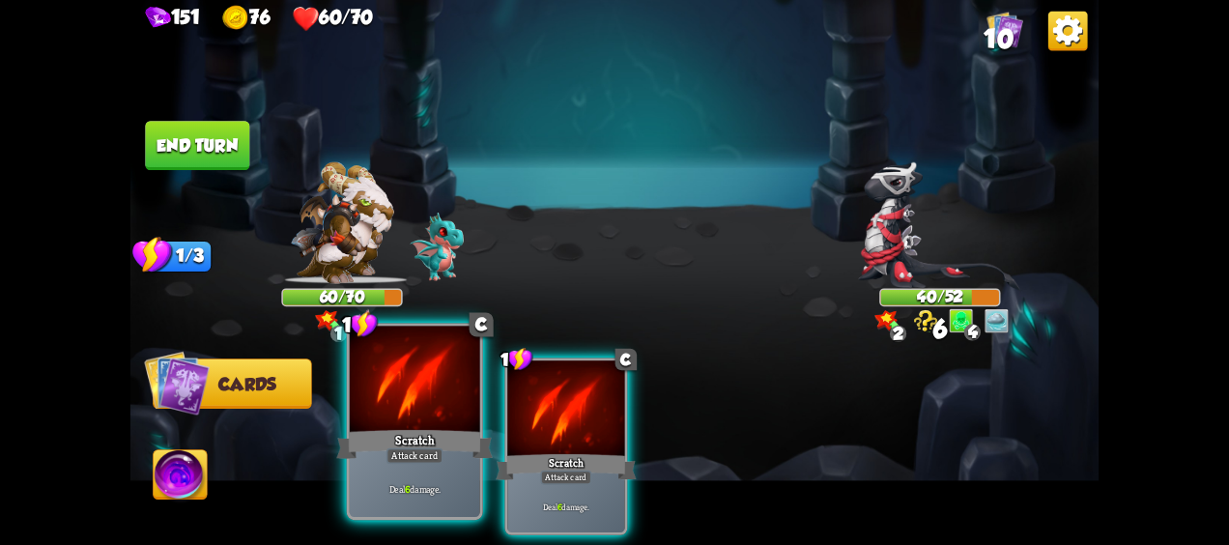
click at [408, 429] on div "Scratch" at bounding box center [414, 444] width 157 height 35
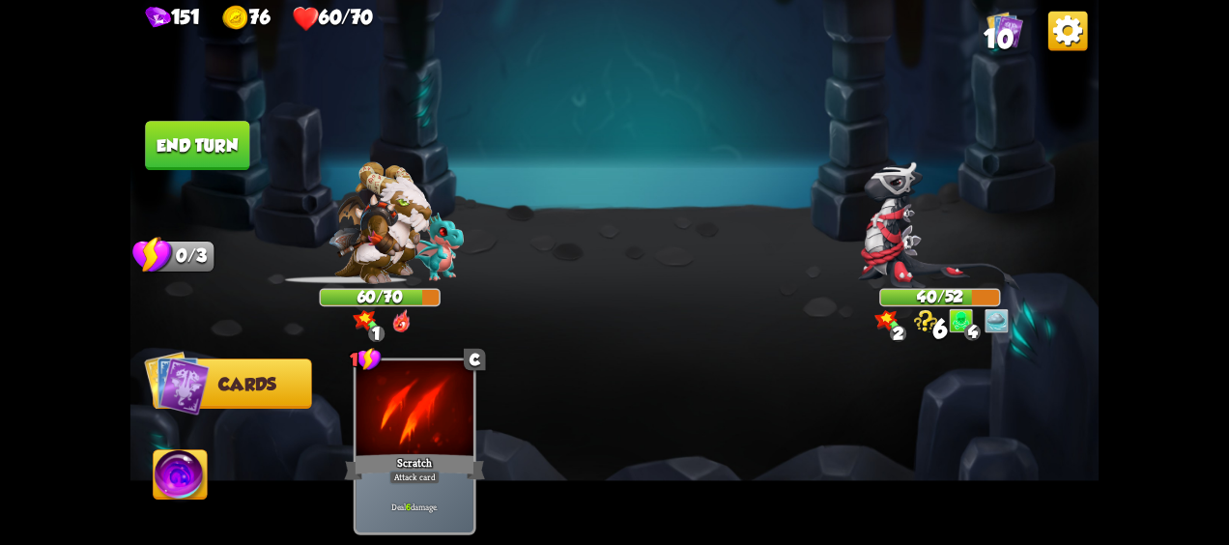
click at [185, 467] on img at bounding box center [181, 477] width 54 height 54
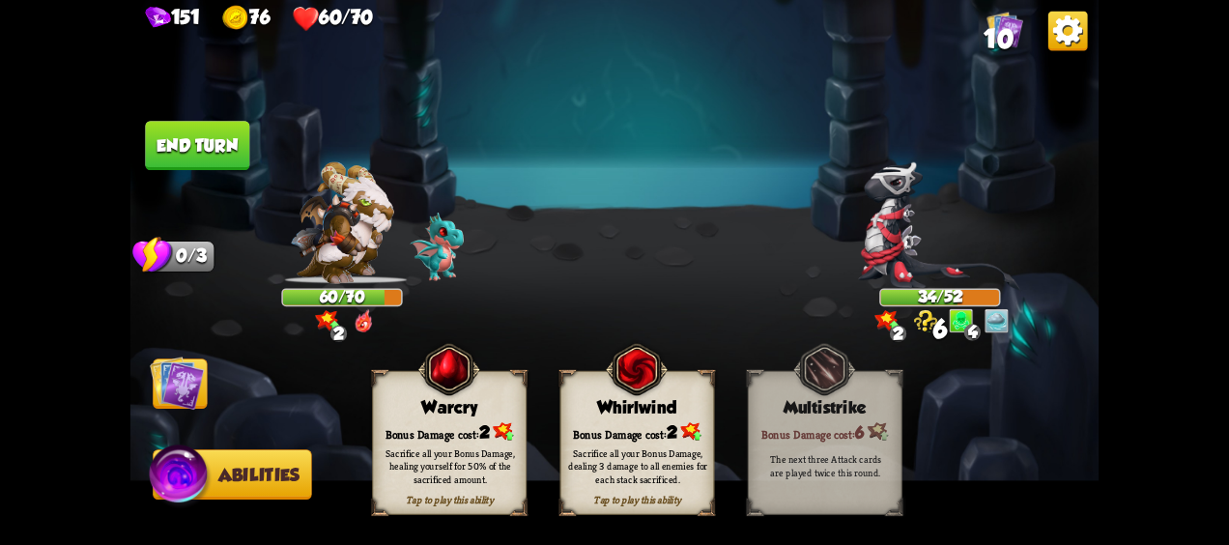
click at [219, 155] on button "End turn" at bounding box center [197, 145] width 104 height 49
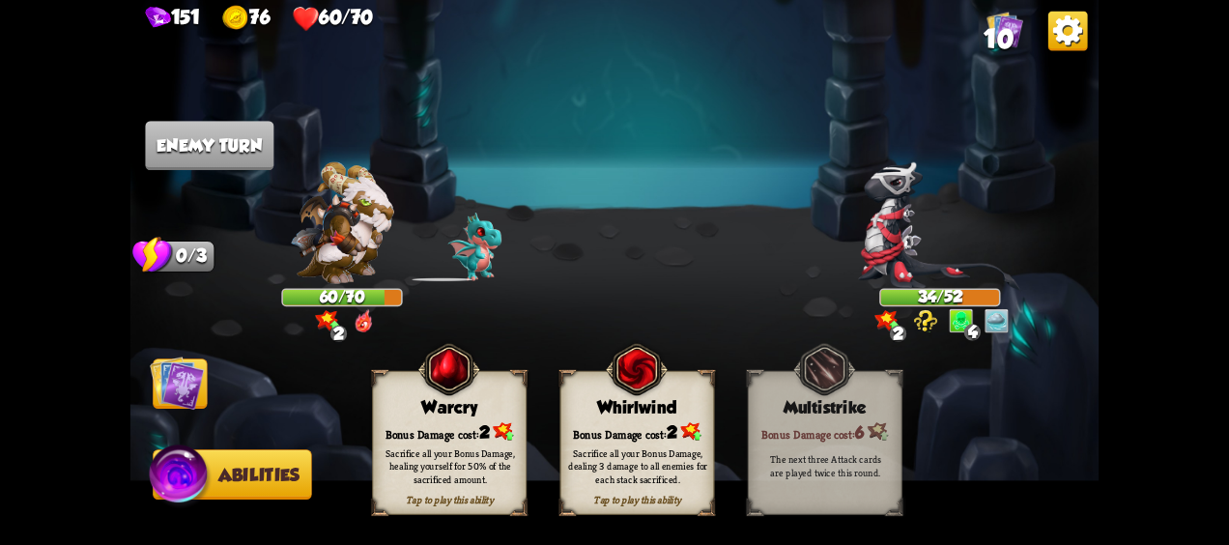
click at [169, 373] on img at bounding box center [177, 383] width 54 height 54
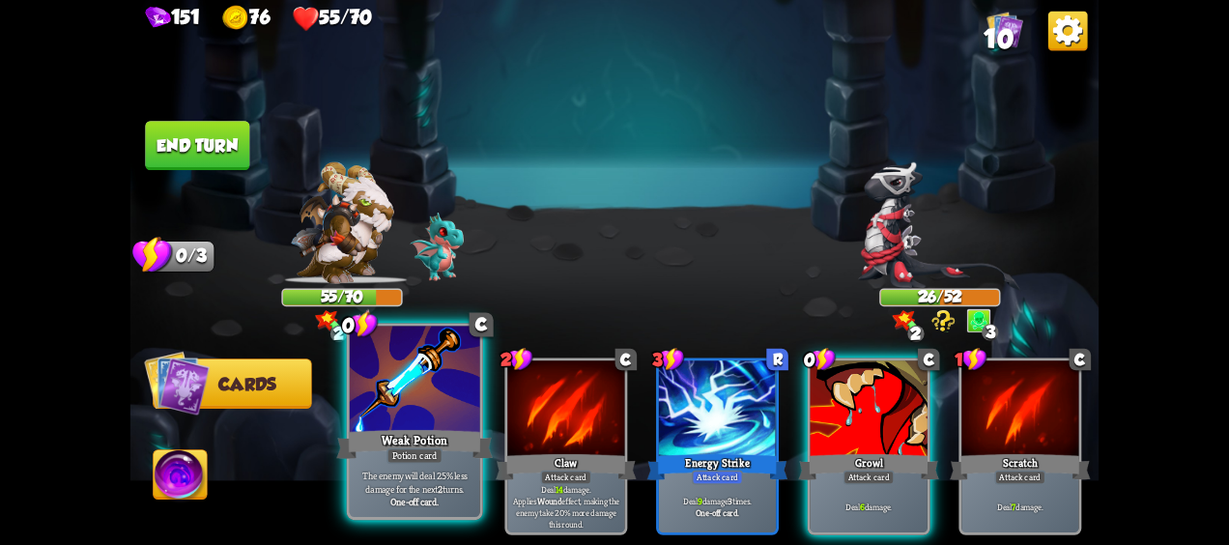
click at [390, 452] on div "0 C Weak Potion Potion card The enemy will deal 25% less damage for the next 2 …" at bounding box center [415, 421] width 136 height 197
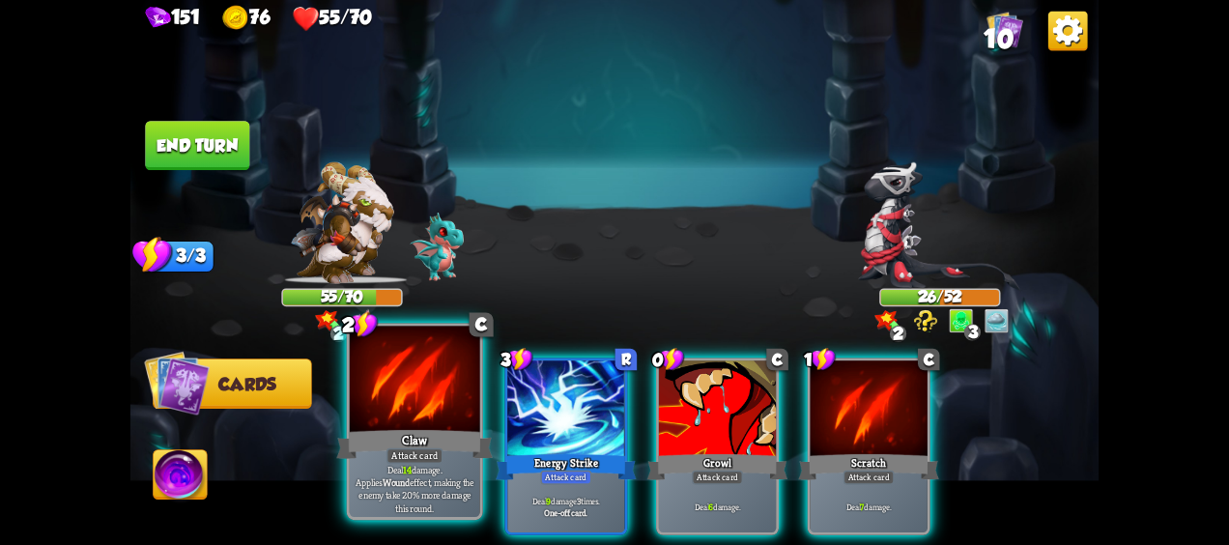
click at [392, 435] on div "Claw" at bounding box center [414, 444] width 157 height 35
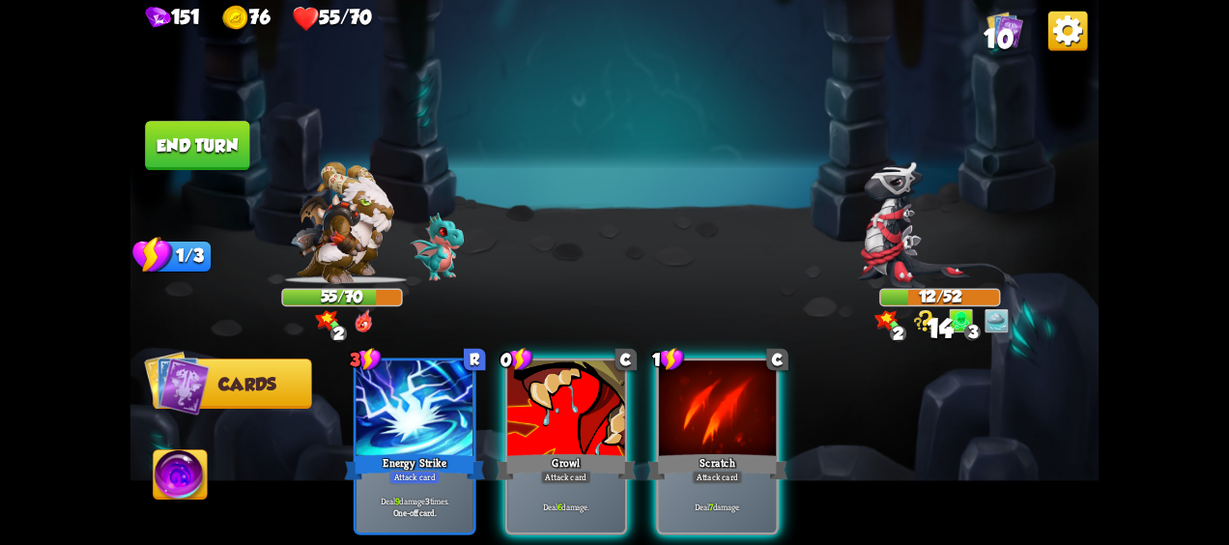
click at [735, 417] on div at bounding box center [717, 410] width 117 height 99
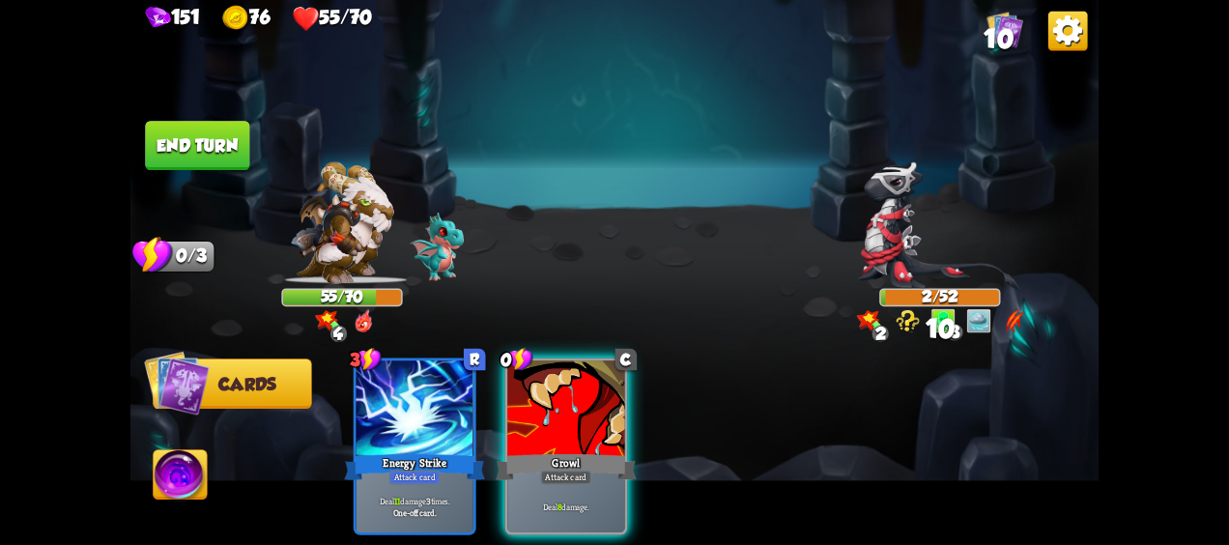
click at [189, 487] on img at bounding box center [181, 477] width 54 height 54
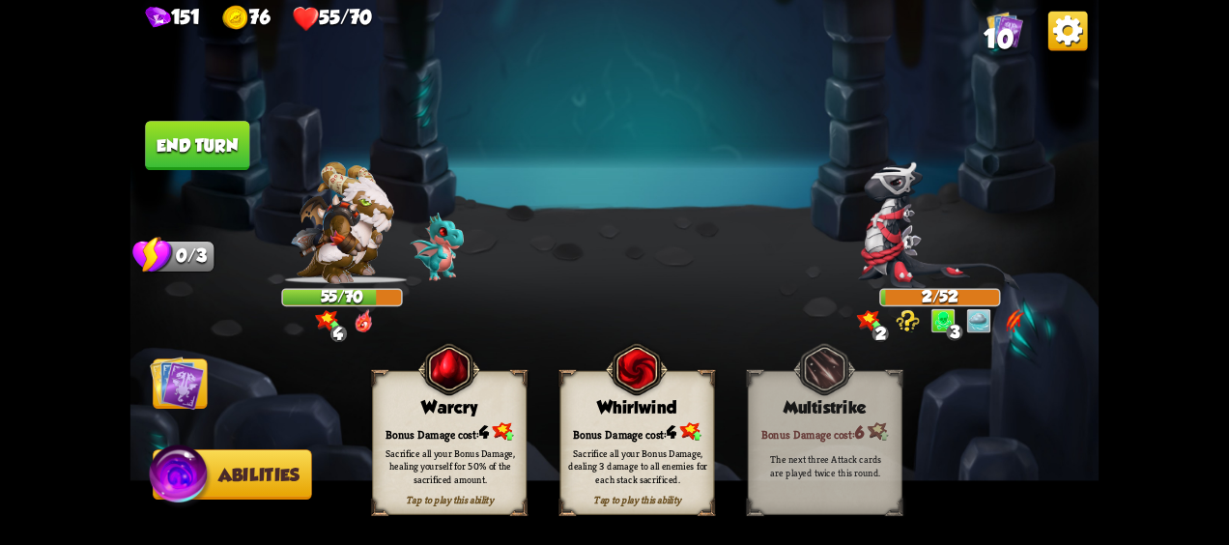
click at [423, 467] on div "Sacrifice all your Bonus Damage, healing yourself for 50% of the sacrificed amo…" at bounding box center [450, 467] width 139 height 39
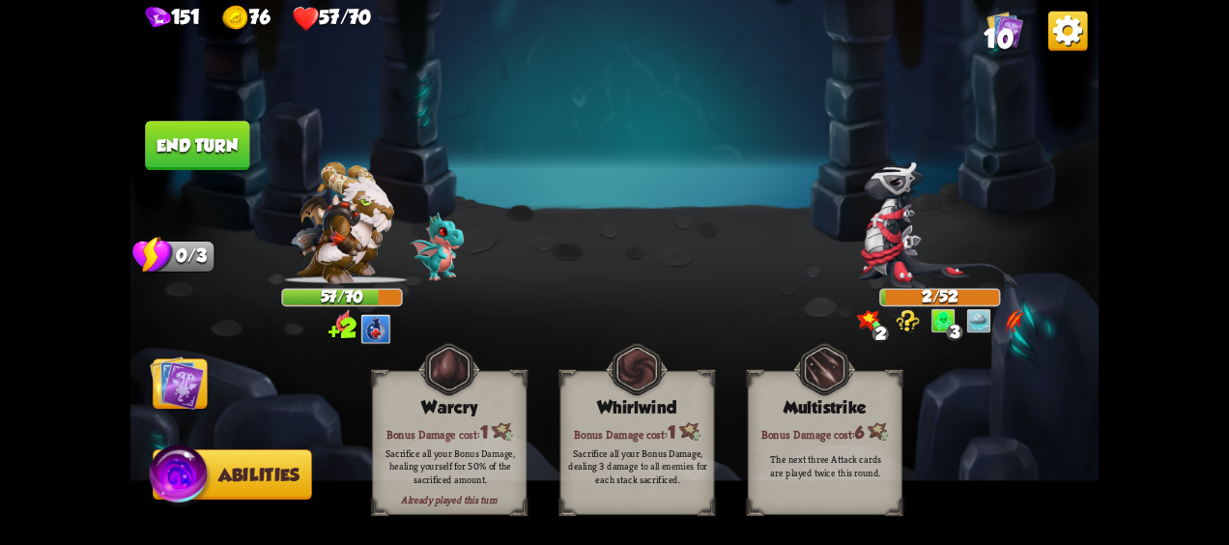
click at [170, 383] on img at bounding box center [177, 383] width 54 height 54
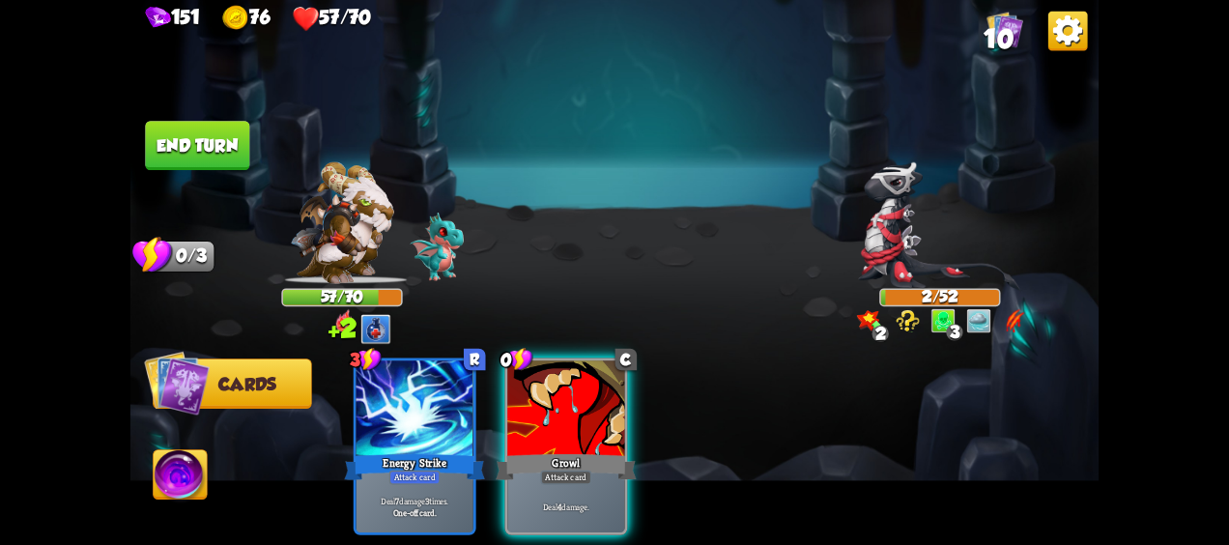
click at [188, 163] on button "End turn" at bounding box center [197, 145] width 104 height 49
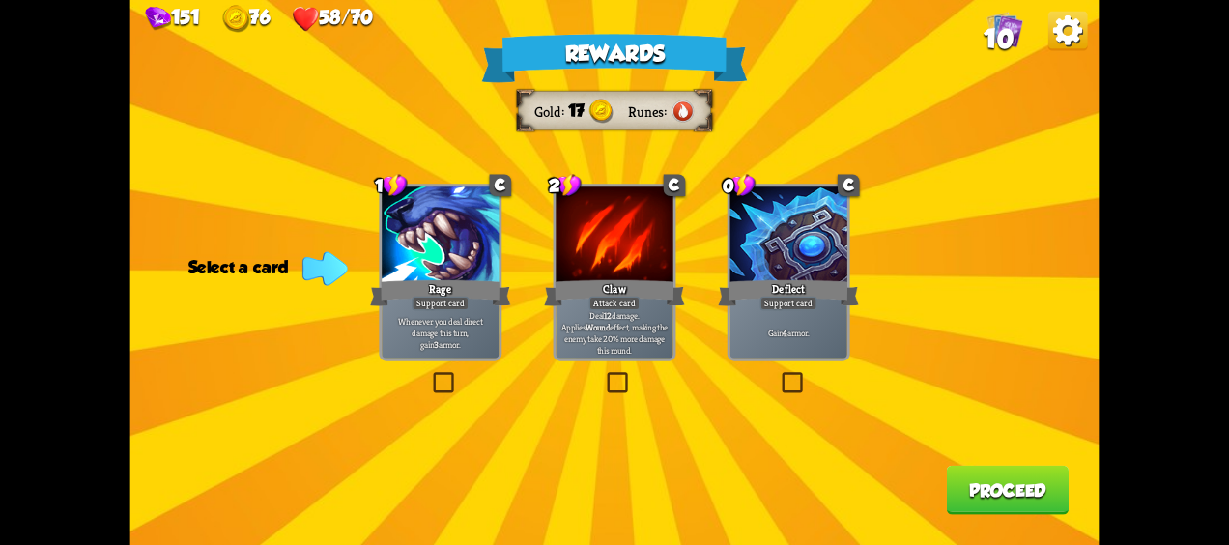
drag, startPoint x: 771, startPoint y: 309, endPoint x: 810, endPoint y: 325, distance: 41.6
click at [769, 307] on div "Support card" at bounding box center [789, 304] width 57 height 14
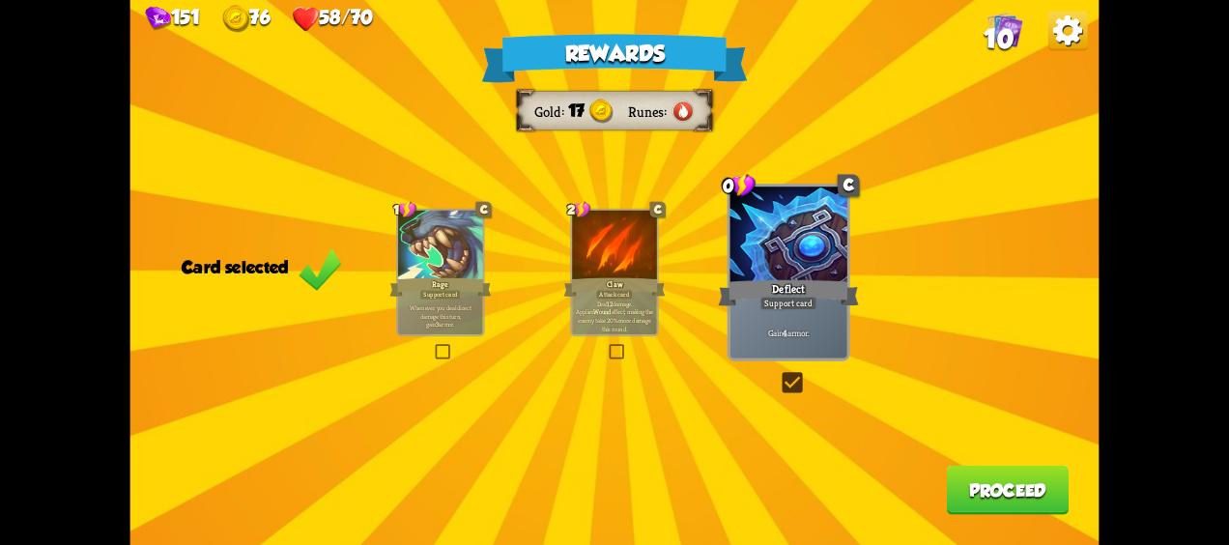
click at [1023, 484] on button "Proceed" at bounding box center [1007, 490] width 123 height 49
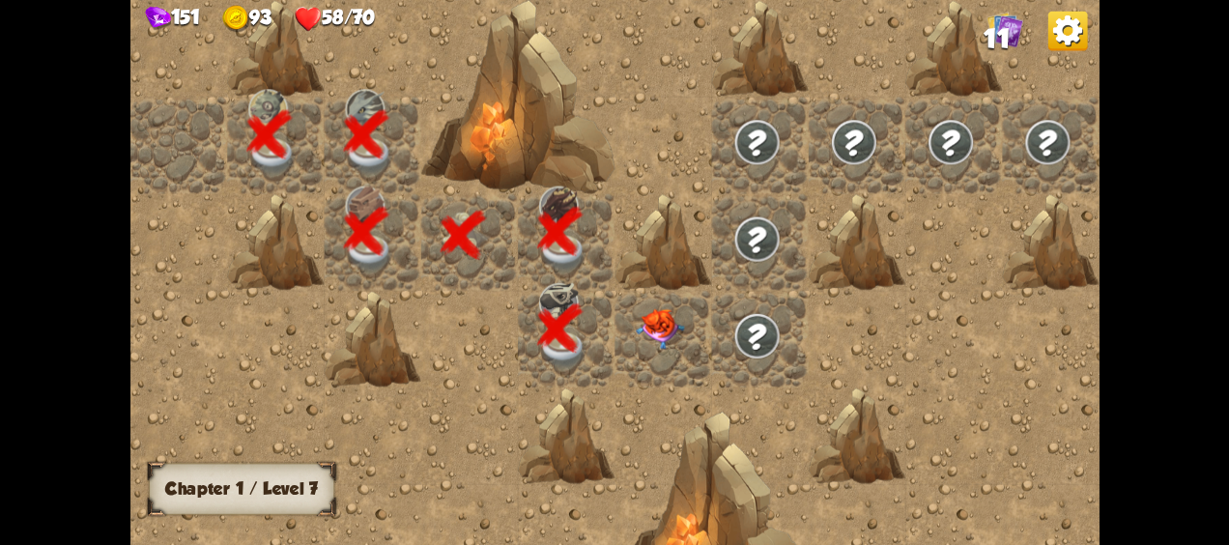
click at [651, 326] on img at bounding box center [660, 329] width 48 height 41
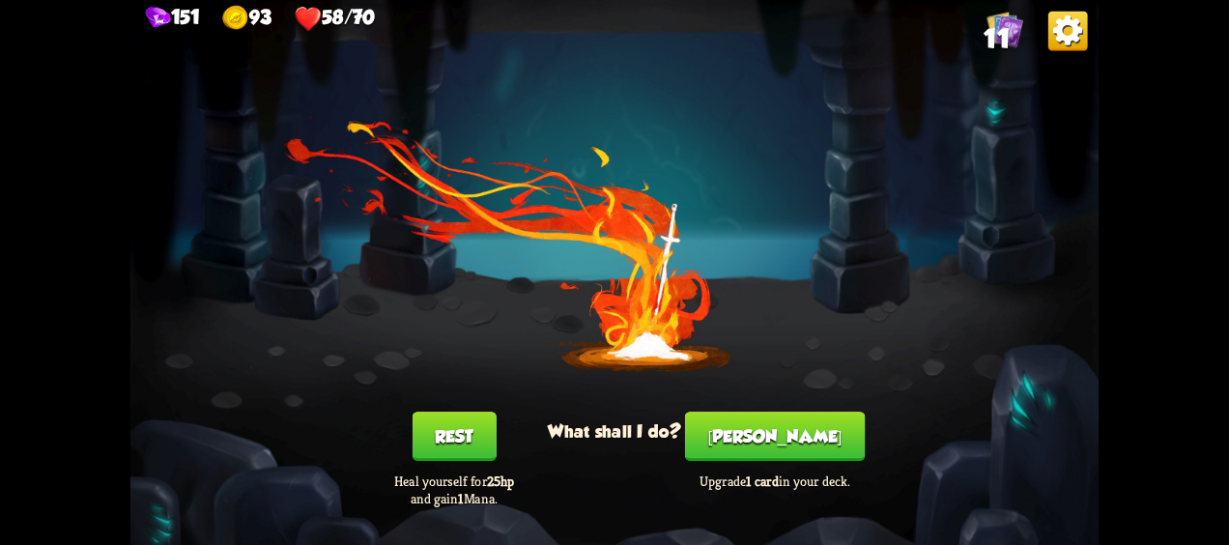
click at [737, 447] on button "[PERSON_NAME]" at bounding box center [775, 436] width 180 height 49
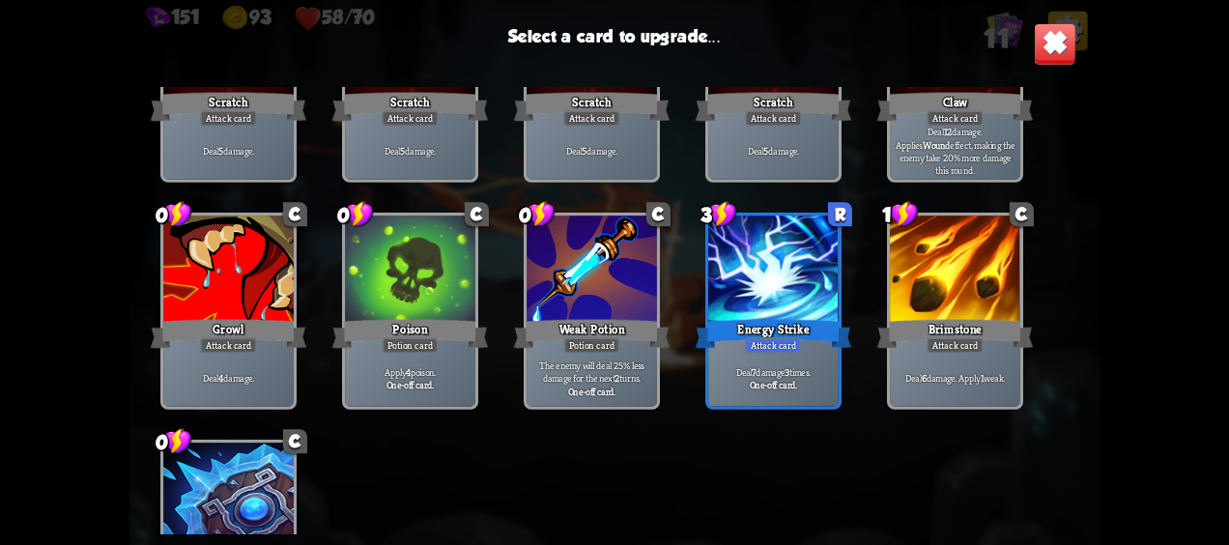
scroll to position [28, 0]
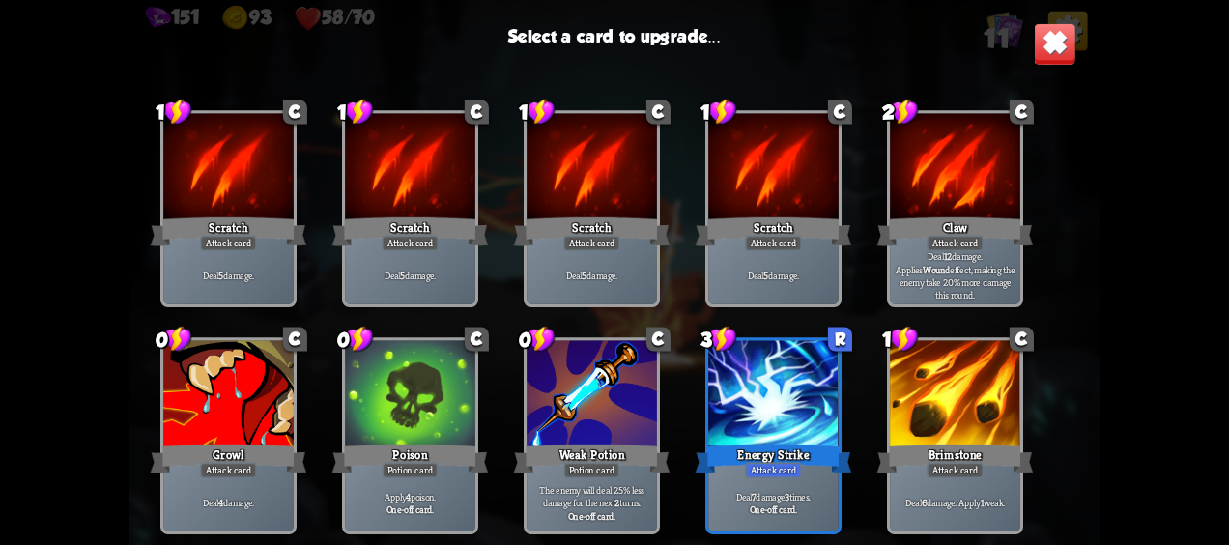
click at [940, 253] on div "Deal 12 damage. Applies Wound effect, making the enemy take 20% more damage thi…" at bounding box center [955, 275] width 130 height 57
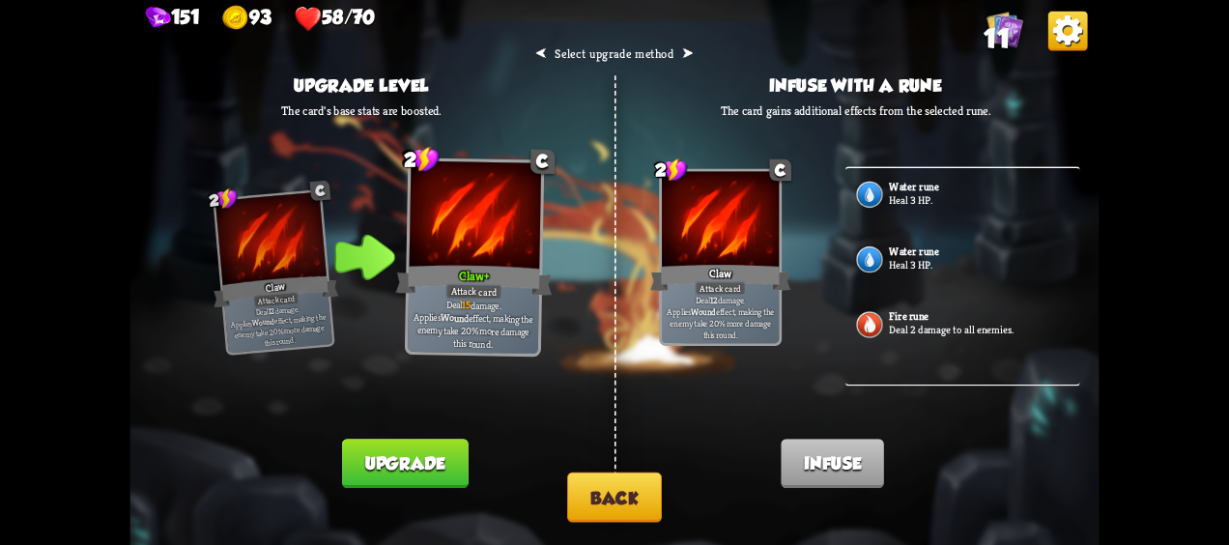
click
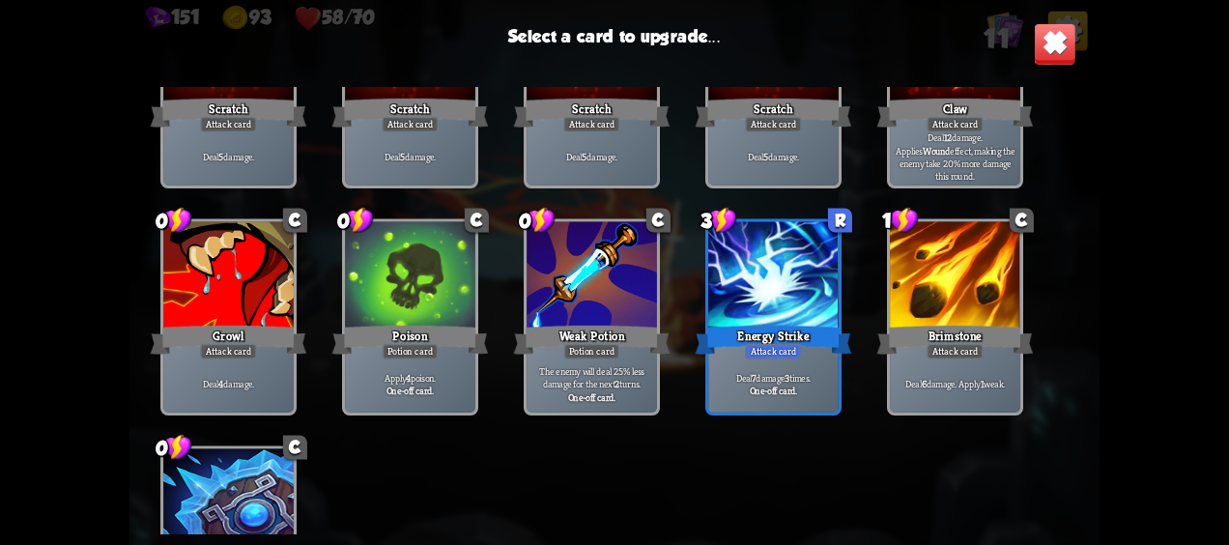
scroll to position [125, 0]
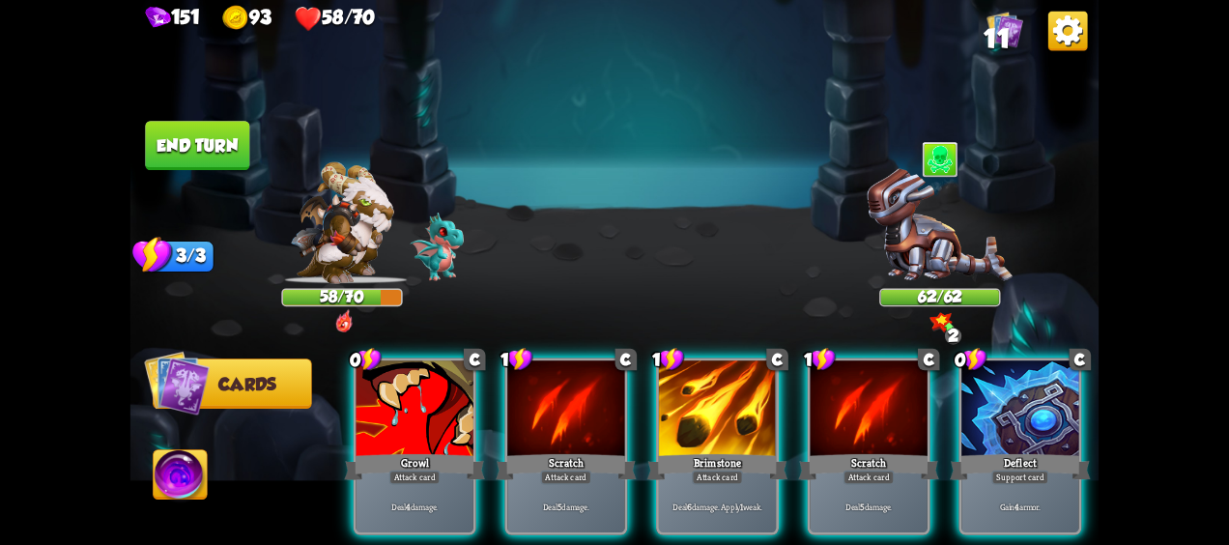
drag, startPoint x: 1013, startPoint y: 419, endPoint x: 962, endPoint y: 433, distance: 53.0
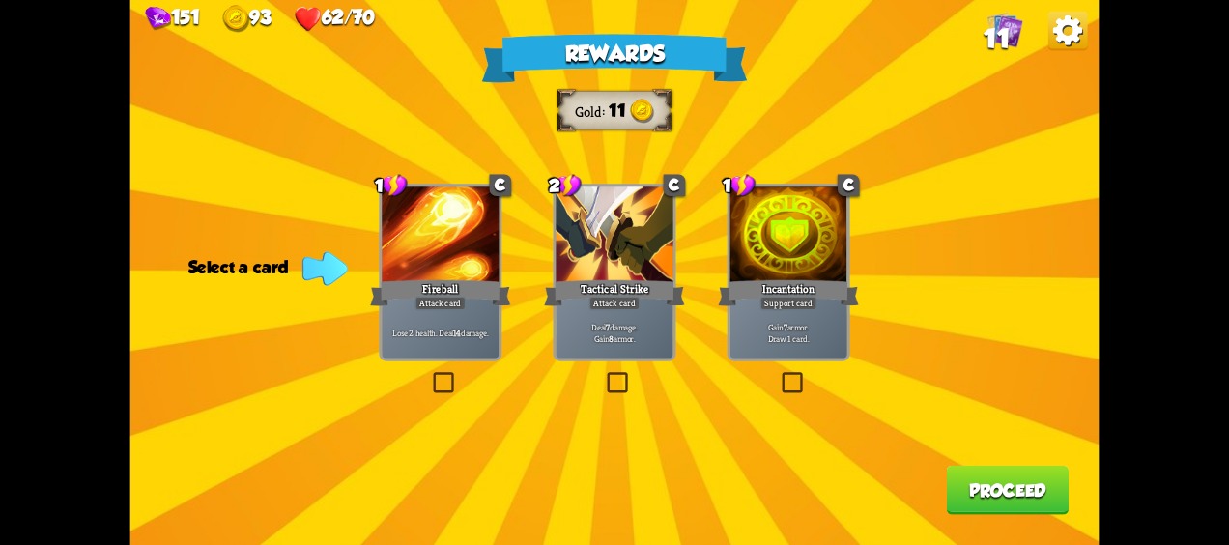
drag, startPoint x: 607, startPoint y: 291, endPoint x: 808, endPoint y: 375, distance: 217.9
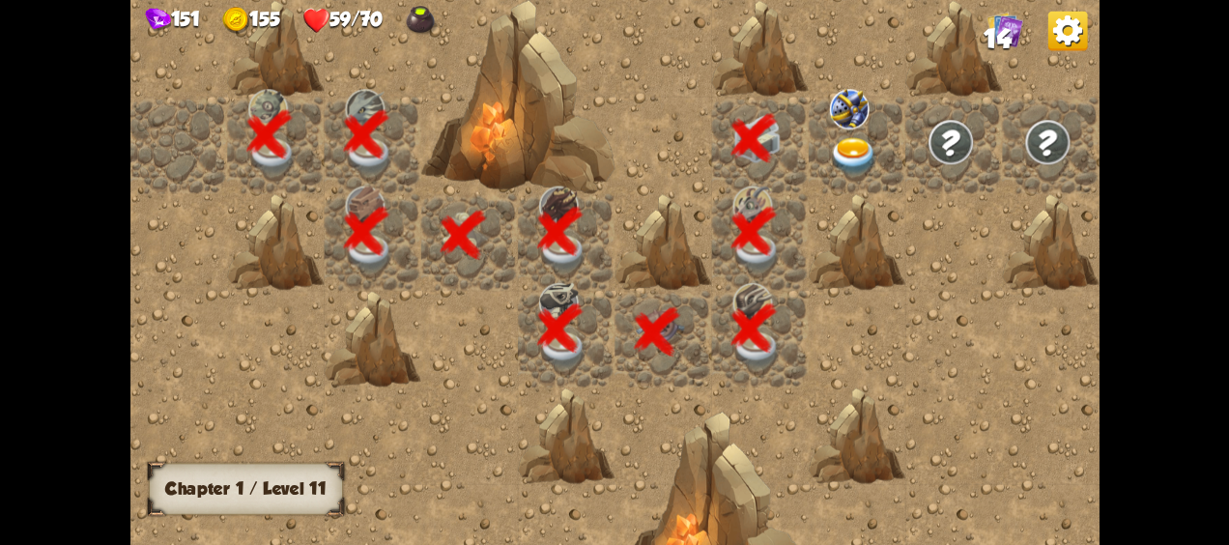
scroll to position [0, 371]
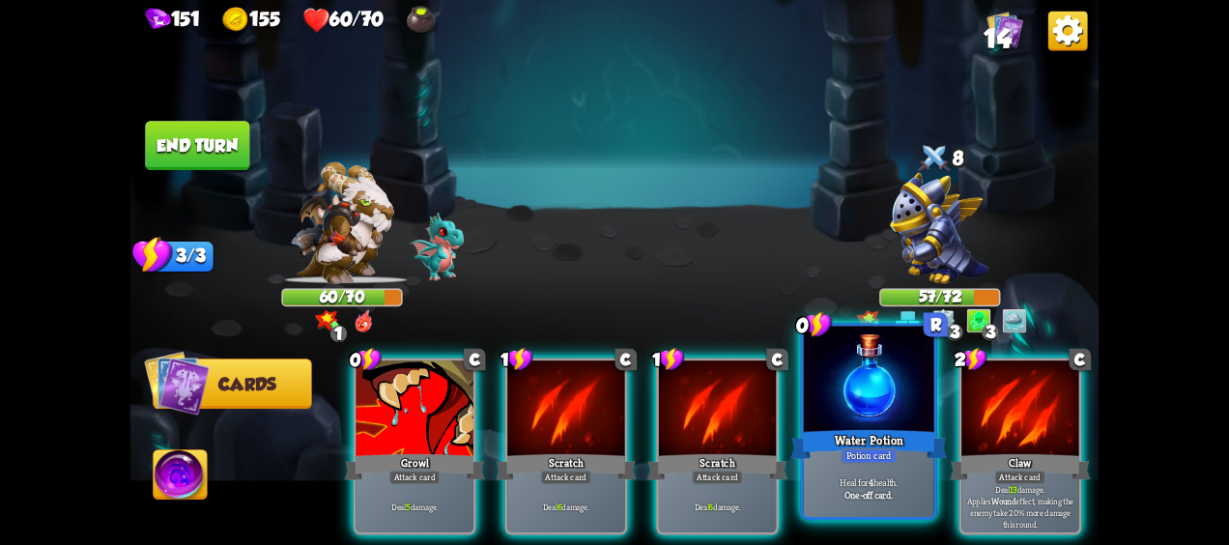
click at [889, 396] on div at bounding box center [869, 382] width 130 height 110
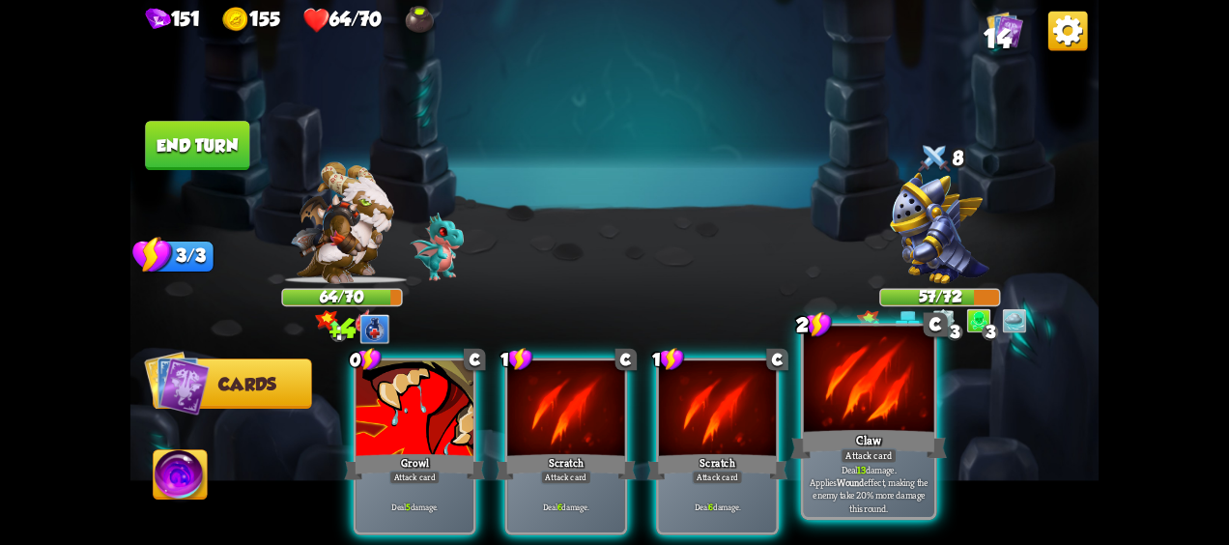
click at [902, 392] on div at bounding box center [869, 382] width 130 height 110
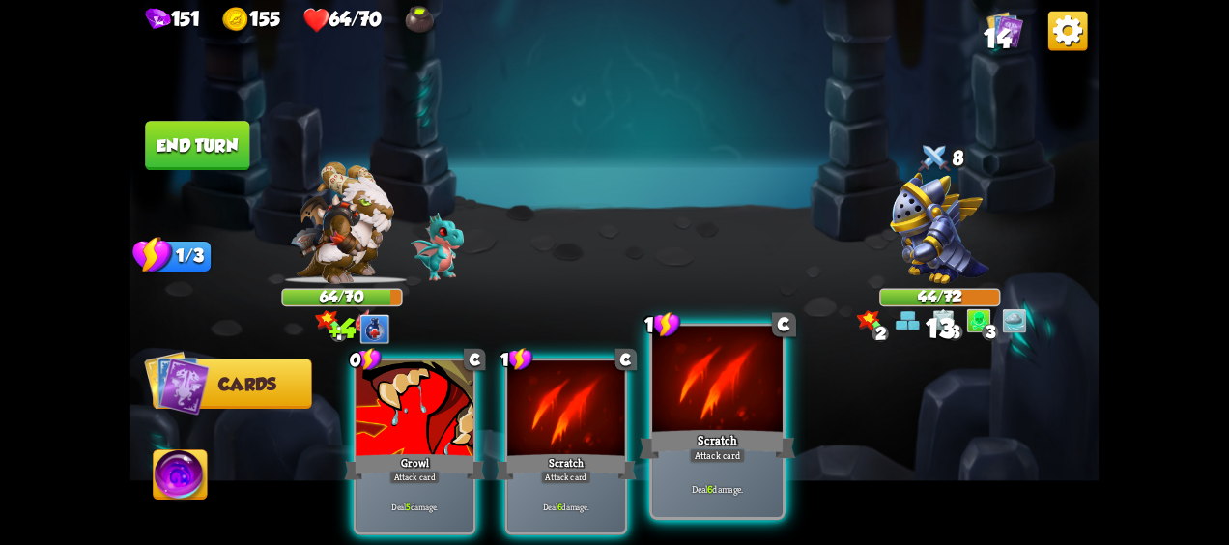
click at [736, 425] on div at bounding box center [717, 382] width 130 height 110
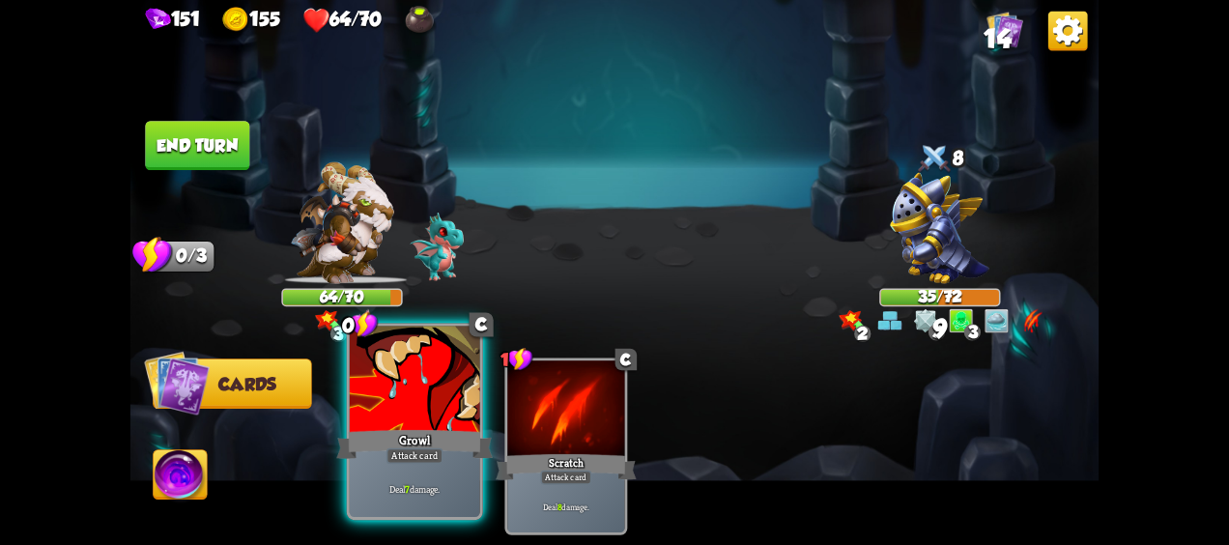
click at [421, 427] on div "Growl" at bounding box center [414, 444] width 157 height 35
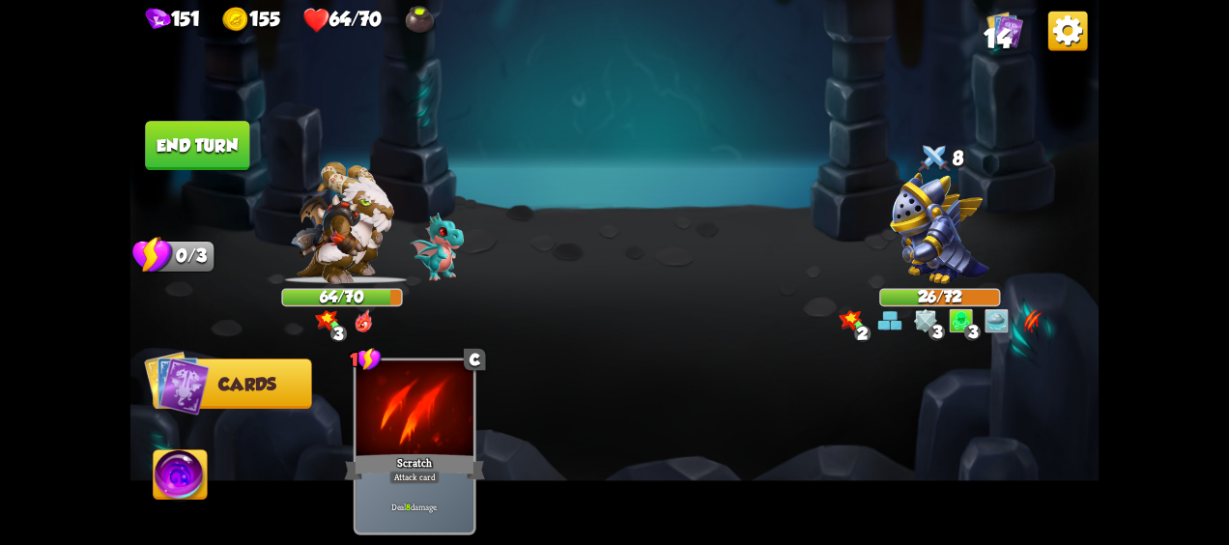
click at [217, 130] on button "End turn" at bounding box center [197, 145] width 104 height 49
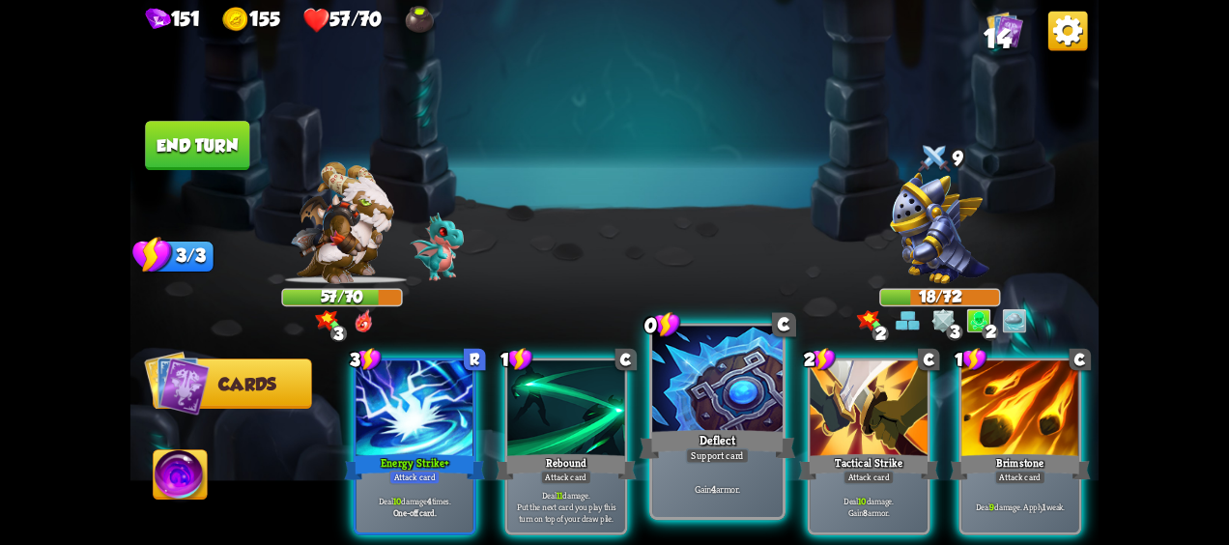
click at [734, 438] on div "Deflect" at bounding box center [718, 444] width 157 height 35
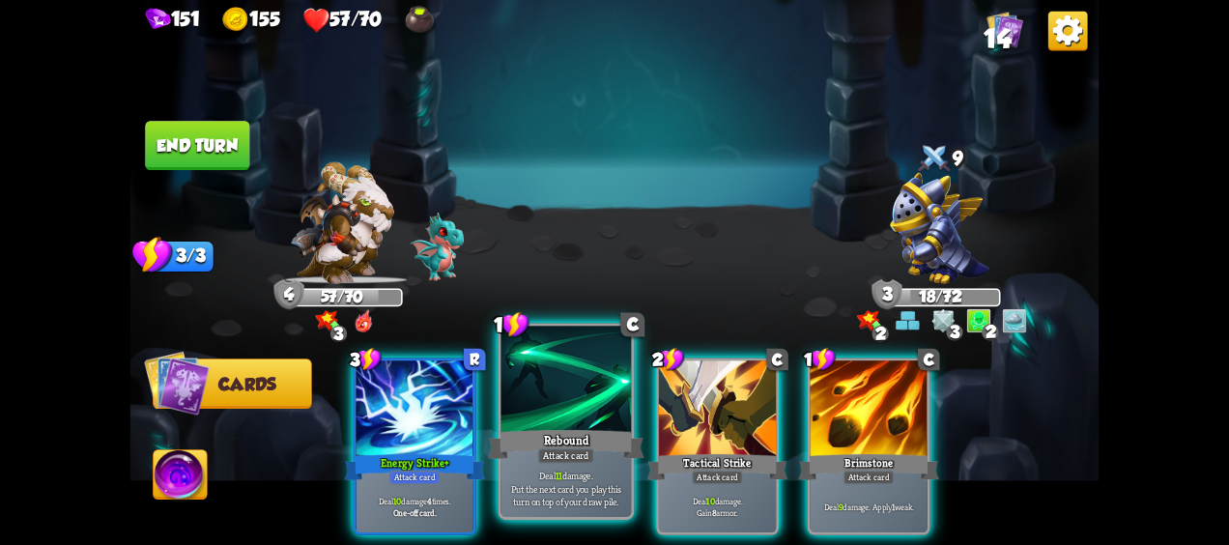
click at [554, 422] on div at bounding box center [567, 382] width 130 height 110
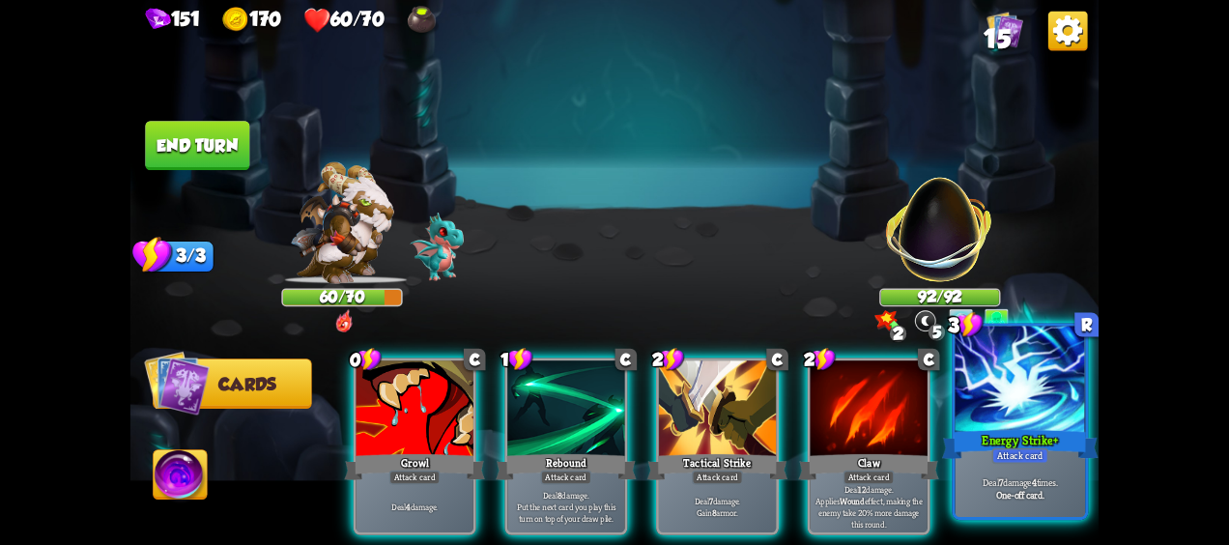
click at [1030, 429] on div "Energy Strike +" at bounding box center [1020, 444] width 157 height 35
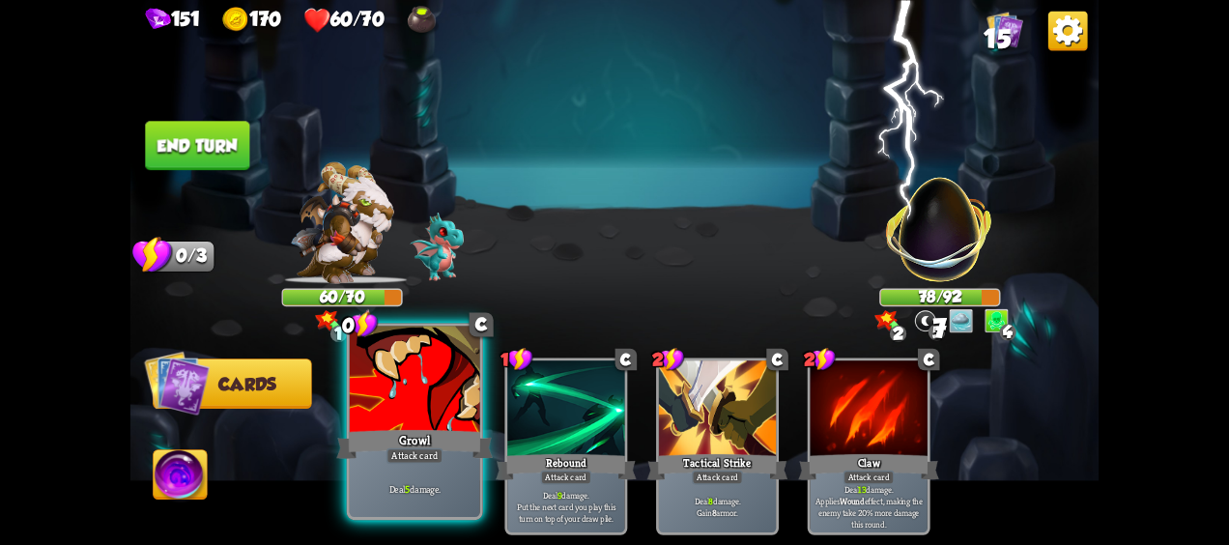
click at [421, 402] on div at bounding box center [415, 382] width 130 height 110
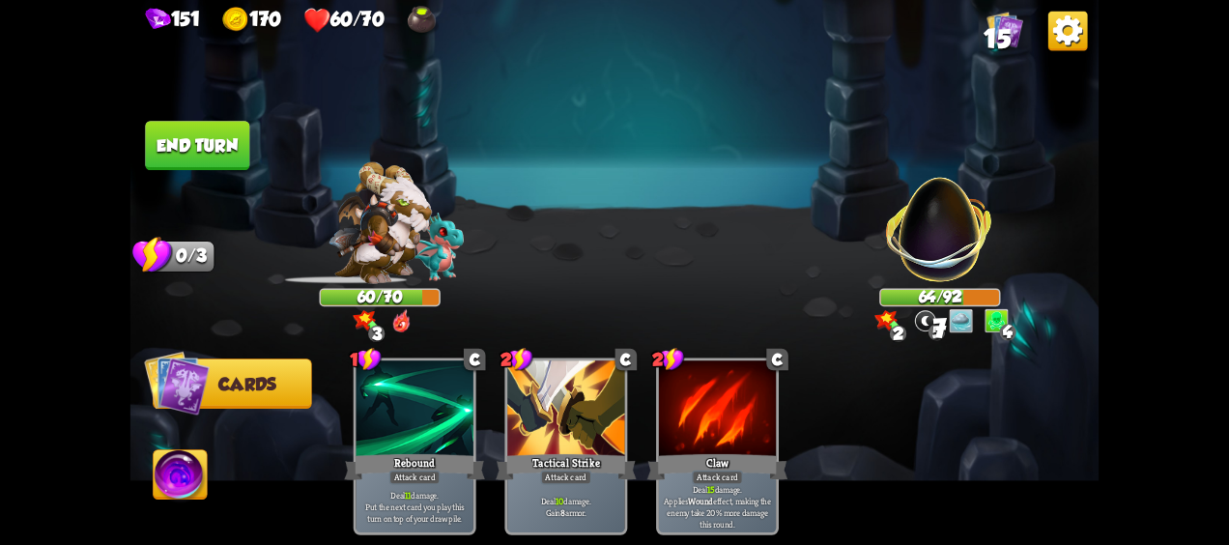
click at [211, 155] on button "End turn" at bounding box center [197, 145] width 104 height 49
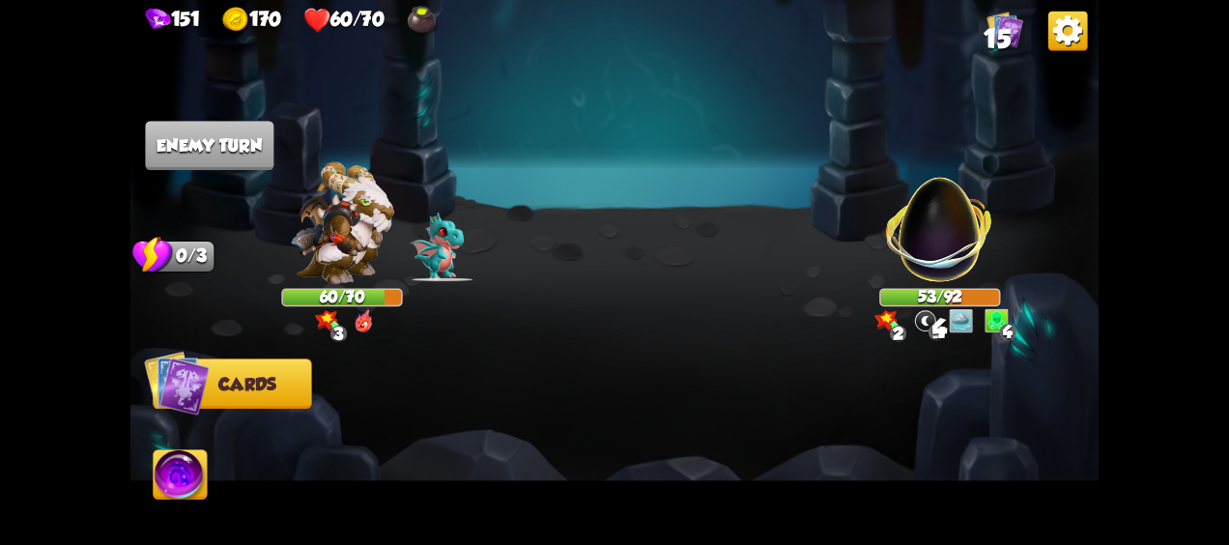
click at [184, 471] on img at bounding box center [181, 477] width 54 height 54
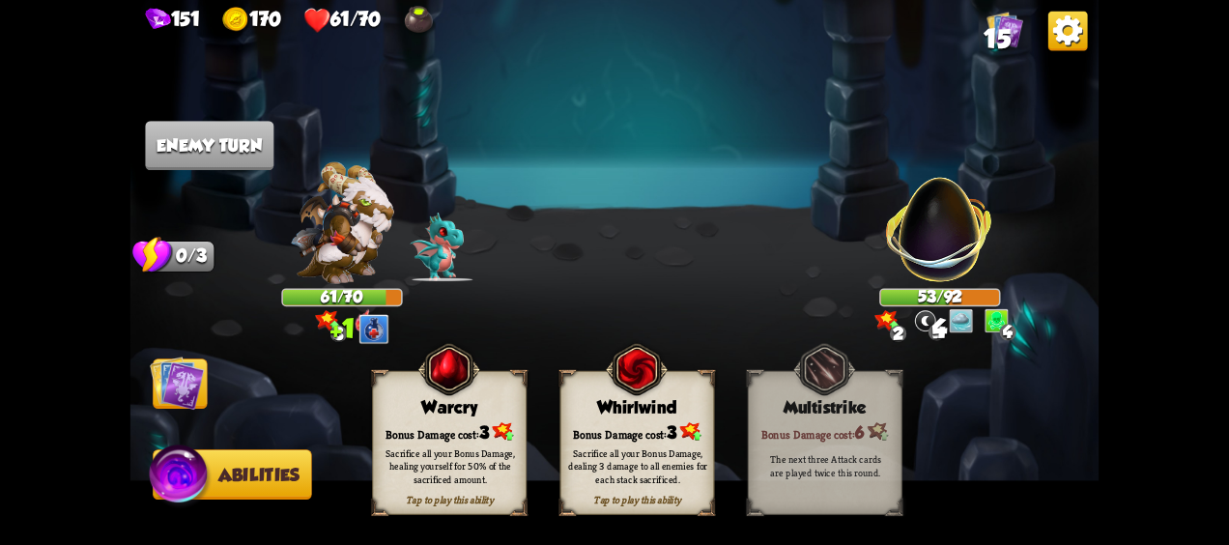
click at [489, 423] on span "3" at bounding box center [484, 432] width 10 height 19
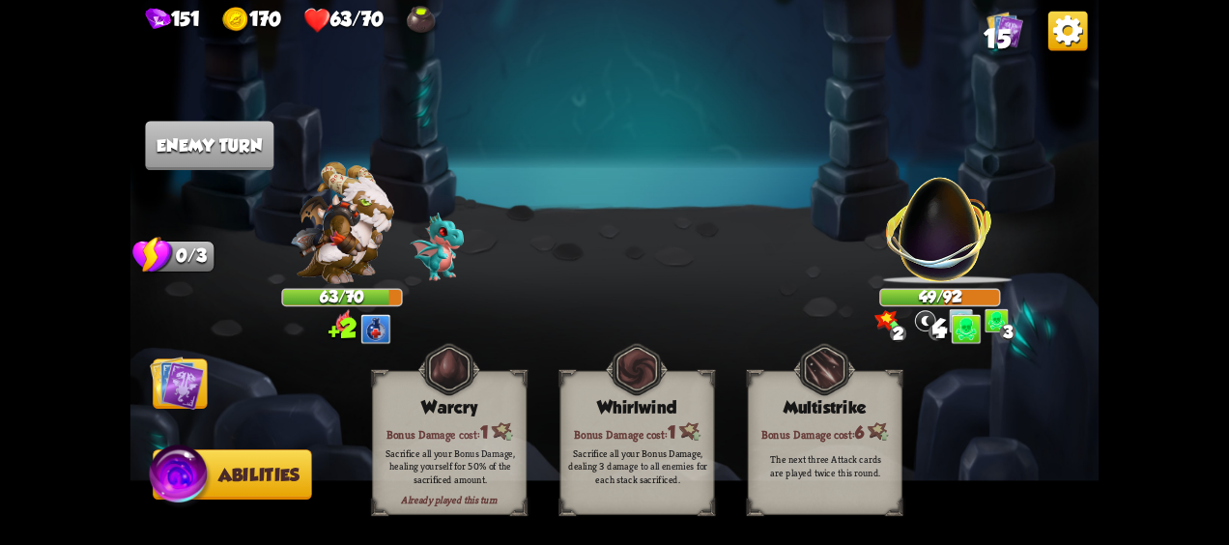
click at [187, 391] on img at bounding box center [177, 383] width 54 height 54
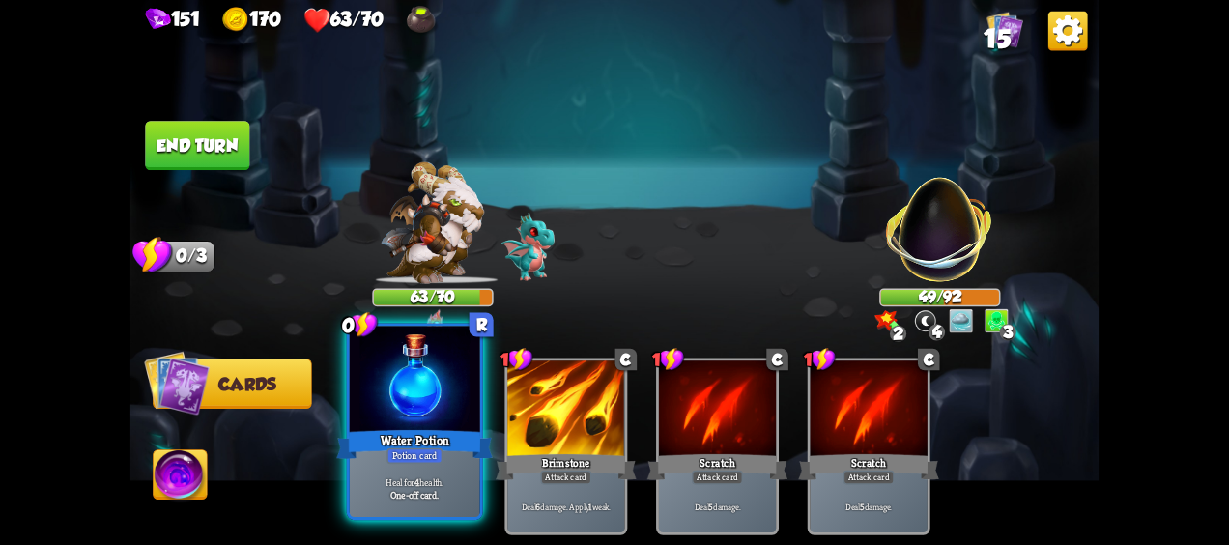
click at [404, 421] on div at bounding box center [415, 382] width 130 height 110
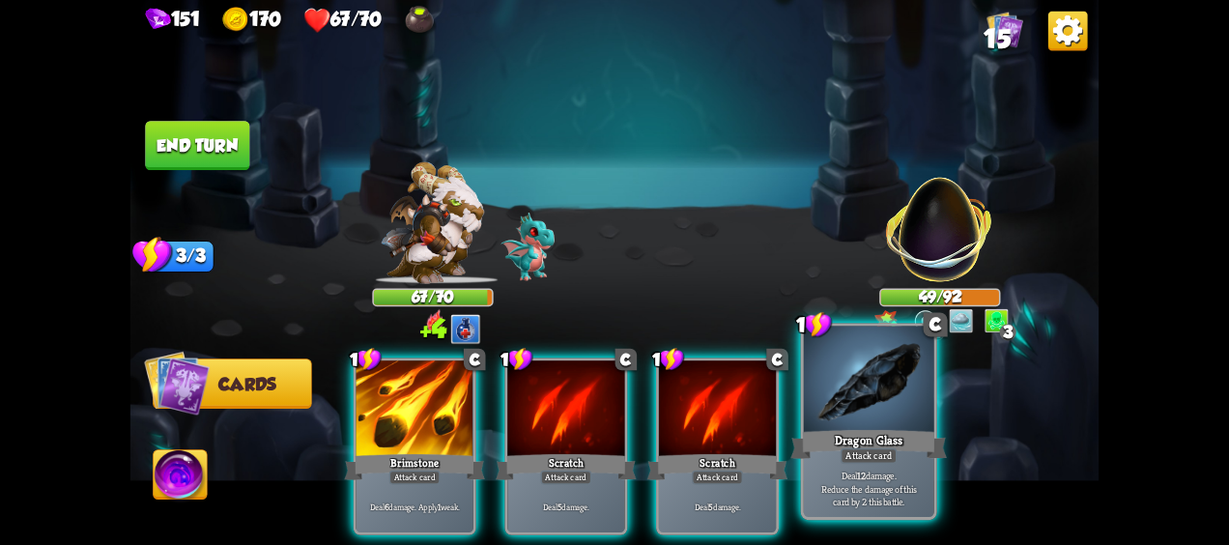
click at [894, 431] on div "Dragon Glass" at bounding box center [869, 444] width 157 height 35
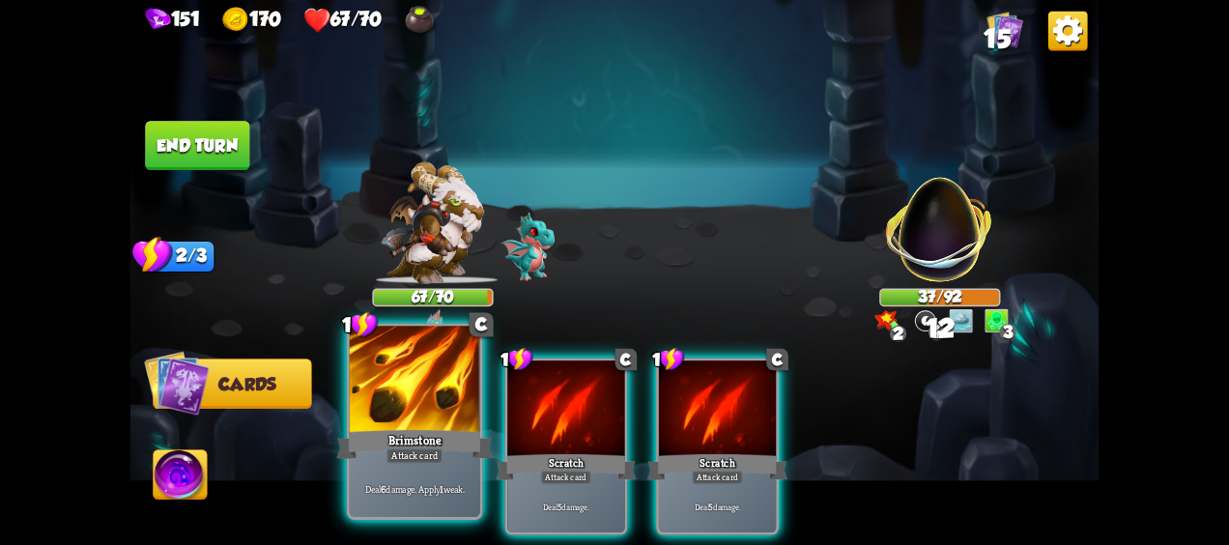
click at [398, 429] on div "Brimstone" at bounding box center [414, 444] width 157 height 35
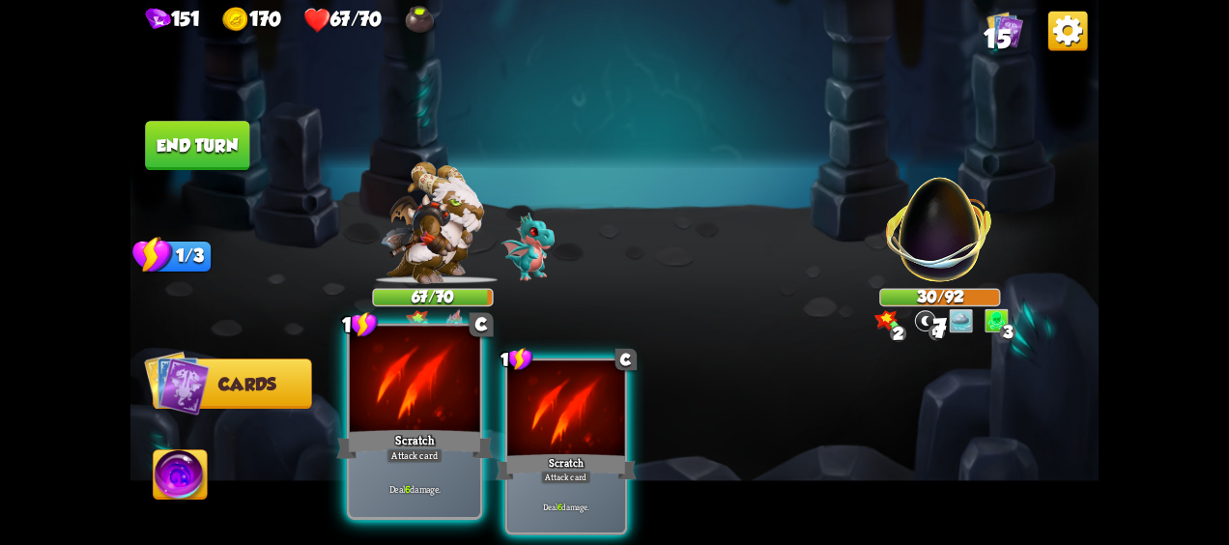
click at [391, 425] on div at bounding box center [415, 382] width 130 height 110
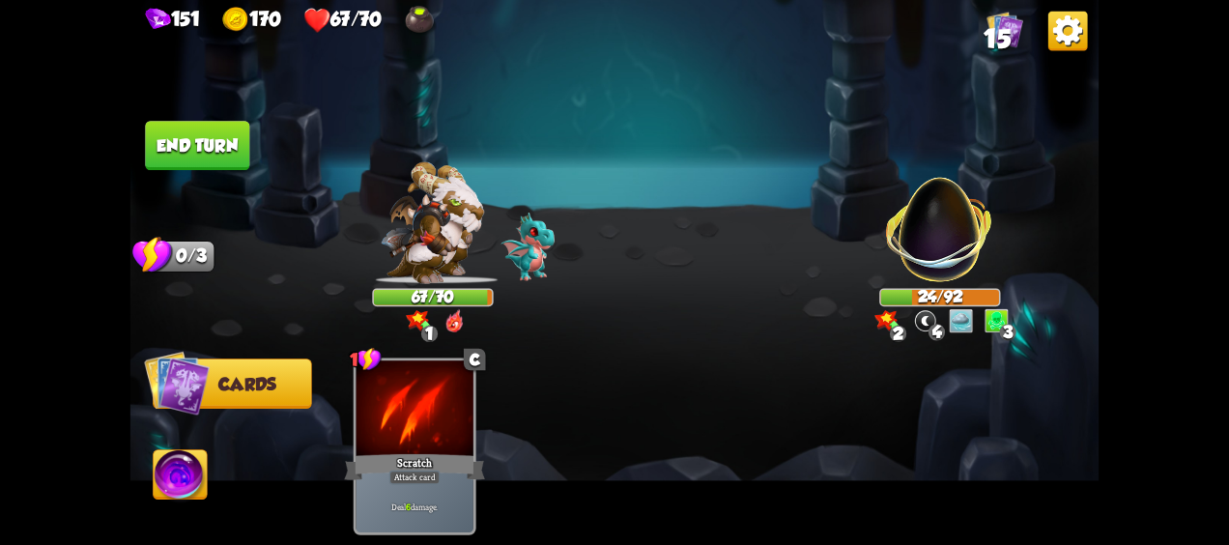
click at [172, 467] on img at bounding box center [181, 477] width 54 height 54
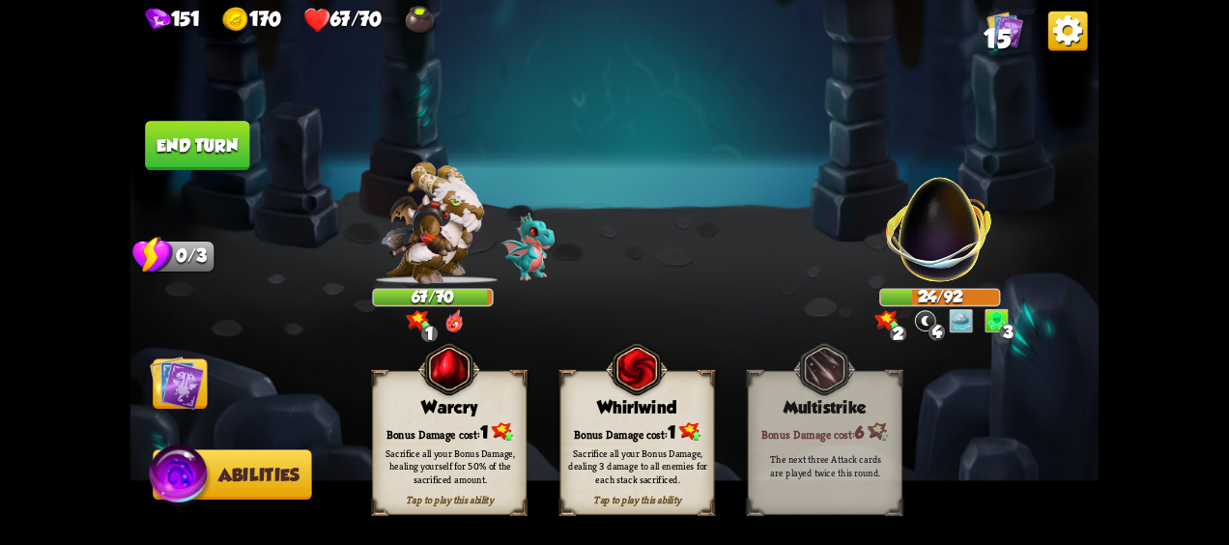
click at [470, 414] on div "Warcry" at bounding box center [449, 407] width 153 height 19
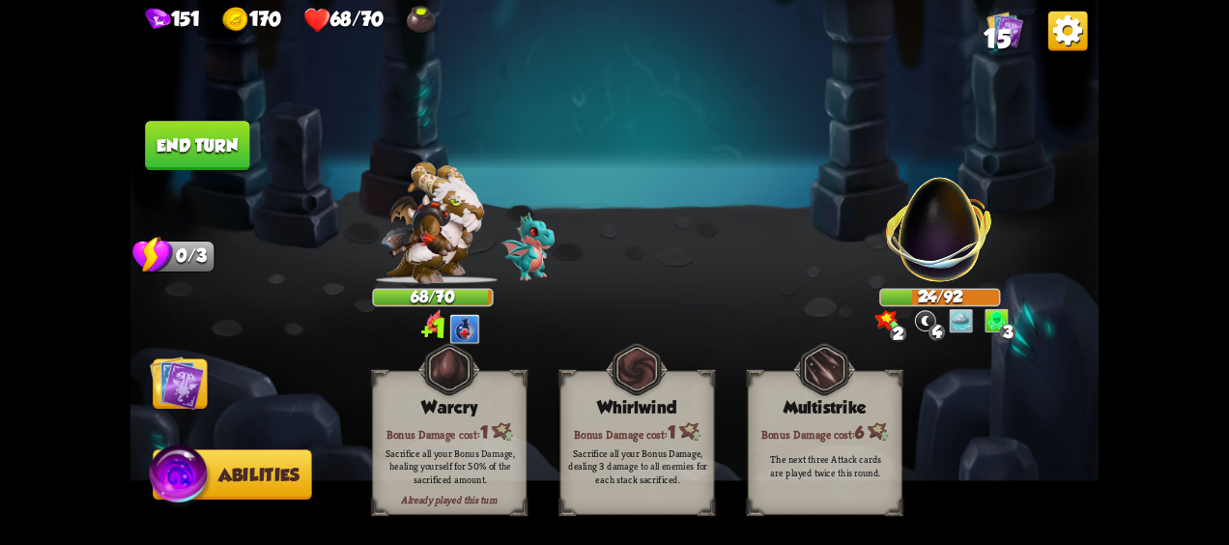
click at [223, 157] on button "End turn" at bounding box center [197, 145] width 104 height 49
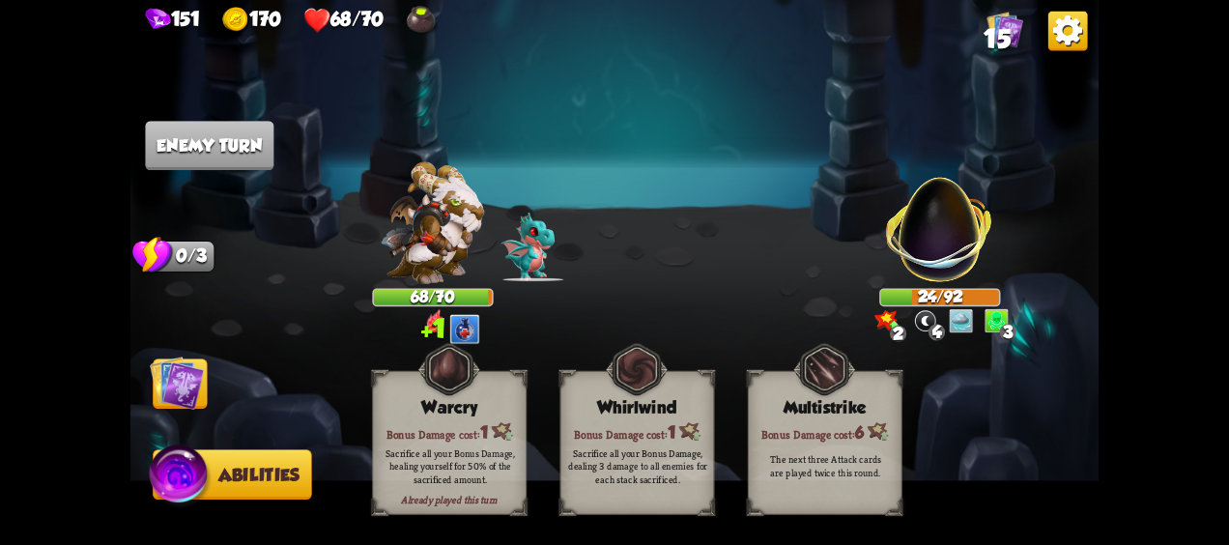
click at [197, 399] on img at bounding box center [177, 383] width 54 height 54
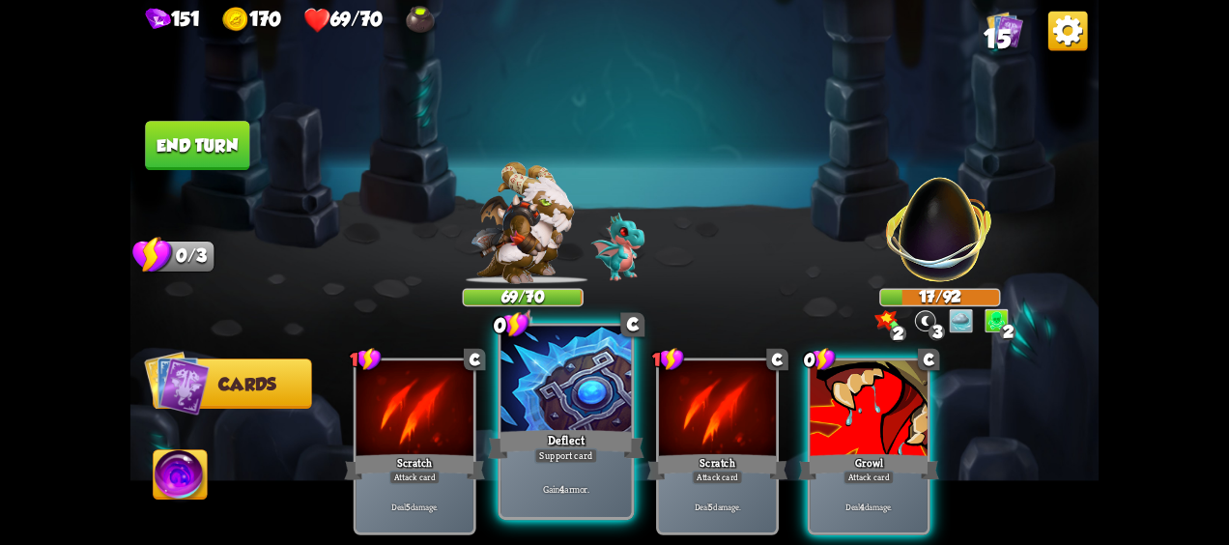
click at [570, 419] on div at bounding box center [567, 382] width 130 height 110
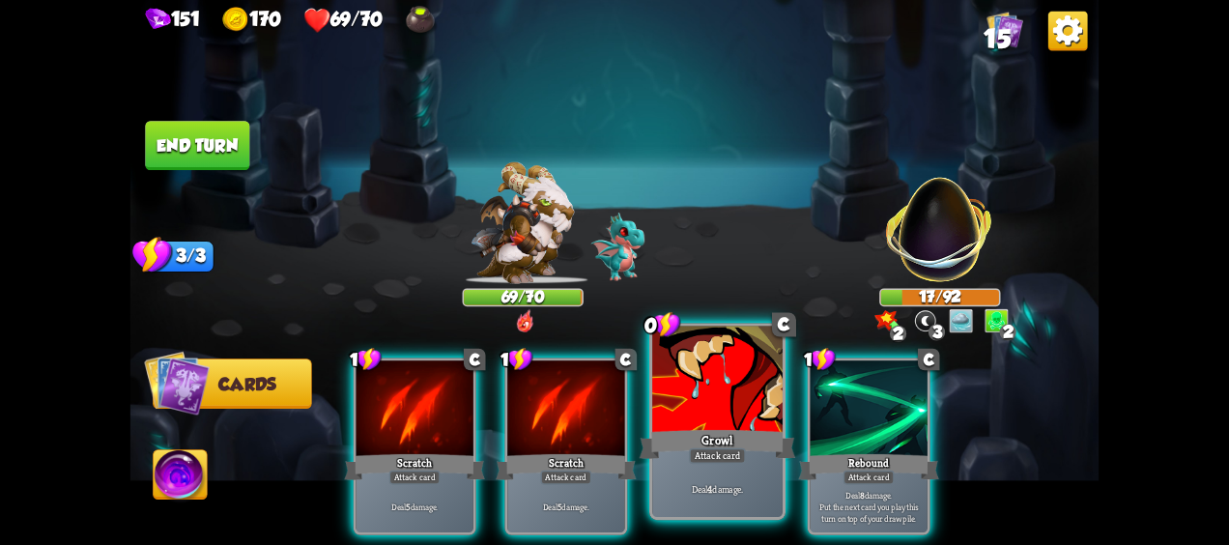
click at [756, 439] on div "Growl" at bounding box center [718, 444] width 157 height 35
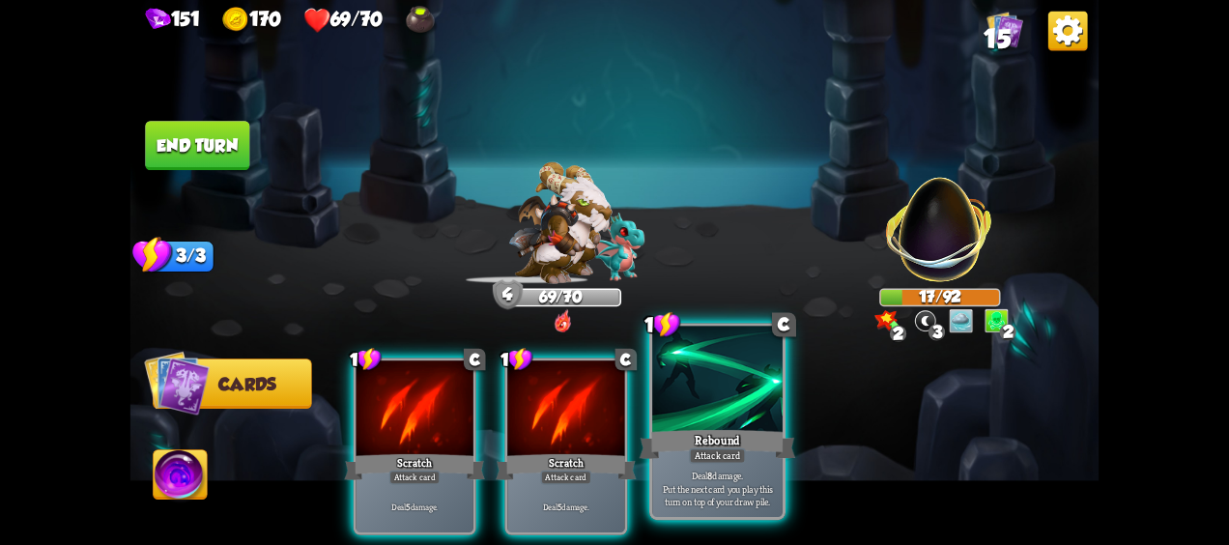
click at [750, 432] on div "Rebound" at bounding box center [718, 444] width 157 height 35
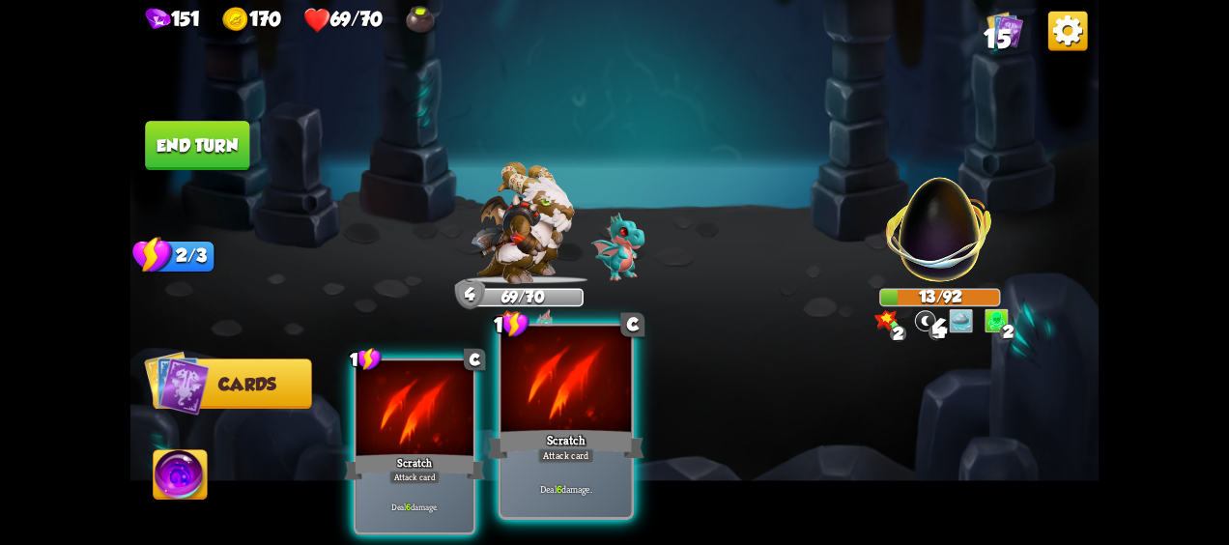
click at [582, 429] on div "Scratch" at bounding box center [566, 444] width 157 height 35
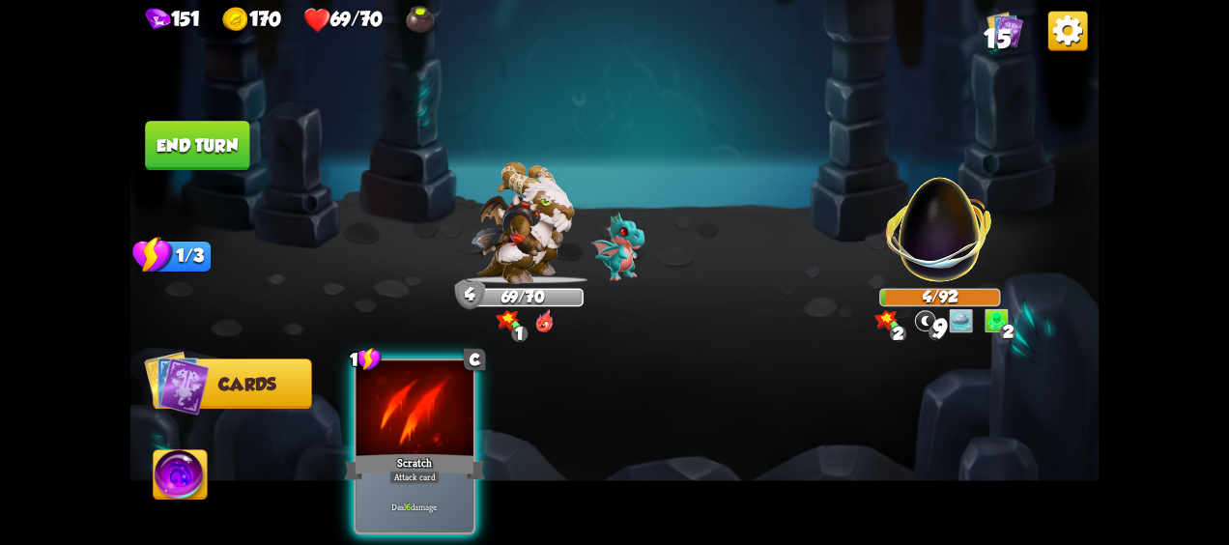
click at [188, 493] on img at bounding box center [181, 477] width 54 height 54
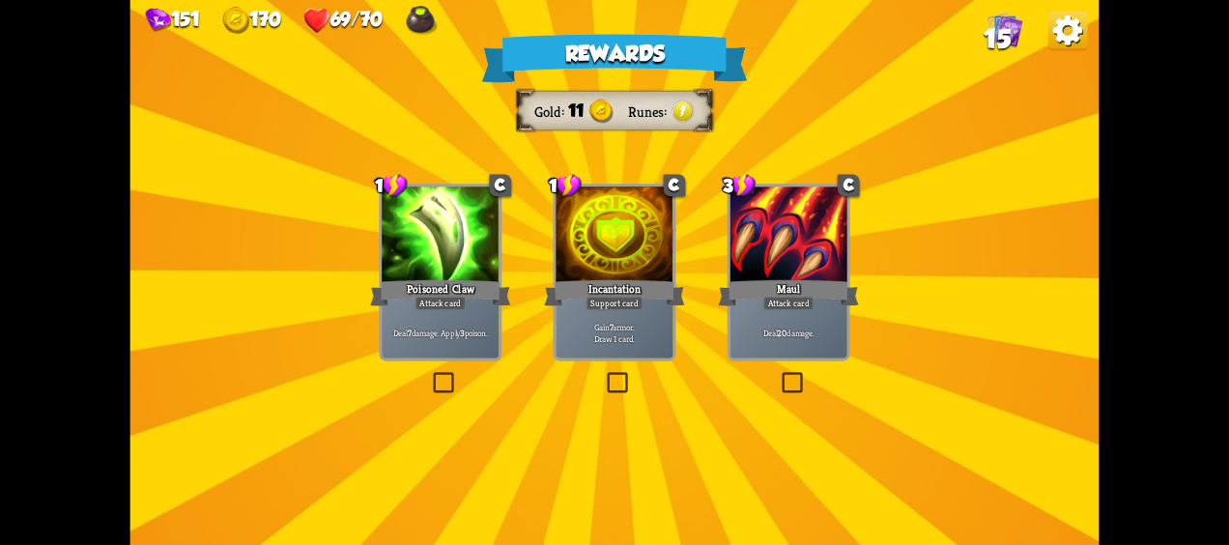
drag, startPoint x: 430, startPoint y: 305, endPoint x: 473, endPoint y: 321, distance: 45.3
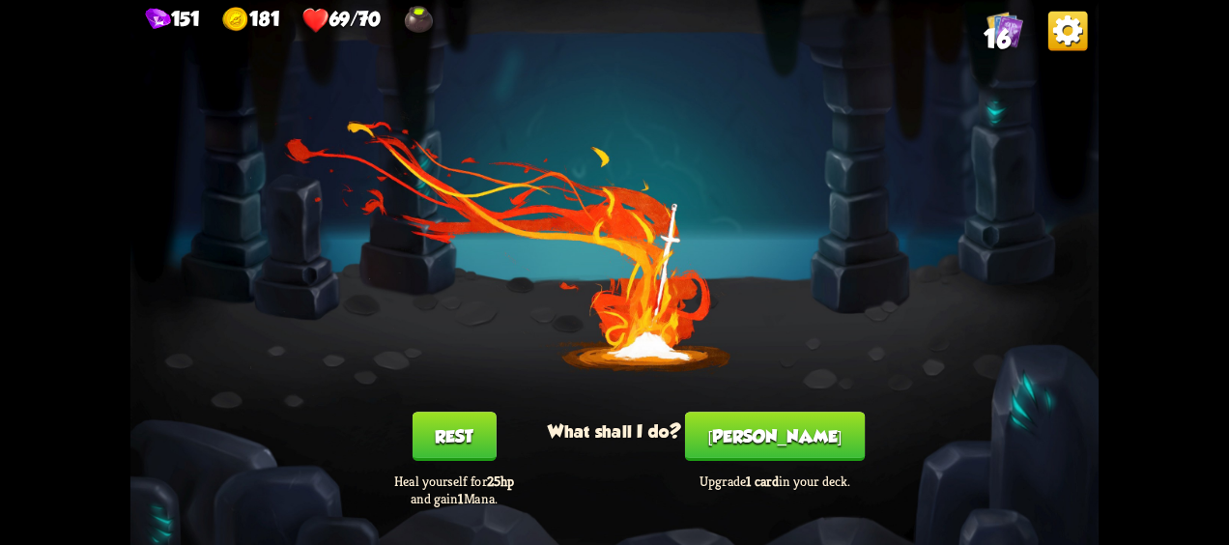
click at [766, 434] on button "[PERSON_NAME]" at bounding box center [775, 436] width 180 height 49
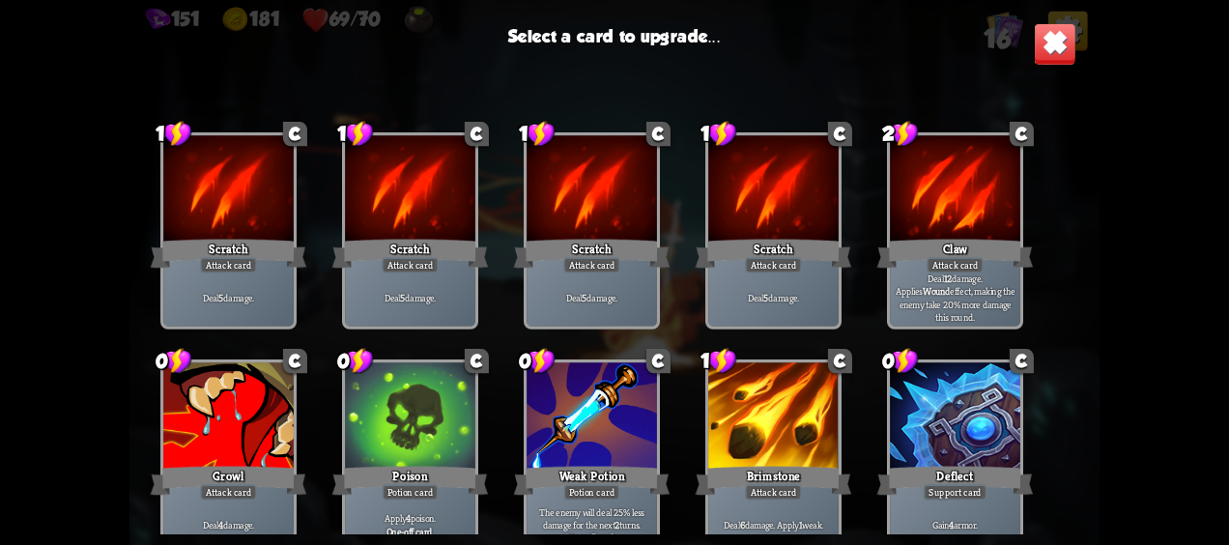
click at [920, 205] on div at bounding box center [955, 190] width 130 height 110
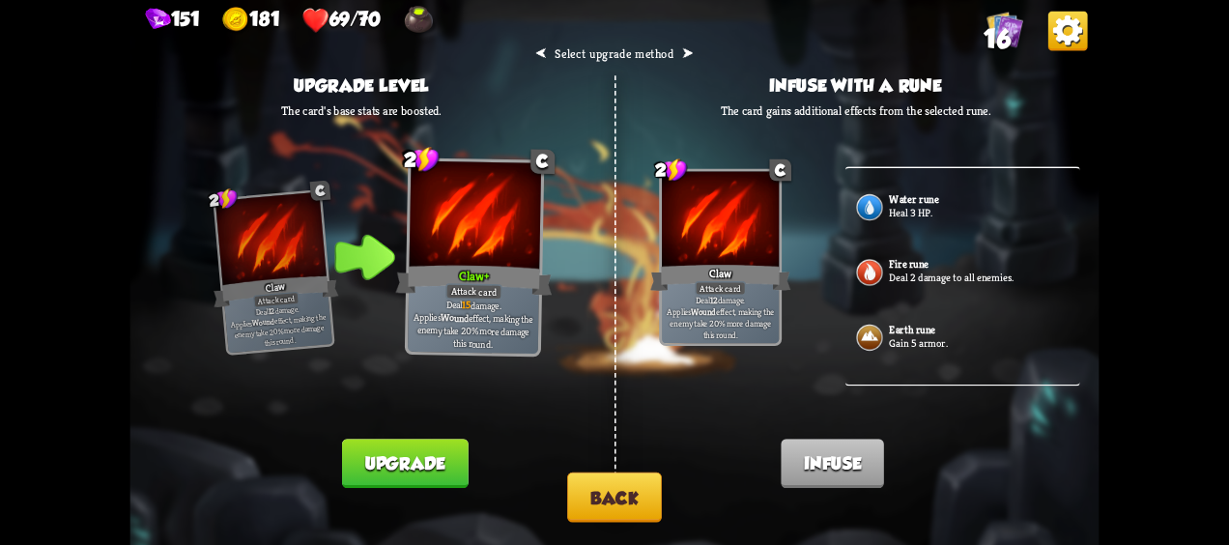
scroll to position [132, 0]
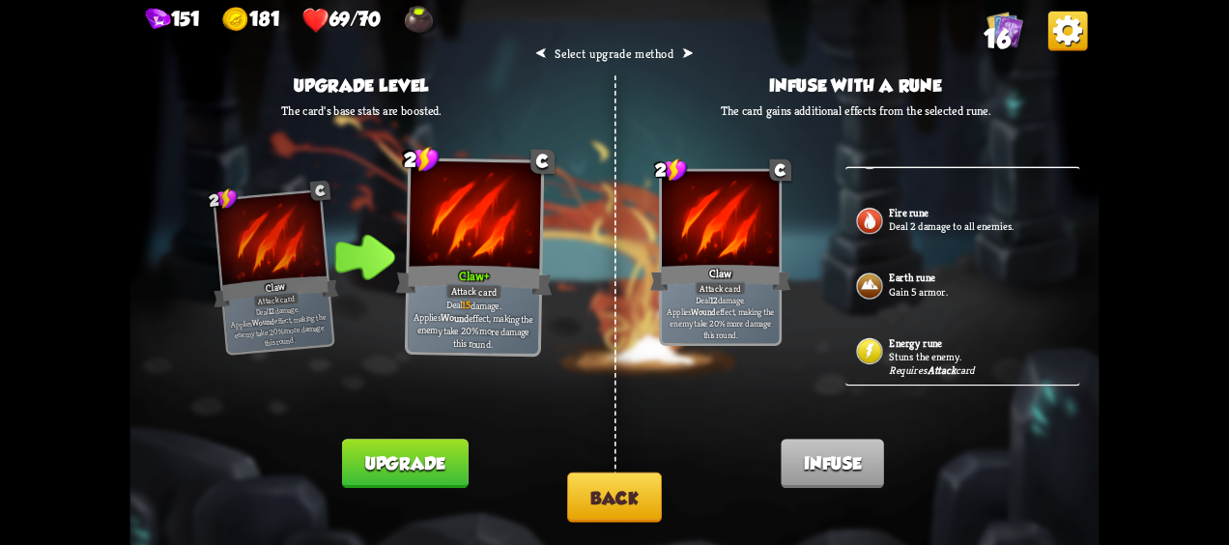
click at [961, 352] on p "Stuns the enemy." at bounding box center [982, 357] width 187 height 14
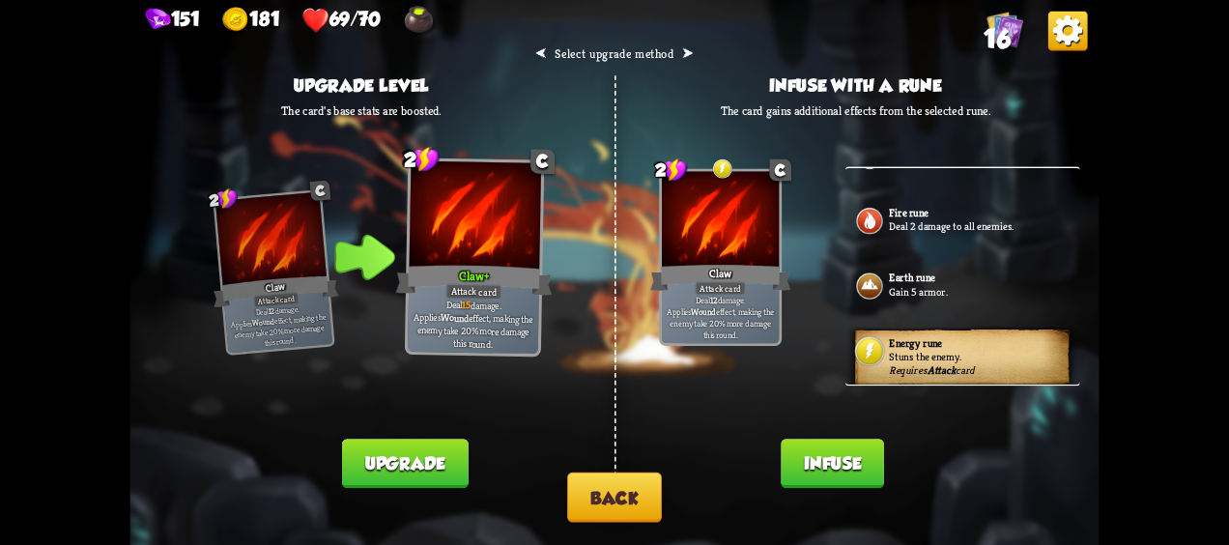
click at [854, 464] on button "Infuse" at bounding box center [832, 463] width 103 height 49
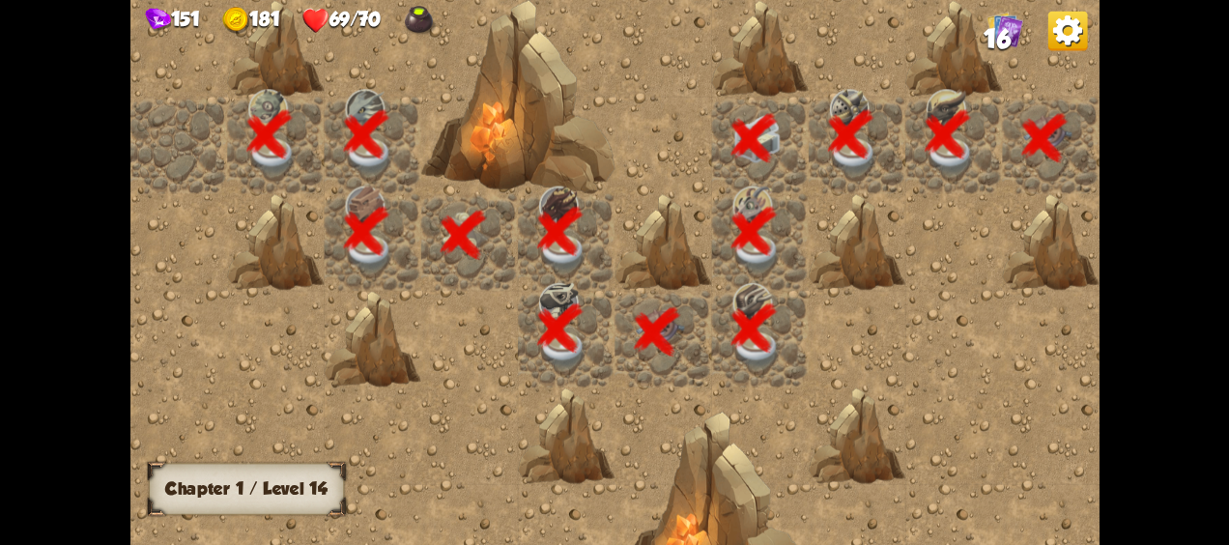
scroll to position [0, 371]
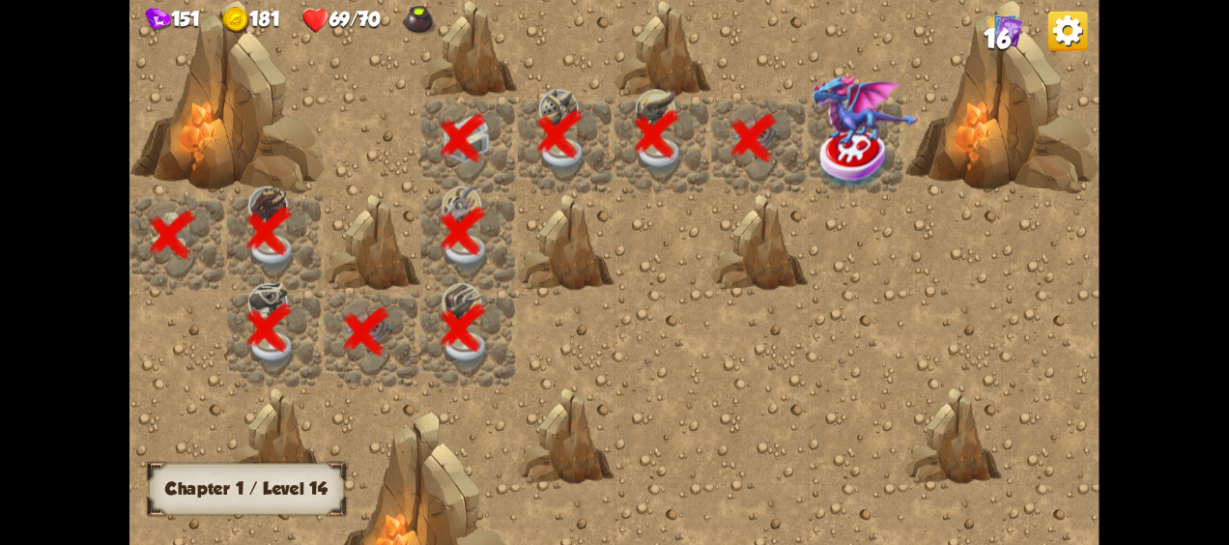
click at [866, 145] on img at bounding box center [865, 110] width 106 height 72
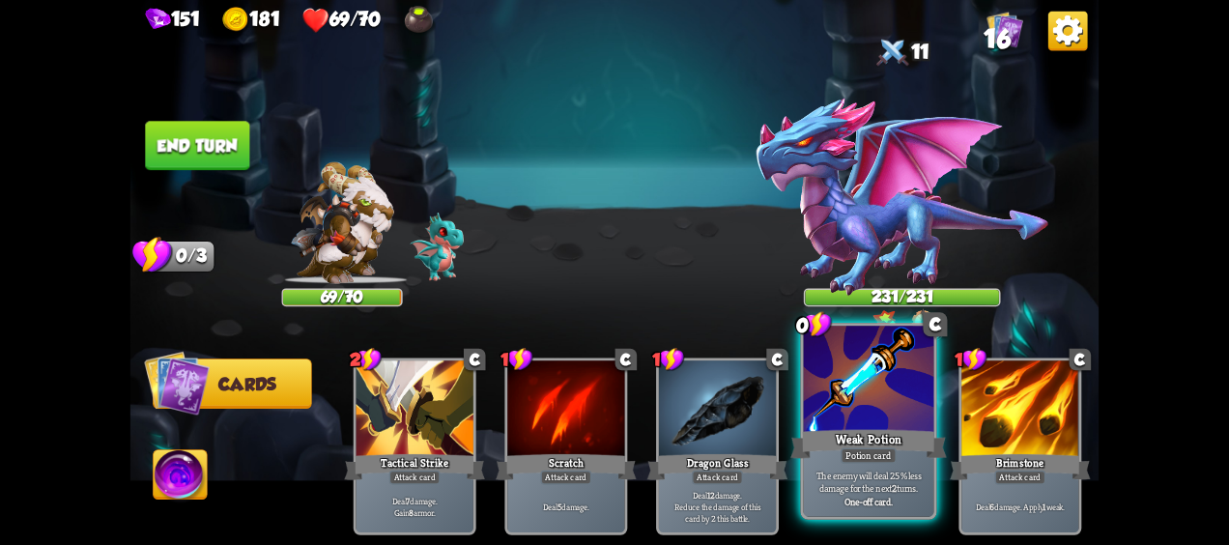
click at [882, 435] on div "Weak Potion" at bounding box center [869, 444] width 157 height 35
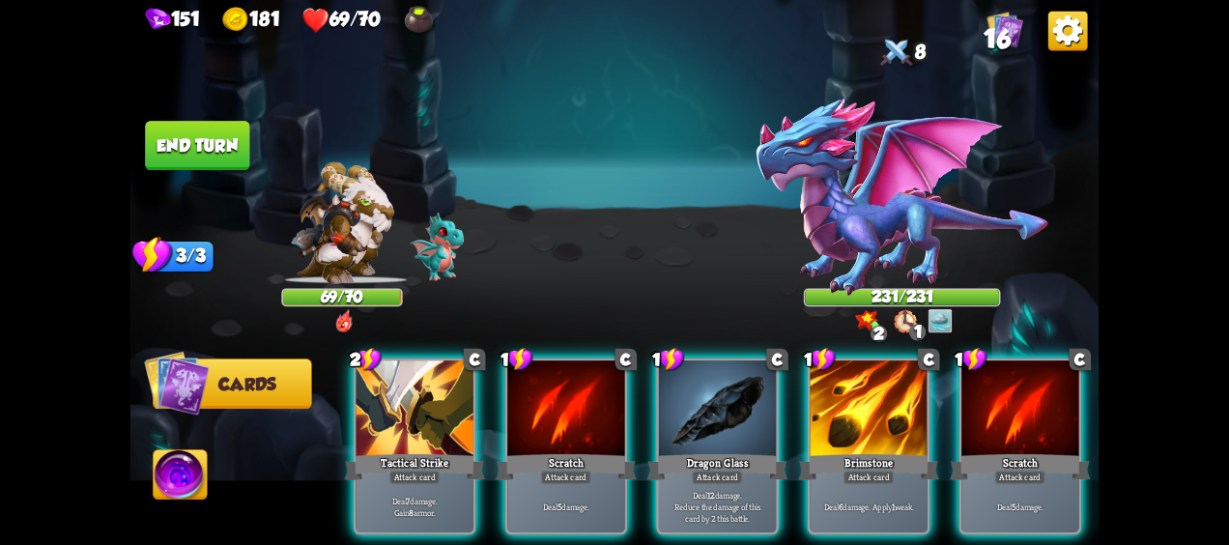
scroll to position [0, 183]
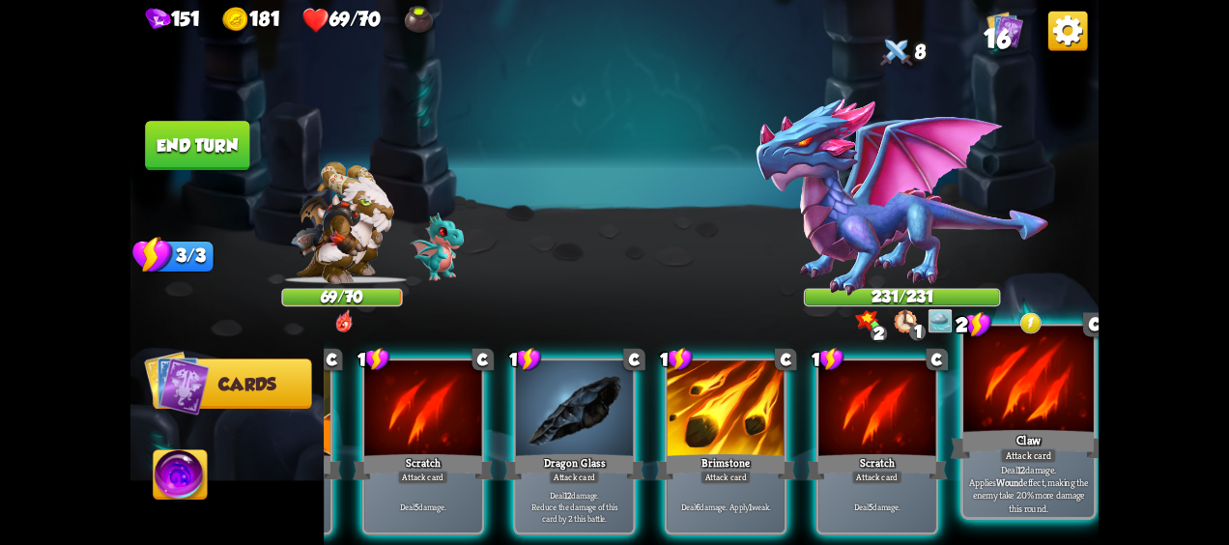
click at [1010, 429] on div "Claw" at bounding box center [1029, 444] width 157 height 35
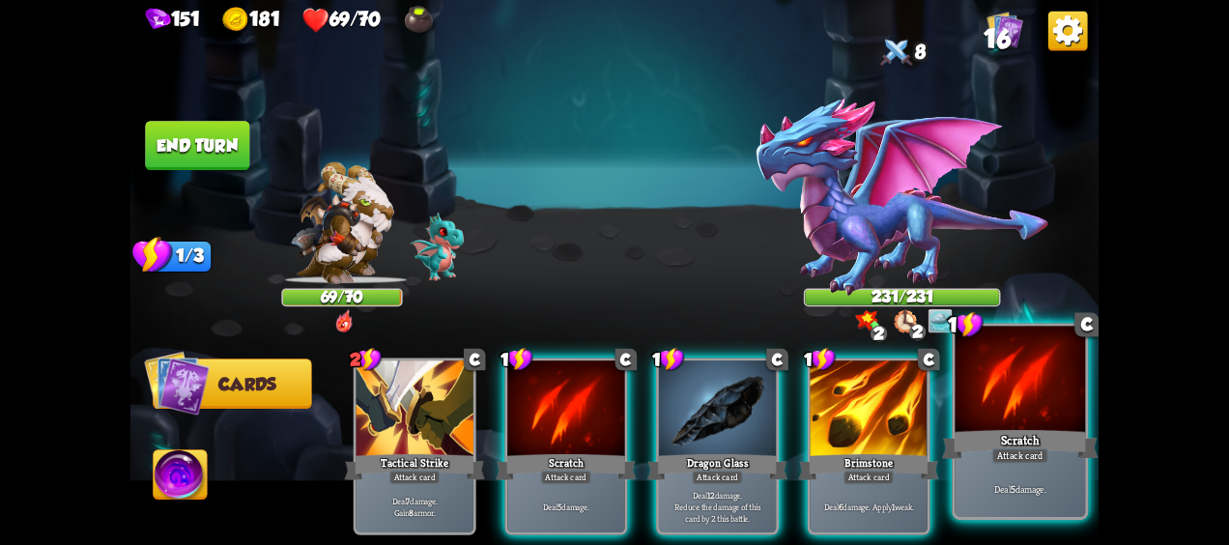
scroll to position [0, 0]
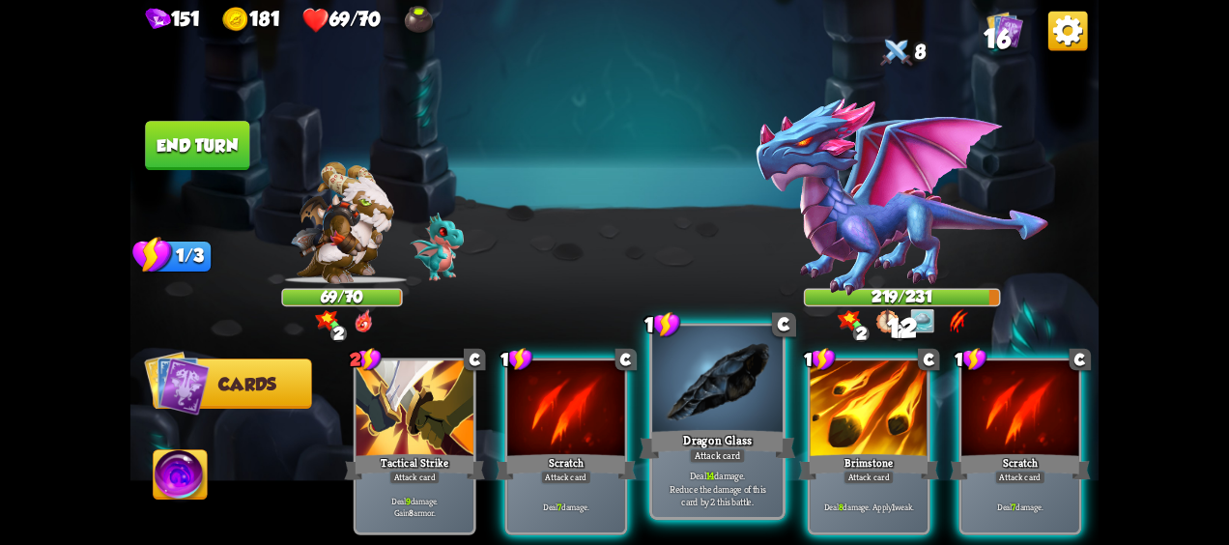
click at [735, 421] on div at bounding box center [717, 382] width 130 height 110
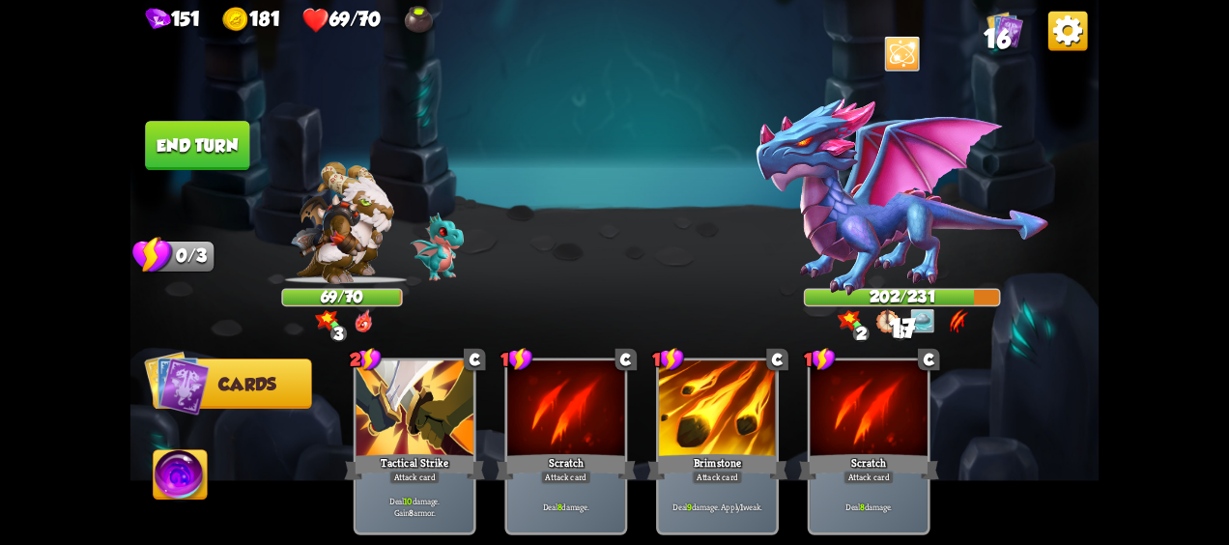
click at [234, 150] on button "End turn" at bounding box center [197, 145] width 104 height 49
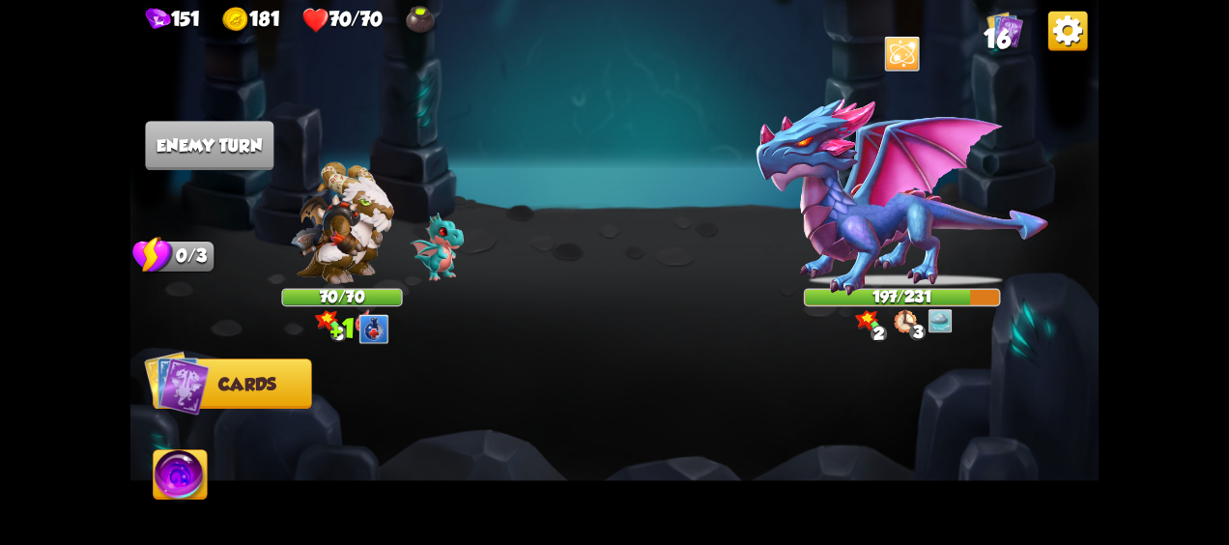
click at [911, 314] on img at bounding box center [906, 321] width 23 height 24
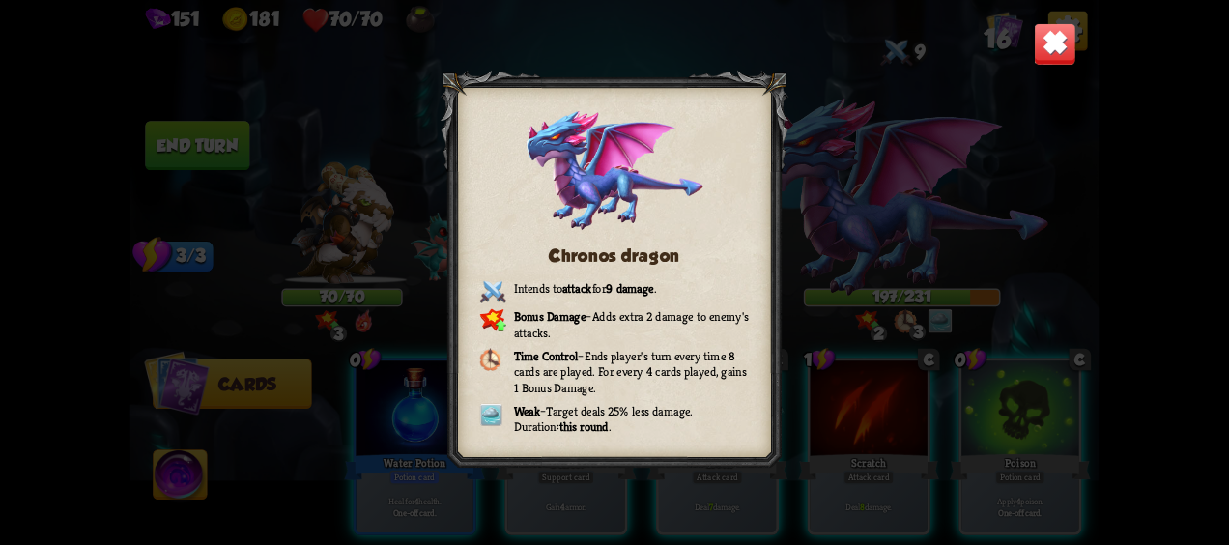
click at [1047, 31] on img at bounding box center [1055, 44] width 43 height 43
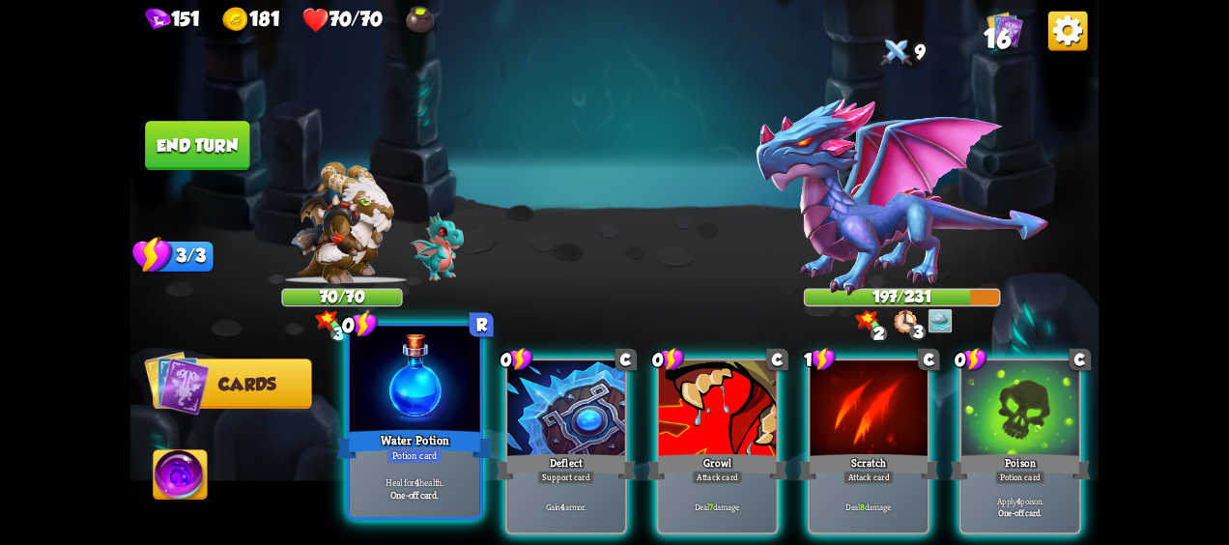
drag, startPoint x: 574, startPoint y: 418, endPoint x: 461, endPoint y: 419, distance: 113.1
click at [572, 418] on div at bounding box center [565, 410] width 117 height 99
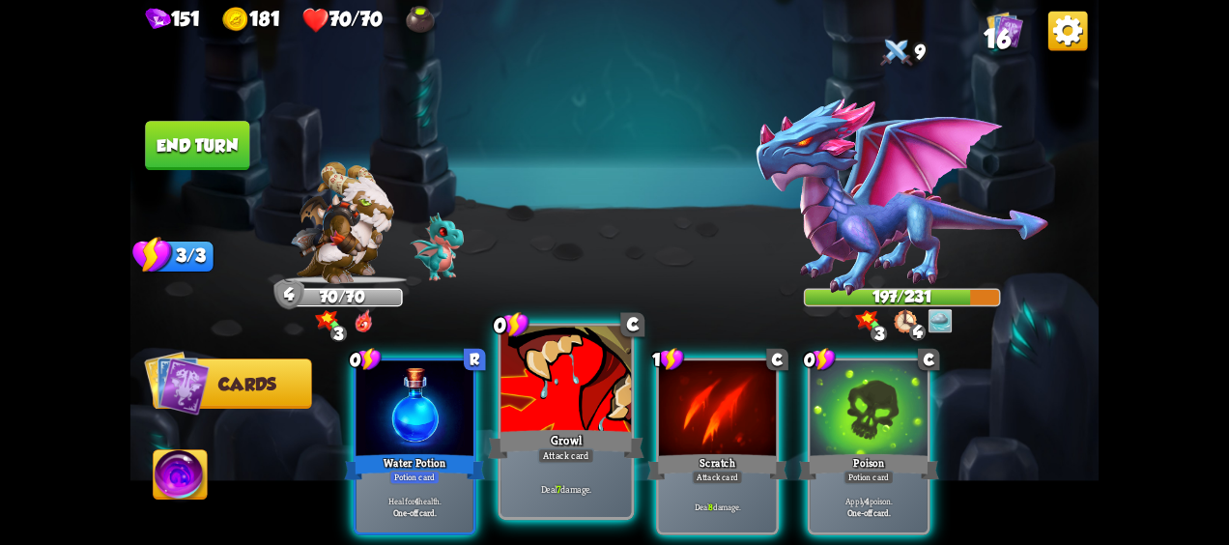
click at [558, 414] on div at bounding box center [567, 382] width 130 height 110
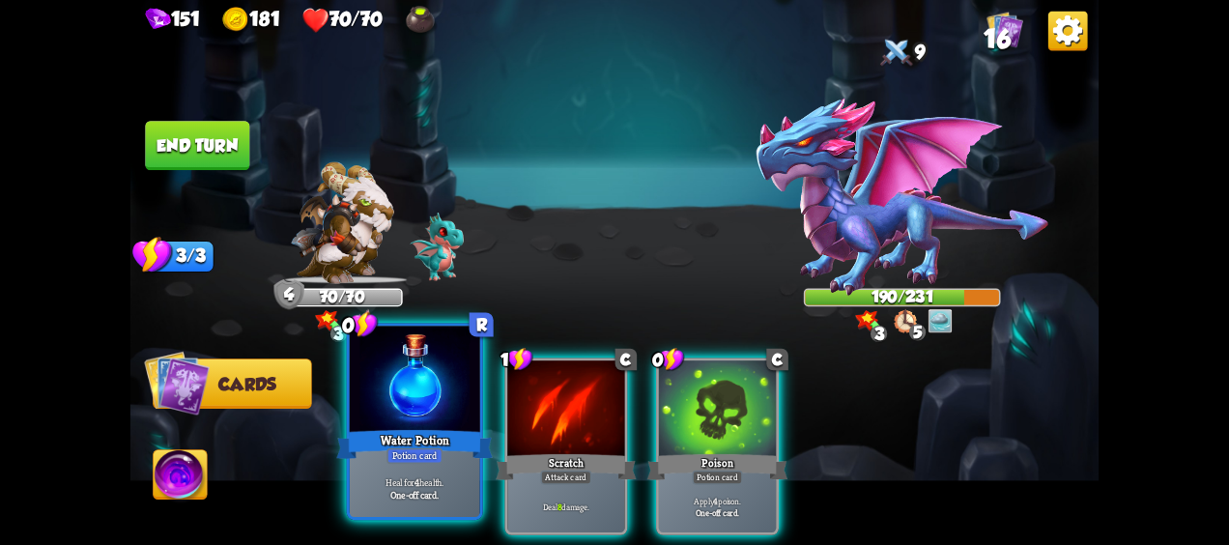
click at [396, 440] on div "Water Potion" at bounding box center [414, 444] width 157 height 35
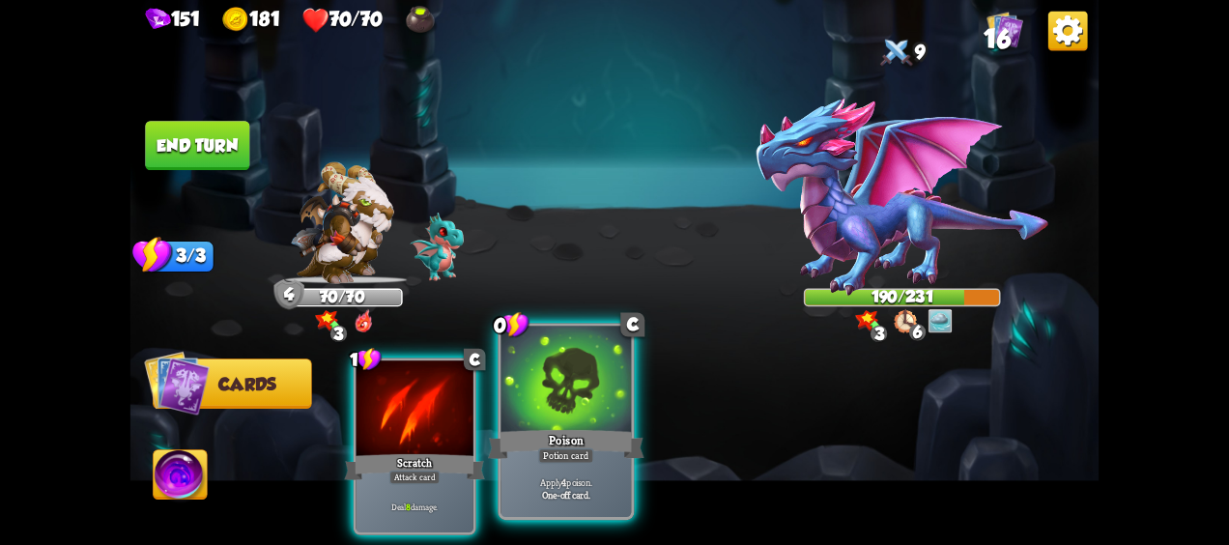
click at [559, 432] on div "Poison" at bounding box center [566, 444] width 157 height 35
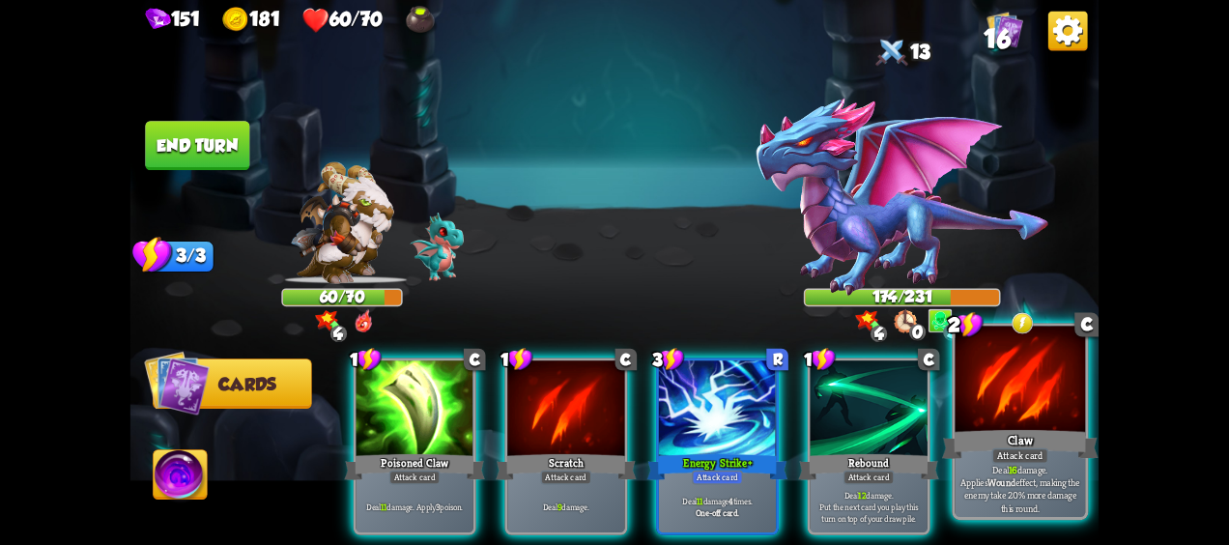
click at [1034, 448] on div "2 C Claw Attack card Deal 16 damage. Applies Wound effect, making the enemy tak…" at bounding box center [1020, 421] width 136 height 197
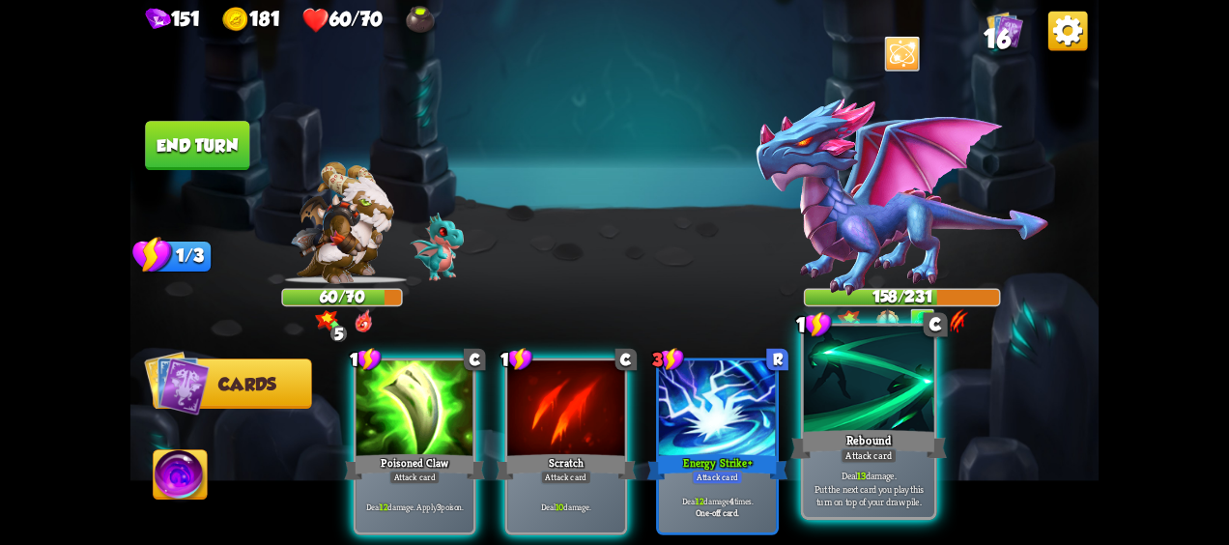
click at [867, 469] on div "Deal 13 damage. Put the next card you play this turn on top of your draw pile." at bounding box center [869, 488] width 130 height 57
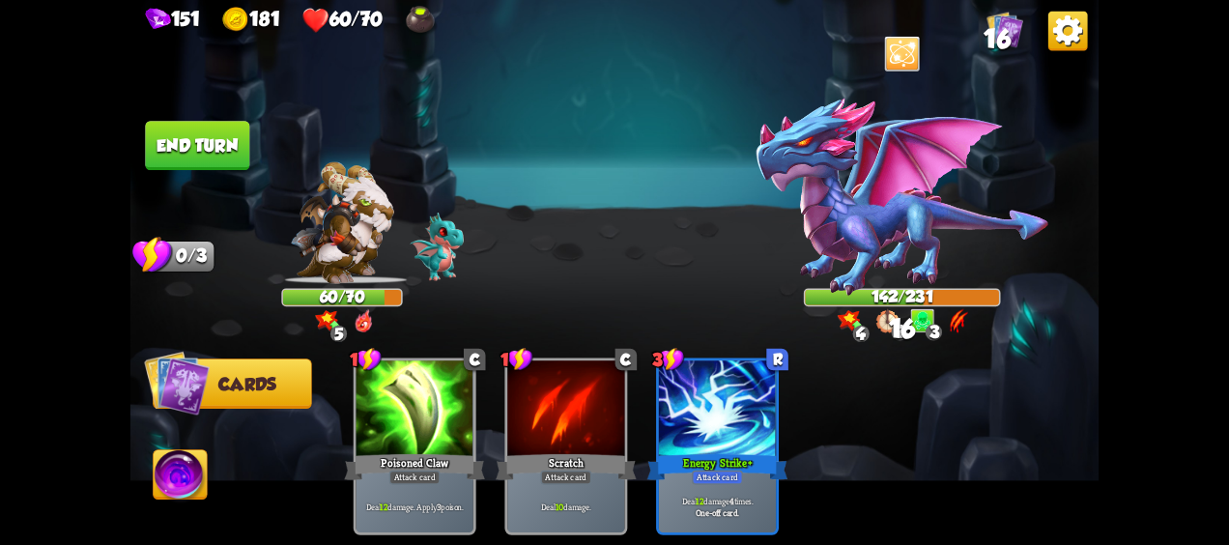
click at [209, 149] on button "End turn" at bounding box center [197, 145] width 104 height 49
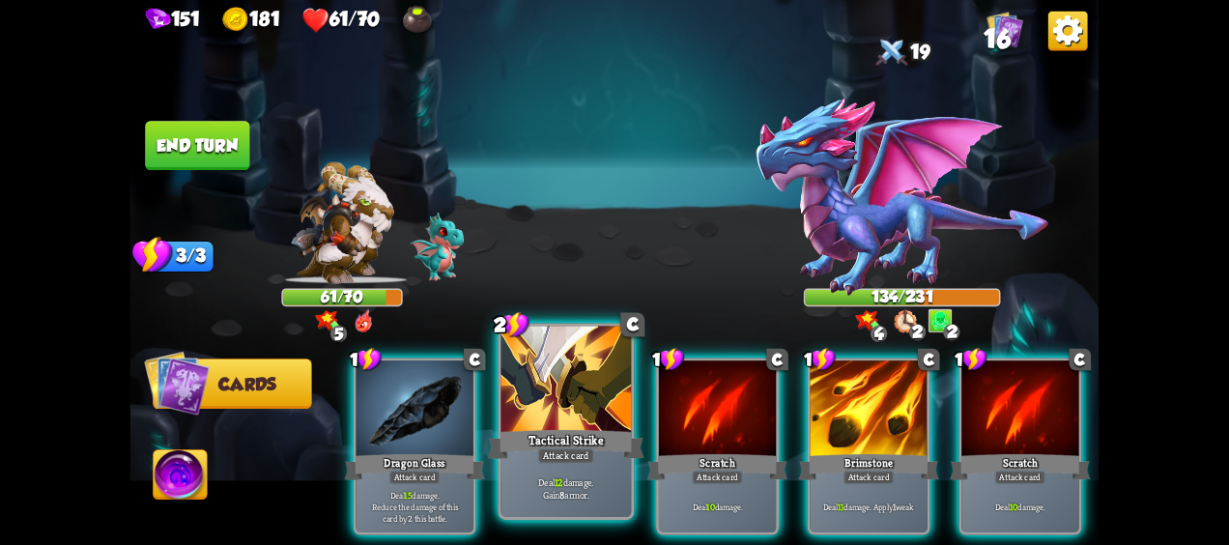
click at [564, 429] on div "Tactical Strike" at bounding box center [566, 444] width 157 height 35
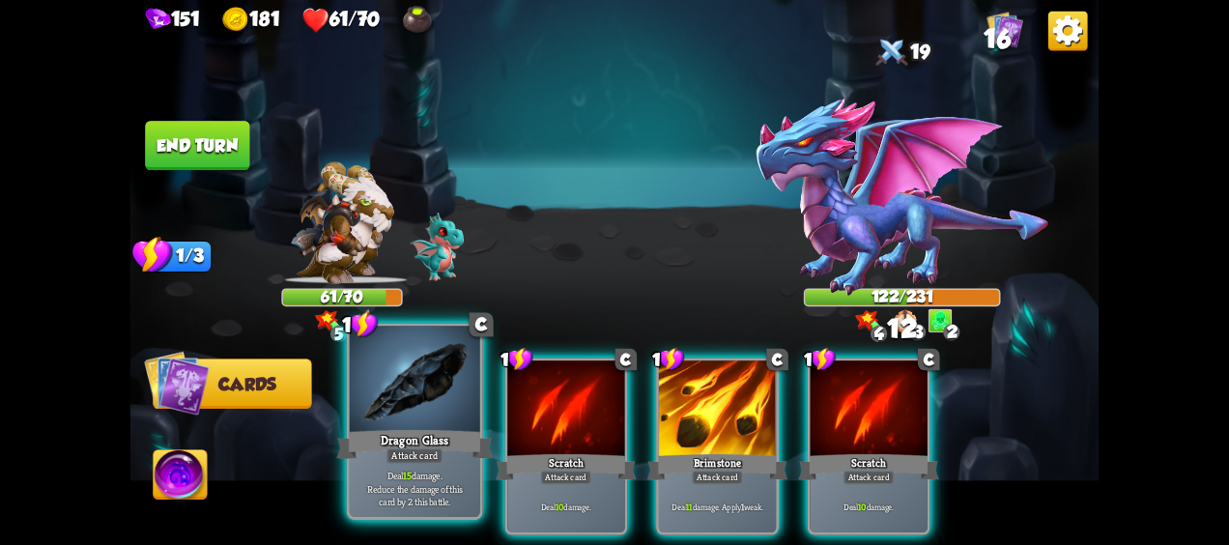
click at [386, 444] on div "Dragon Glass" at bounding box center [414, 444] width 157 height 35
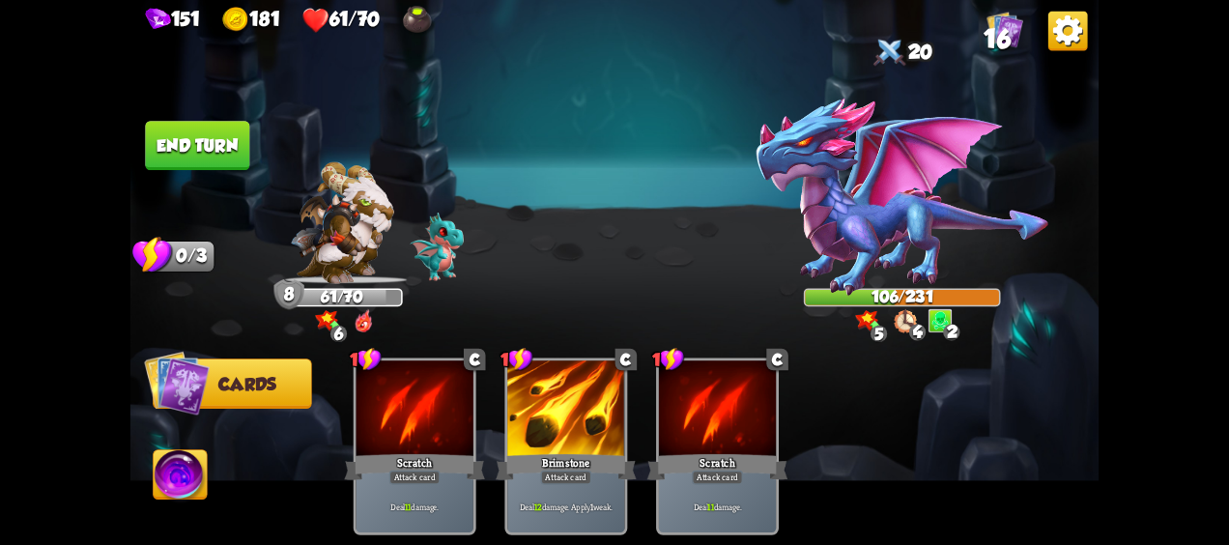
click at [203, 145] on button "End turn" at bounding box center [197, 146] width 106 height 50
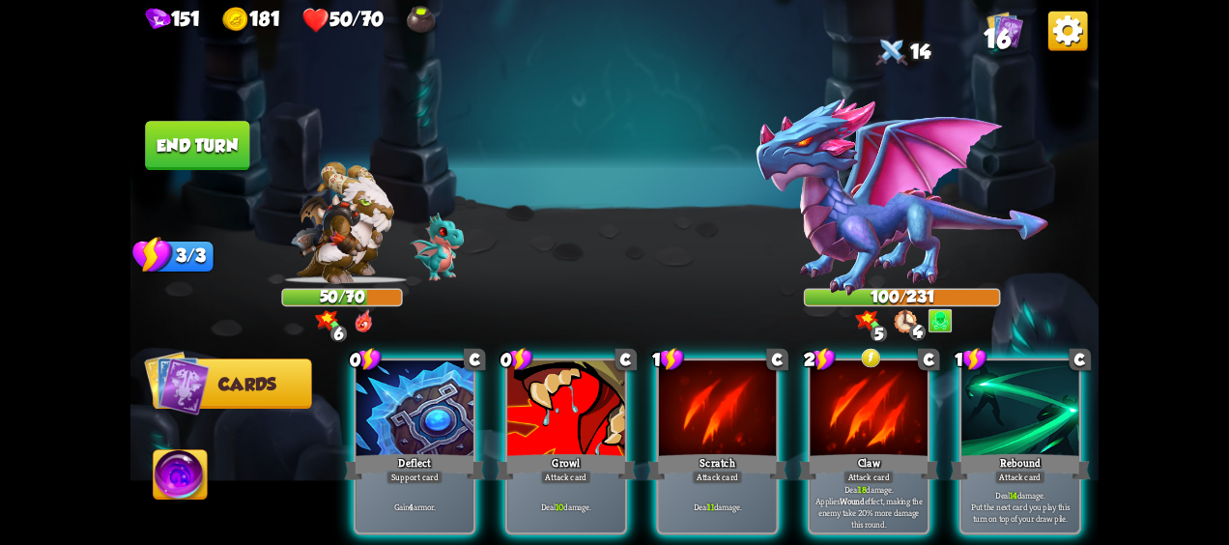
click at [1040, 451] on div "Rebound" at bounding box center [1020, 466] width 141 height 31
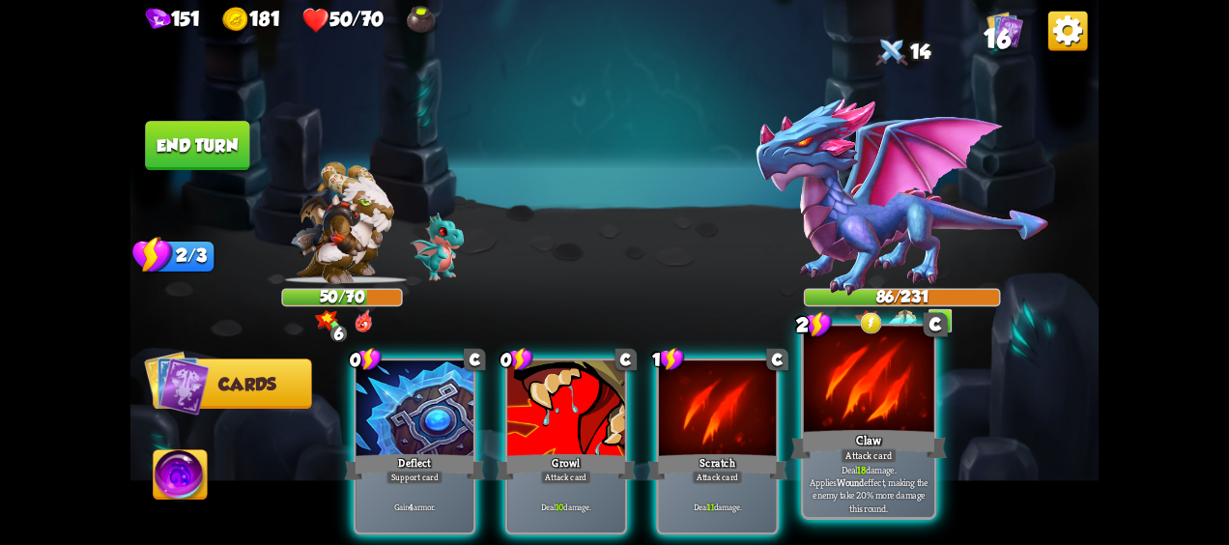
click at [862, 456] on div "Attack card" at bounding box center [869, 455] width 57 height 15
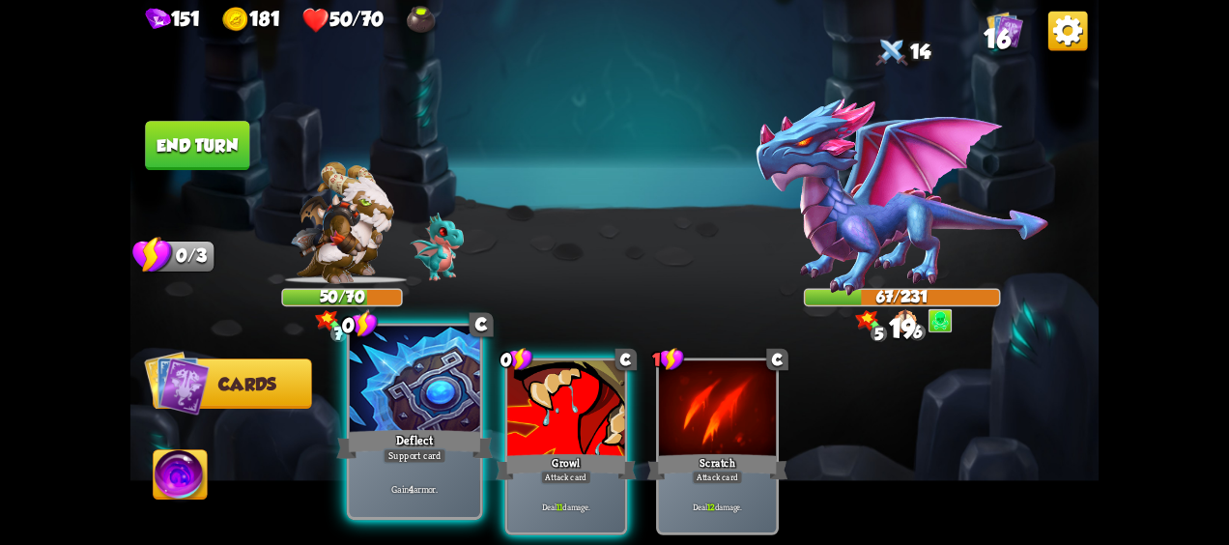
click at [440, 446] on div "Deflect" at bounding box center [414, 444] width 157 height 35
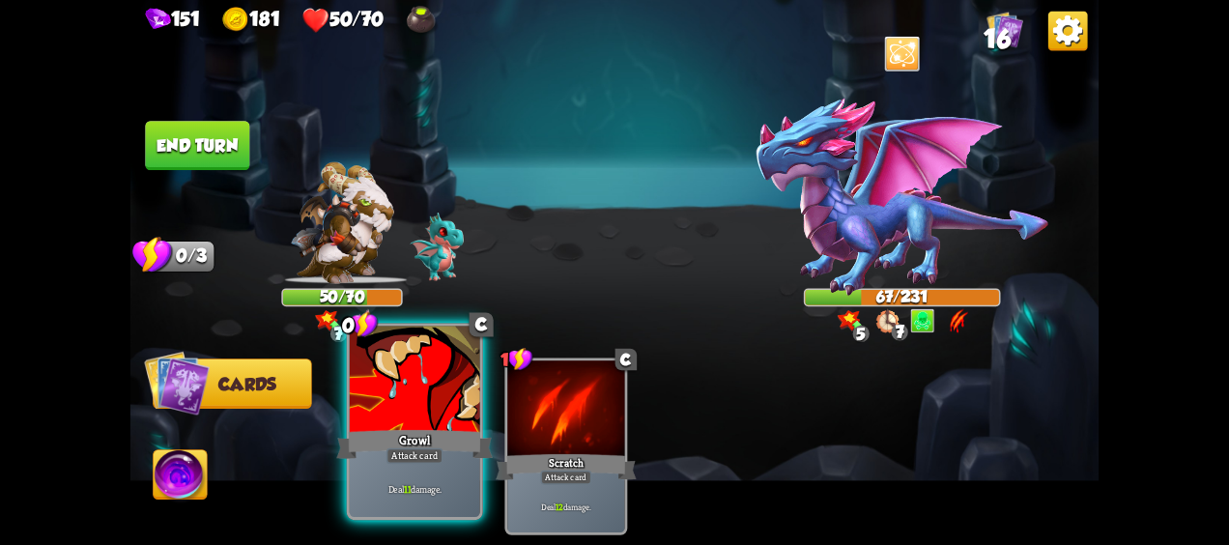
click at [430, 425] on div "0 C Growl Attack card Deal 11 damage." at bounding box center [415, 421] width 136 height 197
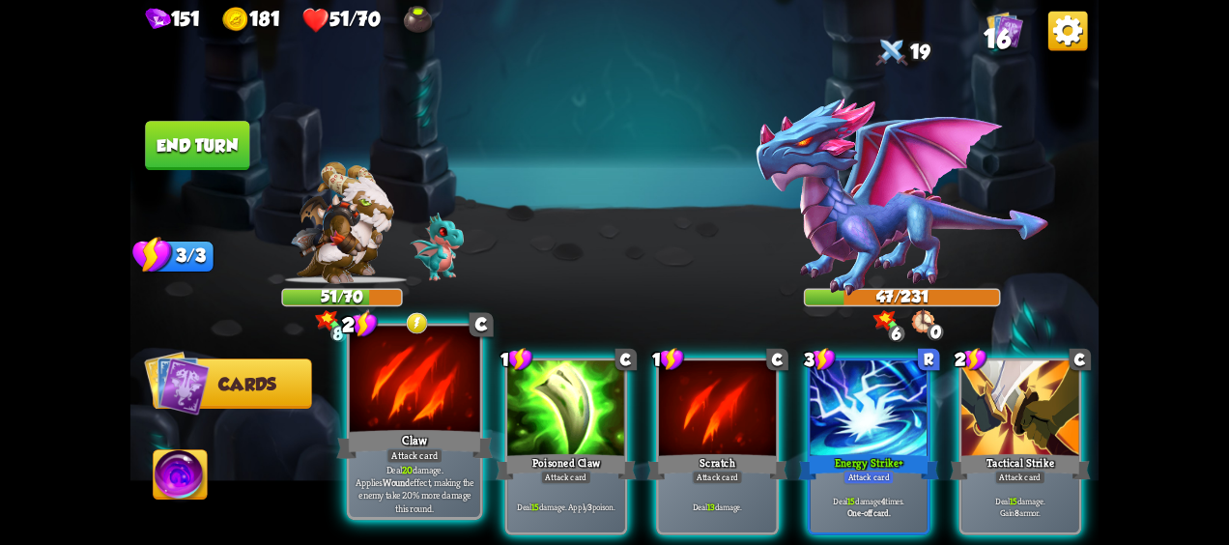
click at [441, 431] on div "Claw" at bounding box center [414, 444] width 157 height 35
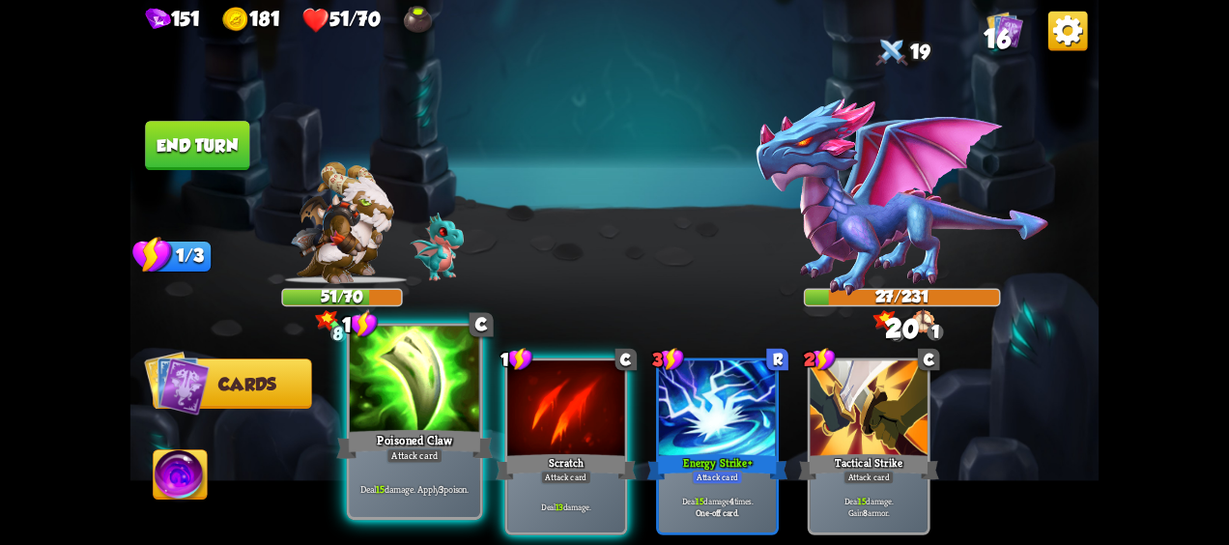
click at [408, 396] on div at bounding box center [415, 382] width 130 height 110
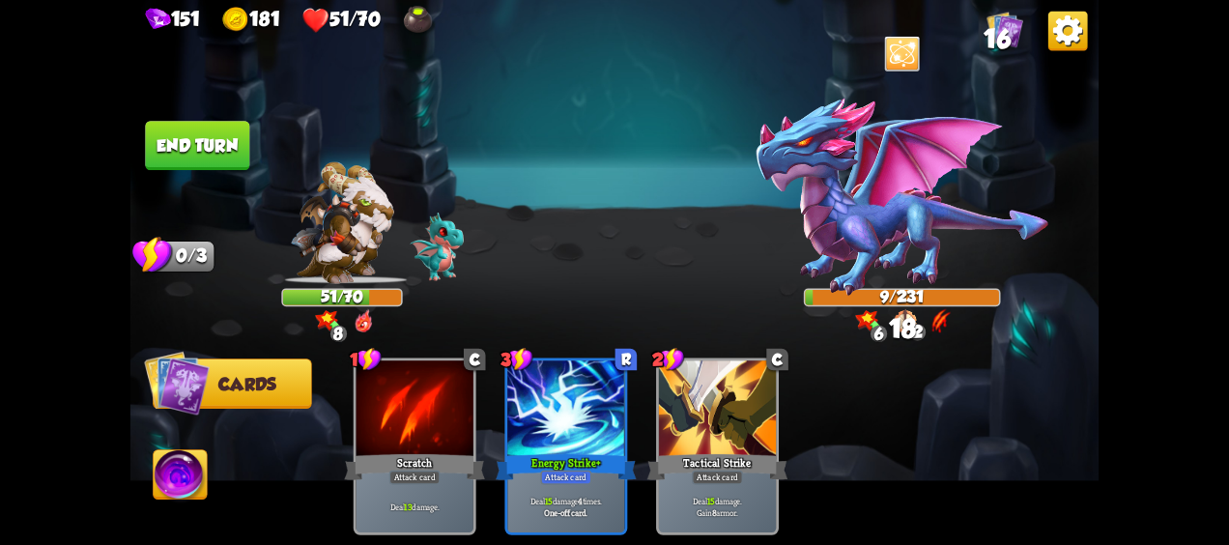
click at [176, 480] on img at bounding box center [181, 477] width 54 height 54
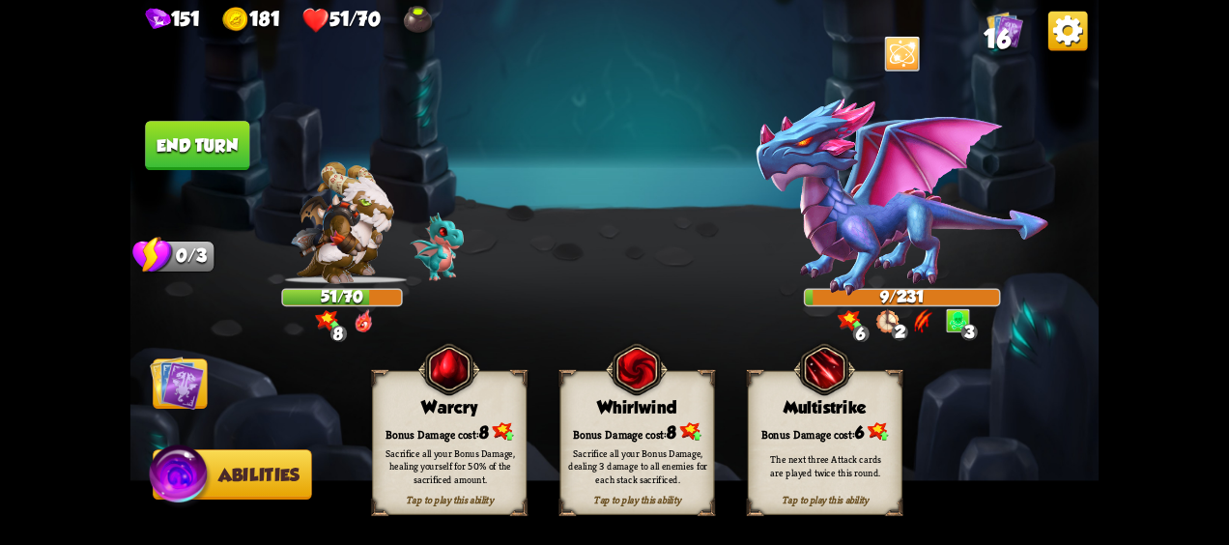
click at [451, 466] on div "Sacrifice all your Bonus Damage, healing yourself for 50% of the sacrificed amo…" at bounding box center [450, 467] width 139 height 39
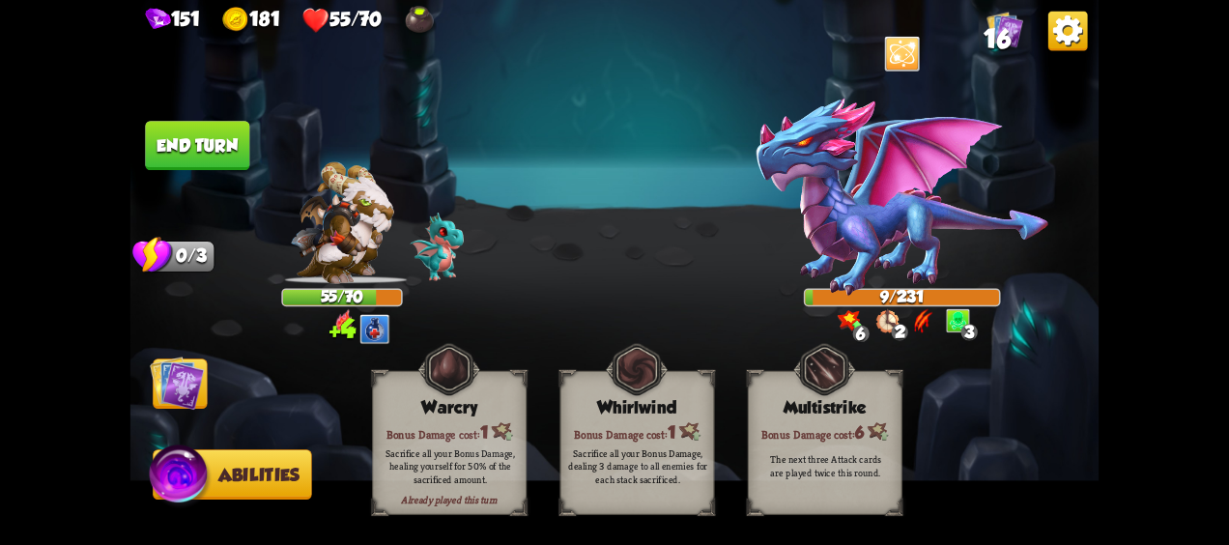
click at [156, 372] on img at bounding box center [177, 383] width 54 height 54
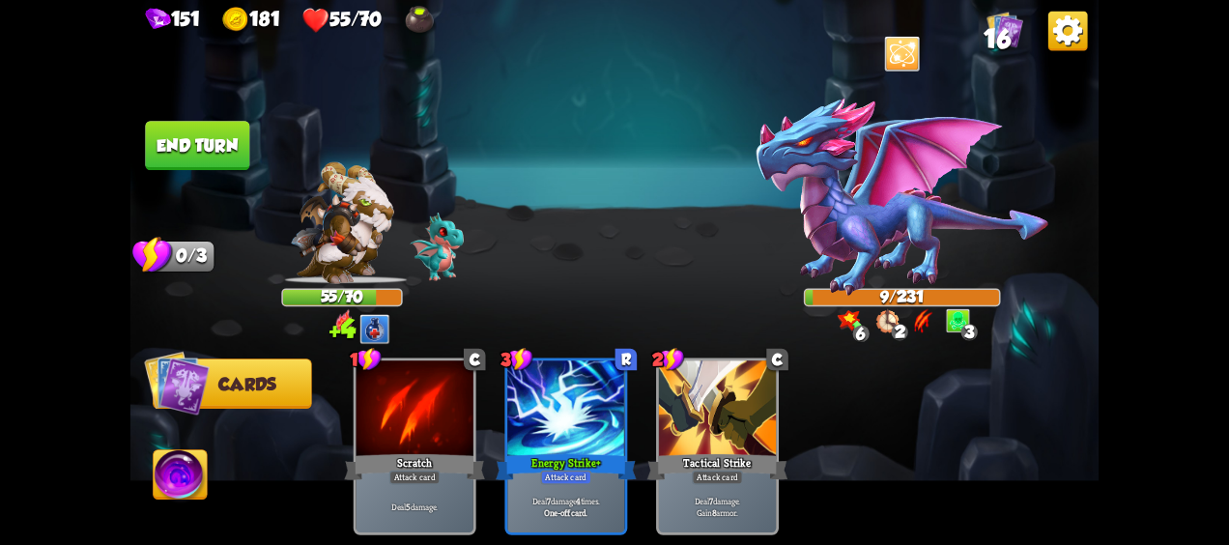
click at [188, 140] on button "End turn" at bounding box center [197, 145] width 104 height 49
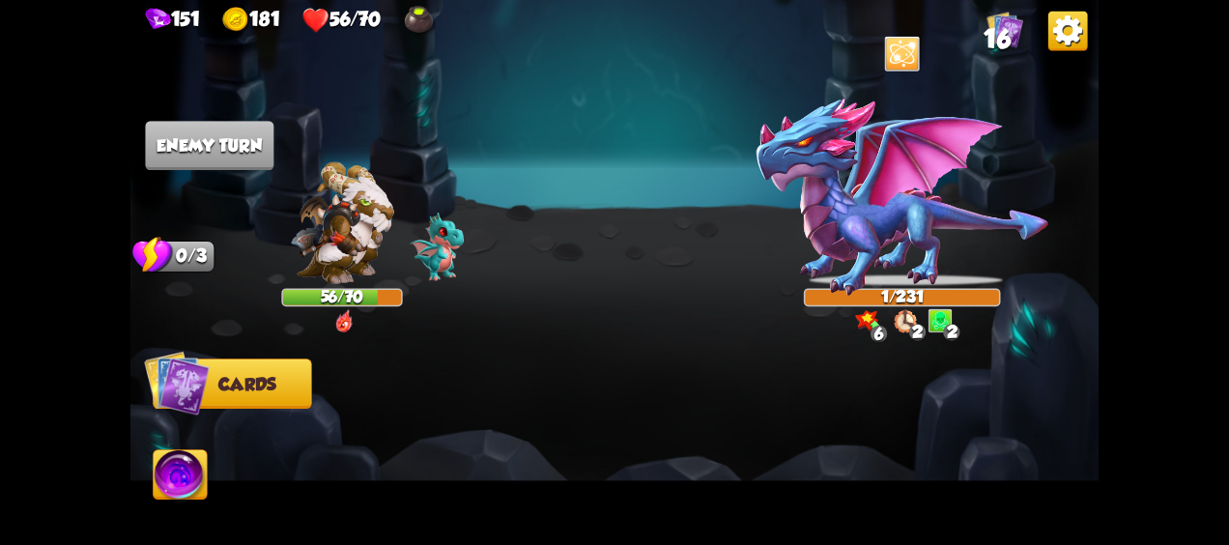
click at [185, 473] on img at bounding box center [181, 477] width 54 height 54
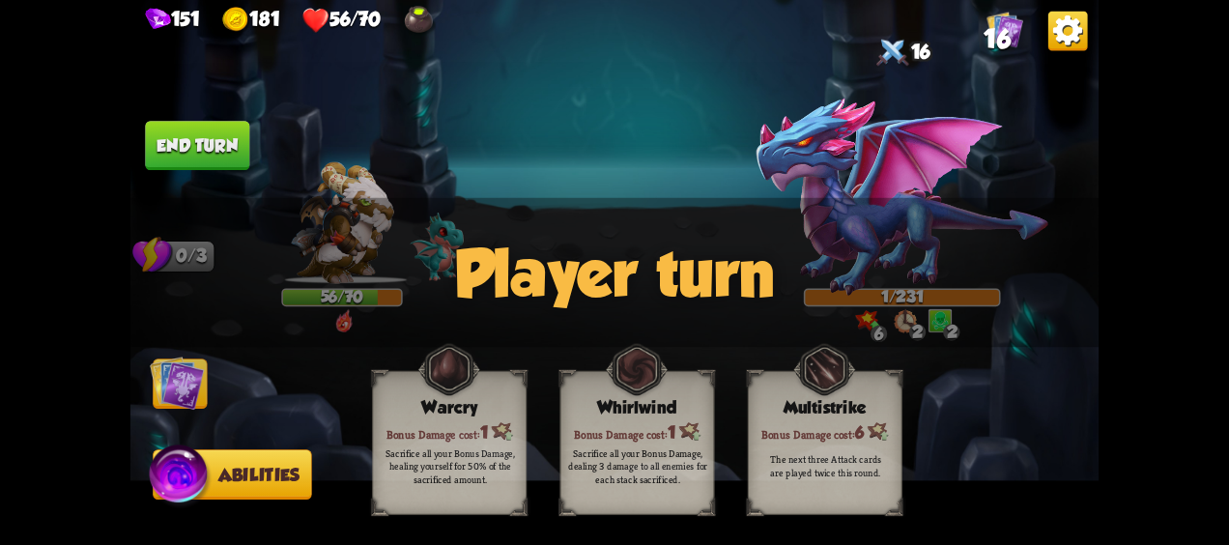
click at [179, 379] on img at bounding box center [177, 383] width 54 height 54
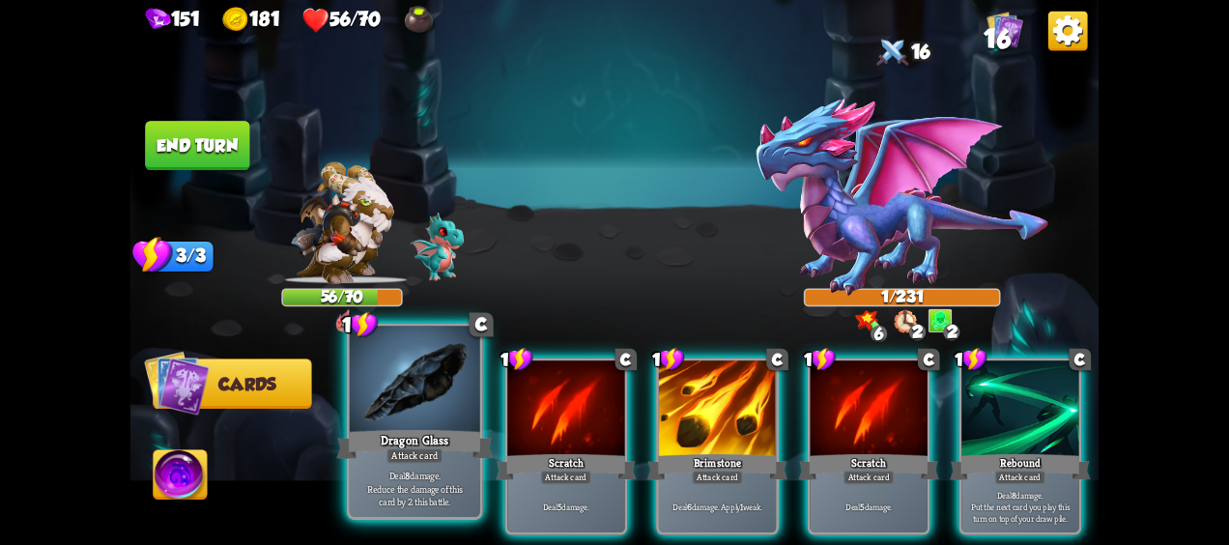
click at [412, 398] on div at bounding box center [415, 382] width 130 height 110
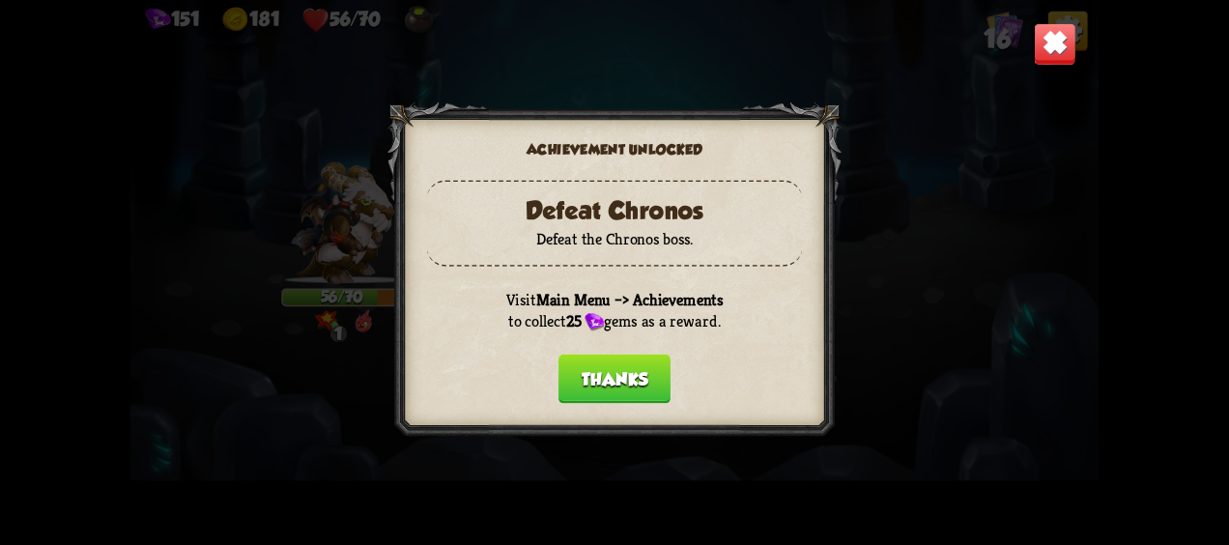
click at [634, 363] on button "Thanks" at bounding box center [615, 379] width 112 height 49
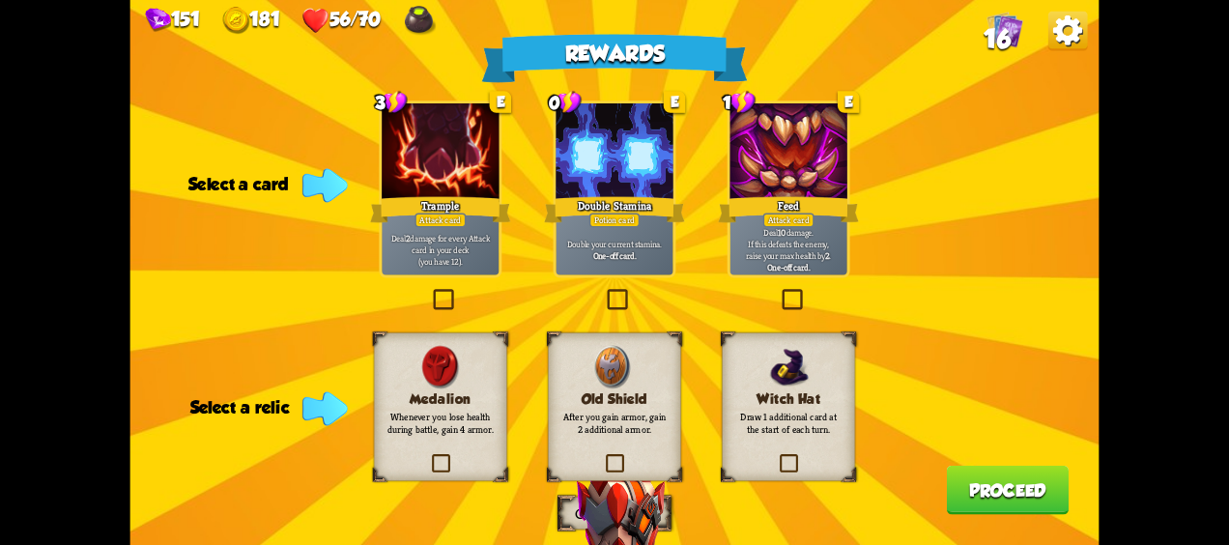
click at [618, 230] on div "Double your current stamina. One-off card." at bounding box center [614, 249] width 117 height 51
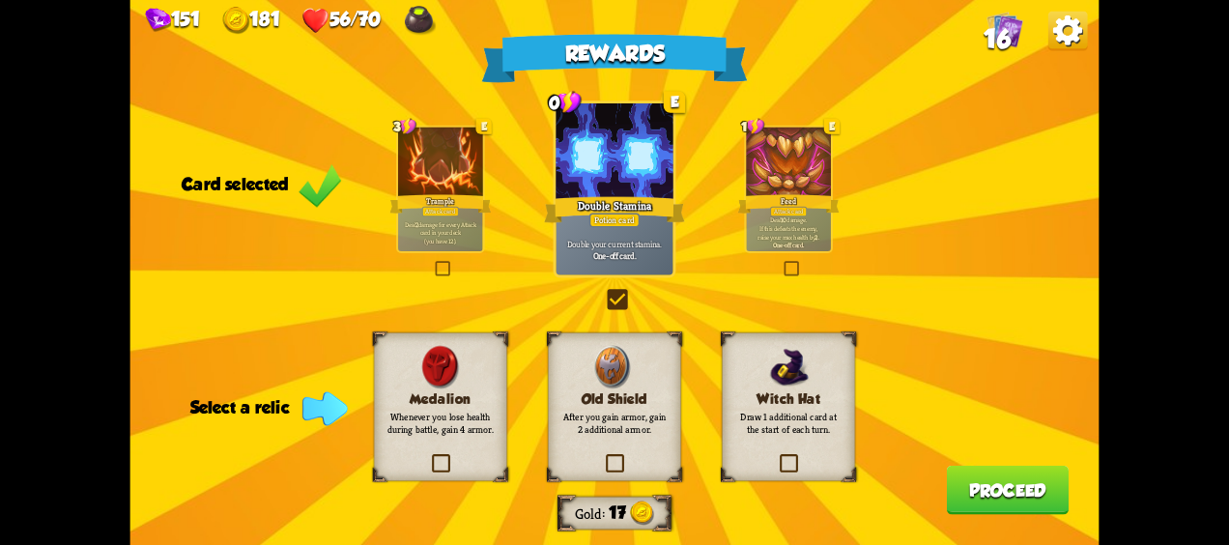
click at [712, 320] on div "Rewards Gold 17 Card selected 3 E Trample Attack card Deal 2 damage for every A…" at bounding box center [614, 272] width 969 height 545
click at [773, 354] on img at bounding box center [788, 366] width 43 height 43
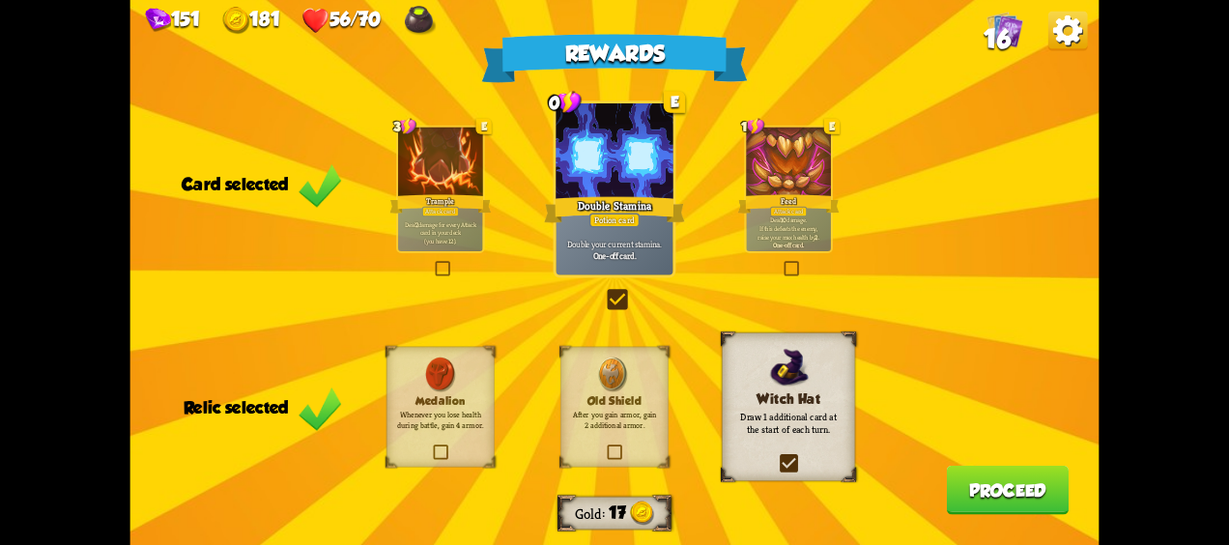
click at [785, 384] on img at bounding box center [788, 366] width 43 height 43
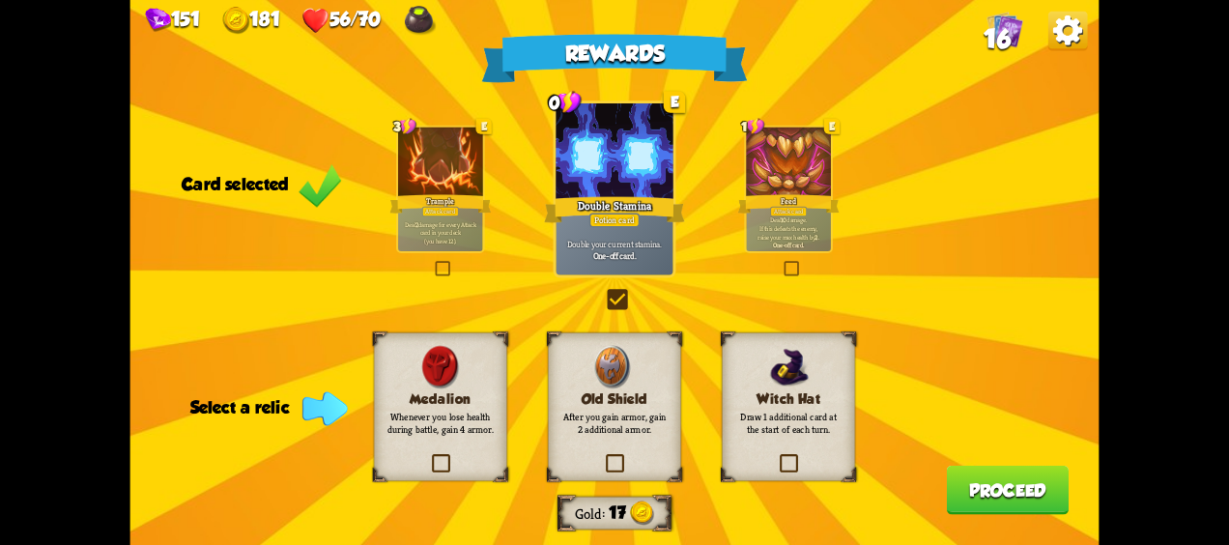
click at [785, 385] on img at bounding box center [788, 366] width 43 height 43
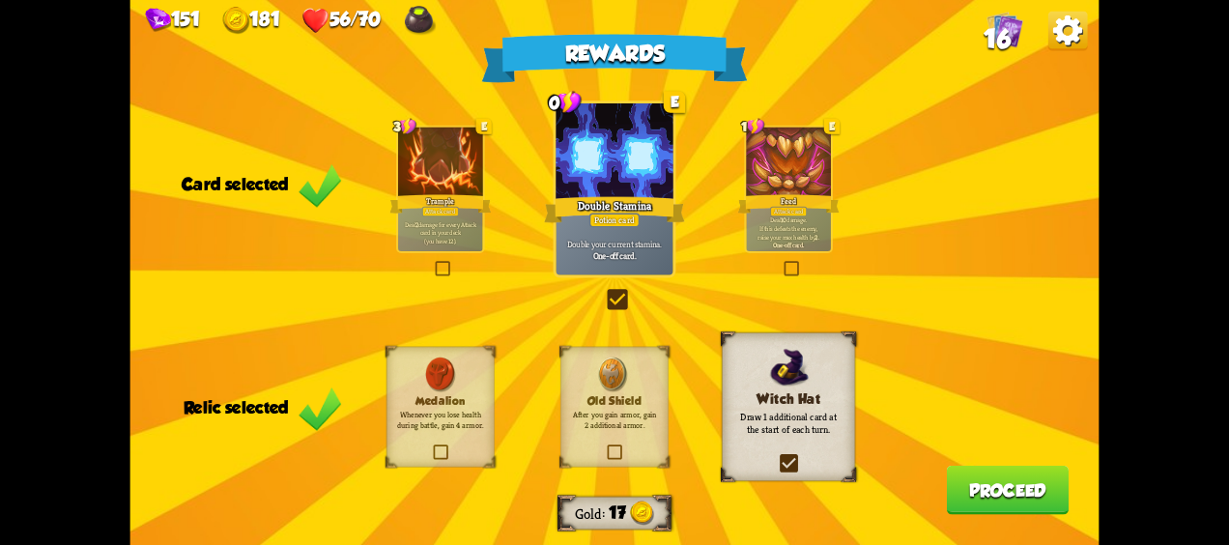
click at [1032, 505] on button "Proceed" at bounding box center [1007, 490] width 123 height 49
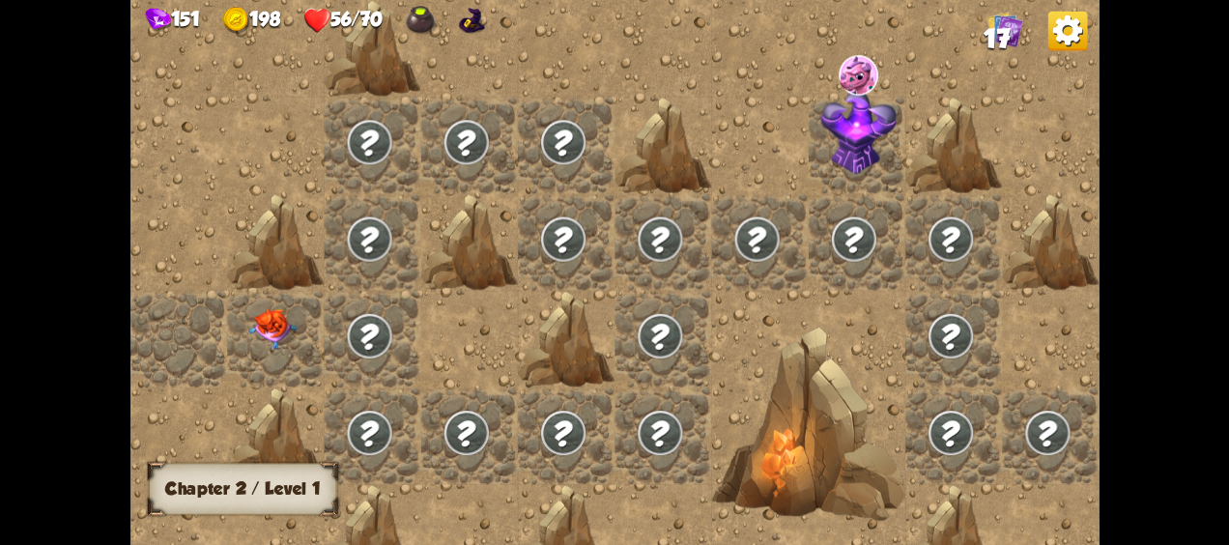
click at [233, 323] on div at bounding box center [275, 339] width 97 height 97
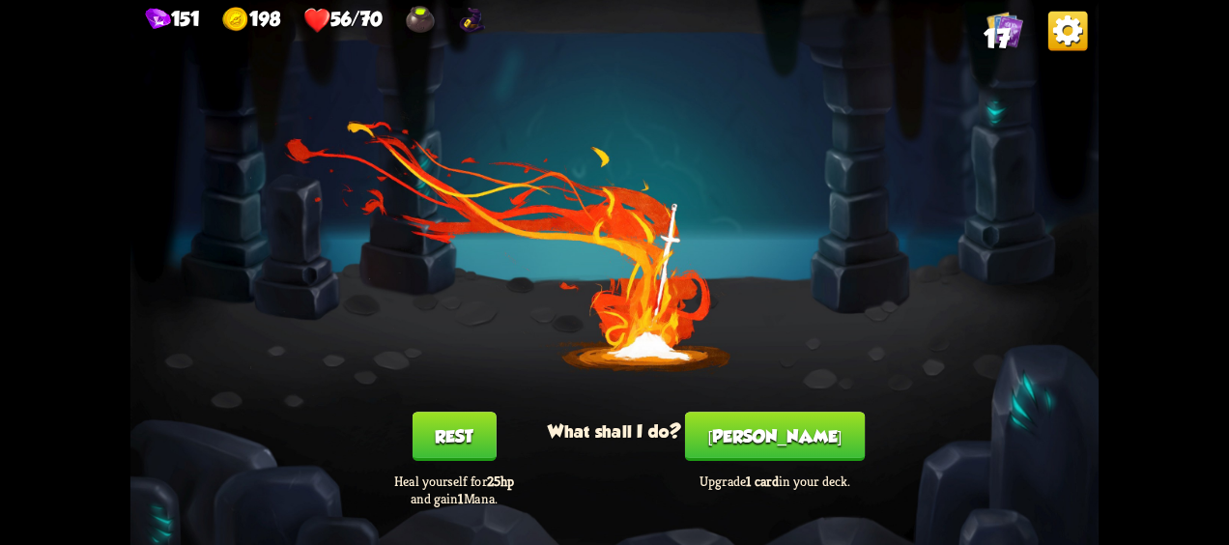
click at [748, 426] on button "[PERSON_NAME]" at bounding box center [775, 436] width 180 height 49
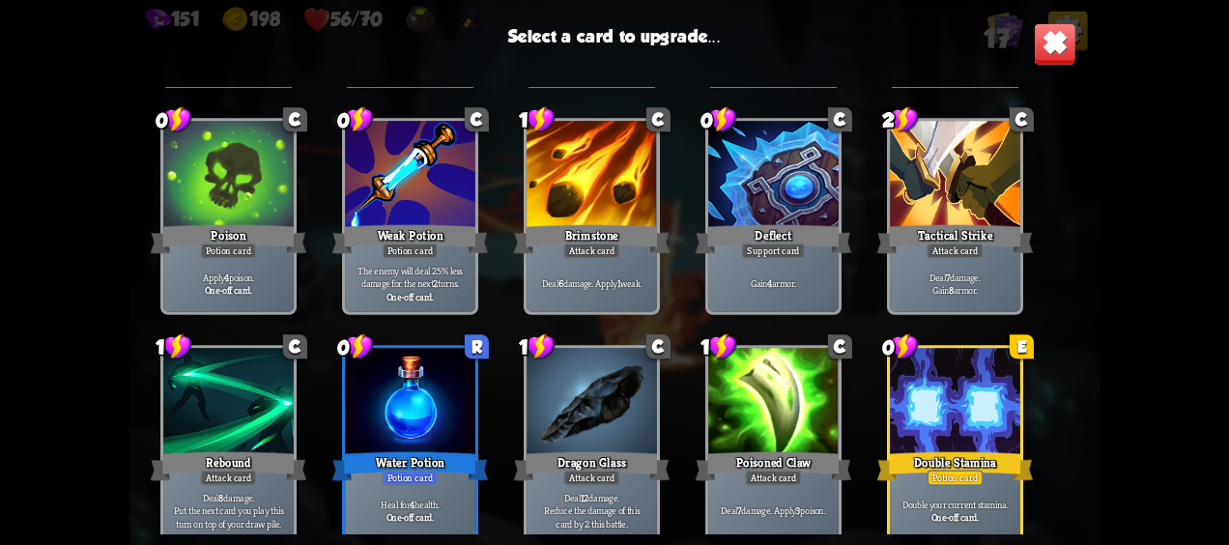
scroll to position [318, 0]
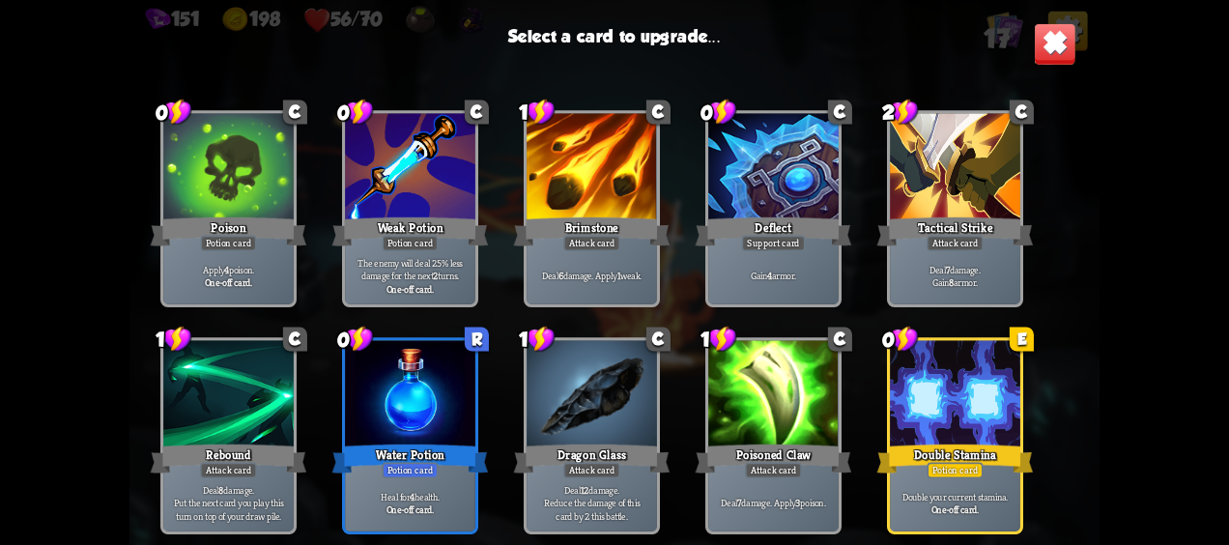
click at [997, 404] on div at bounding box center [955, 396] width 130 height 110
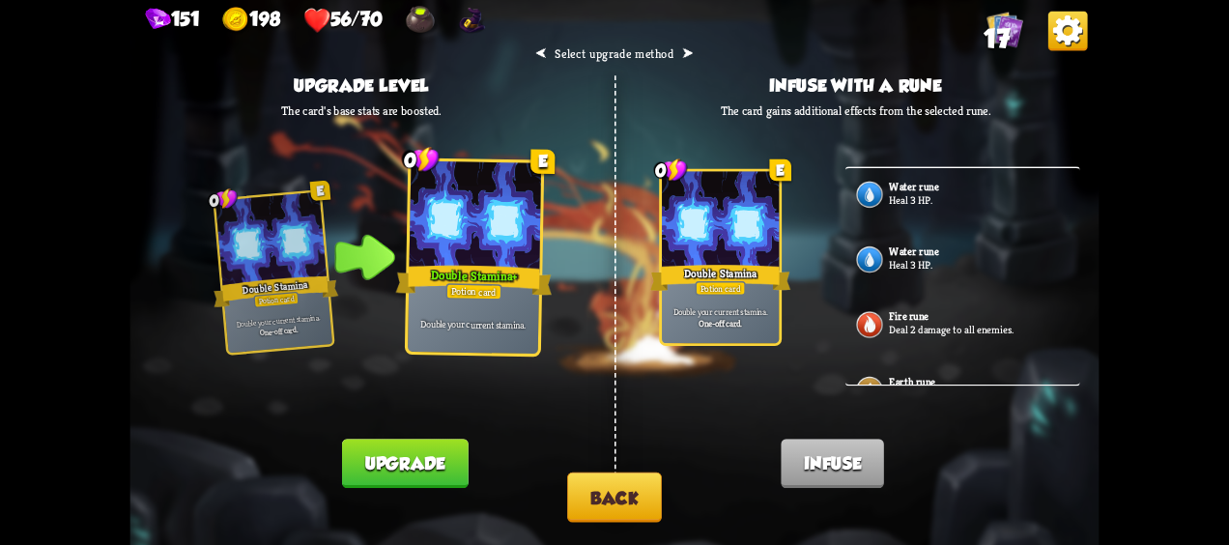
click at [599, 501] on button "Back" at bounding box center [614, 498] width 95 height 50
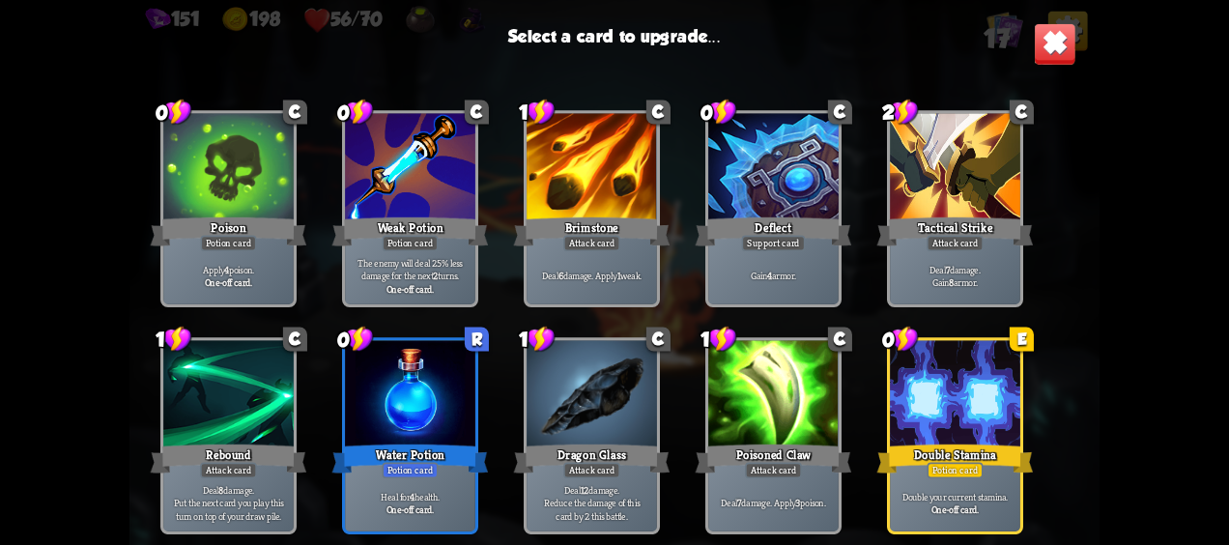
click at [988, 197] on div at bounding box center [955, 169] width 130 height 110
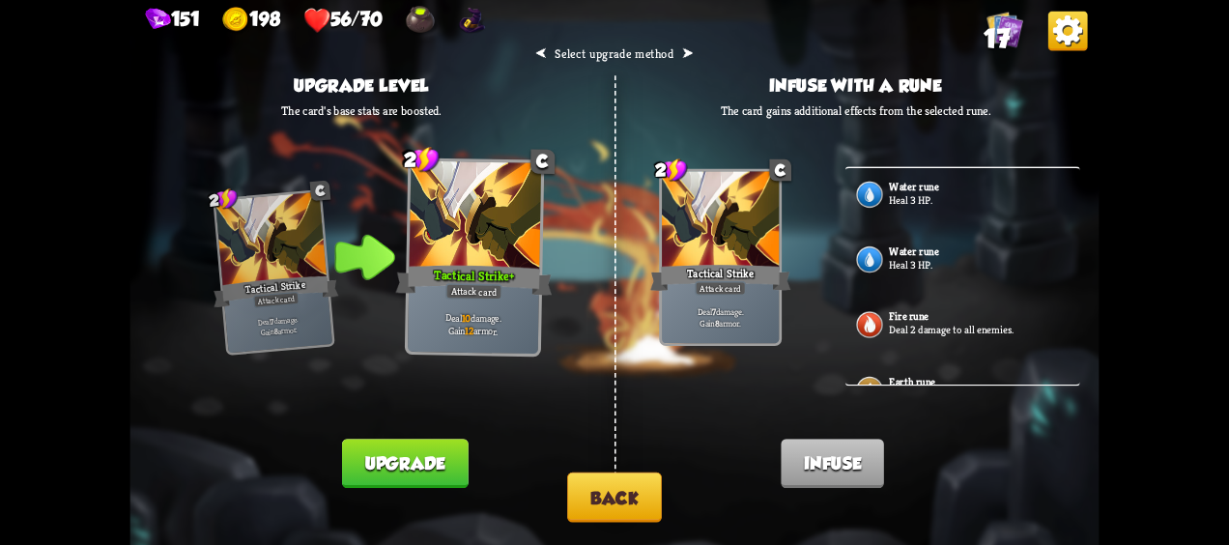
click at [426, 479] on button "Upgrade" at bounding box center [405, 463] width 126 height 49
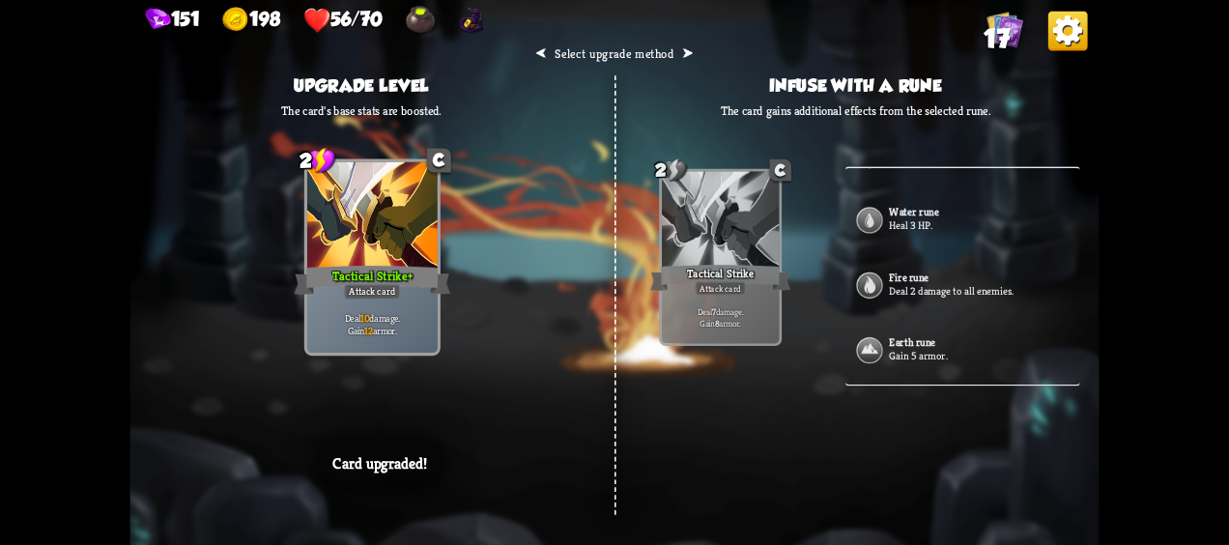
scroll to position [0, 0]
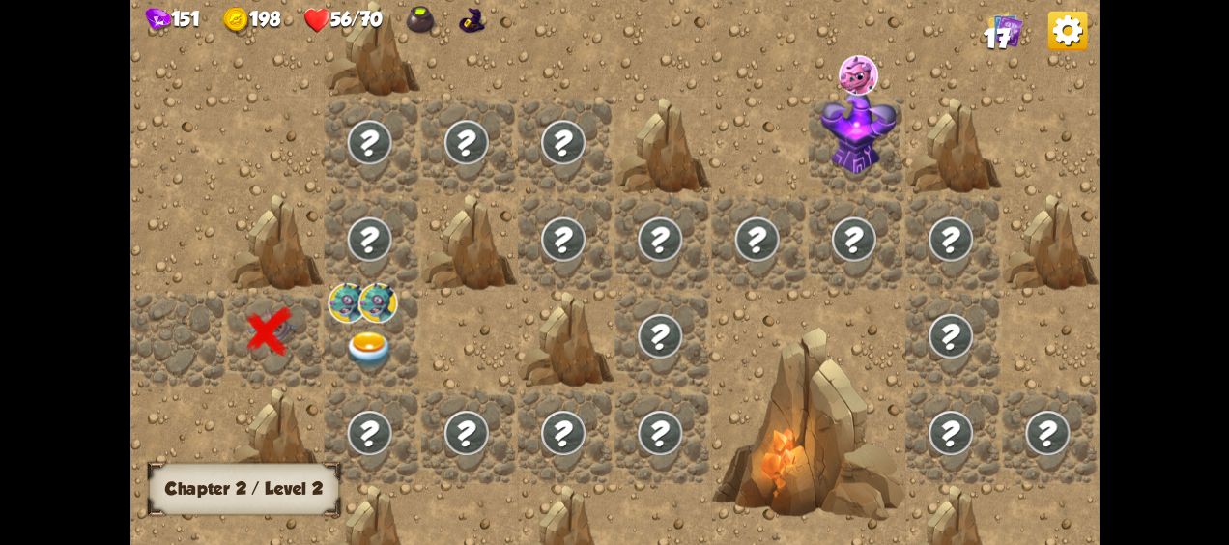
click at [361, 360] on img at bounding box center [369, 351] width 48 height 38
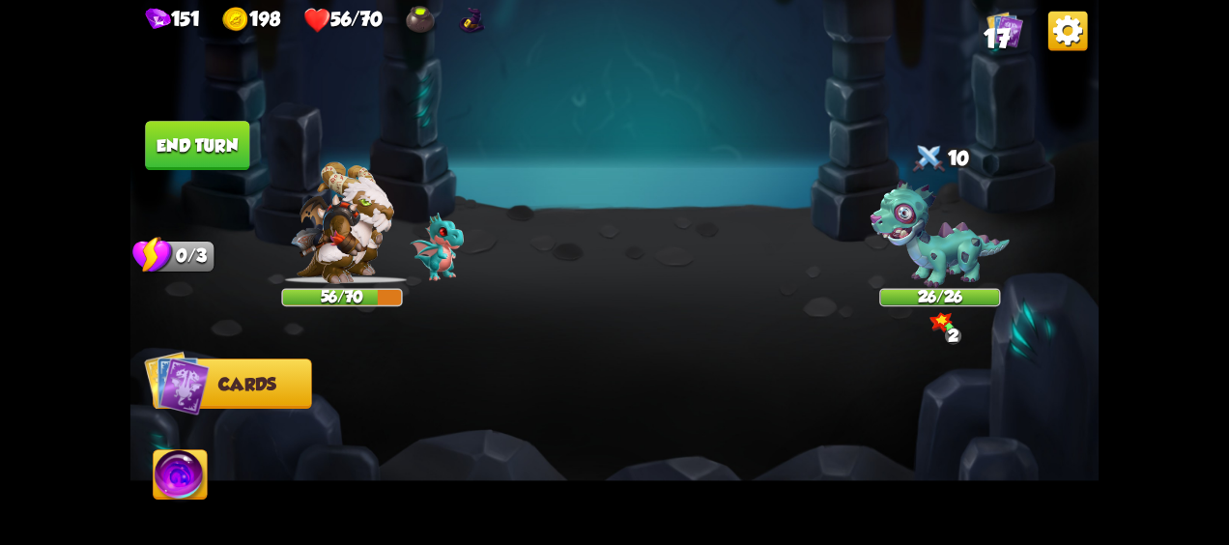
click at [365, 347] on div at bounding box center [711, 424] width 775 height 243
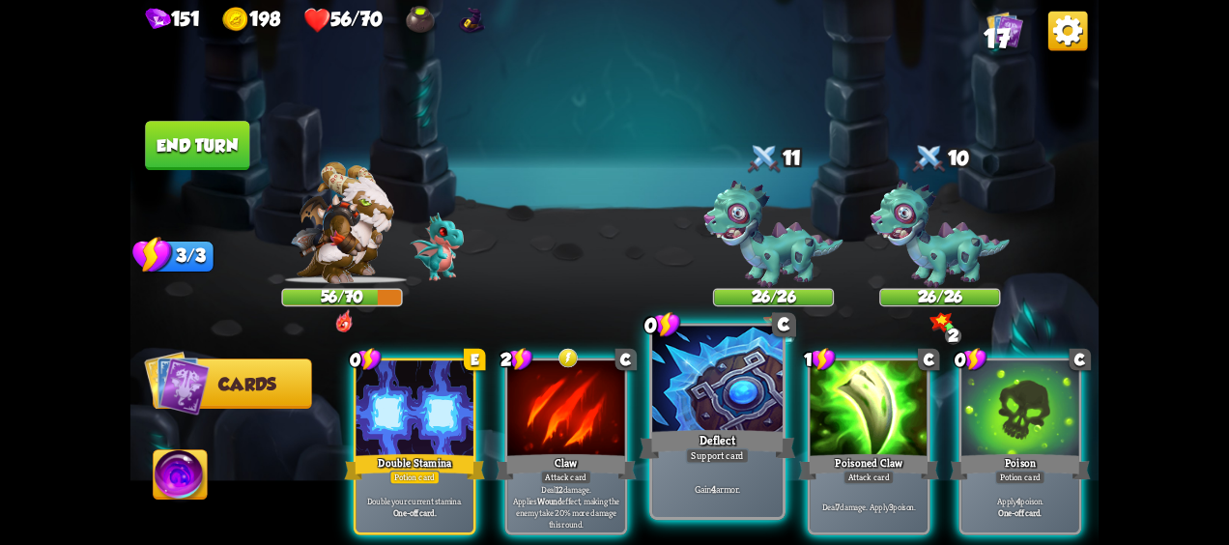
click at [718, 443] on div "Deflect" at bounding box center [718, 444] width 157 height 35
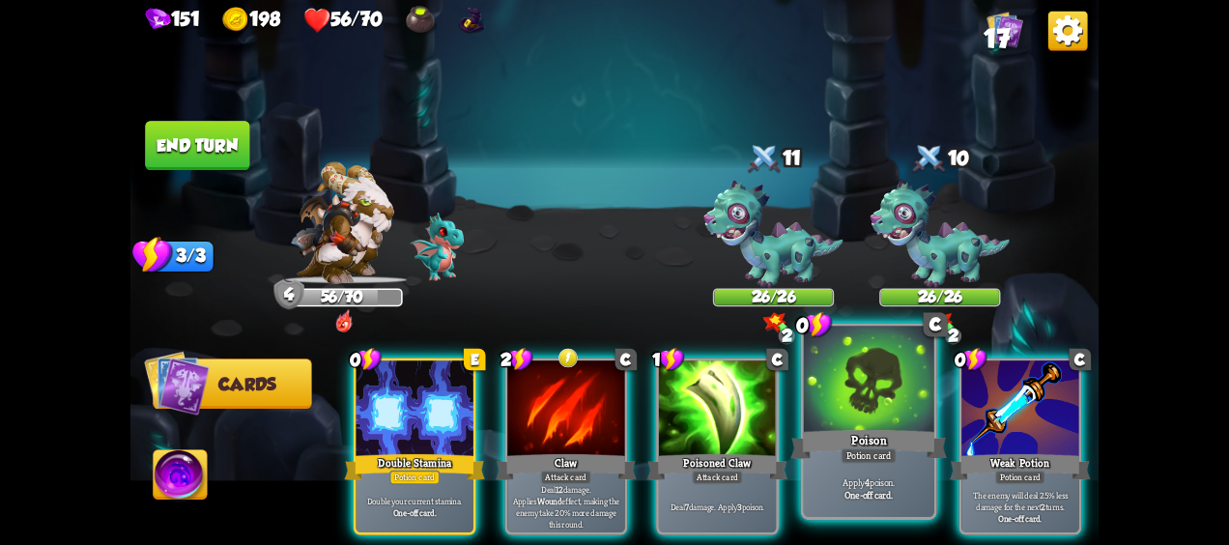
drag, startPoint x: 881, startPoint y: 402, endPoint x: 830, endPoint y: 356, distance: 68.4
click at [869, 396] on div at bounding box center [869, 382] width 130 height 110
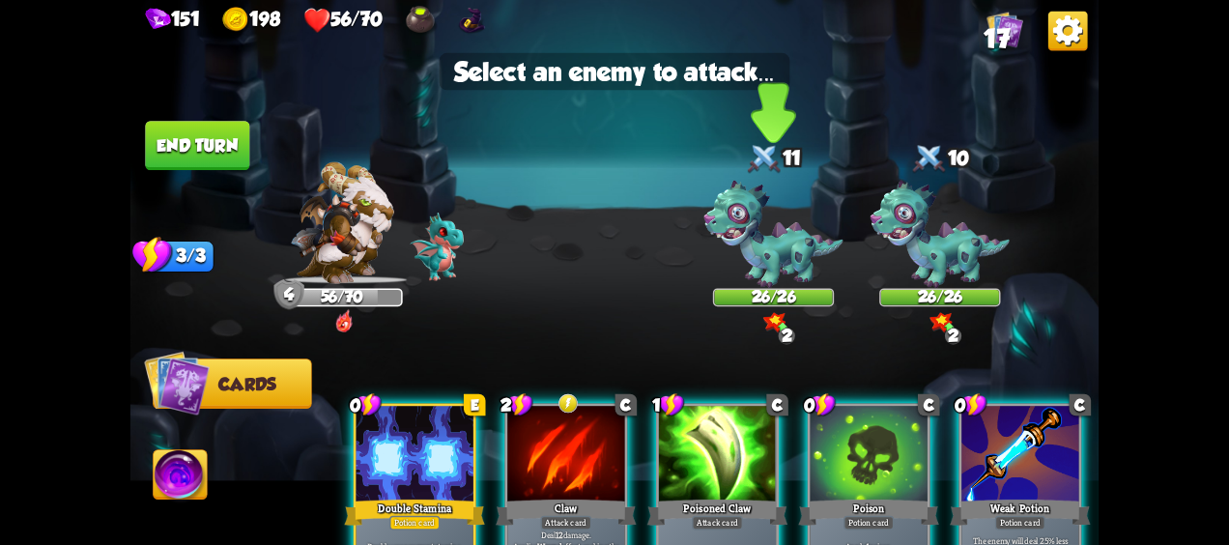
click at [788, 270] on img at bounding box center [773, 234] width 139 height 107
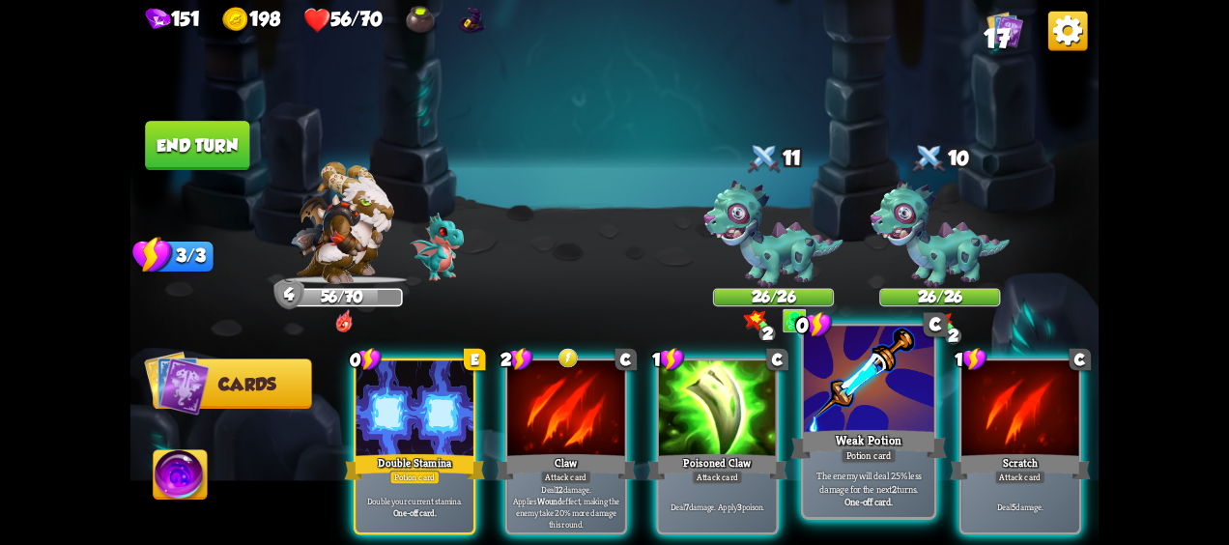
click at [882, 461] on div "Potion card" at bounding box center [869, 455] width 56 height 15
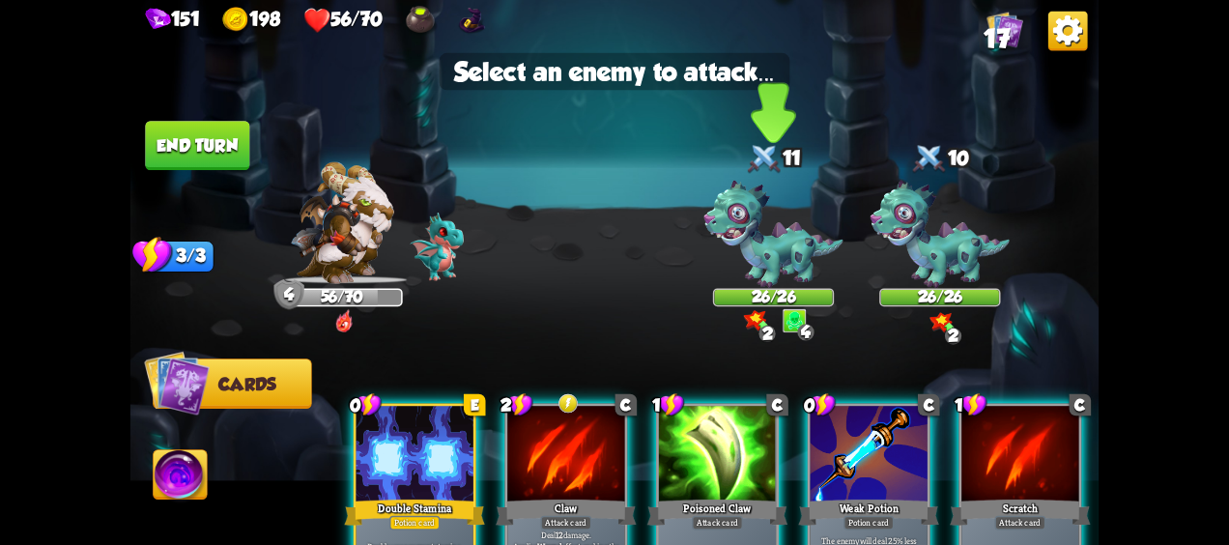
click at [753, 244] on img at bounding box center [773, 234] width 139 height 107
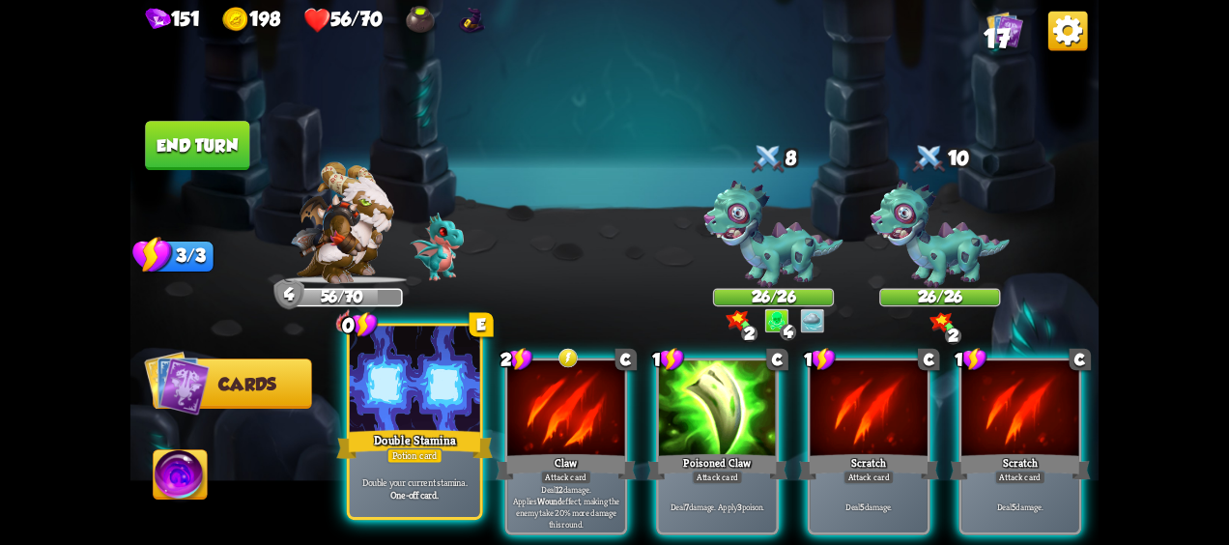
click at [414, 423] on div at bounding box center [415, 382] width 130 height 110
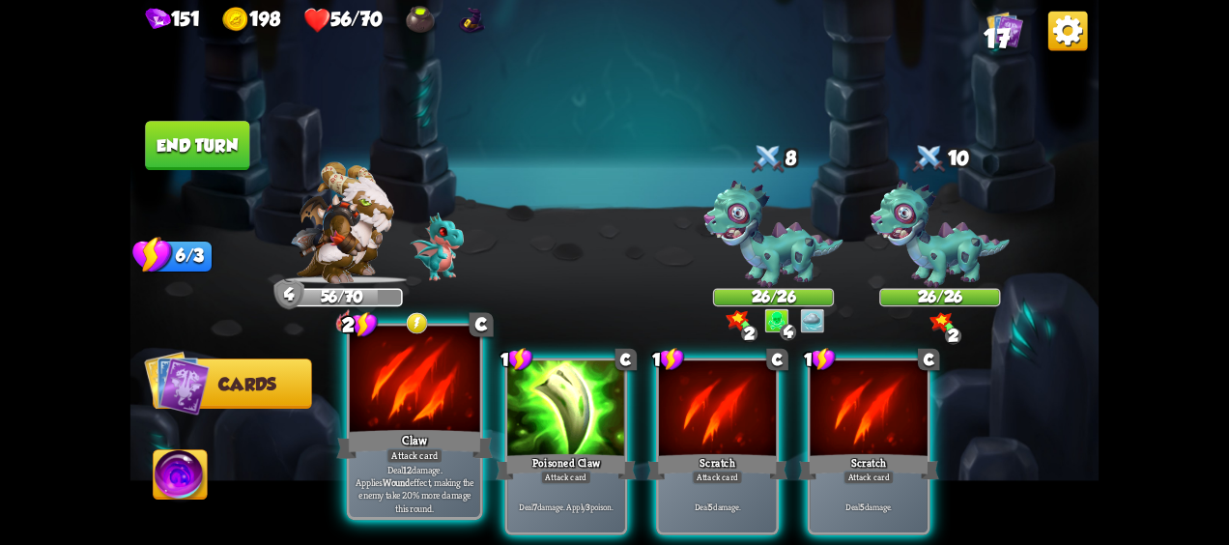
drag, startPoint x: 404, startPoint y: 418, endPoint x: 430, endPoint y: 408, distance: 27.8
click at [406, 419] on div at bounding box center [415, 382] width 130 height 110
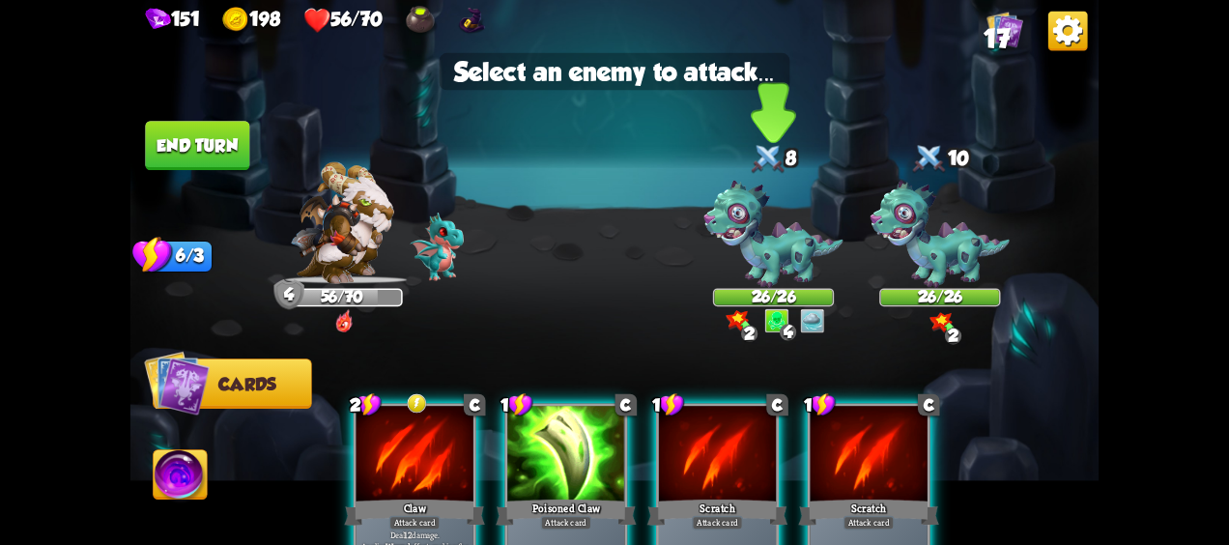
click at [769, 254] on img at bounding box center [773, 234] width 139 height 107
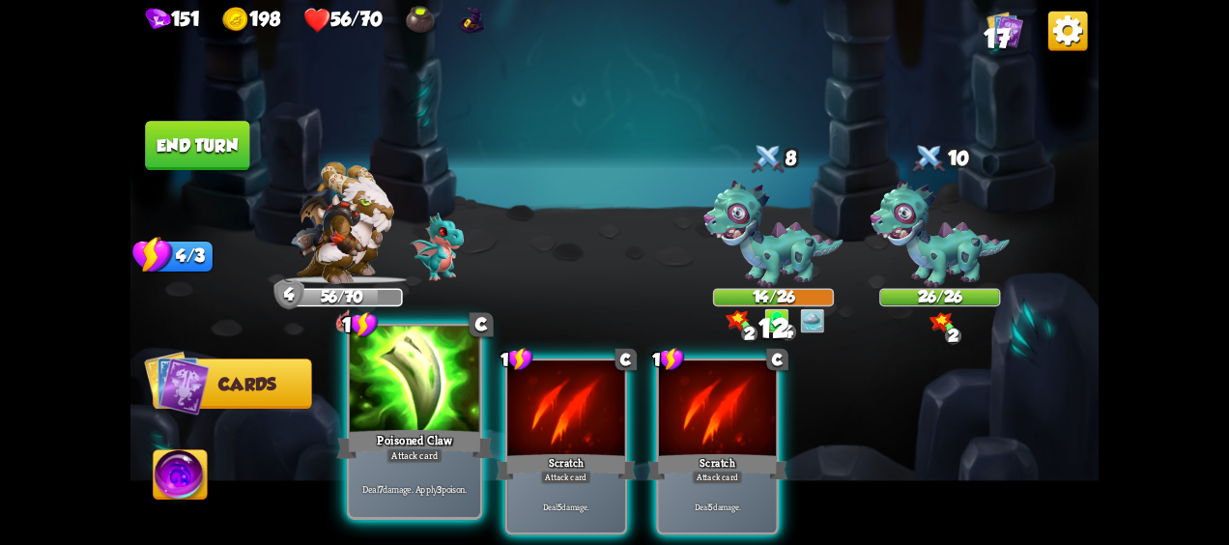
click at [404, 449] on div "Attack card" at bounding box center [415, 455] width 57 height 15
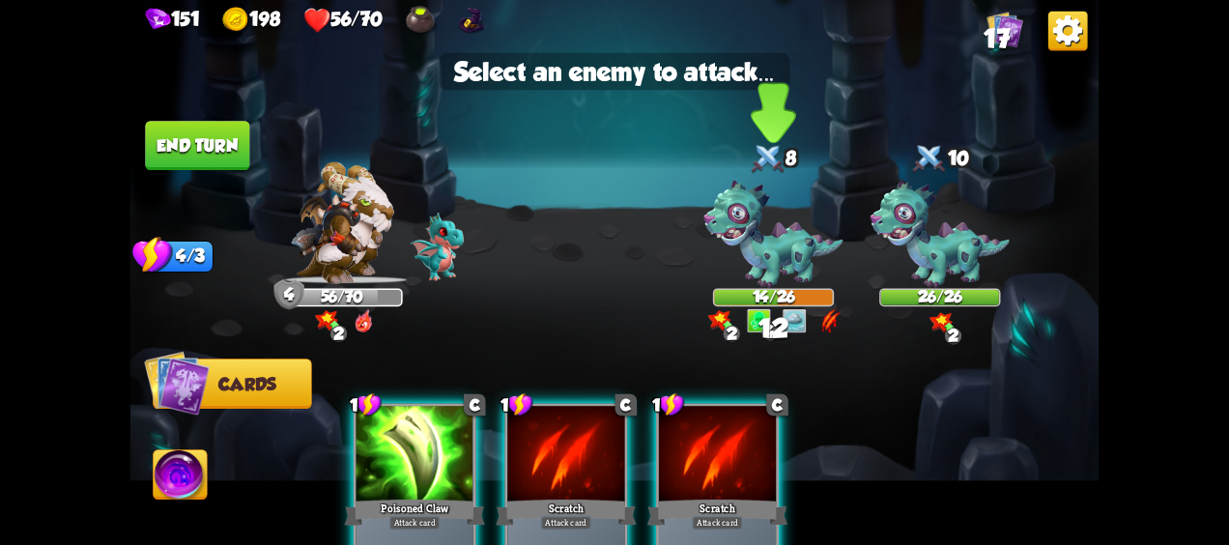
click at [788, 255] on img at bounding box center [773, 234] width 139 height 107
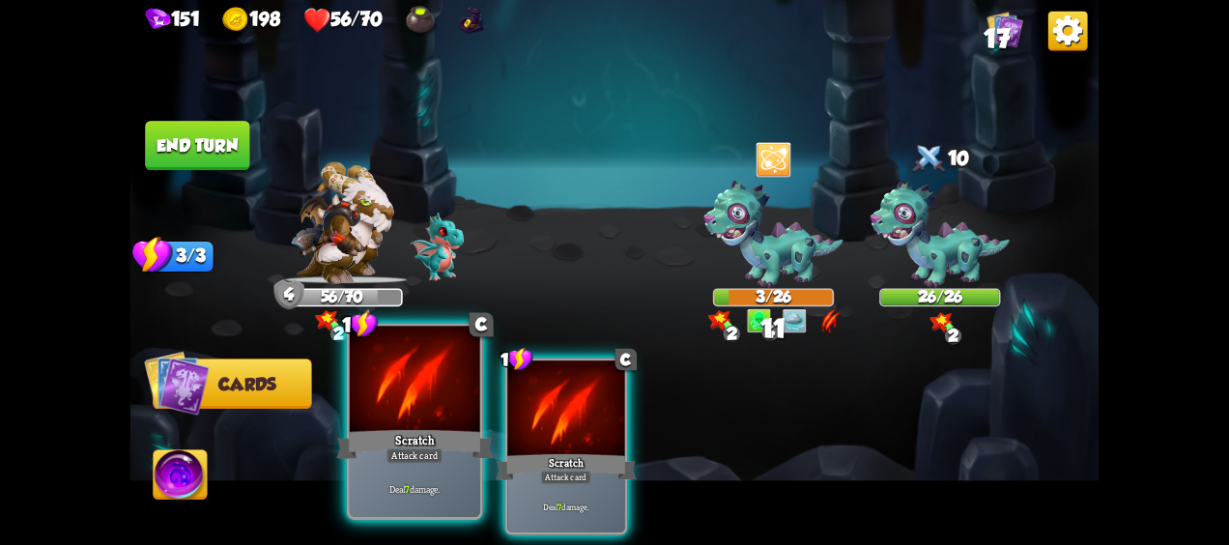
click at [390, 433] on div "Scratch" at bounding box center [414, 444] width 157 height 35
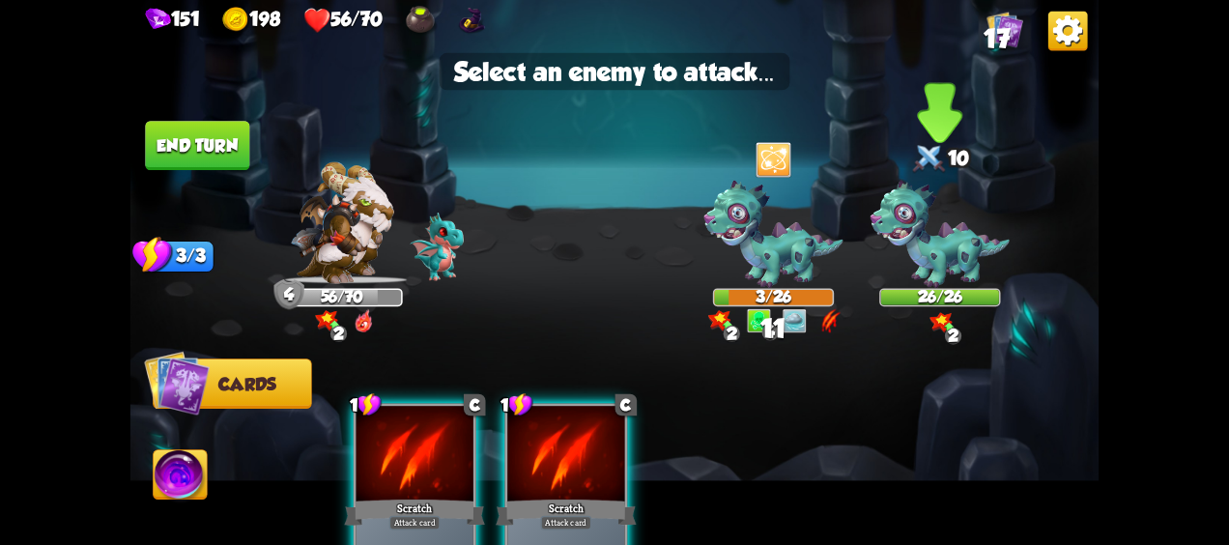
click at [950, 230] on img at bounding box center [940, 234] width 139 height 107
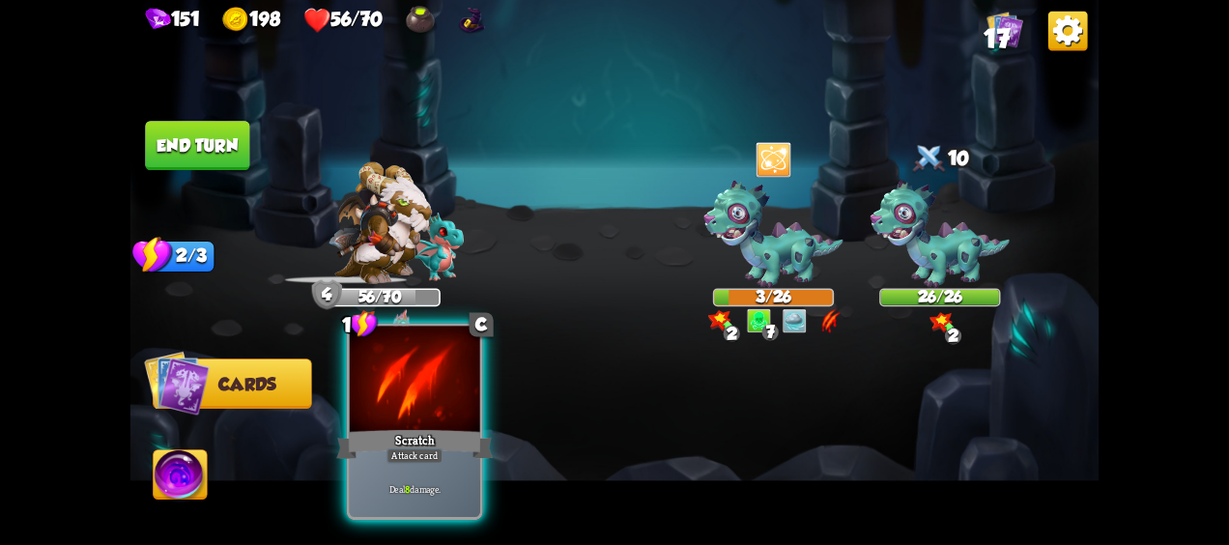
click at [449, 416] on div at bounding box center [415, 382] width 130 height 110
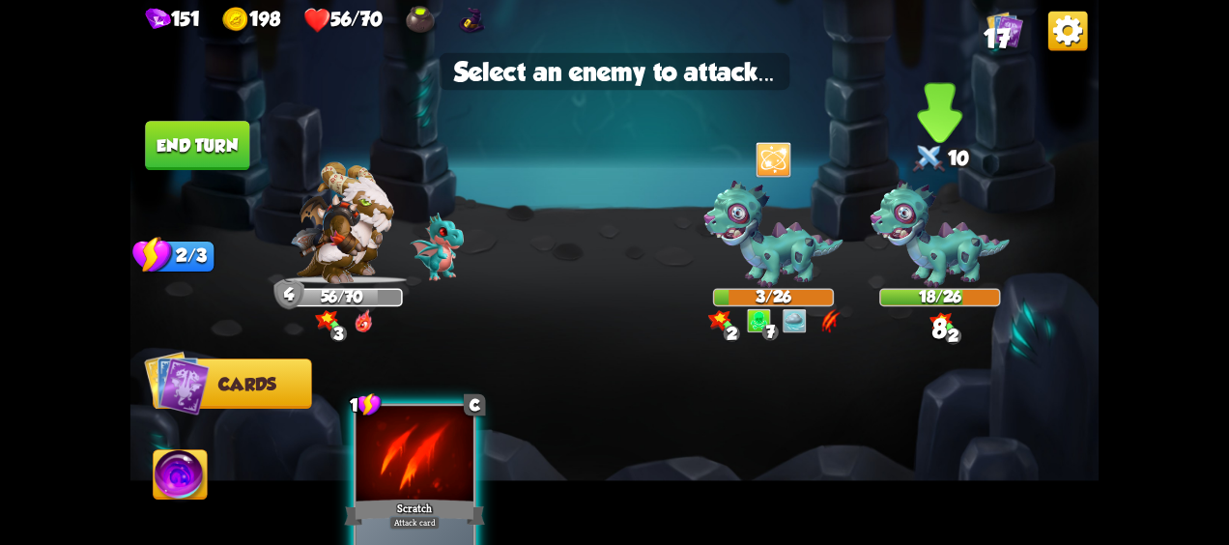
click at [941, 273] on img at bounding box center [940, 234] width 139 height 107
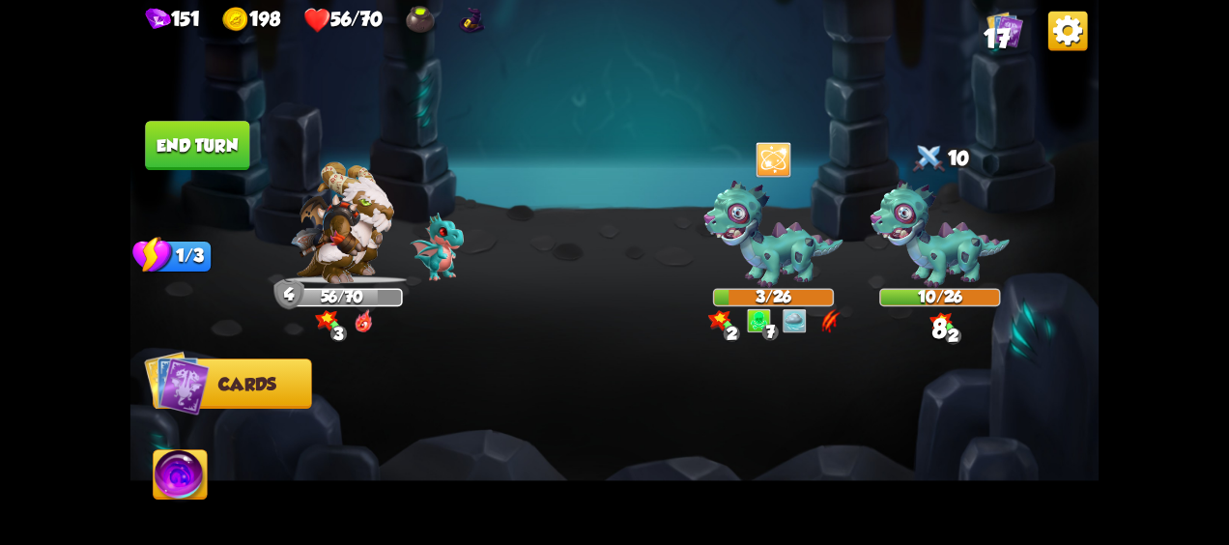
click at [168, 490] on img at bounding box center [181, 477] width 54 height 54
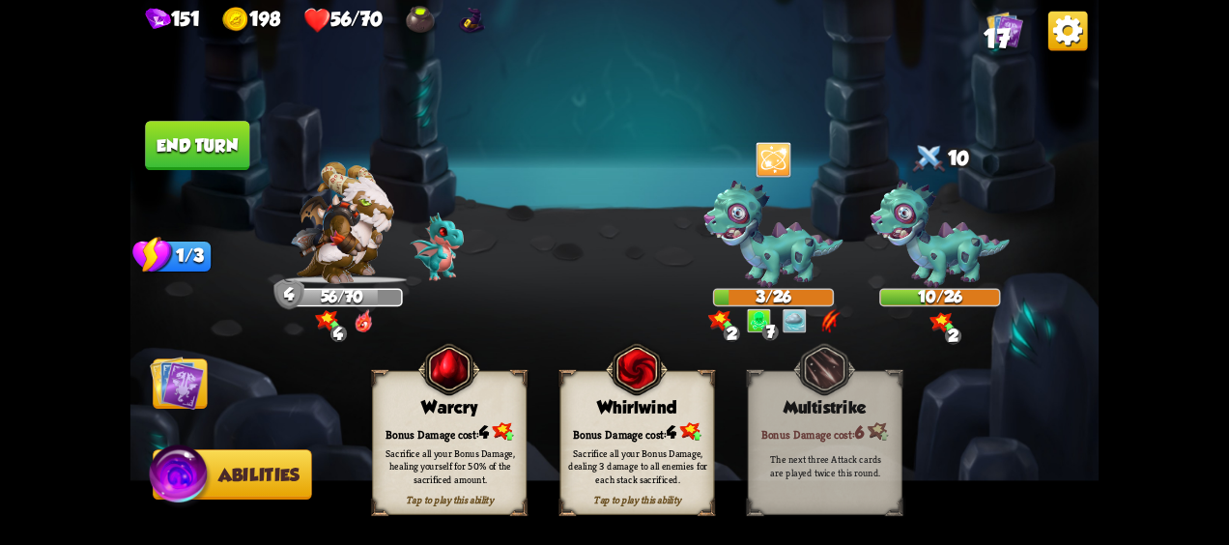
click at [644, 426] on div "Bonus Damage cost: 4" at bounding box center [637, 432] width 153 height 22
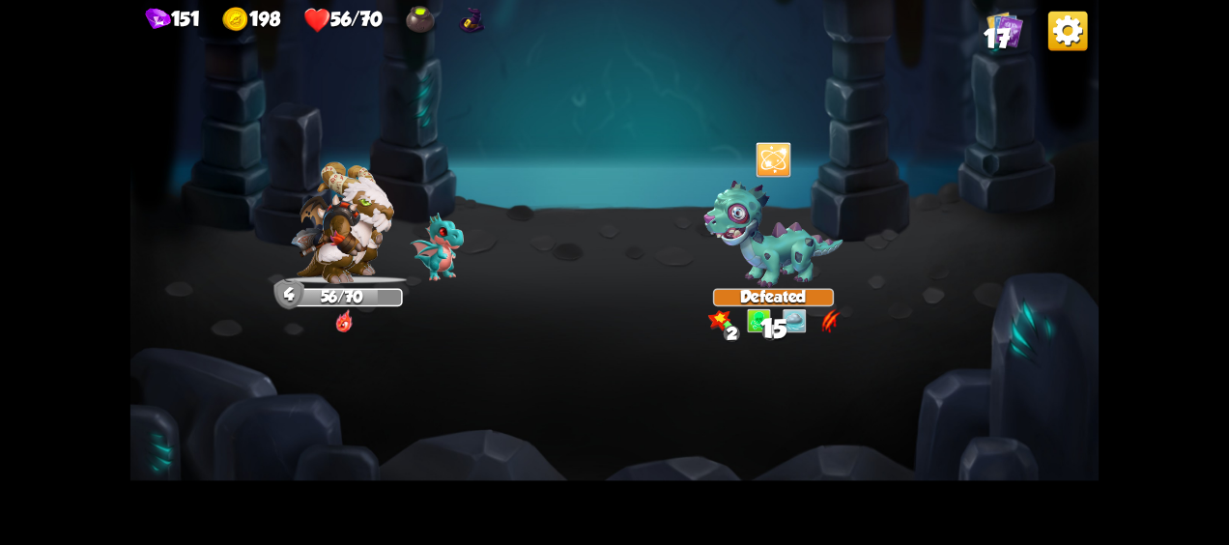
click at [197, 139] on img at bounding box center [614, 272] width 969 height 545
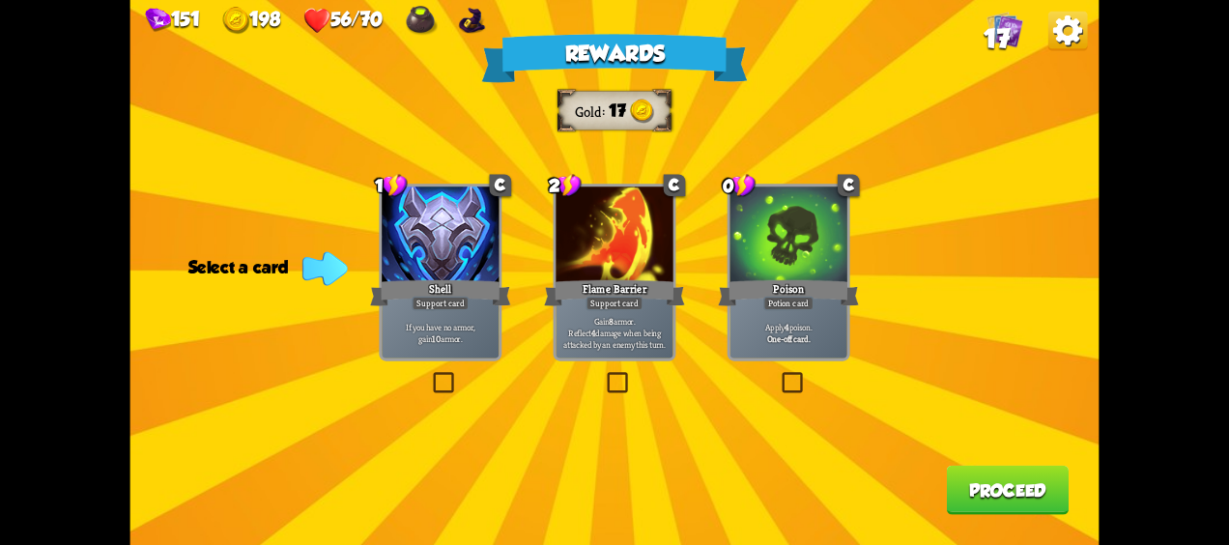
click at [797, 296] on div "0 C Poison Potion card Apply 4 poison. One-off card." at bounding box center [789, 272] width 123 height 177
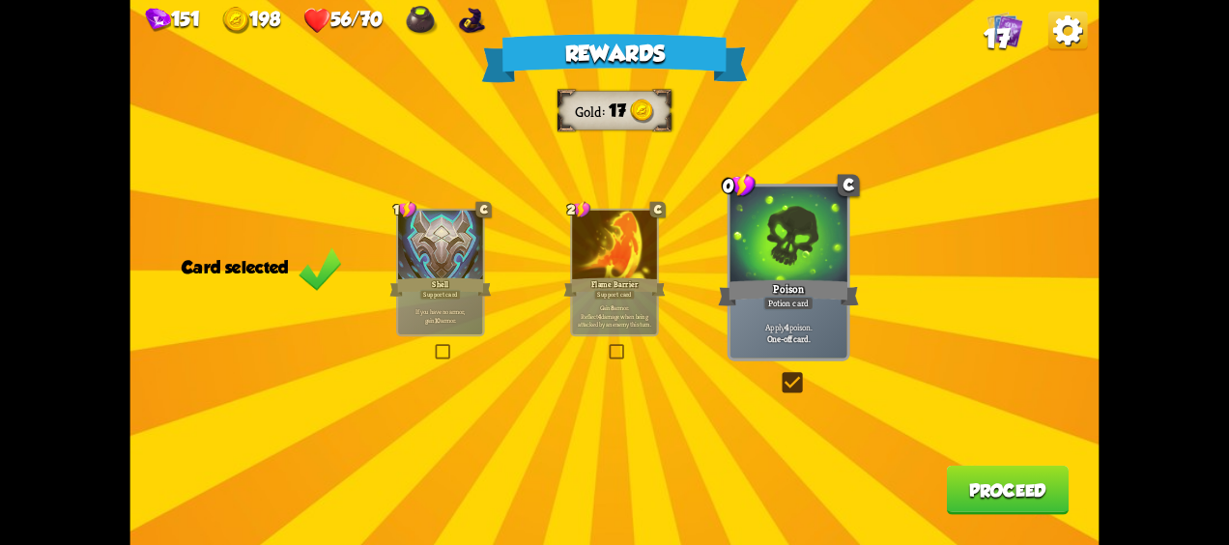
click at [796, 315] on div "Apply 4 poison. One-off card." at bounding box center [789, 332] width 117 height 51
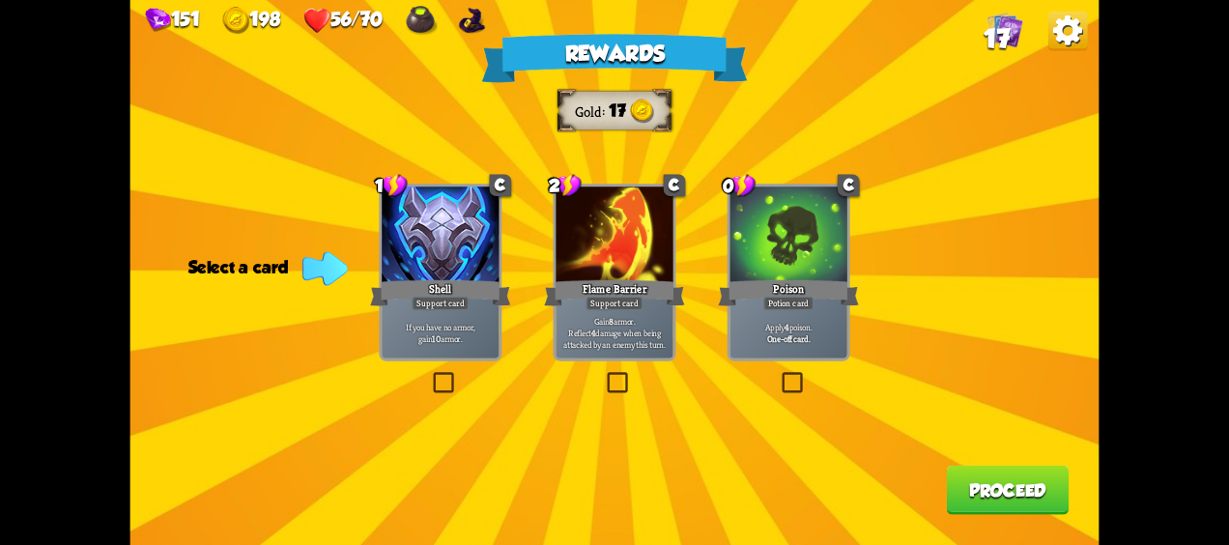
click at [1001, 38] on span "17" at bounding box center [997, 39] width 26 height 30
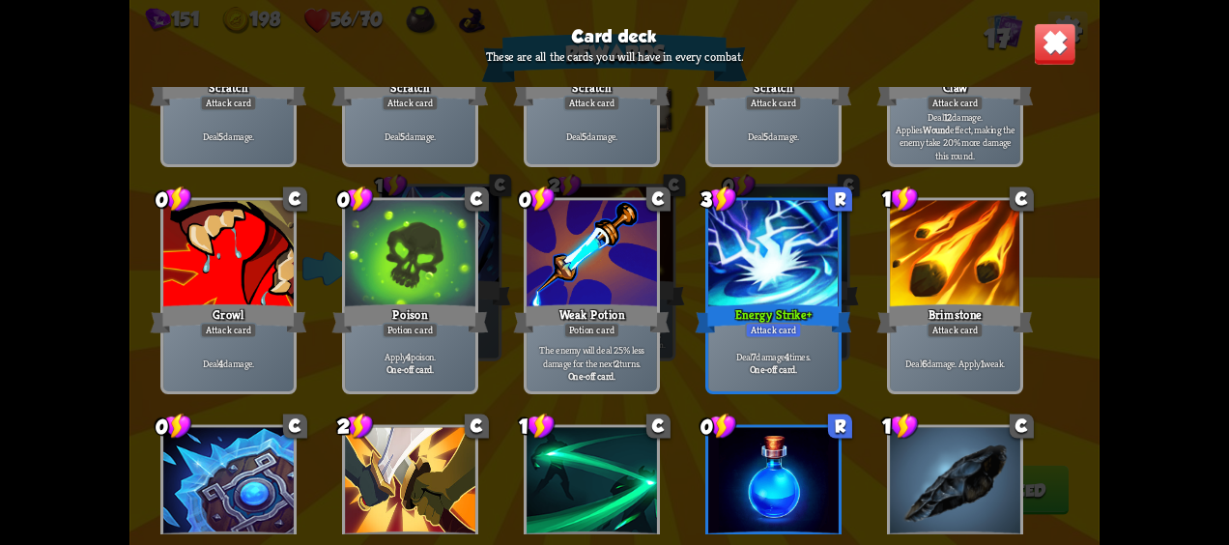
scroll to position [483, 0]
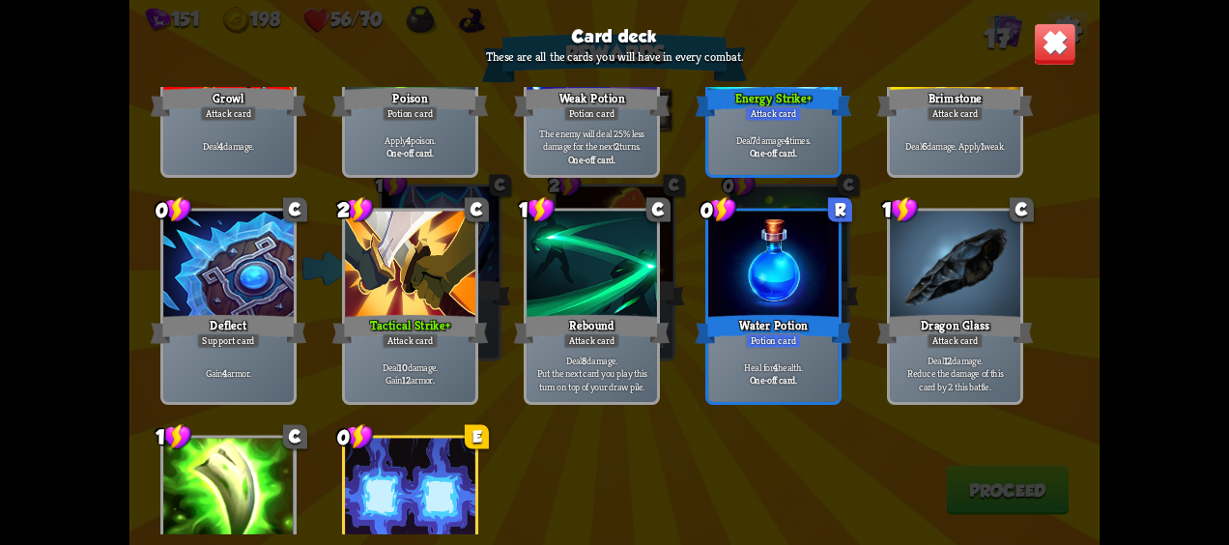
click at [1040, 60] on img at bounding box center [1055, 44] width 43 height 43
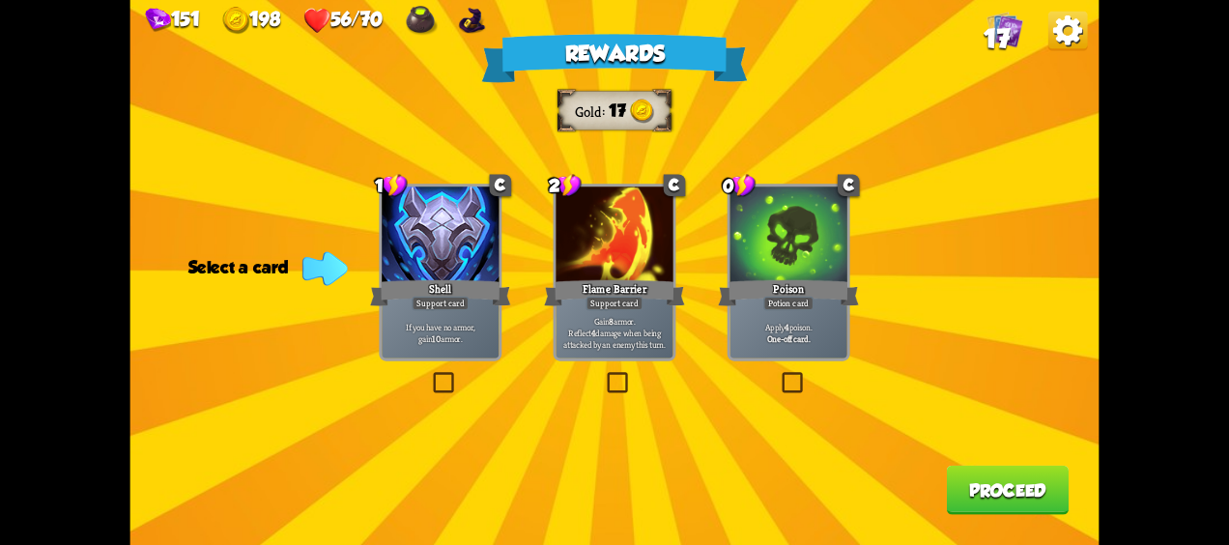
click at [453, 331] on p "If you have no armor, gain 10 armor." at bounding box center [440, 332] width 111 height 23
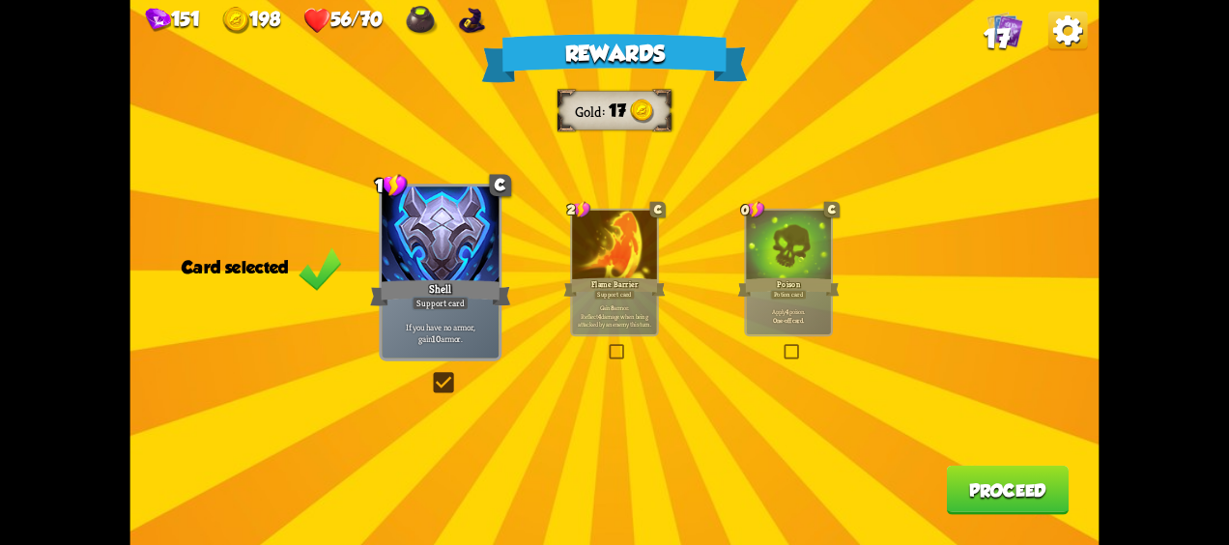
click at [1057, 505] on button "Proceed" at bounding box center [1007, 490] width 123 height 49
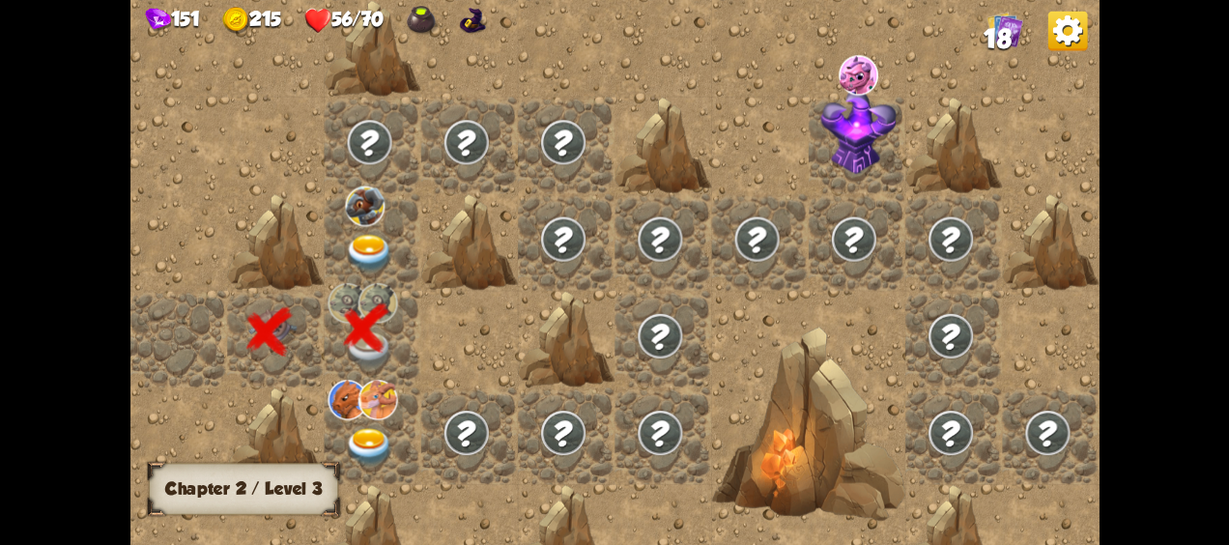
click at [360, 433] on img at bounding box center [369, 447] width 48 height 38
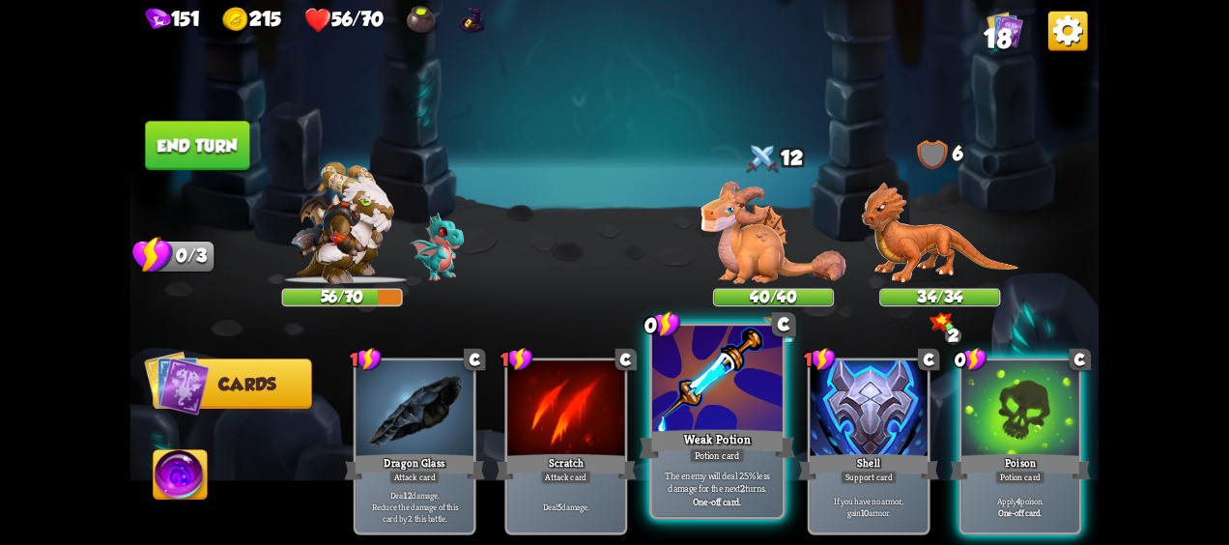
click at [756, 429] on div "Weak Potion" at bounding box center [718, 444] width 157 height 35
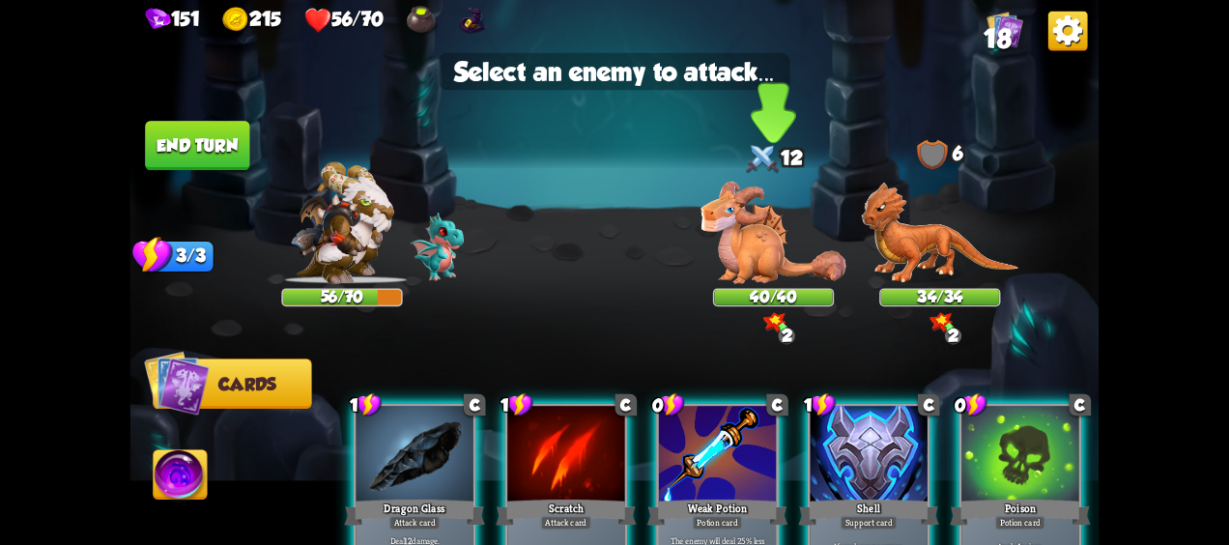
click at [789, 272] on img at bounding box center [773, 233] width 145 height 102
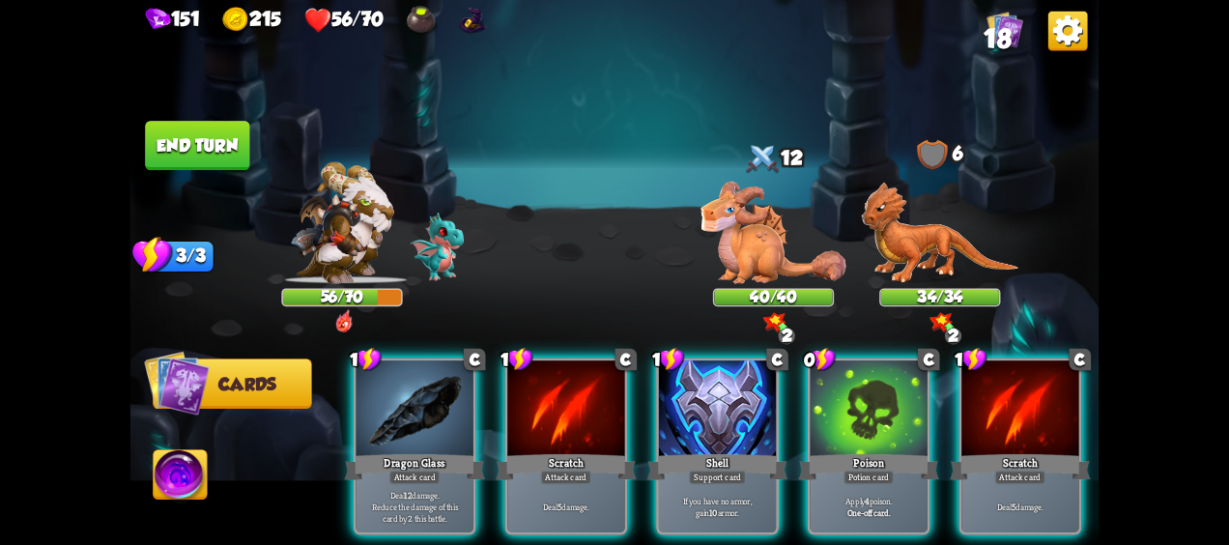
drag, startPoint x: 846, startPoint y: 416, endPoint x: 789, endPoint y: 253, distance: 172.1
click at [847, 416] on div at bounding box center [869, 410] width 117 height 99
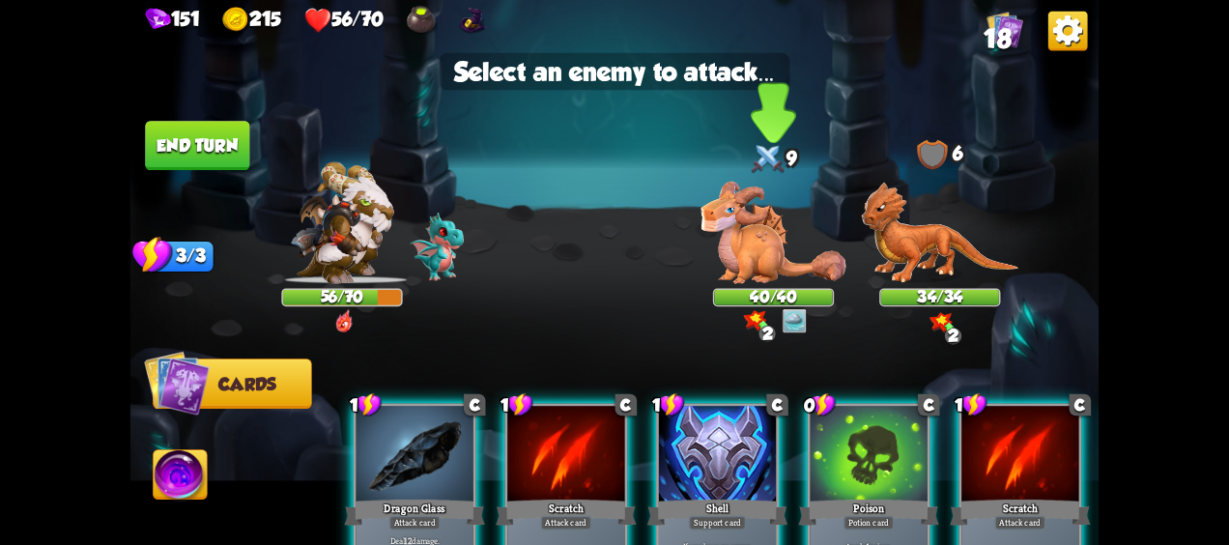
click at [752, 210] on img at bounding box center [773, 233] width 145 height 102
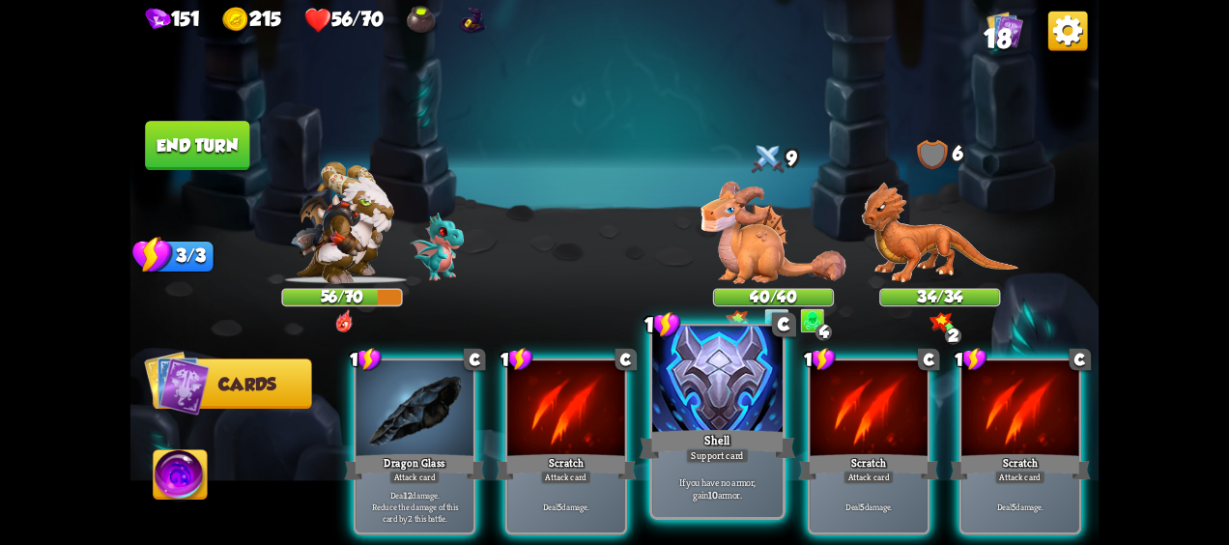
click at [726, 424] on div at bounding box center [717, 382] width 130 height 110
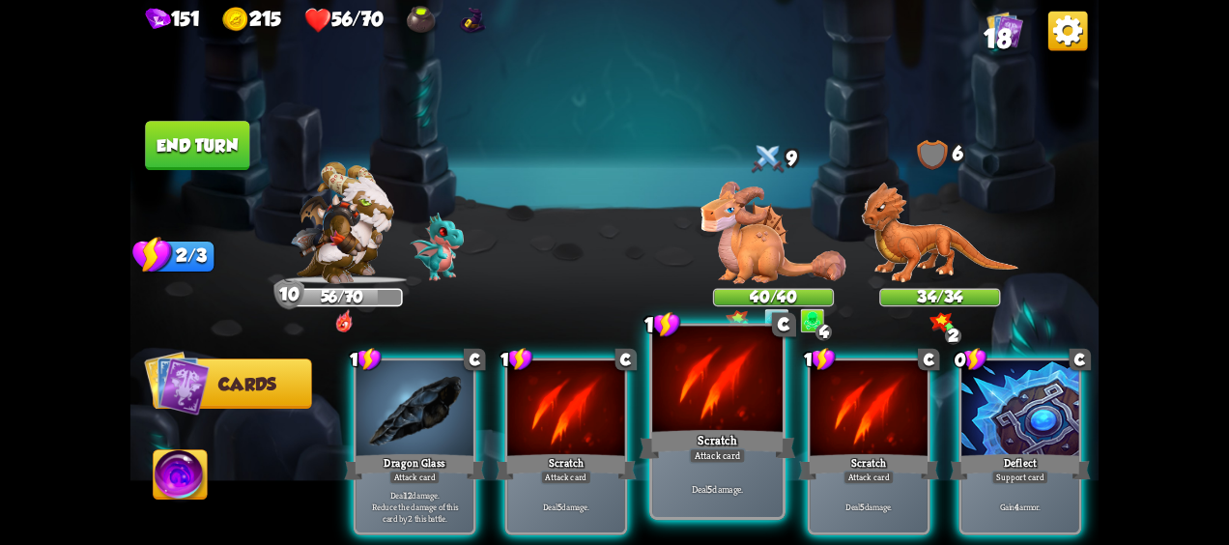
drag, startPoint x: 1042, startPoint y: 408, endPoint x: 651, endPoint y: 435, distance: 392.4
click at [1040, 408] on div at bounding box center [1020, 410] width 117 height 99
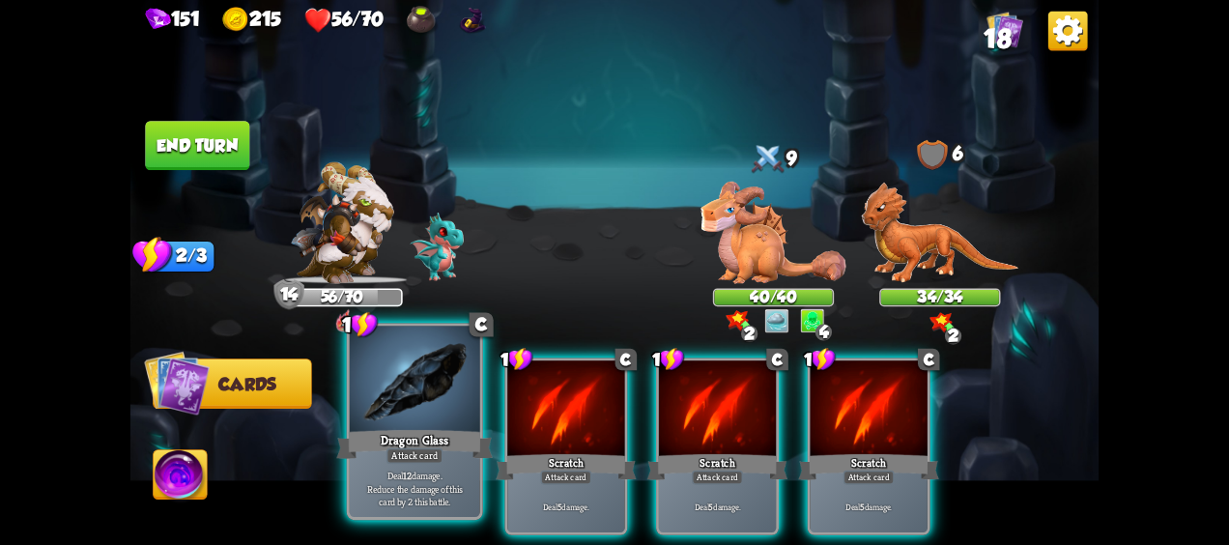
click at [423, 468] on div "Deal 12 damage. Reduce the damage of this card by 2 this battle." at bounding box center [415, 488] width 130 height 57
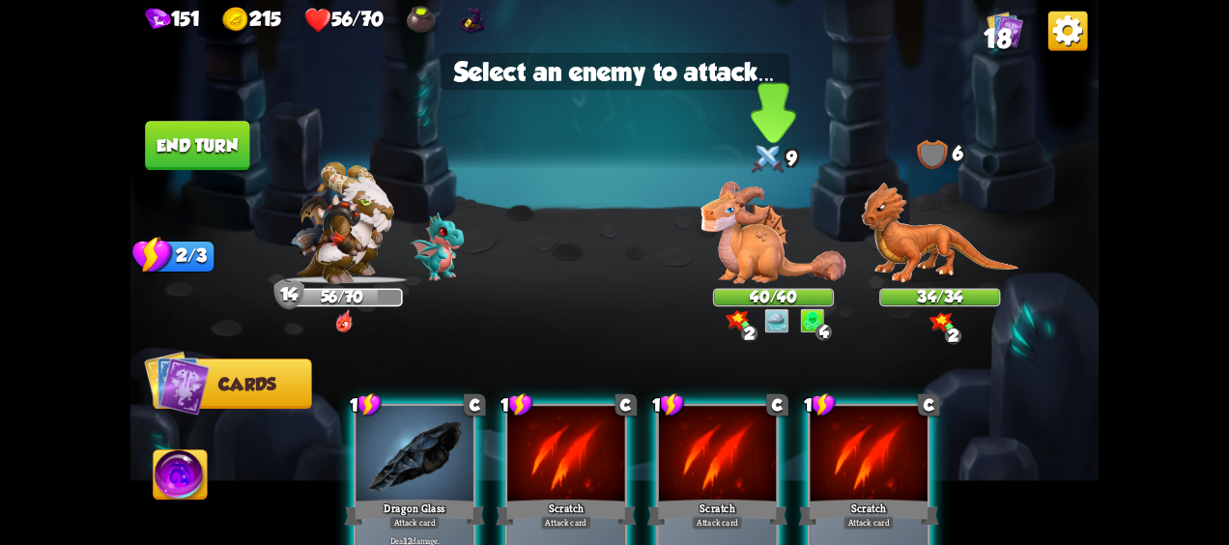
click at [796, 246] on img at bounding box center [773, 233] width 145 height 102
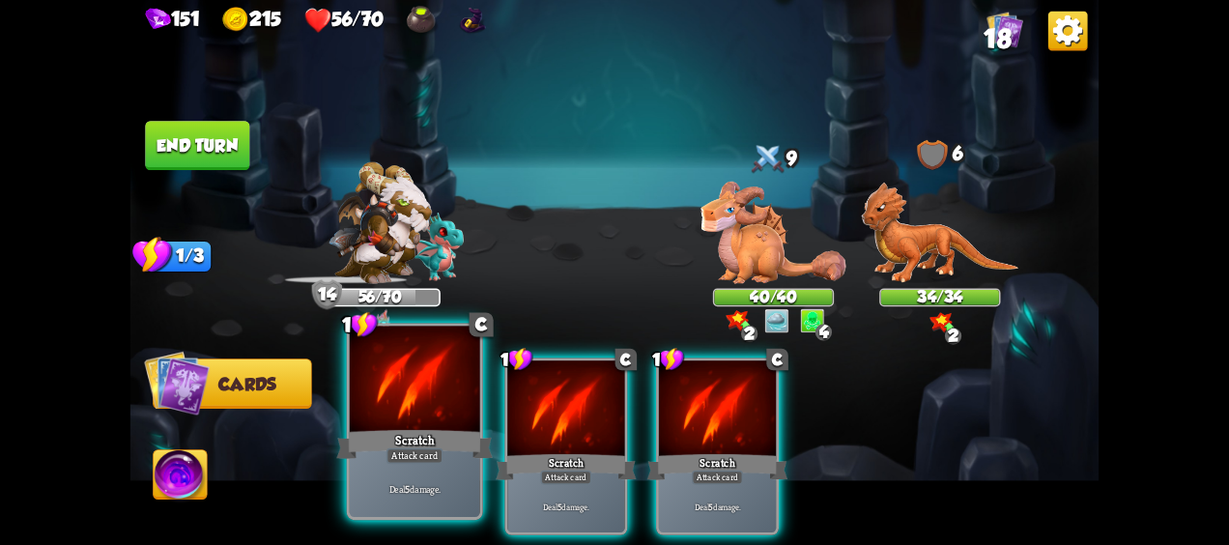
click at [411, 420] on div at bounding box center [415, 382] width 130 height 110
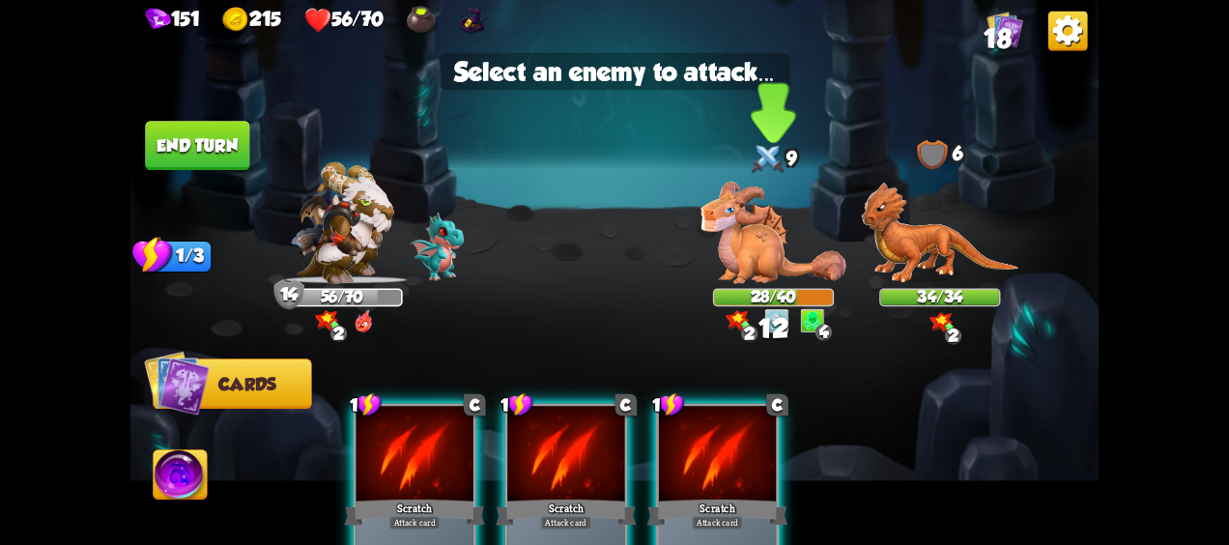
click at [795, 238] on img at bounding box center [773, 233] width 145 height 102
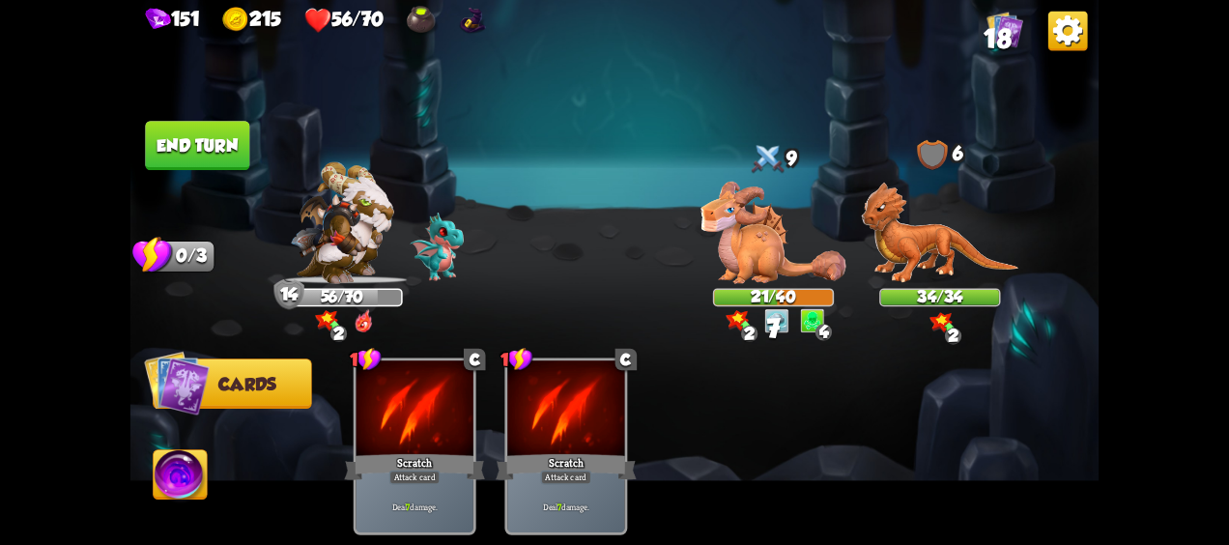
click at [180, 144] on button "End turn" at bounding box center [197, 145] width 104 height 49
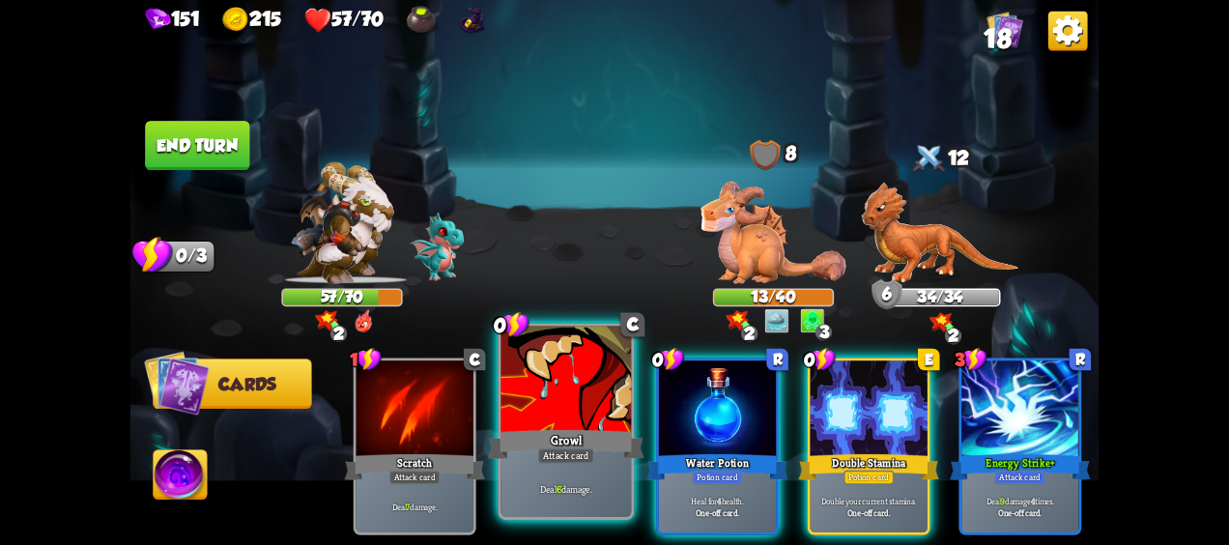
click at [588, 429] on div "Growl" at bounding box center [566, 444] width 157 height 35
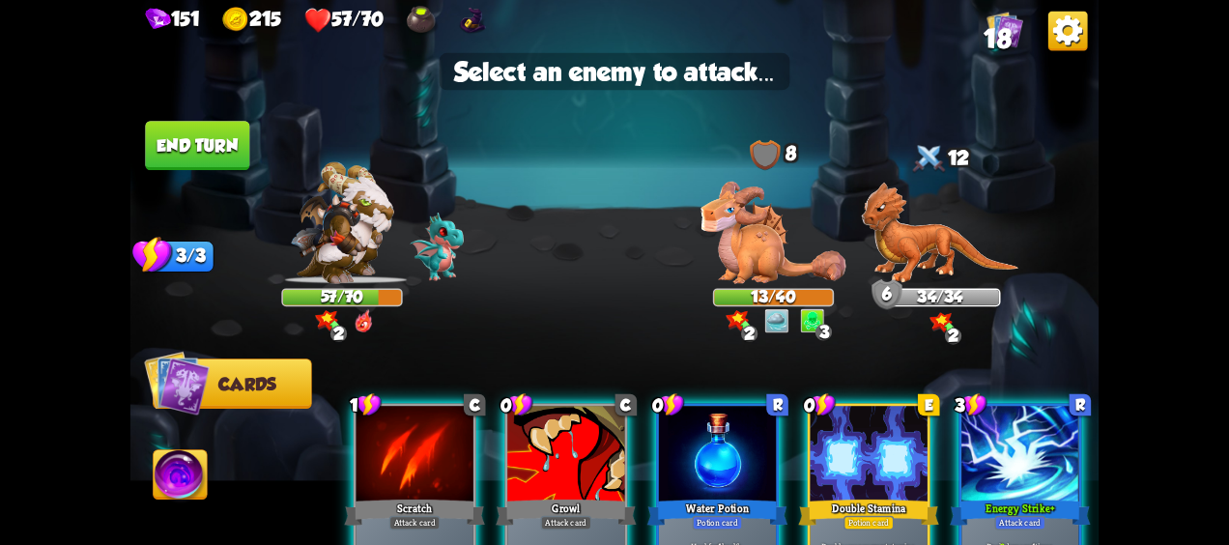
drag, startPoint x: 746, startPoint y: 287, endPoint x: 666, endPoint y: 361, distance: 109.4
click at [744, 288] on div "Select an enemy to attack... You don't have enough stamina to play that card...…" at bounding box center [614, 272] width 969 height 545
click at [758, 271] on img at bounding box center [773, 233] width 145 height 102
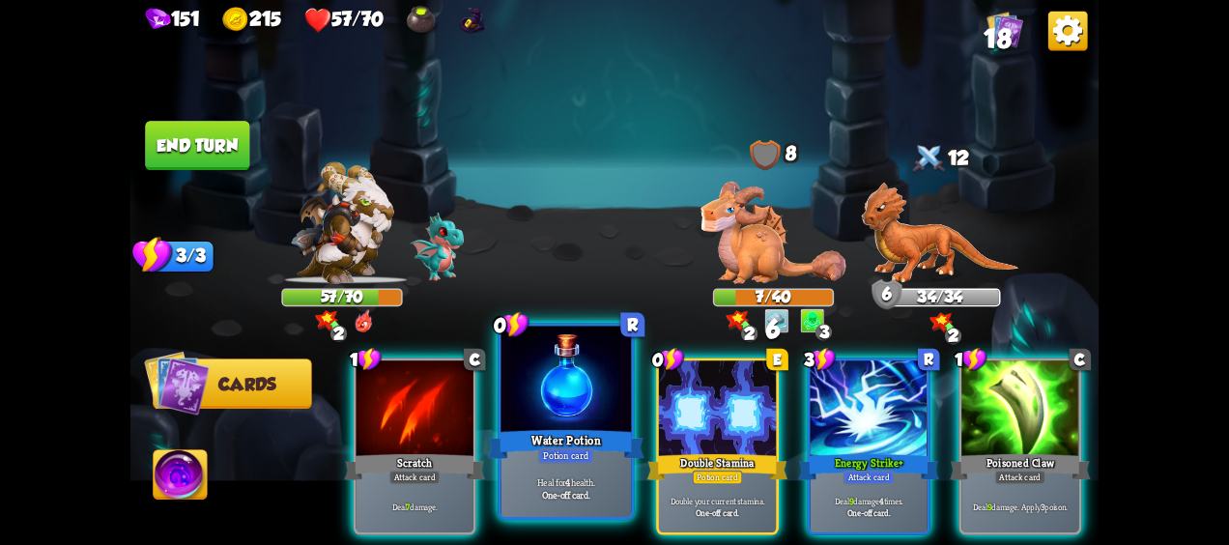
click at [528, 431] on div "Water Potion" at bounding box center [566, 444] width 157 height 35
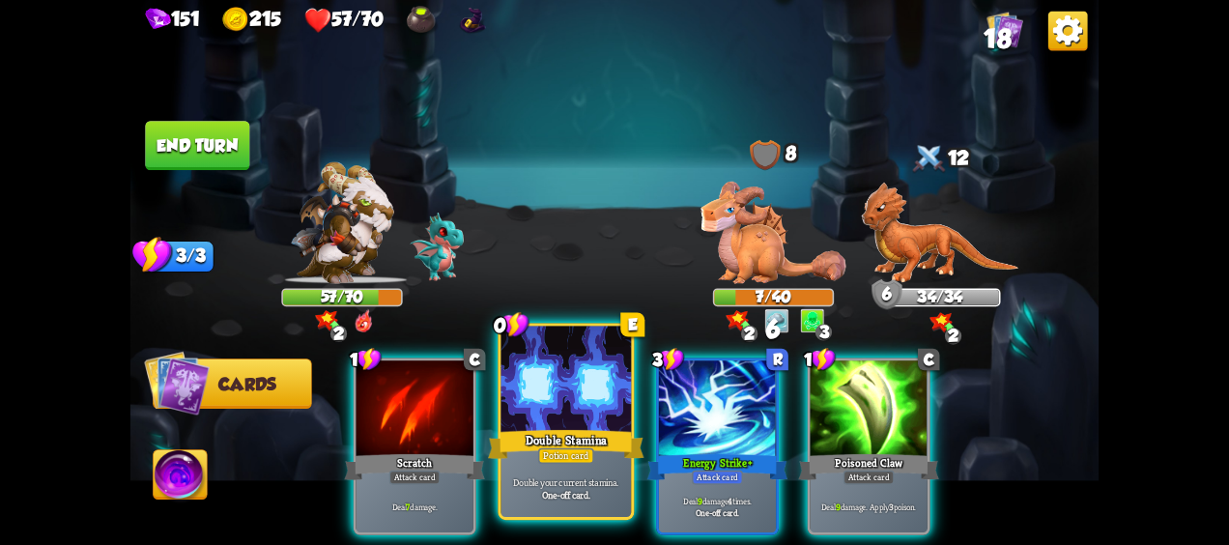
click at [538, 427] on div "Double Stamina" at bounding box center [566, 444] width 157 height 35
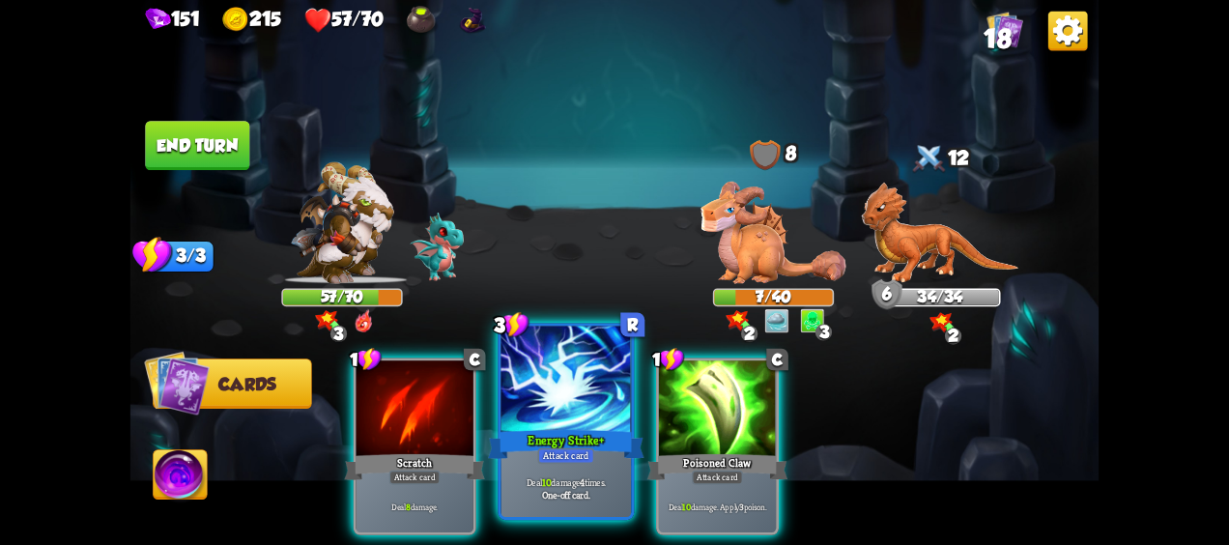
click at [543, 421] on div at bounding box center [567, 382] width 130 height 110
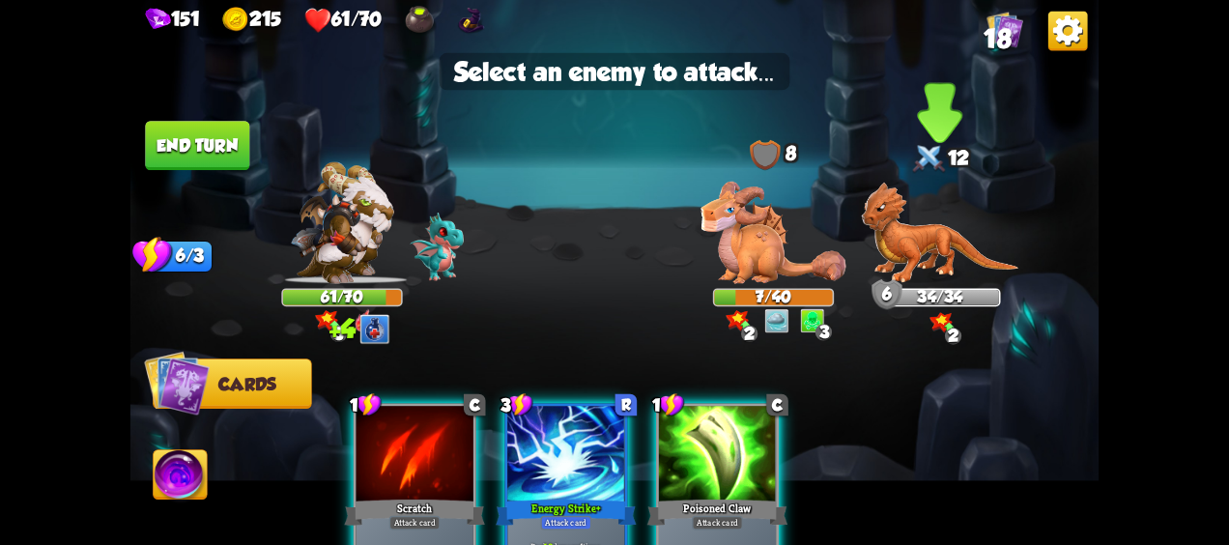
click at [958, 253] on img at bounding box center [940, 232] width 158 height 101
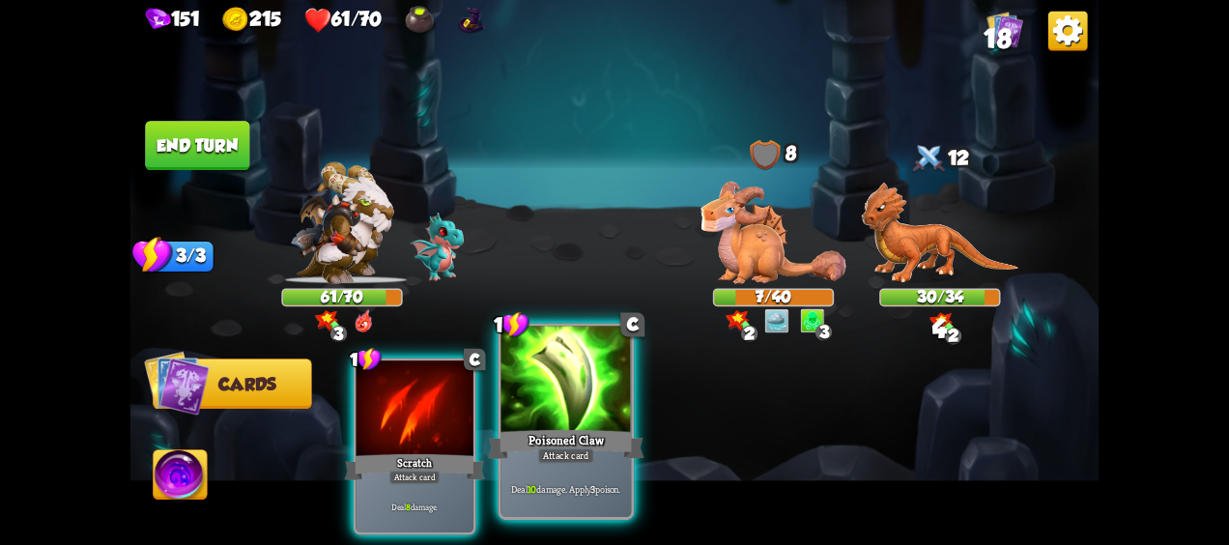
click at [527, 437] on div "Poisoned Claw" at bounding box center [566, 444] width 157 height 35
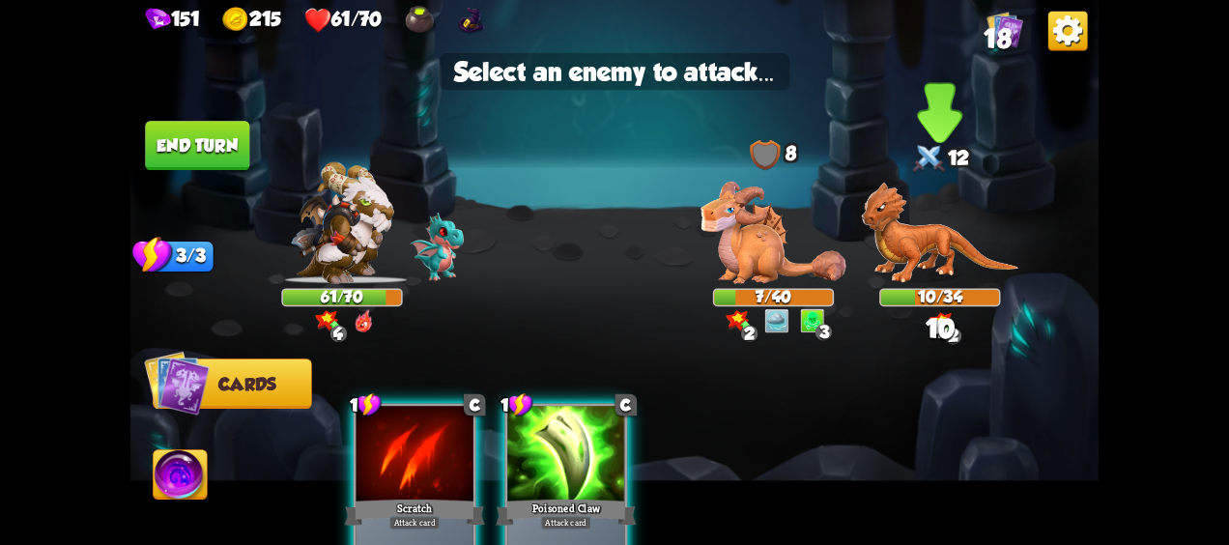
click at [922, 261] on img at bounding box center [940, 232] width 158 height 101
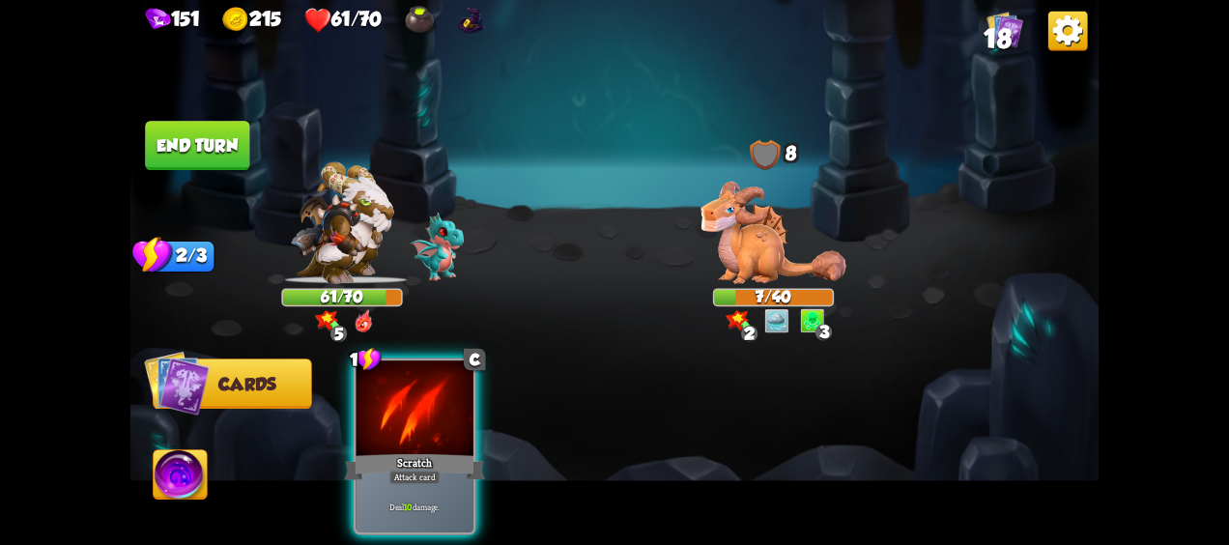
click at [149, 477] on img at bounding box center [614, 272] width 969 height 545
click at [168, 482] on img at bounding box center [181, 477] width 54 height 54
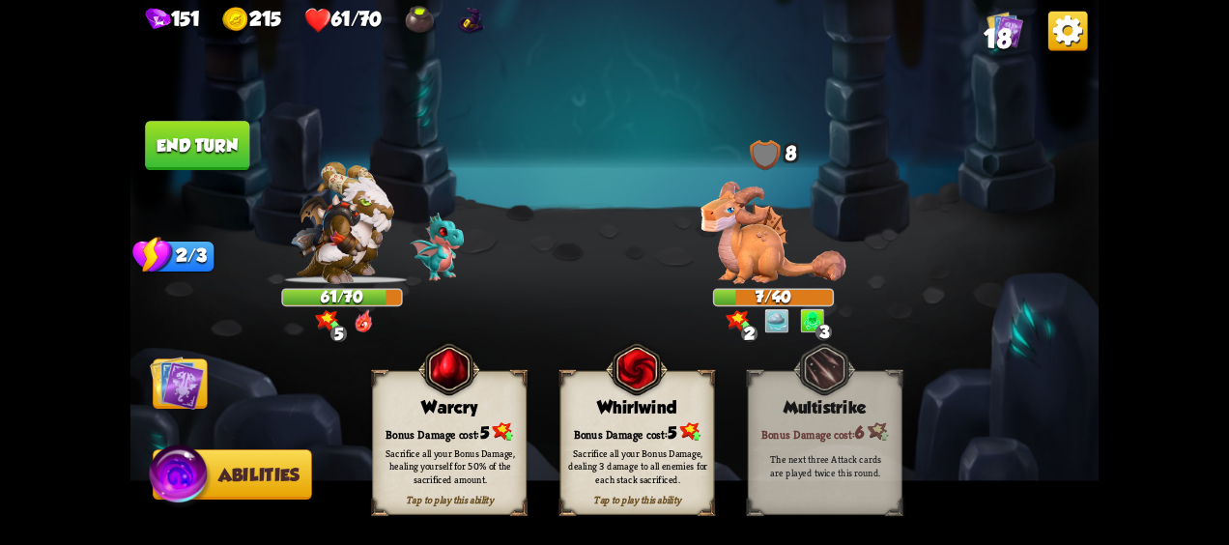
click at [447, 422] on div "Bonus Damage cost: 5" at bounding box center [449, 432] width 153 height 22
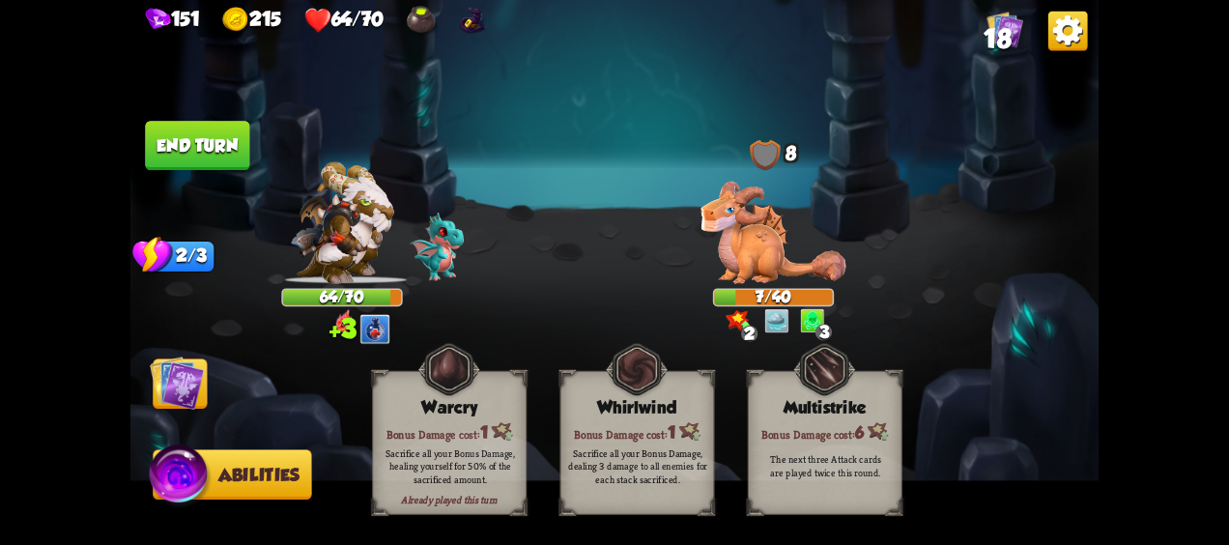
click at [174, 396] on img at bounding box center [177, 383] width 54 height 54
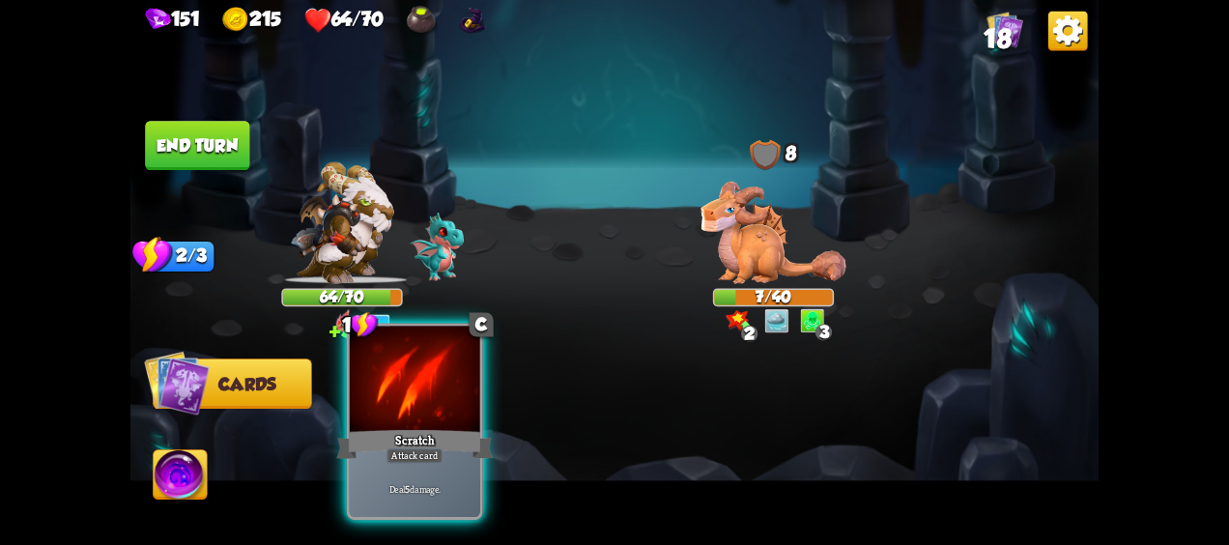
click at [450, 419] on div at bounding box center [415, 382] width 130 height 110
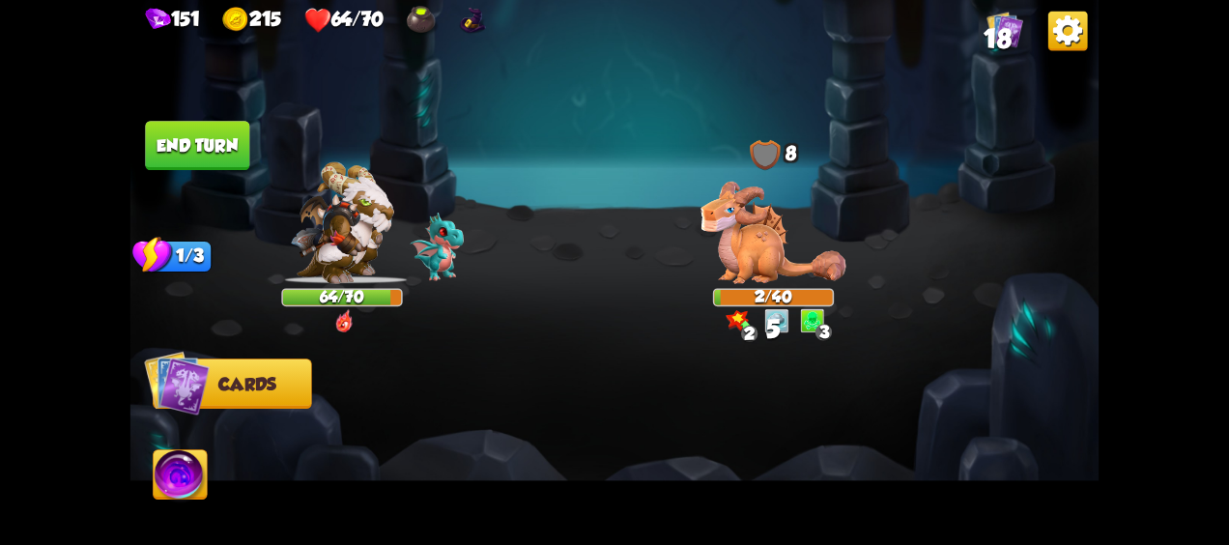
click at [202, 153] on button "End turn" at bounding box center [197, 145] width 104 height 49
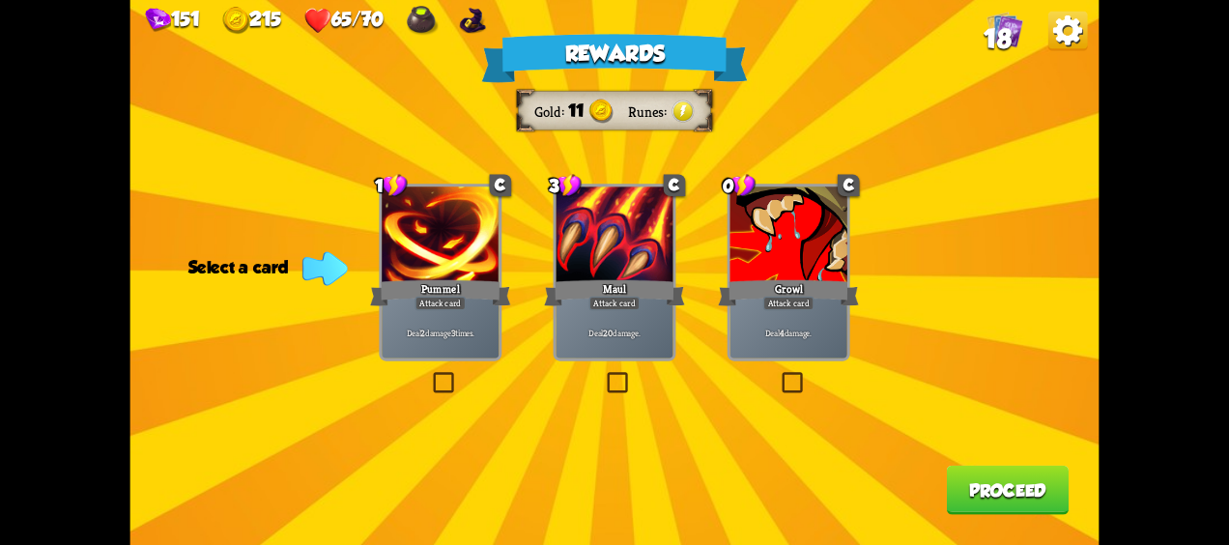
click at [432, 330] on p "Deal 2 damage 3 times." at bounding box center [440, 333] width 111 height 12
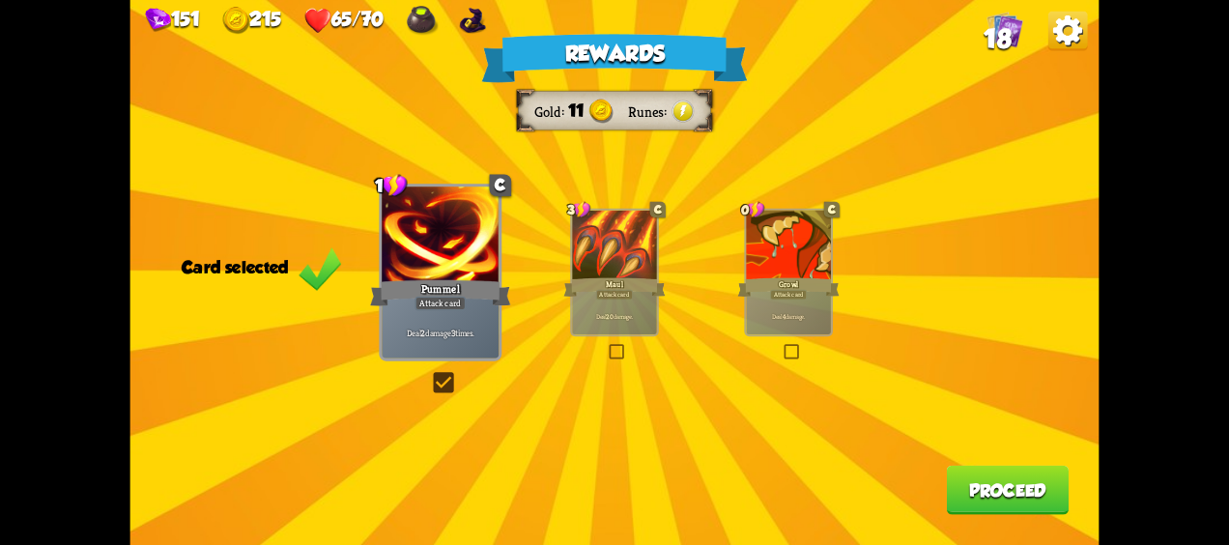
click at [997, 476] on button "Proceed" at bounding box center [1007, 490] width 123 height 49
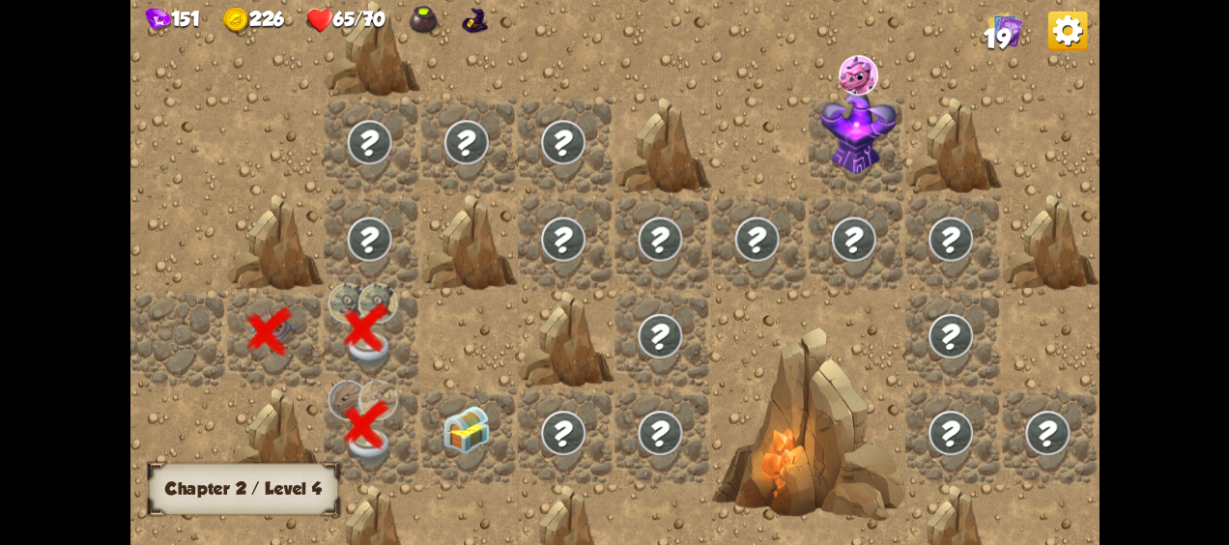
click at [461, 425] on img at bounding box center [466, 430] width 48 height 48
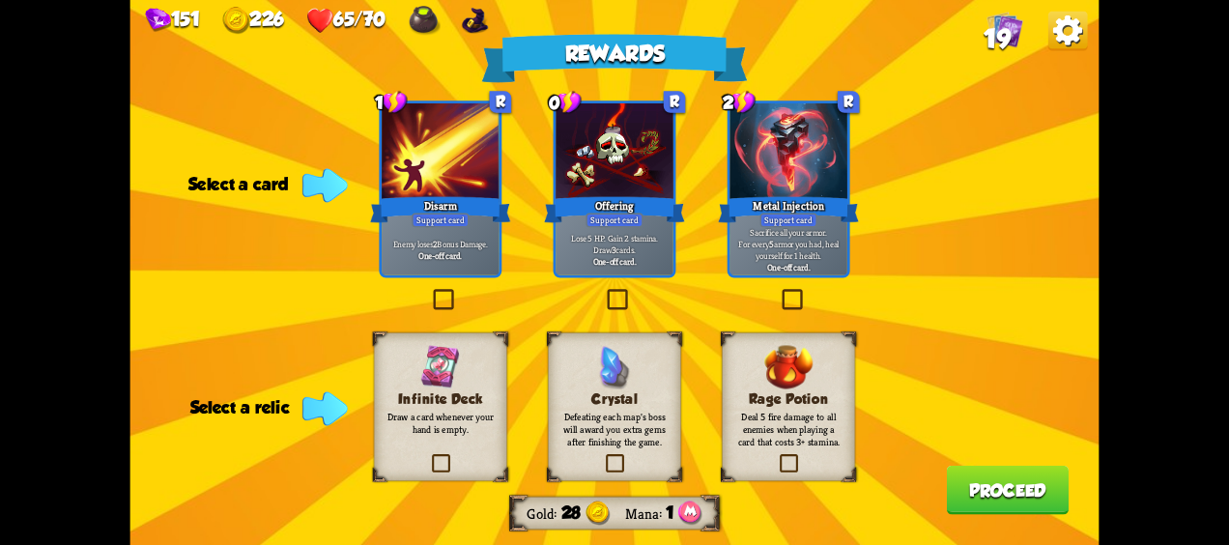
click at [422, 385] on img at bounding box center [441, 366] width 40 height 43
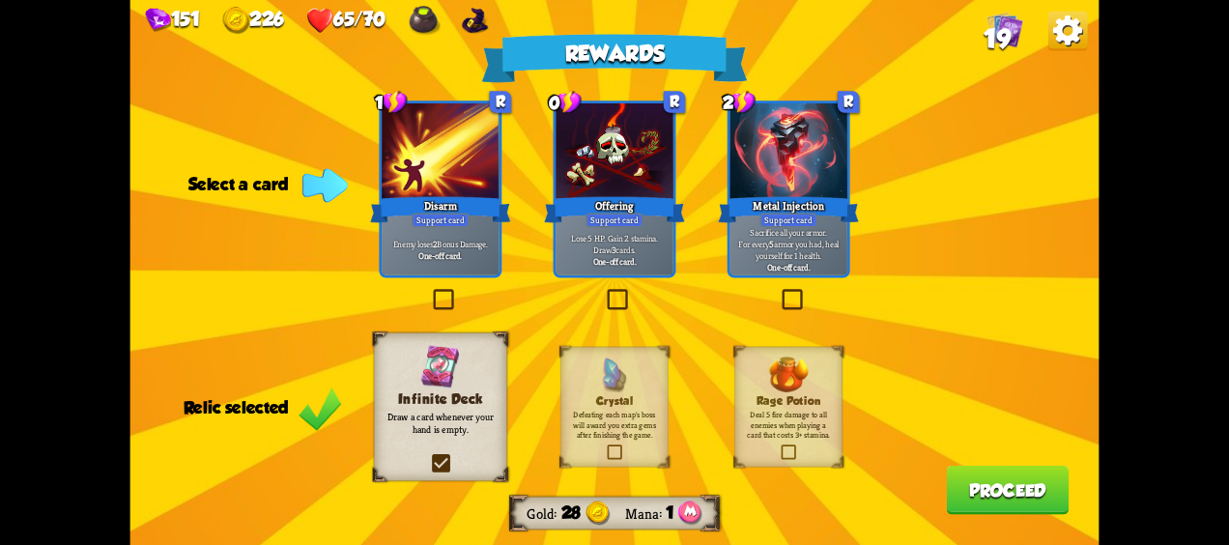
click at [483, 271] on div "Enemy loses 2 Bonus Damage. One-off card." at bounding box center [440, 249] width 117 height 51
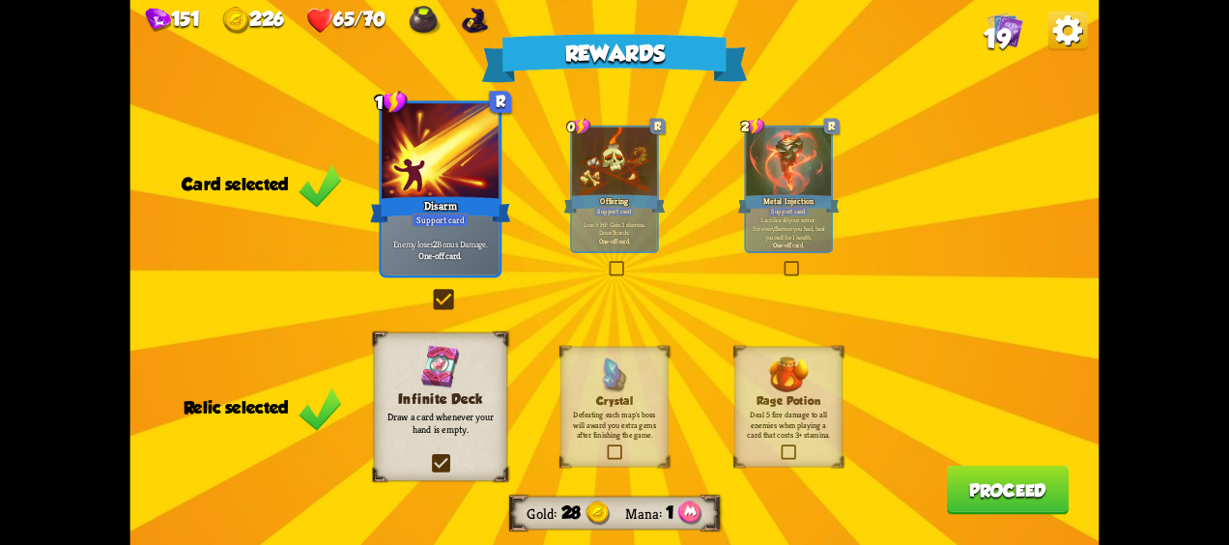
click at [999, 477] on button "Proceed" at bounding box center [1007, 490] width 123 height 49
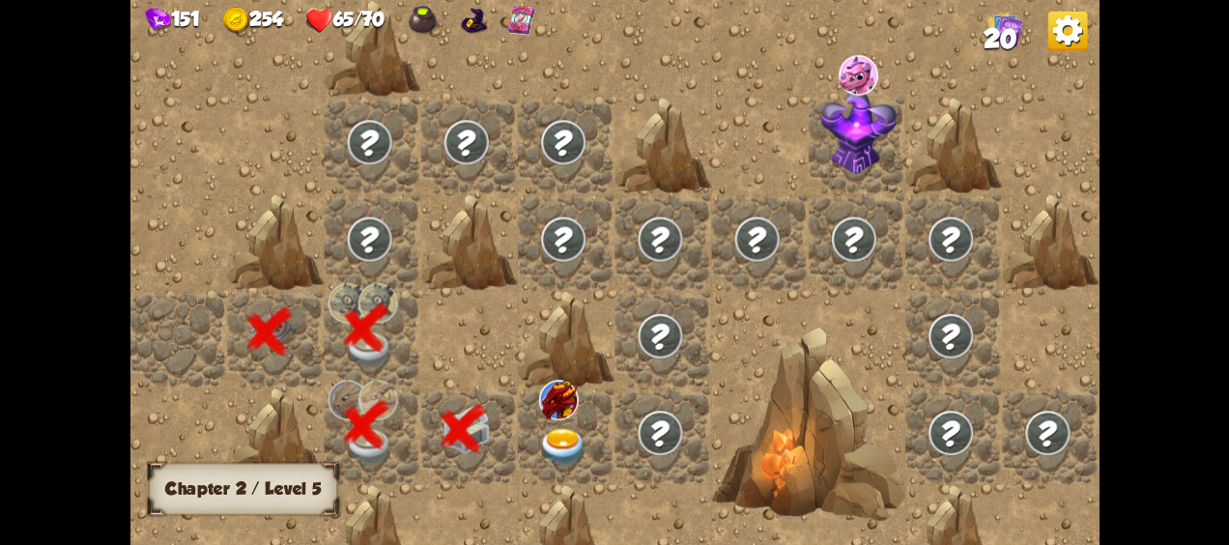
click at [560, 423] on div at bounding box center [566, 436] width 97 height 97
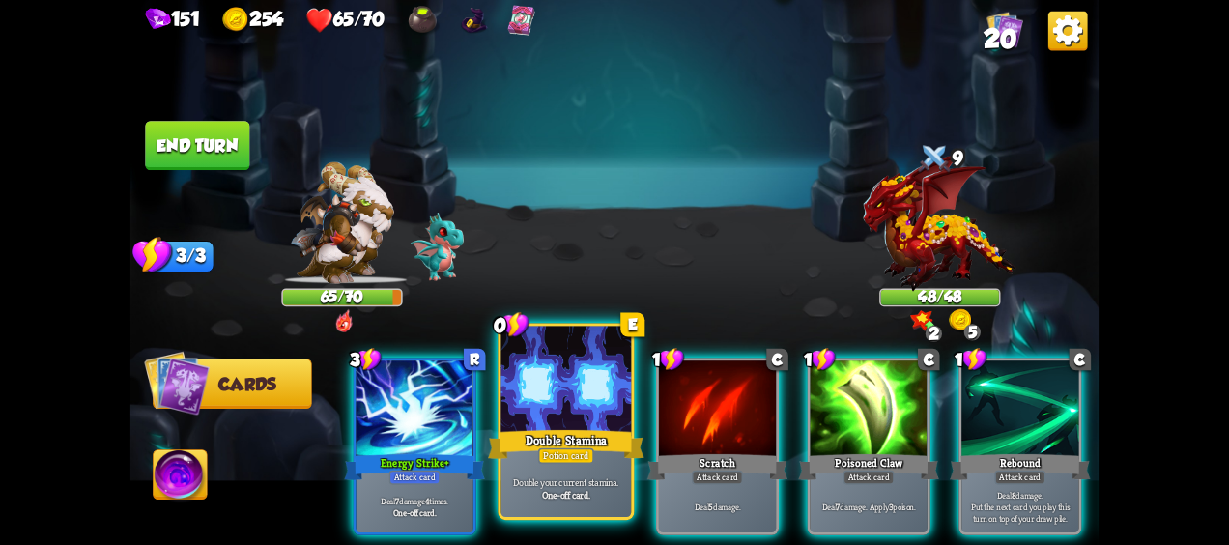
click at [564, 419] on div at bounding box center [567, 382] width 130 height 110
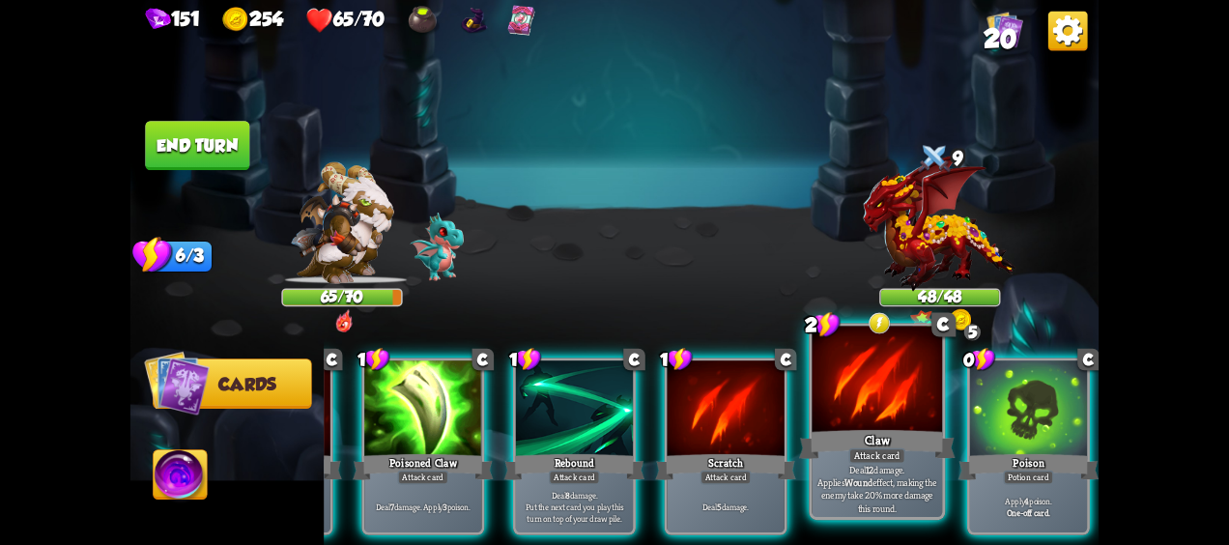
click at [1013, 471] on div "Potion card" at bounding box center [1028, 478] width 50 height 14
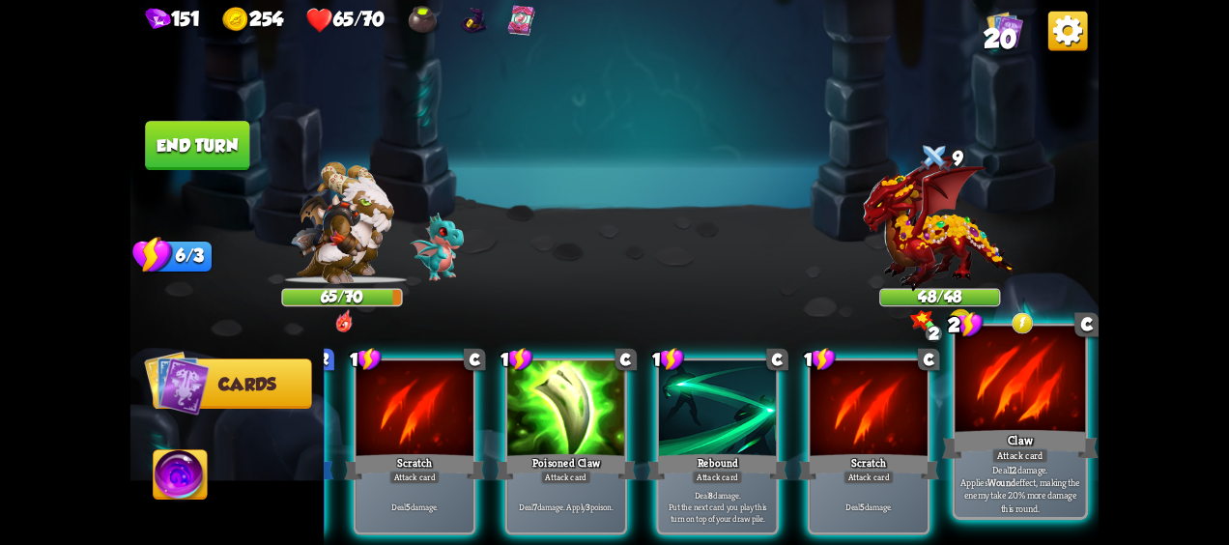
scroll to position [0, 183]
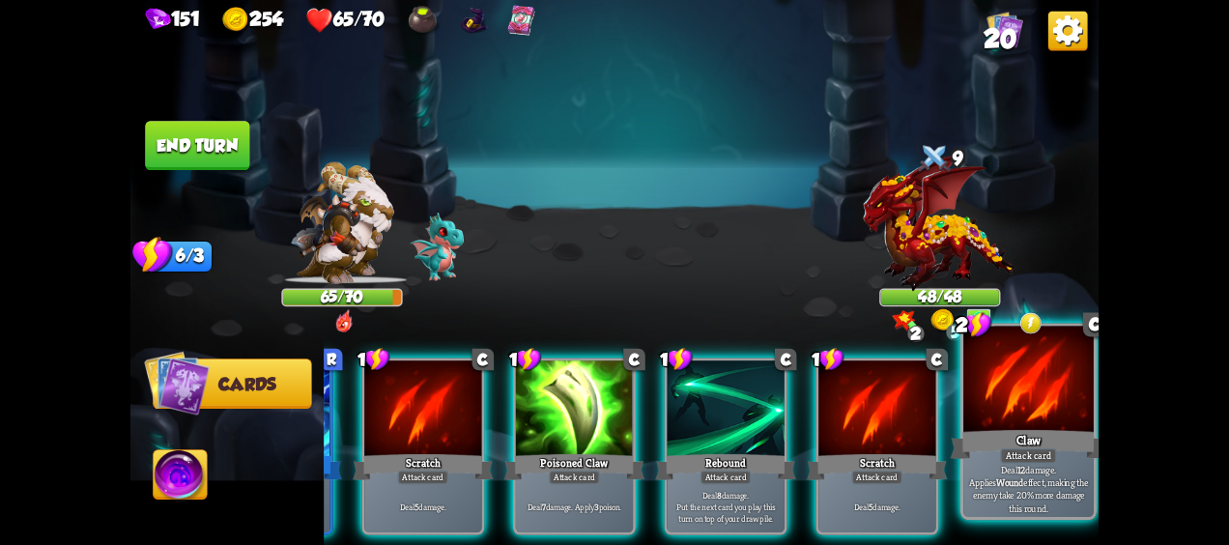
click at [1036, 429] on div "Claw" at bounding box center [1029, 444] width 157 height 35
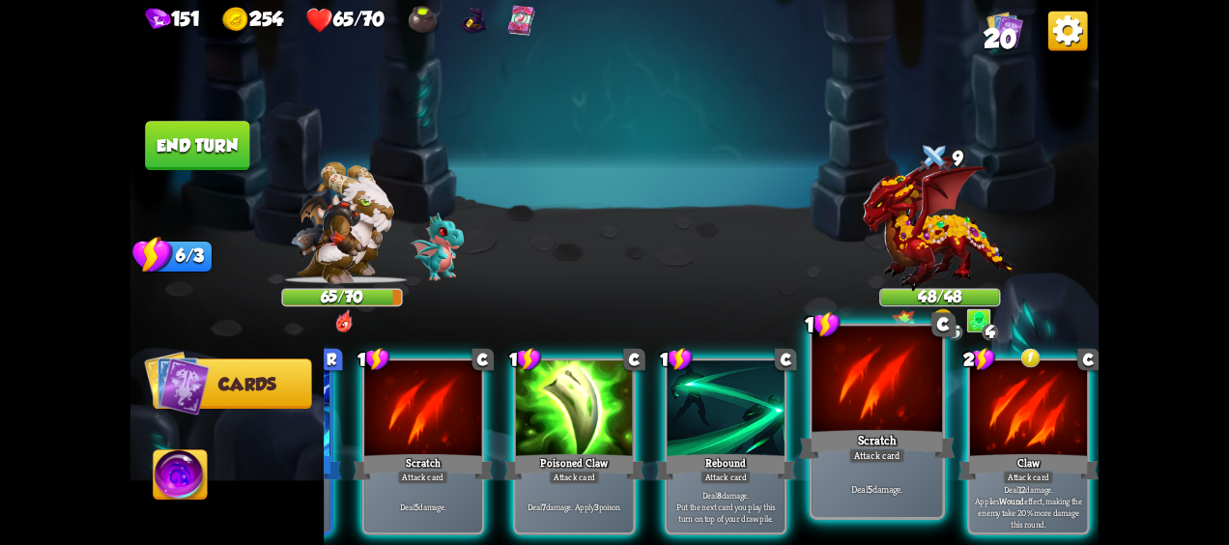
scroll to position [0, 0]
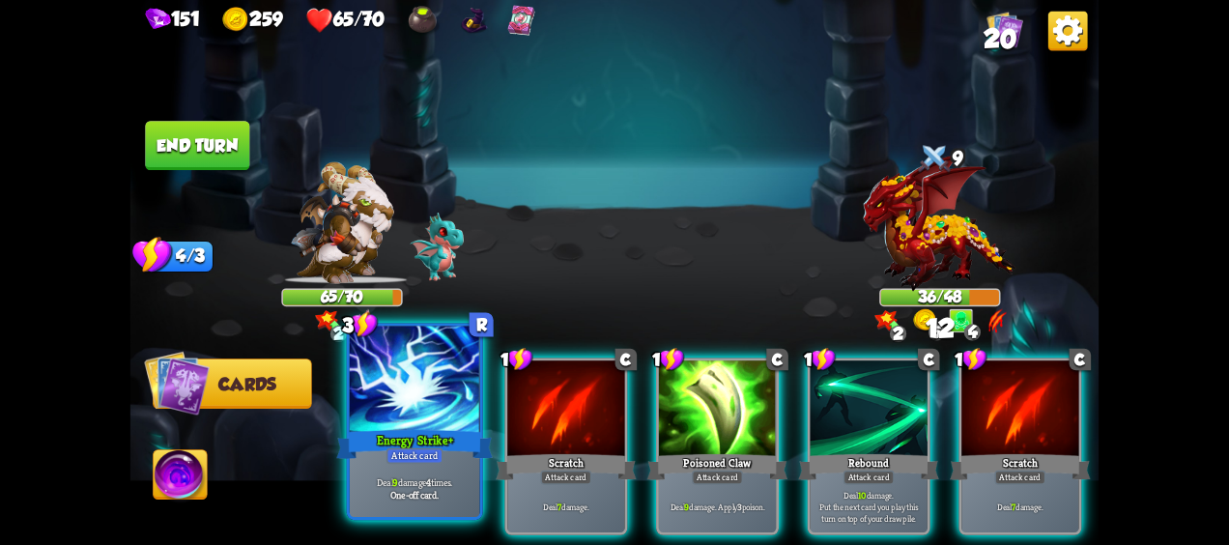
click at [406, 449] on div "Attack card" at bounding box center [415, 455] width 57 height 15
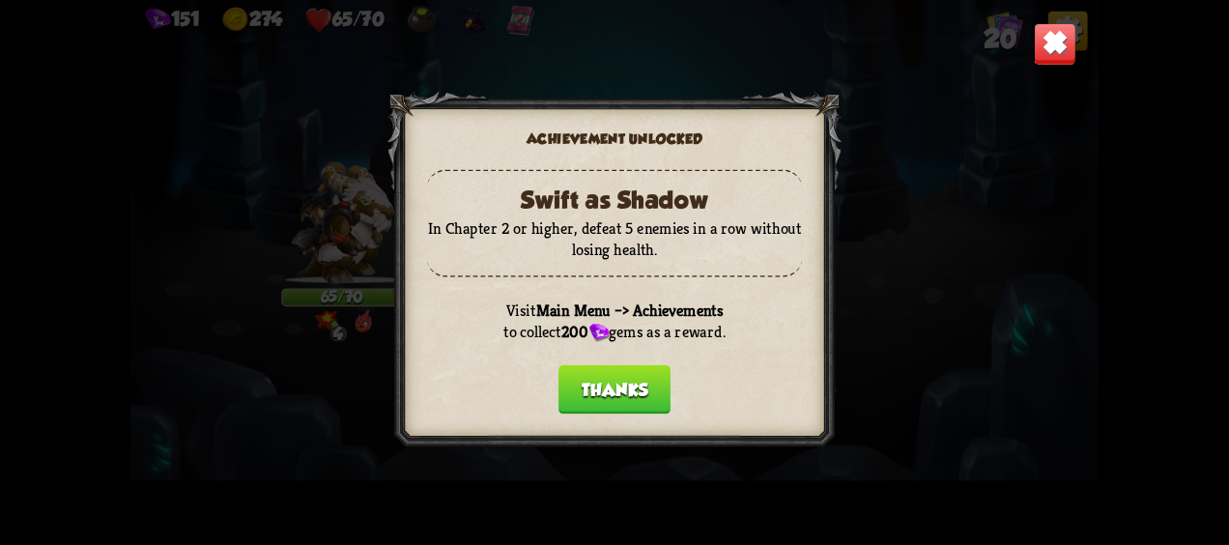
click at [619, 390] on button "Thanks" at bounding box center [615, 389] width 112 height 49
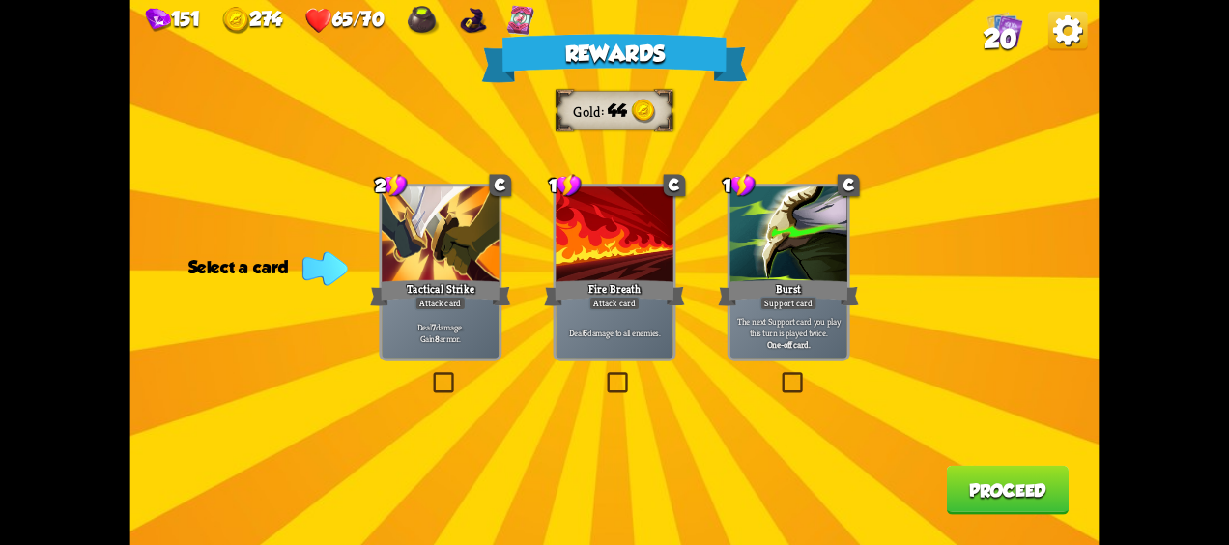
click at [788, 288] on div "Burst" at bounding box center [788, 292] width 141 height 31
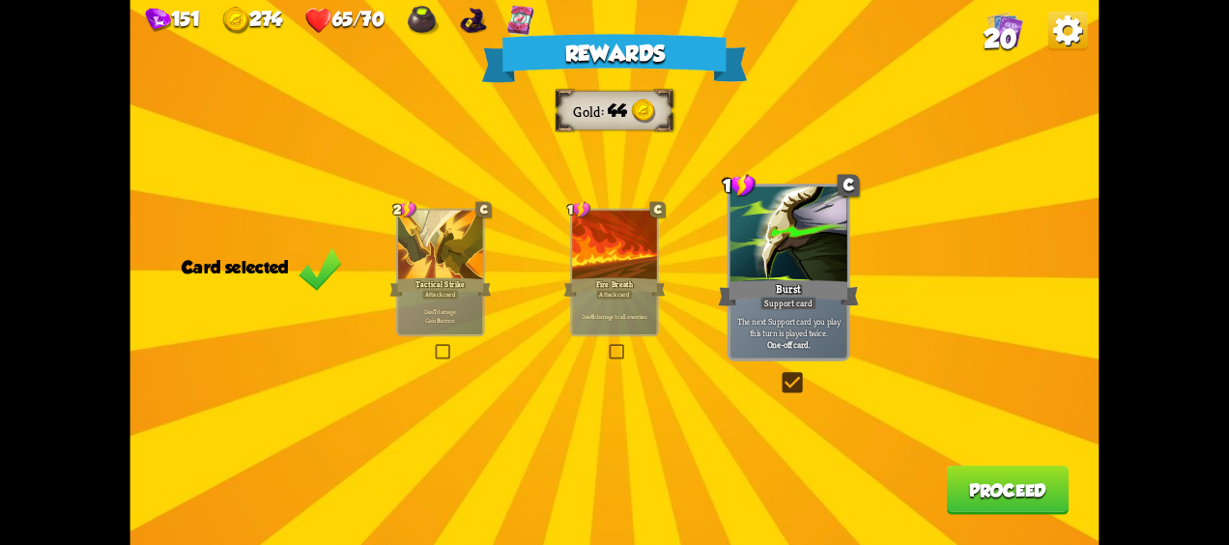
click at [1029, 491] on button "Proceed" at bounding box center [1007, 490] width 123 height 49
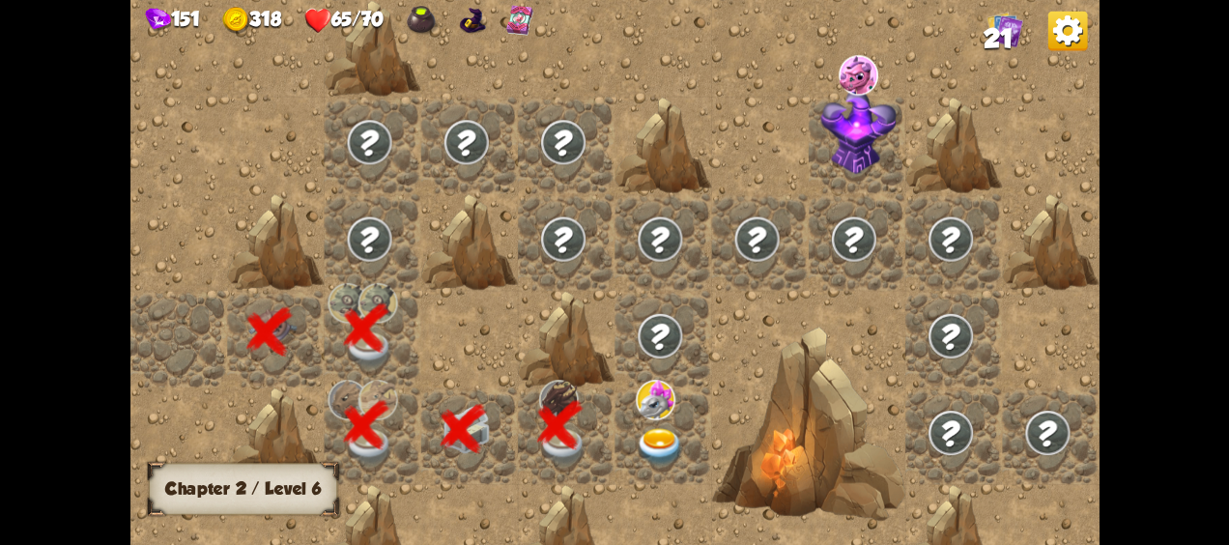
click at [653, 451] on img at bounding box center [660, 447] width 48 height 38
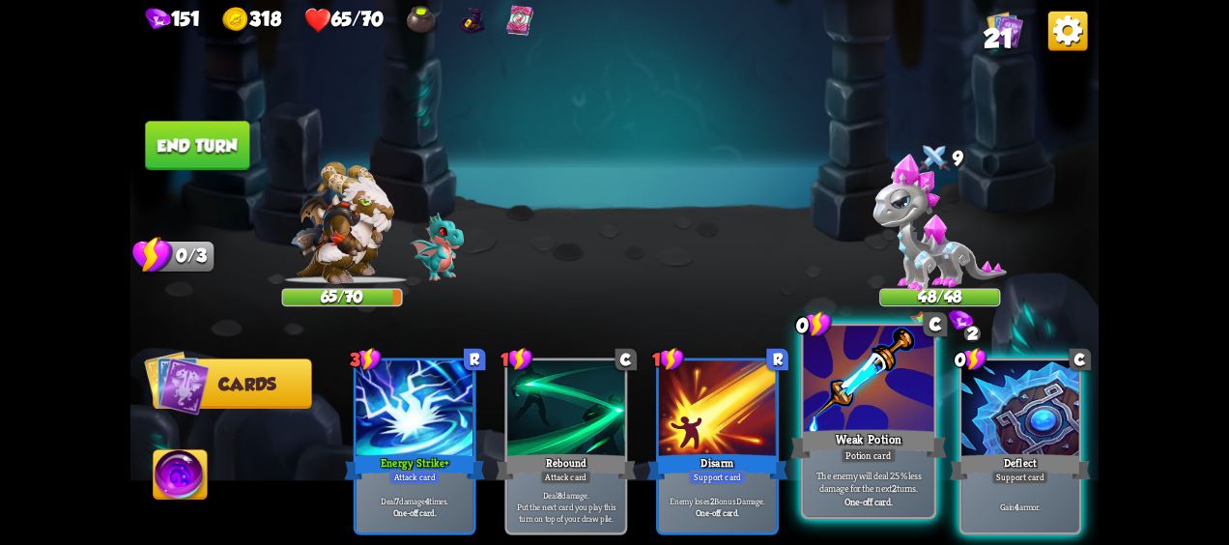
click at [874, 400] on div at bounding box center [869, 382] width 130 height 110
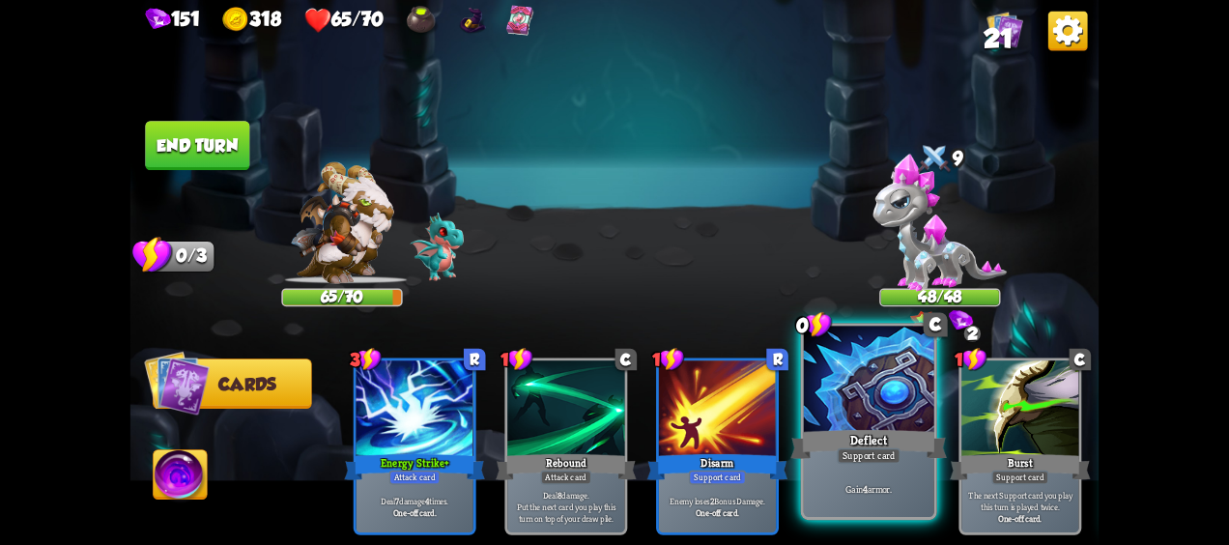
click at [874, 400] on div at bounding box center [869, 382] width 130 height 110
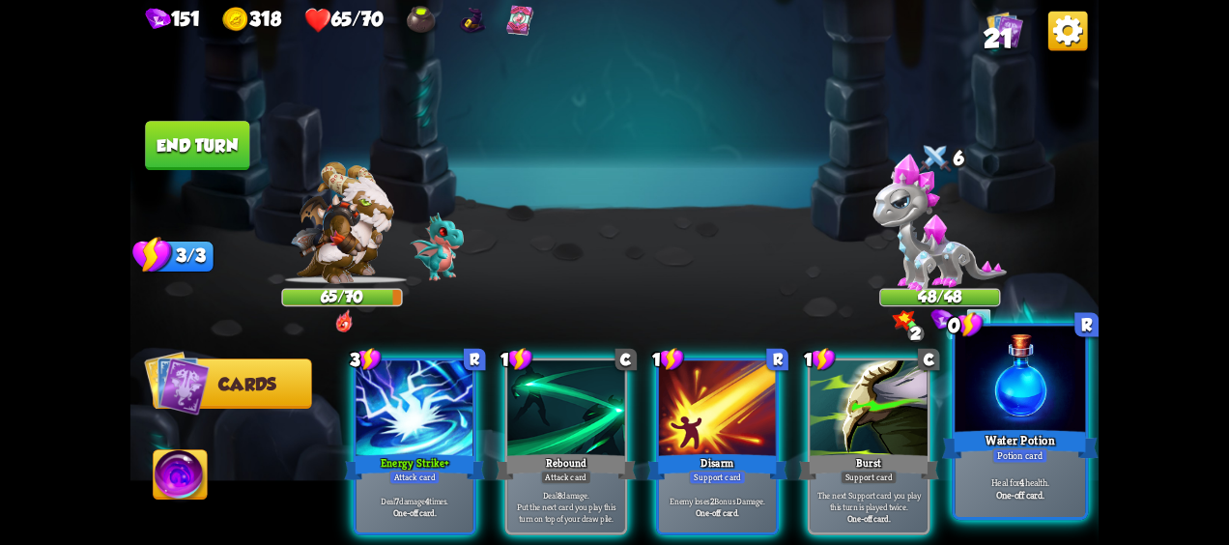
click at [1028, 414] on div at bounding box center [1020, 382] width 130 height 110
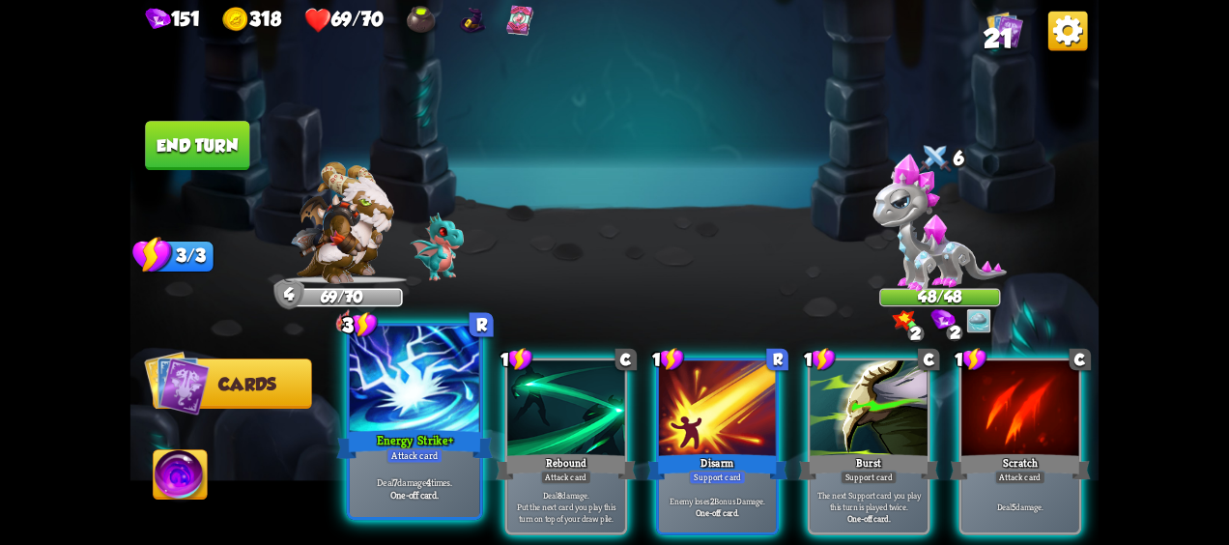
click at [400, 396] on div at bounding box center [415, 382] width 130 height 110
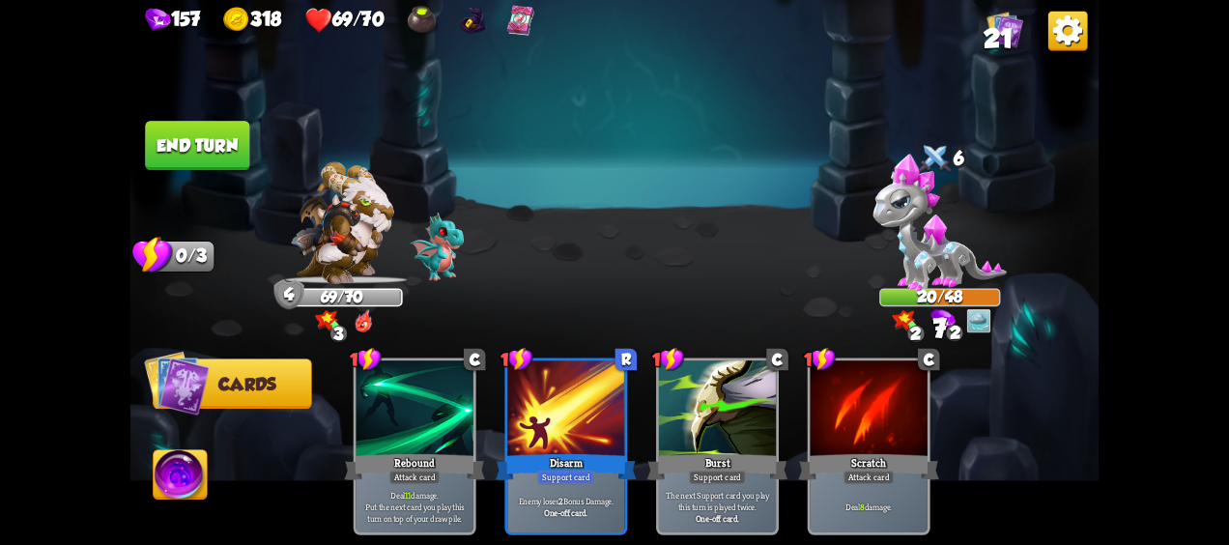
click at [217, 126] on button "End turn" at bounding box center [197, 145] width 104 height 49
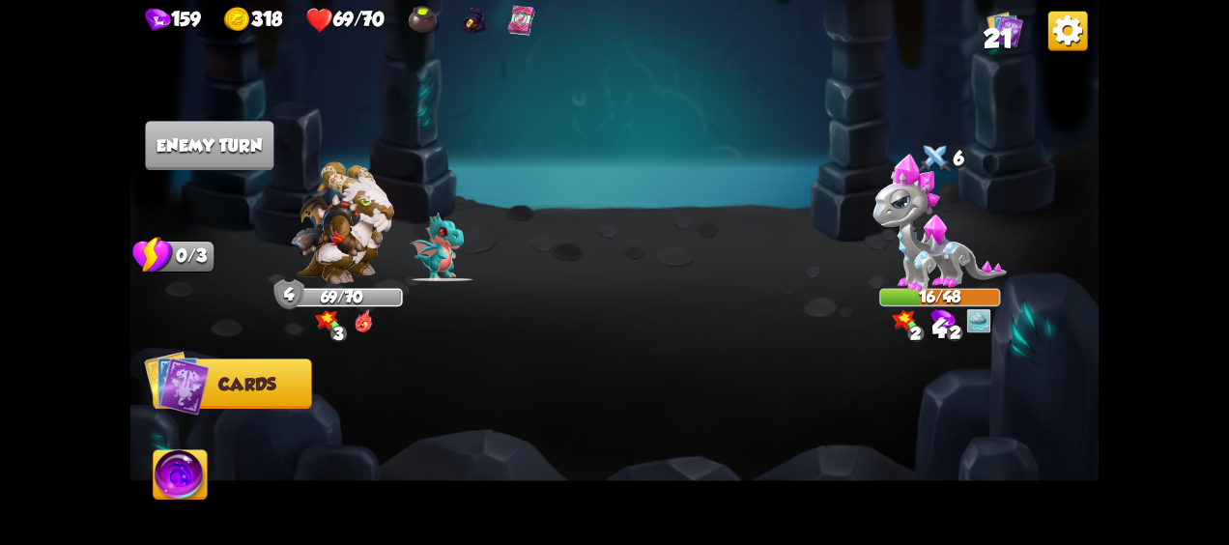
click at [167, 470] on img at bounding box center [181, 477] width 54 height 54
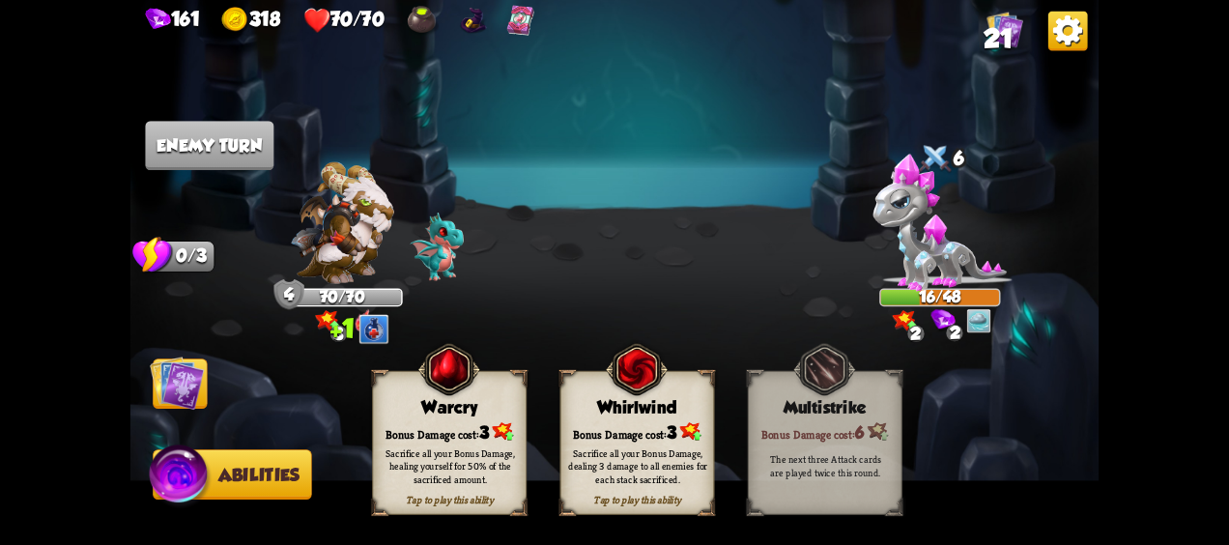
click at [423, 423] on div "Bonus Damage cost: 3" at bounding box center [449, 432] width 153 height 22
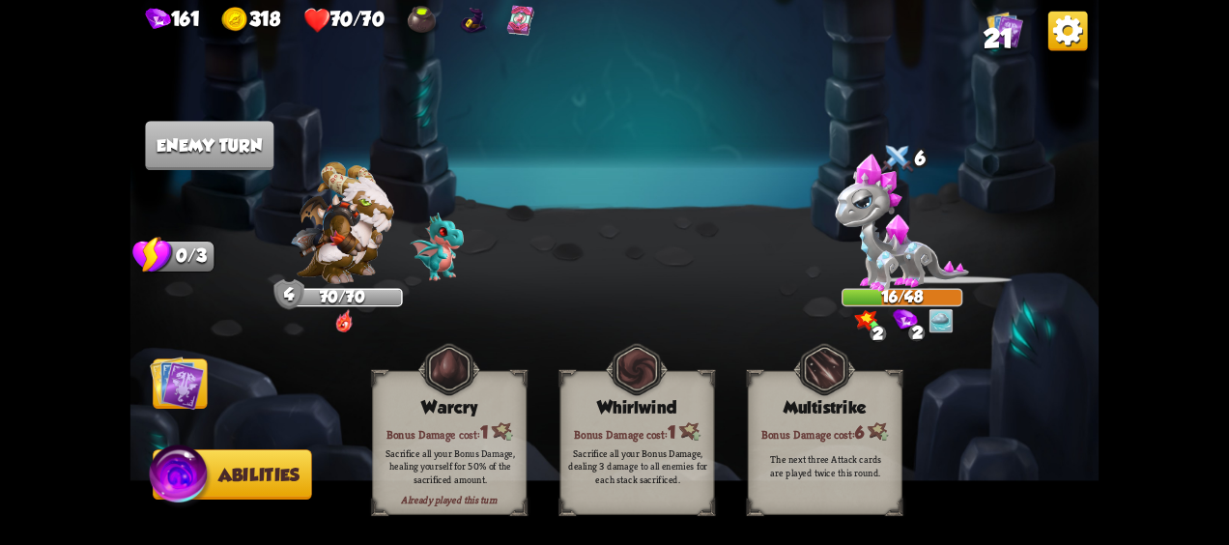
click at [195, 392] on img at bounding box center [177, 383] width 54 height 54
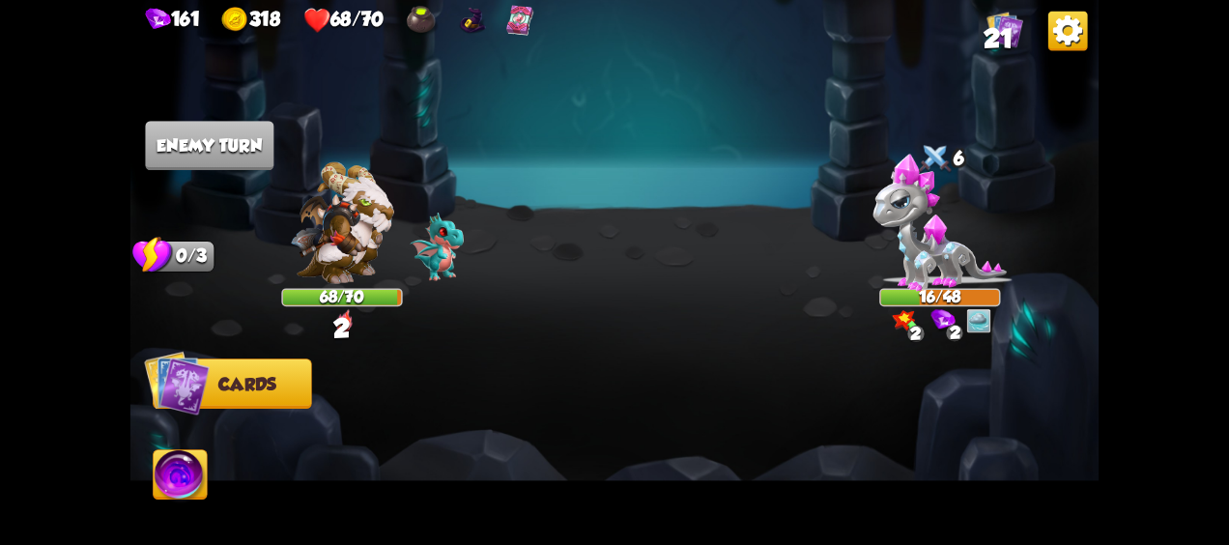
click at [195, 392] on img at bounding box center [177, 384] width 66 height 66
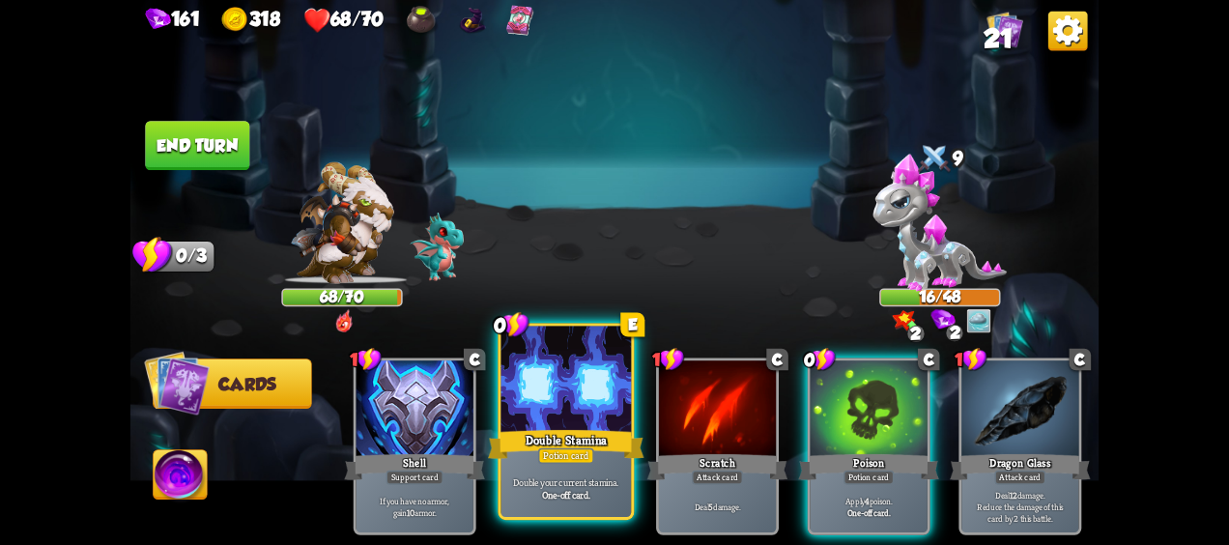
click at [574, 425] on div at bounding box center [567, 382] width 130 height 110
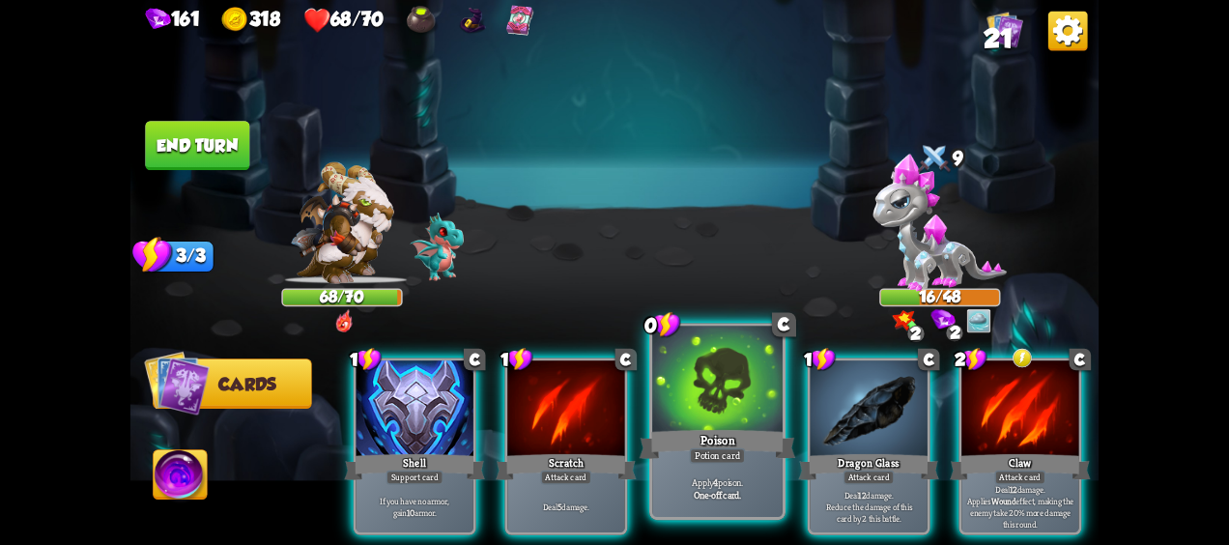
click at [694, 415] on div at bounding box center [717, 382] width 130 height 110
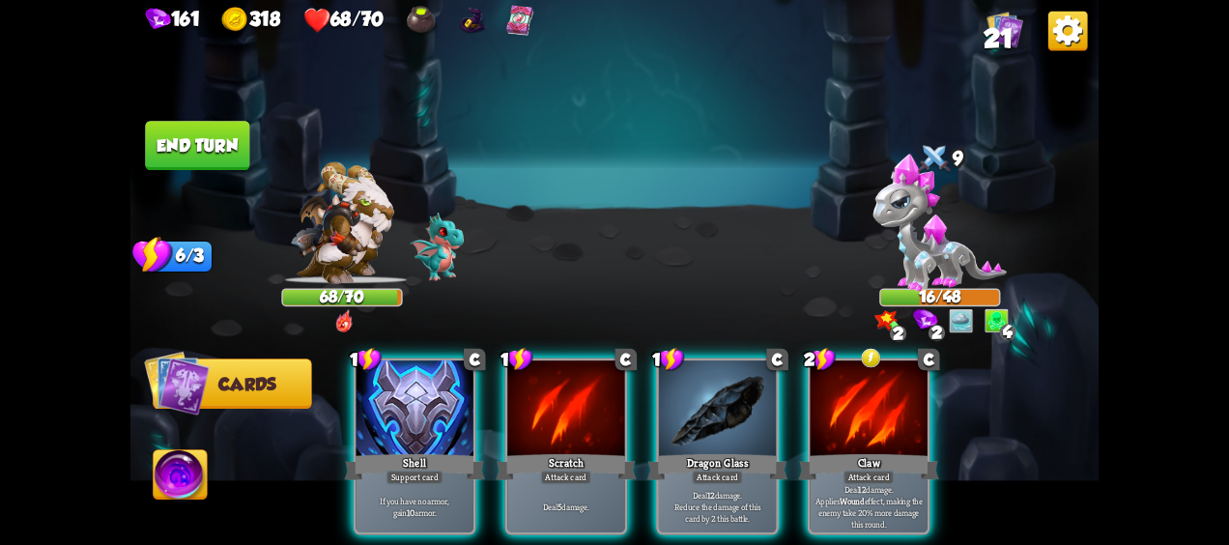
click at [872, 407] on div at bounding box center [869, 410] width 117 height 99
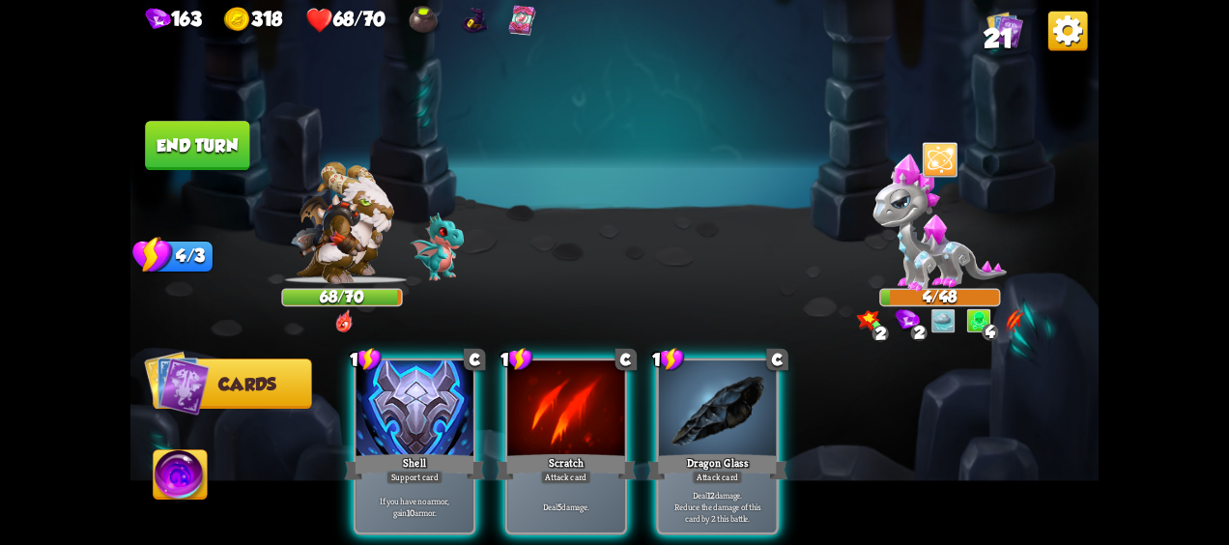
click at [692, 471] on div "Attack card" at bounding box center [717, 478] width 51 height 14
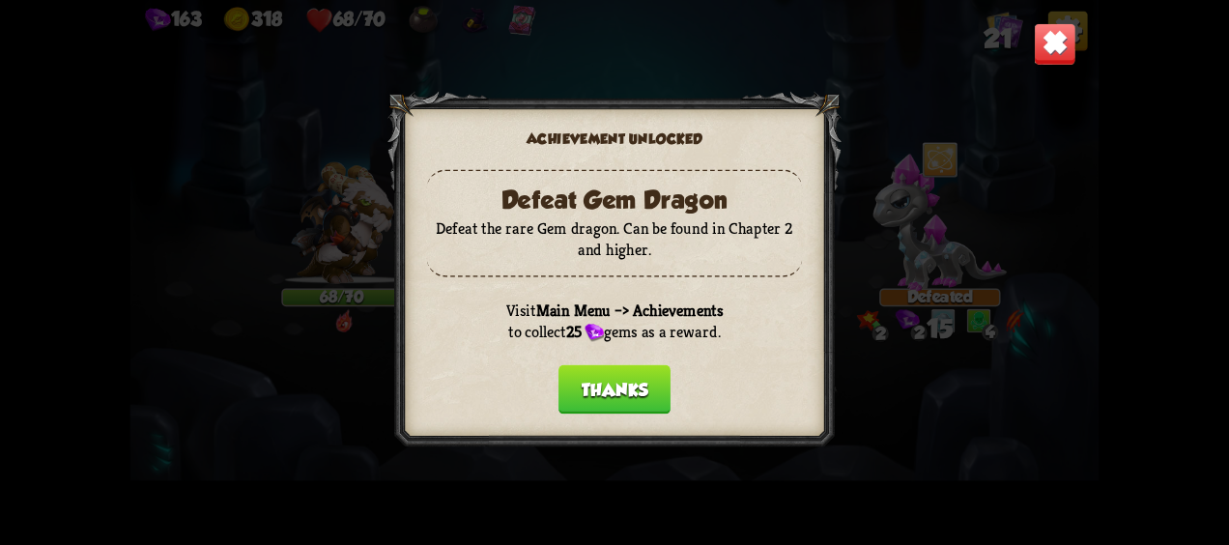
click at [604, 391] on button "Thanks" at bounding box center [615, 389] width 112 height 49
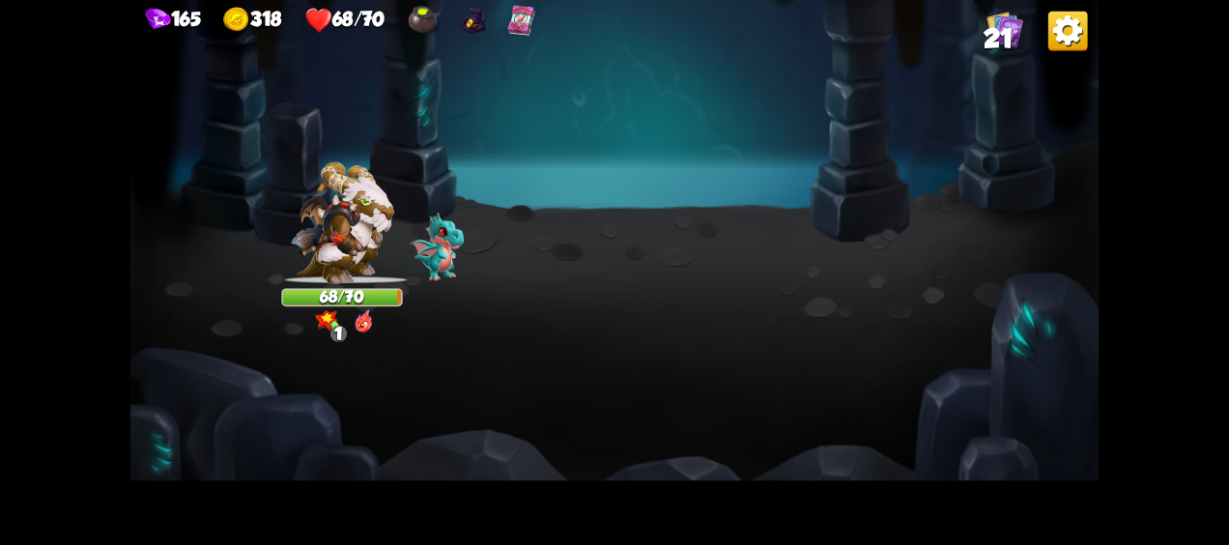
click at [609, 392] on img at bounding box center [614, 272] width 969 height 545
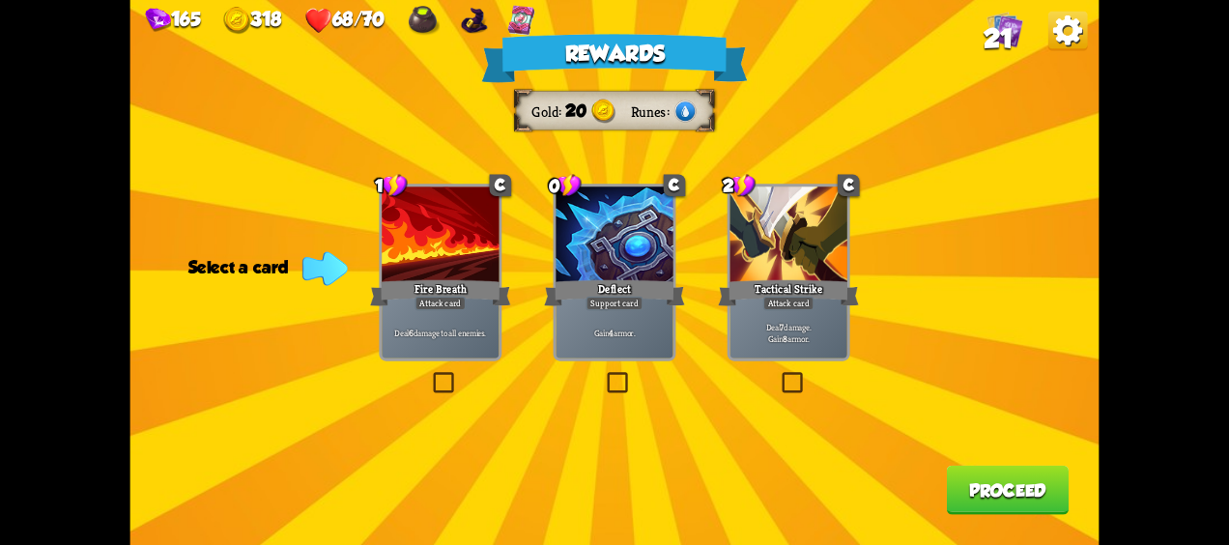
click at [429, 334] on p "Deal 6 damage to all enemies." at bounding box center [440, 333] width 111 height 12
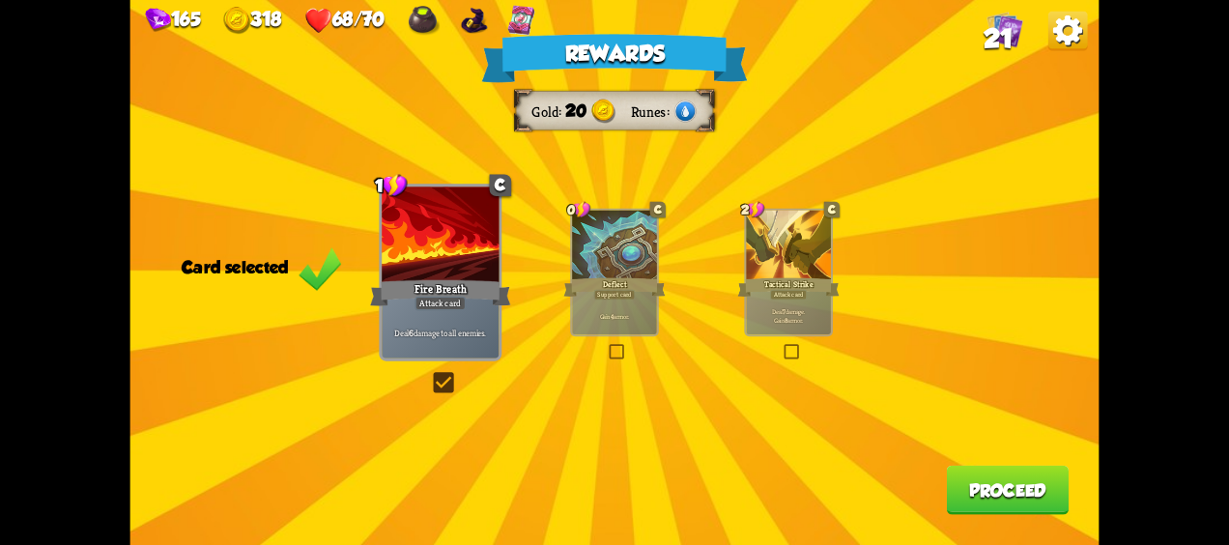
click at [1002, 459] on div "Rewards Gold 20 Runes Card selected 1 C Fire Breath Attack card Deal 6 damage t…" at bounding box center [614, 272] width 969 height 545
click at [1009, 477] on button "Proceed" at bounding box center [1007, 490] width 123 height 49
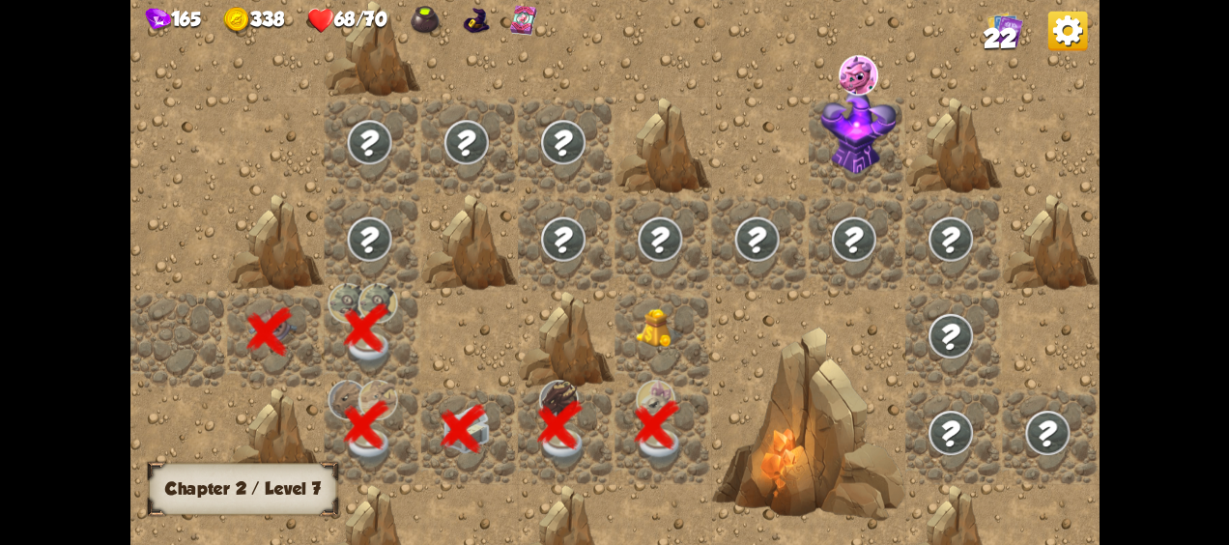
click at [661, 337] on img at bounding box center [660, 329] width 48 height 40
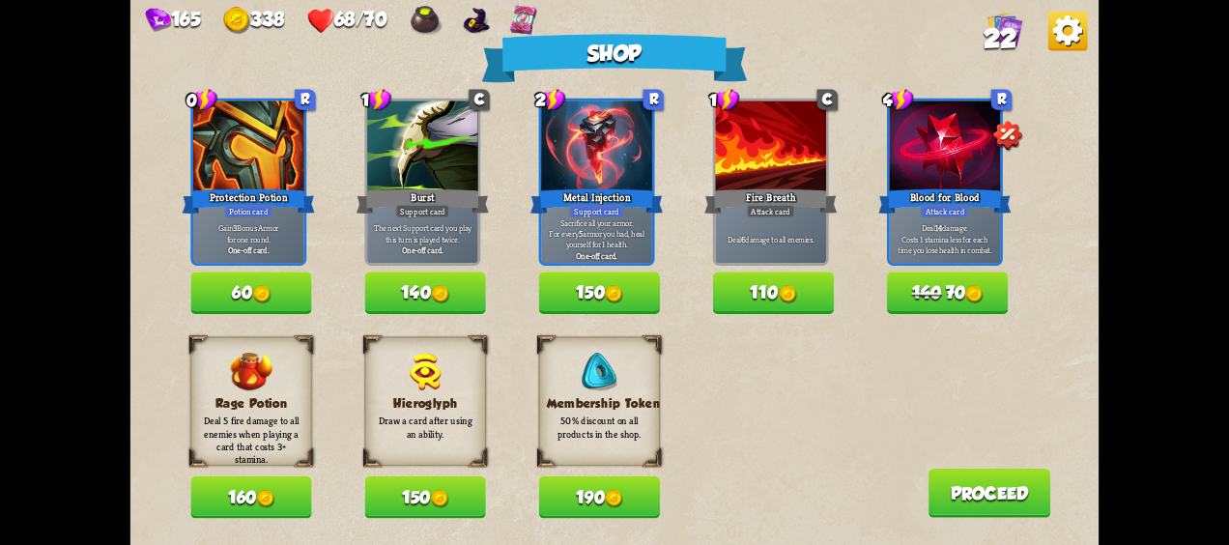
click at [634, 502] on button "190" at bounding box center [599, 498] width 121 height 43
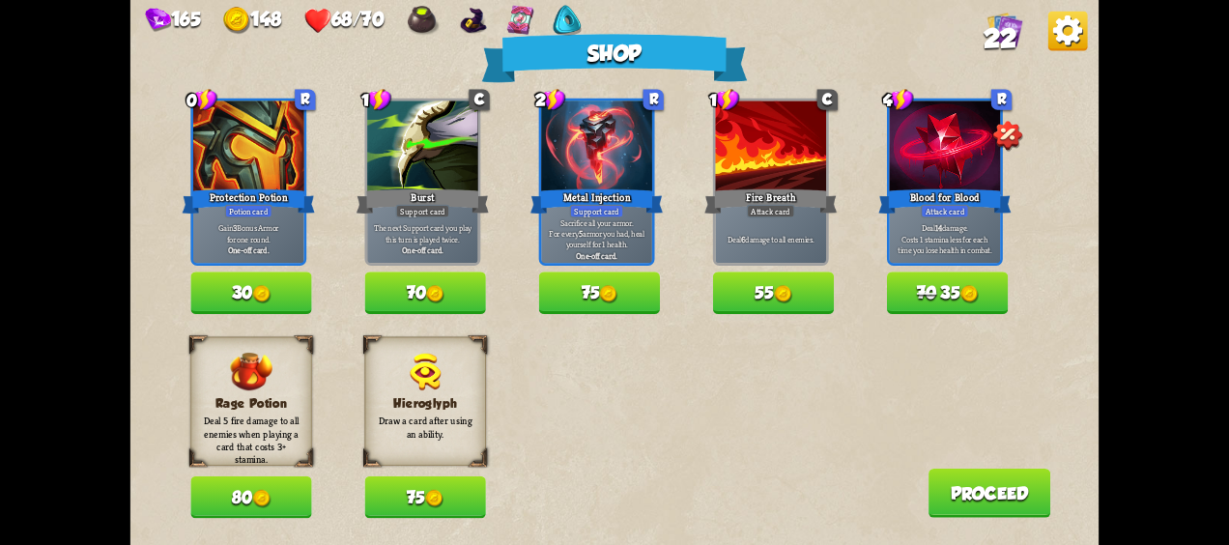
click at [253, 499] on button "80" at bounding box center [250, 498] width 121 height 43
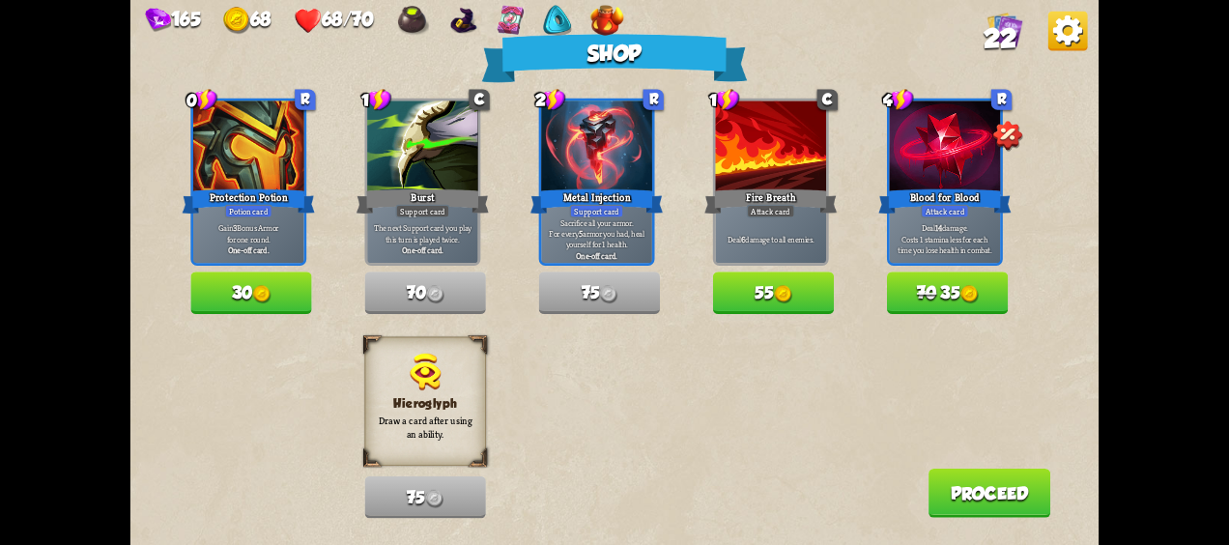
click at [257, 294] on img at bounding box center [262, 294] width 18 height 18
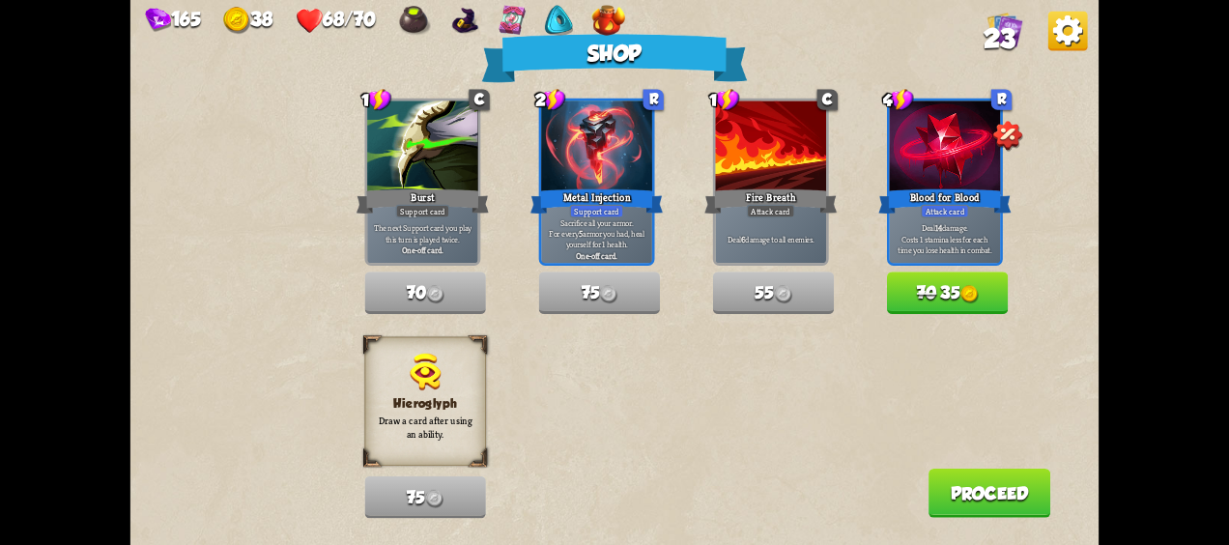
click at [999, 471] on button "Proceed" at bounding box center [990, 493] width 123 height 49
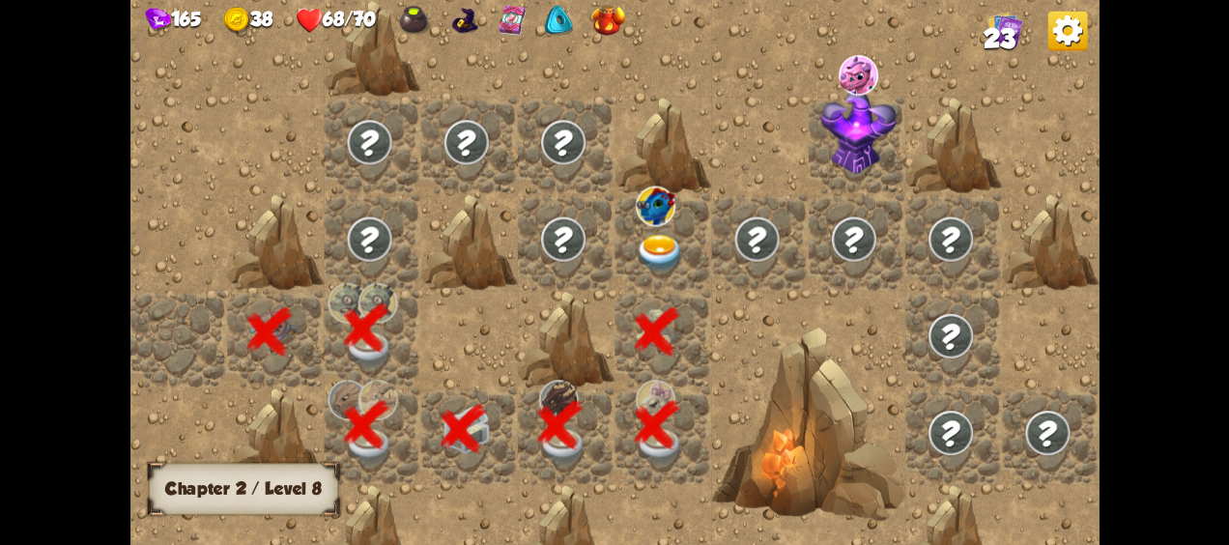
click at [663, 256] on img at bounding box center [660, 254] width 48 height 38
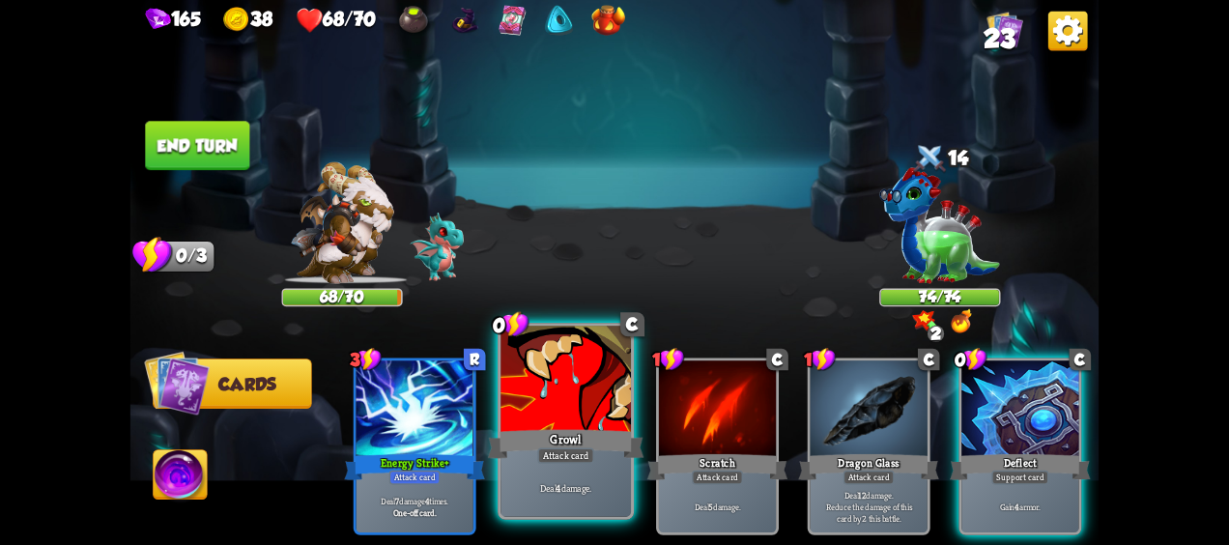
click at [601, 400] on div at bounding box center [567, 382] width 130 height 110
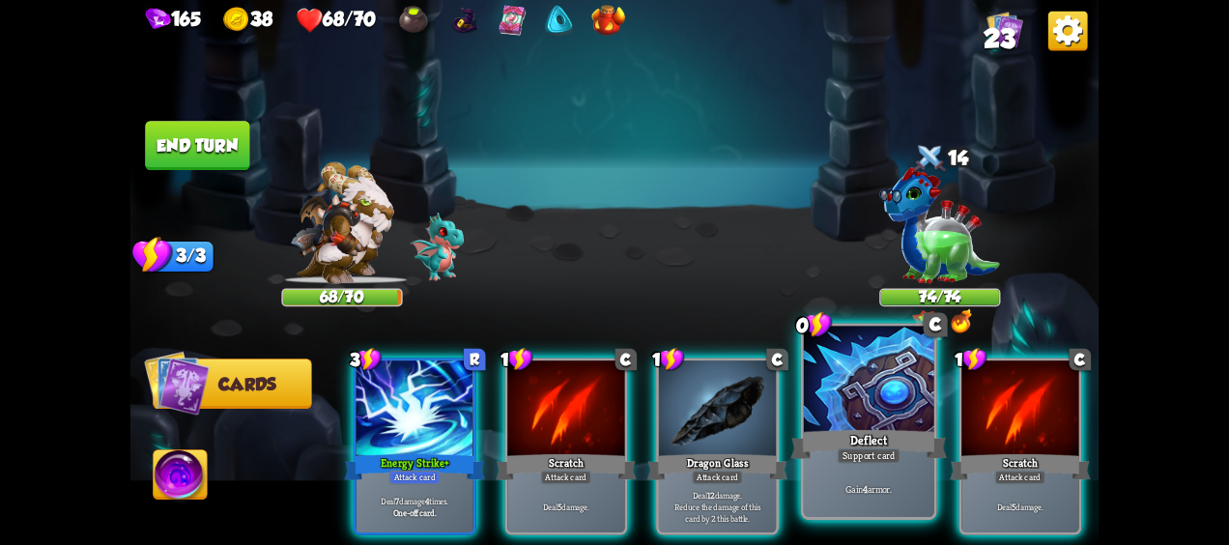
click at [901, 408] on div at bounding box center [869, 382] width 130 height 110
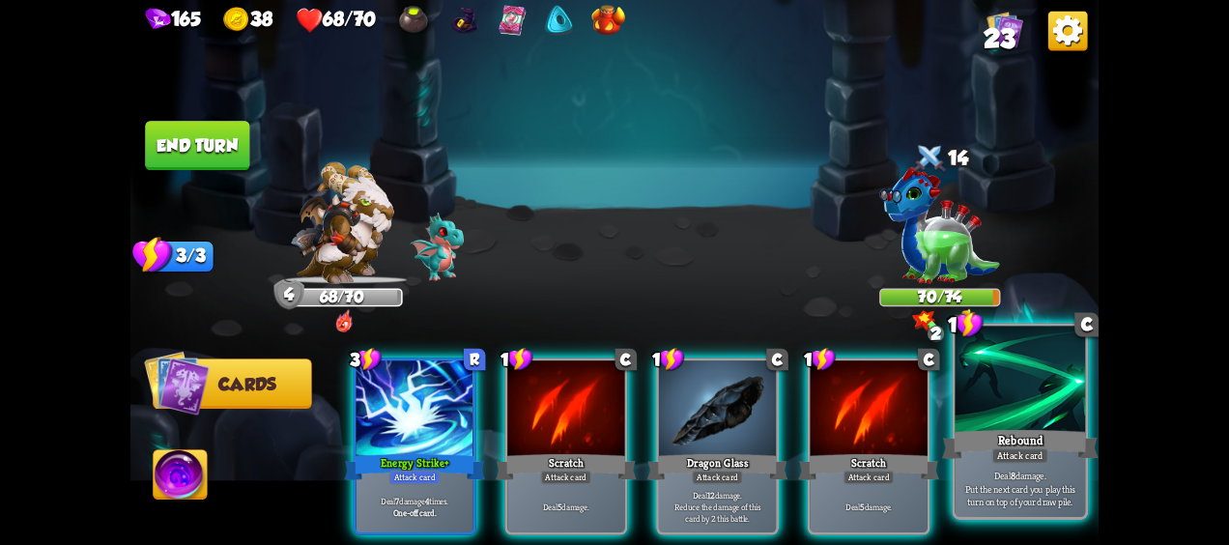
click at [999, 450] on div "Attack card" at bounding box center [1020, 455] width 57 height 15
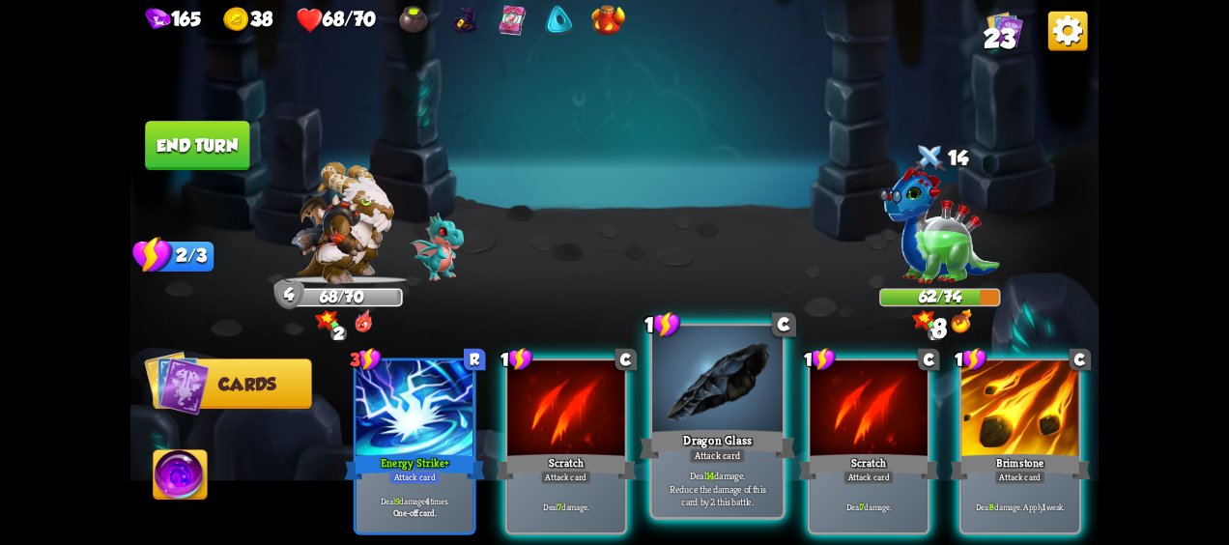
click at [704, 431] on div "Dragon Glass" at bounding box center [718, 444] width 157 height 35
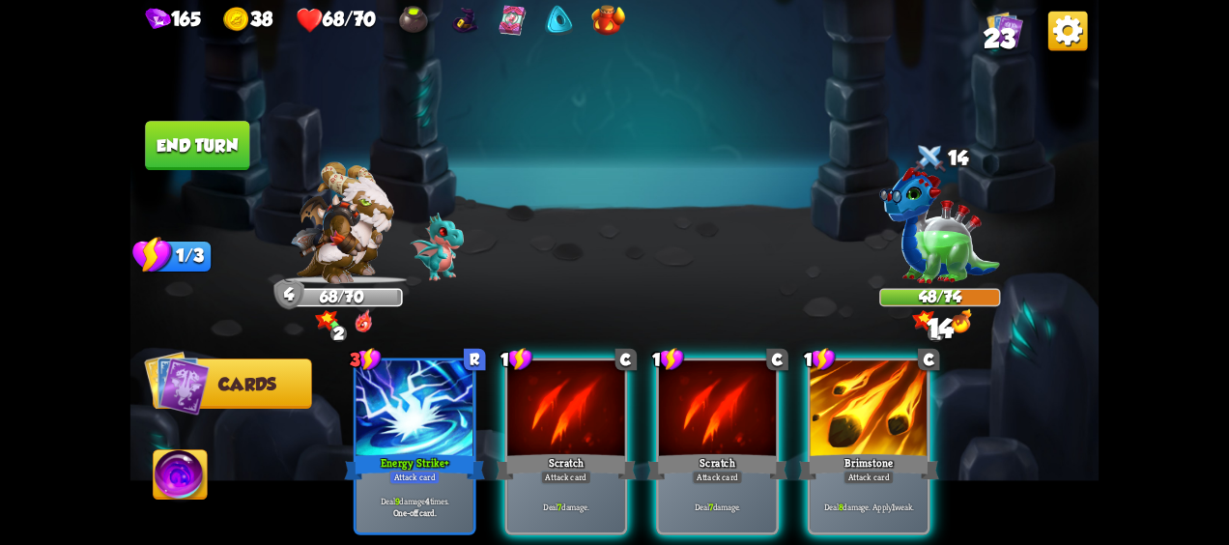
click at [880, 451] on div "Brimstone" at bounding box center [868, 466] width 141 height 31
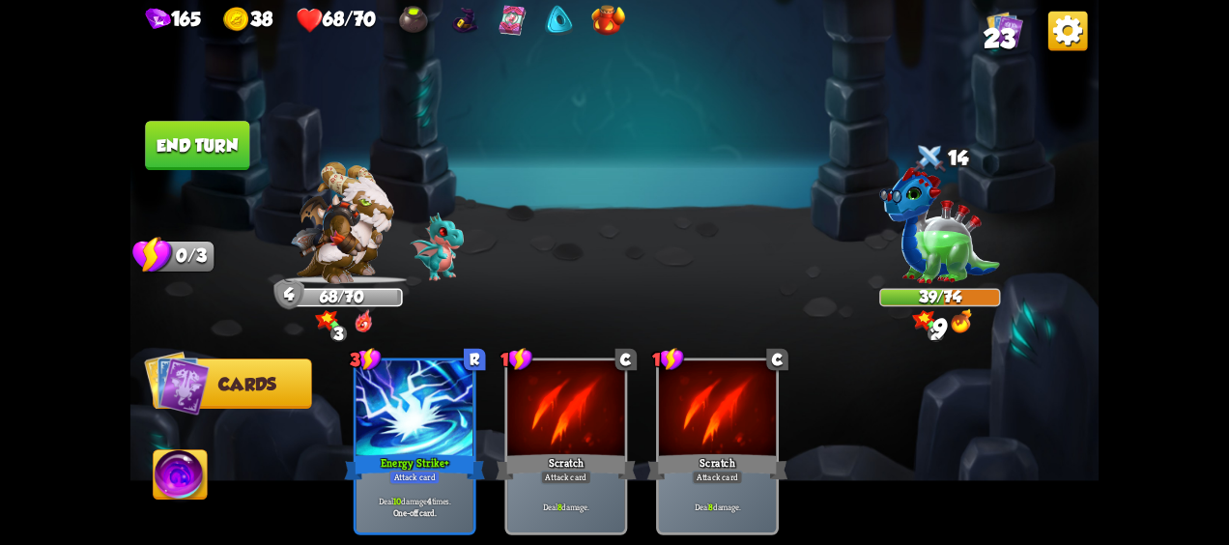
click at [223, 144] on button "End turn" at bounding box center [197, 145] width 104 height 49
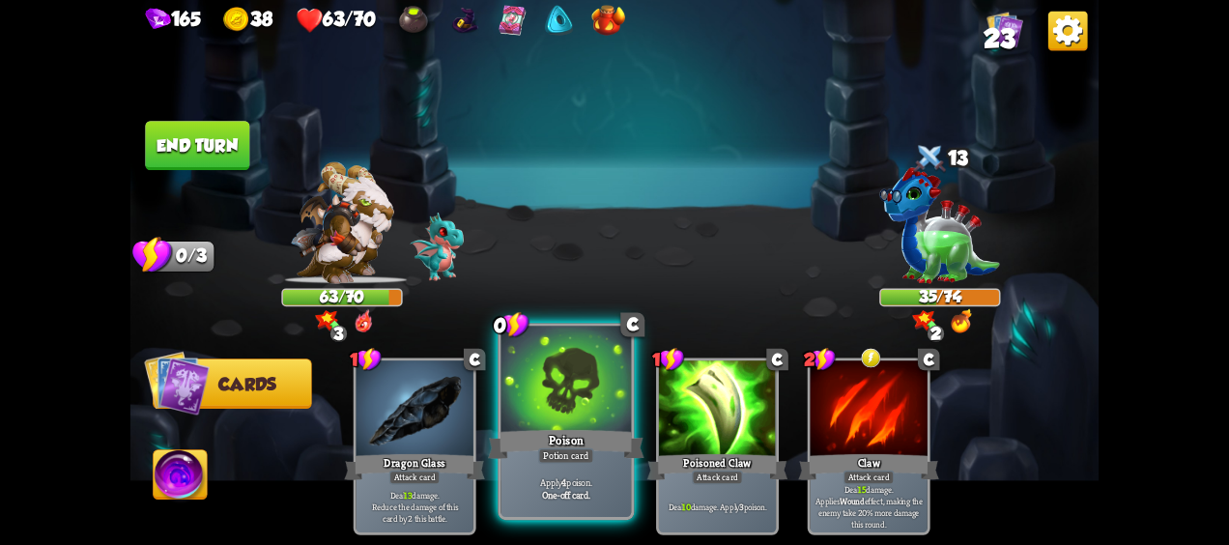
click at [580, 398] on div at bounding box center [567, 382] width 130 height 110
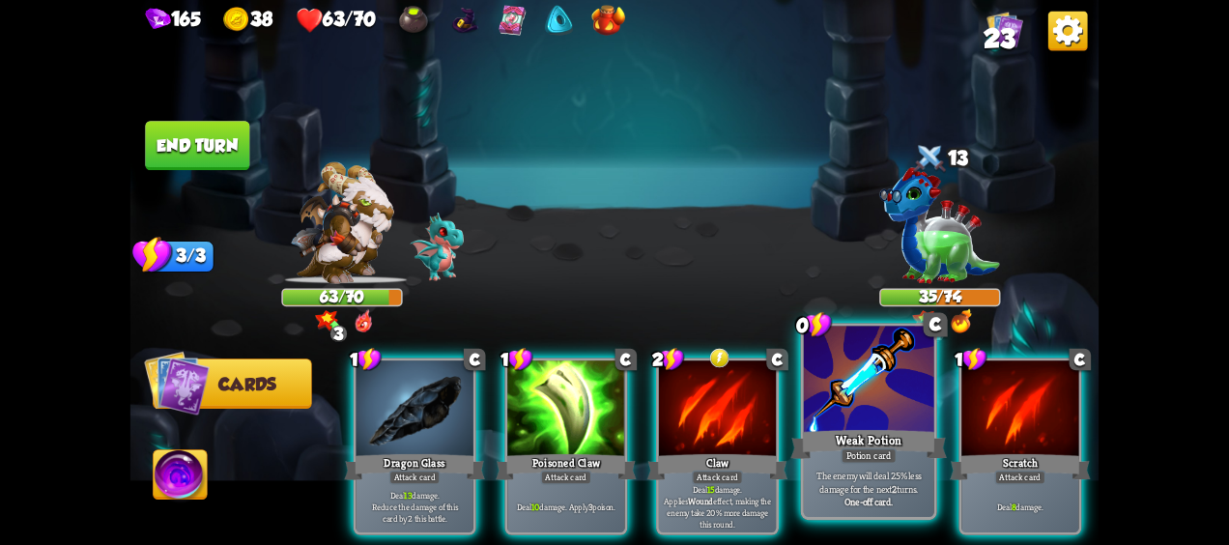
click at [836, 404] on div at bounding box center [869, 382] width 130 height 110
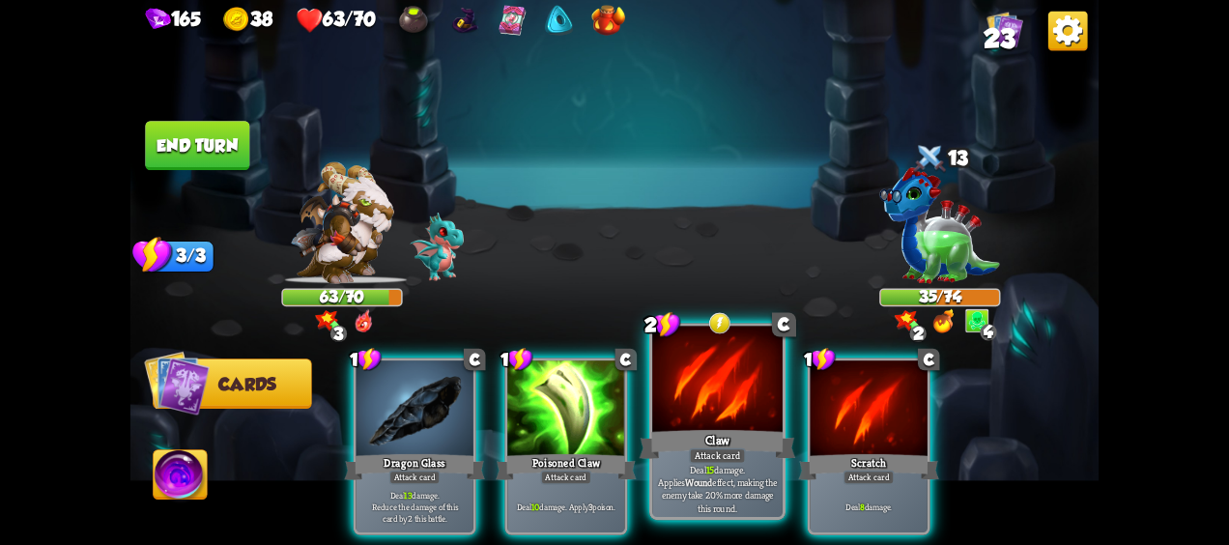
click at [744, 431] on div "Claw" at bounding box center [718, 444] width 157 height 35
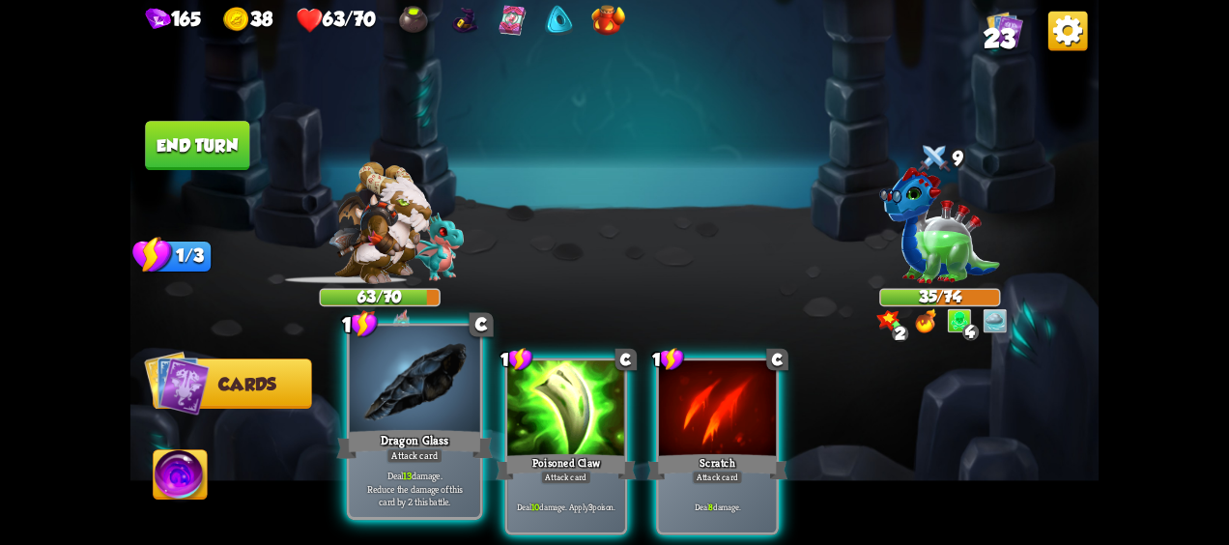
click at [392, 441] on div "Dragon Glass" at bounding box center [414, 444] width 157 height 35
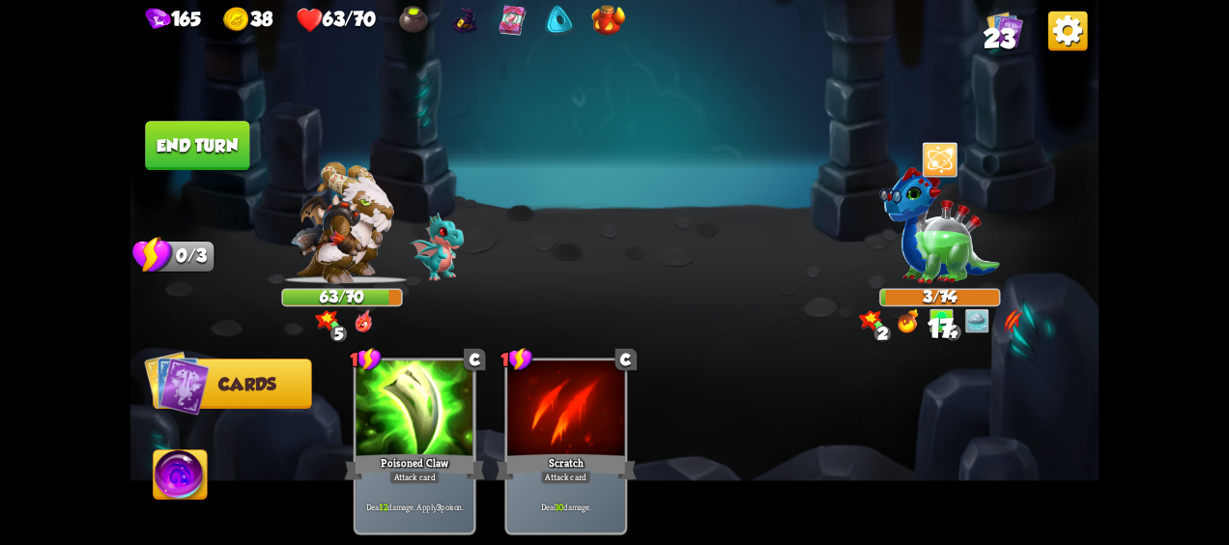
click at [183, 490] on img at bounding box center [181, 477] width 54 height 54
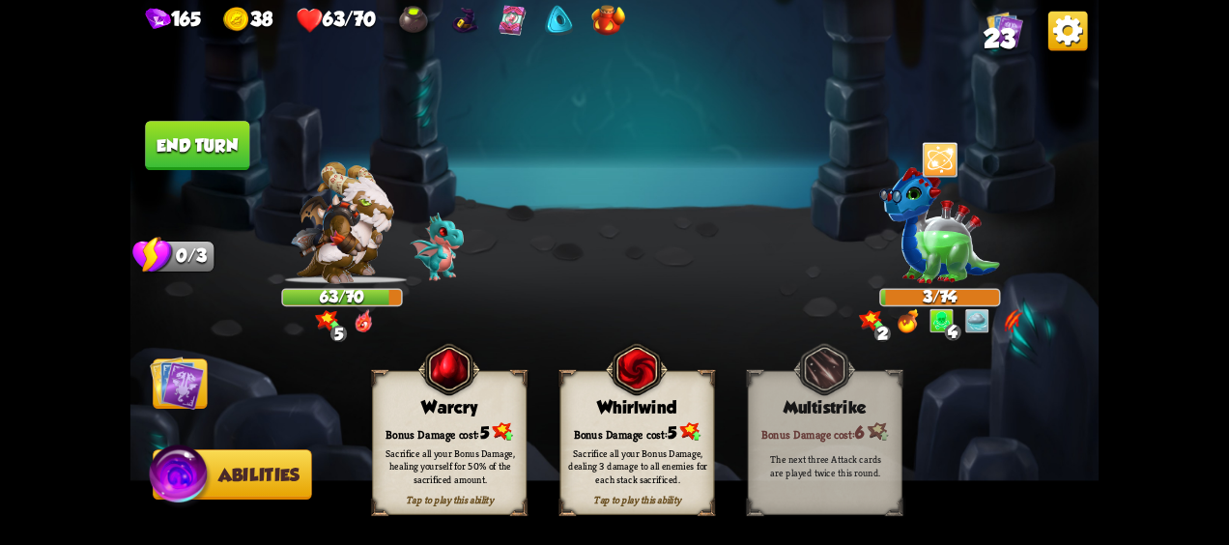
click at [479, 445] on div "Sacrifice all your Bonus Damage, healing yourself for 50% of the sacrificed amo…" at bounding box center [450, 466] width 155 height 61
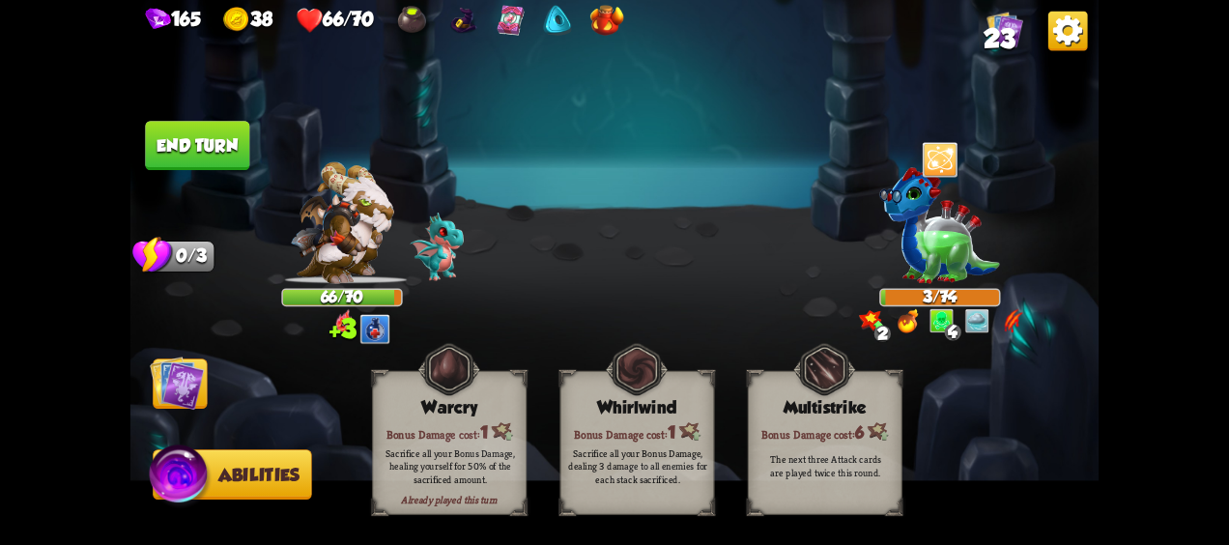
click at [211, 159] on button "End turn" at bounding box center [197, 145] width 104 height 49
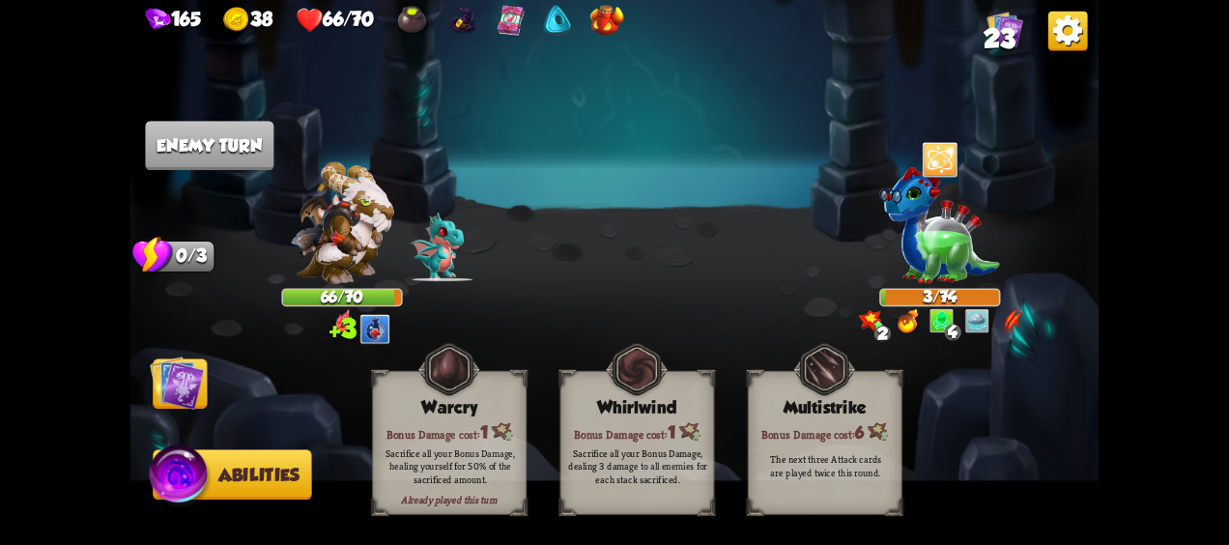
click at [175, 394] on img at bounding box center [177, 383] width 54 height 54
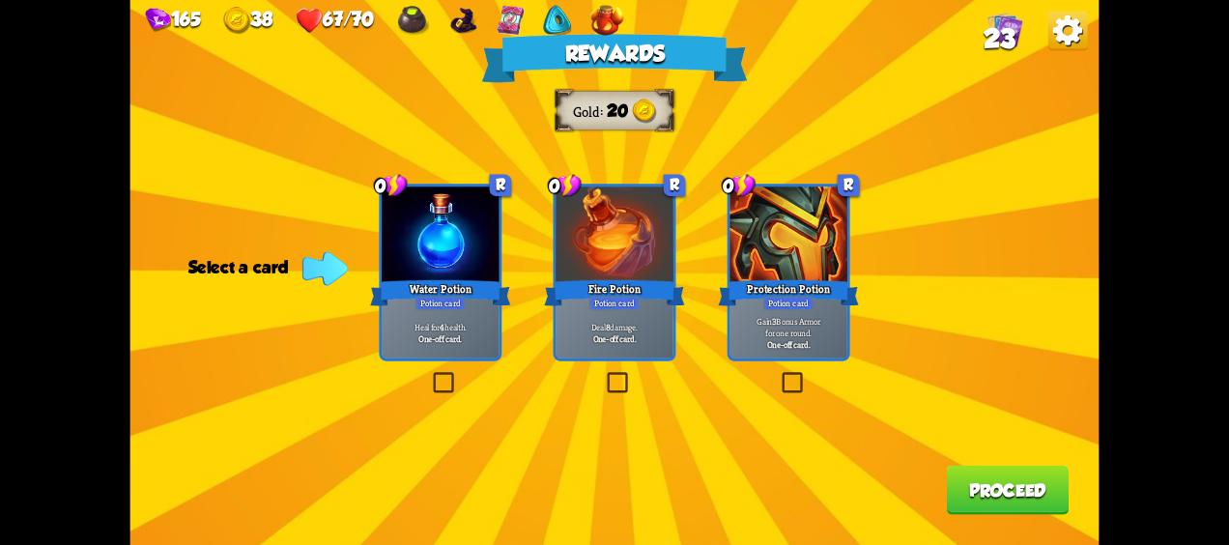
click at [624, 312] on div "Deal 8 damage. One-off card." at bounding box center [614, 332] width 117 height 51
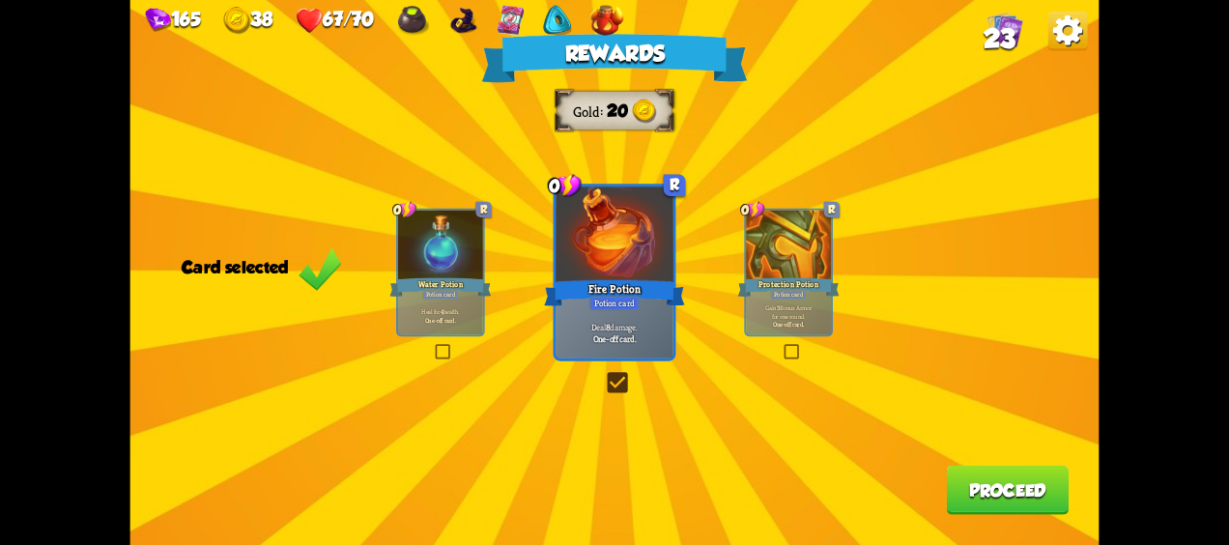
click at [1052, 491] on button "Proceed" at bounding box center [1007, 490] width 123 height 49
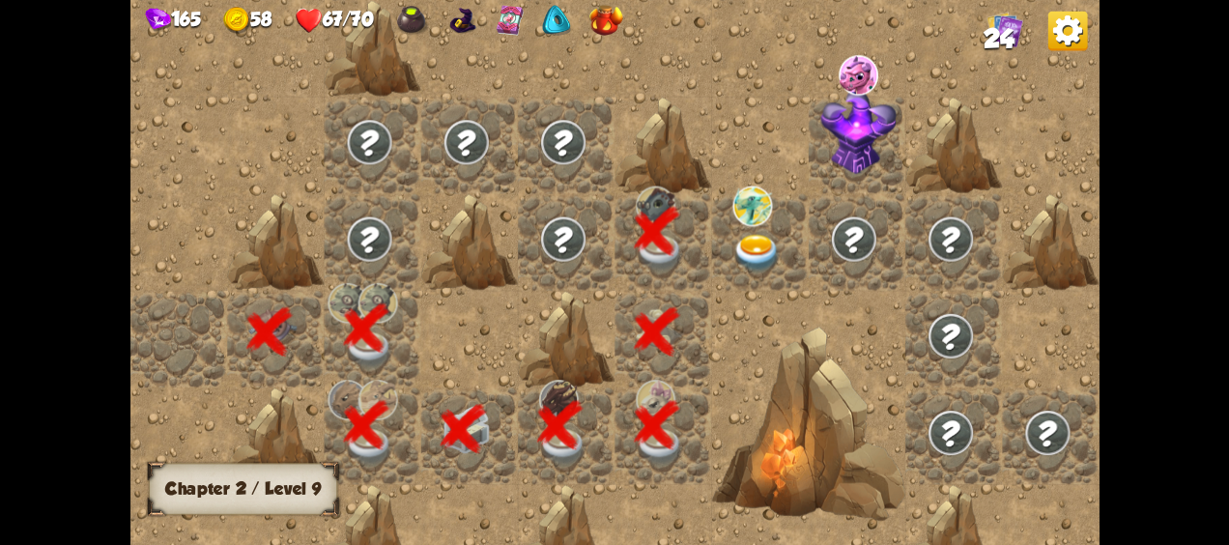
click at [740, 239] on img at bounding box center [757, 254] width 48 height 38
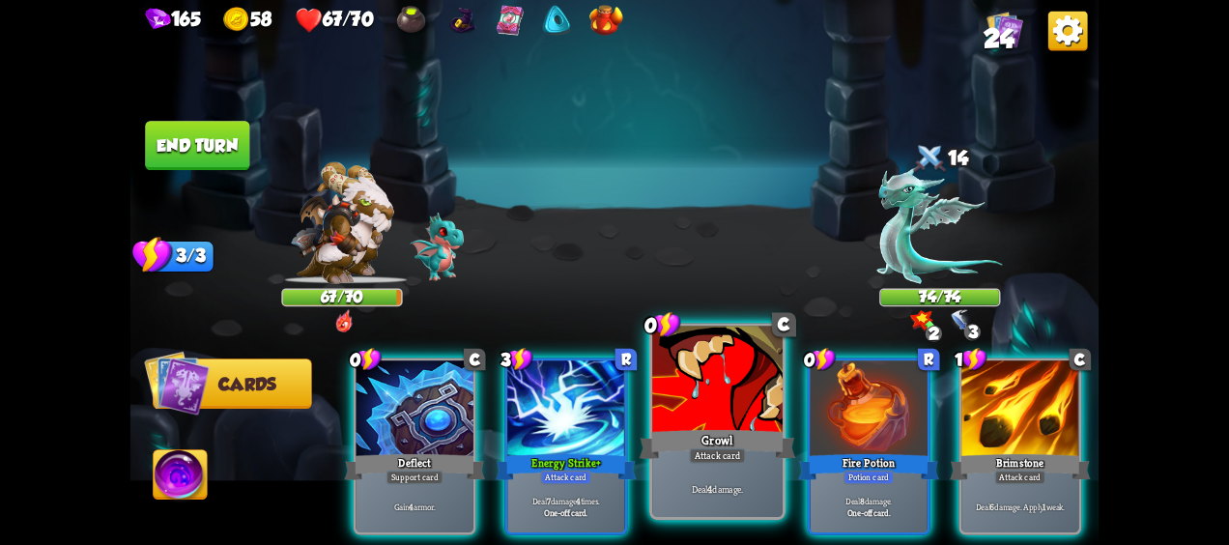
drag, startPoint x: 708, startPoint y: 425, endPoint x: 697, endPoint y: 419, distance: 13.0
click at [697, 419] on div at bounding box center [717, 382] width 130 height 110
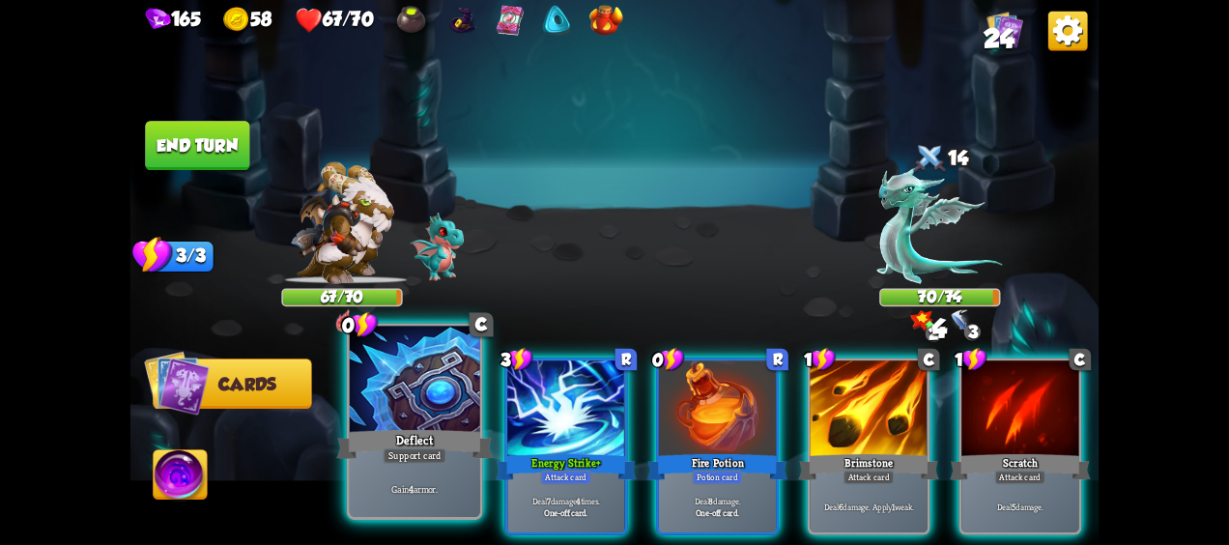
click at [412, 434] on div "Deflect" at bounding box center [414, 444] width 157 height 35
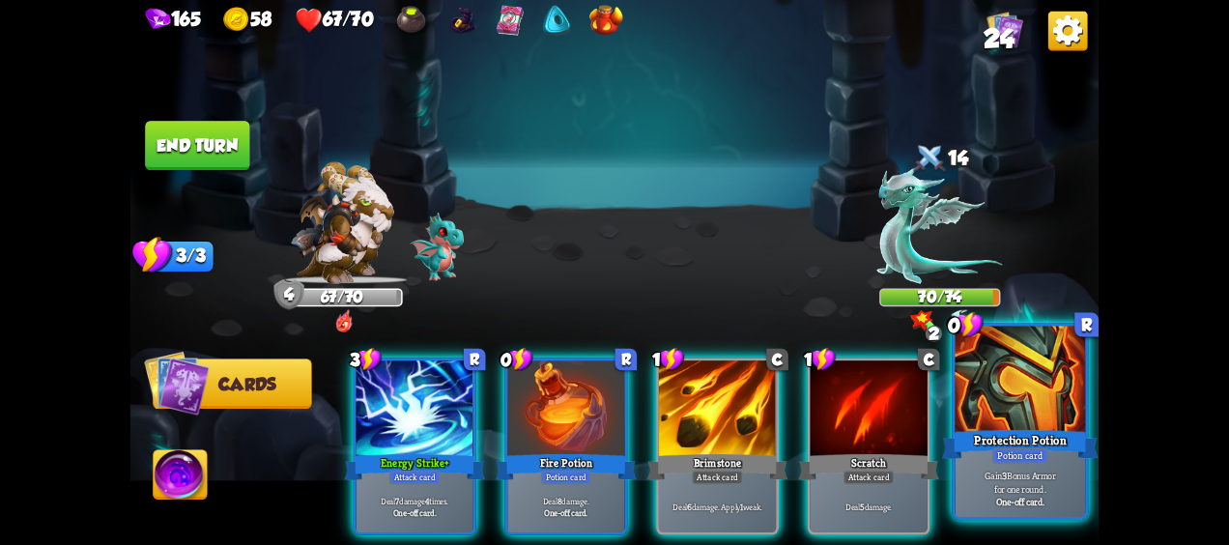
click at [1030, 417] on div at bounding box center [1020, 382] width 130 height 110
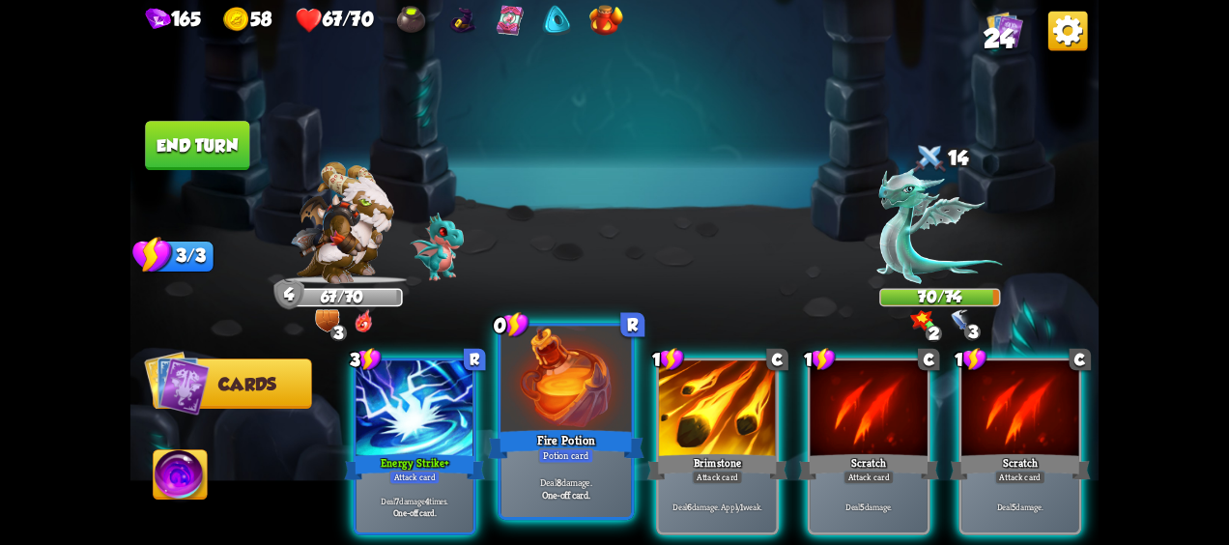
click at [567, 425] on div at bounding box center [567, 382] width 130 height 110
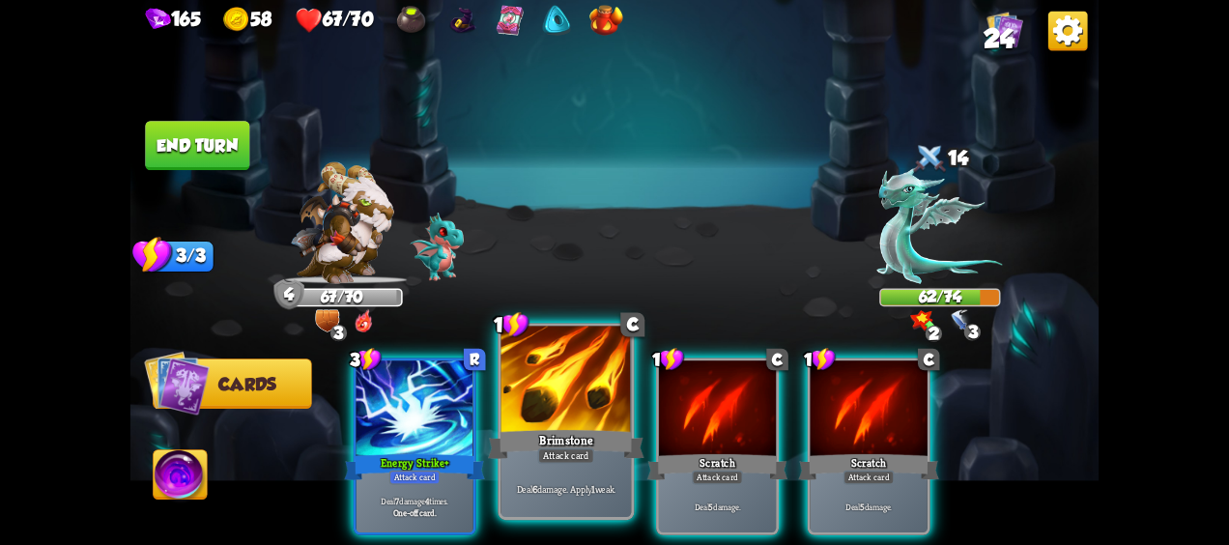
click at [539, 395] on div at bounding box center [567, 382] width 130 height 110
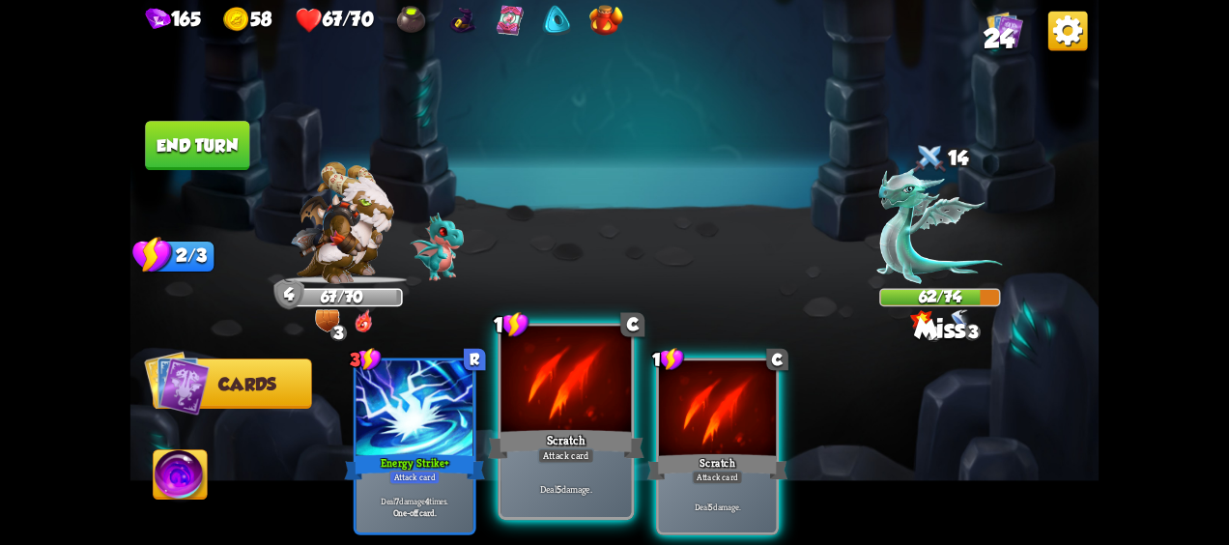
click at [563, 386] on div at bounding box center [567, 382] width 130 height 110
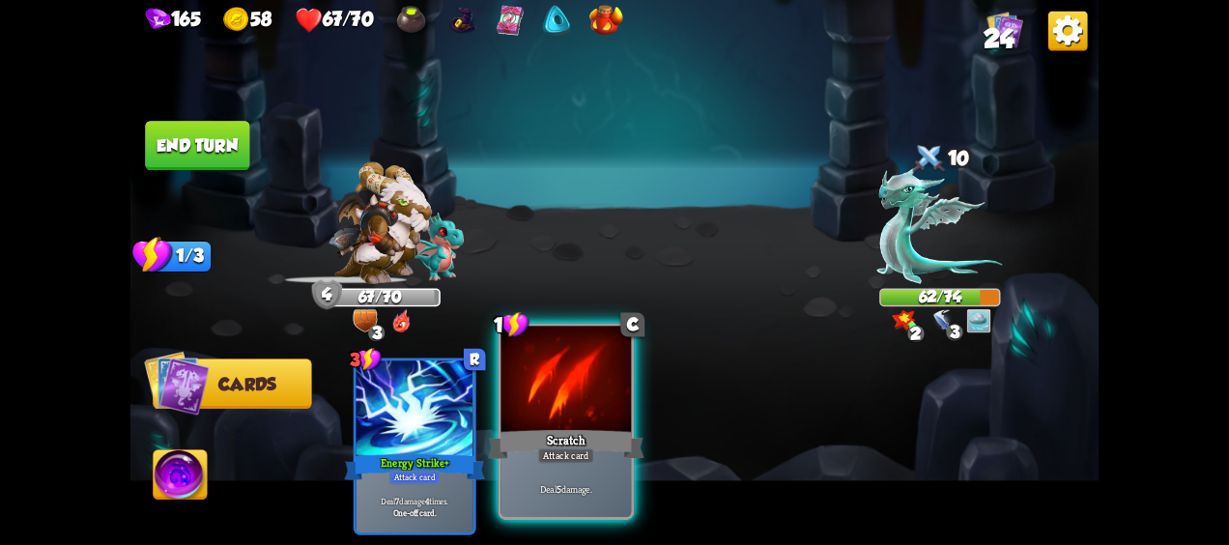
click at [560, 387] on div at bounding box center [567, 382] width 130 height 110
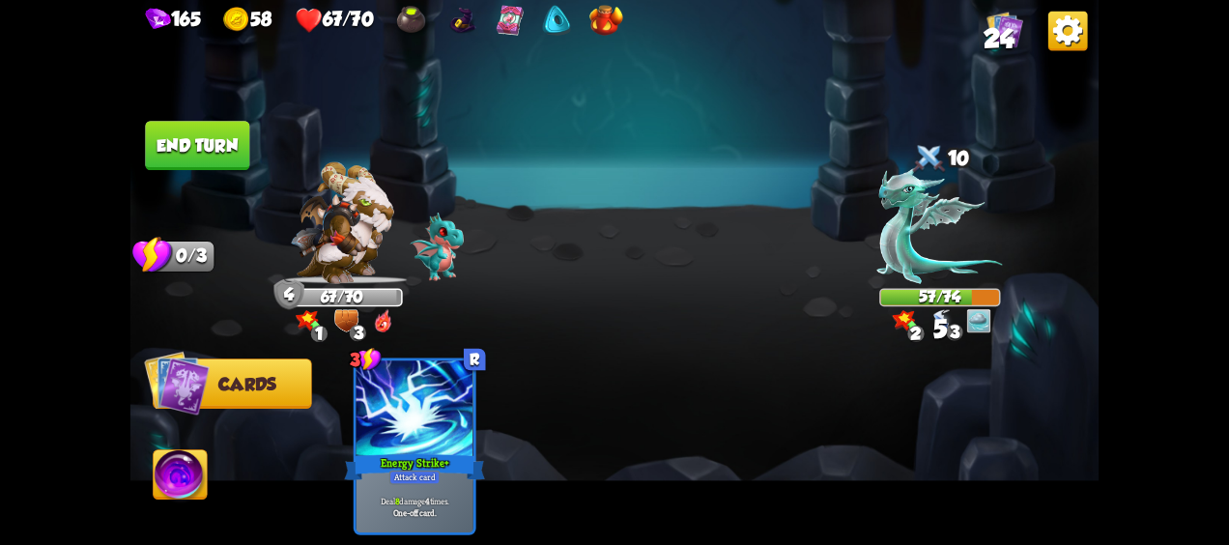
click at [176, 155] on button "End turn" at bounding box center [197, 145] width 104 height 49
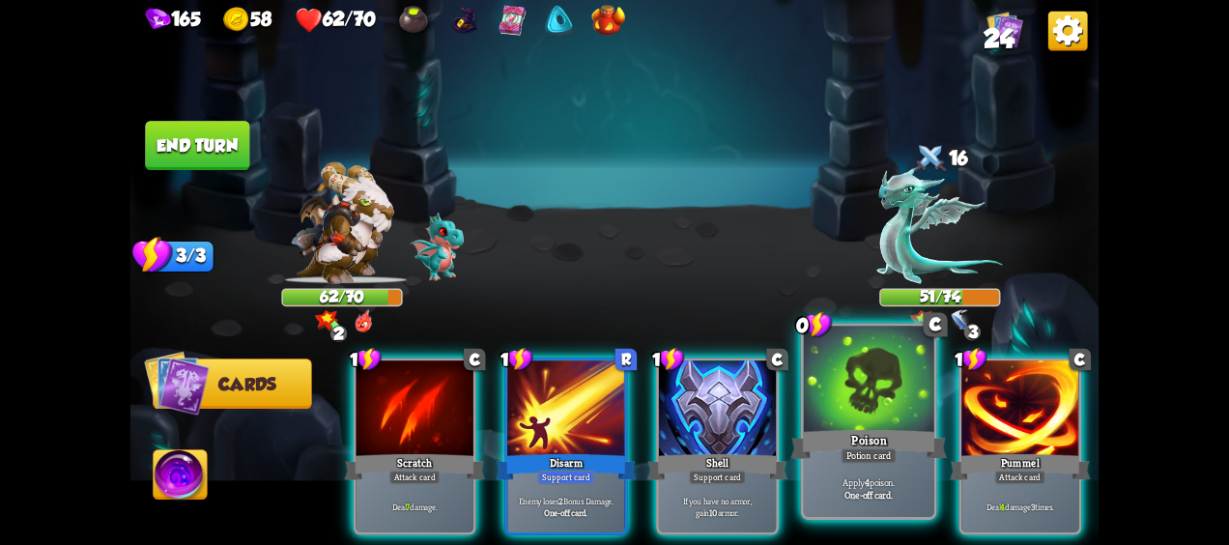
click at [862, 420] on div at bounding box center [869, 382] width 130 height 110
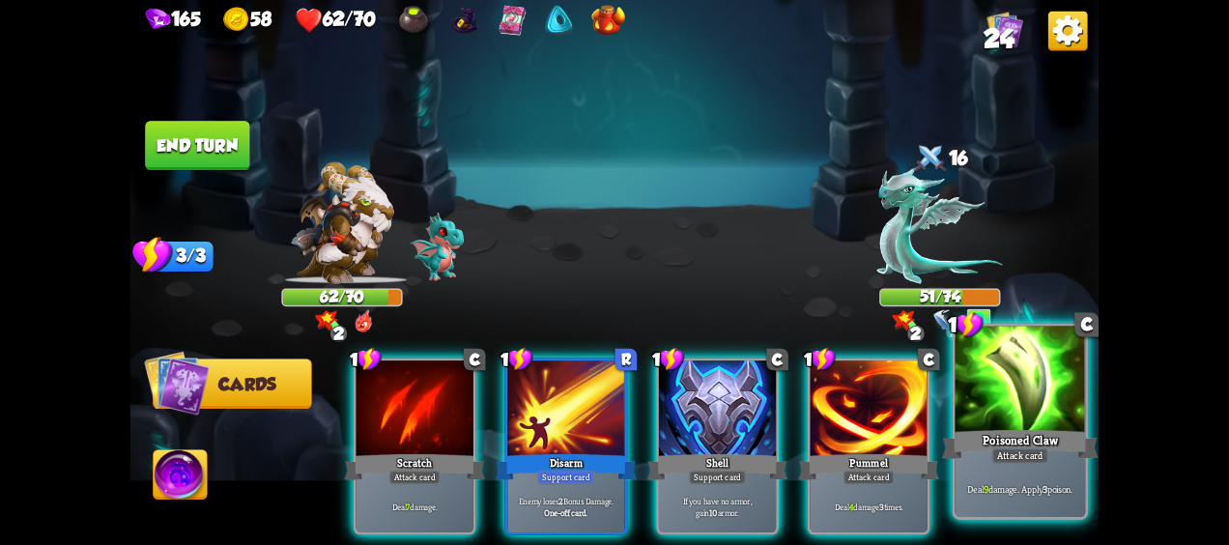
click at [1007, 460] on div "Attack card" at bounding box center [1020, 455] width 57 height 15
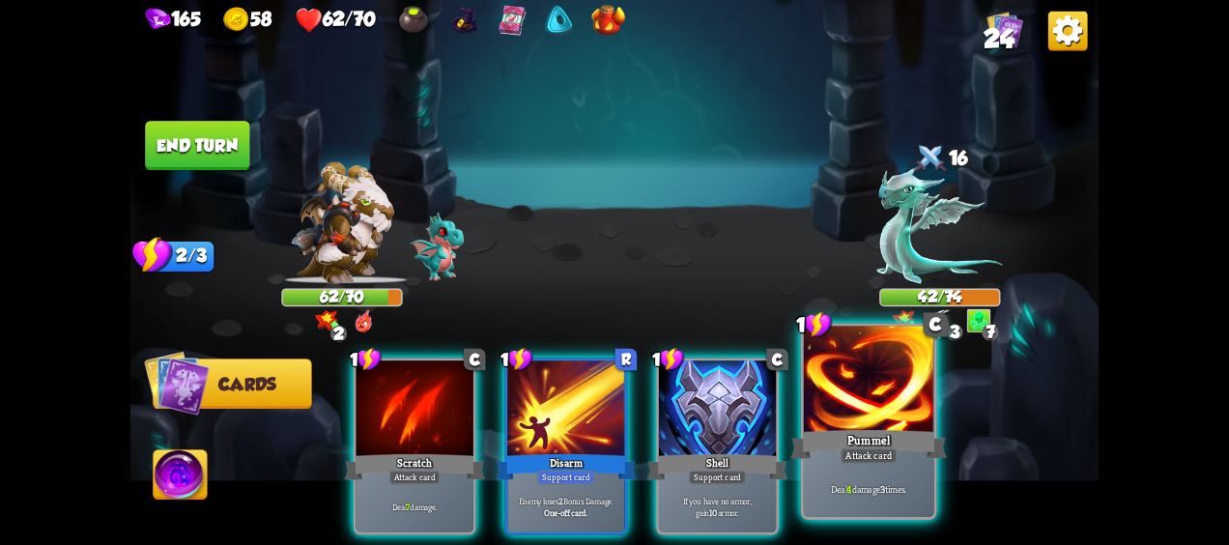
click at [903, 441] on div "Pummel" at bounding box center [869, 444] width 157 height 35
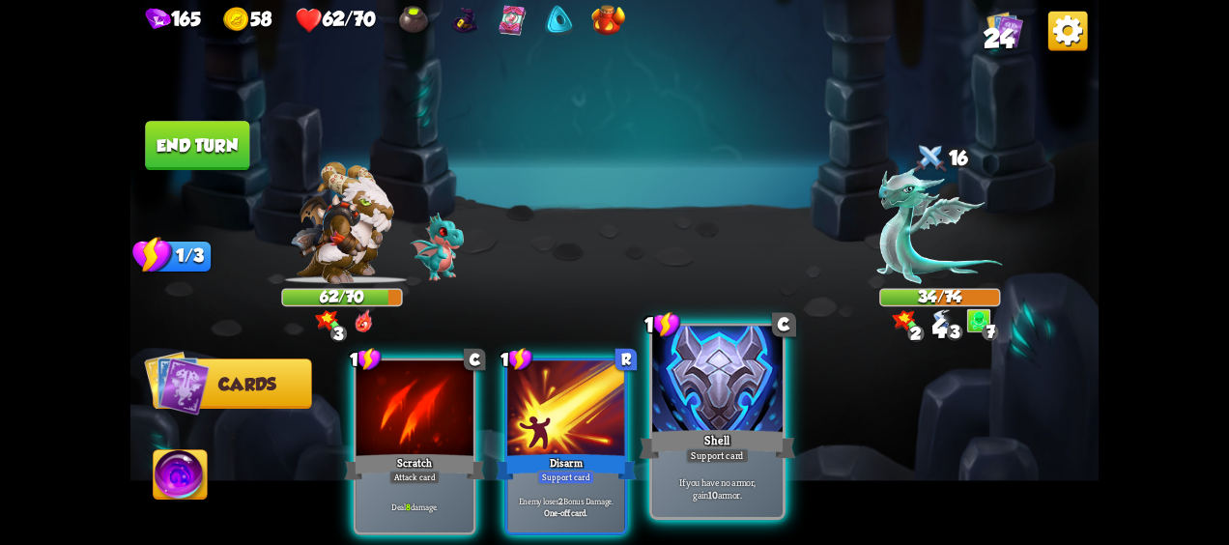
click at [724, 431] on div "Shell" at bounding box center [718, 444] width 157 height 35
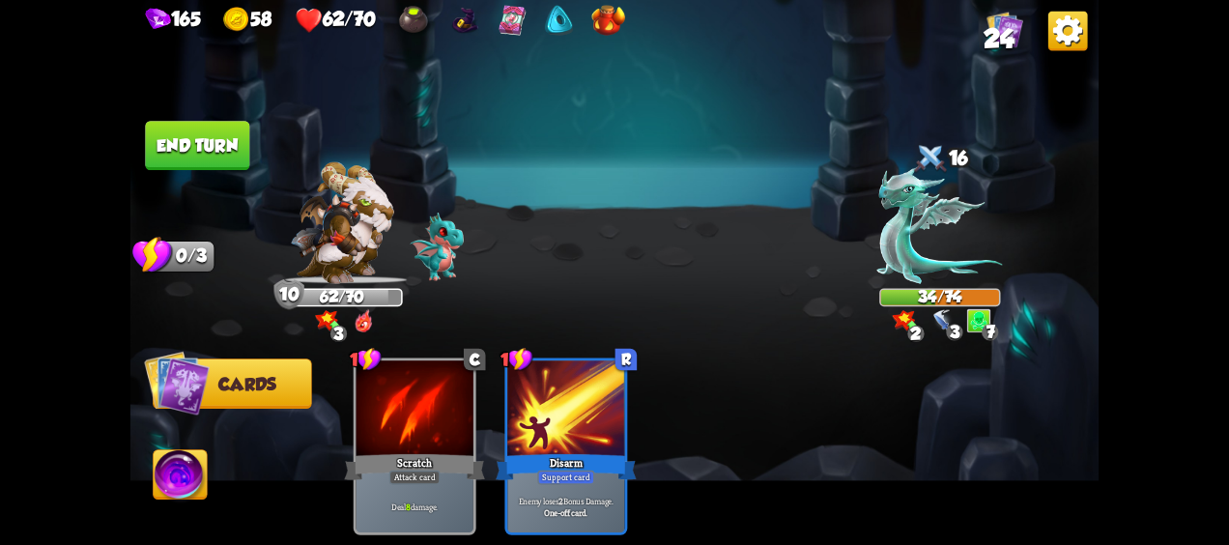
click at [178, 147] on button "End turn" at bounding box center [197, 145] width 104 height 49
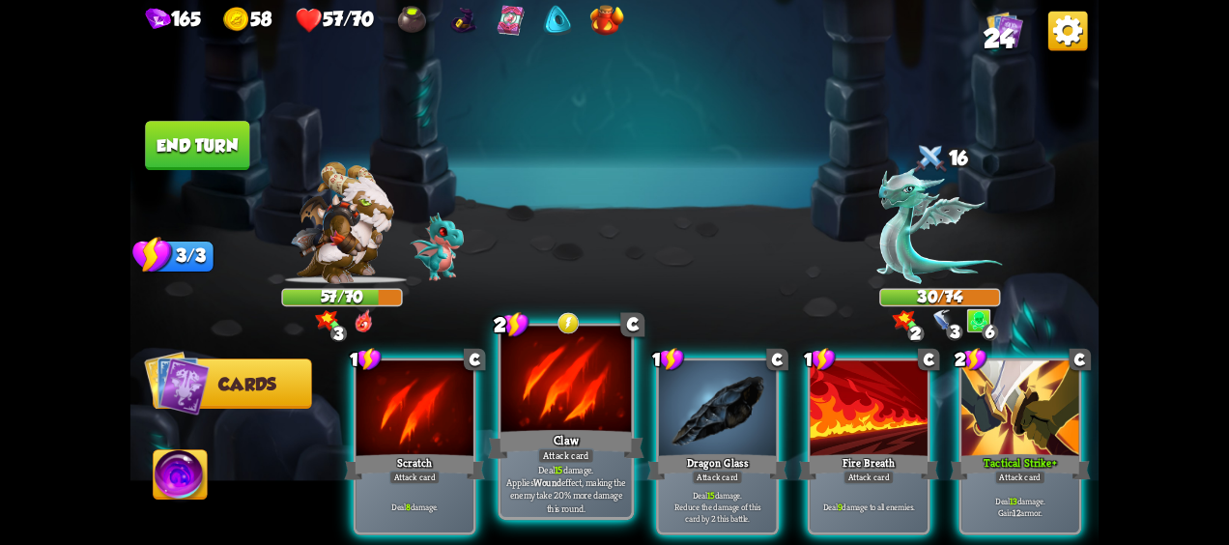
click at [577, 441] on div "Claw" at bounding box center [566, 444] width 157 height 35
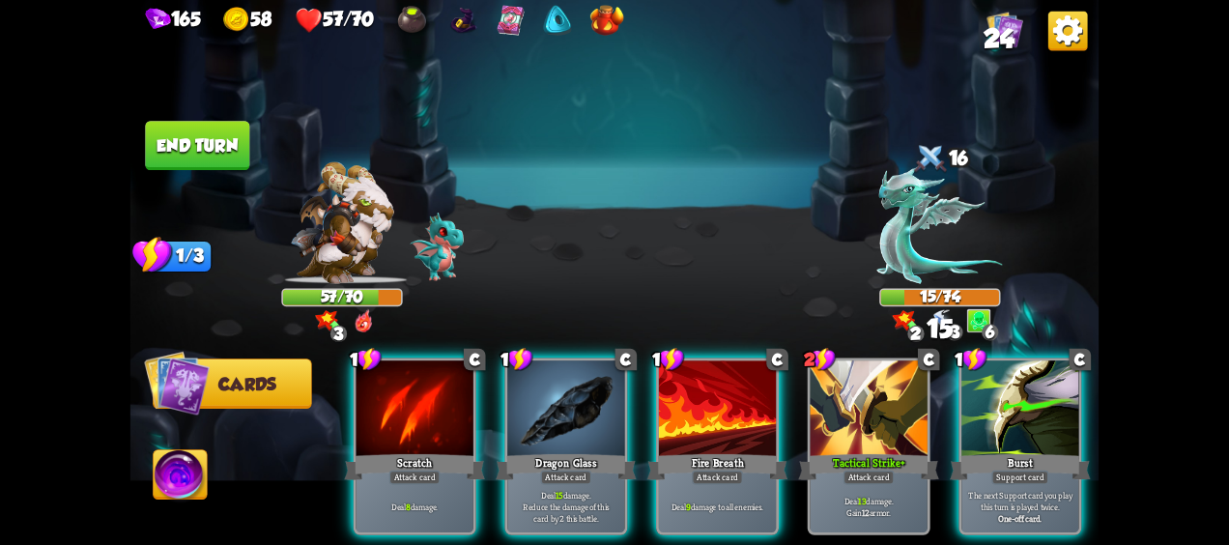
click at [578, 451] on div "Dragon Glass" at bounding box center [566, 466] width 141 height 31
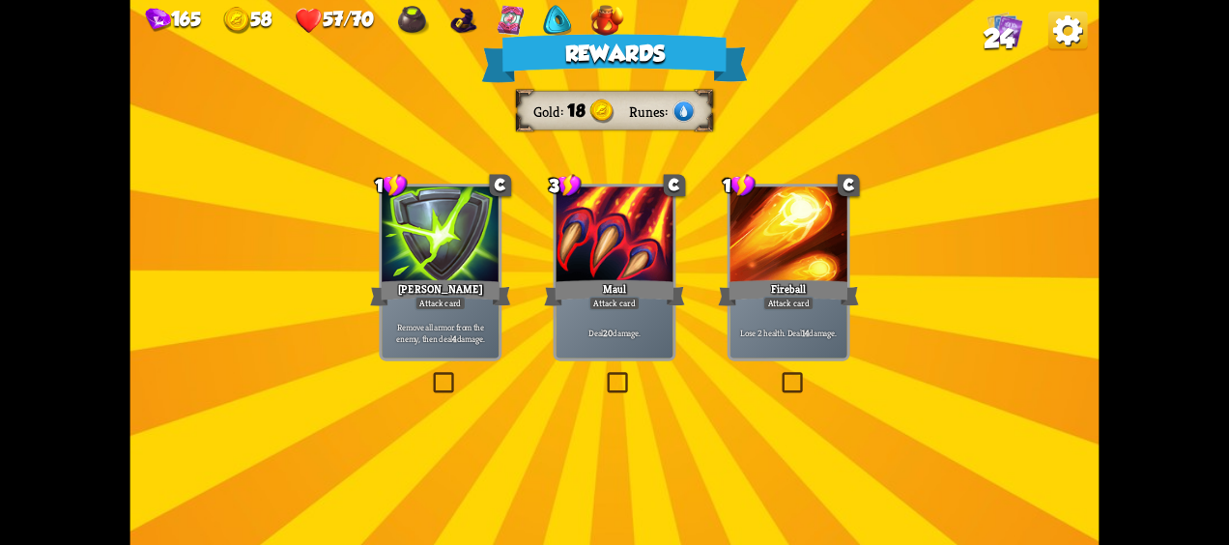
click at [778, 287] on div "Fireball" at bounding box center [788, 292] width 141 height 31
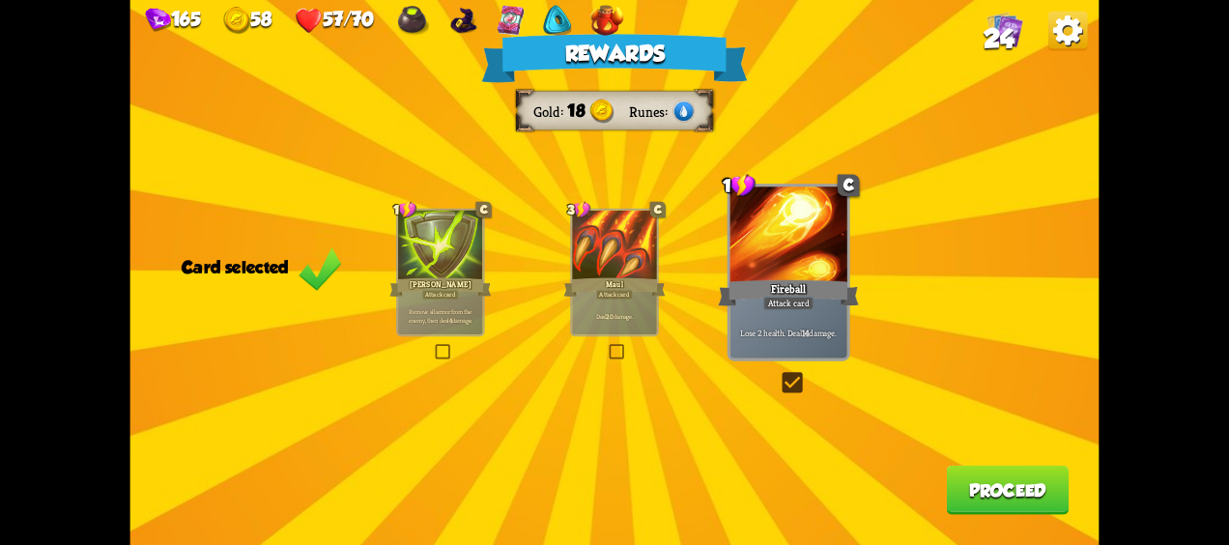
click at [994, 489] on button "Proceed" at bounding box center [1007, 490] width 123 height 49
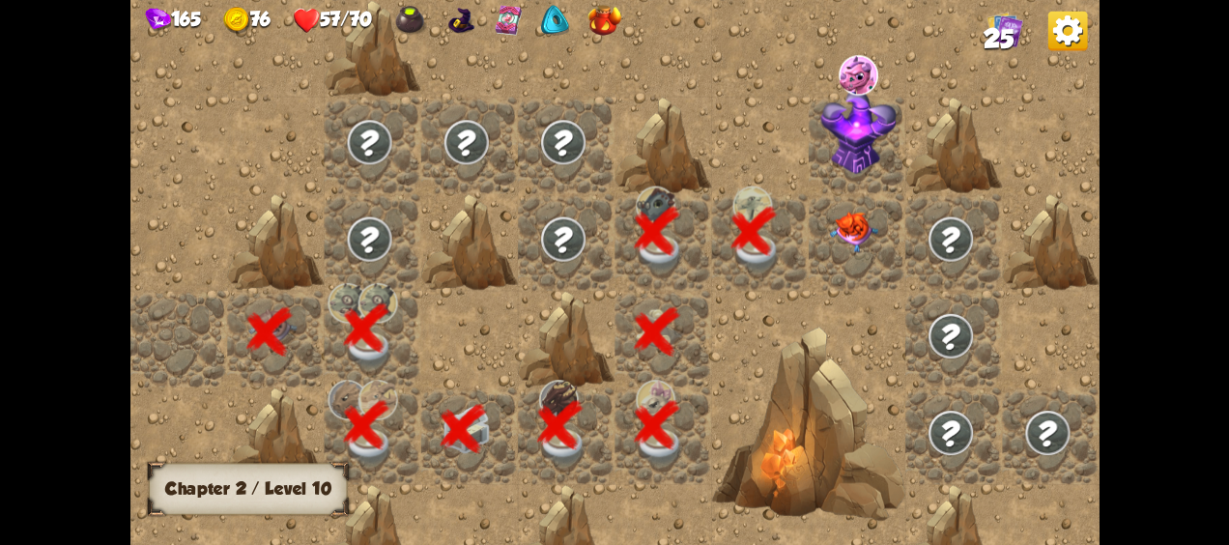
click at [851, 251] on img at bounding box center [853, 232] width 48 height 41
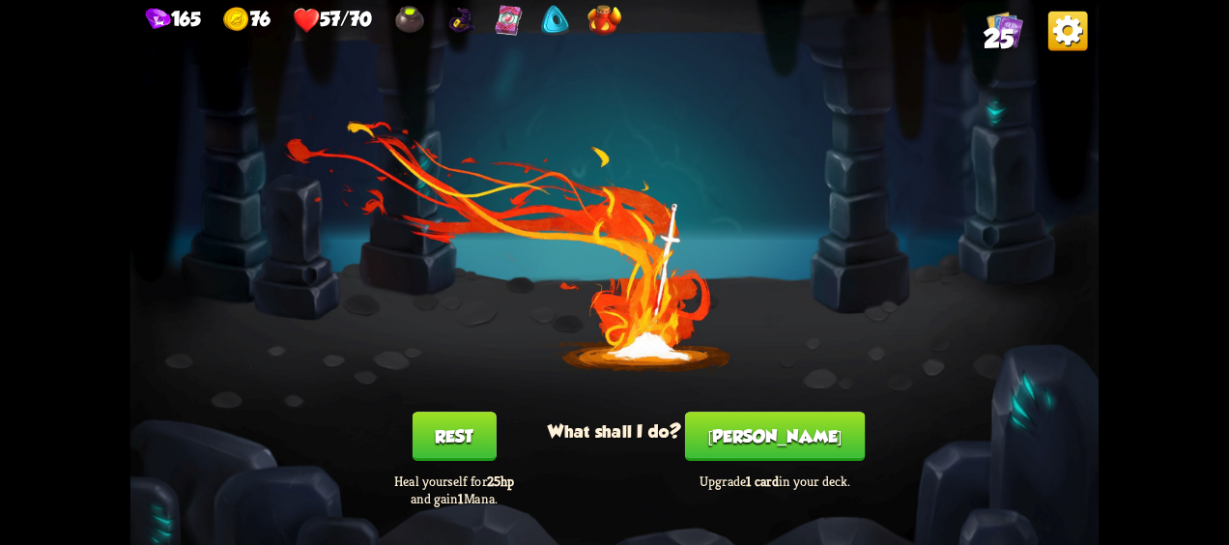
click at [766, 424] on button "[PERSON_NAME]" at bounding box center [775, 436] width 180 height 49
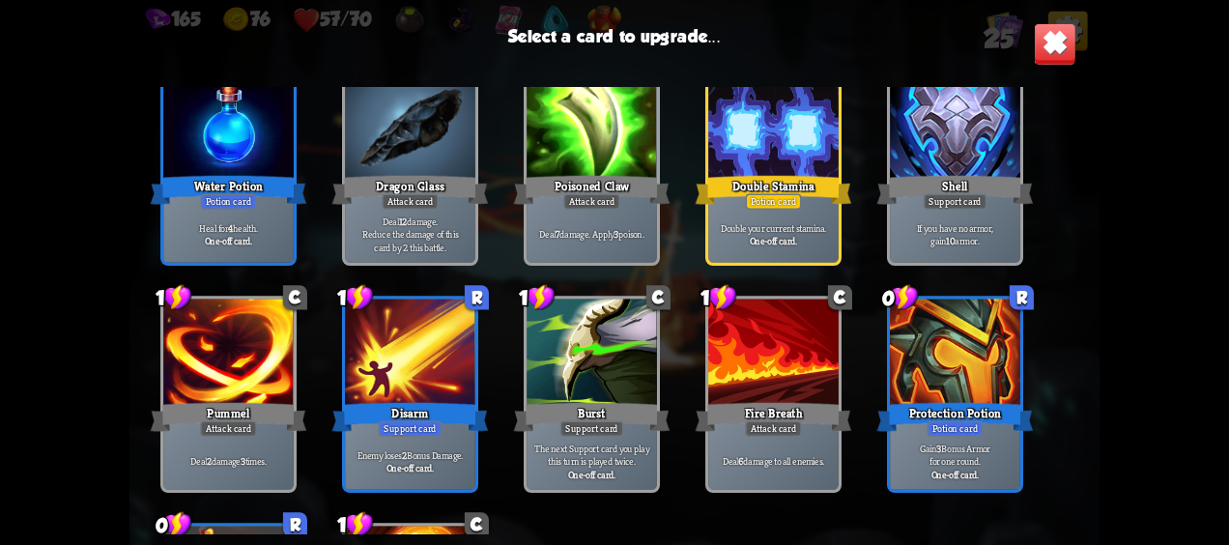
scroll to position [193, 0]
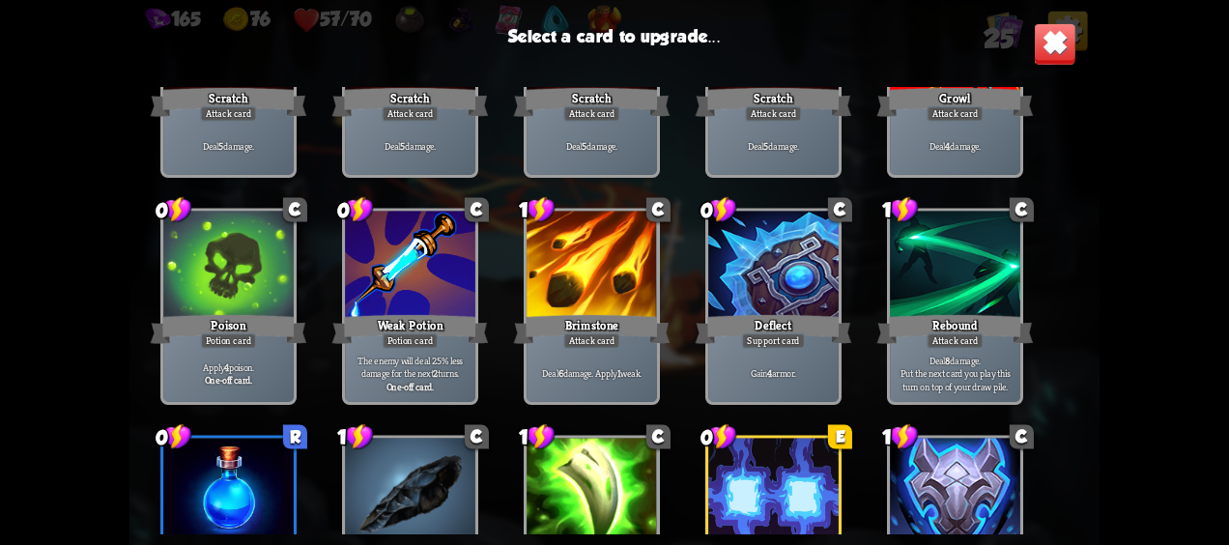
click at [938, 301] on div at bounding box center [955, 267] width 130 height 110
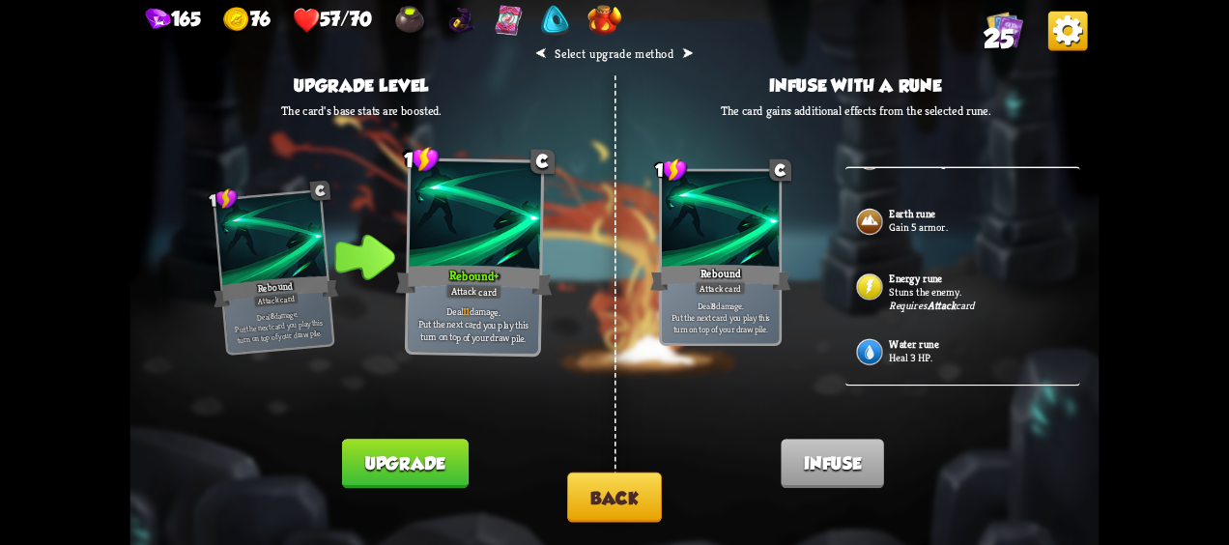
scroll to position [296, 0]
click at [626, 490] on button "Back" at bounding box center [614, 498] width 95 height 50
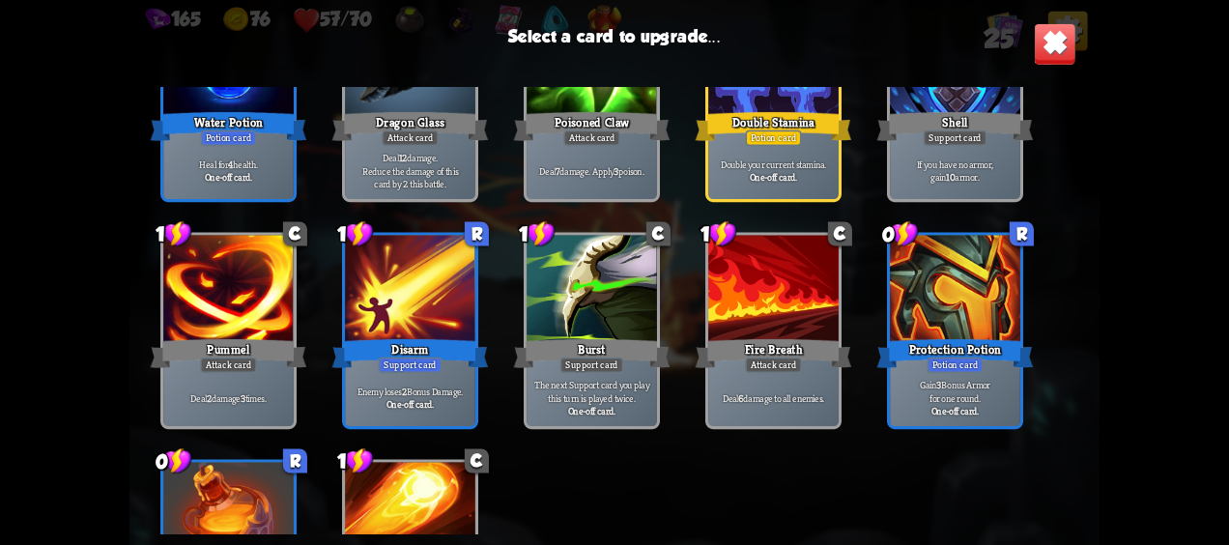
scroll to position [773, 0]
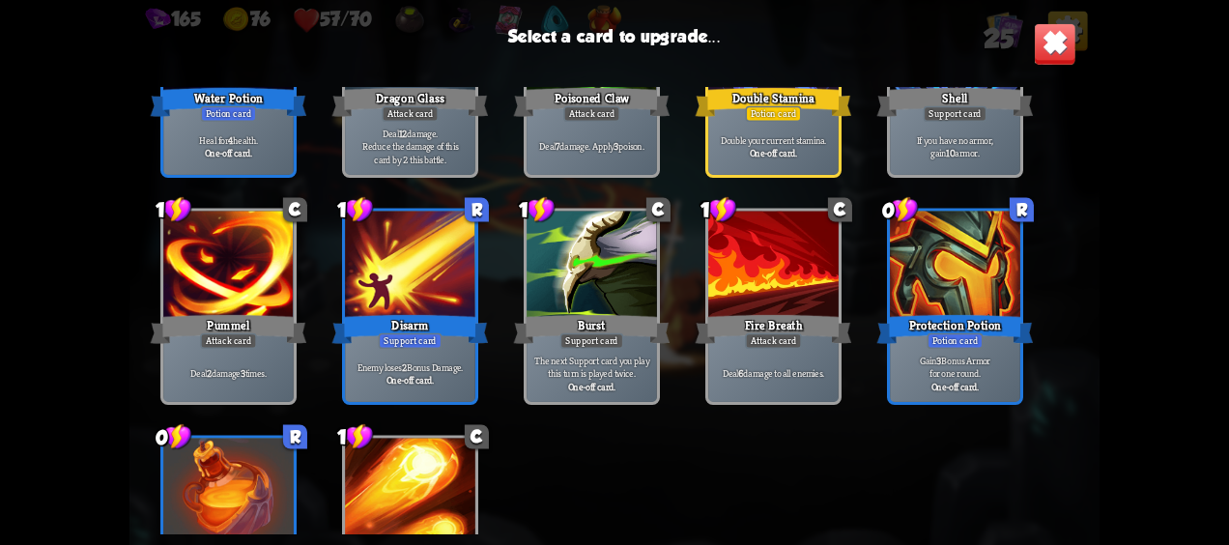
click at [403, 290] on div at bounding box center [410, 267] width 130 height 110
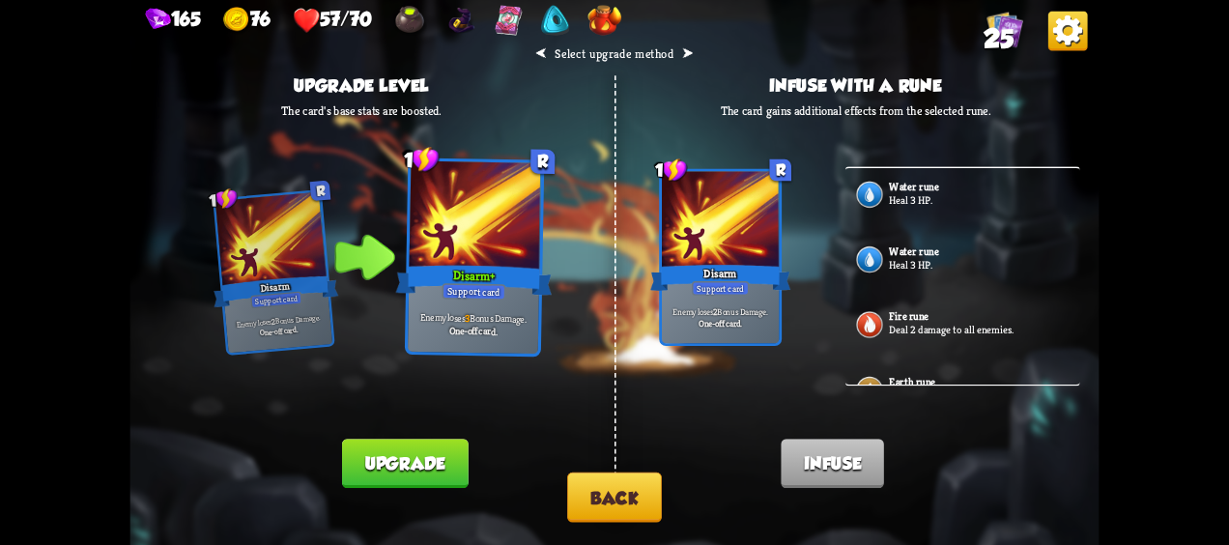
click at [633, 488] on button "Back" at bounding box center [614, 498] width 95 height 50
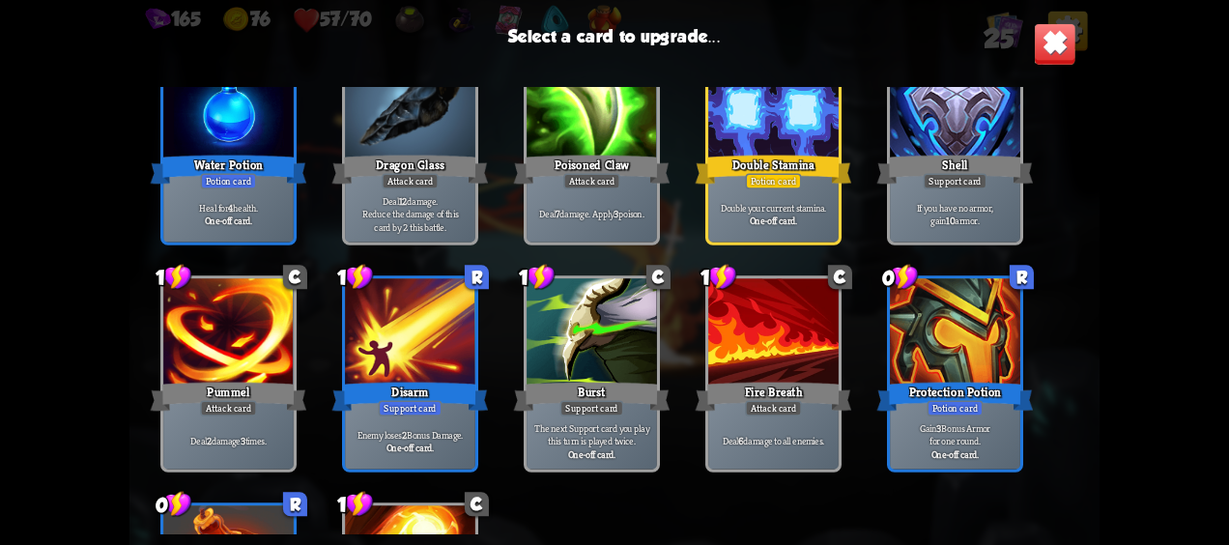
scroll to position [387, 0]
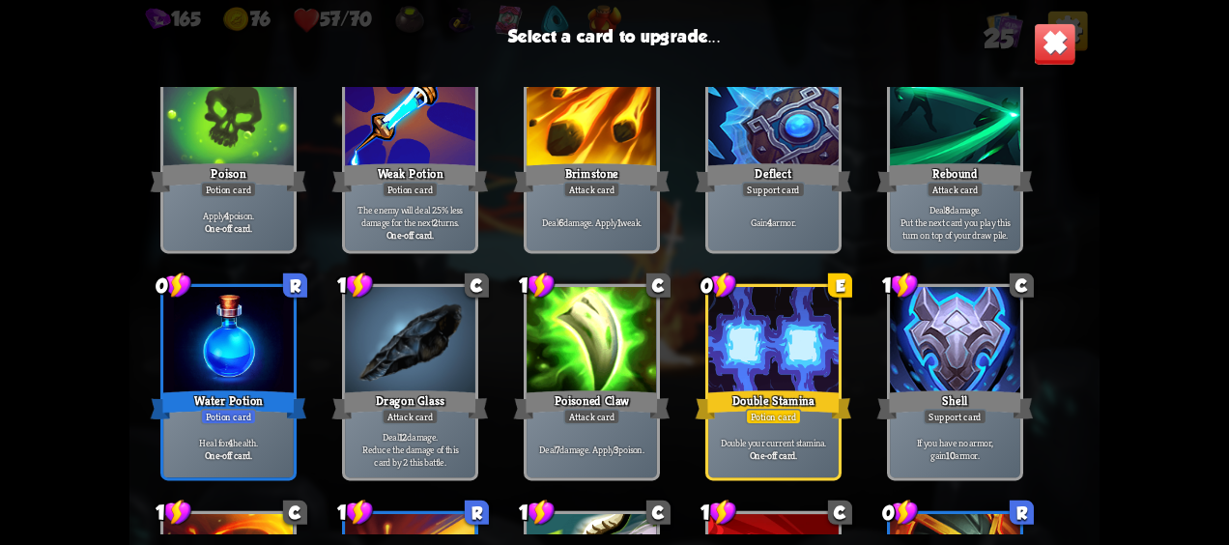
click at [626, 374] on div at bounding box center [592, 342] width 130 height 110
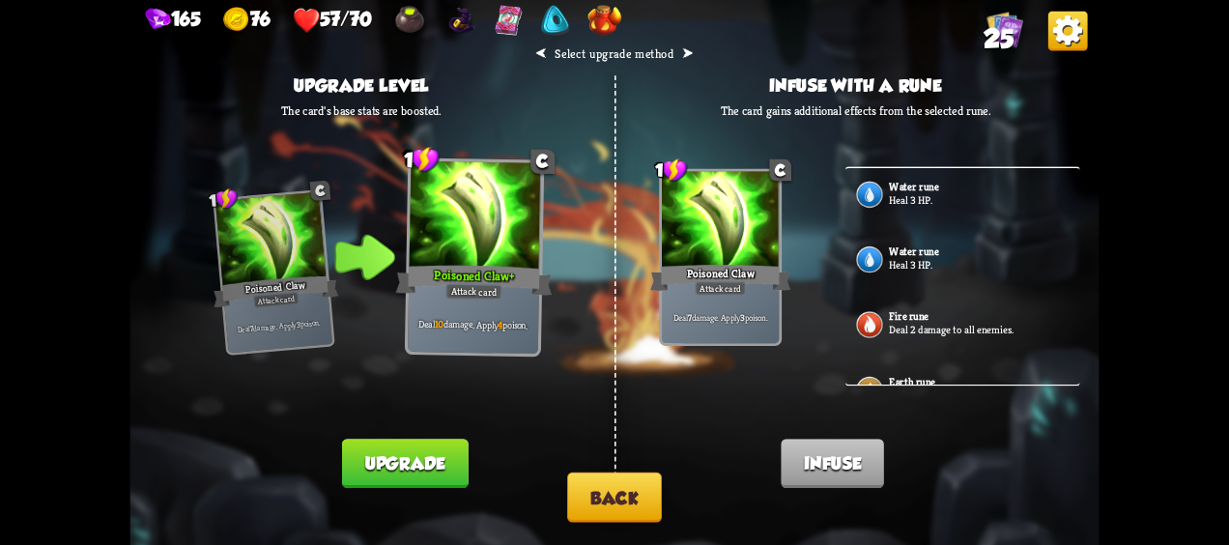
click at [620, 499] on button "Back" at bounding box center [614, 498] width 95 height 50
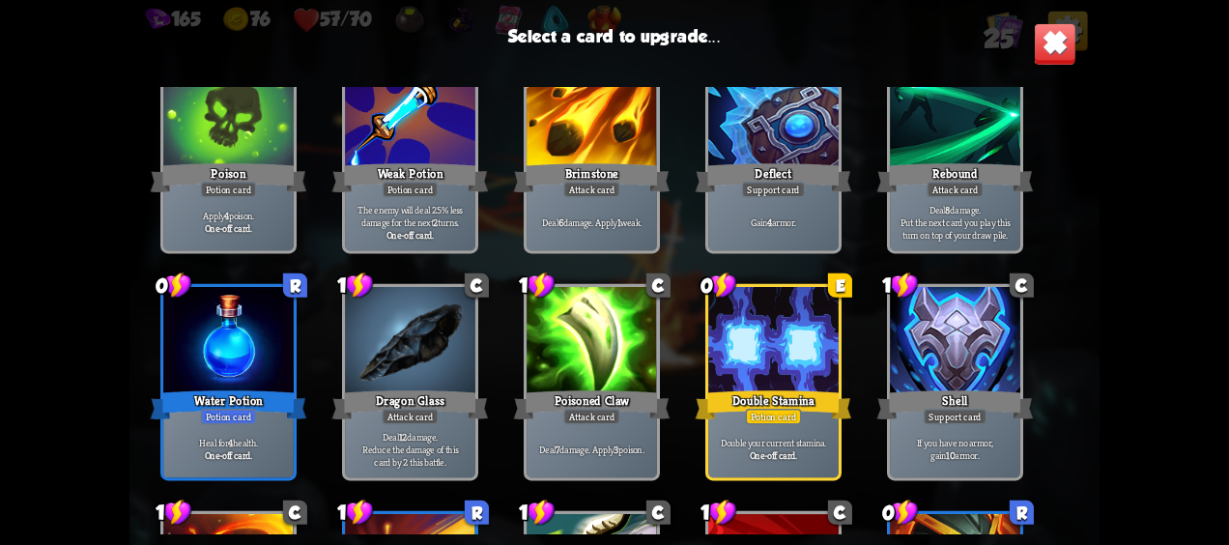
drag, startPoint x: 812, startPoint y: 352, endPoint x: 650, endPoint y: 384, distance: 165.5
click at [801, 355] on div at bounding box center [773, 342] width 130 height 110
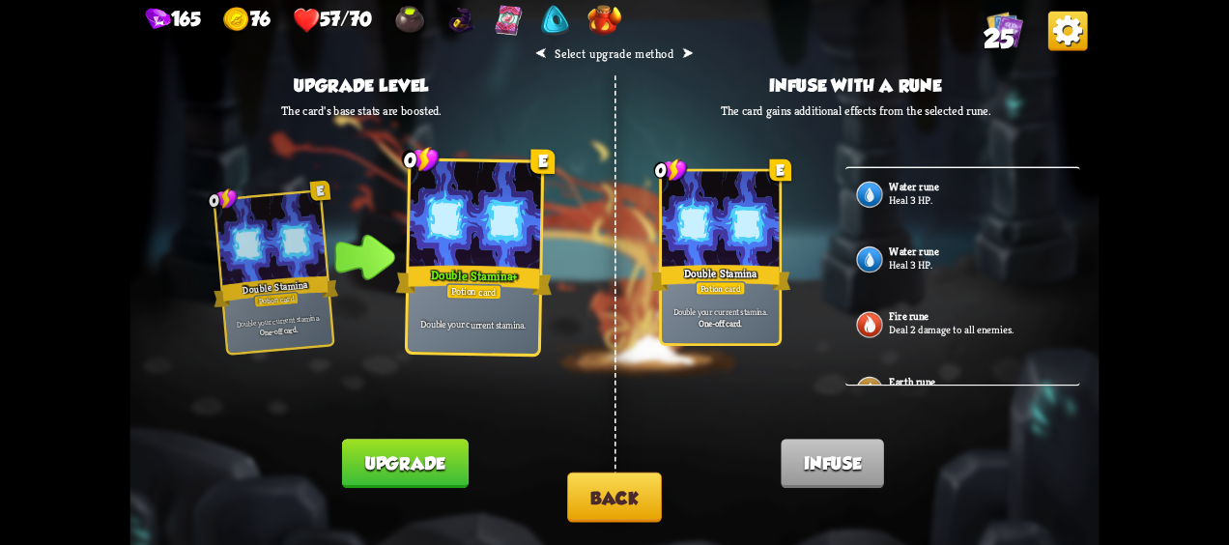
click at [411, 459] on button "Upgrade" at bounding box center [405, 463] width 126 height 49
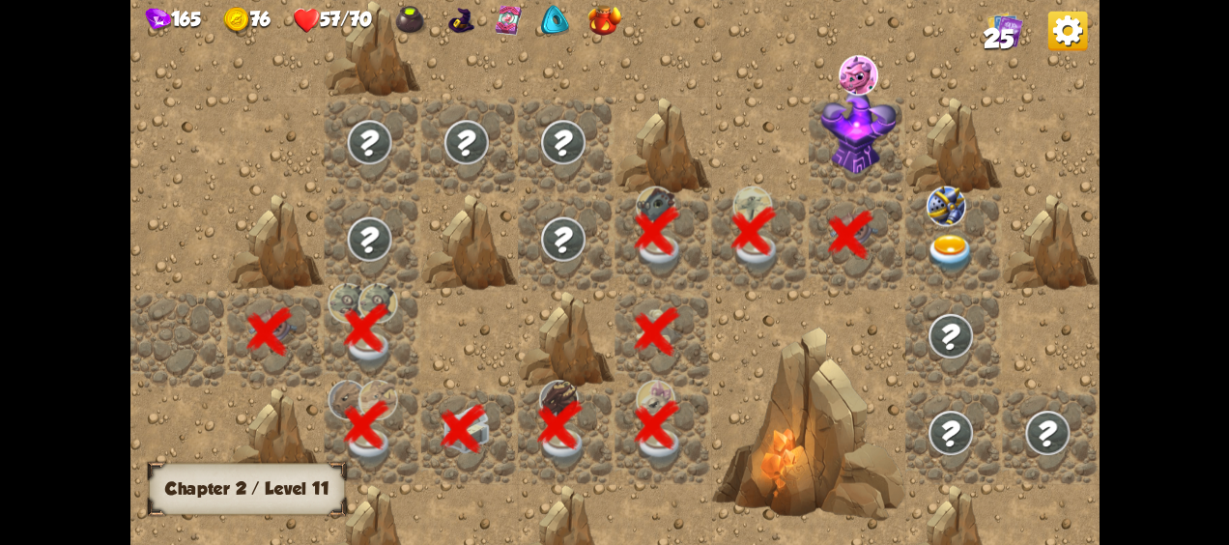
scroll to position [0, 371]
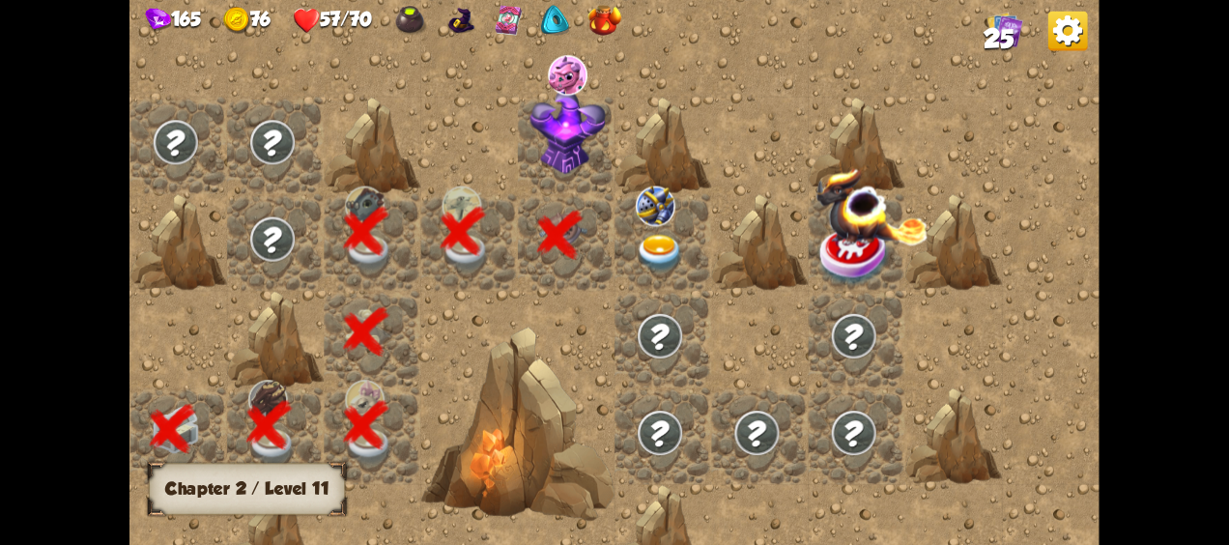
click at [570, 141] on img at bounding box center [567, 131] width 75 height 85
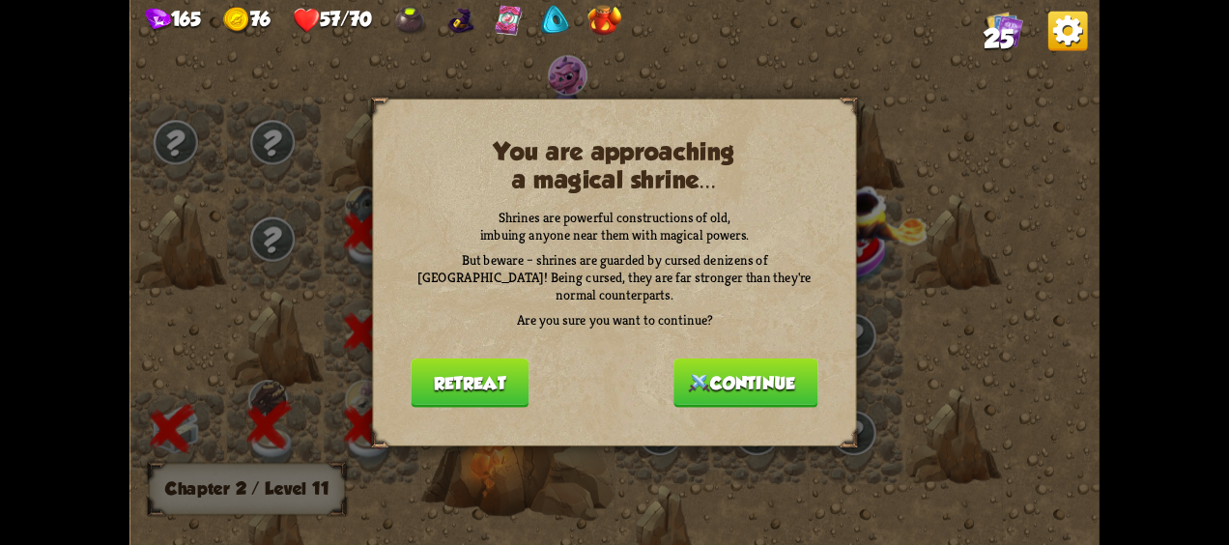
click at [715, 377] on button "Continue" at bounding box center [746, 383] width 145 height 49
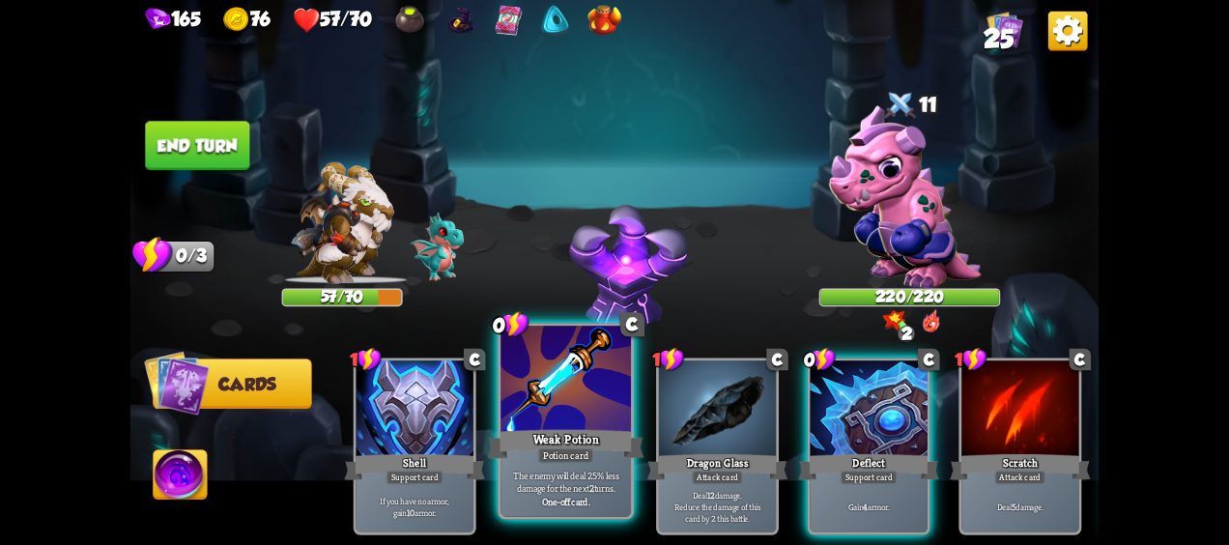
click at [572, 425] on div at bounding box center [567, 382] width 130 height 110
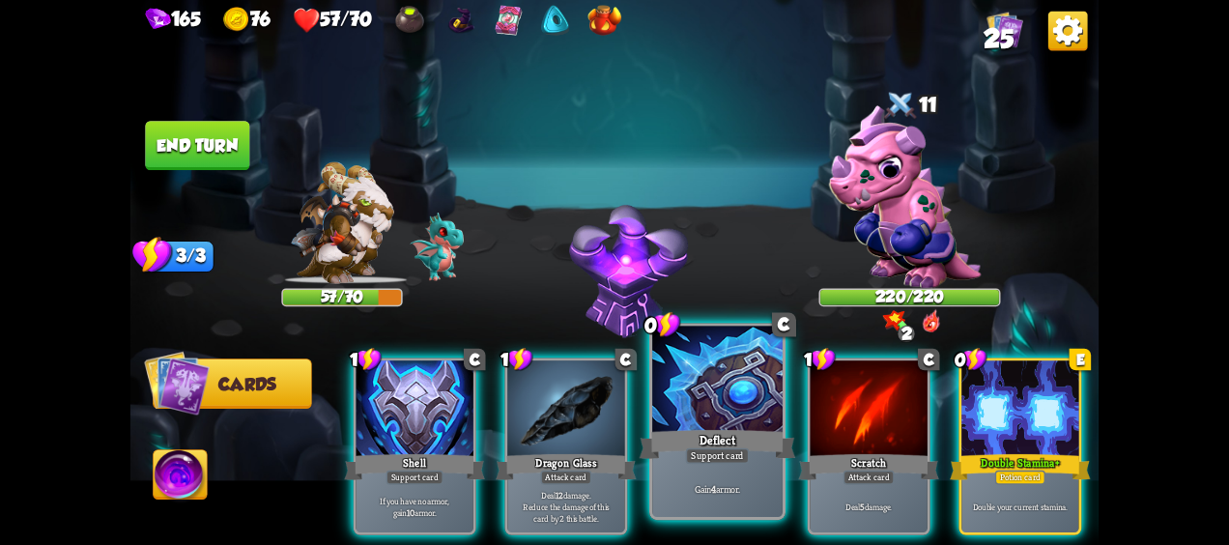
click at [691, 437] on div "Deflect" at bounding box center [718, 444] width 157 height 35
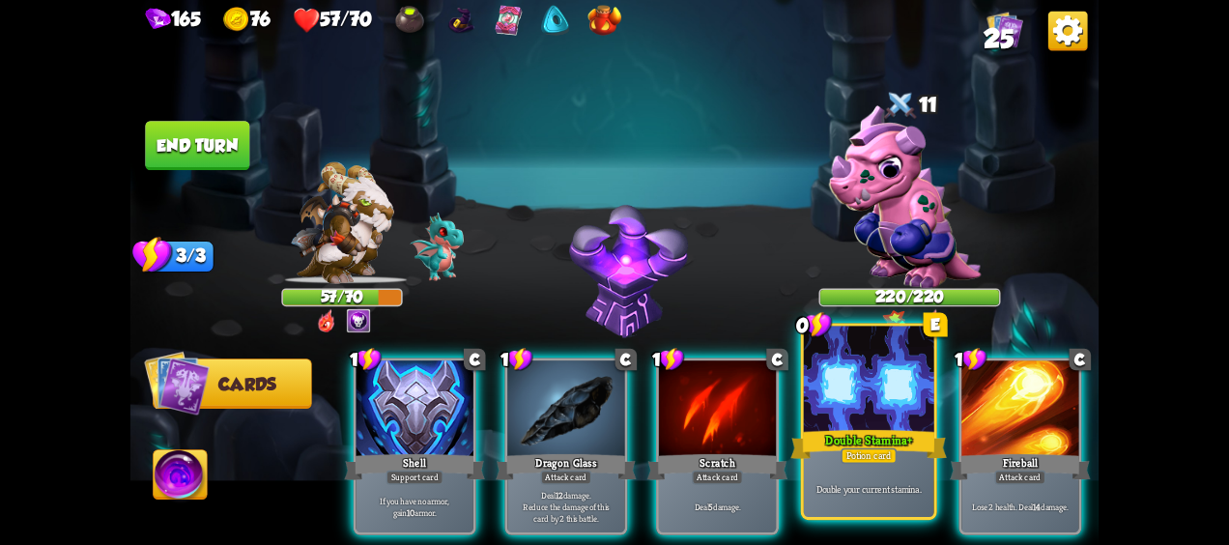
click at [869, 431] on div "Double Stamina +" at bounding box center [869, 444] width 157 height 35
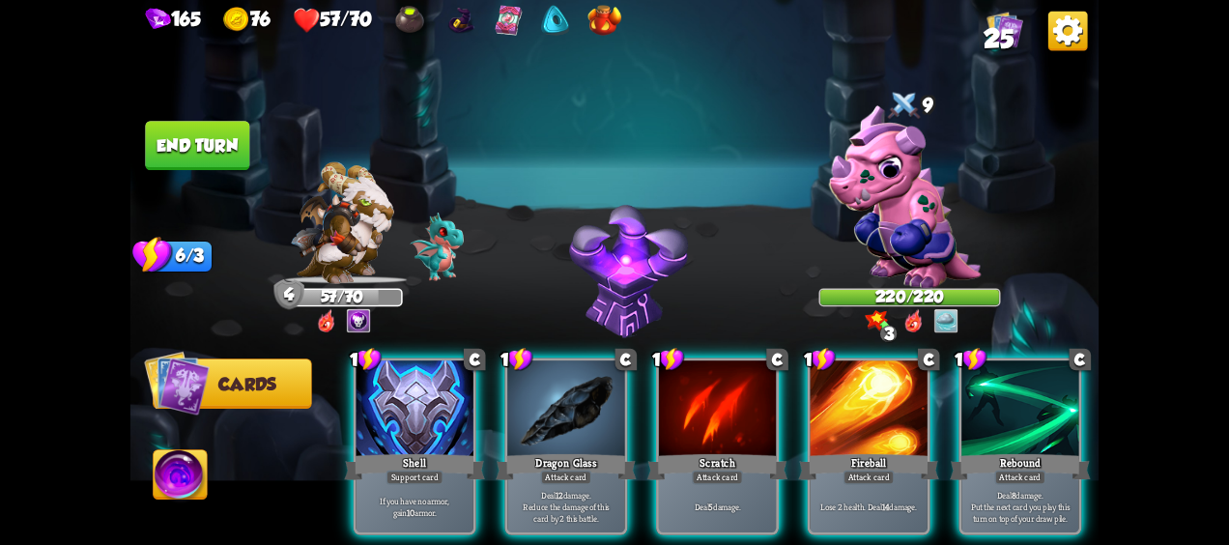
click at [1031, 417] on div at bounding box center [1020, 410] width 117 height 99
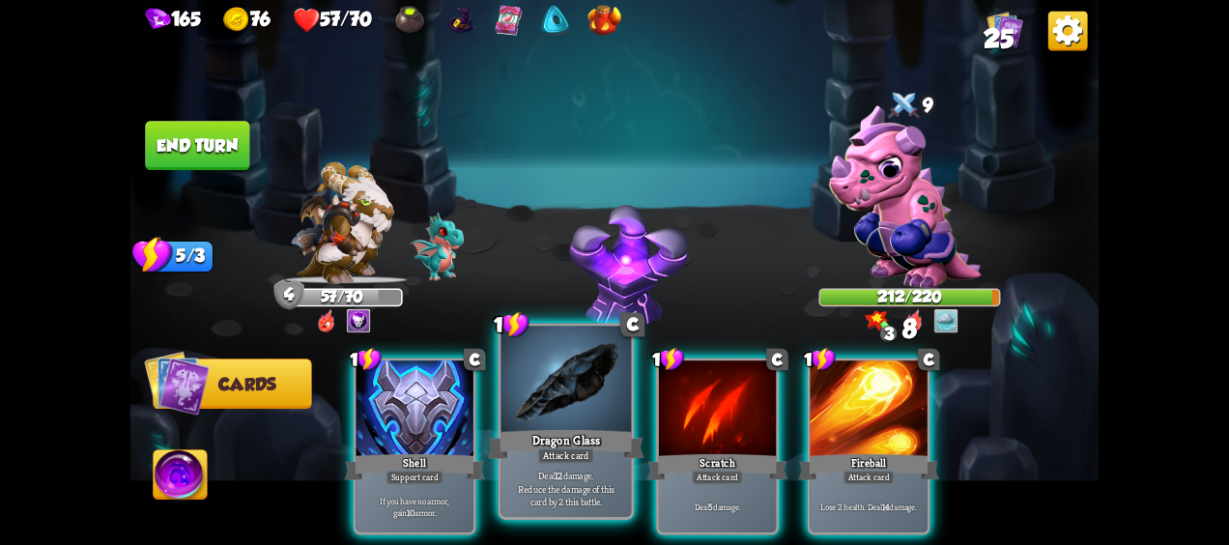
click at [520, 425] on div at bounding box center [567, 382] width 130 height 110
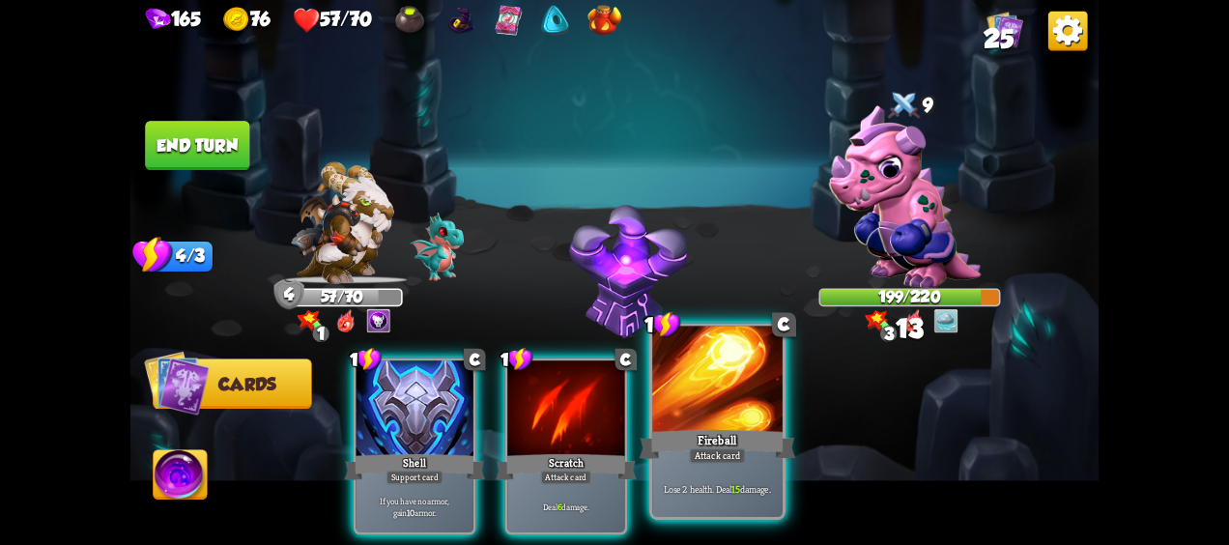
click at [735, 429] on div "Fireball" at bounding box center [718, 444] width 157 height 35
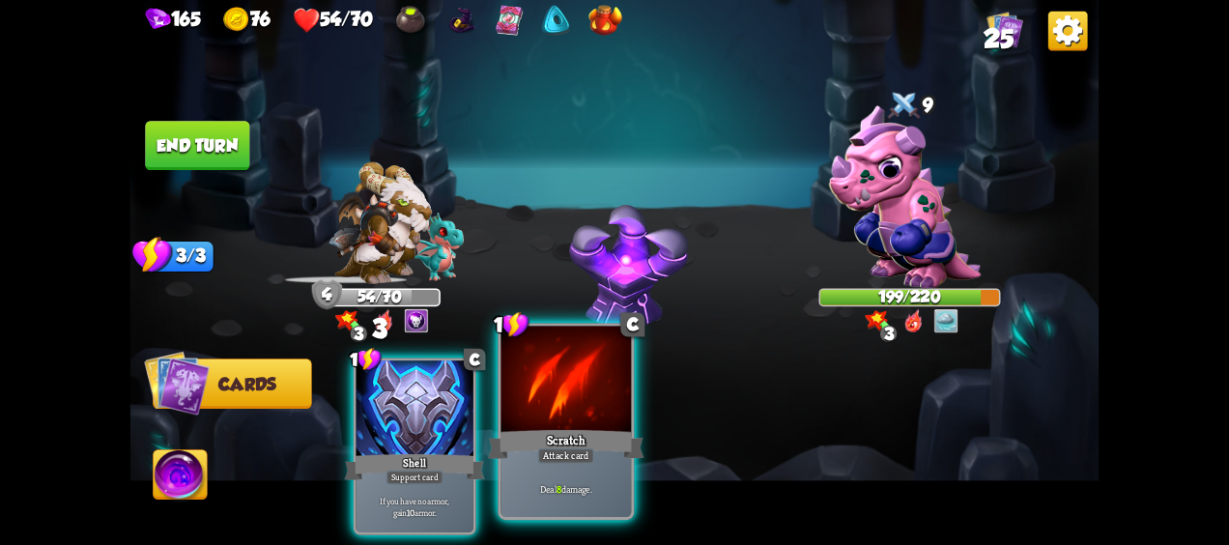
click at [588, 435] on div "Scratch" at bounding box center [566, 444] width 157 height 35
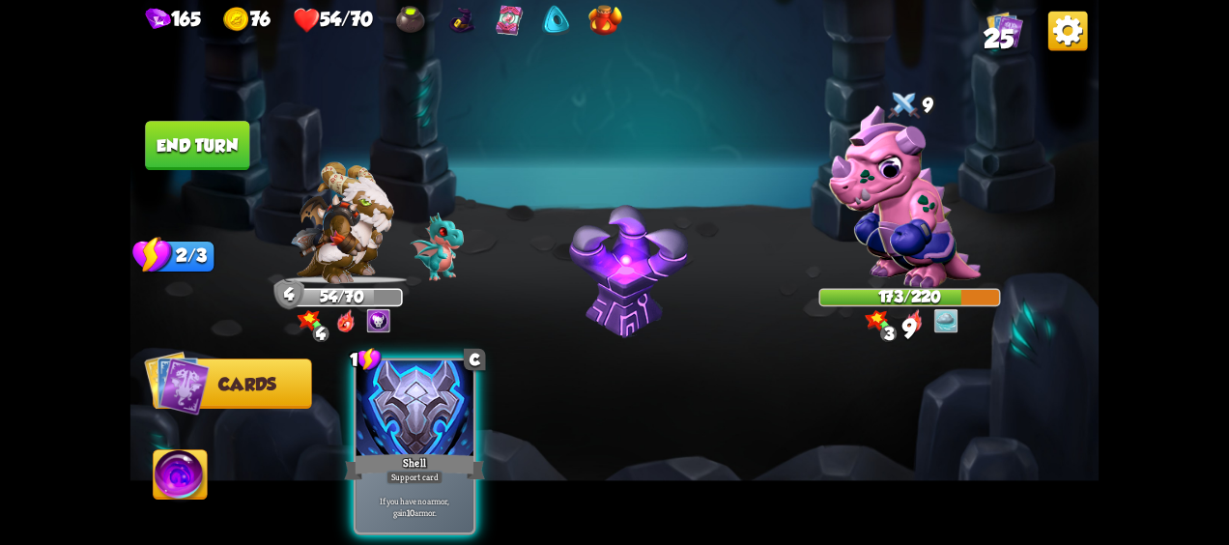
click at [188, 161] on button "End turn" at bounding box center [197, 145] width 104 height 49
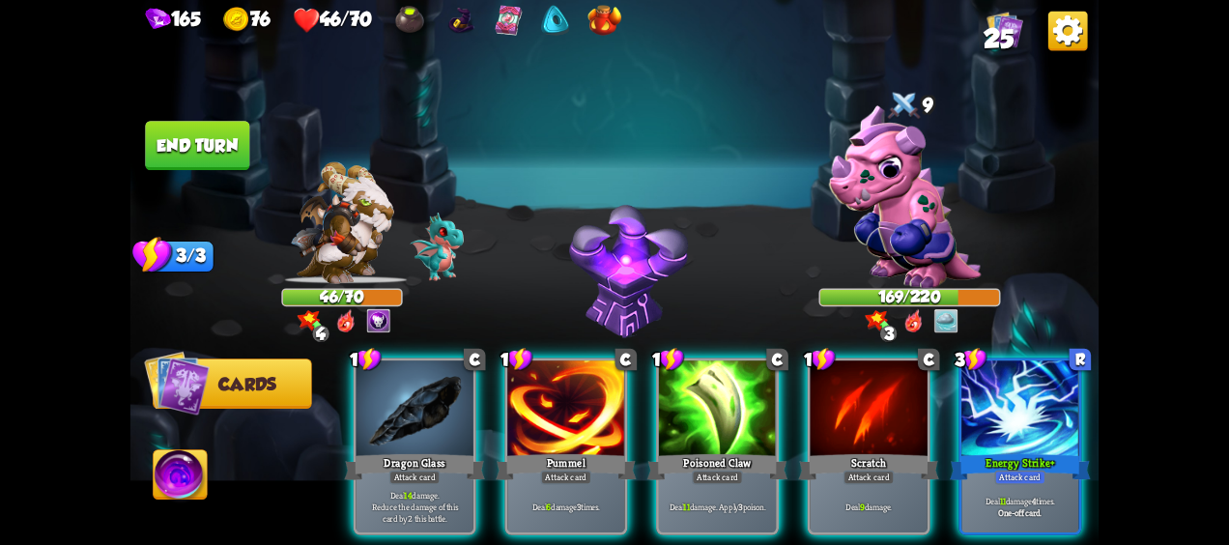
drag, startPoint x: 962, startPoint y: 527, endPoint x: 1038, endPoint y: 530, distance: 76.4
click at [1070, 522] on div "1 C Dragon Glass Attack card Deal 14 damage. Reduce the damage of this card by …" at bounding box center [711, 424] width 775 height 243
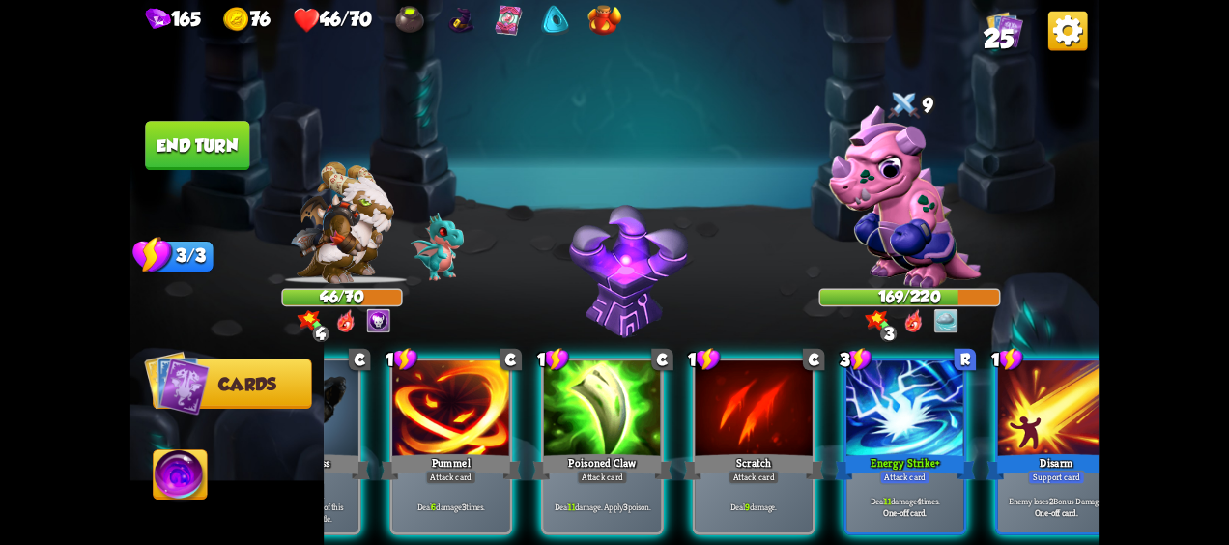
scroll to position [0, 183]
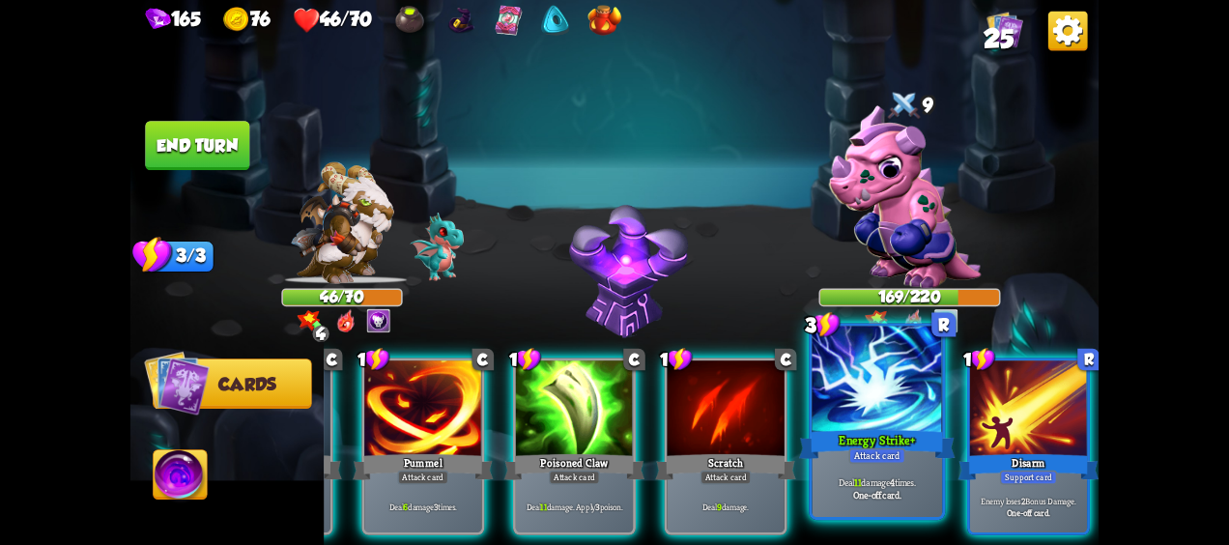
click at [1033, 451] on div "Disarm" at bounding box center [1029, 466] width 141 height 31
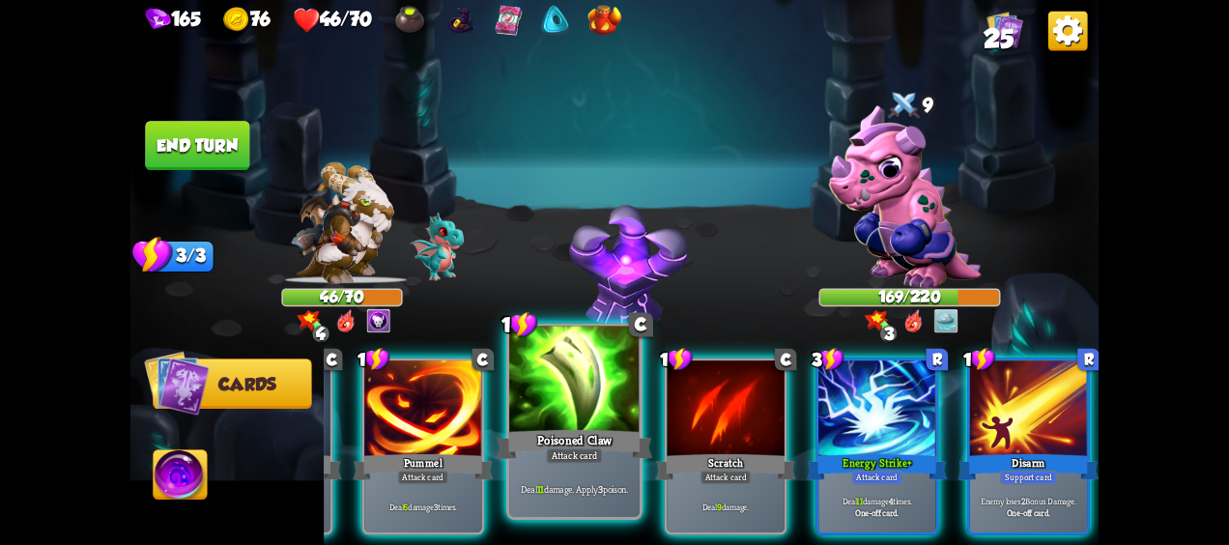
scroll to position [0, 0]
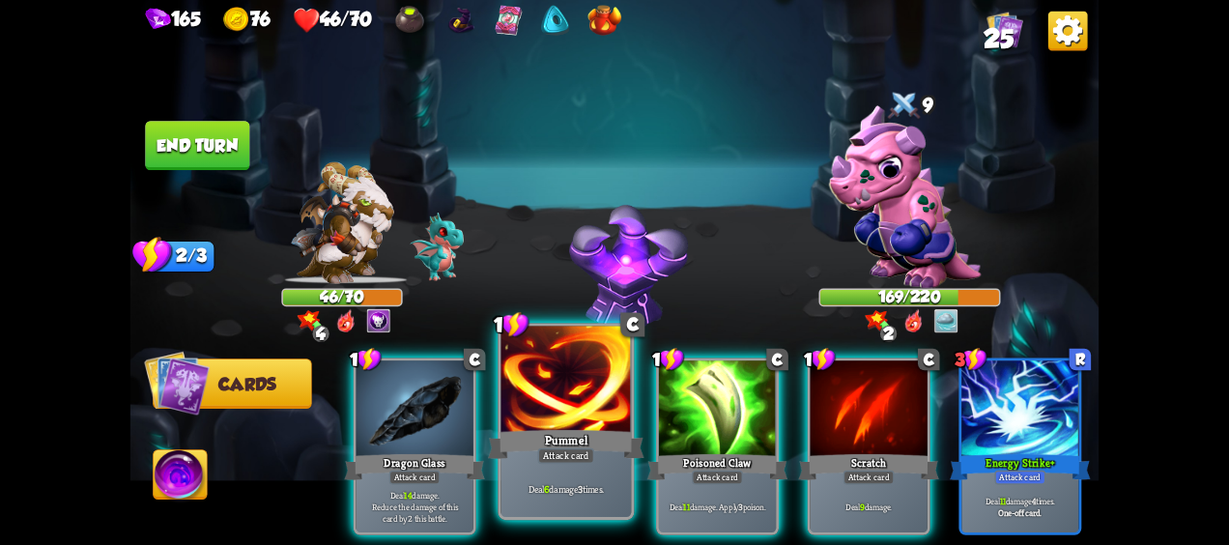
click at [600, 450] on div "Pummel" at bounding box center [566, 444] width 157 height 35
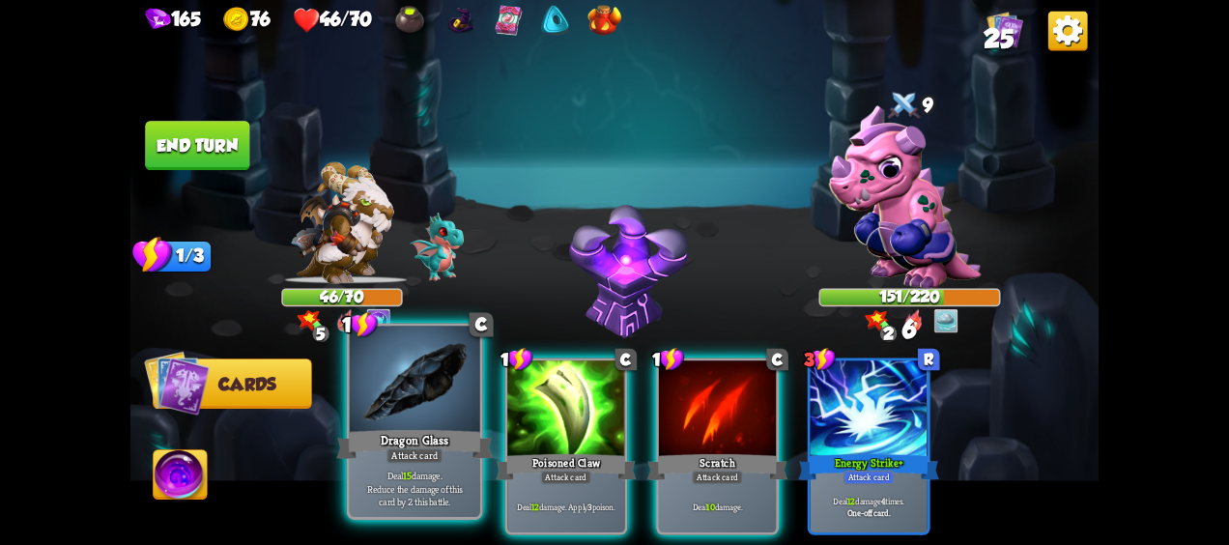
click at [406, 408] on div at bounding box center [415, 382] width 130 height 110
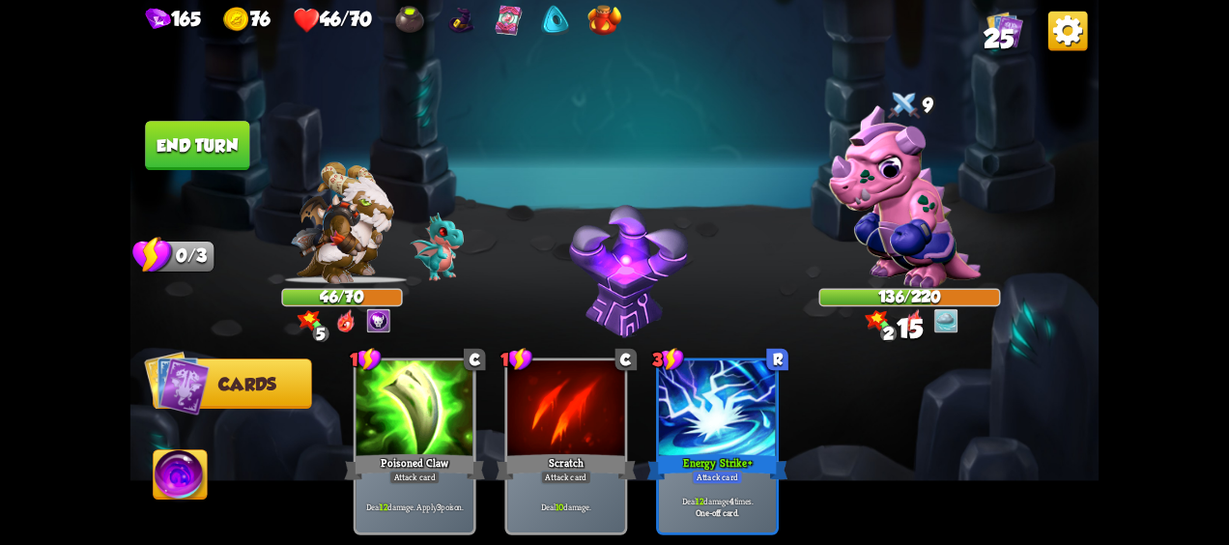
click at [199, 154] on button "End turn" at bounding box center [197, 145] width 104 height 49
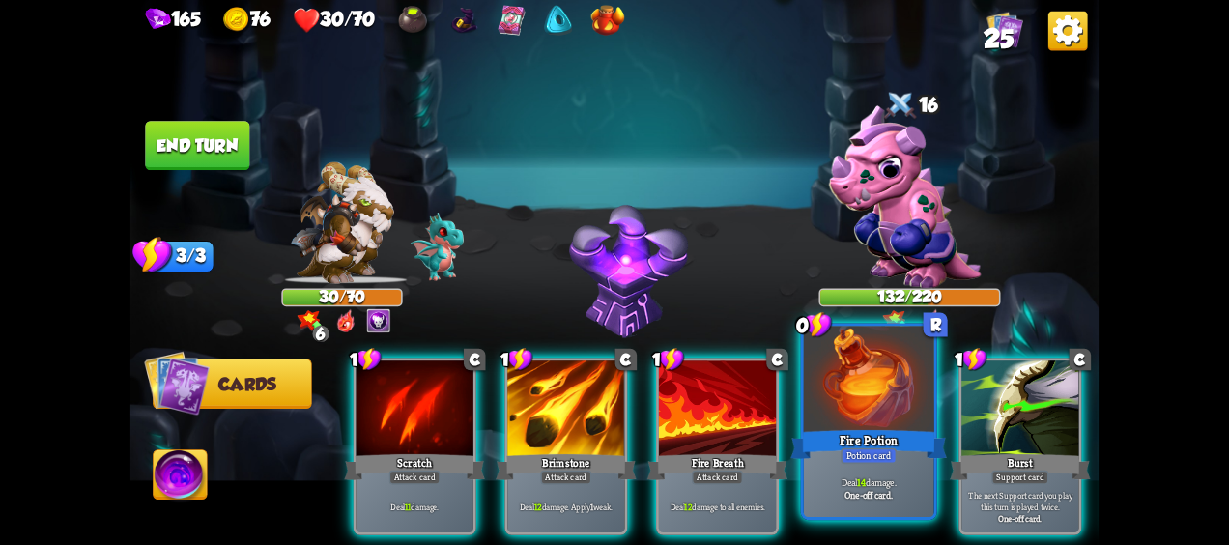
click at [890, 439] on div "Fire Potion" at bounding box center [869, 444] width 157 height 35
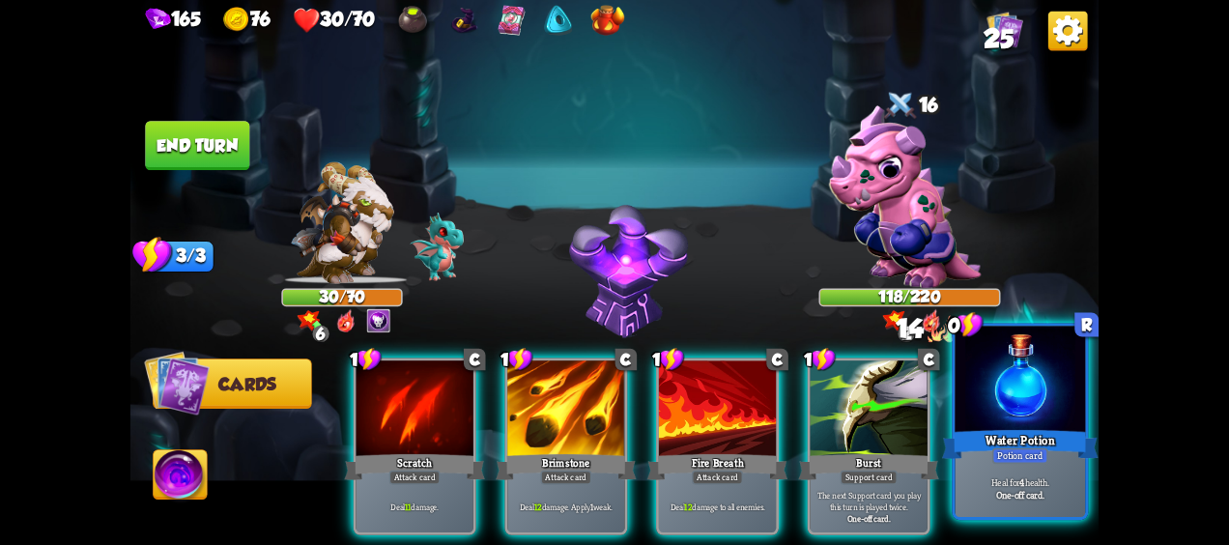
click at [1040, 441] on div "Water Potion" at bounding box center [1020, 444] width 157 height 35
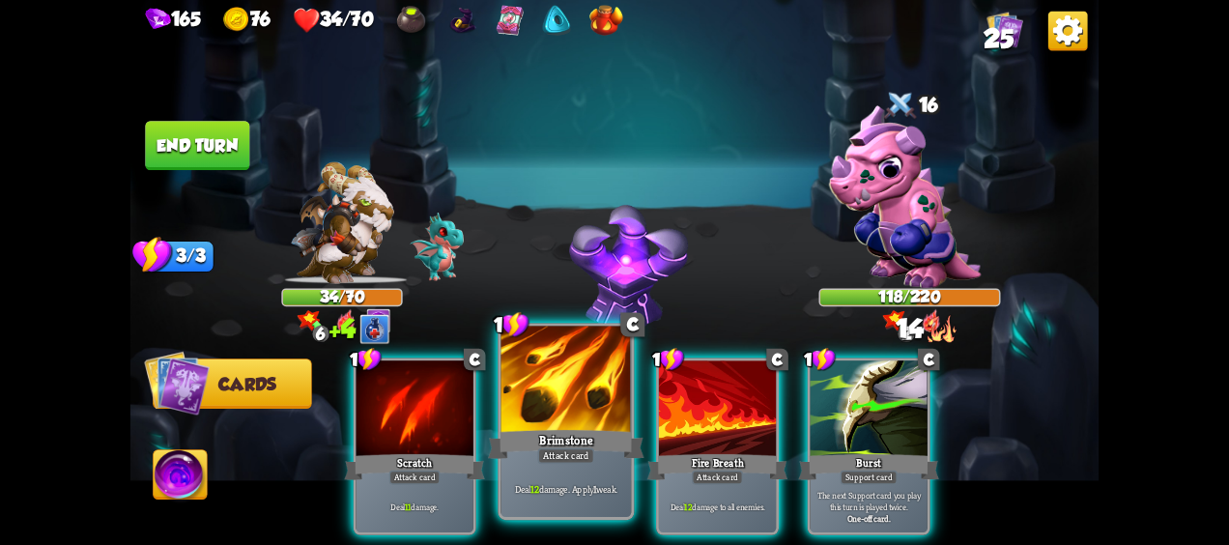
click at [550, 413] on div at bounding box center [567, 382] width 130 height 110
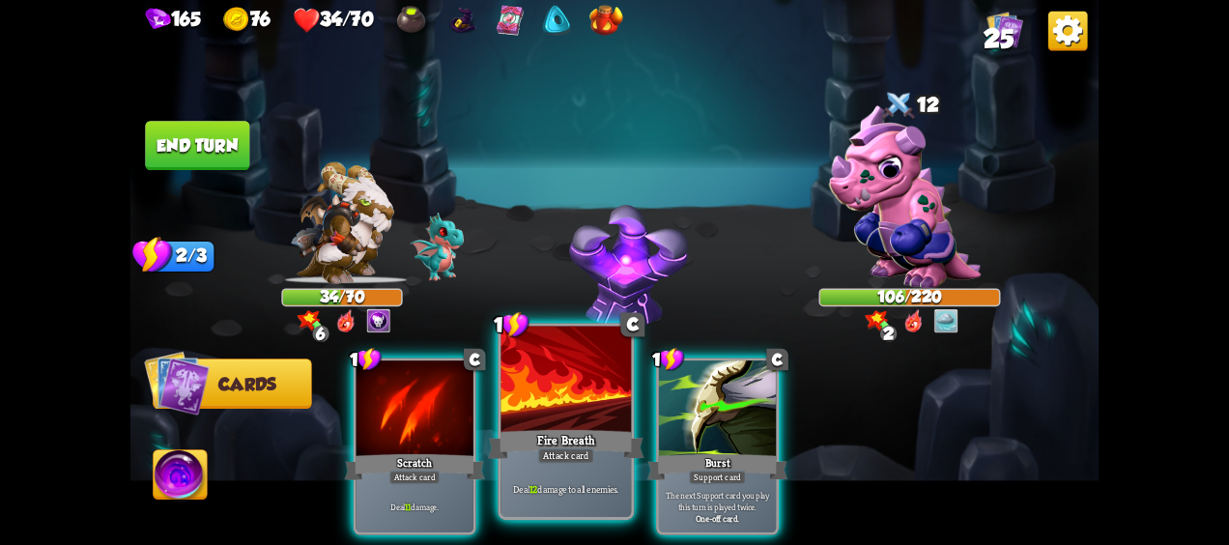
click at [574, 410] on div at bounding box center [567, 382] width 130 height 110
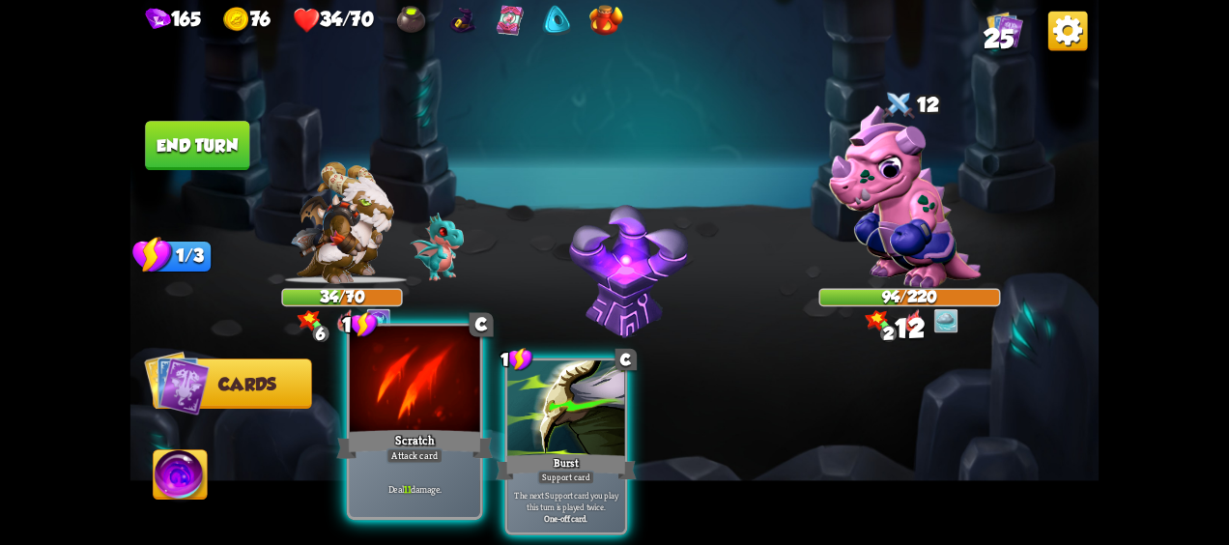
click at [427, 414] on div at bounding box center [415, 382] width 130 height 110
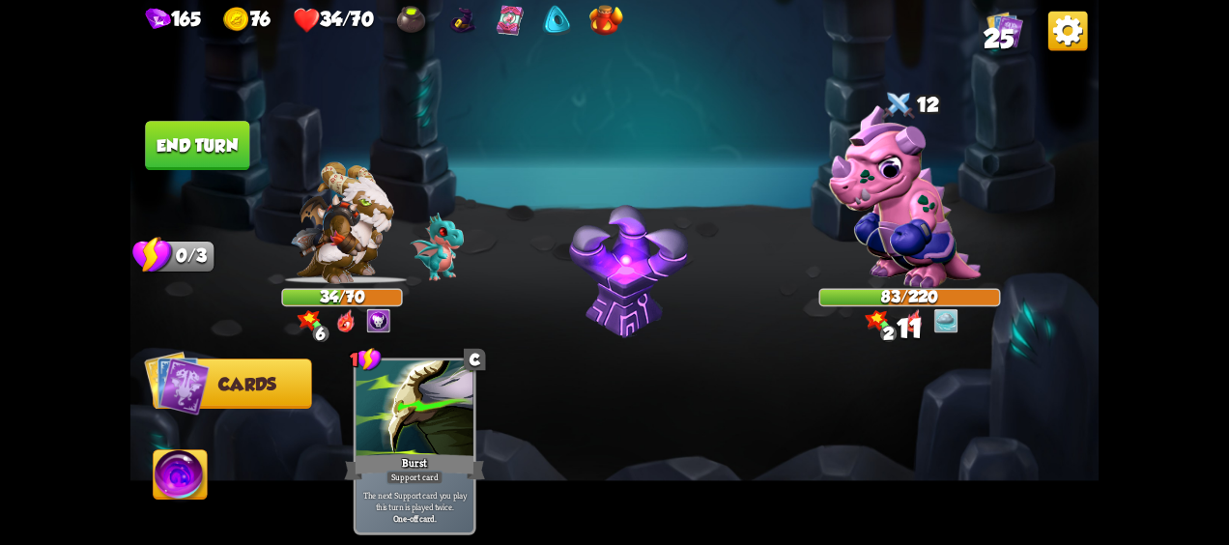
click at [210, 135] on button "End turn" at bounding box center [197, 145] width 104 height 49
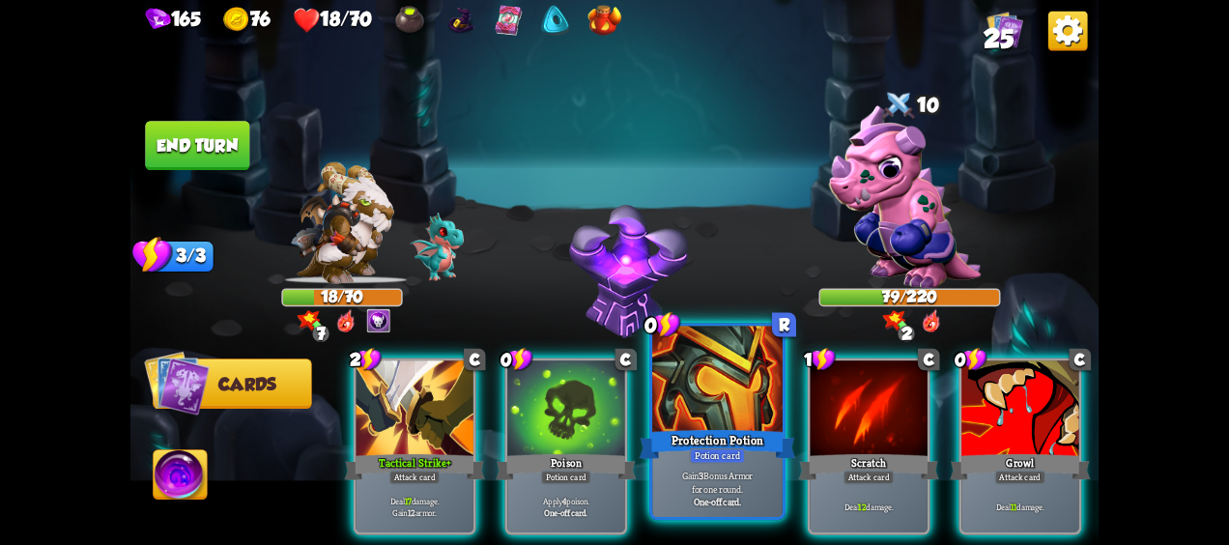
click at [680, 445] on div "Protection Potion" at bounding box center [718, 444] width 157 height 35
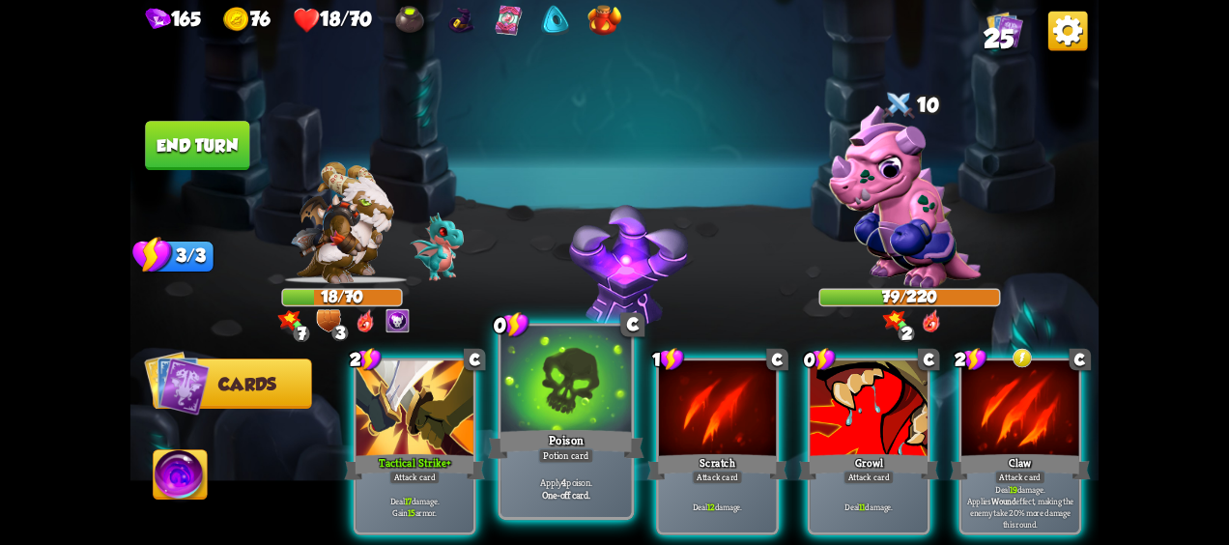
click at [578, 443] on div "Poison" at bounding box center [566, 444] width 157 height 35
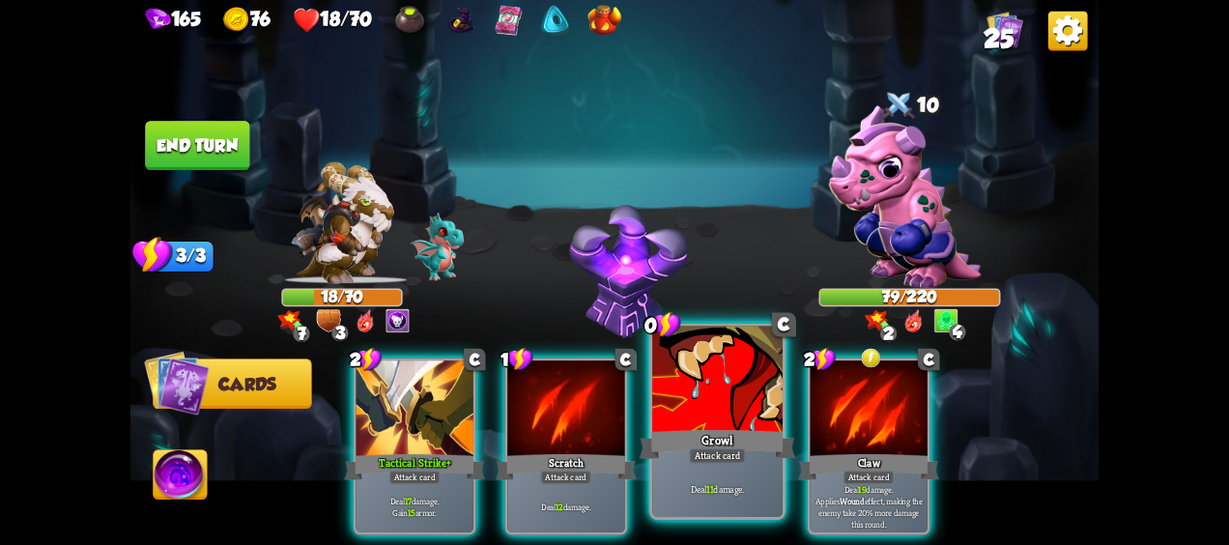
click at [721, 433] on div "Growl" at bounding box center [718, 444] width 157 height 35
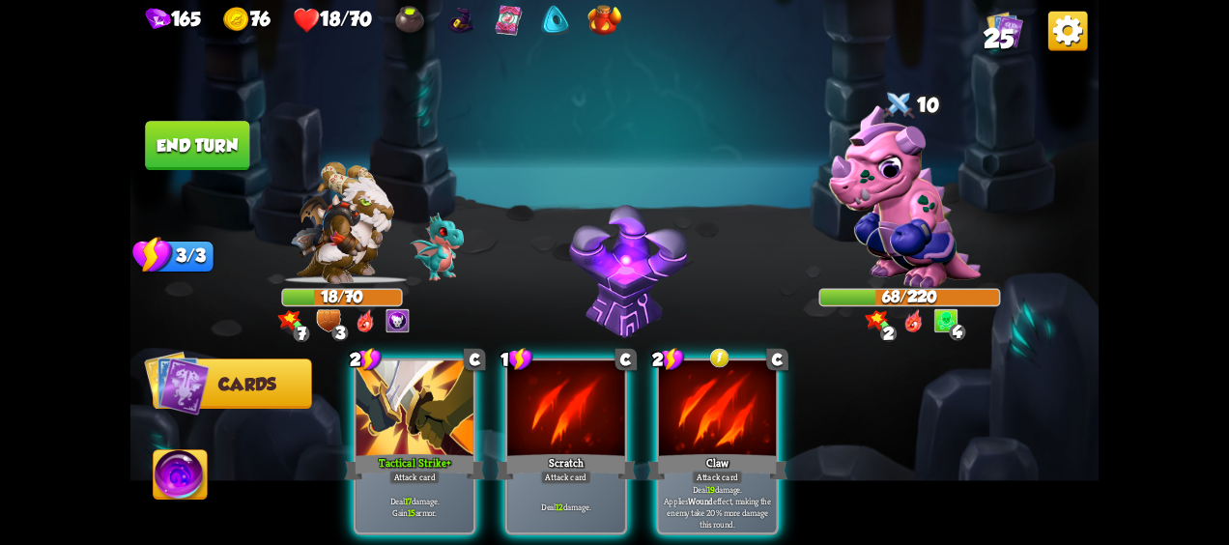
click at [717, 451] on div "Claw" at bounding box center [718, 466] width 141 height 31
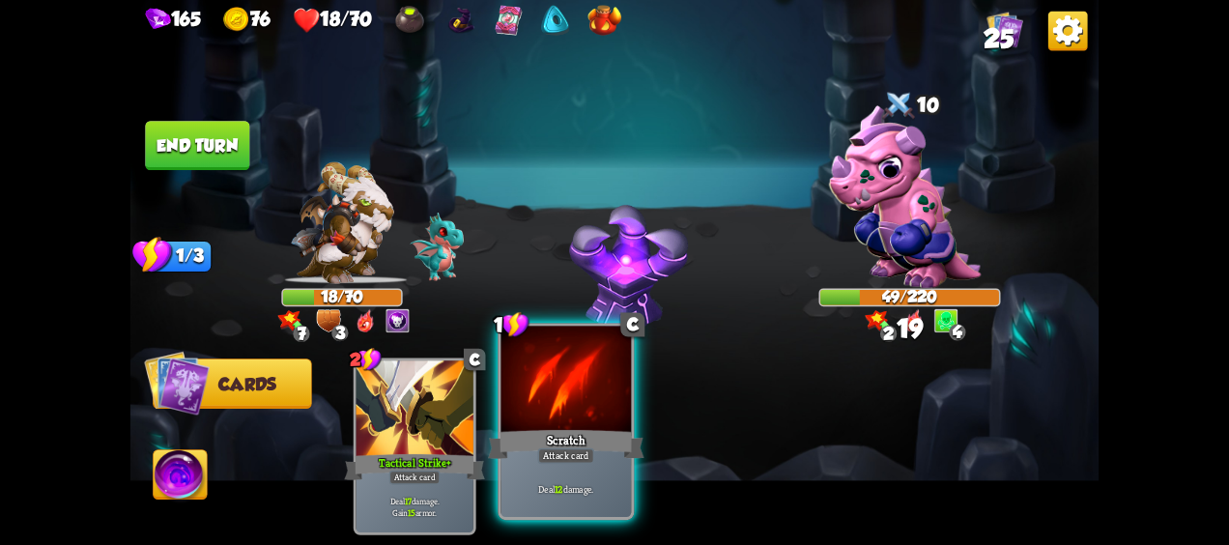
click at [574, 399] on div at bounding box center [567, 382] width 130 height 110
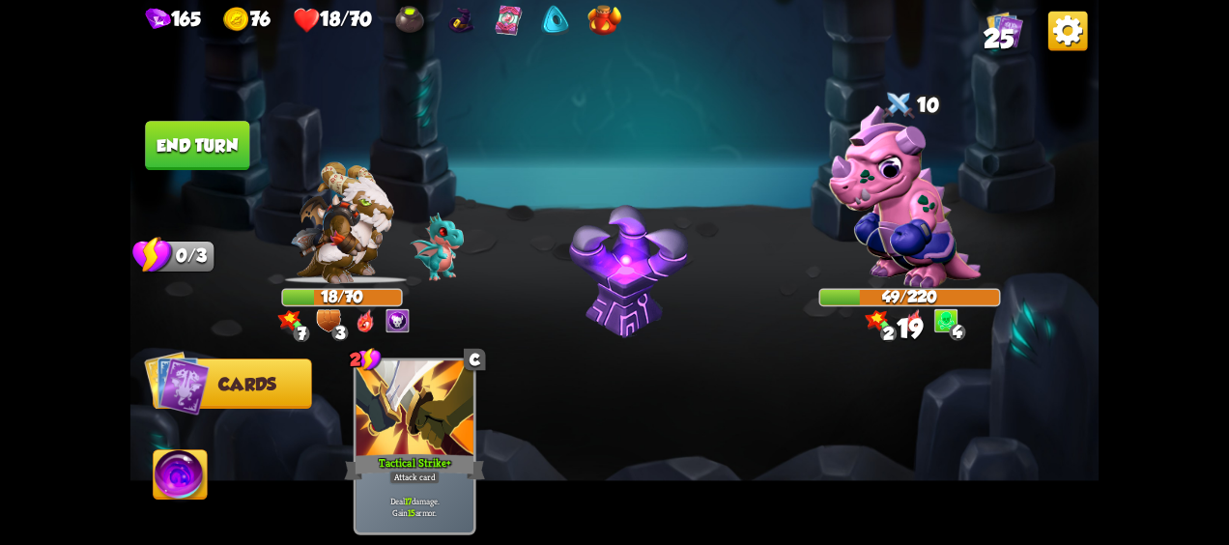
click at [574, 399] on div "2 C Tactical Strike + Attack card Deal 17 damage. Gain 15 armor." at bounding box center [711, 424] width 775 height 243
click at [178, 467] on img at bounding box center [181, 477] width 54 height 54
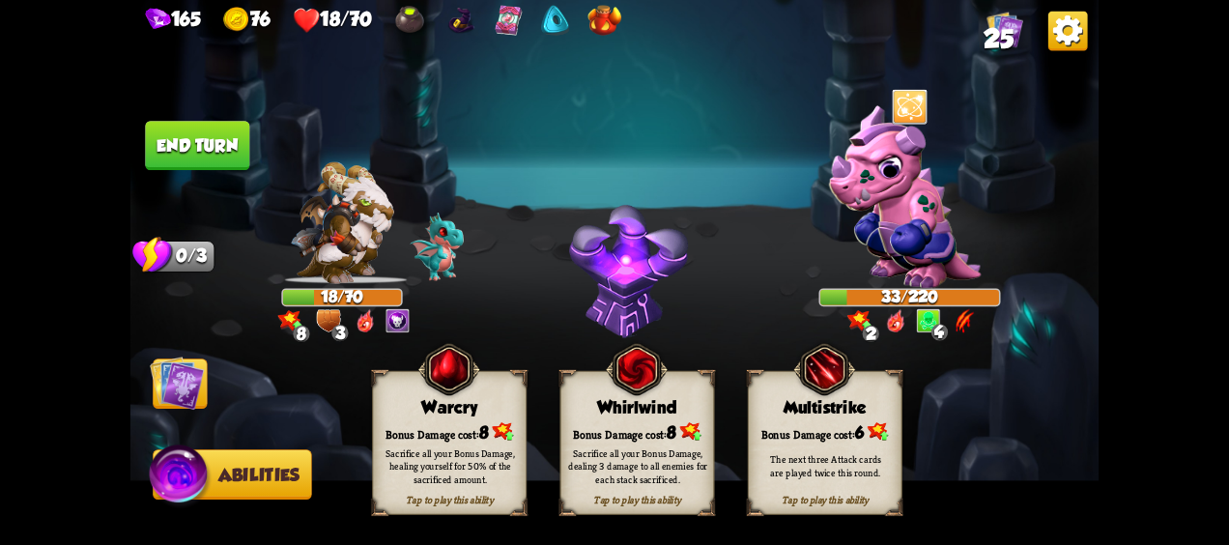
click at [235, 145] on button "End turn" at bounding box center [197, 145] width 104 height 49
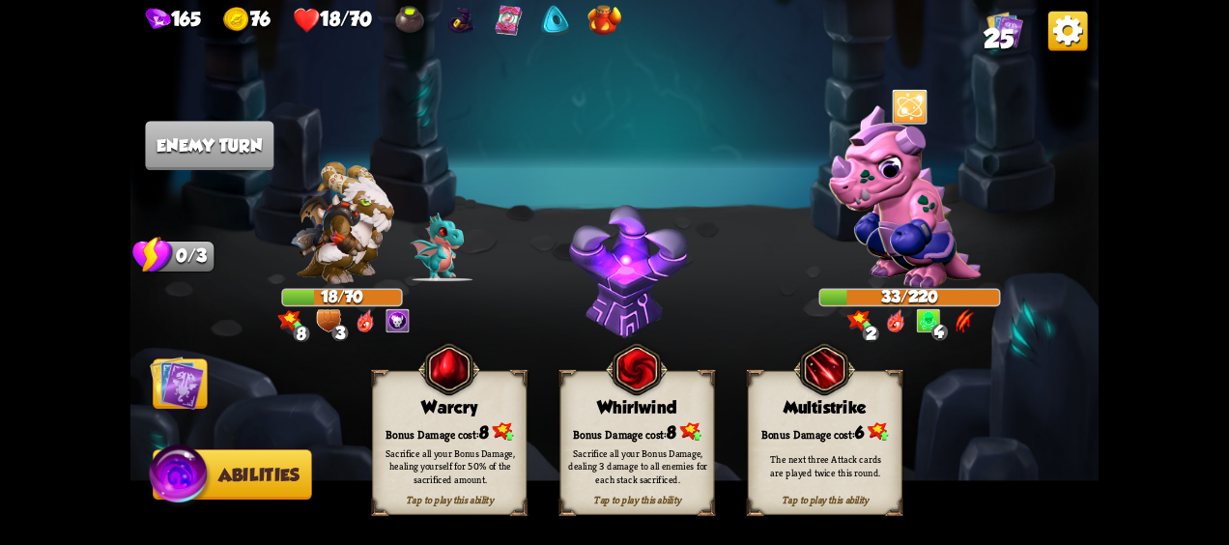
click at [174, 364] on img at bounding box center [177, 383] width 54 height 54
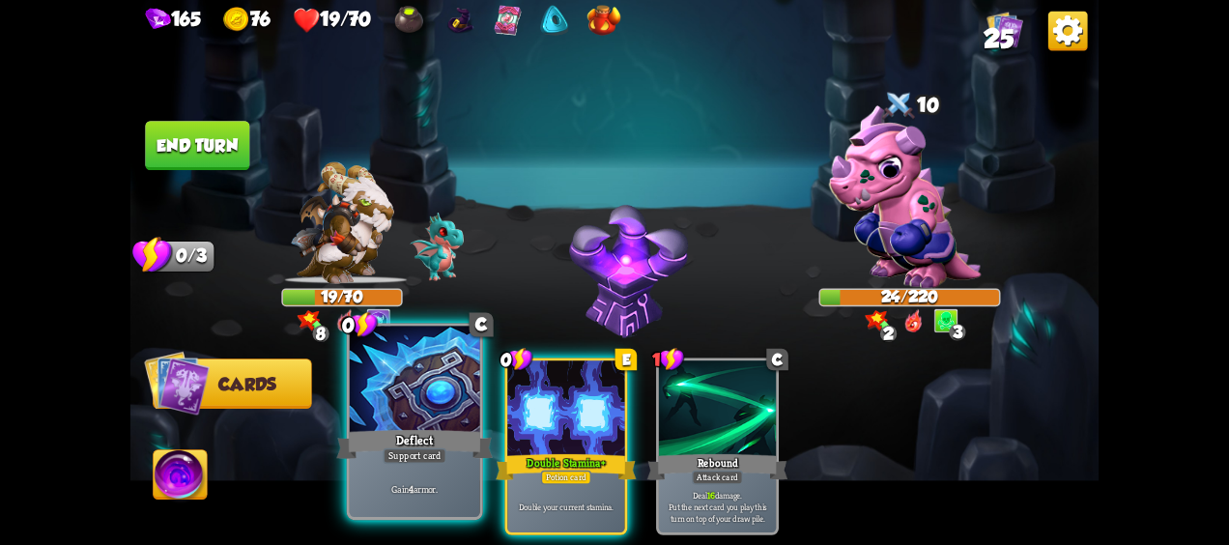
click at [385, 438] on div "Deflect" at bounding box center [414, 444] width 157 height 35
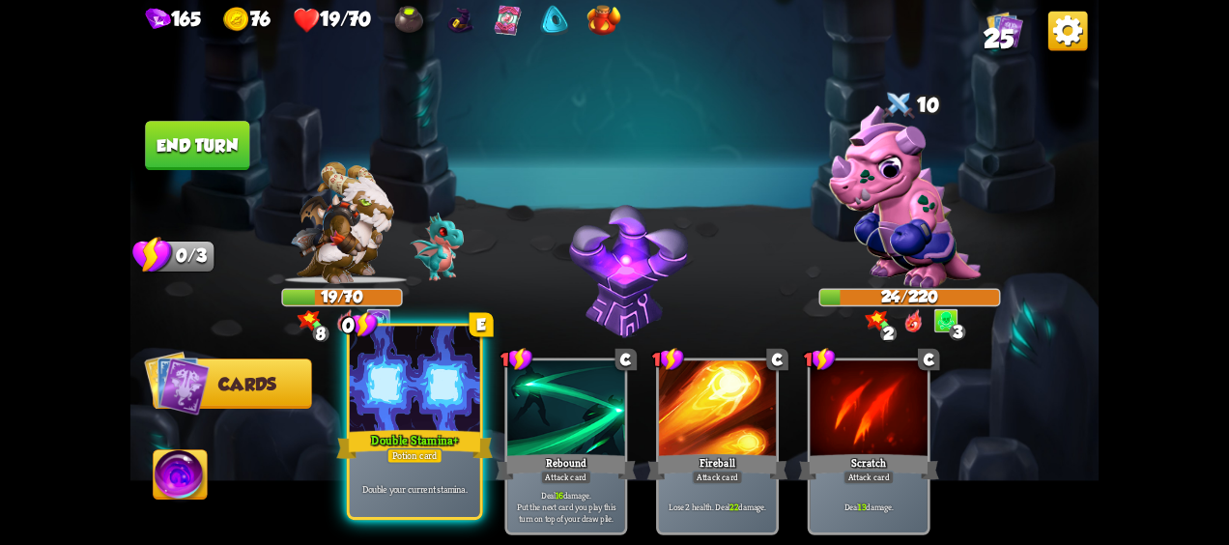
click at [390, 437] on div "Double Stamina +" at bounding box center [414, 444] width 157 height 35
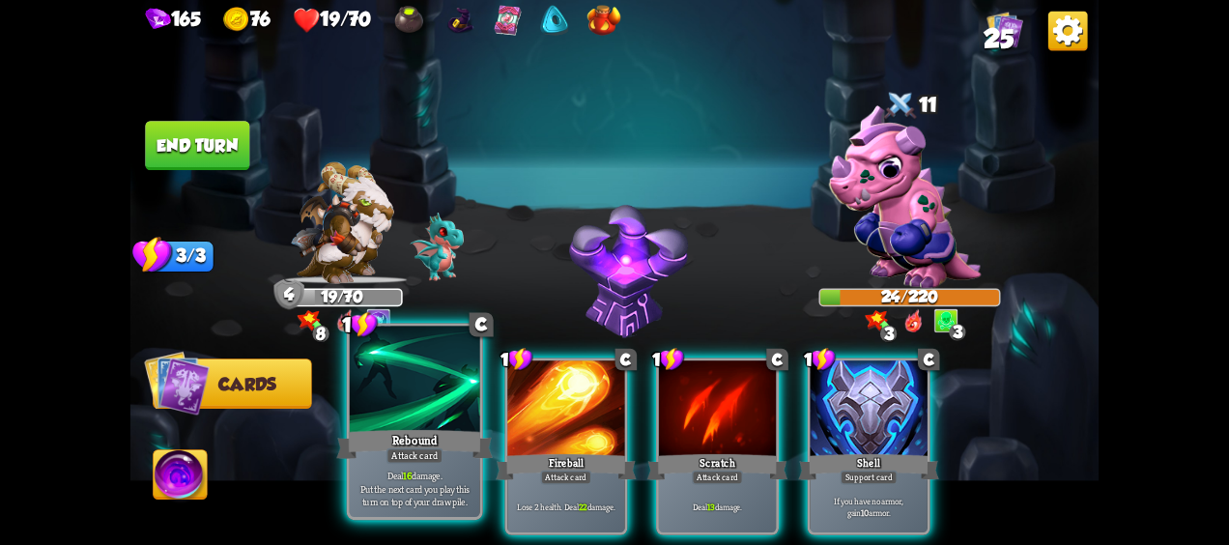
click at [396, 445] on div "Rebound" at bounding box center [414, 444] width 157 height 35
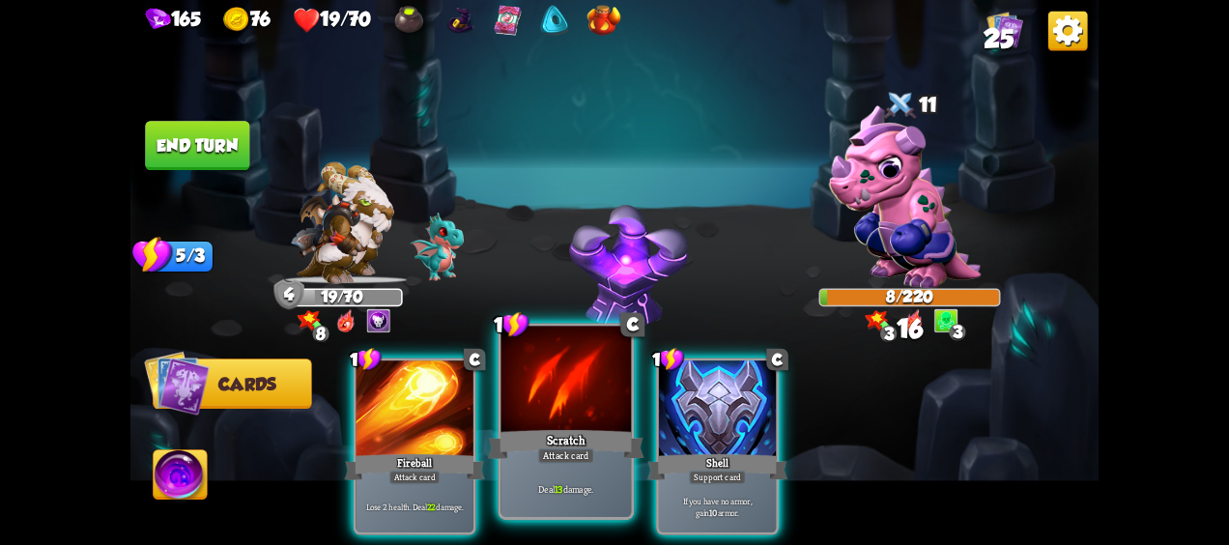
click at [568, 463] on div "Attack card" at bounding box center [565, 455] width 57 height 15
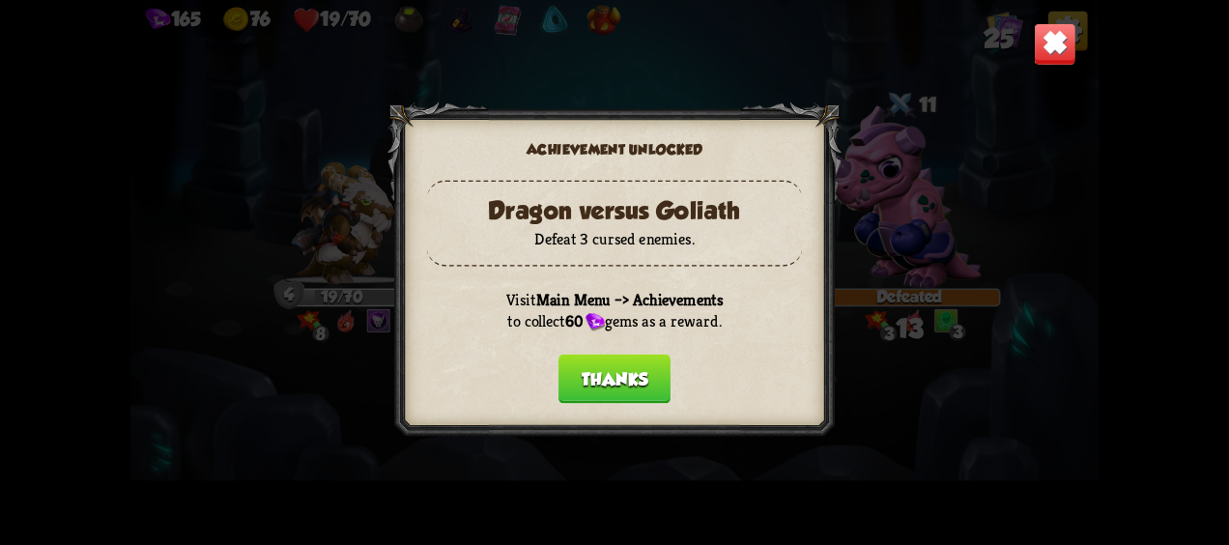
click at [613, 379] on button "Thanks" at bounding box center [615, 379] width 112 height 49
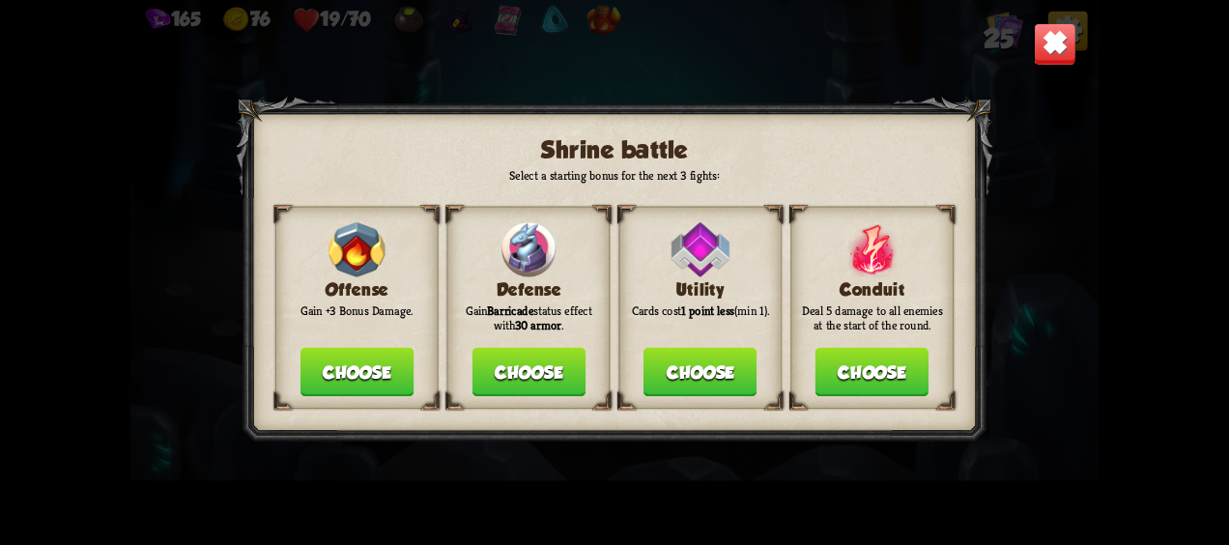
click at [547, 372] on button "Choose" at bounding box center [528, 372] width 113 height 49
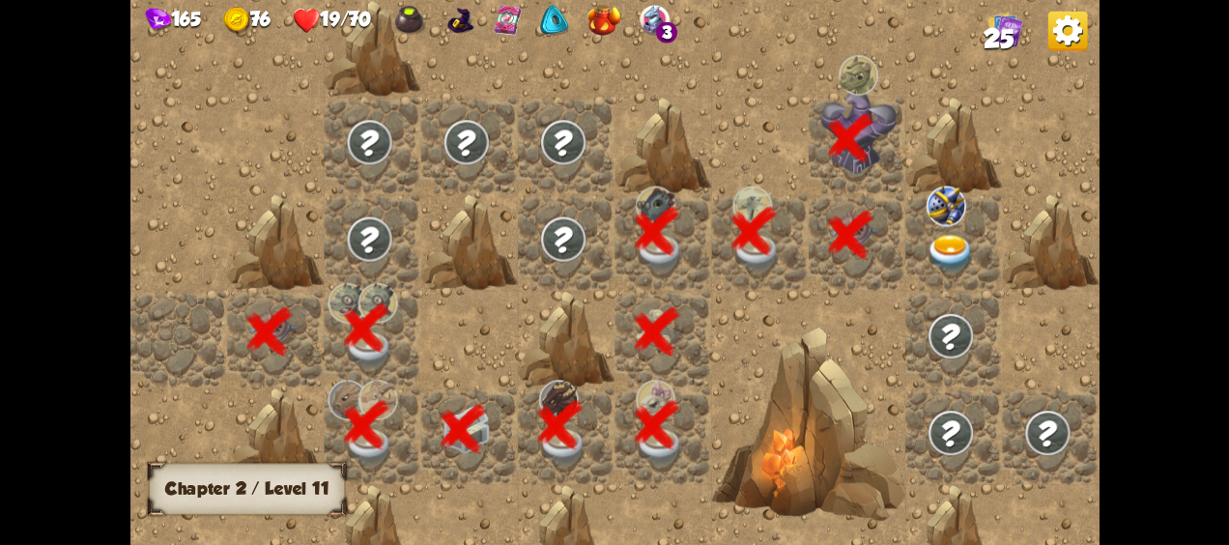
scroll to position [0, 371]
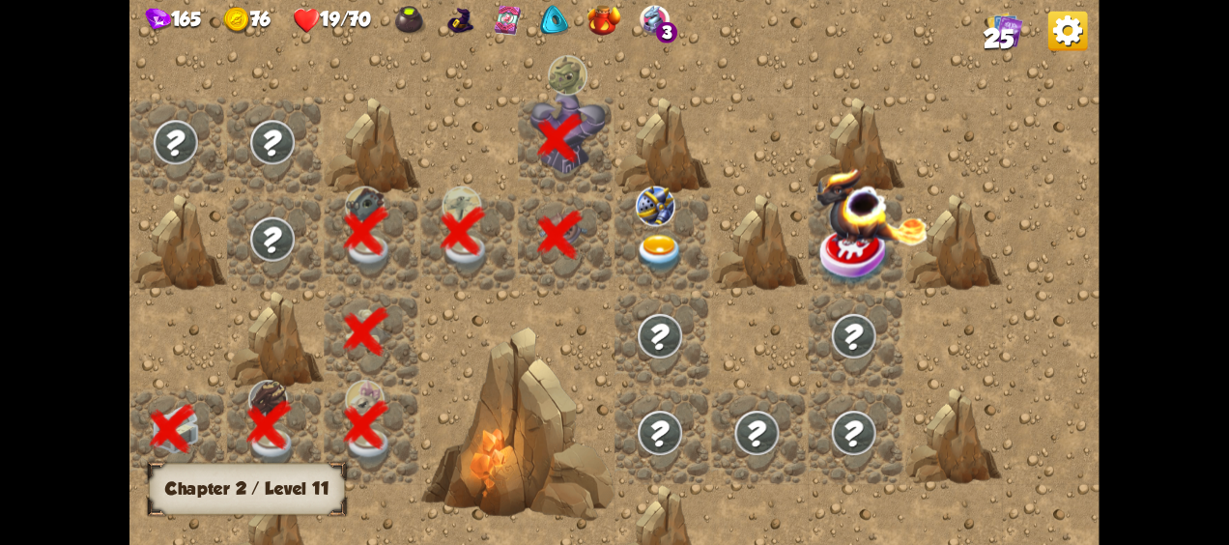
click at [660, 244] on img at bounding box center [660, 254] width 48 height 38
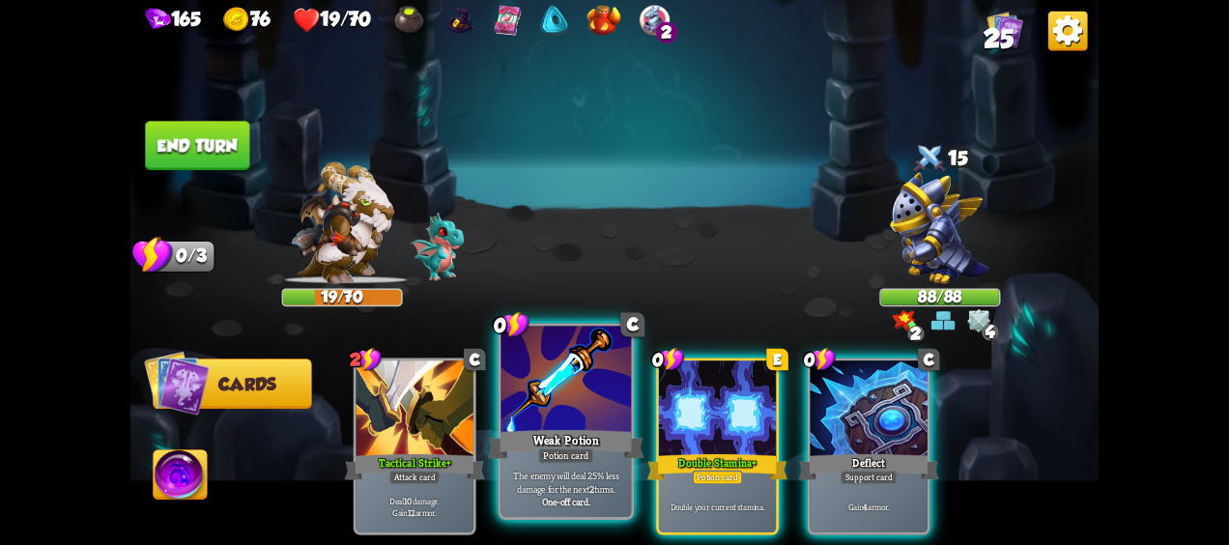
click at [578, 392] on div at bounding box center [567, 382] width 130 height 110
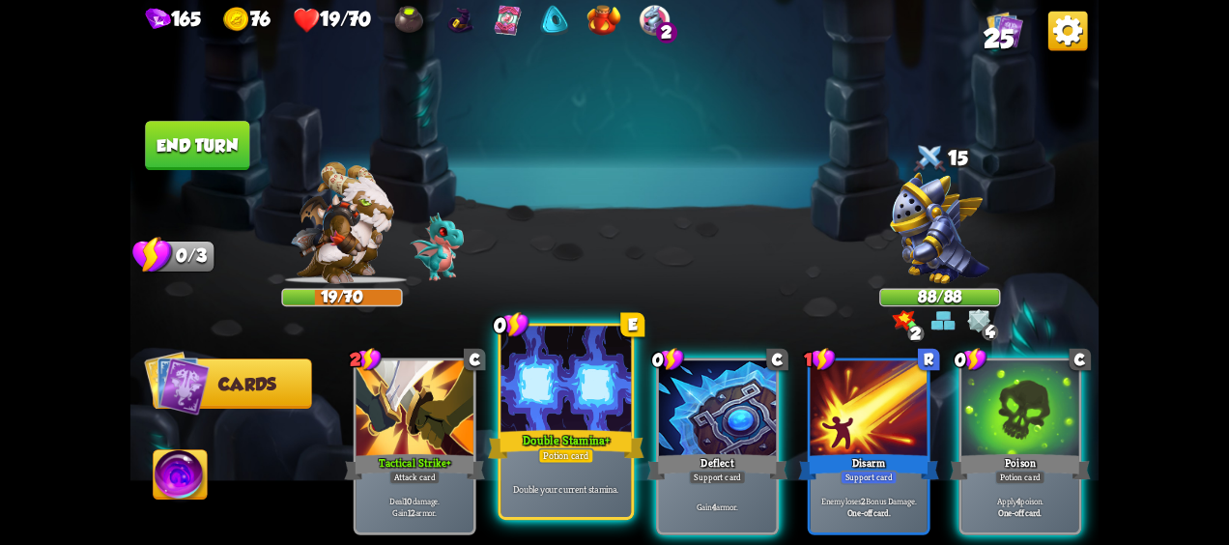
click at [576, 396] on div at bounding box center [567, 382] width 130 height 110
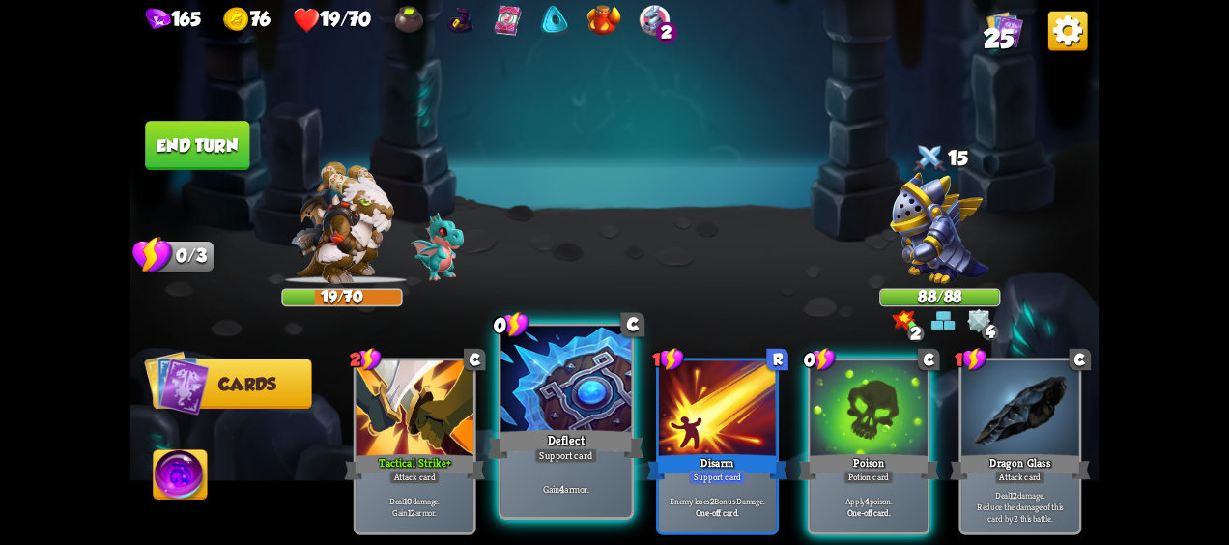
click at [584, 393] on div at bounding box center [567, 382] width 130 height 110
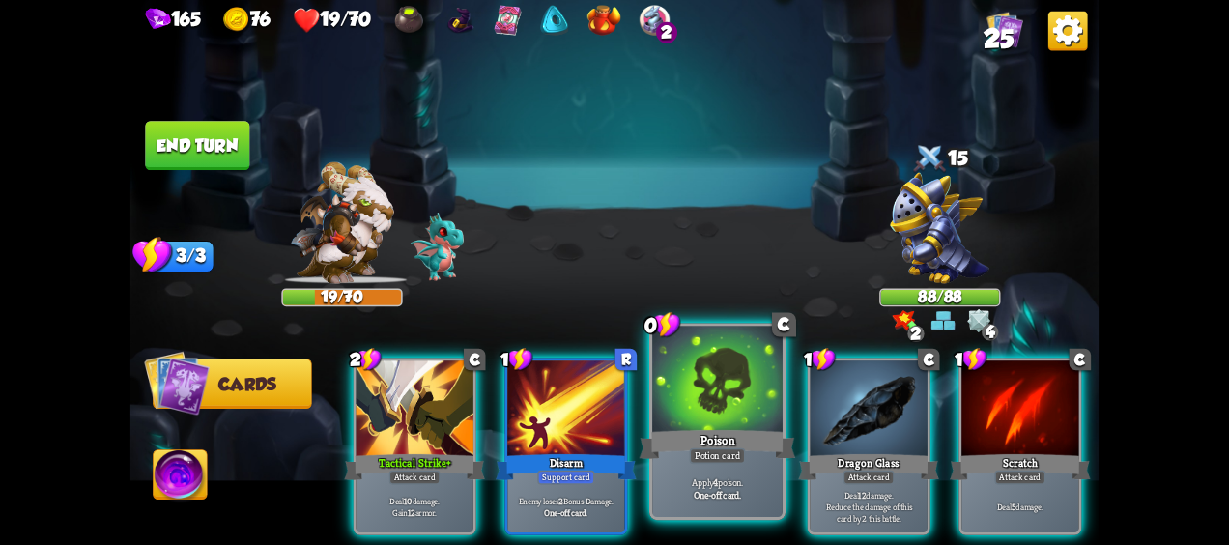
click at [693, 414] on div at bounding box center [717, 382] width 130 height 110
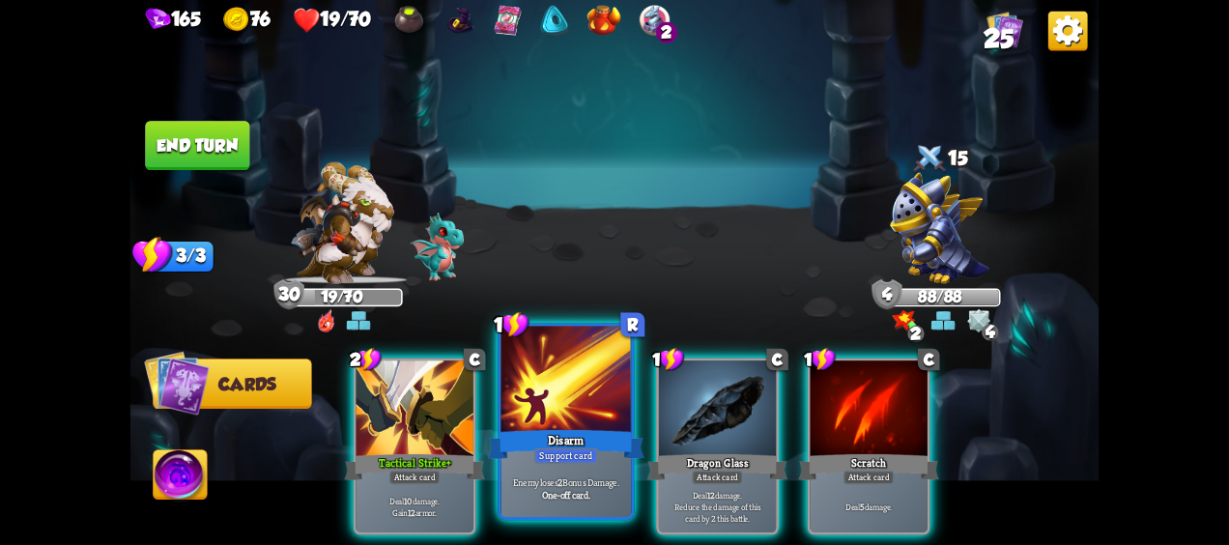
click at [556, 422] on div at bounding box center [567, 382] width 130 height 110
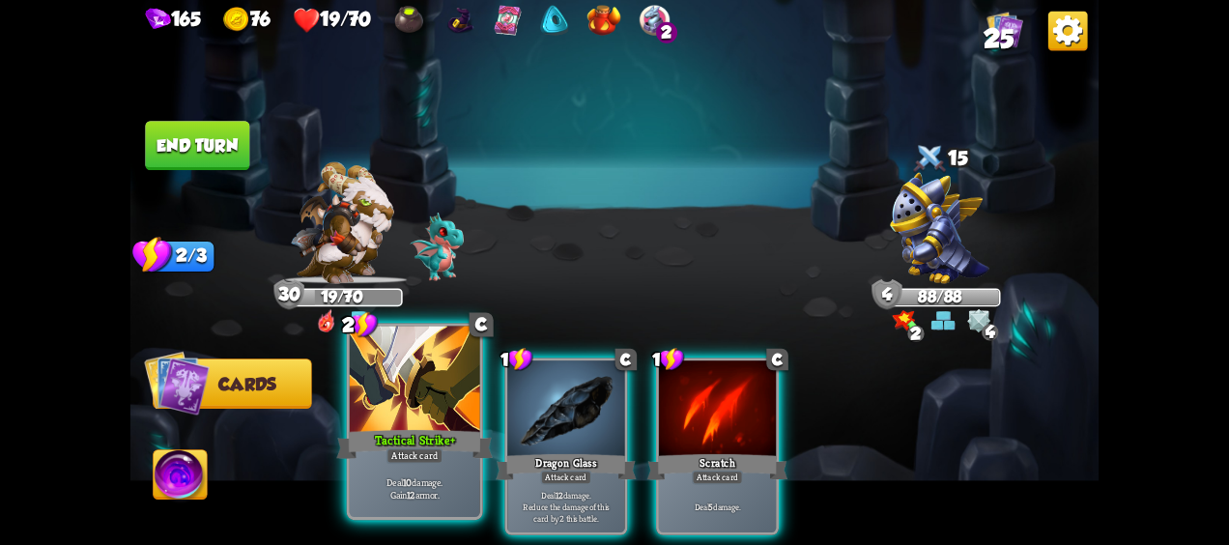
click at [401, 423] on div at bounding box center [415, 382] width 130 height 110
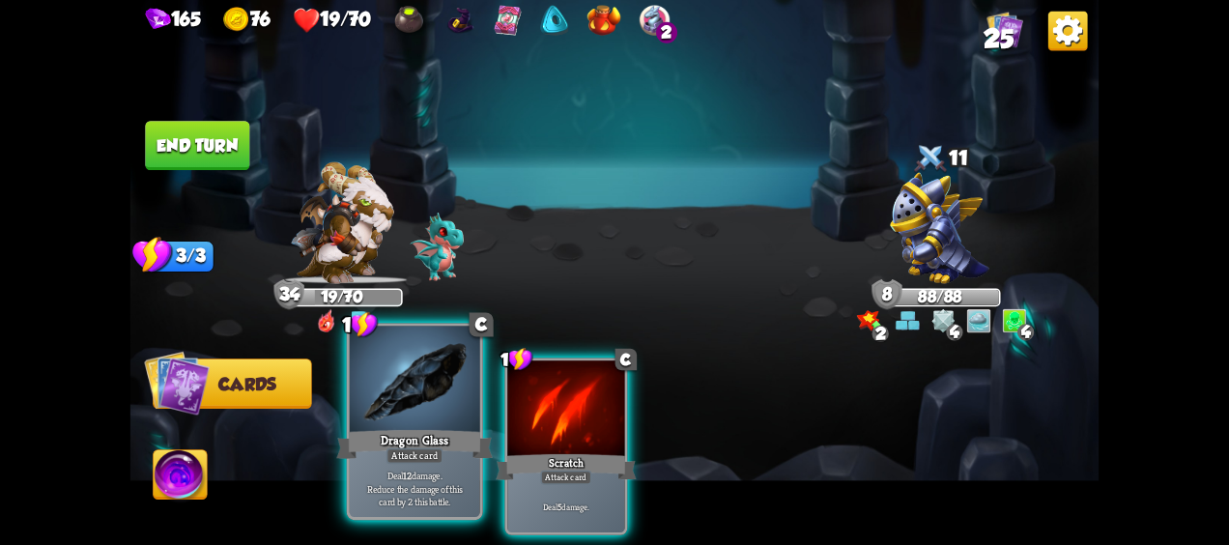
click at [447, 414] on div at bounding box center [415, 382] width 130 height 110
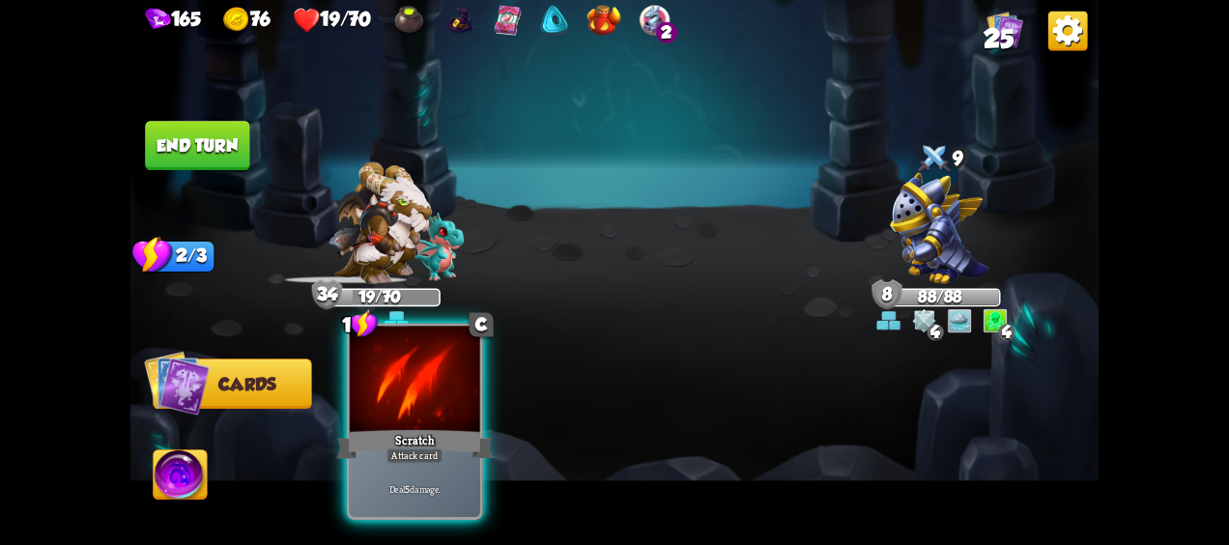
drag, startPoint x: 331, startPoint y: 355, endPoint x: 389, endPoint y: 400, distance: 73.7
click at [344, 367] on div "1 C Scratch Attack card Deal 5 damage." at bounding box center [711, 424] width 775 height 243
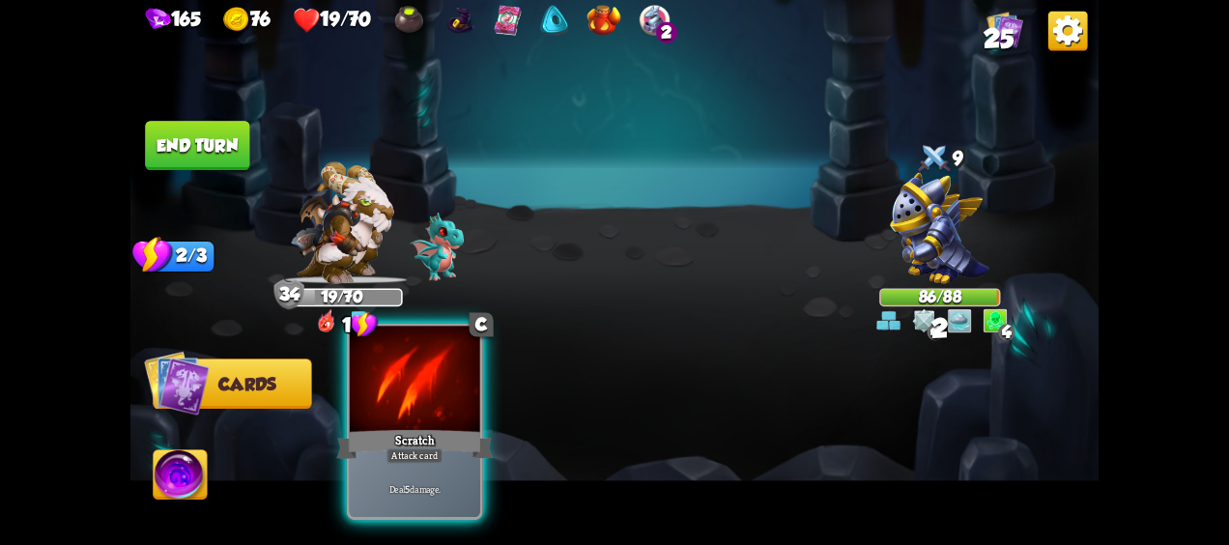
click at [392, 403] on div at bounding box center [415, 382] width 130 height 110
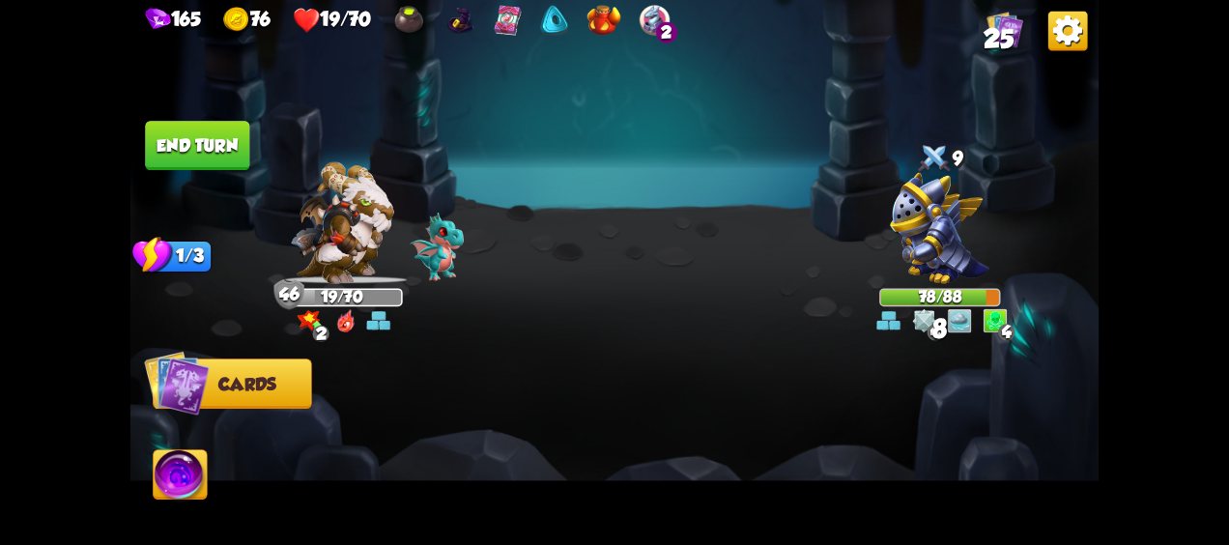
click at [233, 149] on button "End turn" at bounding box center [197, 145] width 104 height 49
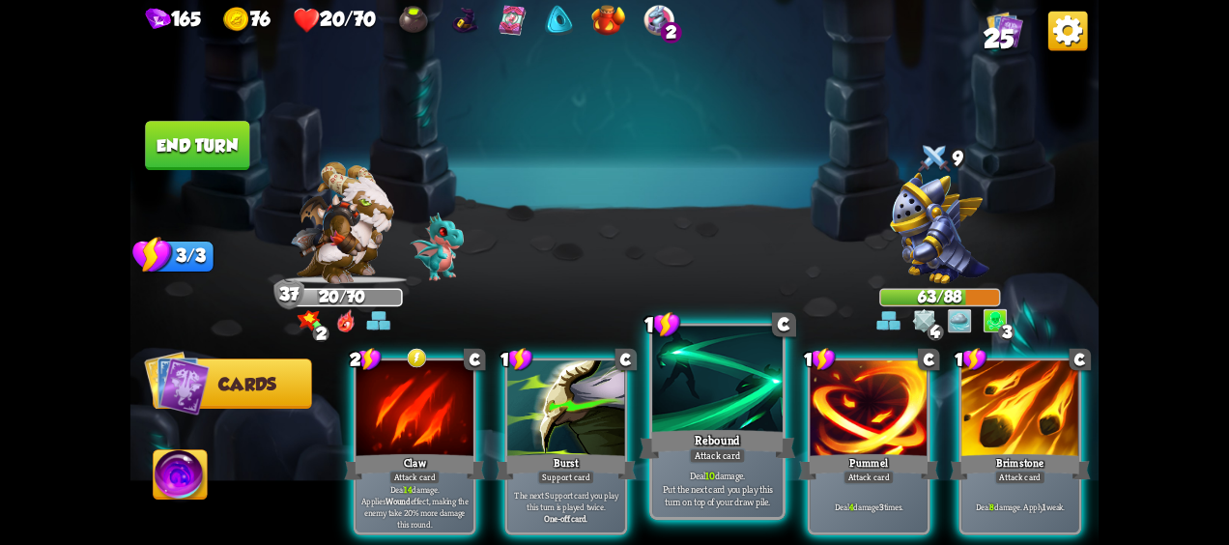
click at [728, 424] on div at bounding box center [717, 382] width 130 height 110
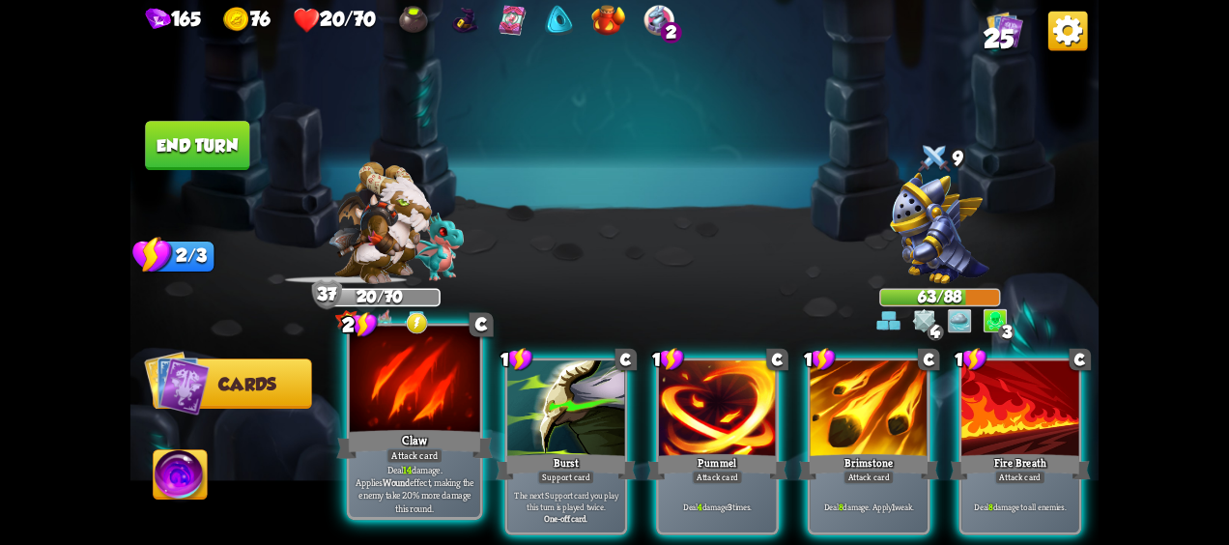
click at [429, 390] on div at bounding box center [415, 382] width 130 height 110
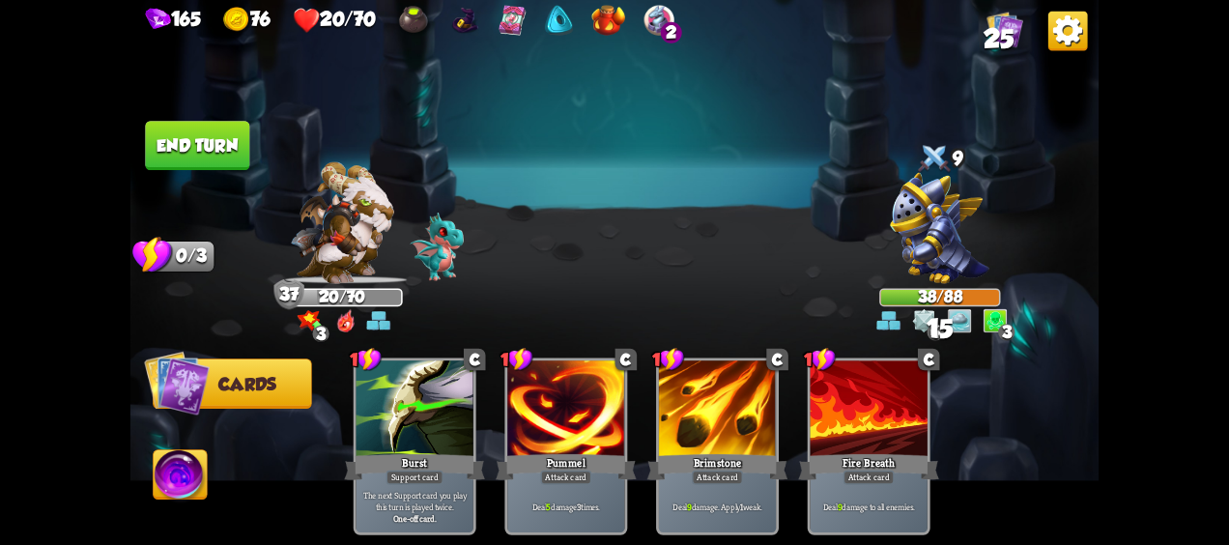
click at [195, 141] on button "End turn" at bounding box center [197, 145] width 104 height 49
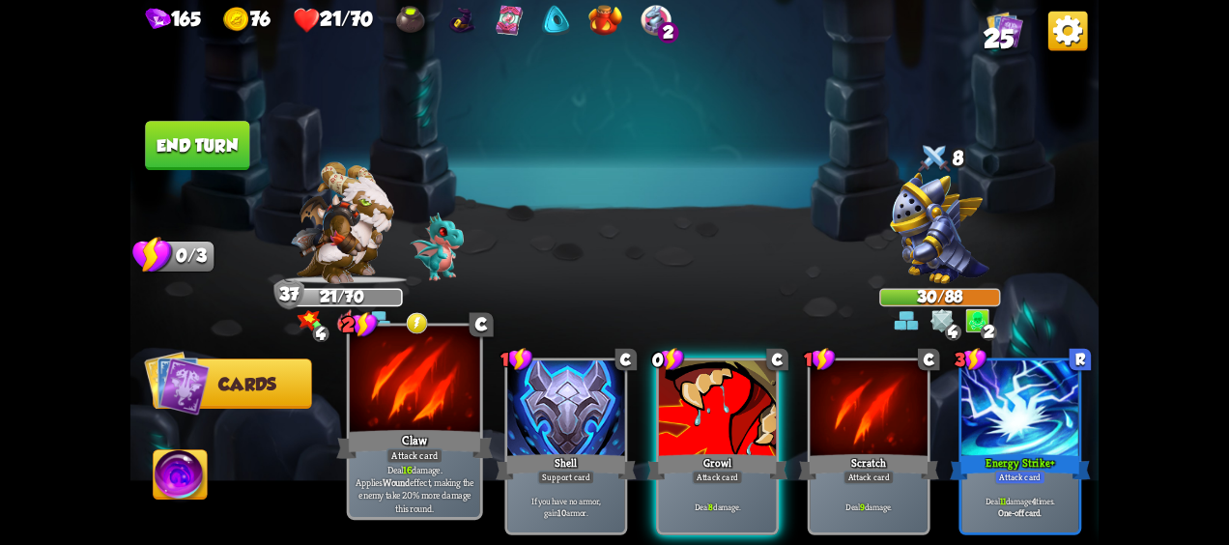
click at [401, 431] on div "Claw" at bounding box center [414, 444] width 157 height 35
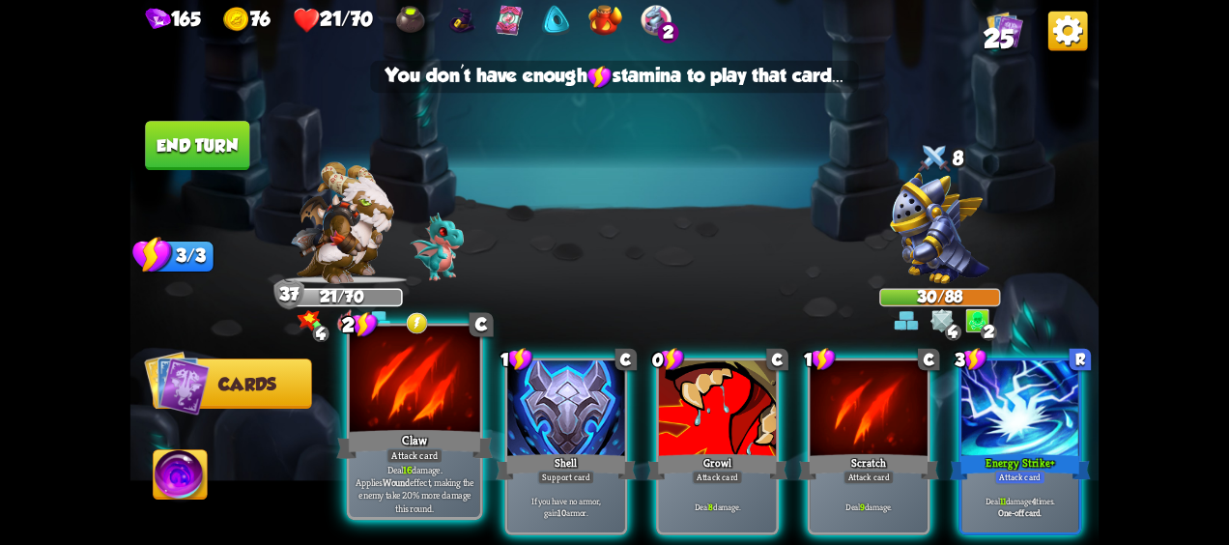
click at [414, 427] on div "2 C Claw Attack card Deal 16 damage. Applies Wound effect, making the enemy tak…" at bounding box center [415, 421] width 136 height 197
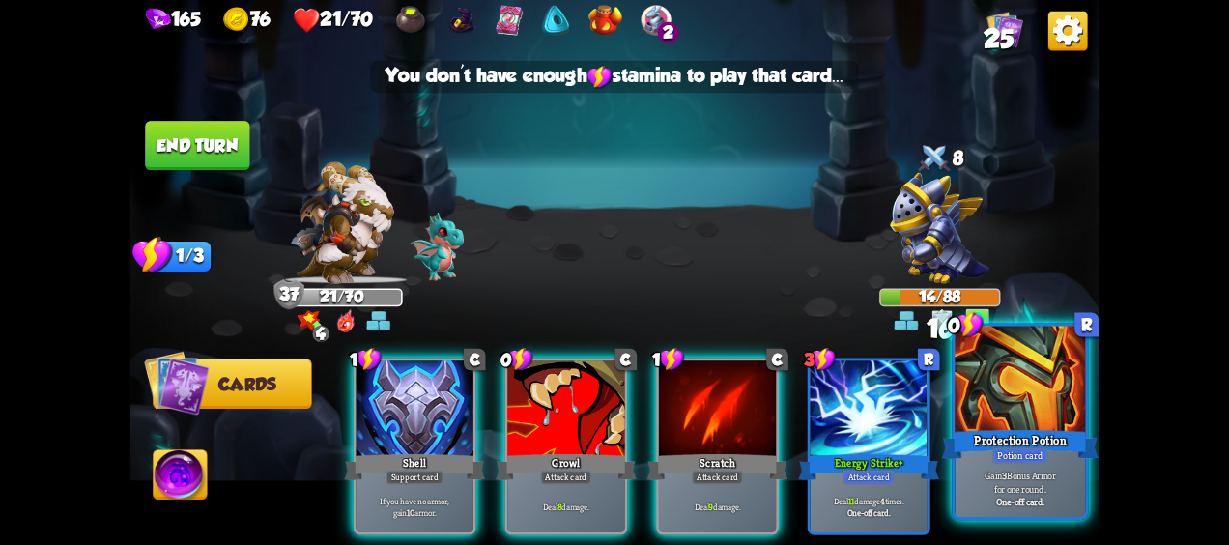
click at [1030, 419] on div at bounding box center [1020, 382] width 130 height 110
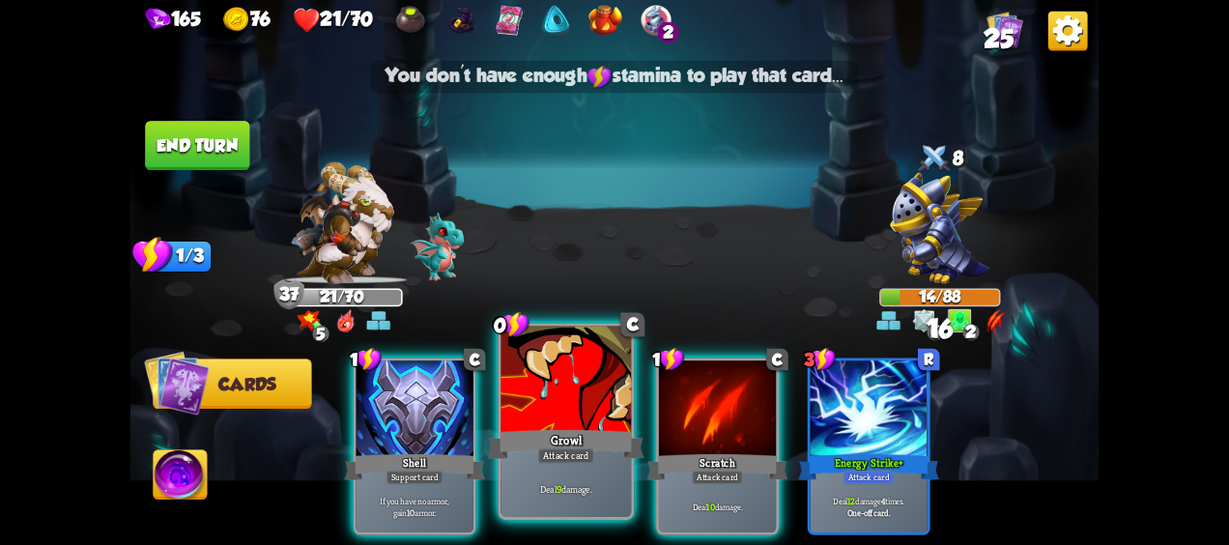
click at [522, 404] on div at bounding box center [567, 382] width 130 height 110
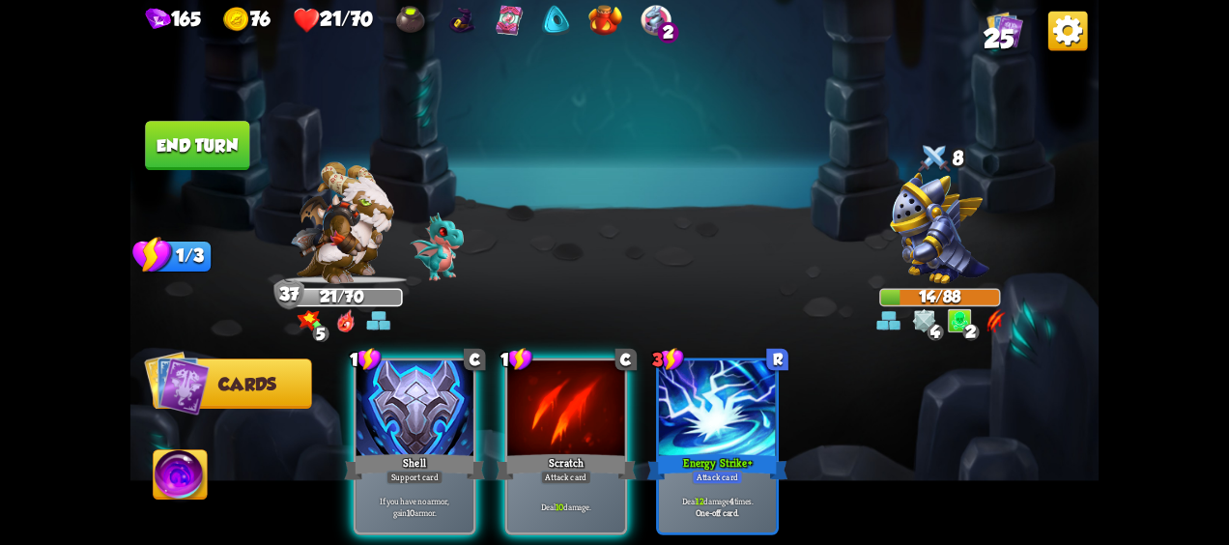
click at [180, 485] on img at bounding box center [181, 477] width 54 height 54
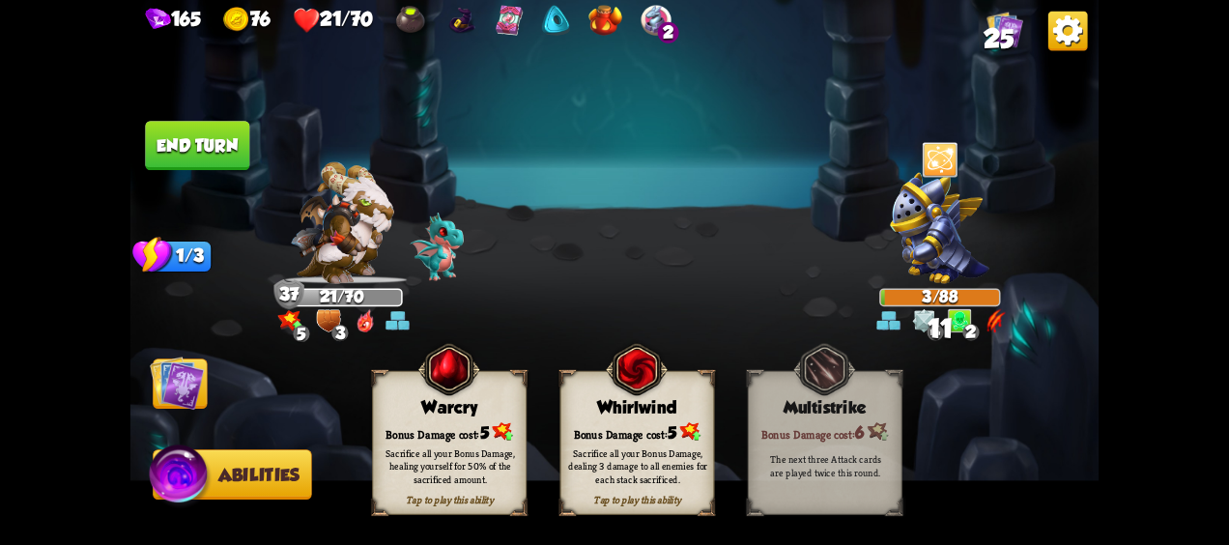
drag, startPoint x: 441, startPoint y: 463, endPoint x: 429, endPoint y: 459, distance: 12.2
click at [439, 463] on div "Sacrifice all your Bonus Damage, healing yourself for 50% of the sacrificed amo…" at bounding box center [450, 467] width 139 height 39
click at [197, 150] on button "End turn" at bounding box center [197, 145] width 104 height 49
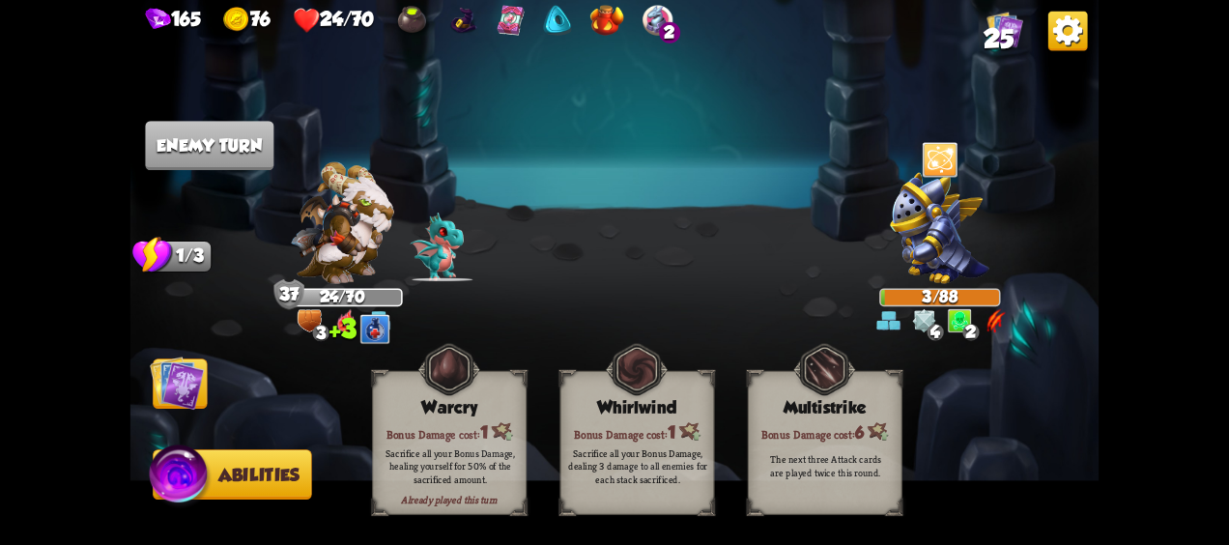
click at [200, 389] on button "Cards" at bounding box center [180, 384] width 54 height 50
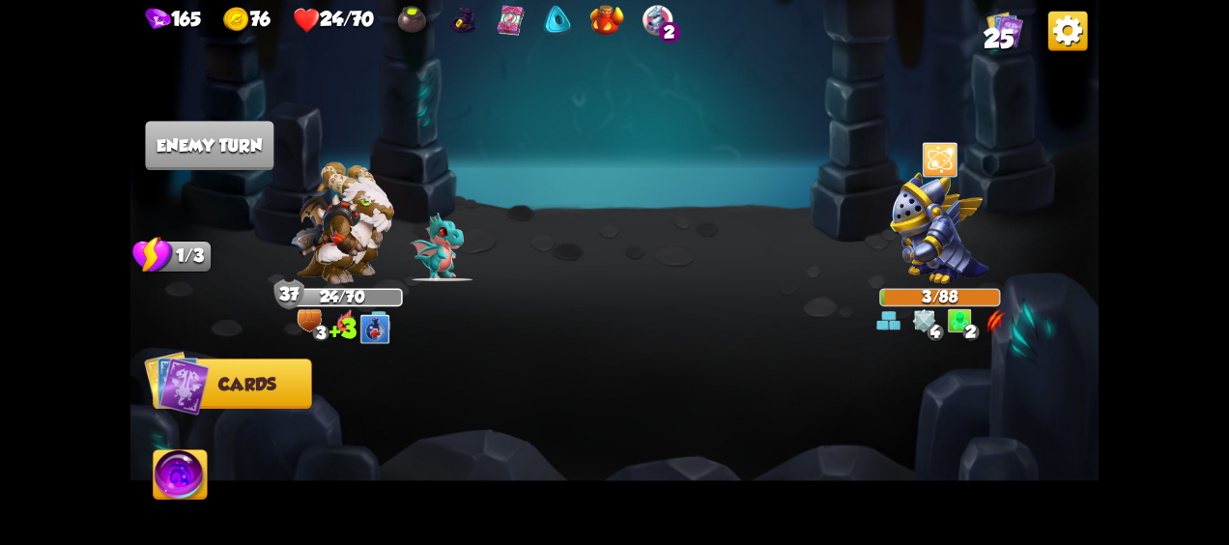
click at [196, 389] on img at bounding box center [177, 384] width 66 height 66
click at [197, 389] on img at bounding box center [177, 384] width 66 height 66
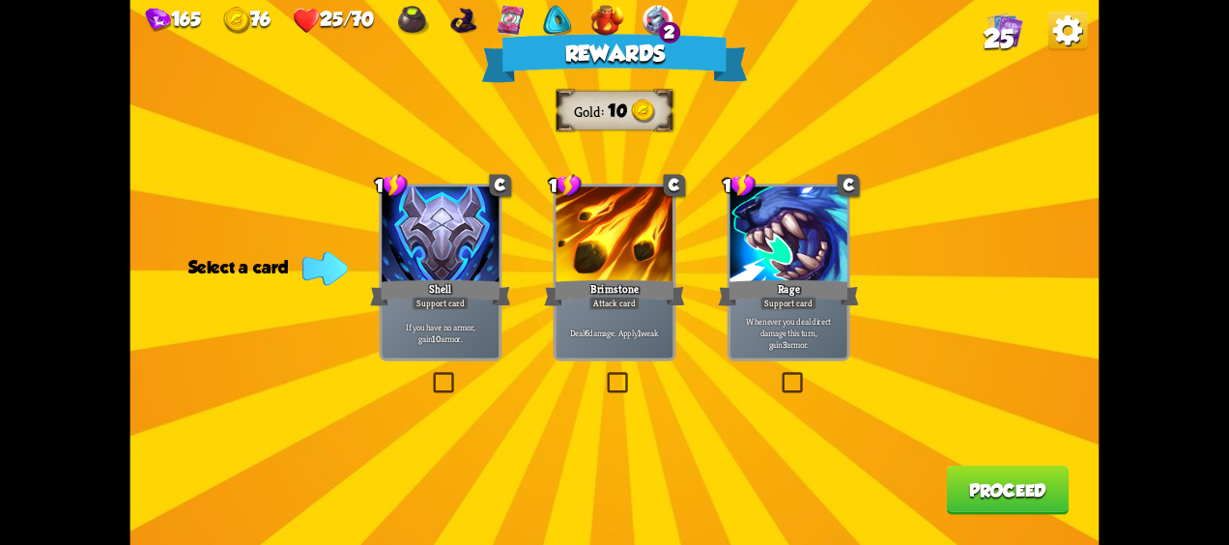
click at [815, 319] on p "Whenever you deal direct damage this turn, gain 3 armor." at bounding box center [789, 332] width 111 height 35
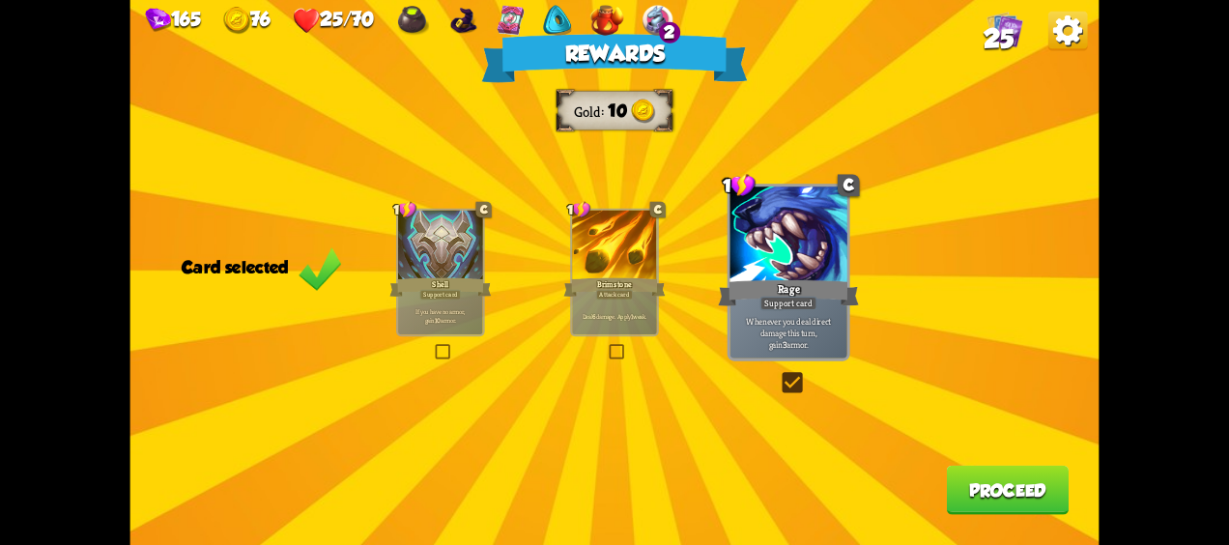
click at [1034, 479] on button "Proceed" at bounding box center [1007, 490] width 123 height 49
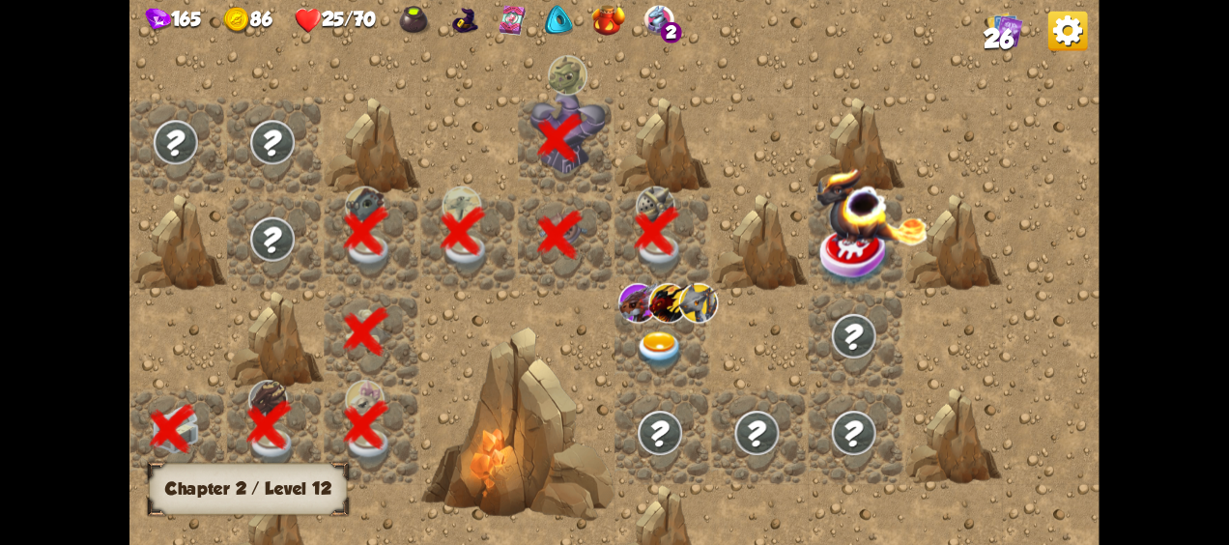
click at [684, 350] on div at bounding box center [663, 339] width 97 height 97
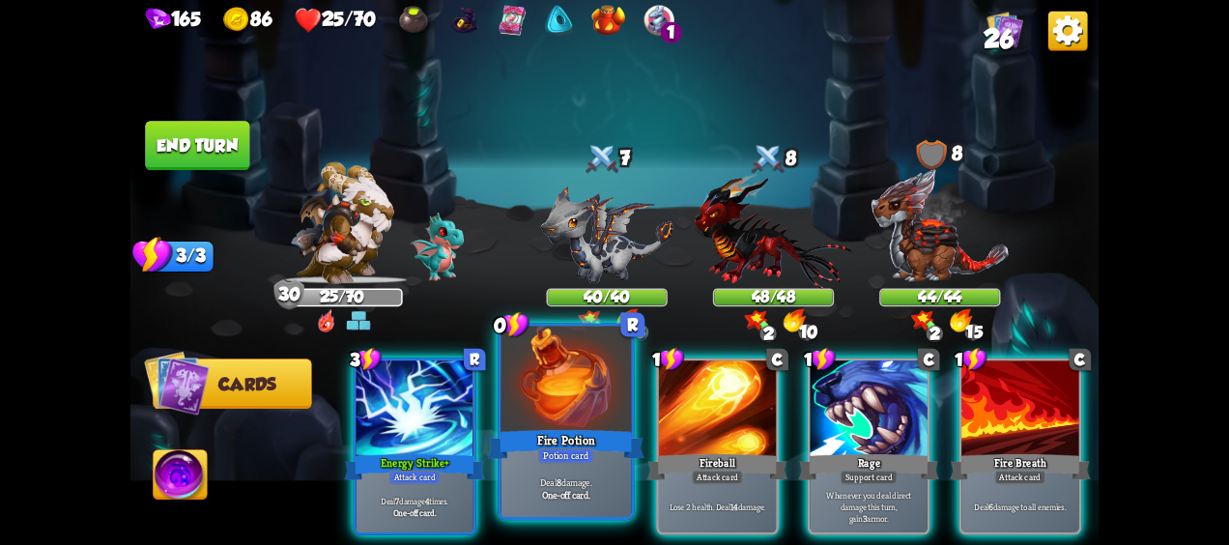
click at [557, 447] on div "Fire Potion" at bounding box center [566, 444] width 157 height 35
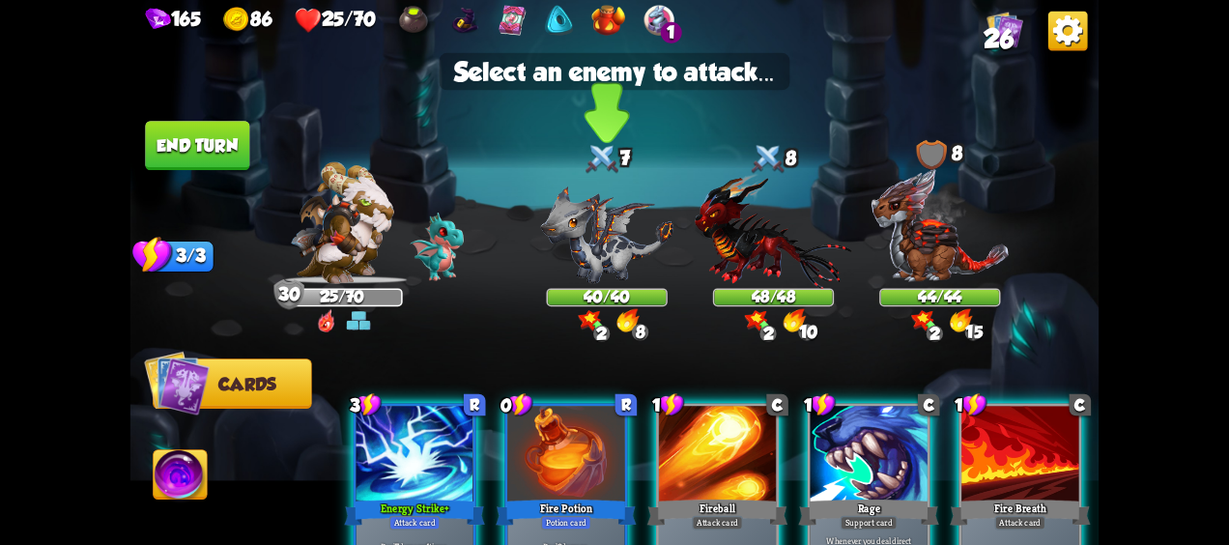
click at [584, 243] on img at bounding box center [606, 236] width 133 height 98
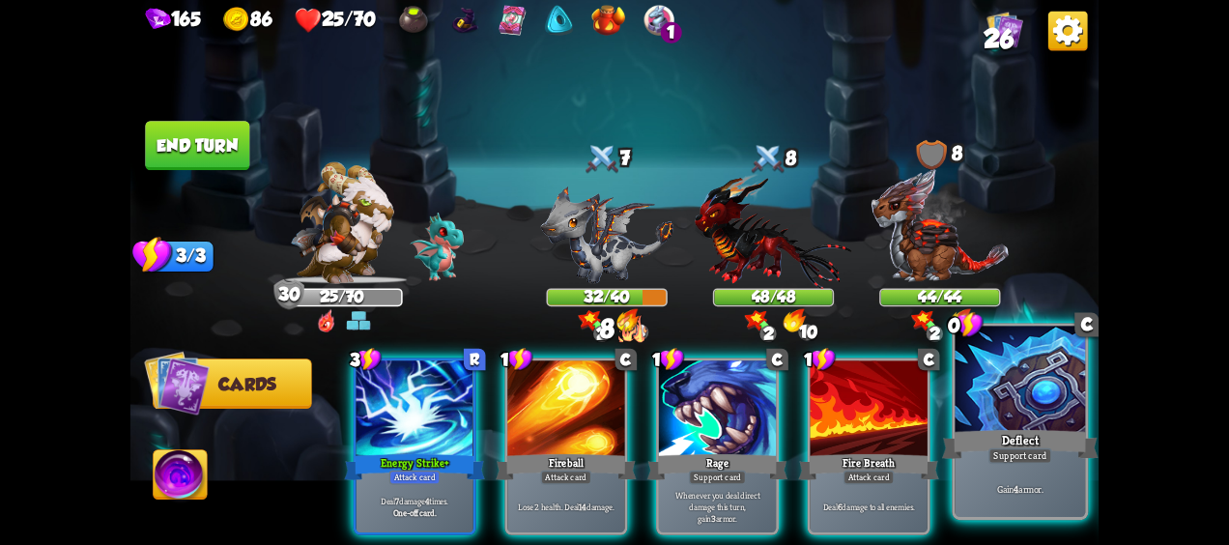
click at [1005, 419] on div at bounding box center [1020, 382] width 130 height 110
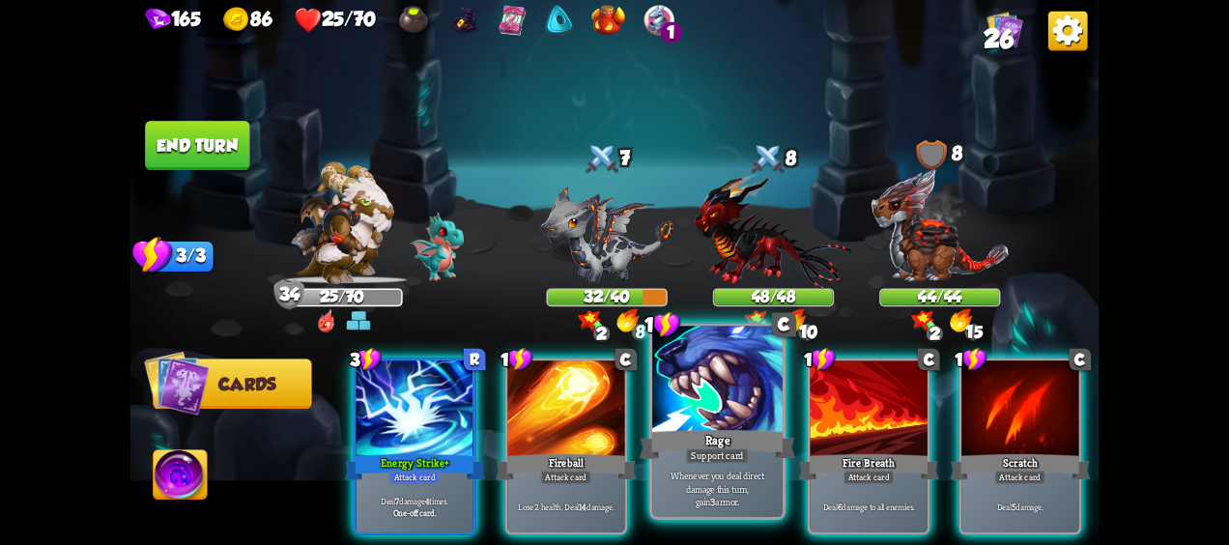
click at [742, 426] on div "1 C Rage Support card Whenever you deal direct damage this turn, gain 3 armor." at bounding box center [718, 421] width 136 height 197
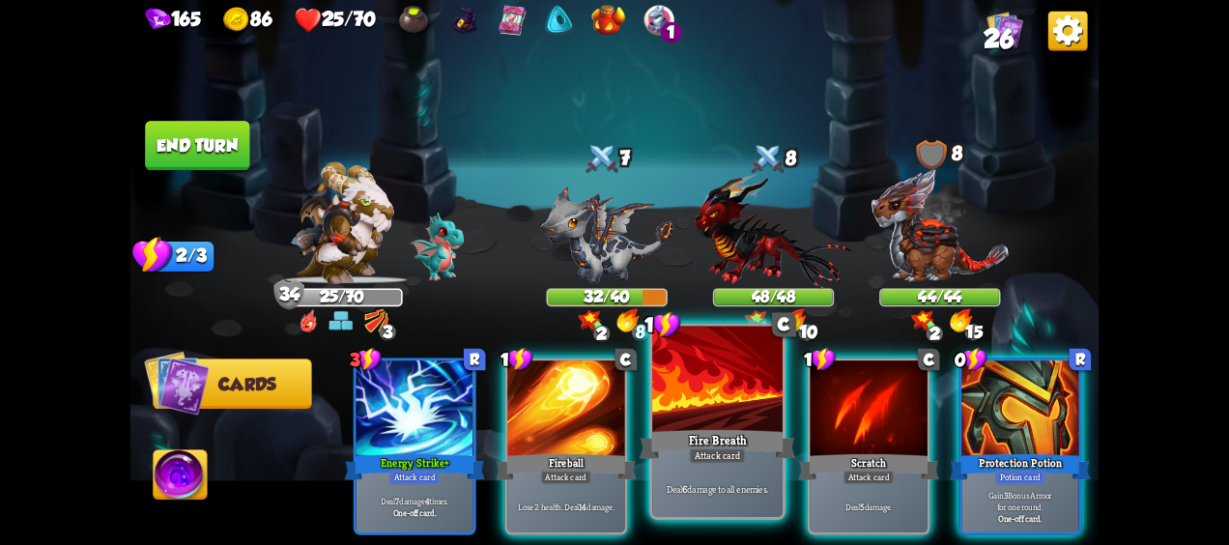
click at [732, 428] on div "Fire Breath" at bounding box center [718, 444] width 157 height 35
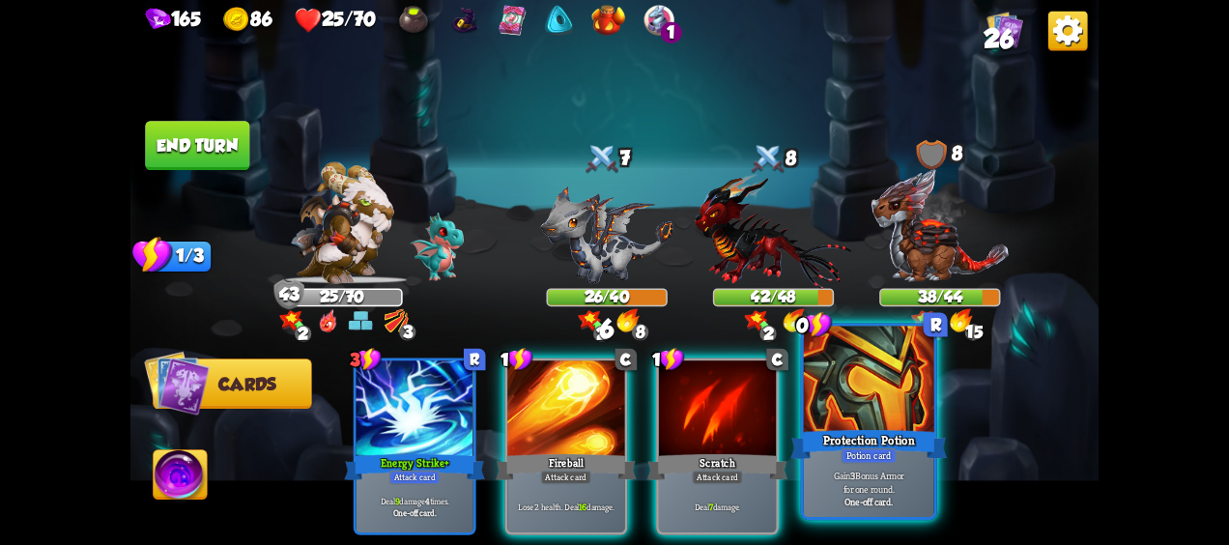
click at [888, 436] on div "Protection Potion" at bounding box center [869, 444] width 157 height 35
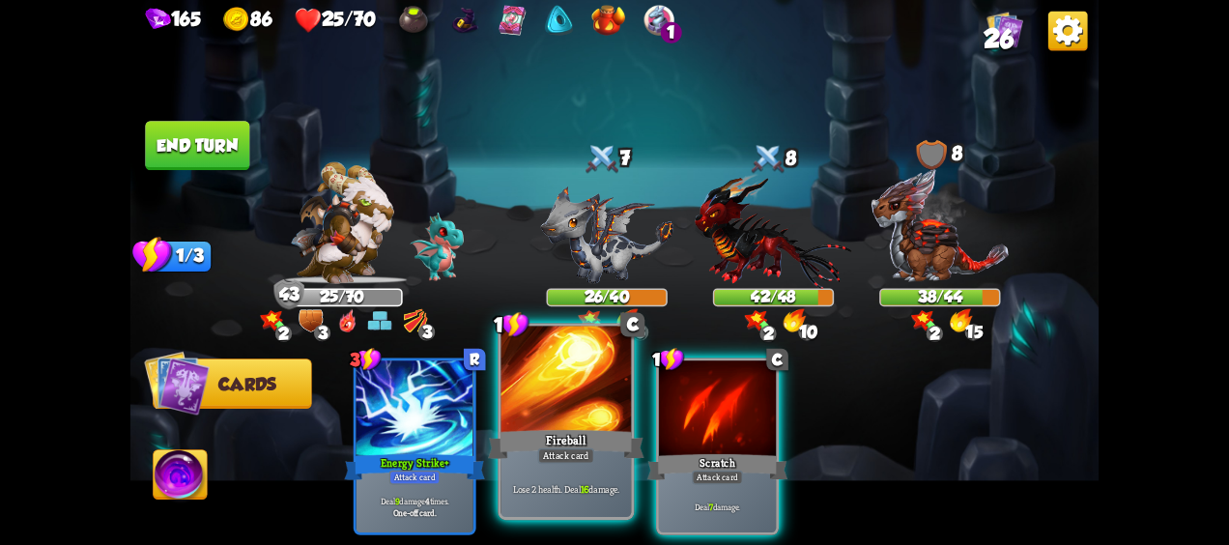
click at [568, 438] on div "Fireball" at bounding box center [566, 444] width 157 height 35
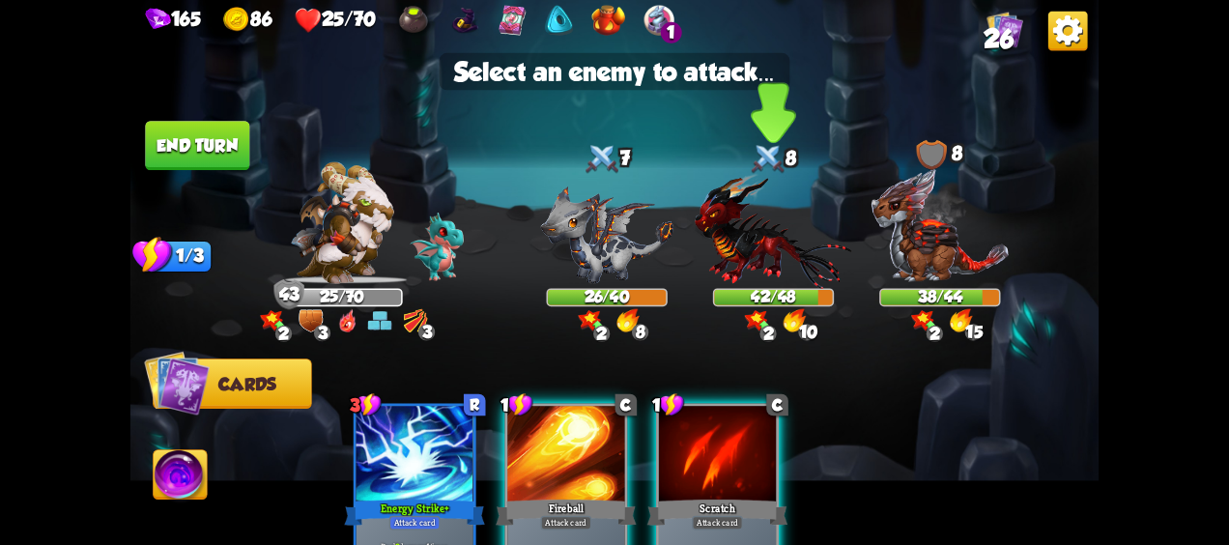
click at [770, 234] on img at bounding box center [774, 231] width 158 height 116
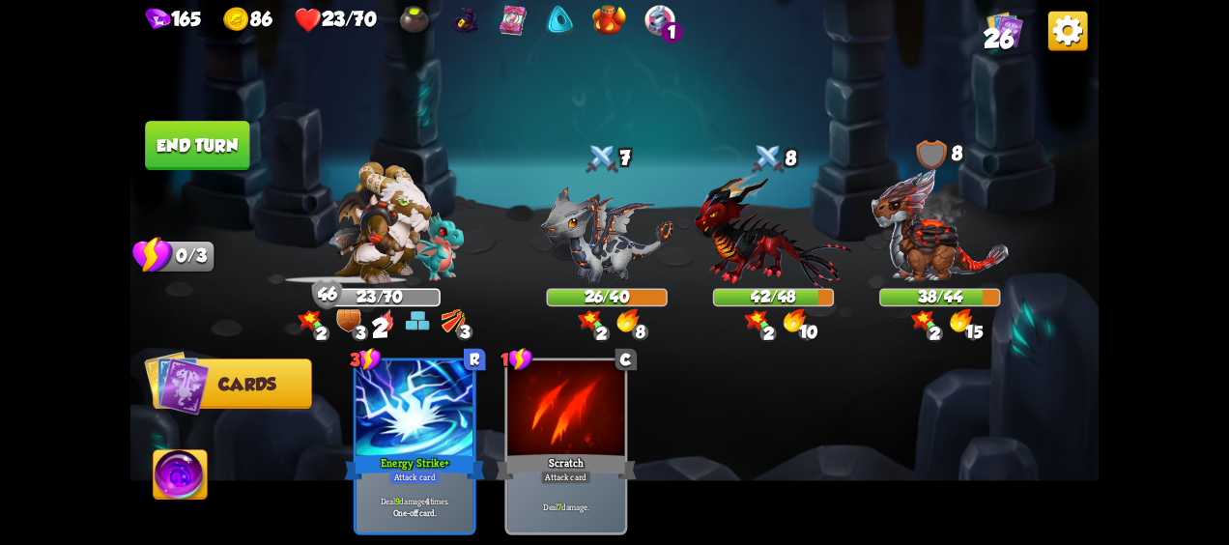
click at [182, 157] on button "End turn" at bounding box center [197, 145] width 104 height 49
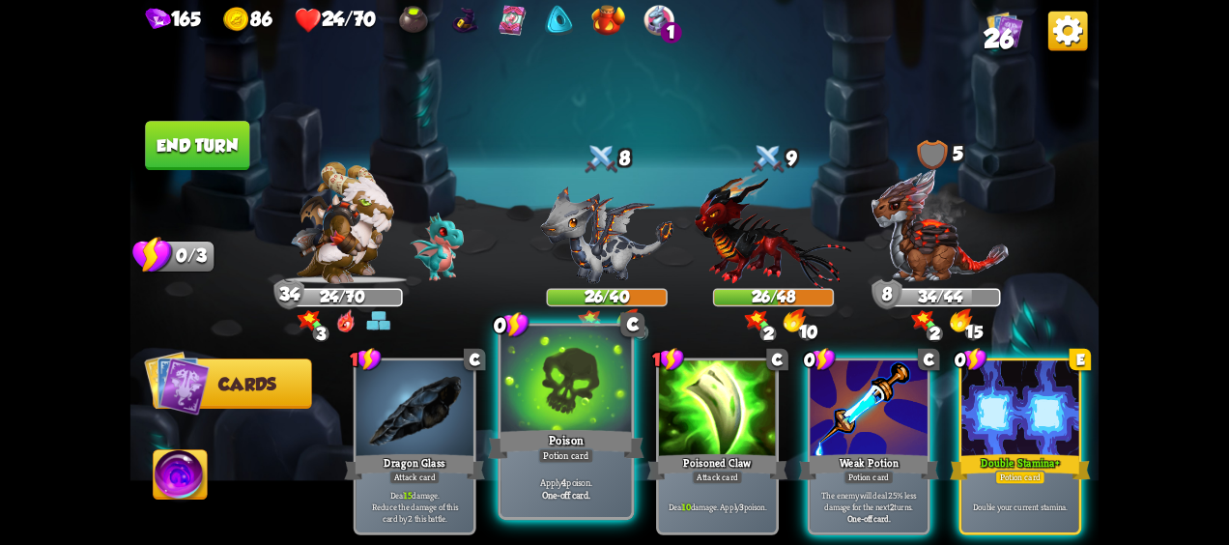
click at [568, 396] on div at bounding box center [567, 382] width 130 height 110
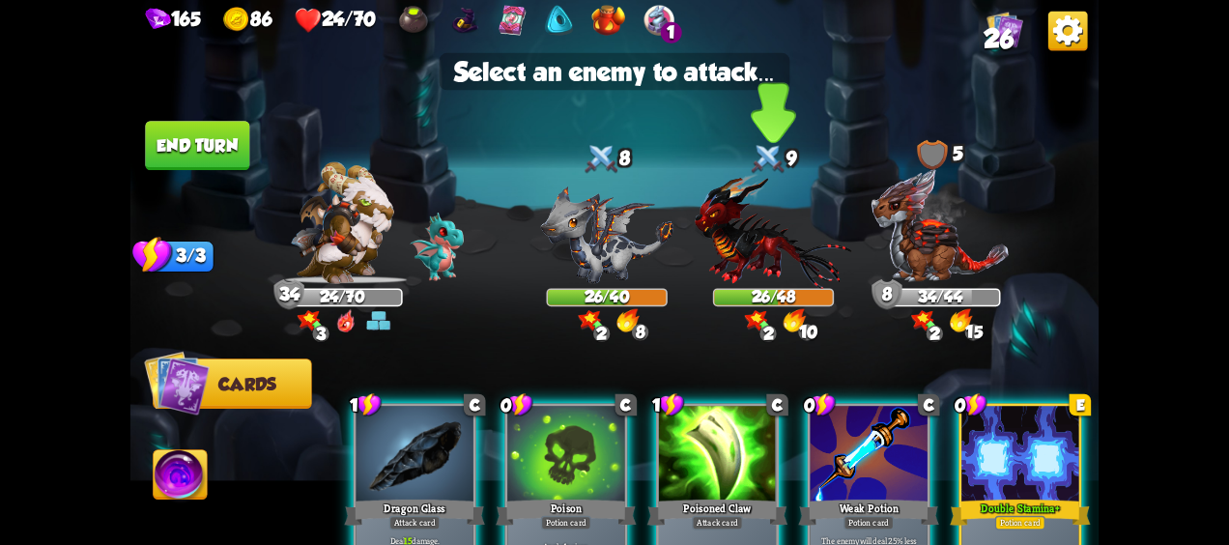
click at [785, 256] on img at bounding box center [774, 231] width 158 height 116
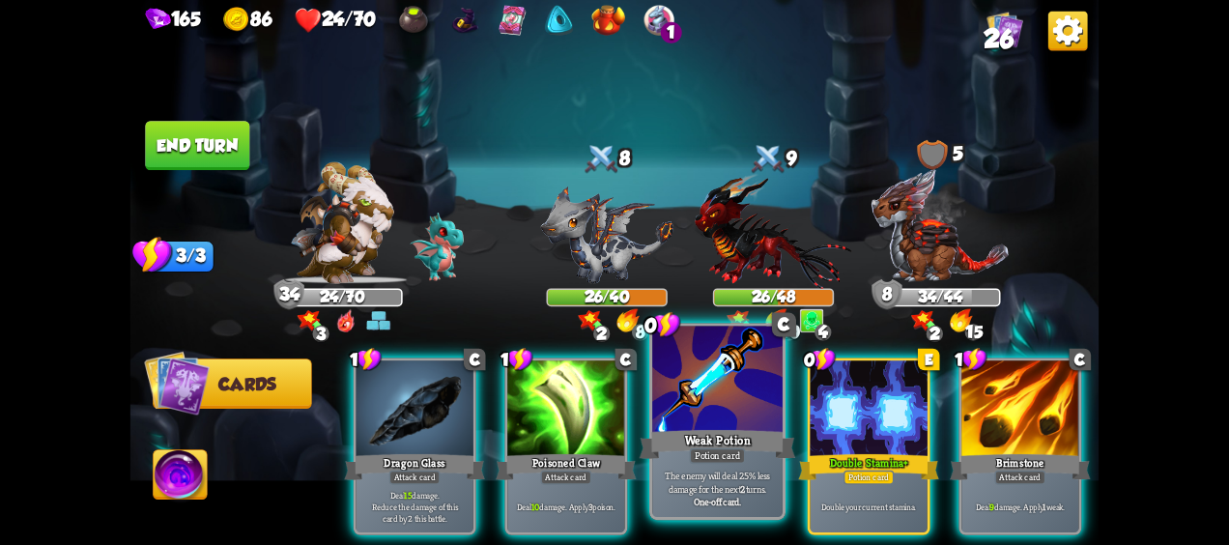
click at [773, 462] on div "0 C Weak Potion Potion card The enemy will deal 25% less damage for the next 2 …" at bounding box center [718, 421] width 136 height 197
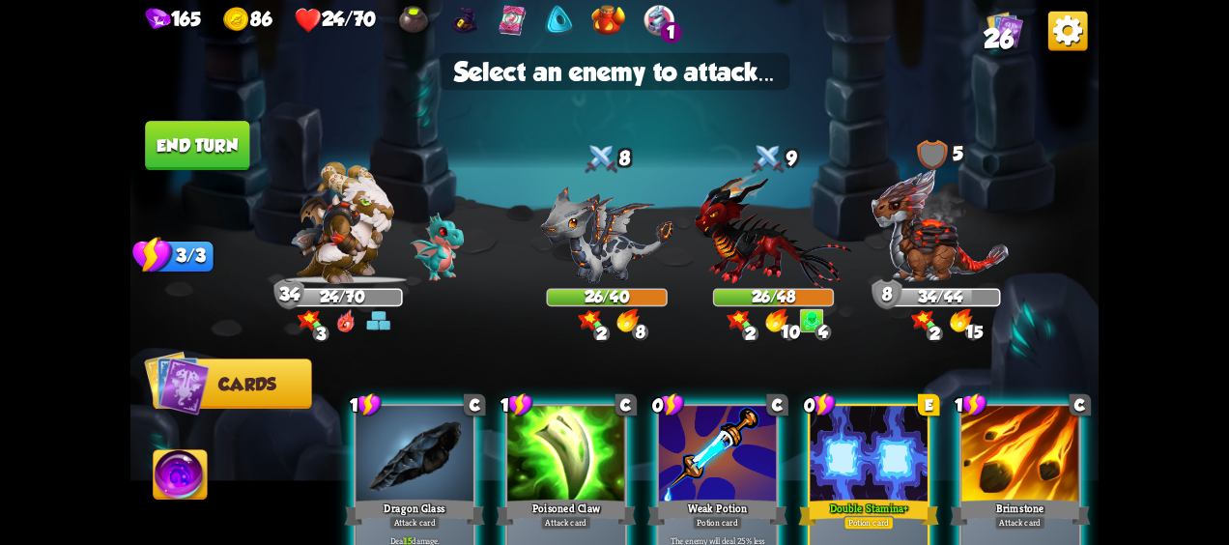
drag, startPoint x: 772, startPoint y: 249, endPoint x: 776, endPoint y: 354, distance: 104.5
click at [772, 250] on img at bounding box center [774, 231] width 158 height 116
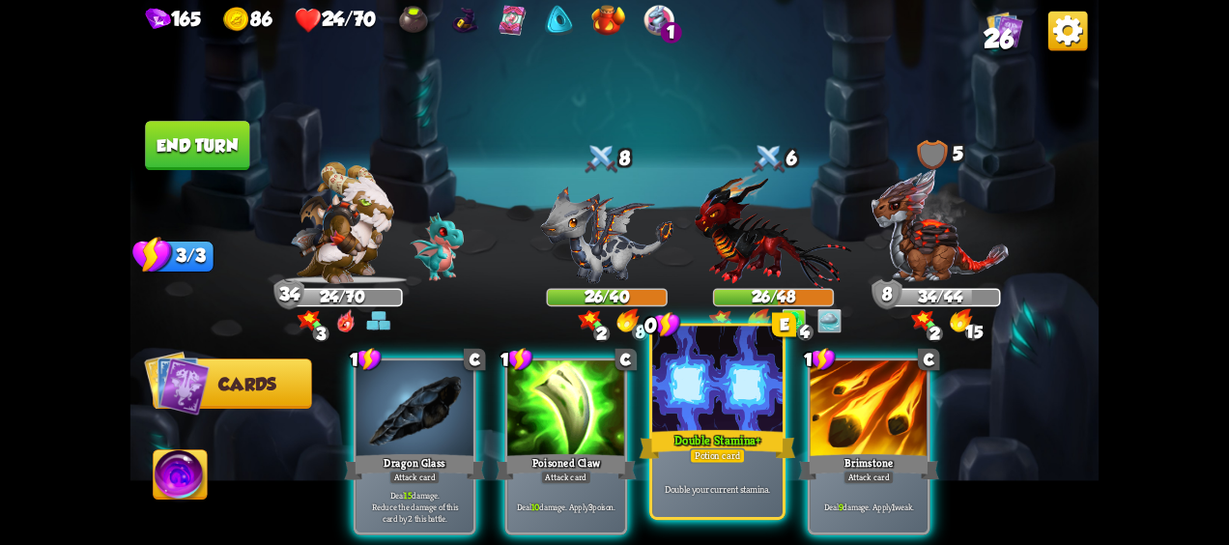
click at [764, 453] on div "Double Stamina +" at bounding box center [718, 444] width 157 height 35
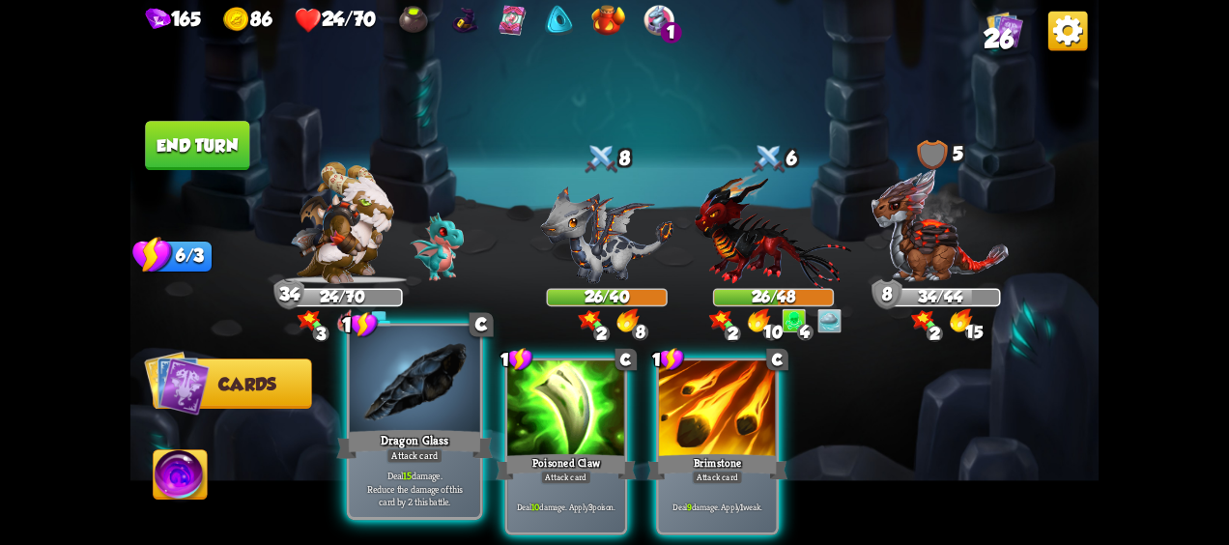
click at [352, 433] on div "Dragon Glass" at bounding box center [414, 444] width 157 height 35
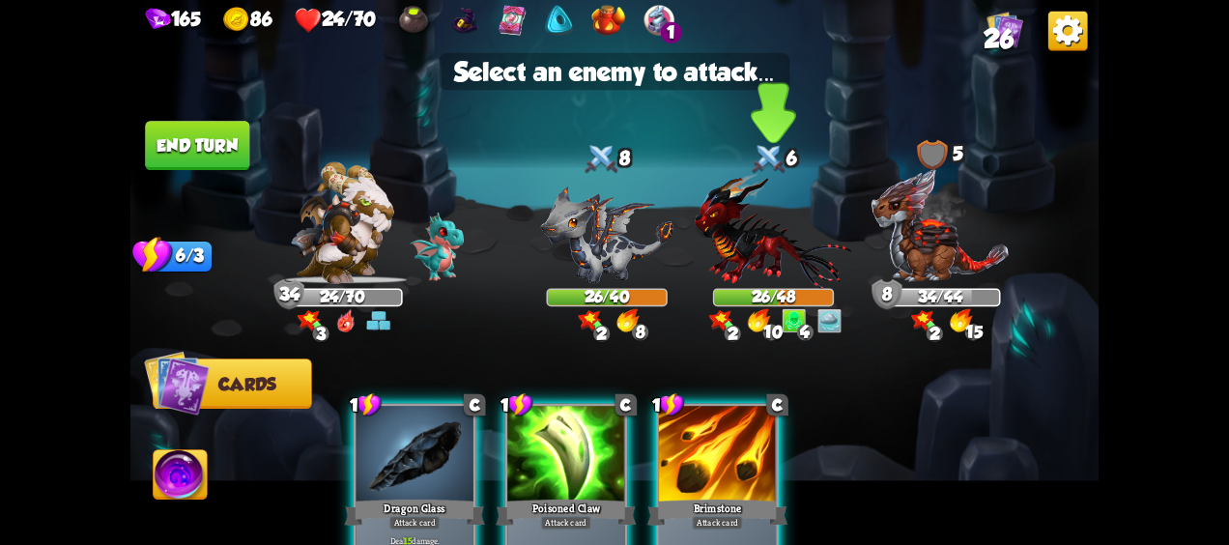
click at [791, 209] on img at bounding box center [774, 231] width 158 height 116
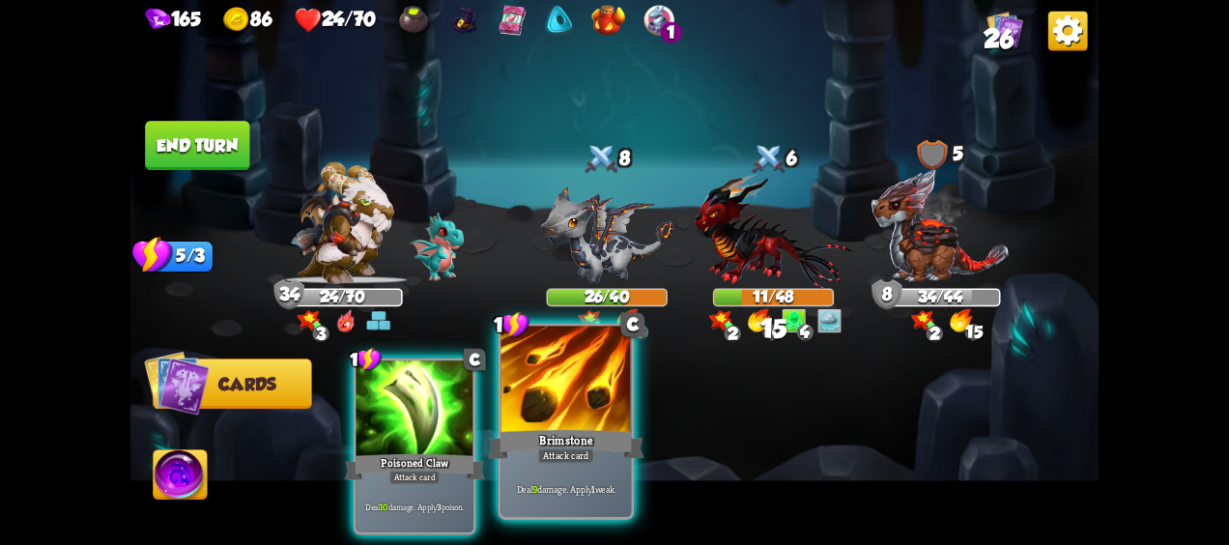
click at [581, 450] on div "Attack card" at bounding box center [565, 455] width 57 height 15
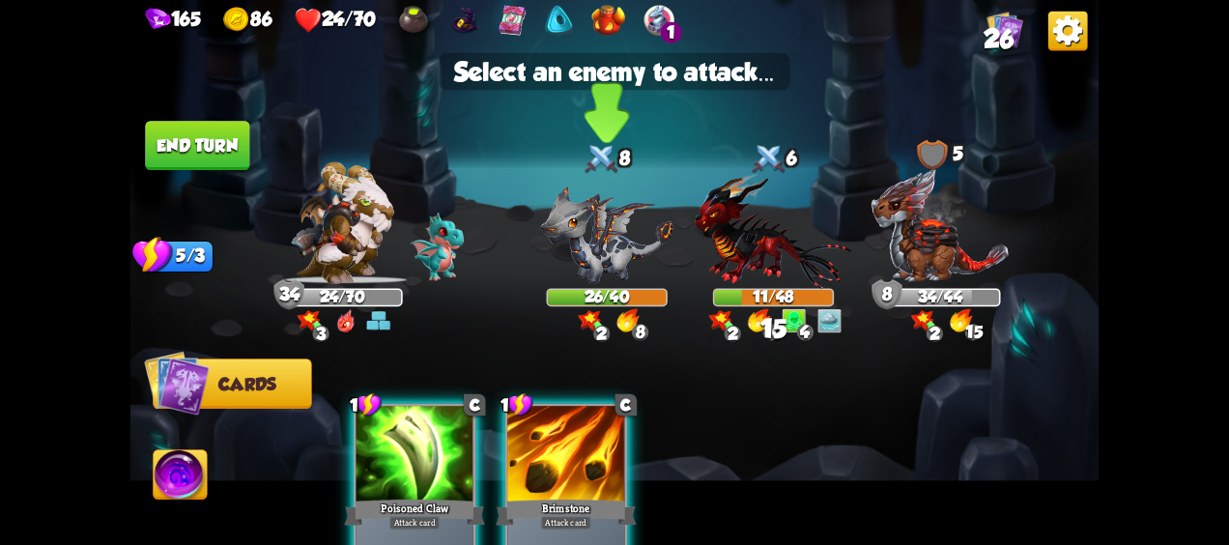
click at [625, 251] on img at bounding box center [606, 236] width 133 height 98
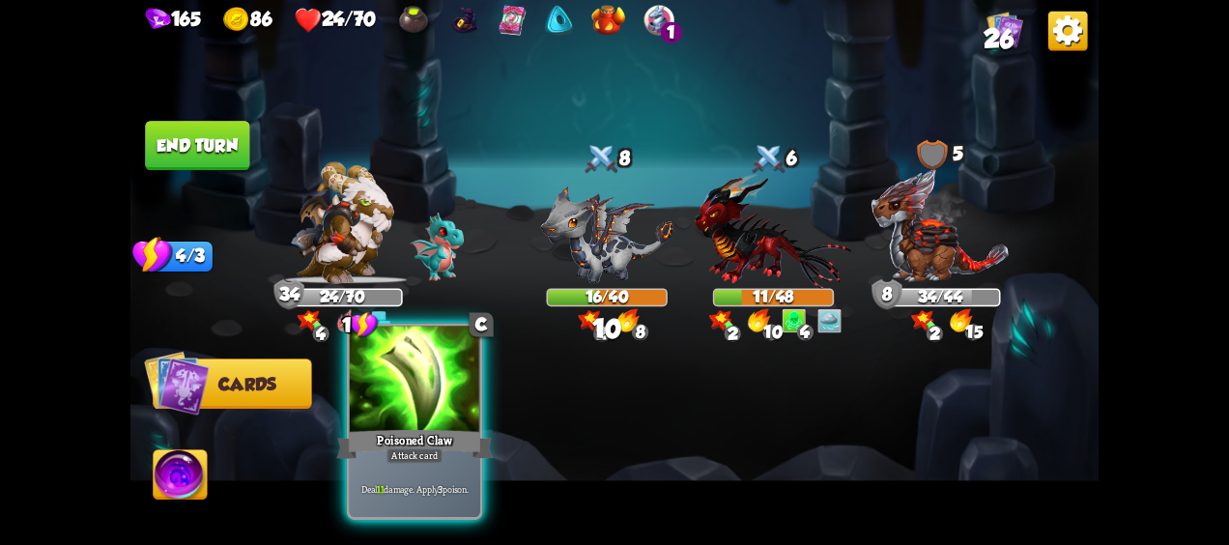
drag, startPoint x: 420, startPoint y: 473, endPoint x: 426, endPoint y: 441, distance: 32.4
click at [418, 468] on div "Deal 11 damage. Apply 3 poison." at bounding box center [415, 488] width 130 height 57
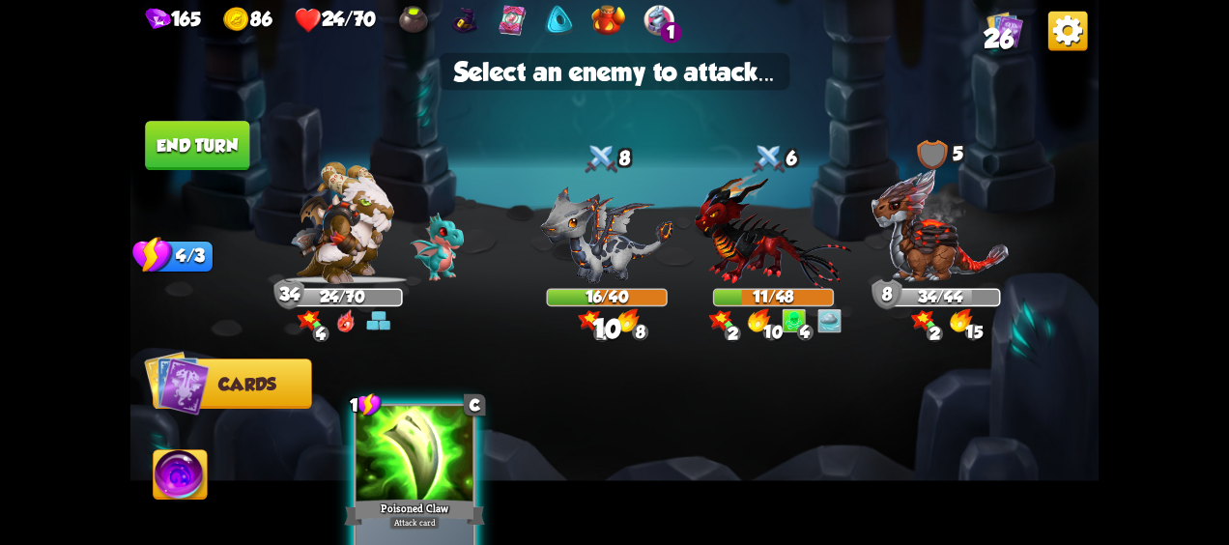
click at [558, 285] on img at bounding box center [614, 272] width 969 height 545
click at [597, 265] on img at bounding box center [606, 236] width 133 height 98
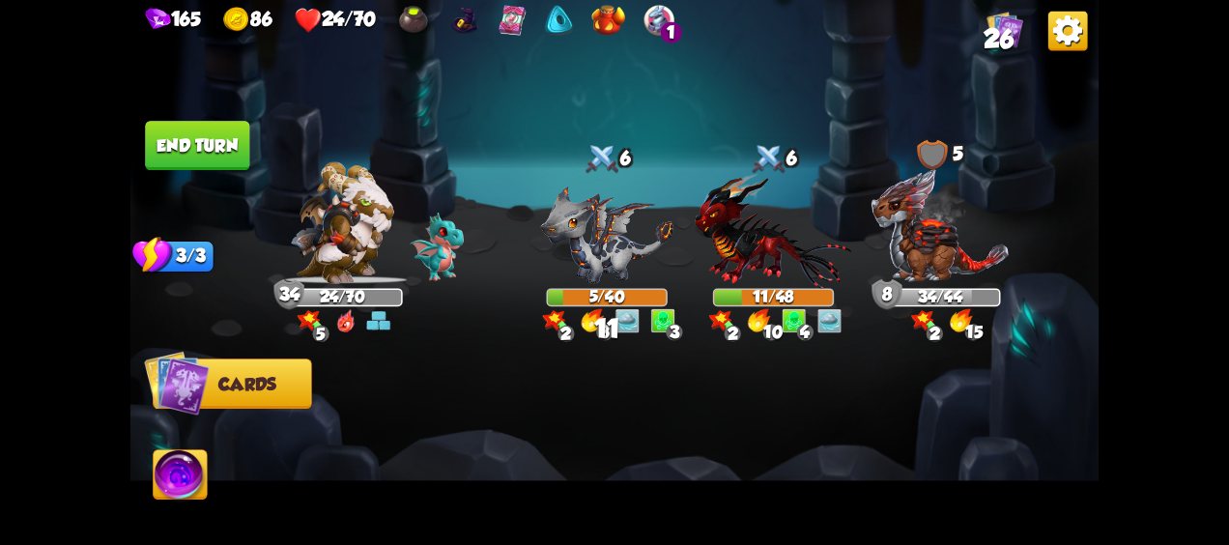
click at [200, 146] on button "End turn" at bounding box center [197, 145] width 105 height 49
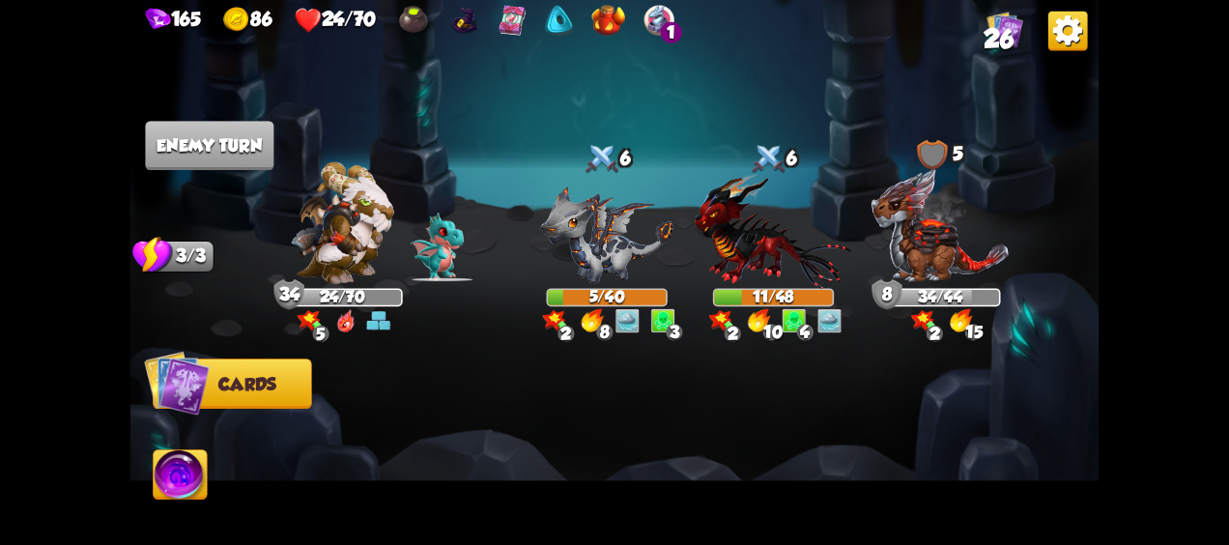
drag, startPoint x: 512, startPoint y: 480, endPoint x: 628, endPoint y: 300, distance: 214.8
click at [539, 427] on div at bounding box center [711, 424] width 775 height 243
click at [629, 294] on div "5/40" at bounding box center [607, 297] width 118 height 15
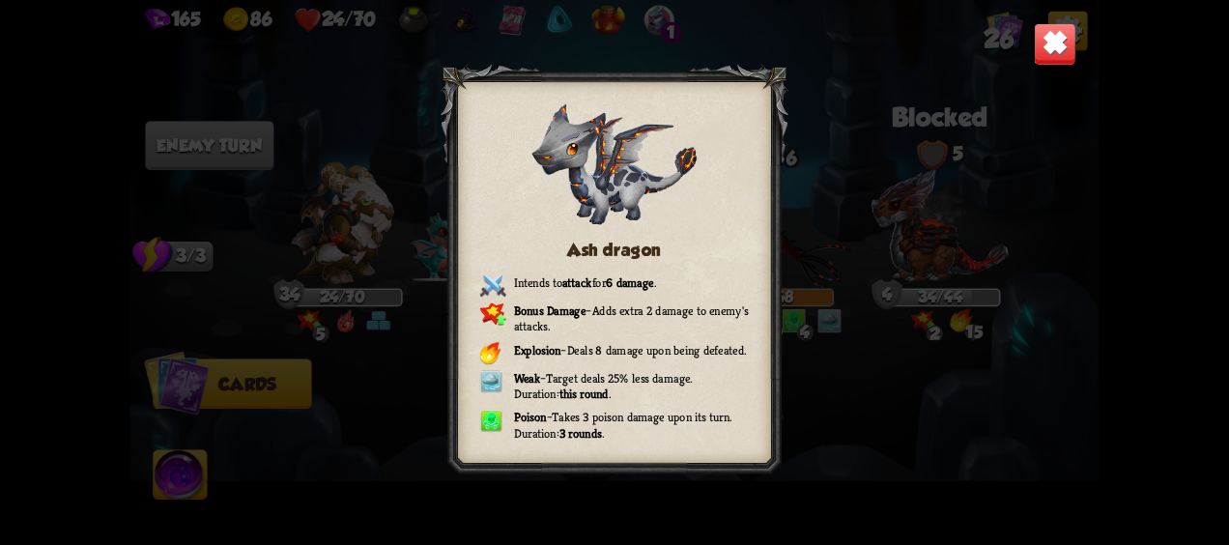
click at [1038, 44] on img at bounding box center [1055, 44] width 43 height 43
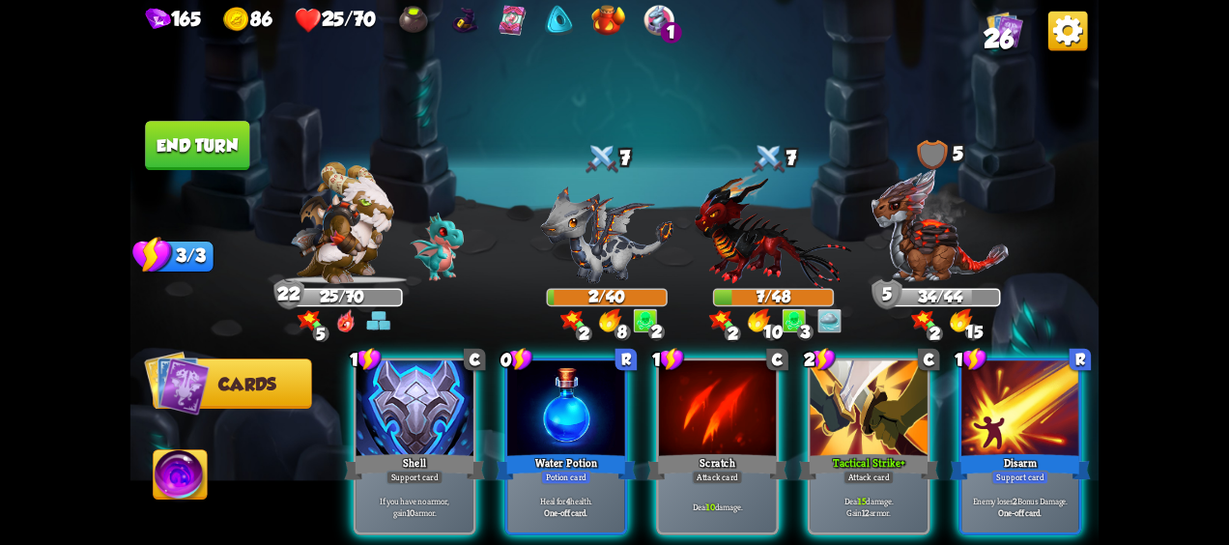
drag, startPoint x: 597, startPoint y: 404, endPoint x: 628, endPoint y: 238, distance: 169.1
click at [597, 395] on div at bounding box center [565, 410] width 117 height 99
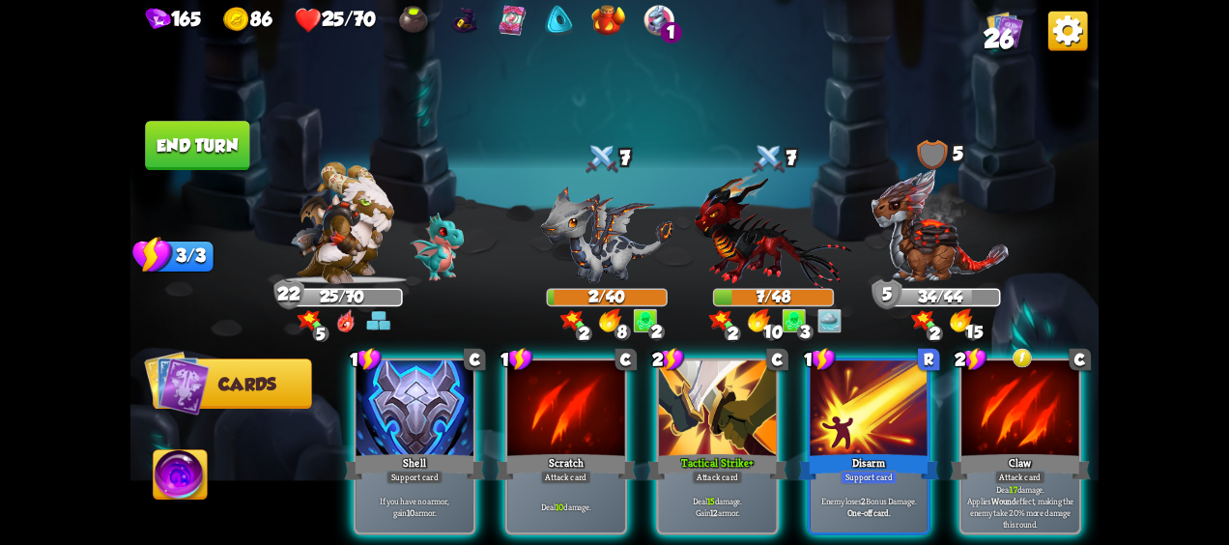
click at [629, 202] on img at bounding box center [606, 236] width 133 height 98
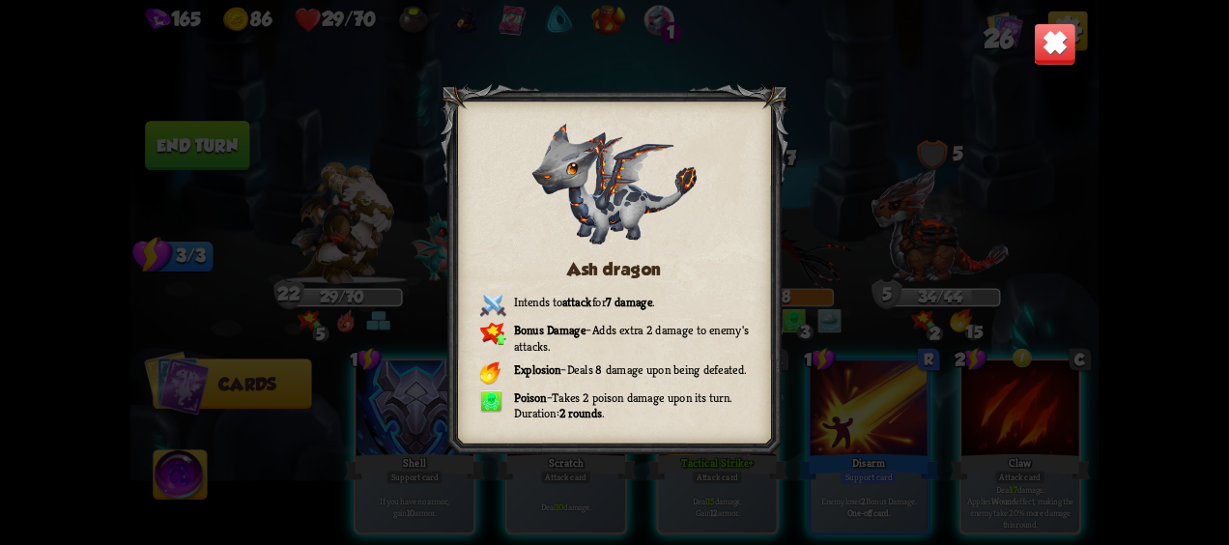
click at [1054, 39] on img at bounding box center [1055, 44] width 43 height 43
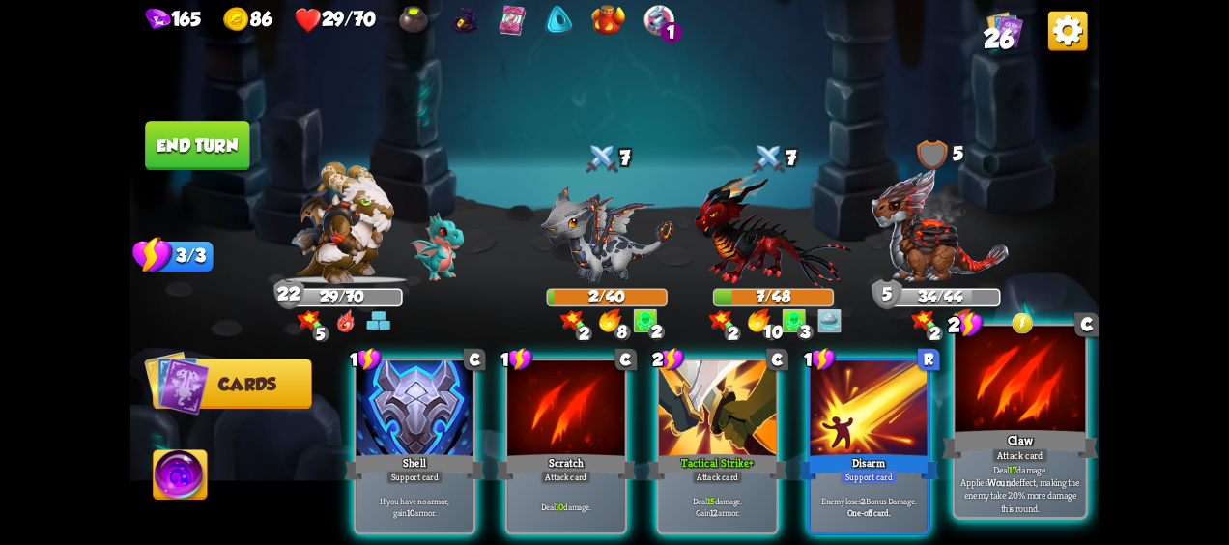
click at [1006, 412] on div at bounding box center [1020, 382] width 130 height 110
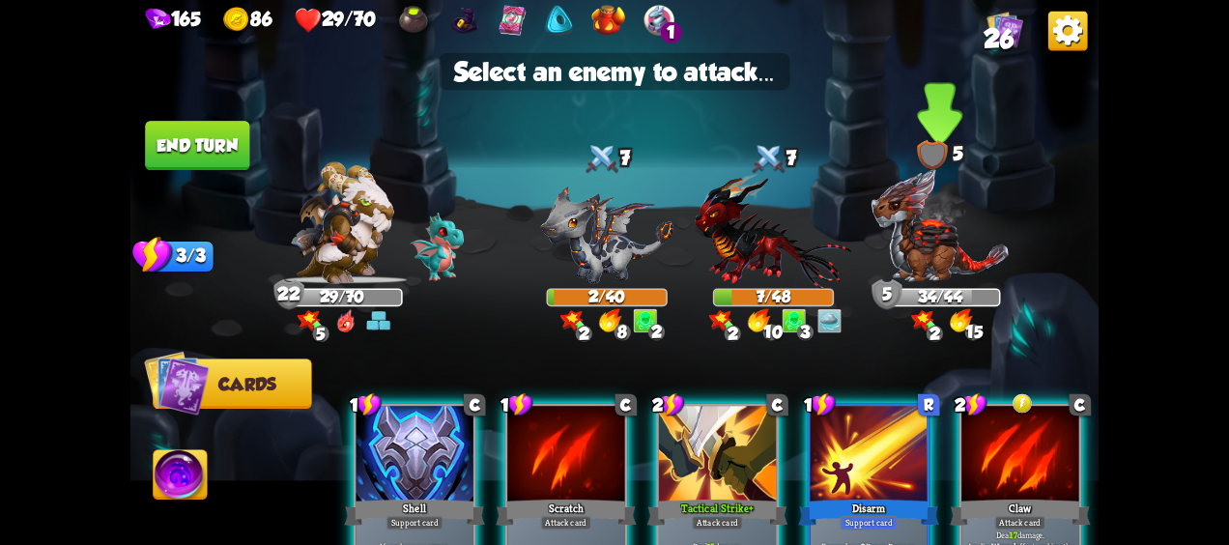
click at [912, 203] on img at bounding box center [940, 226] width 139 height 116
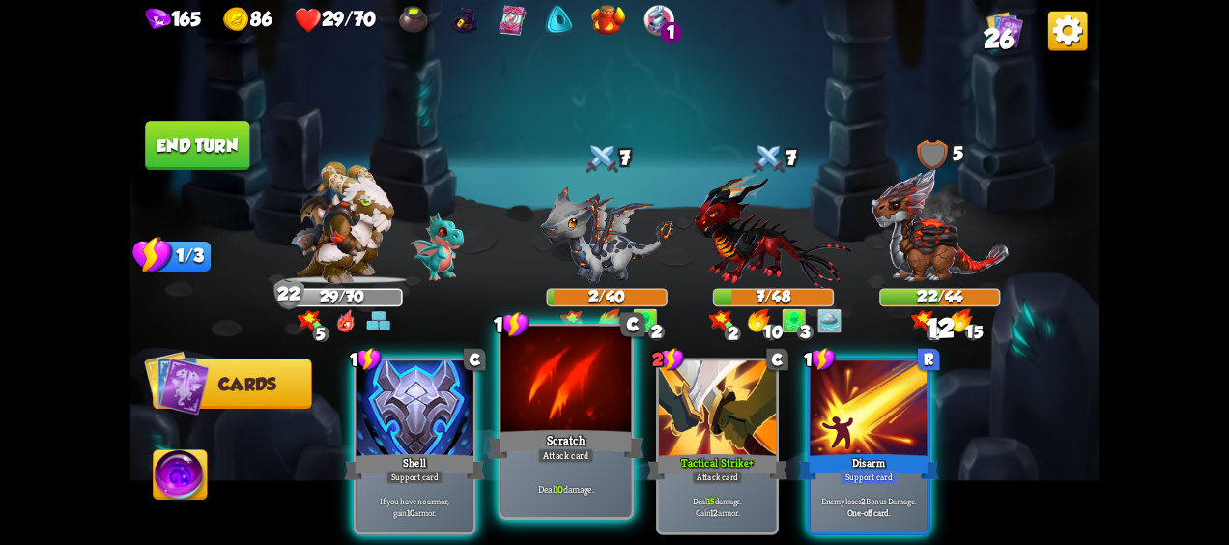
click at [569, 416] on div at bounding box center [567, 382] width 130 height 110
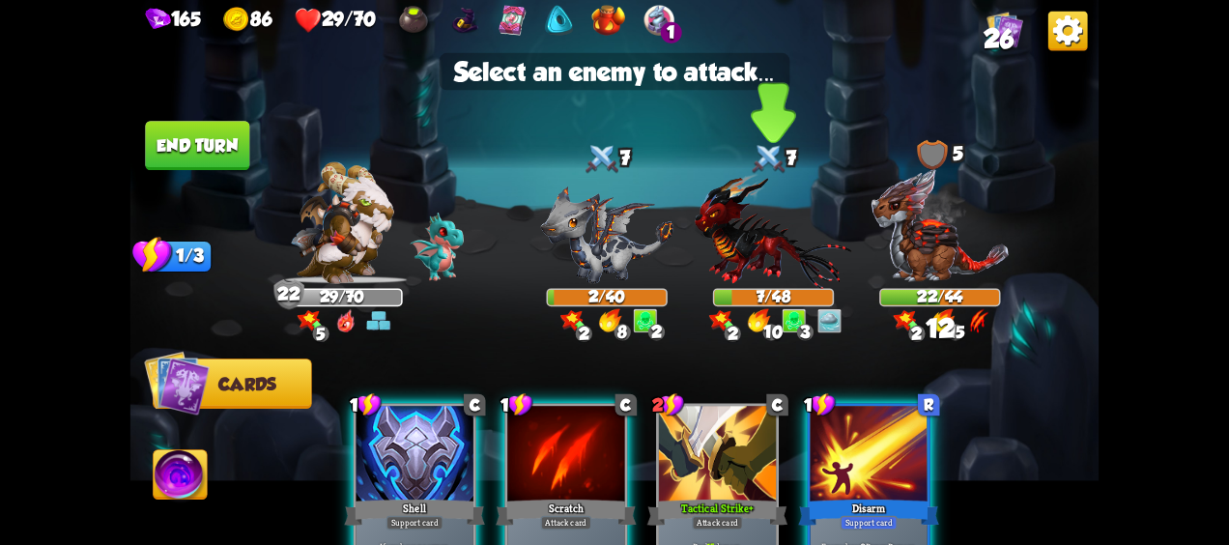
click at [730, 244] on img at bounding box center [774, 231] width 158 height 116
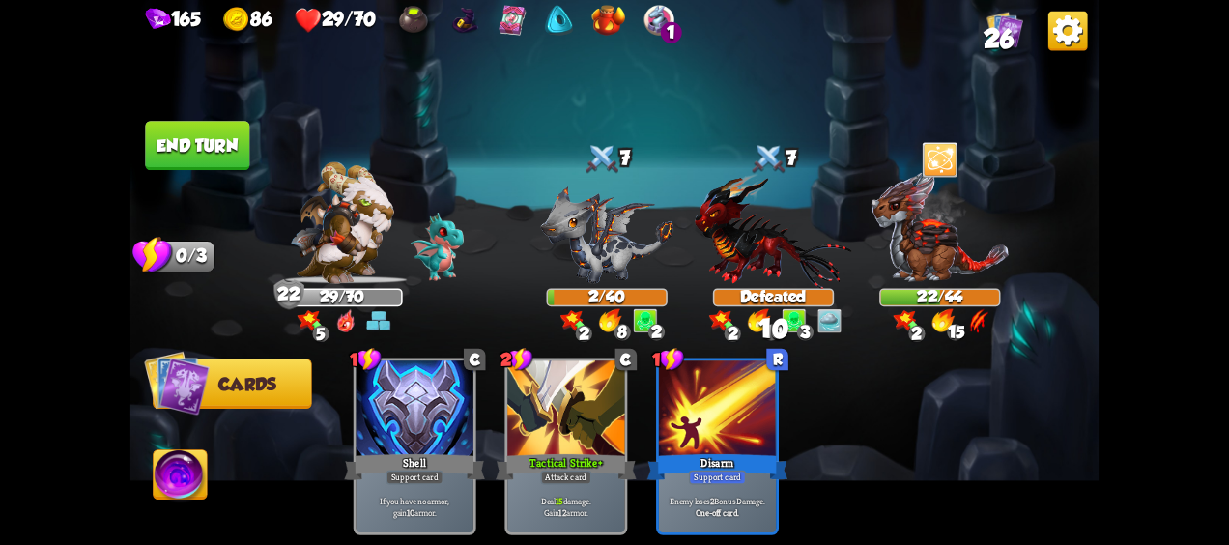
click at [187, 474] on img at bounding box center [181, 477] width 54 height 54
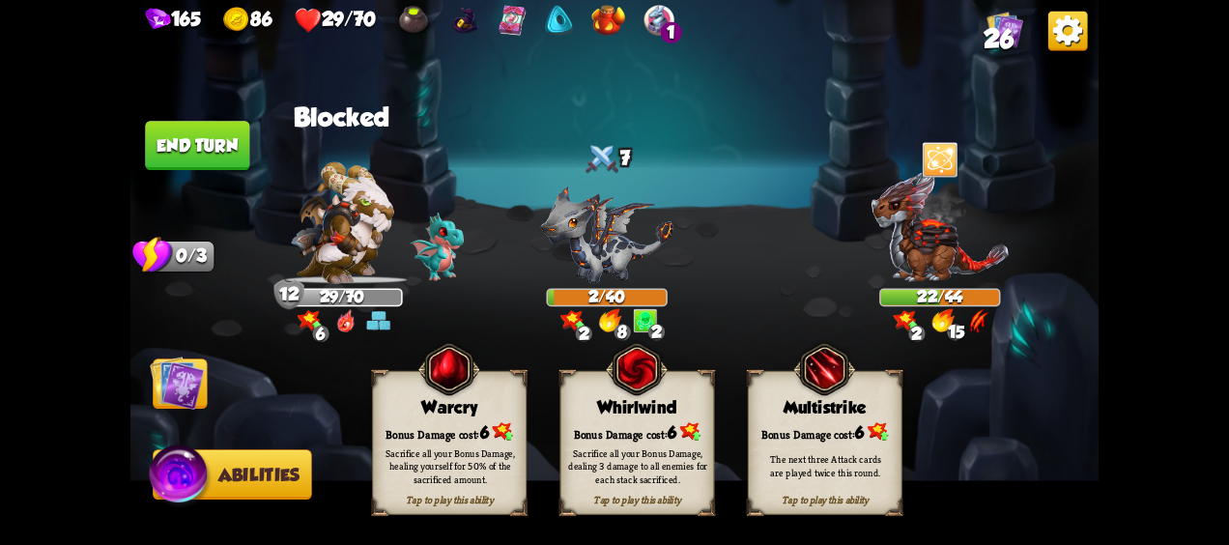
click at [181, 389] on img at bounding box center [177, 383] width 54 height 54
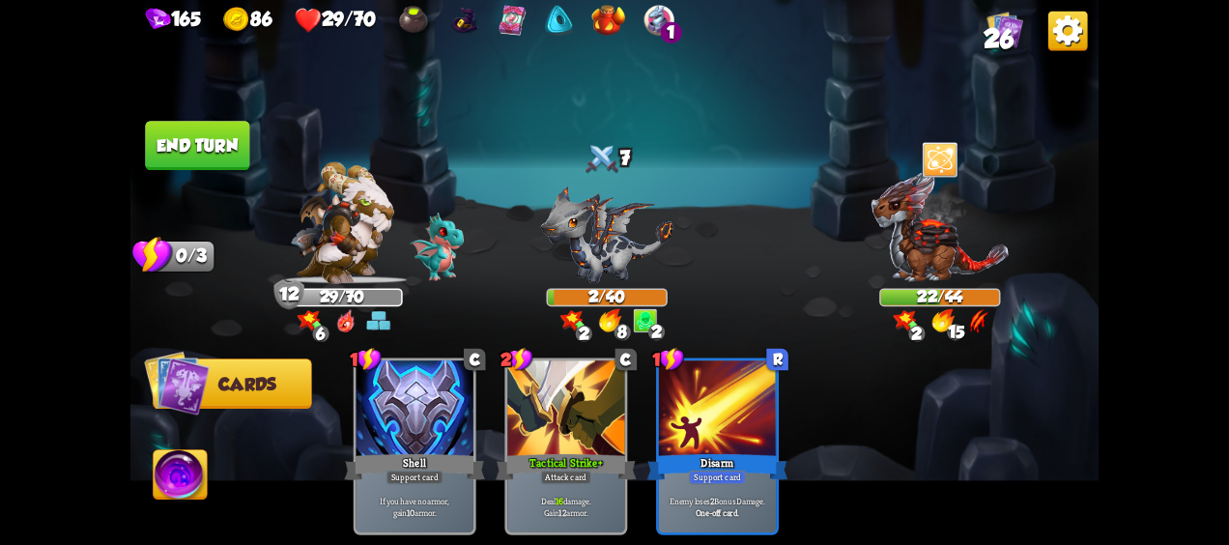
click at [223, 147] on button "End turn" at bounding box center [197, 145] width 104 height 49
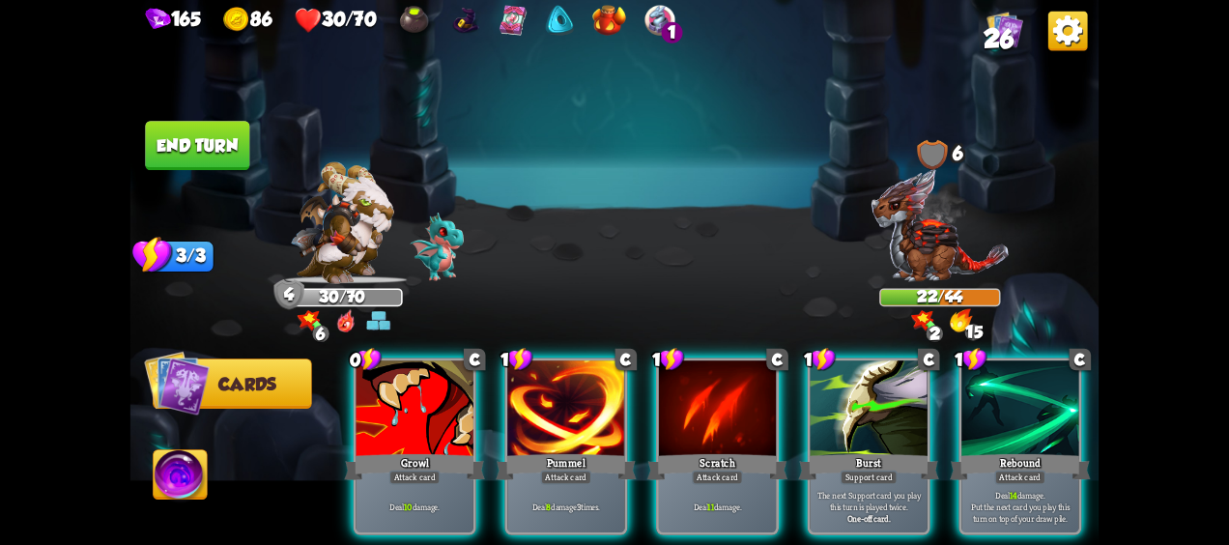
drag, startPoint x: 965, startPoint y: 532, endPoint x: 999, endPoint y: 541, distance: 36.1
click at [1030, 539] on div "0 C Growl Attack card Deal 10 damage. 1 C Pummel Attack card Deal 8 damage 3 ti…" at bounding box center [711, 424] width 775 height 243
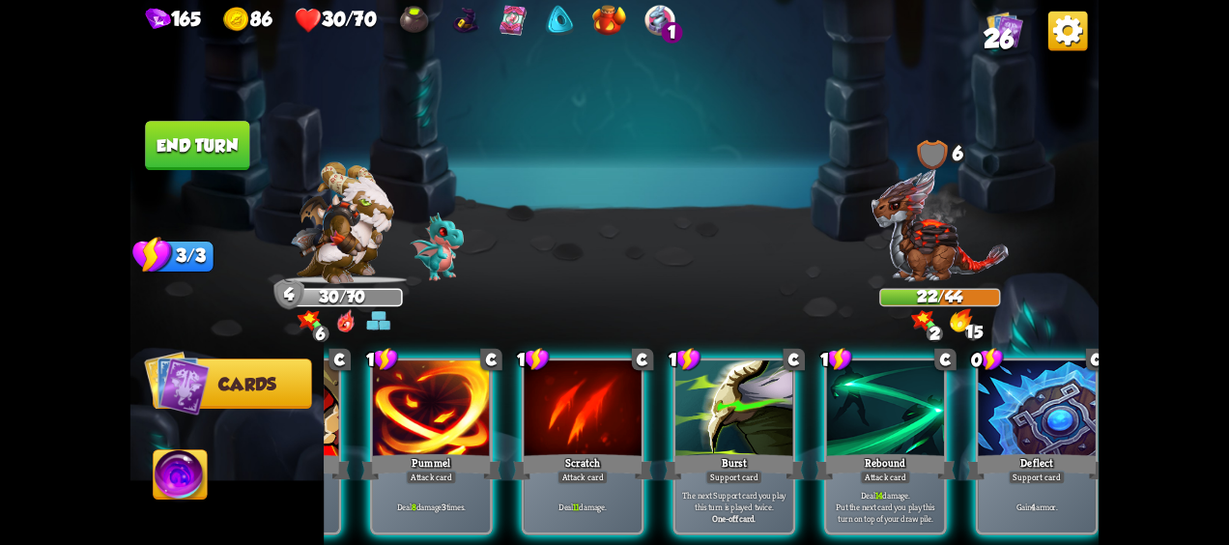
scroll to position [0, 183]
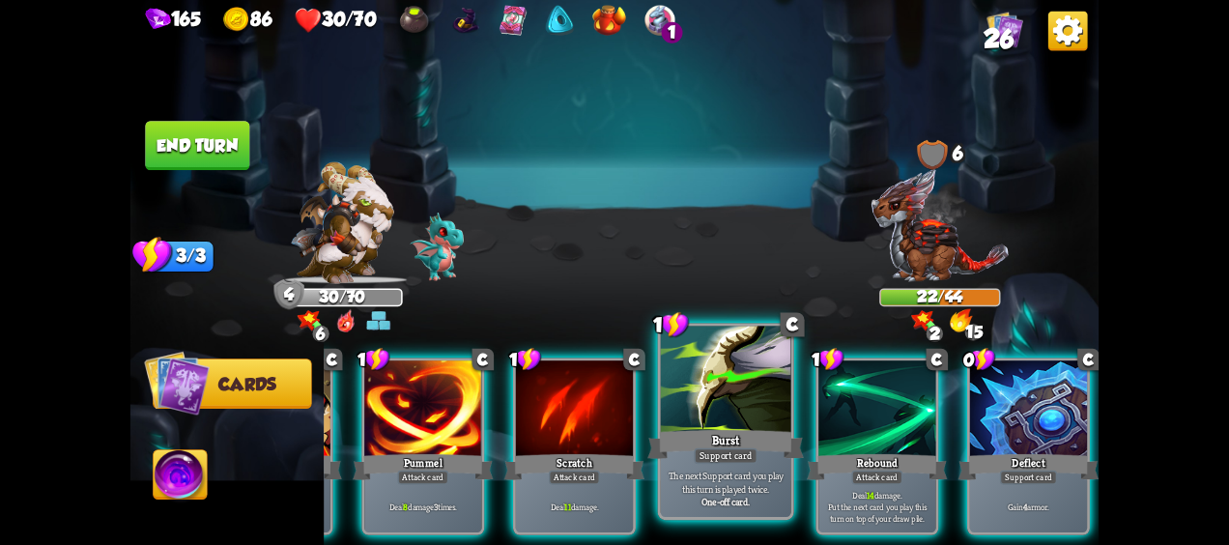
click at [747, 427] on div "Burst" at bounding box center [726, 444] width 157 height 35
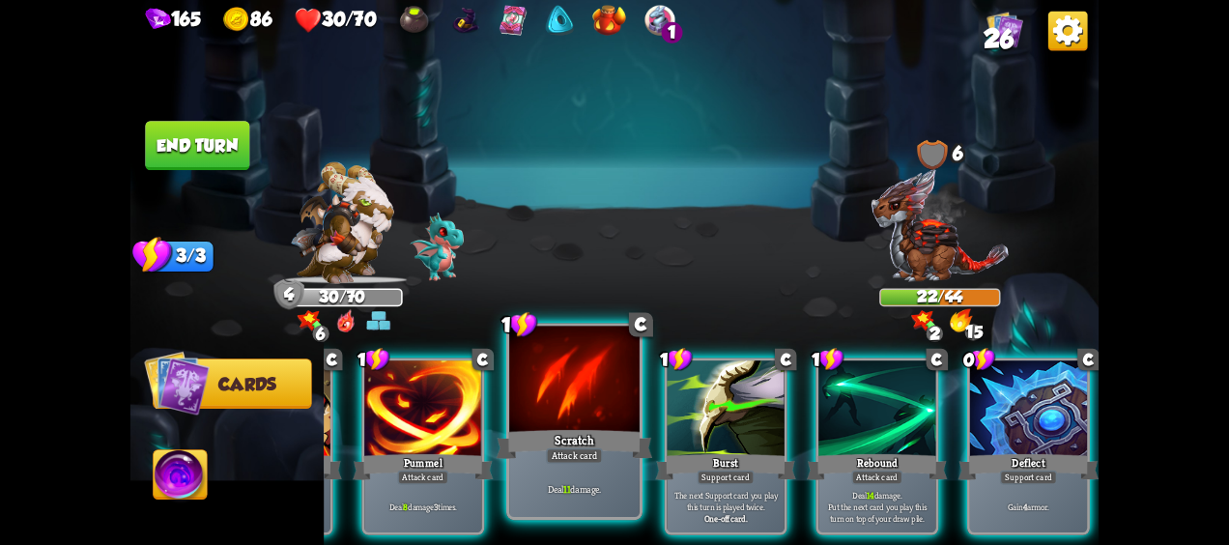
scroll to position [0, 0]
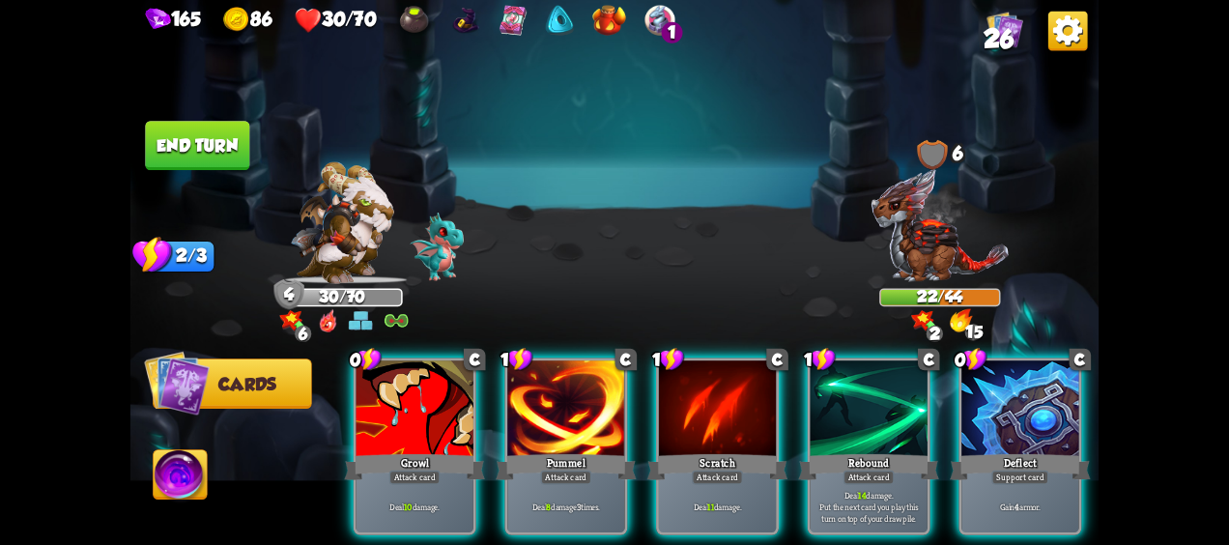
click at [1027, 404] on div at bounding box center [1020, 410] width 117 height 99
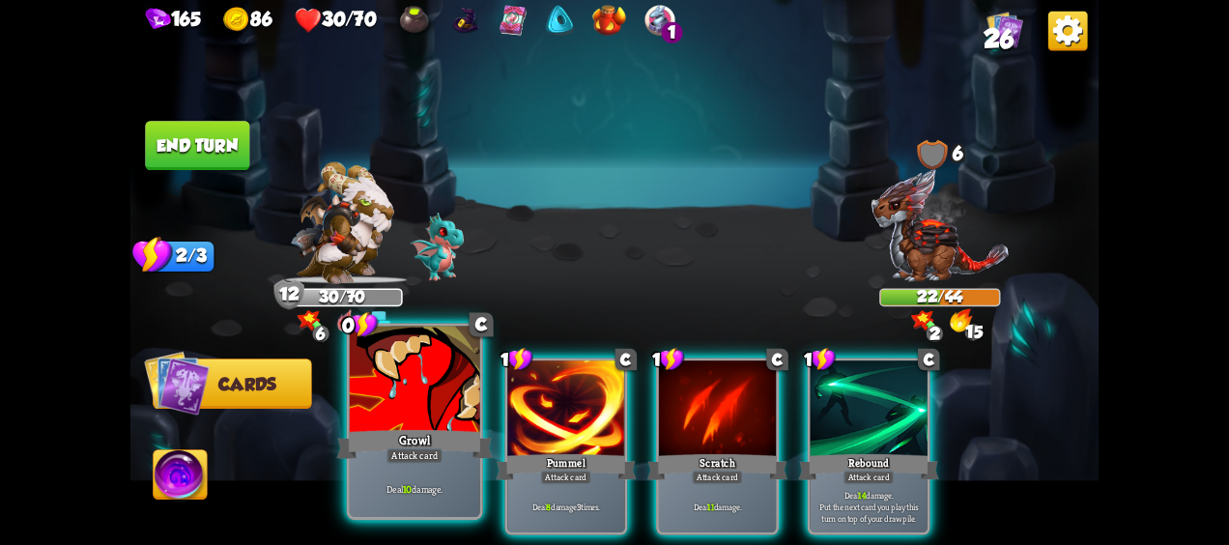
click at [414, 440] on div "Growl" at bounding box center [414, 444] width 157 height 35
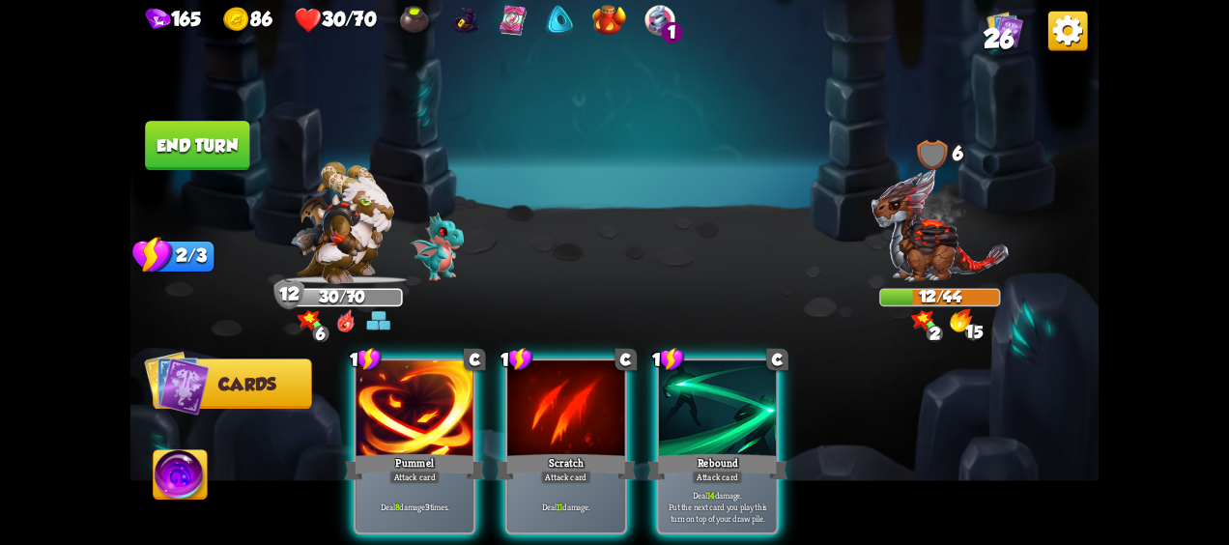
click at [147, 484] on img at bounding box center [614, 272] width 969 height 545
click at [192, 471] on img at bounding box center [181, 477] width 54 height 54
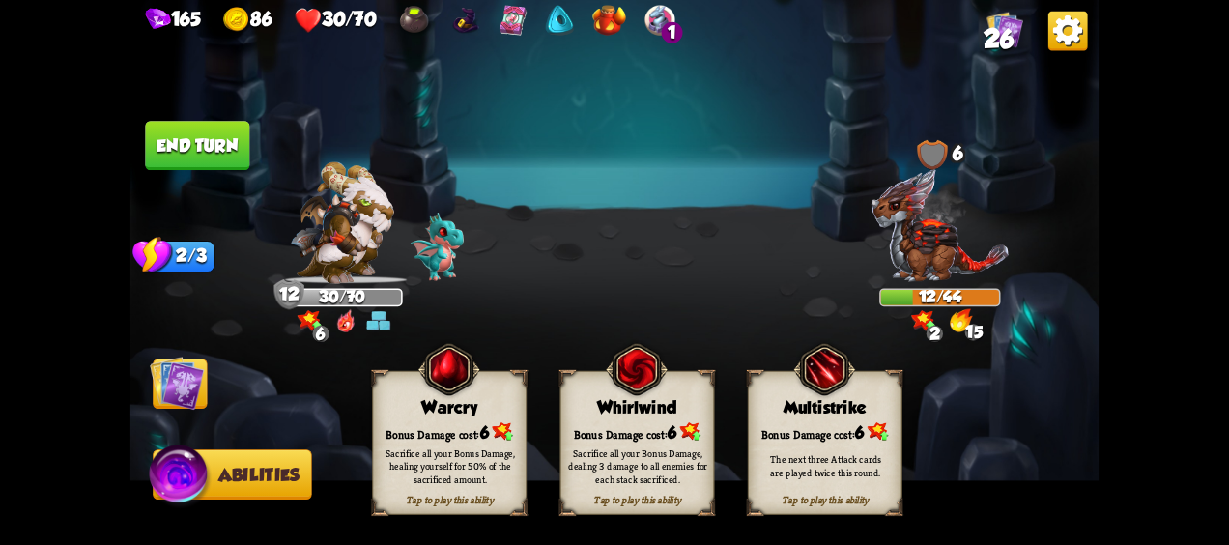
click at [480, 404] on div "Warcry" at bounding box center [449, 407] width 153 height 19
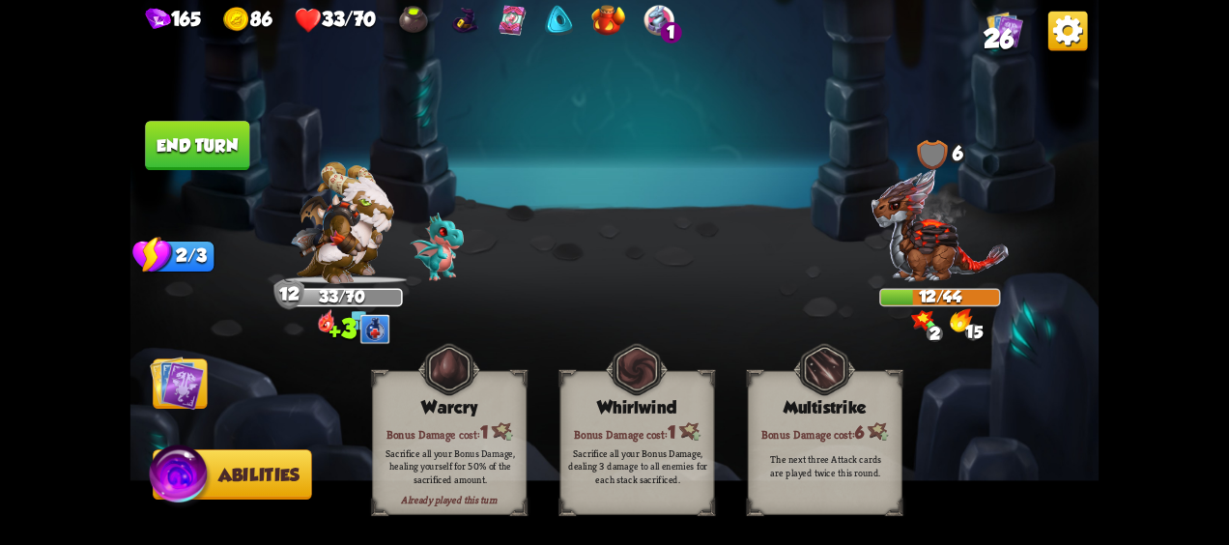
click at [158, 384] on img at bounding box center [177, 383] width 54 height 54
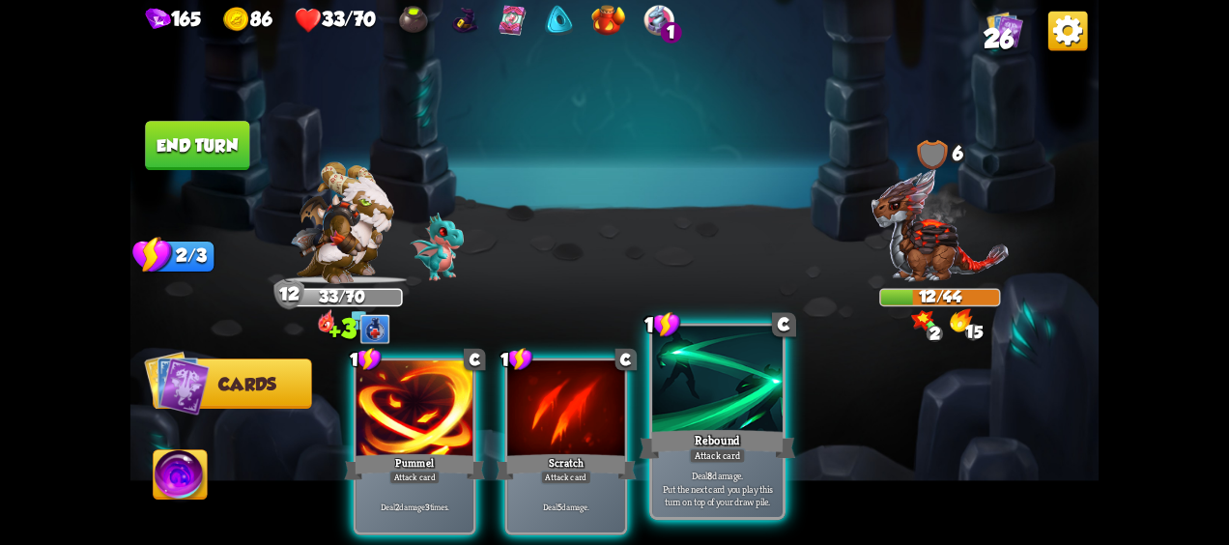
click at [696, 439] on div "Rebound" at bounding box center [718, 444] width 157 height 35
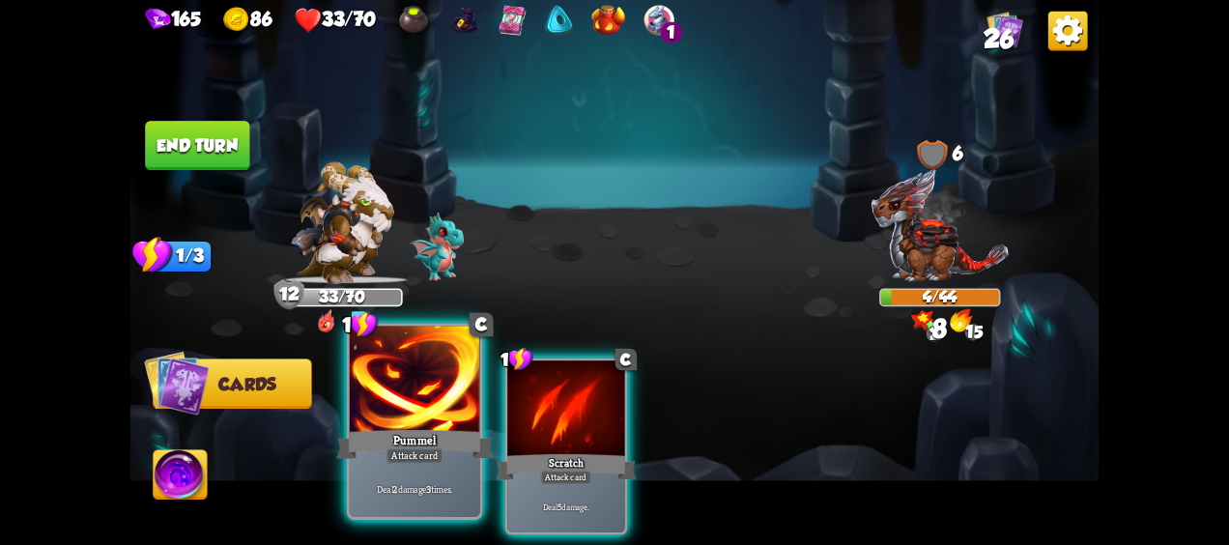
click at [392, 450] on div "Attack card" at bounding box center [415, 455] width 57 height 15
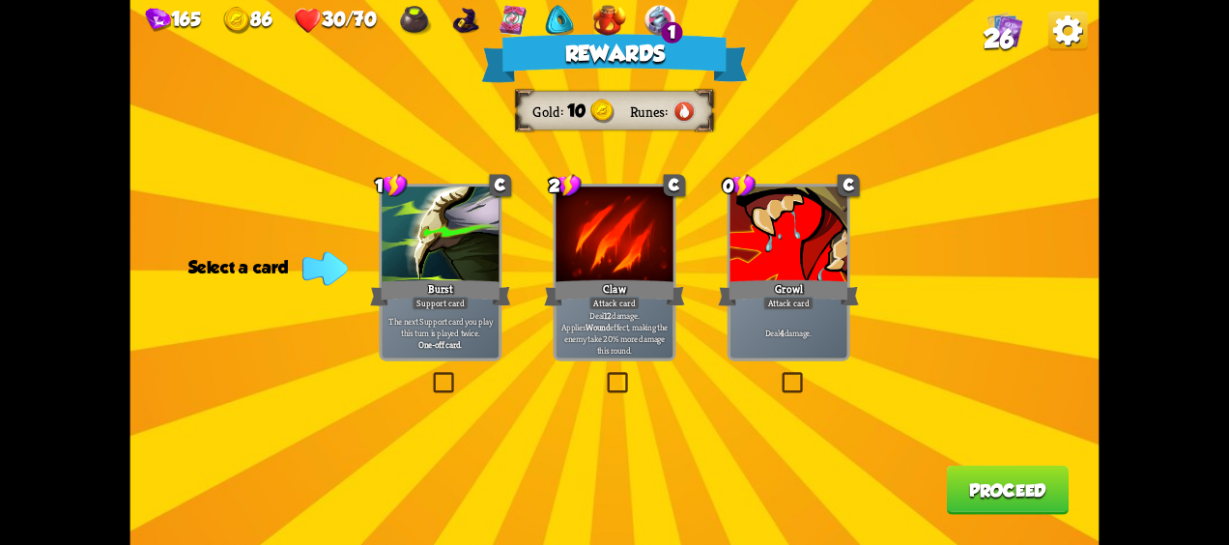
click at [787, 251] on div at bounding box center [789, 236] width 117 height 99
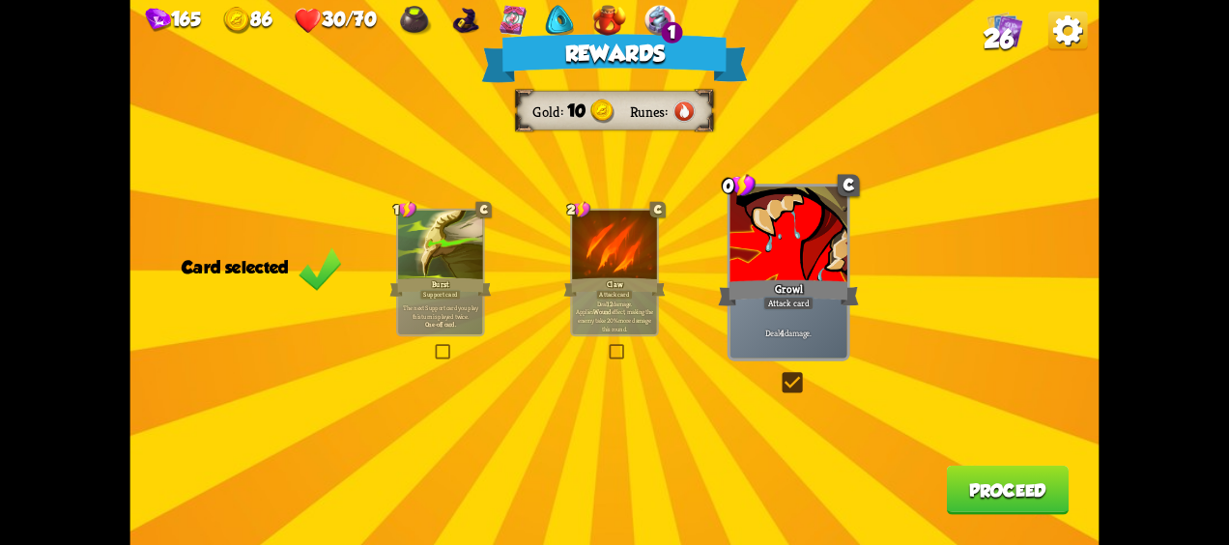
click at [974, 449] on div "Rewards Gold 10 Runes Card selected 1 C Burst Support card The next Support car…" at bounding box center [614, 272] width 969 height 545
click at [1001, 472] on button "Proceed" at bounding box center [1007, 490] width 123 height 49
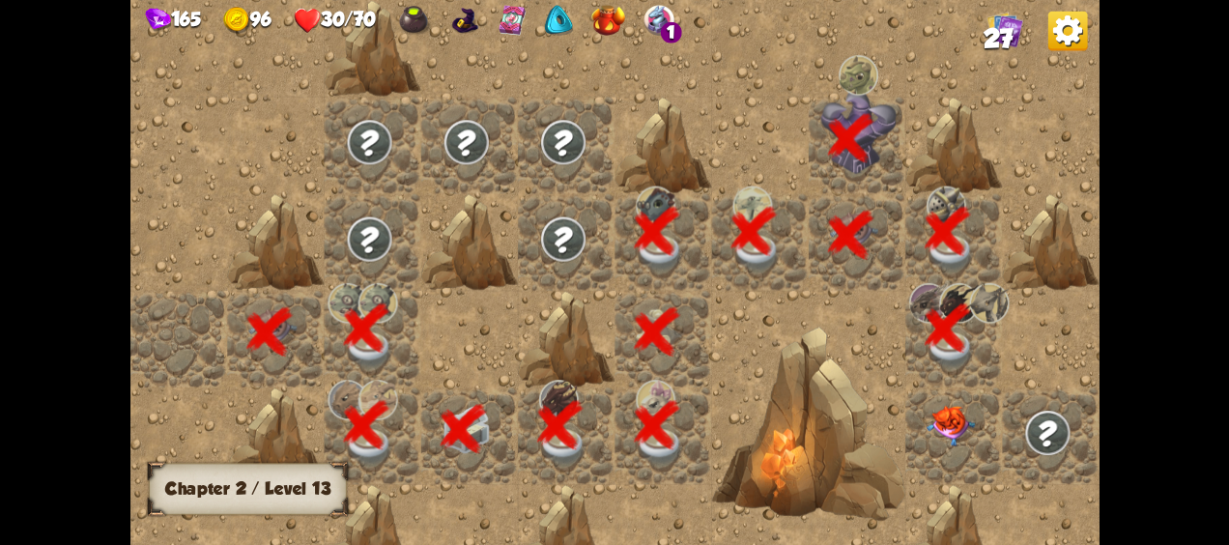
scroll to position [0, 371]
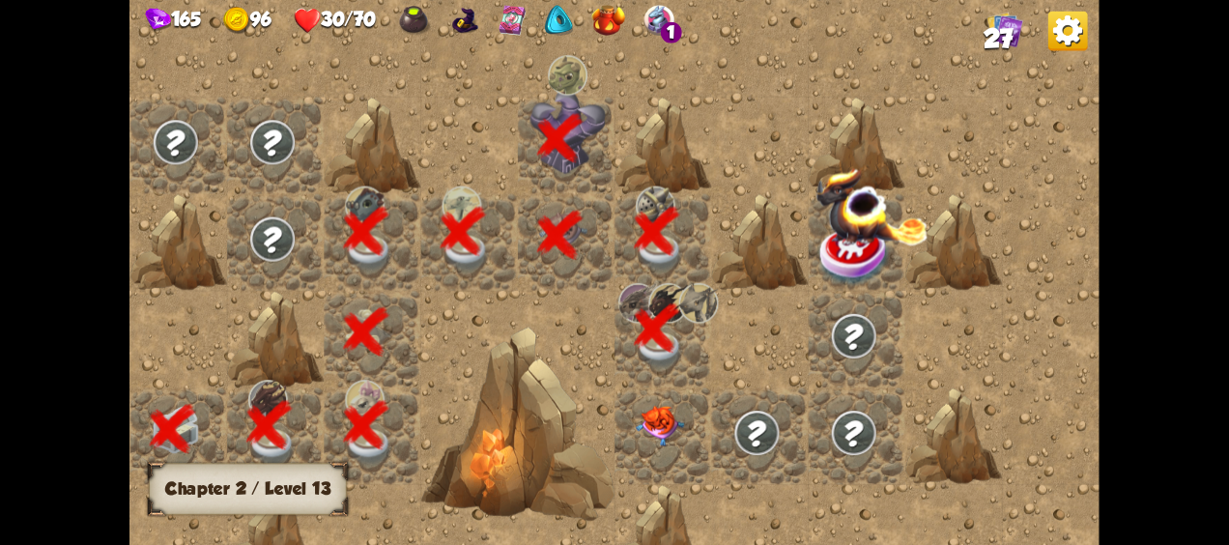
click at [669, 429] on img at bounding box center [660, 426] width 48 height 41
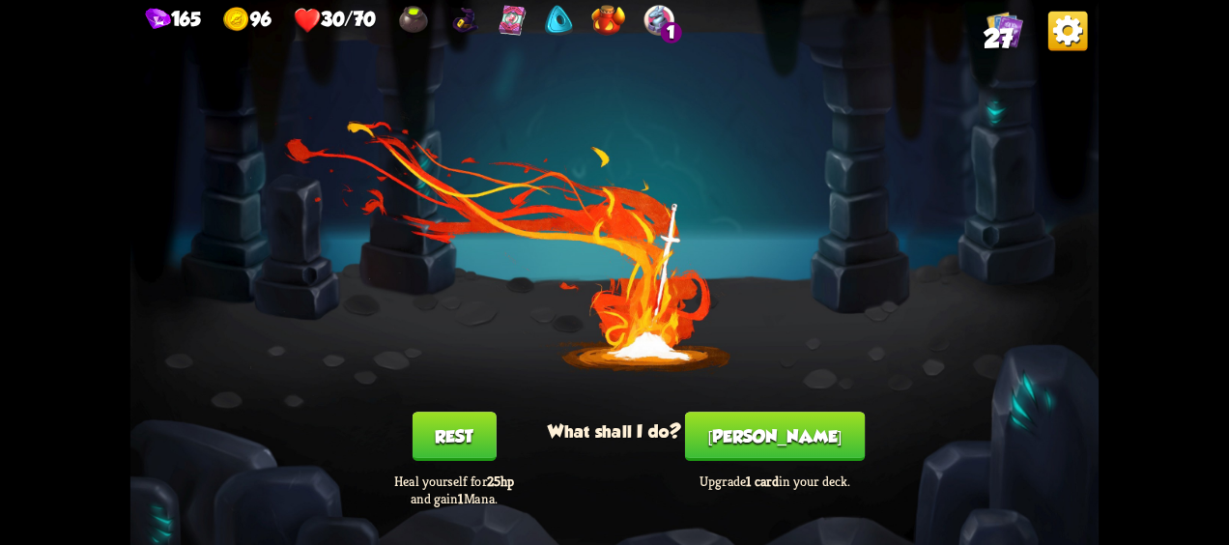
click at [767, 431] on button "[PERSON_NAME]" at bounding box center [775, 436] width 180 height 49
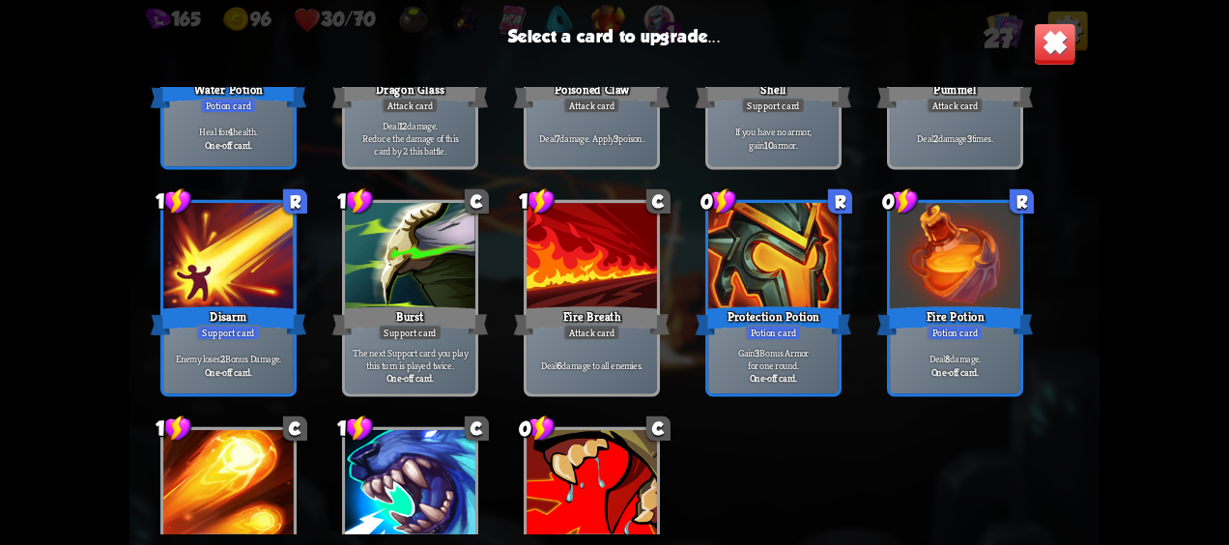
scroll to position [898, 0]
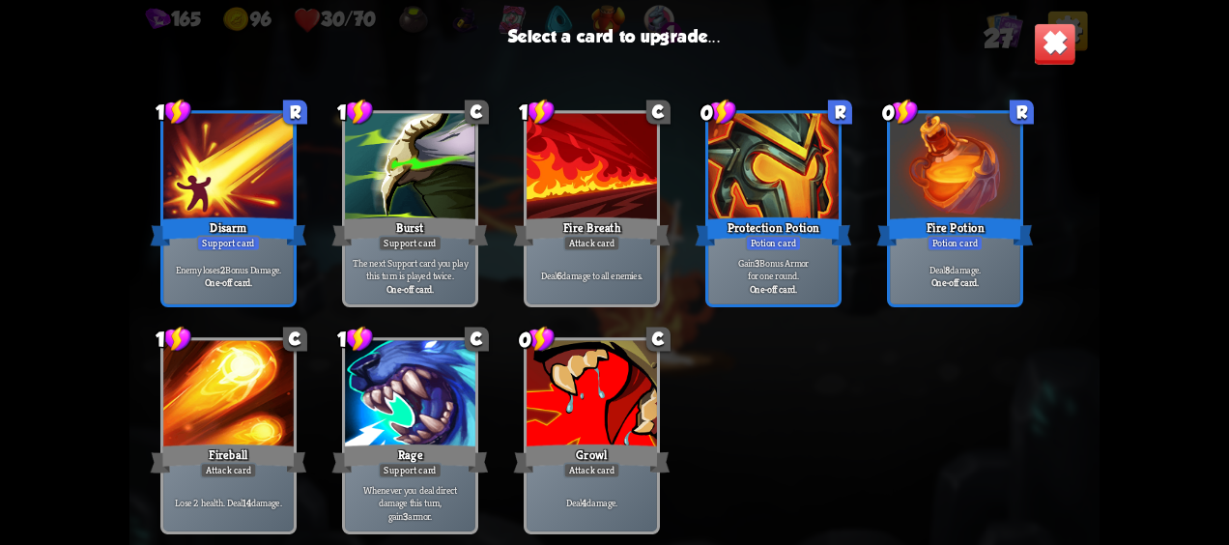
click at [963, 218] on div "Fire Potion" at bounding box center [956, 232] width 157 height 35
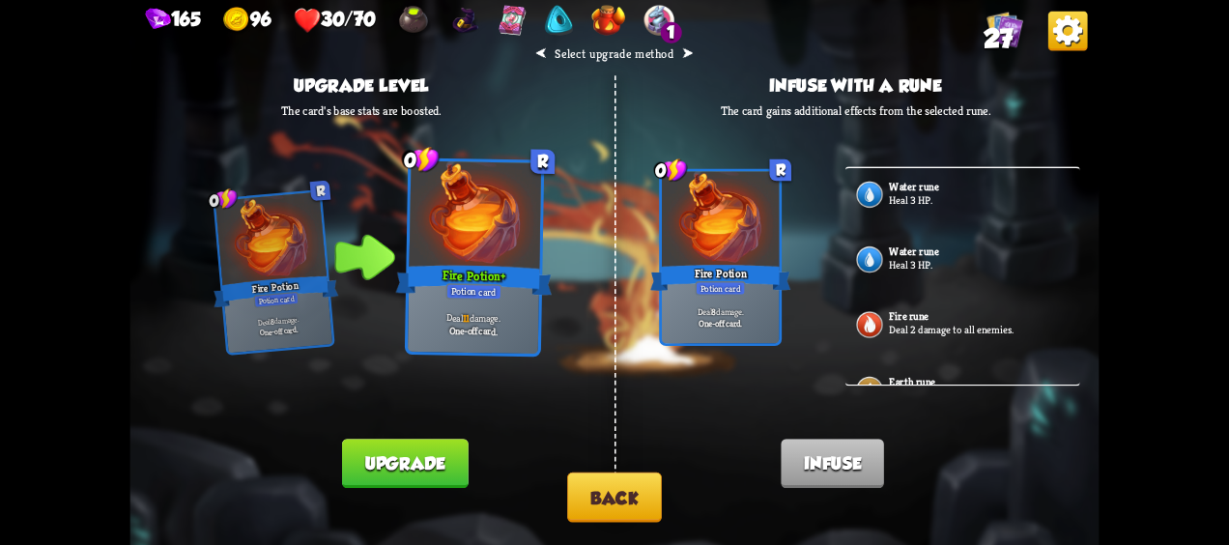
click at [402, 467] on button "Upgrade" at bounding box center [405, 463] width 126 height 49
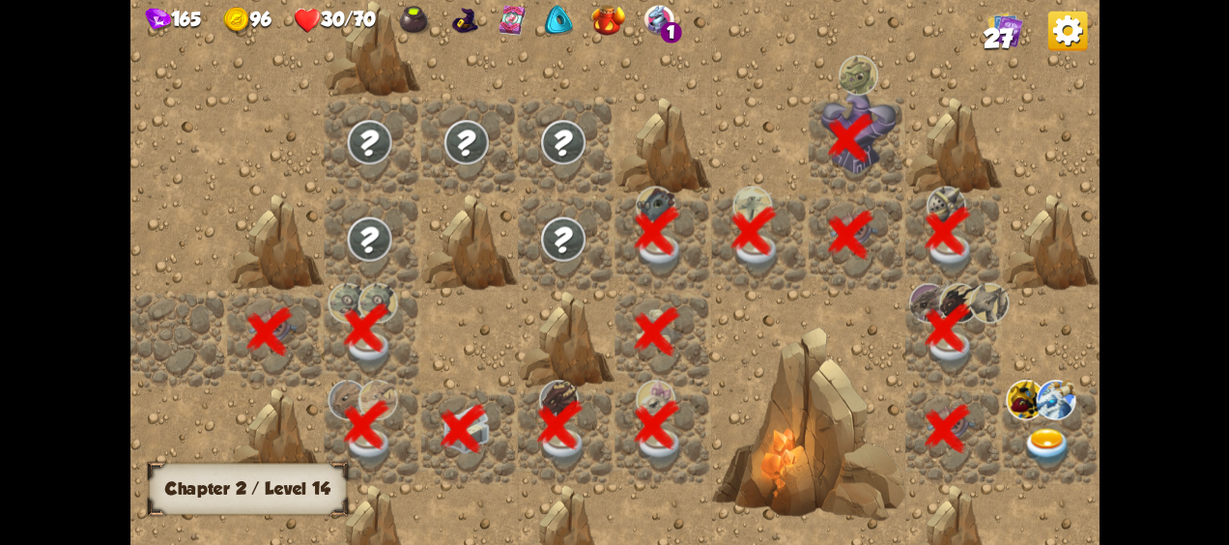
scroll to position [0, 371]
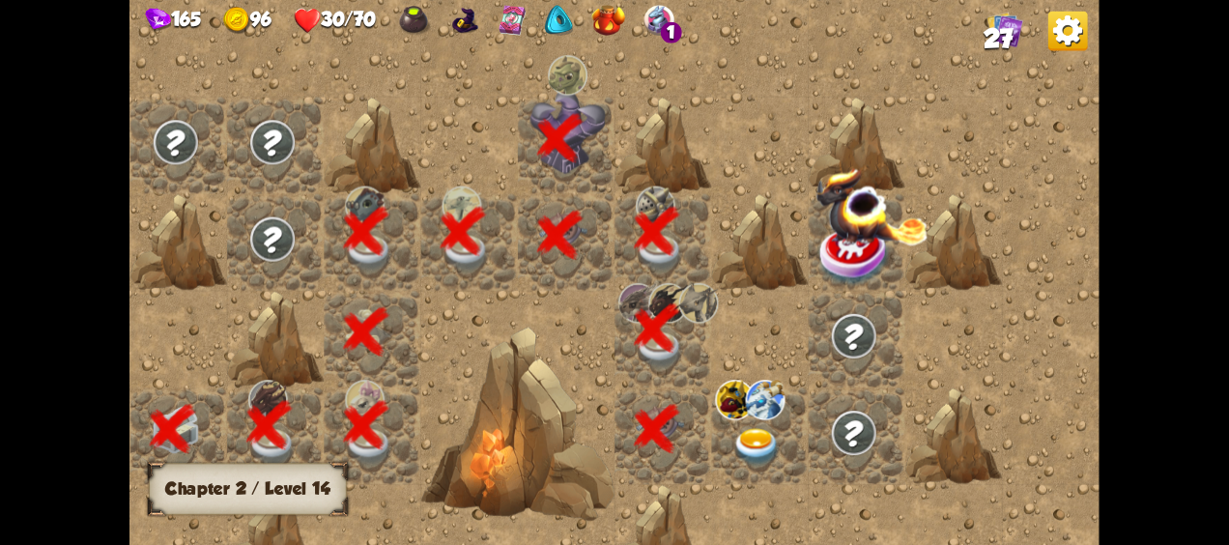
click at [779, 437] on img at bounding box center [757, 447] width 48 height 38
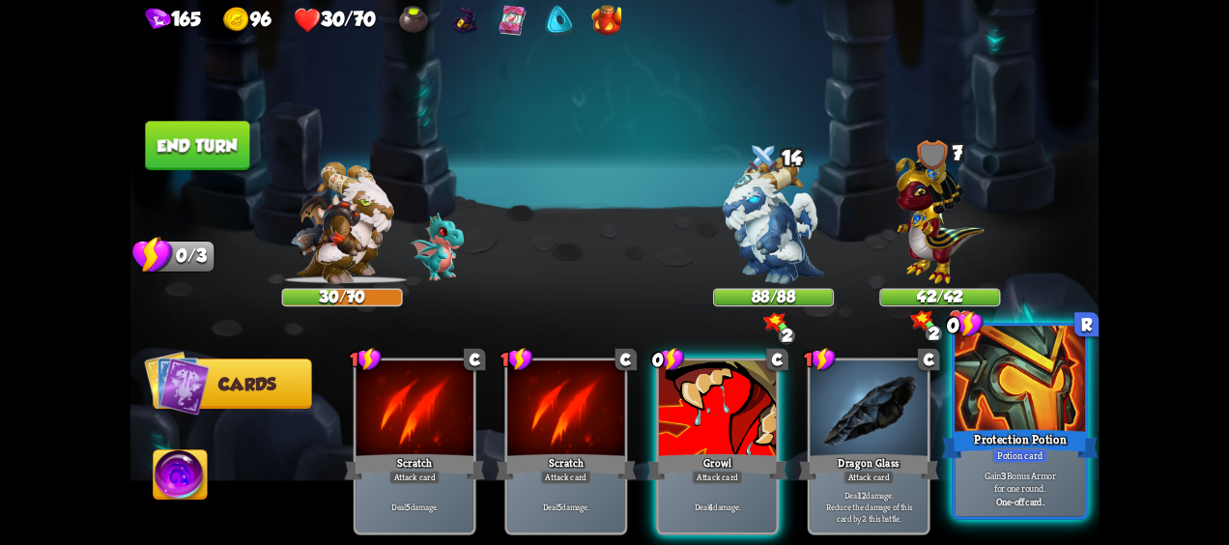
click at [978, 439] on div "Protection Potion" at bounding box center [1020, 444] width 157 height 35
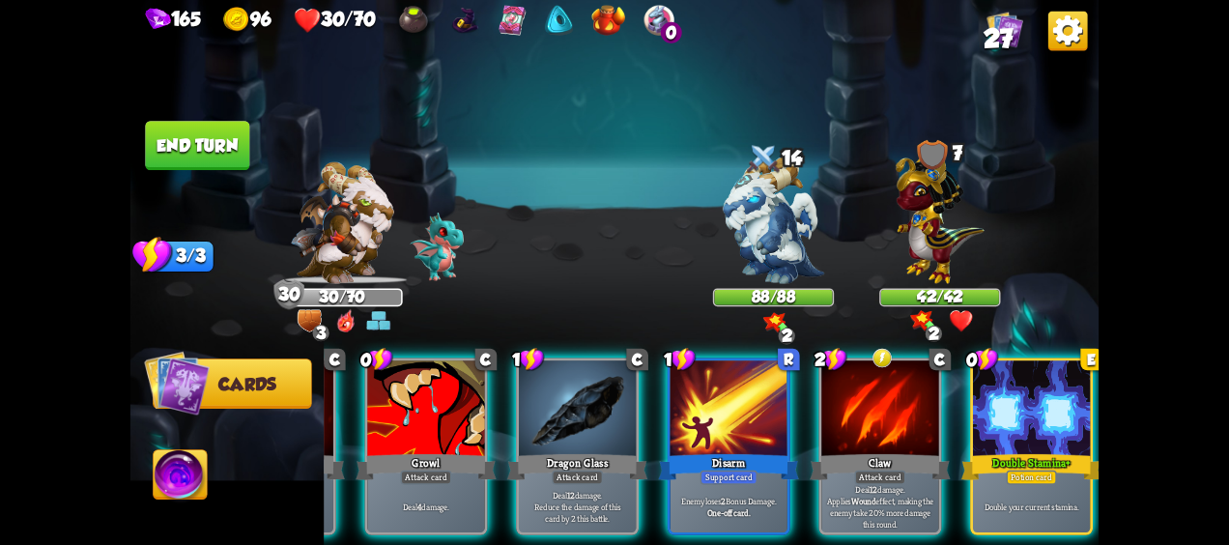
scroll to position [0, 376]
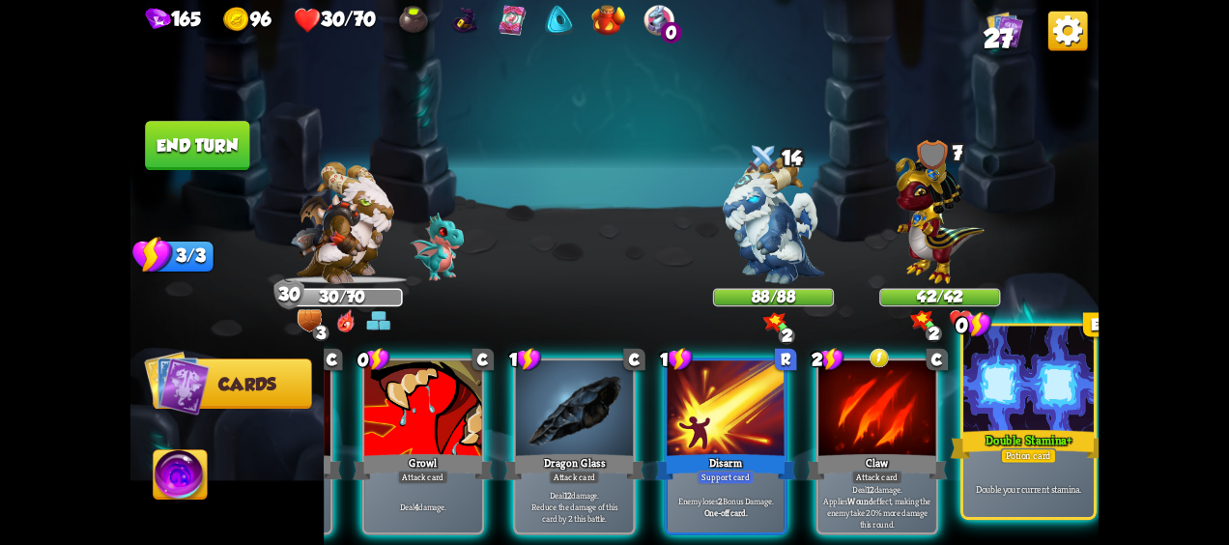
click at [1045, 470] on div "Double your current stamina." at bounding box center [1029, 488] width 130 height 57
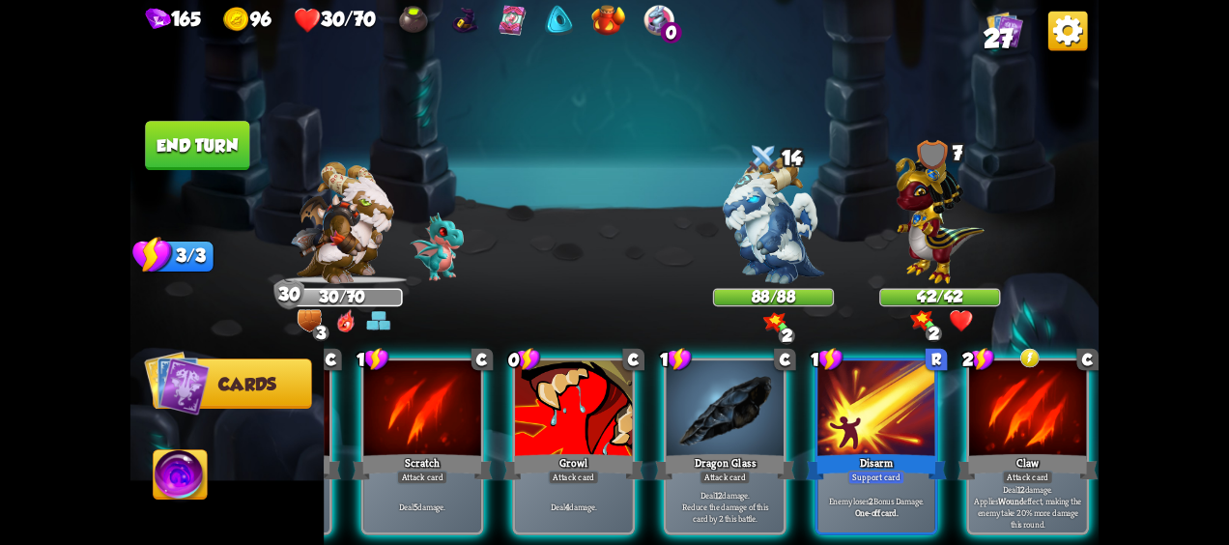
scroll to position [0, 183]
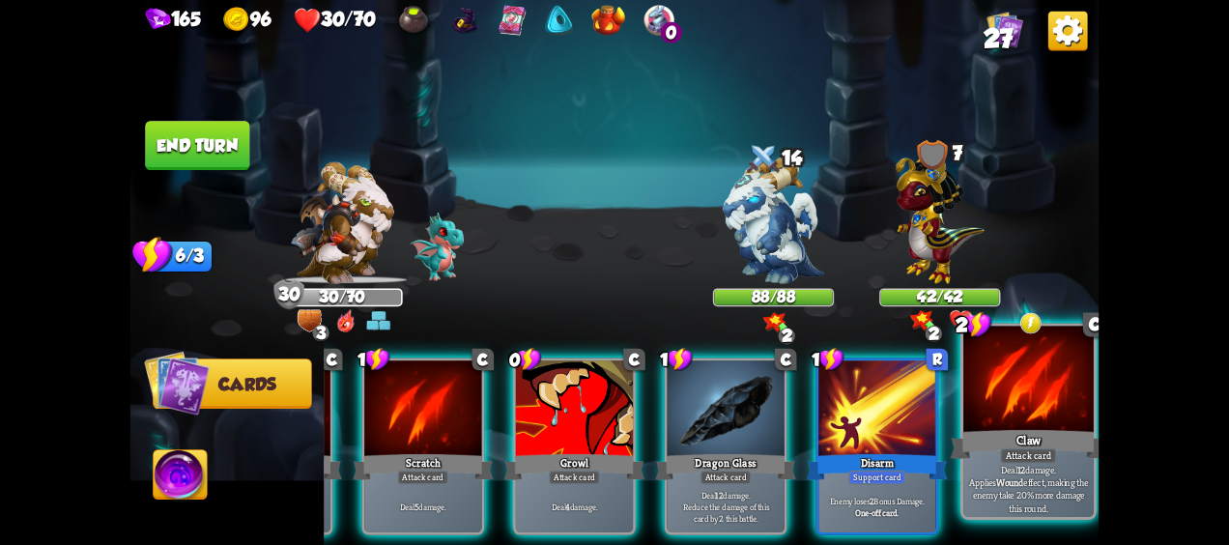
click at [1042, 444] on div "Claw" at bounding box center [1029, 444] width 157 height 35
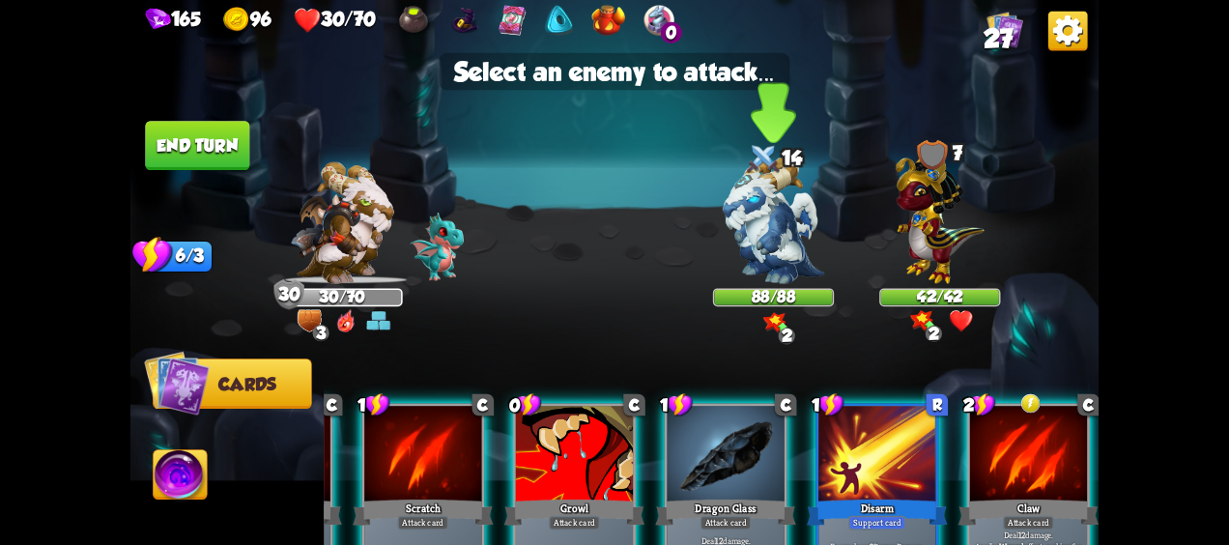
click at [792, 225] on img at bounding box center [773, 221] width 101 height 128
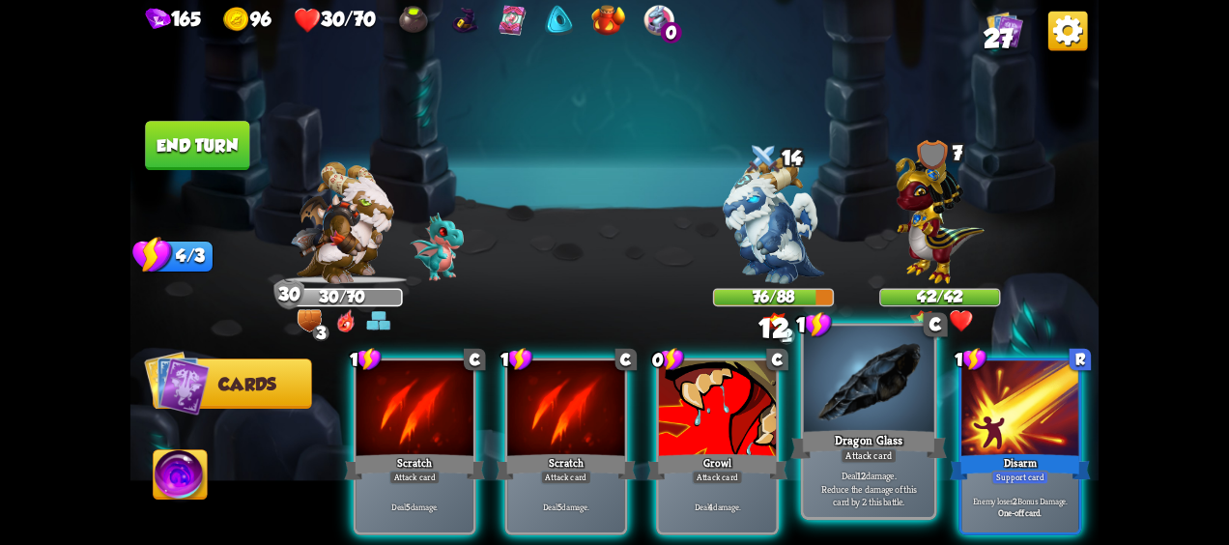
click at [850, 435] on div "Dragon Glass" at bounding box center [869, 444] width 157 height 35
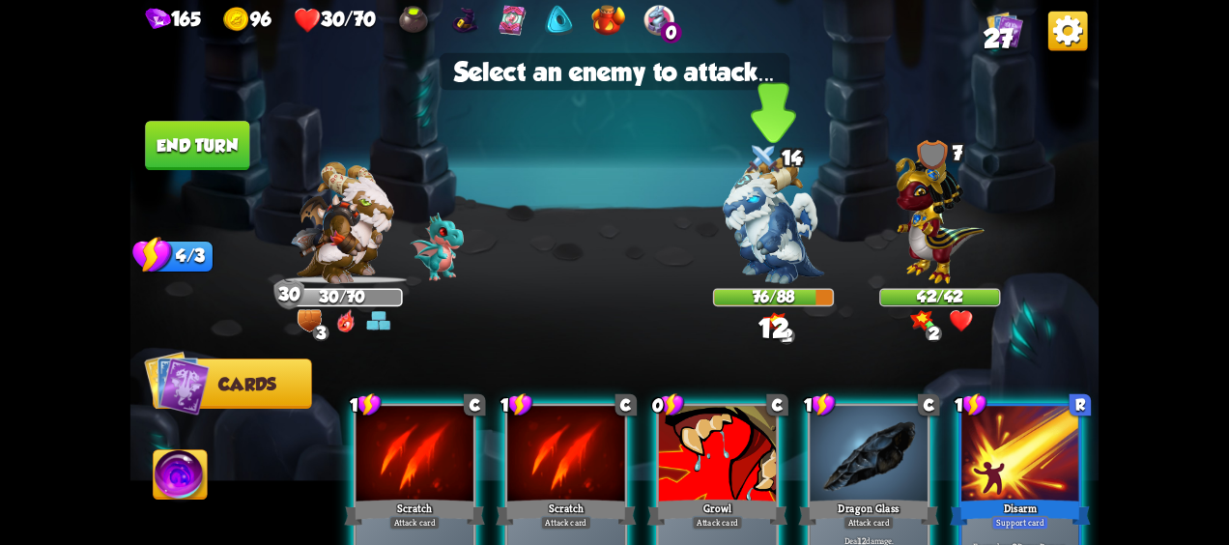
click at [779, 261] on img at bounding box center [773, 221] width 101 height 128
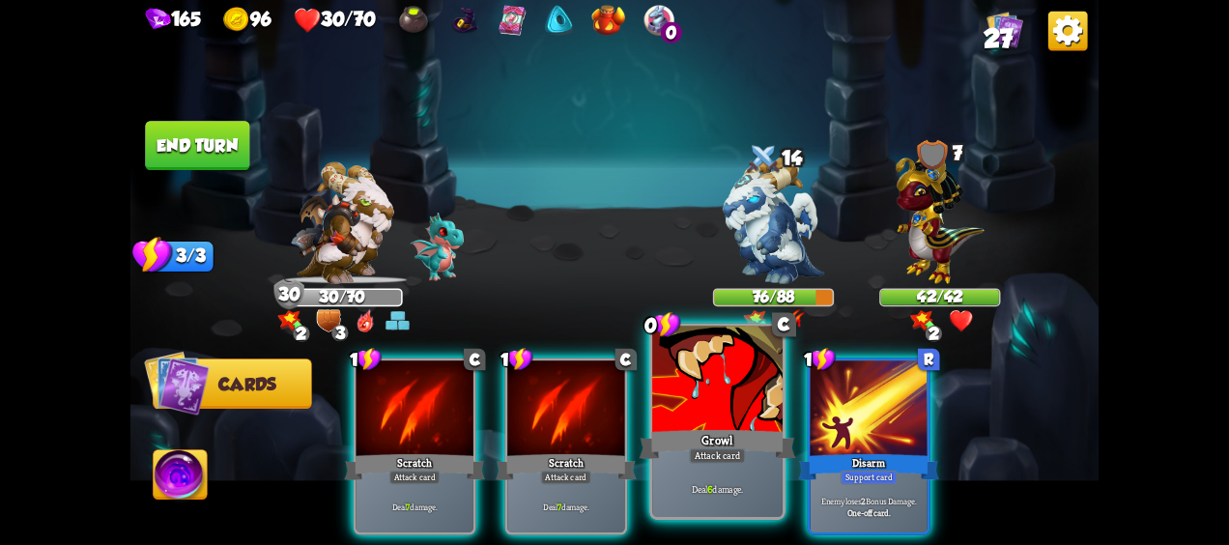
click at [700, 422] on div at bounding box center [717, 382] width 130 height 110
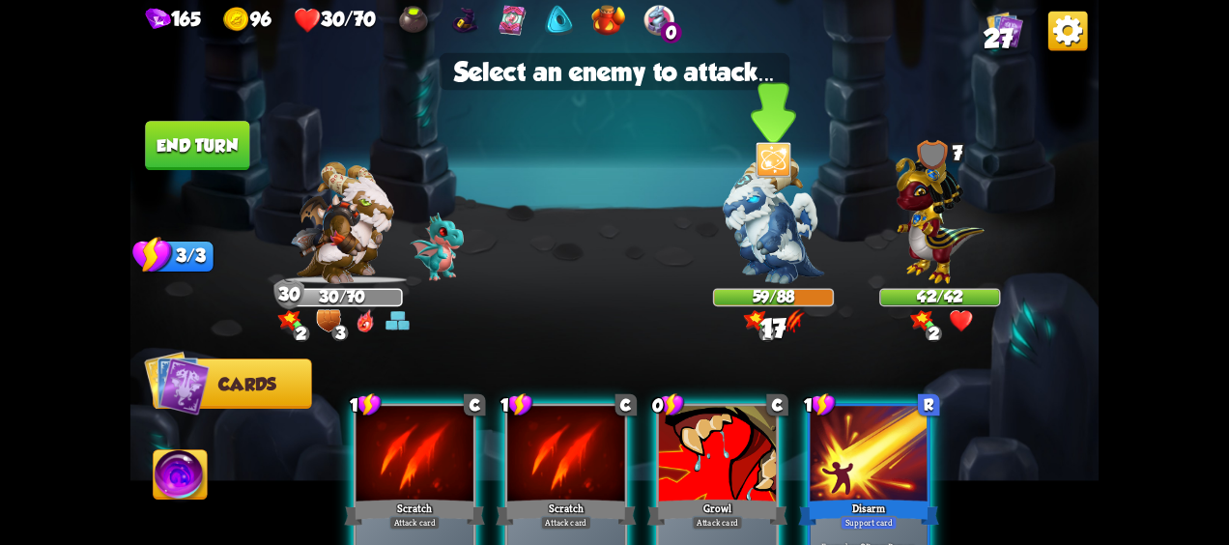
click at [777, 266] on img at bounding box center [773, 221] width 101 height 128
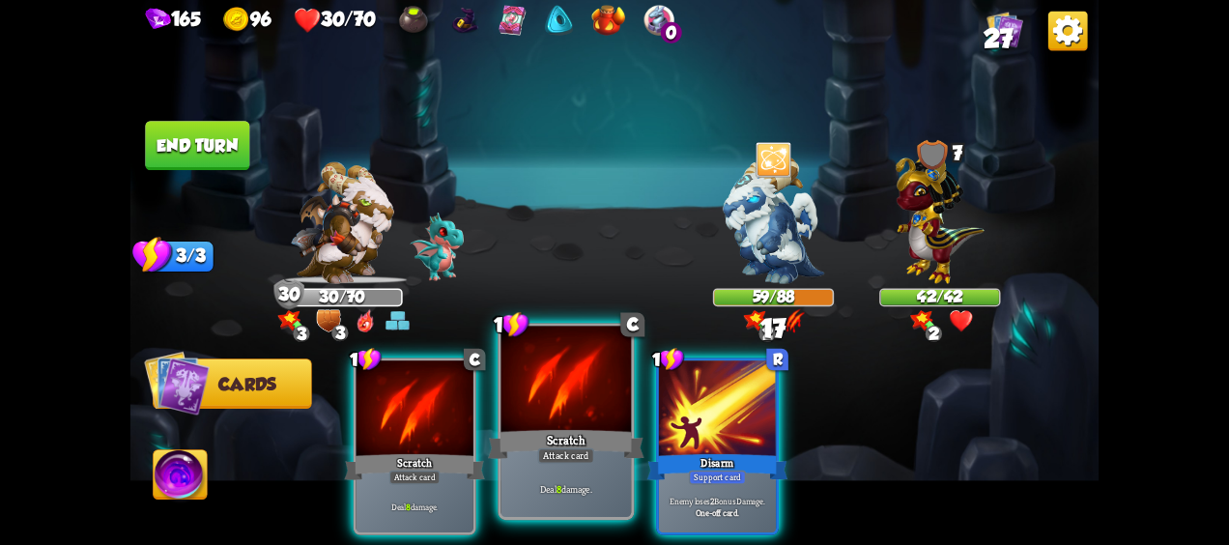
click at [539, 427] on div "Scratch" at bounding box center [566, 444] width 157 height 35
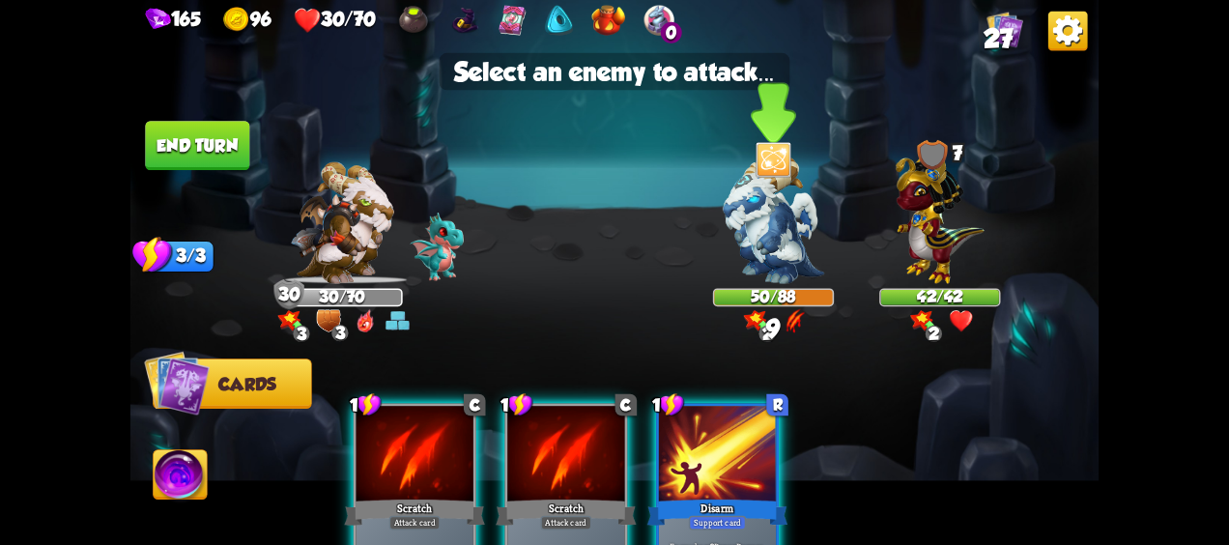
click at [760, 292] on div "50/88" at bounding box center [773, 297] width 118 height 15
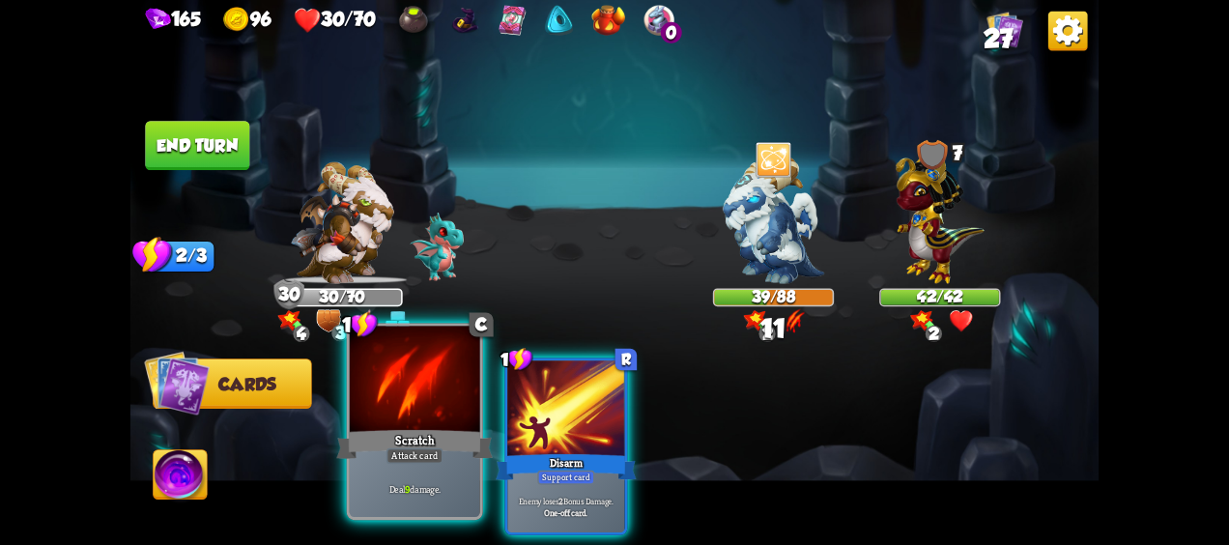
click at [368, 445] on div "Scratch" at bounding box center [414, 444] width 157 height 35
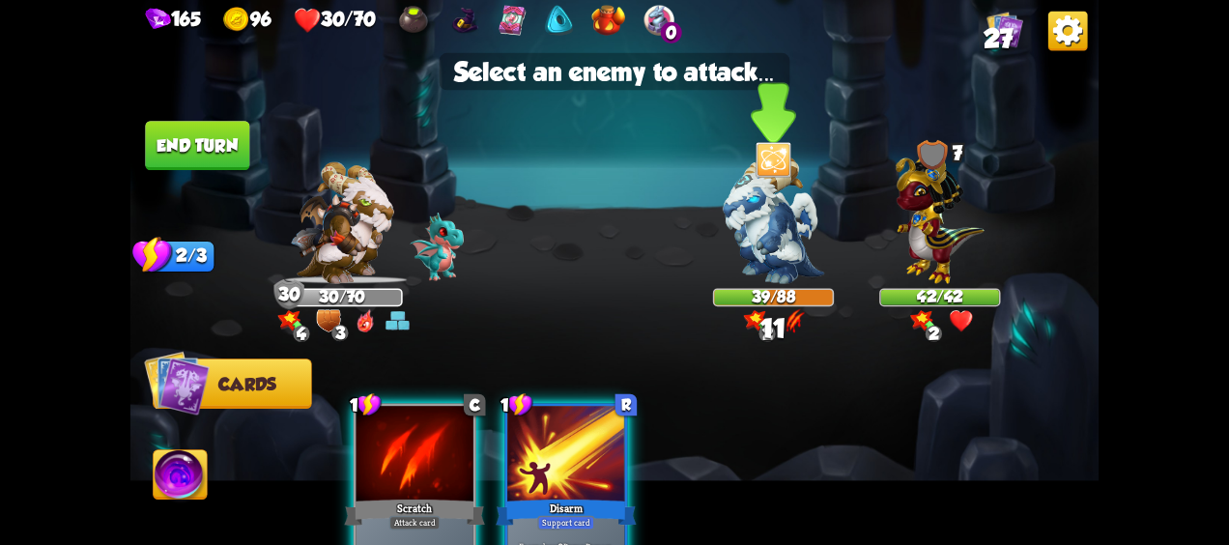
click at [755, 282] on img at bounding box center [773, 221] width 101 height 128
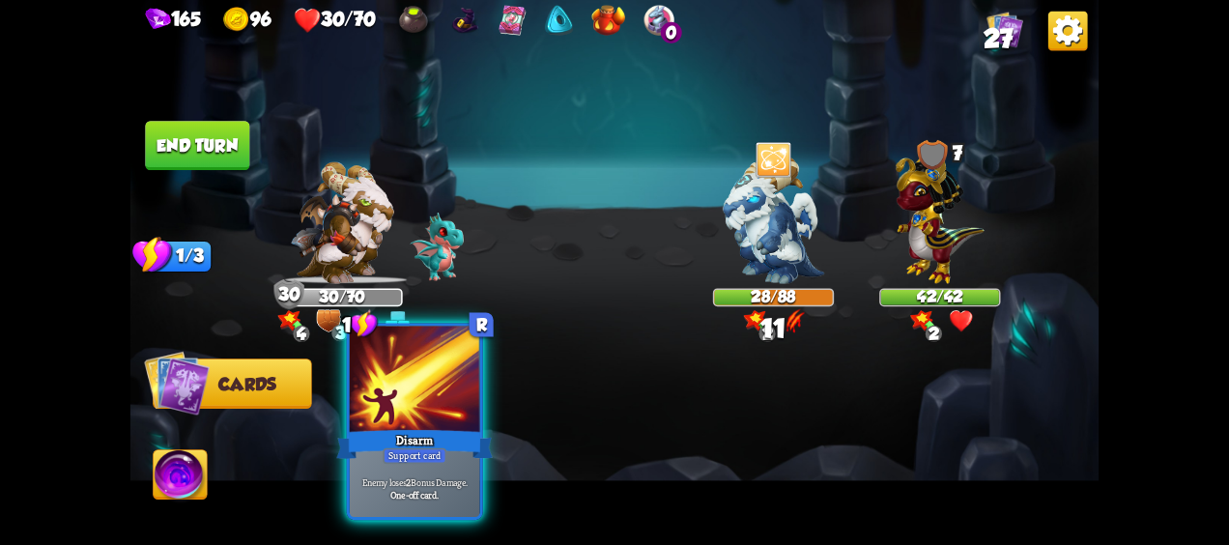
click at [395, 441] on div "Disarm" at bounding box center [414, 444] width 157 height 35
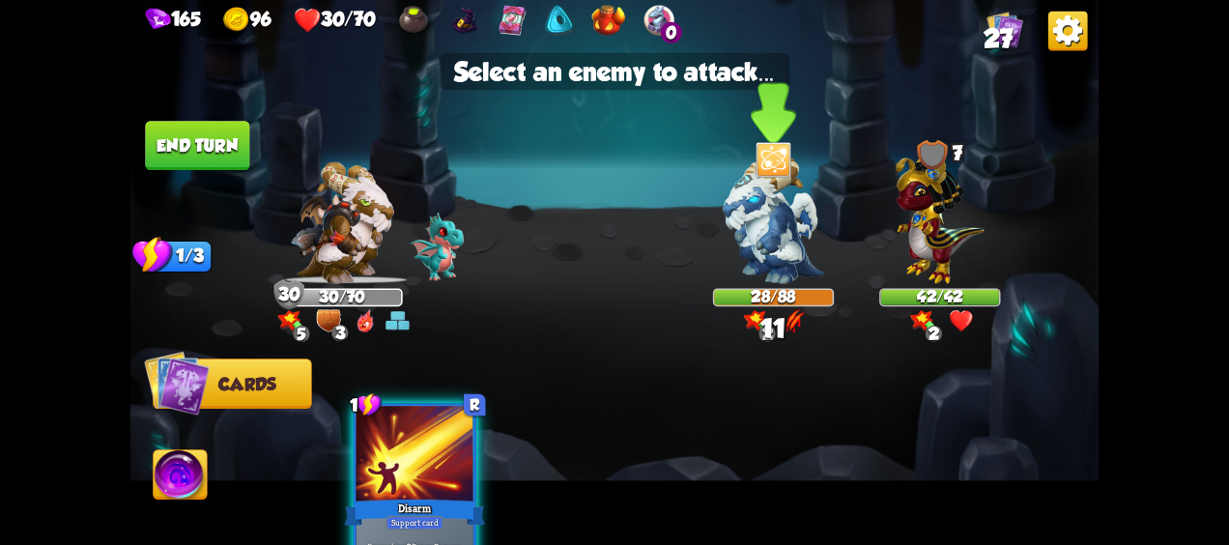
click at [805, 242] on img at bounding box center [773, 221] width 101 height 128
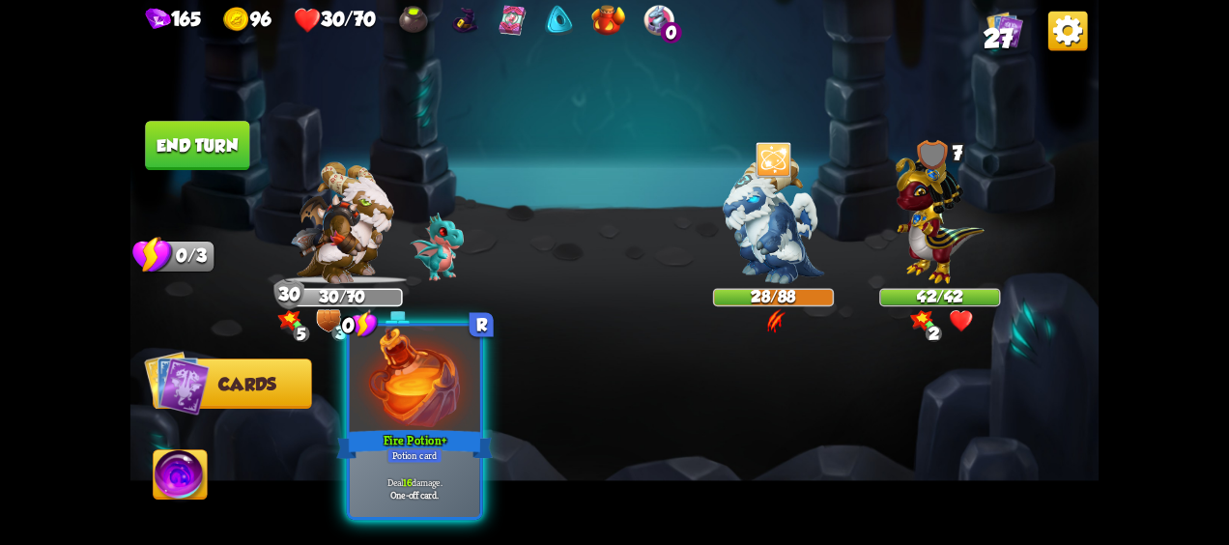
click at [435, 447] on div "Fire Potion +" at bounding box center [414, 444] width 157 height 35
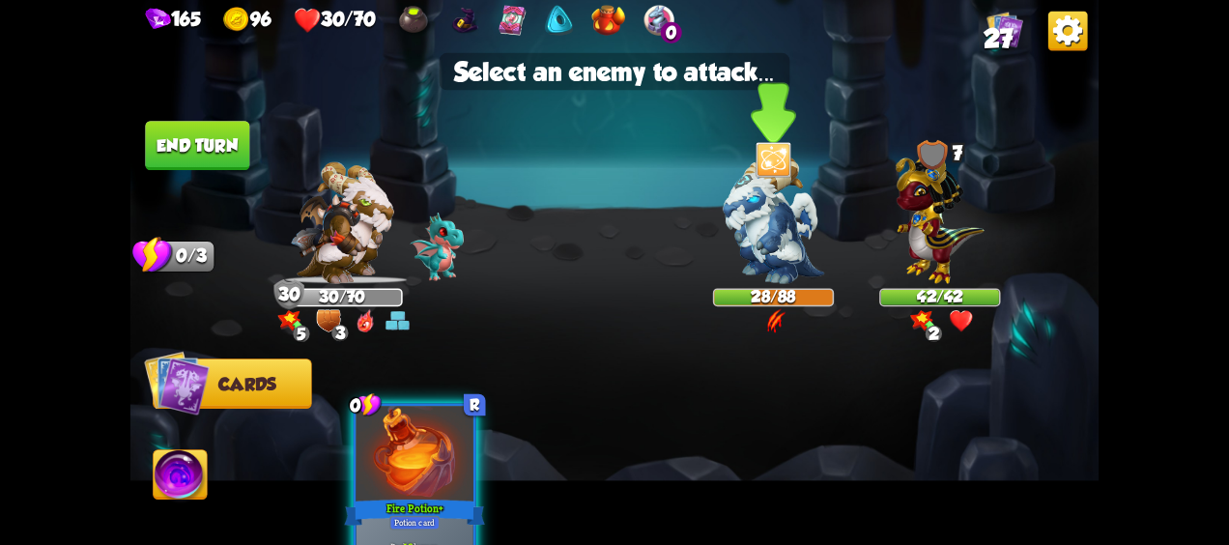
click at [779, 227] on img at bounding box center [773, 221] width 101 height 128
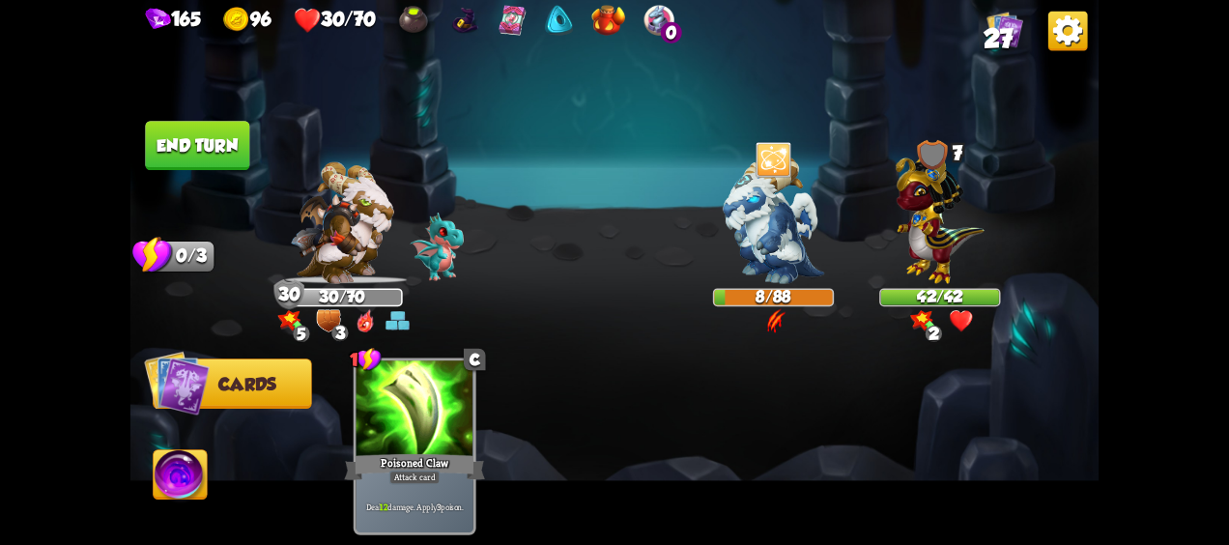
click at [191, 150] on button "End turn" at bounding box center [197, 145] width 104 height 49
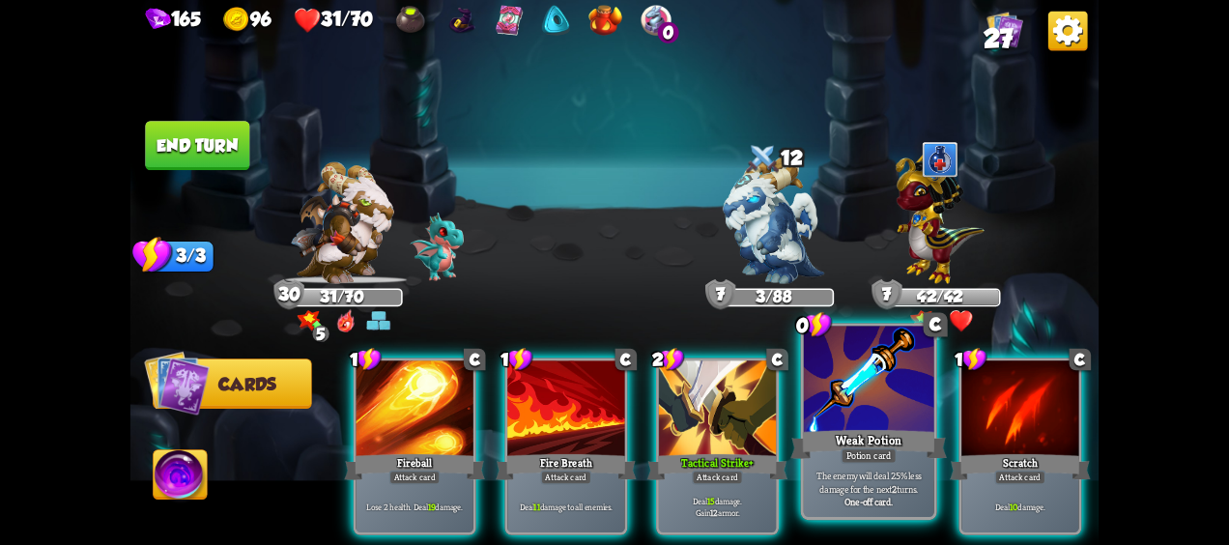
click at [880, 436] on div "Weak Potion" at bounding box center [869, 444] width 157 height 35
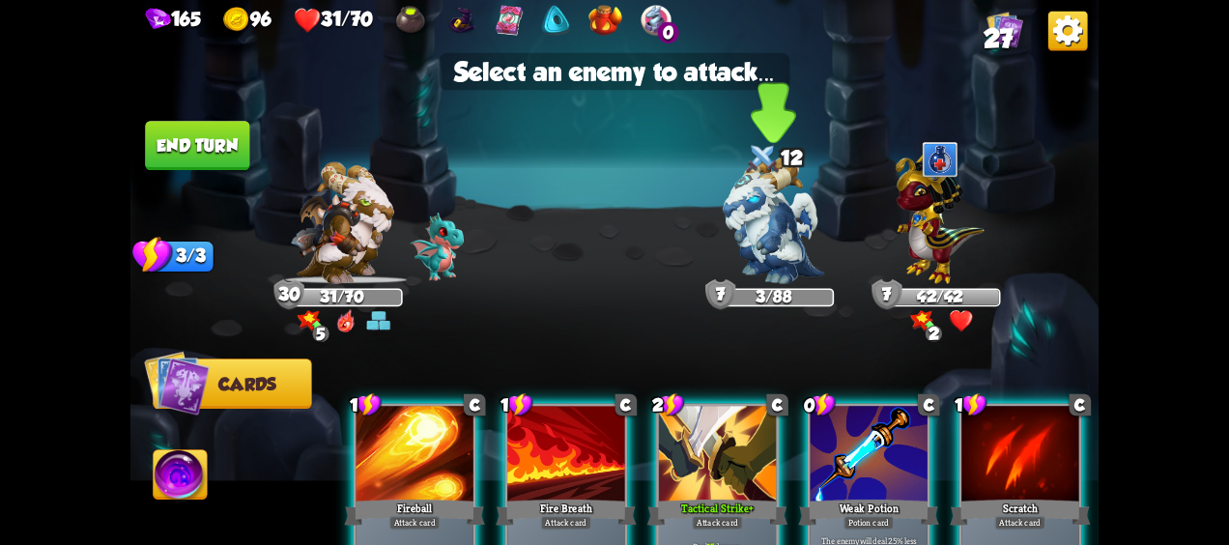
click at [782, 240] on img at bounding box center [773, 221] width 101 height 128
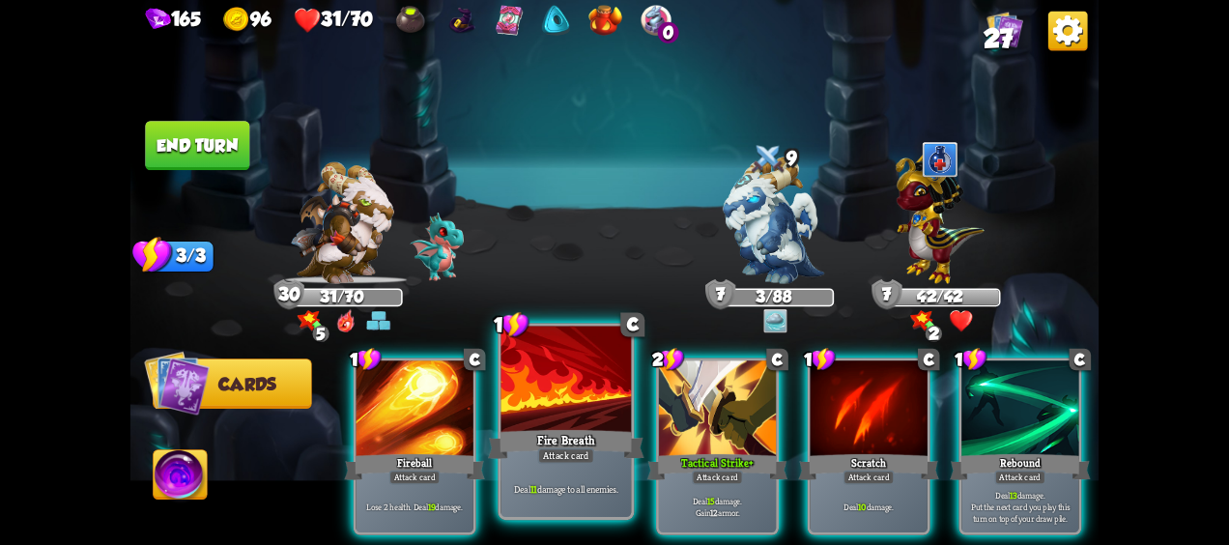
click at [561, 426] on div "1 C Fire Breath Attack card Deal 11 damage to all enemies." at bounding box center [566, 421] width 136 height 197
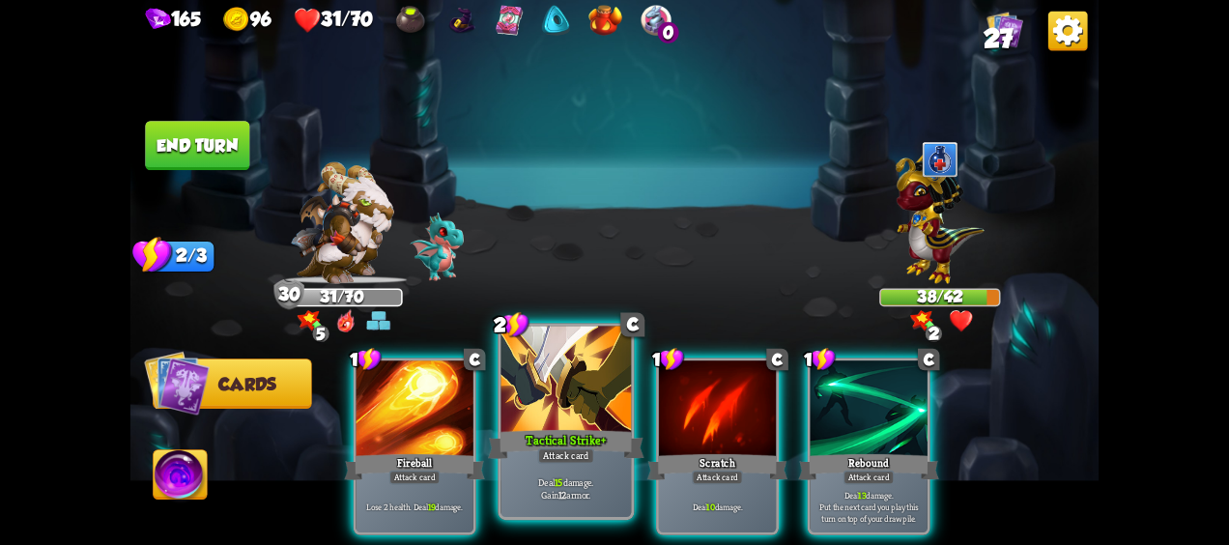
click at [568, 393] on div at bounding box center [567, 382] width 130 height 110
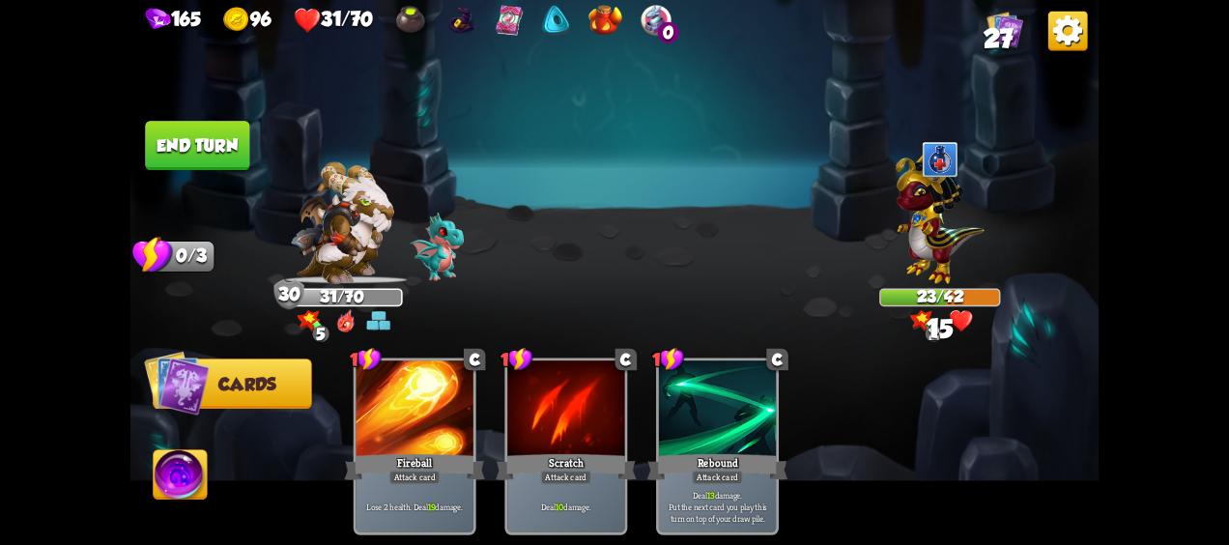
click at [224, 153] on button "End turn" at bounding box center [197, 145] width 104 height 49
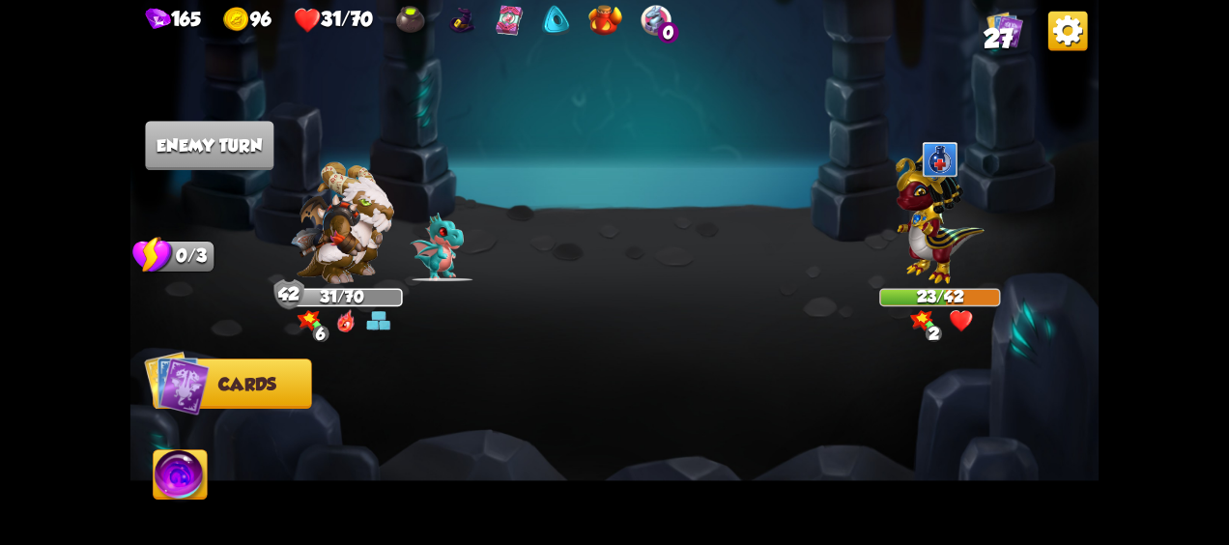
click at [199, 477] on img at bounding box center [181, 477] width 54 height 54
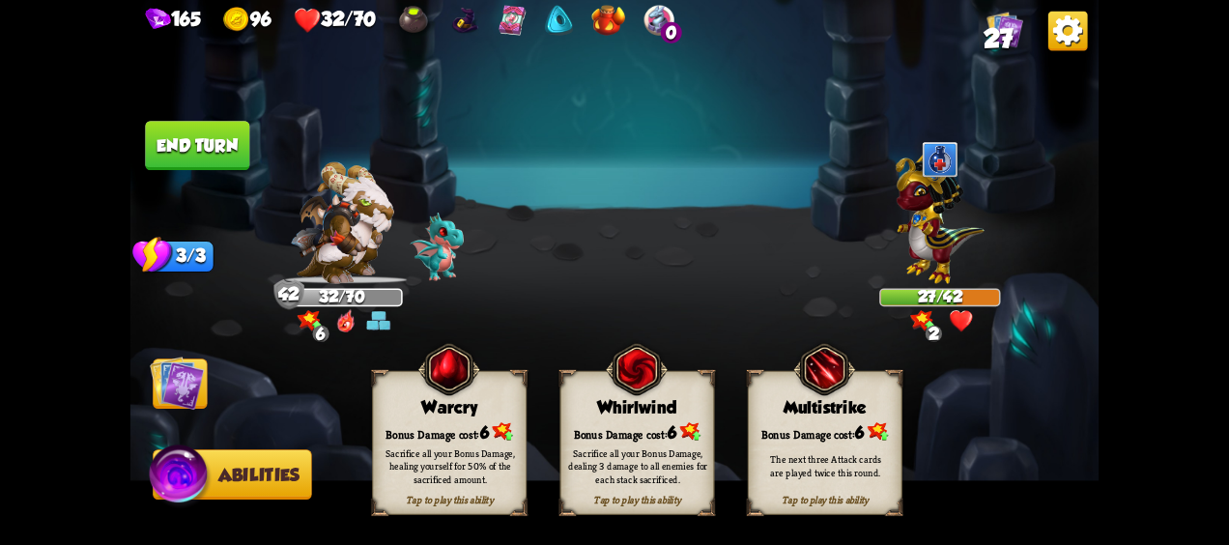
click at [174, 395] on img at bounding box center [177, 383] width 54 height 54
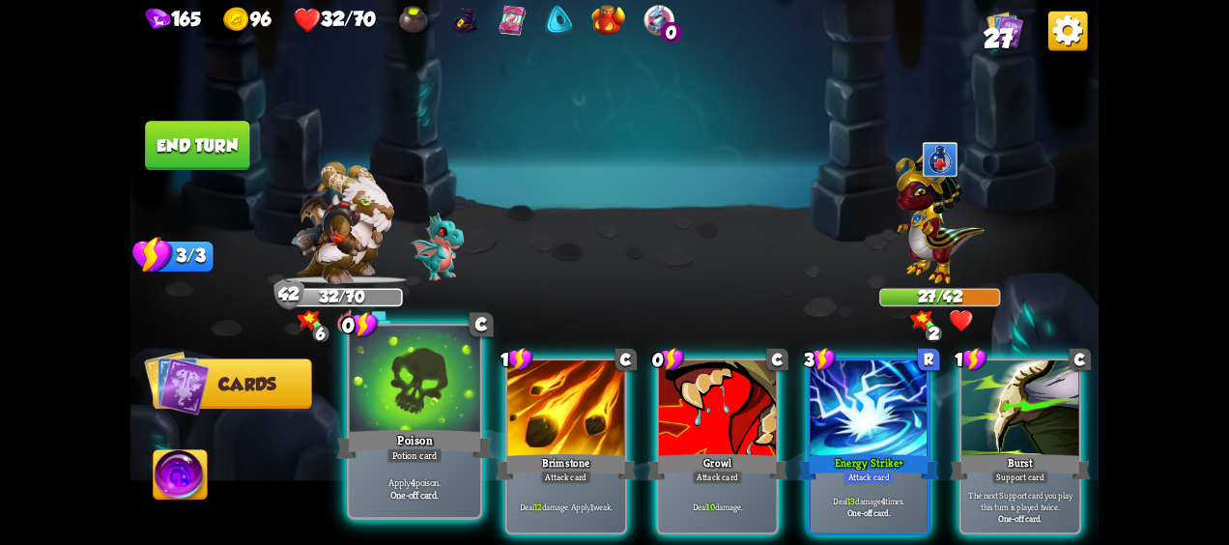
click at [398, 452] on div "Potion card" at bounding box center [415, 455] width 56 height 15
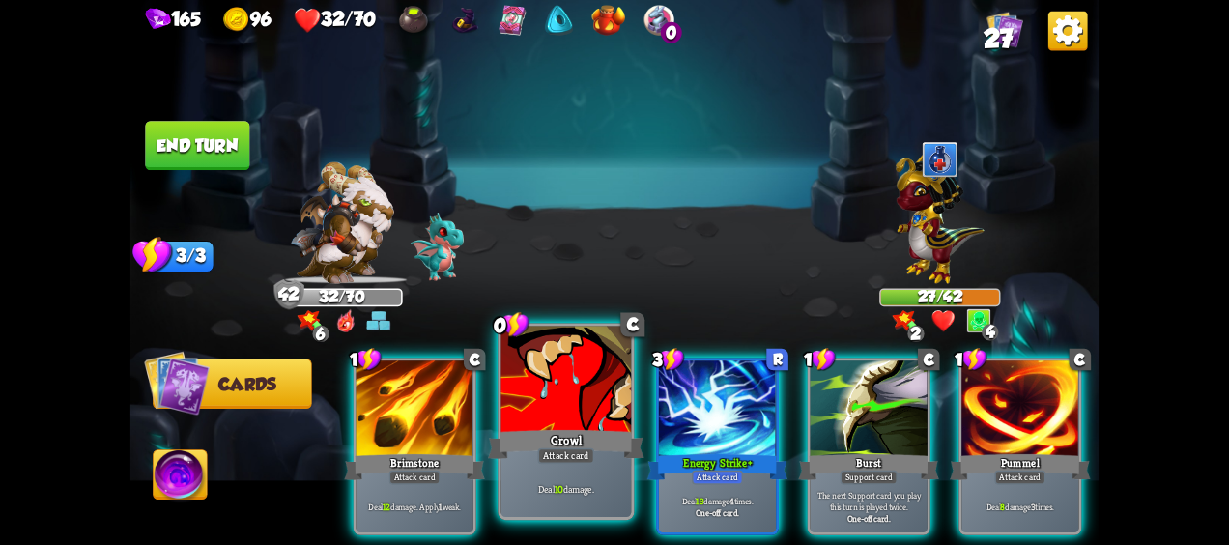
click at [586, 423] on div at bounding box center [567, 382] width 130 height 110
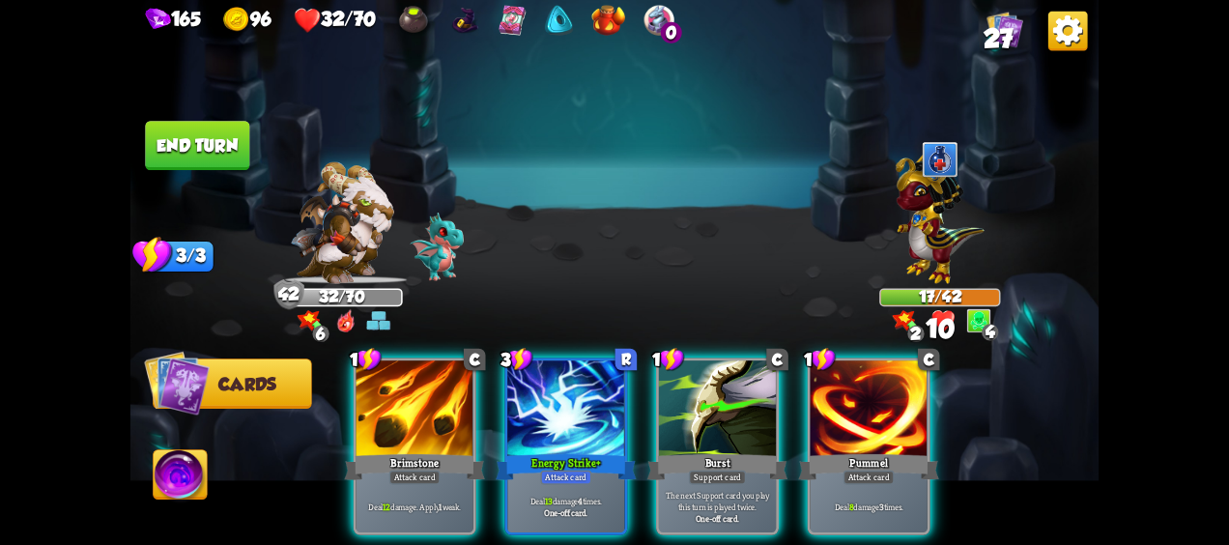
click at [186, 466] on img at bounding box center [181, 477] width 54 height 54
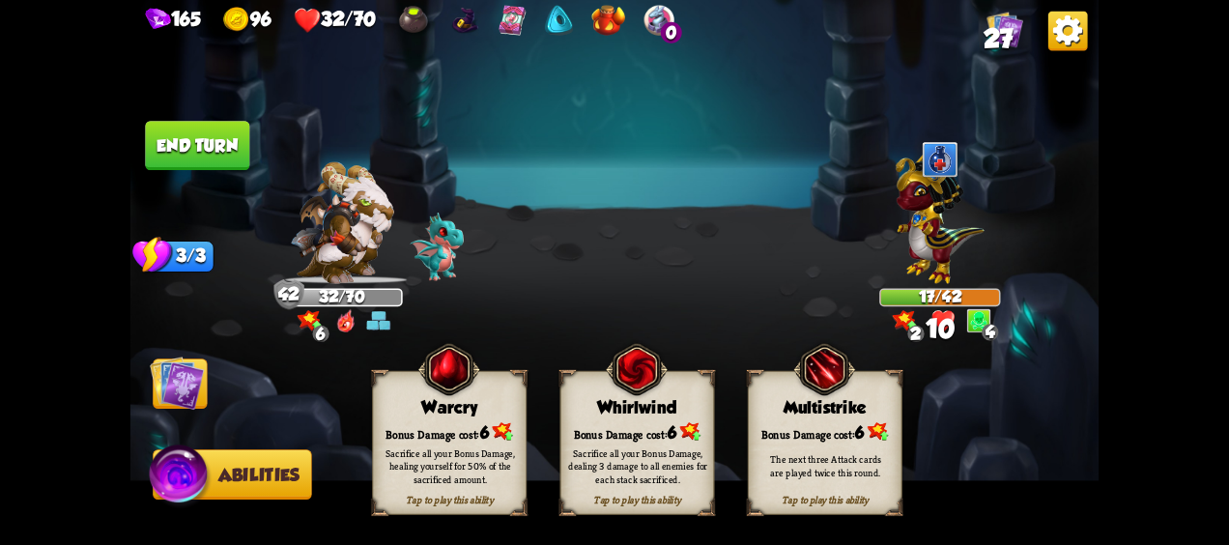
click at [418, 439] on div "Sacrifice all your Bonus Damage, healing yourself for 50% of the sacrificed amo…" at bounding box center [450, 466] width 155 height 61
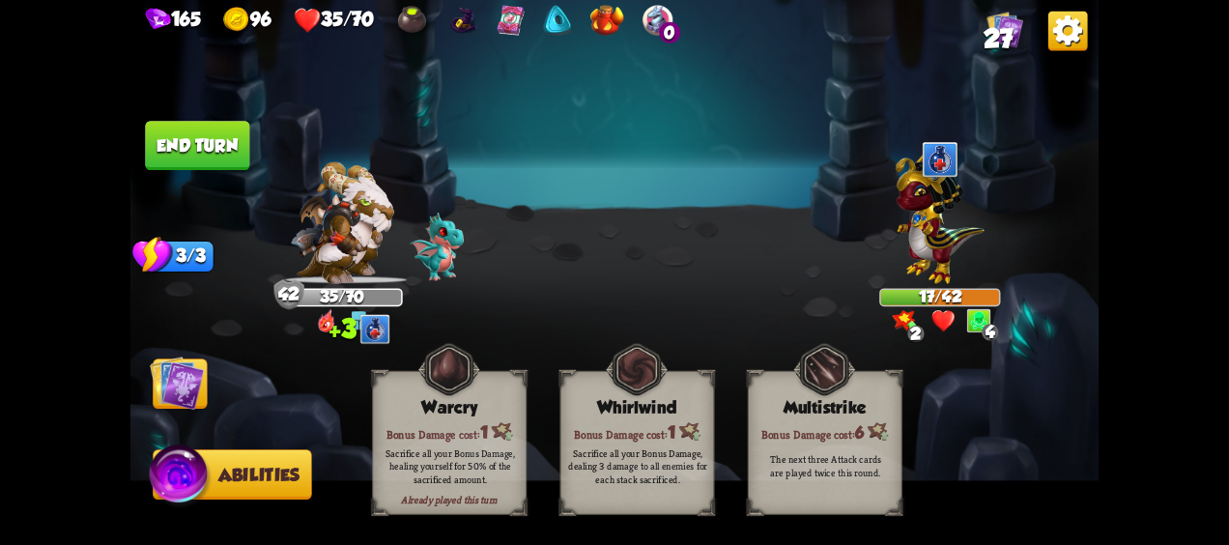
click at [185, 373] on img at bounding box center [177, 383] width 54 height 54
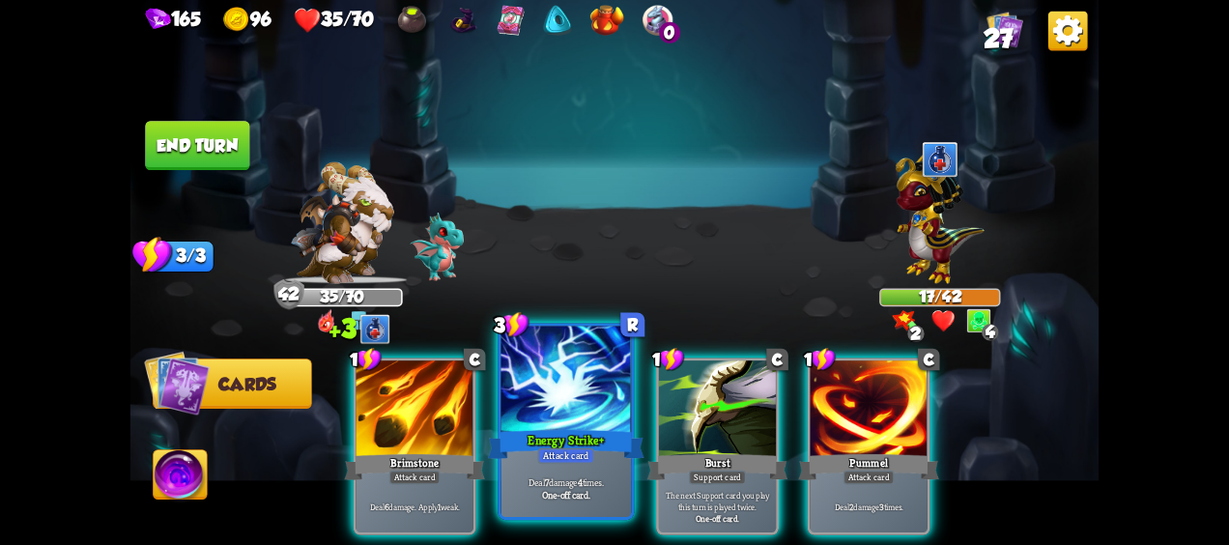
click at [584, 439] on div "Energy Strike +" at bounding box center [566, 444] width 157 height 35
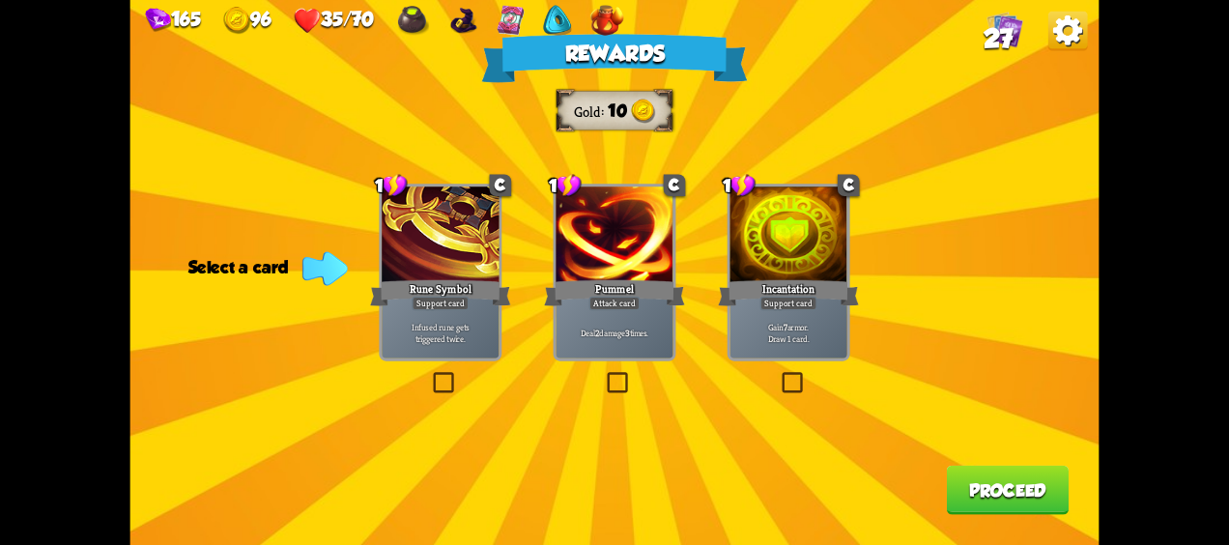
click at [801, 305] on div "Support card" at bounding box center [789, 304] width 57 height 14
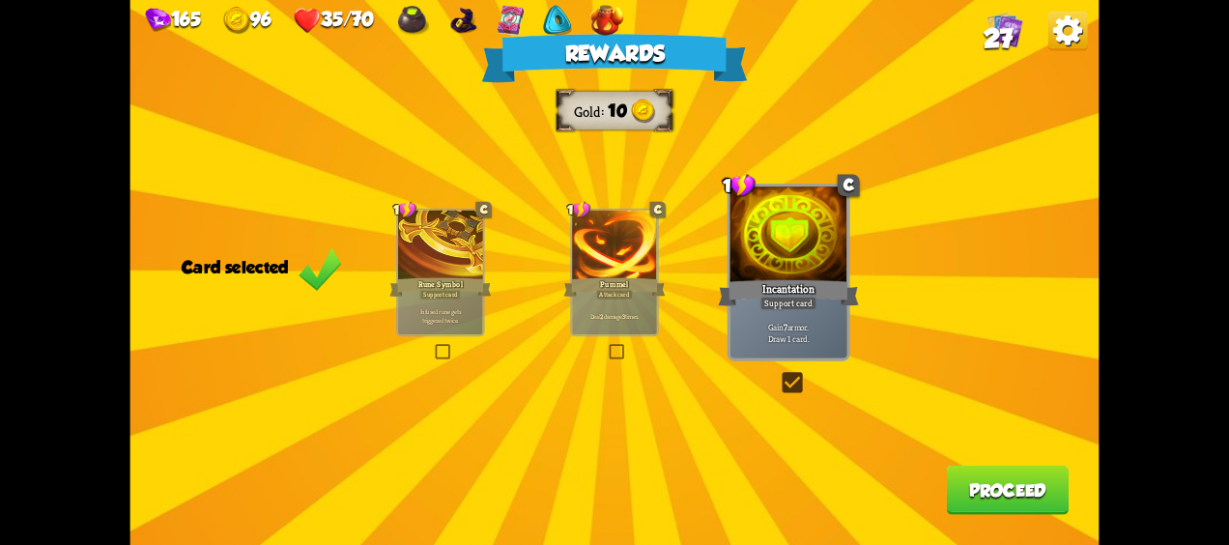
click at [1027, 491] on button "Proceed" at bounding box center [1007, 490] width 123 height 49
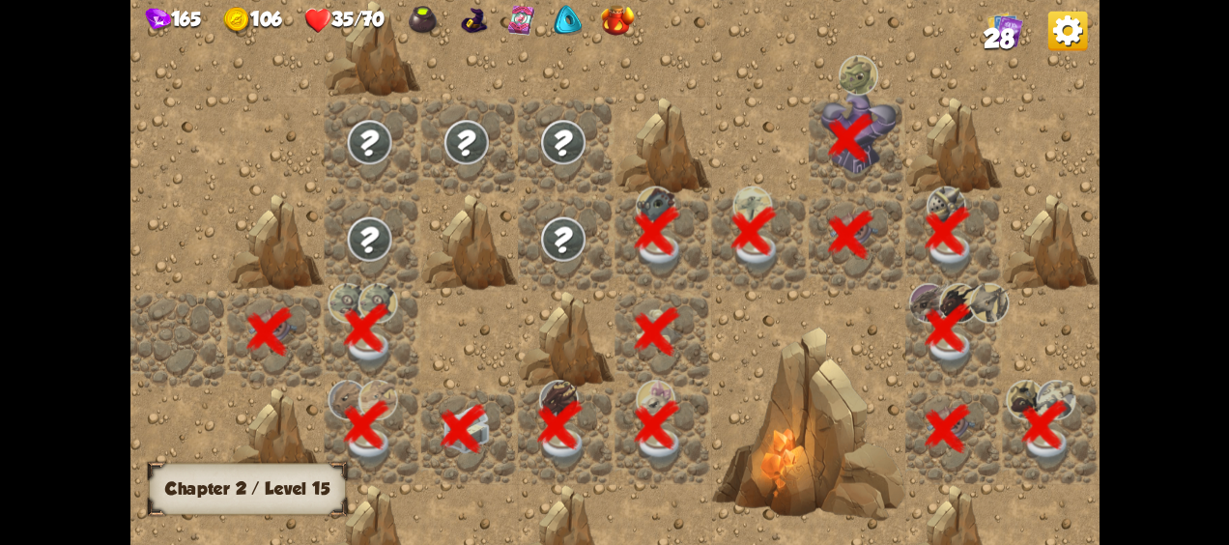
scroll to position [0, 371]
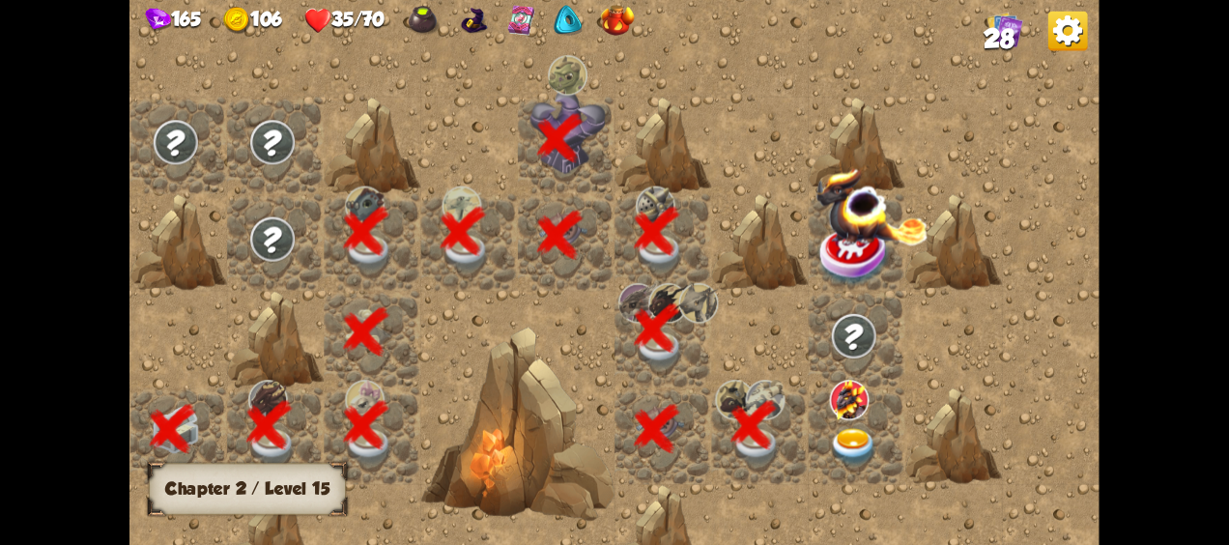
click at [853, 447] on img at bounding box center [853, 447] width 48 height 38
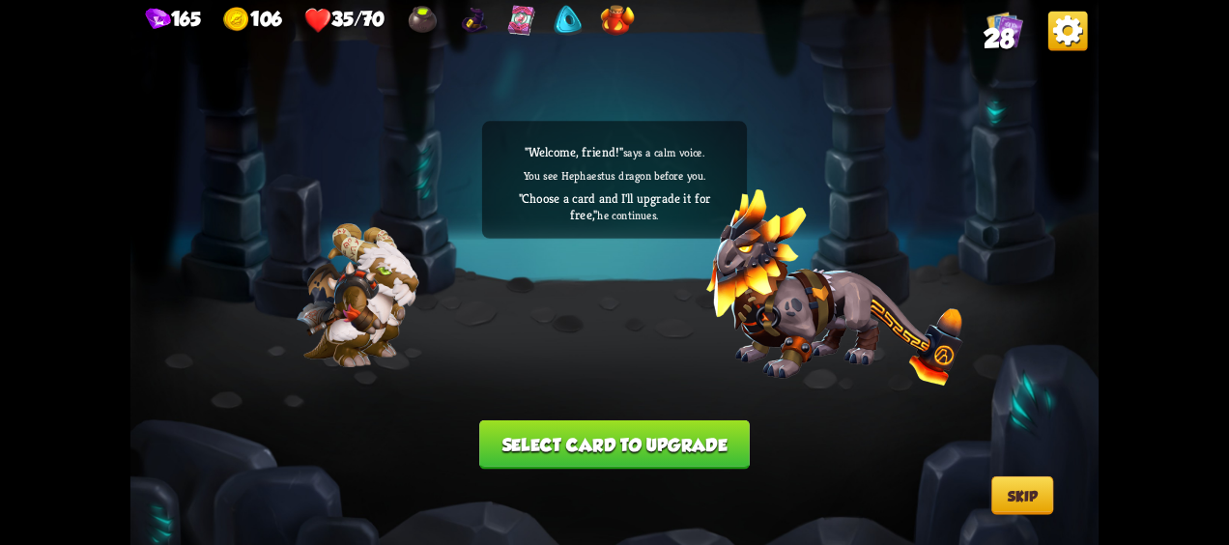
click at [705, 441] on button "Select card to upgrade" at bounding box center [614, 444] width 271 height 49
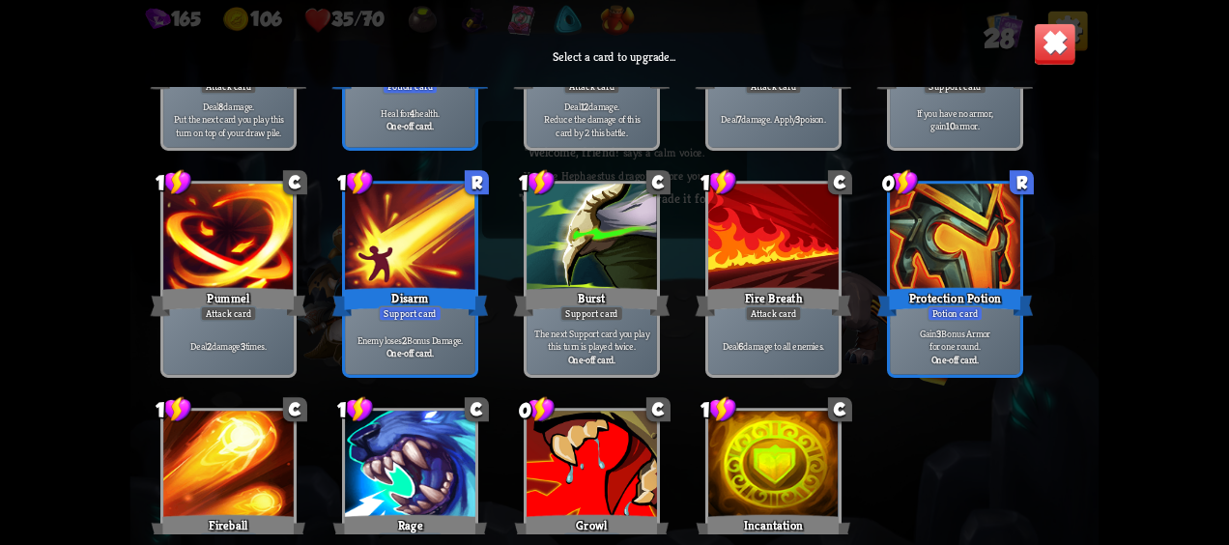
scroll to position [608, 0]
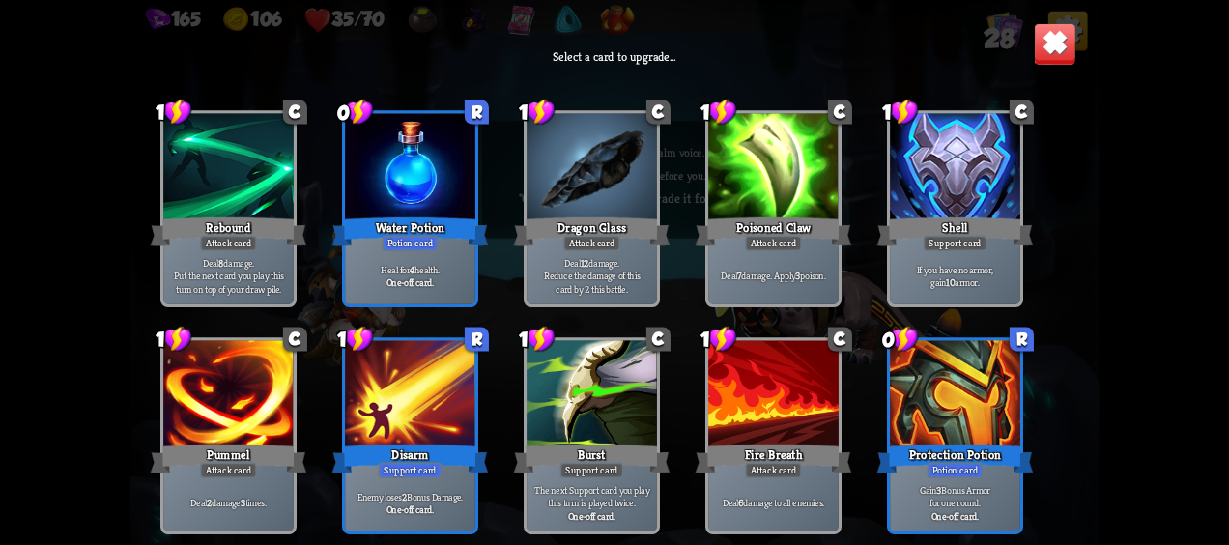
click at [424, 212] on div at bounding box center [410, 169] width 130 height 110
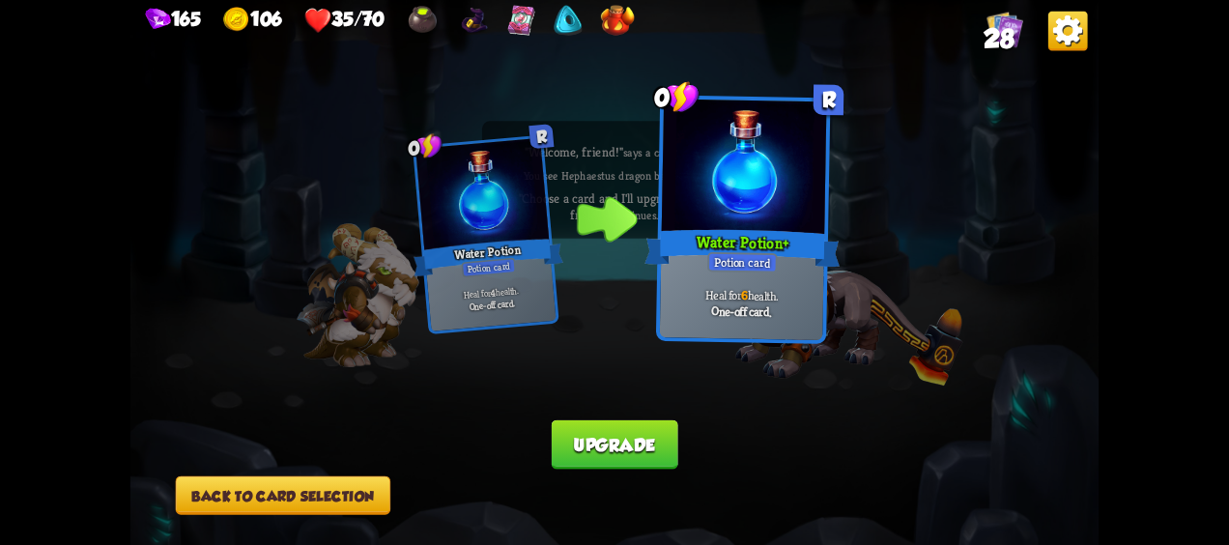
click at [635, 437] on button "Upgrade" at bounding box center [615, 444] width 126 height 49
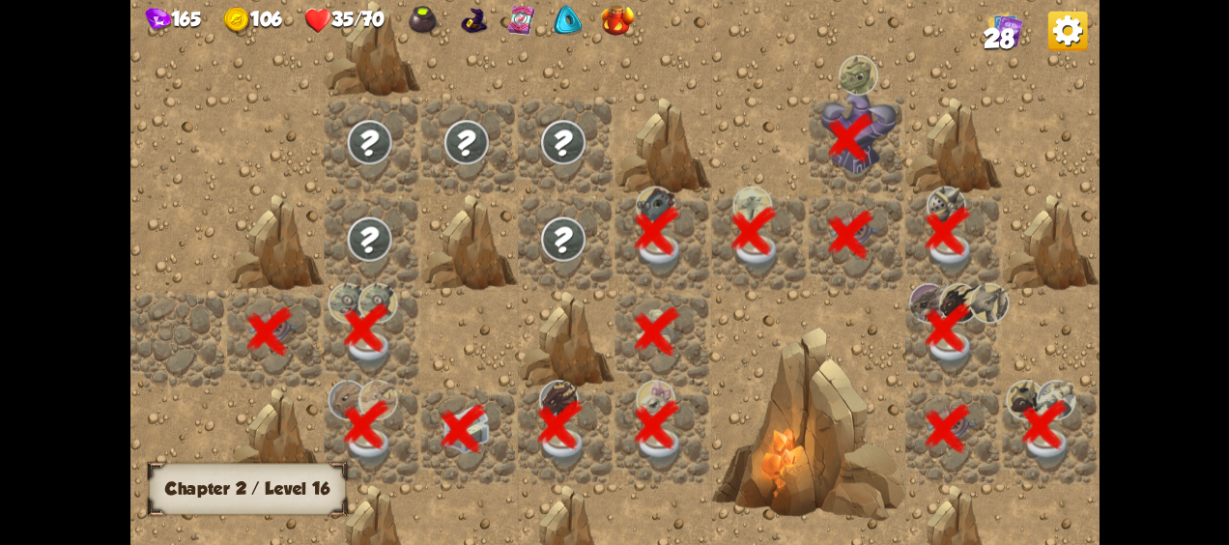
scroll to position [0, 371]
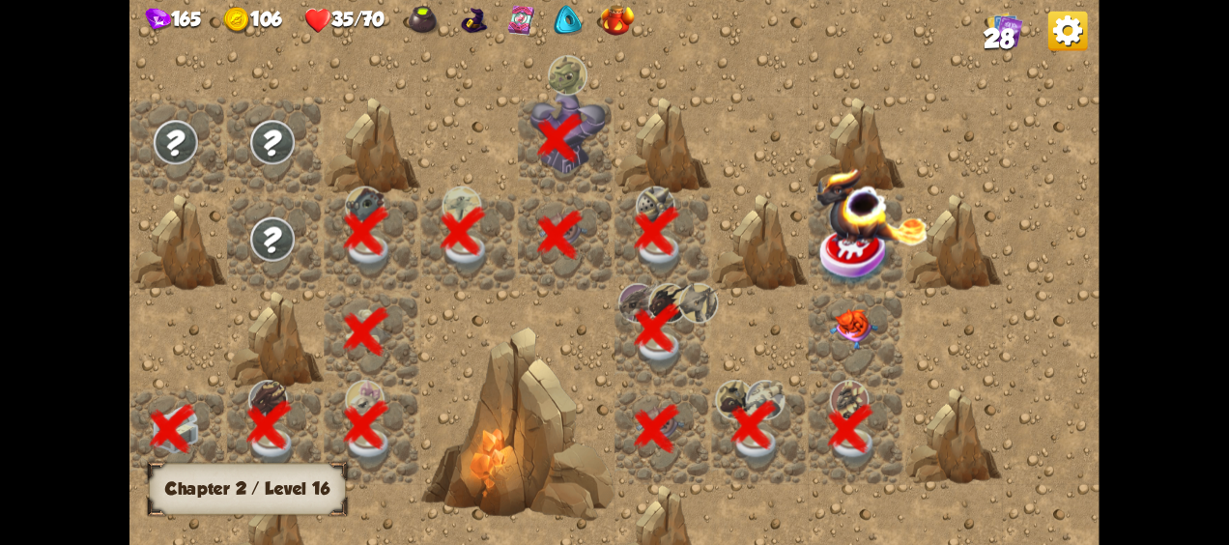
click at [866, 338] on img at bounding box center [853, 329] width 48 height 41
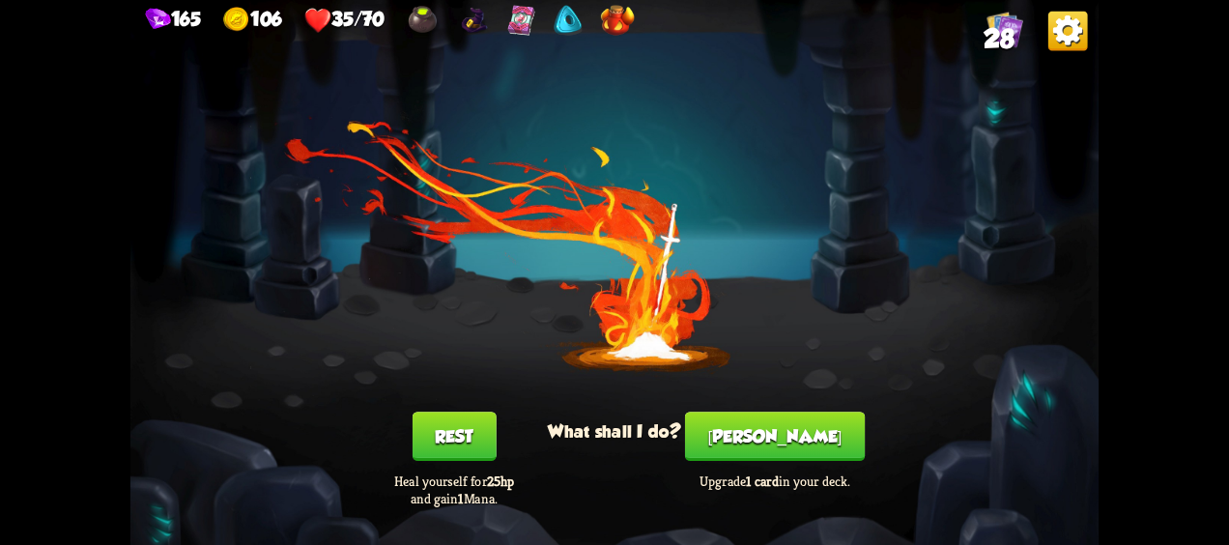
click at [786, 416] on button "[PERSON_NAME]" at bounding box center [775, 436] width 180 height 49
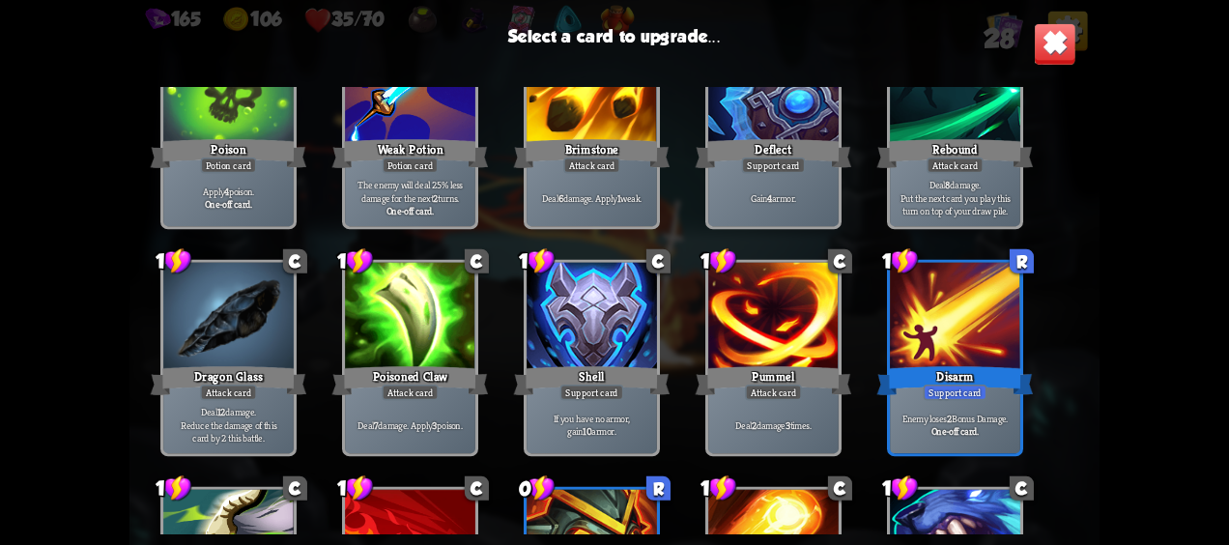
scroll to position [415, 0]
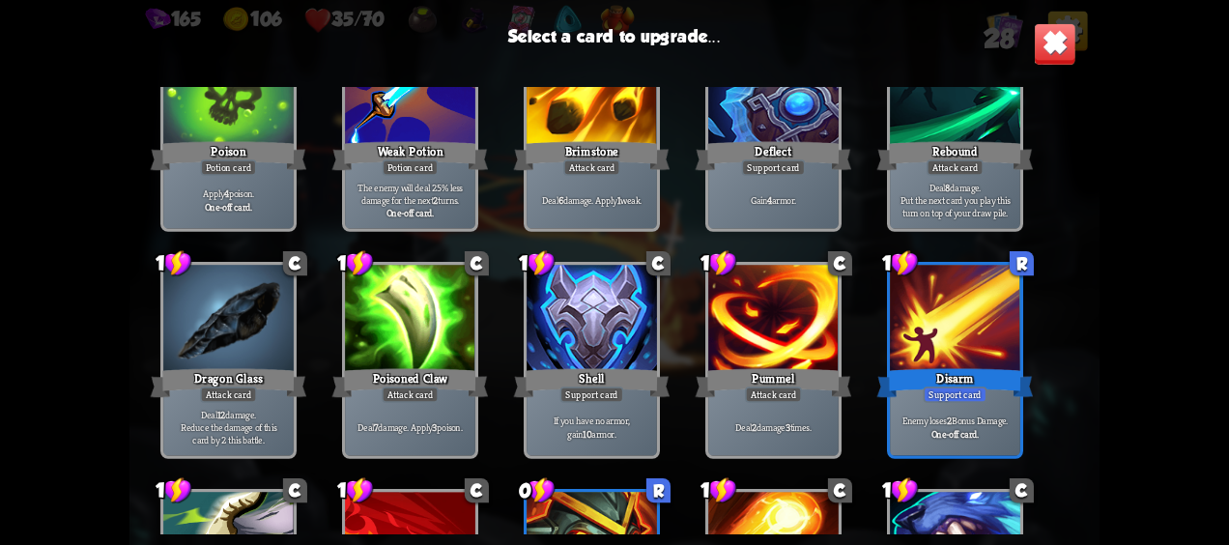
click at [960, 350] on div at bounding box center [955, 320] width 130 height 110
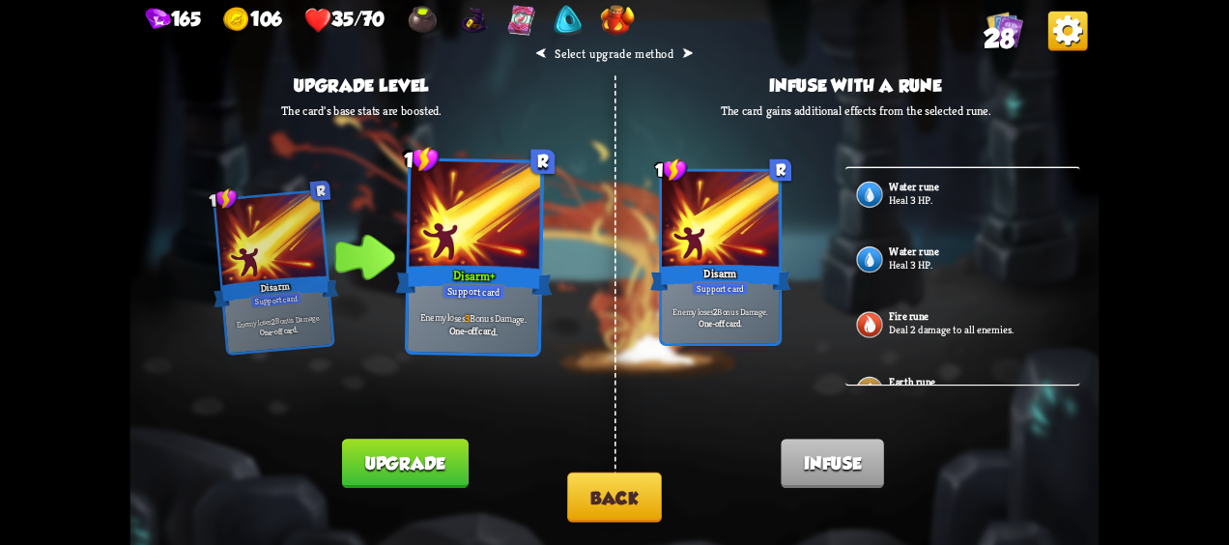
click at [417, 460] on button "Upgrade" at bounding box center [405, 463] width 126 height 49
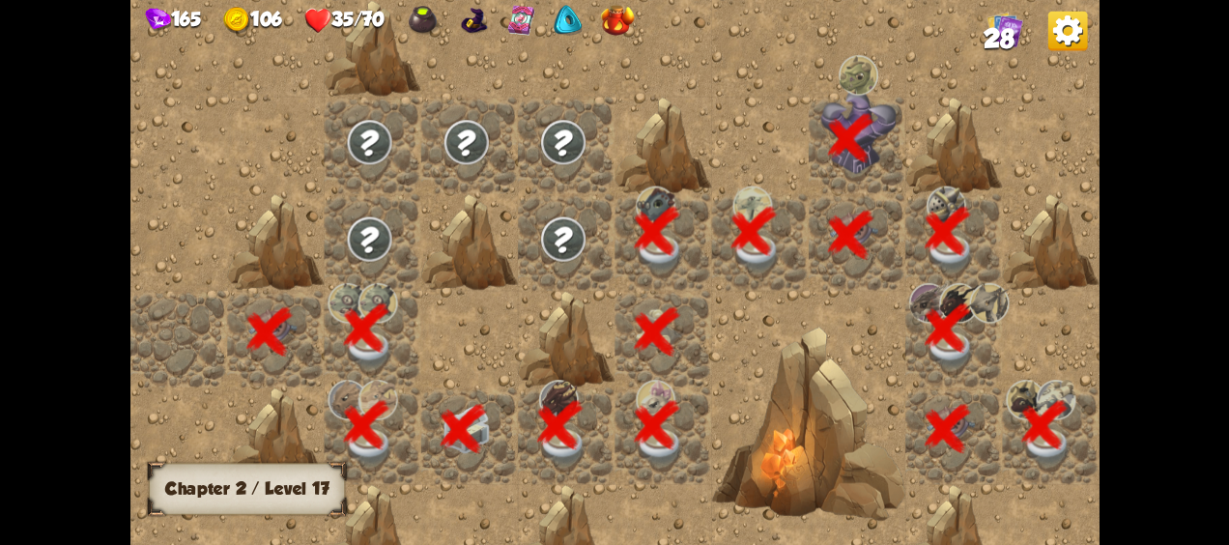
scroll to position [0, 371]
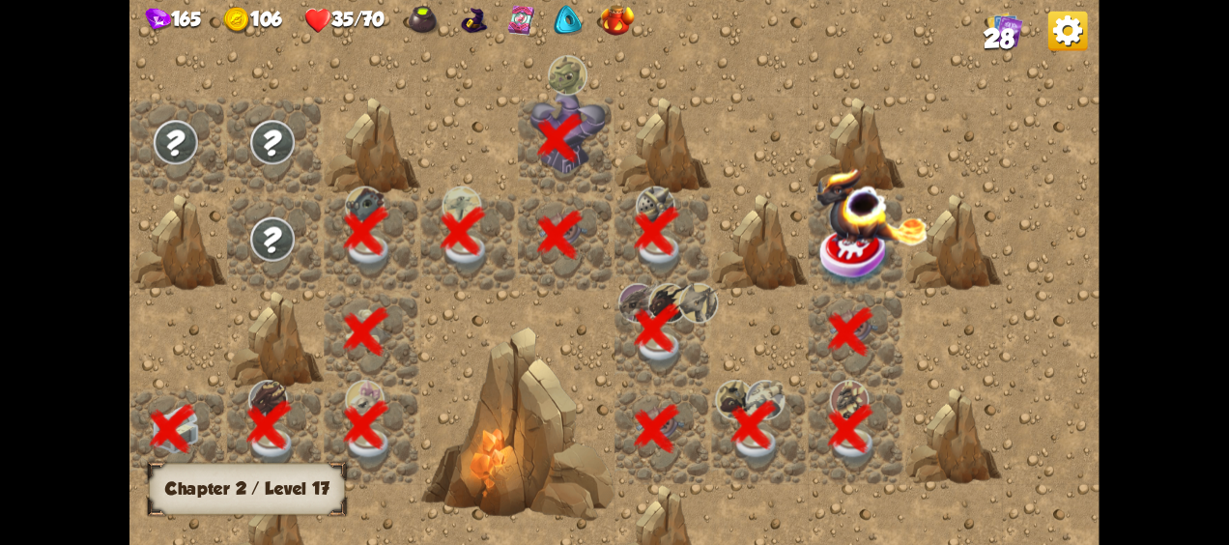
click at [856, 256] on img at bounding box center [855, 255] width 72 height 63
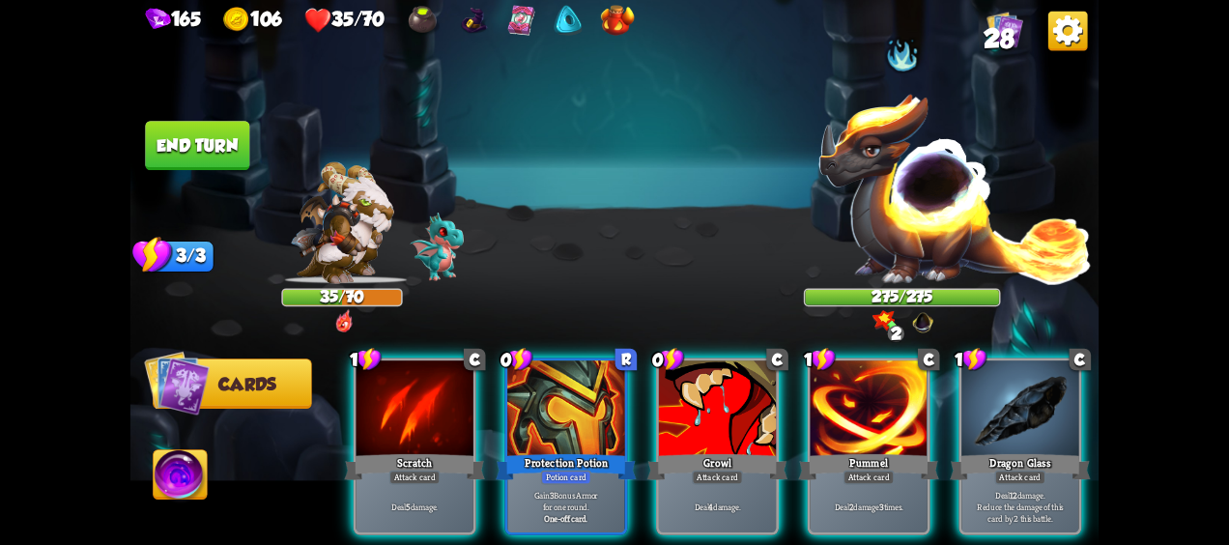
click at [555, 471] on div "Potion card" at bounding box center [566, 478] width 50 height 14
click div "Attack card"
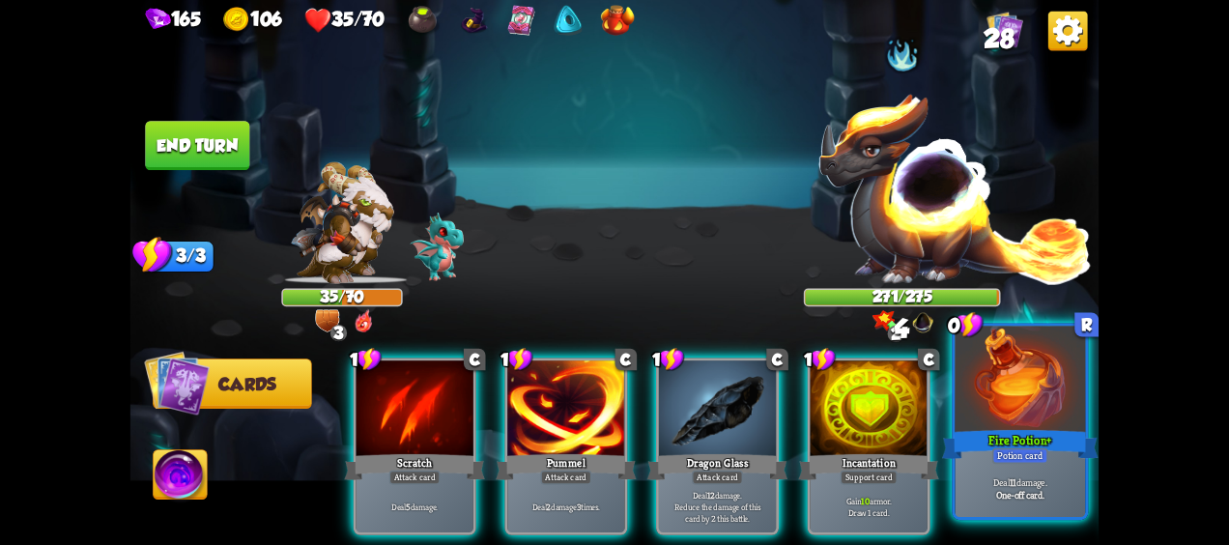
click at [979, 402] on div at bounding box center [1020, 382] width 130 height 110
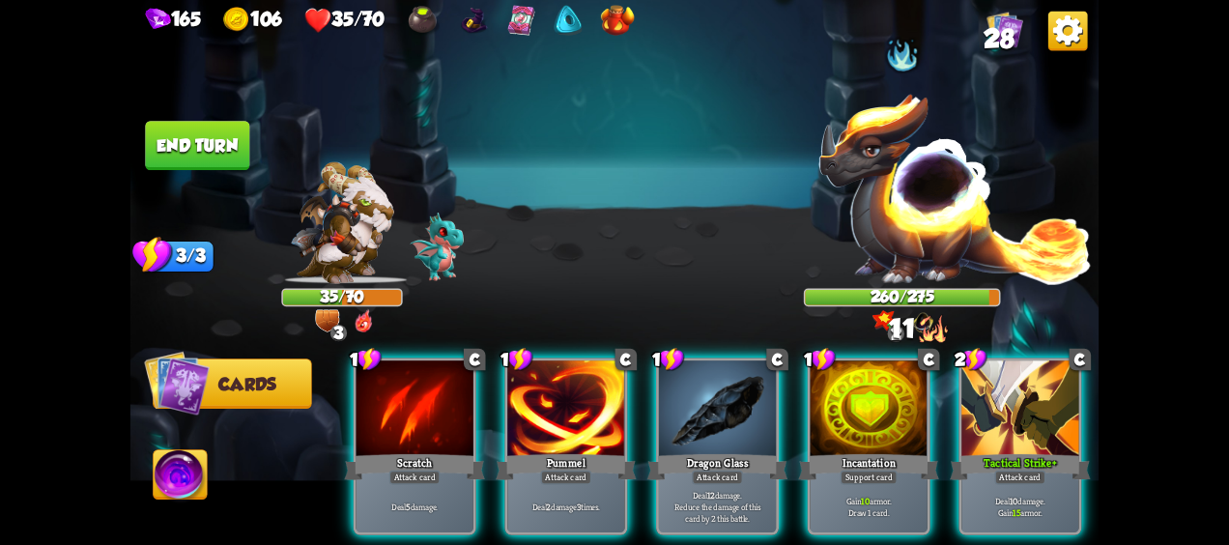
click at [1013, 399] on div at bounding box center [1020, 410] width 117 height 99
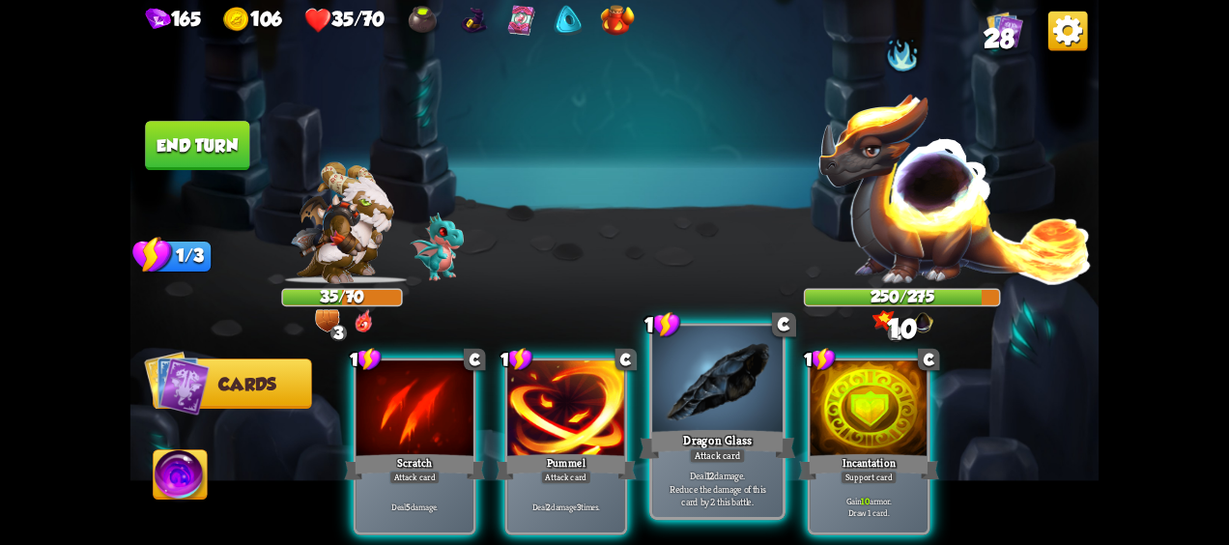
click at [694, 431] on div "Dragon Glass" at bounding box center [718, 444] width 157 height 35
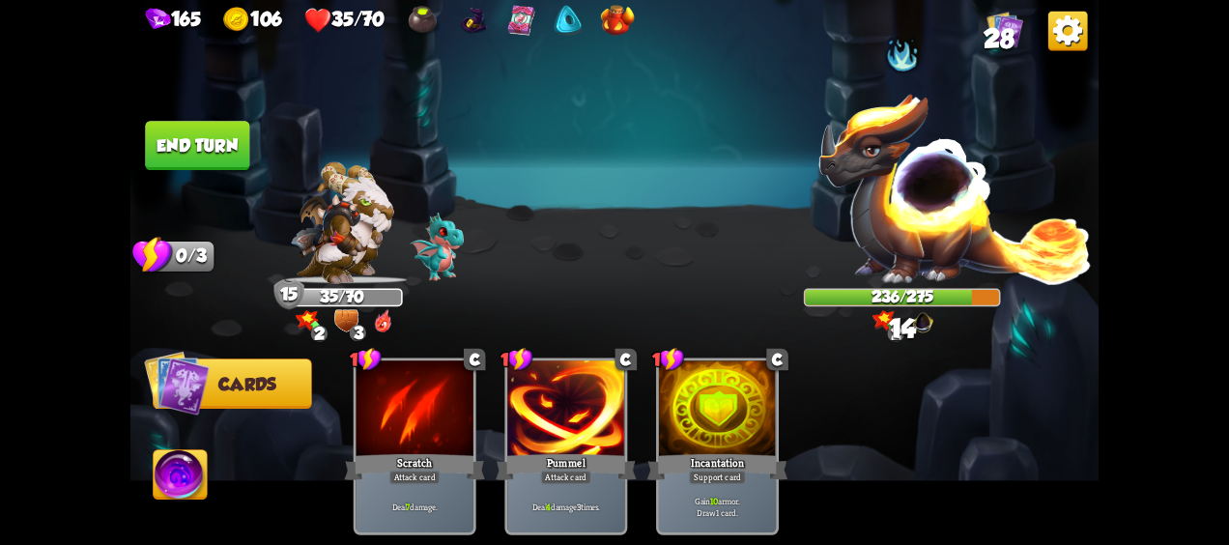
click at [208, 156] on button "End turn" at bounding box center [197, 145] width 104 height 49
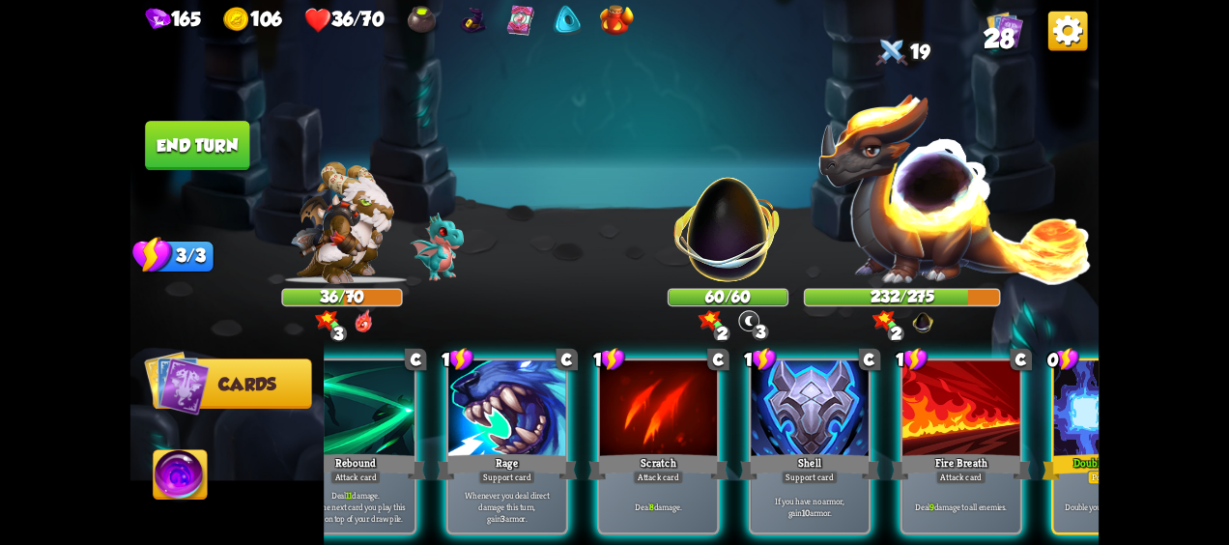
scroll to position [0, 183]
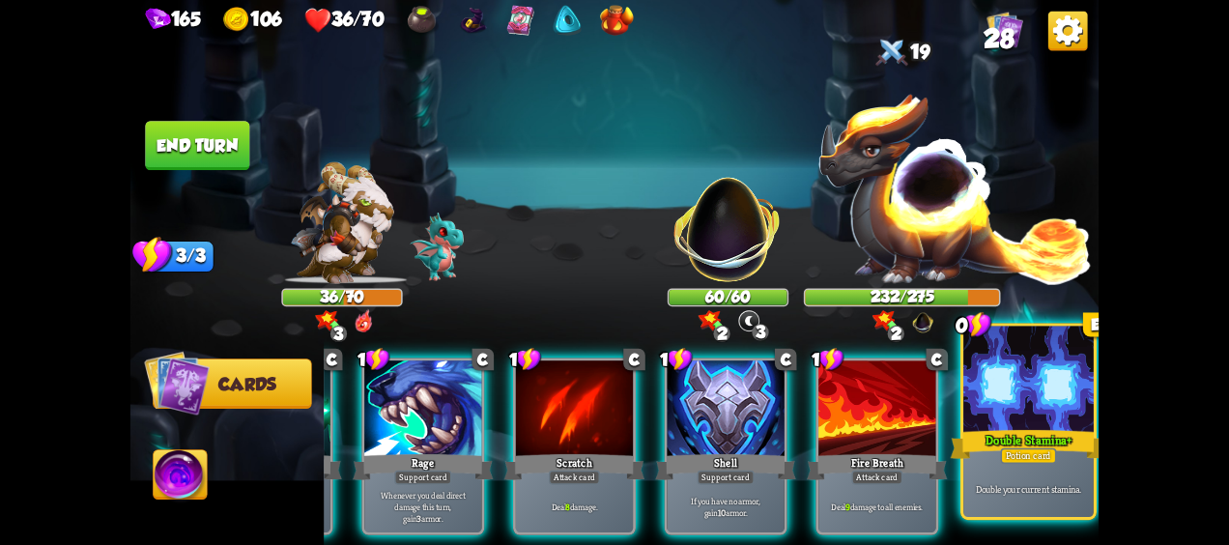
click at [1073, 475] on div "Double your current stamina." at bounding box center [1029, 488] width 130 height 57
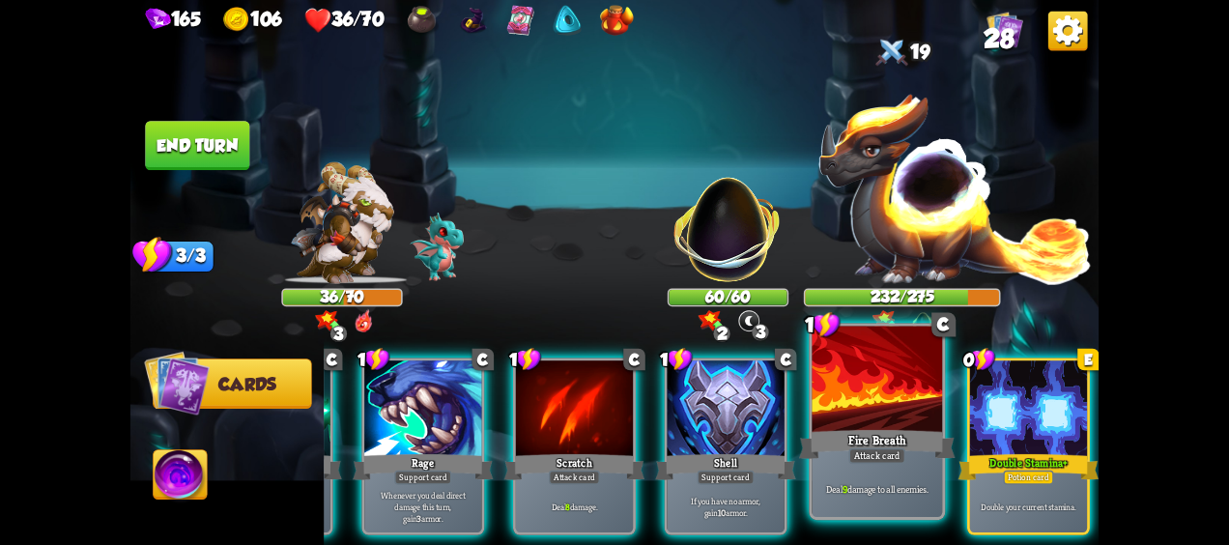
scroll to position [0, 0]
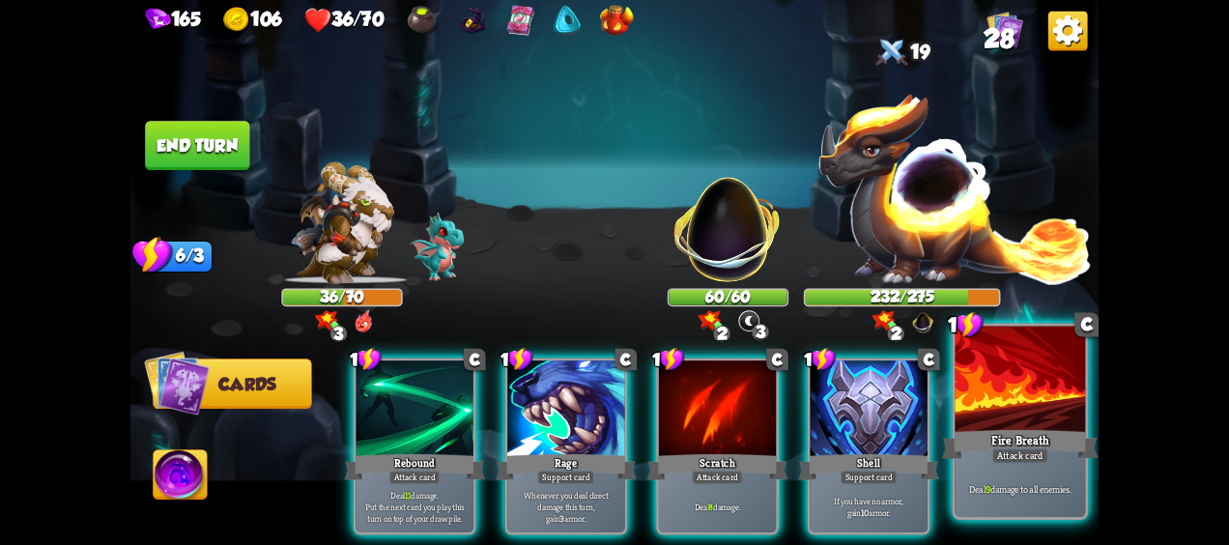
click at [1054, 466] on div "Deal 9 damage to all enemies." at bounding box center [1020, 488] width 130 height 57
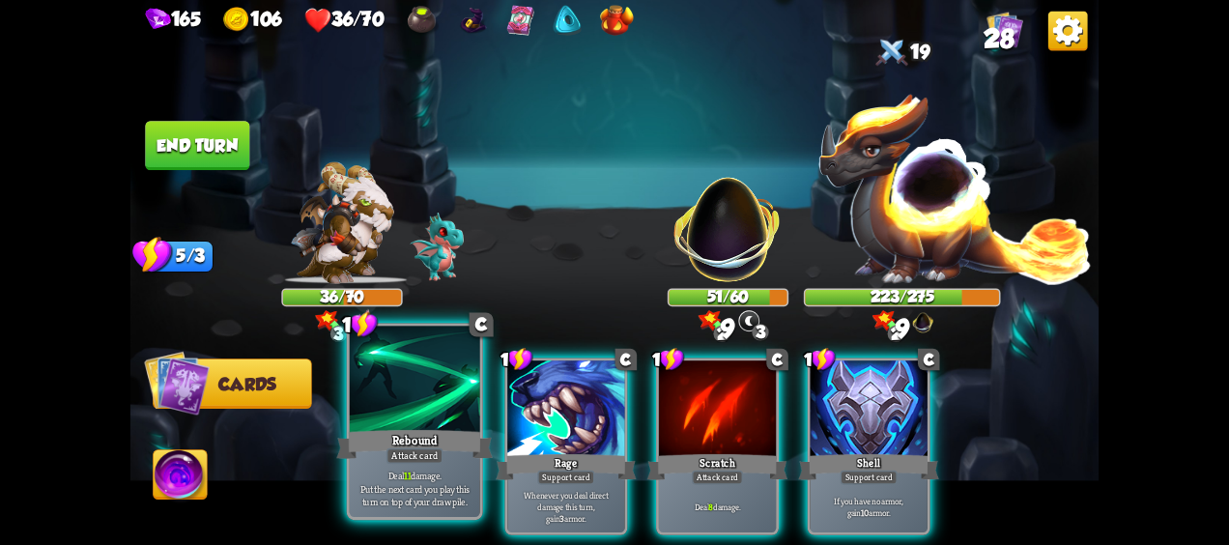
click at [415, 466] on div "Deal 11 damage. Put the next card you play this turn on top of your draw pile." at bounding box center [415, 488] width 130 height 57
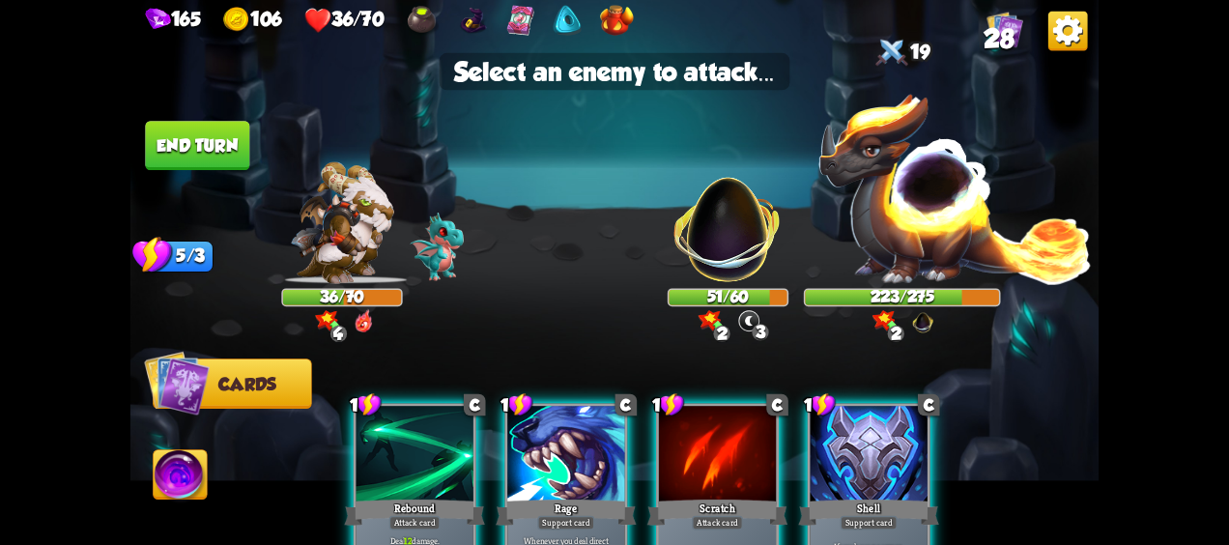
click at [317, 476] on img at bounding box center [614, 272] width 969 height 545
click at [386, 459] on div at bounding box center [415, 455] width 117 height 99
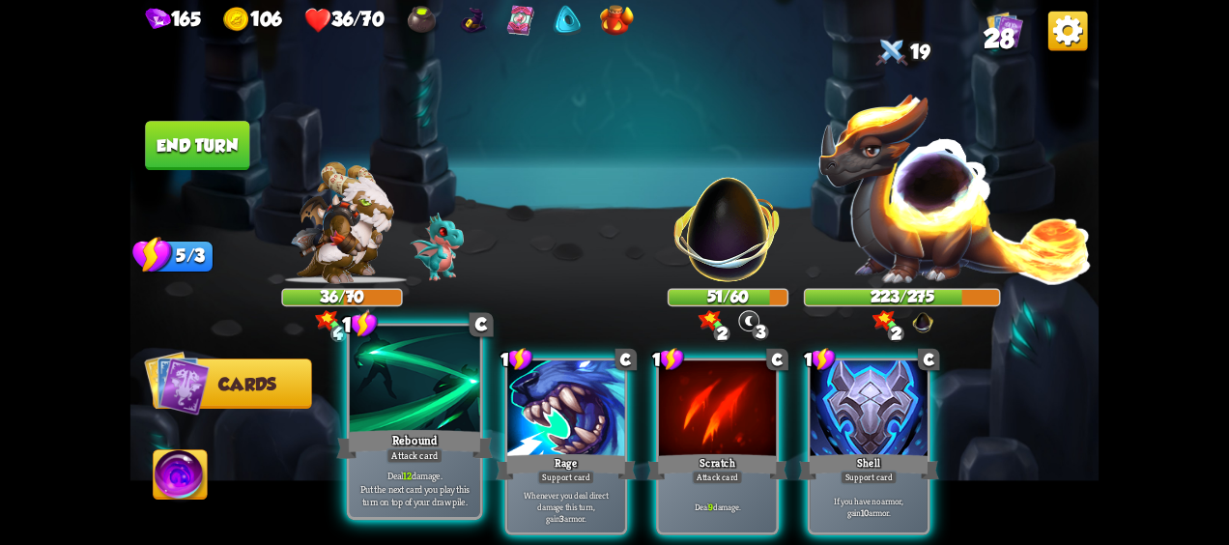
drag, startPoint x: 526, startPoint y: 450, endPoint x: 474, endPoint y: 454, distance: 52.3
click at [526, 451] on div "Rage" at bounding box center [566, 466] width 141 height 31
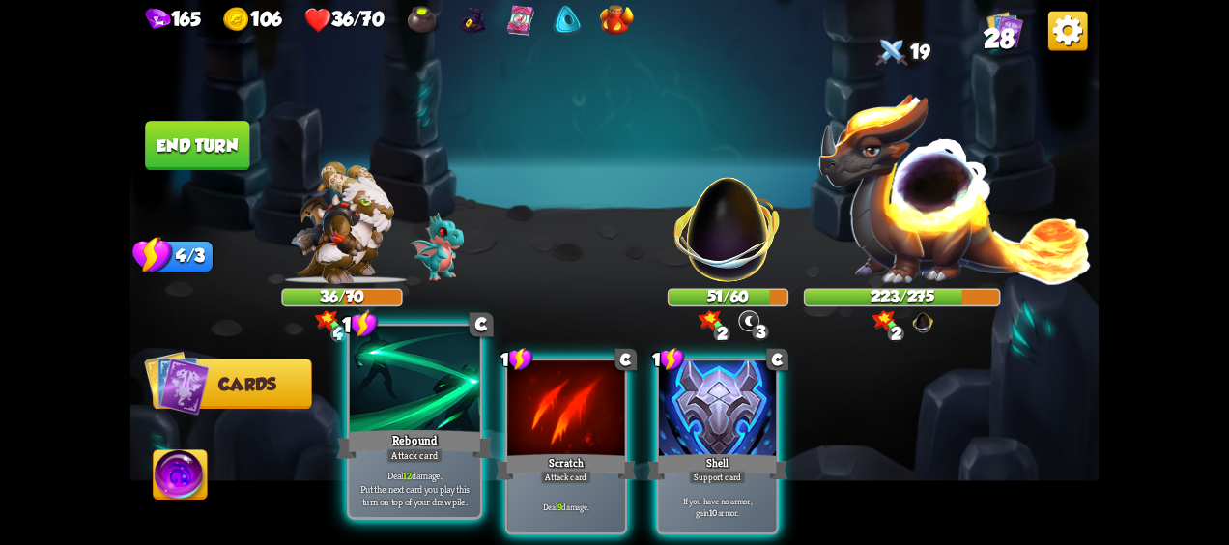
click at [414, 452] on div "Attack card" at bounding box center [415, 455] width 57 height 15
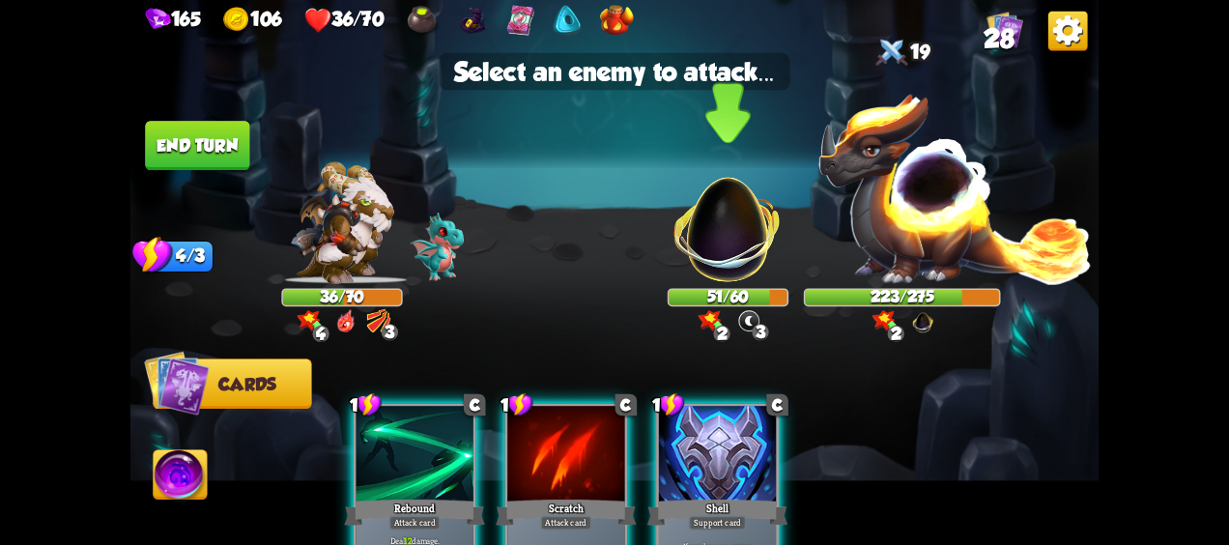
click at [749, 231] on img at bounding box center [729, 221] width 128 height 128
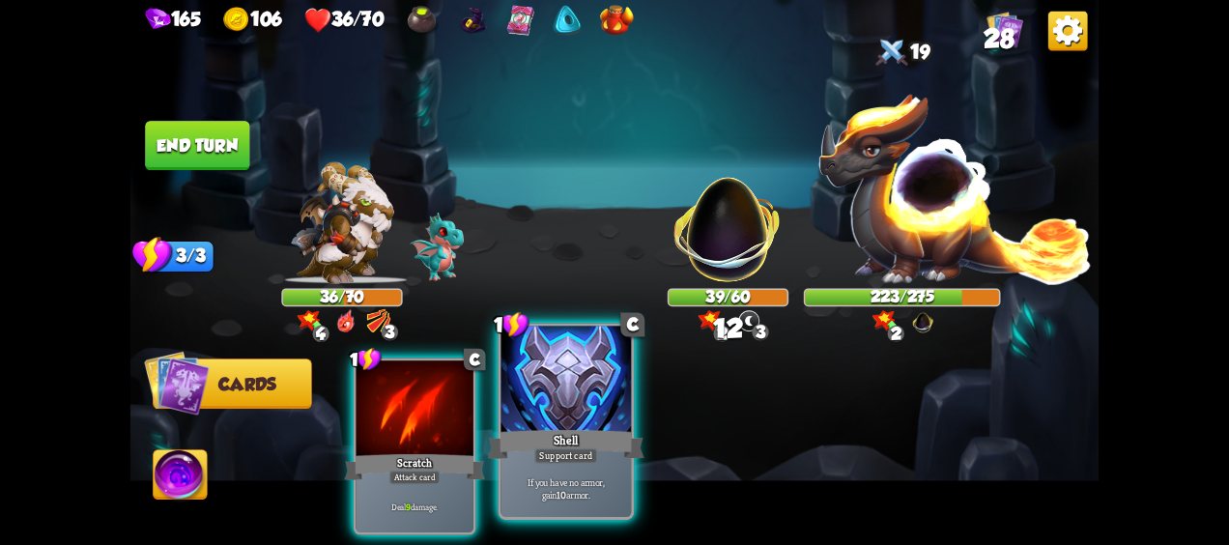
click at [594, 437] on div "Shell" at bounding box center [566, 444] width 157 height 35
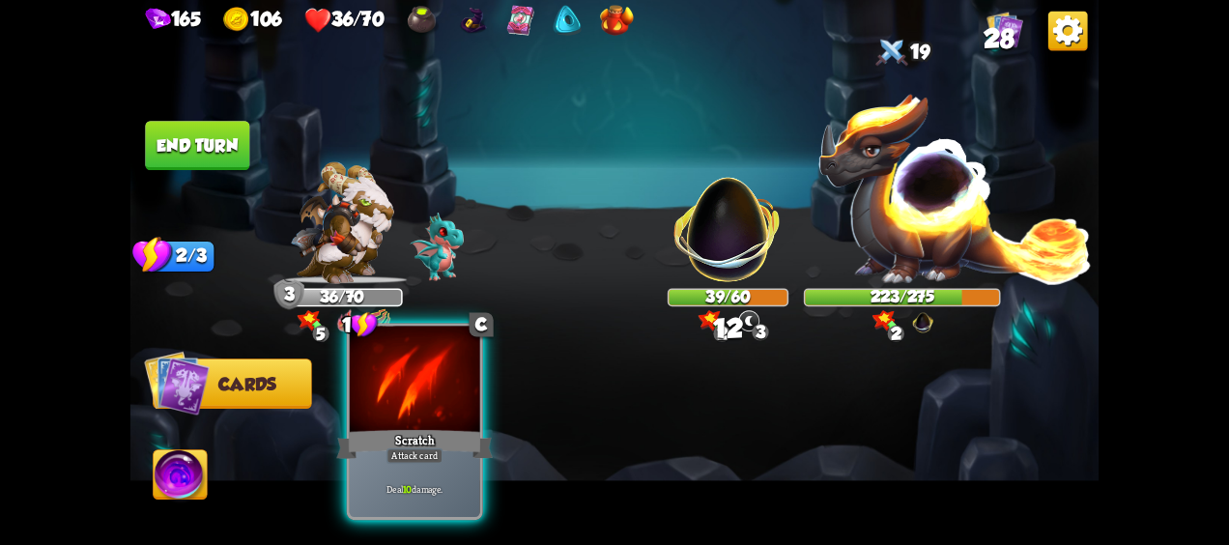
click at [373, 451] on div "Scratch" at bounding box center [414, 444] width 157 height 35
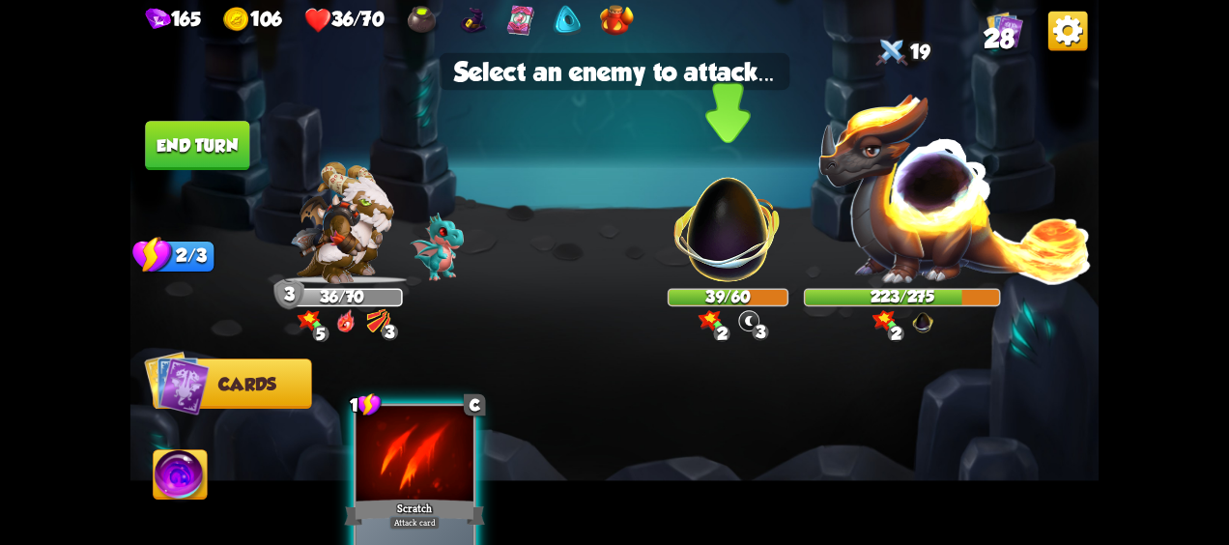
click at [692, 238] on img at bounding box center [729, 221] width 128 height 128
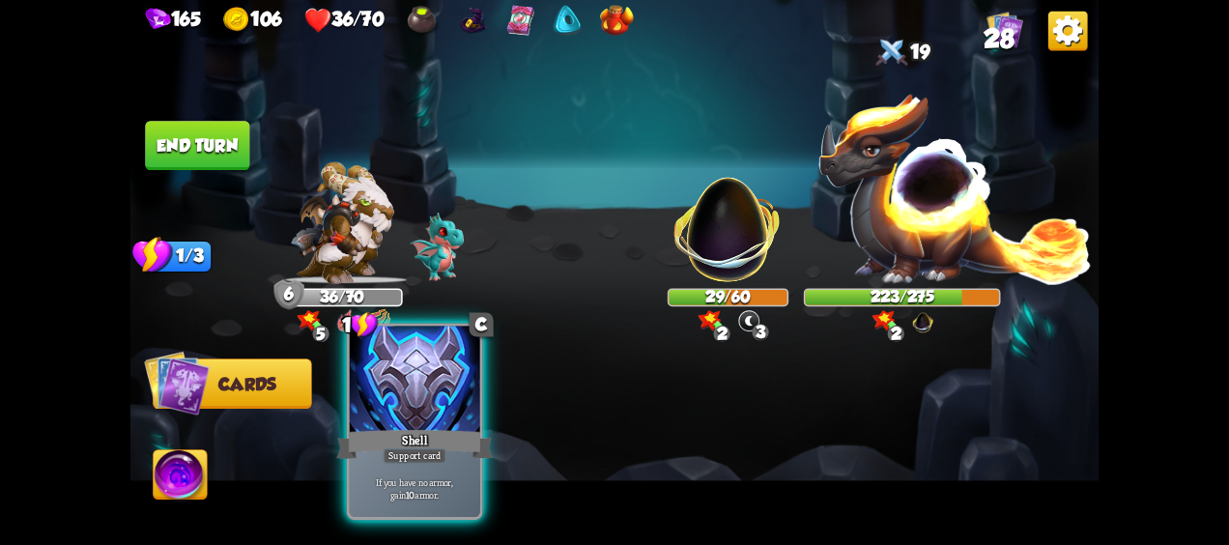
drag, startPoint x: 408, startPoint y: 447, endPoint x: 404, endPoint y: 456, distance: 10.4
click at [404, 456] on div "1 C Shell Support card If you have no armor, gain 10 armor." at bounding box center [415, 421] width 136 height 197
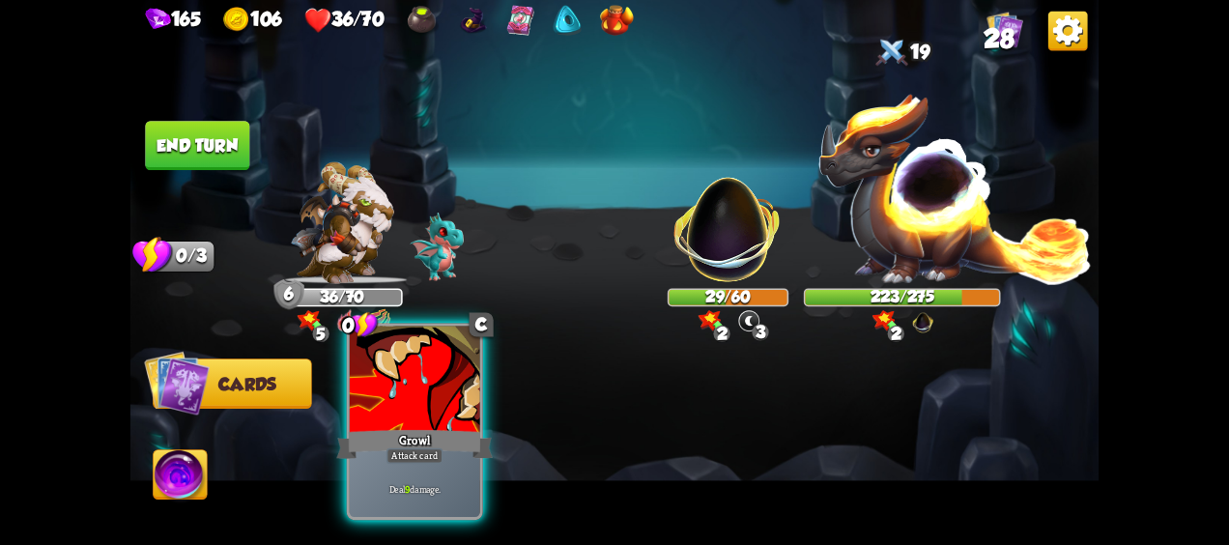
click at [419, 454] on div "Attack card" at bounding box center [415, 455] width 57 height 15
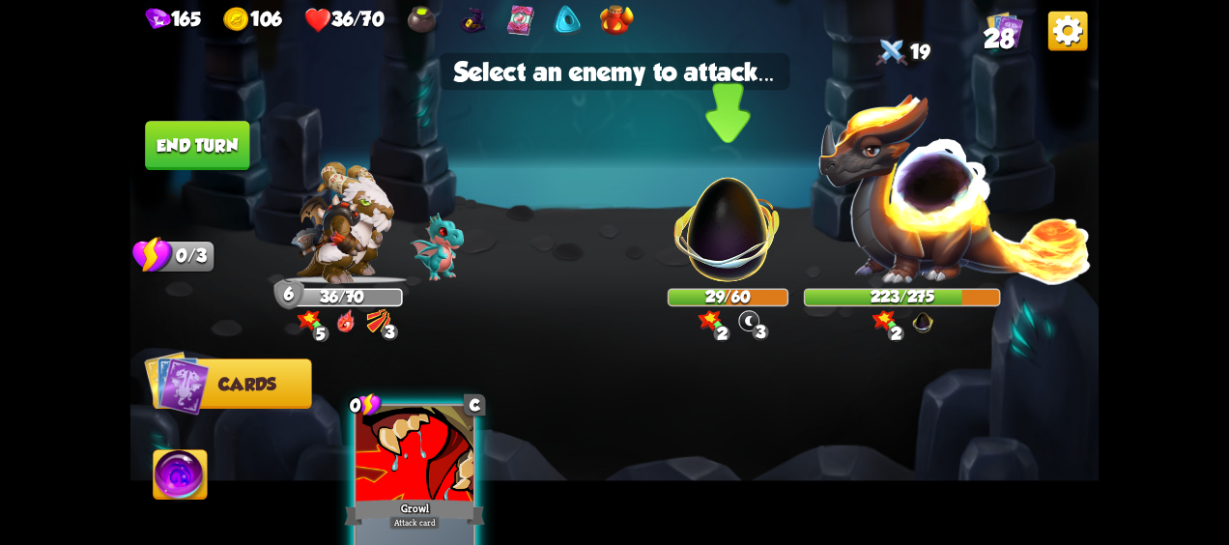
click at [751, 241] on img at bounding box center [729, 221] width 128 height 128
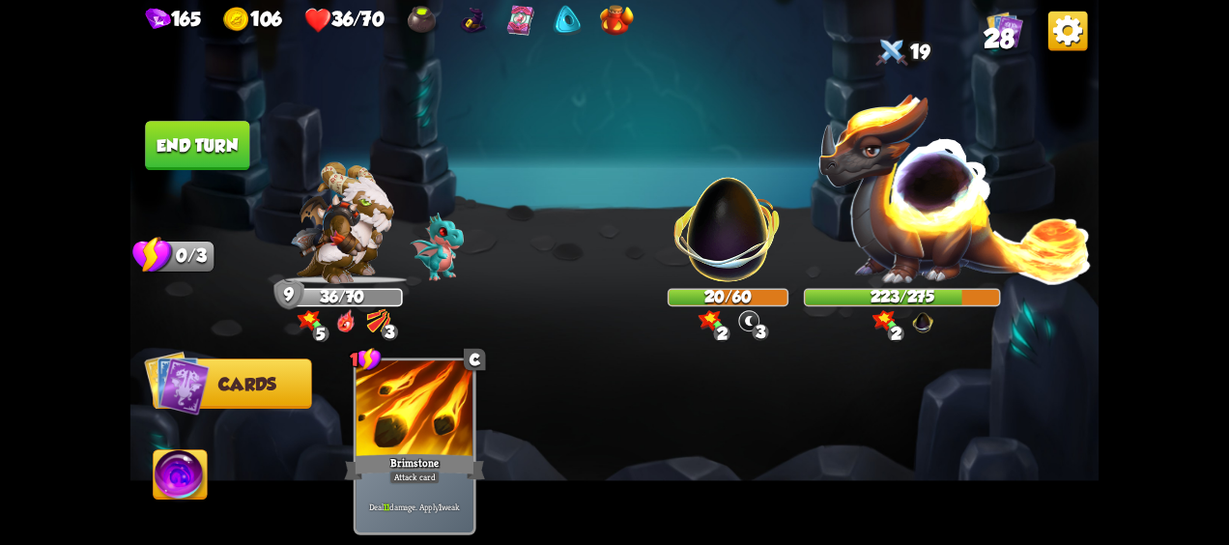
click at [218, 160] on button "End turn" at bounding box center [197, 146] width 107 height 50
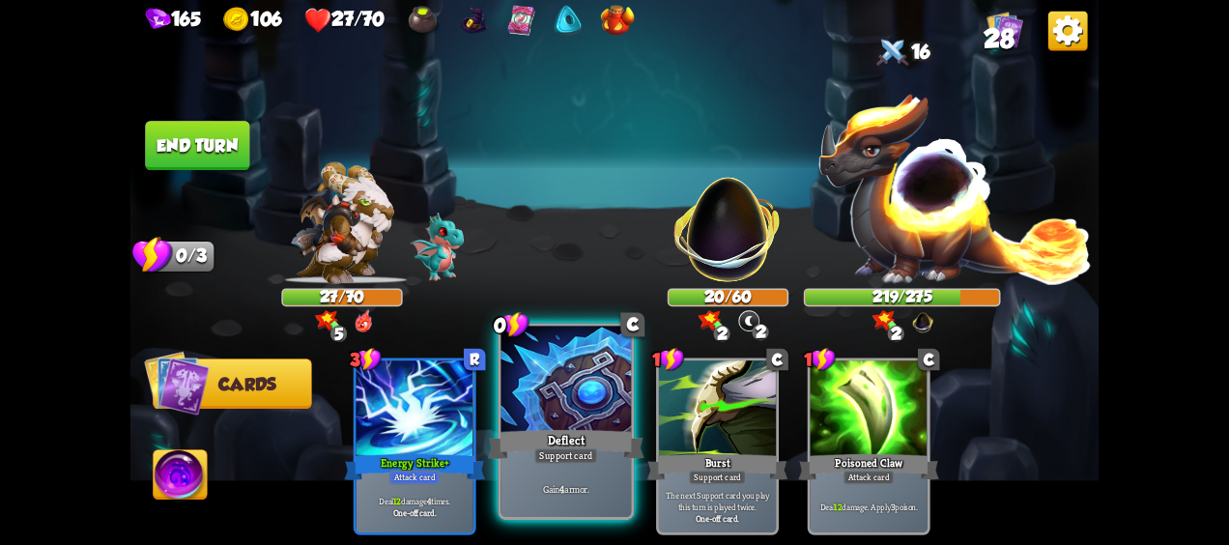
click at [583, 414] on div at bounding box center [567, 382] width 130 height 110
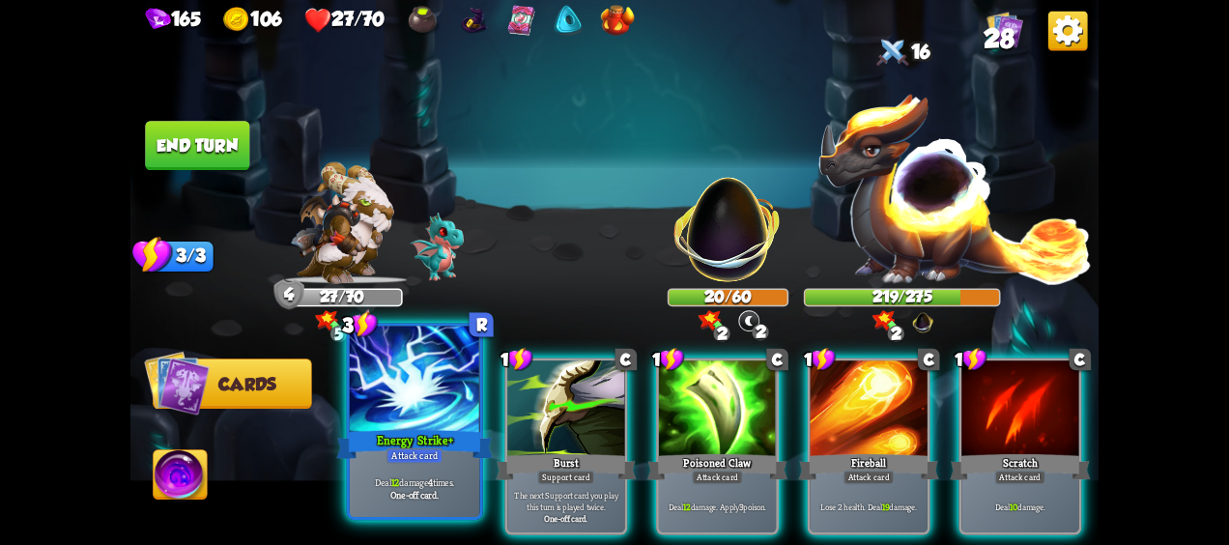
click at [394, 443] on div "Energy Strike +" at bounding box center [414, 444] width 157 height 35
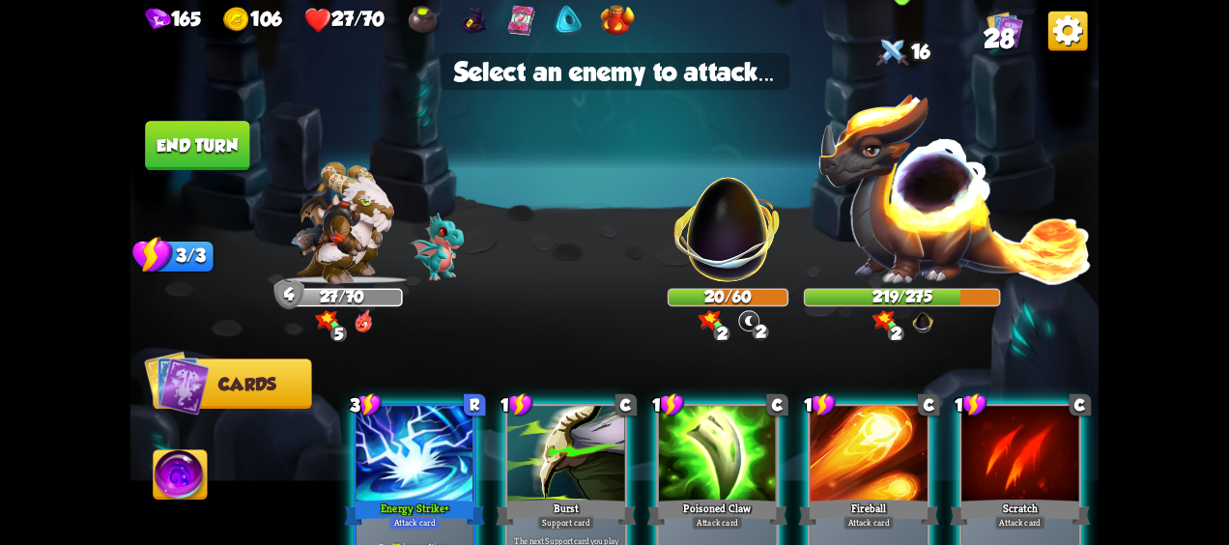
click at [974, 170] on img at bounding box center [955, 188] width 275 height 192
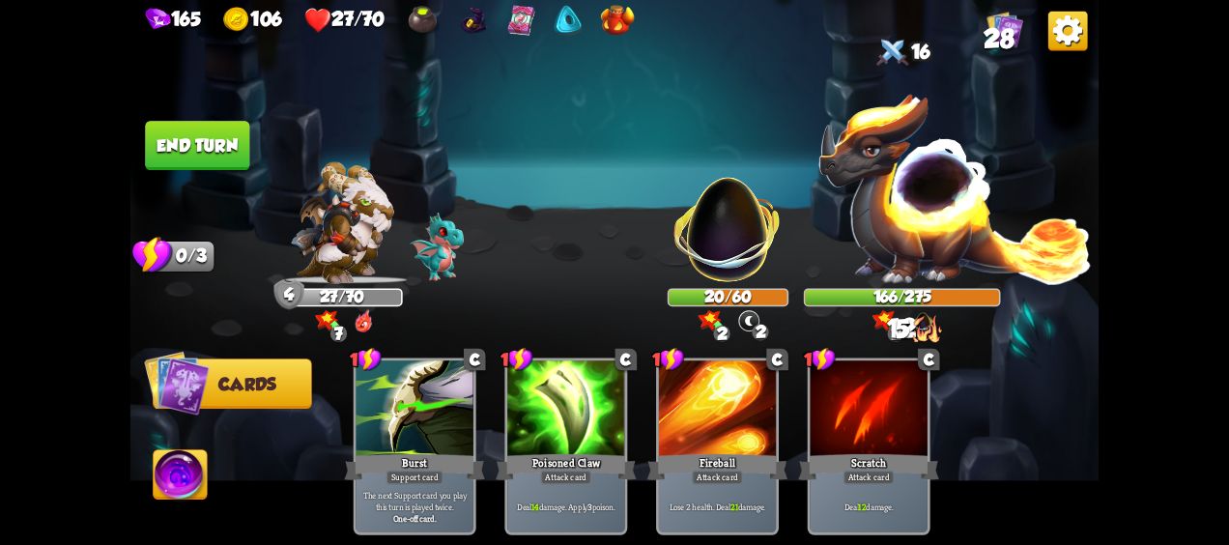
click at [219, 149] on button "End turn" at bounding box center [197, 145] width 104 height 49
